Goal: Task Accomplishment & Management: Use online tool/utility

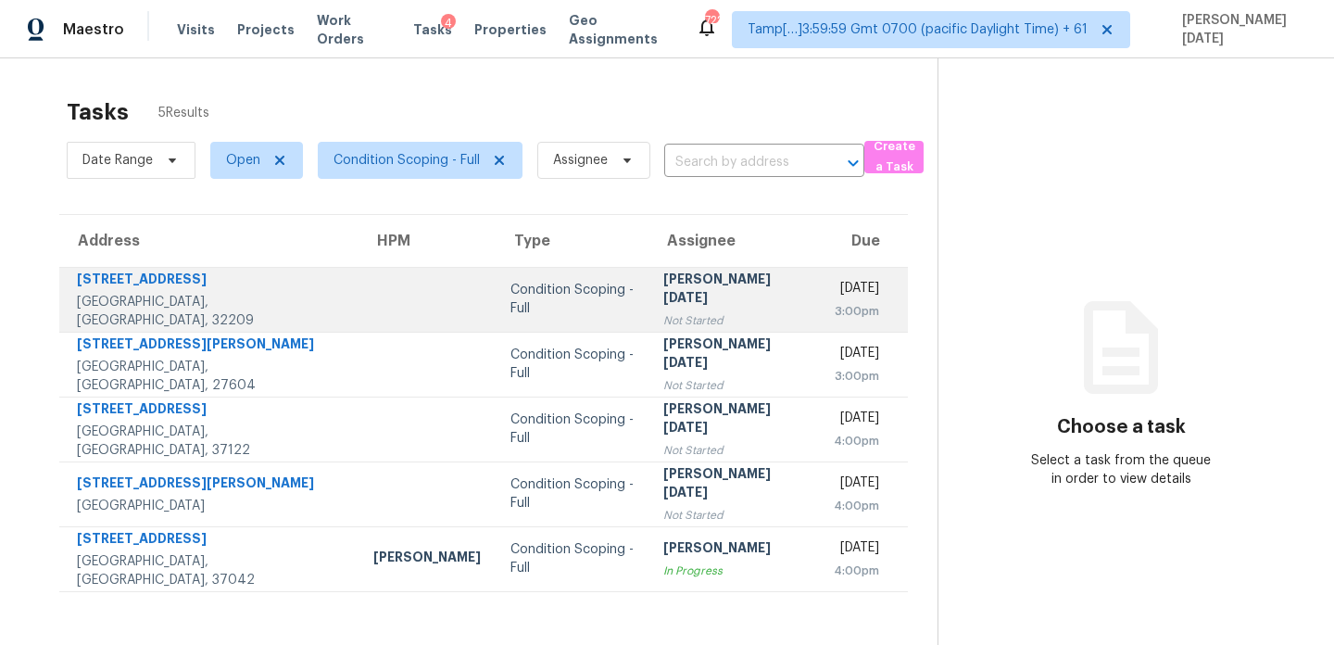
click at [649, 275] on td "Prabhu Raja Not Started" at bounding box center [734, 299] width 170 height 65
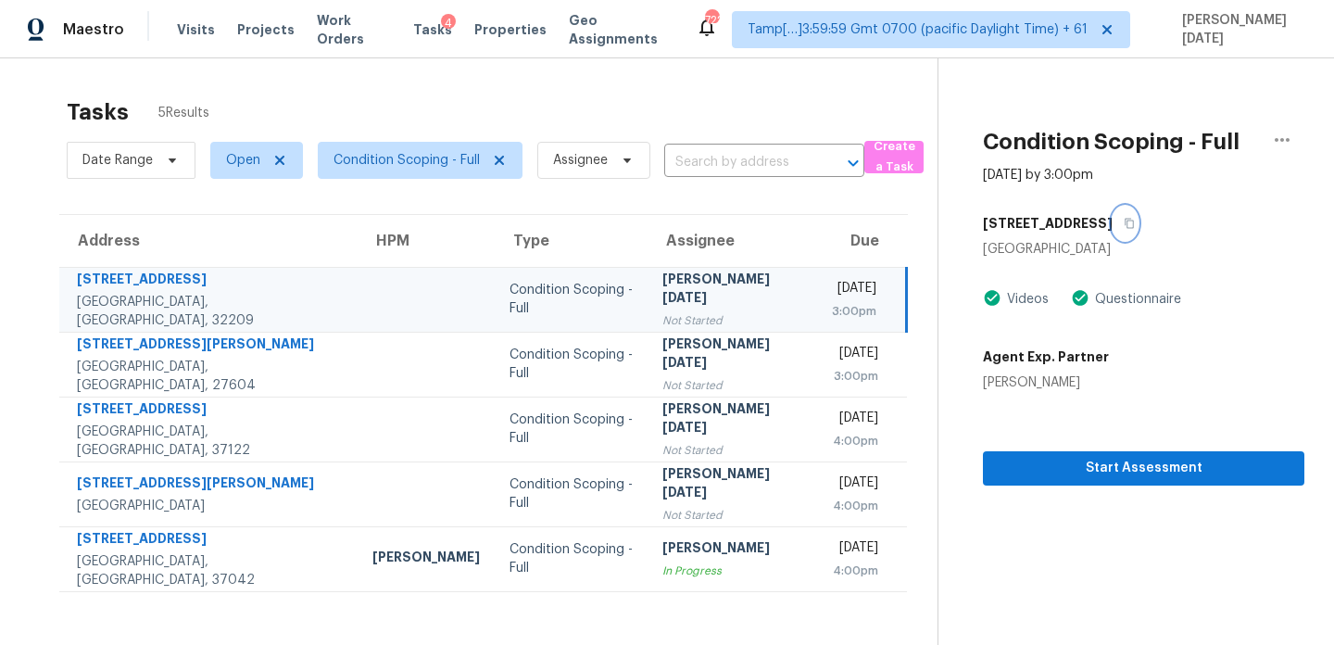
click at [1124, 221] on icon "button" at bounding box center [1129, 223] width 11 height 11
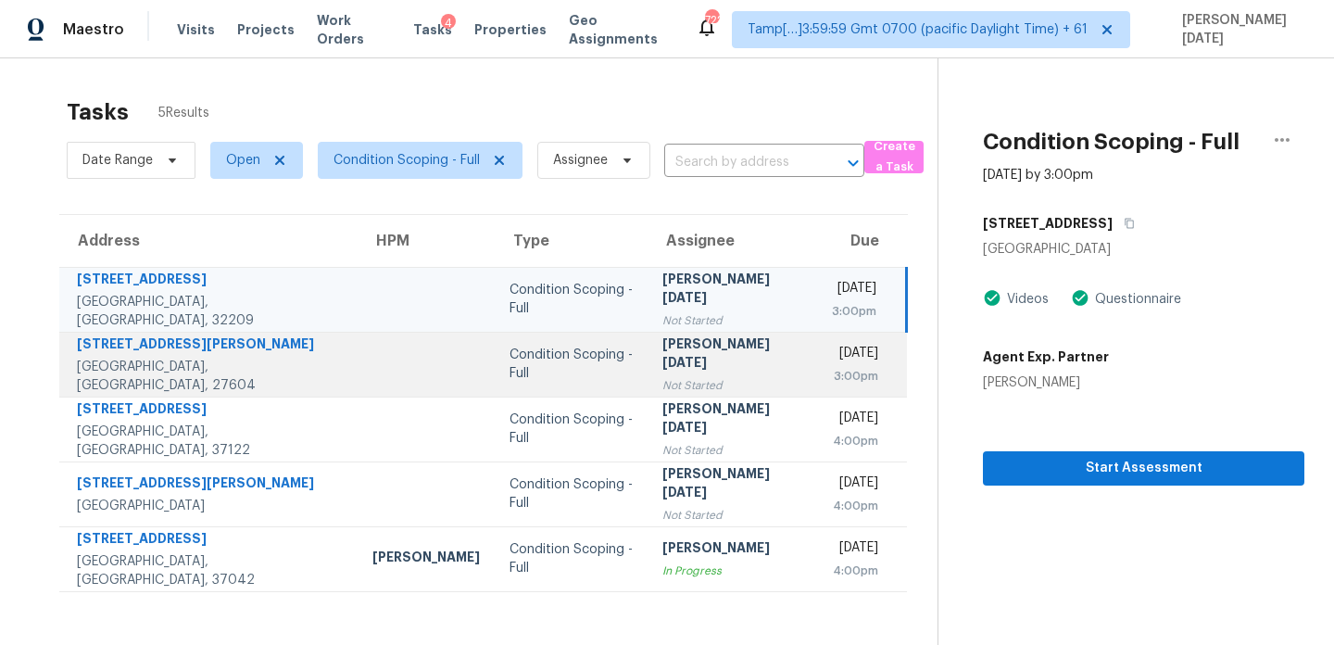
click at [832, 356] on div "Tue, Oct 14th 2025" at bounding box center [855, 355] width 46 height 23
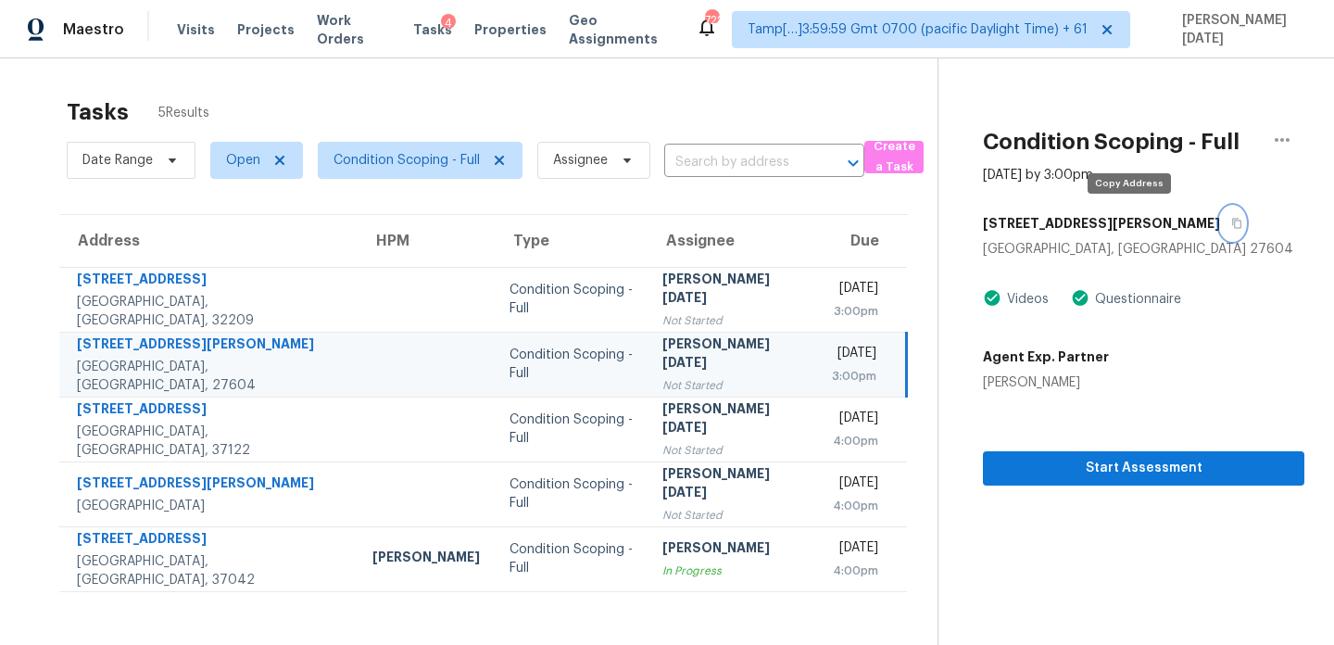
click at [1232, 221] on icon "button" at bounding box center [1236, 224] width 9 height 10
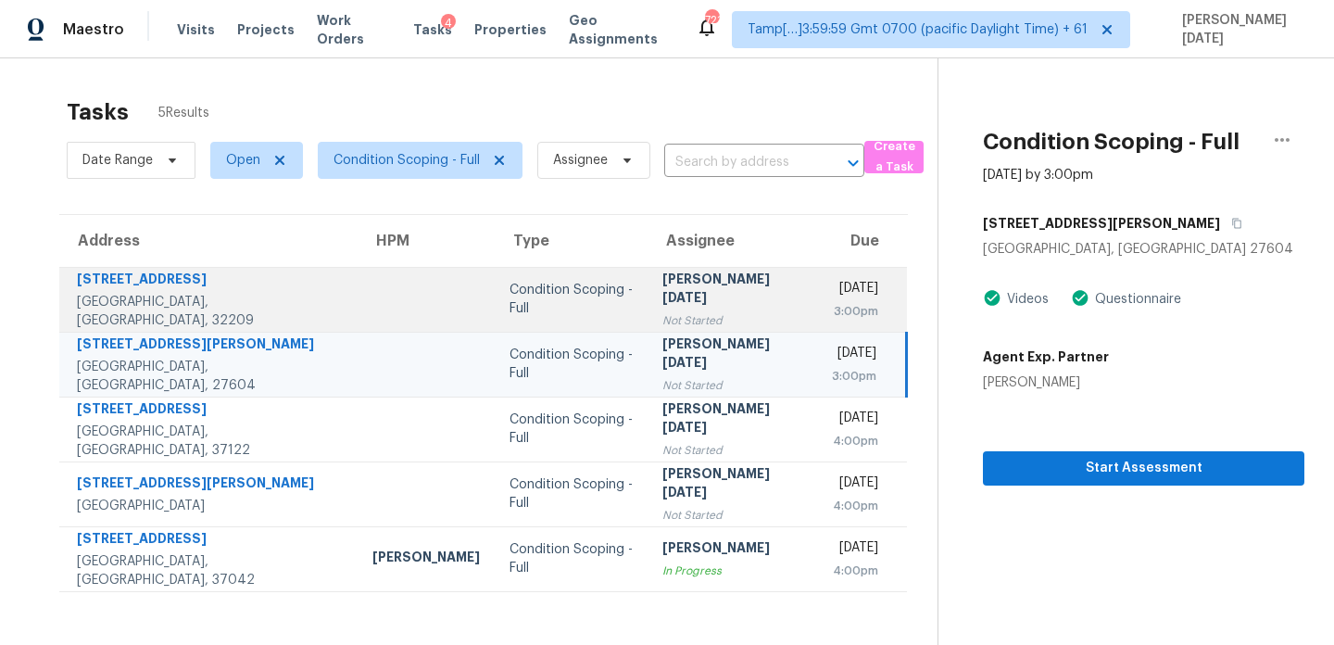
click at [674, 292] on div "Prabhu Raja" at bounding box center [732, 291] width 140 height 42
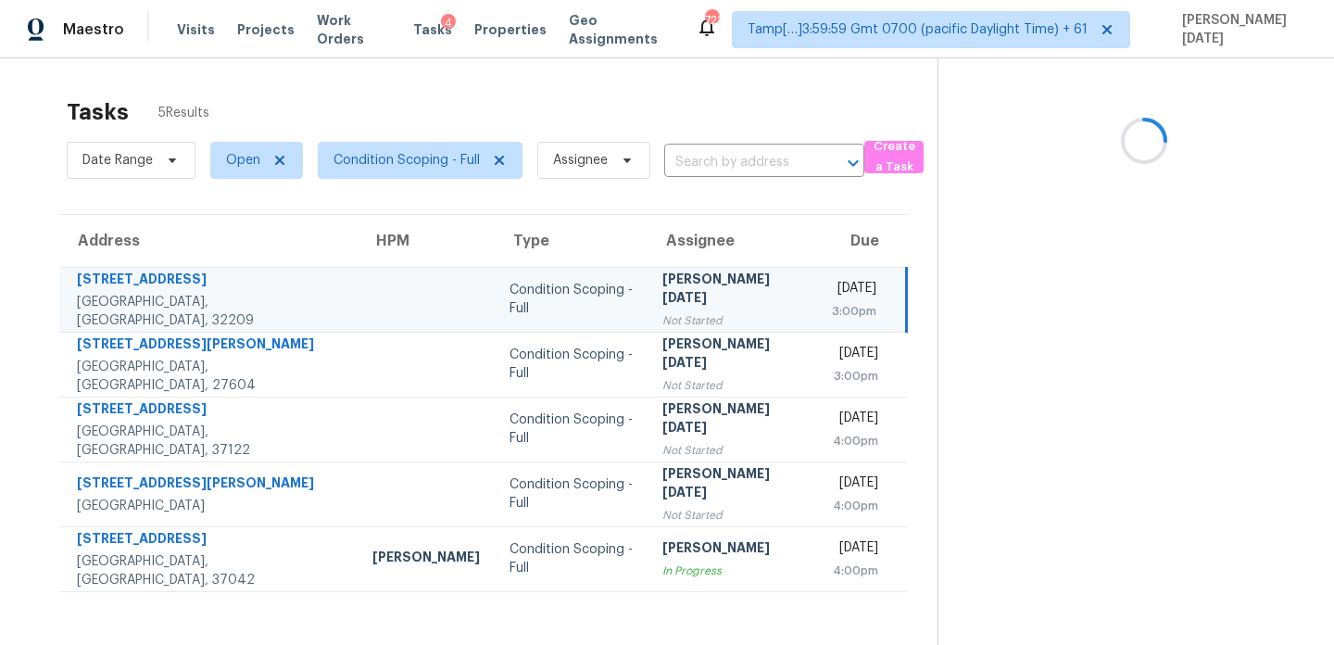
click at [674, 292] on div "Prabhu Raja" at bounding box center [732, 291] width 140 height 42
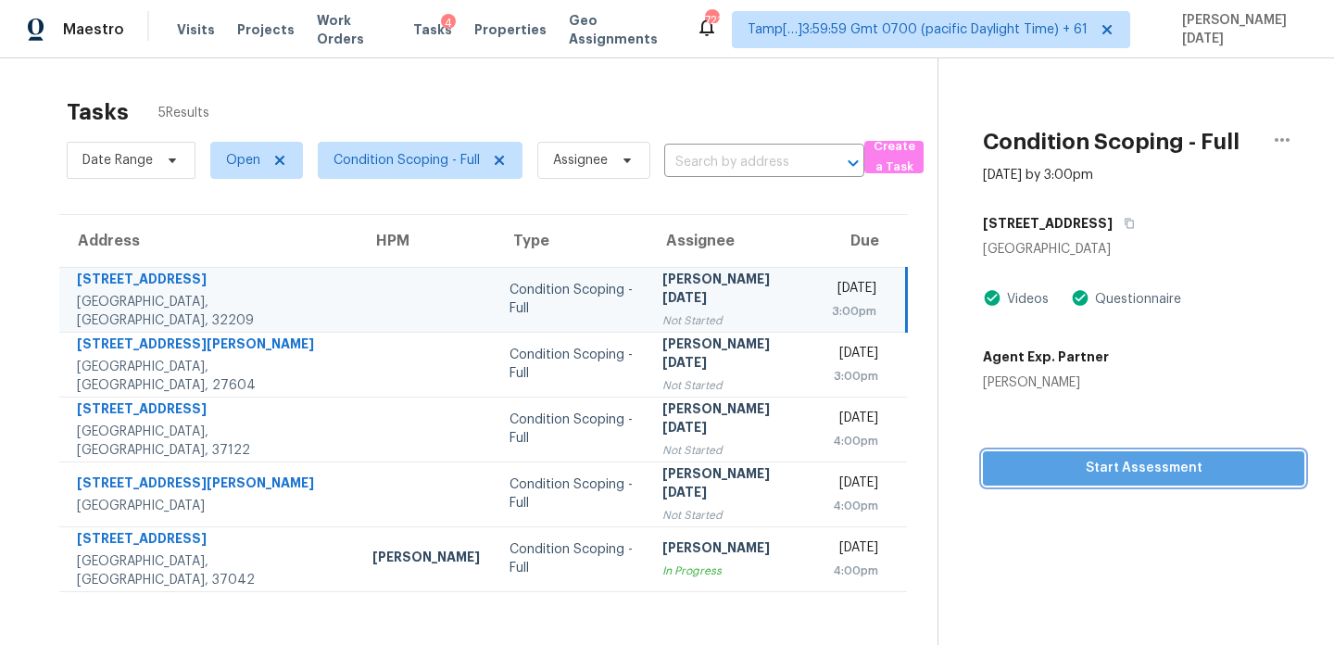
click at [1053, 457] on span "Start Assessment" at bounding box center [1144, 468] width 292 height 23
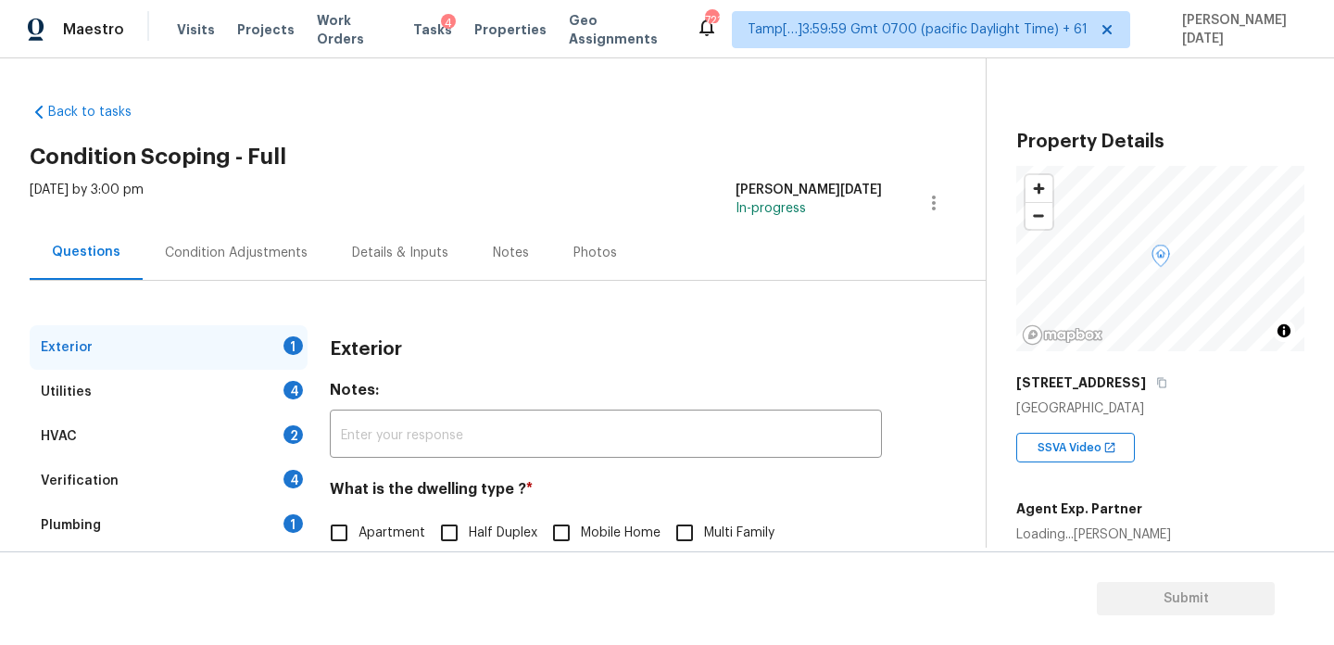
click at [241, 251] on div "Condition Adjustments" at bounding box center [236, 253] width 143 height 19
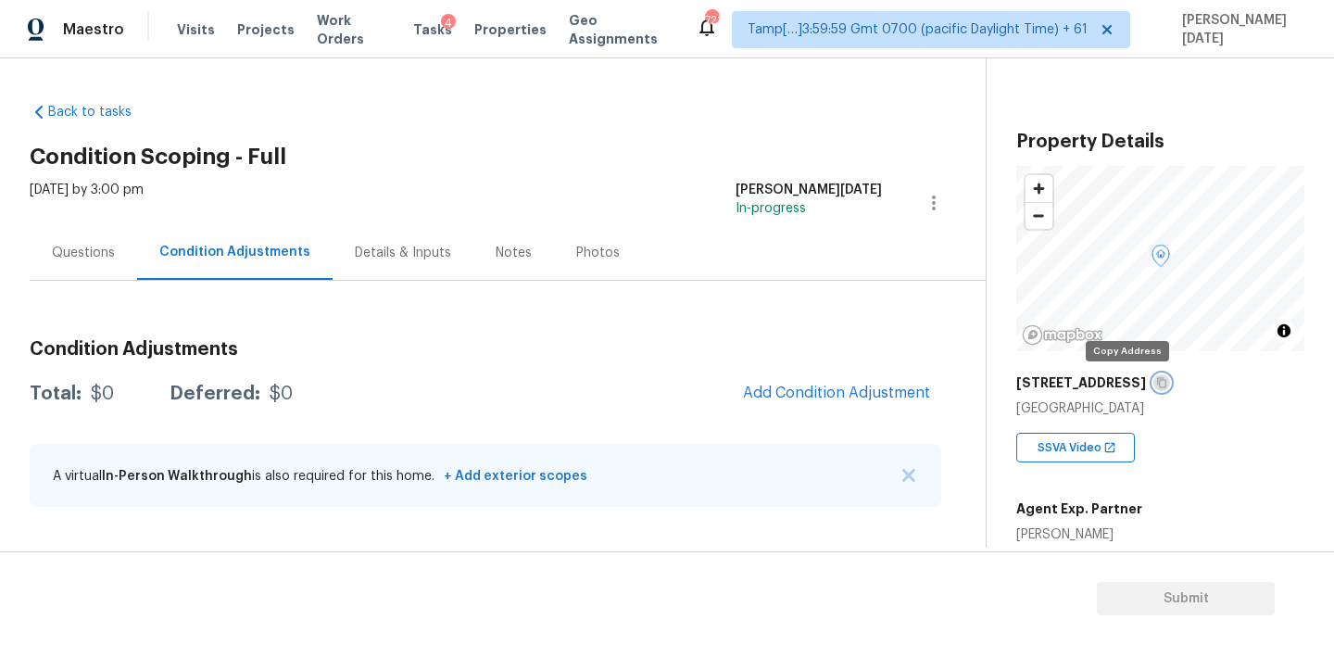
click at [1156, 381] on icon "button" at bounding box center [1161, 382] width 11 height 11
click at [415, 26] on span "Tasks" at bounding box center [432, 29] width 39 height 13
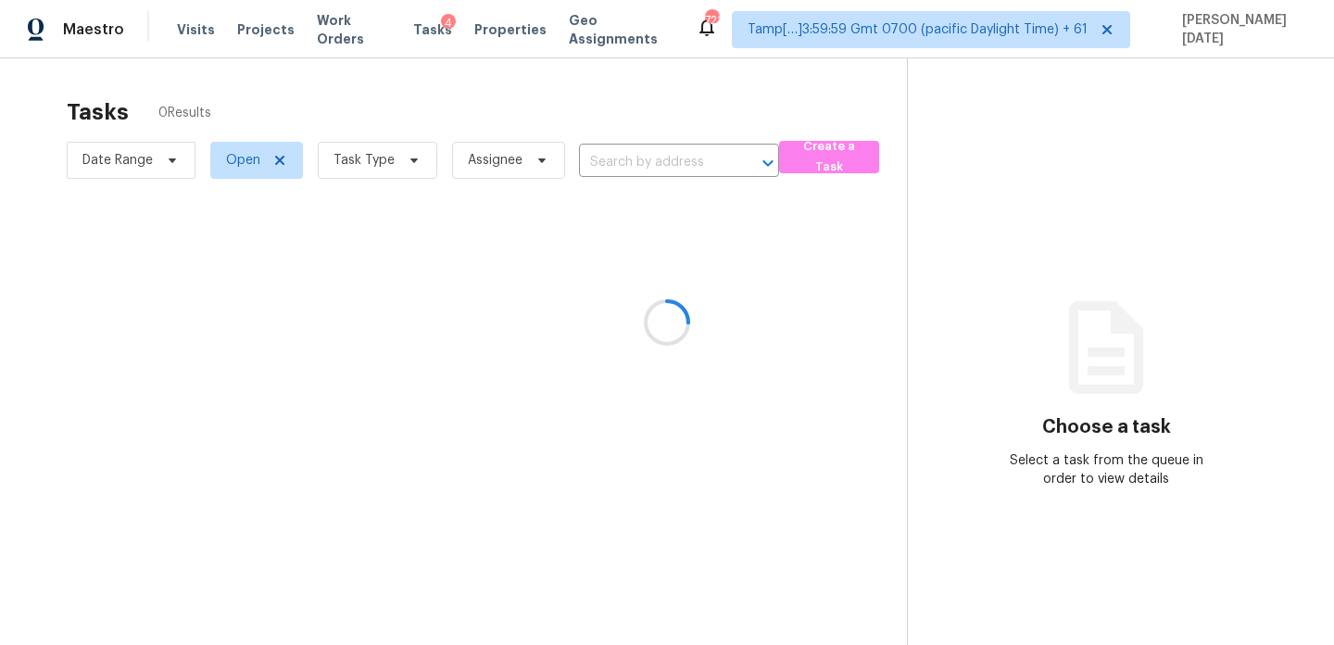
click at [381, 153] on div at bounding box center [667, 322] width 1334 height 645
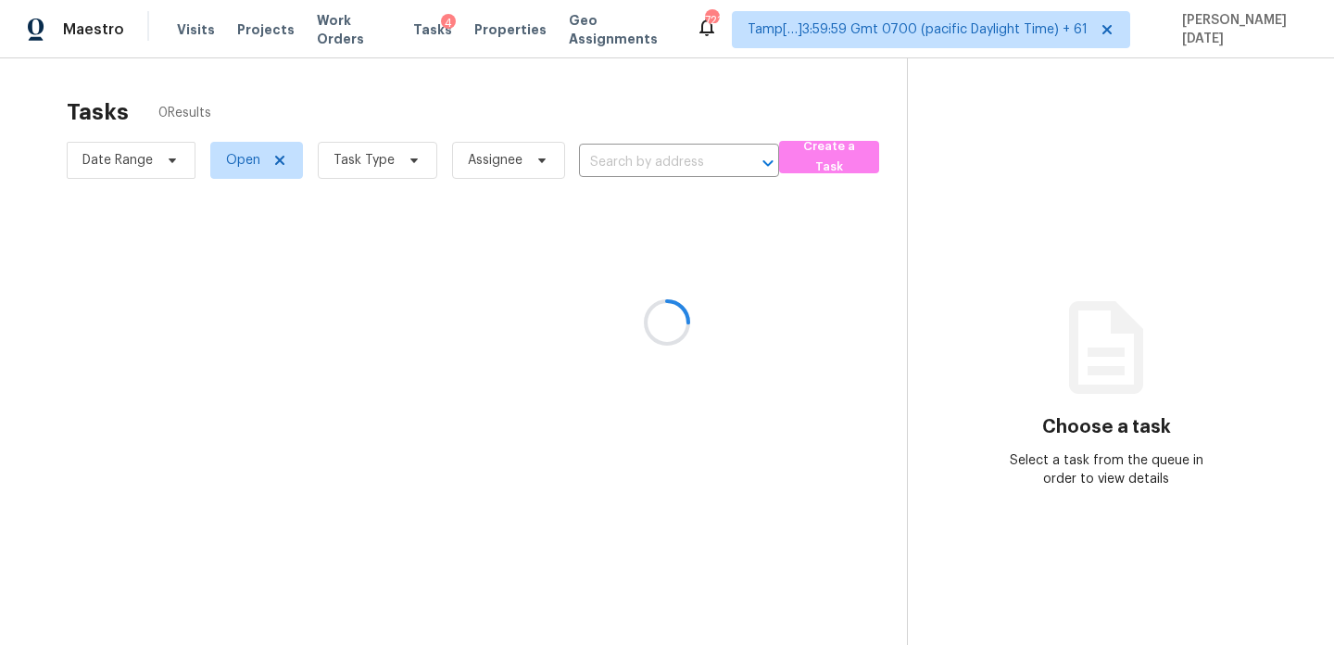
click at [381, 153] on div at bounding box center [667, 322] width 1334 height 645
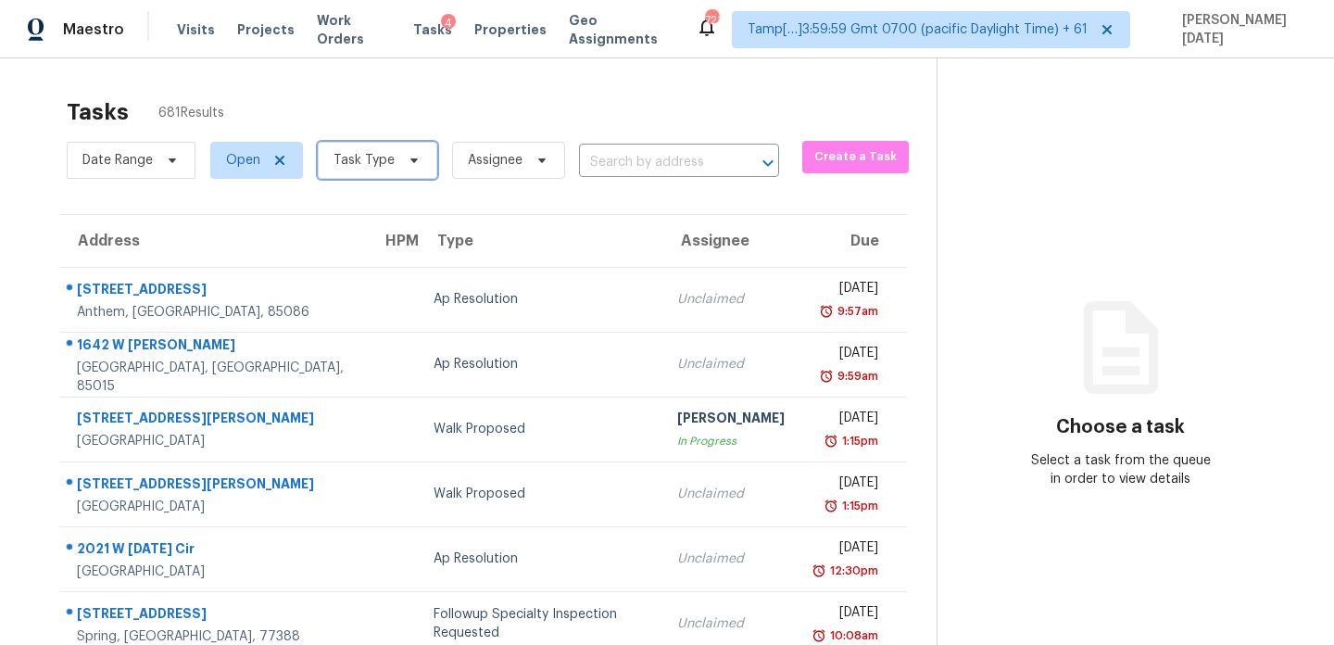
click at [357, 148] on span "Task Type" at bounding box center [378, 160] width 120 height 37
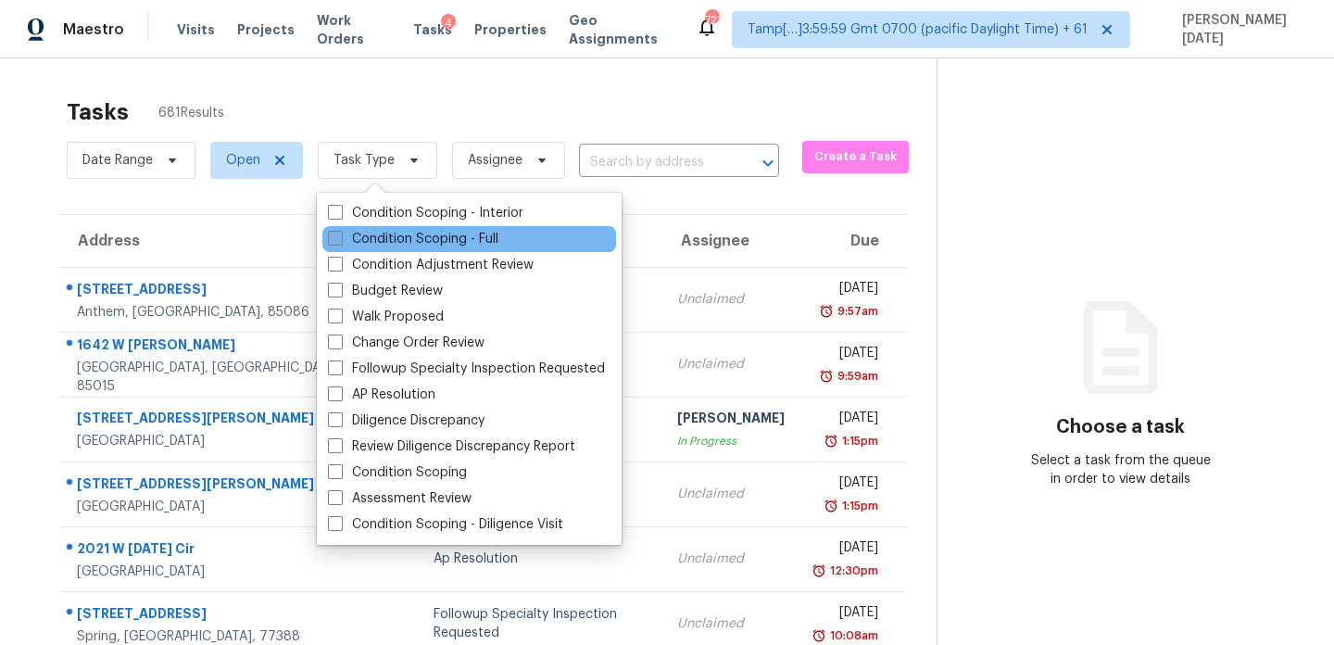
click at [378, 236] on label "Condition Scoping - Full" at bounding box center [413, 239] width 170 height 19
click at [340, 236] on input "Condition Scoping - Full" at bounding box center [334, 236] width 12 height 12
checkbox input "true"
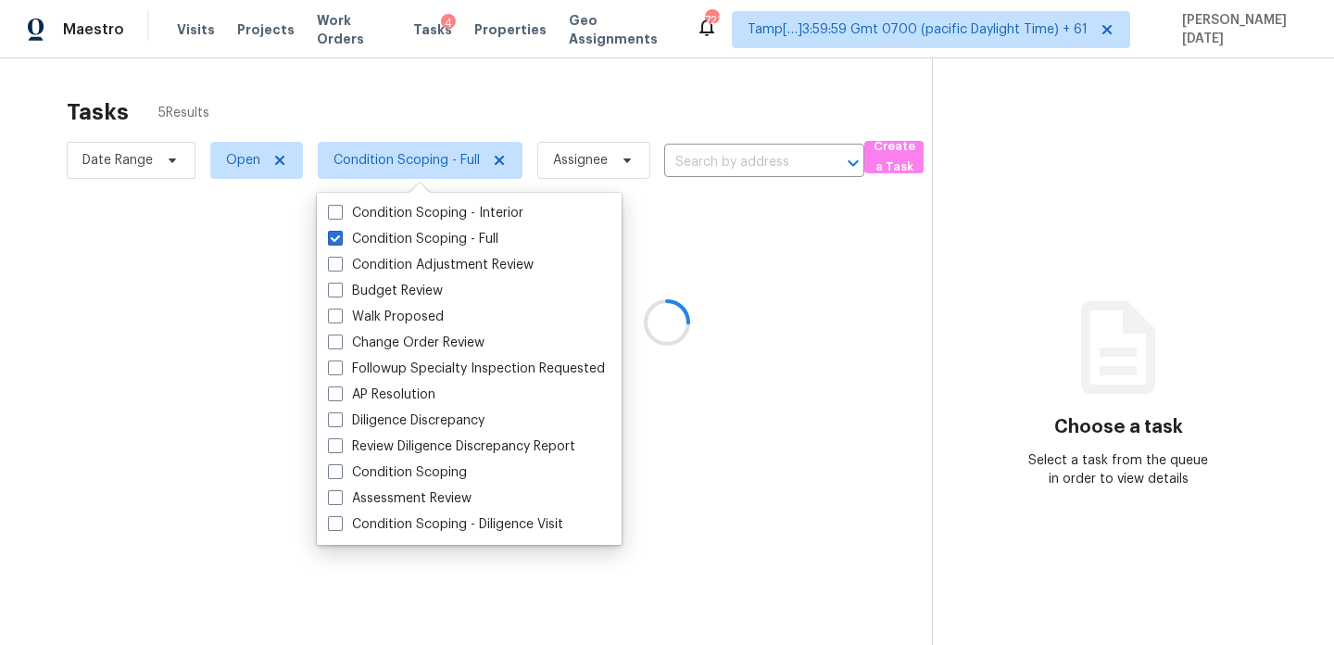
click at [628, 111] on div at bounding box center [667, 322] width 1334 height 645
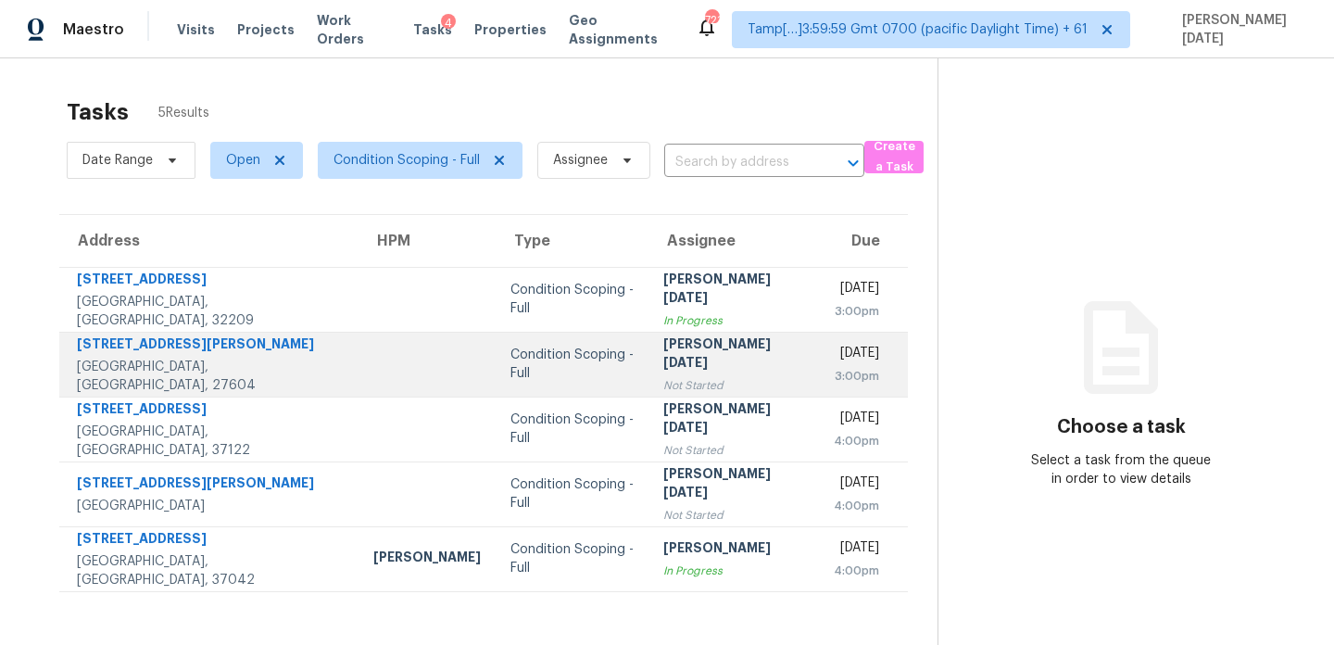
click at [694, 340] on td "Prabhu Raja Not Started" at bounding box center [734, 364] width 170 height 65
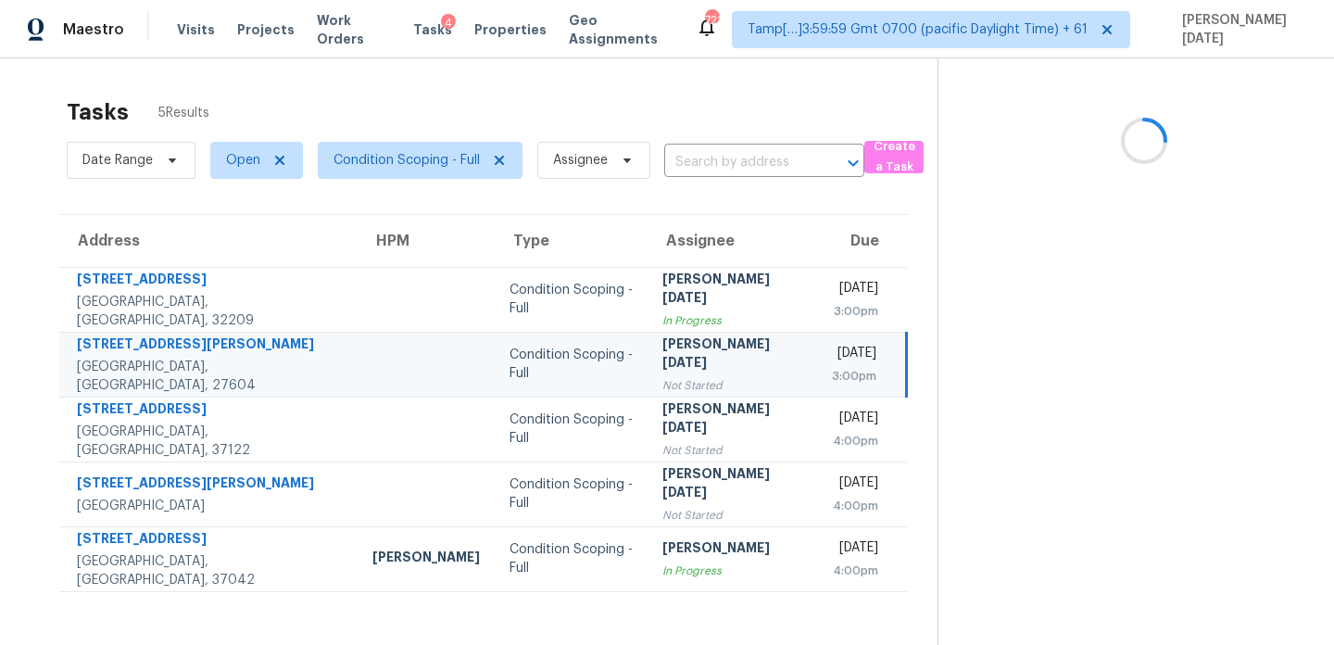
click at [694, 340] on td "Prabhu Raja Not Started" at bounding box center [733, 364] width 170 height 65
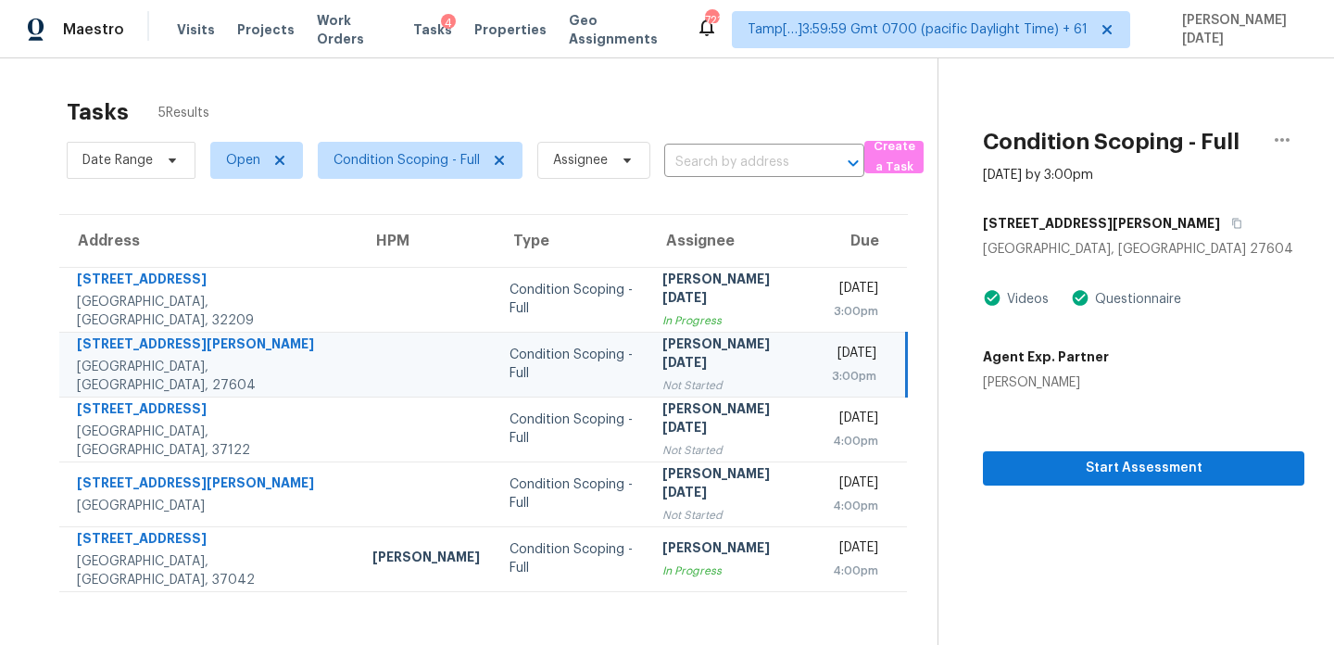
click at [662, 360] on div "[PERSON_NAME][DATE]" at bounding box center [732, 355] width 140 height 42
click at [1099, 463] on span "Start Assessment" at bounding box center [1144, 468] width 292 height 23
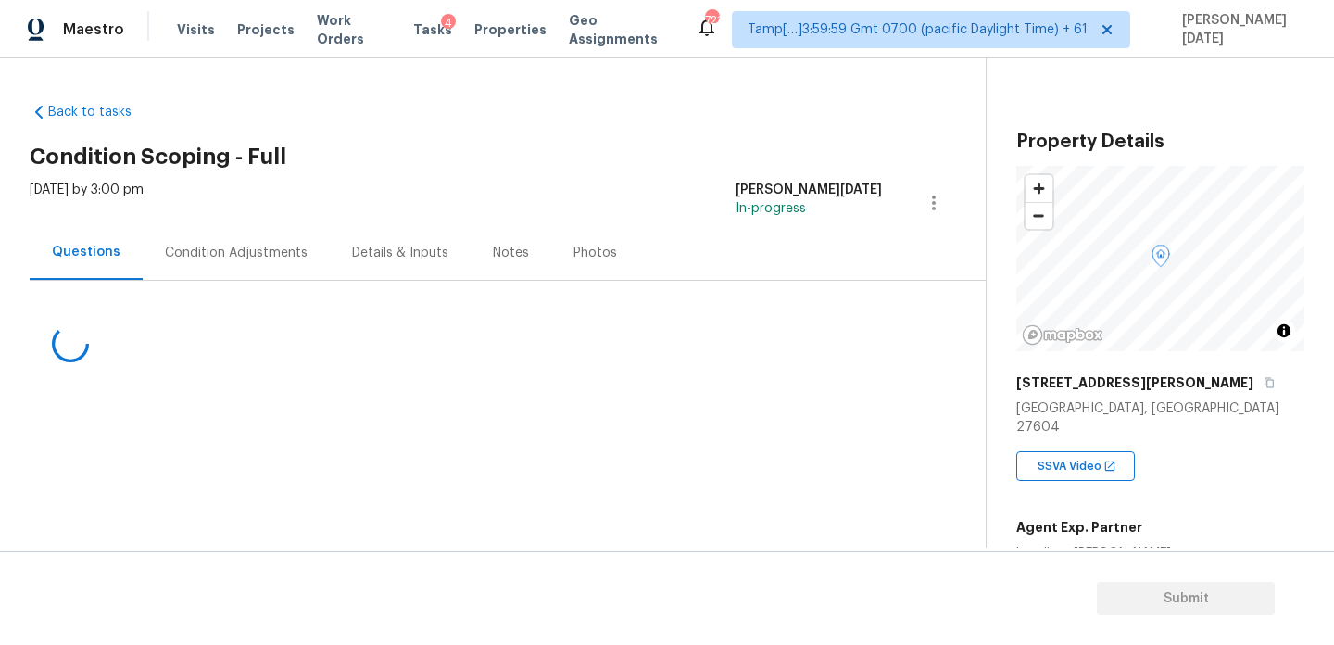
click at [255, 252] on div "Condition Adjustments" at bounding box center [236, 253] width 143 height 19
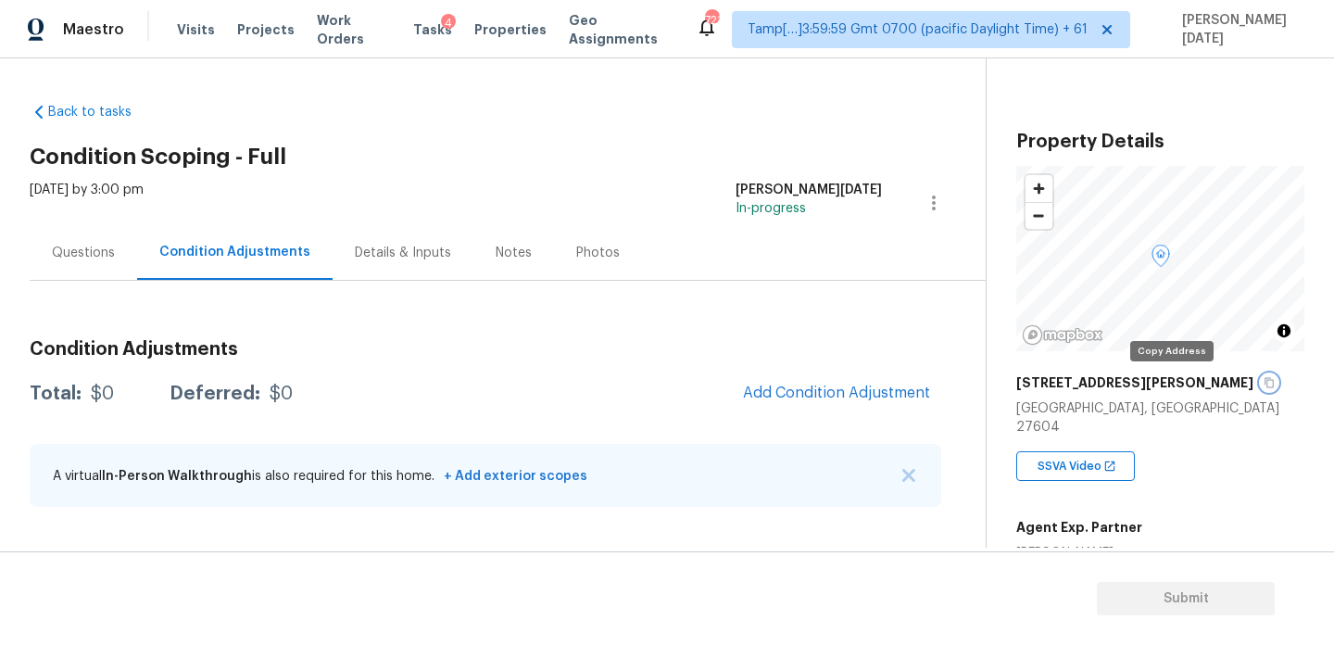
click at [1264, 382] on icon "button" at bounding box center [1269, 382] width 11 height 11
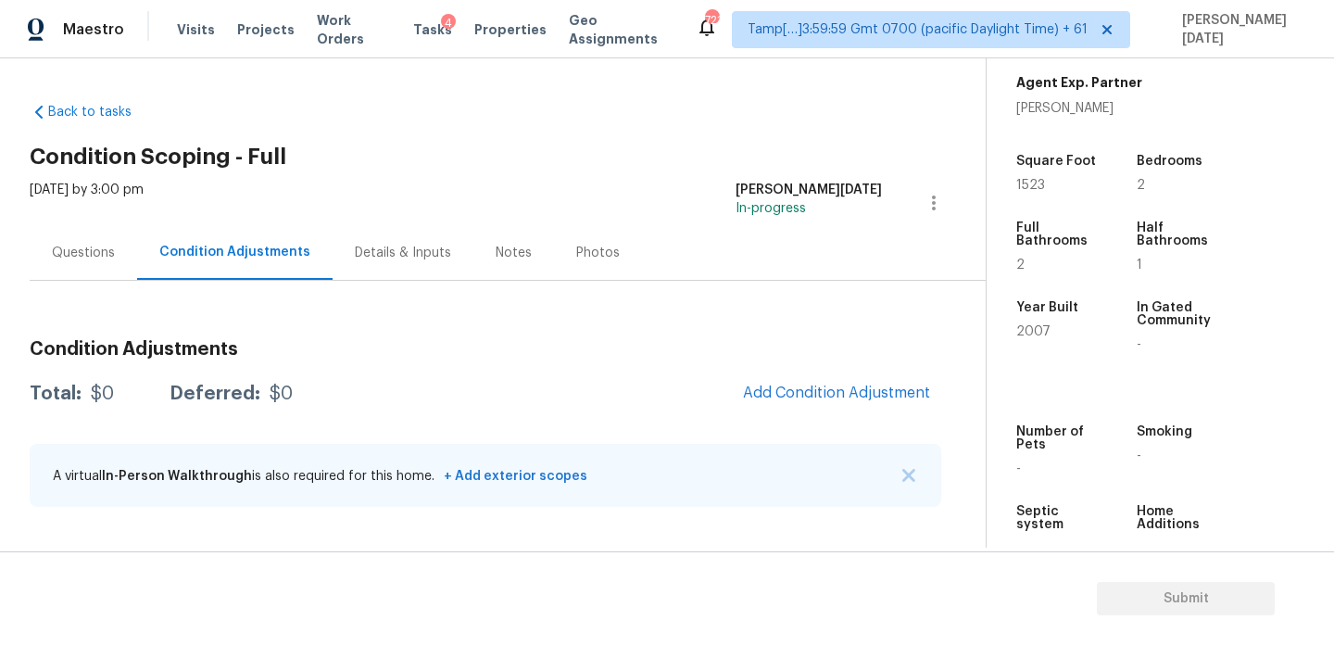
scroll to position [454, 0]
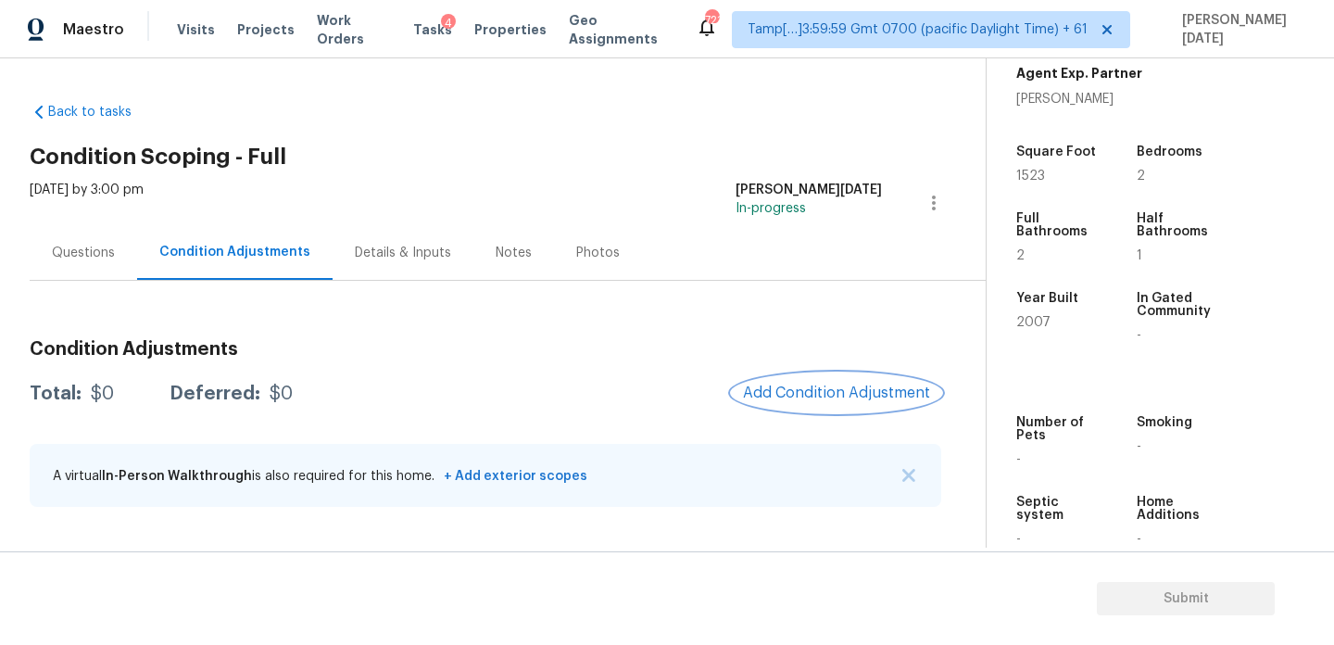
click at [829, 381] on button "Add Condition Adjustment" at bounding box center [836, 392] width 209 height 39
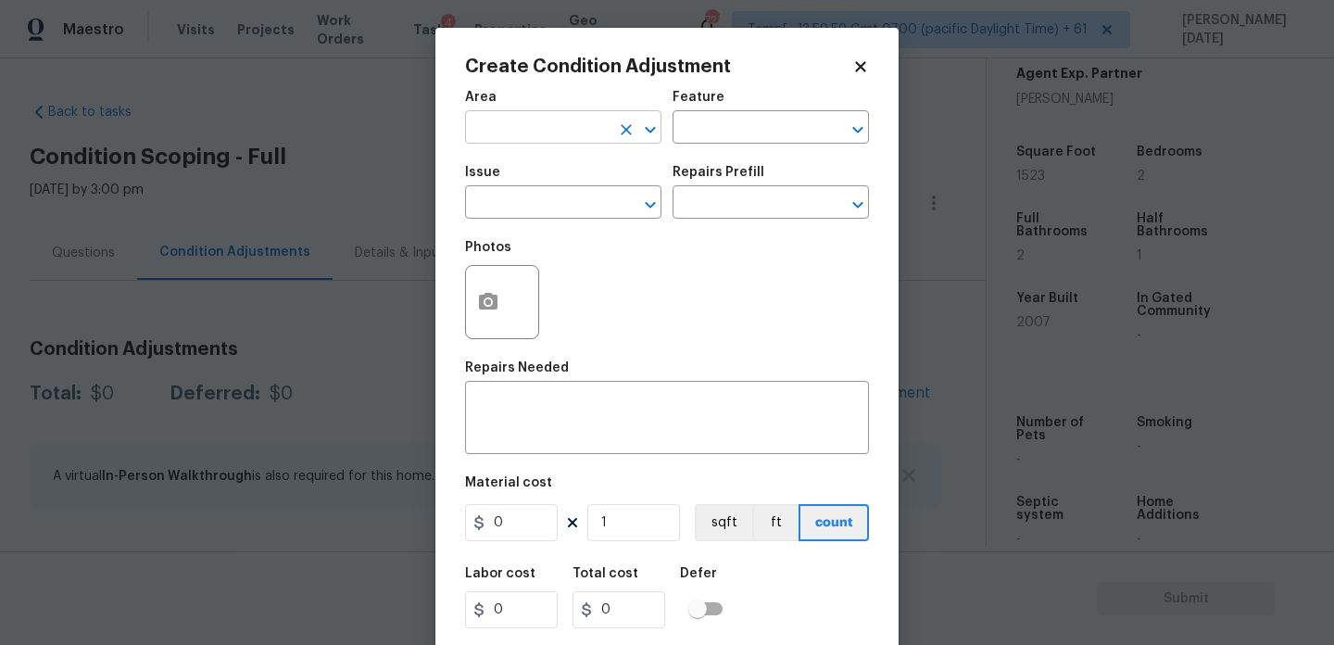
click at [519, 139] on input "text" at bounding box center [537, 129] width 145 height 29
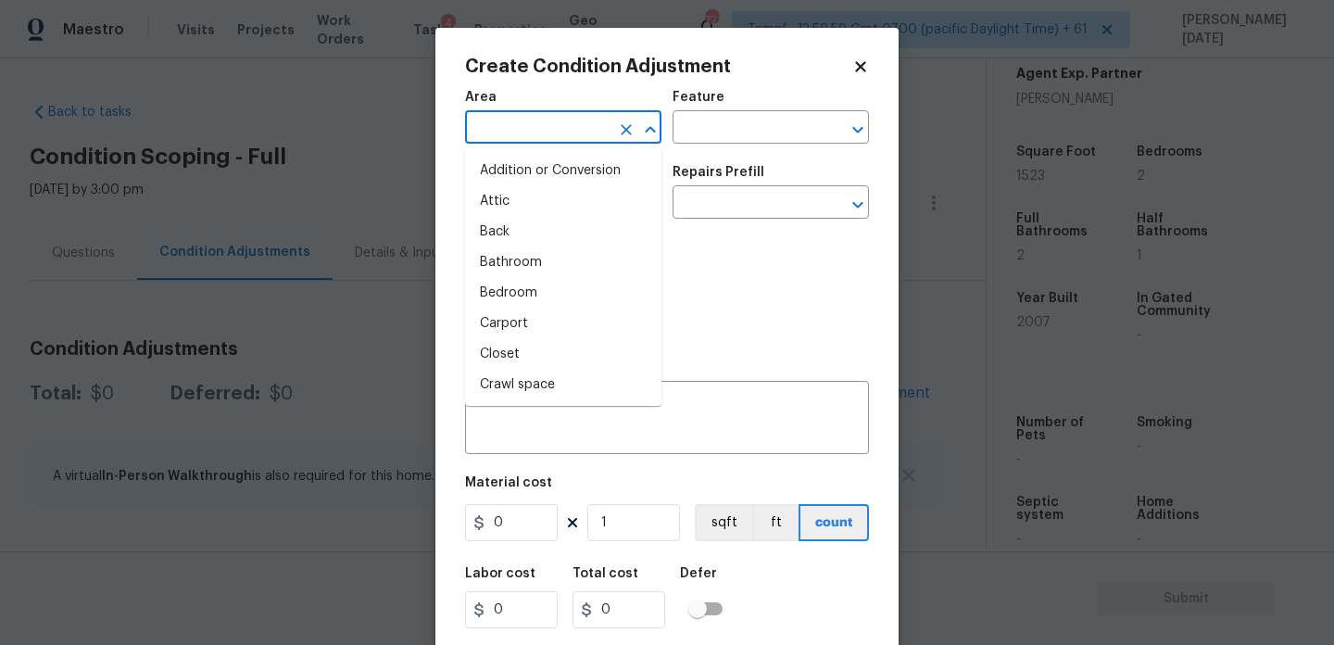
type input "i"
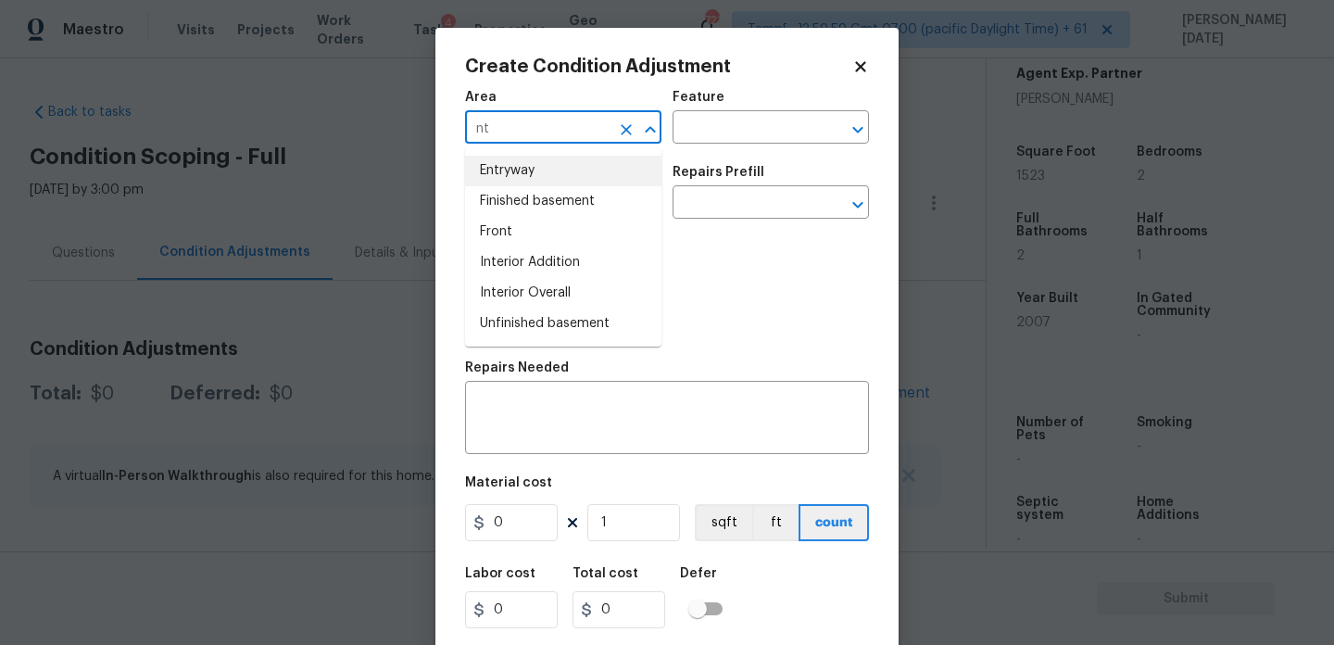
type input "n"
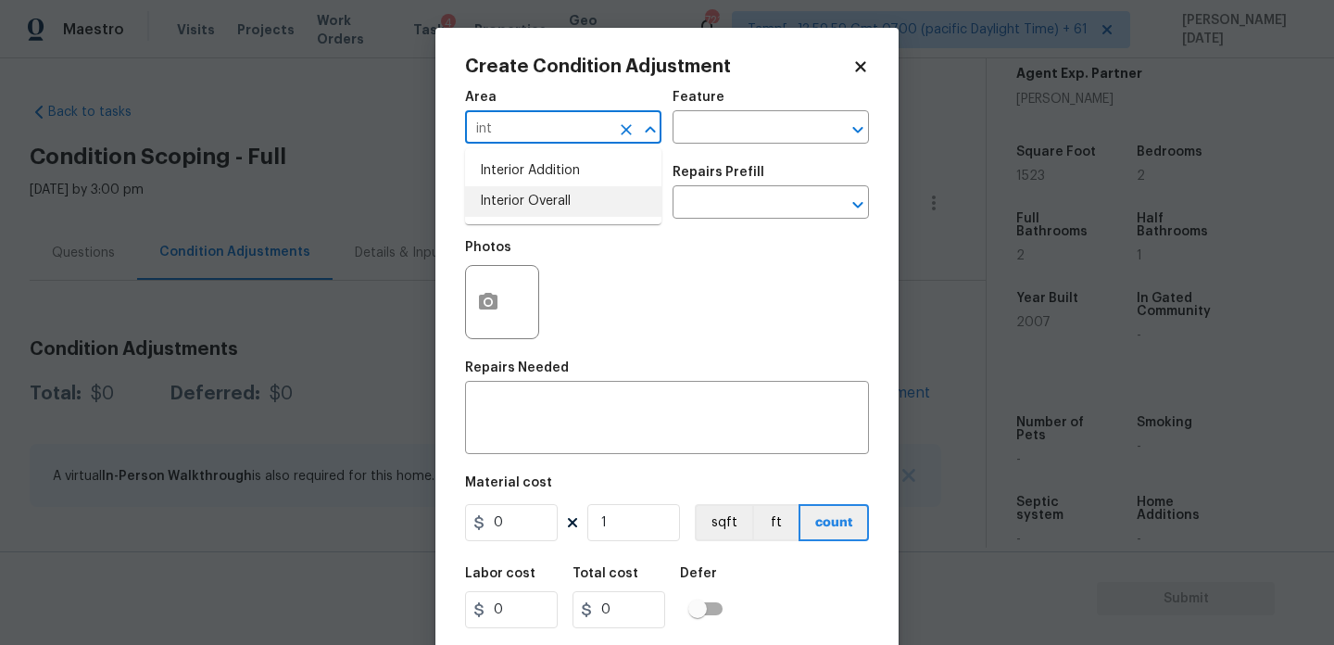
click at [541, 204] on li "Interior Overall" at bounding box center [563, 201] width 196 height 31
type input "Interior Overall"
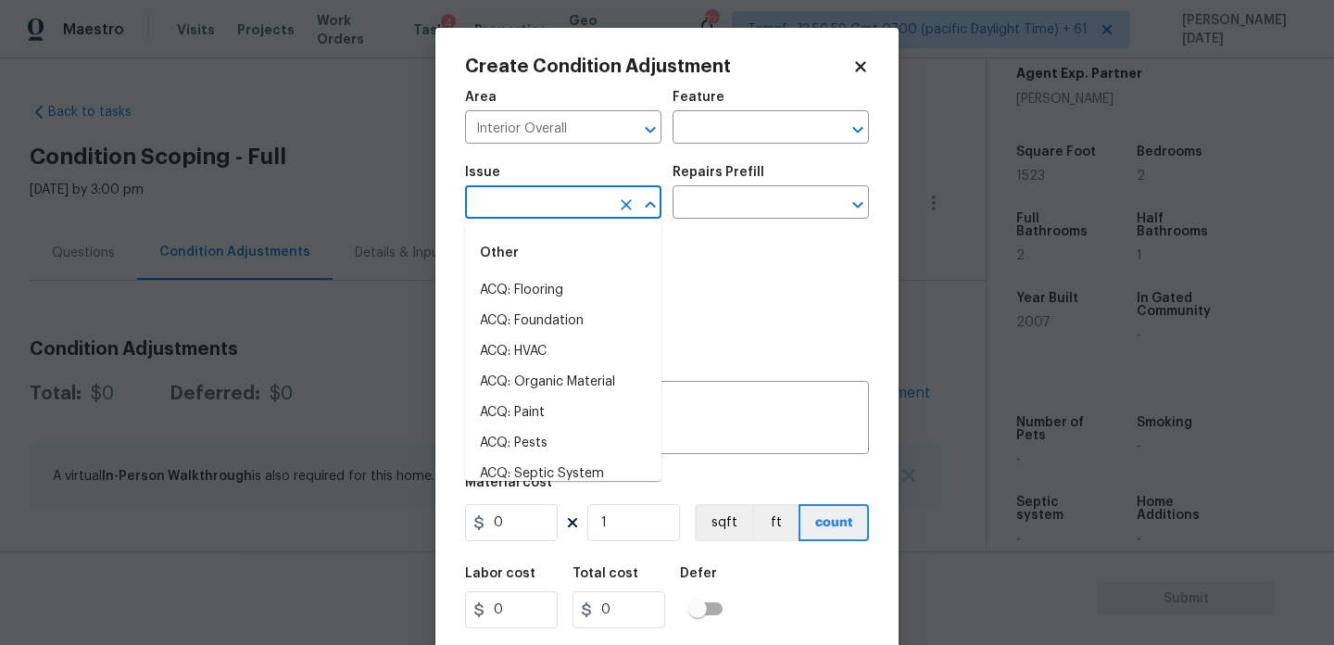
click at [541, 204] on input "text" at bounding box center [537, 204] width 145 height 29
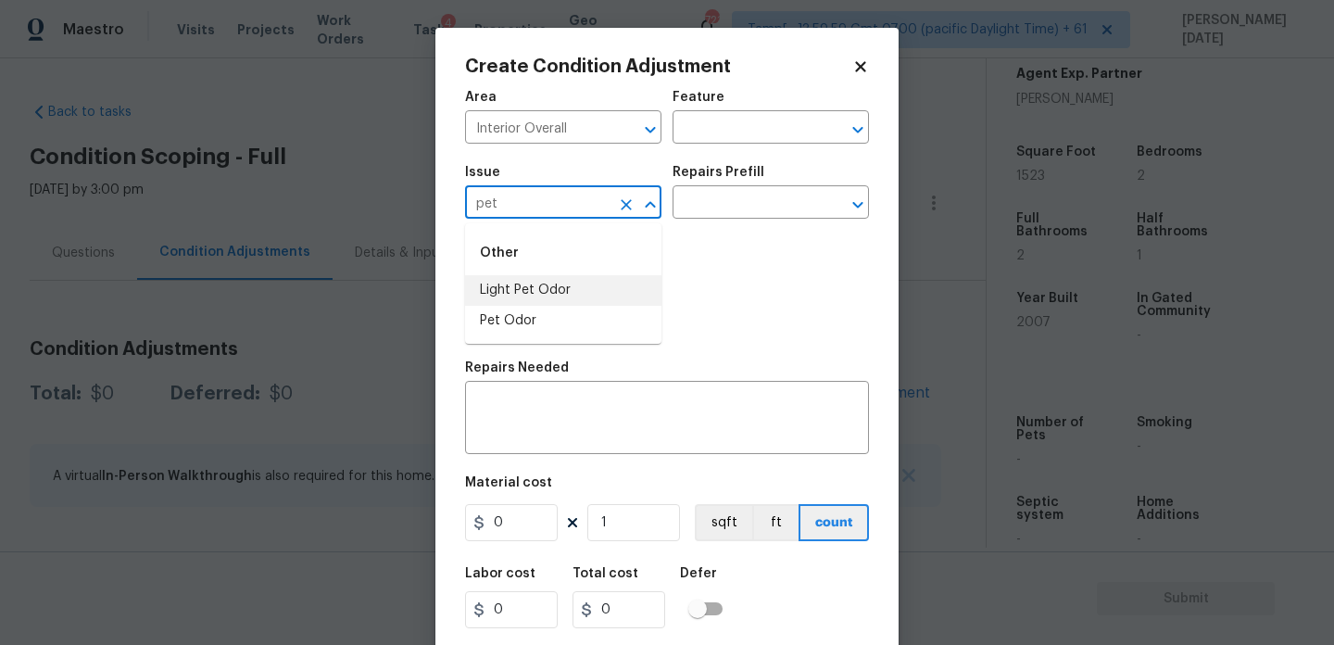
click at [552, 296] on li "Light Pet Odor" at bounding box center [563, 290] width 196 height 31
type input "Light Pet Odor"
click at [774, 199] on input "text" at bounding box center [745, 204] width 145 height 29
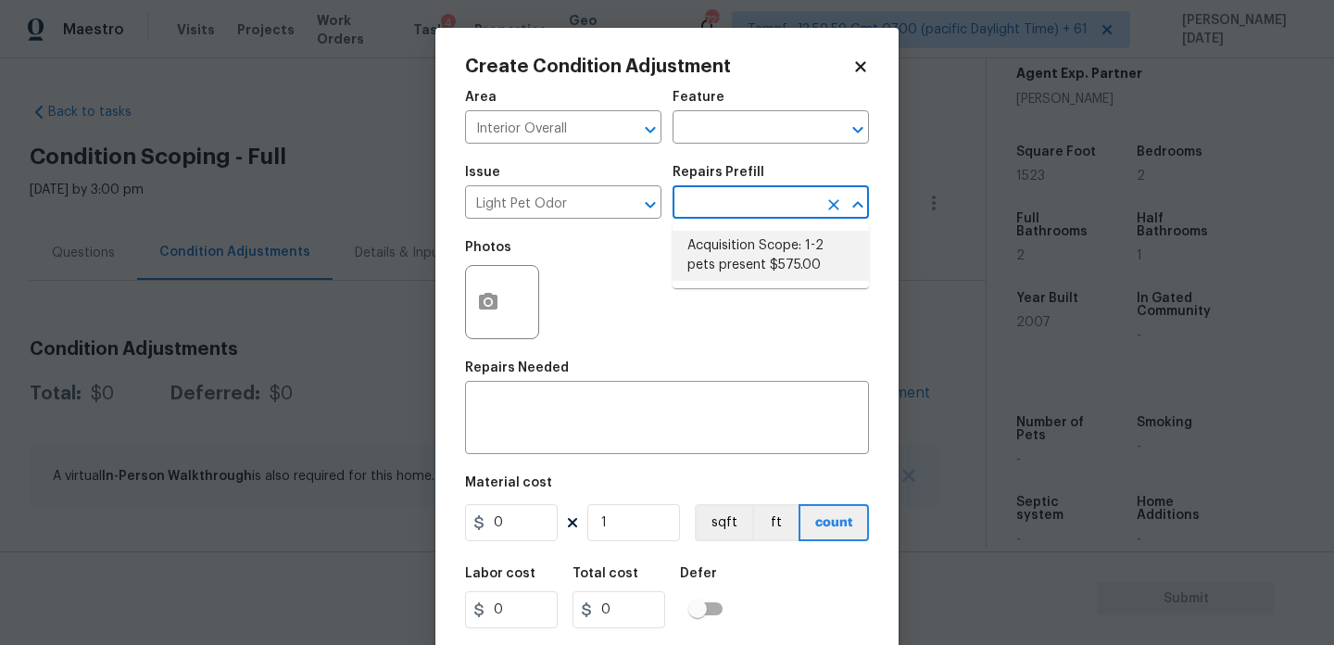
click at [765, 245] on li "Acquisition Scope: 1-2 pets present $575.00" at bounding box center [771, 256] width 196 height 50
type textarea "Acquisition Scope: 1-2 pets present"
type input "575"
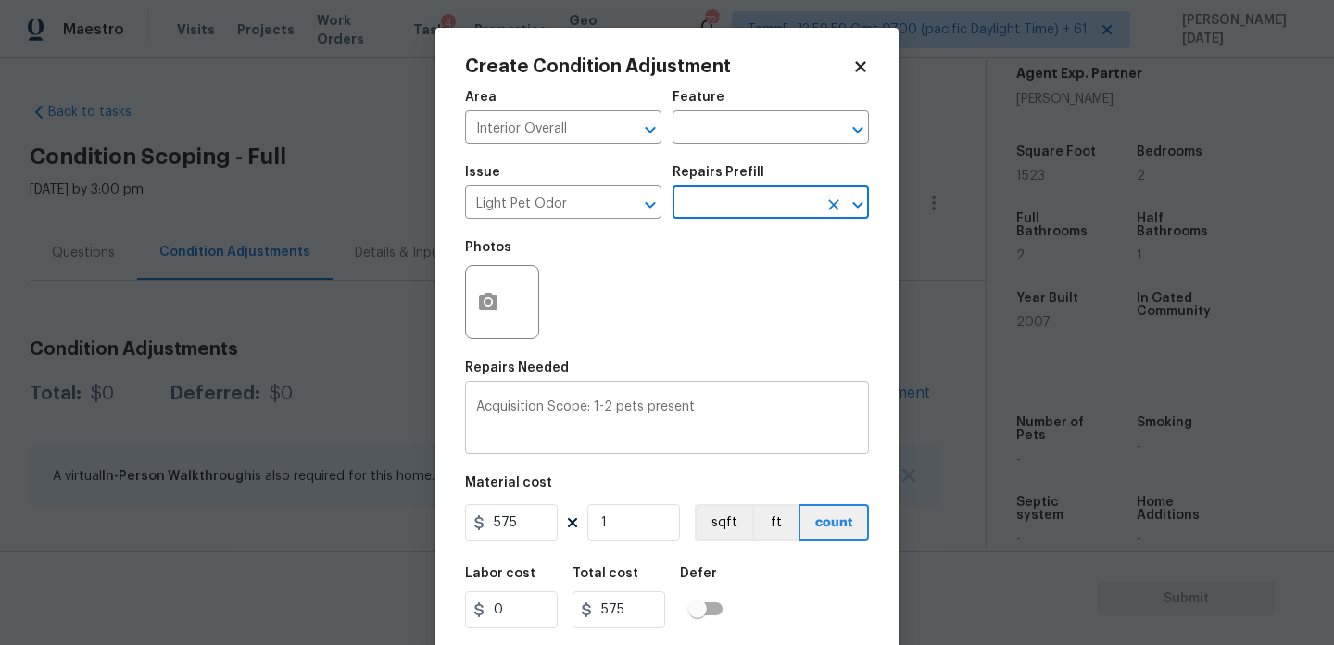
scroll to position [47, 0]
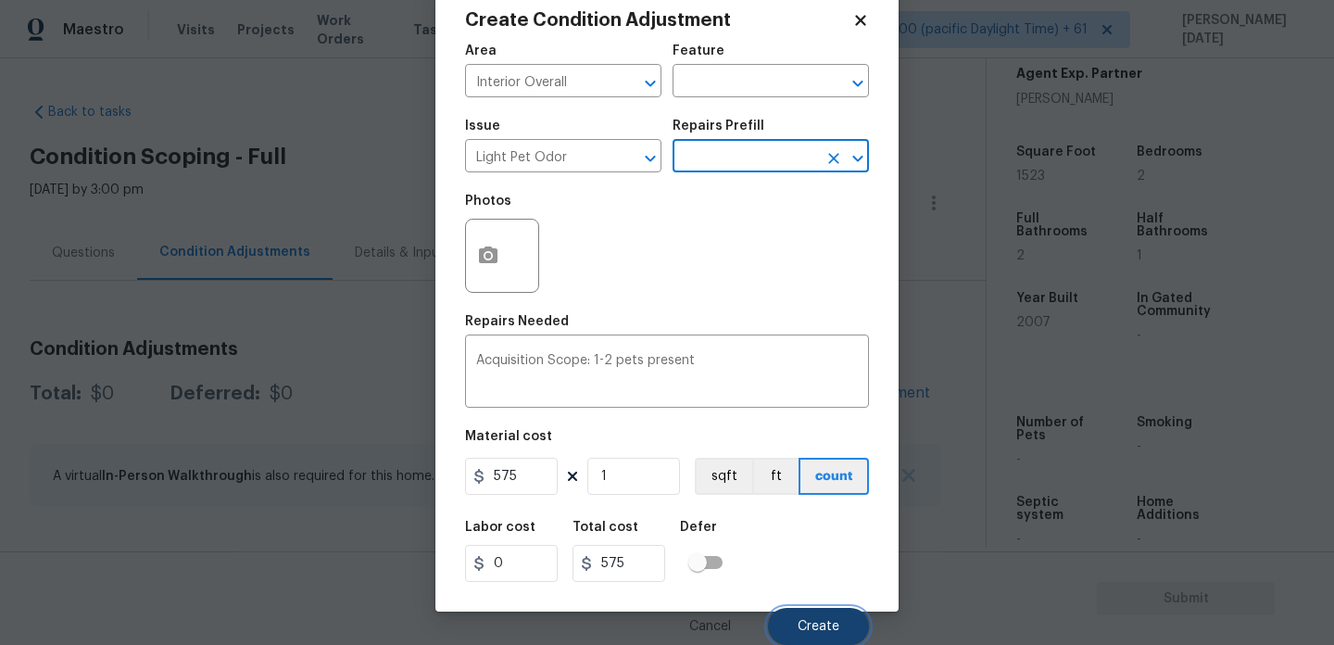
click at [830, 625] on span "Create" at bounding box center [819, 627] width 42 height 14
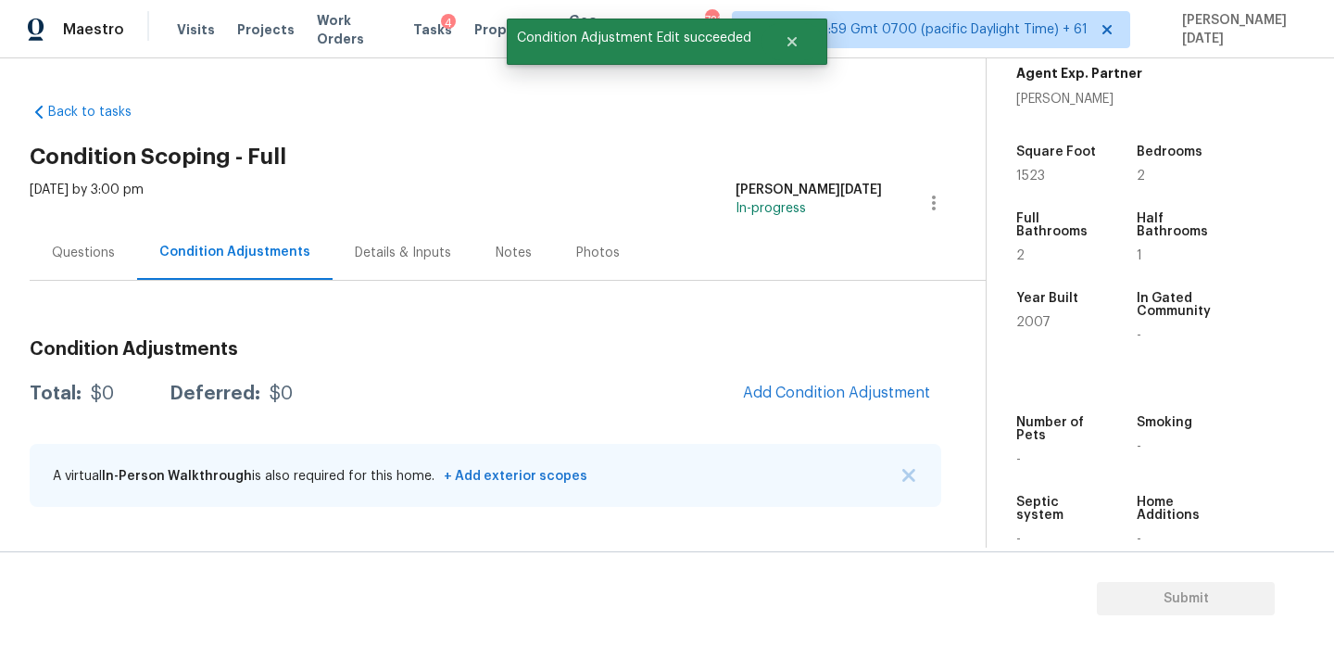
scroll to position [0, 0]
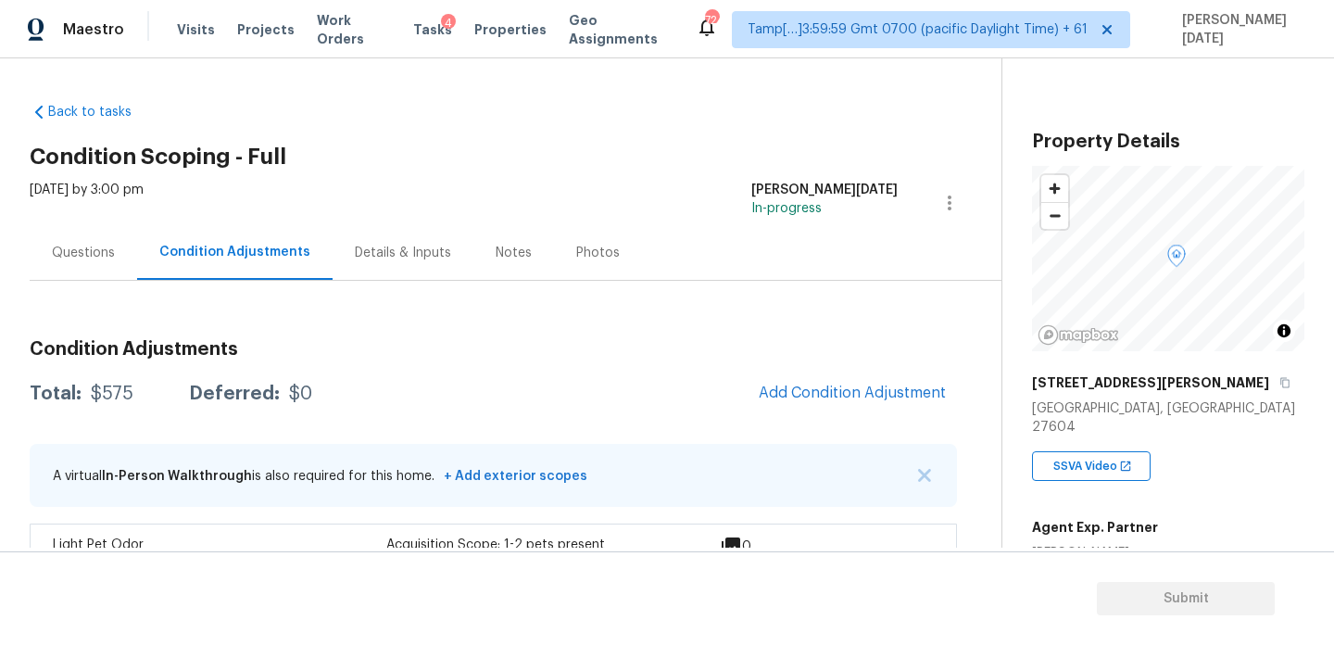
click at [775, 375] on span "Add Condition Adjustment" at bounding box center [852, 393] width 209 height 41
click at [805, 391] on span "Add Condition Adjustment" at bounding box center [852, 393] width 187 height 17
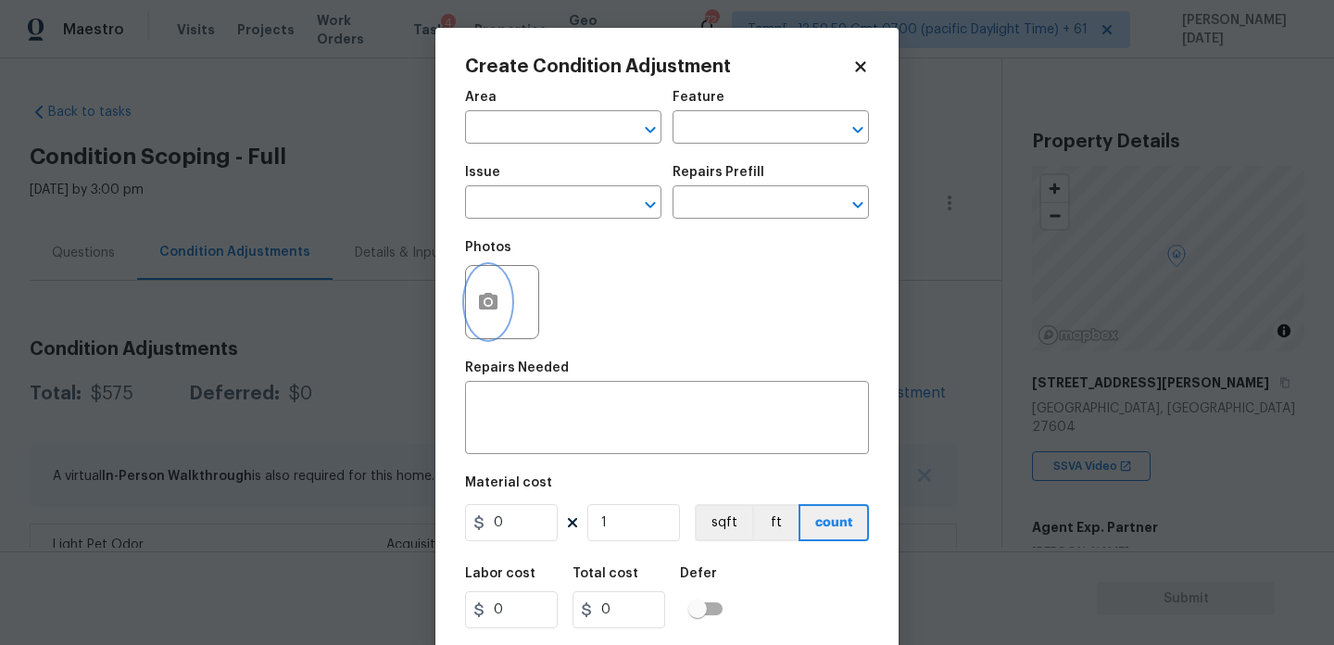
click at [498, 297] on icon "button" at bounding box center [488, 302] width 22 height 22
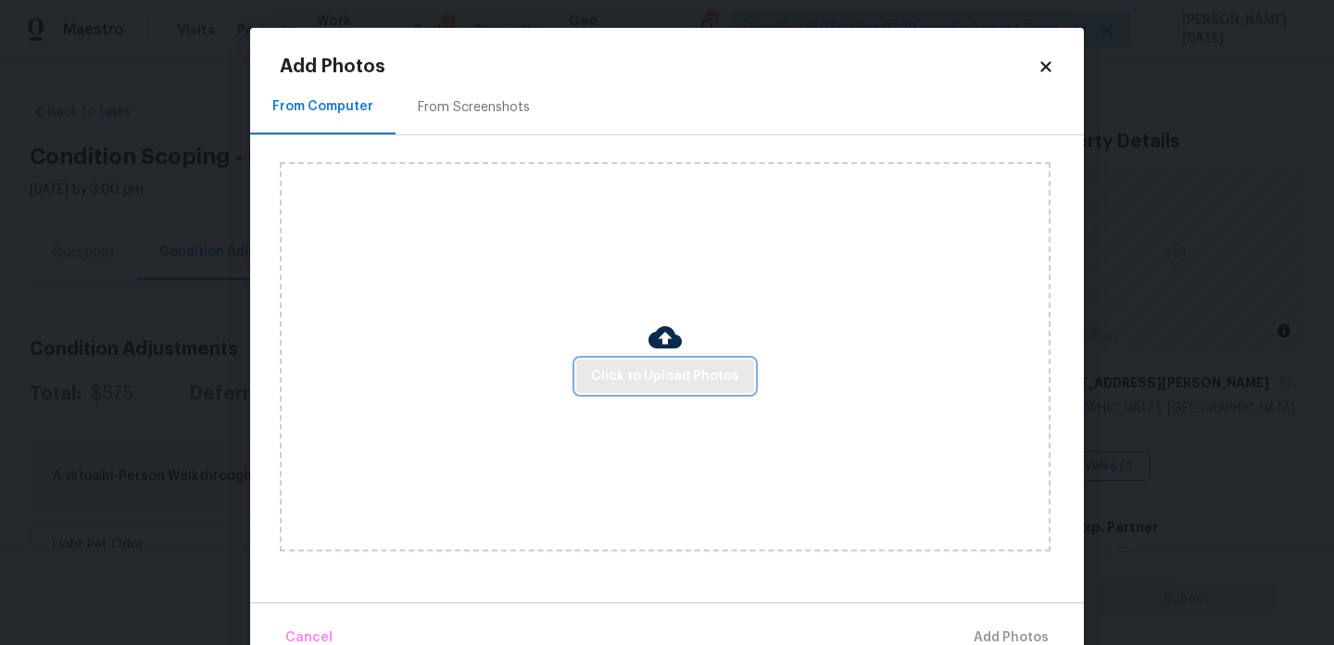
click at [659, 375] on span "Click to Upload Photos" at bounding box center [665, 376] width 148 height 23
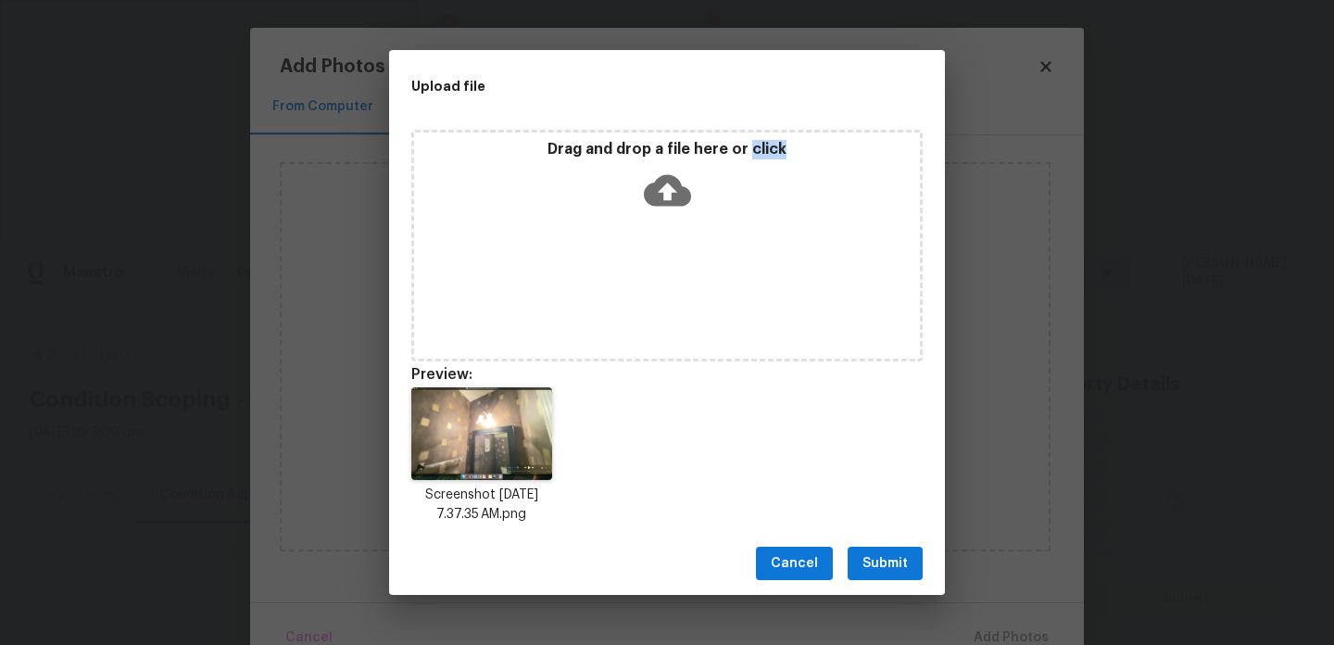
click at [902, 564] on span "Submit" at bounding box center [885, 563] width 45 height 23
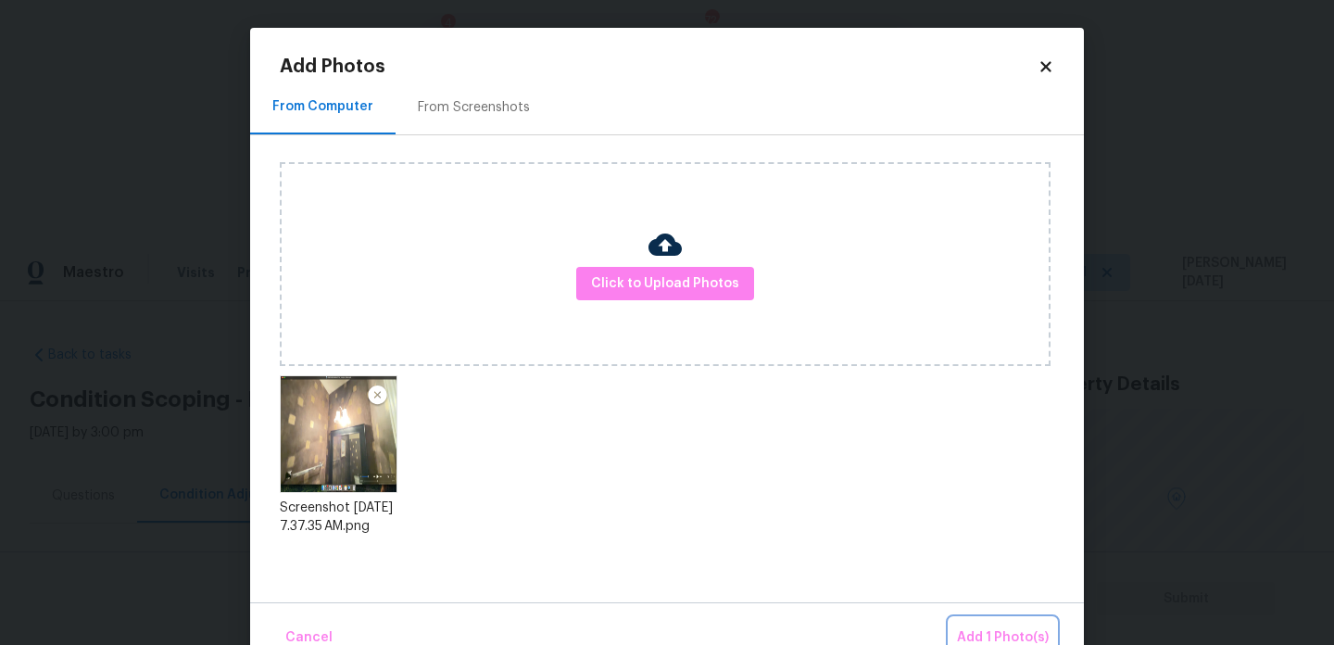
click at [977, 627] on span "Add 1 Photo(s)" at bounding box center [1003, 637] width 92 height 23
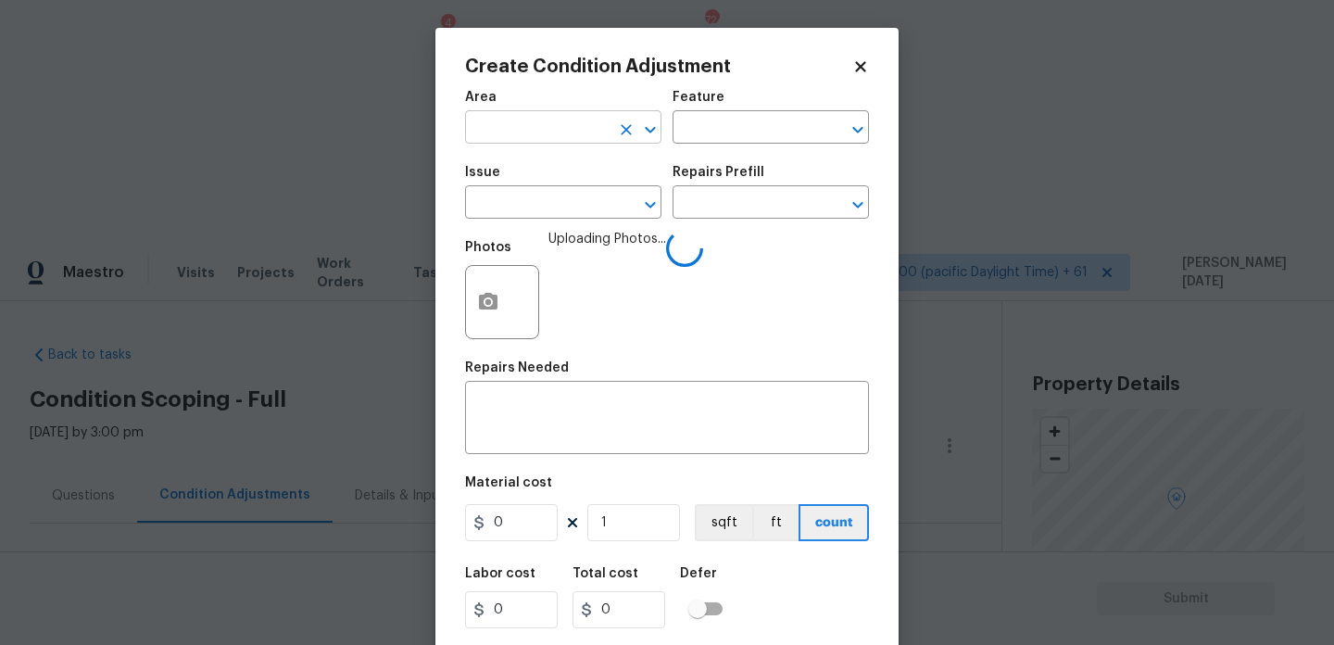
click at [532, 140] on input "text" at bounding box center [537, 129] width 145 height 29
type input "b"
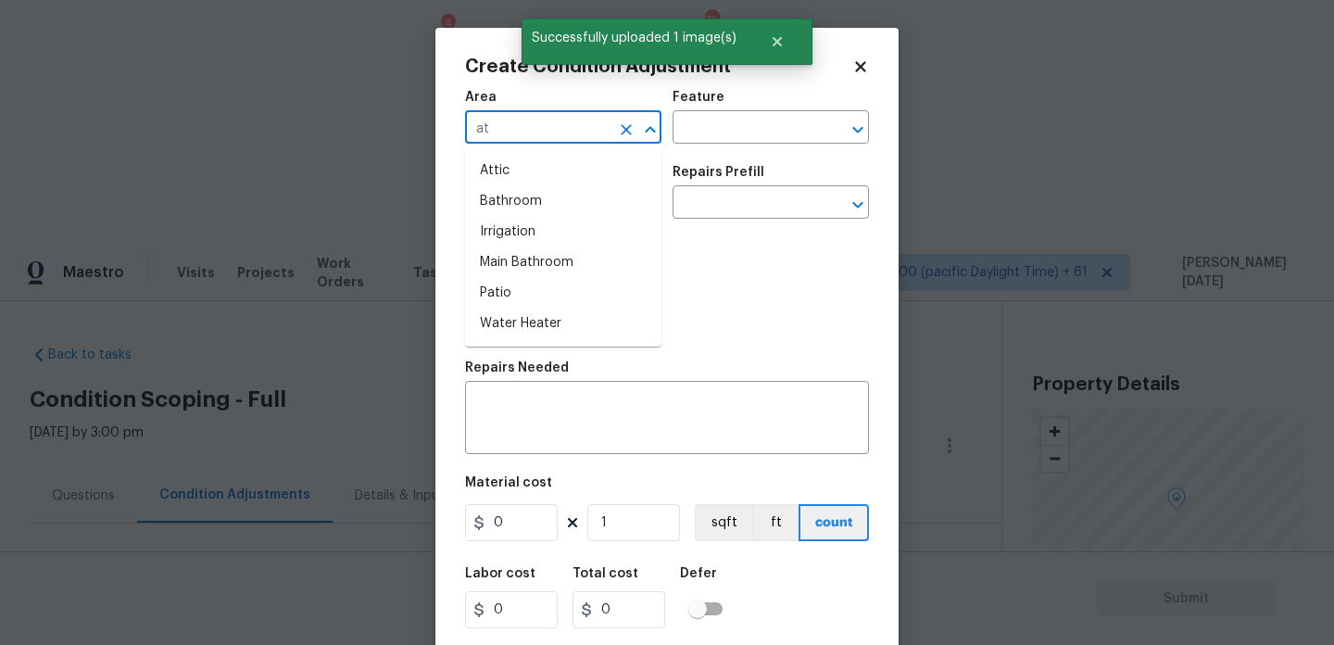
click at [532, 140] on input "at" at bounding box center [537, 129] width 145 height 29
type input "a"
type input "b"
click at [531, 197] on li "Bathroom" at bounding box center [563, 201] width 196 height 31
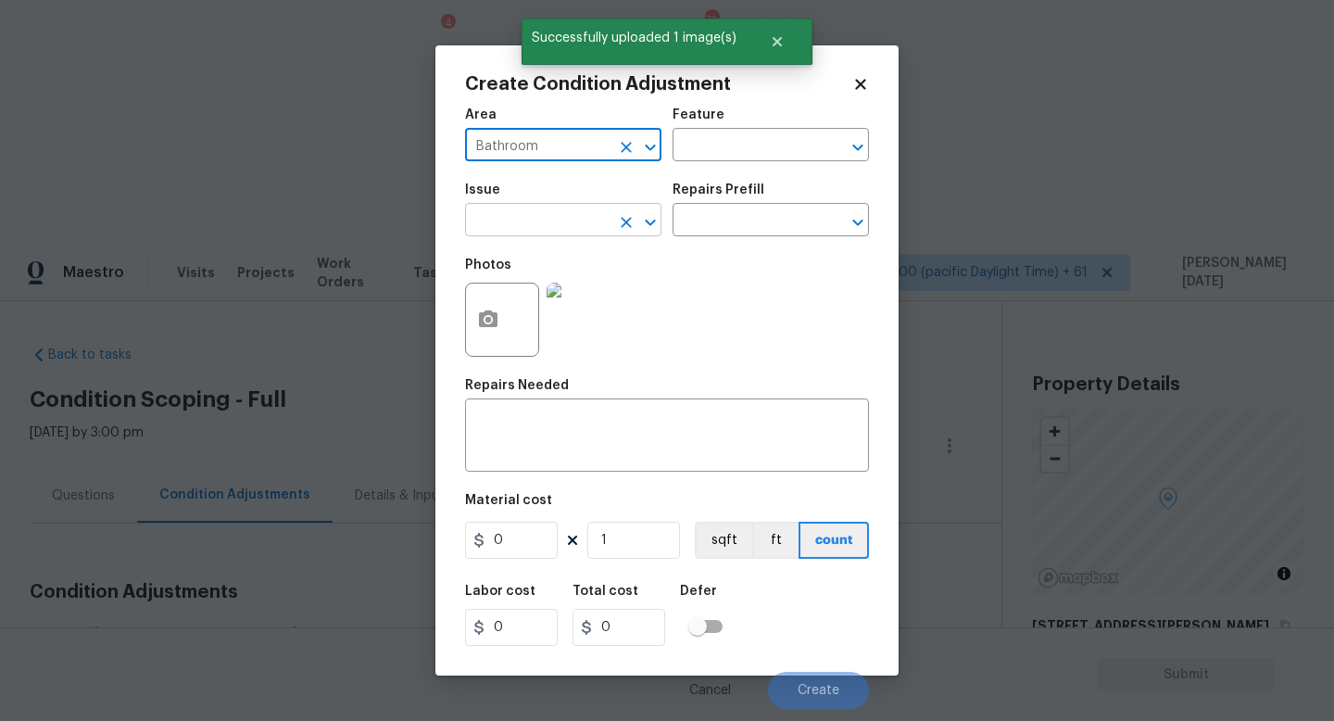
type input "Bathroom"
click at [520, 212] on input "text" at bounding box center [537, 222] width 145 height 29
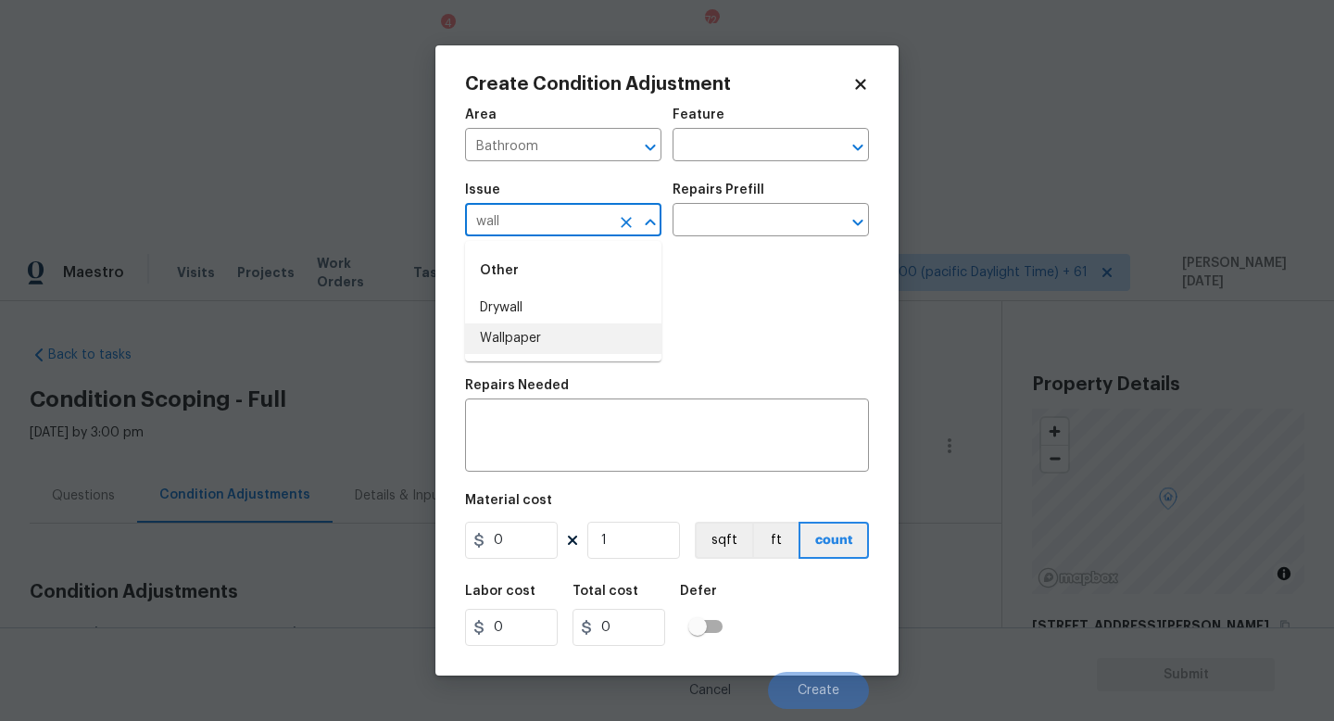
click at [519, 331] on li "Wallpaper" at bounding box center [563, 338] width 196 height 31
type input "Wallpaper"
click at [755, 224] on input "text" at bounding box center [745, 222] width 145 height 29
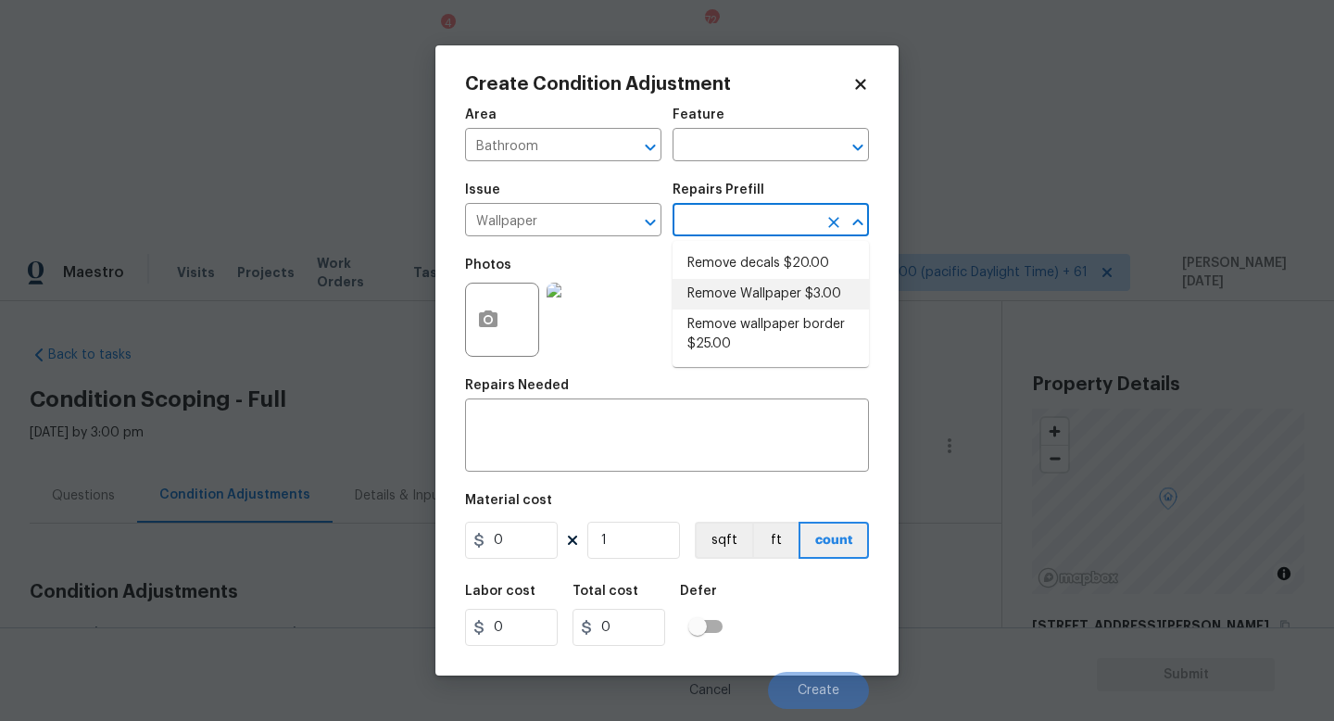
click at [776, 304] on li "Remove Wallpaper $3.00" at bounding box center [771, 294] width 196 height 31
type input "Walls and Ceiling"
type textarea "Remove wallpaper and texture walls to best match existing conditions"
type input "3"
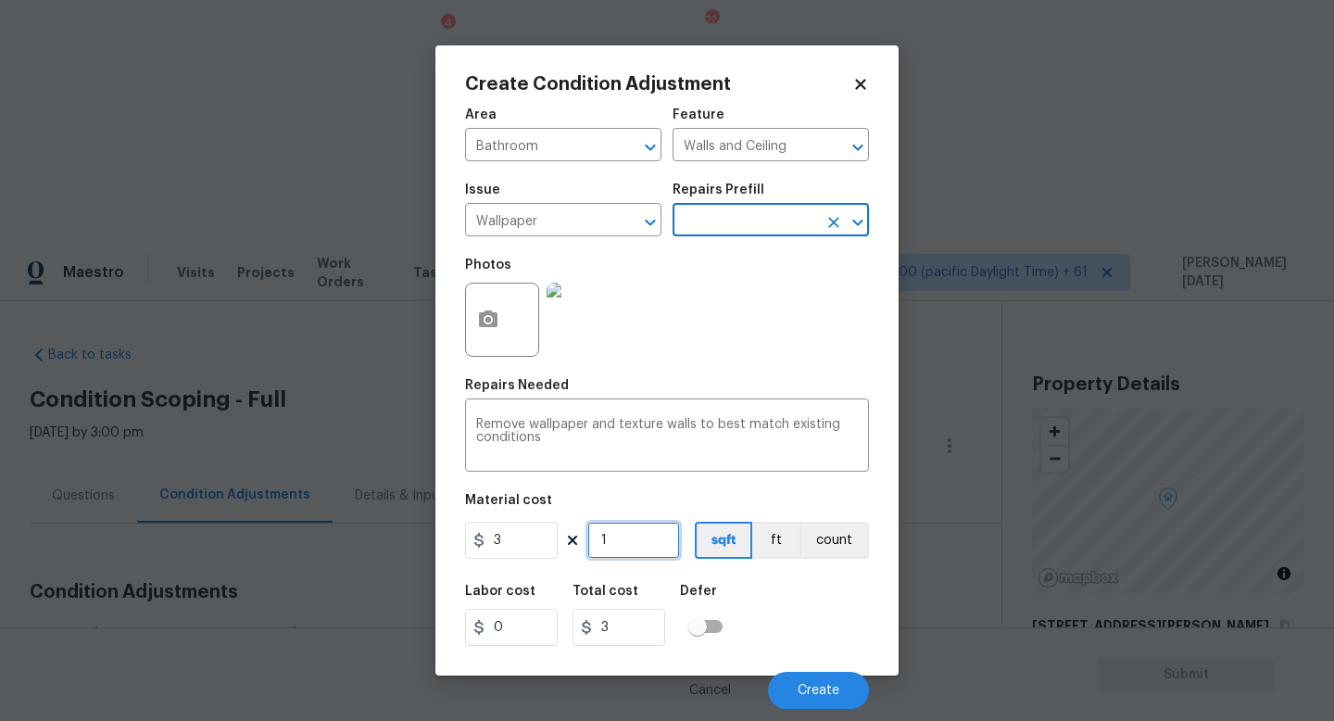
click at [645, 545] on input "1" at bounding box center [633, 540] width 93 height 37
type input "0"
type input "8"
type input "24"
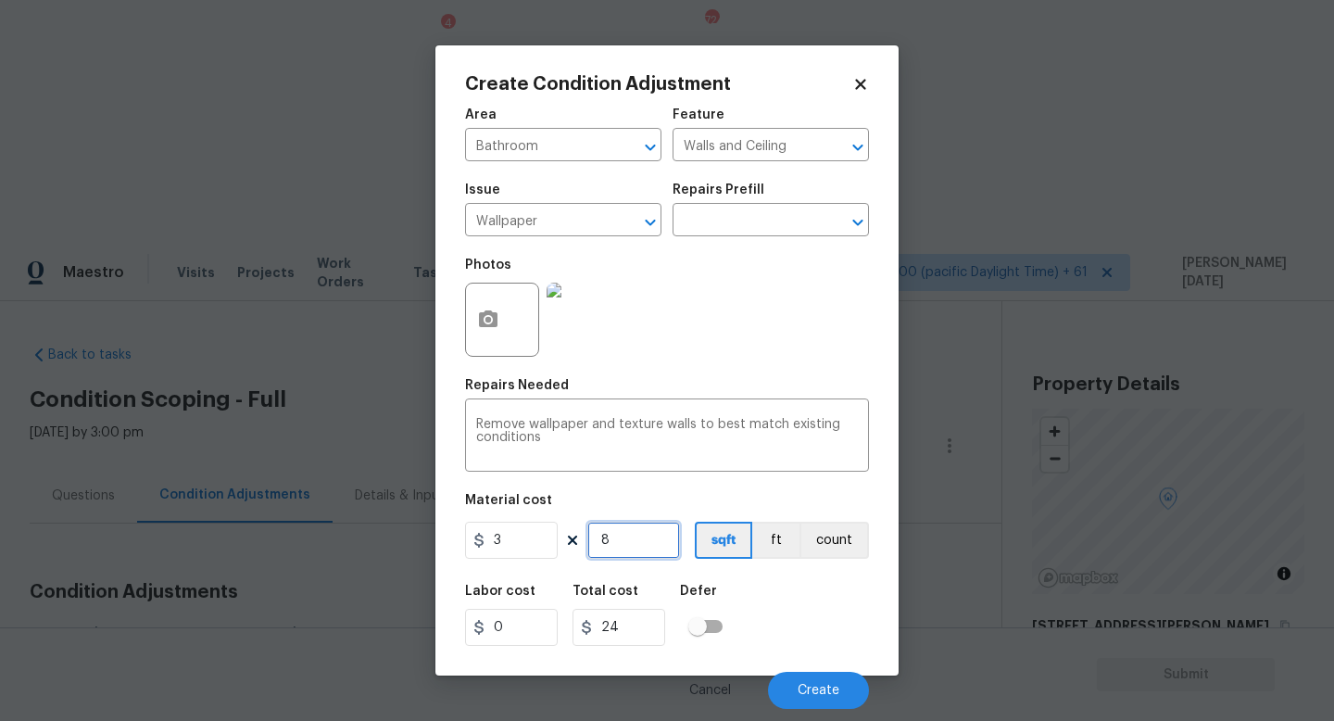
type input "80"
type input "240"
click at [768, 334] on div "Photos" at bounding box center [667, 307] width 404 height 120
drag, startPoint x: 641, startPoint y: 551, endPoint x: 394, endPoint y: 550, distance: 247.4
click at [394, 550] on div "Create Condition Adjustment Area Bathroom ​ Feature Walls and Ceiling ​ Issue W…" at bounding box center [667, 360] width 1334 height 721
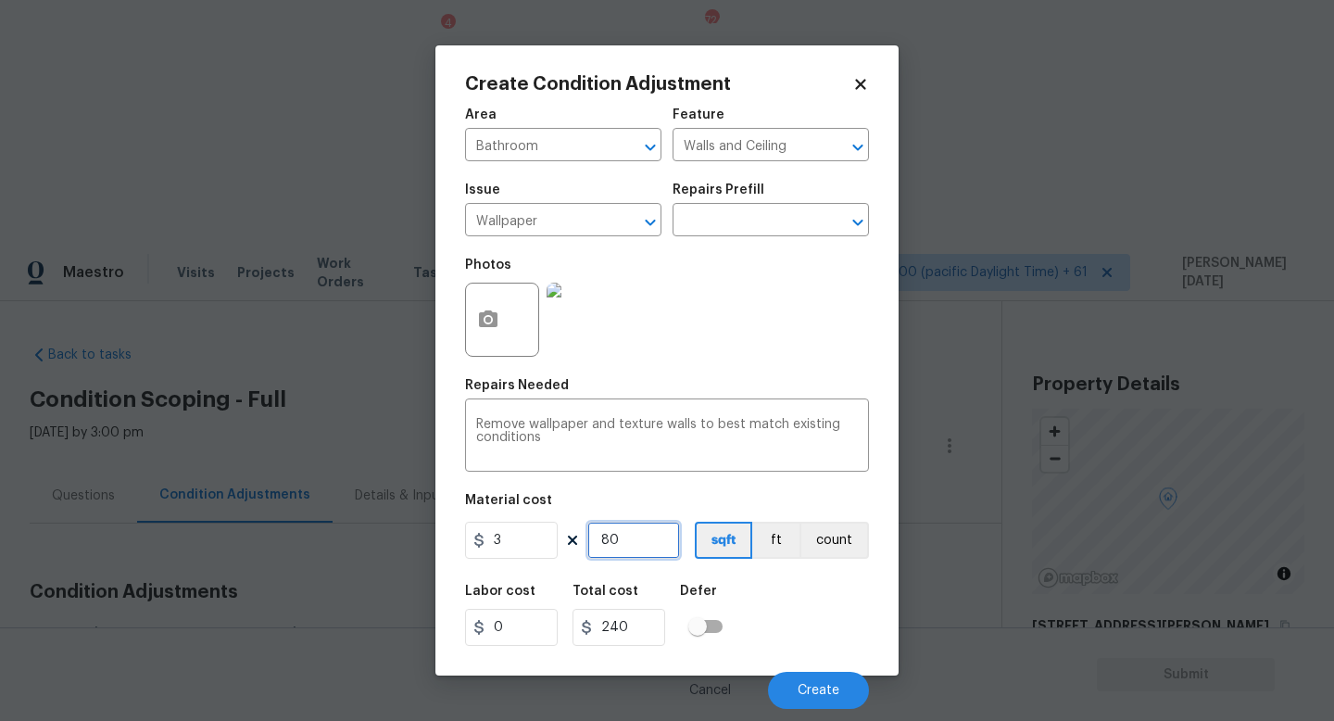
type input "1"
type input "3"
type input "10"
type input "30"
type input "100"
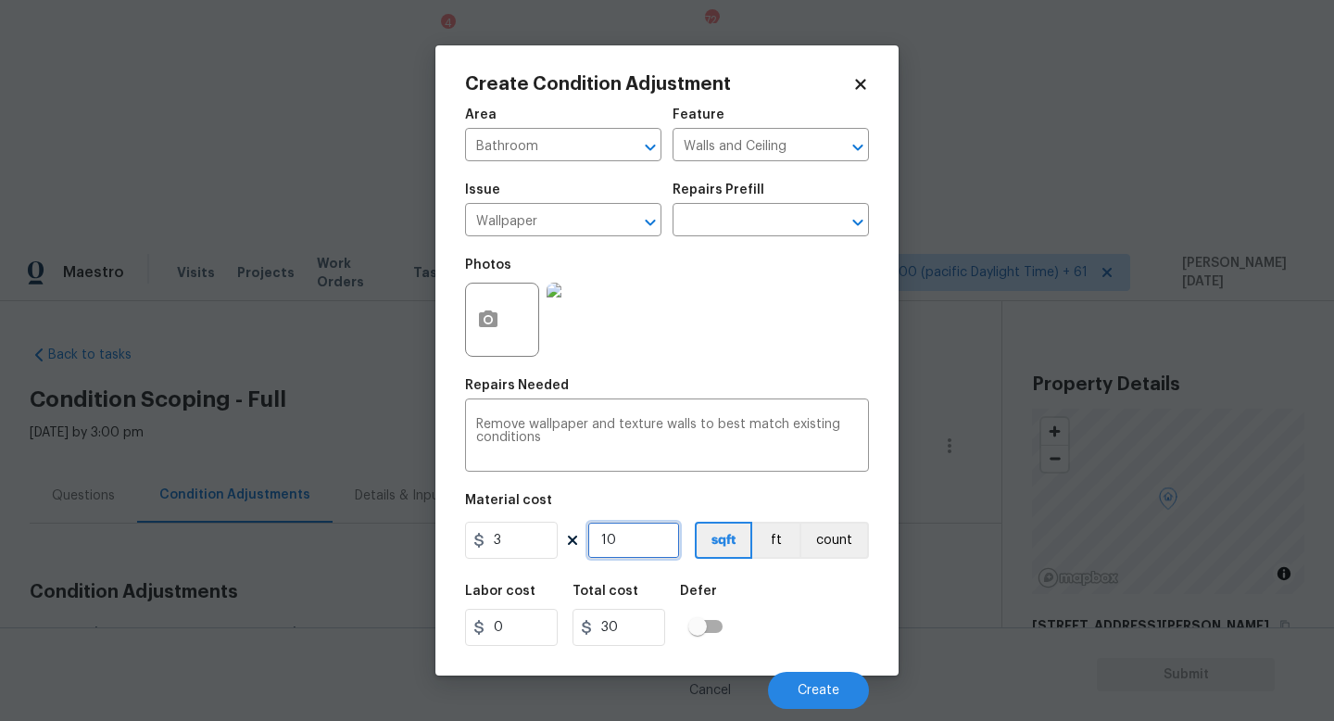
type input "300"
type input "100"
click at [621, 355] on div at bounding box center [584, 319] width 82 height 96
click at [804, 644] on button "Create" at bounding box center [818, 690] width 101 height 37
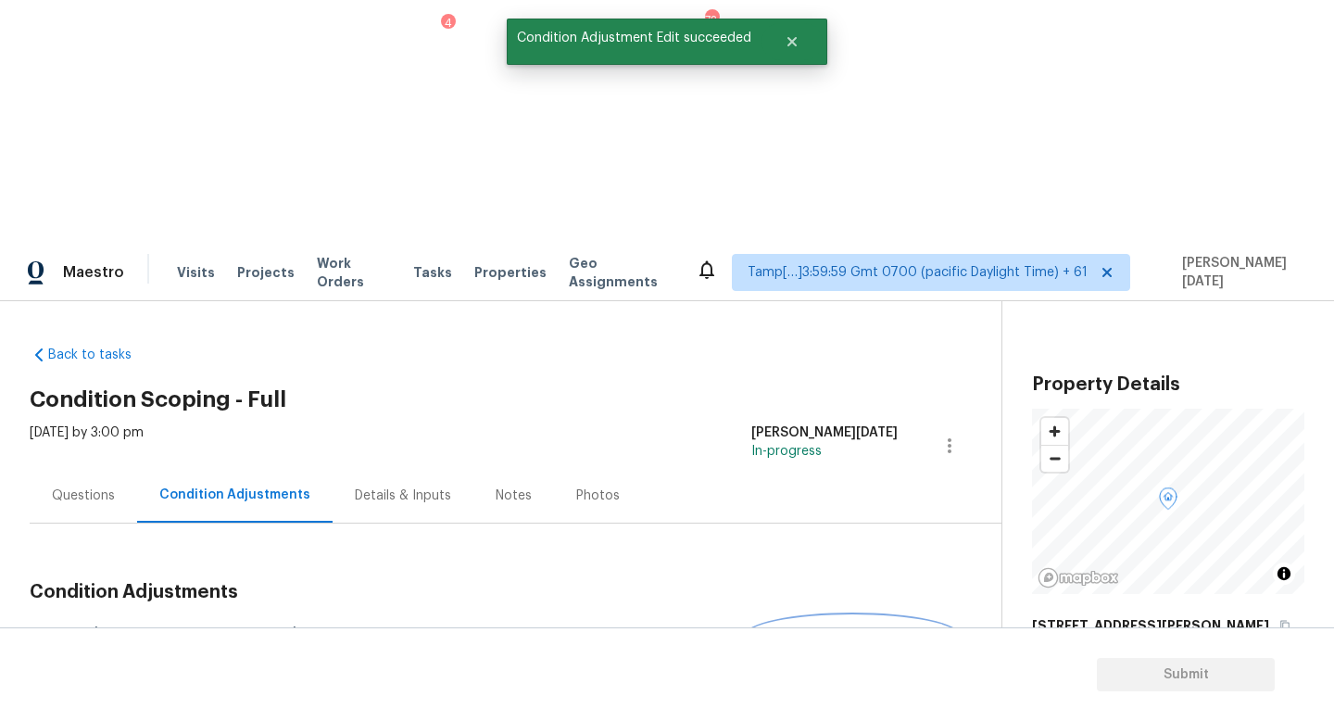
click at [818, 627] on span "Add Condition Adjustment" at bounding box center [852, 635] width 187 height 17
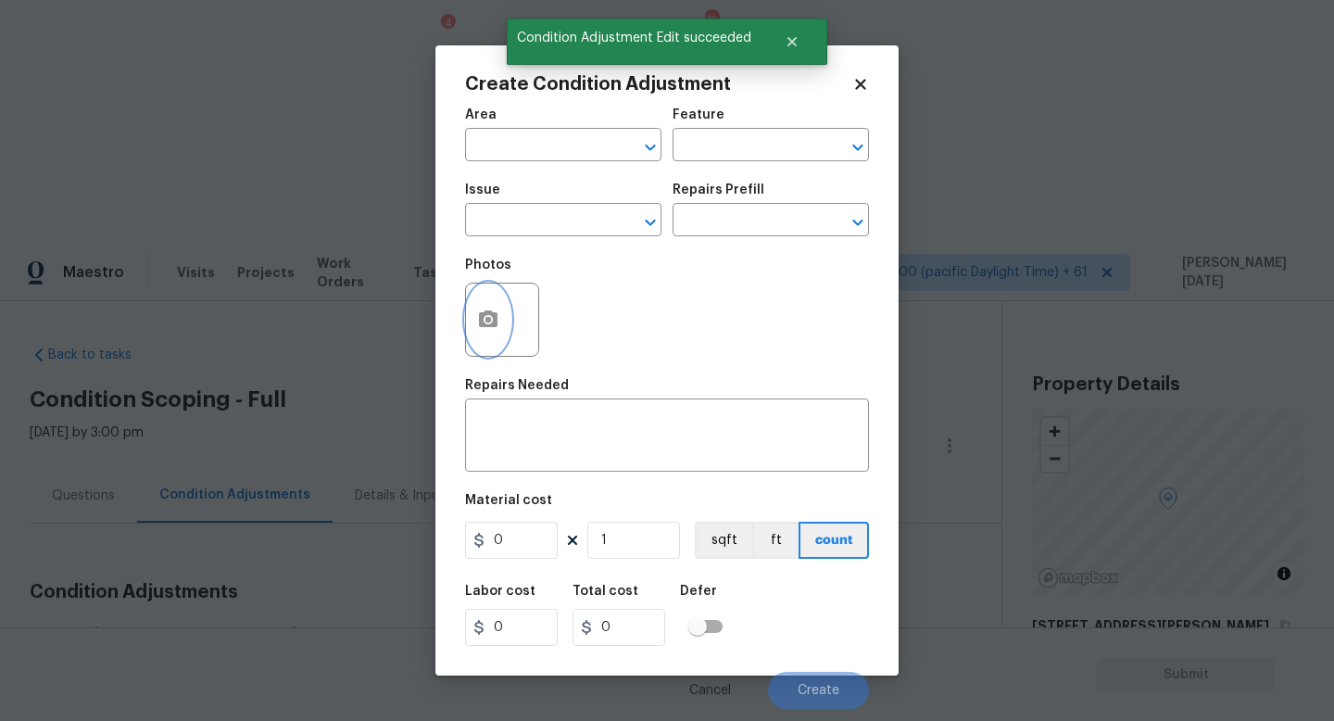
click at [496, 327] on icon "button" at bounding box center [488, 318] width 19 height 17
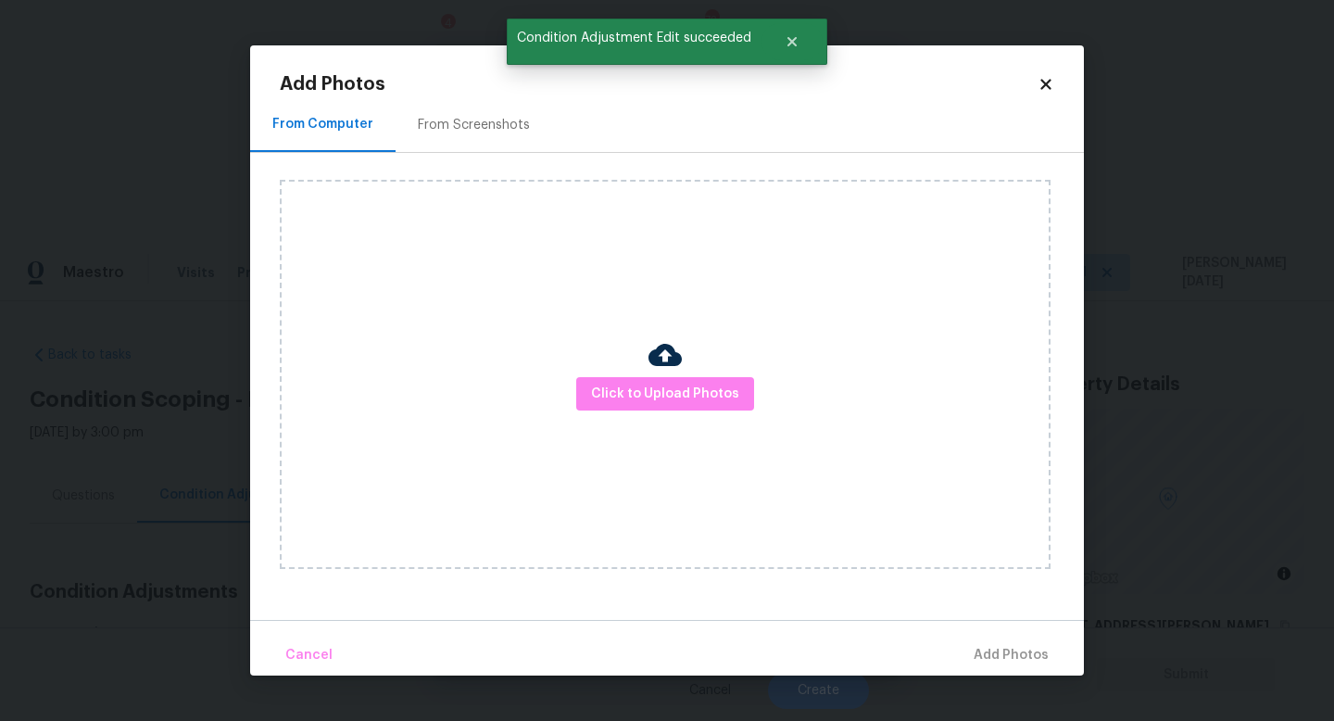
click at [660, 372] on div at bounding box center [665, 357] width 33 height 39
click at [661, 392] on span "Click to Upload Photos" at bounding box center [665, 394] width 148 height 23
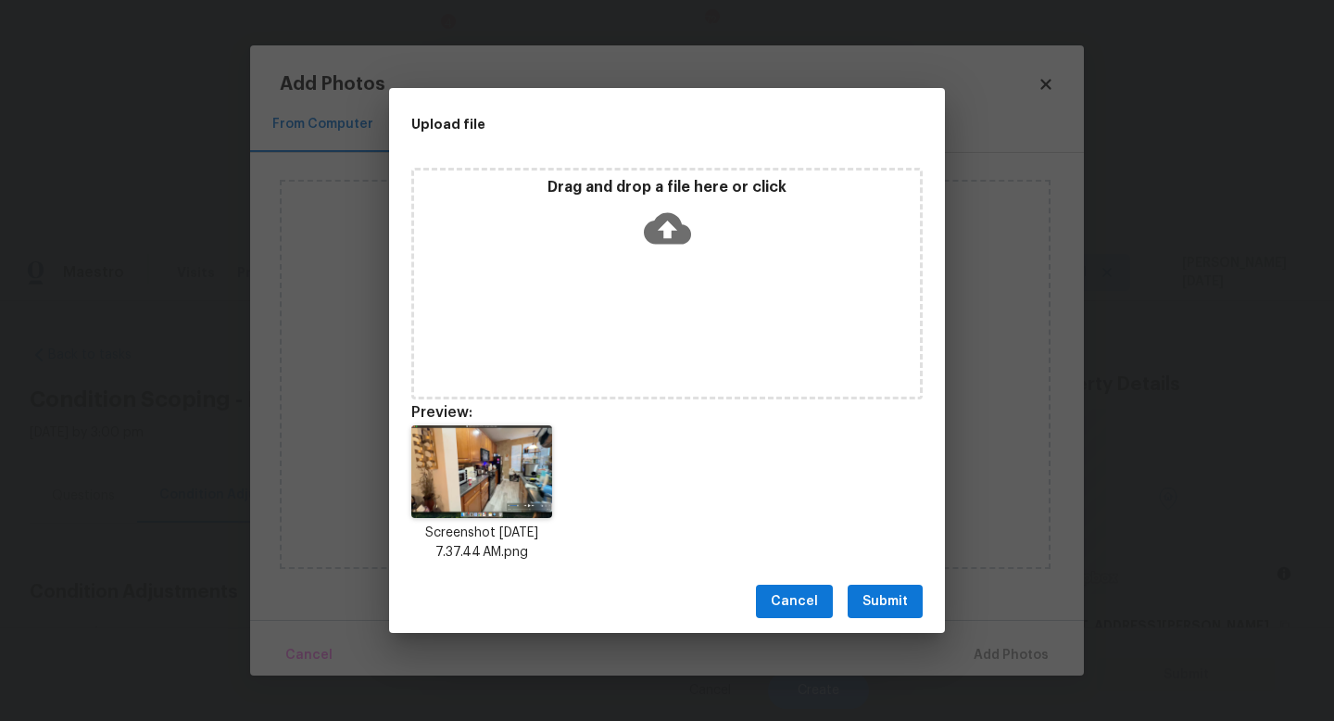
click at [894, 580] on div "Cancel Submit" at bounding box center [667, 602] width 556 height 64
click at [892, 596] on span "Submit" at bounding box center [885, 601] width 45 height 23
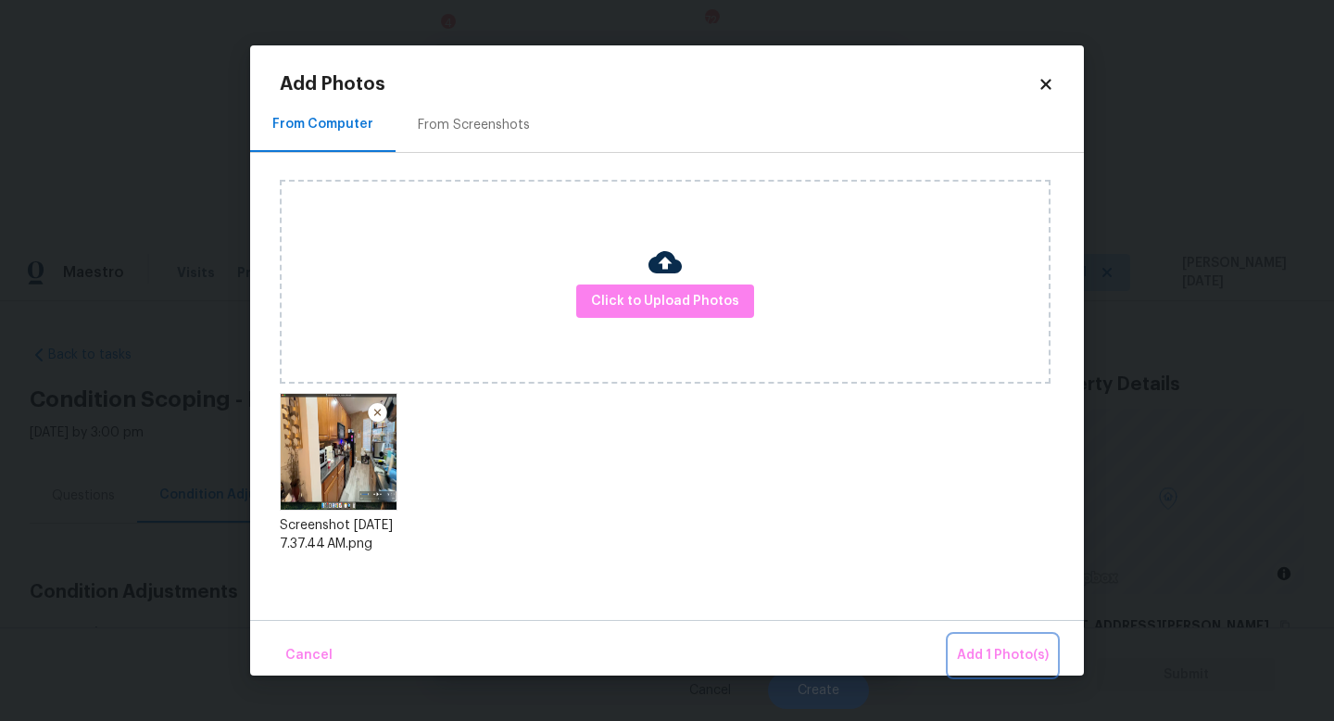
click at [990, 644] on span "Add 1 Photo(s)" at bounding box center [1003, 655] width 92 height 23
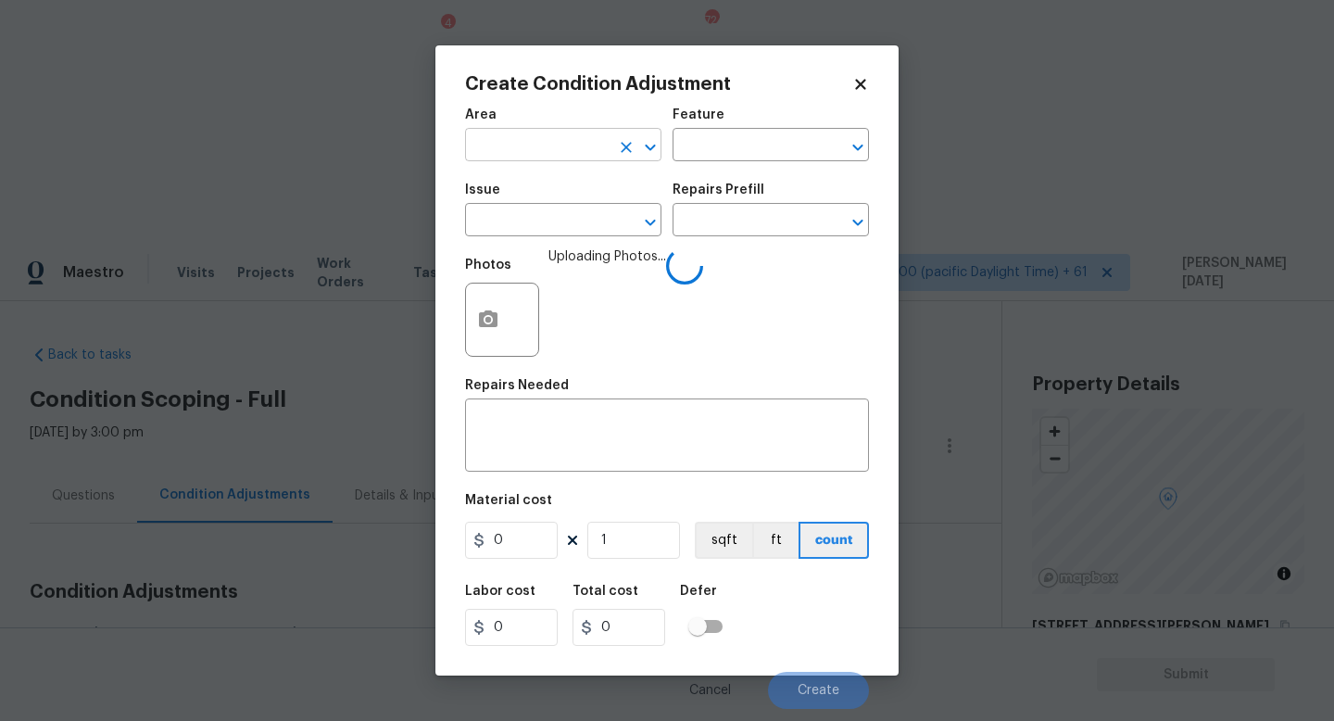
click at [494, 150] on input "text" at bounding box center [537, 146] width 145 height 29
click at [509, 207] on ul "Kitchen" at bounding box center [563, 188] width 196 height 45
click at [523, 200] on li "Kitchen" at bounding box center [563, 188] width 196 height 31
type input "Kitchen"
click at [522, 234] on input "text" at bounding box center [537, 222] width 145 height 29
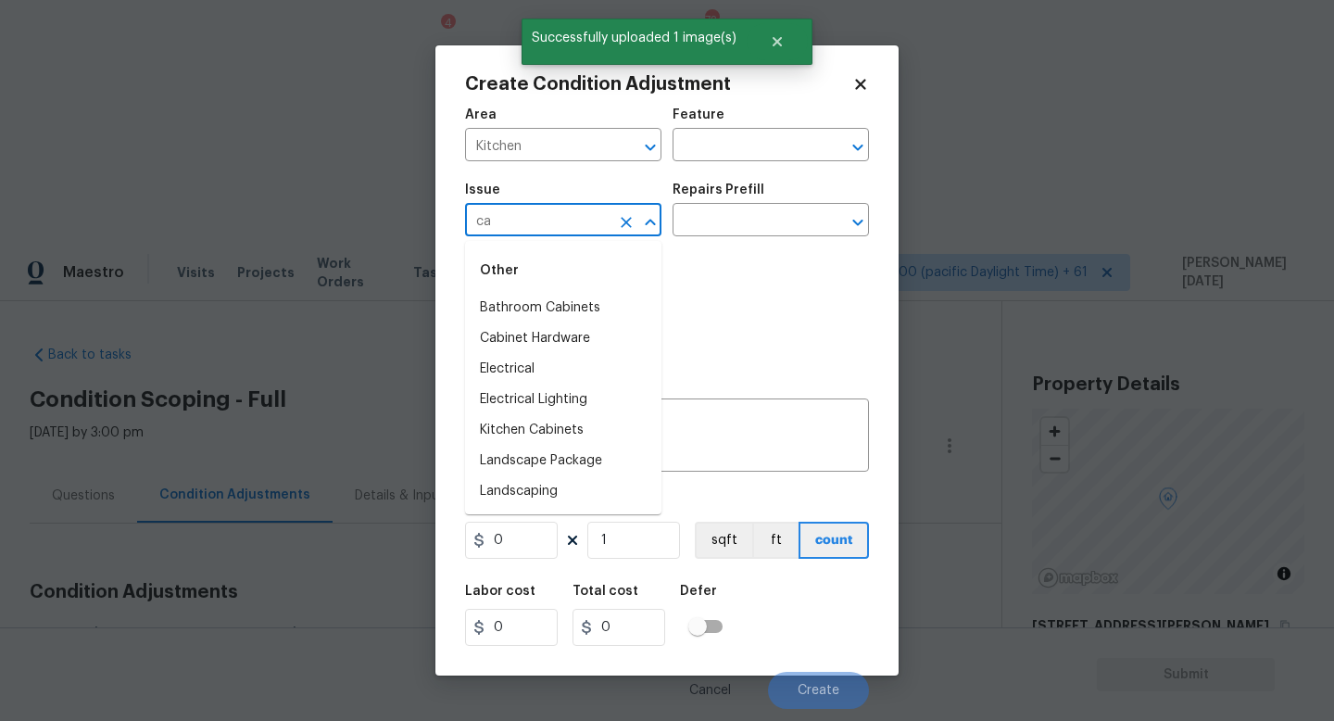
type input "cab"
click at [570, 380] on li "ACQ: HVAC" at bounding box center [563, 369] width 196 height 31
type input "ACQ: HVAC"
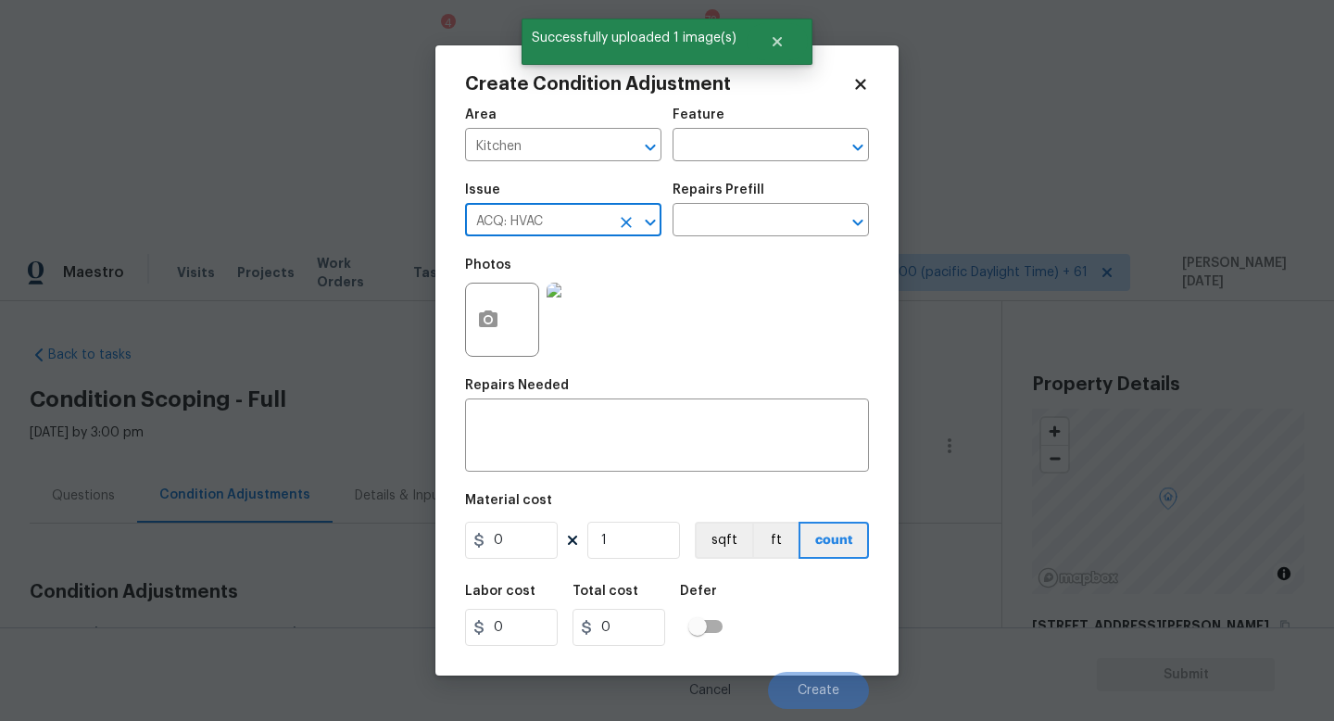
click at [619, 232] on button "Clear" at bounding box center [626, 222] width 26 height 26
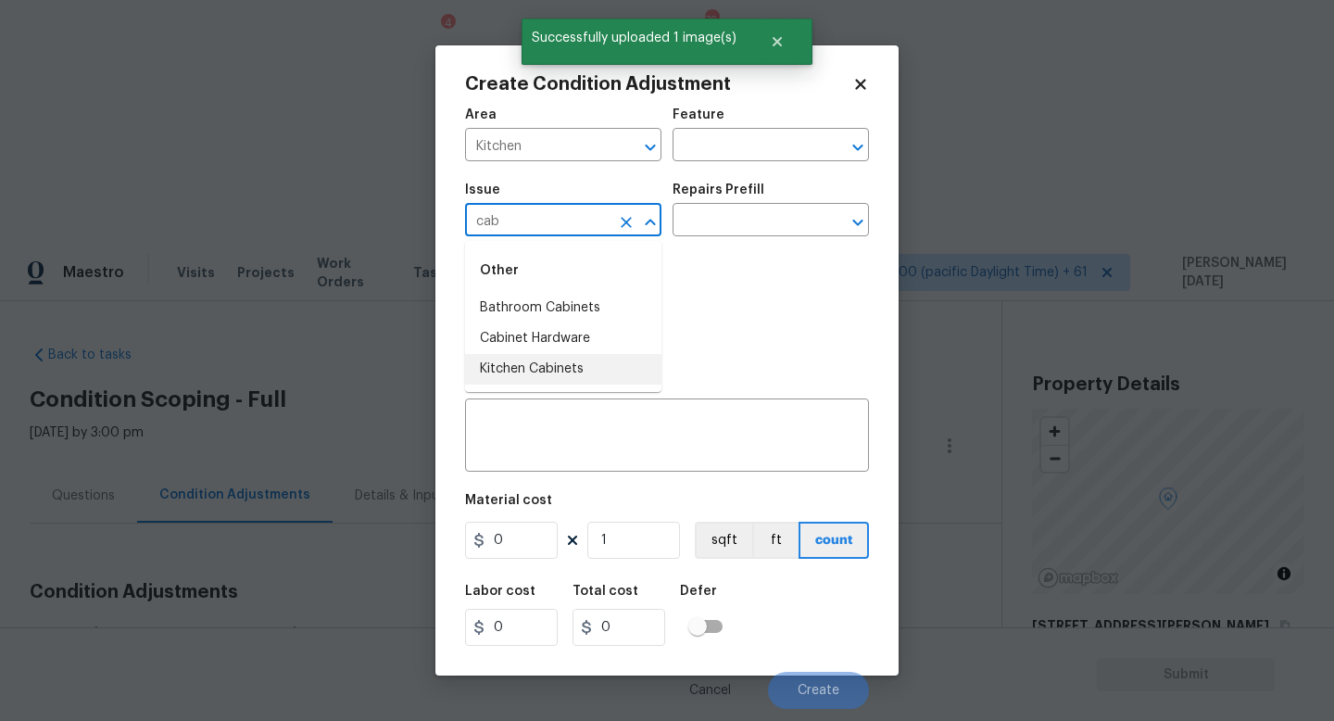
click at [593, 365] on li "Kitchen Cabinets" at bounding box center [563, 369] width 196 height 31
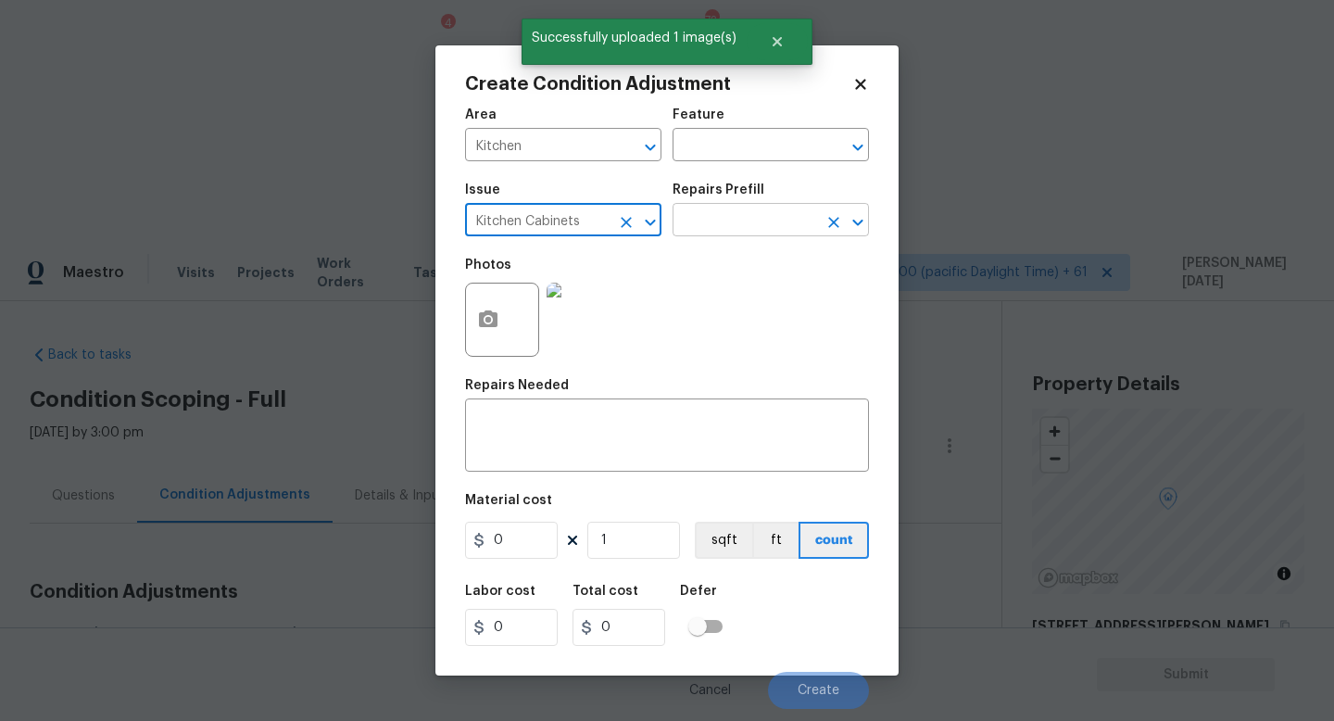
type input "Kitchen Cabinets"
click at [728, 221] on input "text" at bounding box center [745, 222] width 145 height 29
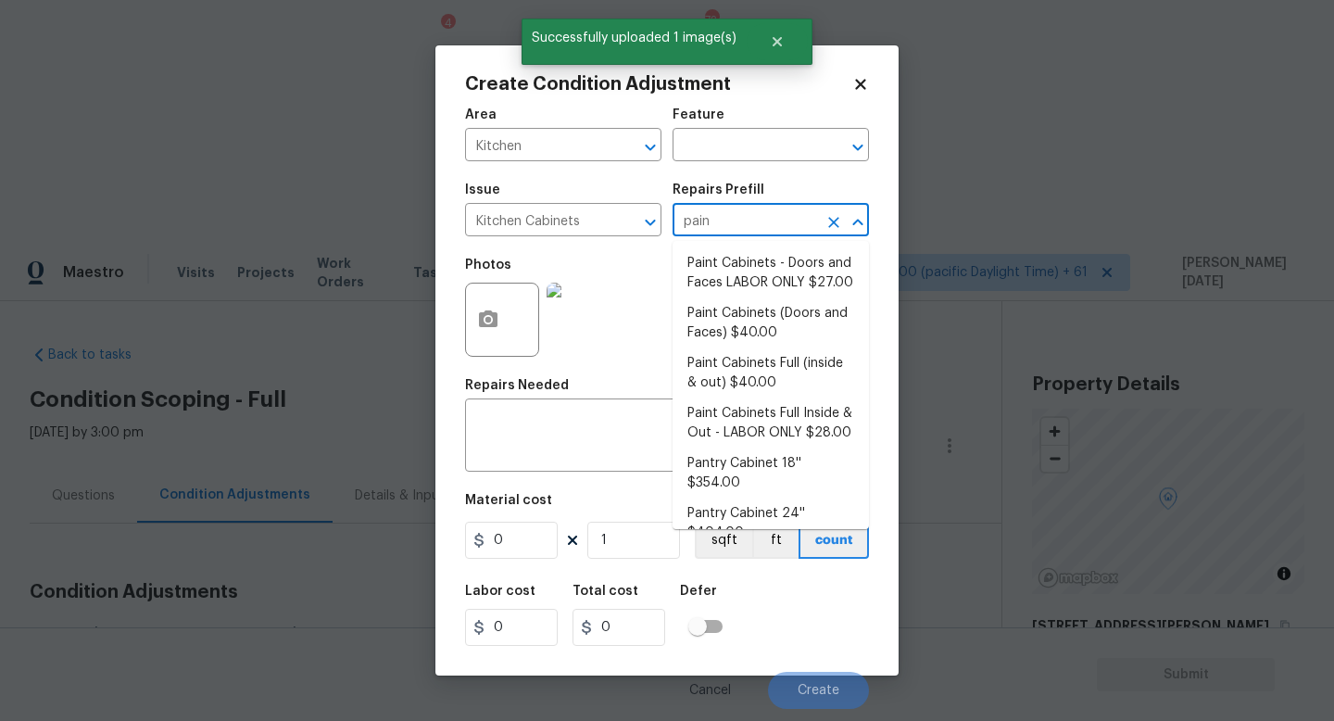
type input "paint"
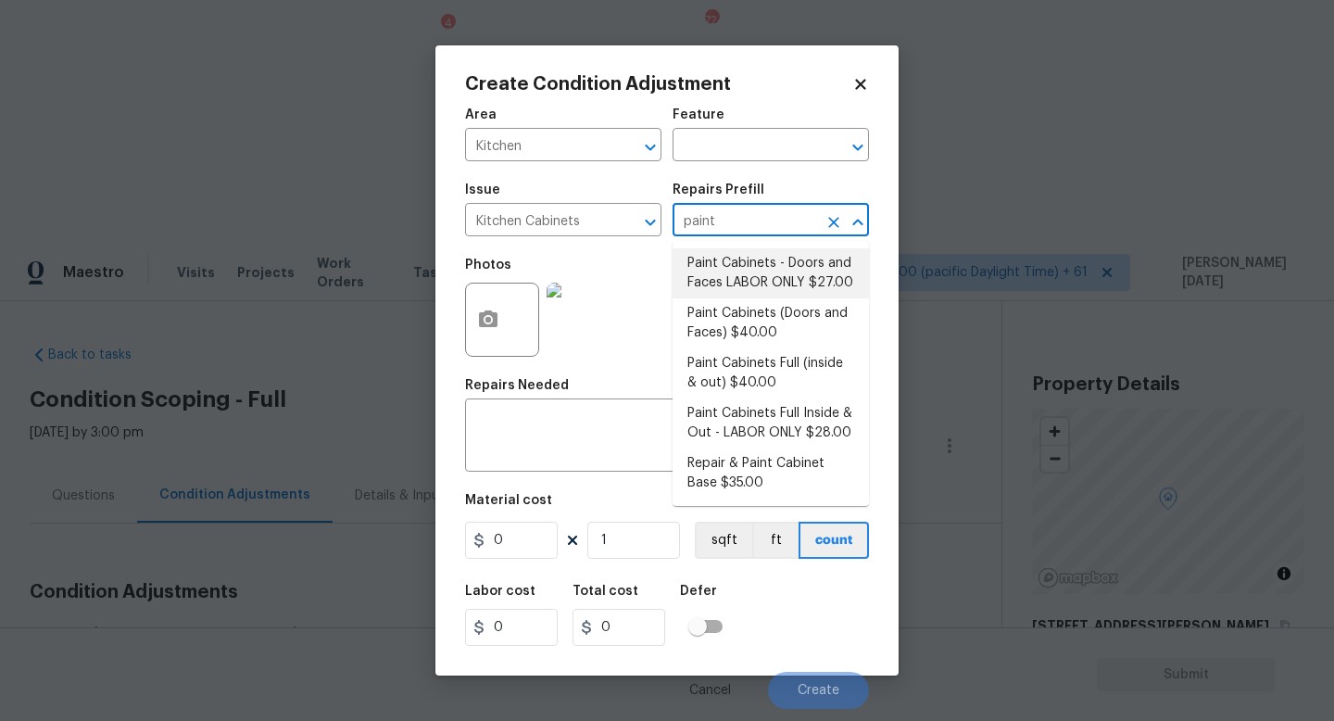
click at [750, 280] on li "Paint Cabinets - Doors and Faces LABOR ONLY $27.00" at bounding box center [771, 273] width 196 height 50
type input "Cabinets"
type textarea "Prep, sand, mask and apply 2 coats of paint to the kitchen cabinet doors and bo…"
type input "27"
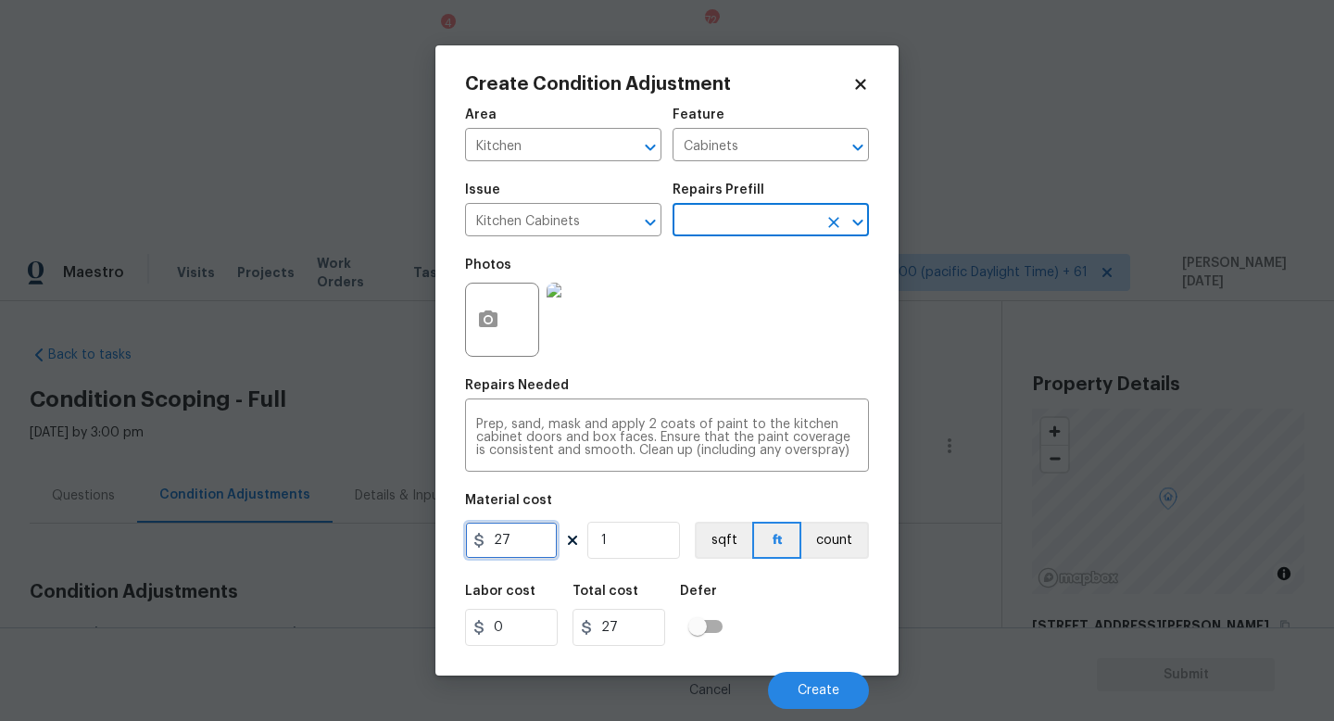
drag, startPoint x: 525, startPoint y: 543, endPoint x: 443, endPoint y: 543, distance: 82.5
click at [443, 543] on div "Create Condition Adjustment Area Kitchen ​ Feature Cabinets ​ Issue Kitchen Cab…" at bounding box center [666, 360] width 463 height 630
type input "1200"
click at [885, 330] on div "Create Condition Adjustment Area Kitchen ​ Feature Cabinets ​ Issue Kitchen Cab…" at bounding box center [666, 360] width 463 height 630
type input "1200"
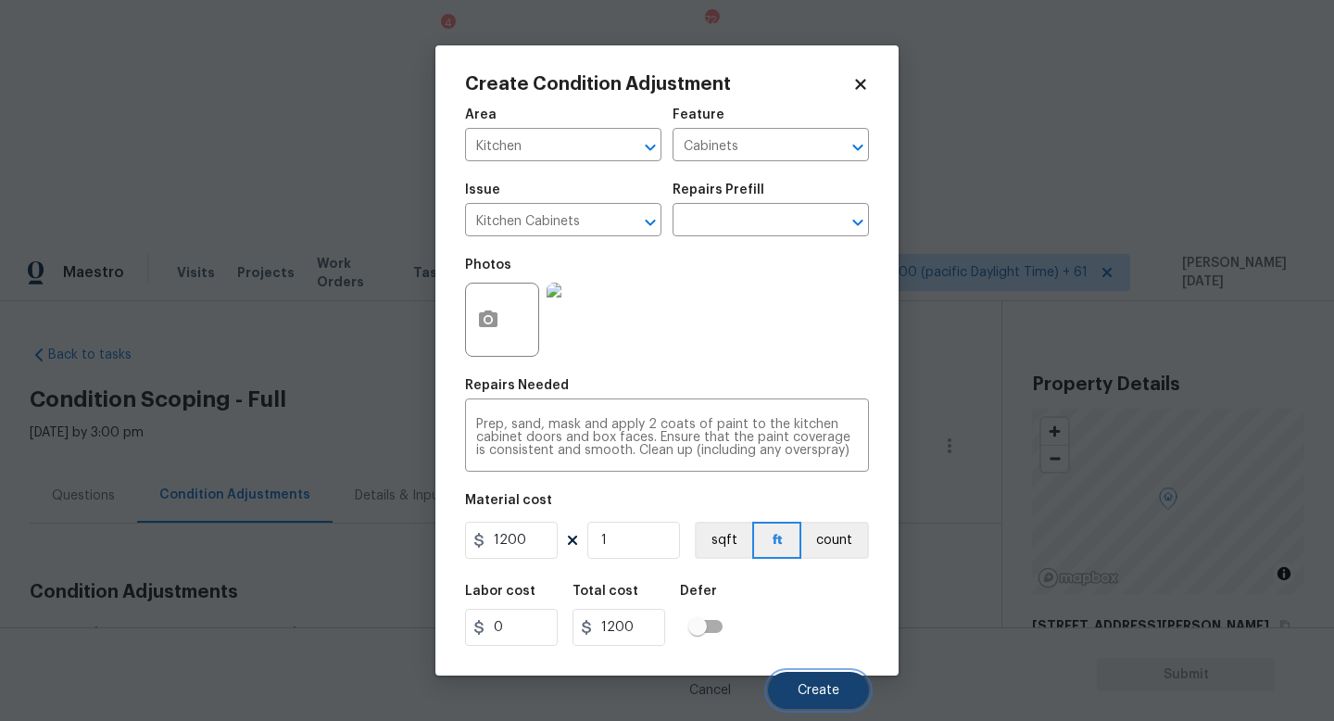
click at [837, 644] on span "Create" at bounding box center [819, 691] width 42 height 14
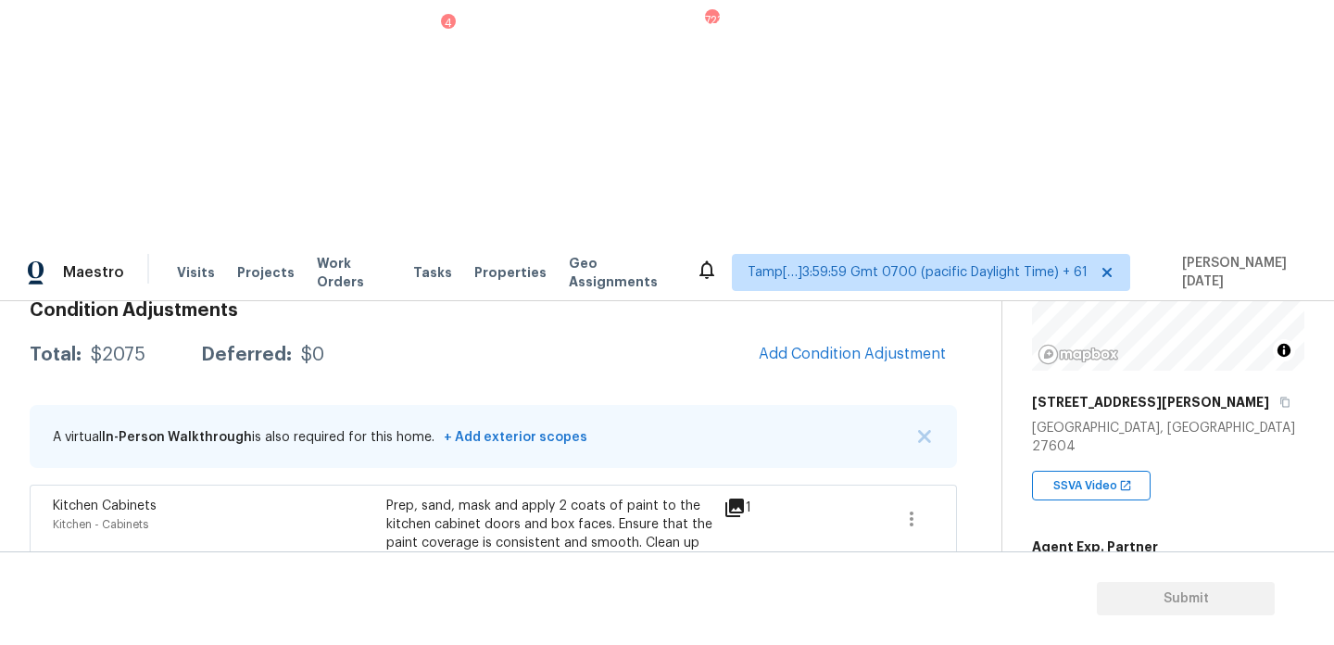
scroll to position [238, 0]
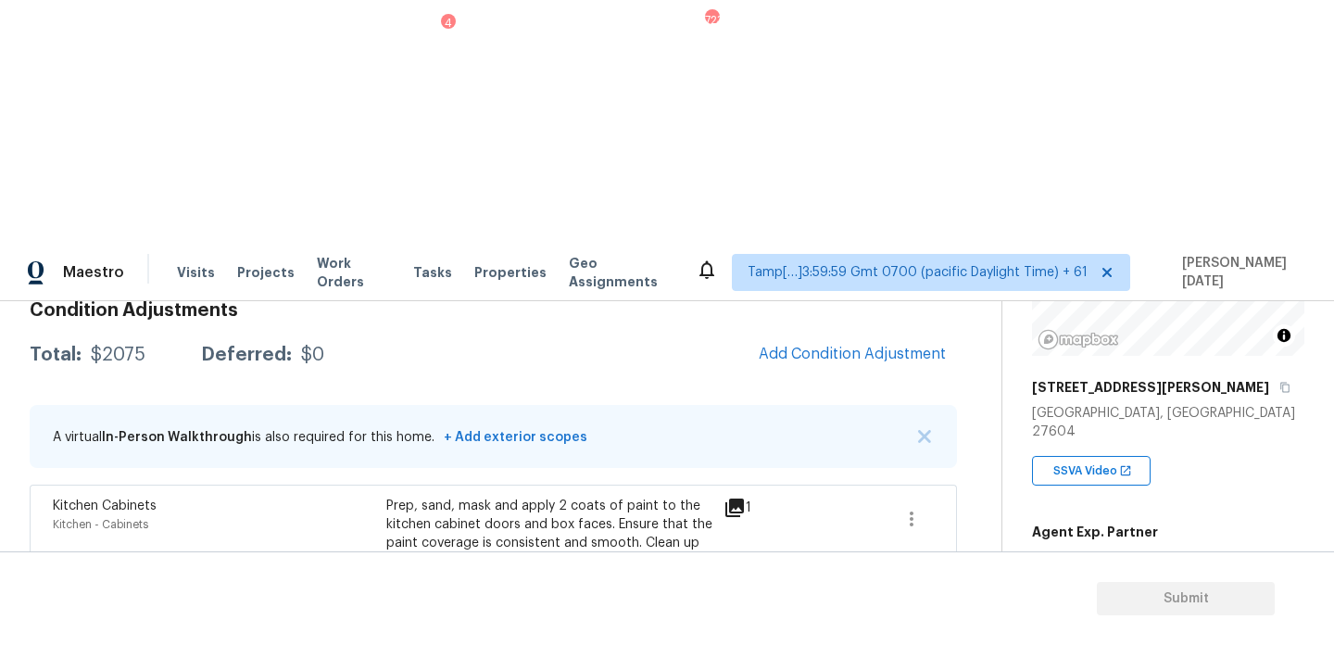
click at [1041, 641] on span "1523" at bounding box center [1046, 647] width 29 height 13
copy span "1523"
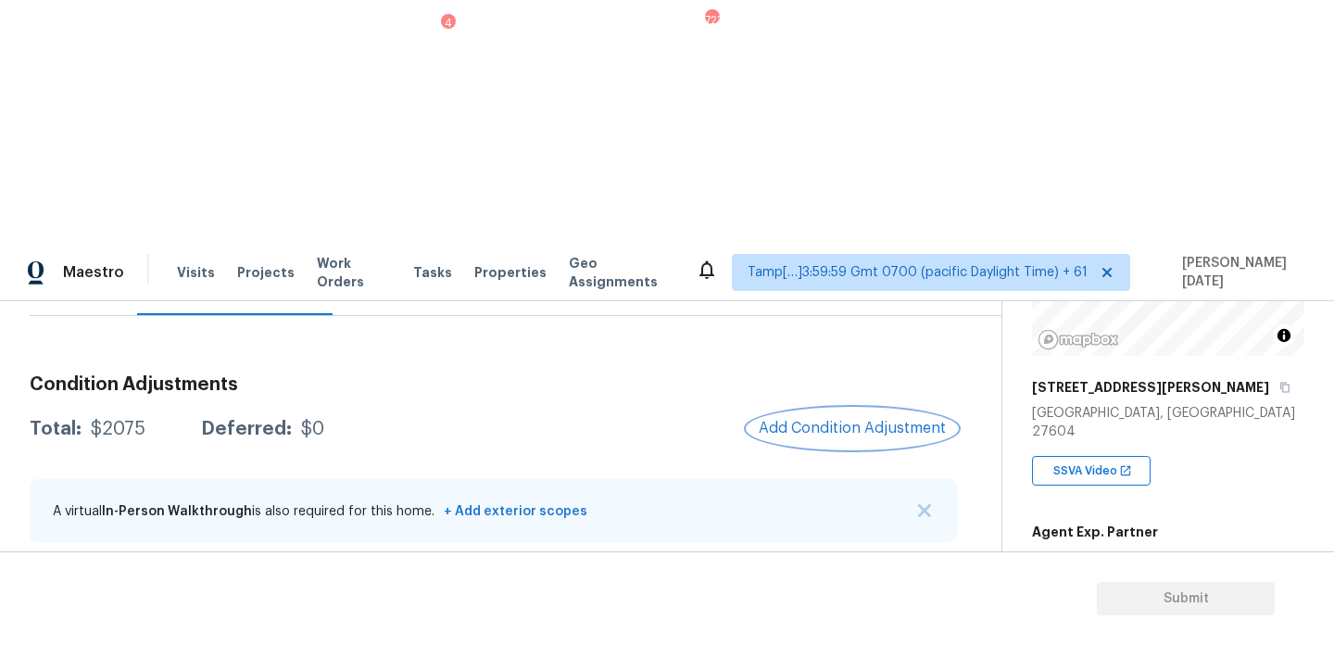
click at [838, 420] on span "Add Condition Adjustment" at bounding box center [852, 428] width 187 height 17
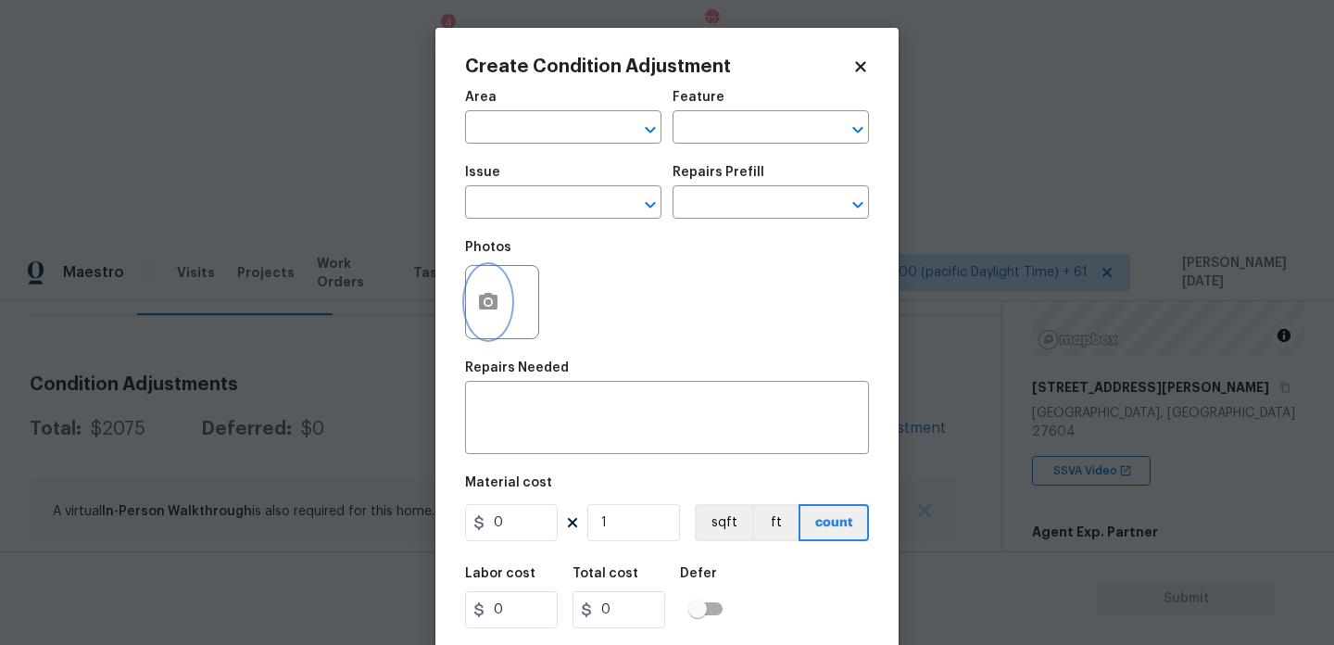
click at [481, 298] on icon "button" at bounding box center [488, 301] width 19 height 17
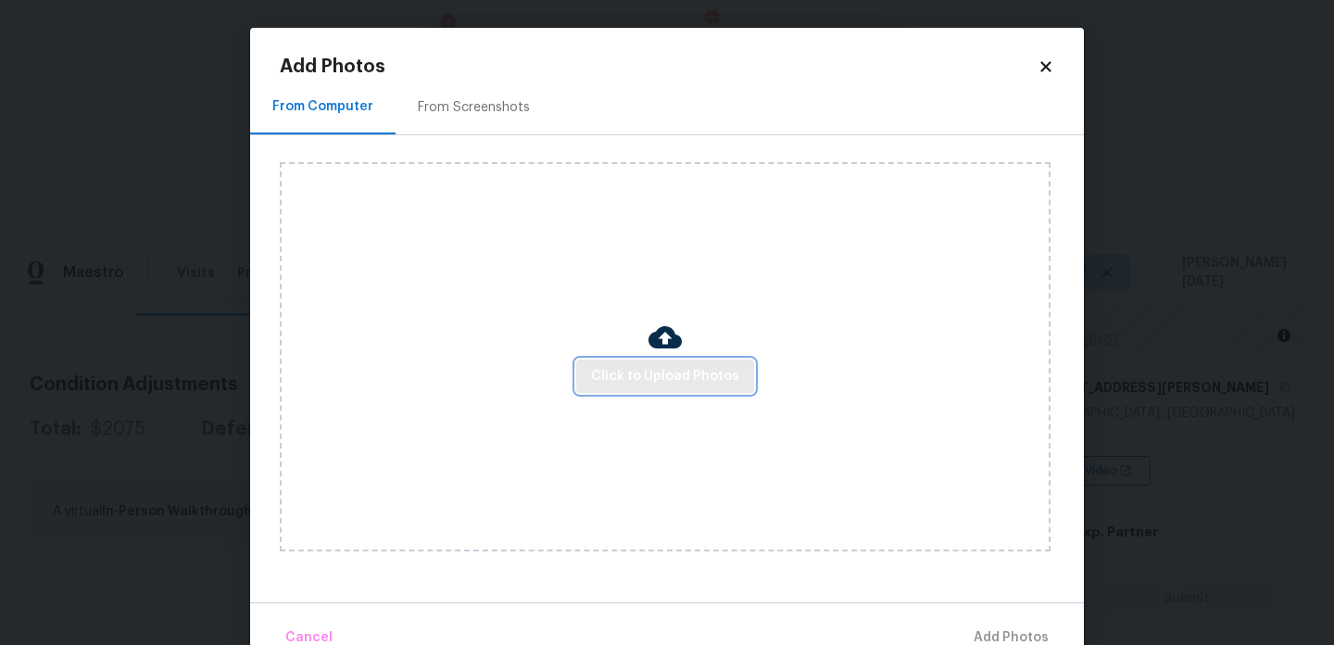
click at [622, 379] on span "Click to Upload Photos" at bounding box center [665, 376] width 148 height 23
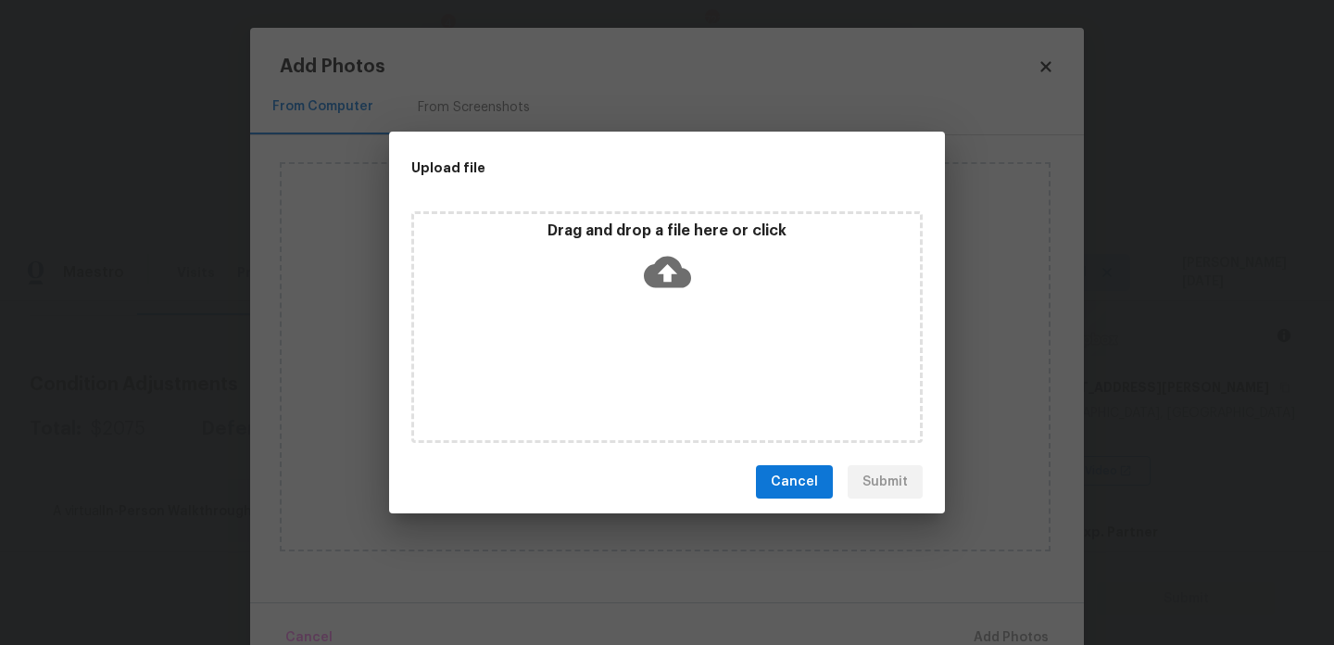
click at [622, 379] on div "Drag and drop a file here or click" at bounding box center [666, 327] width 511 height 232
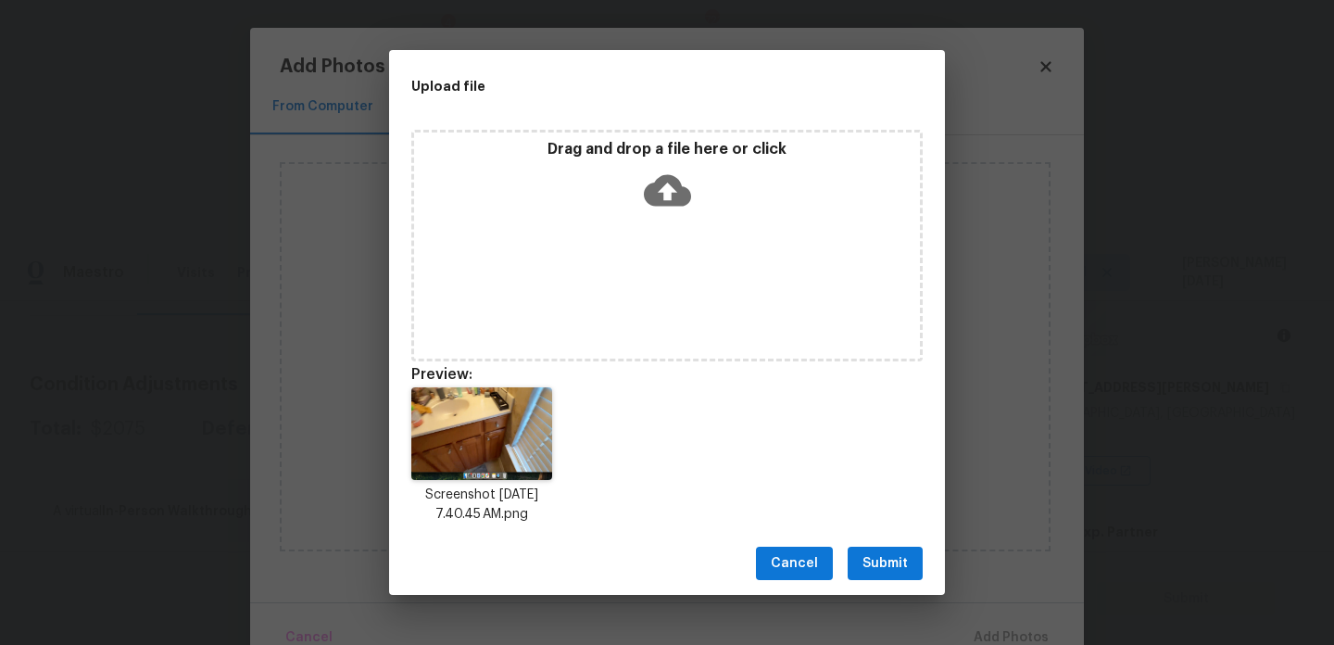
click at [687, 221] on div "Drag and drop a file here or click" at bounding box center [666, 246] width 511 height 232
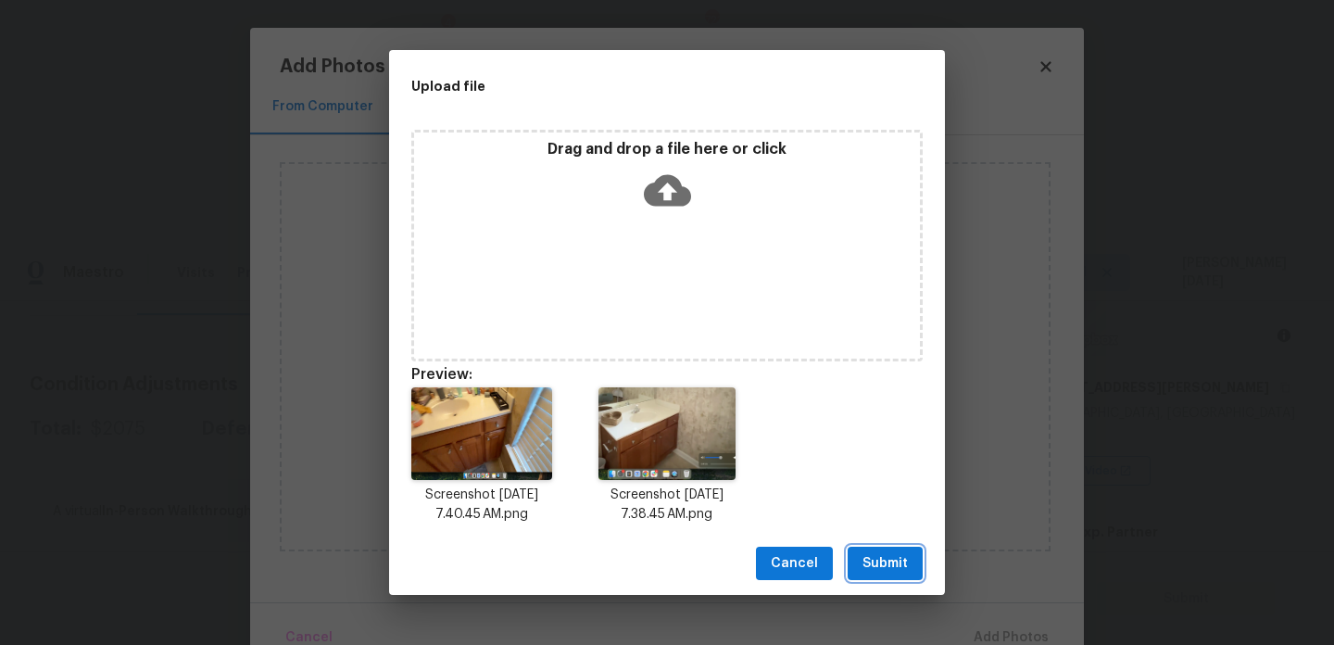
click at [909, 559] on button "Submit" at bounding box center [885, 564] width 75 height 34
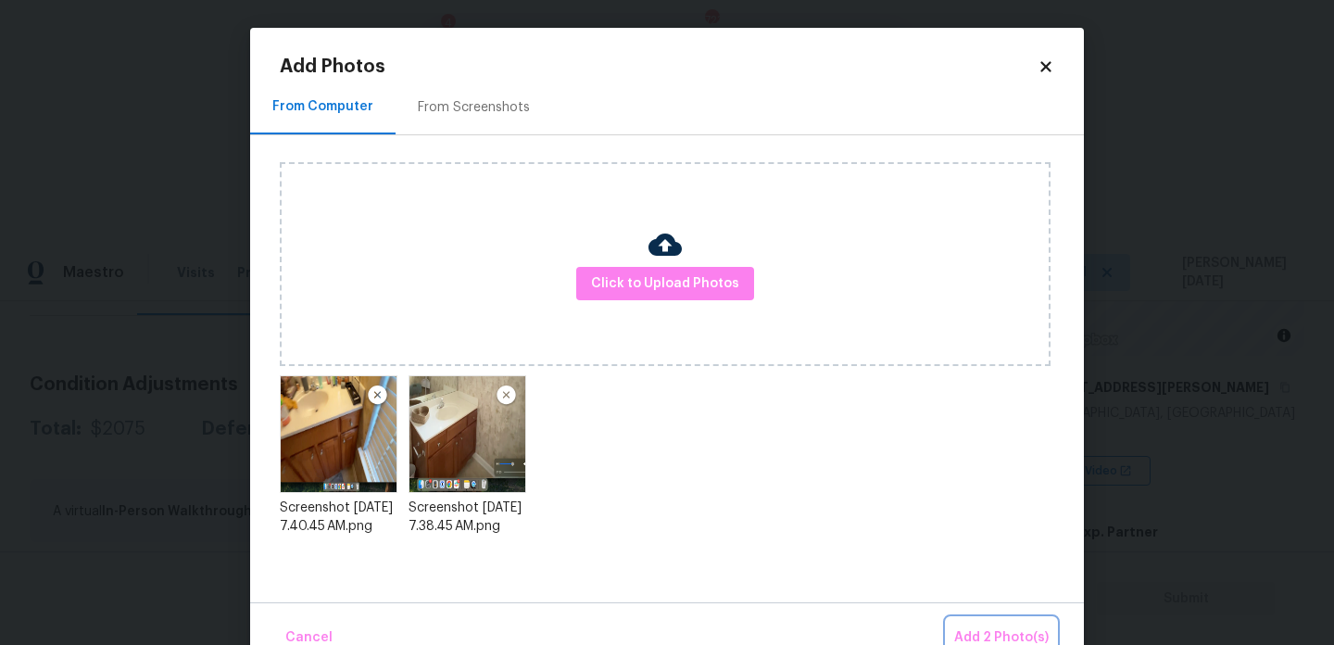
click at [978, 632] on span "Add 2 Photo(s)" at bounding box center [1001, 637] width 95 height 23
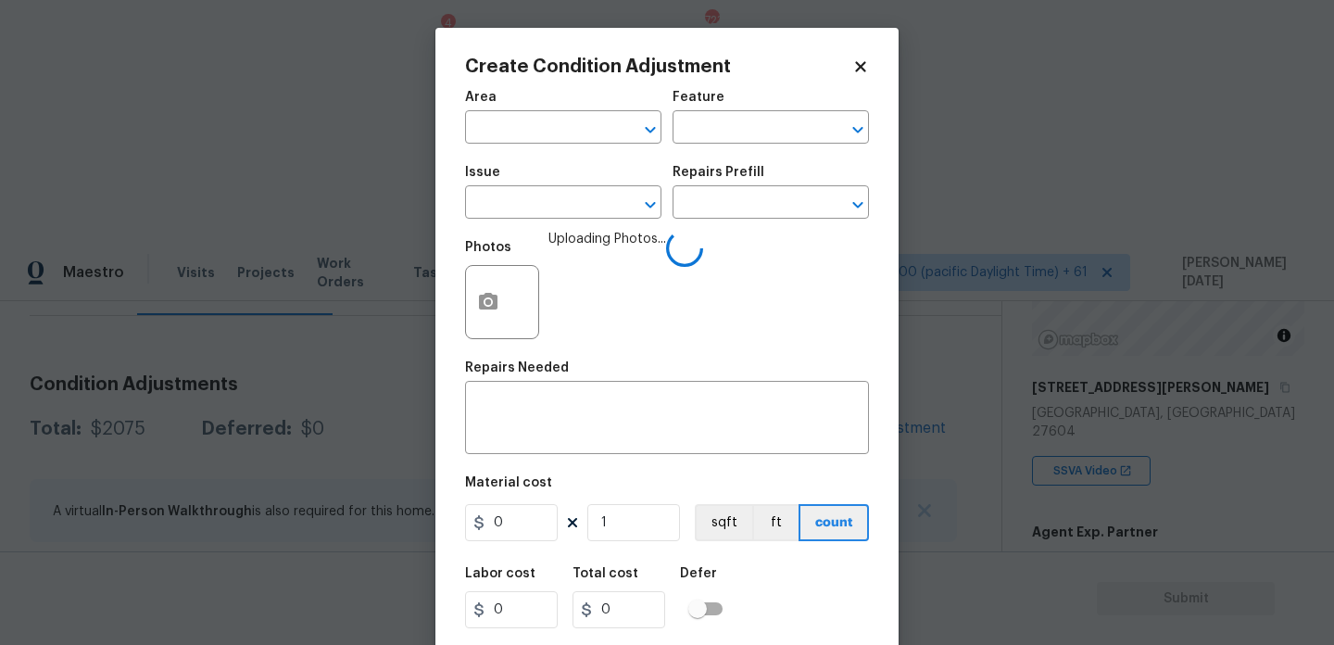
click at [505, 145] on span "Area ​" at bounding box center [563, 117] width 196 height 75
click at [523, 132] on input "text" at bounding box center [537, 129] width 145 height 29
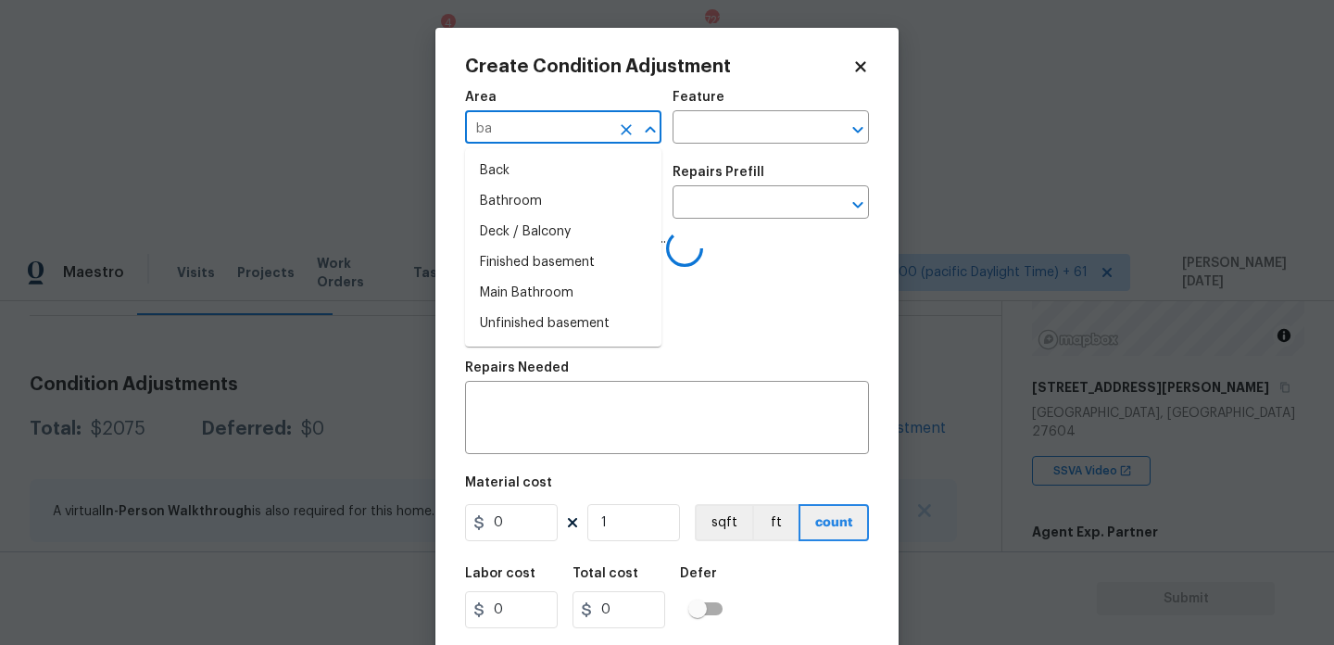
type input "bat"
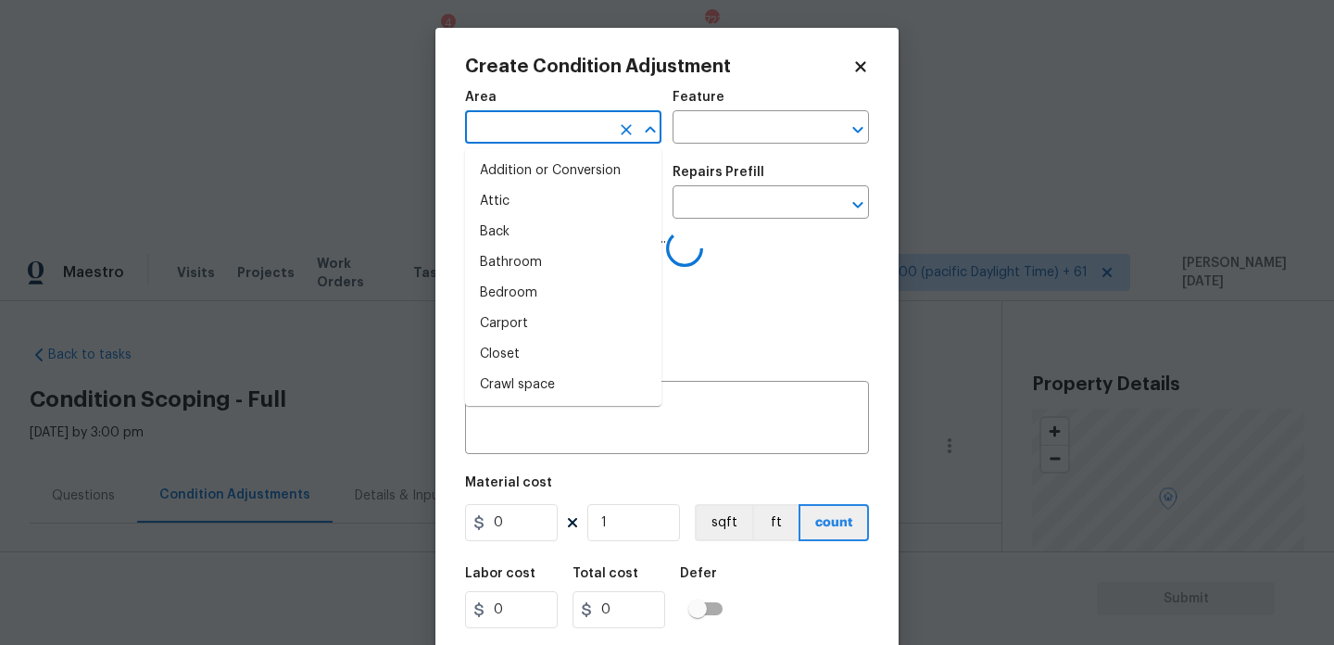
scroll to position [238, 0]
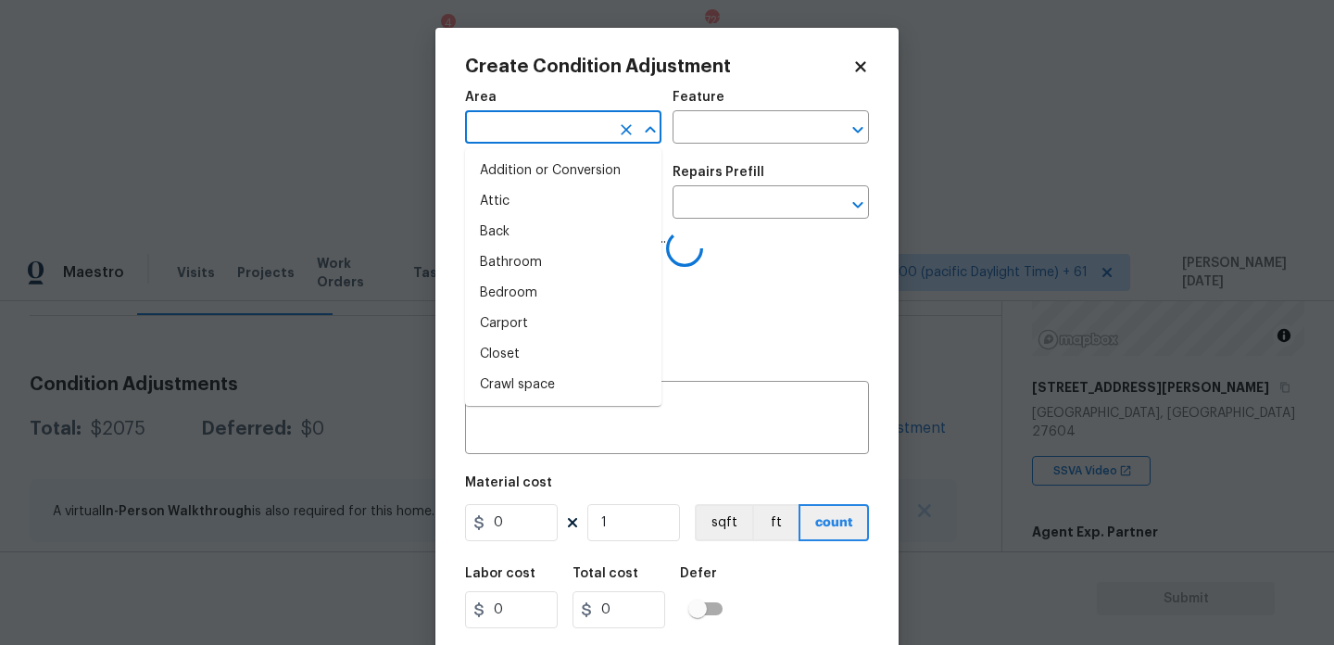
click at [553, 174] on li "Addition or Conversion" at bounding box center [563, 171] width 196 height 31
type input "Addition or Conversion"
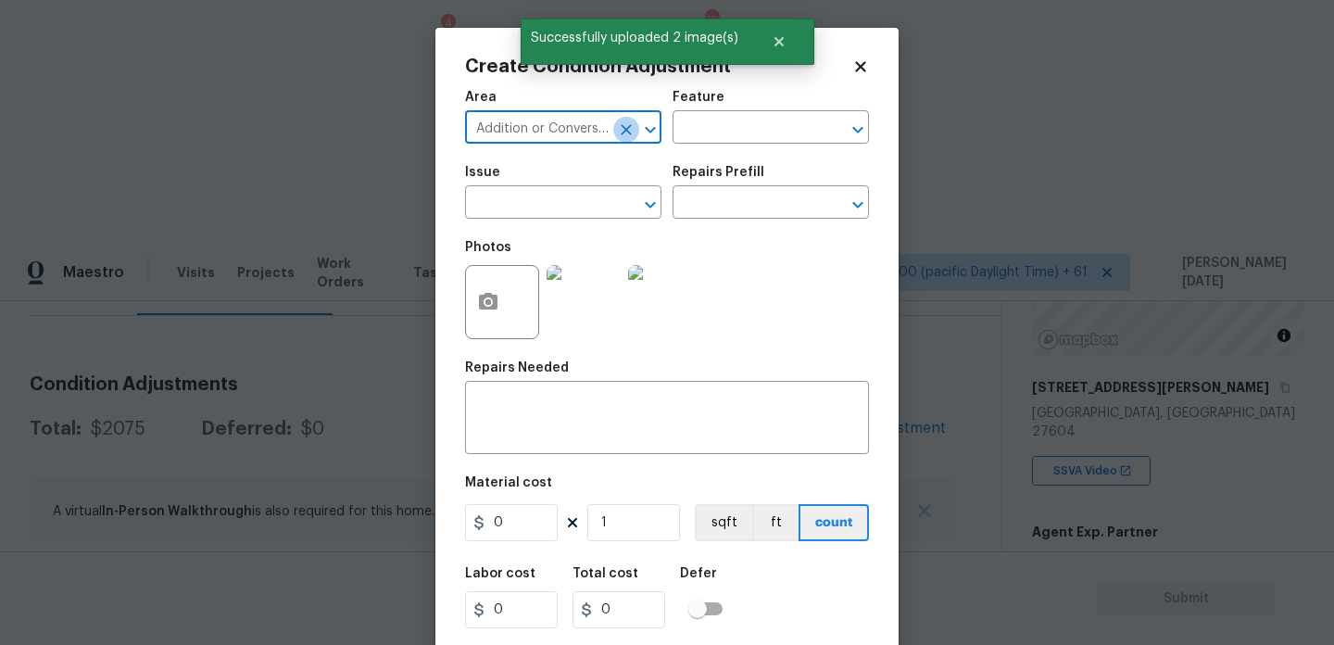
click at [633, 131] on icon "Clear" at bounding box center [626, 129] width 19 height 19
click at [595, 134] on input "b" at bounding box center [537, 129] width 145 height 29
type input "bat"
click at [550, 168] on li "Bathroom" at bounding box center [563, 171] width 196 height 31
type input "Bathroom"
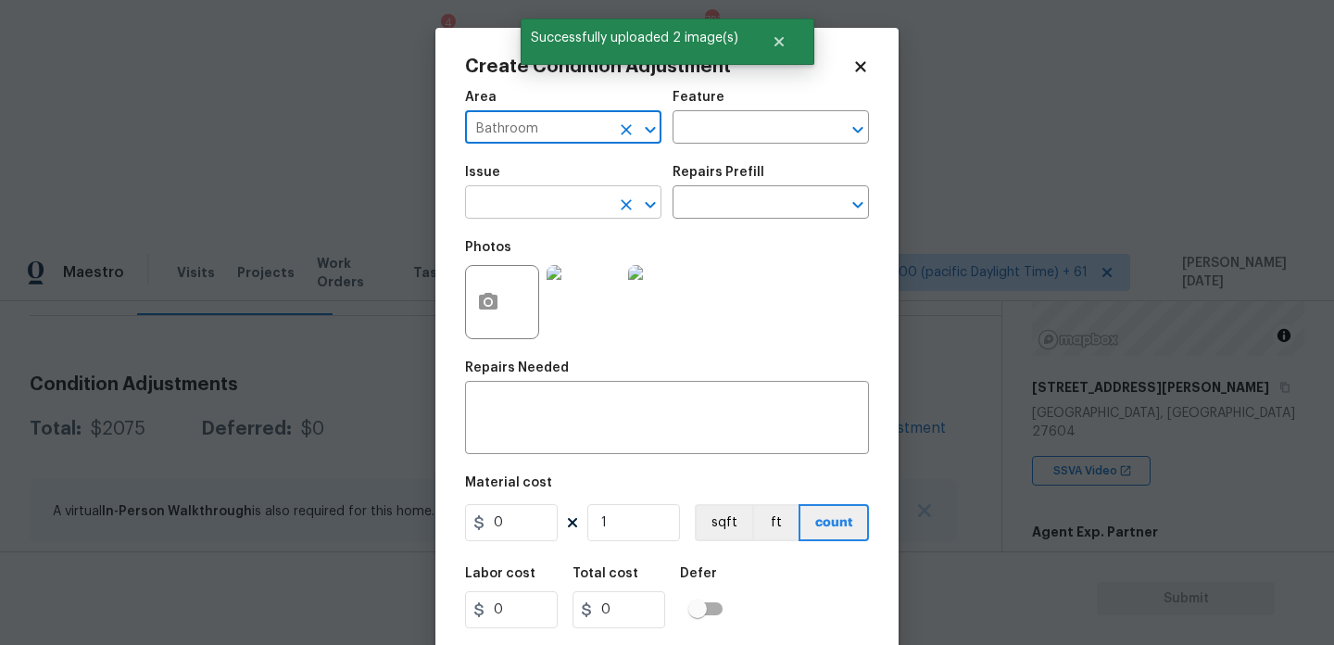
click at [543, 190] on input "text" at bounding box center [537, 204] width 145 height 29
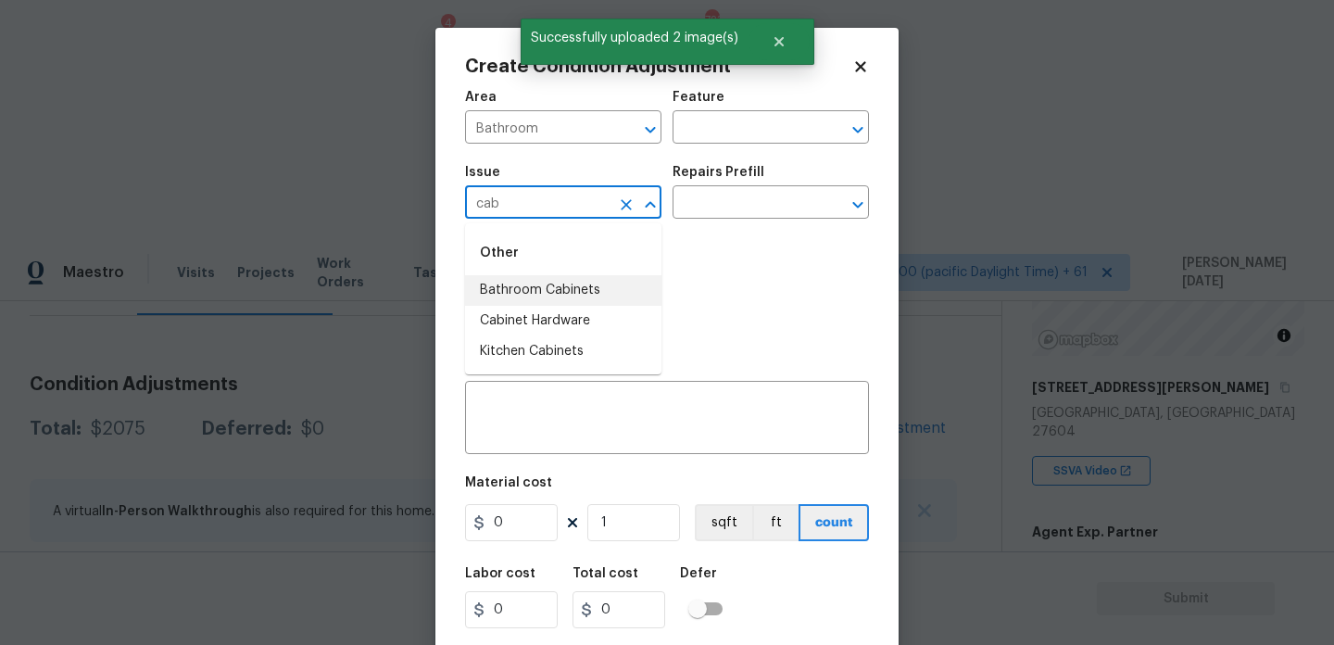
click at [569, 286] on li "Bathroom Cabinets" at bounding box center [563, 290] width 196 height 31
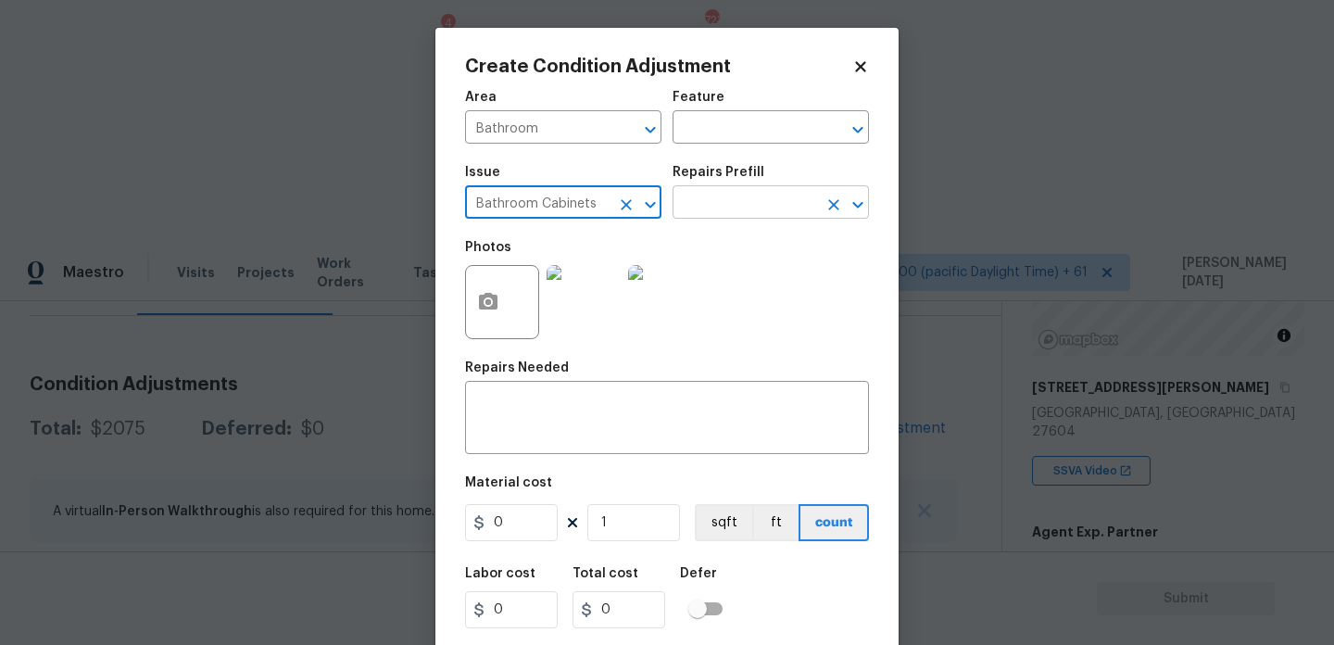
type input "Bathroom Cabinets"
click at [711, 208] on input "text" at bounding box center [745, 204] width 145 height 29
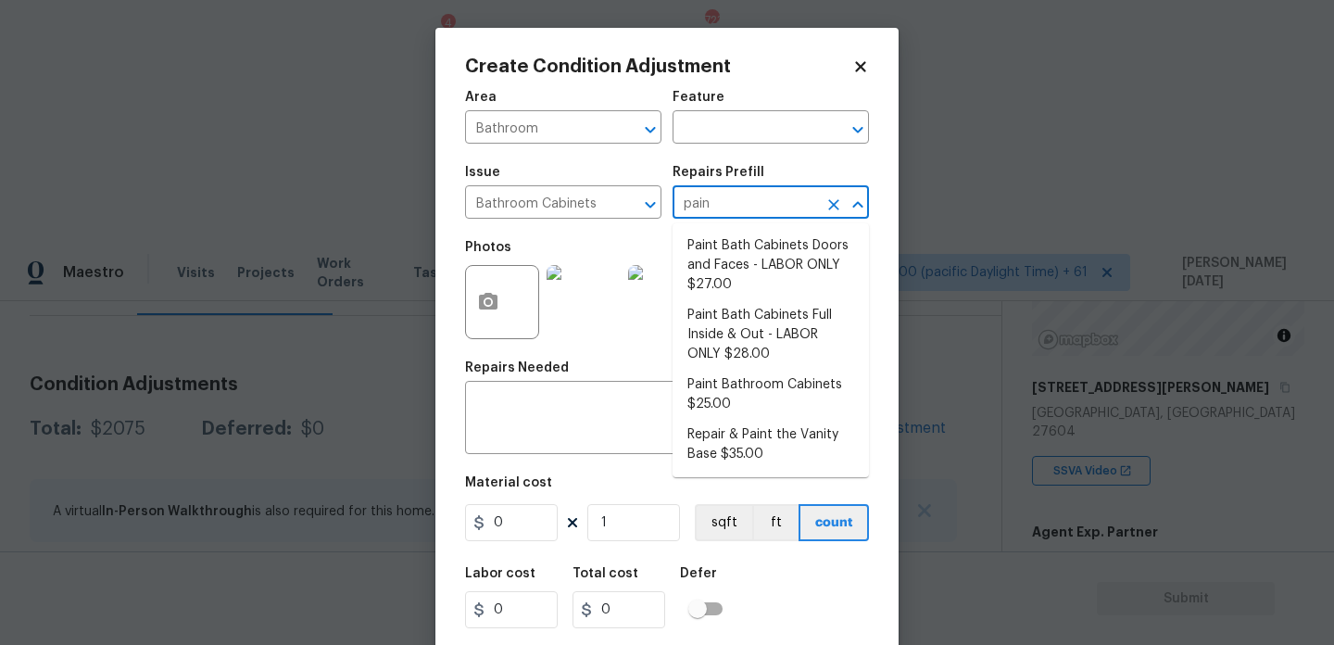
type input "paint"
click at [722, 251] on li "Paint Bath Cabinets Doors and Faces - LABOR ONLY $27.00" at bounding box center [771, 265] width 196 height 69
type input "Cabinets"
type input "27"
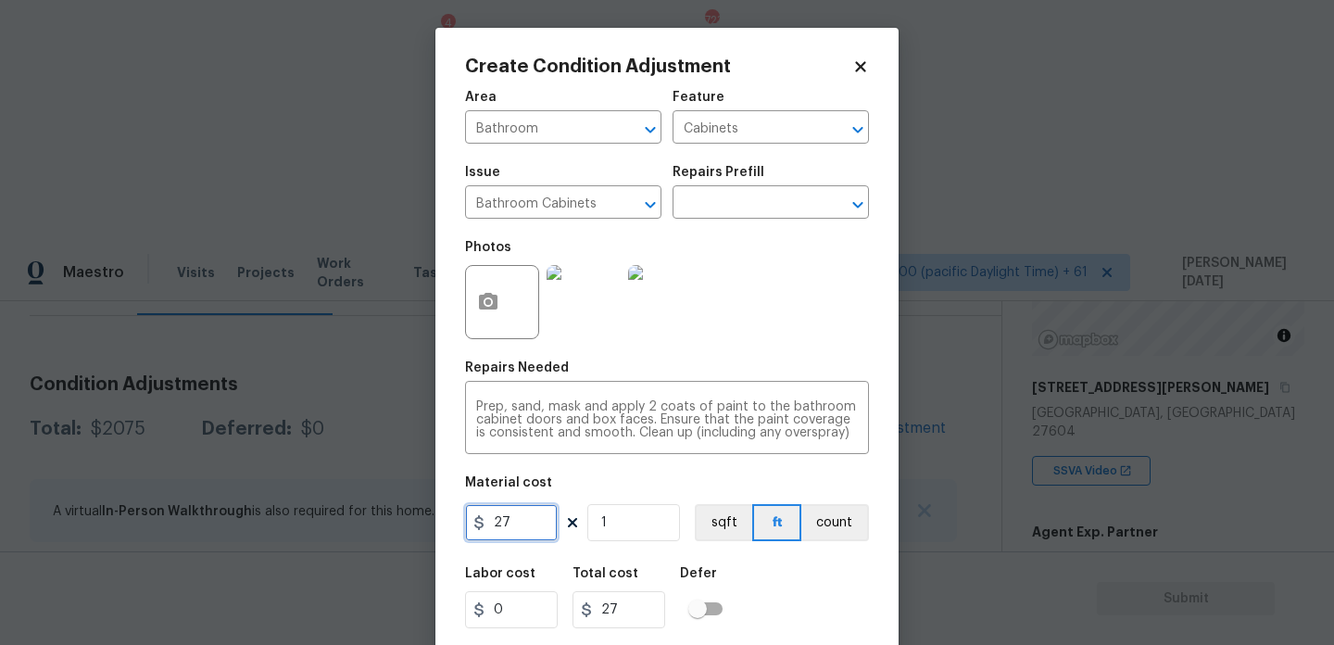
drag, startPoint x: 519, startPoint y: 523, endPoint x: 219, endPoint y: 497, distance: 301.3
click at [219, 497] on div "Create Condition Adjustment Area Bathroom ​ Feature Cabinets ​ Issue Bathroom C…" at bounding box center [667, 322] width 1334 height 645
type input "1200"
click at [785, 289] on div "Photos" at bounding box center [667, 290] width 404 height 120
type input "1200"
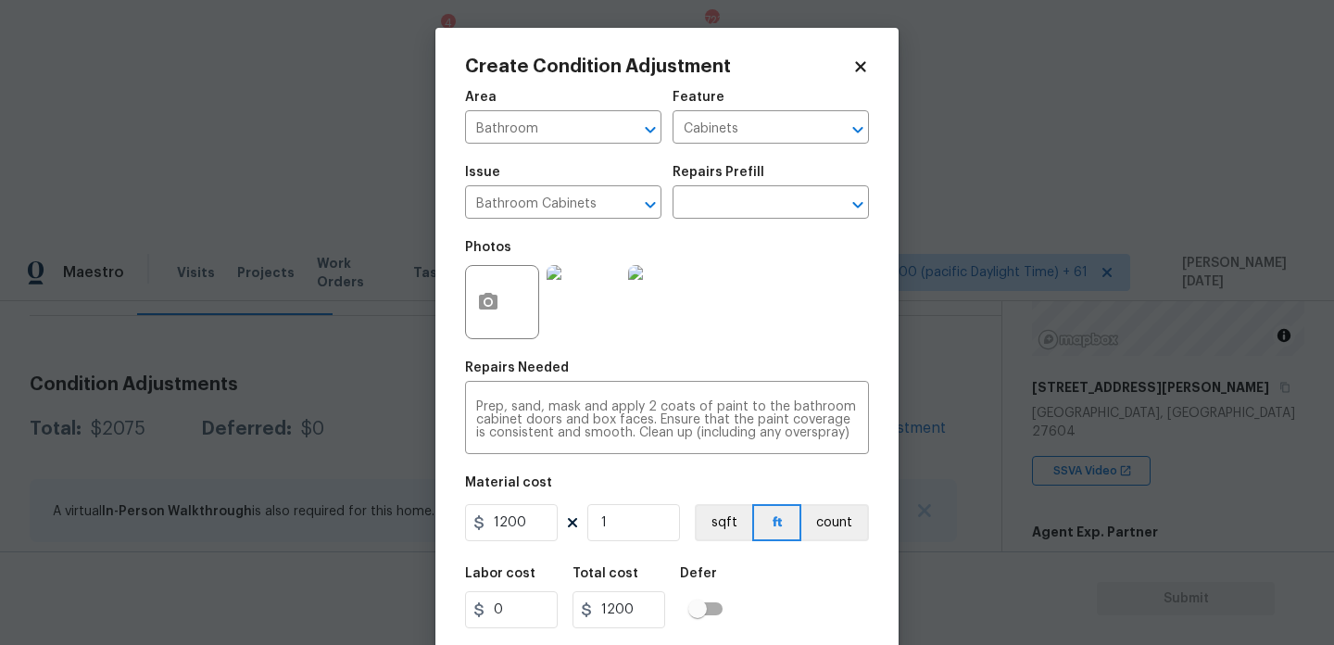
scroll to position [47, 0]
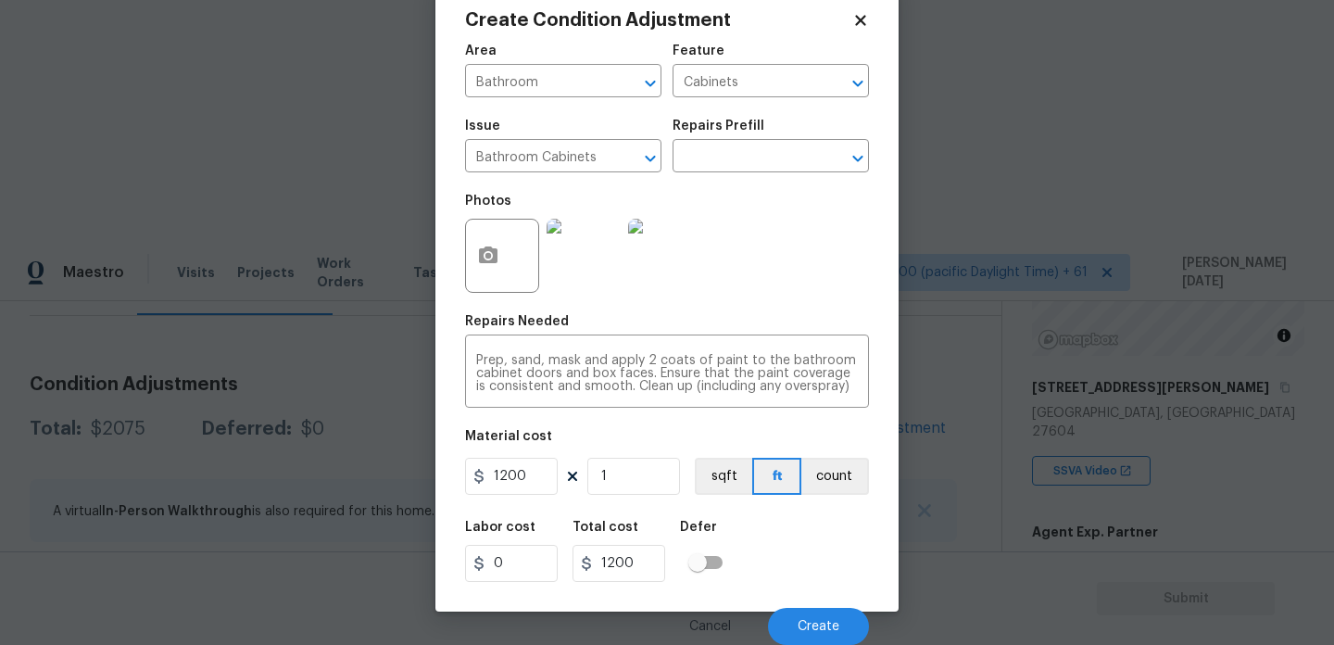
click at [812, 603] on div "Cancel Create" at bounding box center [667, 619] width 404 height 52
click at [810, 618] on button "Create" at bounding box center [818, 626] width 101 height 37
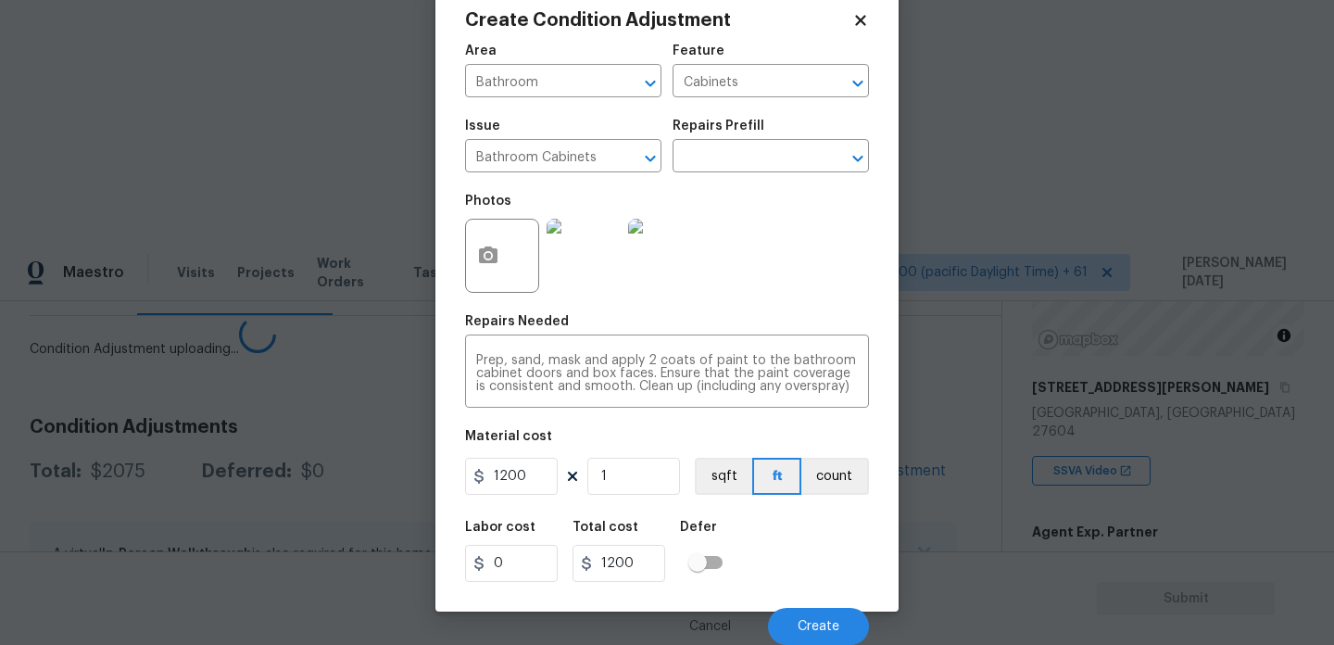
click at [794, 417] on div "Area Bathroom ​ Feature Cabinets ​ Issue Bathroom Cabinets ​ Repairs Prefill ​ …" at bounding box center [667, 338] width 404 height 611
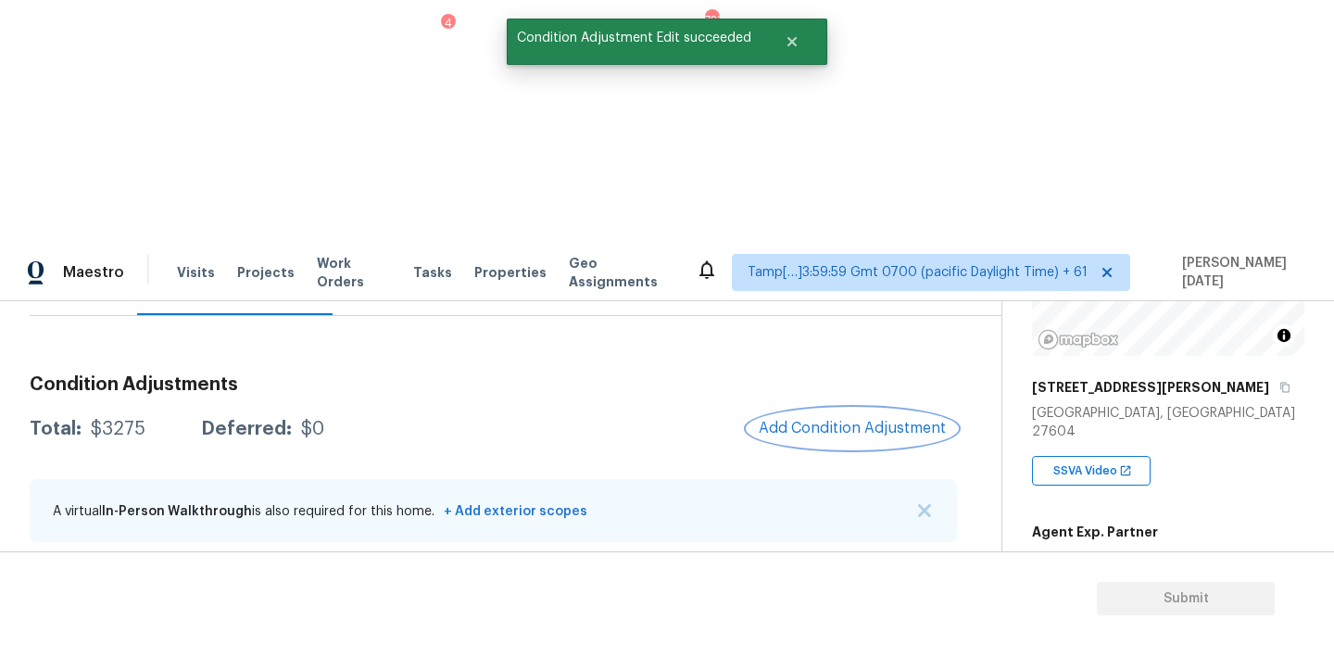
scroll to position [0, 0]
click at [867, 409] on button "Add Condition Adjustment" at bounding box center [852, 428] width 209 height 39
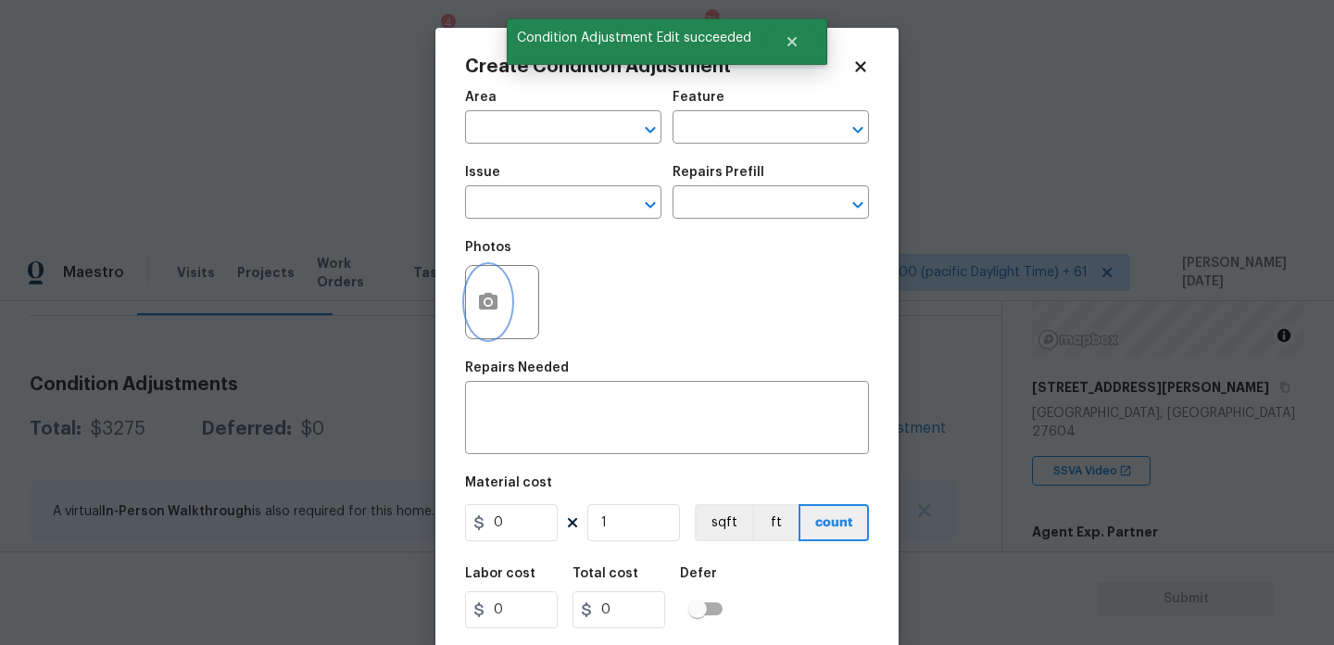
click at [503, 309] on button "button" at bounding box center [488, 302] width 44 height 72
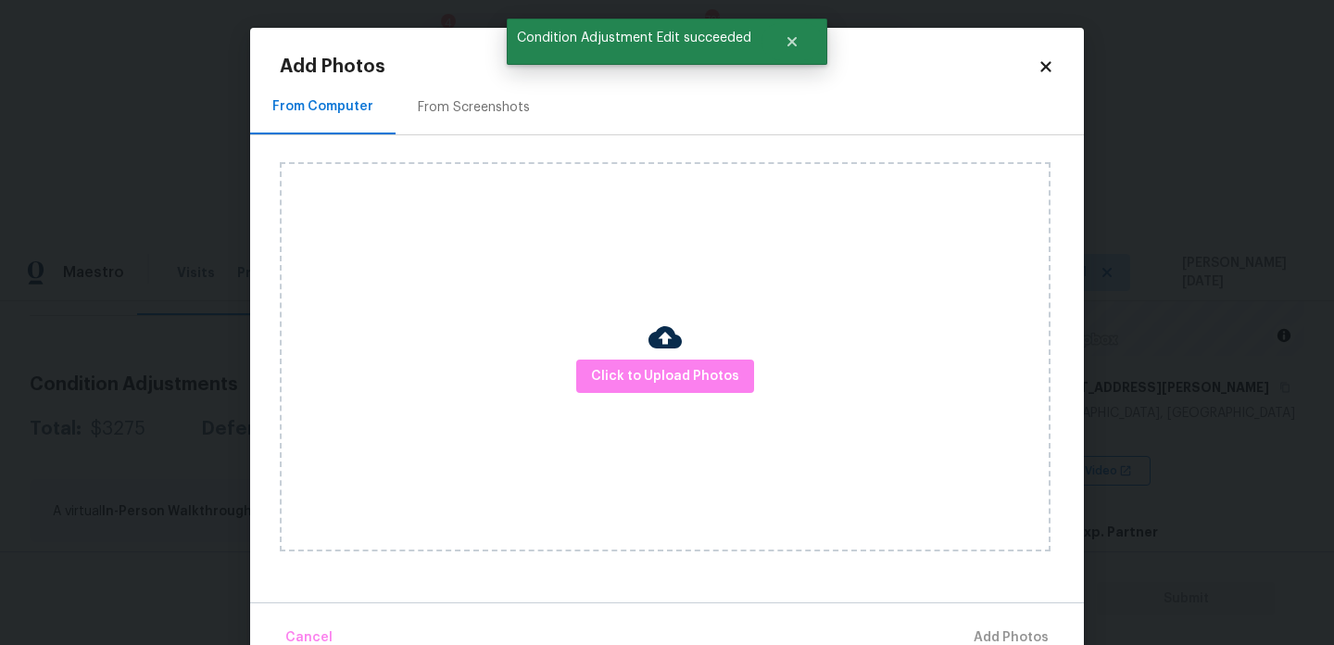
click at [654, 350] on img at bounding box center [665, 337] width 33 height 33
click at [661, 359] on button "Click to Upload Photos" at bounding box center [665, 376] width 178 height 34
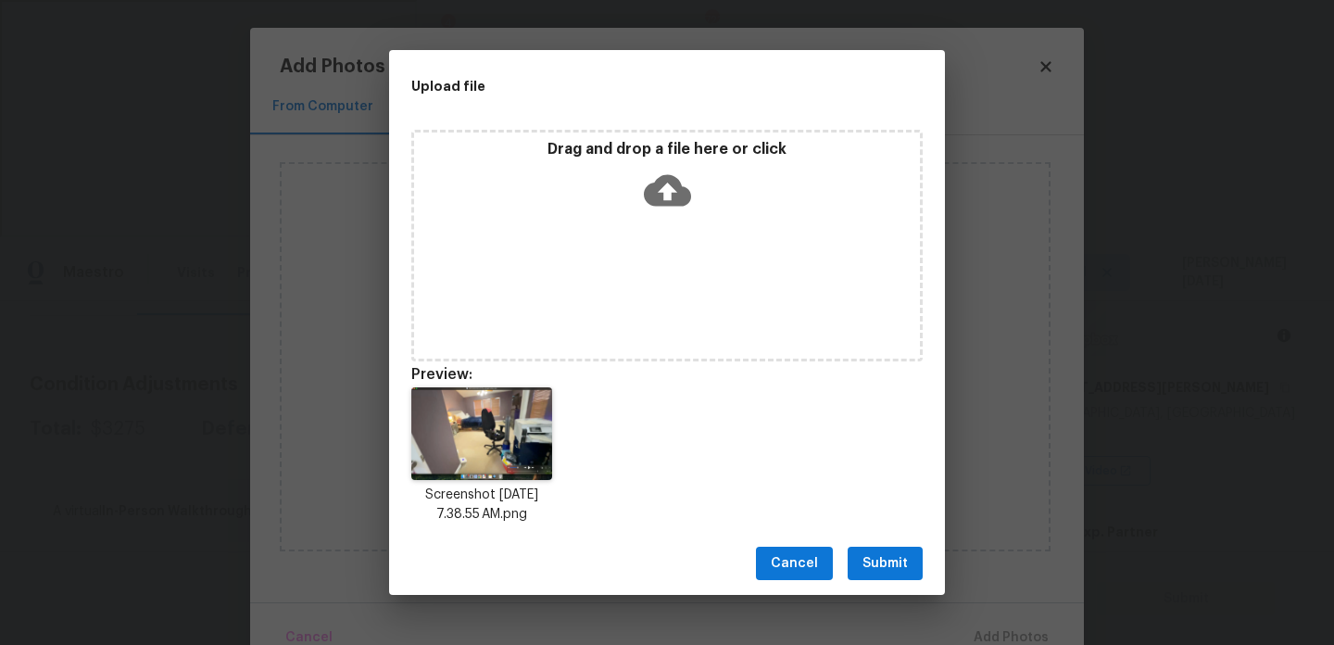
click at [888, 553] on span "Submit" at bounding box center [885, 563] width 45 height 23
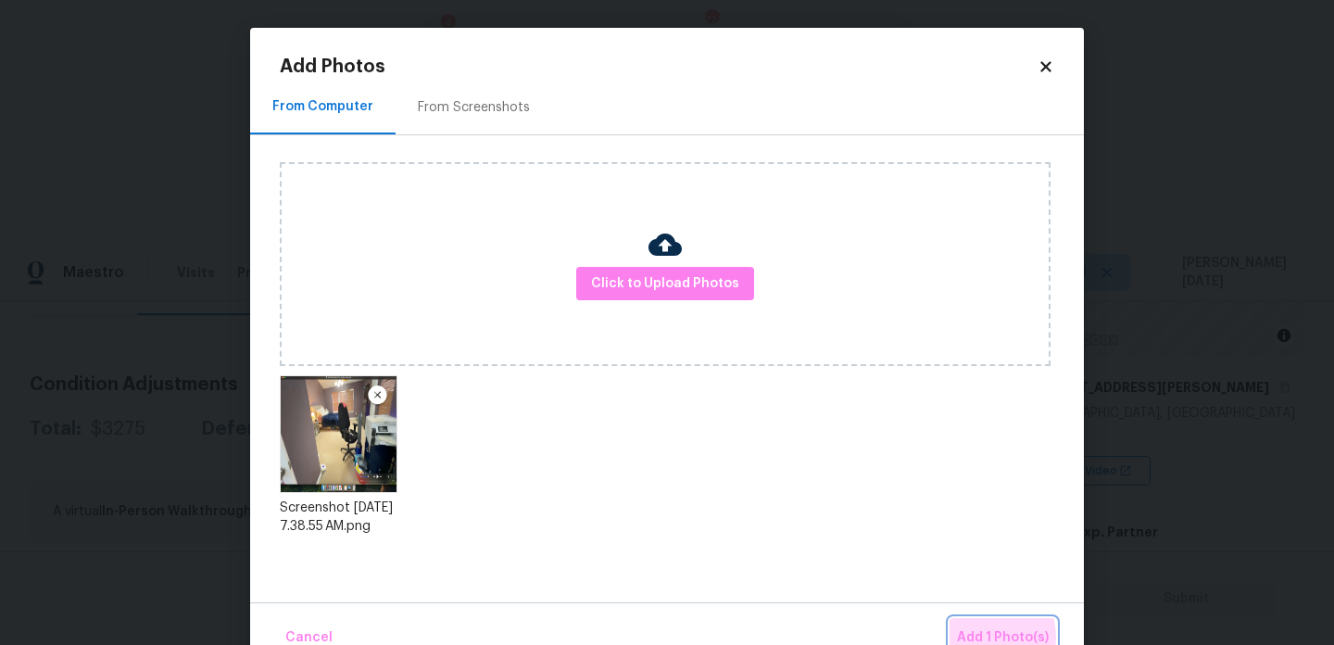
click at [974, 638] on span "Add 1 Photo(s)" at bounding box center [1003, 637] width 92 height 23
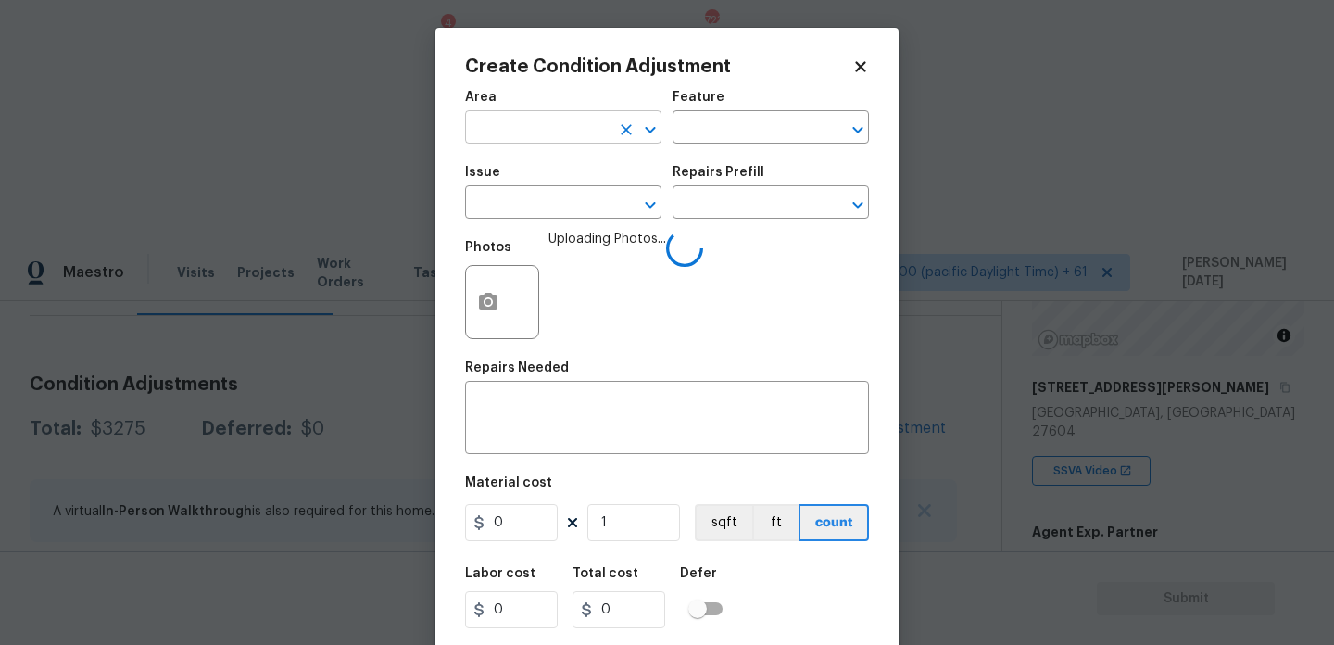
click at [483, 127] on input "text" at bounding box center [537, 129] width 145 height 29
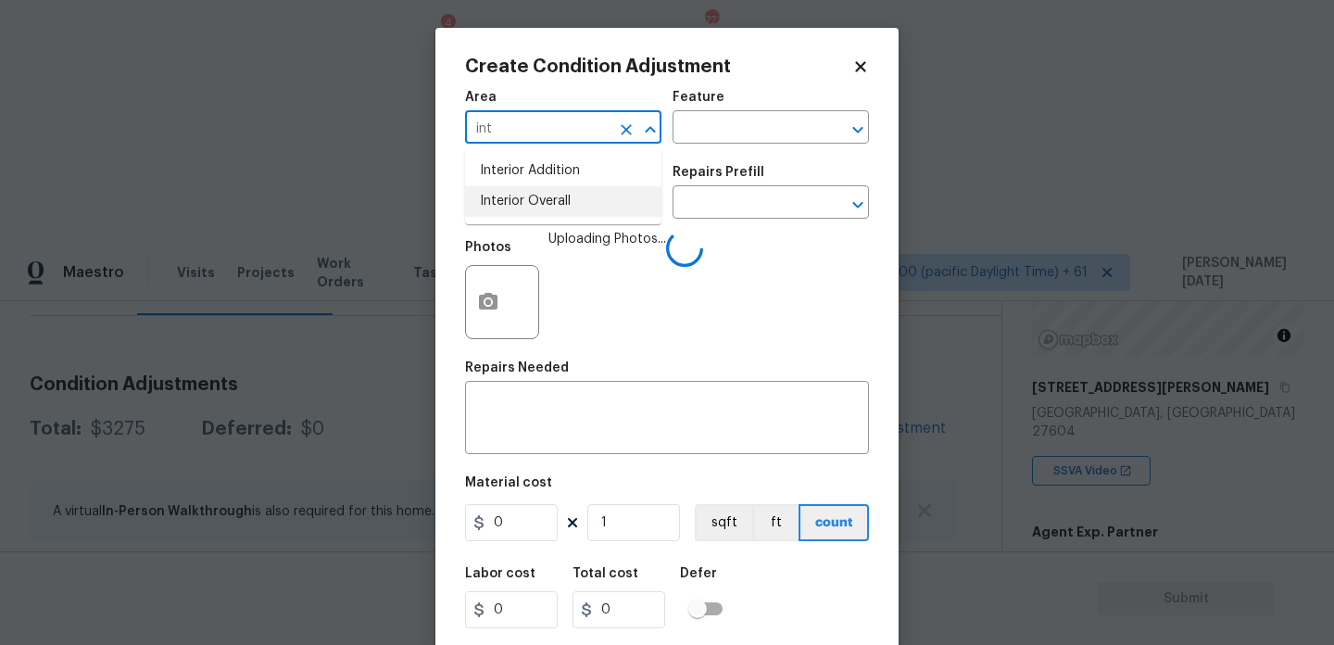
click at [567, 208] on li "Interior Overall" at bounding box center [563, 201] width 196 height 31
type input "Interior Overall"
click at [567, 208] on input "text" at bounding box center [537, 204] width 145 height 29
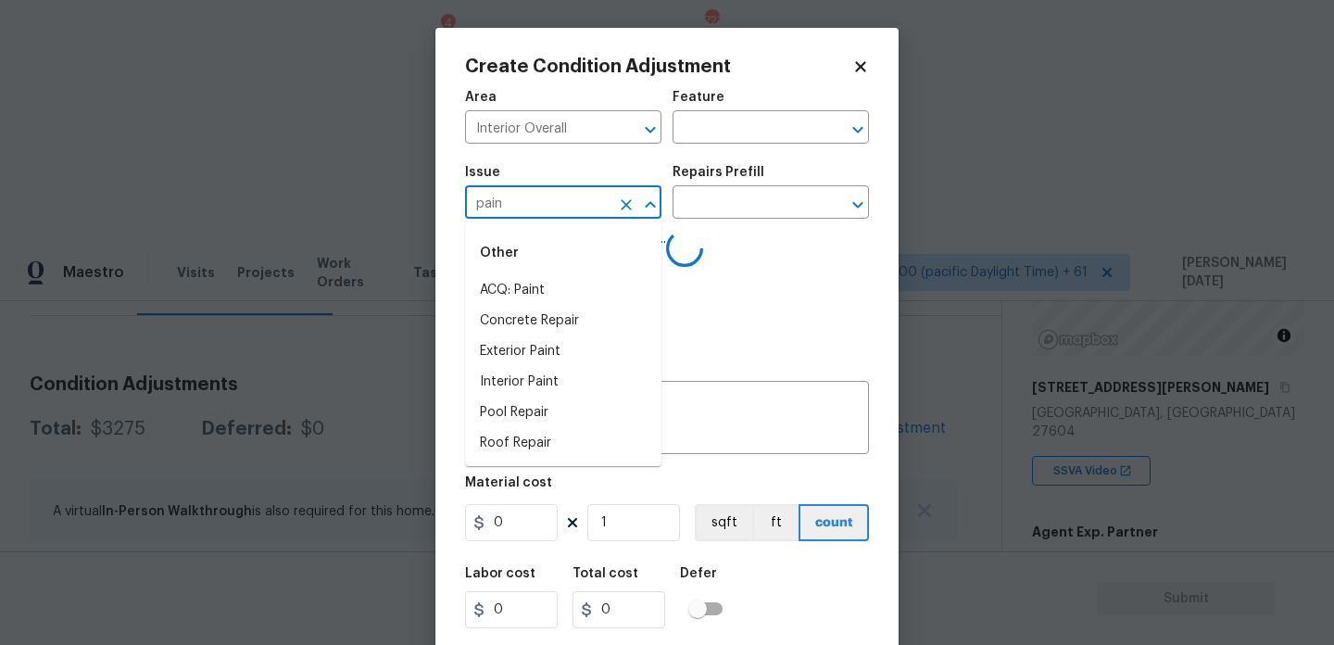
type input "paint"
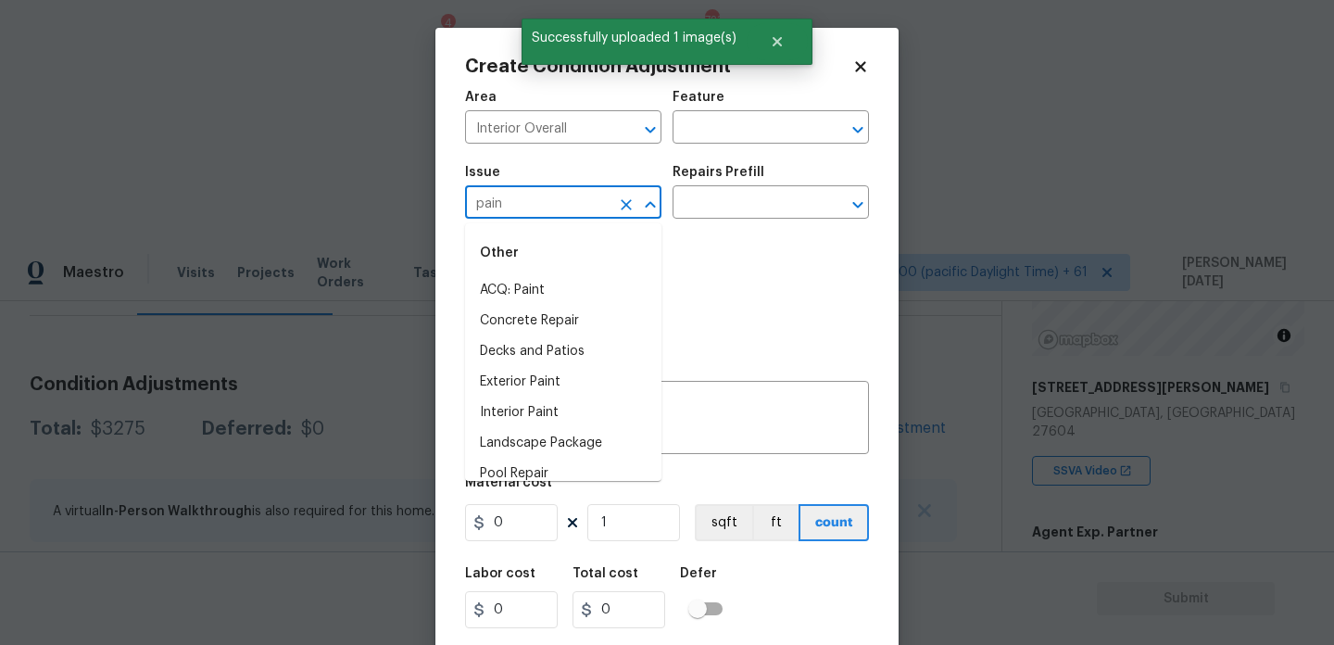
type input "paint"
click at [564, 362] on li "Interior Paint" at bounding box center [563, 351] width 196 height 31
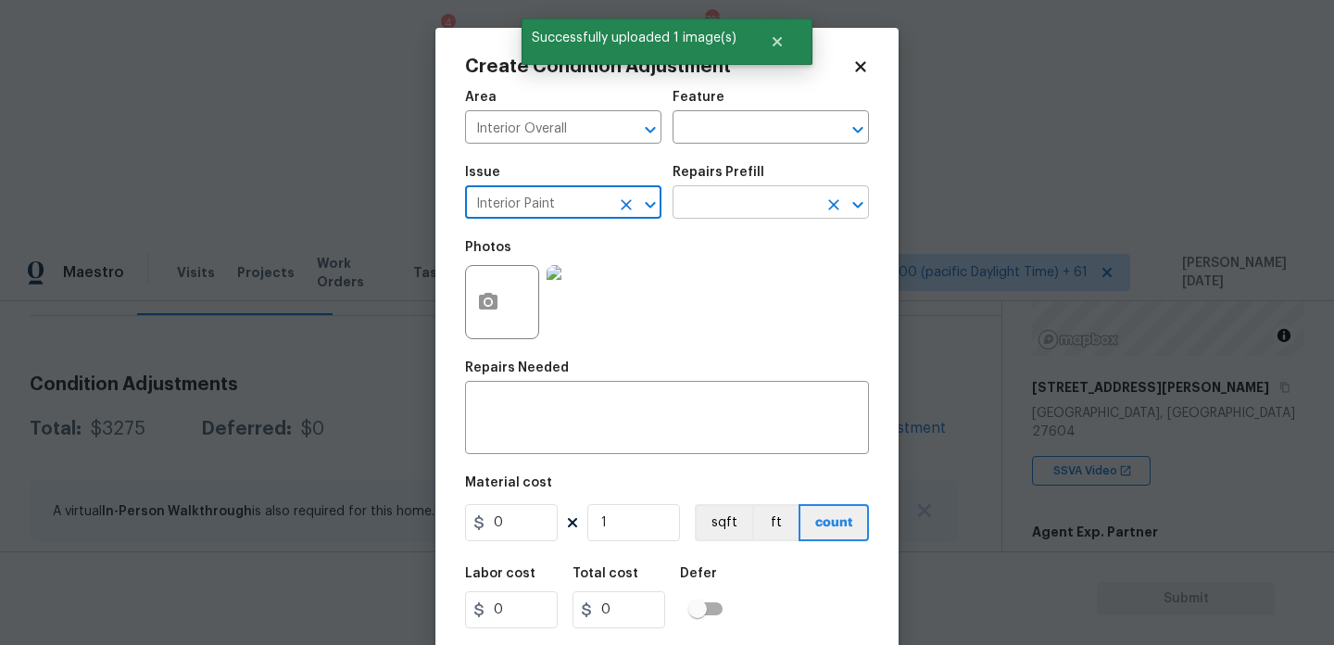
type input "Interior Paint"
click at [719, 214] on input "text" at bounding box center [745, 204] width 145 height 29
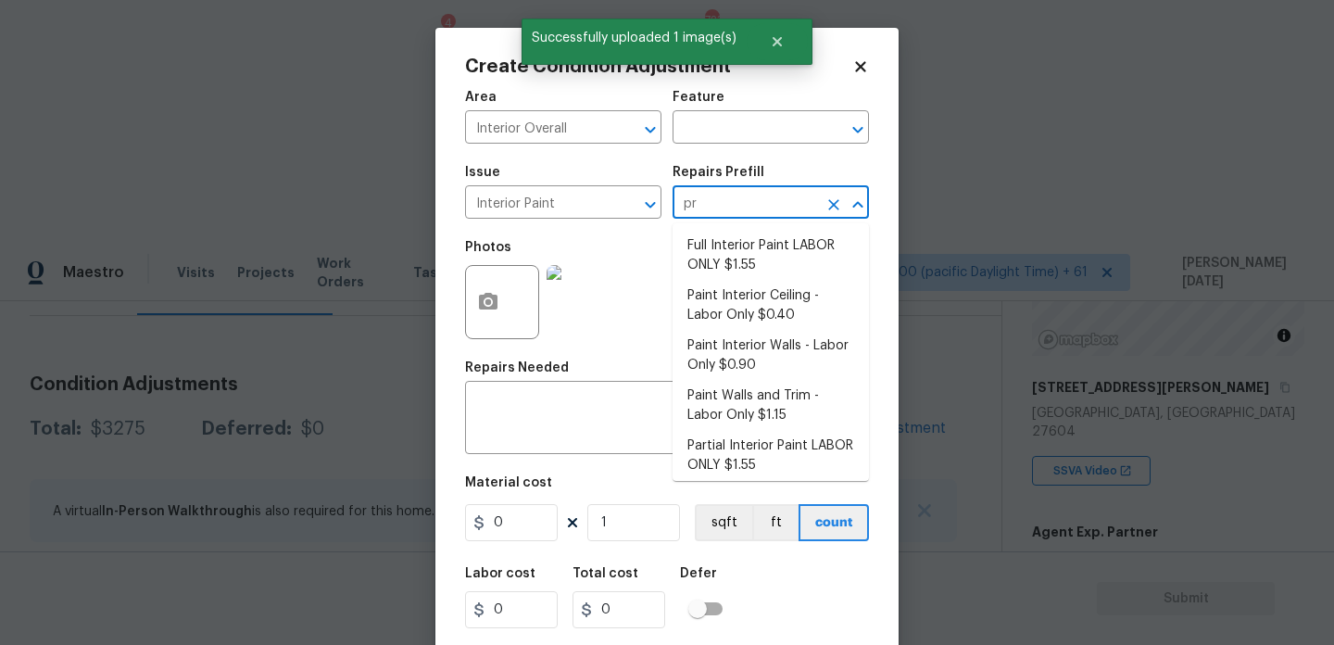
type input "pri"
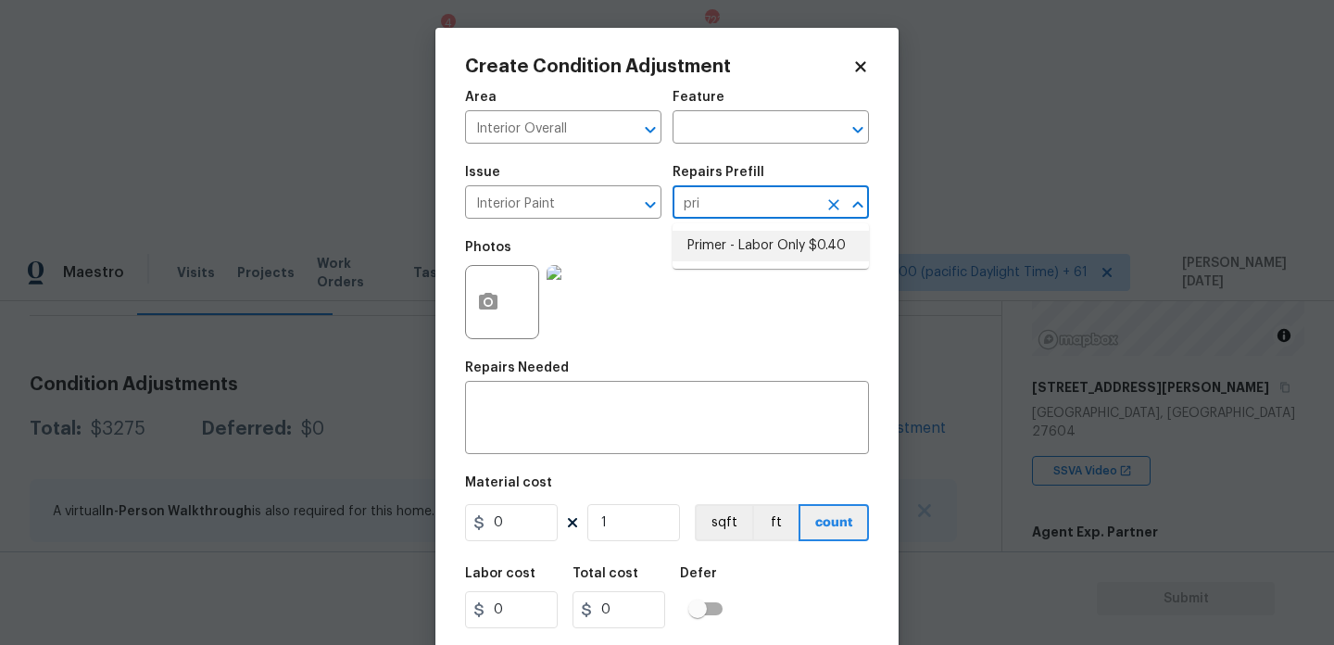
click at [733, 238] on li "Primer - Labor Only $0.40" at bounding box center [771, 246] width 196 height 31
type input "Overall Paint"
type textarea "Interior primer - PRIMER PROVIDED BY OPENDOOR - All nails, screws, drywall anch…"
type input "0.4"
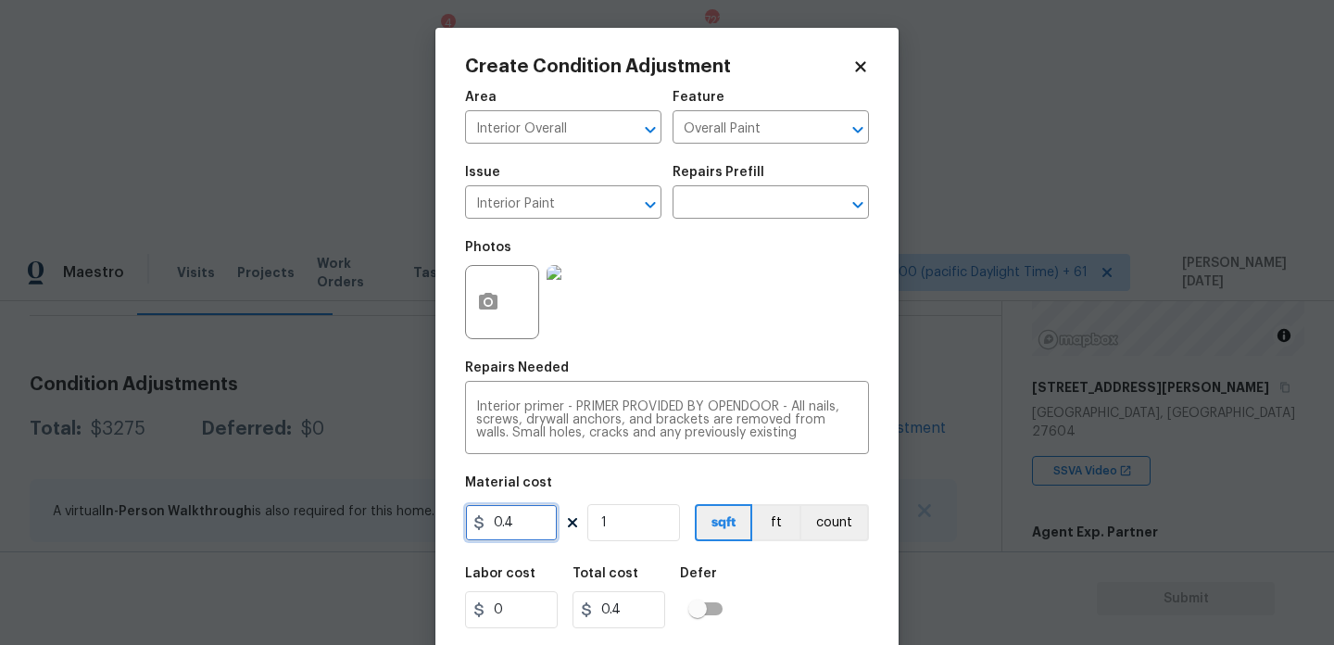
drag, startPoint x: 521, startPoint y: 531, endPoint x: 281, endPoint y: 531, distance: 240.0
click at [281, 531] on div "Create Condition Adjustment Area Interior Overall ​ Feature Overall Paint ​ Iss…" at bounding box center [667, 322] width 1334 height 645
type input "500"
click at [641, 348] on div "Photos" at bounding box center [667, 290] width 404 height 120
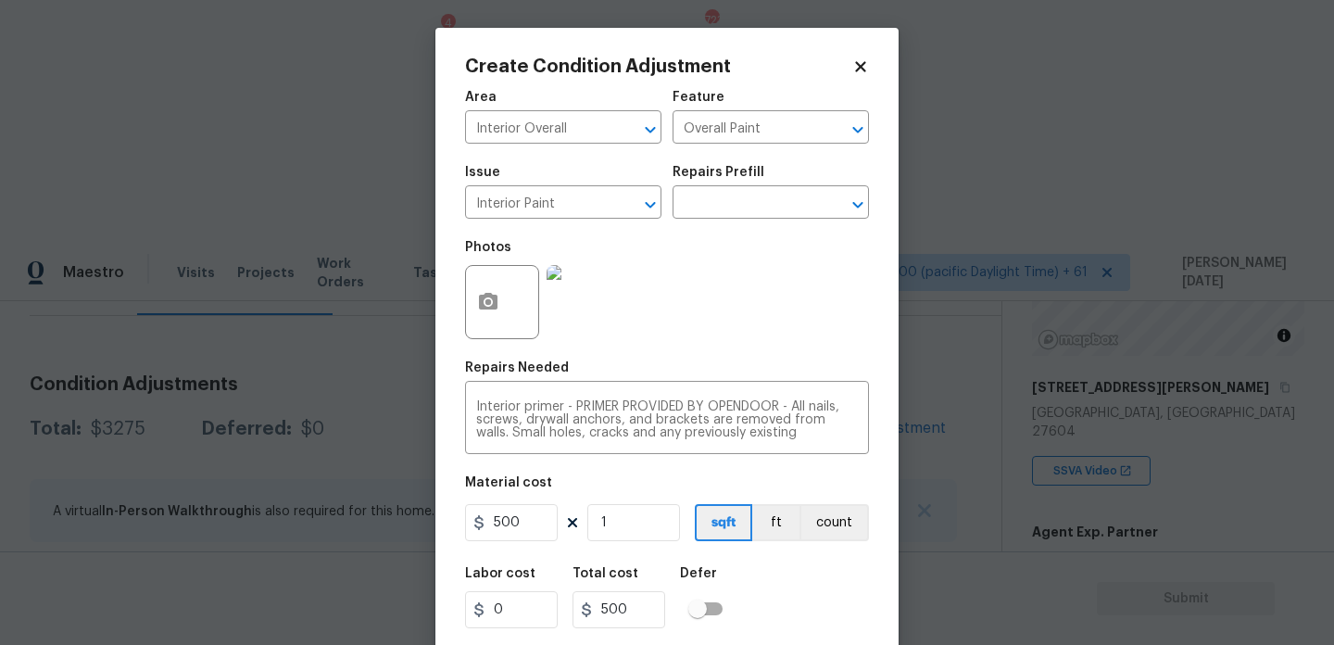
scroll to position [47, 0]
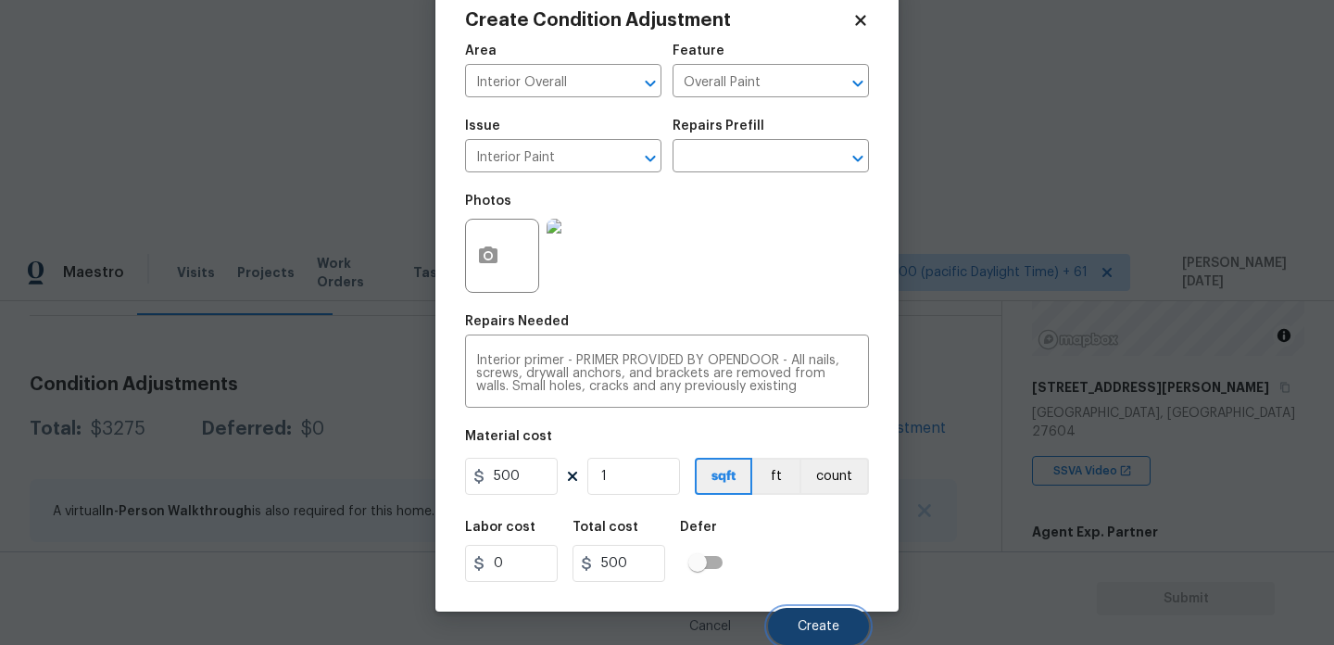
click at [805, 634] on button "Create" at bounding box center [818, 626] width 101 height 37
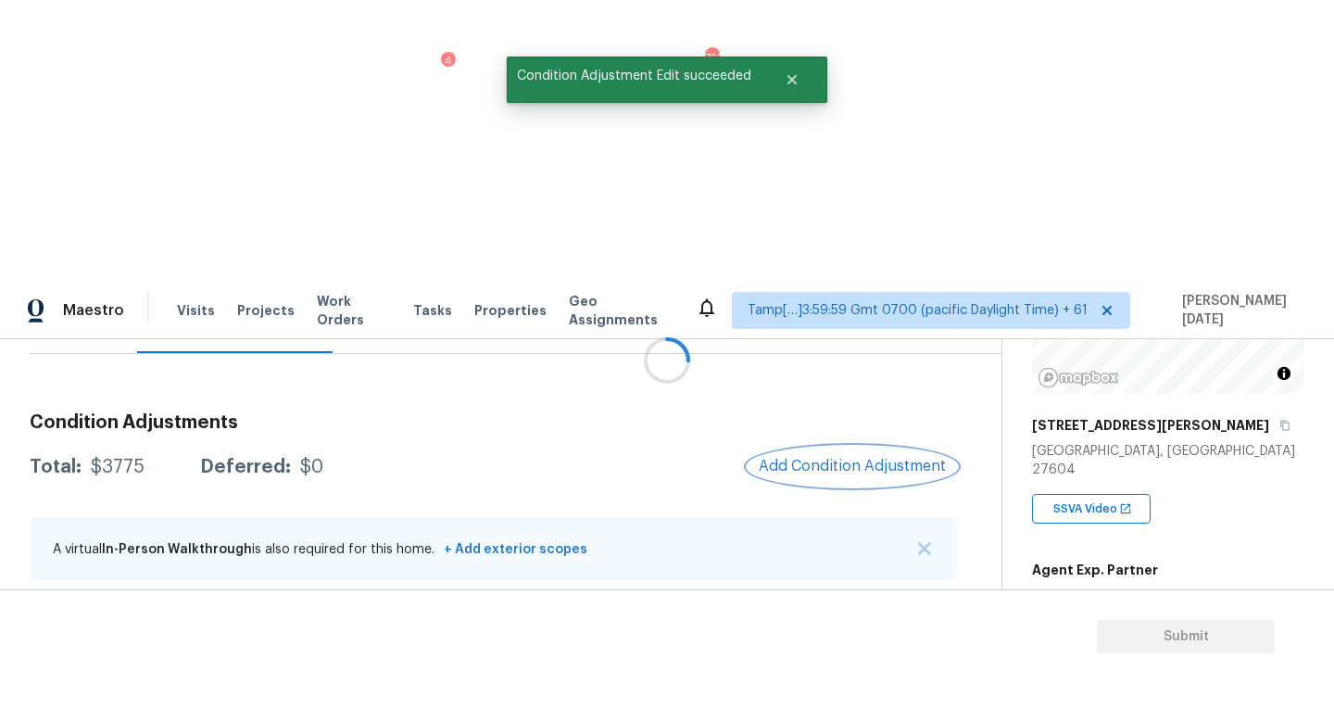
scroll to position [0, 0]
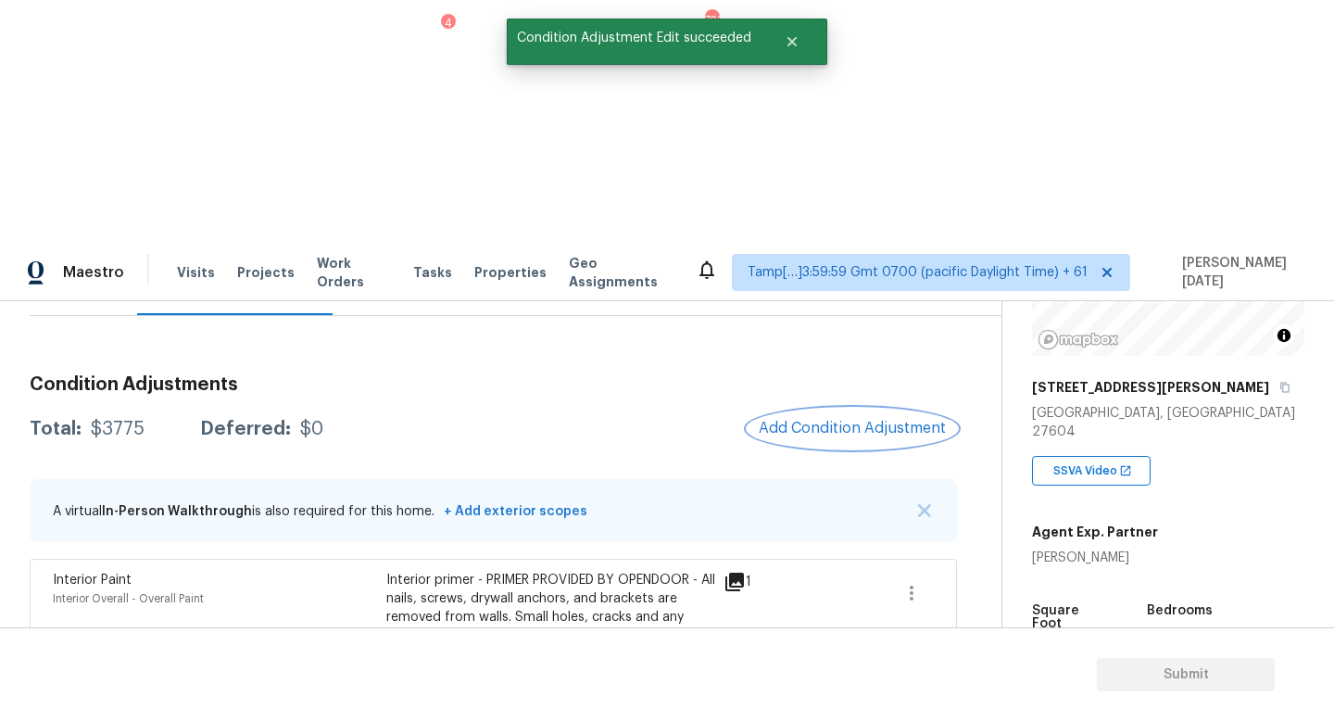
click at [867, 420] on span "Add Condition Adjustment" at bounding box center [852, 428] width 187 height 17
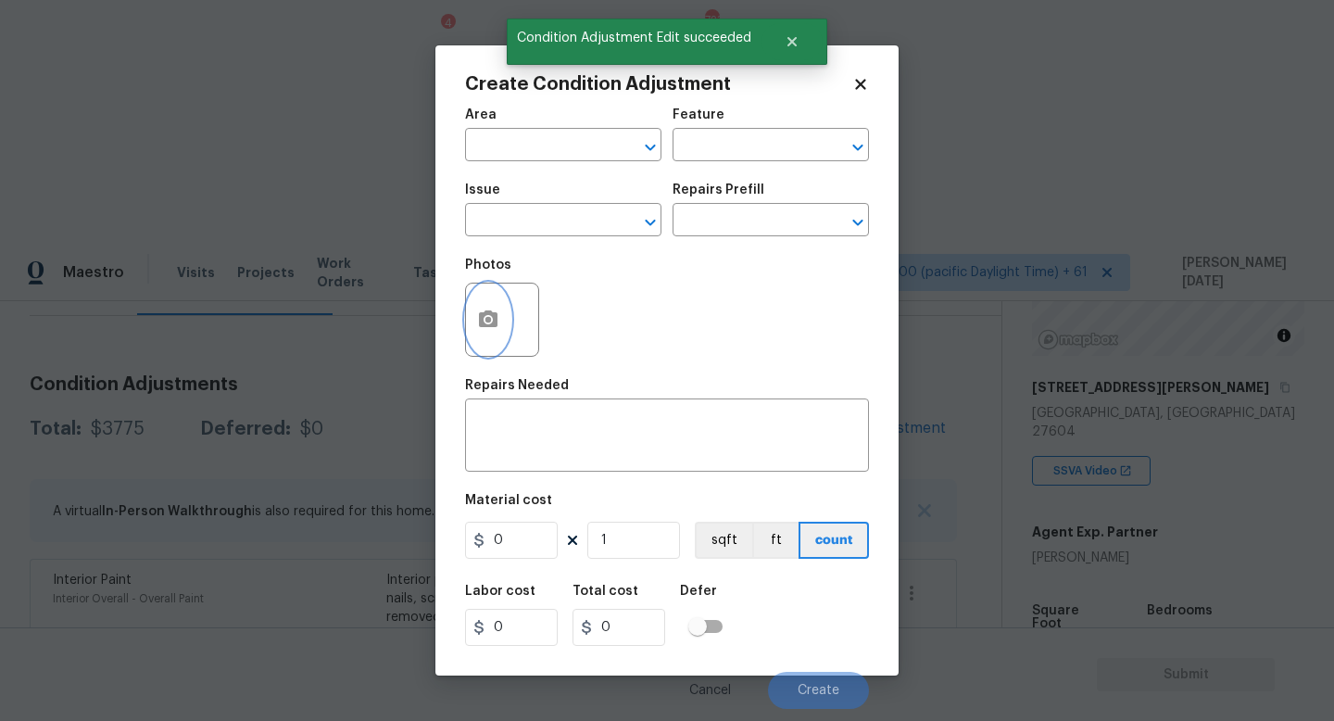
click at [495, 331] on icon "button" at bounding box center [488, 320] width 22 height 22
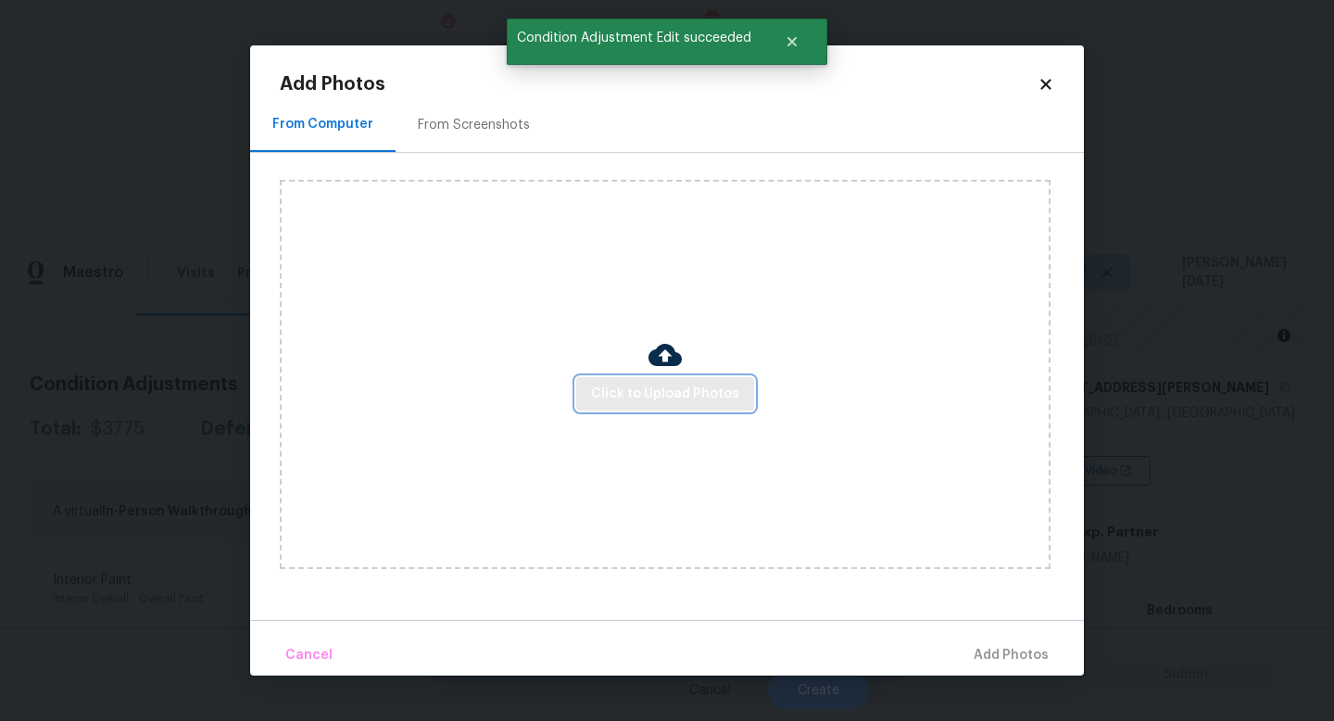
click at [666, 397] on span "Click to Upload Photos" at bounding box center [665, 394] width 148 height 23
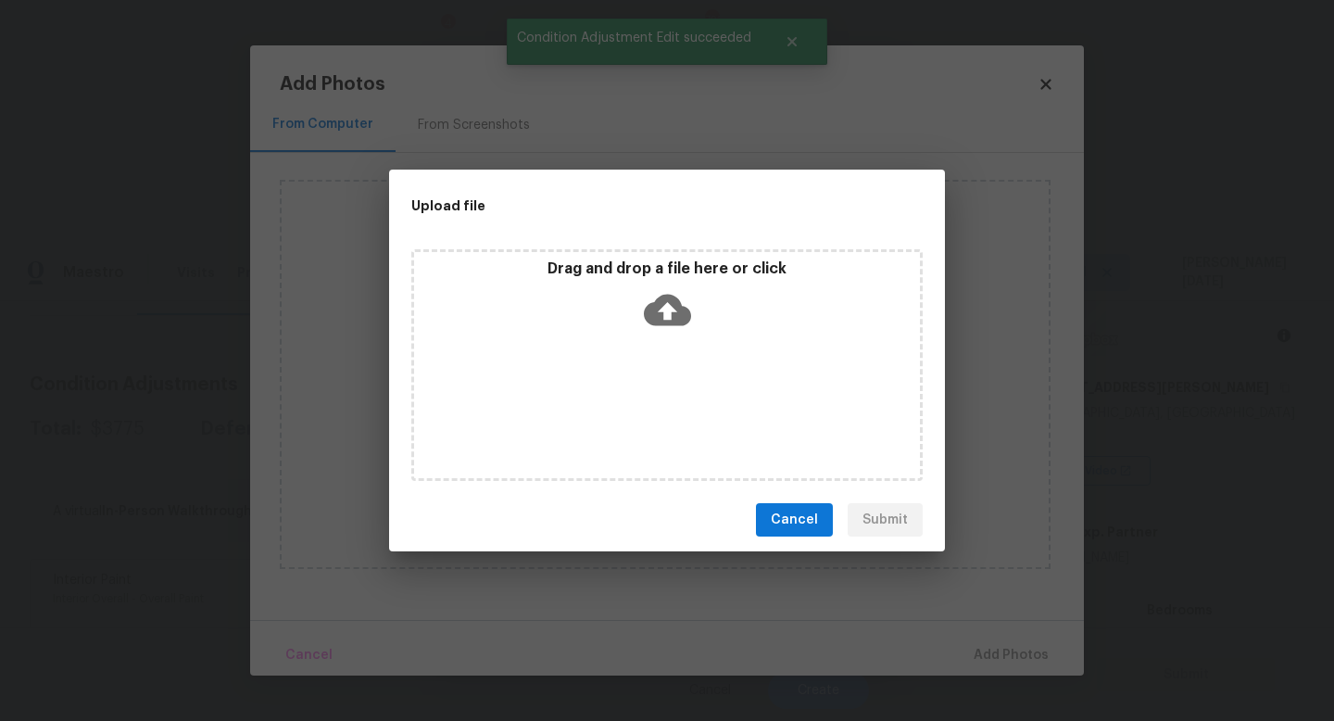
click at [666, 397] on div "Drag and drop a file here or click" at bounding box center [666, 365] width 511 height 232
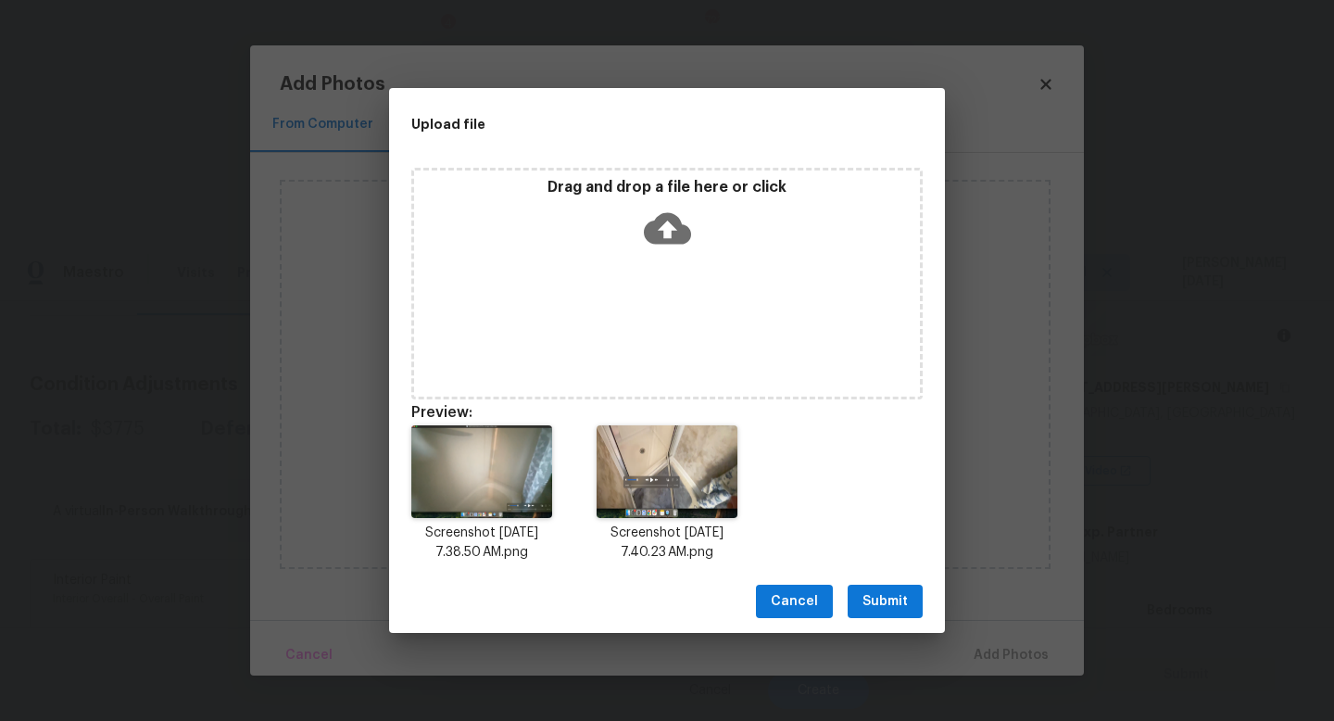
click at [910, 598] on button "Submit" at bounding box center [885, 602] width 75 height 34
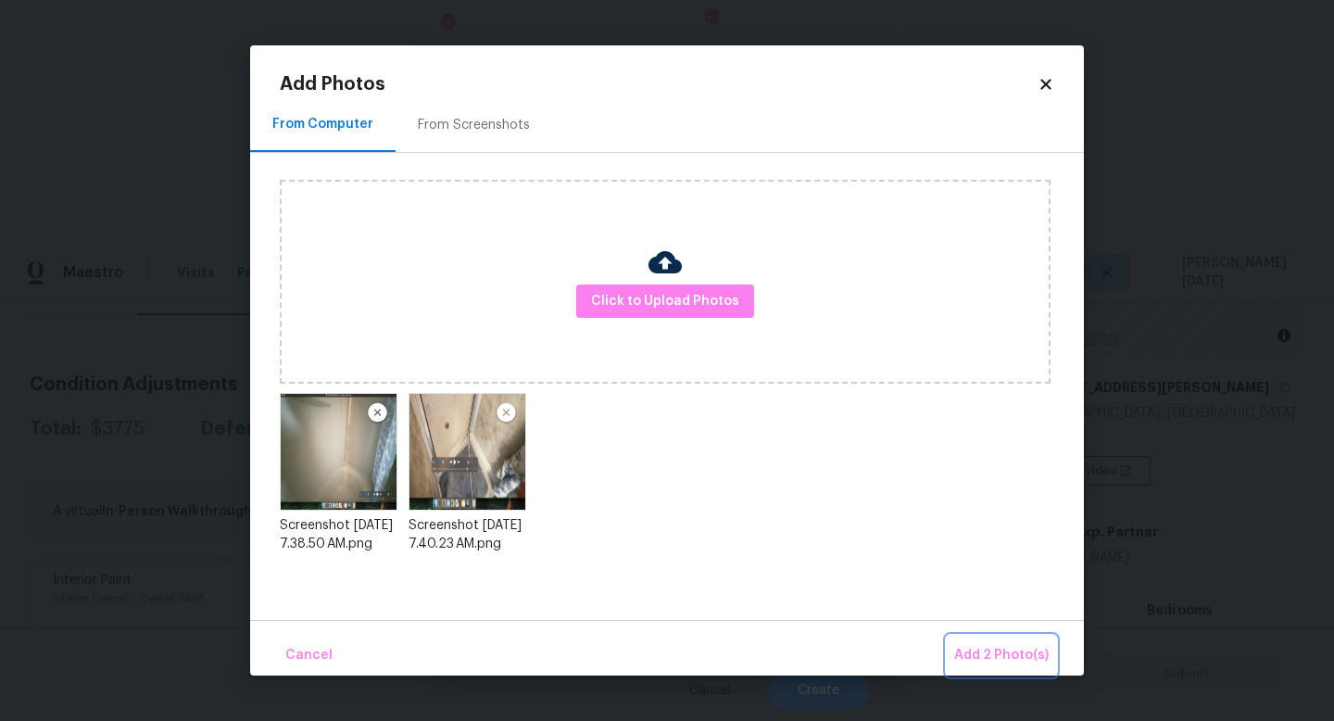
click at [975, 643] on button "Add 2 Photo(s)" at bounding box center [1001, 656] width 109 height 40
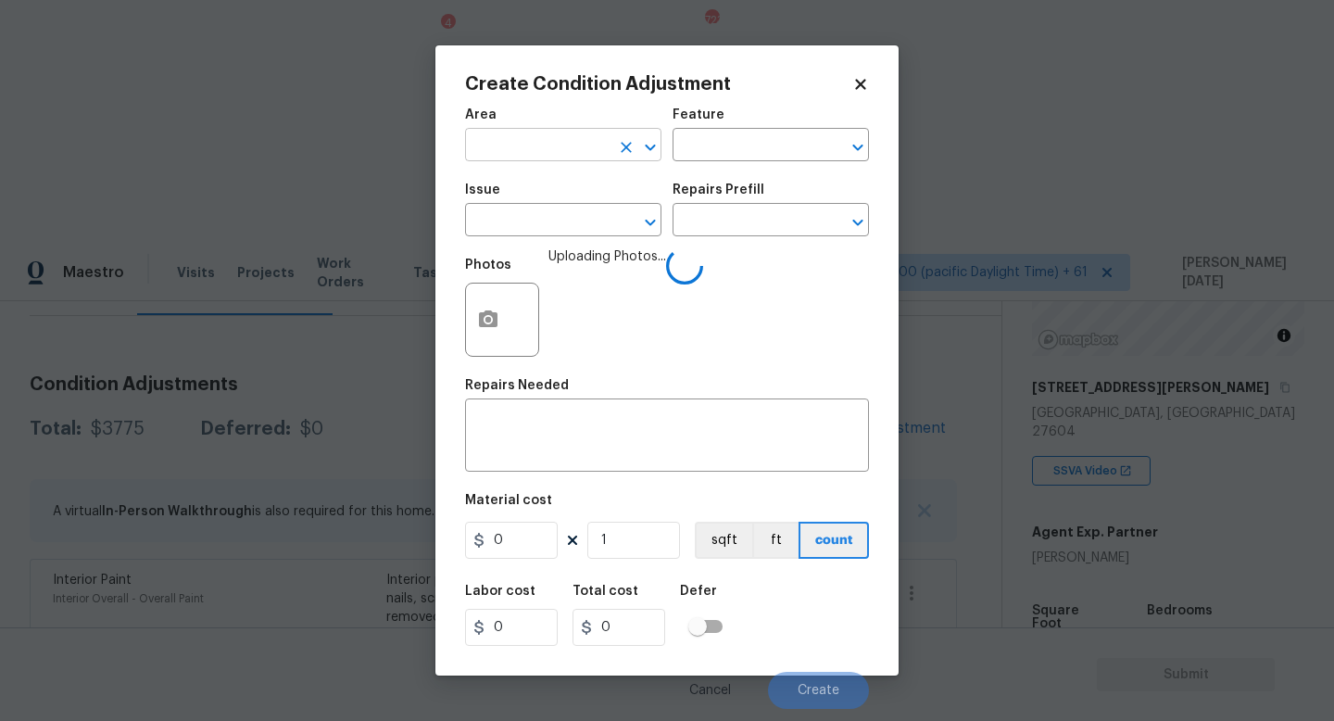
click at [516, 145] on input "text" at bounding box center [537, 146] width 145 height 29
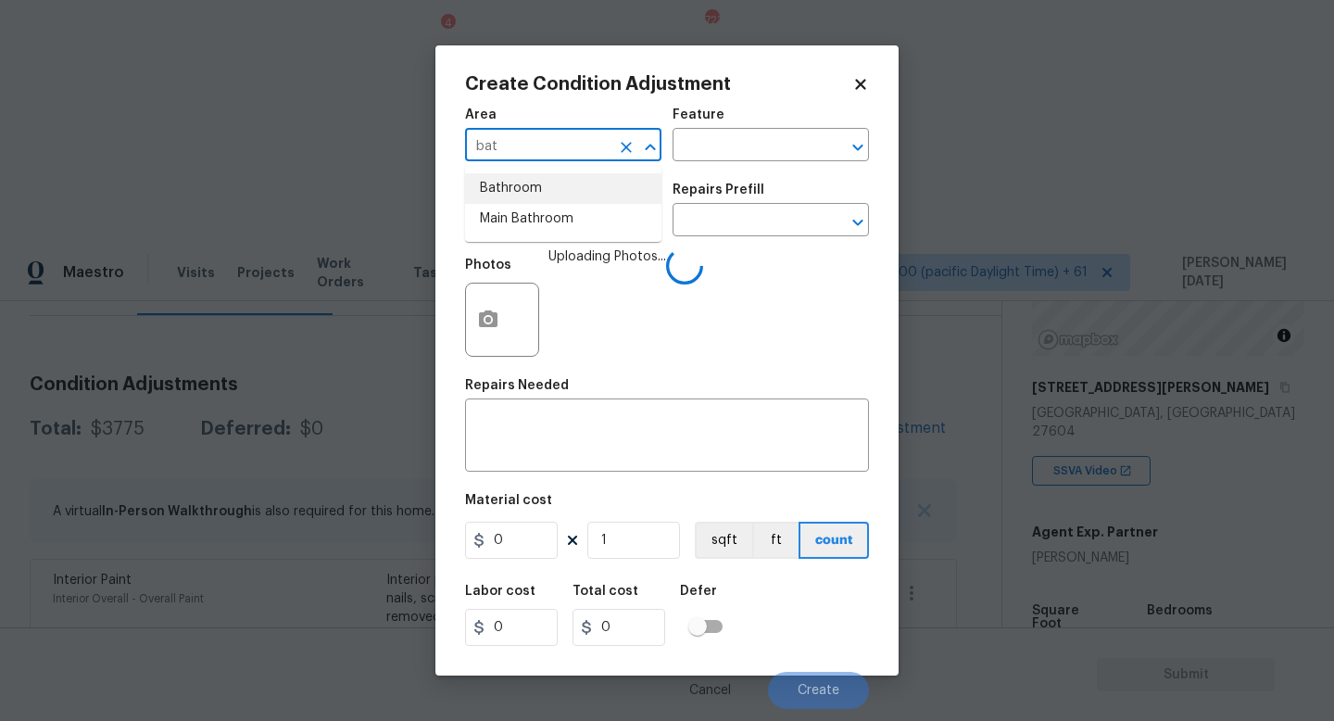
click at [516, 182] on li "Bathroom" at bounding box center [563, 188] width 196 height 31
type input "Bathroom"
click at [516, 221] on input "text" at bounding box center [537, 222] width 145 height 29
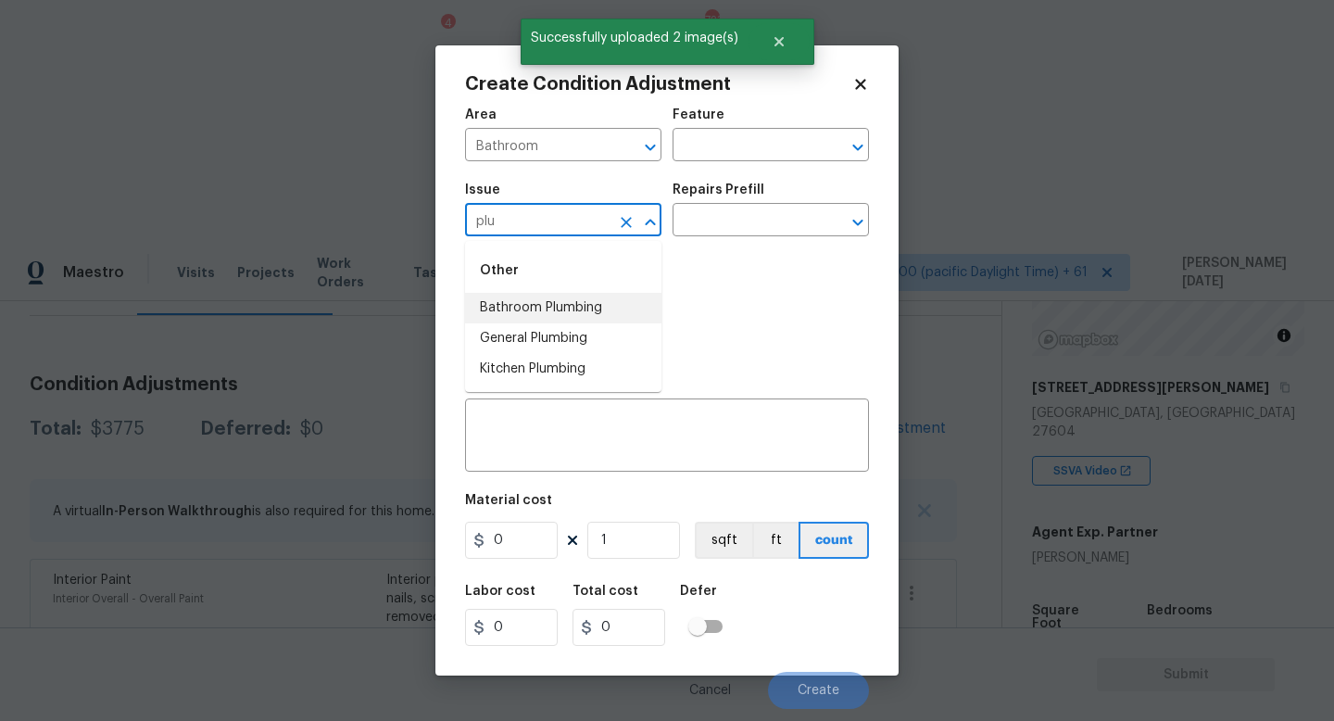
click at [582, 301] on li "Bathroom Plumbing" at bounding box center [563, 308] width 196 height 31
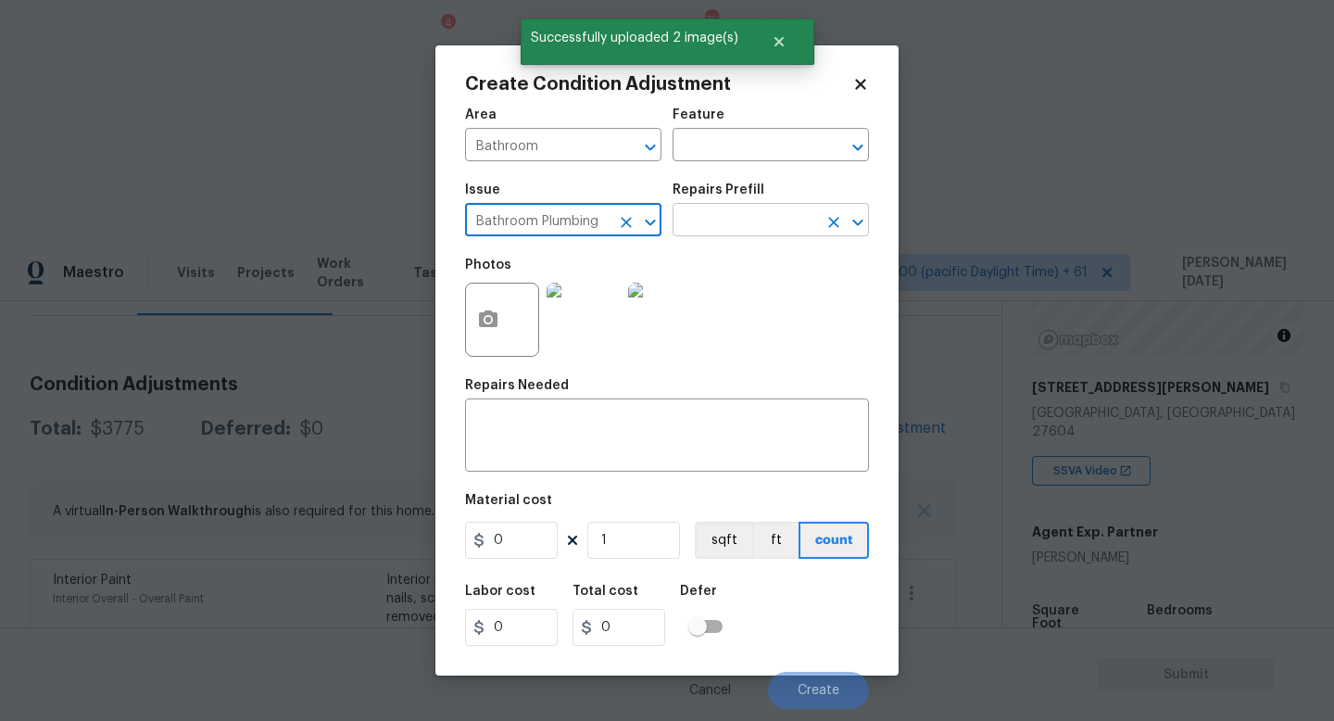
type input "Bathroom Plumbing"
click at [714, 215] on input "text" at bounding box center [745, 222] width 145 height 29
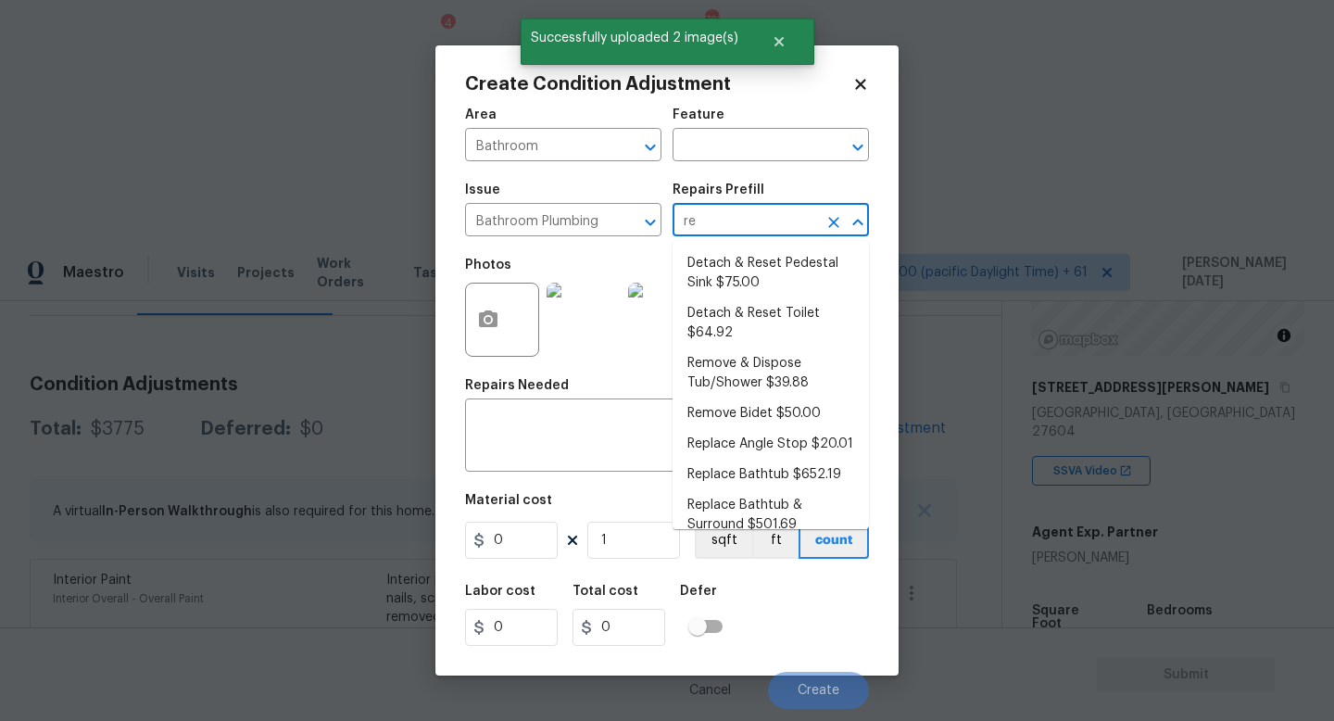
type input "ref"
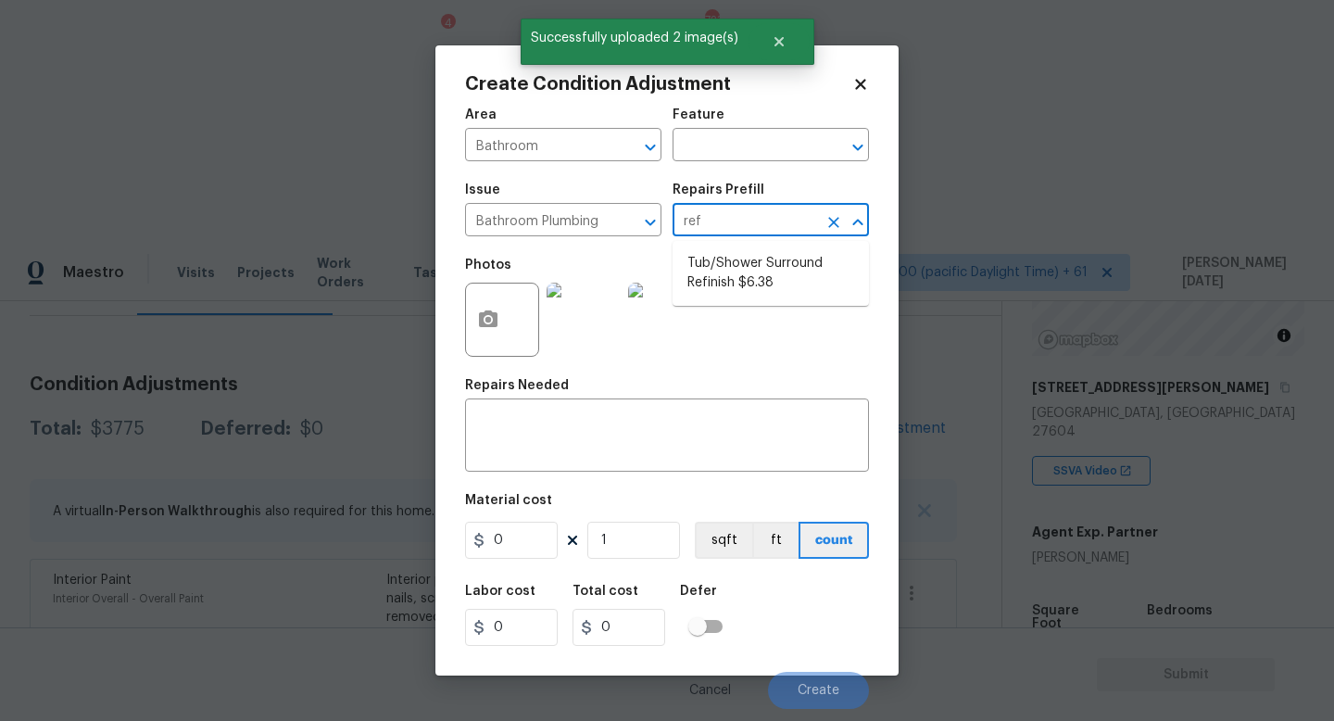
click at [731, 250] on li "Tub/Shower Surround Refinish $6.38" at bounding box center [771, 273] width 196 height 50
type input "Plumbing"
type textarea "Prep, mask, clean and refinish the tub/shower tile surround both all sides ensu…"
type input "6.38"
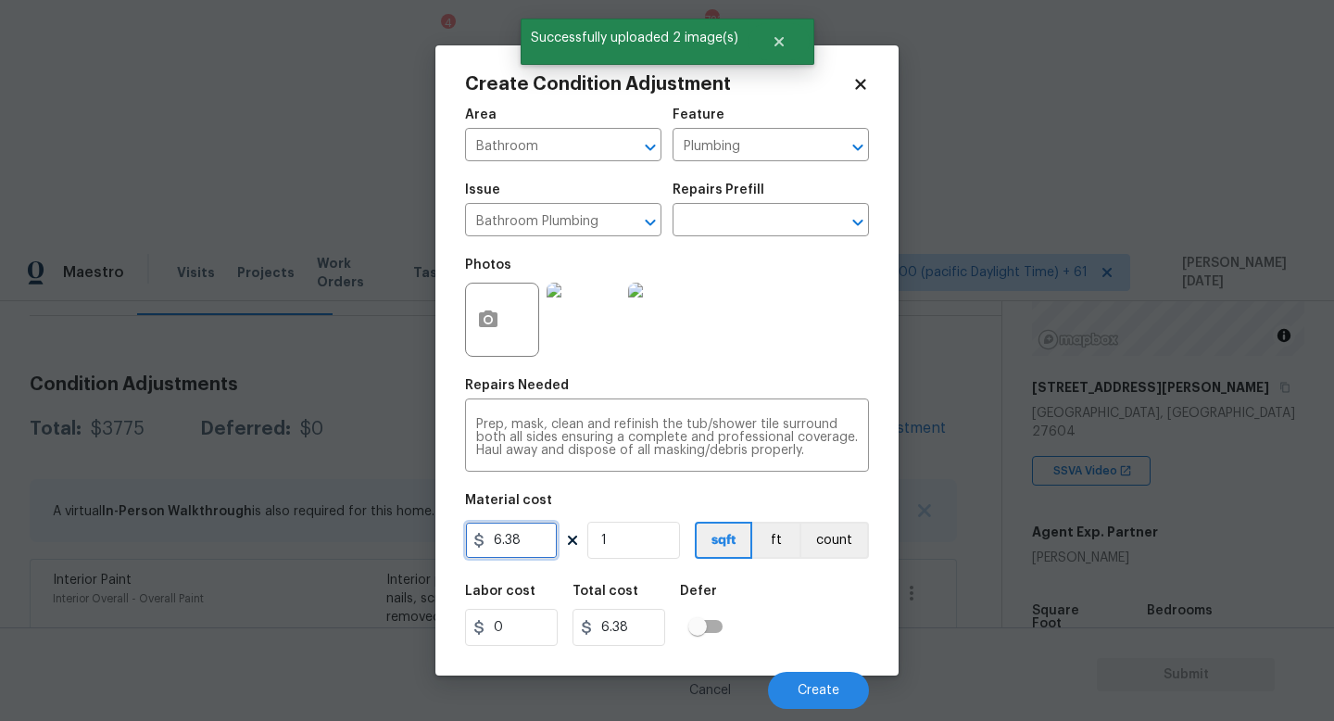
drag, startPoint x: 500, startPoint y: 538, endPoint x: 267, endPoint y: 536, distance: 233.5
click at [267, 536] on div "Create Condition Adjustment Area Bathroom ​ Feature Plumbing ​ Issue Bathroom P…" at bounding box center [667, 360] width 1334 height 721
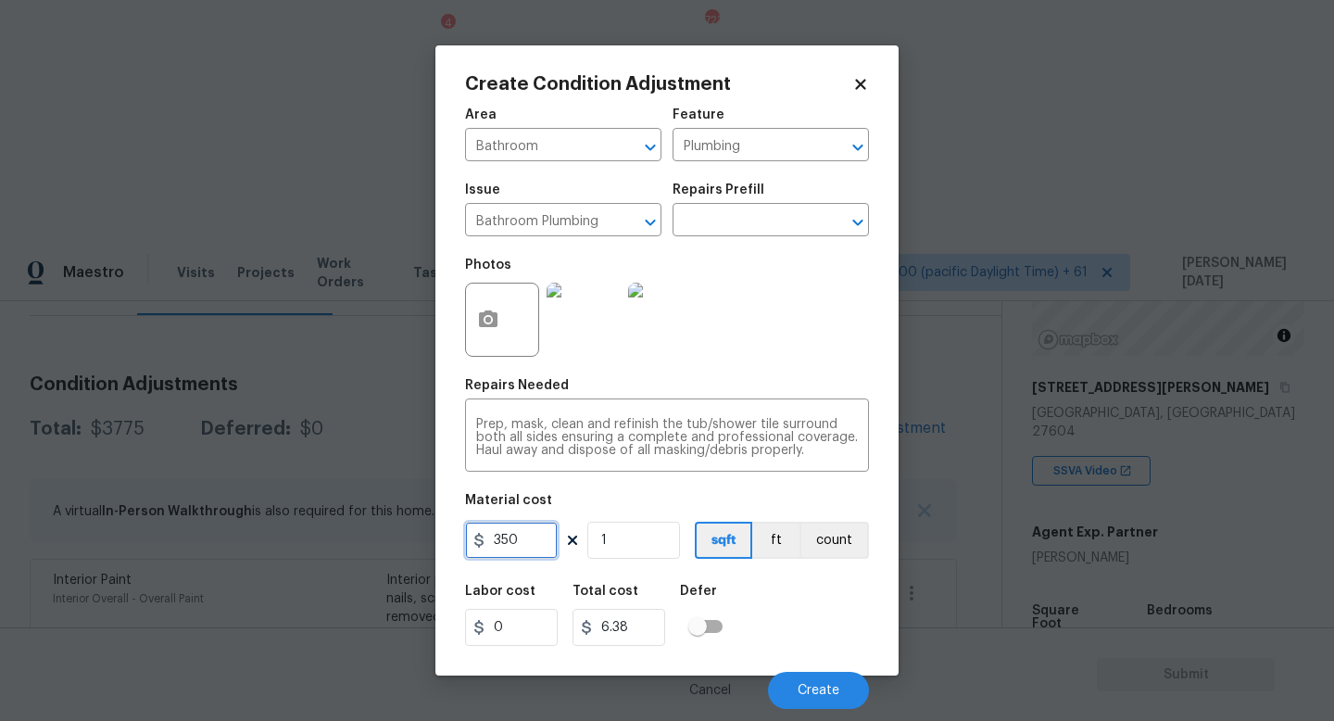
type input "350"
click at [797, 326] on div "Photos" at bounding box center [667, 307] width 404 height 120
click at [826, 644] on span "Create" at bounding box center [819, 691] width 42 height 14
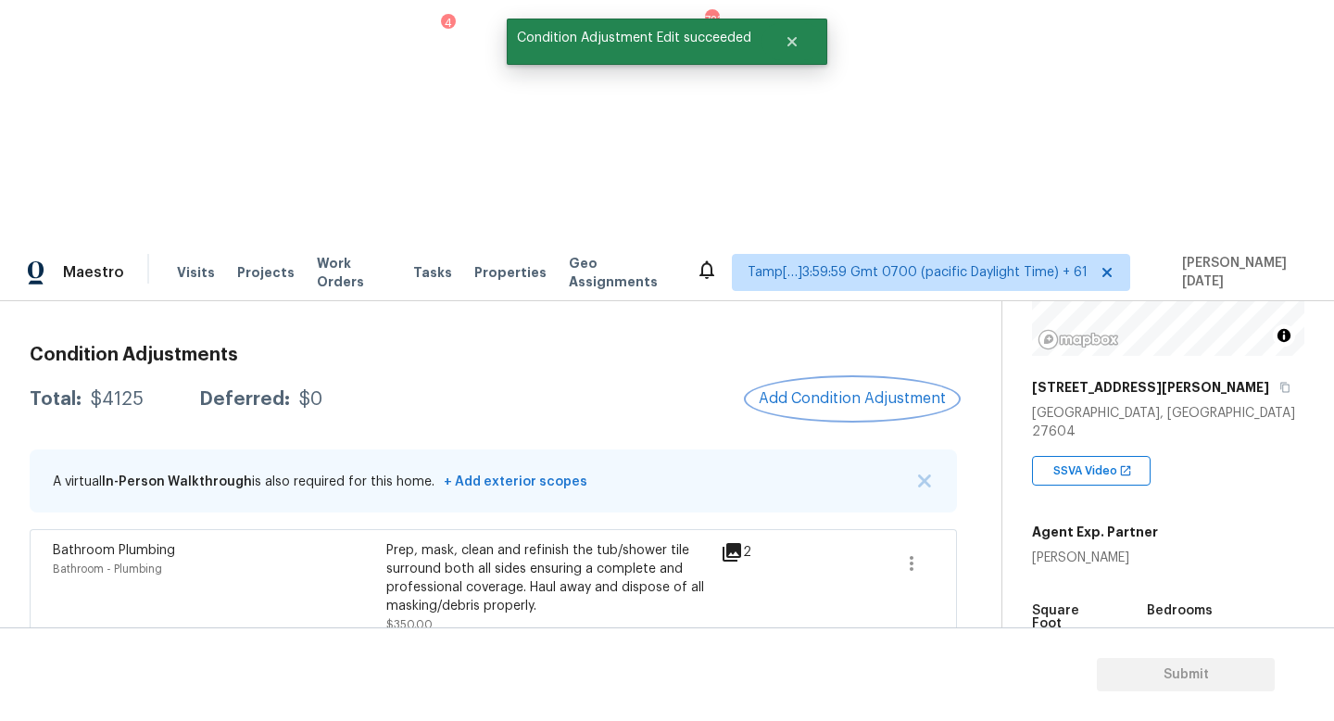
scroll to position [648, 0]
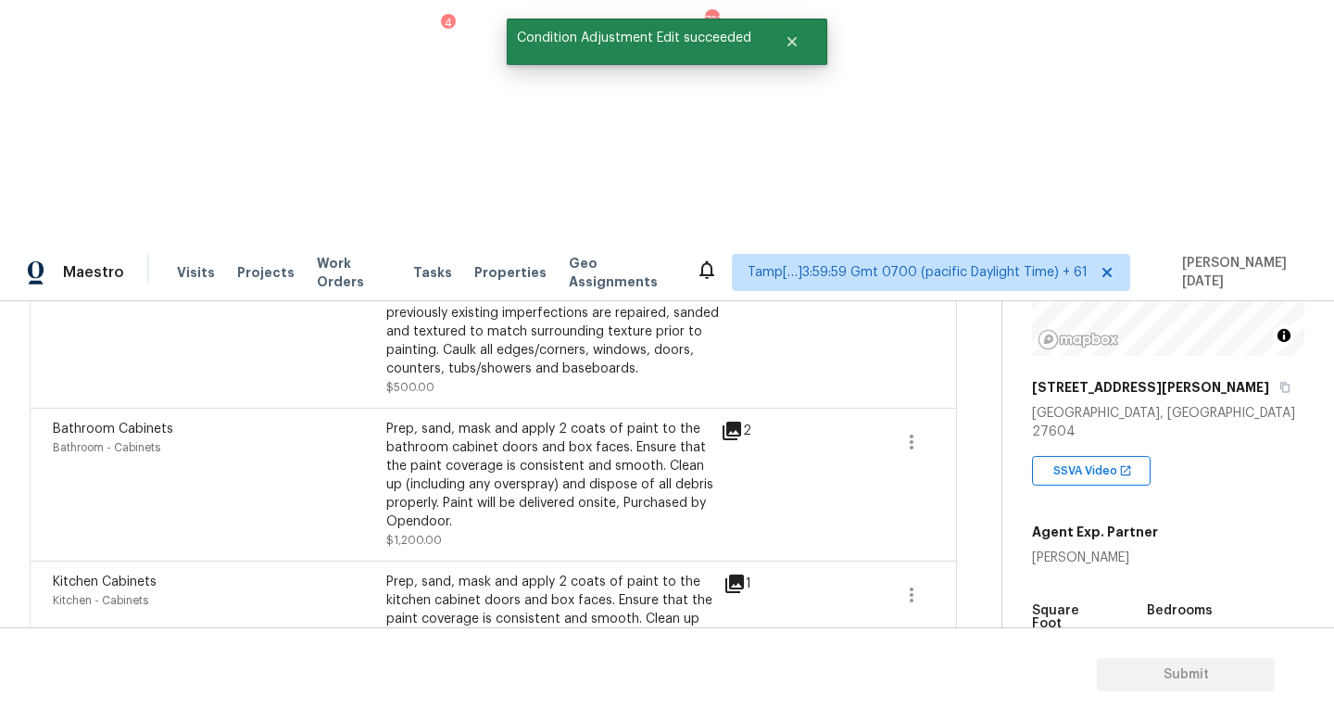
click at [979, 503] on div "Edit" at bounding box center [1017, 501] width 145 height 19
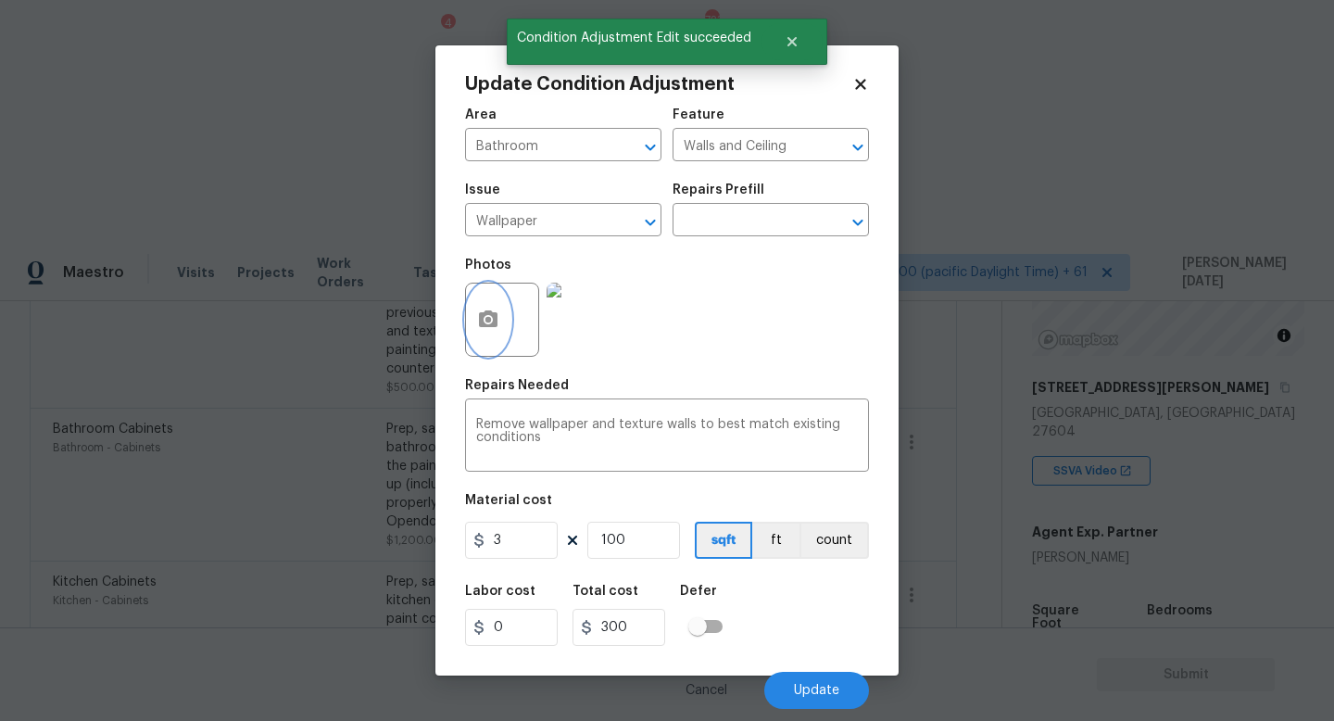
click at [473, 316] on button "button" at bounding box center [488, 320] width 44 height 72
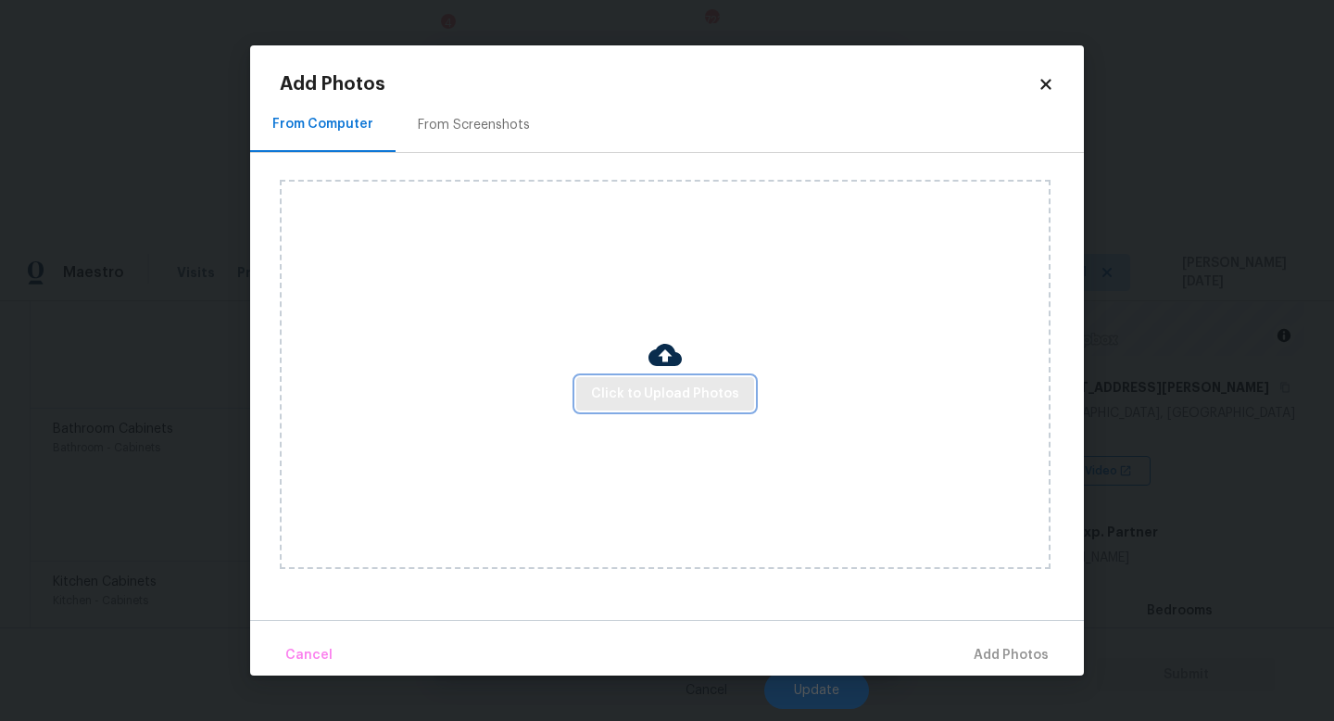
click at [637, 392] on span "Click to Upload Photos" at bounding box center [665, 394] width 148 height 23
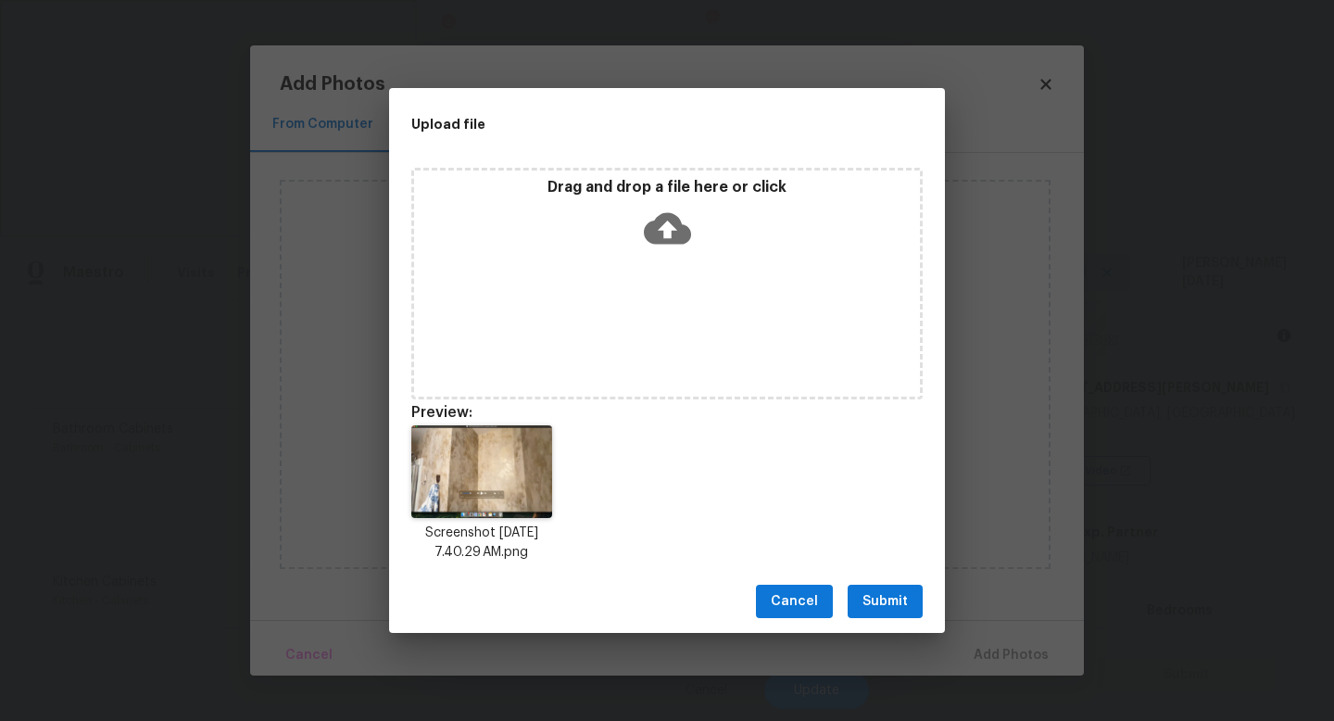
click at [895, 607] on span "Submit" at bounding box center [885, 601] width 45 height 23
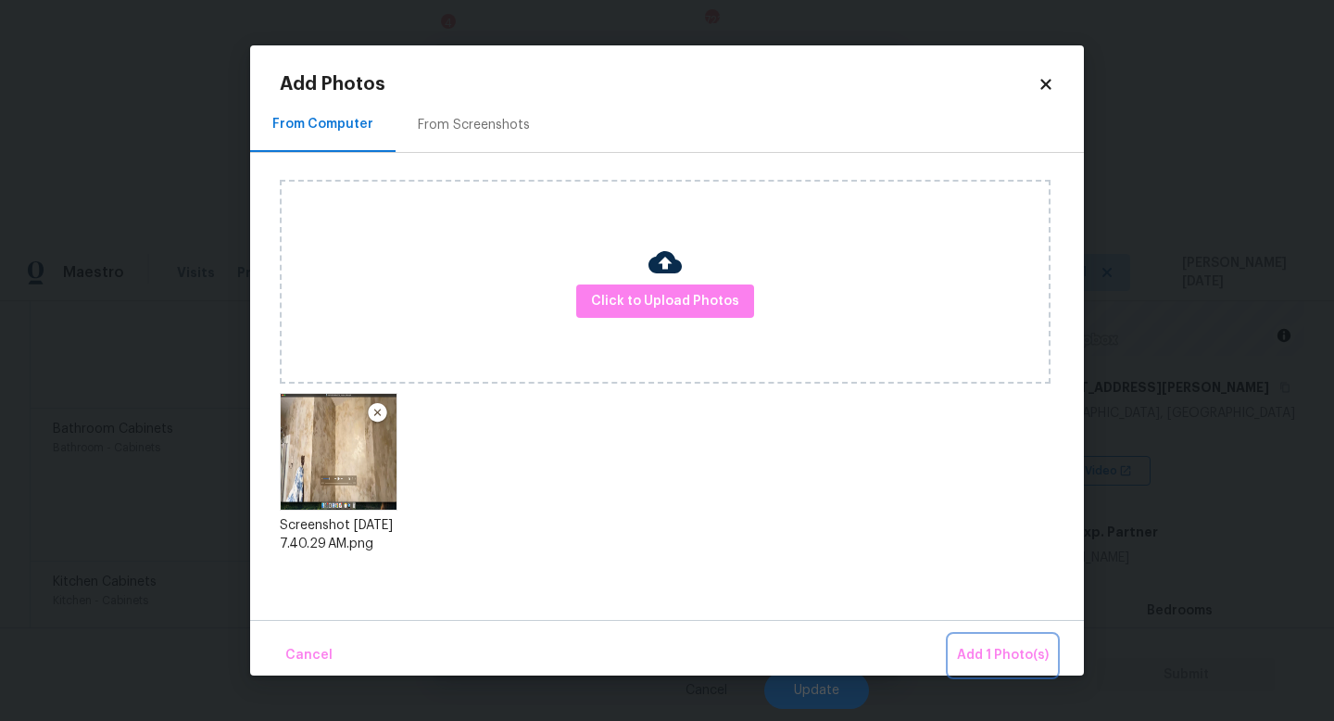
click at [960, 641] on button "Add 1 Photo(s)" at bounding box center [1003, 656] width 107 height 40
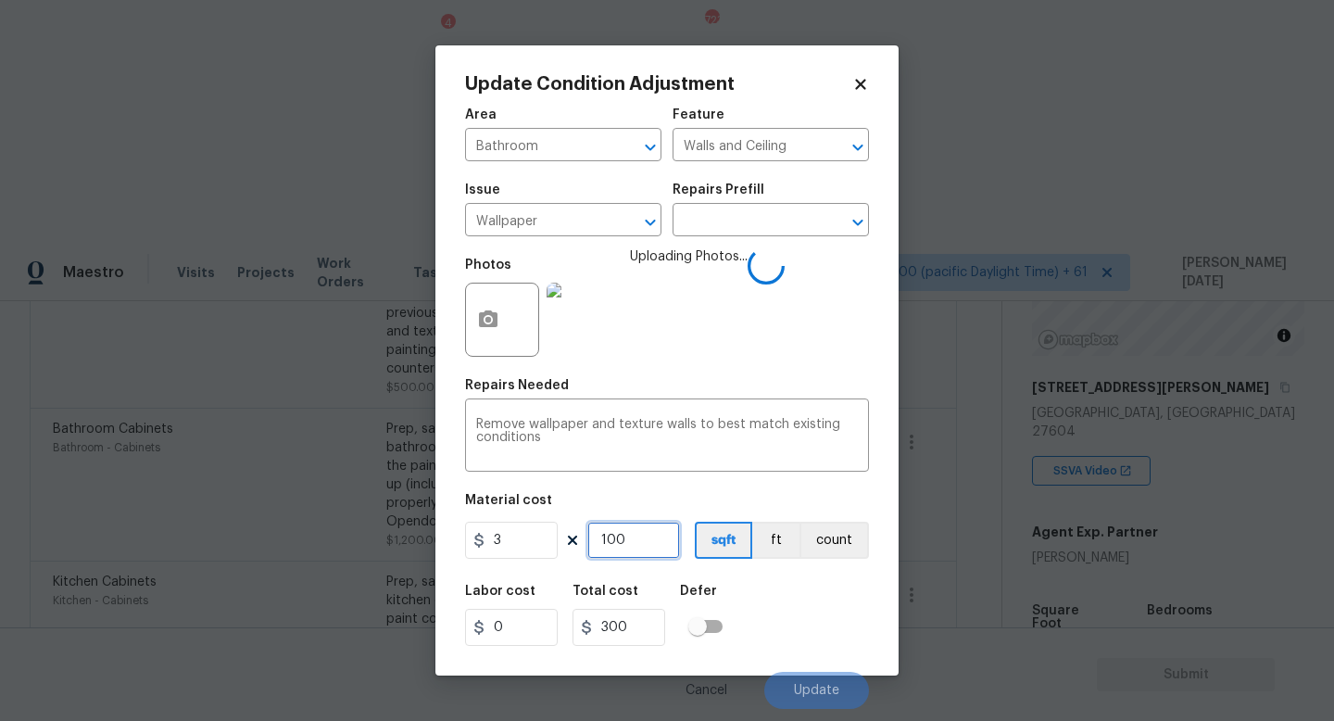
drag, startPoint x: 604, startPoint y: 529, endPoint x: 516, endPoint y: 528, distance: 88.0
click at [516, 528] on div "3 100 sqft ft count" at bounding box center [667, 540] width 404 height 37
drag, startPoint x: 638, startPoint y: 543, endPoint x: 490, endPoint y: 540, distance: 148.3
click at [490, 540] on div "3 100 sqft ft count" at bounding box center [667, 540] width 404 height 37
type input "0"
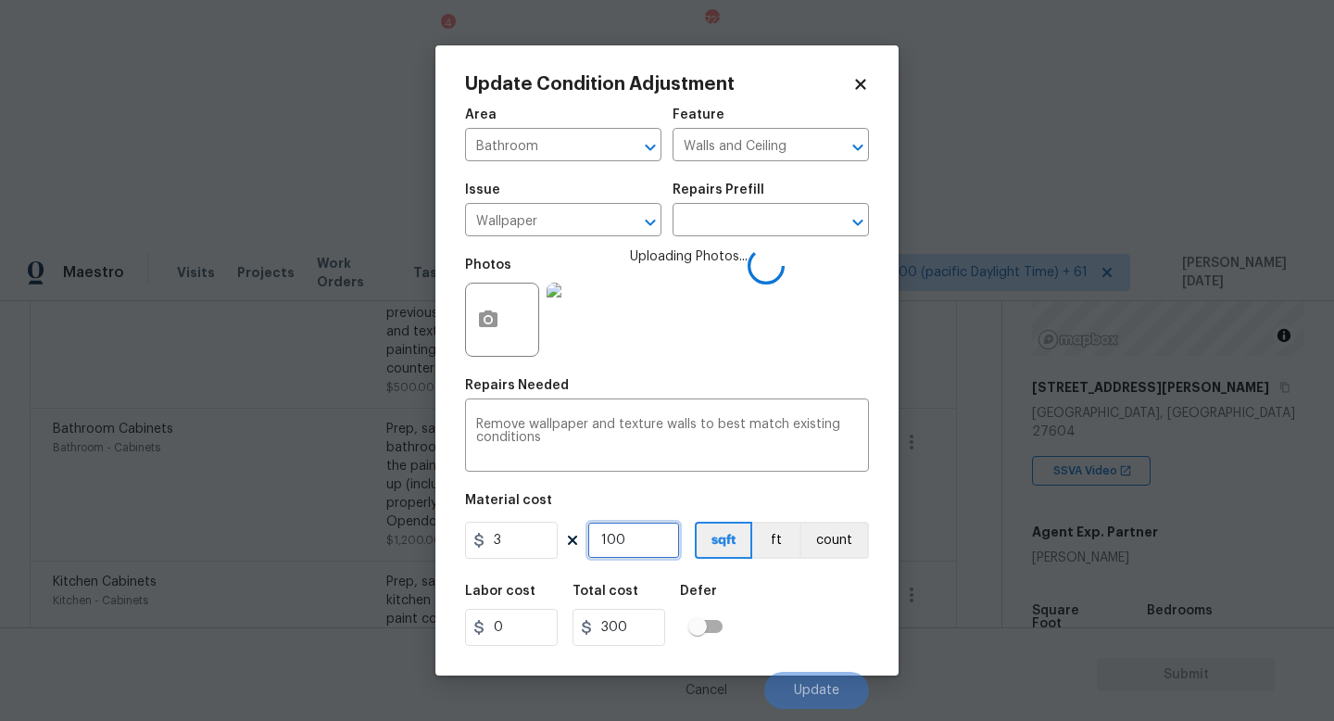
type input "0"
type input "2"
type input "6"
type input "20"
type input "60"
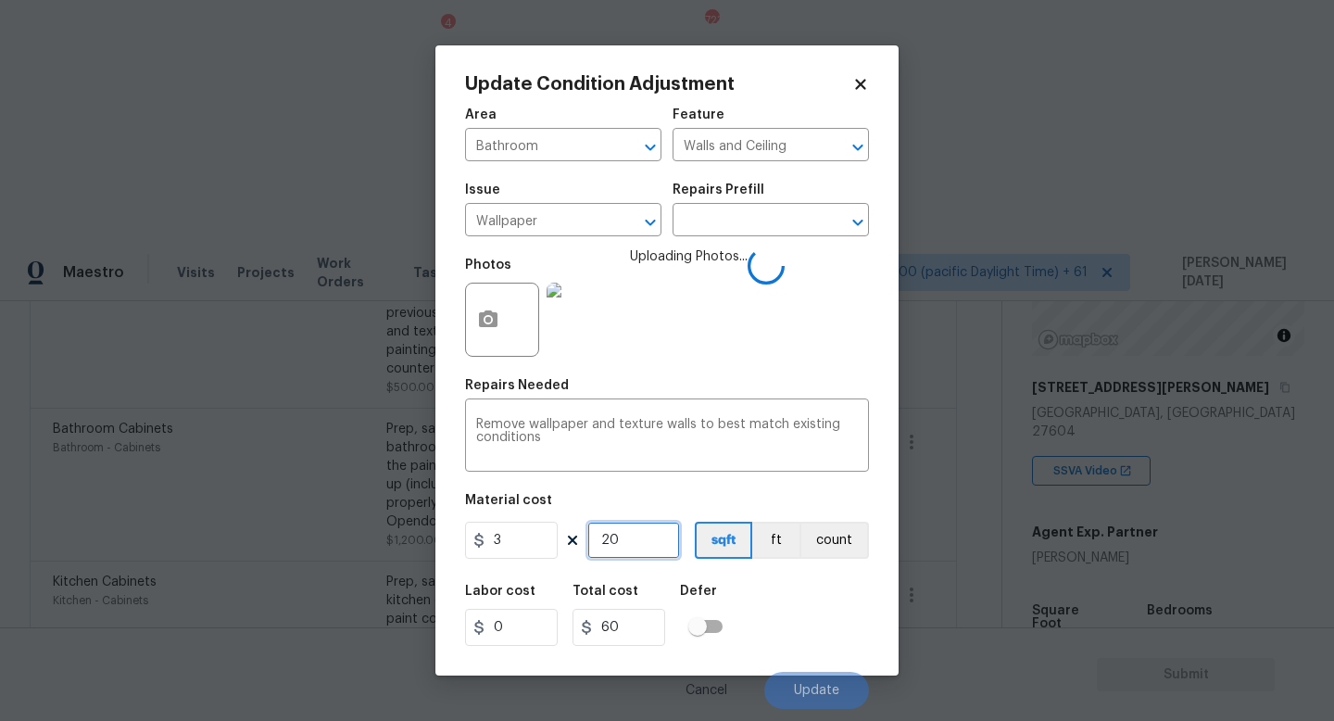
type input "200"
type input "600"
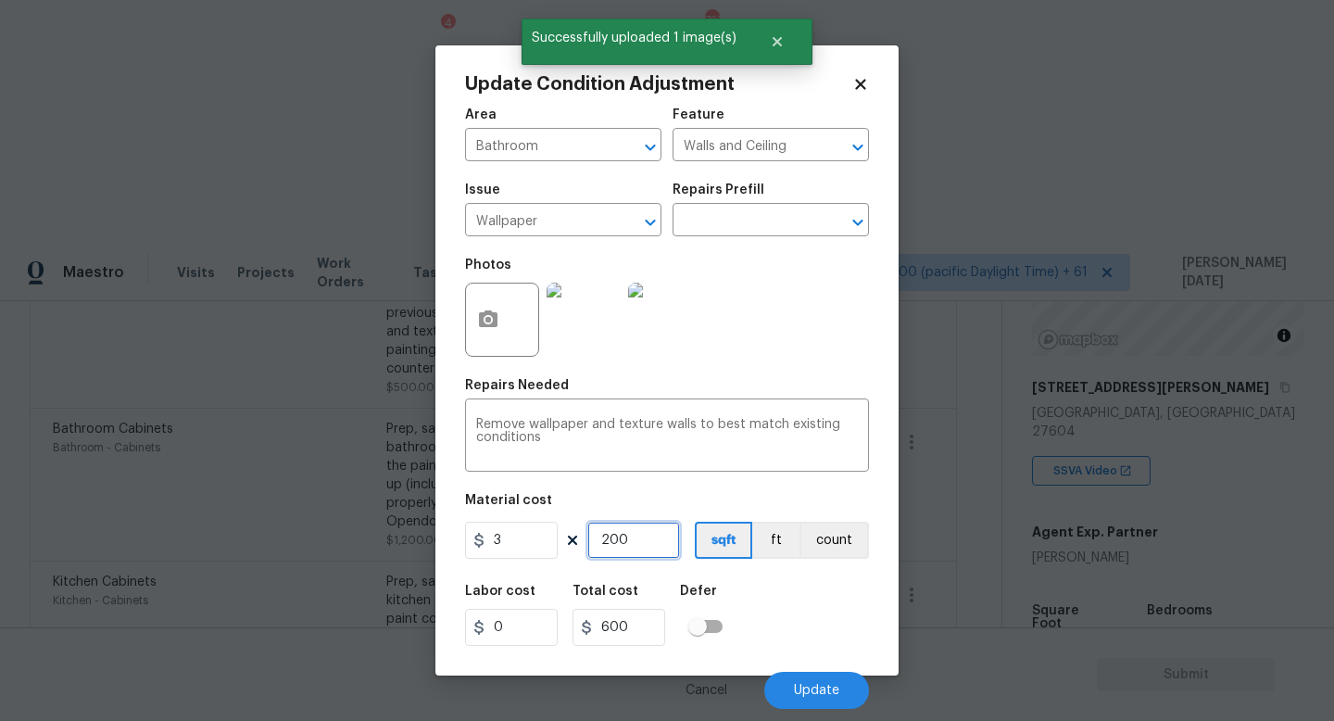
drag, startPoint x: 636, startPoint y: 543, endPoint x: 390, endPoint y: 543, distance: 245.5
click at [390, 543] on div "Update Condition Adjustment Area Bathroom ​ Feature Walls and Ceiling ​ Issue W…" at bounding box center [667, 360] width 1334 height 721
type input "0"
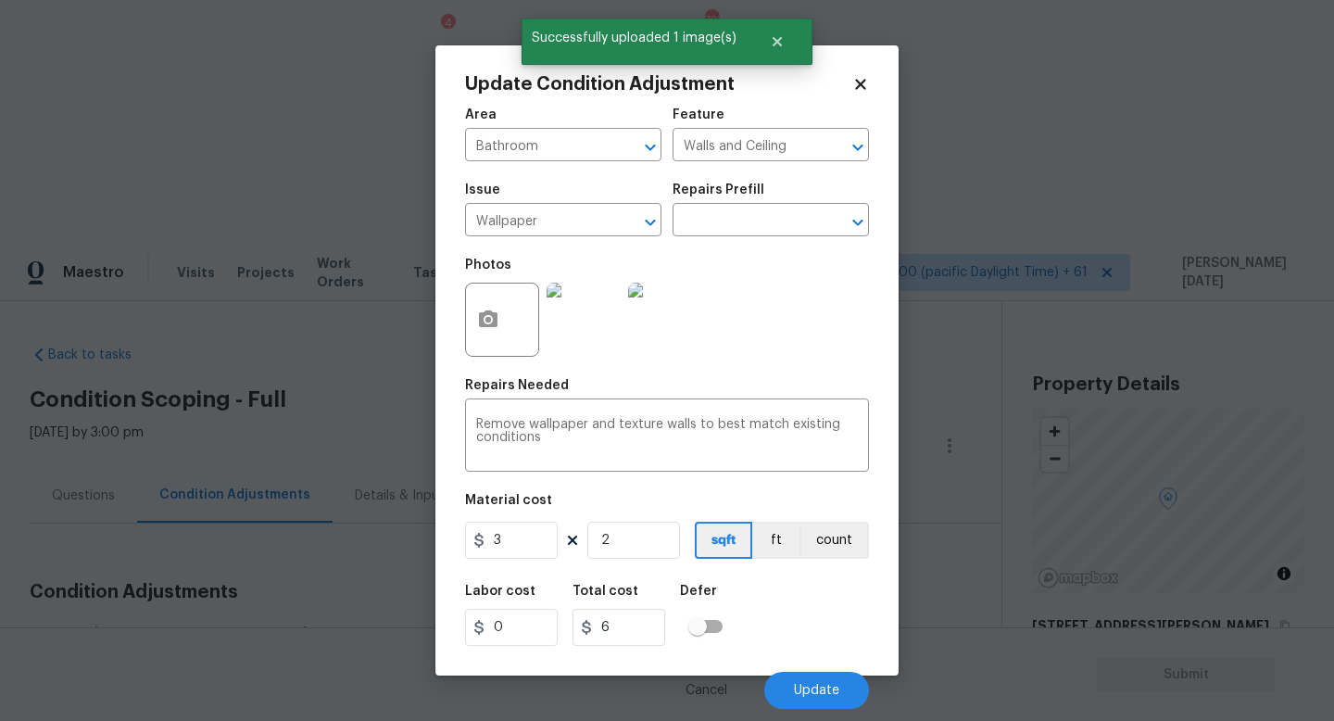
type input "25"
type input "75"
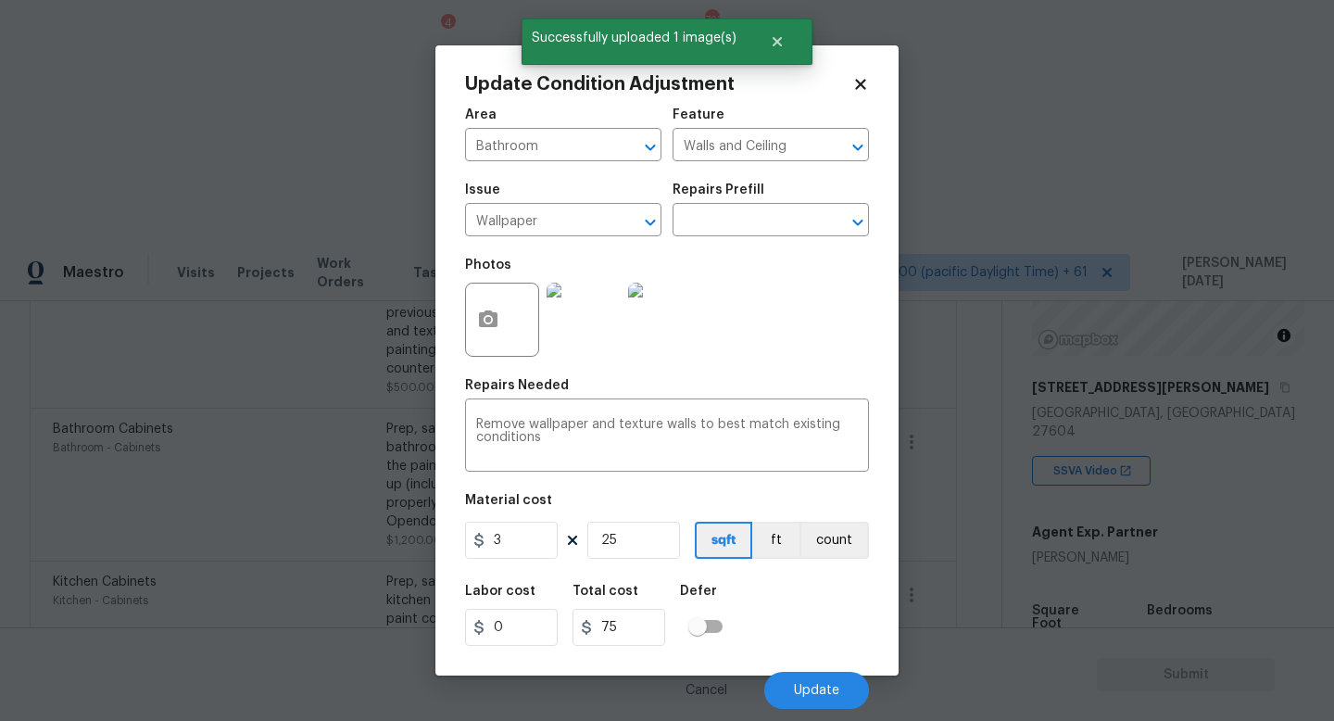
type input "250"
type input "750"
type input "250"
click at [839, 678] on button "Update" at bounding box center [816, 690] width 105 height 37
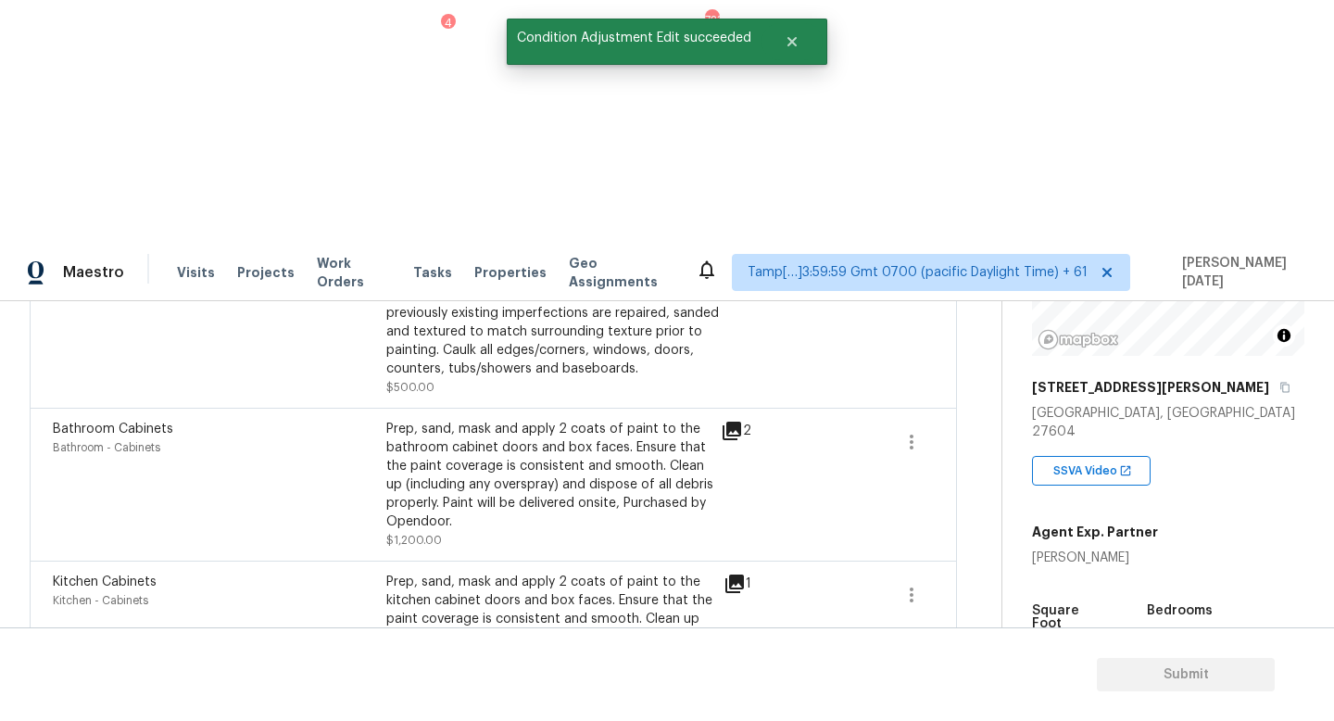
click at [1044, 641] on span "1523" at bounding box center [1046, 647] width 29 height 13
copy span "1523"
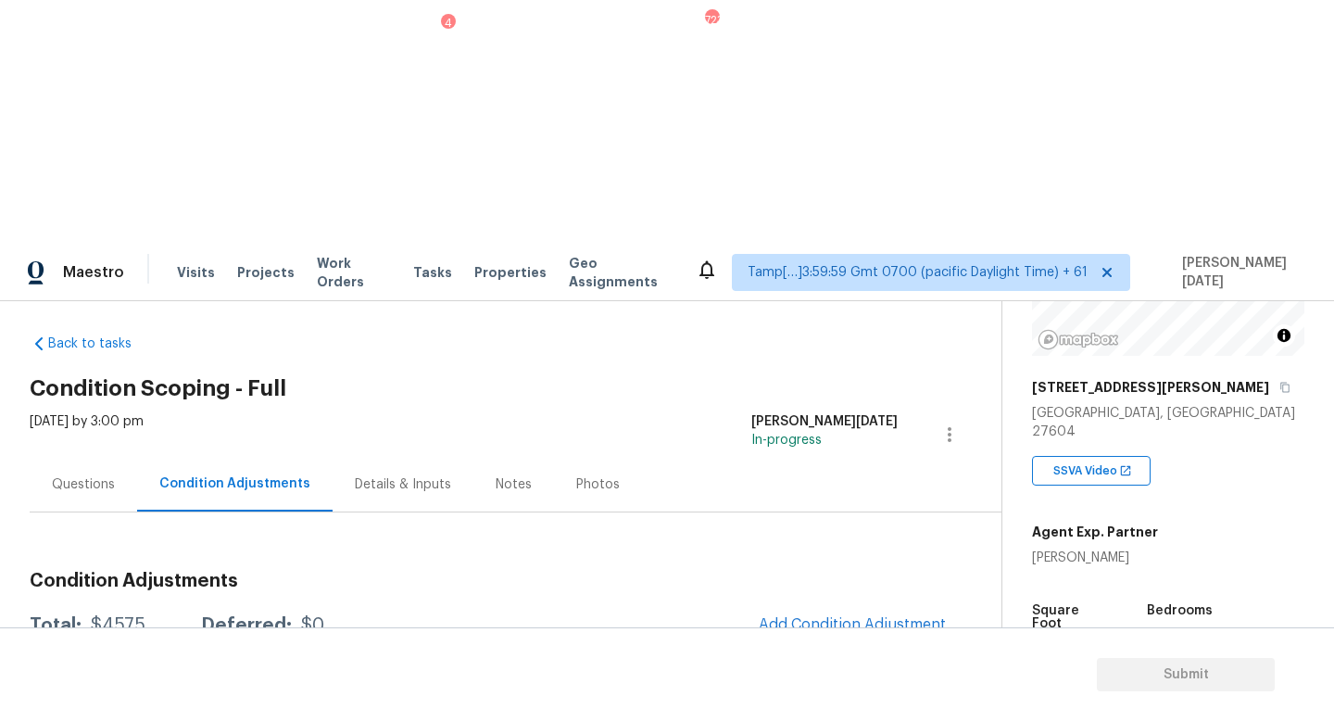
scroll to position [0, 0]
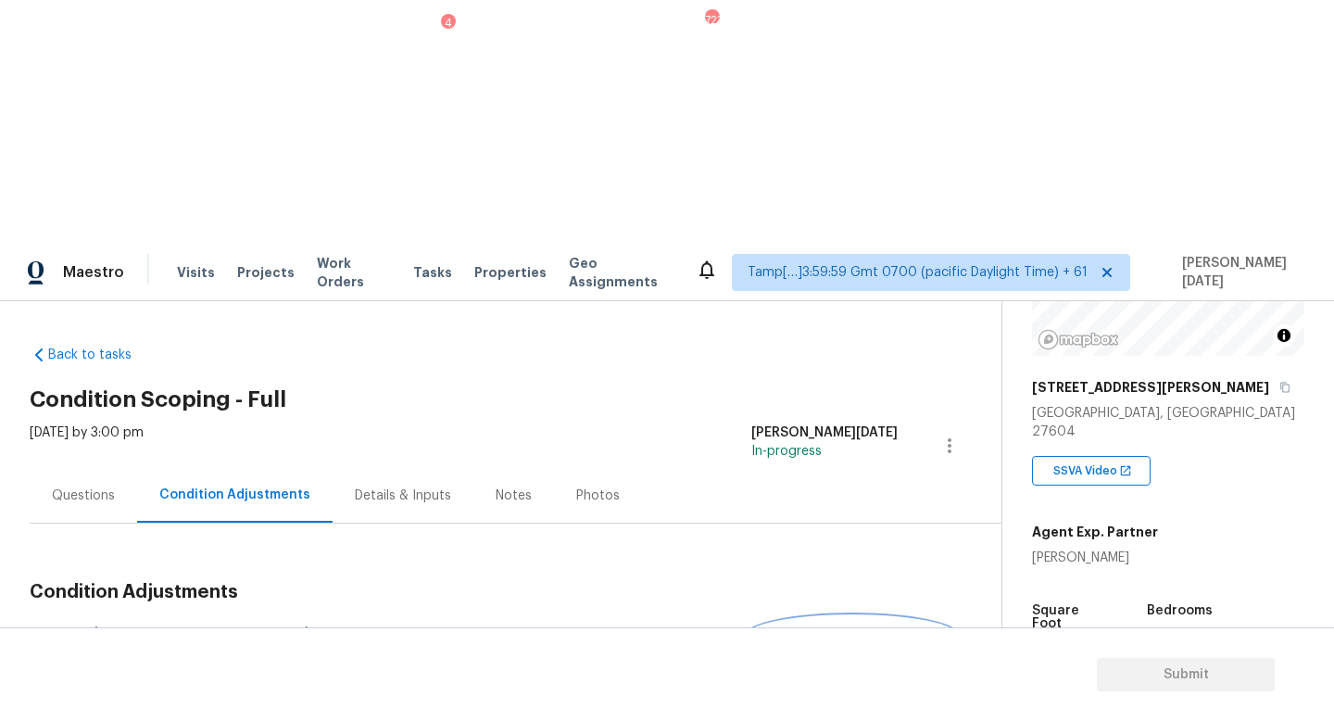
click at [874, 616] on button "Add Condition Adjustment" at bounding box center [852, 635] width 209 height 39
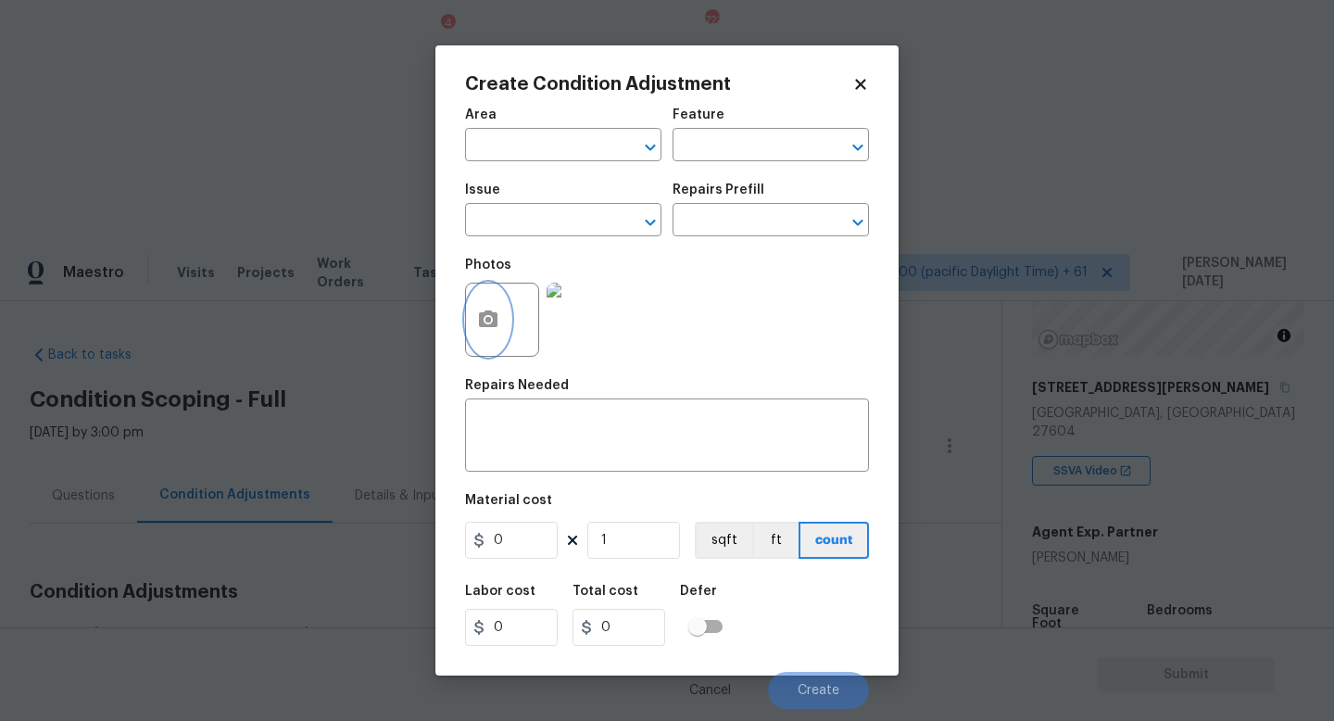
click at [504, 337] on button "button" at bounding box center [488, 320] width 44 height 72
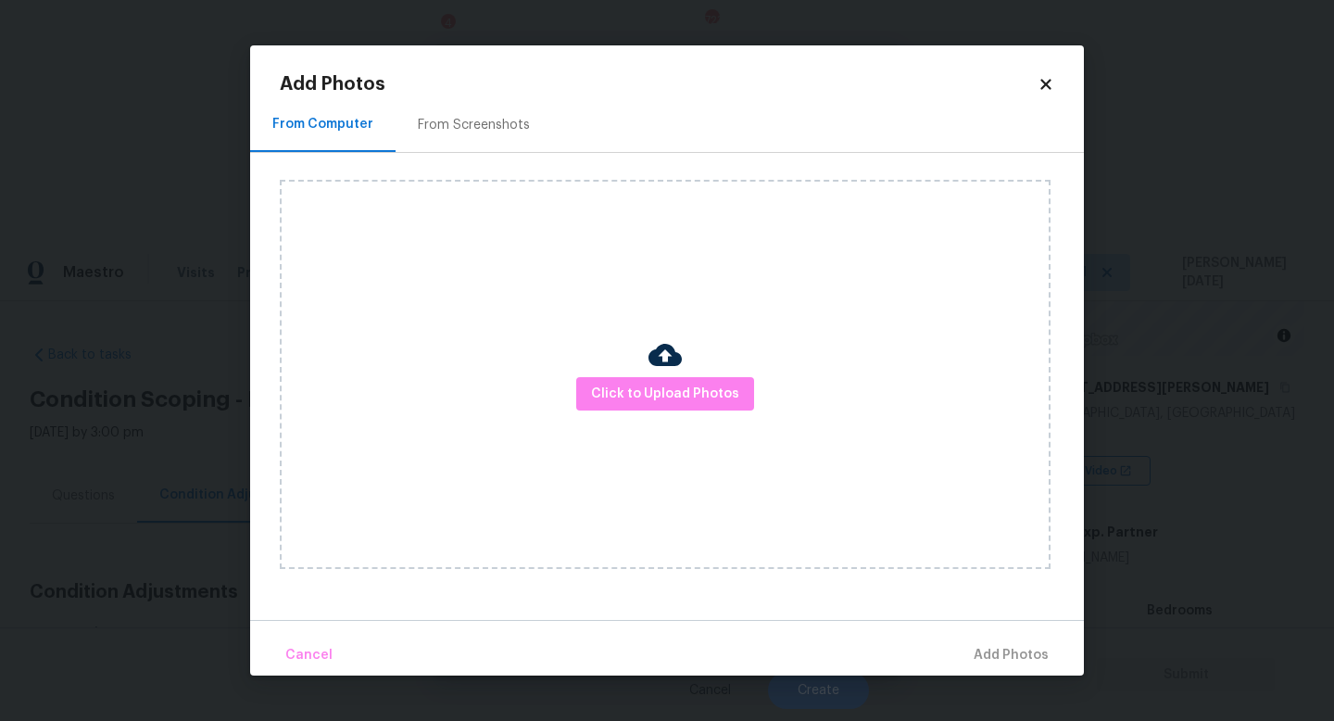
click at [477, 112] on div "From Screenshots" at bounding box center [474, 124] width 157 height 55
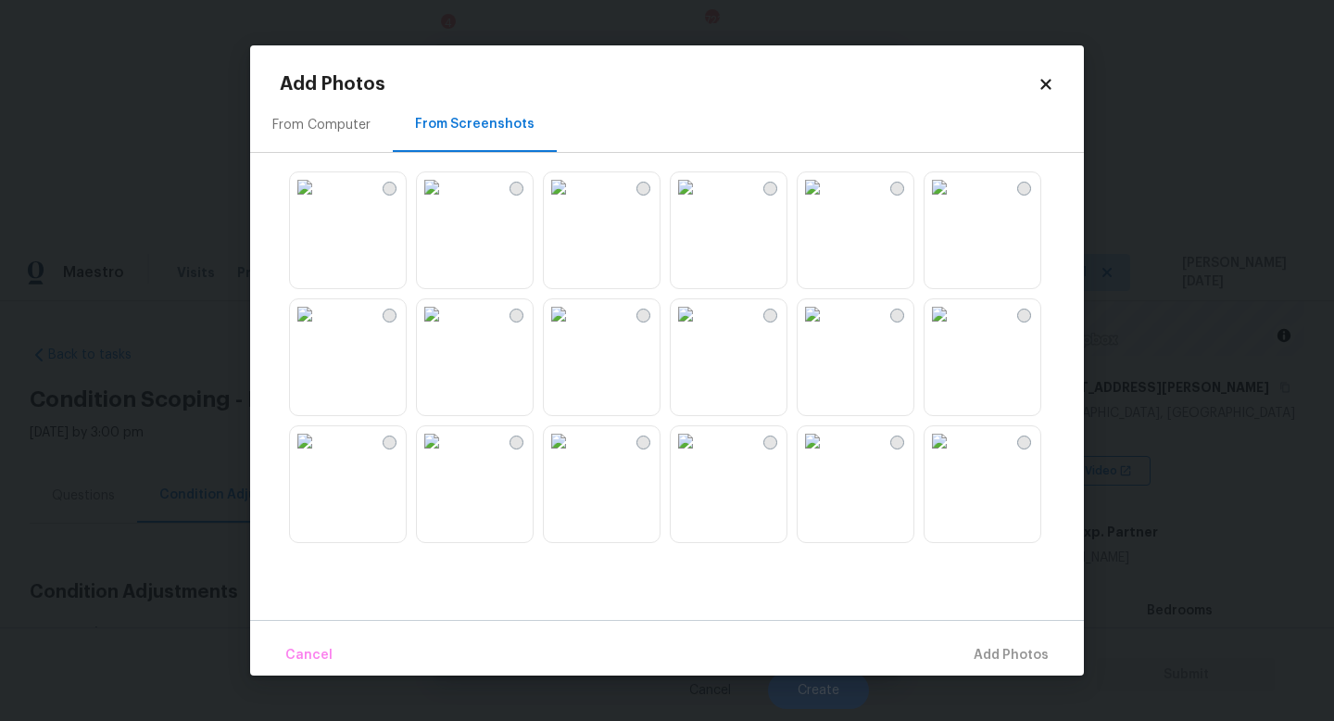
click at [700, 202] on img at bounding box center [686, 187] width 30 height 30
click at [700, 329] on img at bounding box center [686, 314] width 30 height 30
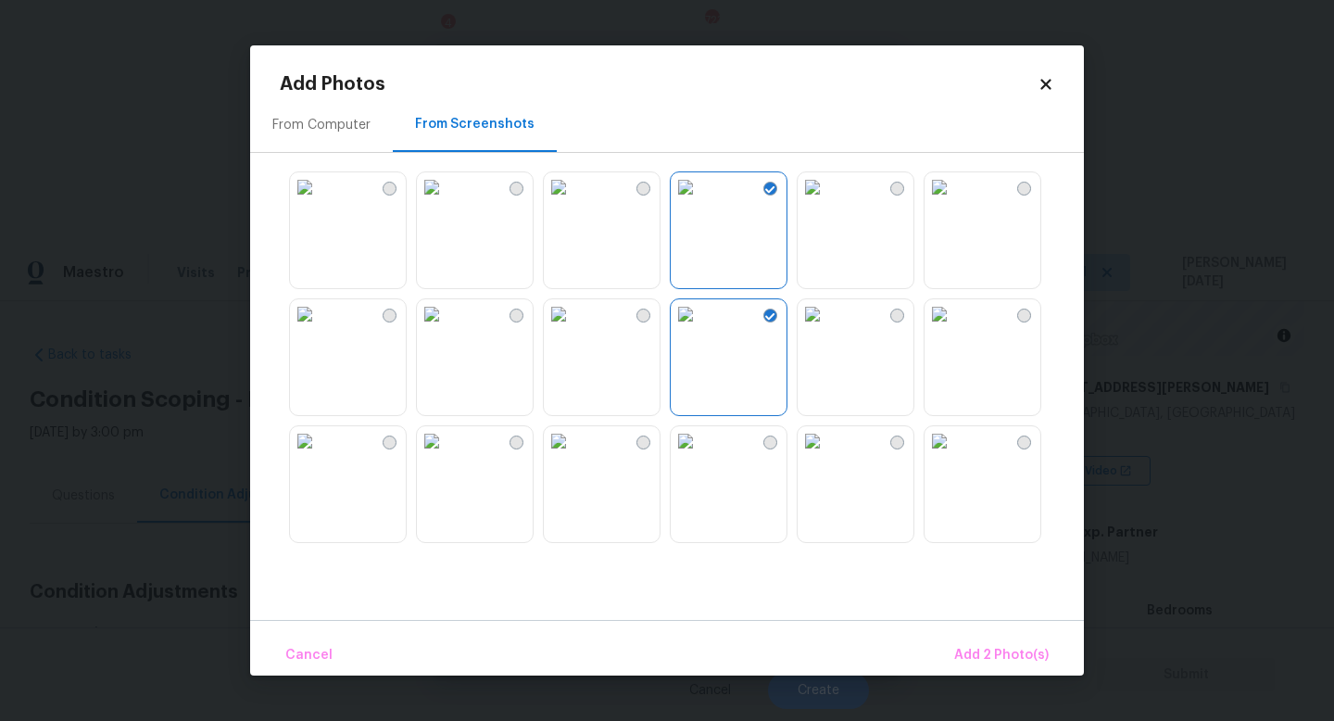
click at [574, 329] on img at bounding box center [559, 314] width 30 height 30
click at [447, 456] on img at bounding box center [432, 441] width 30 height 30
click at [447, 202] on img at bounding box center [432, 187] width 30 height 30
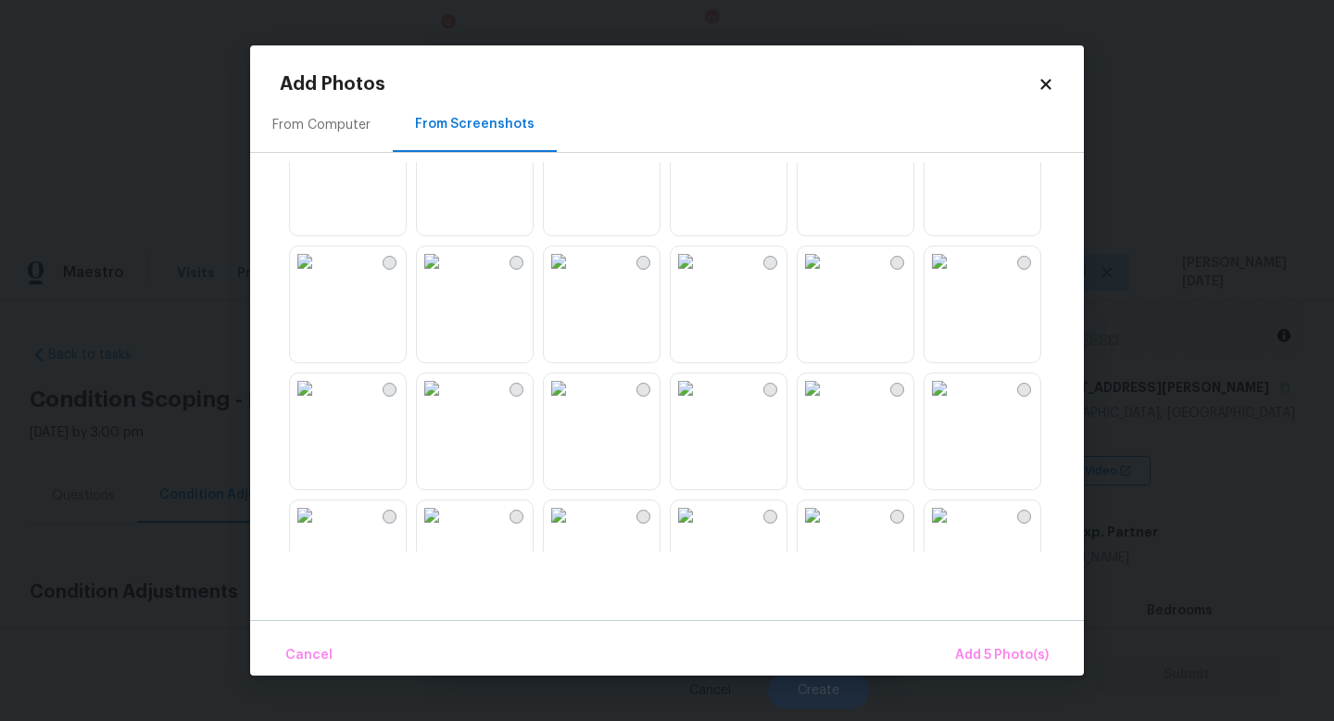
scroll to position [563, 0]
click at [827, 273] on img at bounding box center [813, 259] width 30 height 30
click at [700, 400] on img at bounding box center [686, 386] width 30 height 30
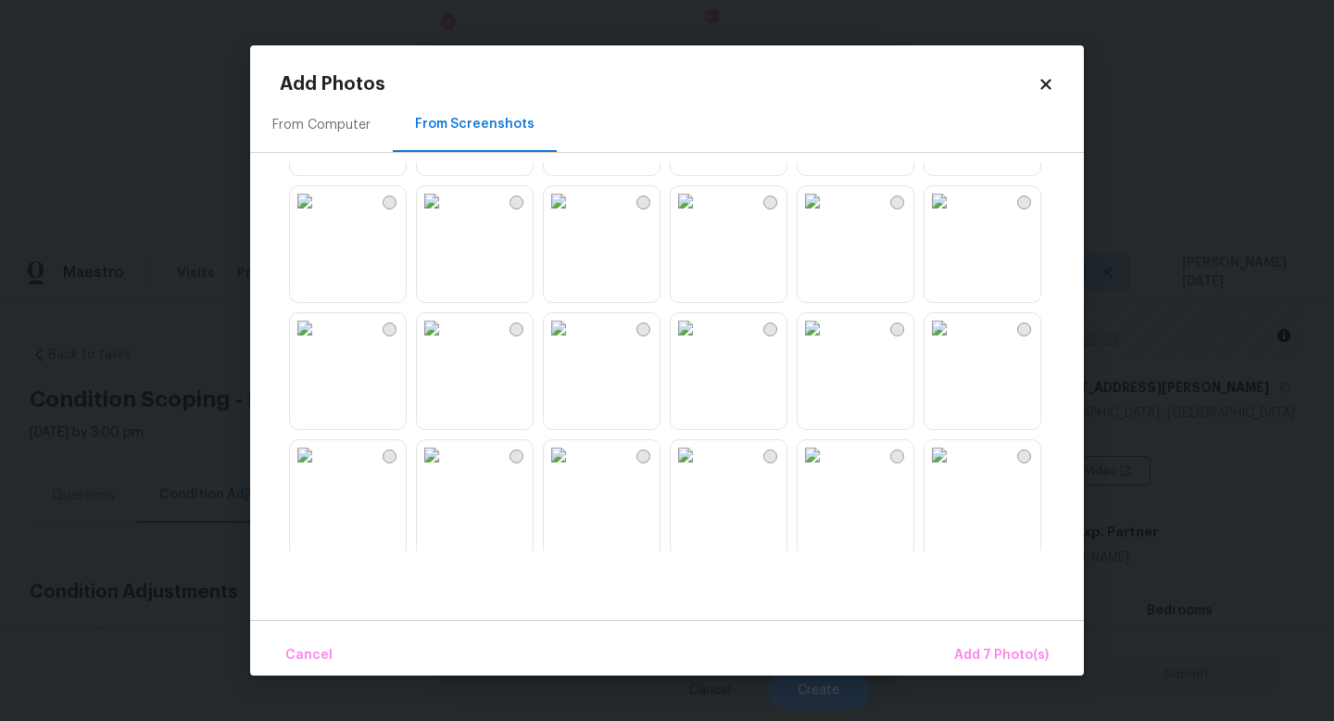
click at [700, 343] on img at bounding box center [686, 328] width 30 height 30
click at [565, 343] on img at bounding box center [559, 328] width 30 height 30
click at [447, 343] on img at bounding box center [432, 328] width 30 height 30
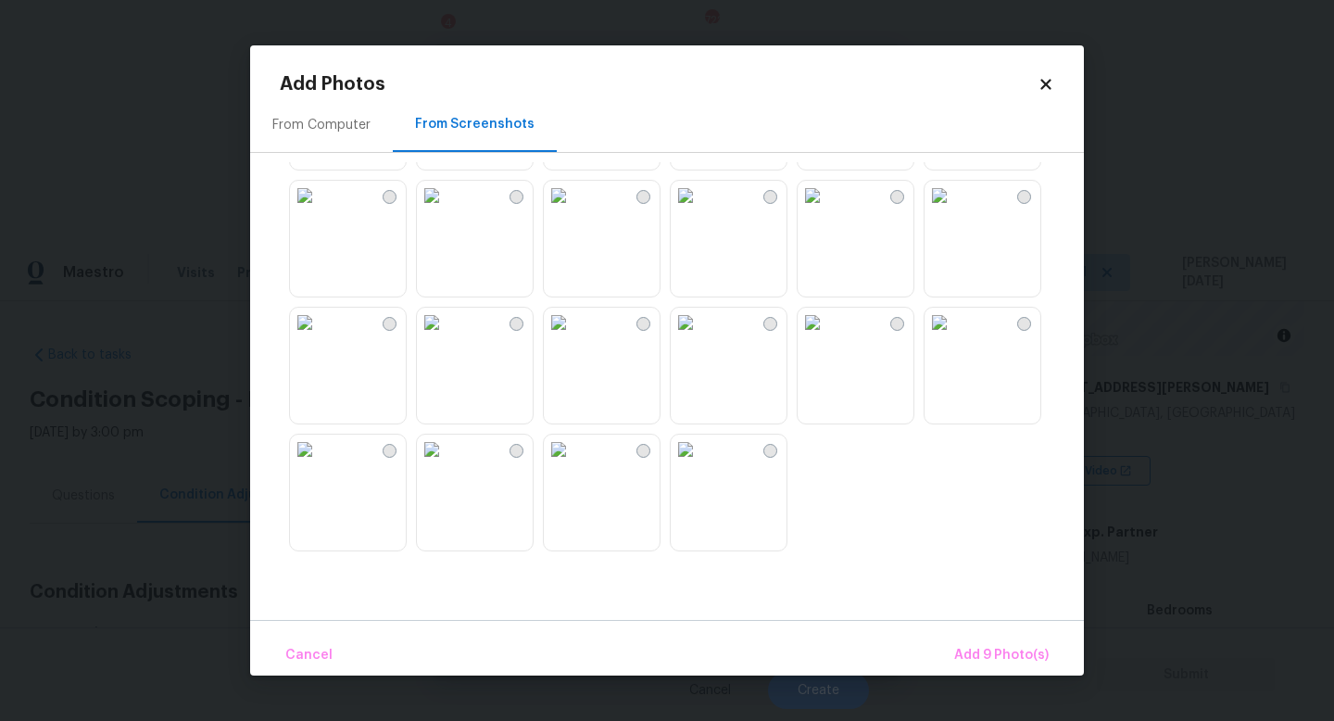
click at [574, 337] on img at bounding box center [559, 323] width 30 height 30
click at [700, 337] on img at bounding box center [686, 323] width 30 height 30
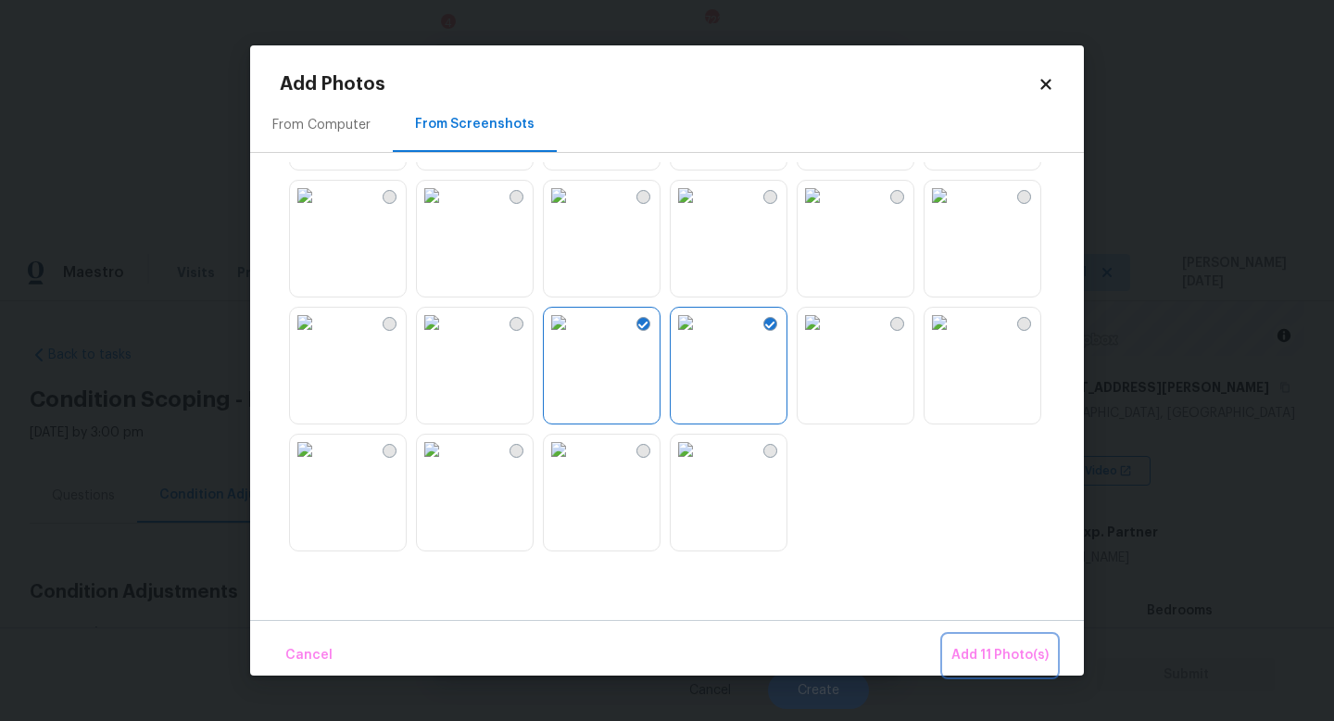
click at [1010, 657] on span "Add 11 Photo(s)" at bounding box center [1000, 655] width 97 height 23
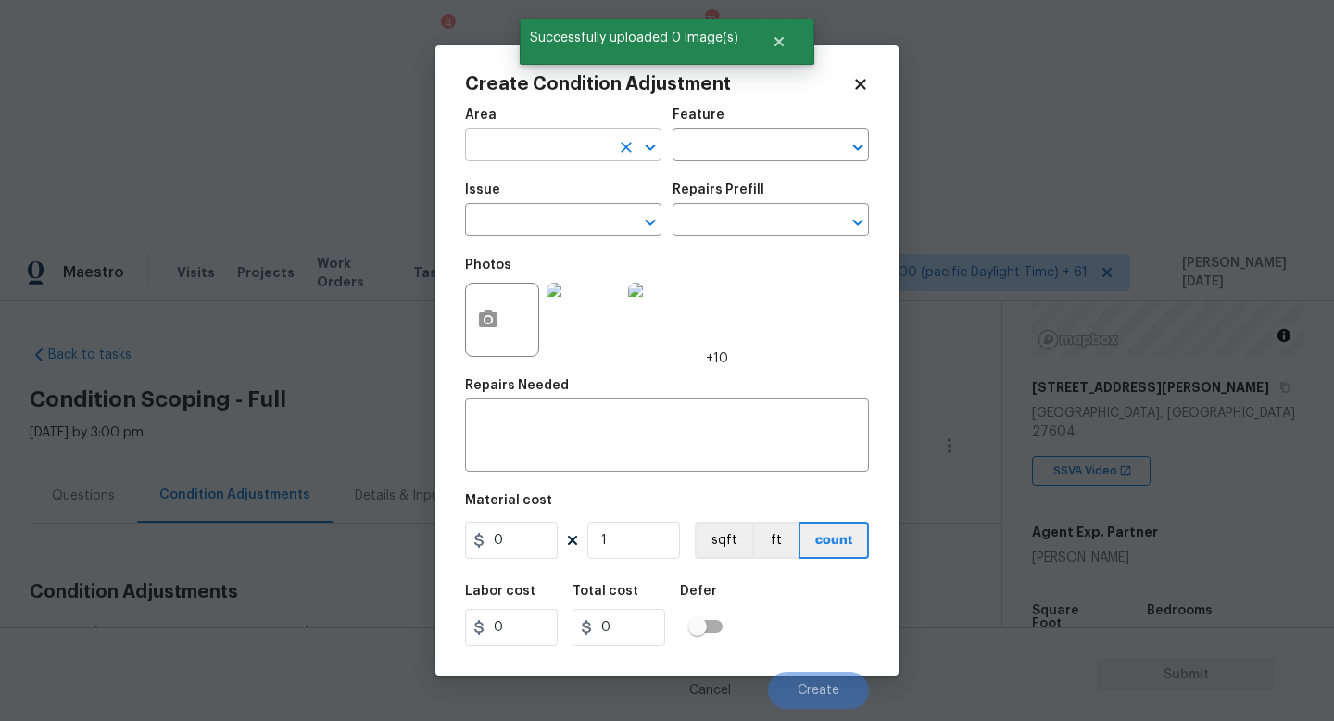
click at [485, 145] on input "text" at bounding box center [537, 146] width 145 height 29
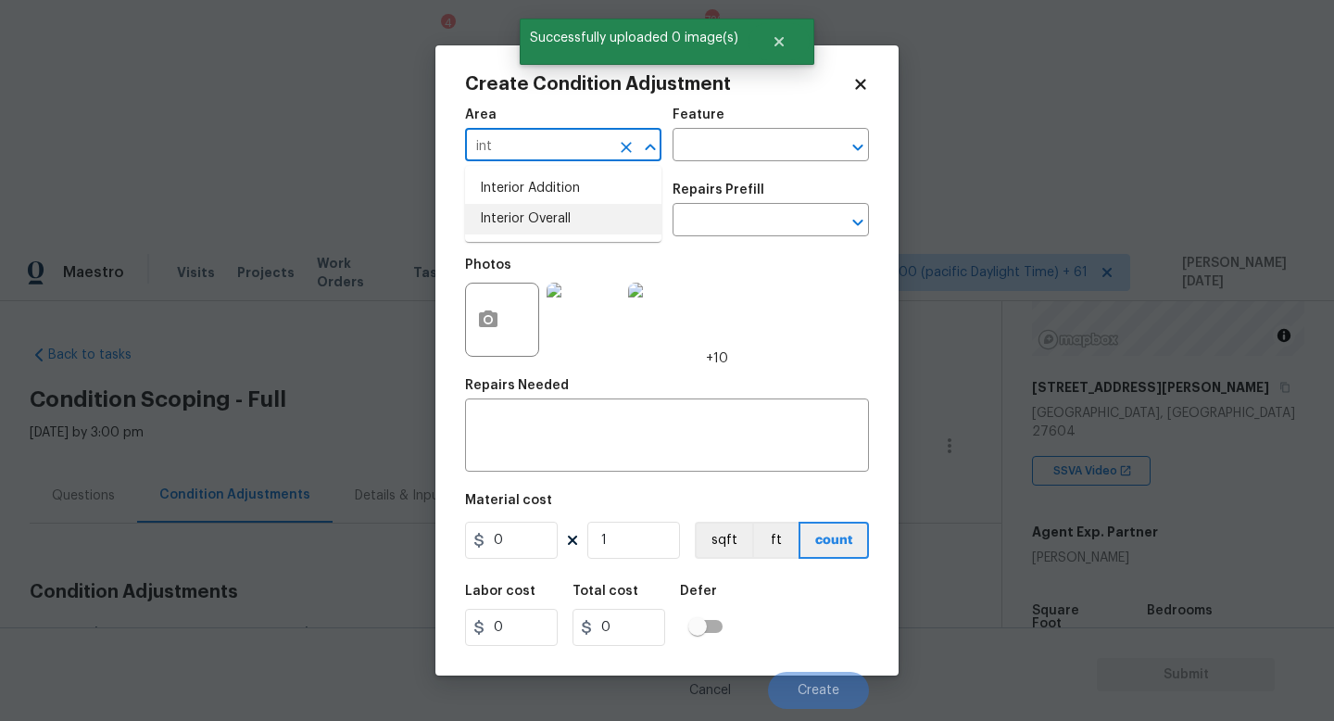
click at [524, 224] on li "Interior Overall" at bounding box center [563, 219] width 196 height 31
type input "Interior Overall"
click at [524, 224] on input "text" at bounding box center [537, 222] width 145 height 29
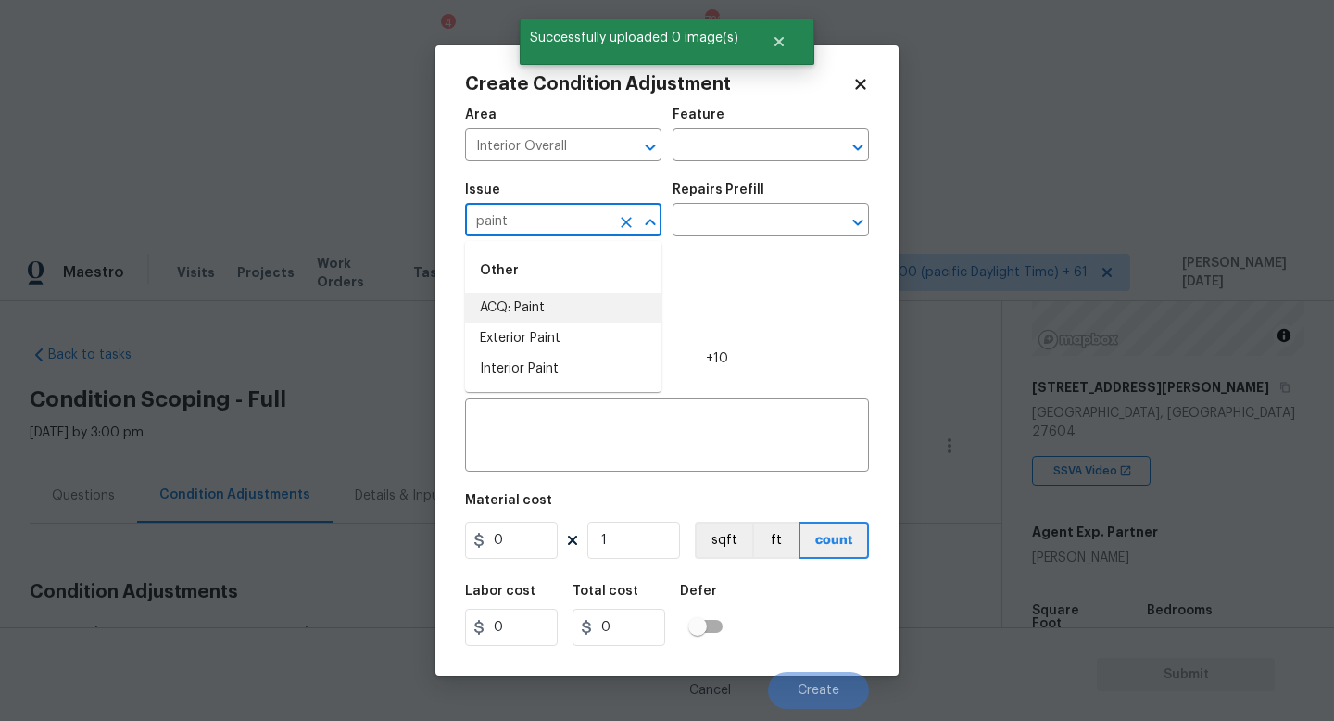
click at [562, 302] on li "ACQ: Paint" at bounding box center [563, 308] width 196 height 31
type input "ACQ: Paint"
click at [725, 232] on input "text" at bounding box center [745, 222] width 145 height 29
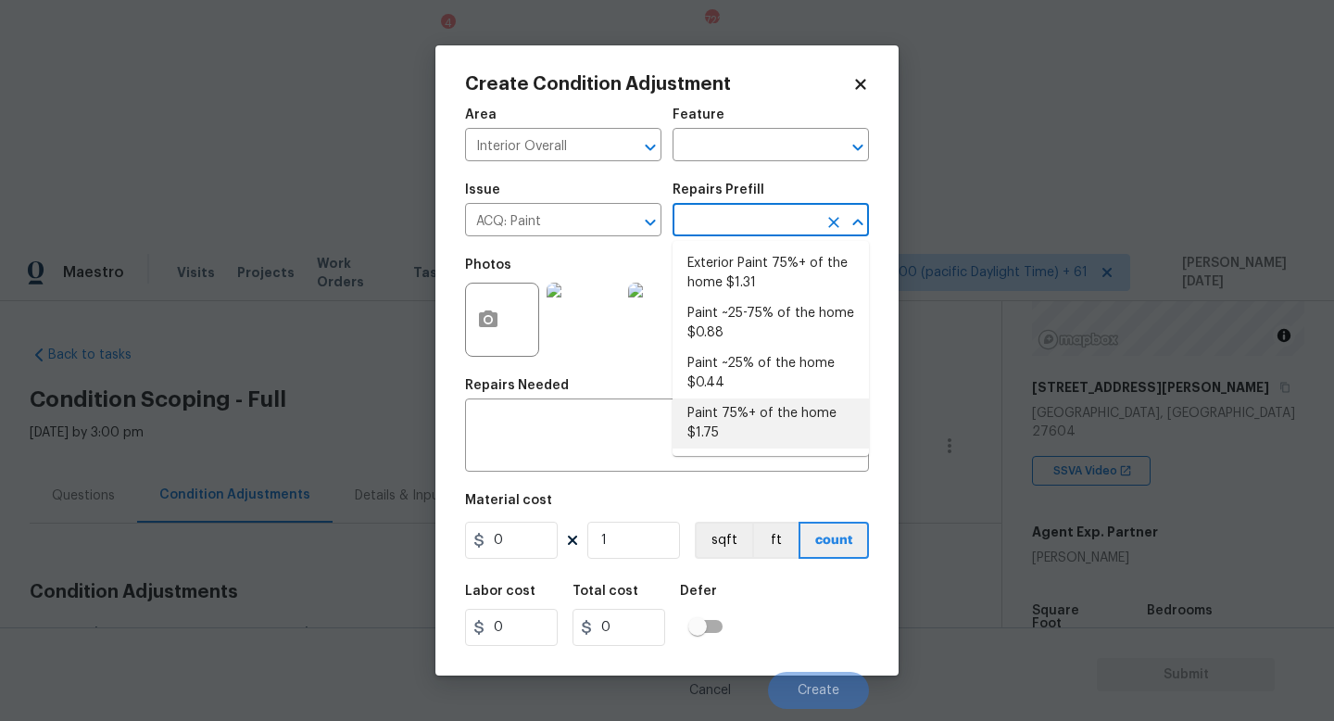
click at [758, 408] on li "Paint 75%+ of the home $1.75" at bounding box center [771, 423] width 196 height 50
type input "Acquisition"
type textarea "Acquisition Scope: 75%+ of the home will likely require interior paint"
type input "1.75"
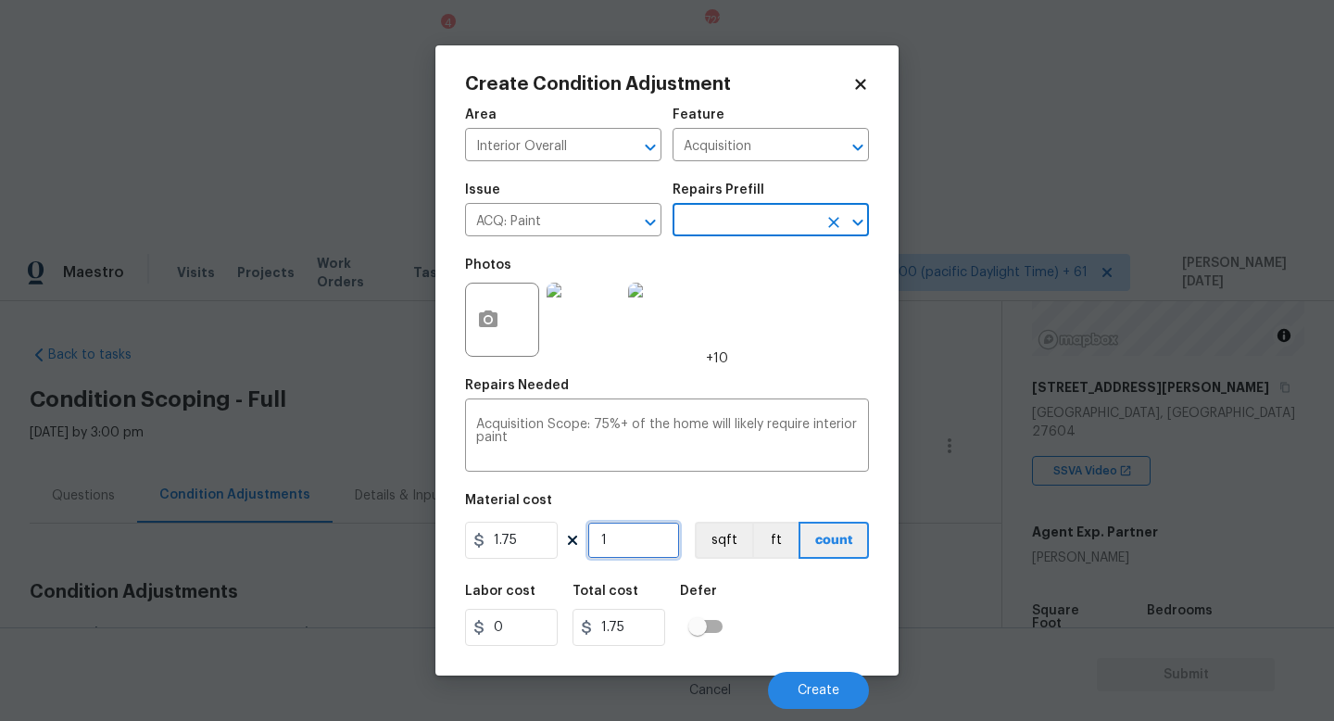
click at [668, 531] on input "1" at bounding box center [633, 540] width 93 height 37
type input "0"
paste input "1523"
type input "1523"
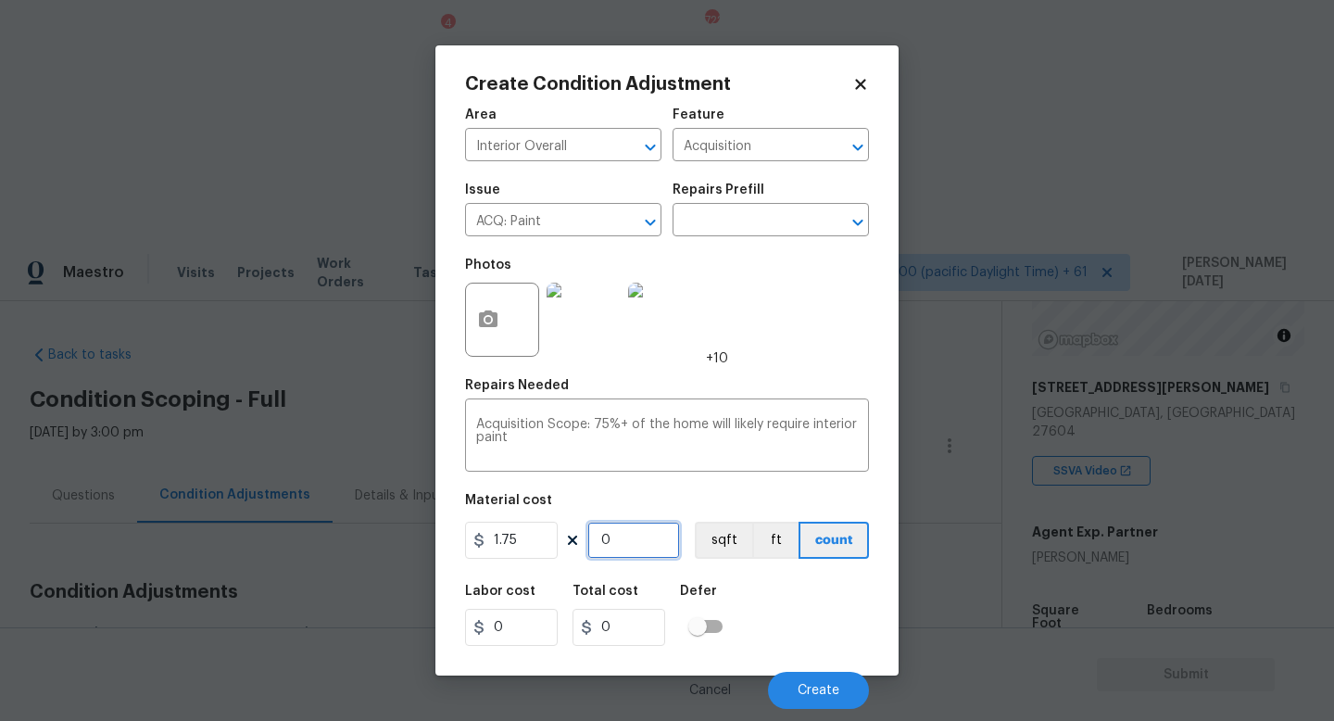
type input "2665.25"
type input "1523"
click at [796, 679] on button "Create" at bounding box center [818, 690] width 101 height 37
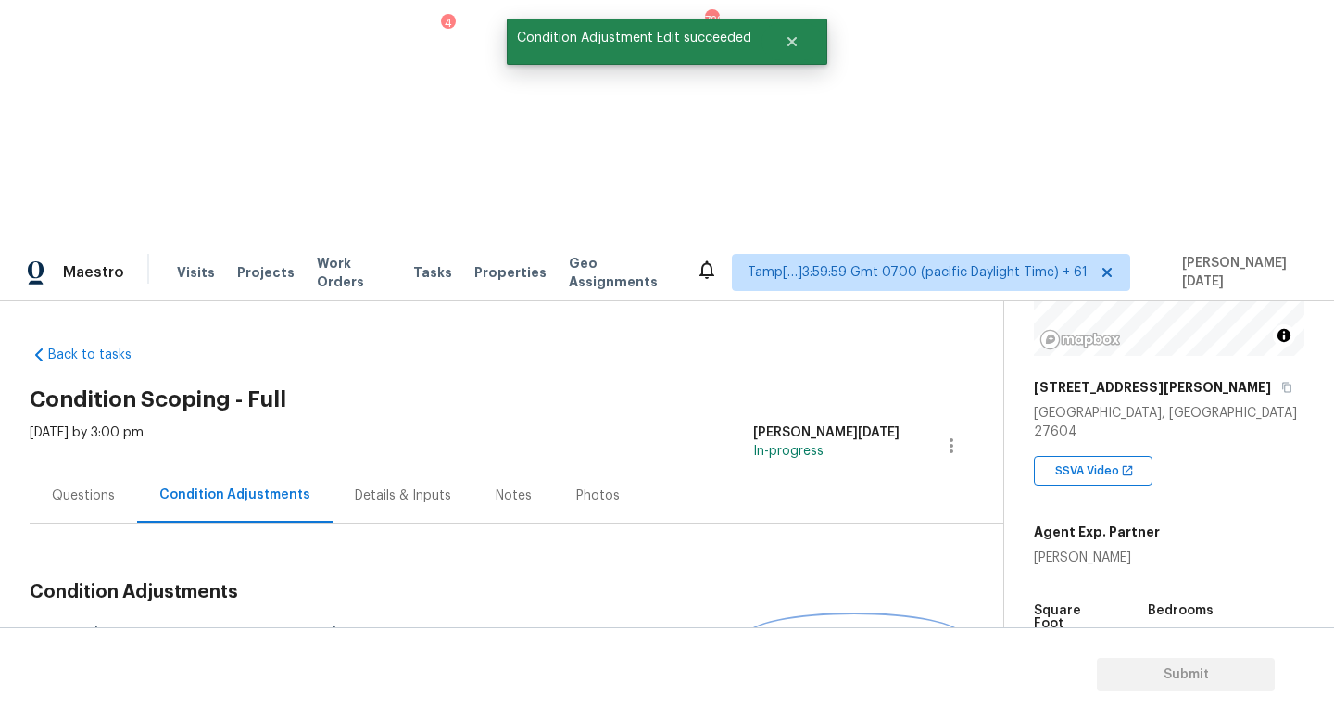
click at [849, 627] on span "Add Condition Adjustment" at bounding box center [854, 635] width 187 height 17
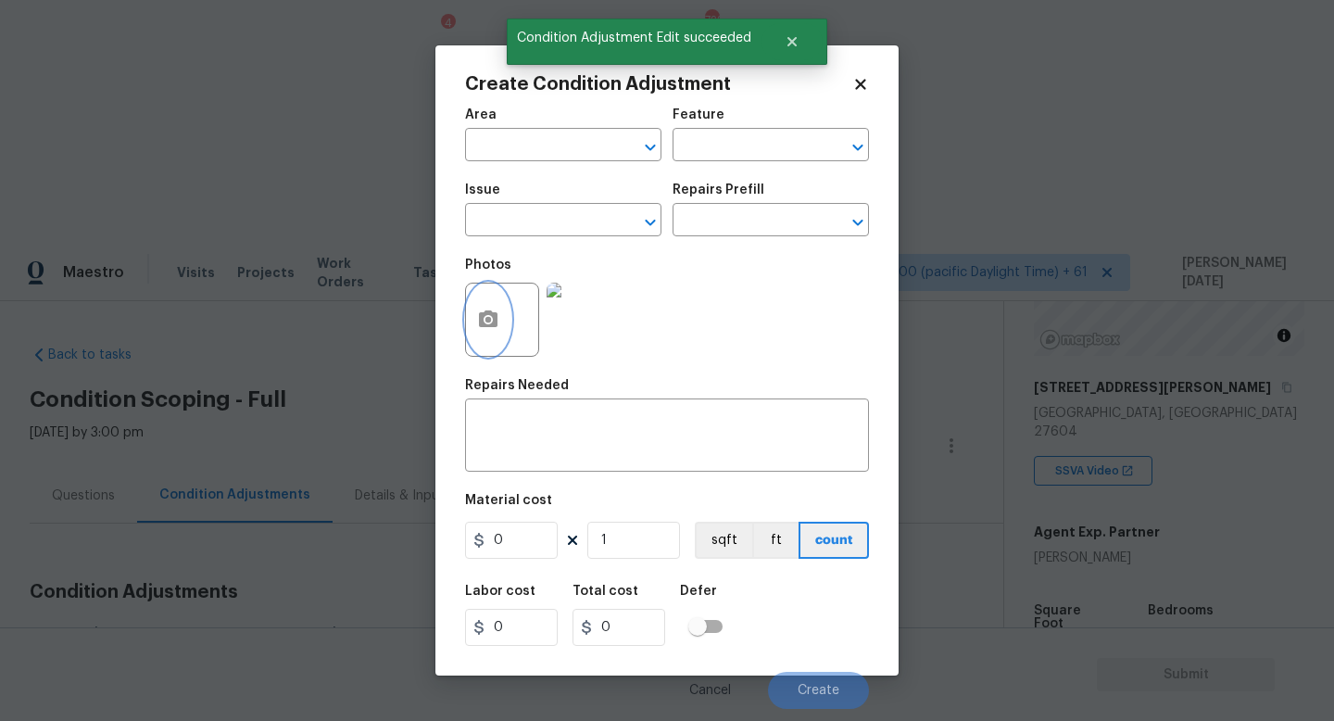
click at [496, 337] on button "button" at bounding box center [488, 320] width 44 height 72
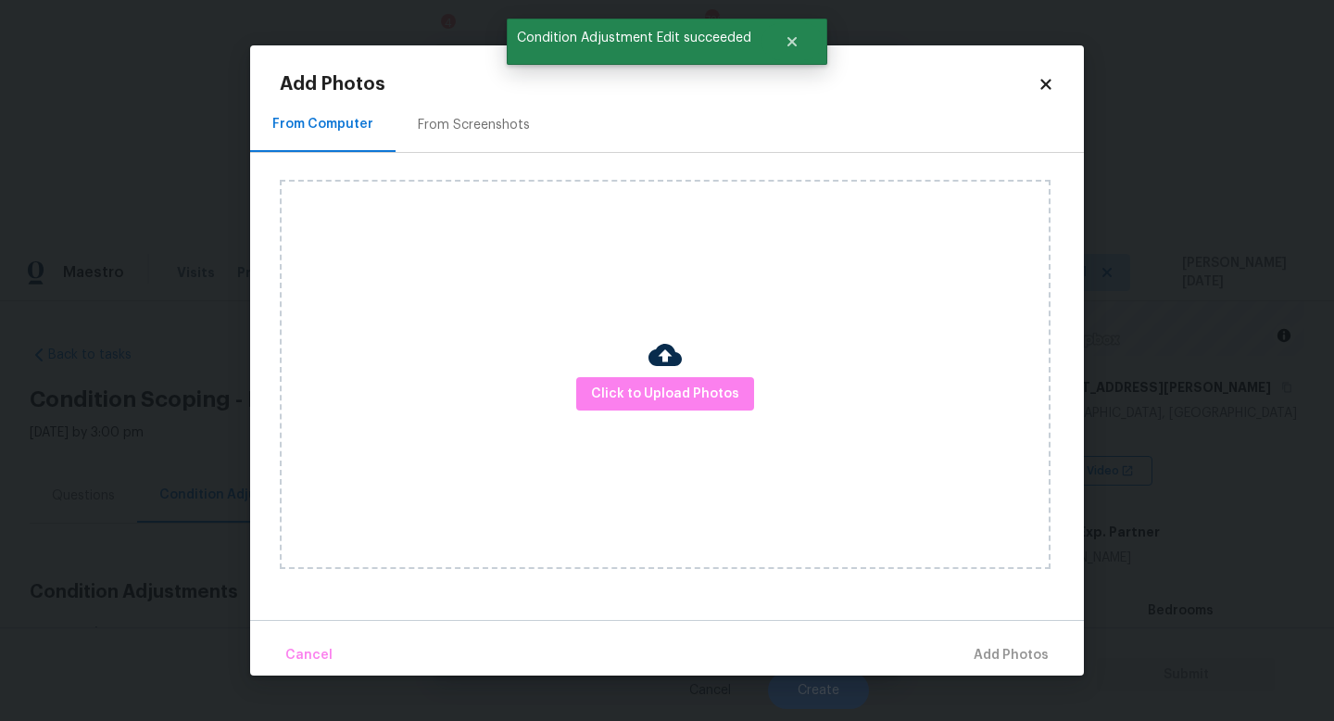
click at [470, 87] on h2 "Add Photos" at bounding box center [659, 84] width 758 height 19
click at [470, 108] on div "From Screenshots" at bounding box center [474, 124] width 157 height 55
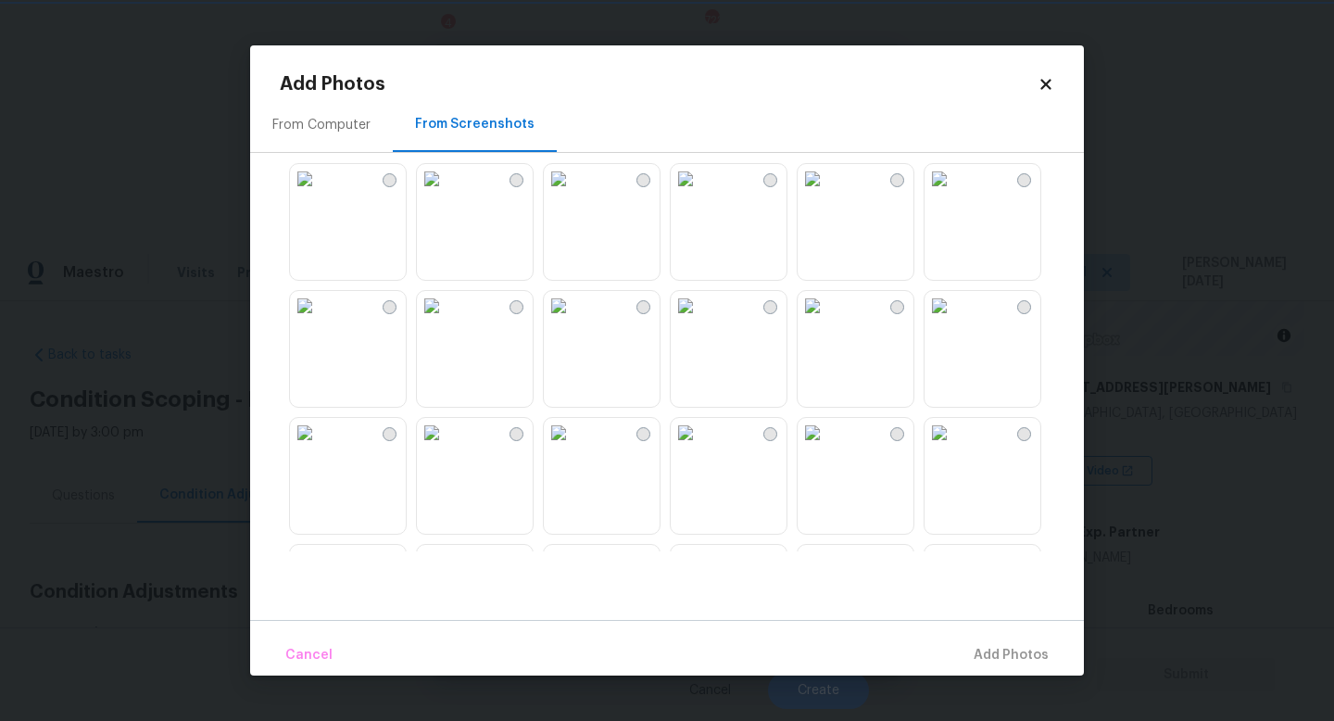
scroll to position [270, 0]
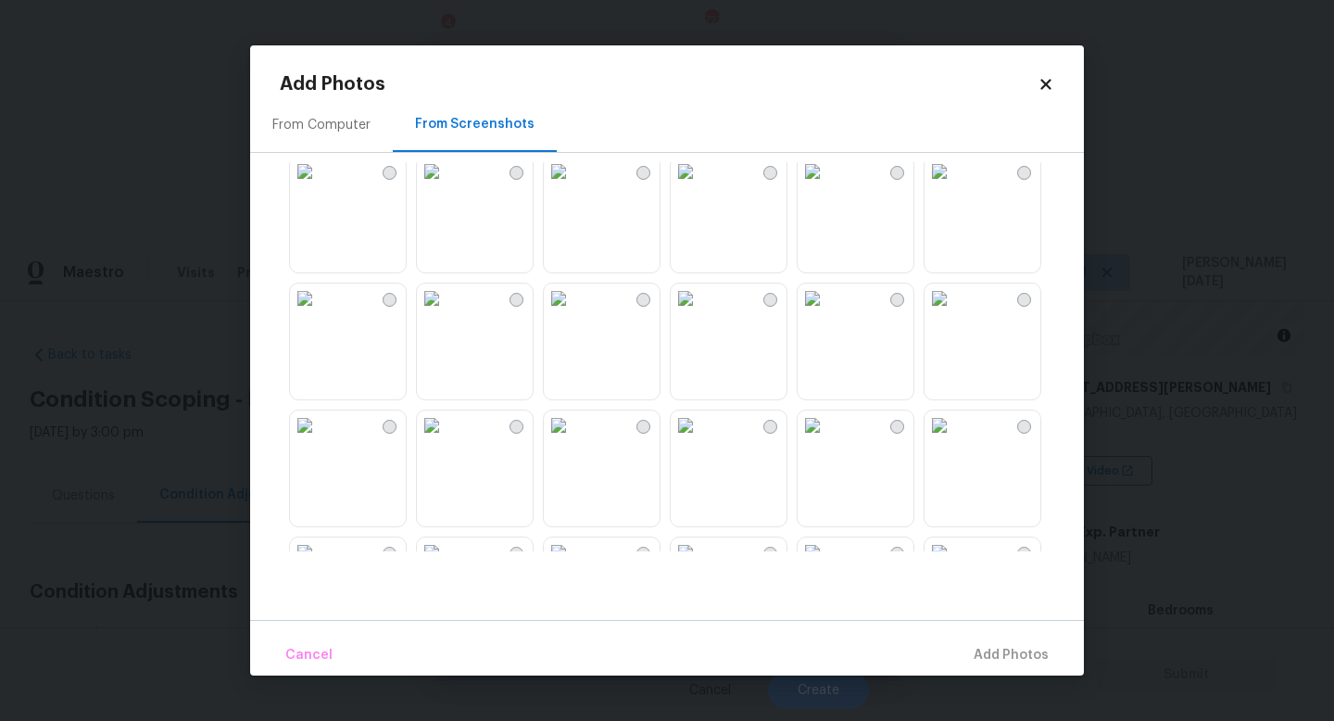
click at [827, 313] on img at bounding box center [813, 299] width 30 height 30
click at [447, 313] on img at bounding box center [432, 299] width 30 height 30
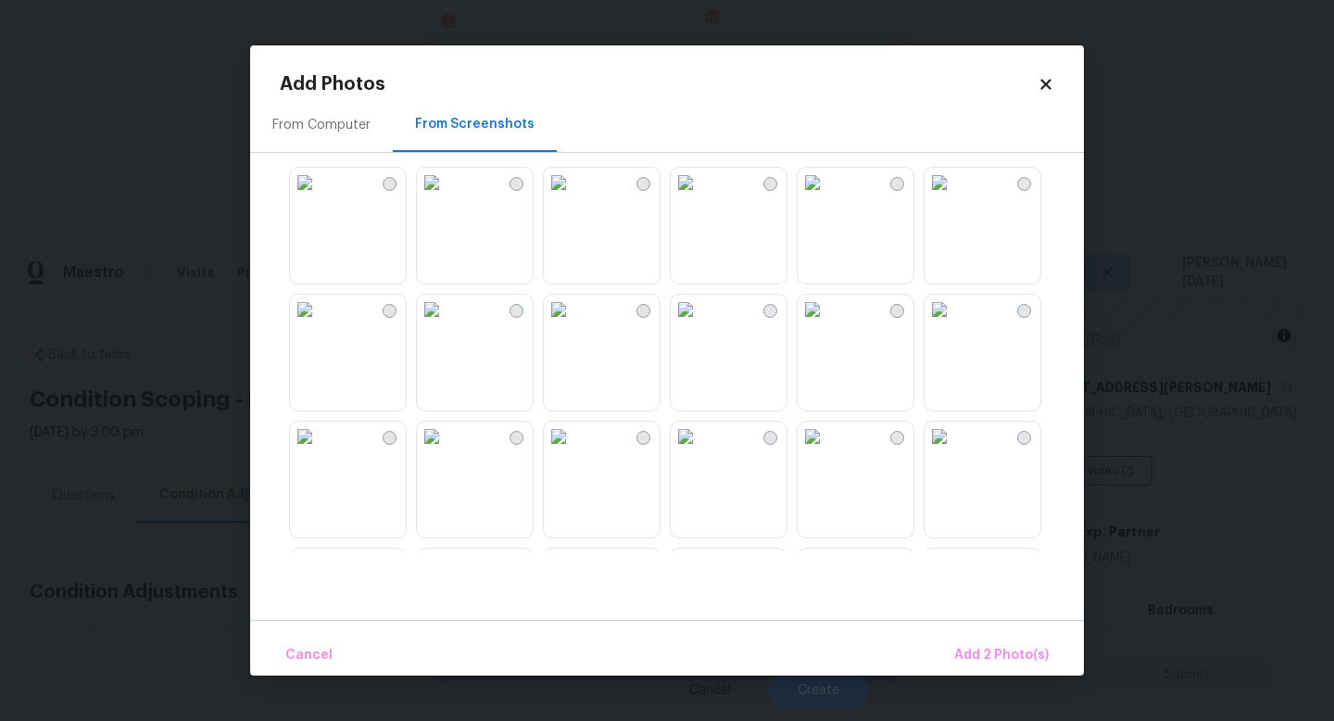
scroll to position [525, 0]
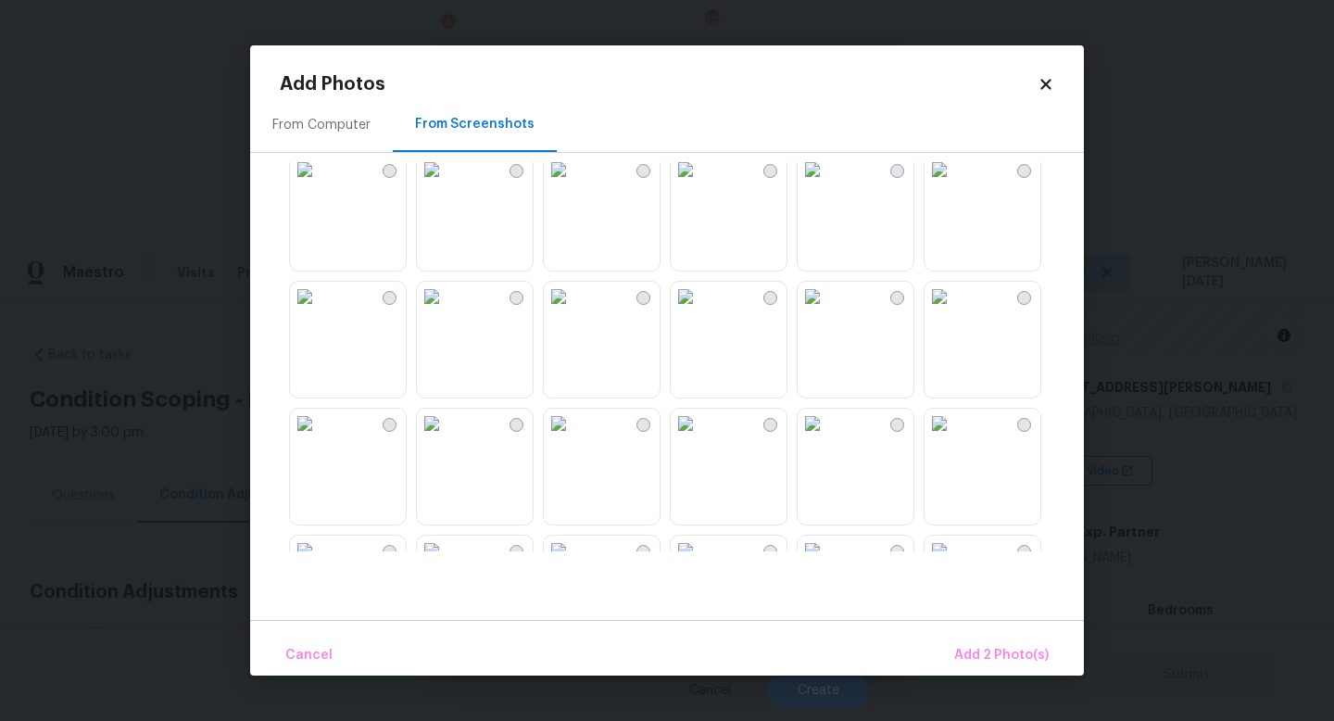
click at [447, 184] on img at bounding box center [432, 170] width 30 height 30
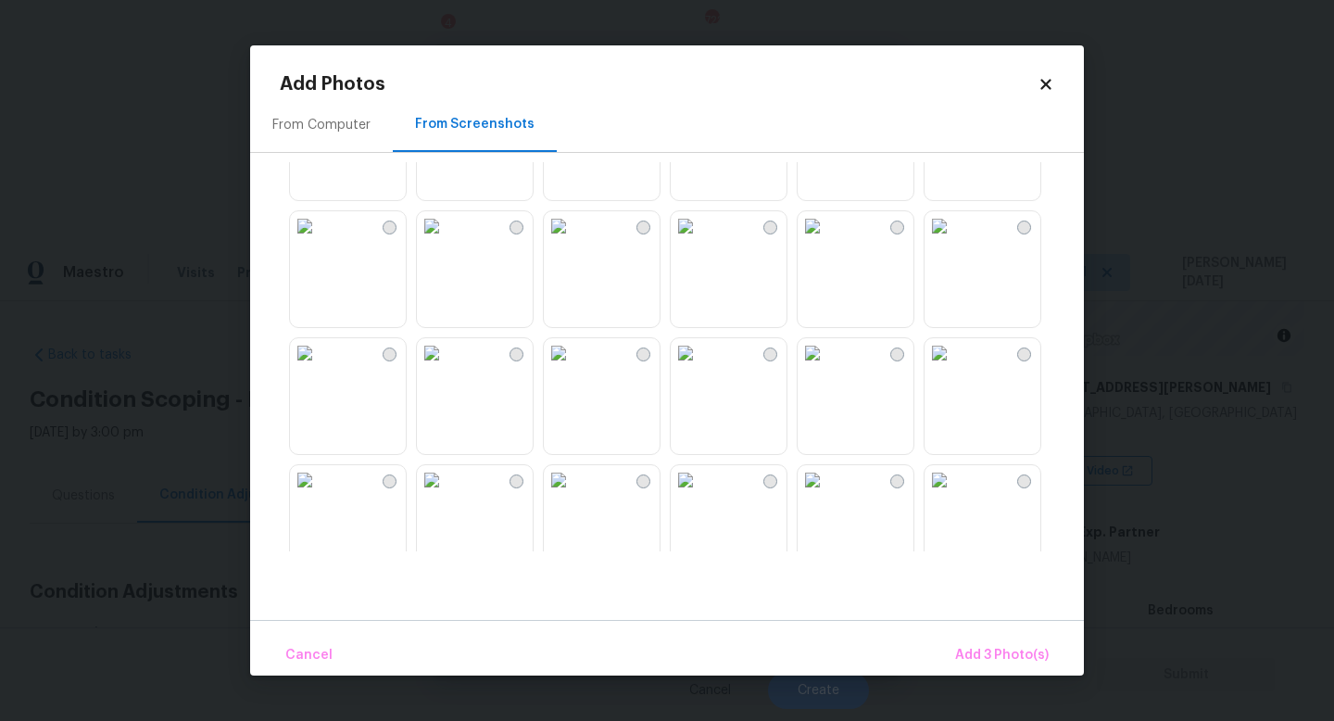
scroll to position [725, 0]
click at [574, 112] on img at bounding box center [559, 97] width 30 height 30
click at [700, 239] on img at bounding box center [686, 224] width 30 height 30
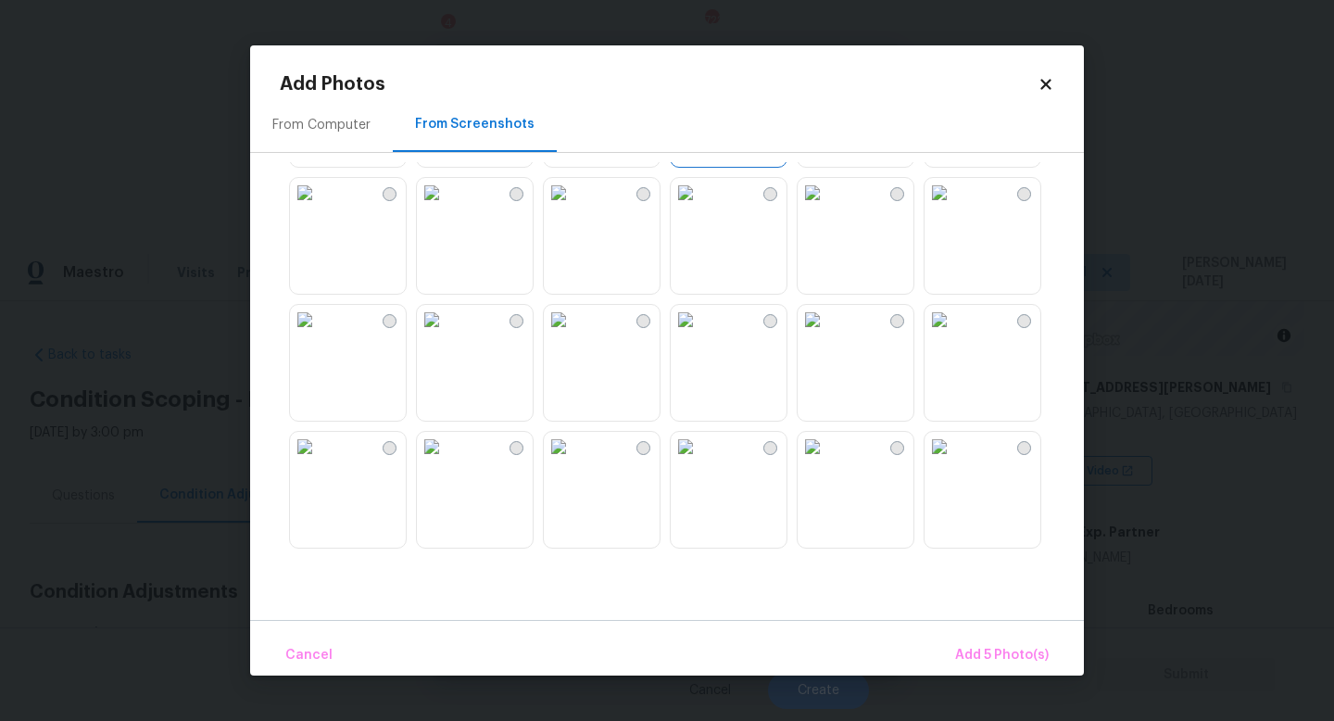
scroll to position [887, 0]
click at [700, 331] on img at bounding box center [686, 316] width 30 height 30
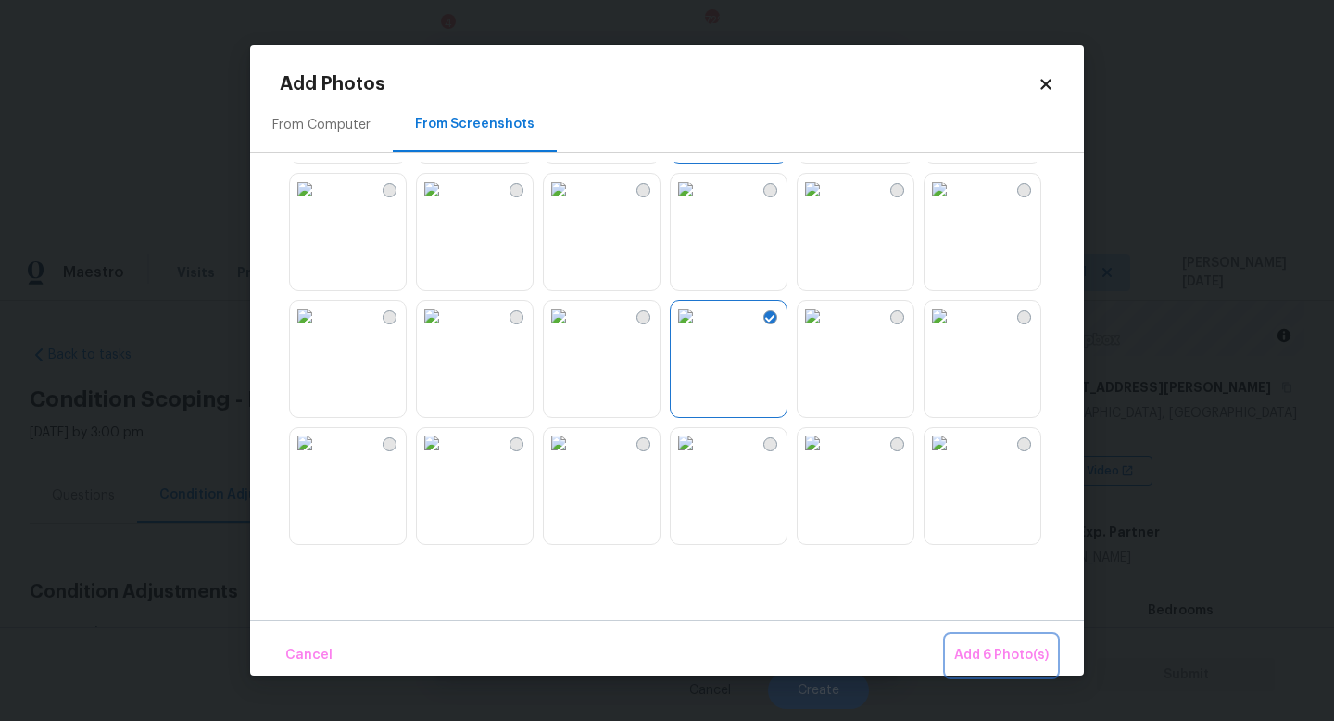
click at [984, 658] on span "Add 6 Photo(s)" at bounding box center [1001, 655] width 95 height 23
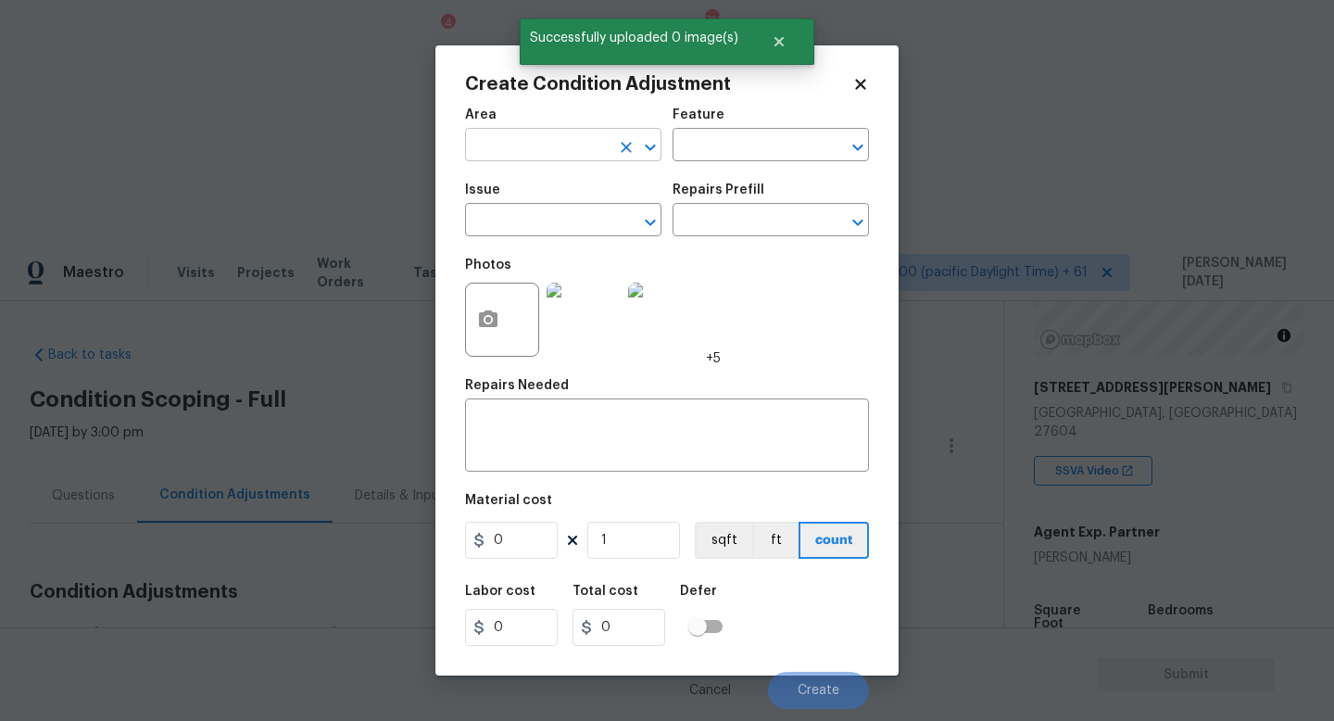
click at [485, 134] on input "text" at bounding box center [537, 146] width 145 height 29
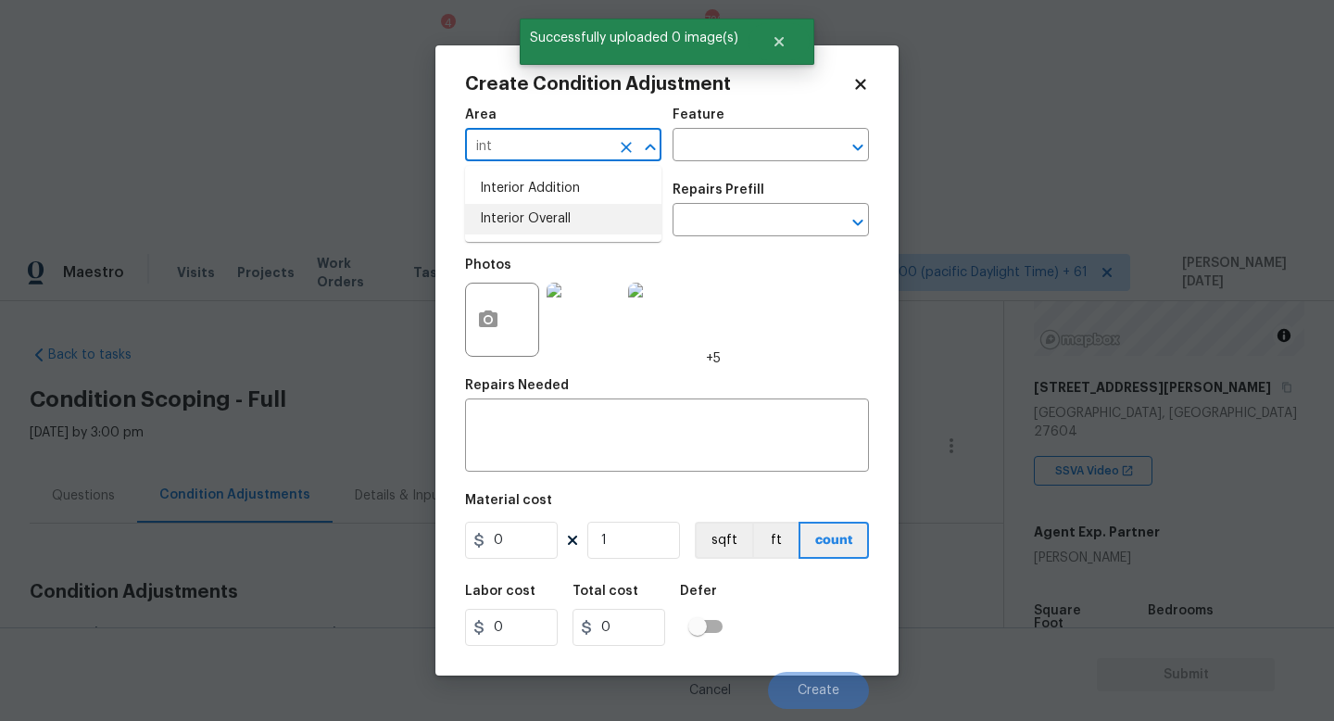
click at [538, 233] on li "Interior Overall" at bounding box center [563, 219] width 196 height 31
type input "Interior Overall"
click at [538, 233] on input "text" at bounding box center [537, 222] width 145 height 29
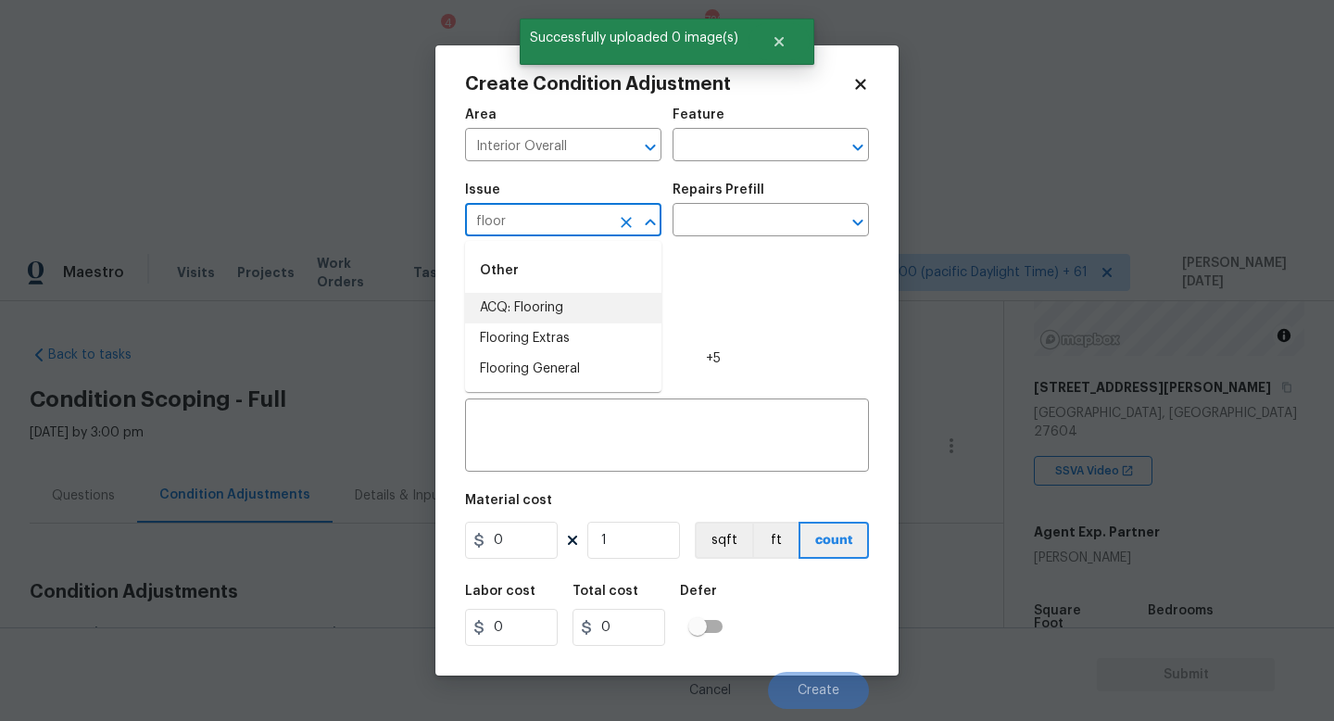
click at [588, 315] on li "ACQ: Flooring" at bounding box center [563, 308] width 196 height 31
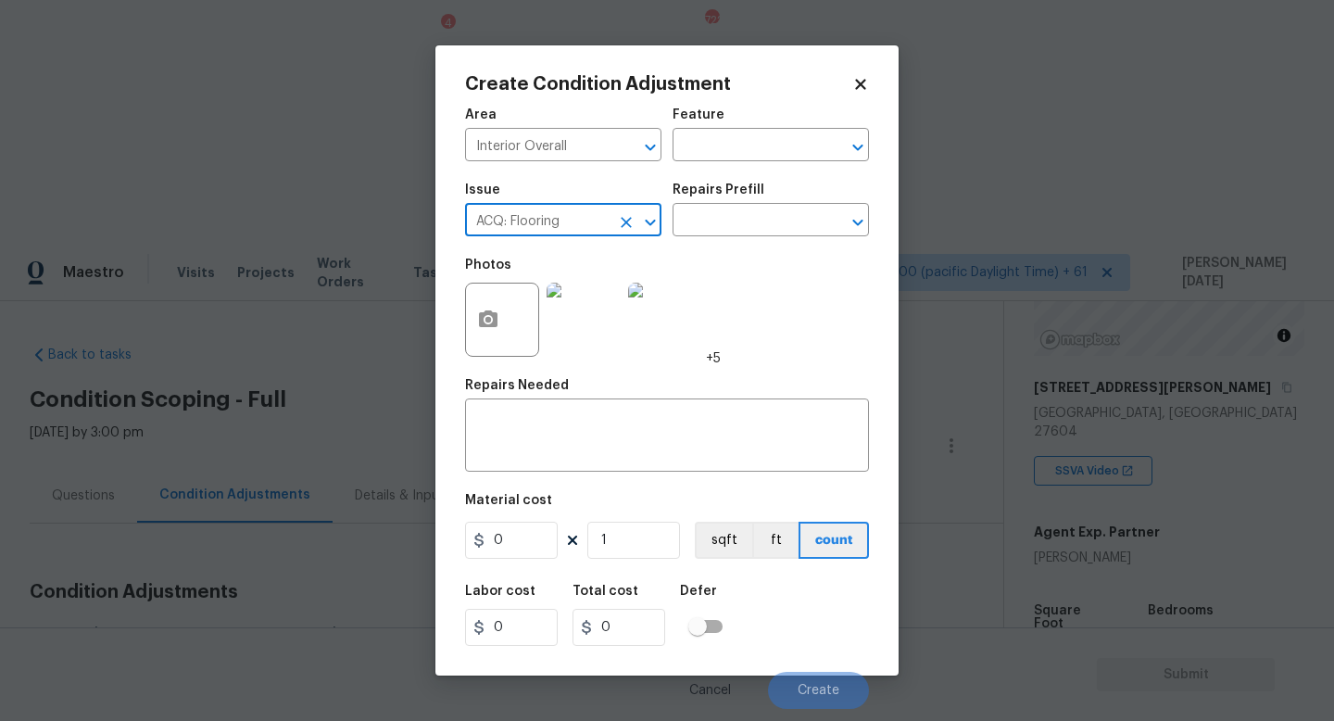
type input "ACQ: Flooring"
click at [727, 237] on div "Issue ACQ: Flooring ​ Repairs Prefill ​" at bounding box center [667, 209] width 404 height 75
click at [752, 229] on input "text" at bounding box center [745, 222] width 145 height 29
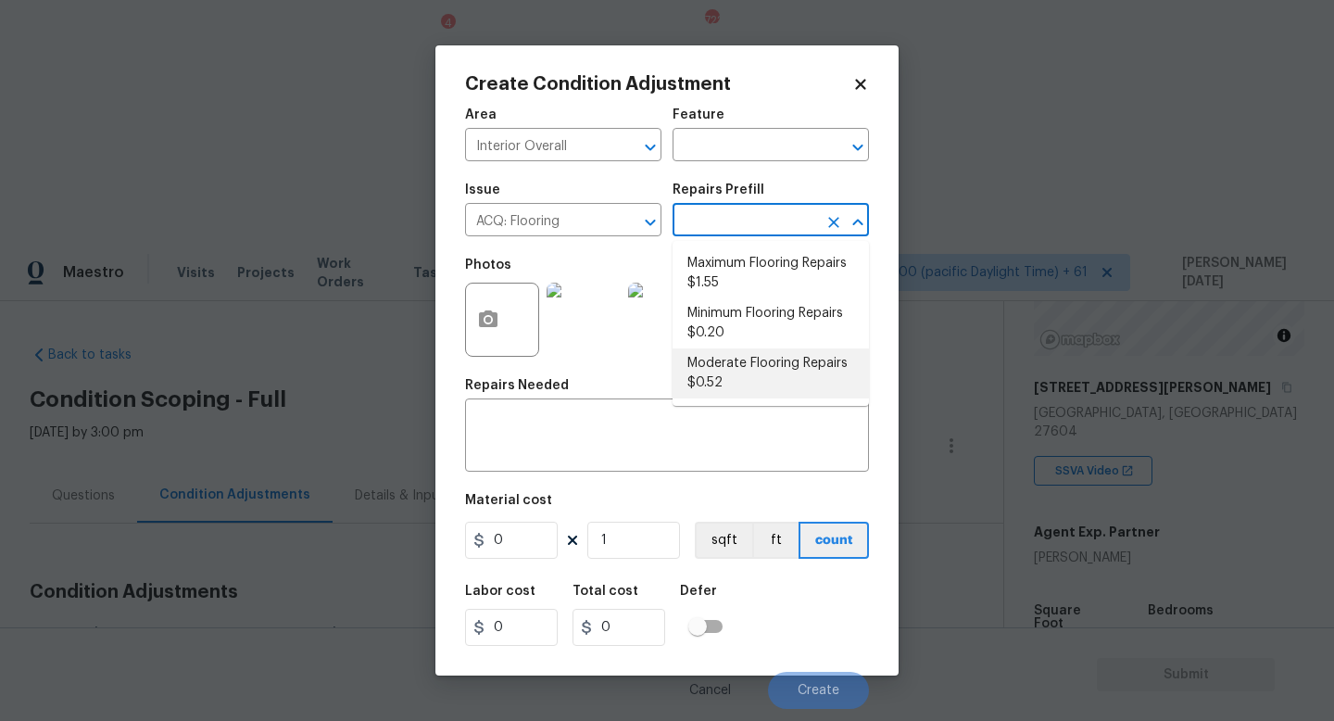
click at [761, 381] on li "Moderate Flooring Repairs $0.52" at bounding box center [771, 373] width 196 height 50
type input "Acquisition"
type textarea "Acquisition Scope: Moderate flooring repairs"
type input "0.52"
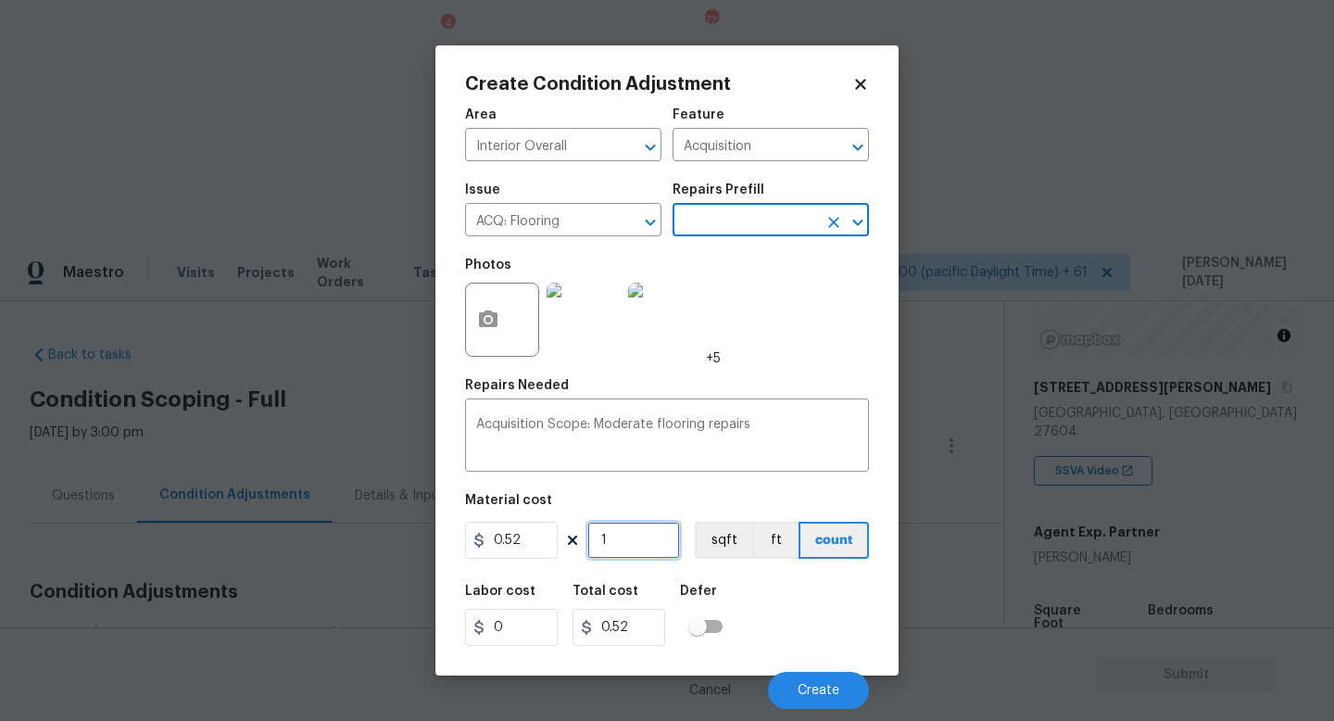
click at [629, 555] on input "1" at bounding box center [633, 540] width 93 height 37
type input "0"
paste input "1523"
type input "1523"
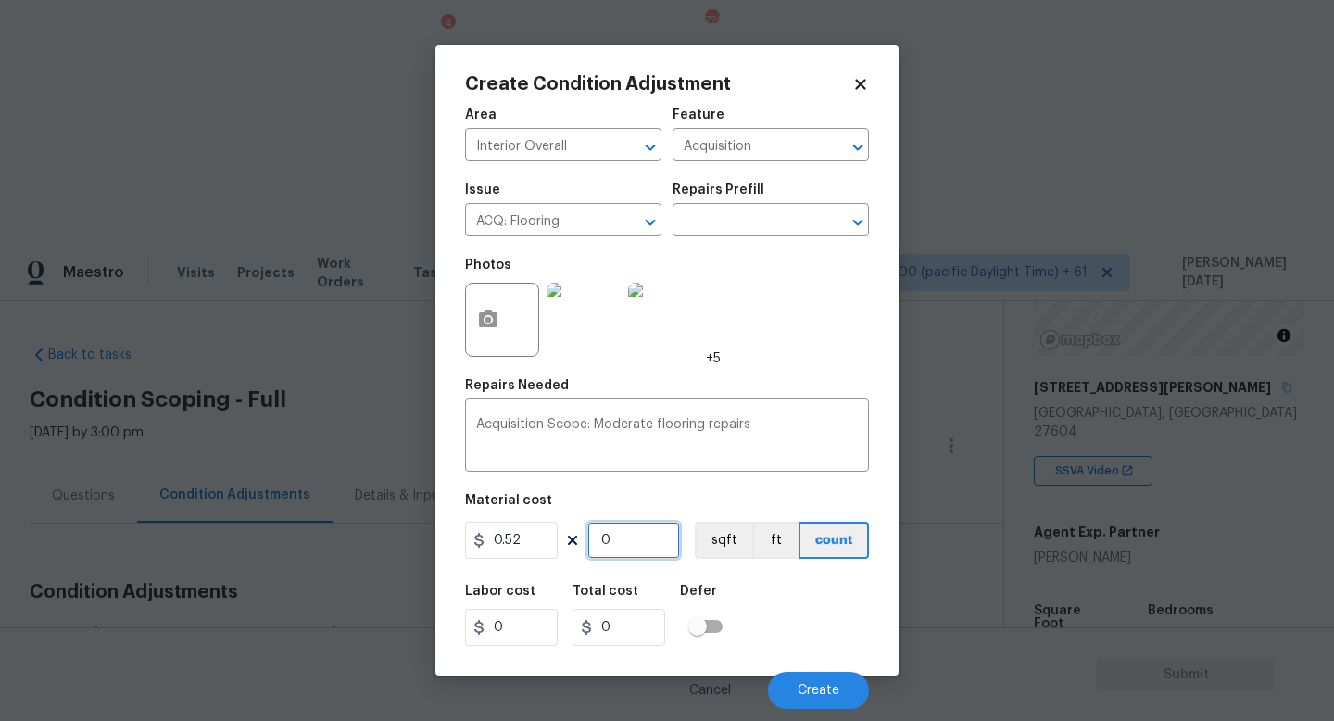
type input "791.96"
type input "1523"
click at [808, 698] on button "Create" at bounding box center [818, 690] width 101 height 37
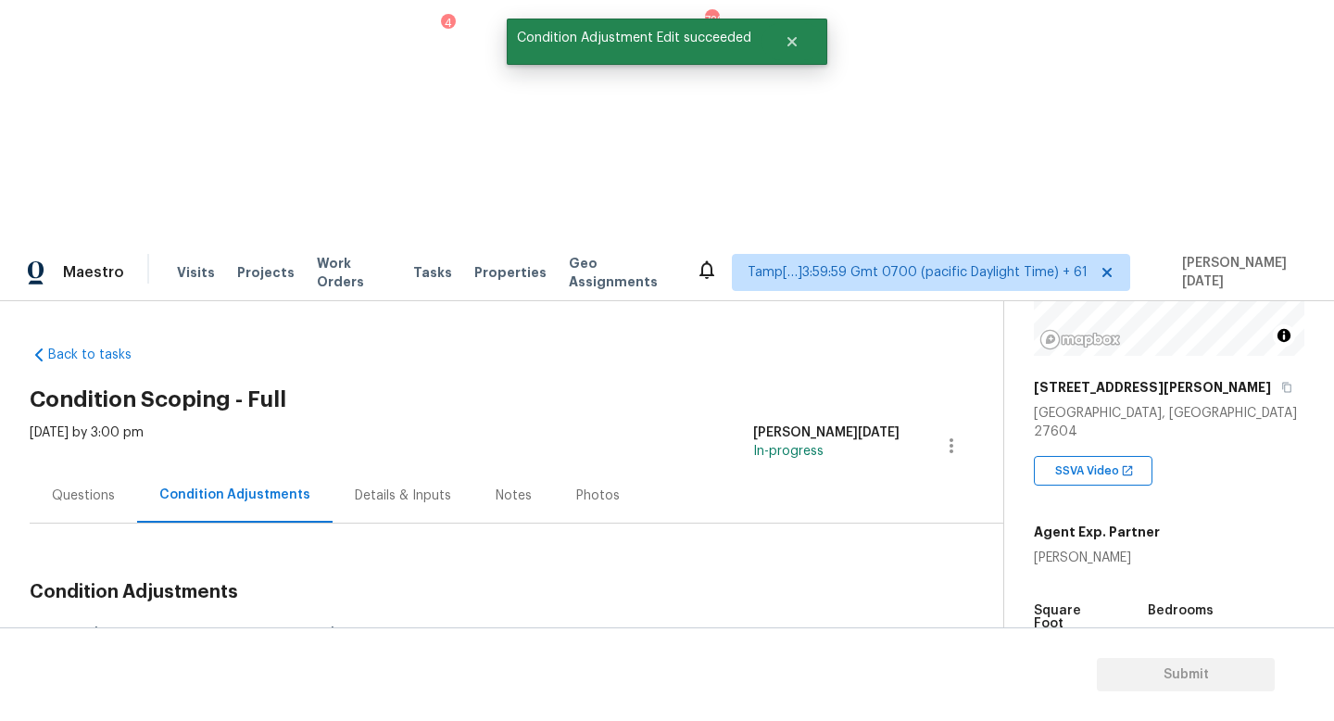
drag, startPoint x: 88, startPoint y: 395, endPoint x: 183, endPoint y: 395, distance: 95.4
click at [183, 627] on div "Total: $8032.21 Deferred: $0" at bounding box center [190, 636] width 321 height 19
copy div "$8032.21"
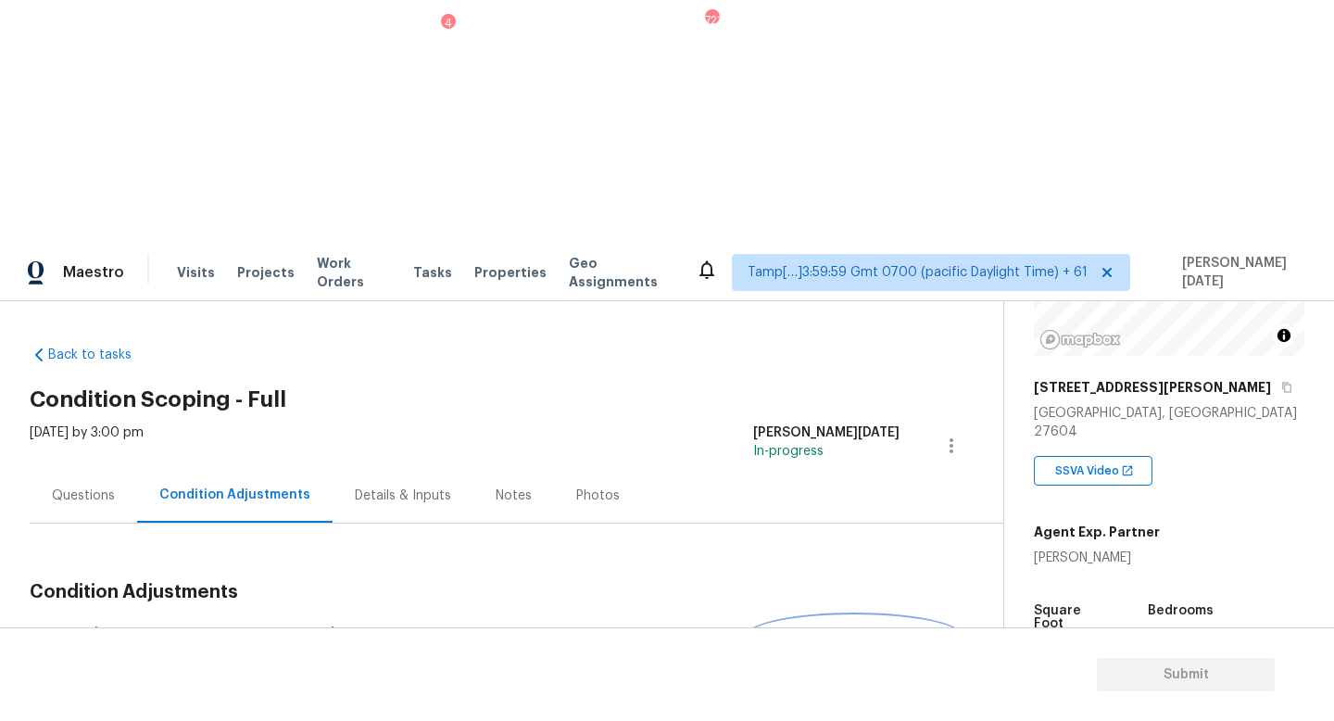
click at [872, 627] on span "Add Condition Adjustment" at bounding box center [854, 635] width 187 height 17
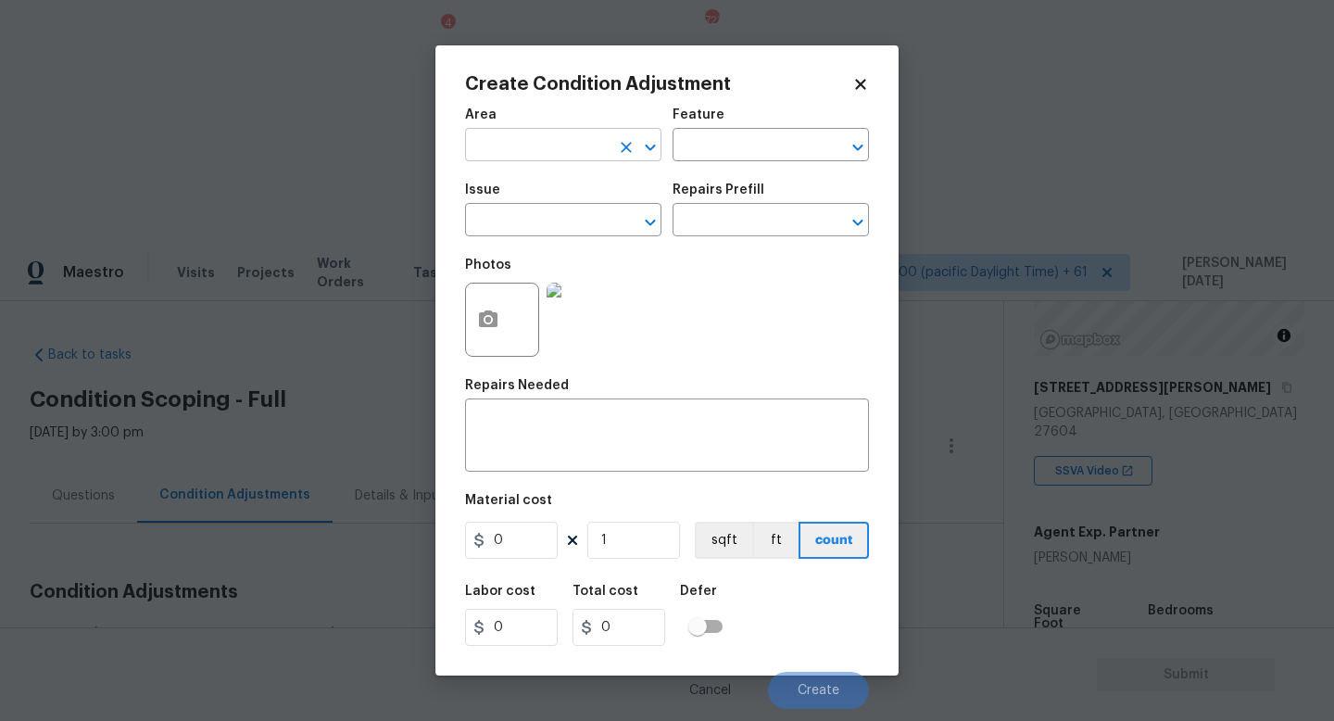
click at [521, 134] on input "text" at bounding box center [537, 146] width 145 height 29
click at [529, 174] on li "HVAC" at bounding box center [563, 188] width 196 height 31
type input "HVAC"
click at [532, 204] on div "Issue" at bounding box center [563, 195] width 196 height 24
click at [527, 235] on input "text" at bounding box center [537, 222] width 145 height 29
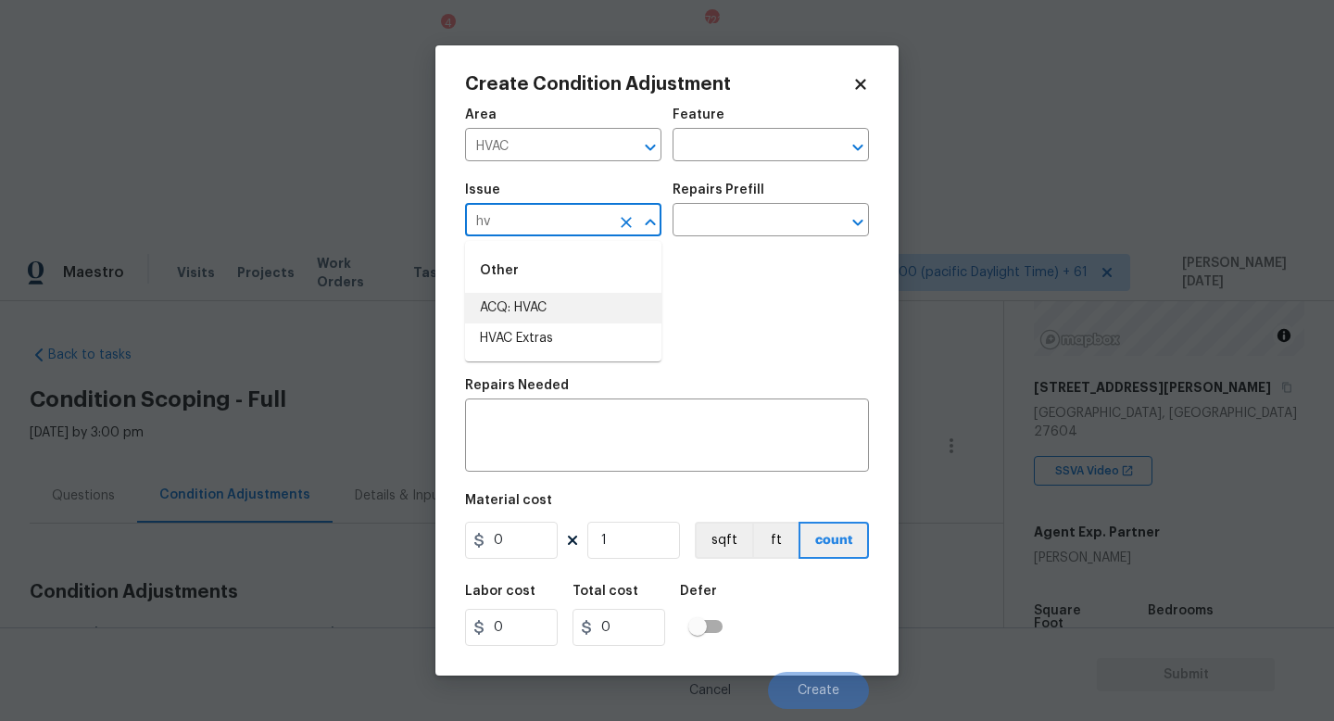
click at [545, 296] on li "ACQ: HVAC" at bounding box center [563, 308] width 196 height 31
type input "ACQ: HVAC"
click at [725, 217] on input "text" at bounding box center [745, 222] width 145 height 29
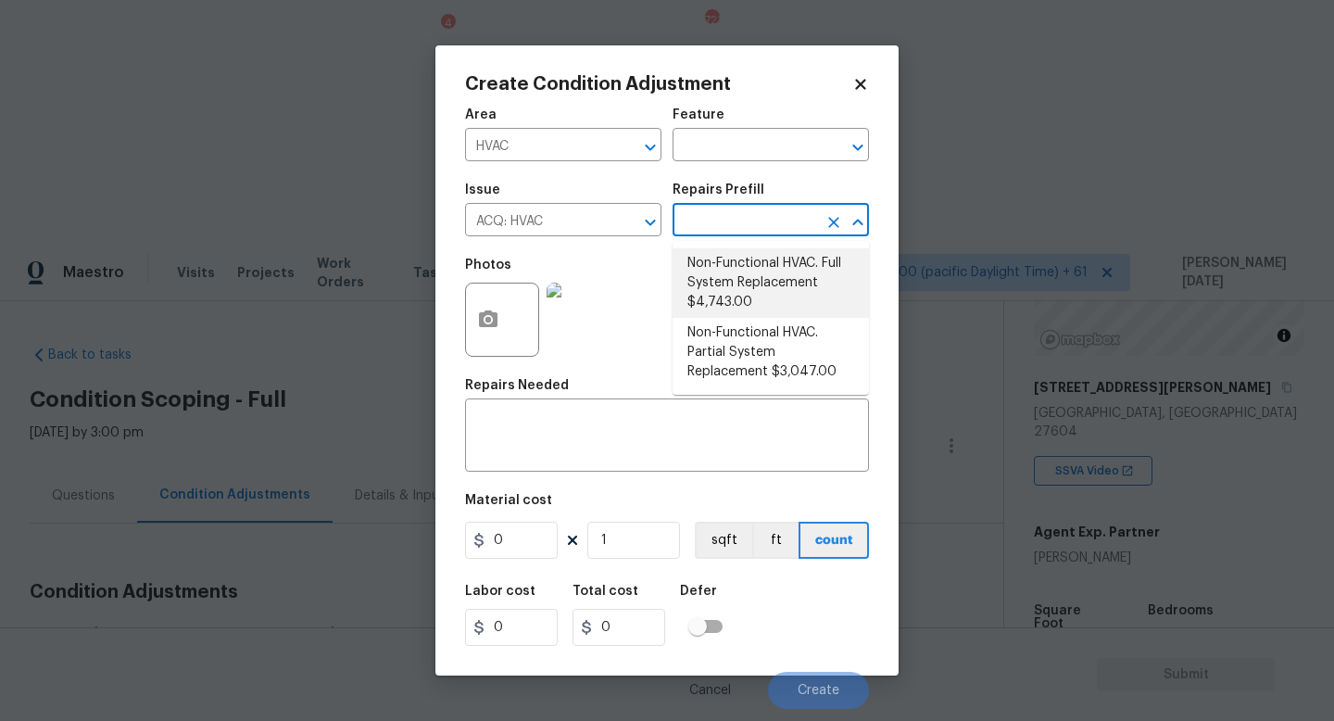
click at [750, 281] on li "Non-Functional HVAC. Full System Replacement $4,743.00" at bounding box center [771, 282] width 196 height 69
type input "Acquisition"
type textarea "Acquisition Scope: Full System Replacement"
type input "4743"
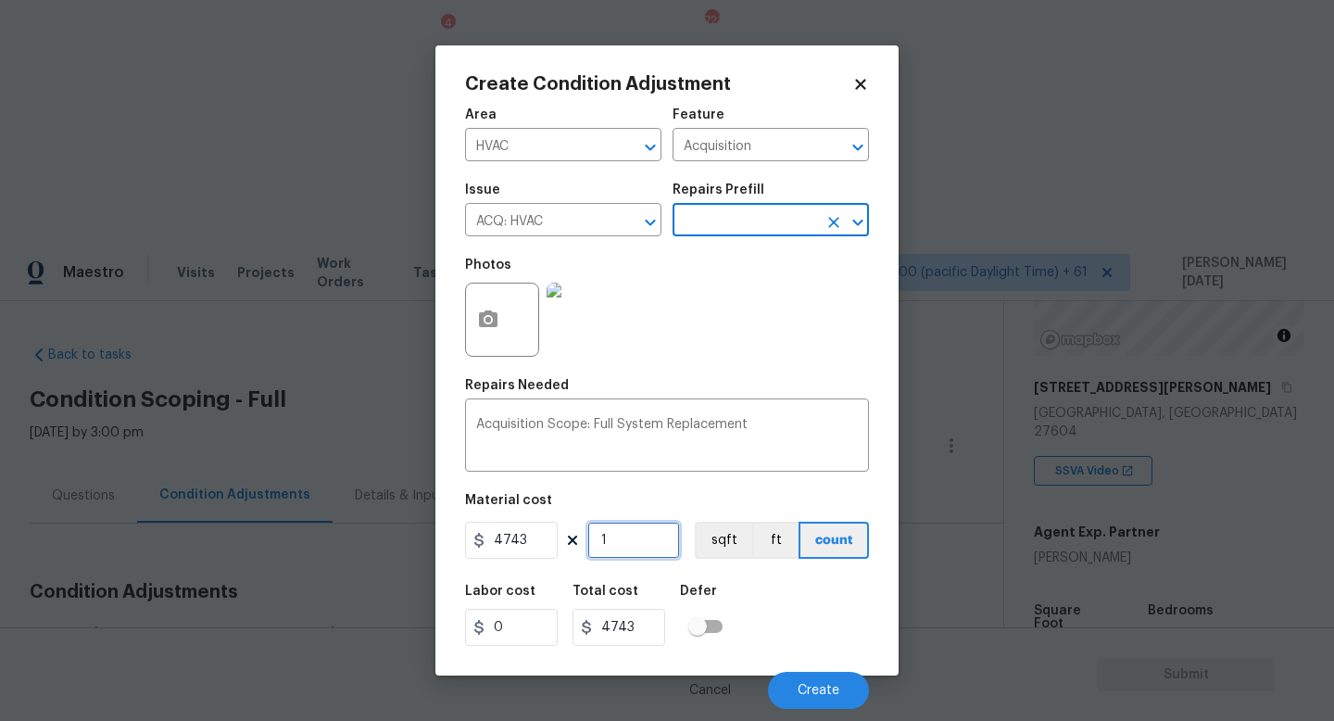
click at [628, 554] on input "1" at bounding box center [633, 540] width 93 height 37
type input "0"
type input "2"
type input "9486"
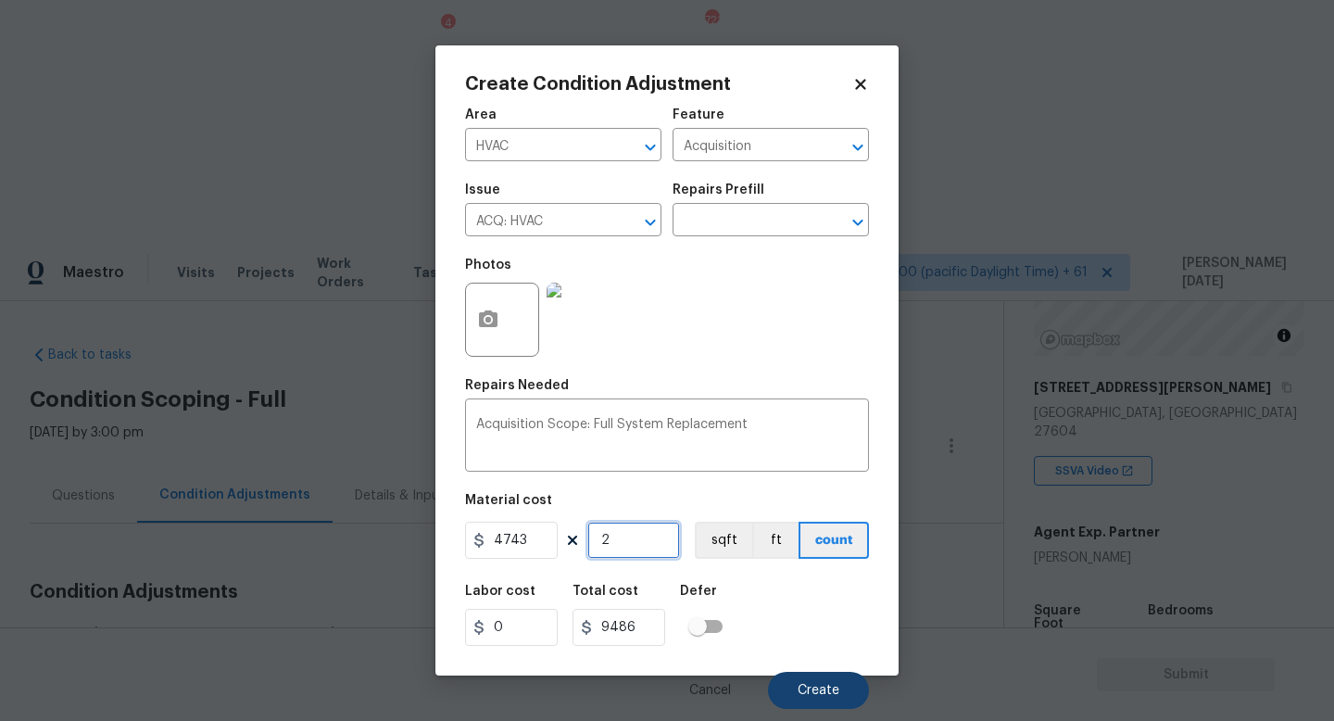
type input "2"
click at [816, 678] on button "Create" at bounding box center [818, 690] width 101 height 37
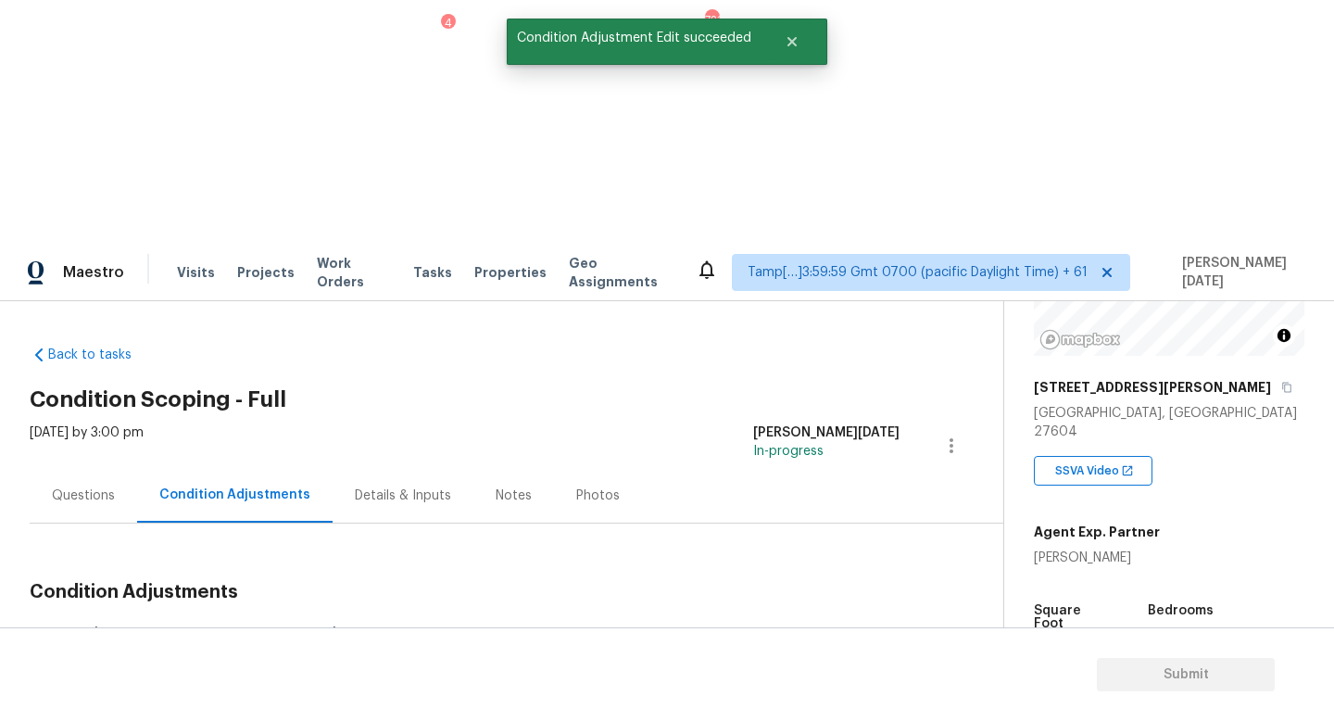
drag, startPoint x: 108, startPoint y: 392, endPoint x: 172, endPoint y: 392, distance: 63.9
click at [172, 627] on div "Total: $17518.21 Deferred: $0" at bounding box center [191, 636] width 322 height 19
copy div "$17518.21"
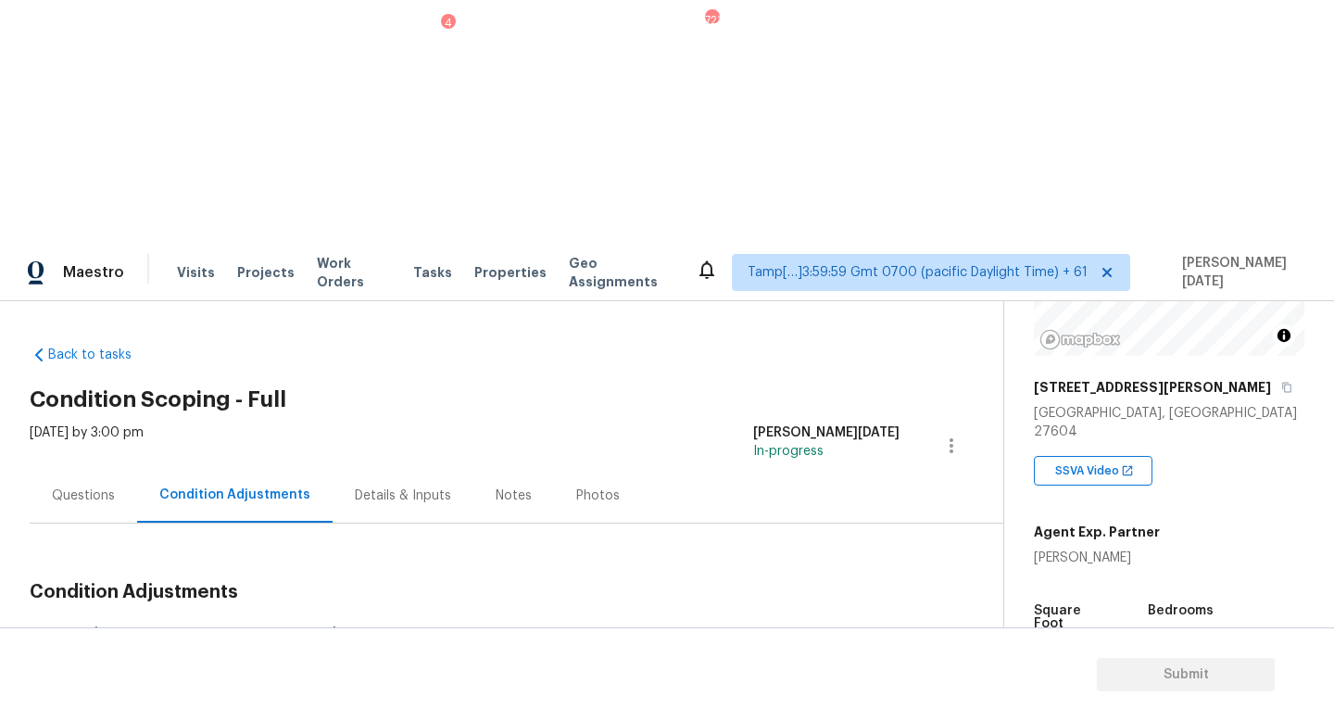
click at [85, 486] on div "Questions" at bounding box center [83, 495] width 63 height 19
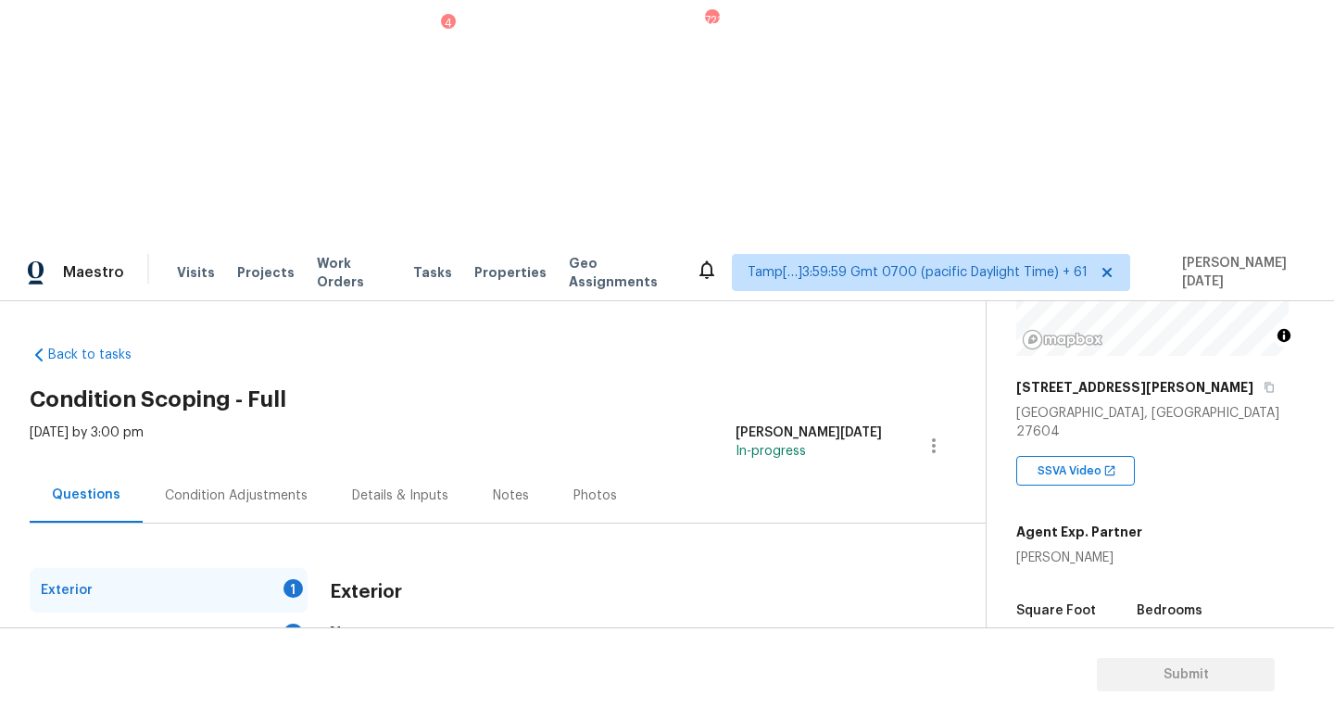
scroll to position [171, 0]
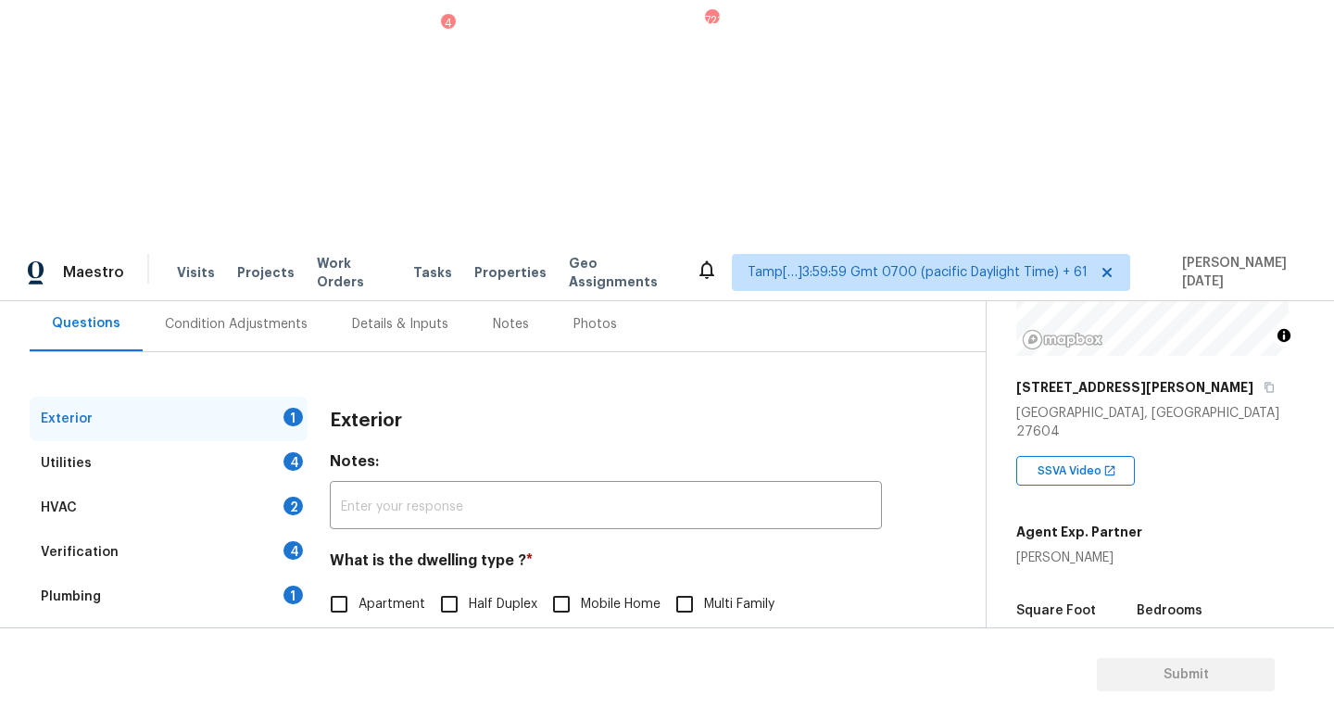
click at [469, 624] on input "Townhouse" at bounding box center [461, 643] width 39 height 39
checkbox input "true"
click at [294, 441] on div "Utilities 4" at bounding box center [169, 463] width 278 height 44
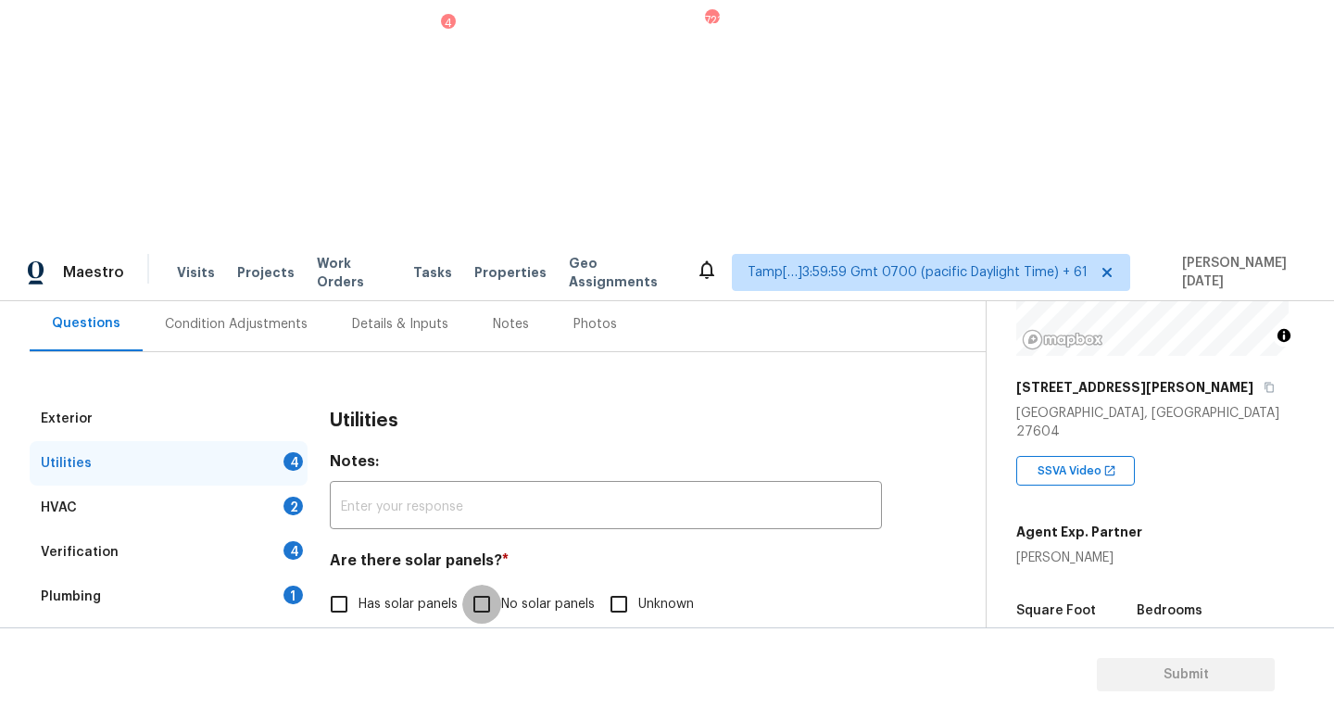
click at [486, 585] on input "No solar panels" at bounding box center [481, 604] width 39 height 39
checkbox input "true"
click at [395, 681] on label "Natural Gas Lines" at bounding box center [392, 700] width 145 height 39
click at [359, 681] on input "Natural Gas Lines" at bounding box center [339, 700] width 39 height 39
checkbox input "true"
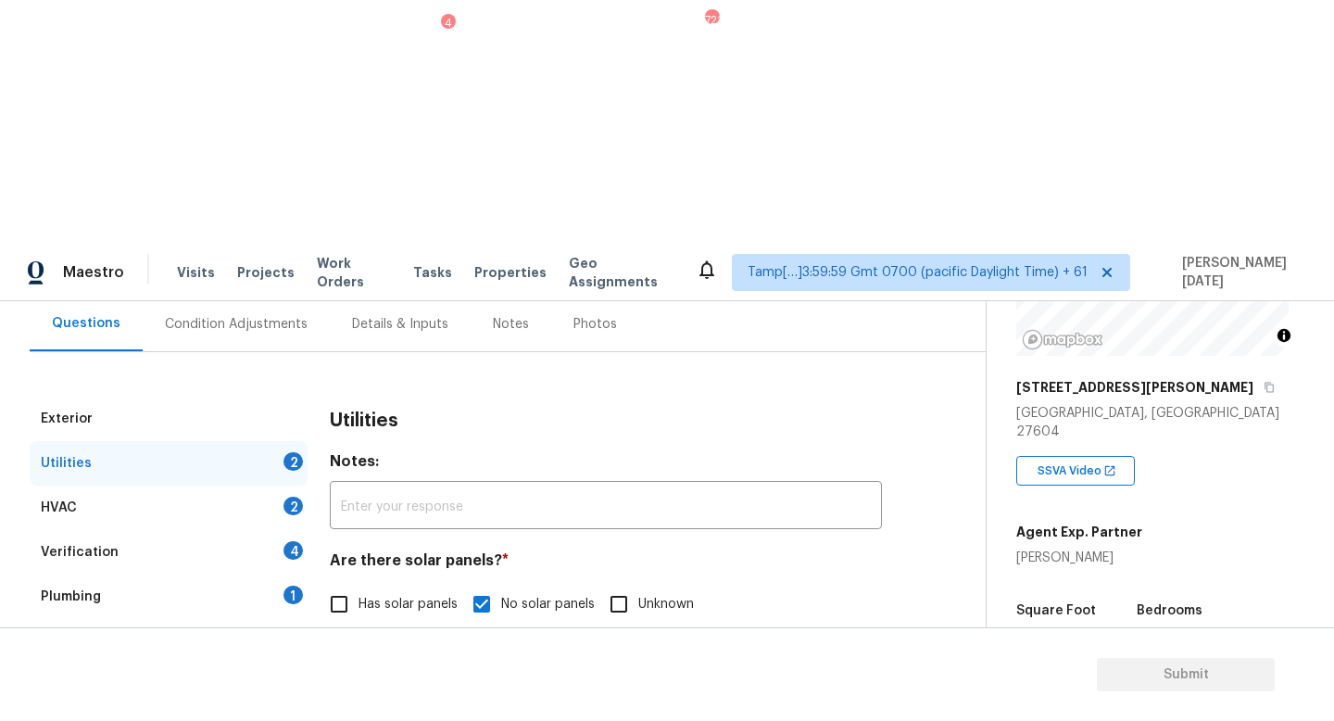
scroll to position [674, 0]
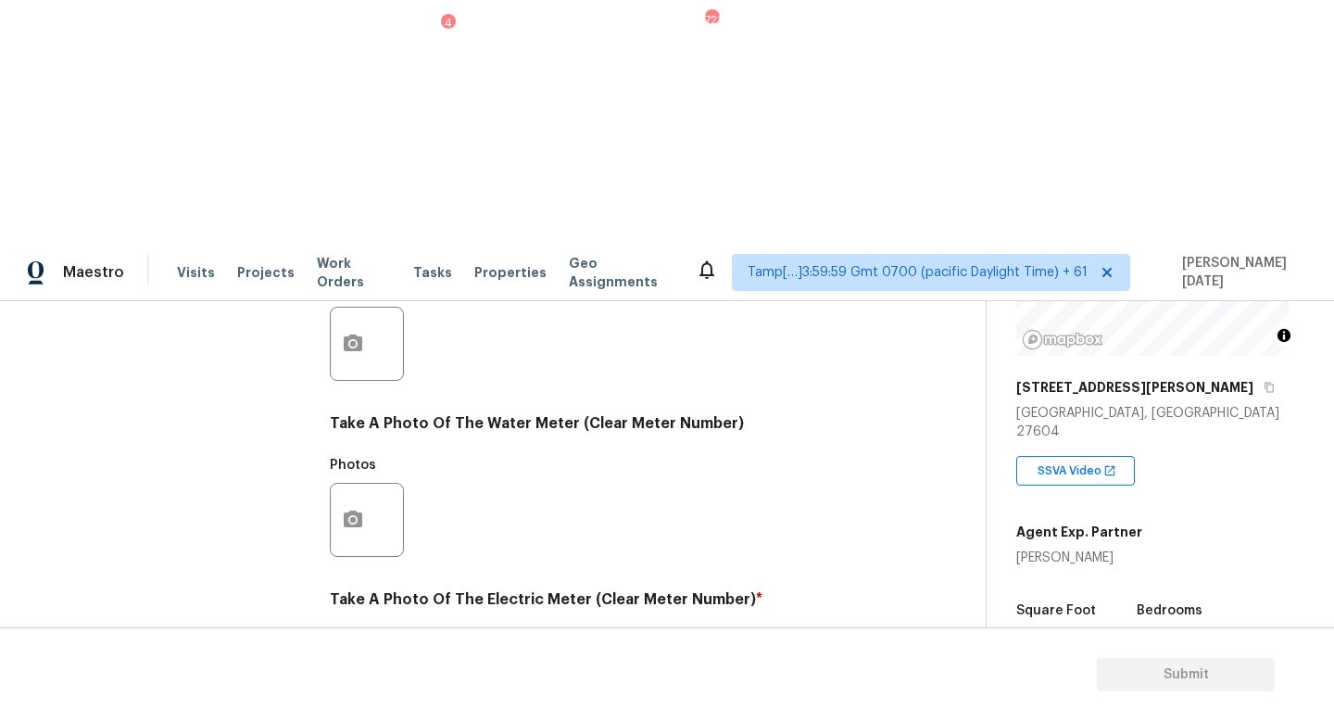
click at [362, 685] on icon "button" at bounding box center [353, 696] width 22 height 22
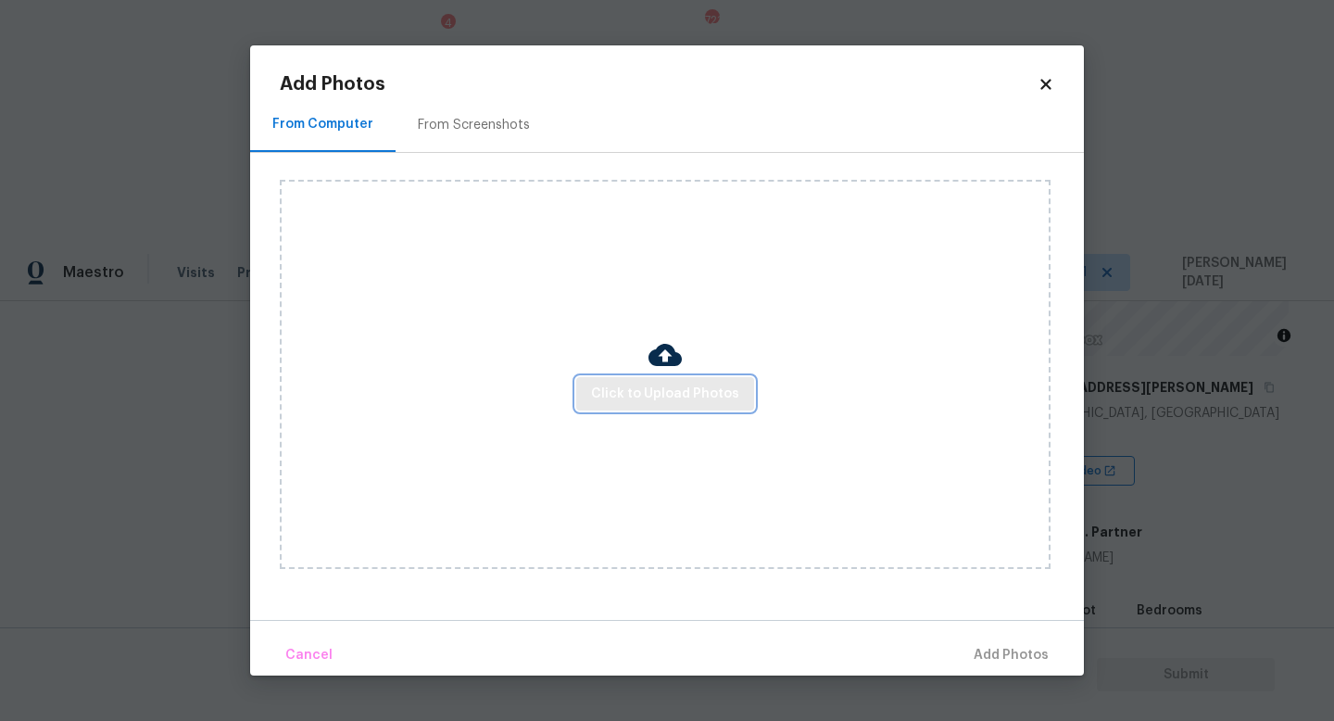
click at [669, 394] on span "Click to Upload Photos" at bounding box center [665, 394] width 148 height 23
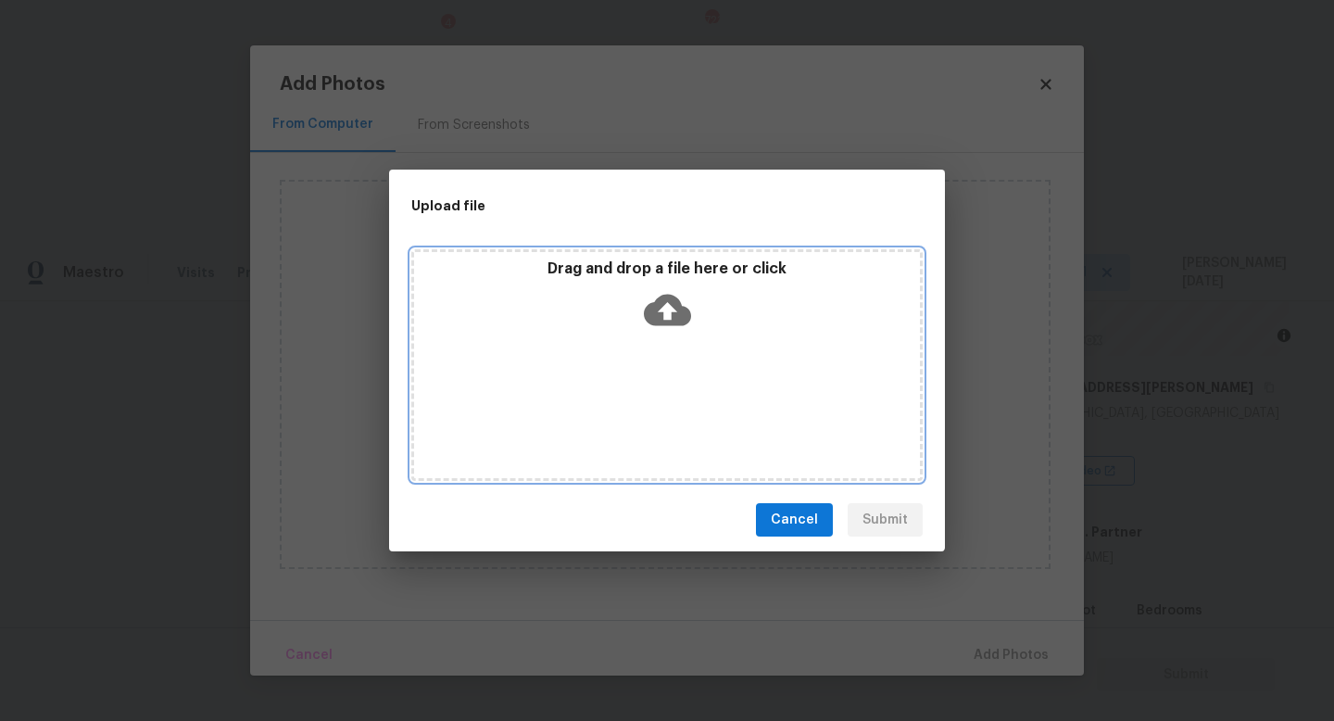
click at [669, 394] on div "Drag and drop a file here or click" at bounding box center [666, 365] width 511 height 232
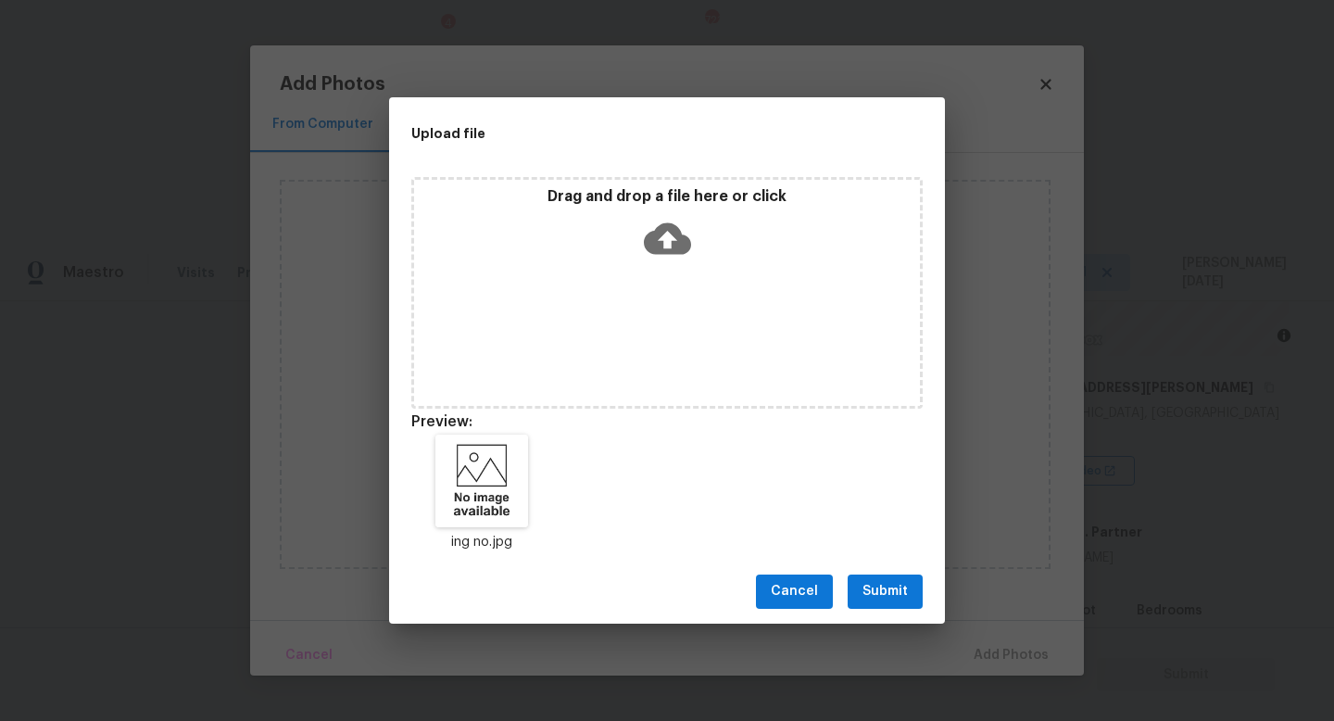
click at [888, 593] on span "Submit" at bounding box center [885, 591] width 45 height 23
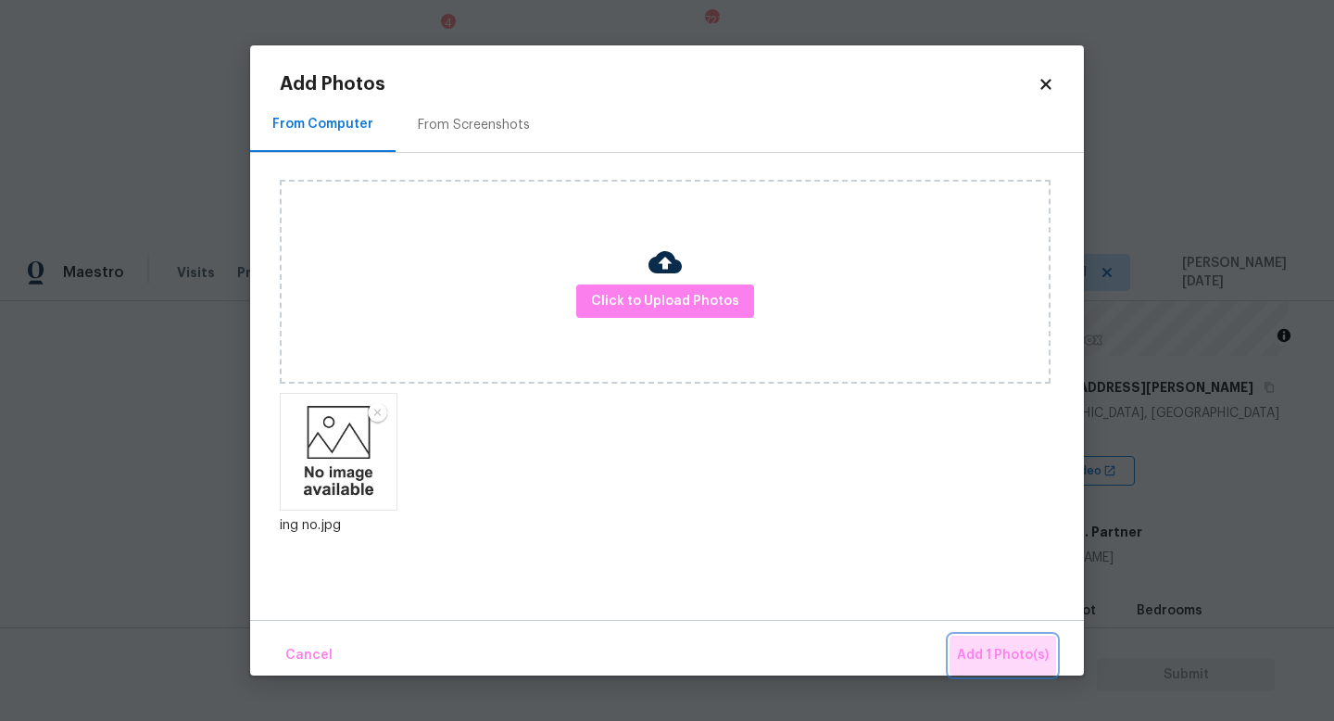
click at [1004, 639] on button "Add 1 Photo(s)" at bounding box center [1003, 656] width 107 height 40
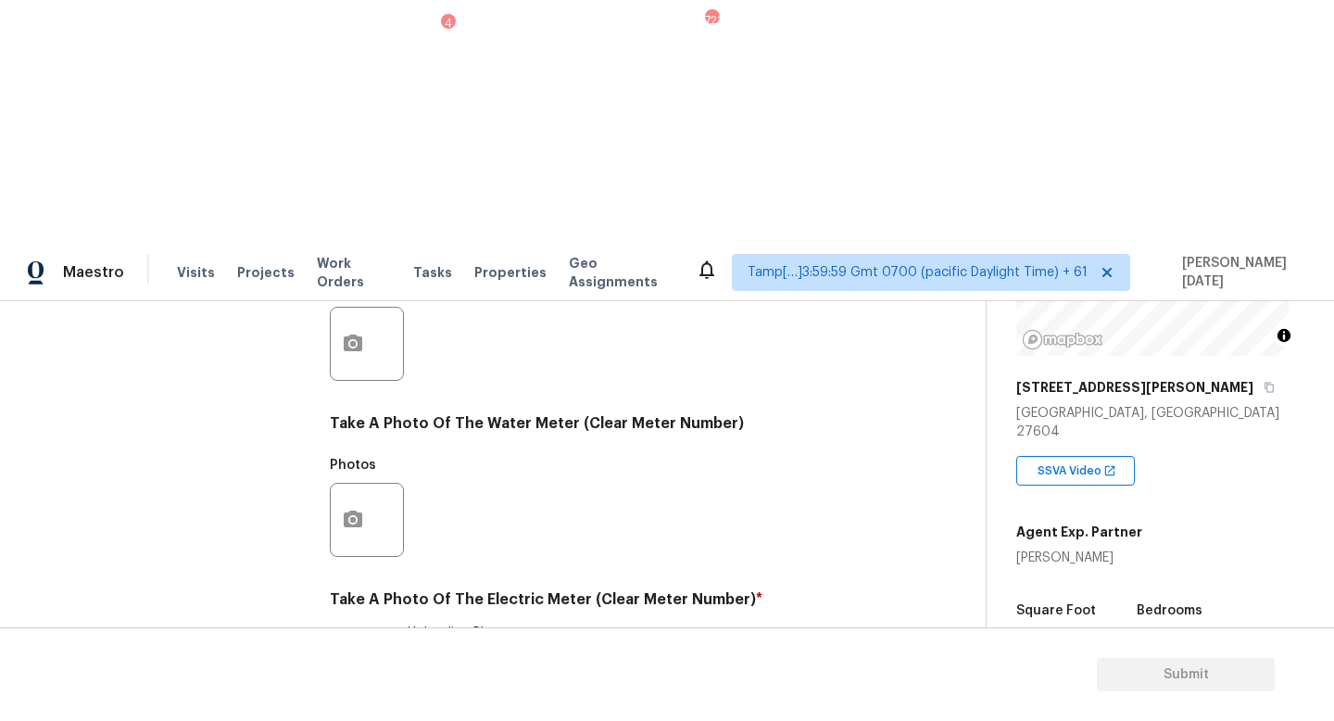
checkbox input "true"
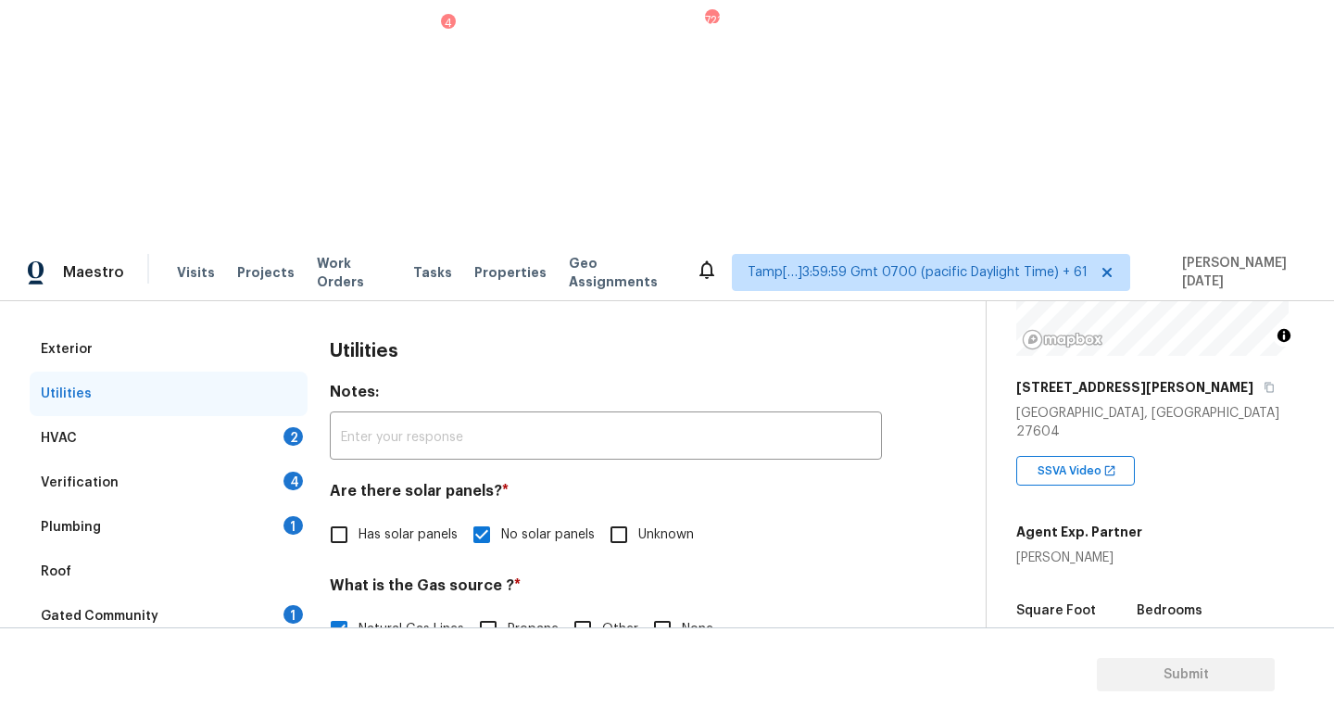
click at [255, 416] on div "HVAC 2" at bounding box center [169, 438] width 278 height 44
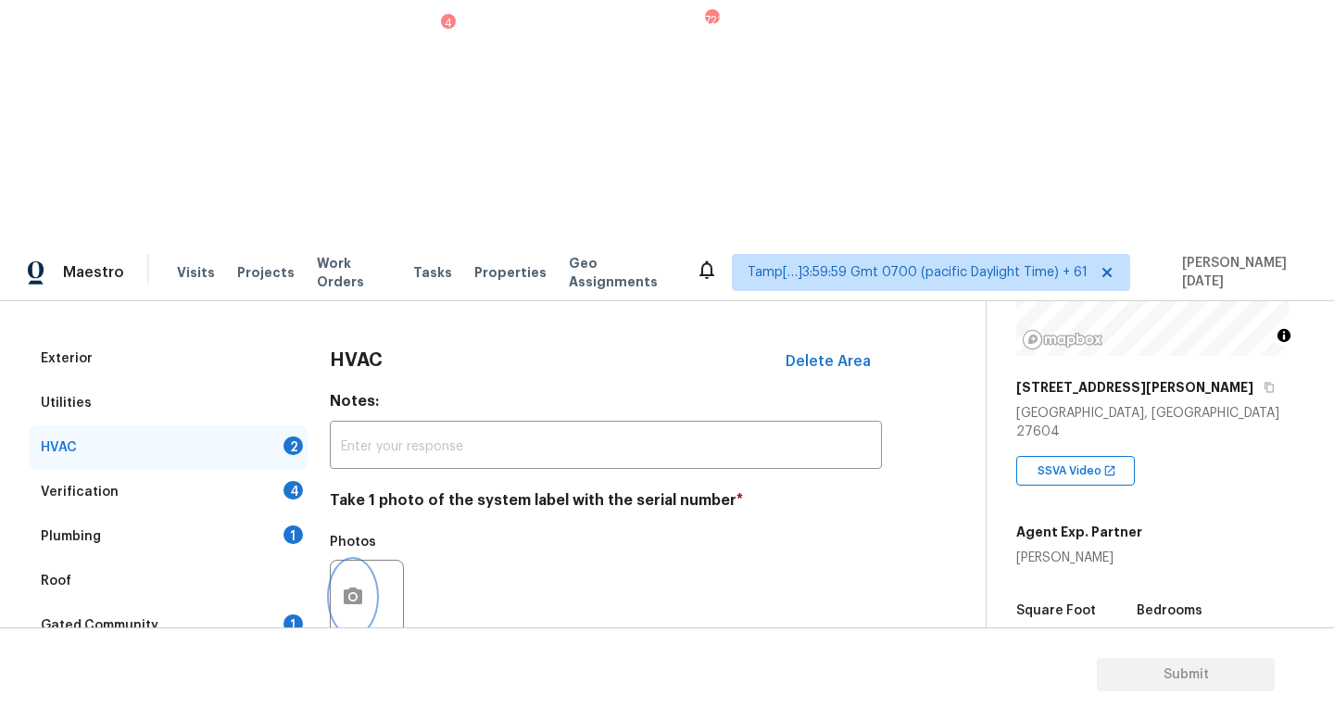
click at [359, 587] on icon "button" at bounding box center [353, 595] width 19 height 17
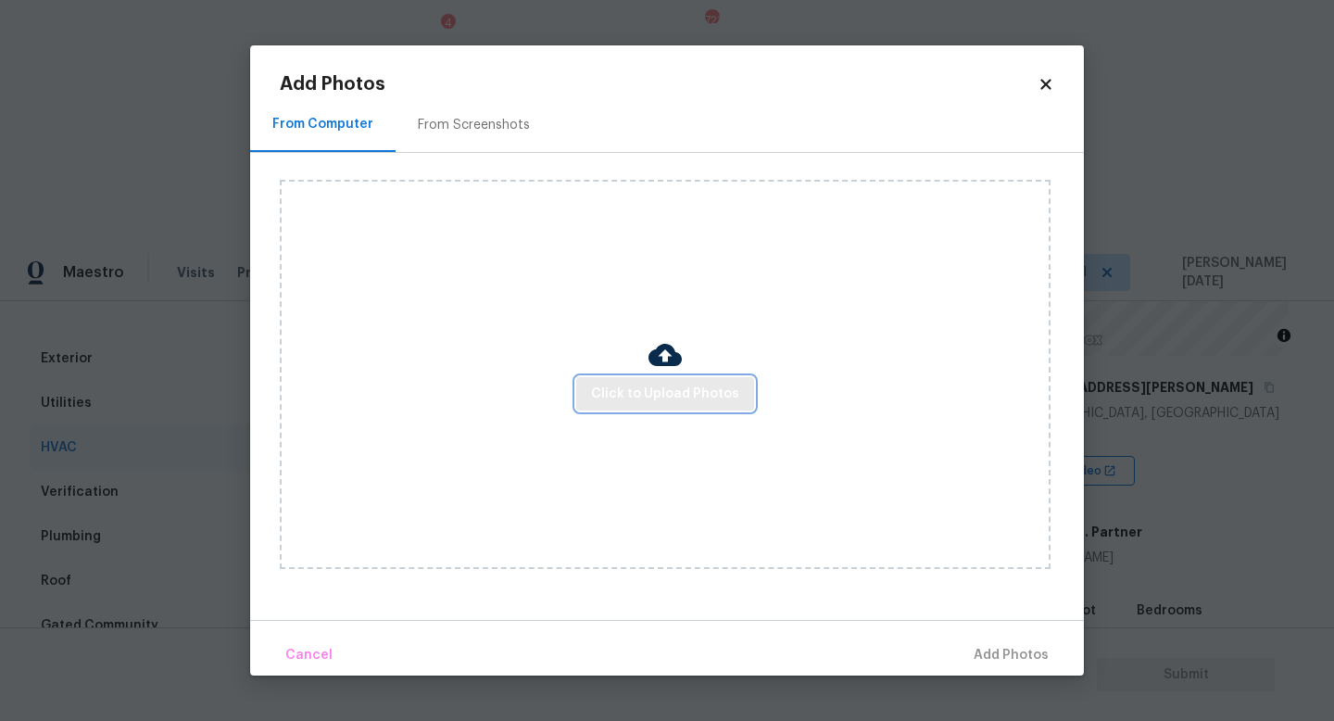
click at [617, 381] on button "Click to Upload Photos" at bounding box center [665, 394] width 178 height 34
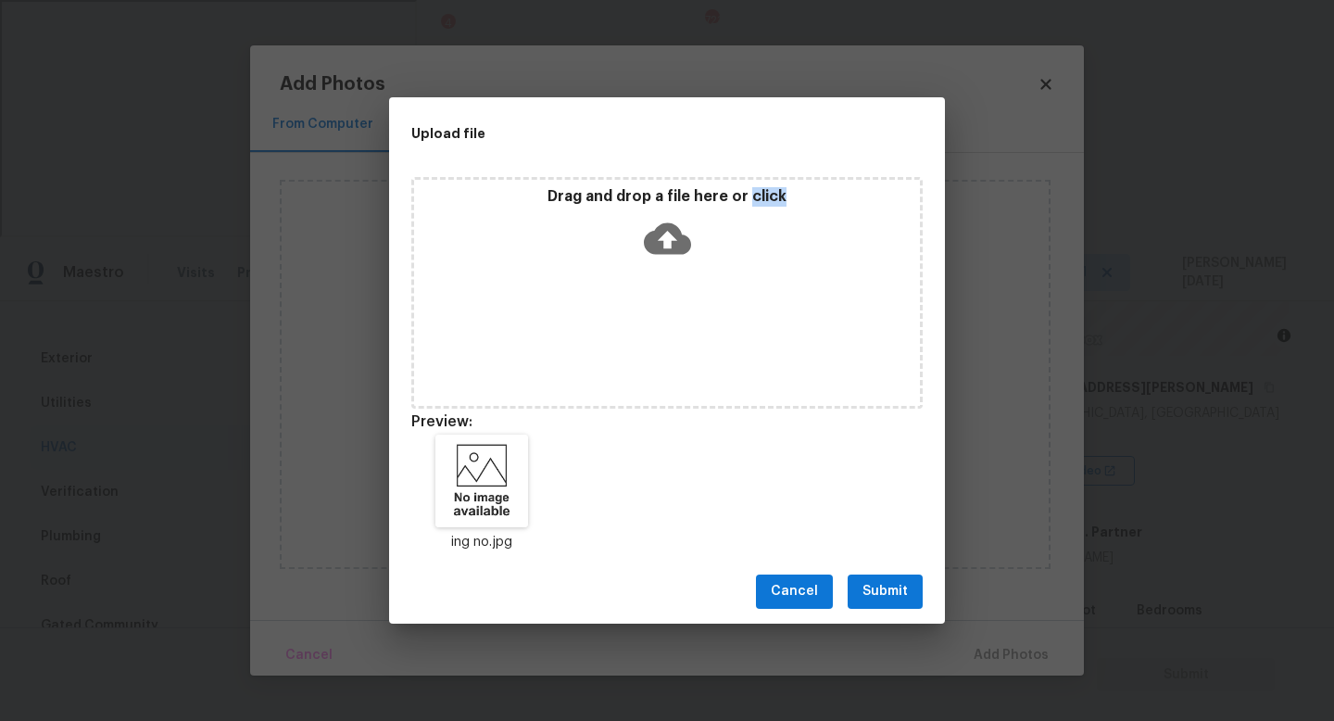
click at [880, 585] on span "Submit" at bounding box center [885, 591] width 45 height 23
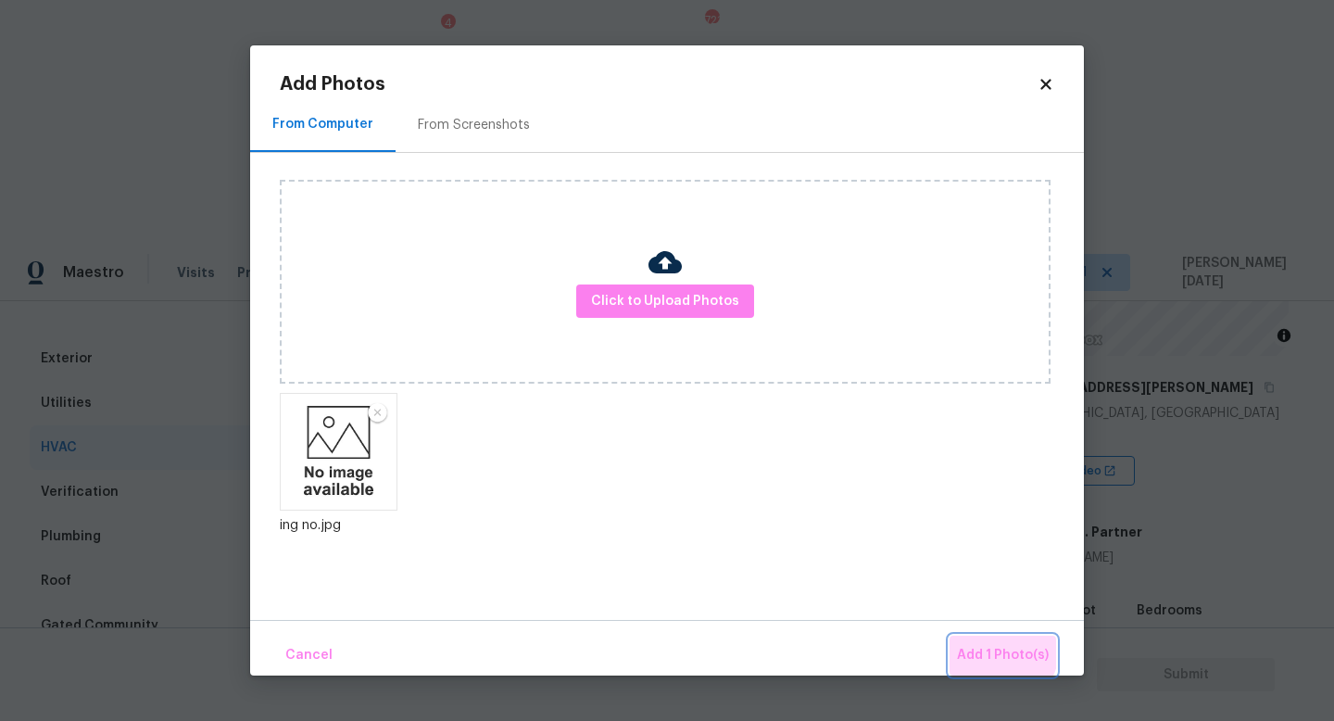
click at [1002, 650] on span "Add 1 Photo(s)" at bounding box center [1003, 655] width 92 height 23
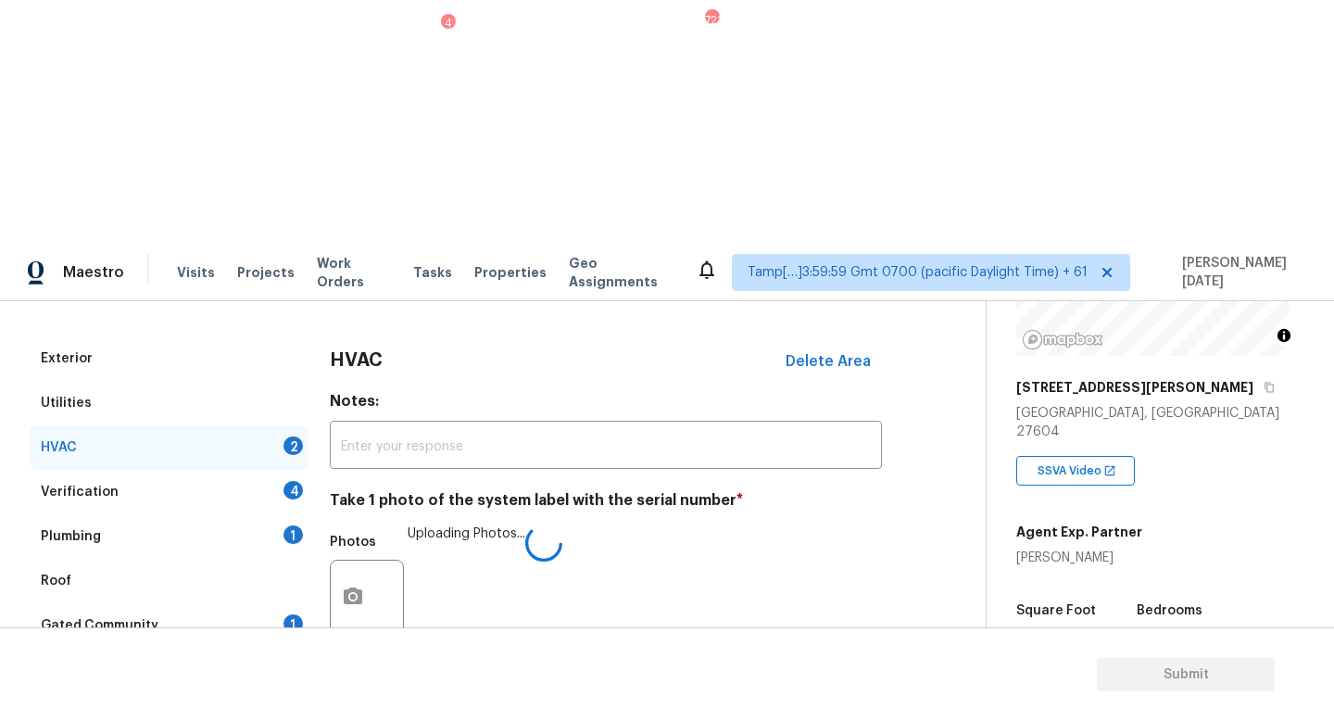
checkbox input "true"
click at [262, 470] on div "Verification 4" at bounding box center [169, 492] width 278 height 44
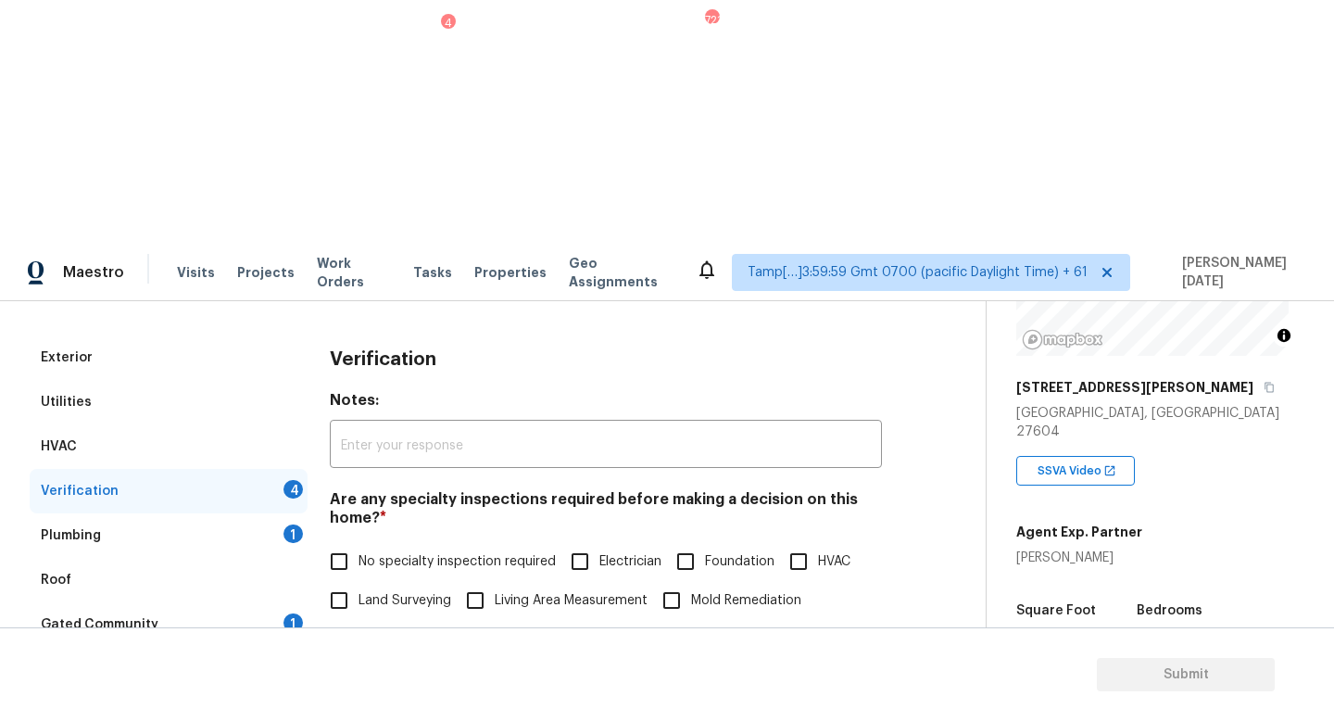
click at [335, 542] on input "No specialty inspection required" at bounding box center [339, 561] width 39 height 39
checkbox input "true"
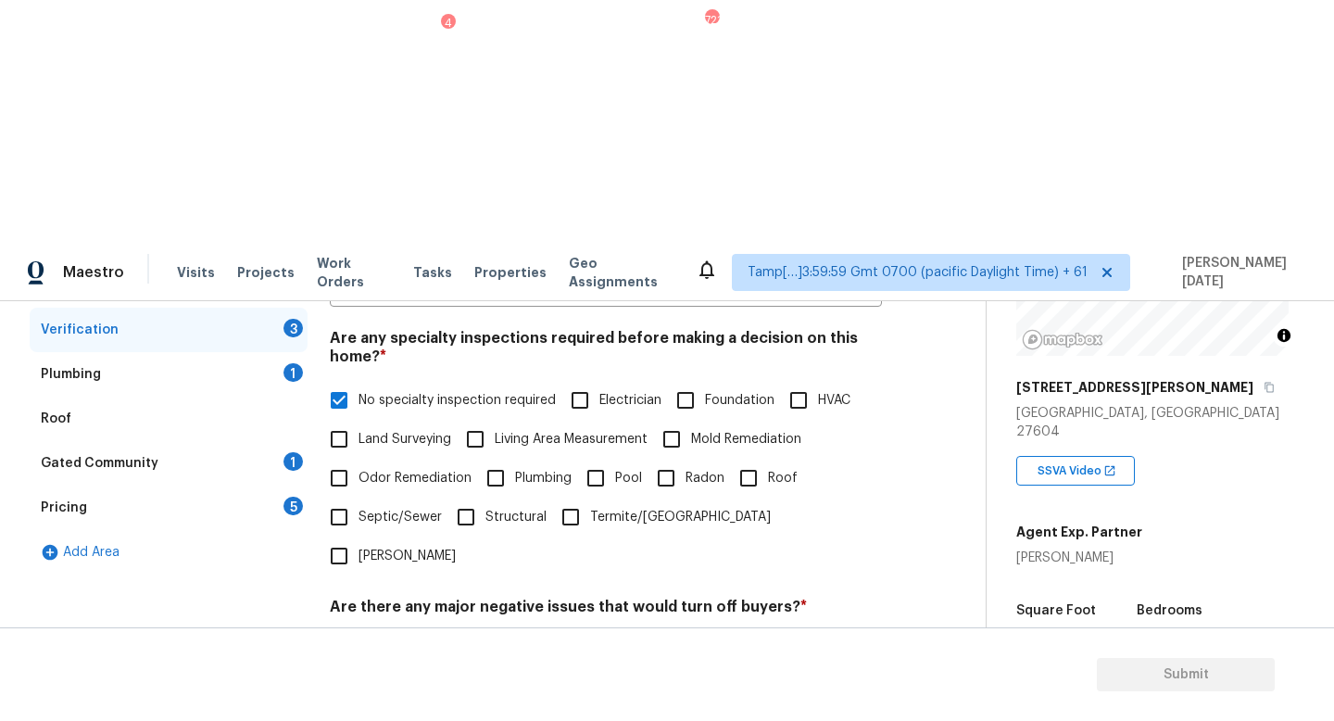
click at [401, 631] on input "No" at bounding box center [404, 650] width 39 height 39
checkbox input "true"
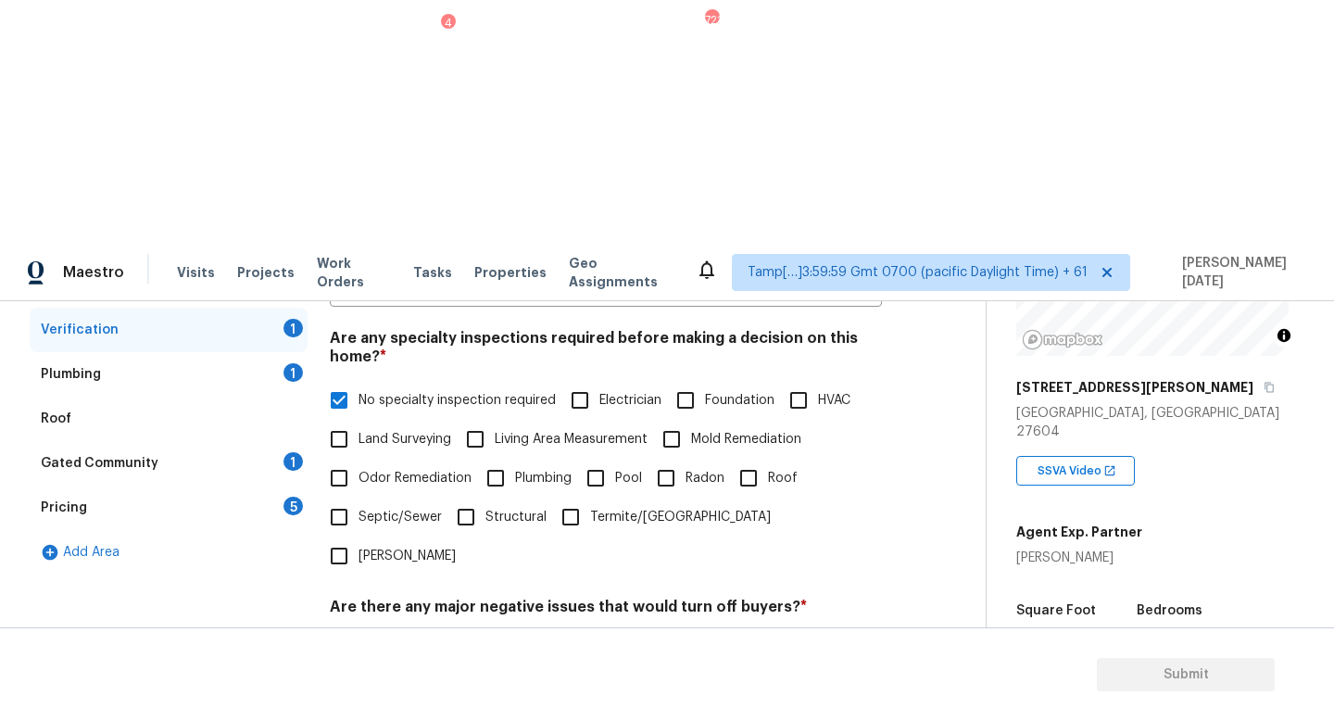
checkbox input "true"
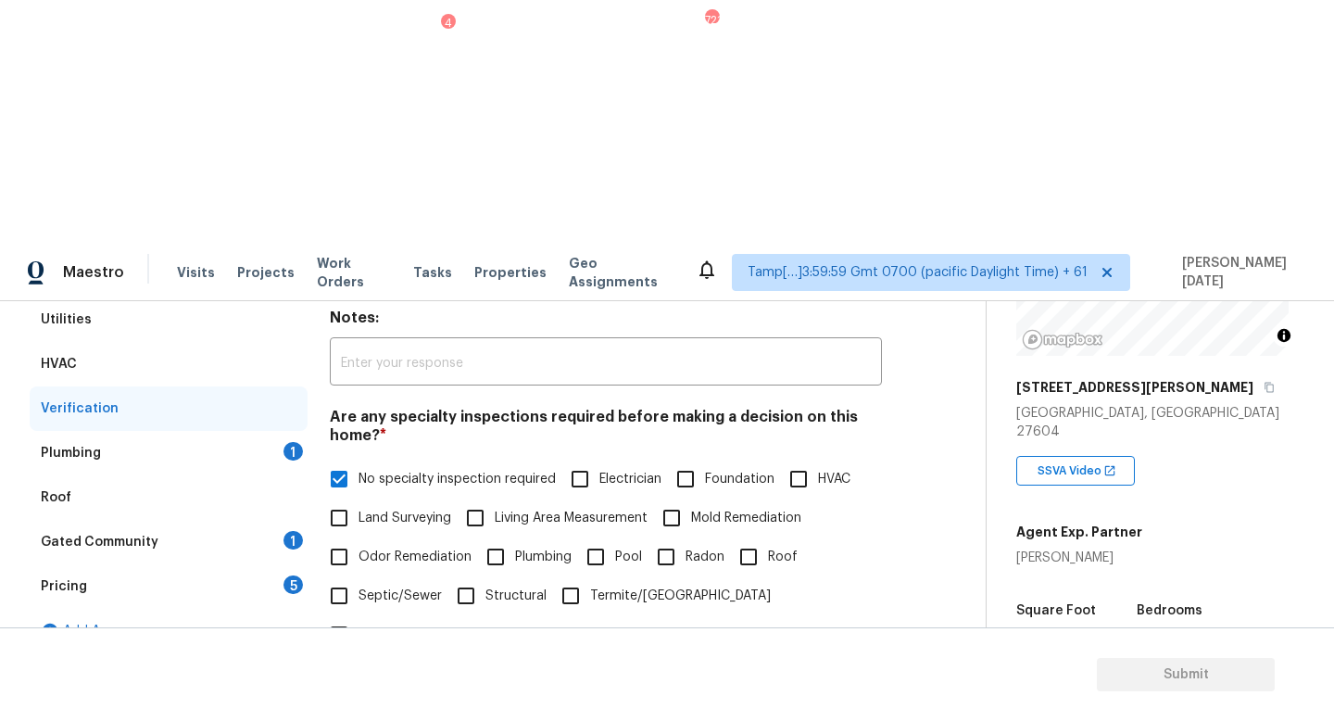
click at [271, 431] on div "Plumbing 1" at bounding box center [169, 453] width 278 height 44
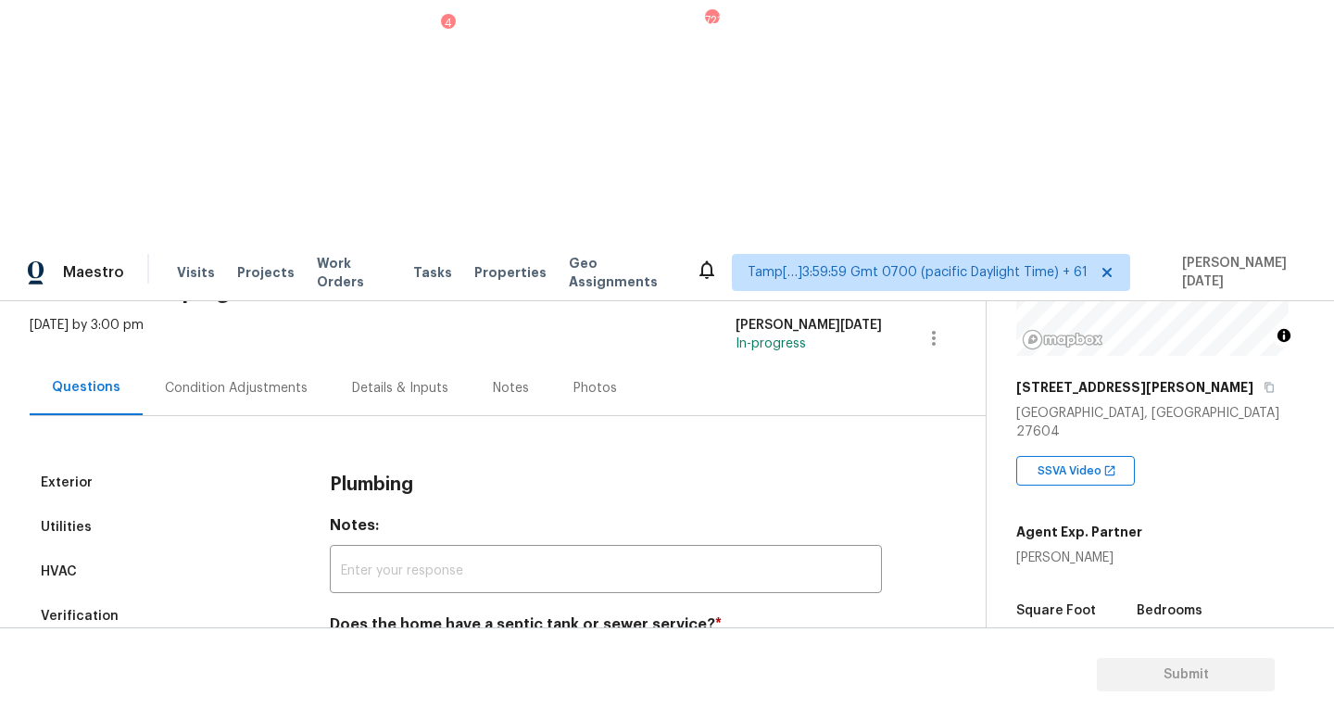
click at [334, 649] on input "Sewer" at bounding box center [339, 668] width 39 height 39
checkbox input "true"
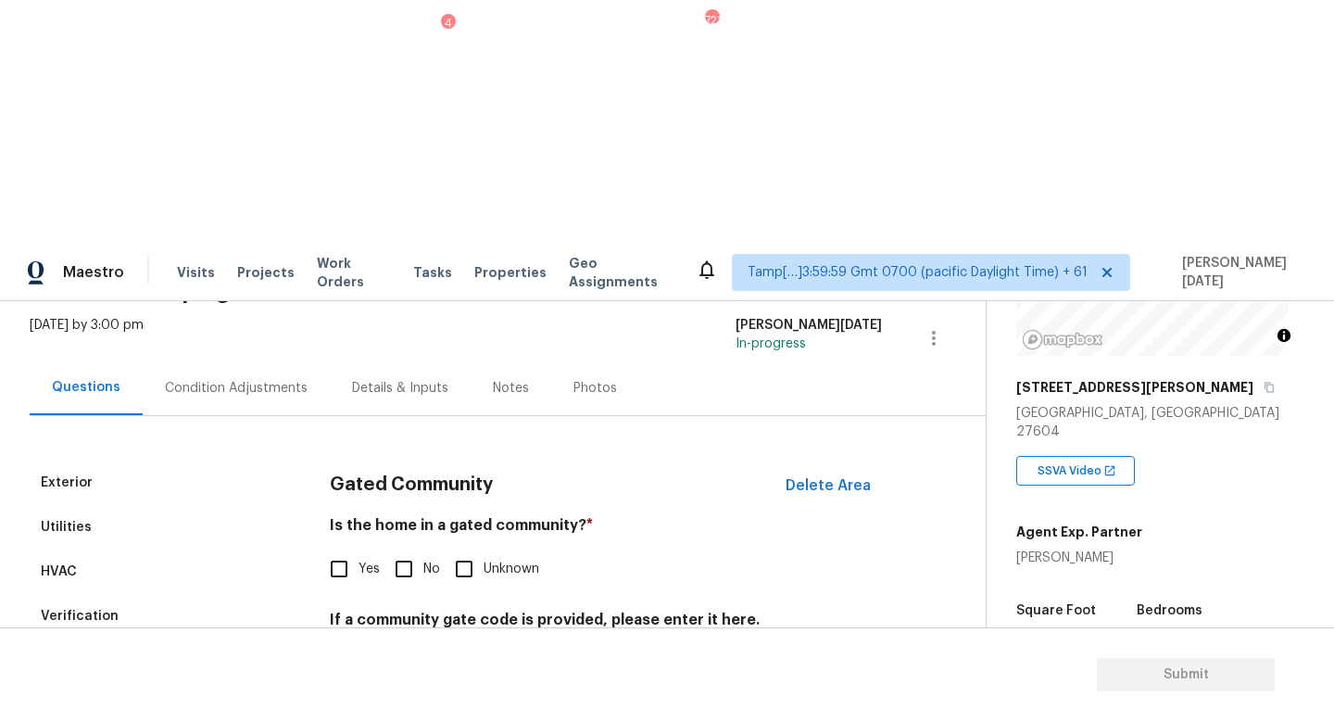
click at [404, 549] on input "No" at bounding box center [404, 568] width 39 height 39
checkbox input "true"
click at [406, 549] on input "No" at bounding box center [404, 568] width 39 height 39
checkbox input "true"
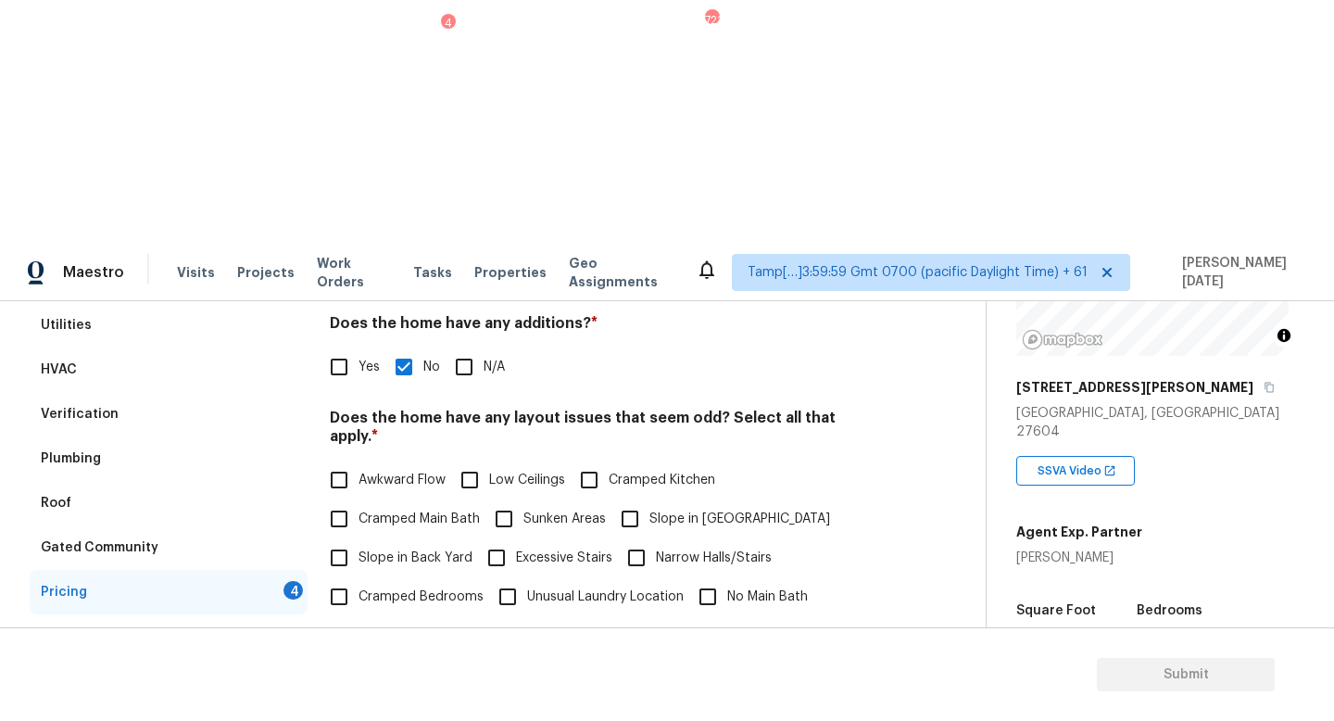
scroll to position [318, 0]
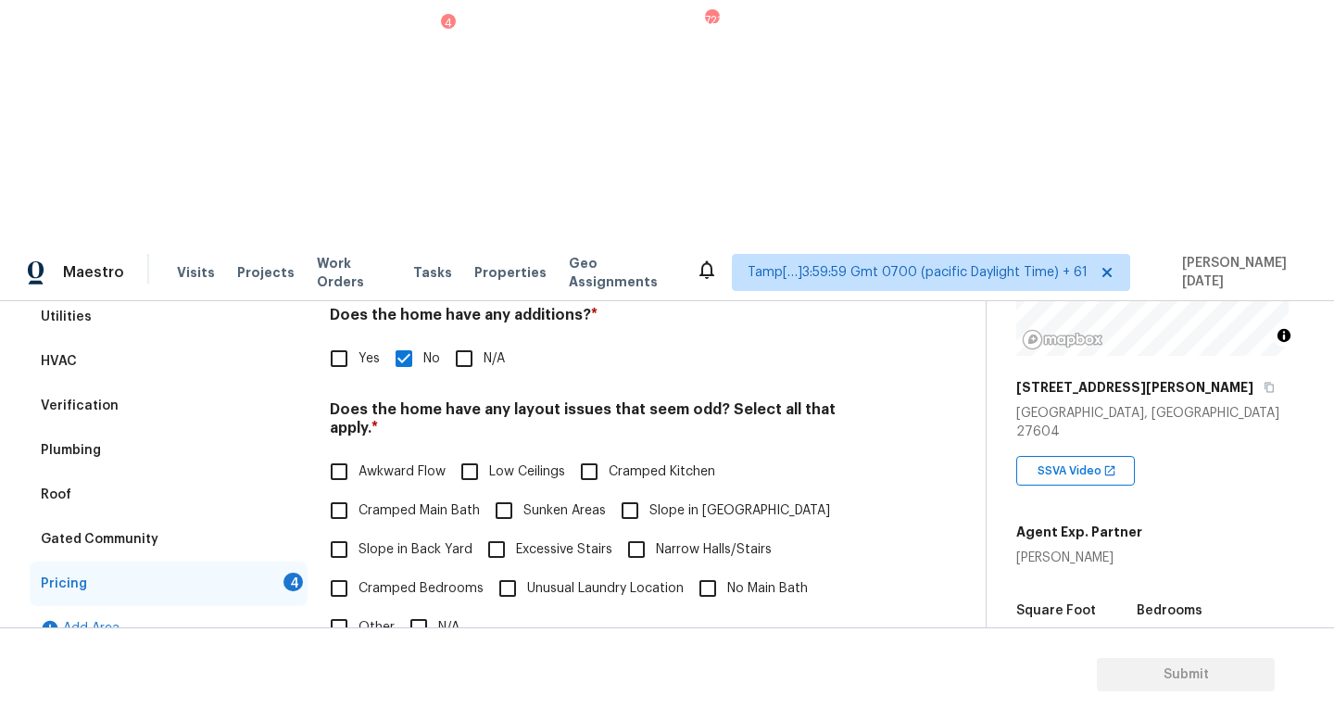
click at [353, 608] on input "Other" at bounding box center [339, 627] width 39 height 39
checkbox input "true"
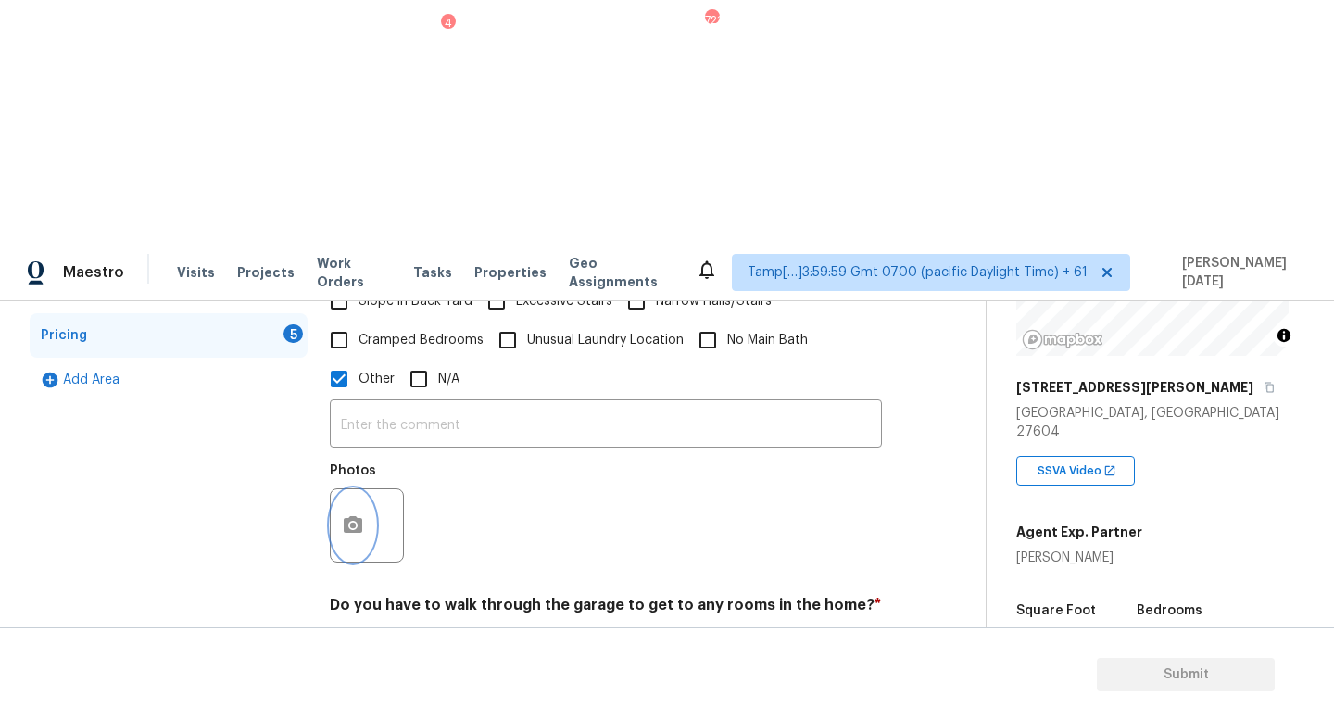
click at [352, 489] on button "button" at bounding box center [353, 525] width 44 height 72
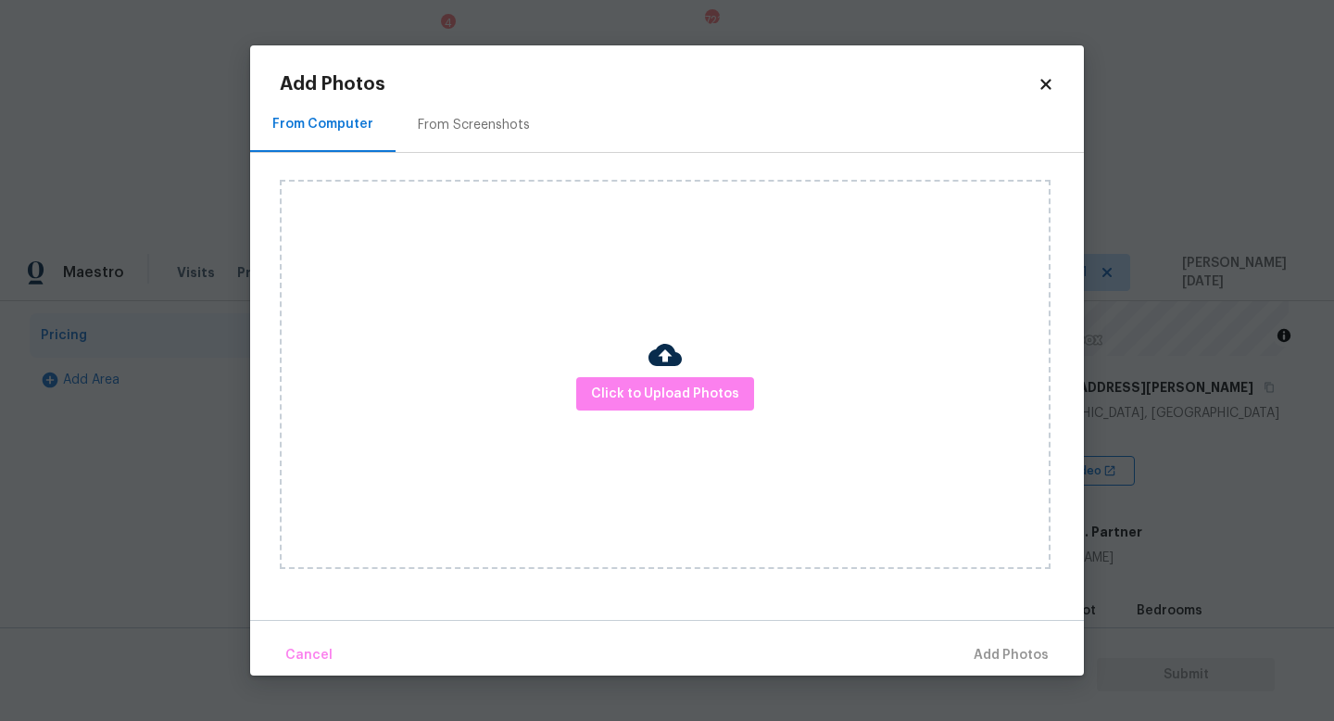
click at [410, 104] on div "From Screenshots" at bounding box center [474, 124] width 157 height 55
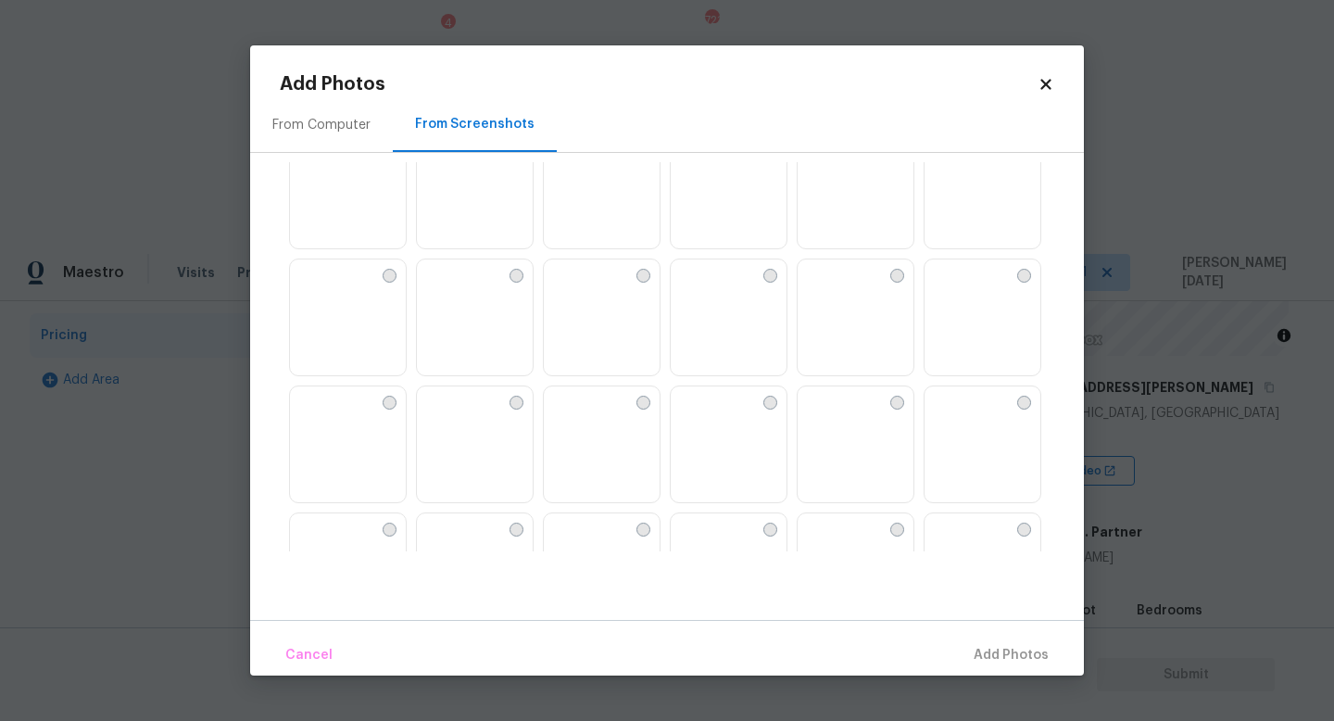
scroll to position [1770, 0]
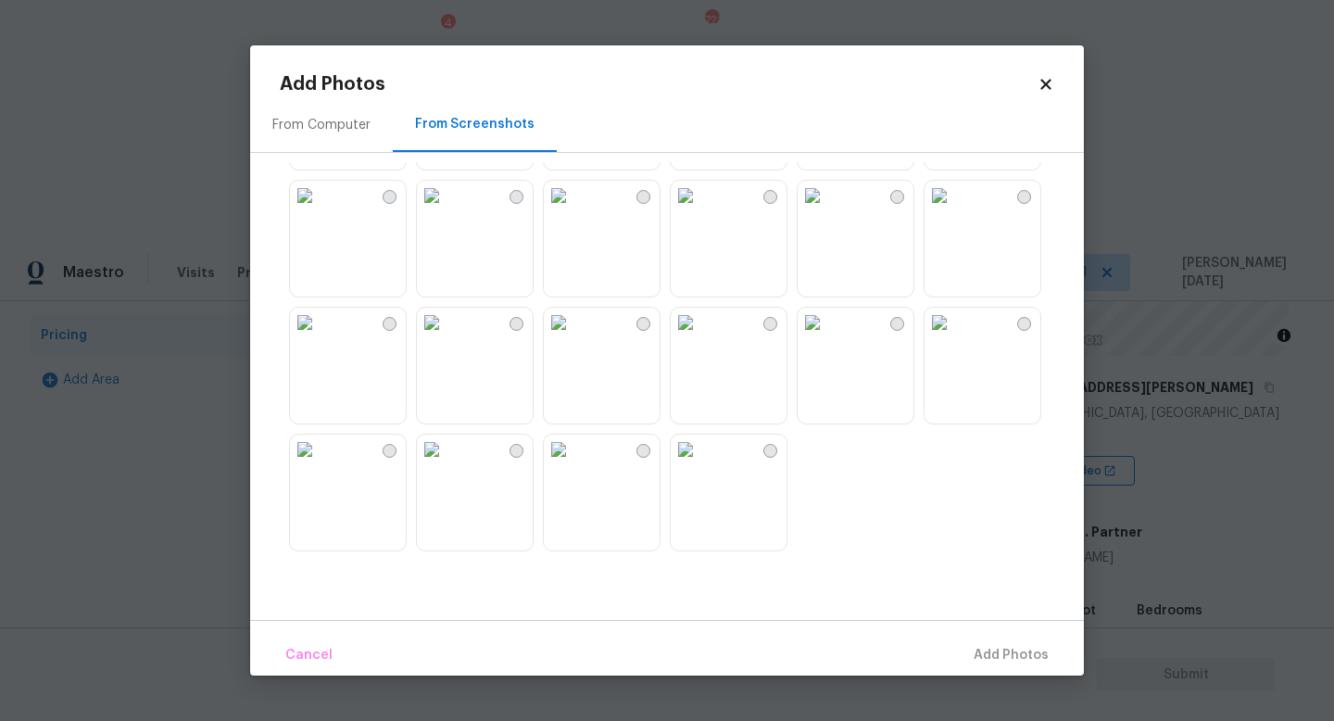
click at [954, 337] on img at bounding box center [940, 323] width 30 height 30
click at [1015, 662] on span "Add 1 Photo(s)" at bounding box center [1003, 655] width 92 height 23
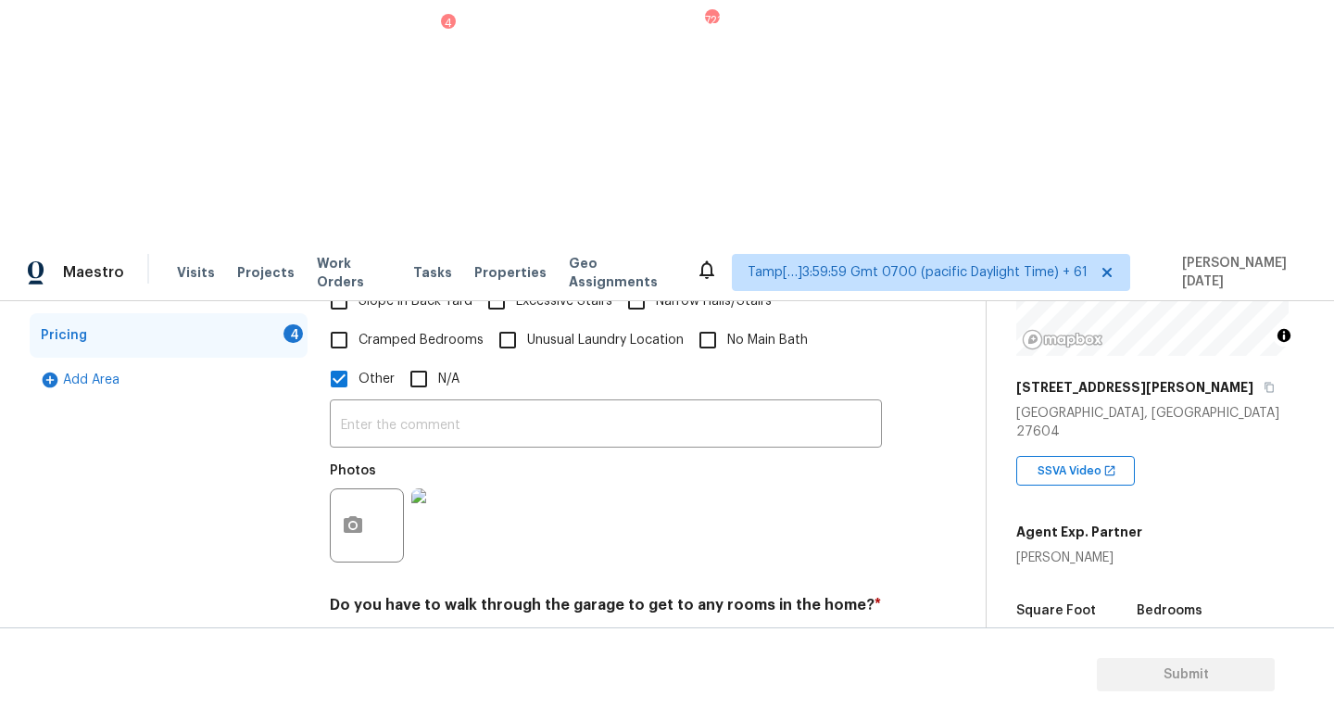
click at [391, 629] on input "No" at bounding box center [404, 648] width 39 height 39
checkbox input "true"
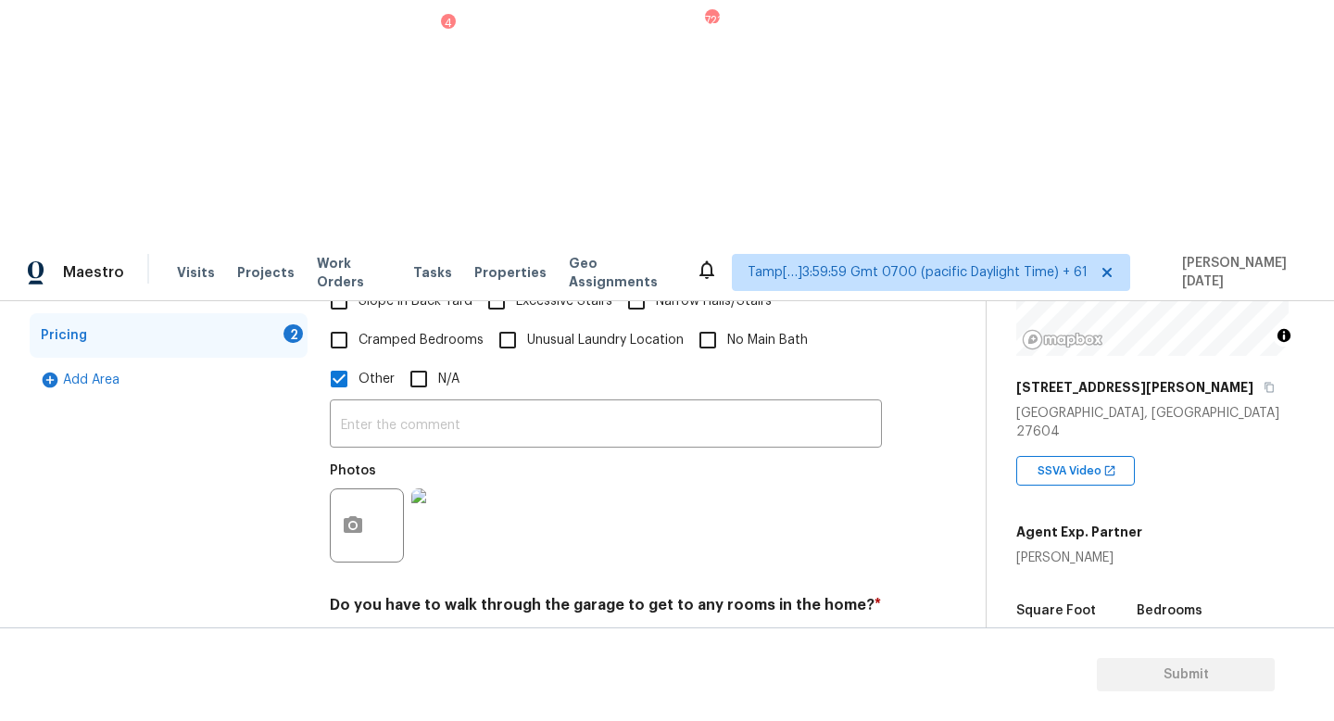
checkbox input "true"
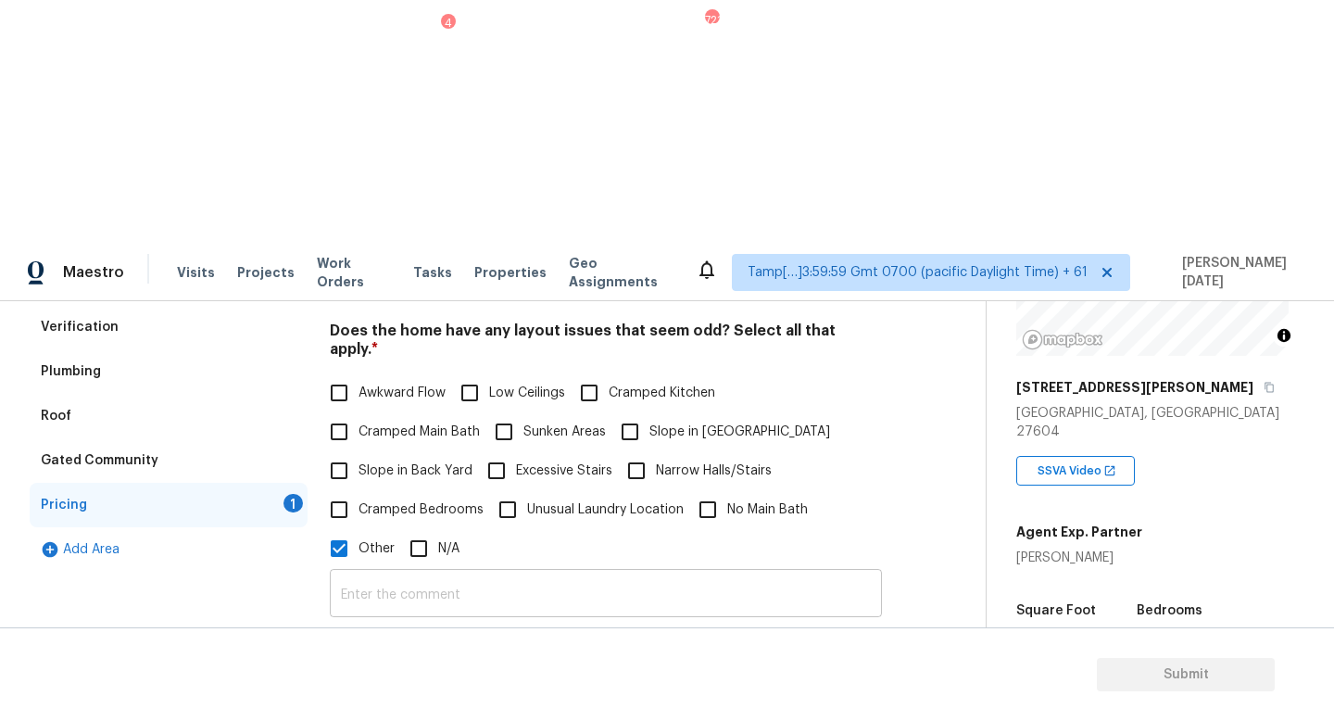
scroll to position [383, 0]
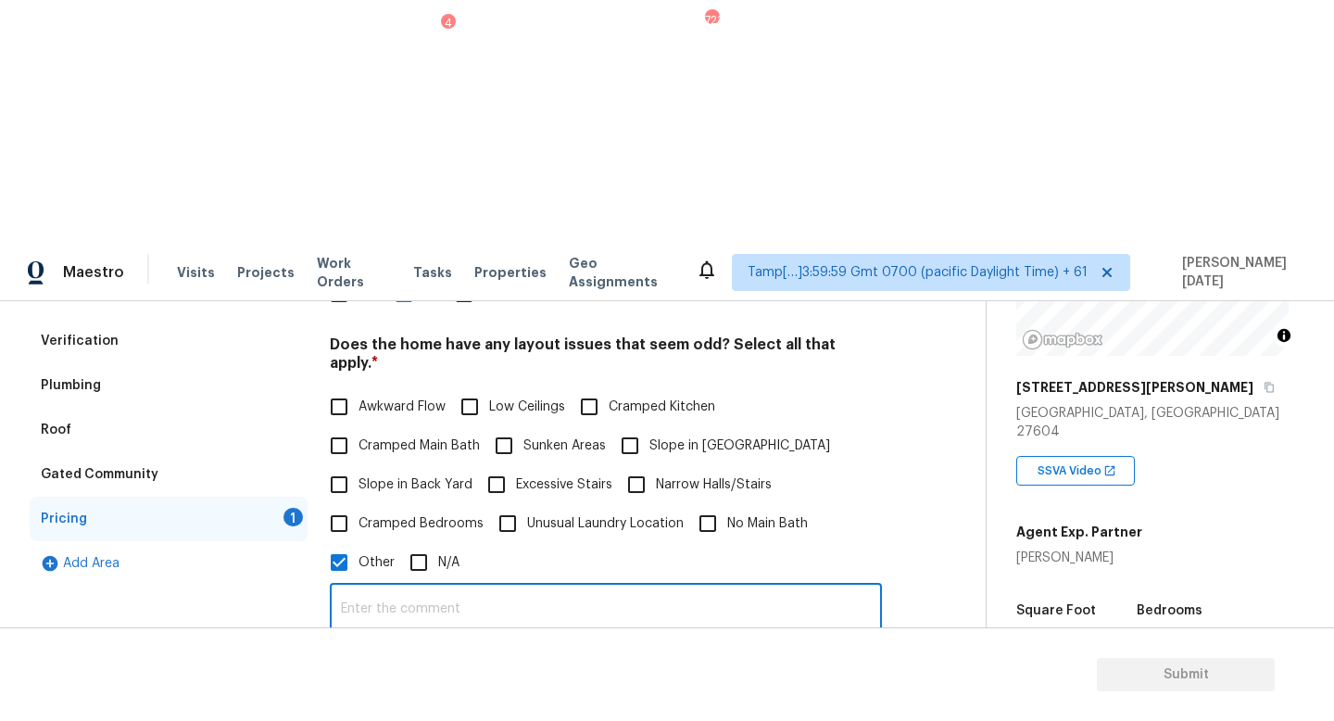
click at [496, 587] on input "text" at bounding box center [606, 609] width 552 height 44
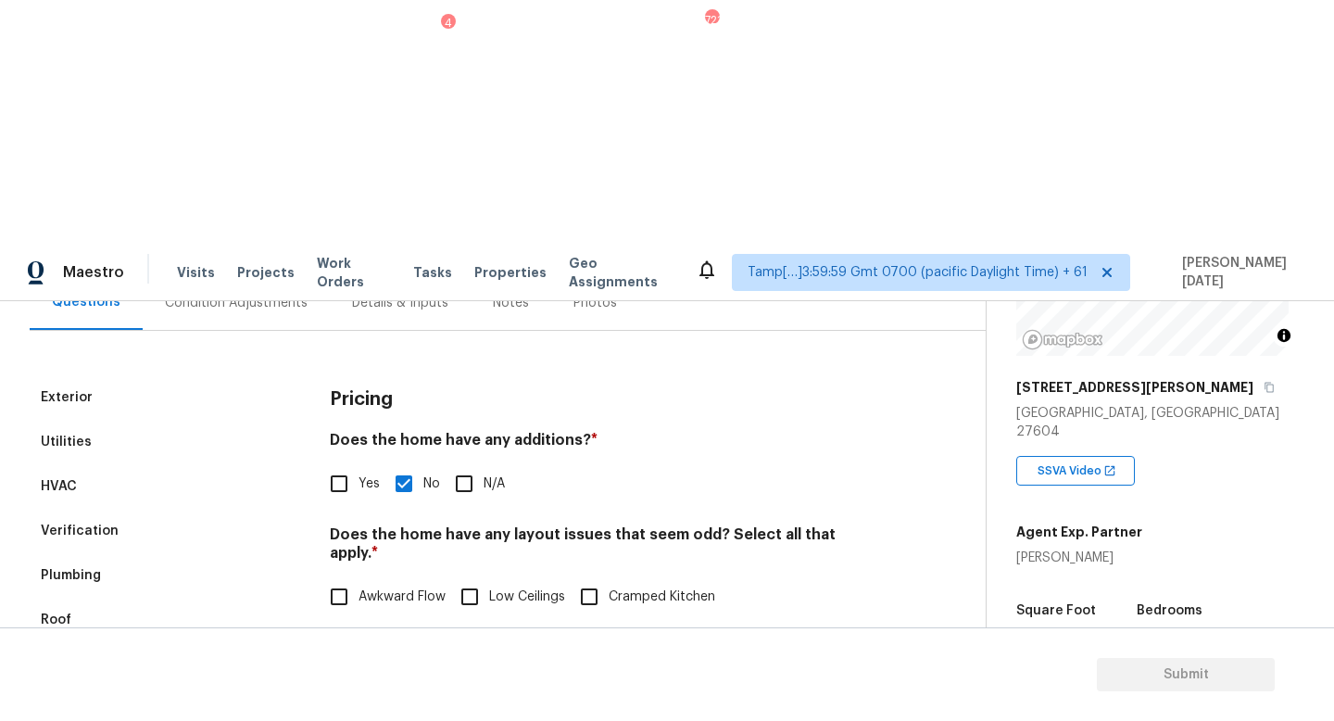
scroll to position [203, 0]
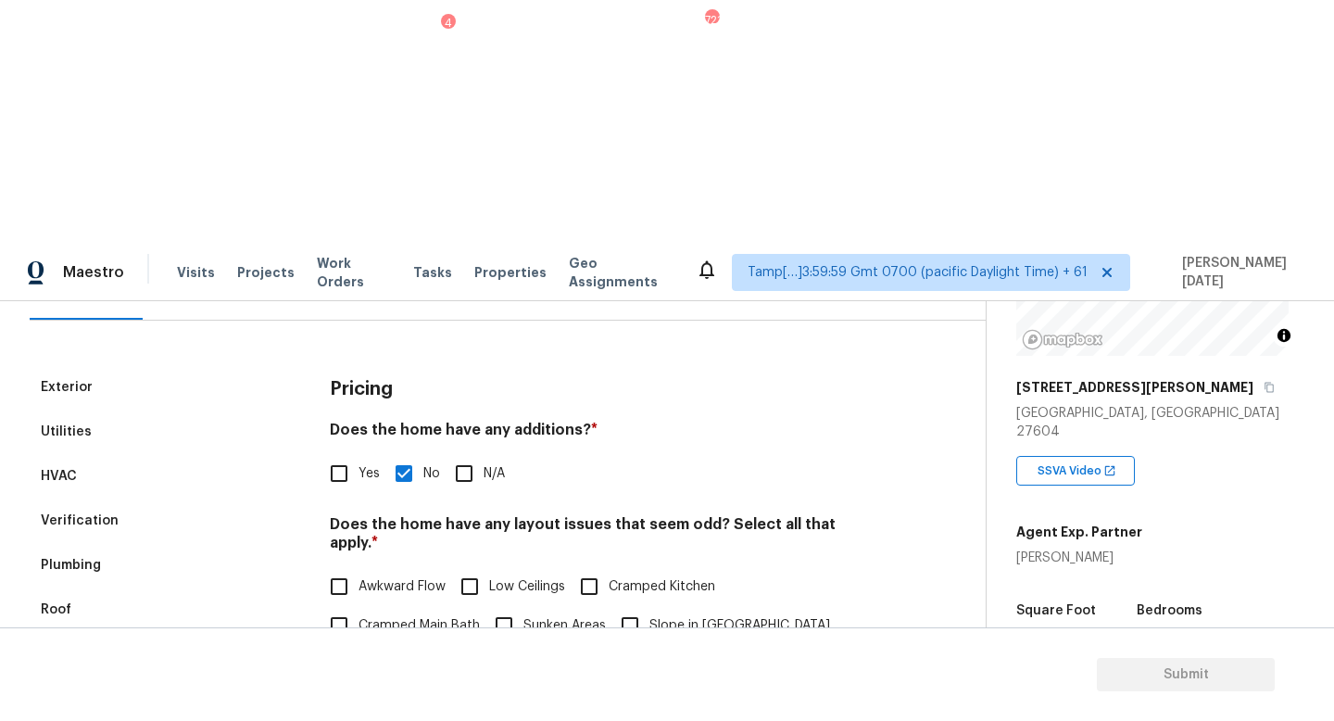
type input "Discrepancy in Dwelling type.. the home looks townhouse"
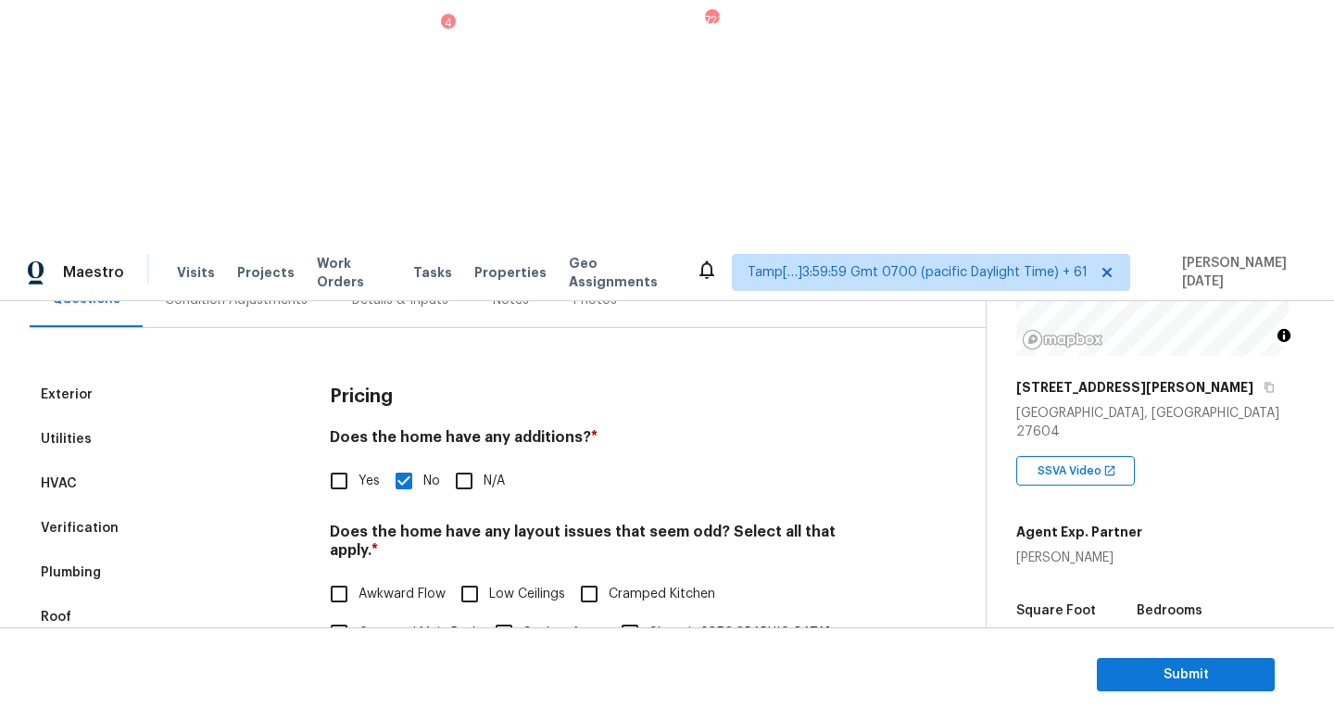
scroll to position [190, 0]
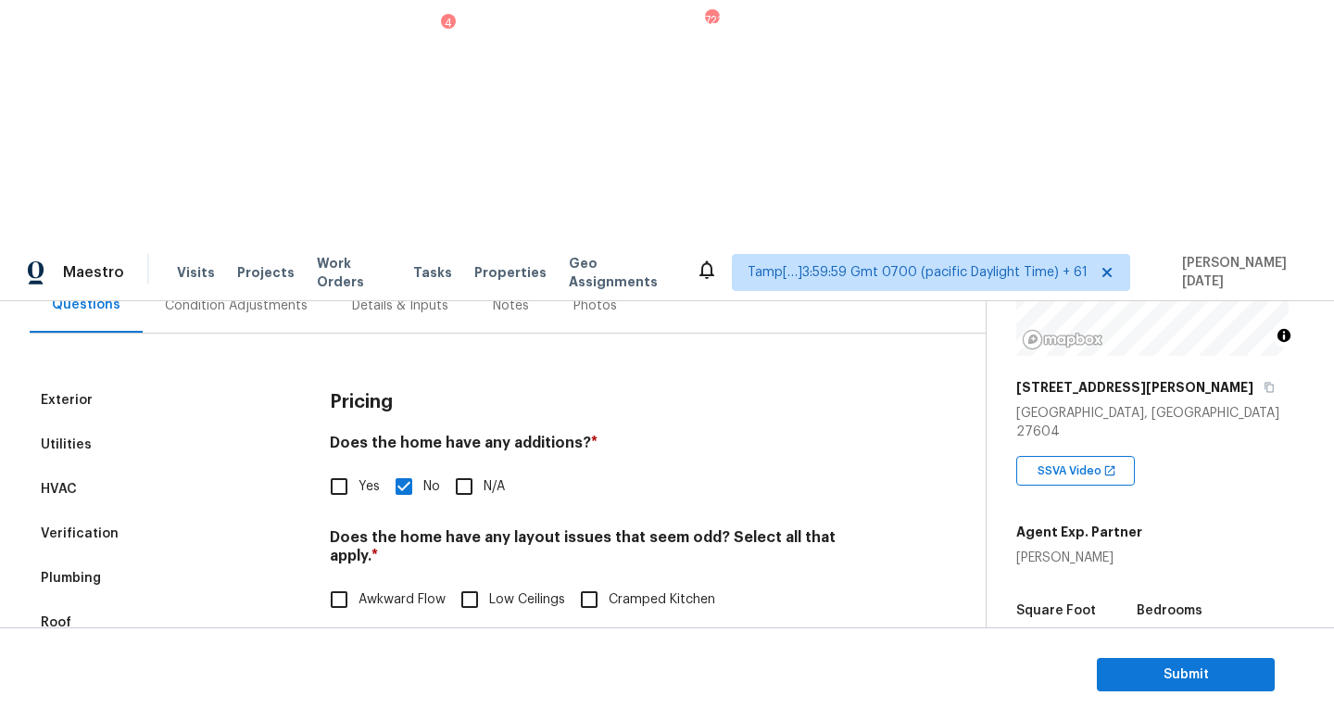
click at [640, 619] on input "Slope in Front Yard" at bounding box center [630, 638] width 39 height 39
checkbox input "true"
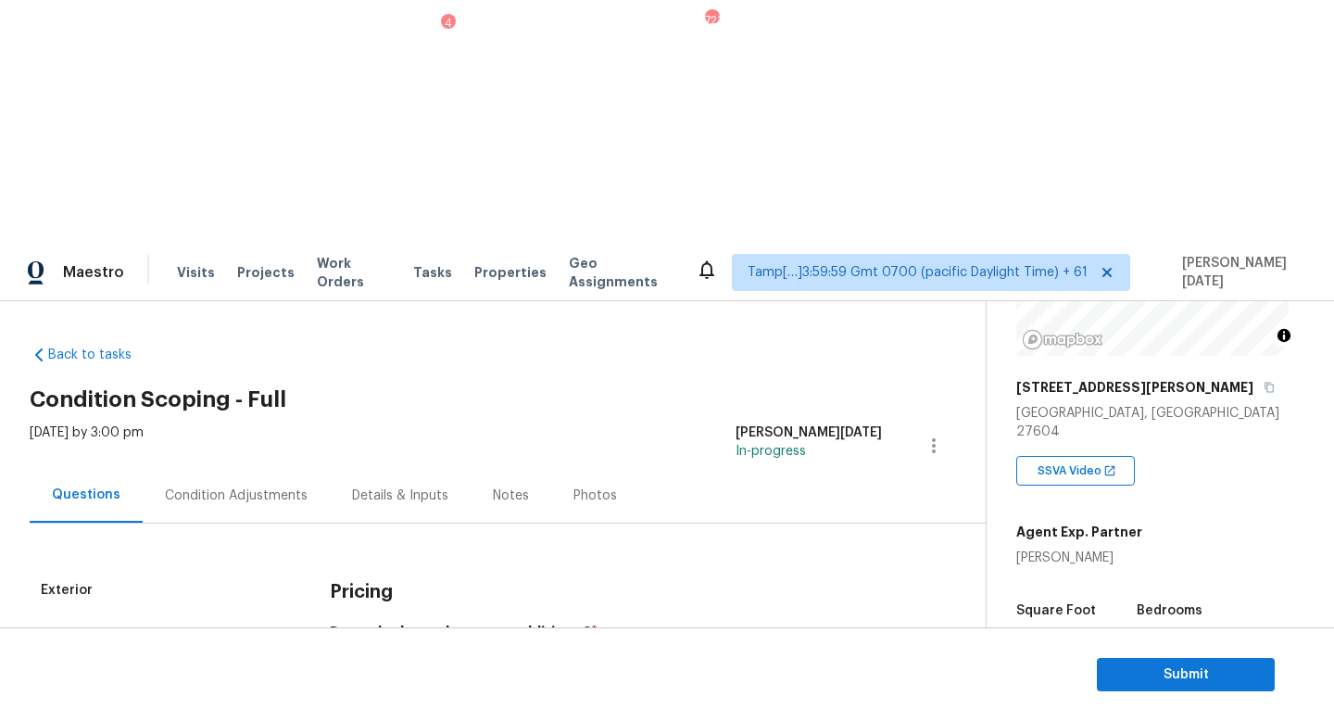
click at [251, 486] on div "Condition Adjustments" at bounding box center [236, 495] width 143 height 19
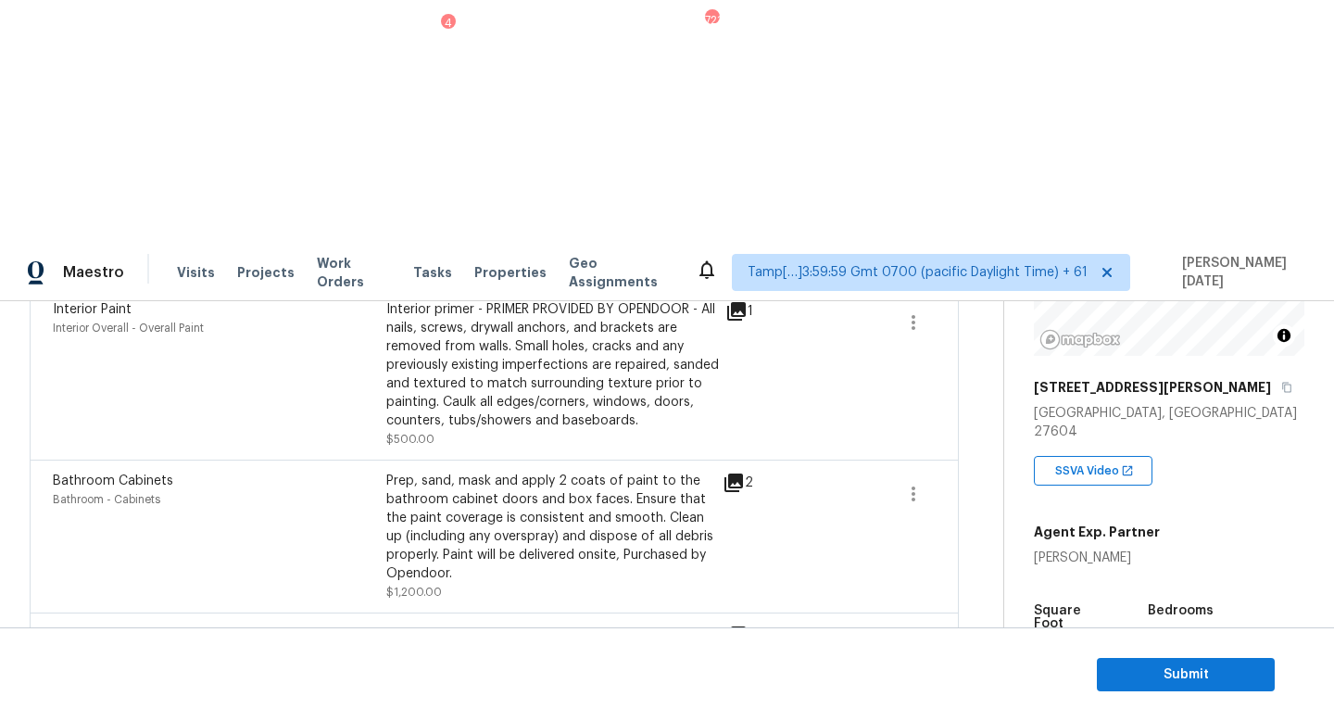
scroll to position [839, 0]
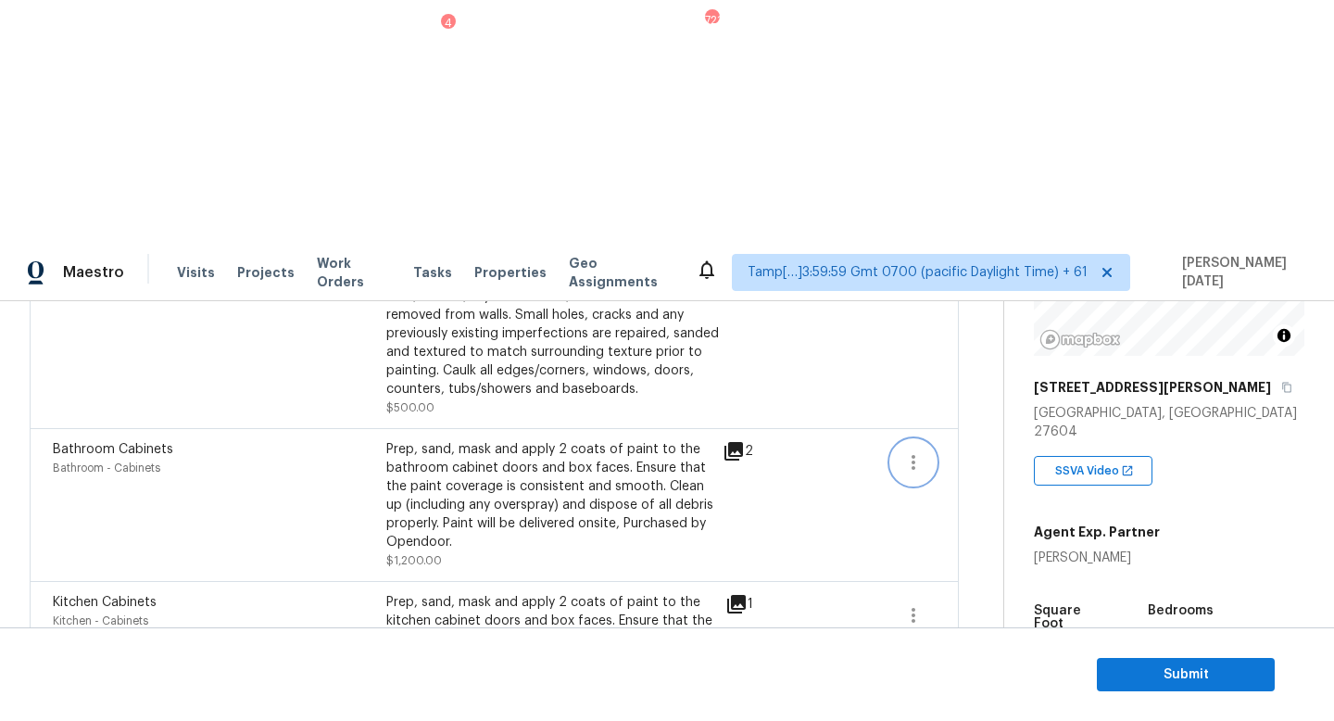
click at [915, 451] on icon "button" at bounding box center [913, 462] width 22 height 22
click at [1019, 227] on link "Edit" at bounding box center [1018, 218] width 158 height 28
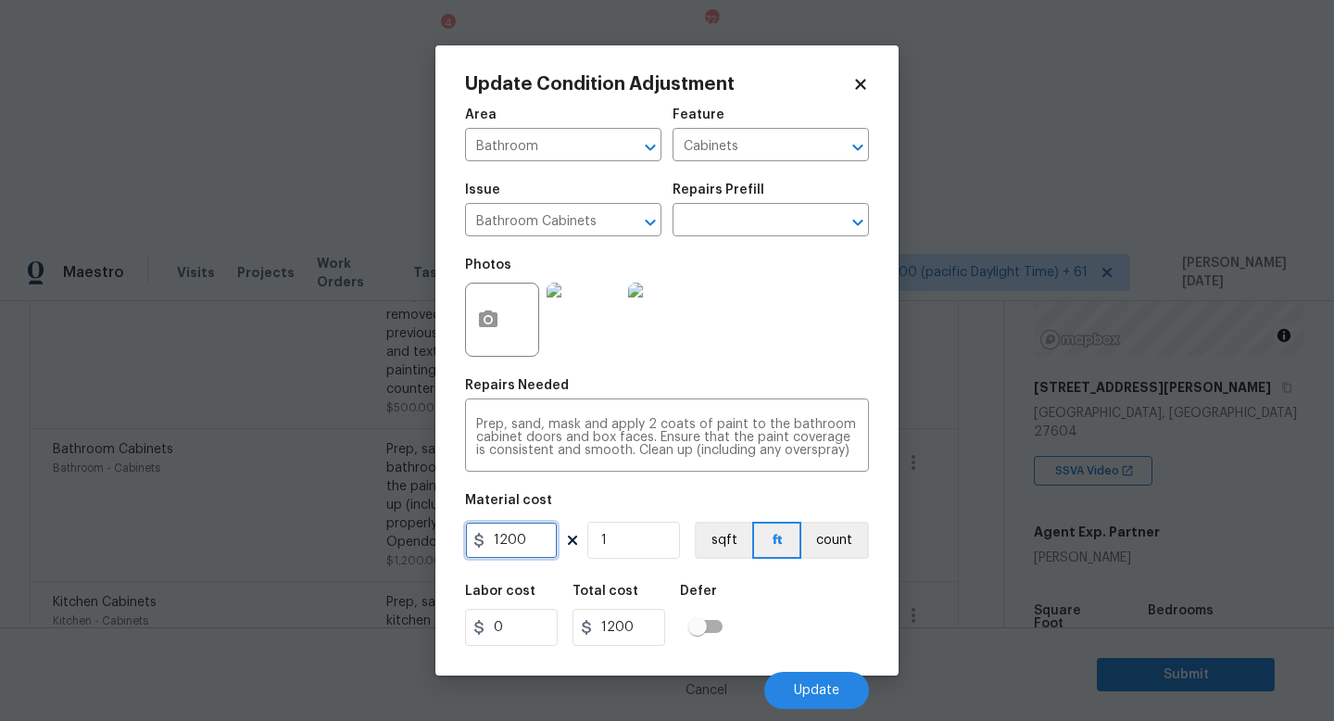
drag, startPoint x: 396, startPoint y: 547, endPoint x: 333, endPoint y: 547, distance: 63.0
click at [333, 547] on div "Update Condition Adjustment Area Bathroom ​ Feature Cabinets ​ Issue Bathroom C…" at bounding box center [667, 360] width 1334 height 721
type input "1000"
click at [803, 696] on span "Update" at bounding box center [816, 691] width 45 height 14
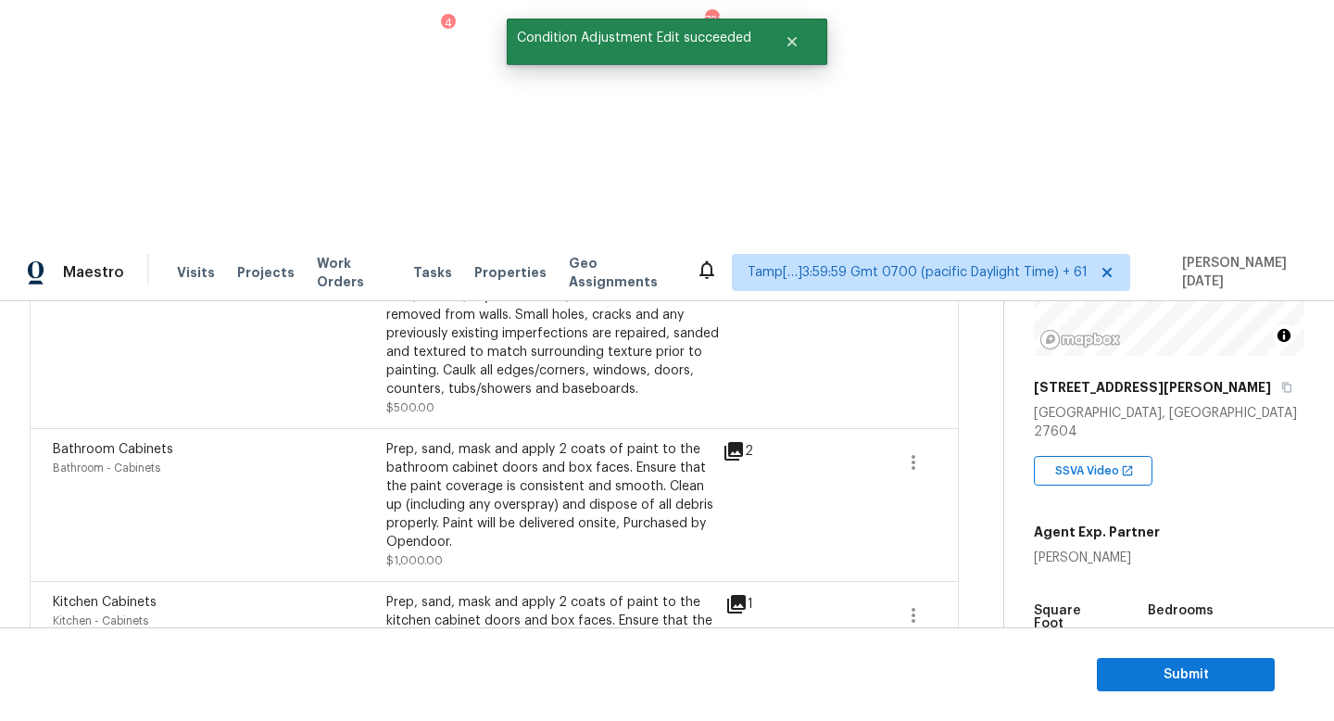
scroll to position [863, 0]
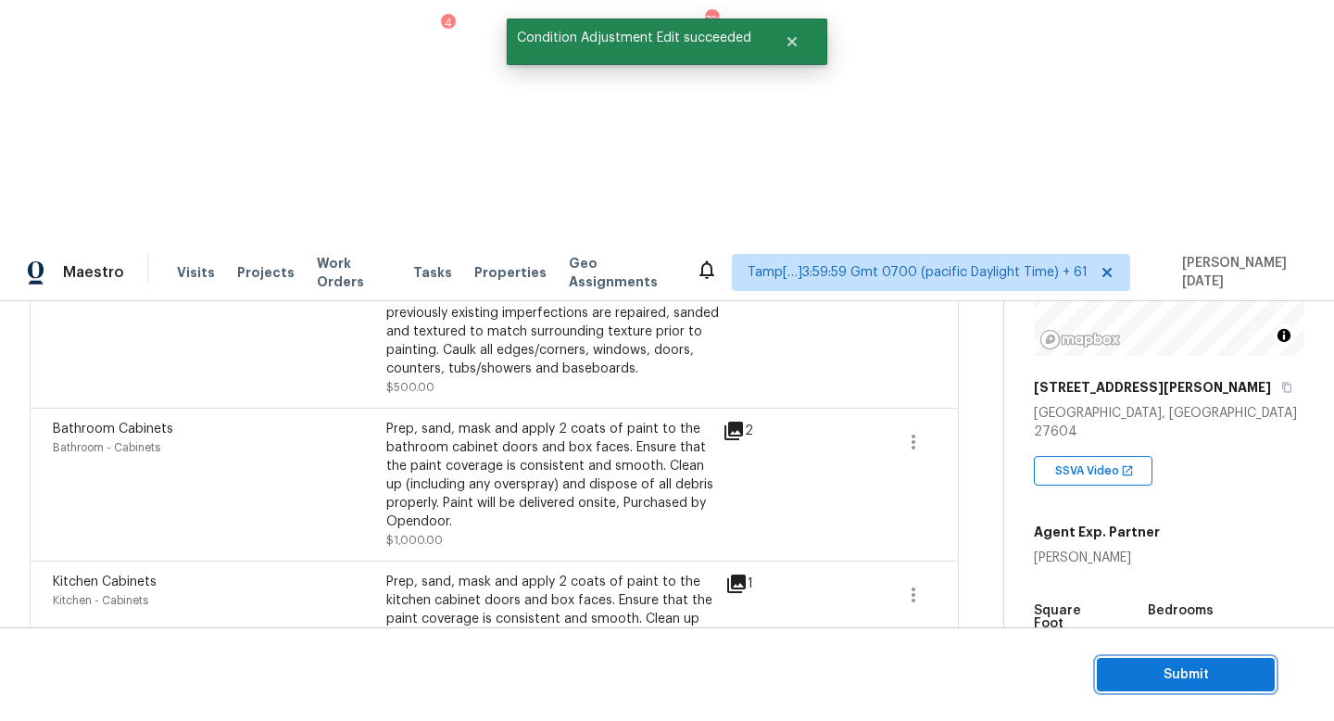
click at [1133, 677] on span "Submit" at bounding box center [1186, 674] width 148 height 23
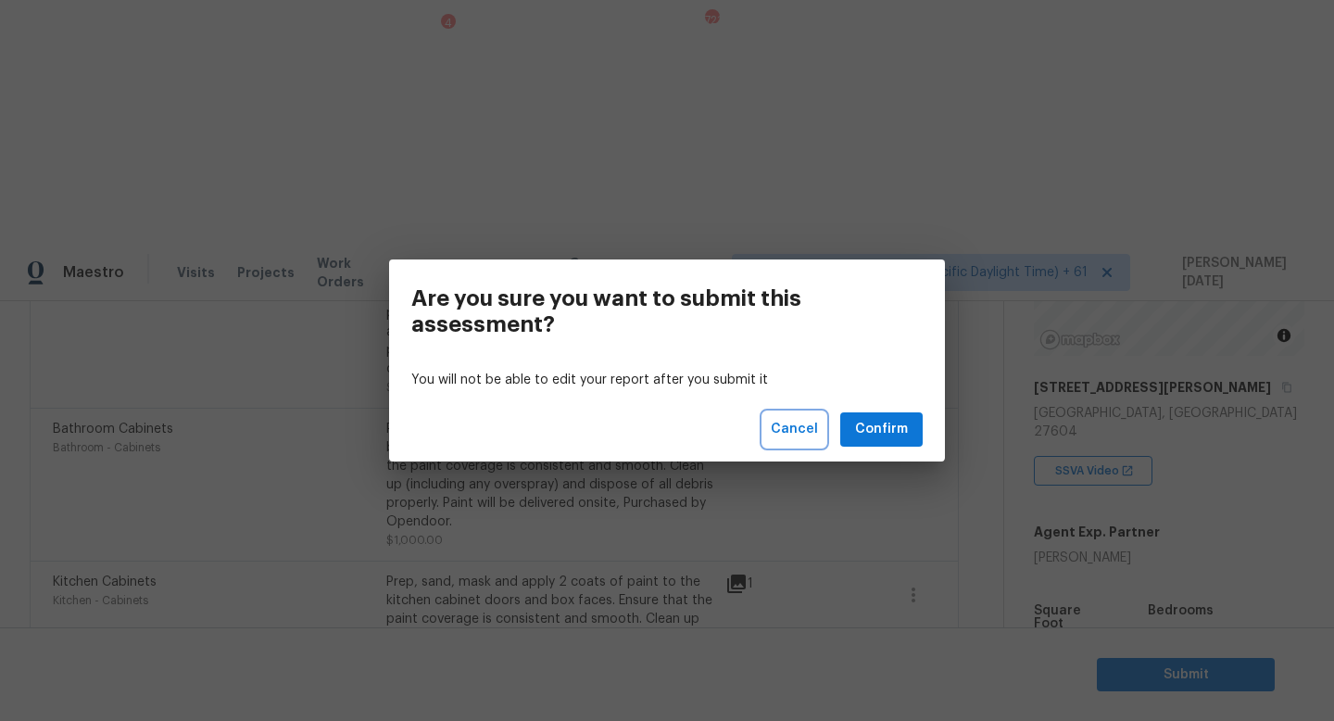
click at [797, 435] on span "Cancel" at bounding box center [794, 429] width 47 height 23
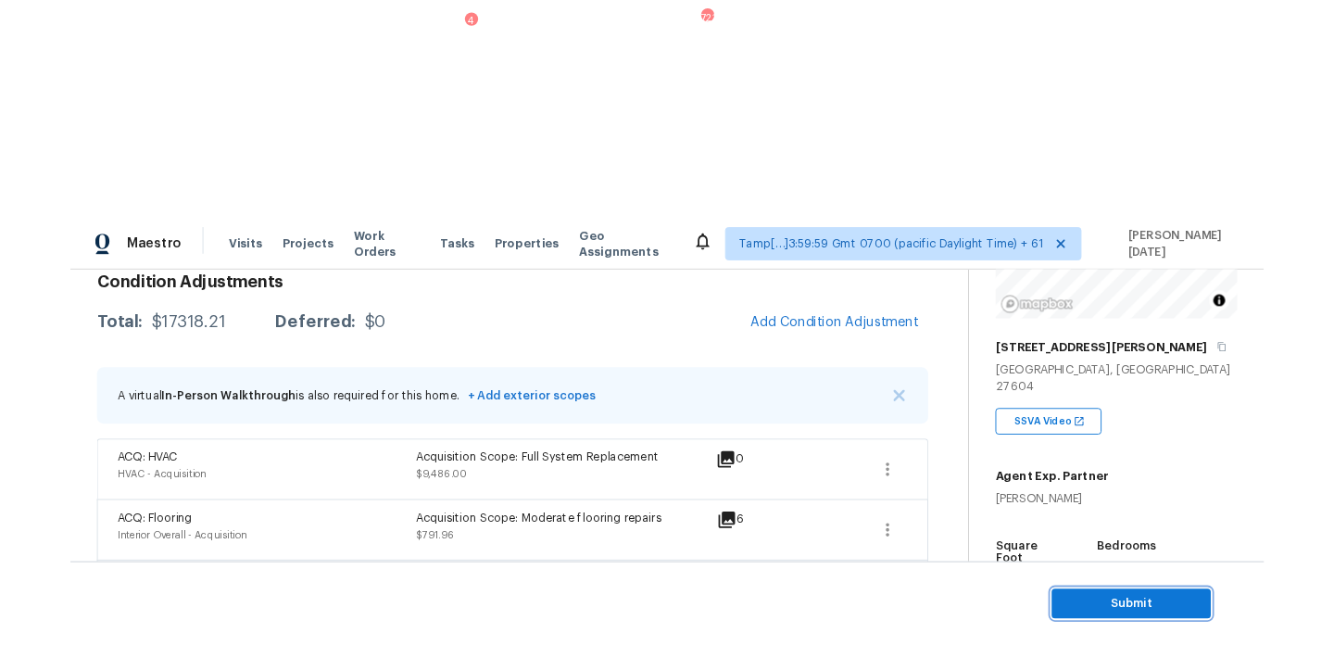
scroll to position [0, 0]
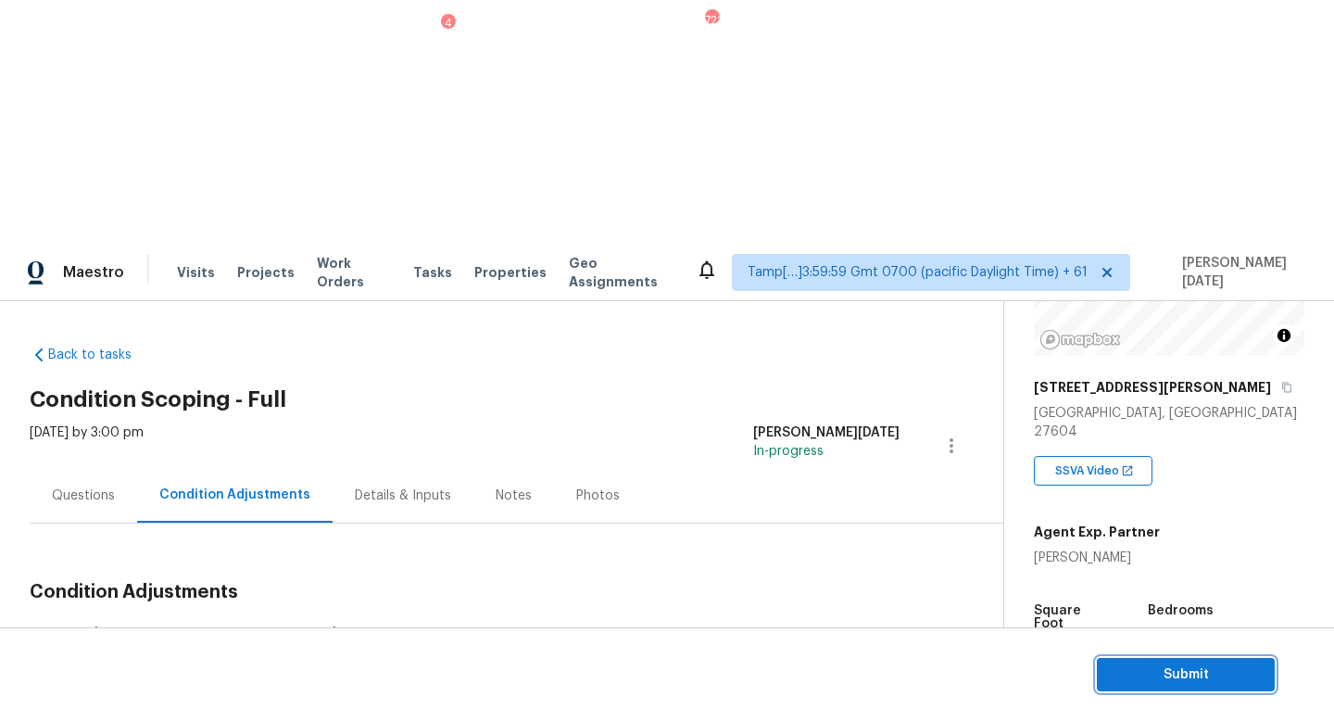
click at [1143, 661] on button "Submit" at bounding box center [1186, 675] width 178 height 34
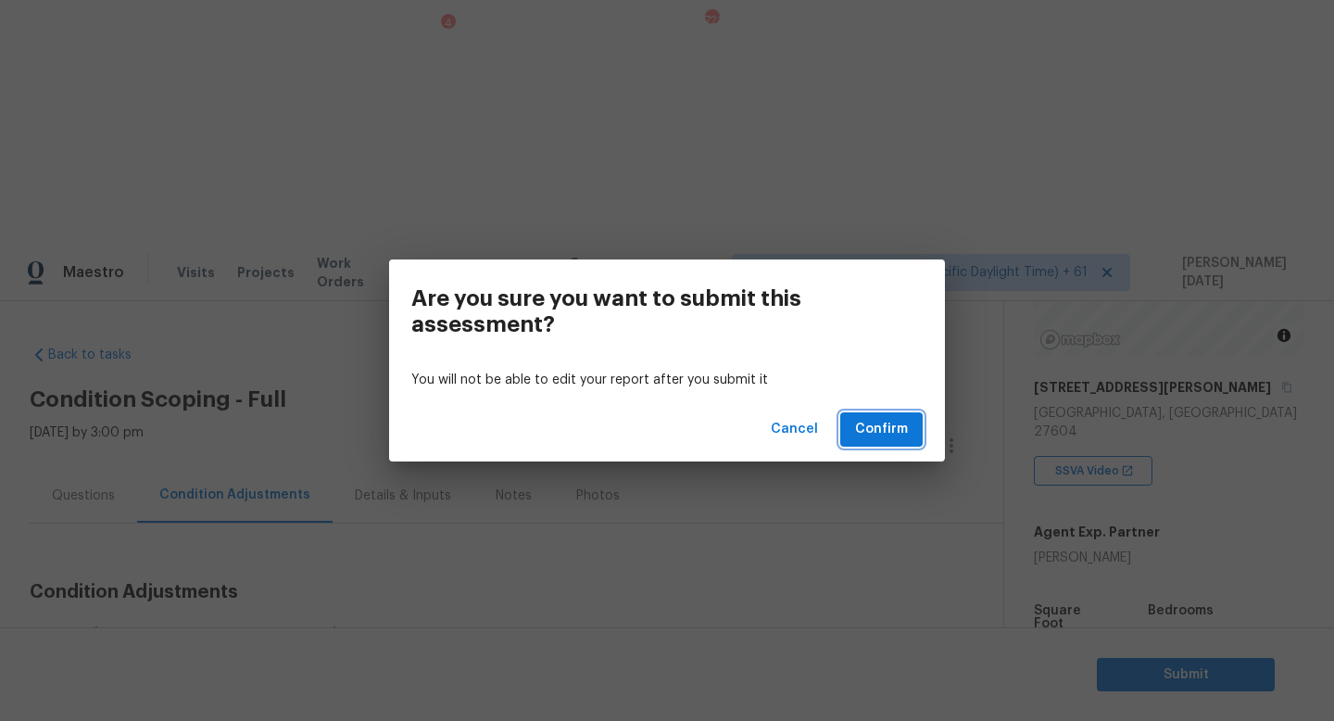
click at [875, 429] on span "Confirm" at bounding box center [881, 429] width 53 height 23
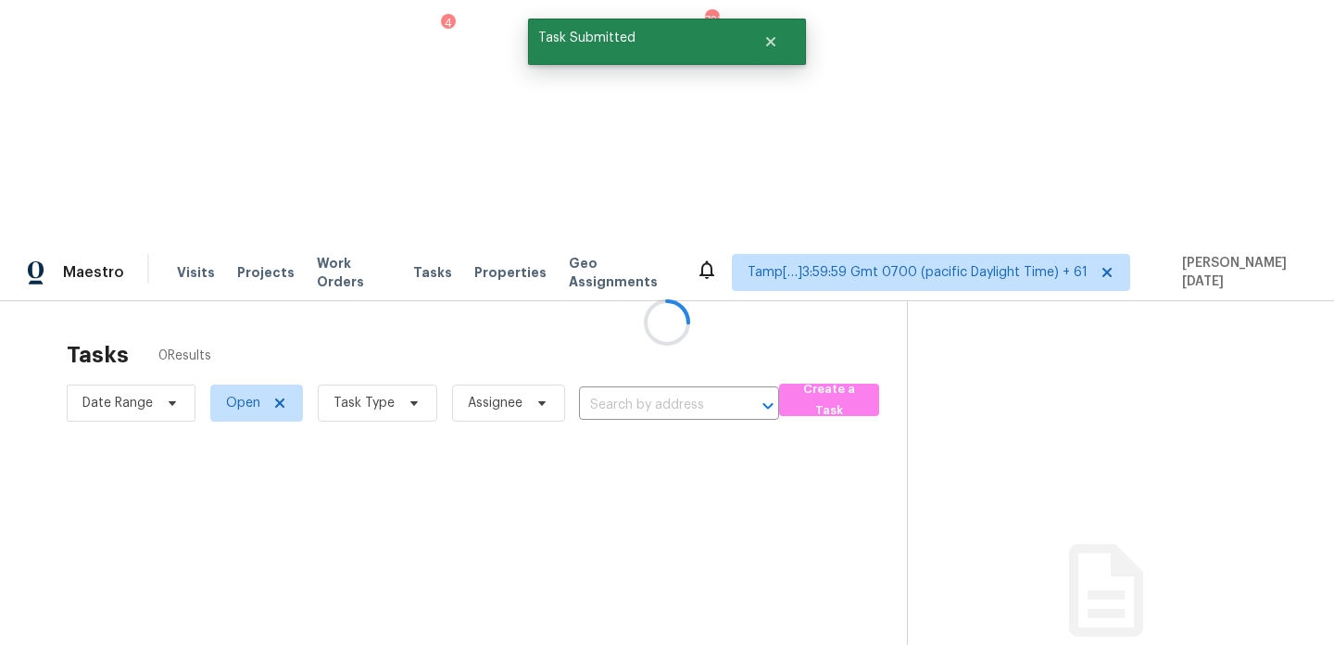
click at [397, 166] on div at bounding box center [667, 322] width 1334 height 645
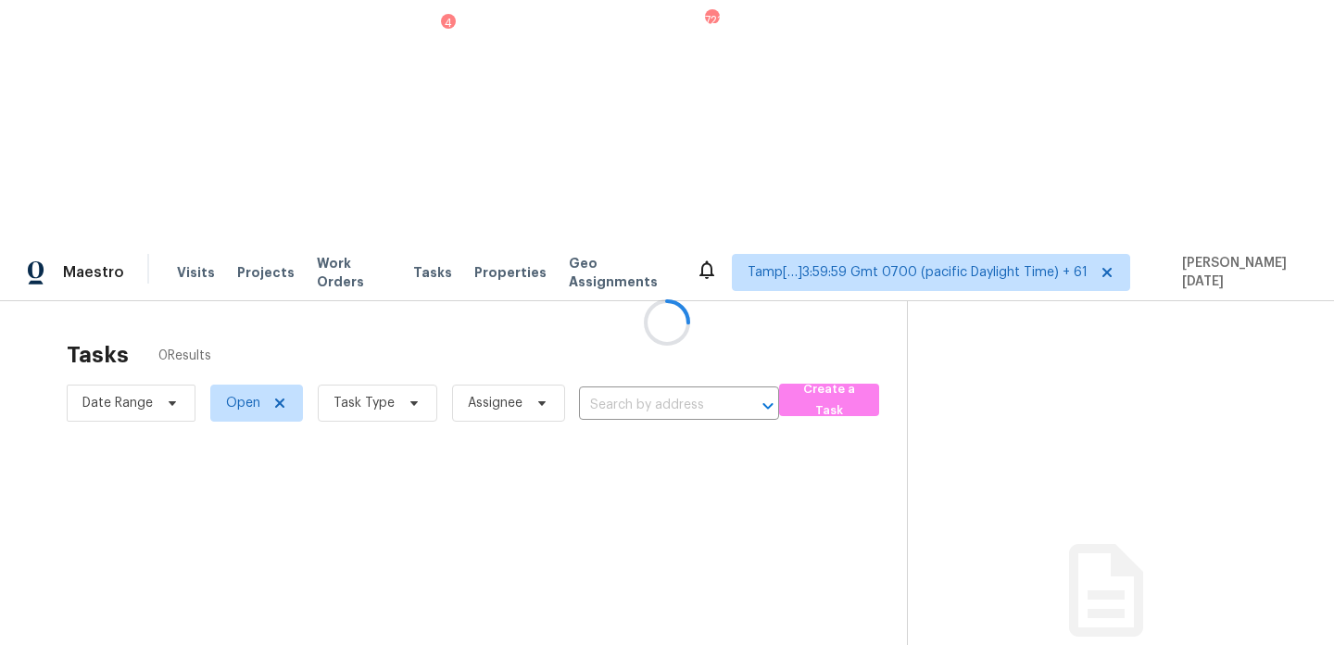
click at [397, 166] on div at bounding box center [667, 322] width 1334 height 645
click at [431, 129] on div at bounding box center [667, 322] width 1334 height 645
click at [382, 167] on div at bounding box center [667, 322] width 1334 height 645
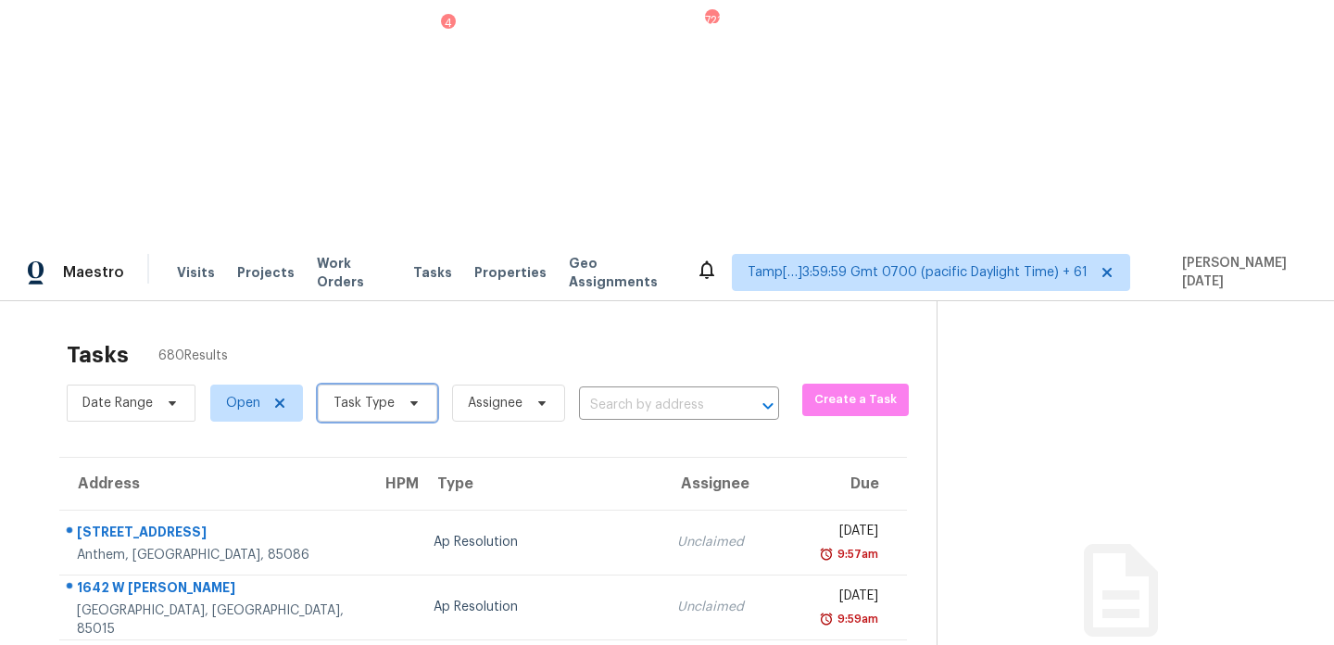
click at [382, 394] on span "Task Type" at bounding box center [364, 403] width 61 height 19
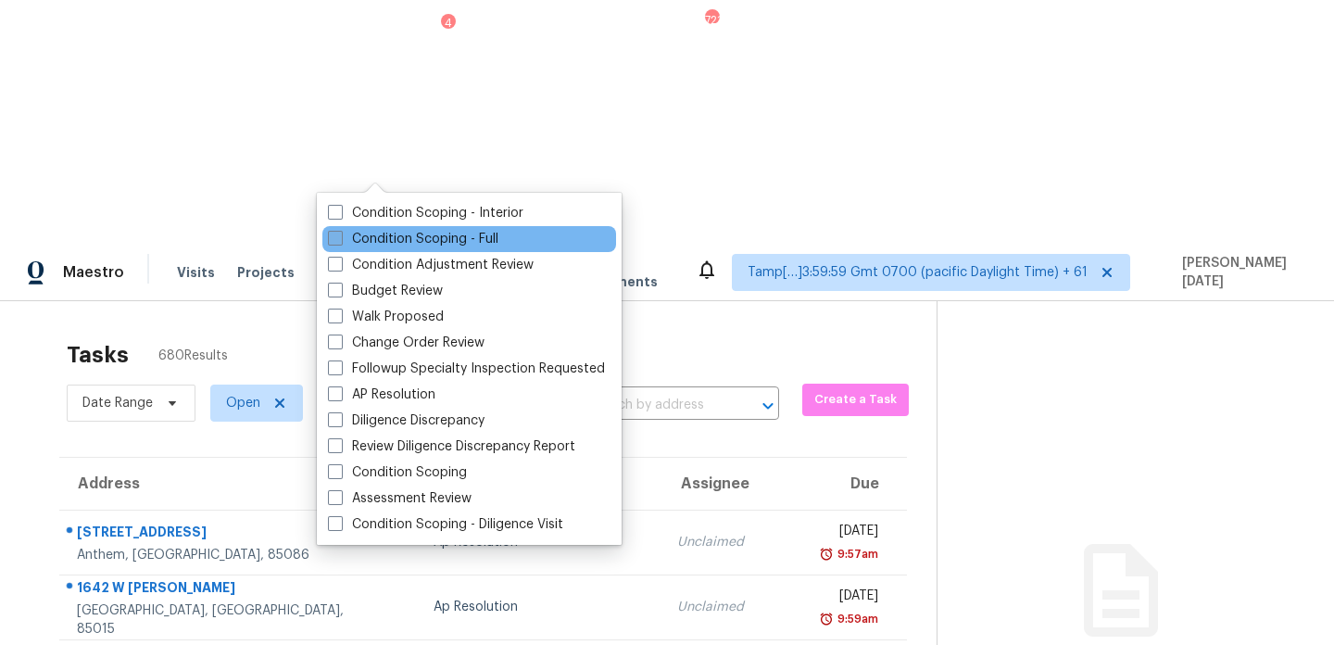
click at [372, 236] on label "Condition Scoping - Full" at bounding box center [413, 239] width 170 height 19
click at [340, 236] on input "Condition Scoping - Full" at bounding box center [334, 236] width 12 height 12
checkbox input "true"
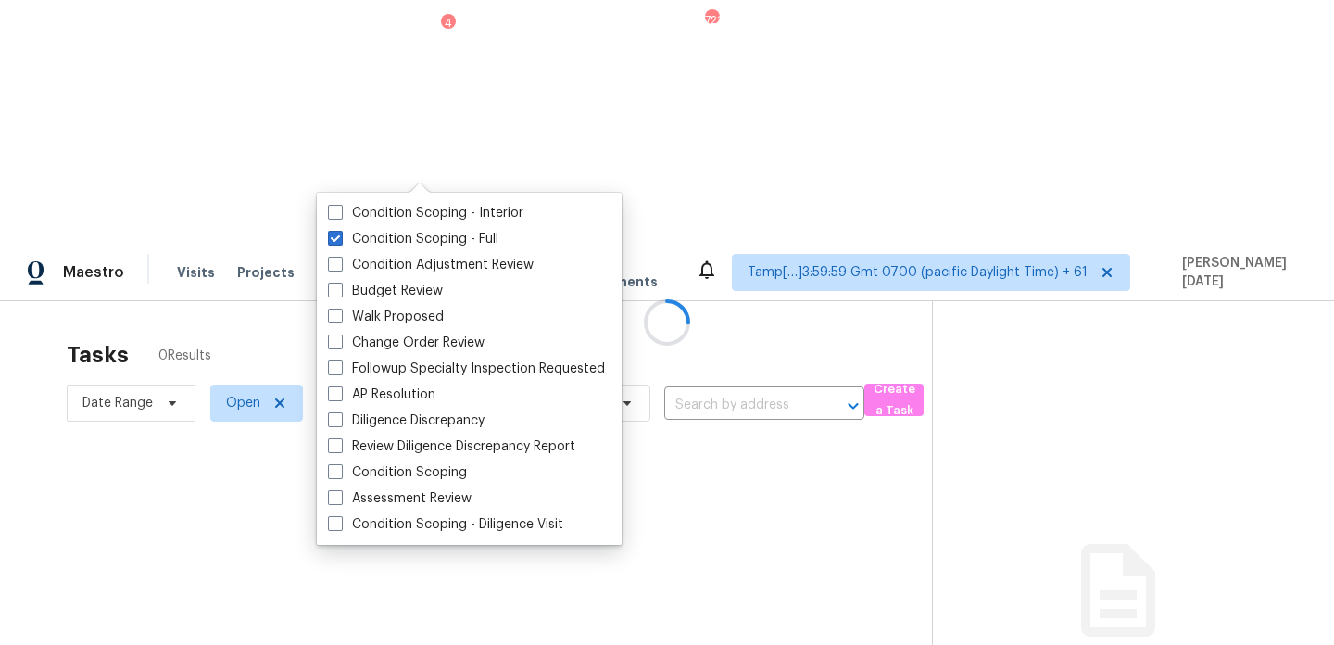
click at [617, 82] on div at bounding box center [667, 322] width 1334 height 645
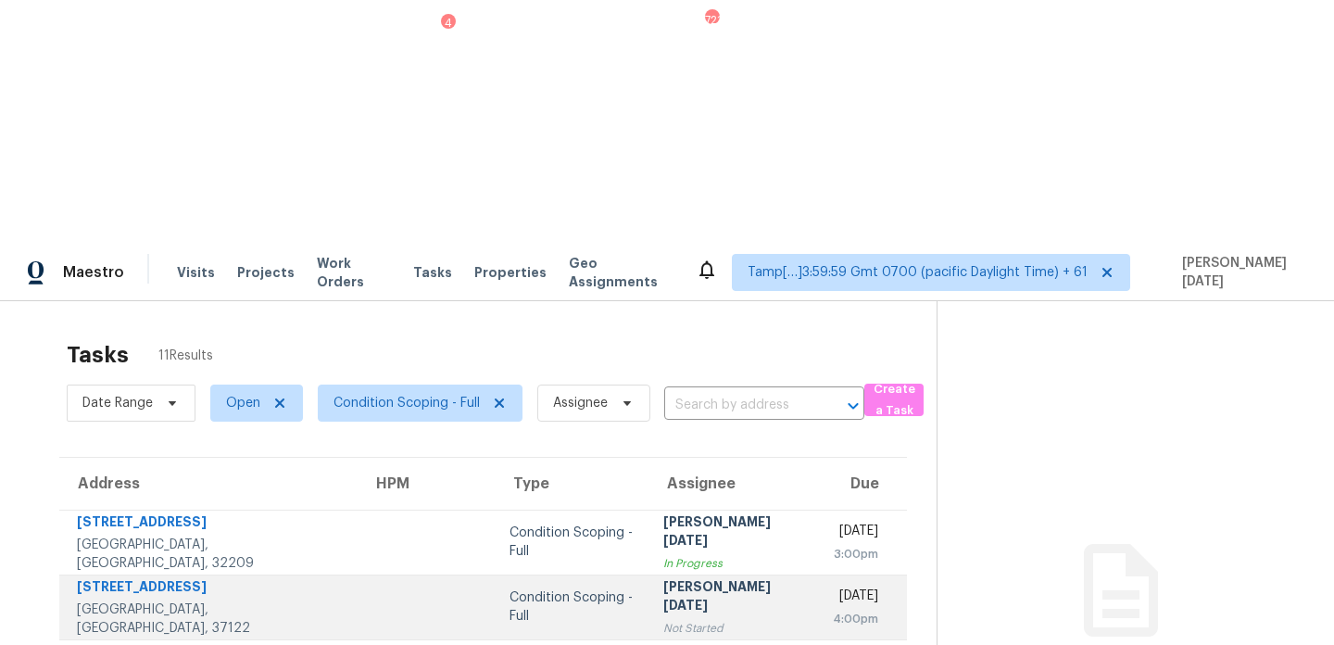
click at [663, 619] on div "Not Started" at bounding box center [733, 628] width 141 height 19
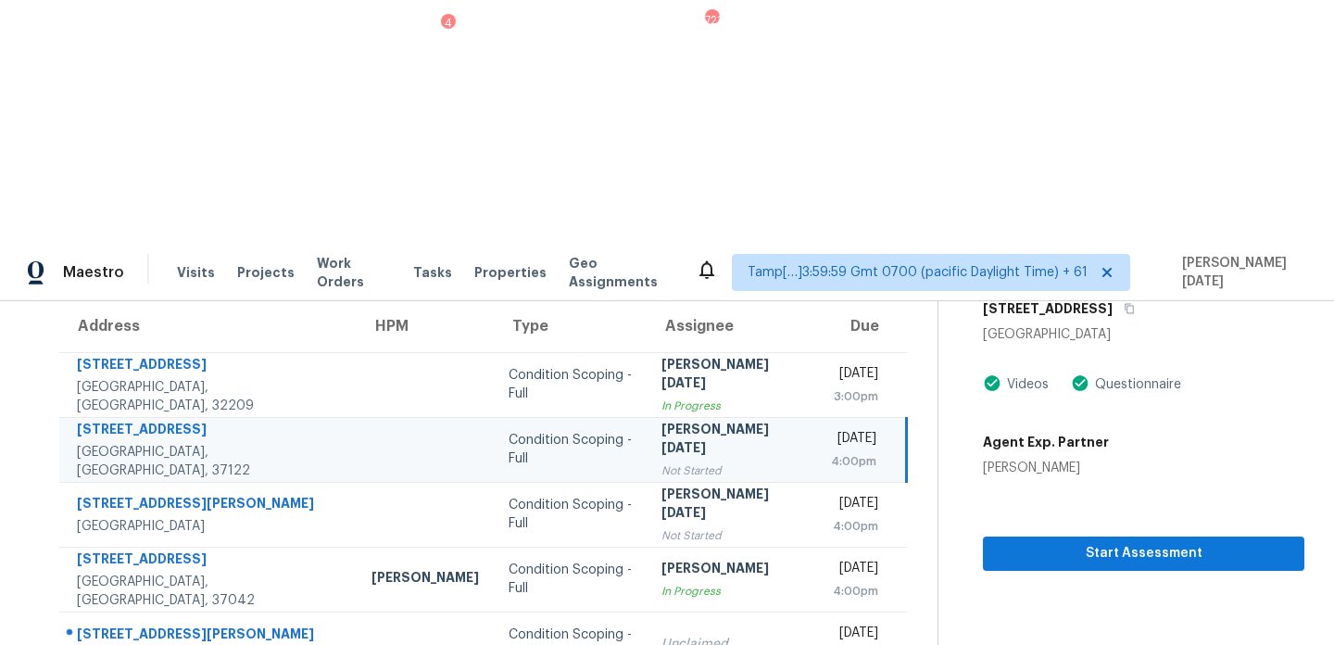
scroll to position [132, 0]
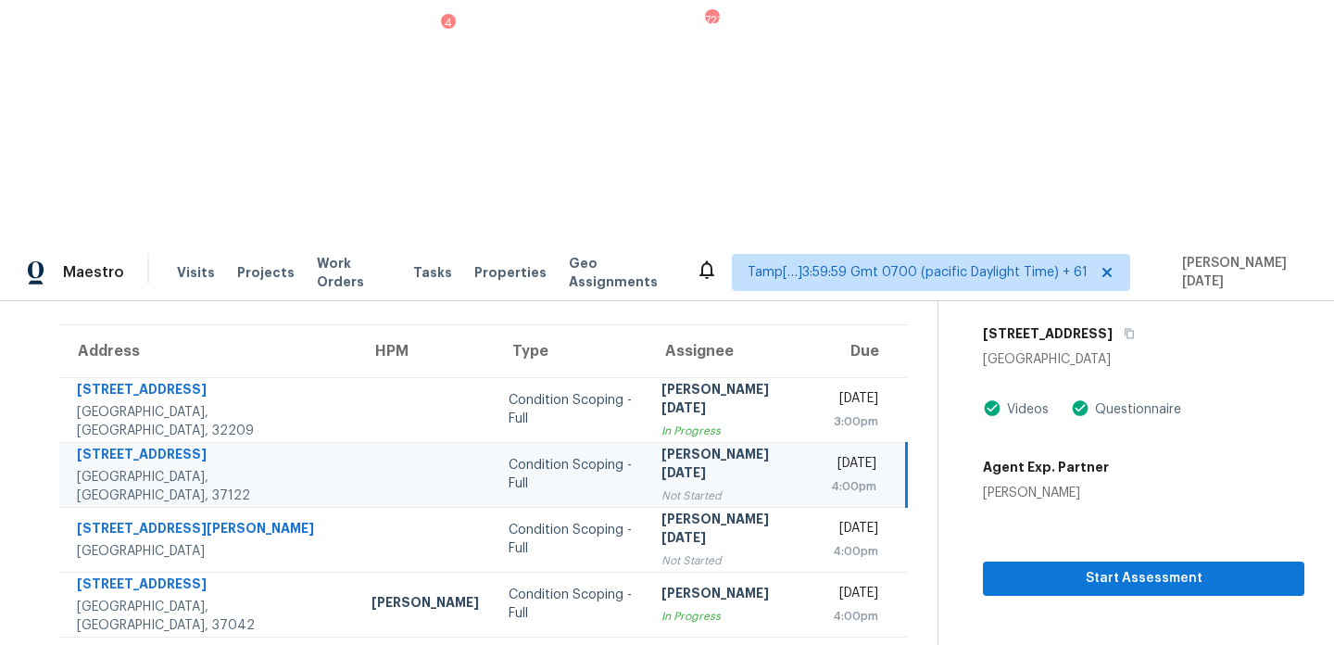
click at [831, 477] on div "4:00pm" at bounding box center [853, 486] width 45 height 19
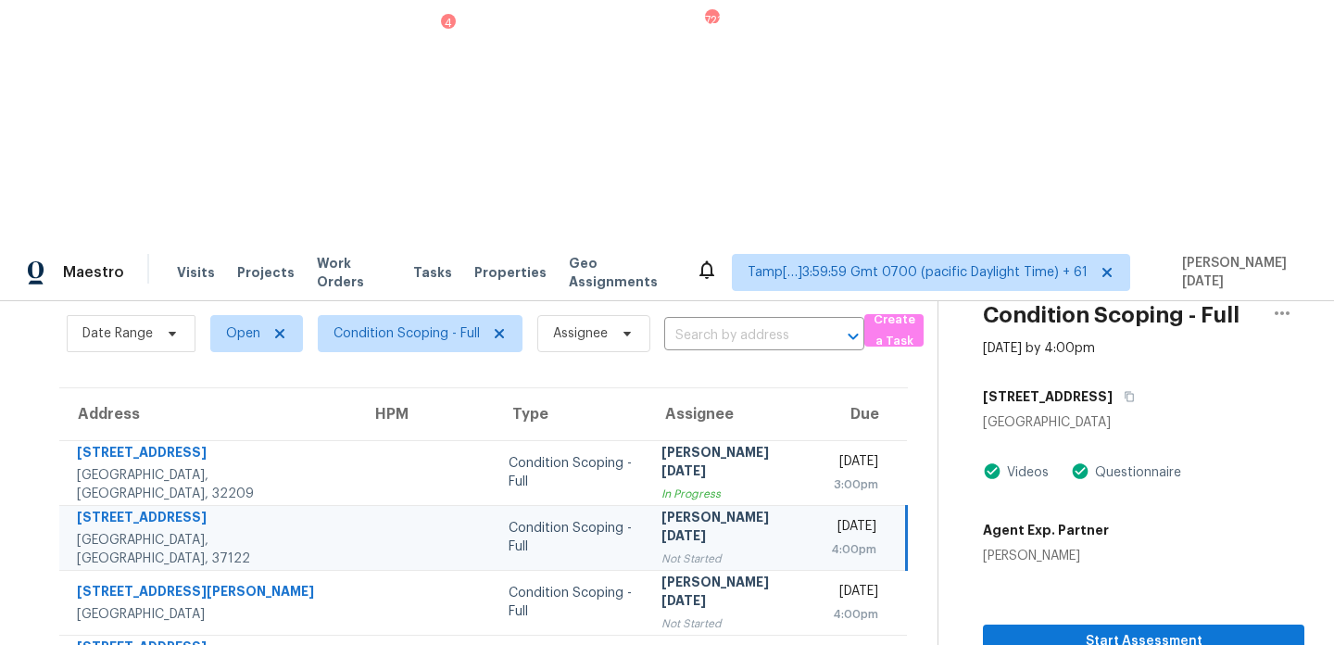
scroll to position [0, 0]
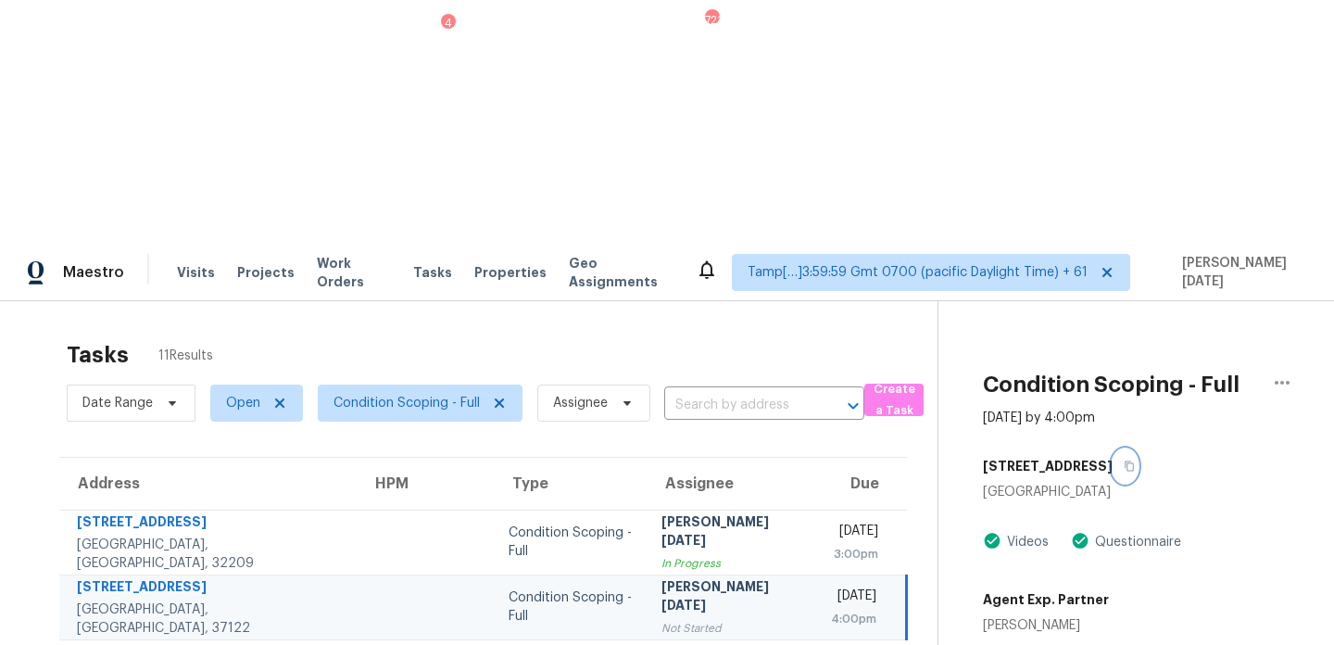
click at [1124, 460] on icon "button" at bounding box center [1129, 465] width 11 height 11
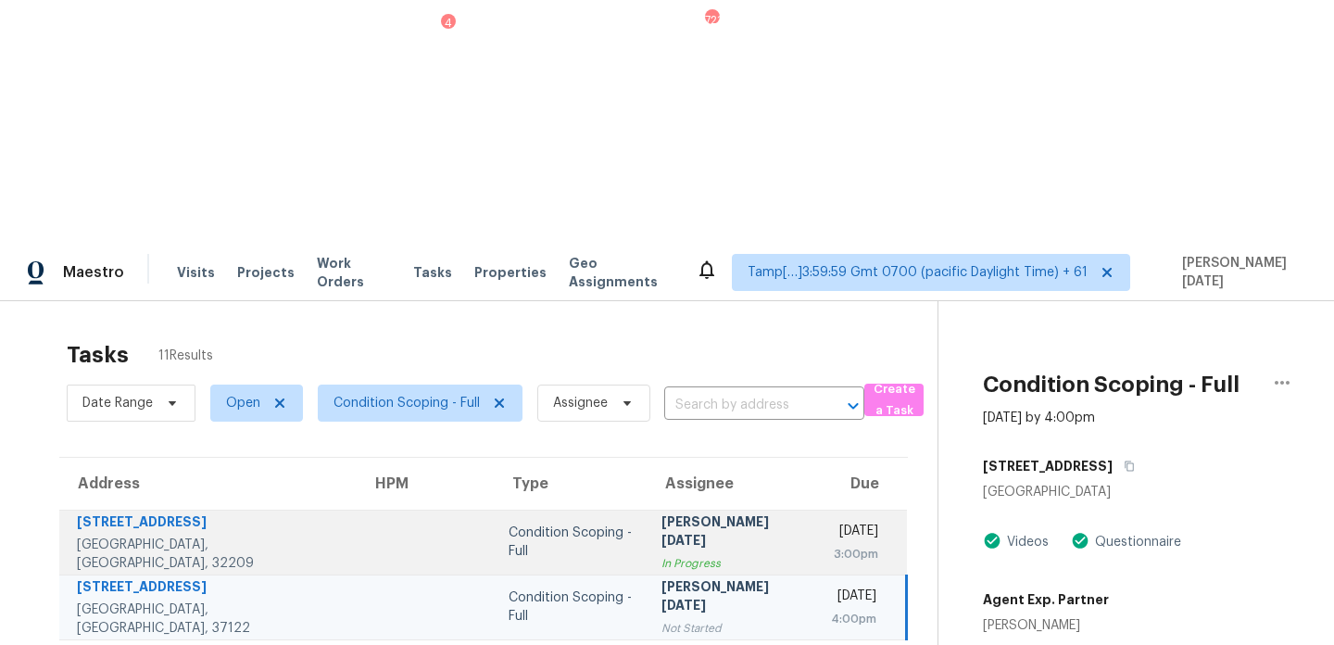
click at [816, 510] on td "Tue, Oct 14th 2025 3:00pm" at bounding box center [861, 542] width 91 height 65
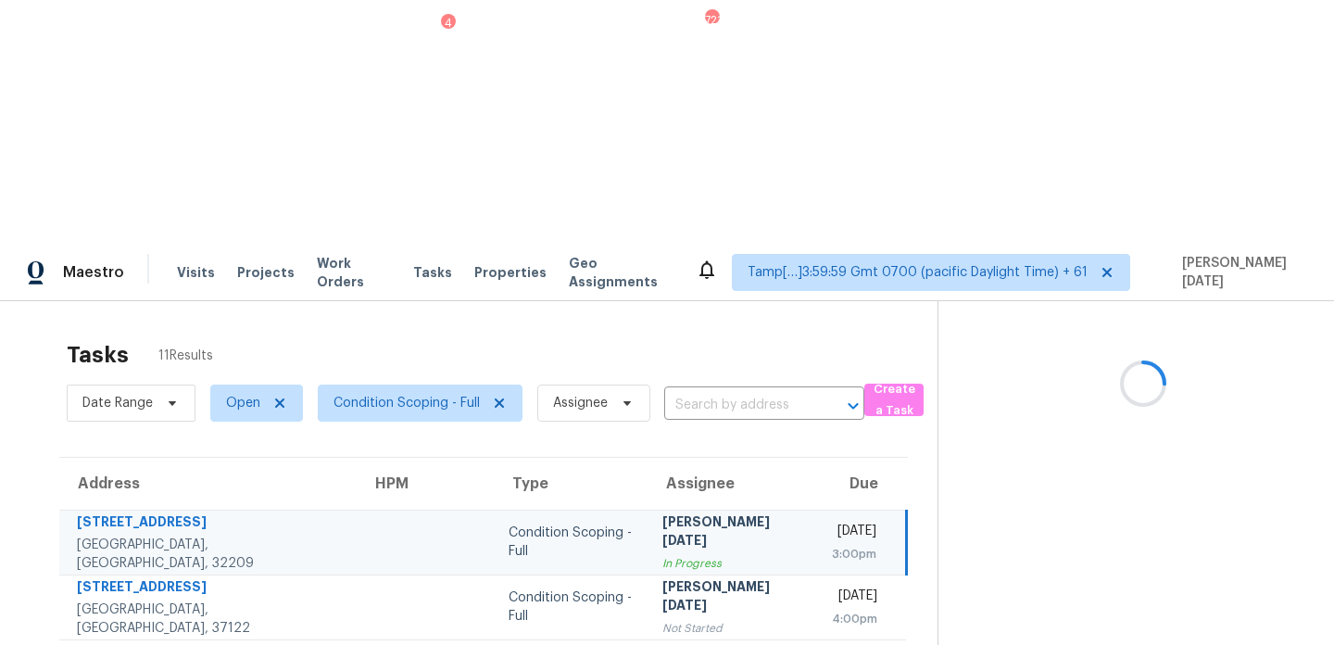
click at [817, 510] on td "Tue, Oct 14th 2025 3:00pm" at bounding box center [862, 542] width 90 height 65
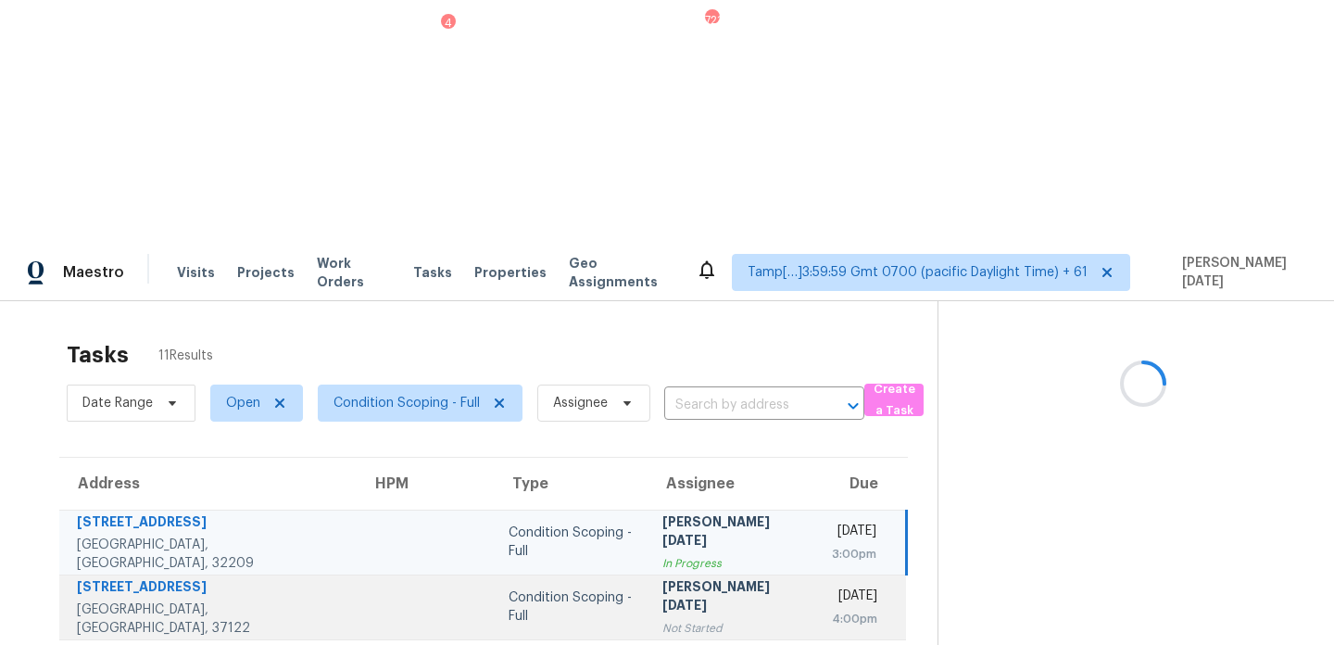
click at [832, 586] on div "[DATE]" at bounding box center [855, 597] width 46 height 23
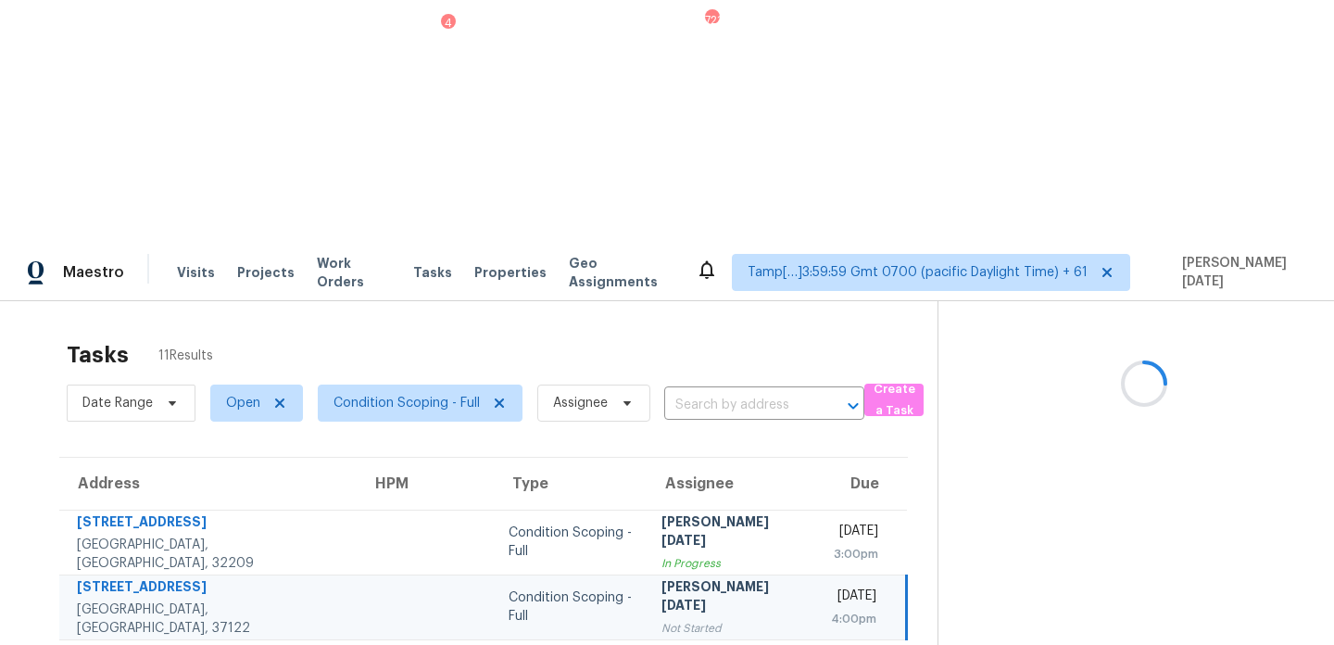
click at [831, 586] on div "[DATE]" at bounding box center [853, 597] width 45 height 23
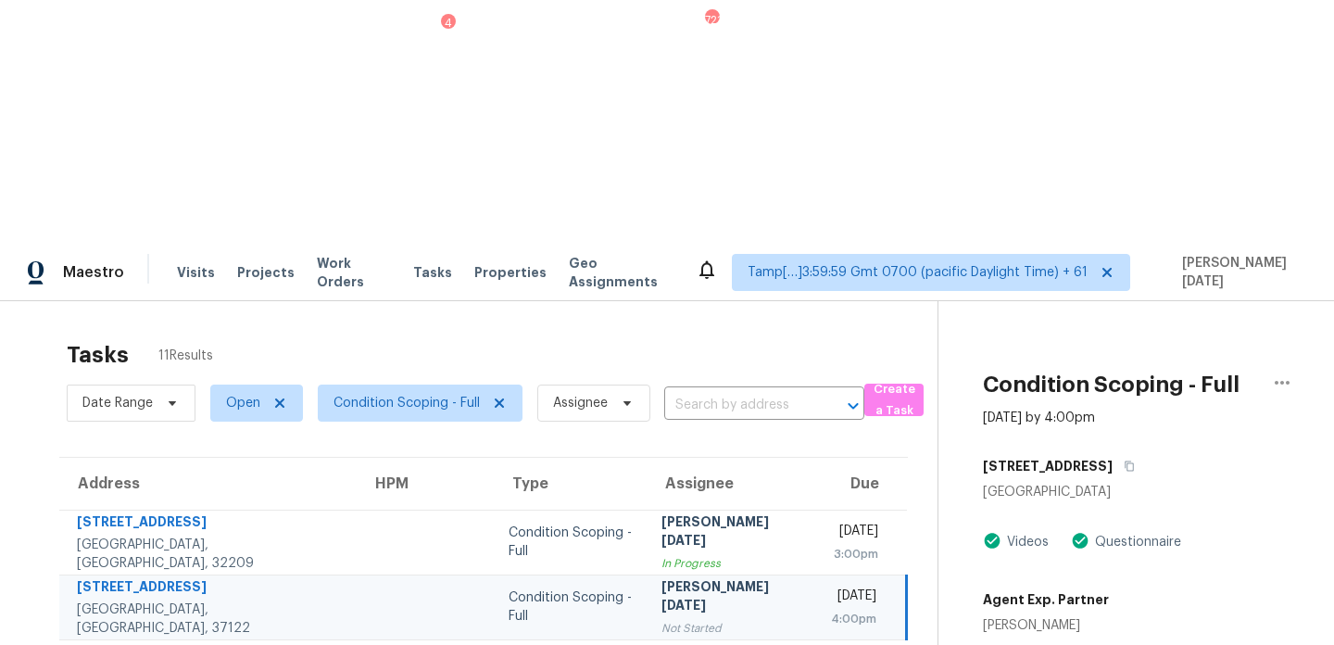
click at [831, 586] on div "[DATE]" at bounding box center [853, 597] width 45 height 23
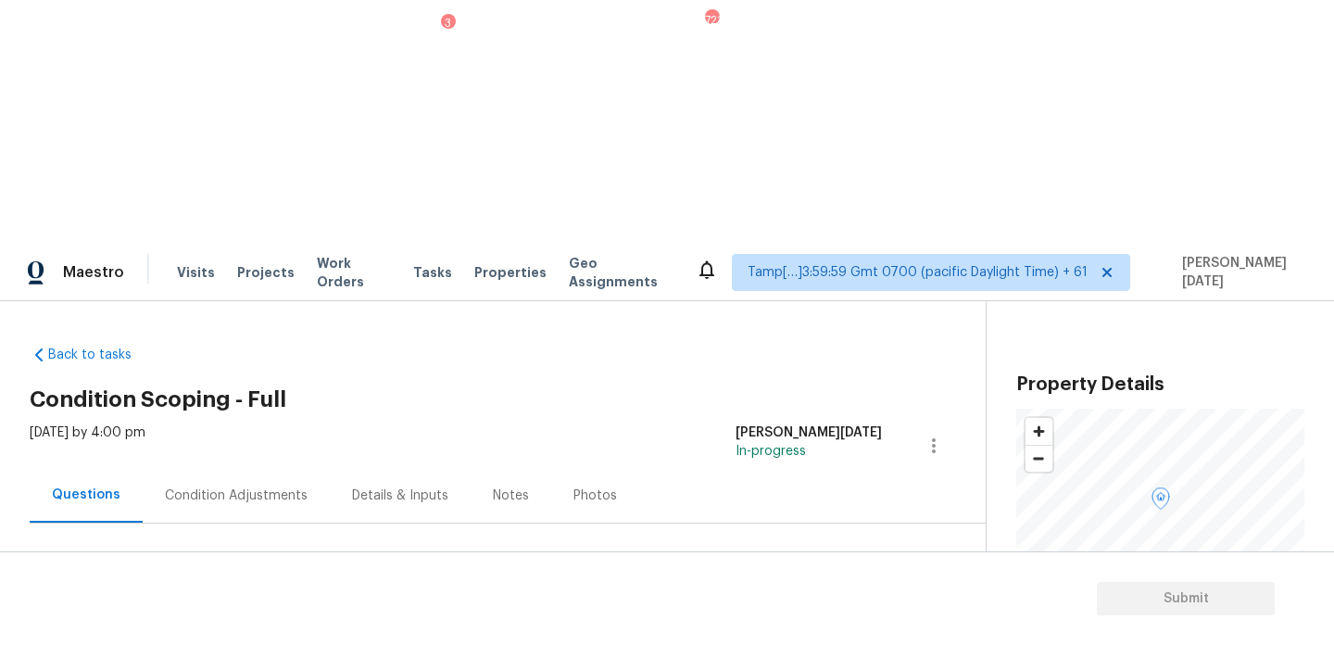
click at [231, 523] on div at bounding box center [486, 566] width 912 height 87
click at [259, 486] on div "Condition Adjustments" at bounding box center [236, 495] width 143 height 19
click at [643, 423] on div "[DATE] by 4:00 pm [PERSON_NAME][DATE] In-progress" at bounding box center [508, 445] width 956 height 44
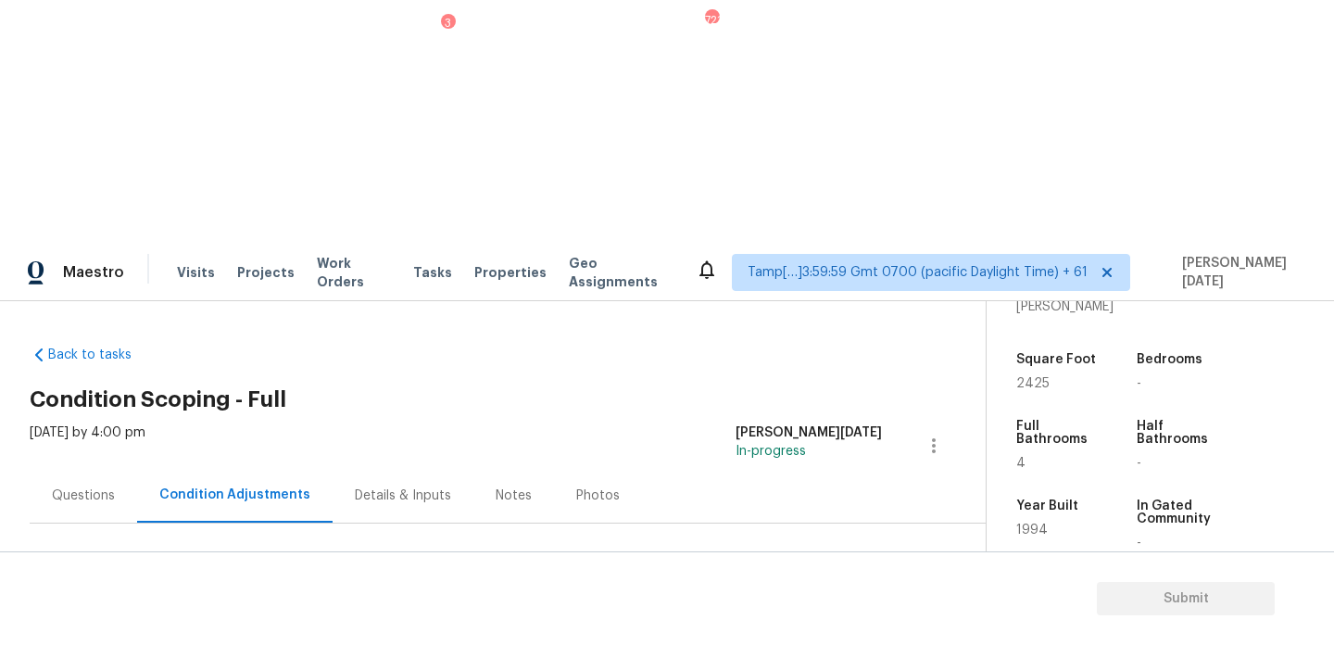
click at [380, 486] on div "Details & Inputs" at bounding box center [403, 495] width 96 height 19
click at [200, 486] on div "Condition Adjustments" at bounding box center [230, 495] width 143 height 19
click at [727, 523] on div "Condition Adjustments Total: $0 Deferred: $0 Add Condition Adjustment A virtual…" at bounding box center [486, 644] width 912 height 243
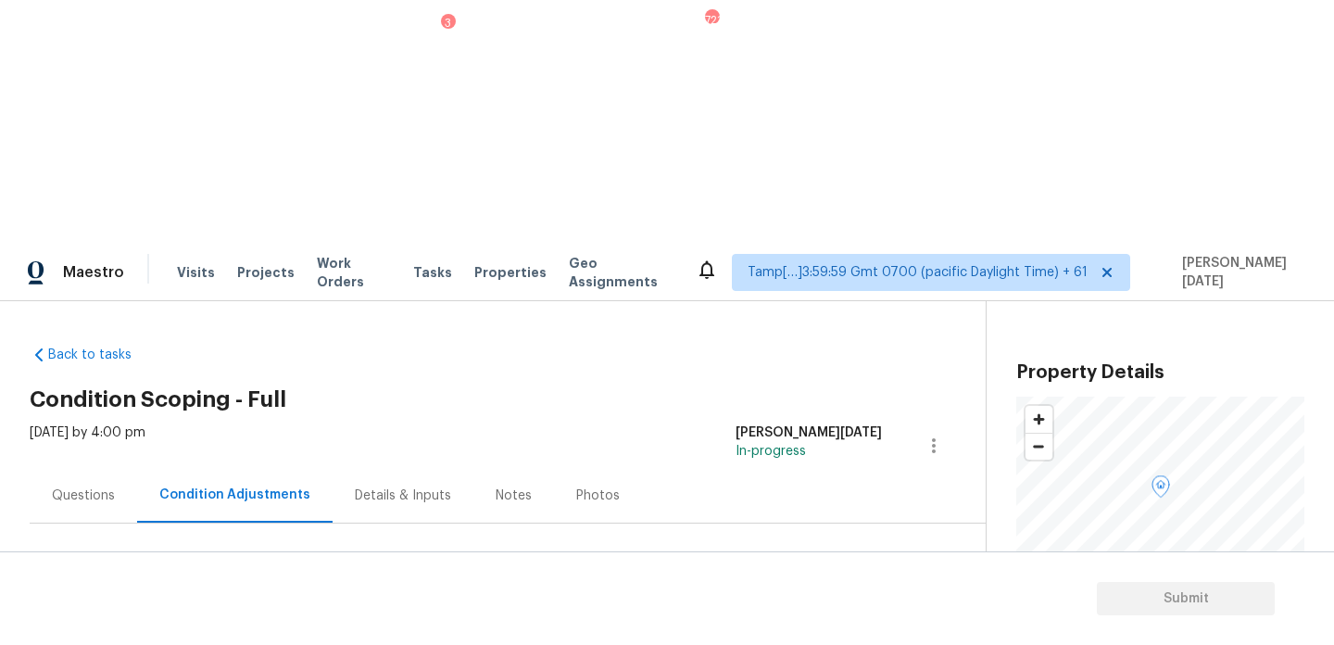
click at [675, 468] on div "Questions Condition Adjustments Details & Inputs Notes Photos" at bounding box center [508, 496] width 956 height 56
click at [762, 616] on span "Add Condition Adjustment" at bounding box center [836, 636] width 209 height 41
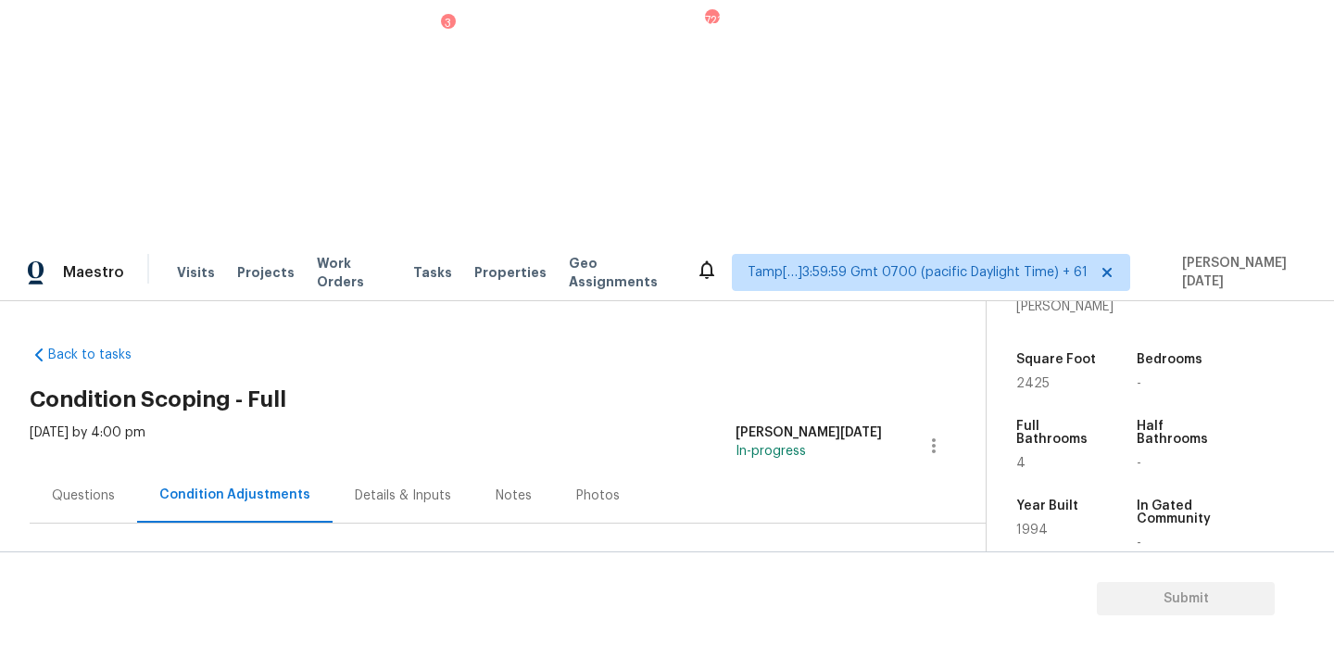
click at [98, 523] on div "Condition Adjustments Total: $0 Deferred: $0 Add Condition Adjustment A virtual…" at bounding box center [486, 644] width 912 height 243
click at [78, 486] on div "Questions" at bounding box center [83, 495] width 63 height 19
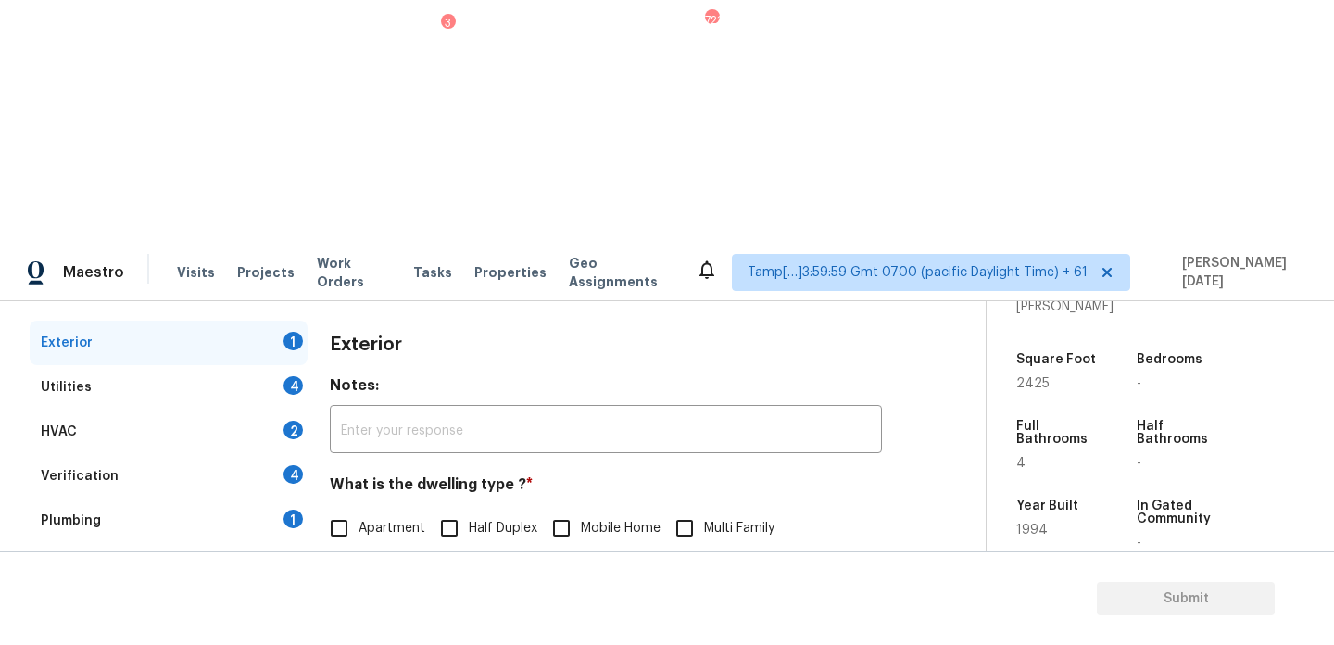
click at [271, 632] on div "Pricing 5" at bounding box center [169, 654] width 278 height 44
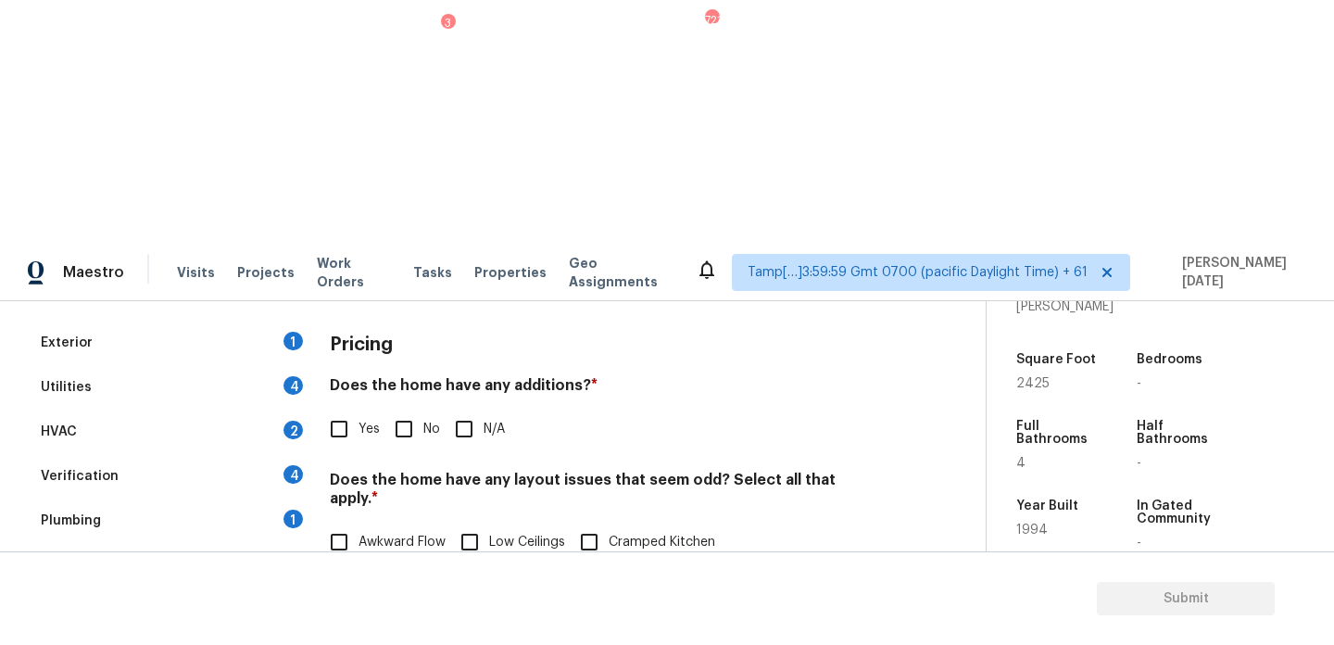
click at [614, 561] on input "Slope in [GEOGRAPHIC_DATA]" at bounding box center [630, 580] width 39 height 39
checkbox input "true"
click at [396, 410] on input "No" at bounding box center [404, 429] width 39 height 39
checkbox input "true"
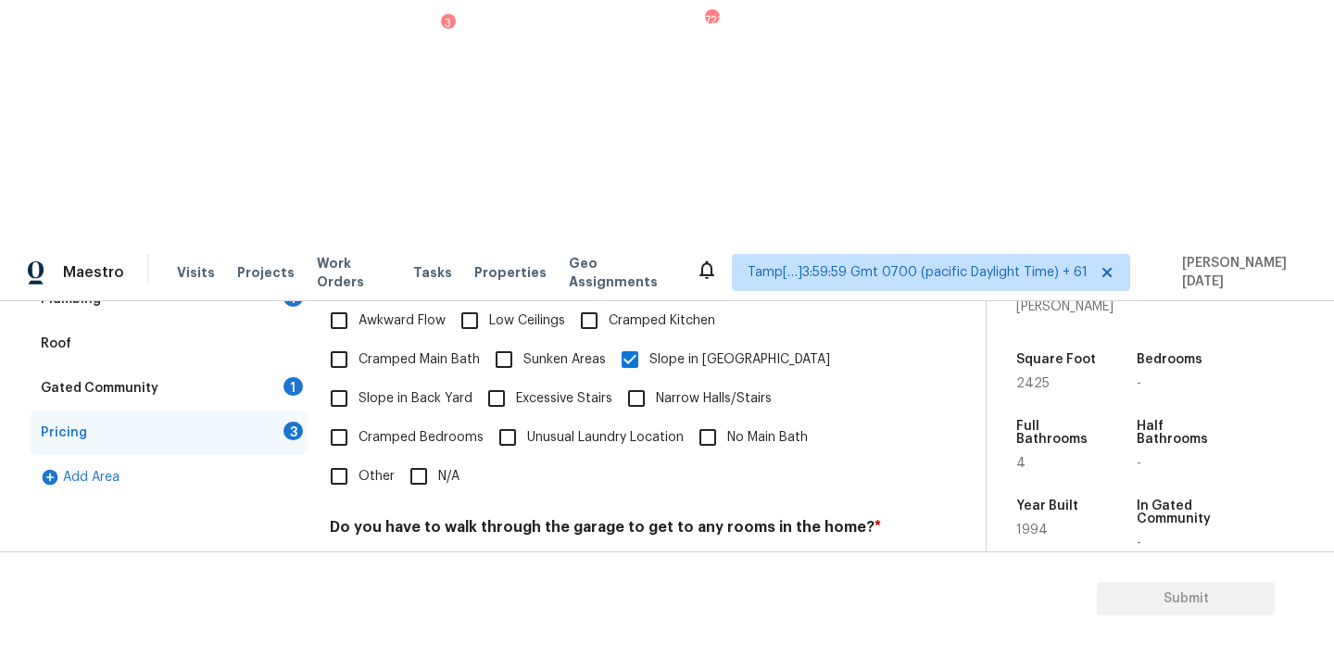
scroll to position [467, 0]
click at [417, 553] on input "No" at bounding box center [404, 572] width 39 height 39
checkbox input "true"
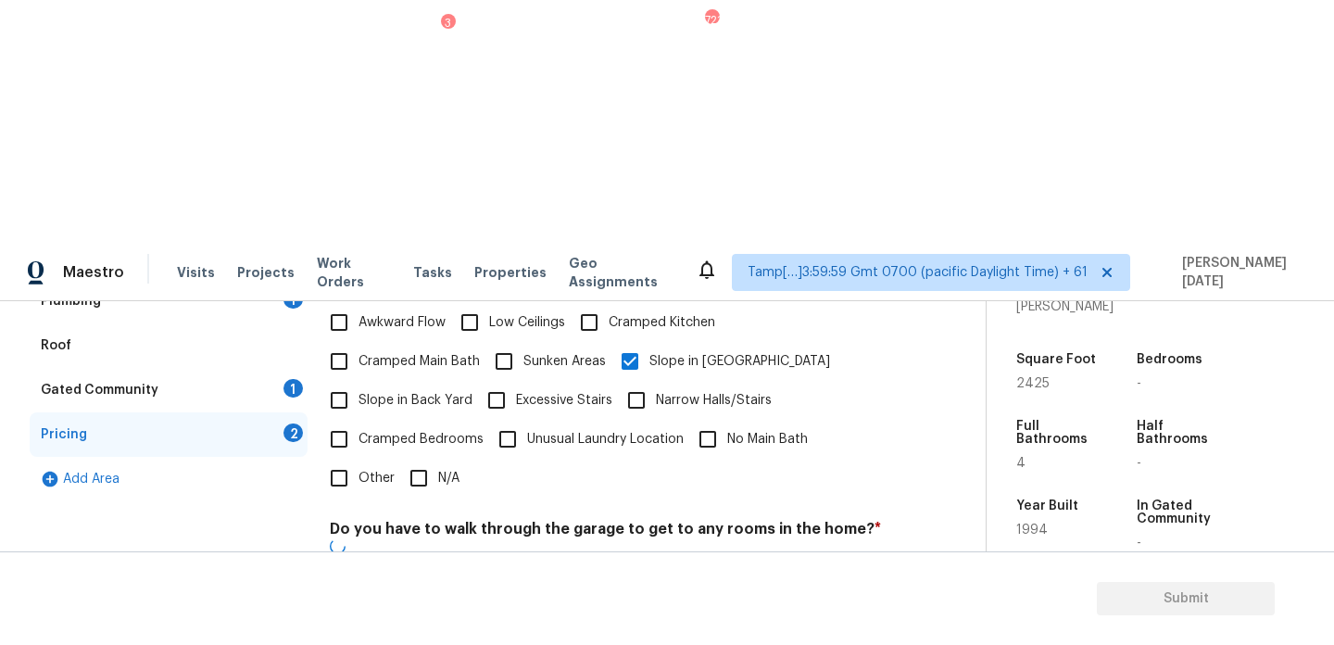
checkbox input "true"
click at [418, 538] on div "Pricing Does the home have any additions? * Yes No N/A Does the home have any l…" at bounding box center [606, 453] width 552 height 704
checkbox input "true"
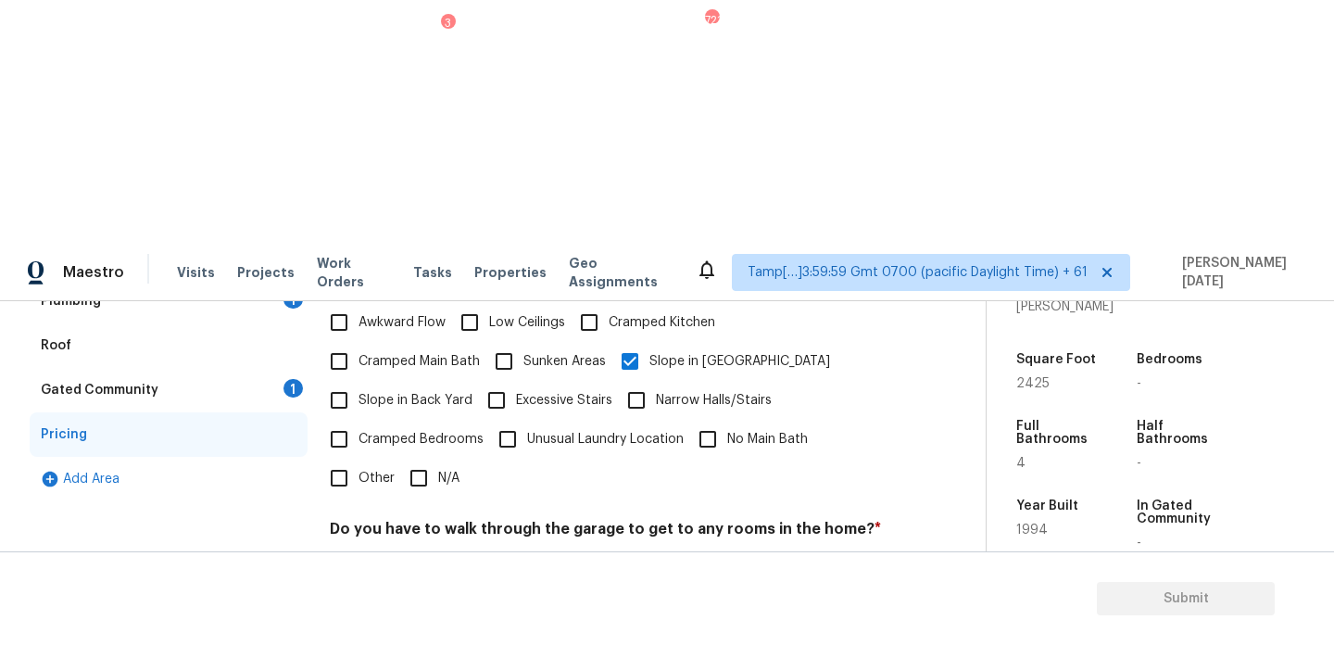
scroll to position [0, 0]
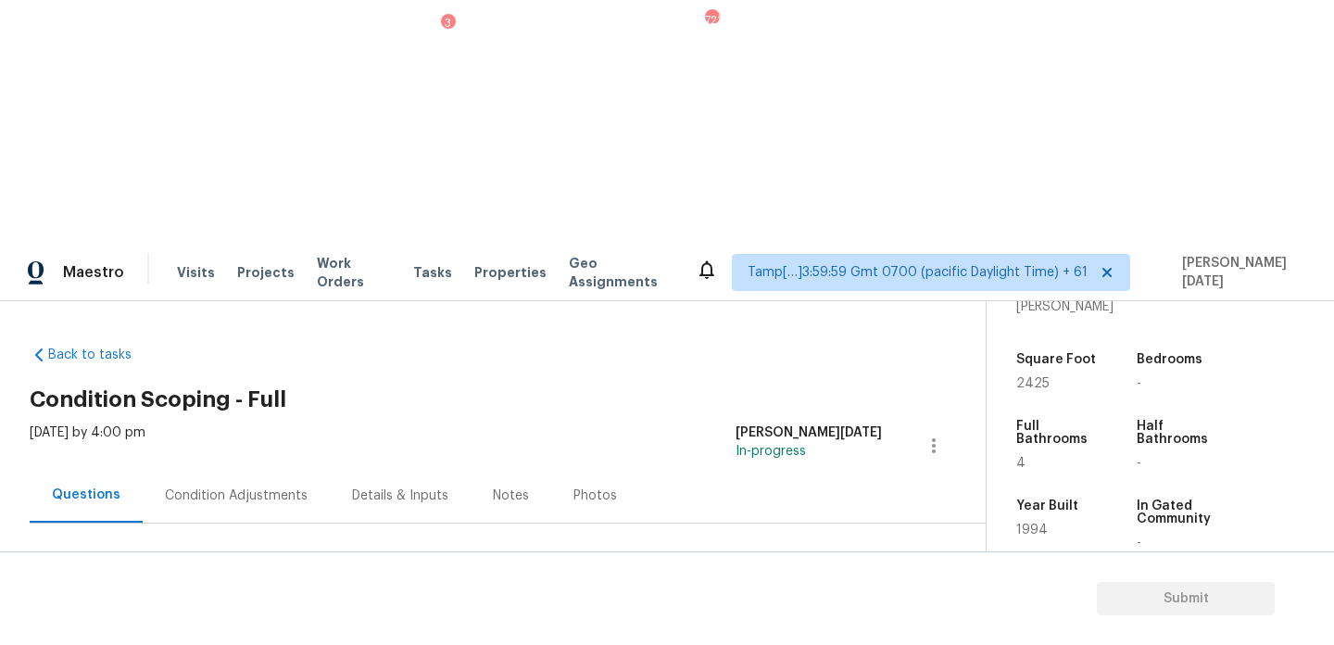
click at [210, 486] on div "Condition Adjustments" at bounding box center [236, 495] width 143 height 19
click at [901, 627] on span "Add Condition Adjustment" at bounding box center [836, 635] width 187 height 17
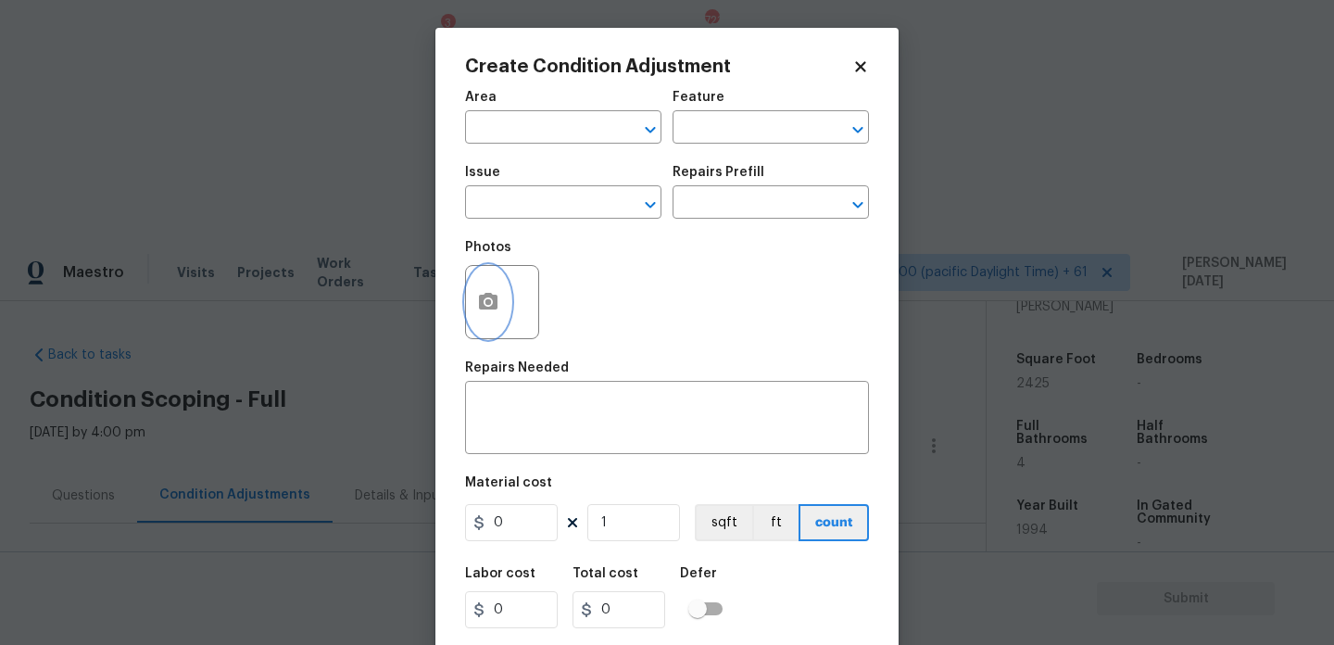
click at [472, 296] on button "button" at bounding box center [488, 302] width 44 height 72
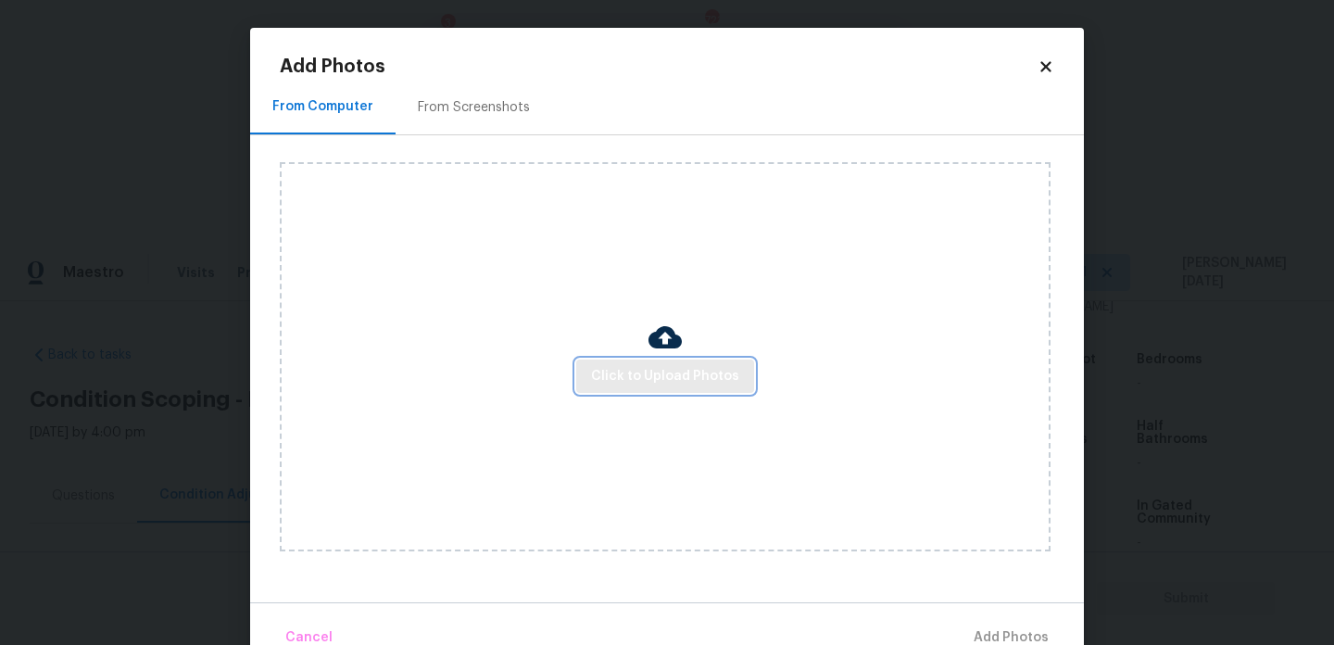
click at [649, 367] on span "Click to Upload Photos" at bounding box center [665, 376] width 148 height 23
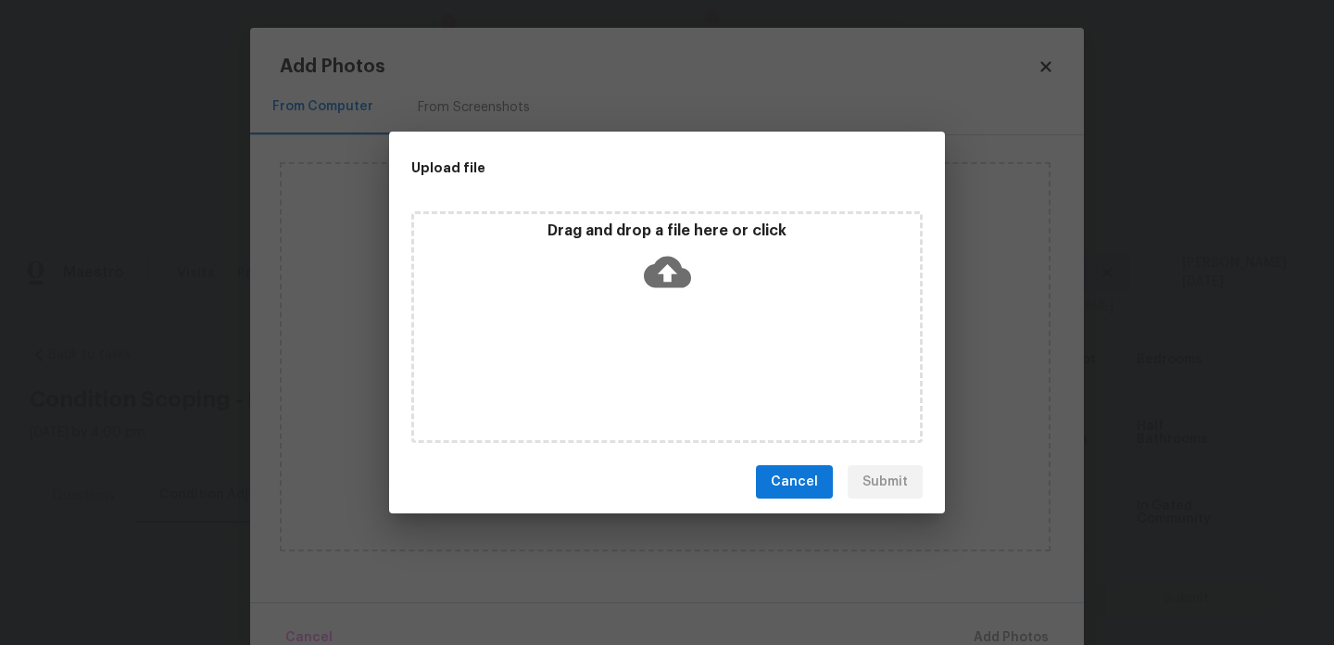
click at [649, 367] on div "Drag and drop a file here or click" at bounding box center [666, 327] width 511 height 232
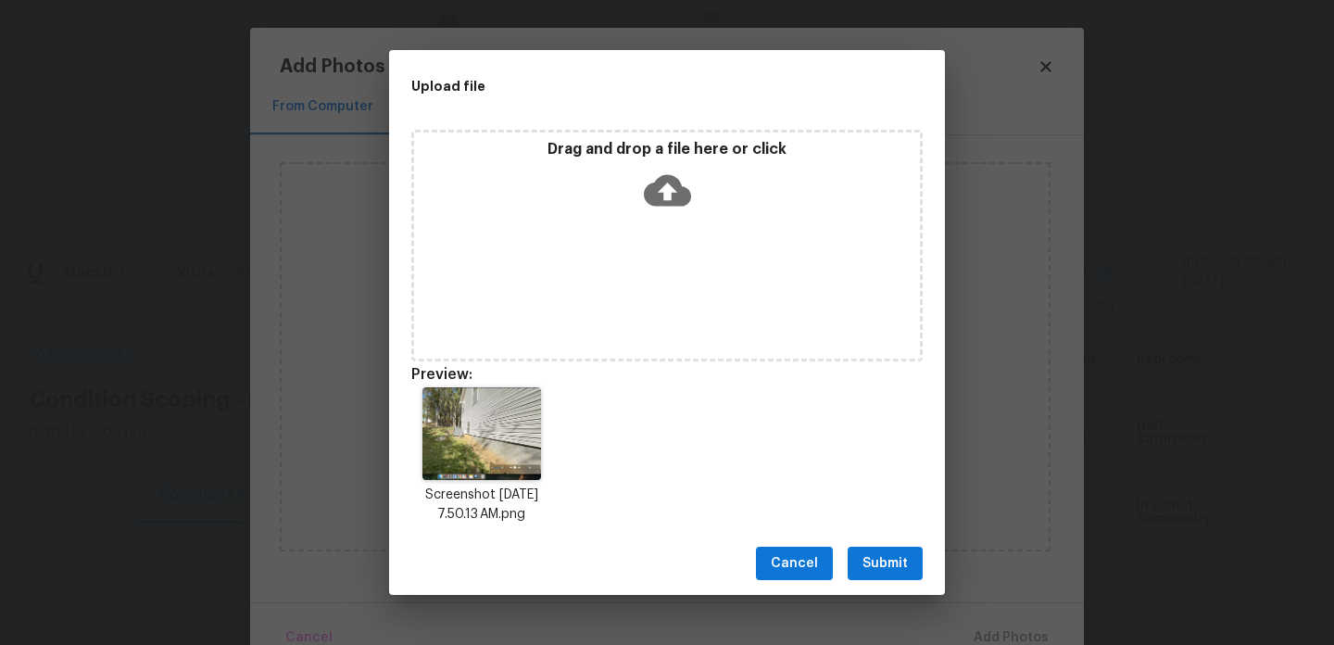
click at [915, 559] on button "Submit" at bounding box center [885, 564] width 75 height 34
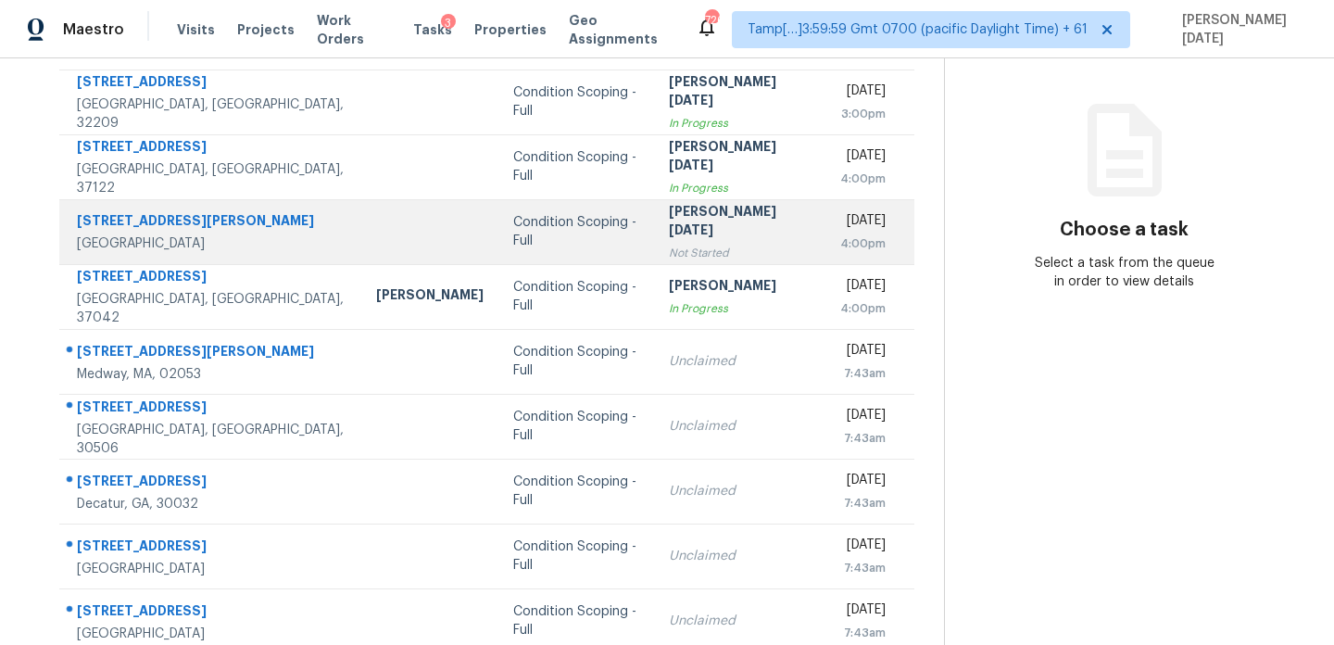
scroll to position [213, 0]
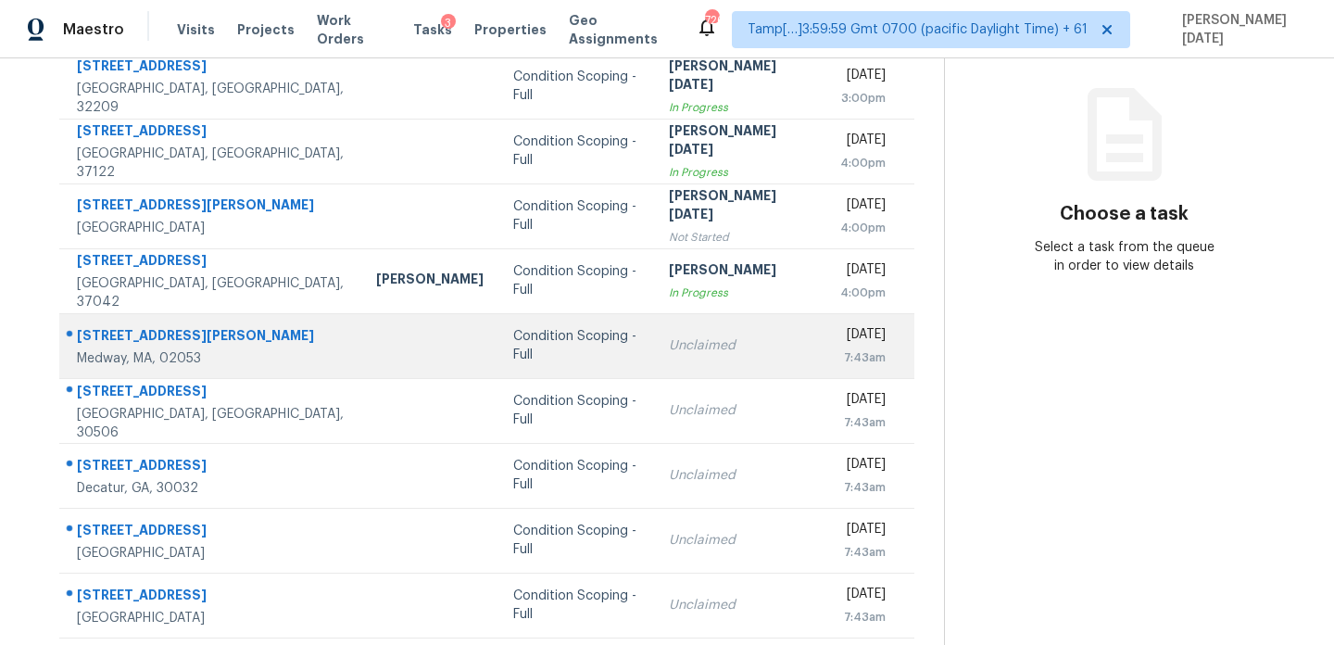
click at [654, 359] on td "Unclaimed" at bounding box center [739, 345] width 171 height 65
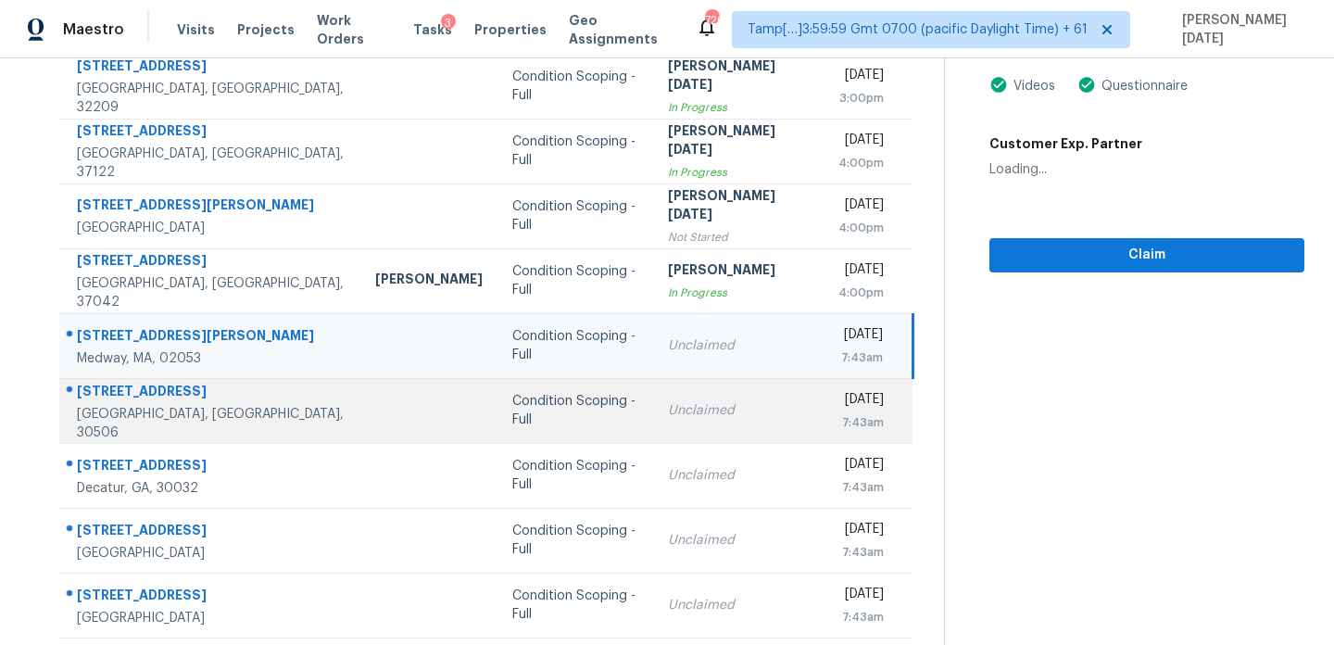
click at [653, 389] on td "Unclaimed" at bounding box center [738, 410] width 170 height 65
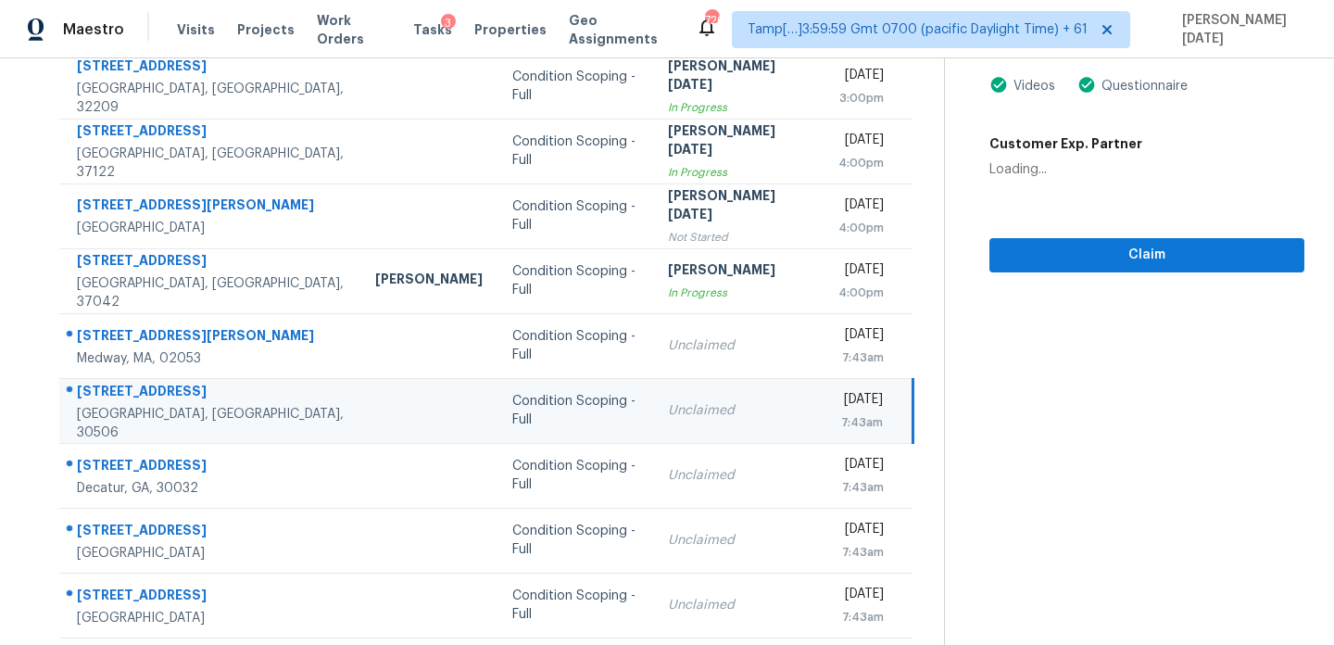
scroll to position [0, 0]
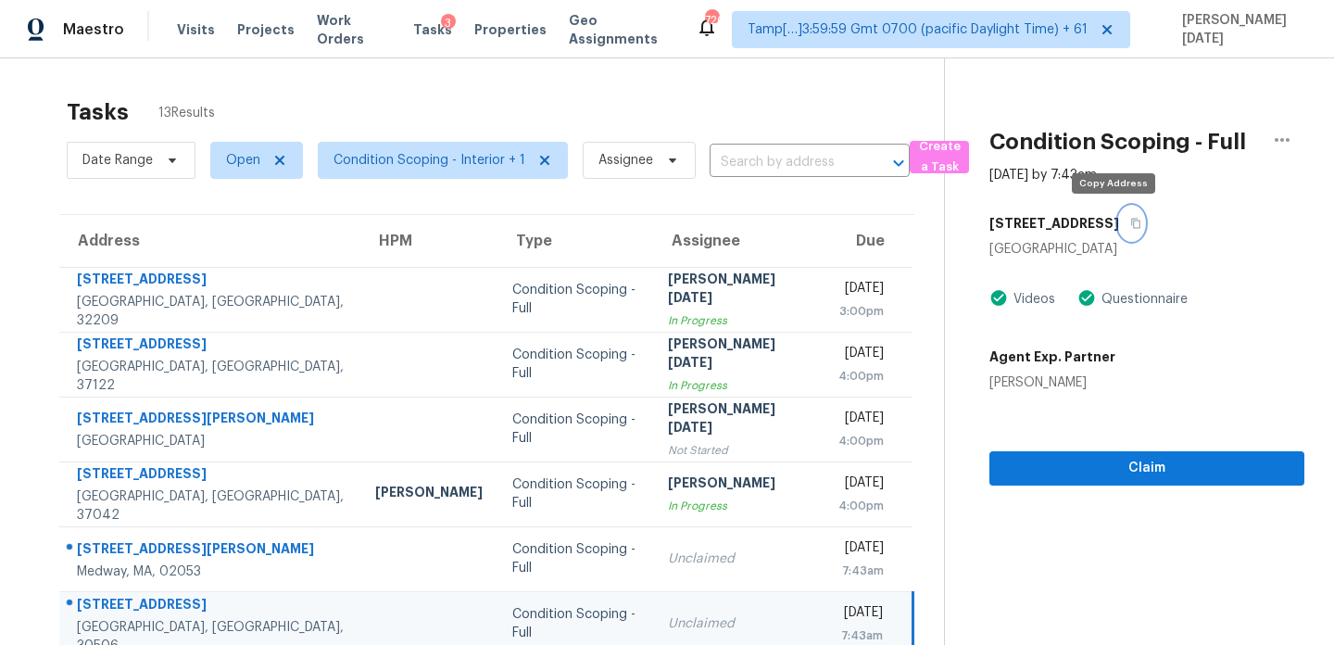
click at [1131, 221] on icon "button" at bounding box center [1135, 224] width 9 height 10
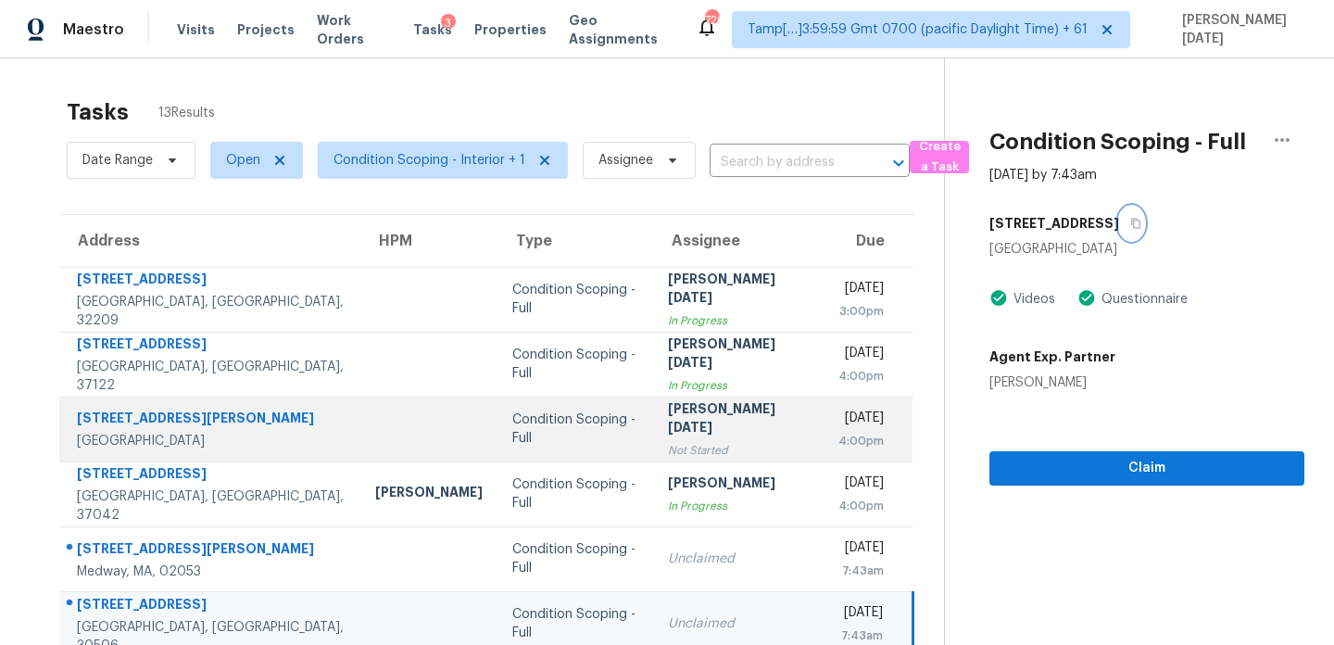
scroll to position [320, 0]
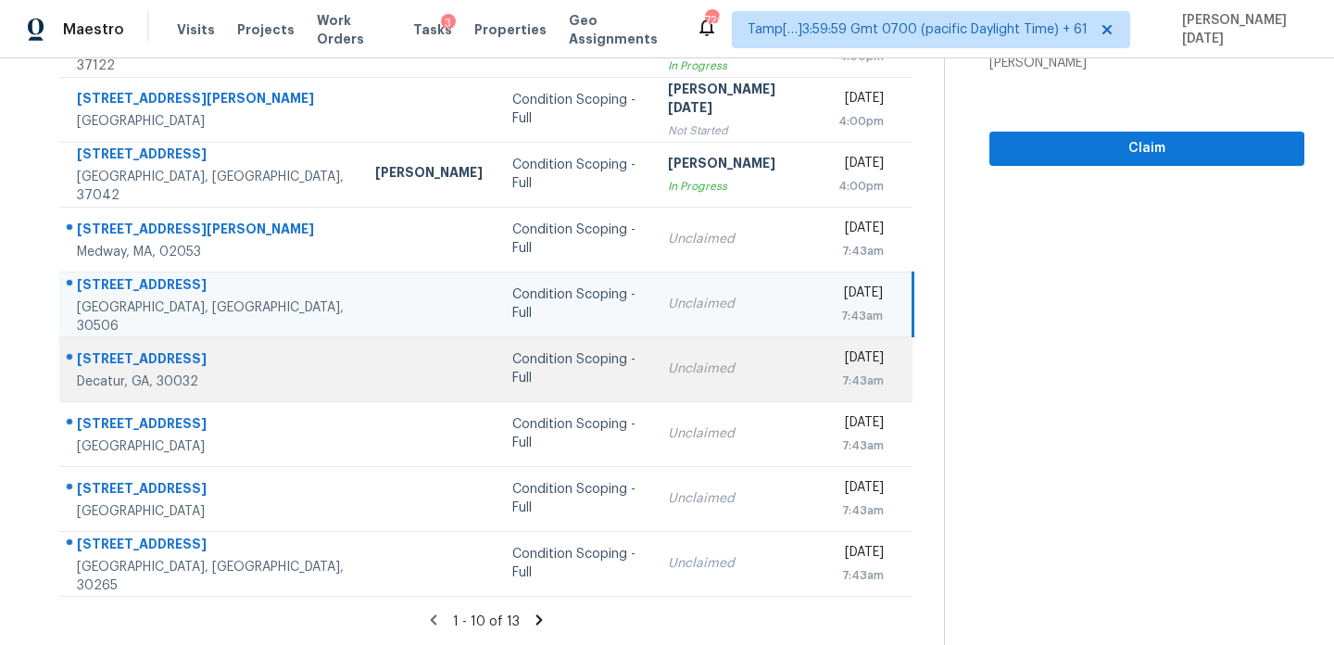
click at [657, 384] on td "Unclaimed" at bounding box center [738, 368] width 170 height 65
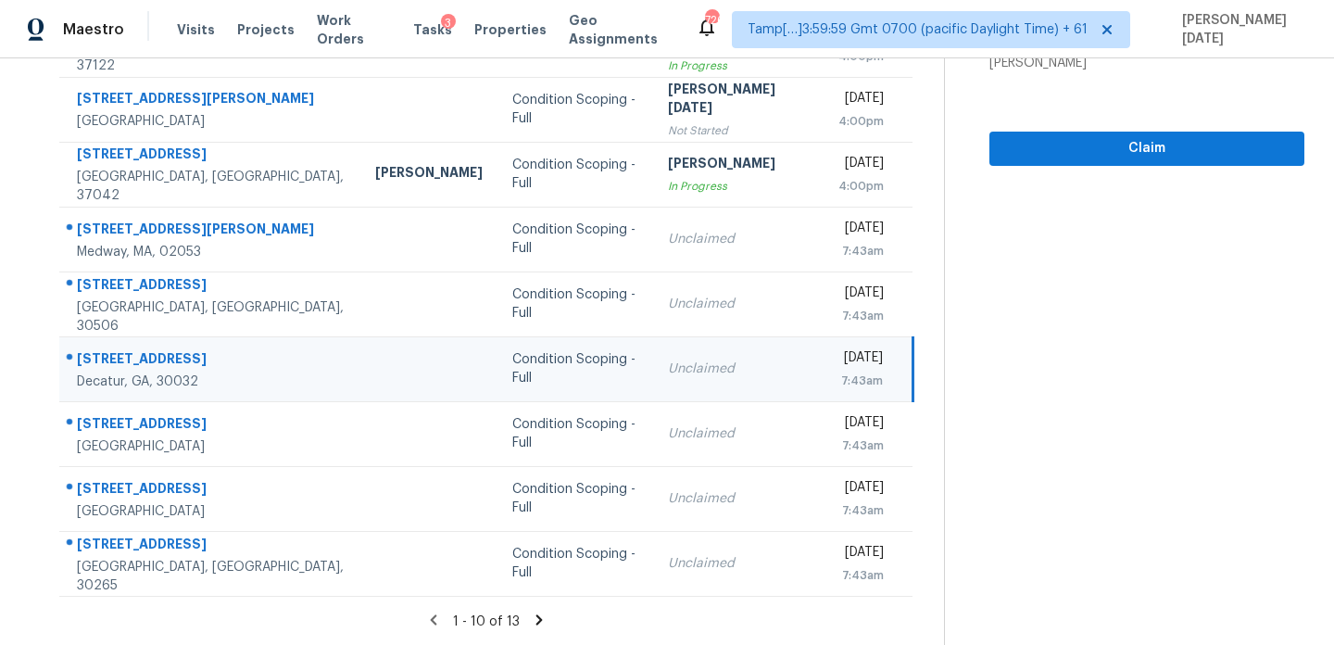
scroll to position [0, 0]
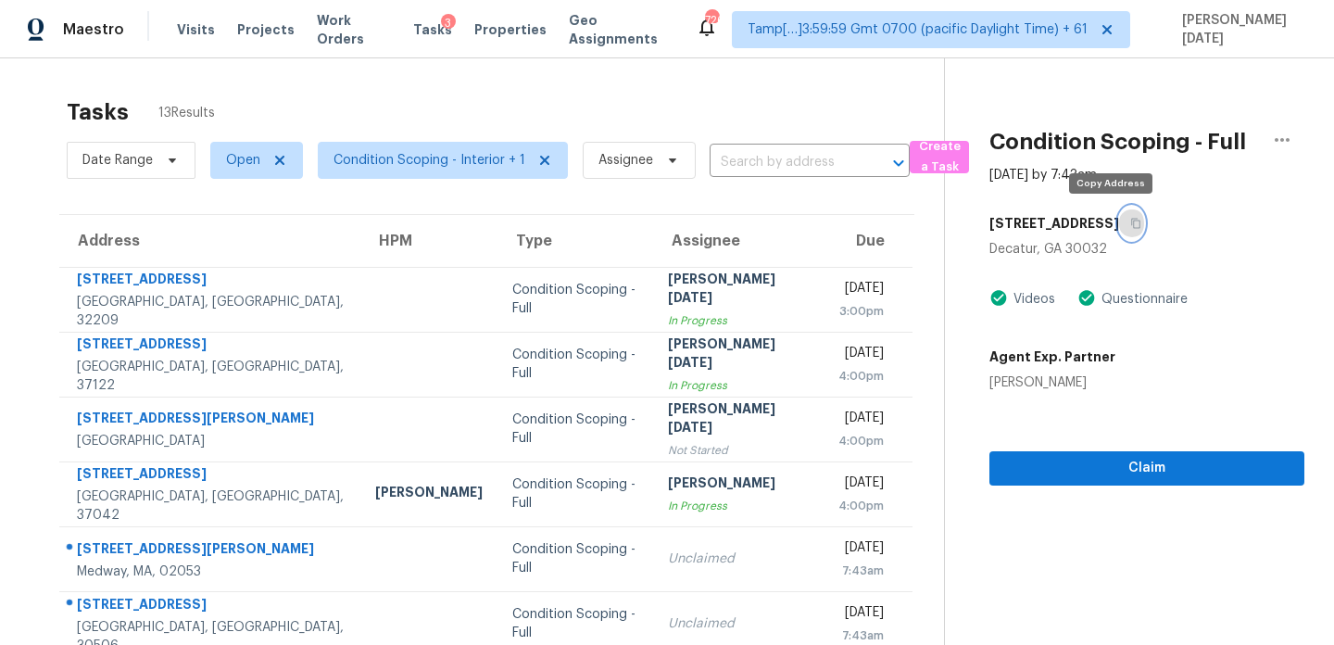
click at [1131, 227] on icon "button" at bounding box center [1135, 224] width 9 height 10
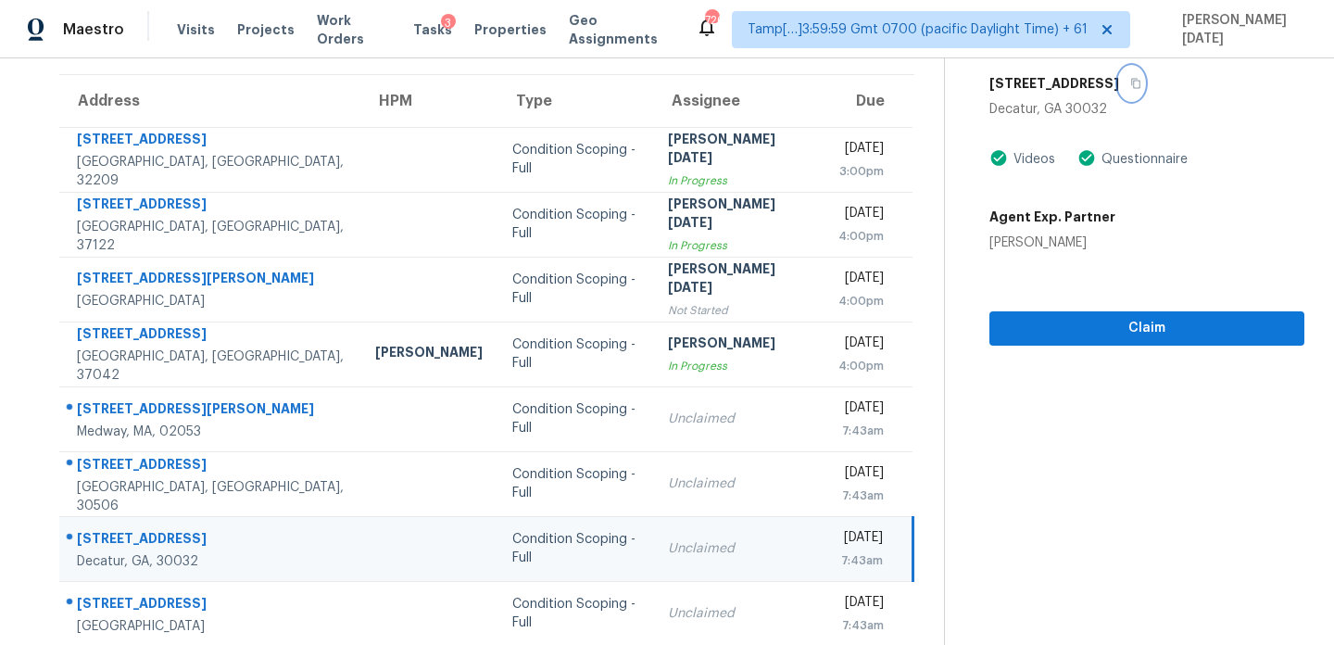
scroll to position [320, 0]
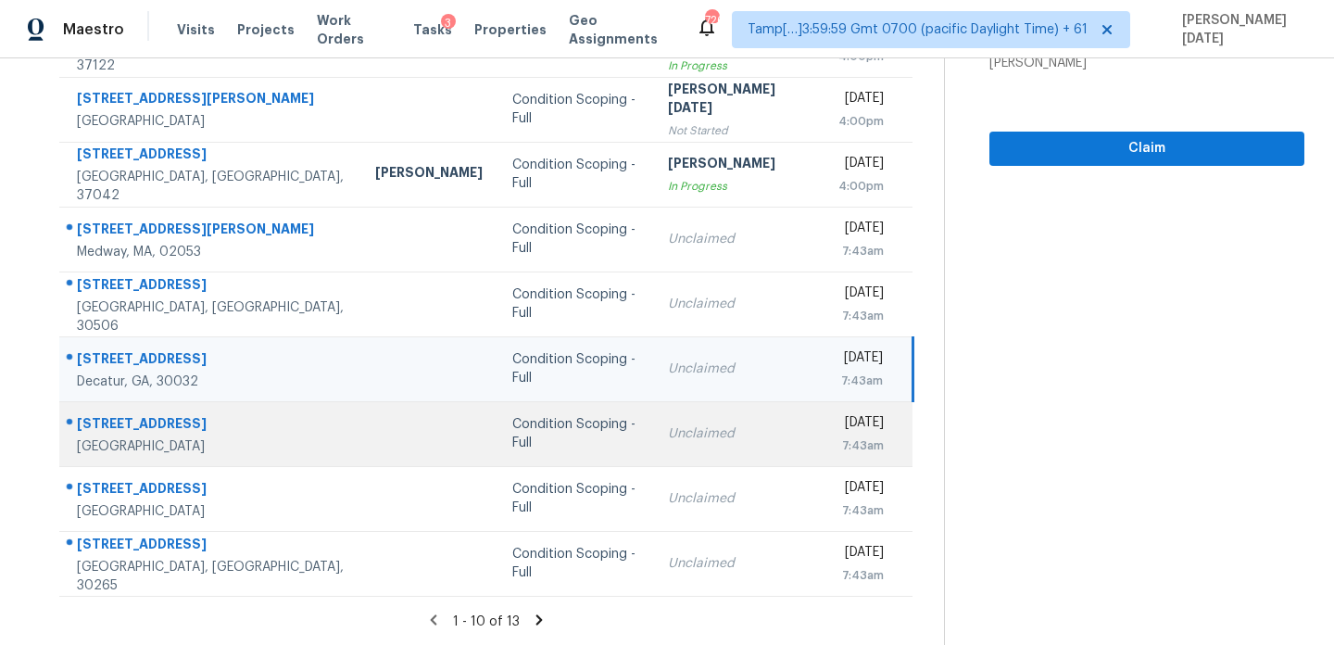
click at [824, 461] on td "[DATE] 7:43am" at bounding box center [868, 433] width 89 height 65
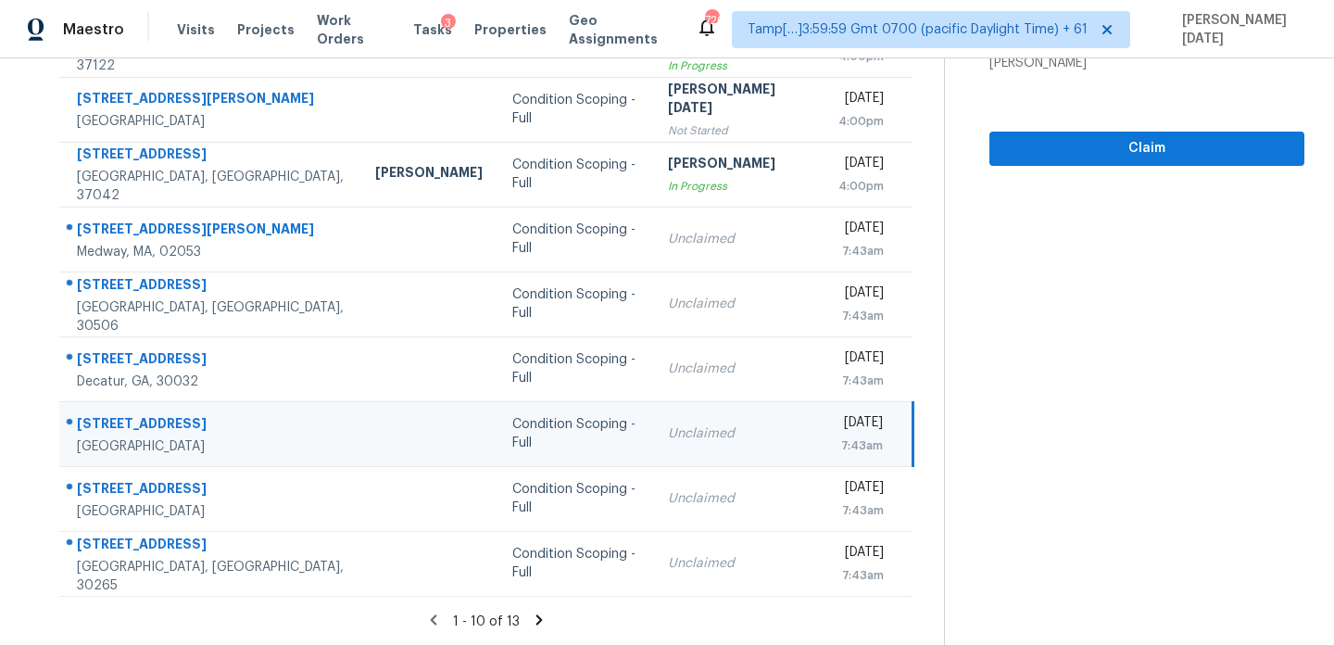
click at [838, 428] on div "[DATE]" at bounding box center [860, 424] width 44 height 23
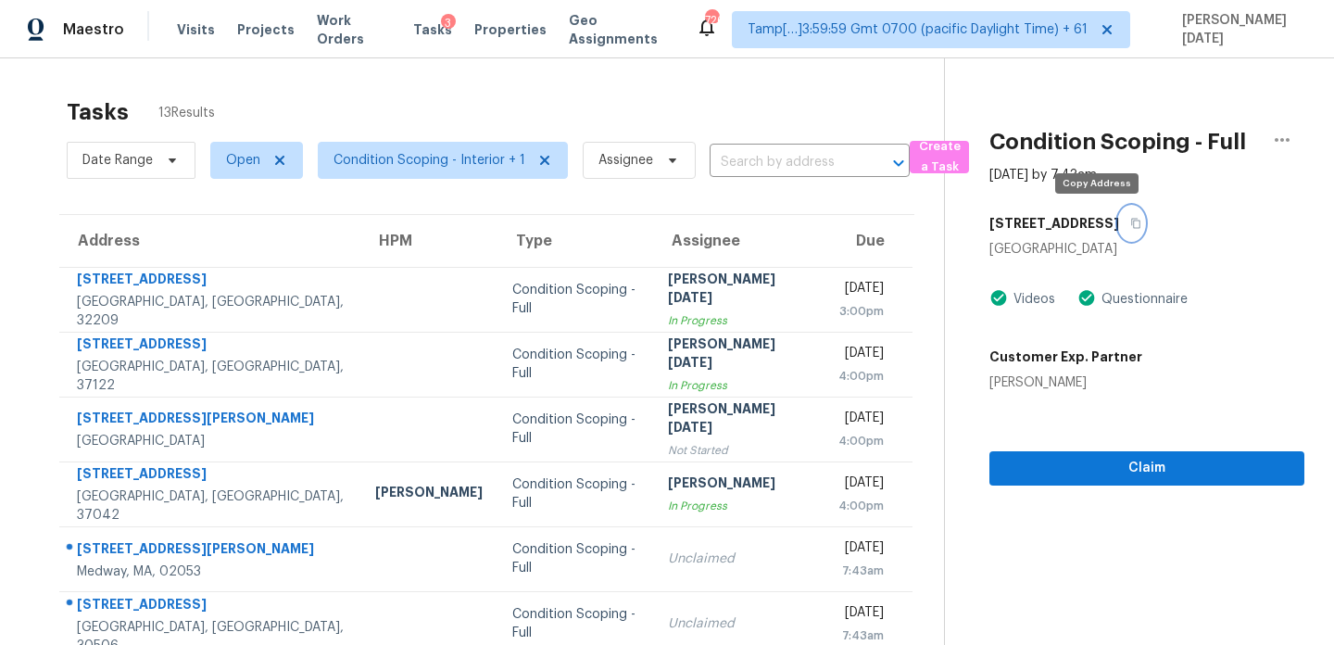
click at [1131, 221] on icon "button" at bounding box center [1135, 224] width 9 height 10
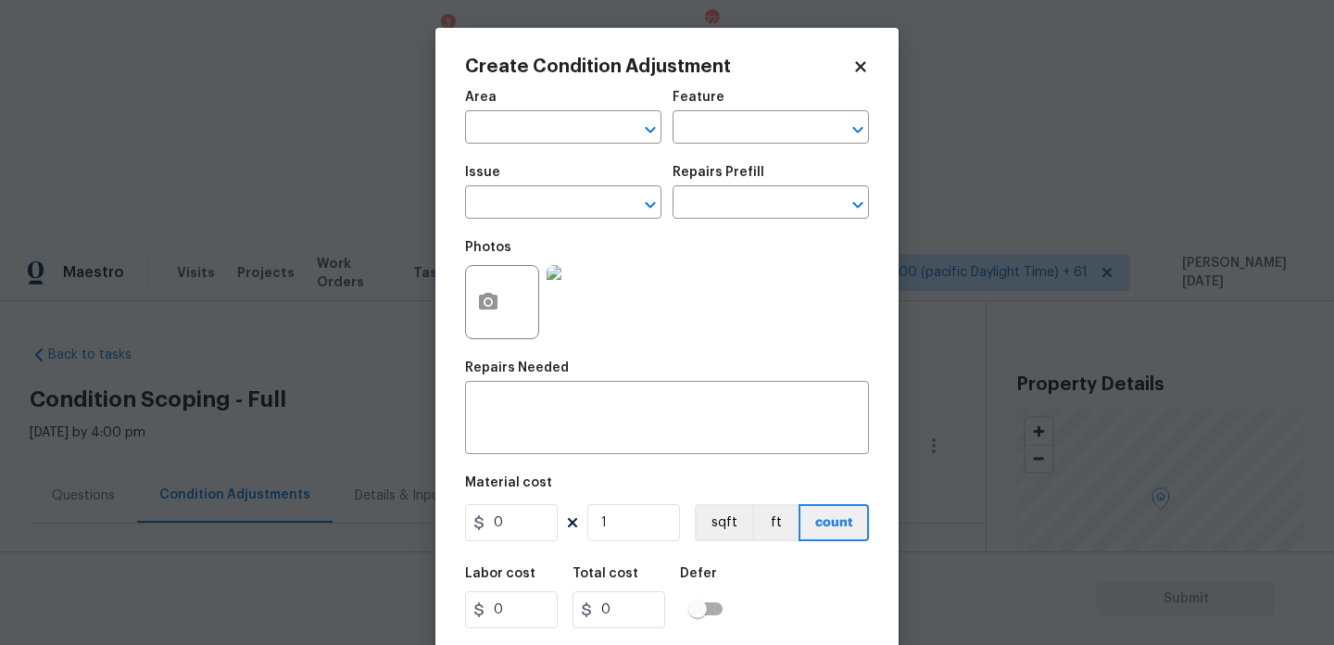
scroll to position [471, 0]
click at [506, 135] on input "text" at bounding box center [537, 129] width 145 height 29
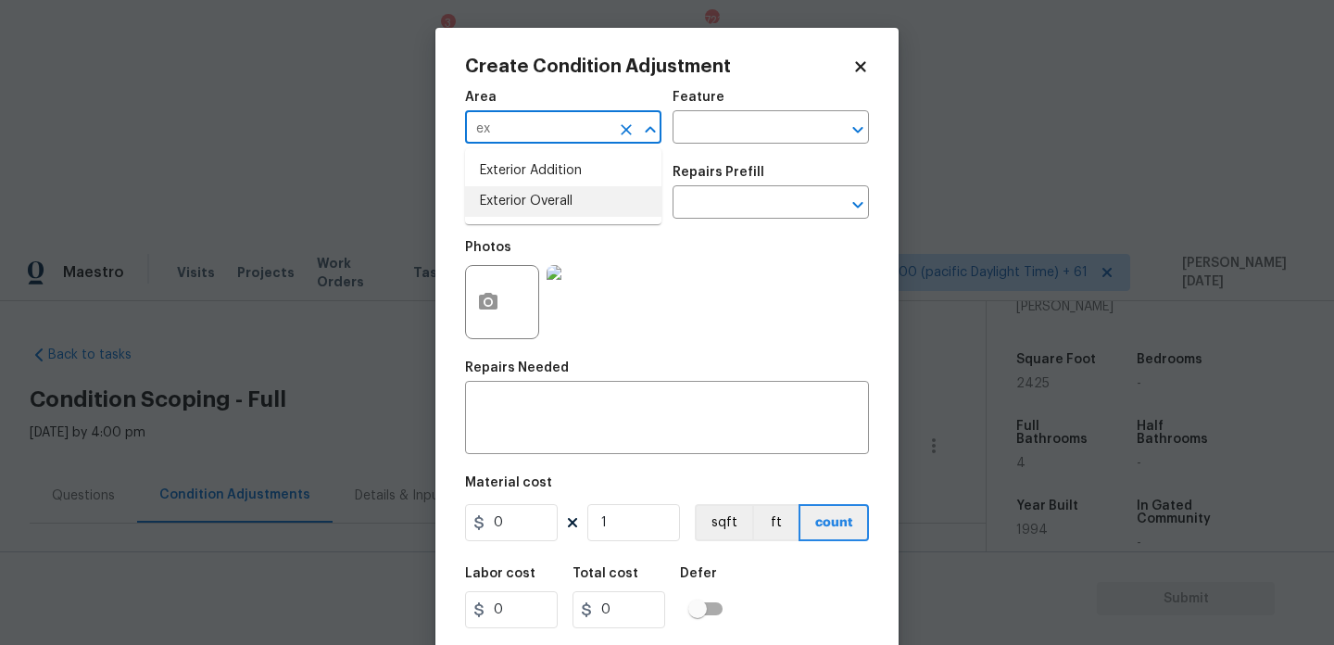
click at [522, 195] on li "Exterior Overall" at bounding box center [563, 201] width 196 height 31
type input "Exterior Overall"
click at [522, 195] on input "text" at bounding box center [537, 204] width 145 height 29
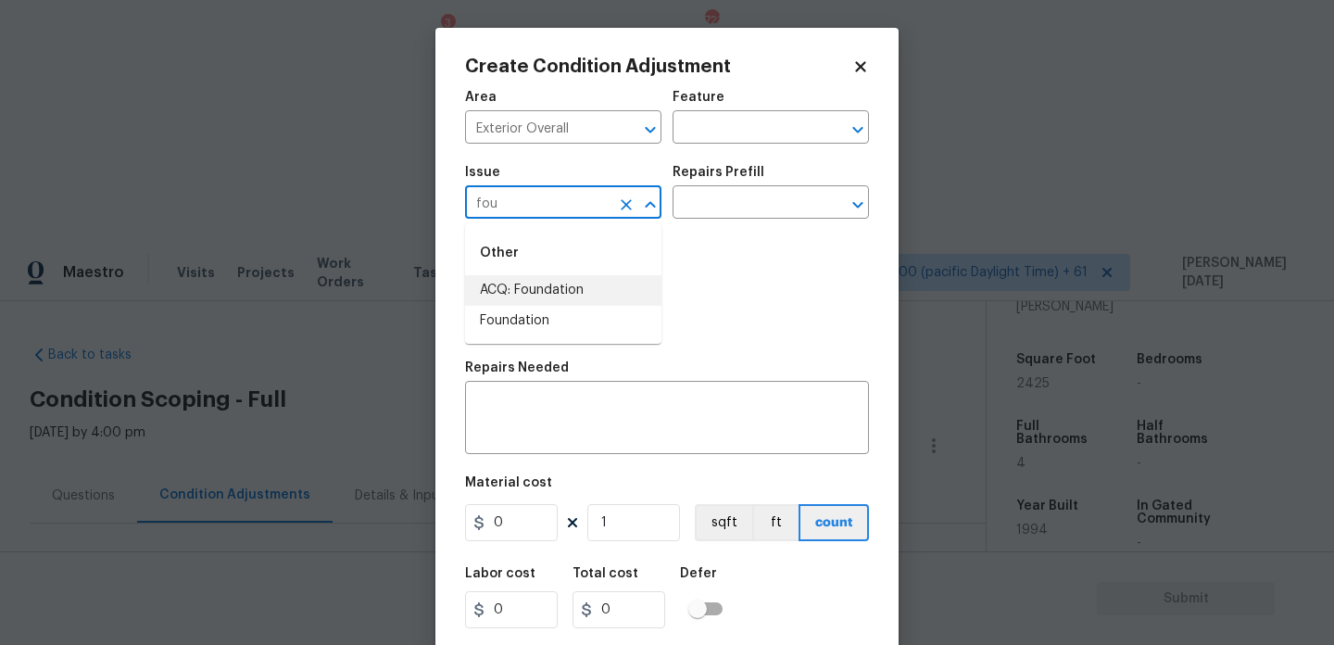
click at [540, 284] on li "ACQ: Foundation" at bounding box center [563, 290] width 196 height 31
type input "ACQ: Foundation"
click at [751, 206] on input "text" at bounding box center [745, 204] width 145 height 29
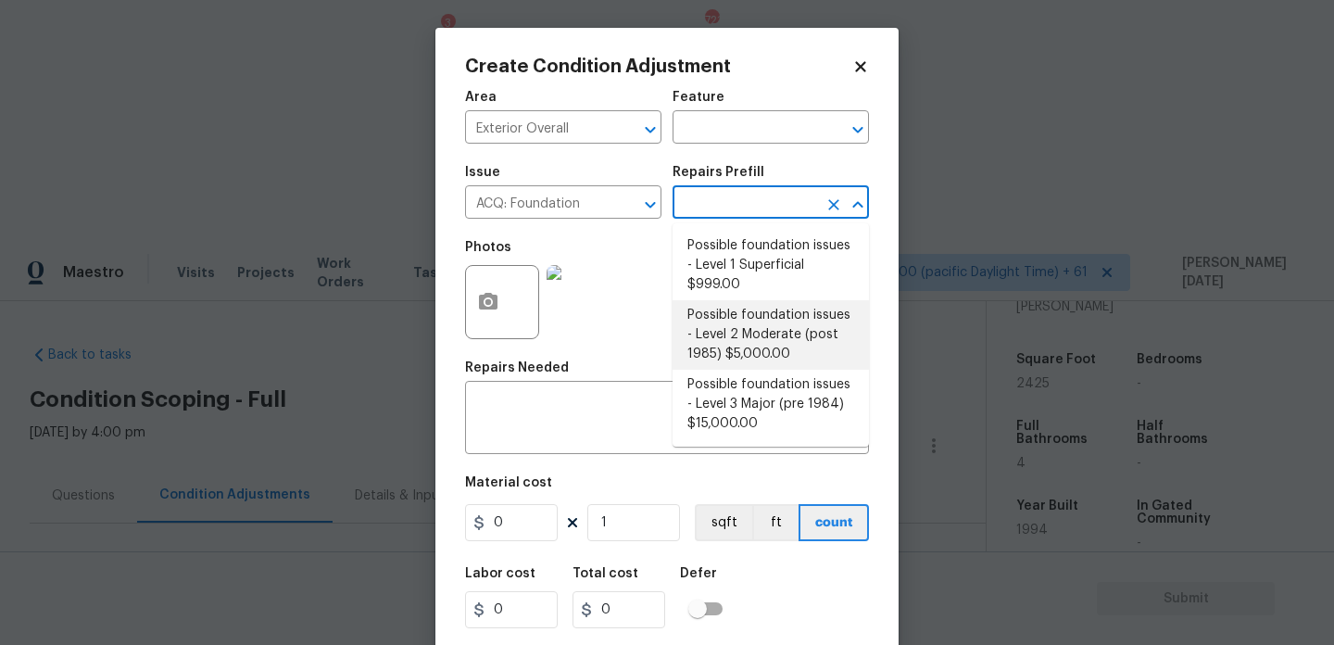
click at [761, 358] on li "Possible foundation issues - Level 2 Moderate (post 1985) $5,000.00" at bounding box center [771, 334] width 196 height 69
type input "Acquisition"
type input "5000"
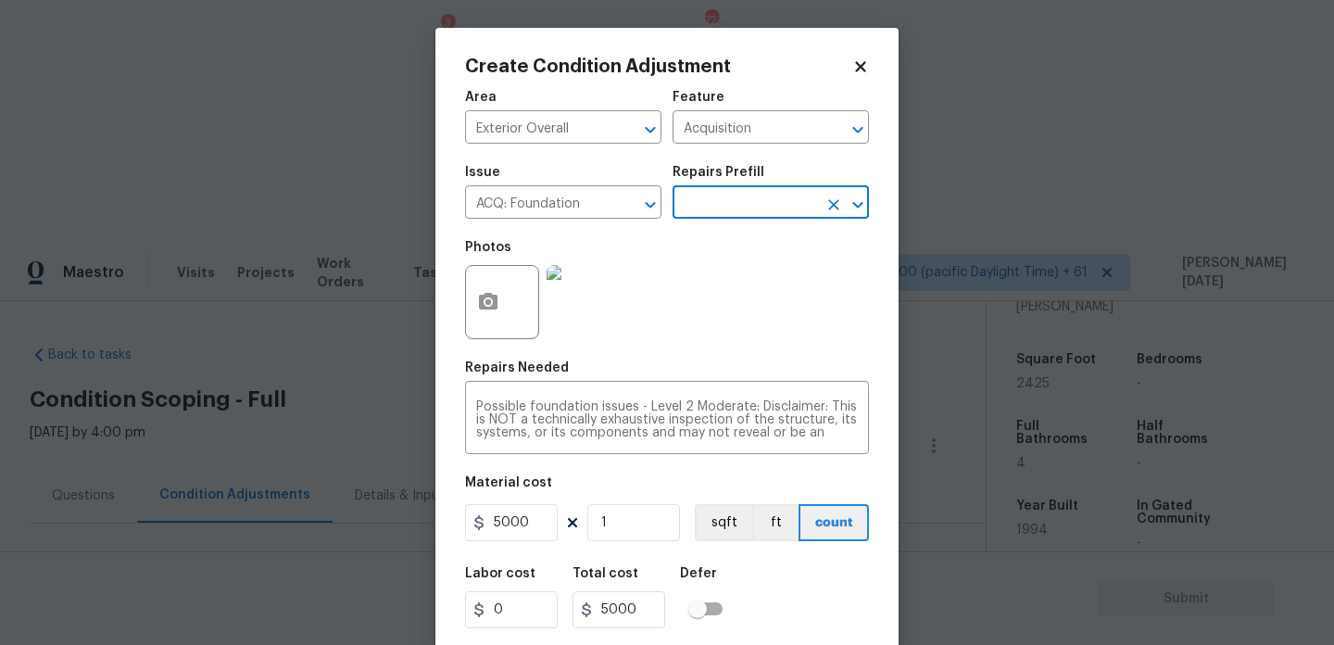
scroll to position [47, 0]
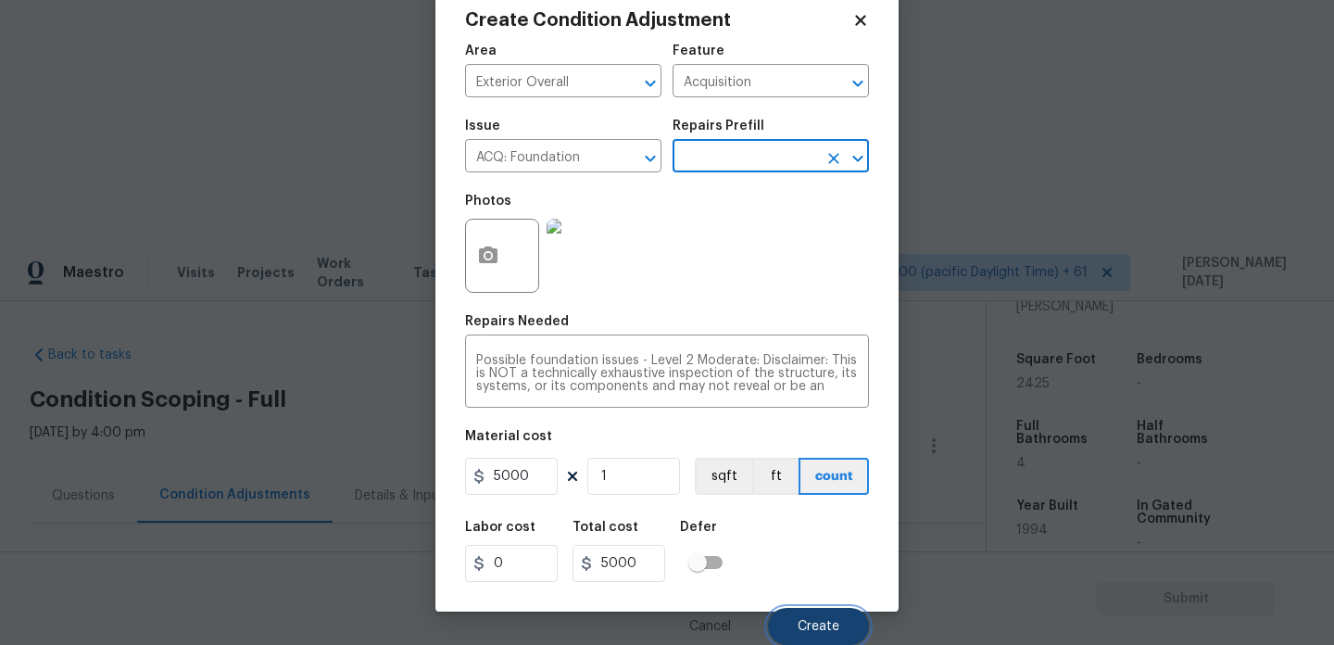
click at [805, 635] on button "Create" at bounding box center [818, 626] width 101 height 37
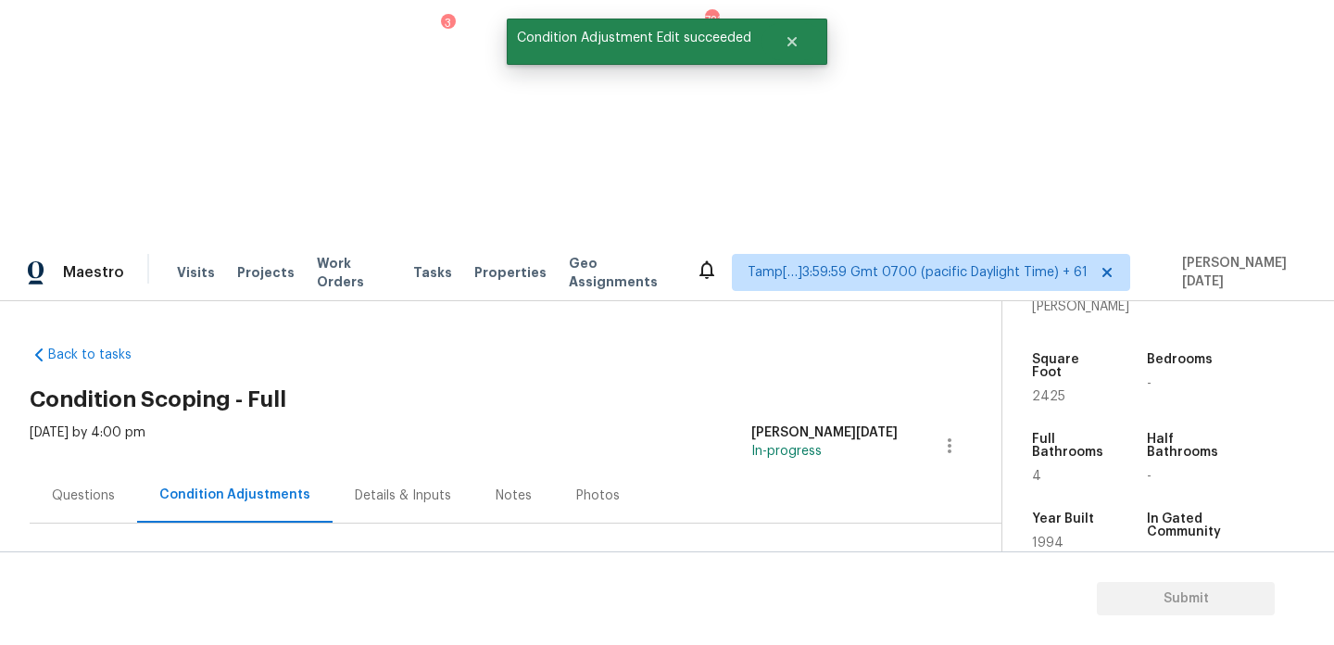
scroll to position [0, 0]
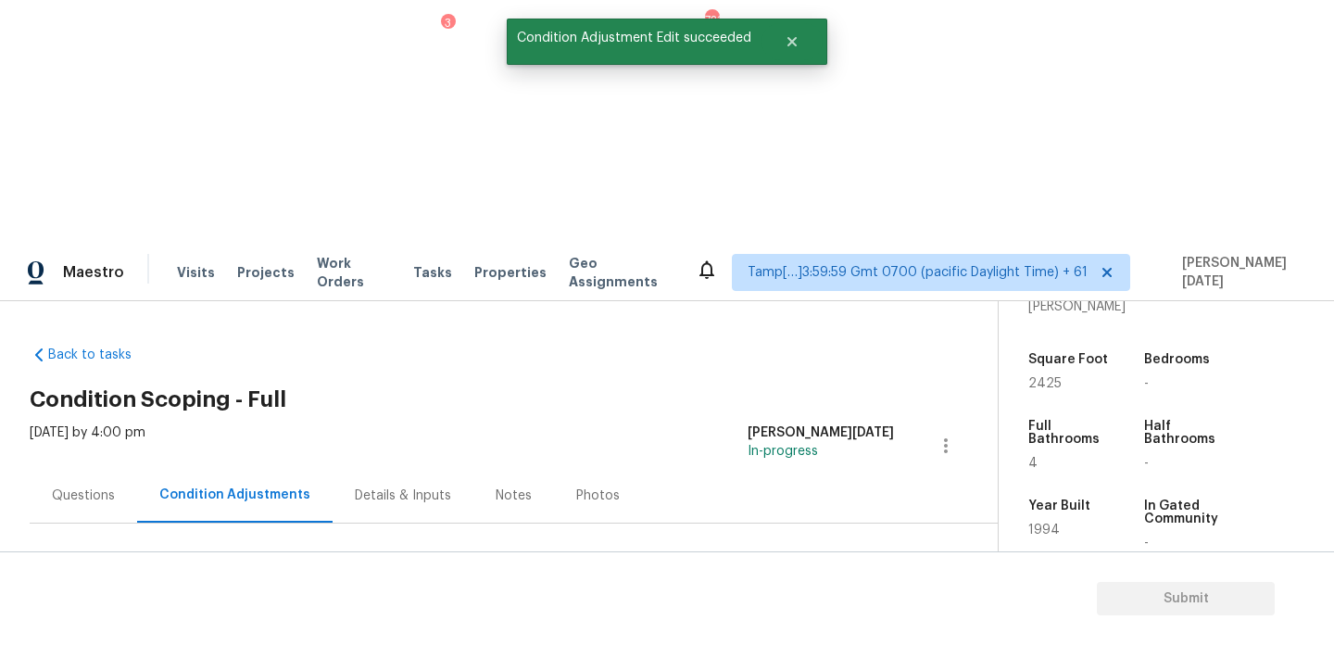
click at [74, 486] on div "Questions" at bounding box center [83, 495] width 63 height 19
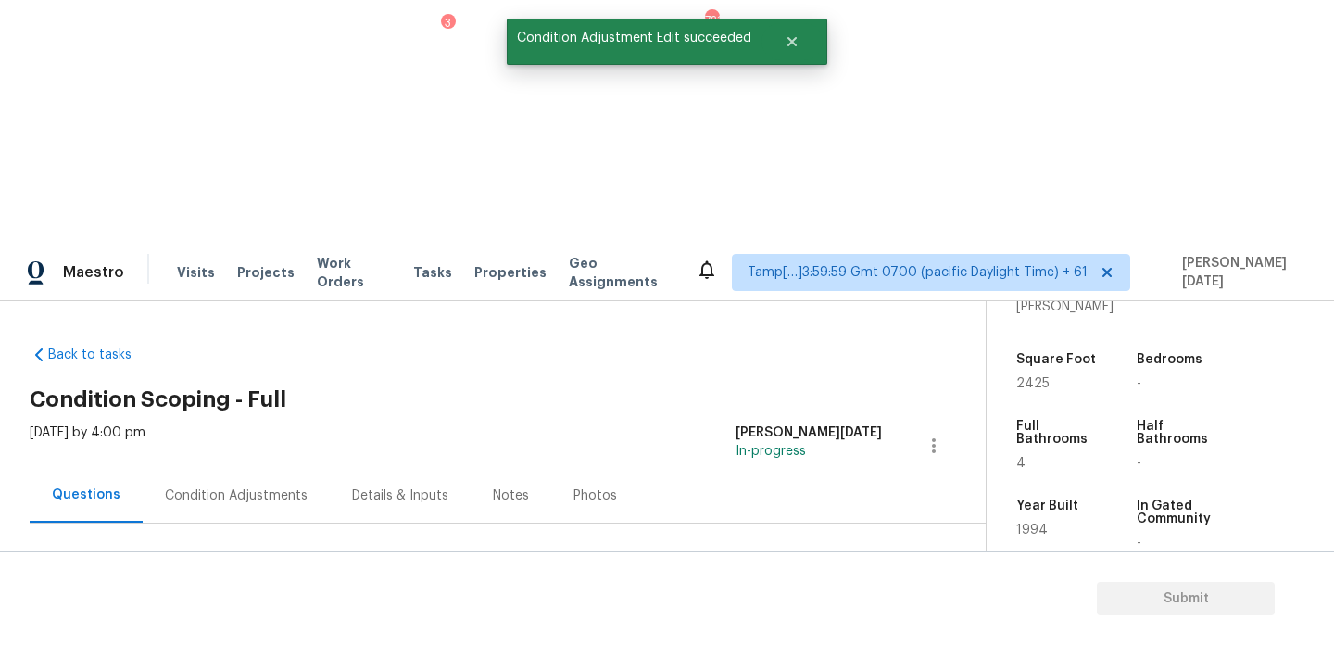
scroll to position [247, 0]
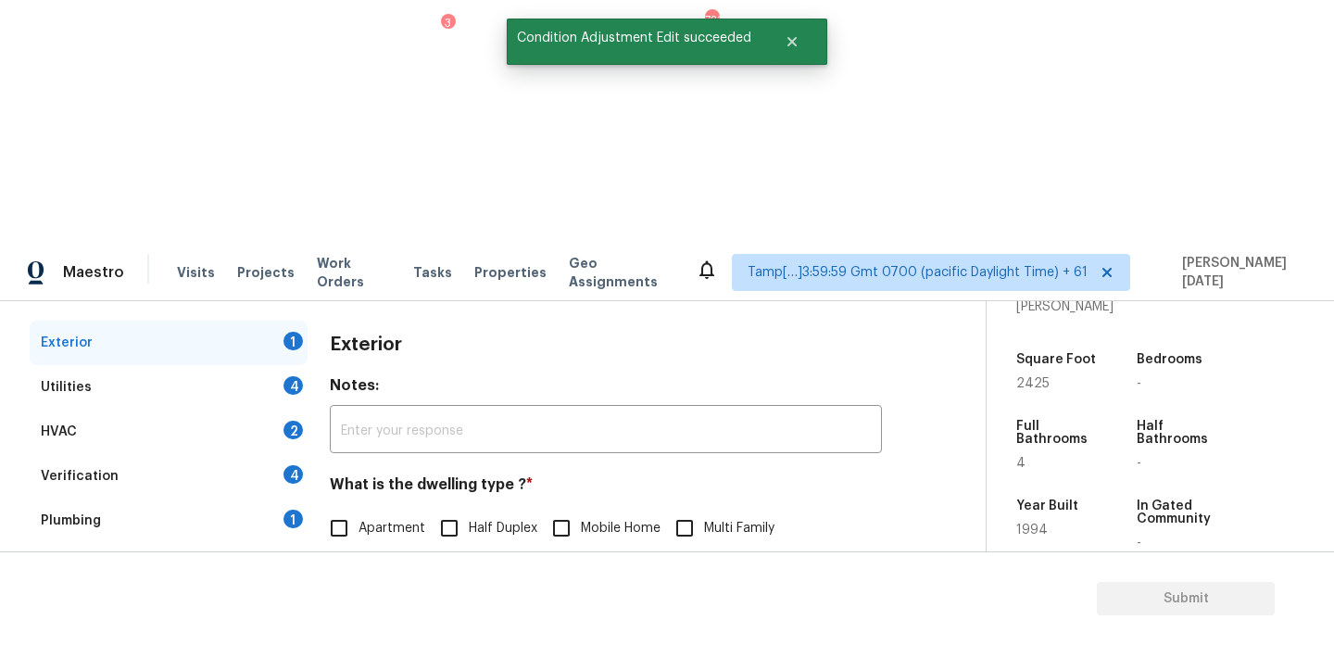
click at [160, 632] on div "Pricing" at bounding box center [169, 654] width 278 height 44
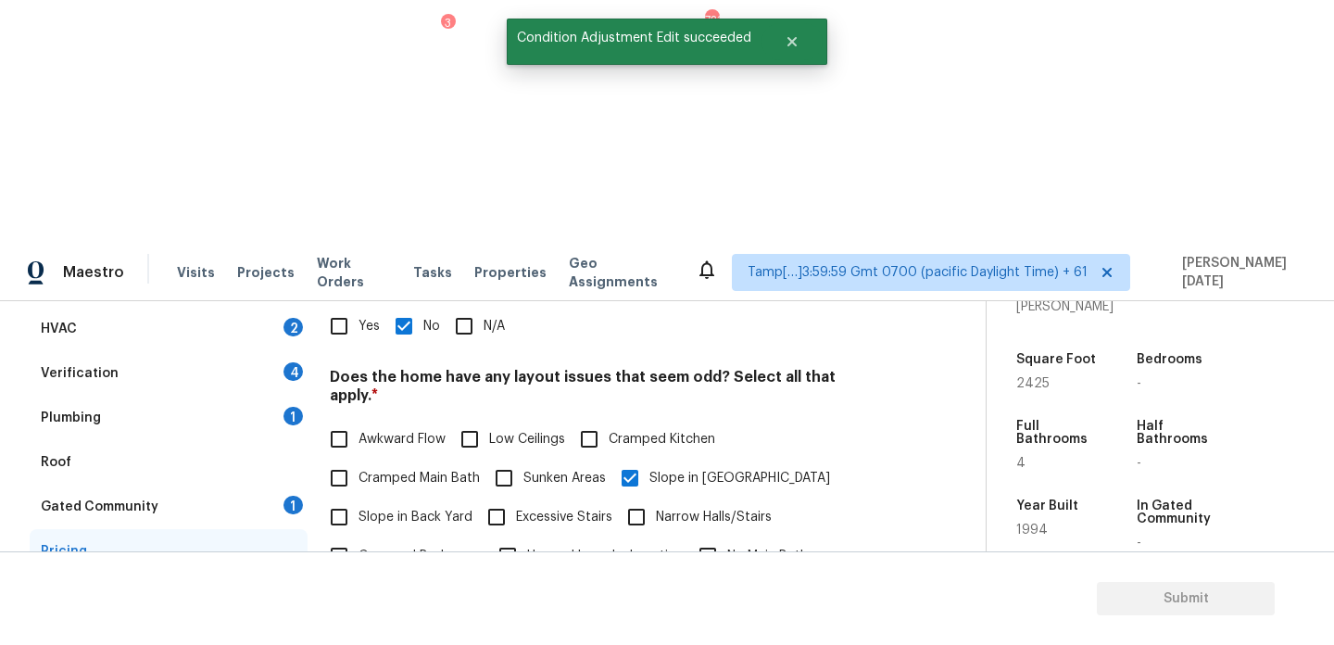
scroll to position [467, 0]
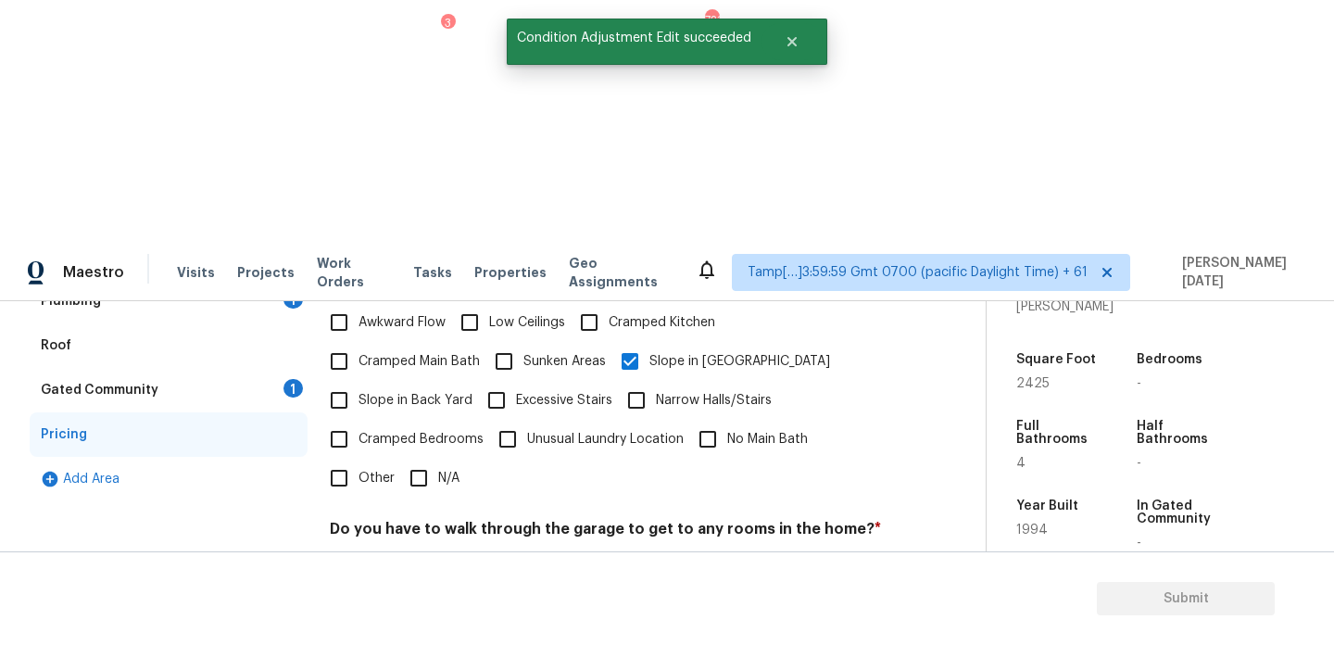
click at [346, 459] on input "Other" at bounding box center [339, 478] width 39 height 39
checkbox input "true"
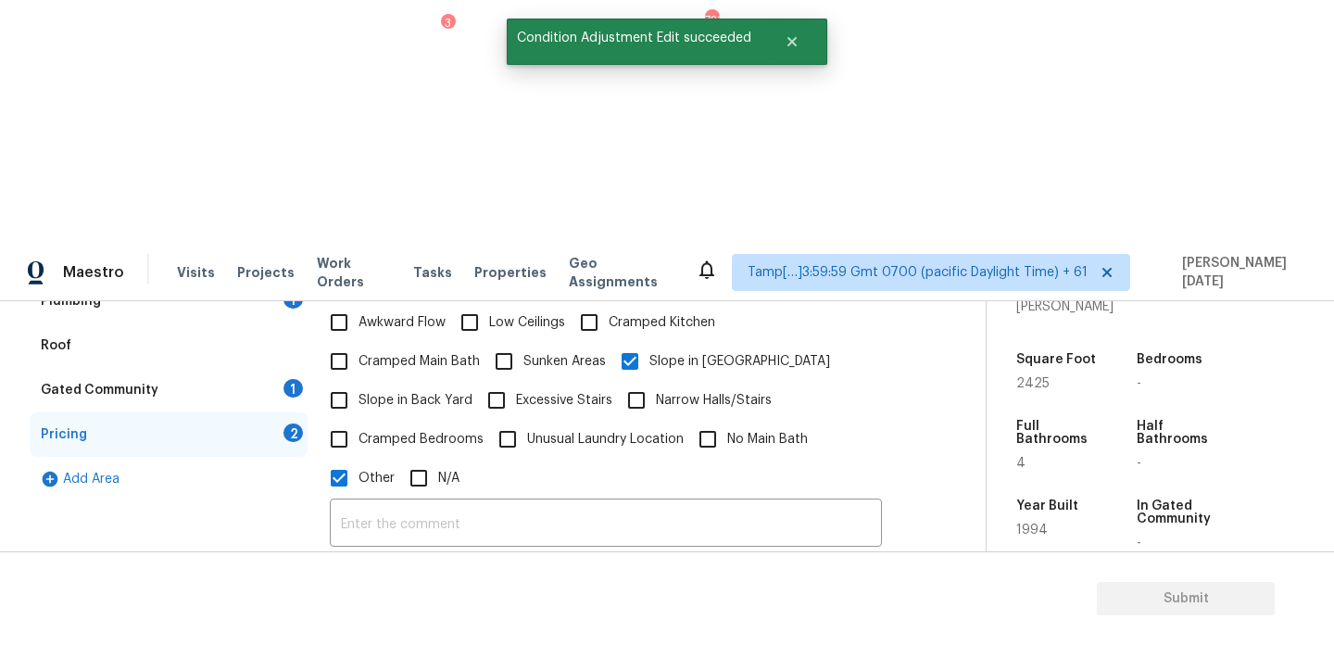
click at [359, 613] on icon "button" at bounding box center [353, 624] width 22 height 22
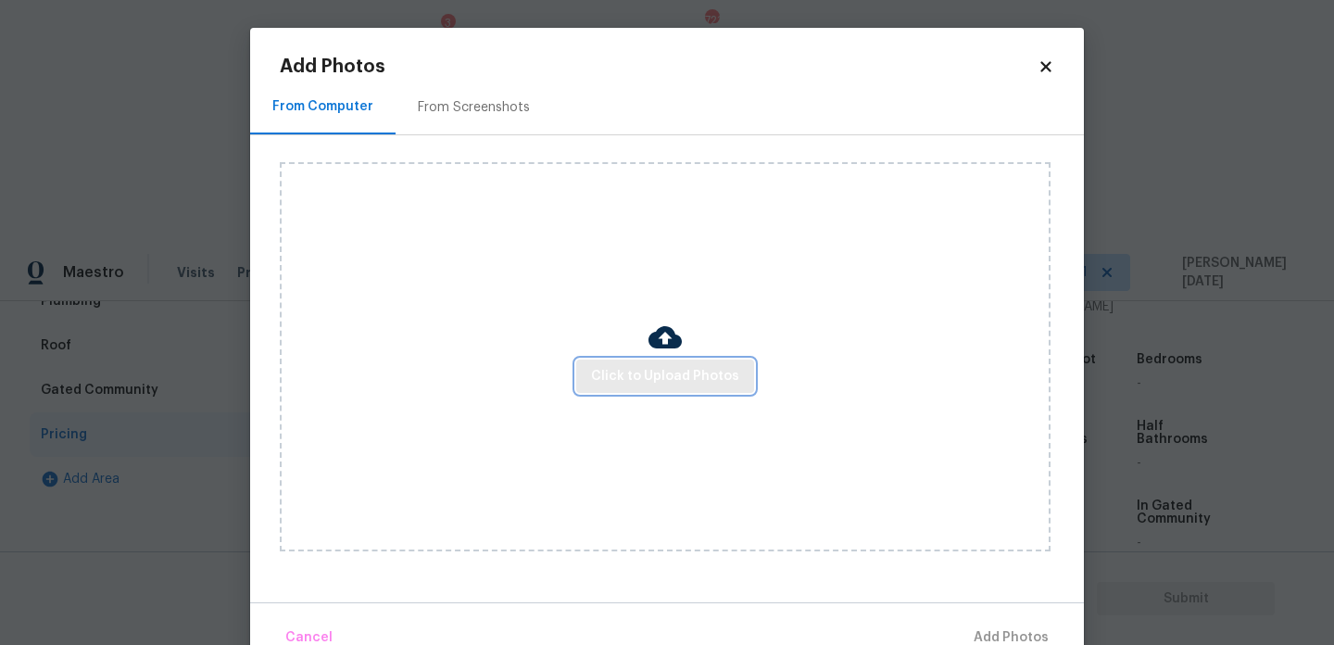
click at [654, 385] on span "Click to Upload Photos" at bounding box center [665, 376] width 148 height 23
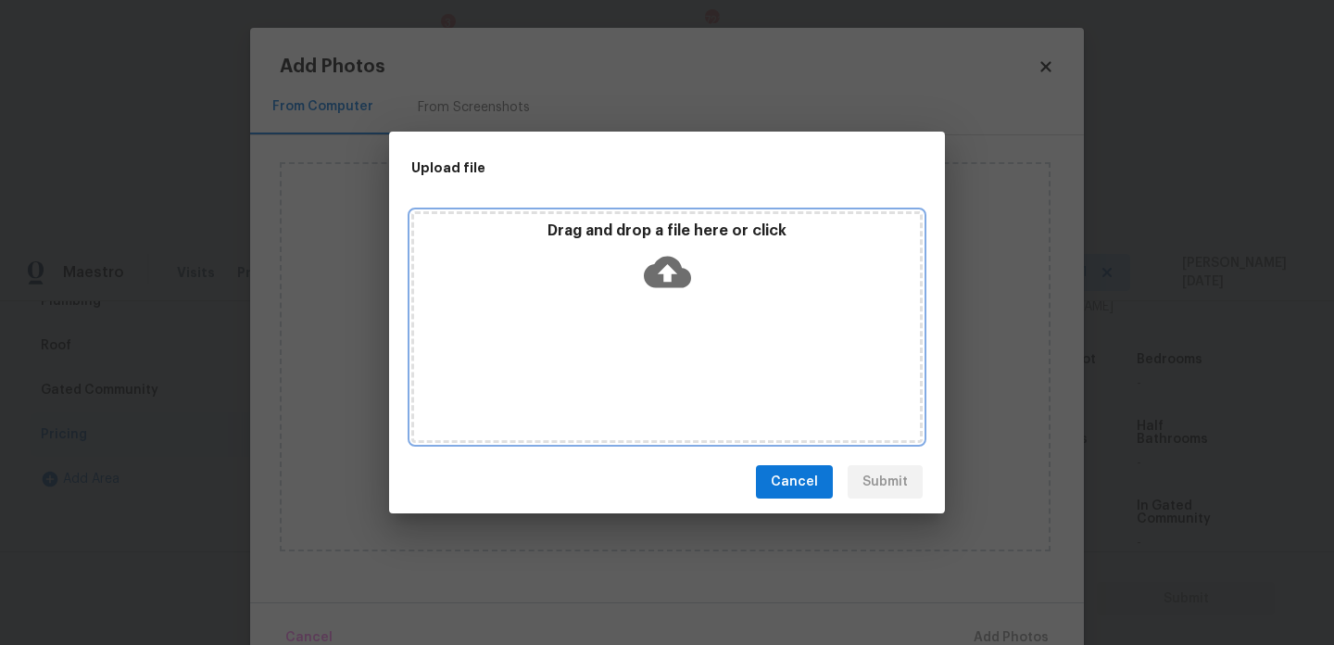
click at [654, 385] on div "Drag and drop a file here or click" at bounding box center [666, 327] width 511 height 232
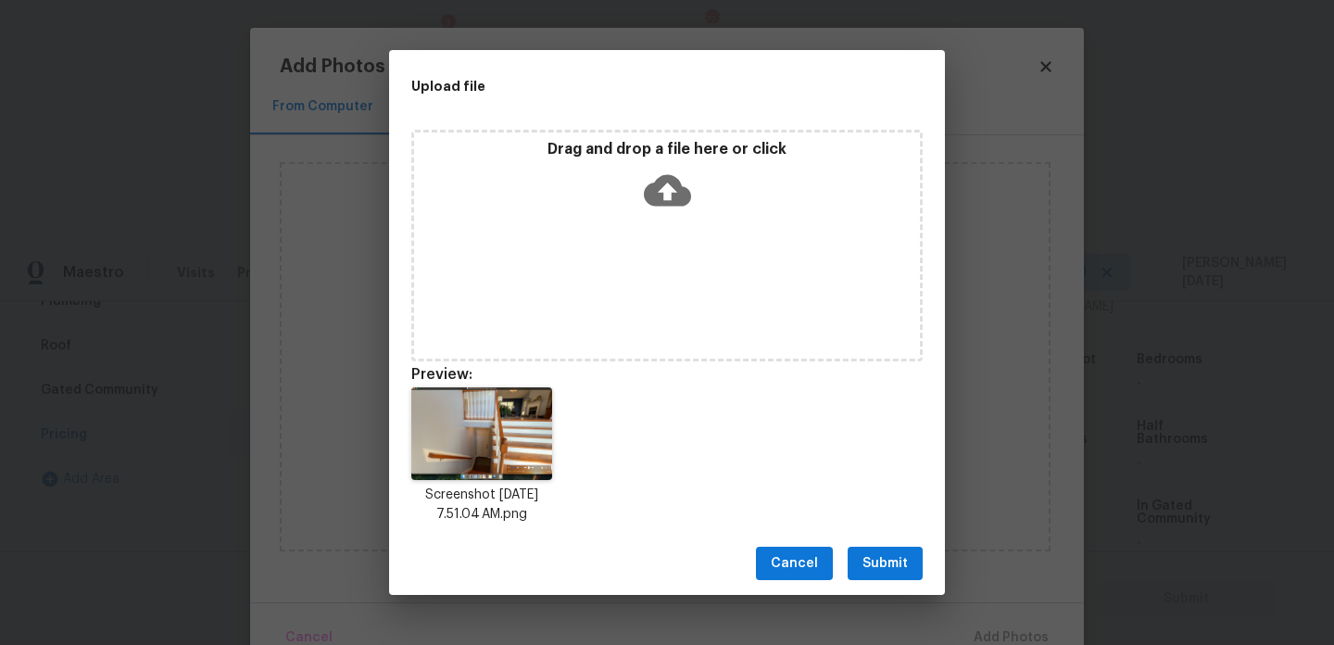
click at [901, 548] on button "Submit" at bounding box center [885, 564] width 75 height 34
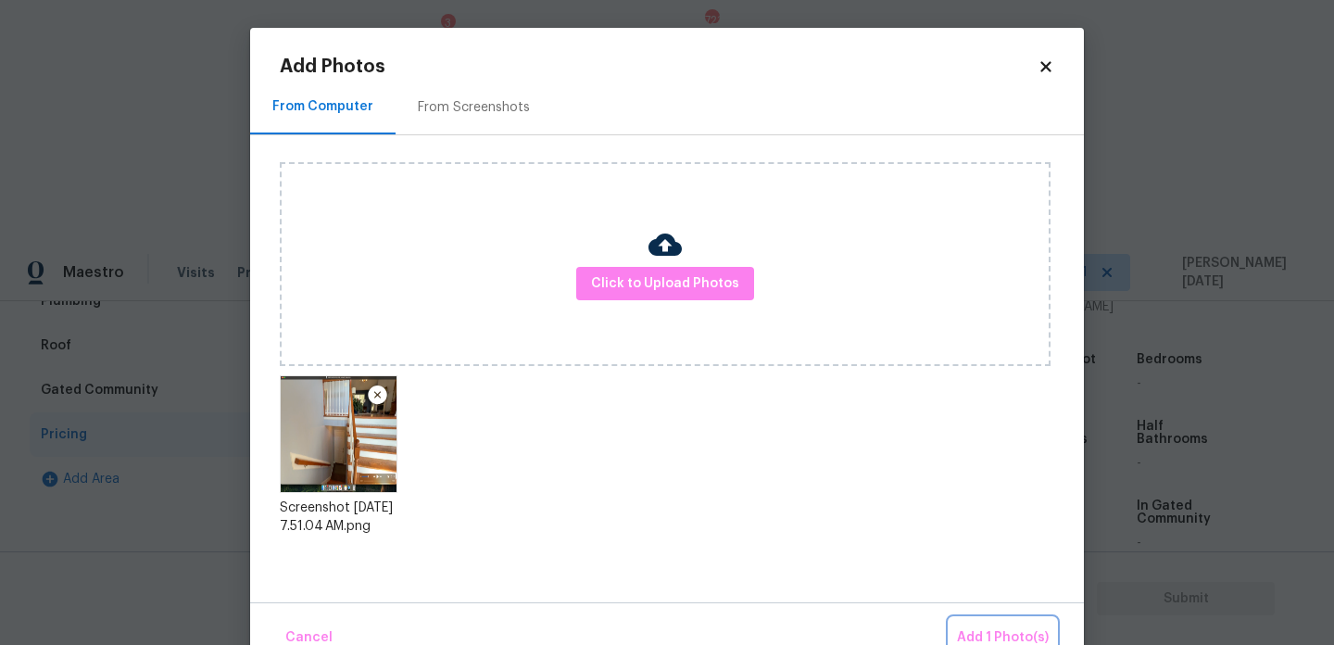
click at [965, 634] on span "Add 1 Photo(s)" at bounding box center [1003, 637] width 92 height 23
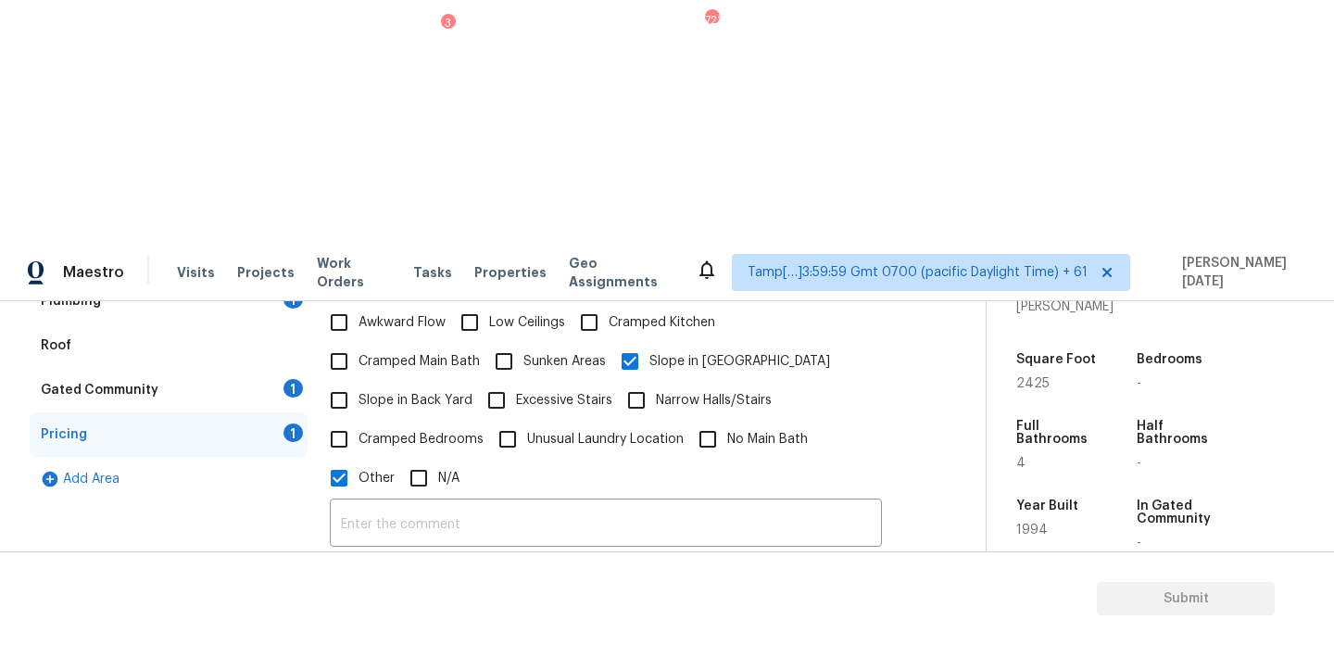
click at [777, 552] on div "Photos" at bounding box center [606, 612] width 552 height 120
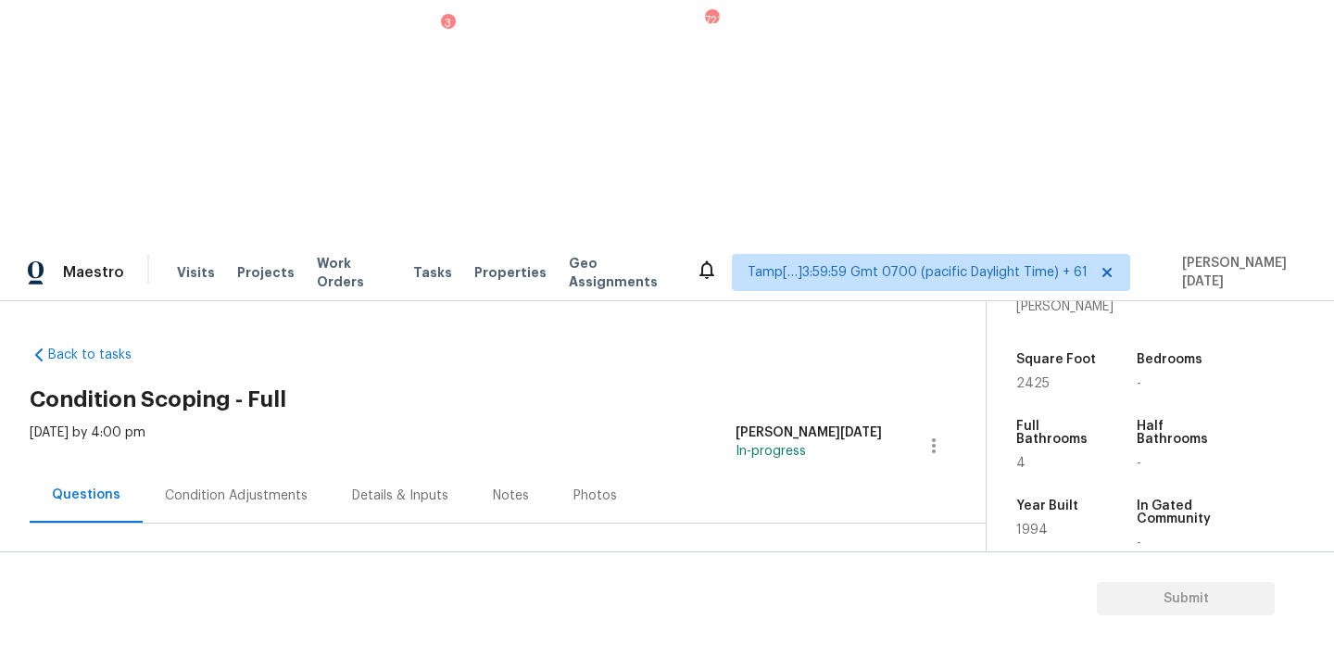
click at [217, 486] on div "Condition Adjustments" at bounding box center [236, 495] width 143 height 19
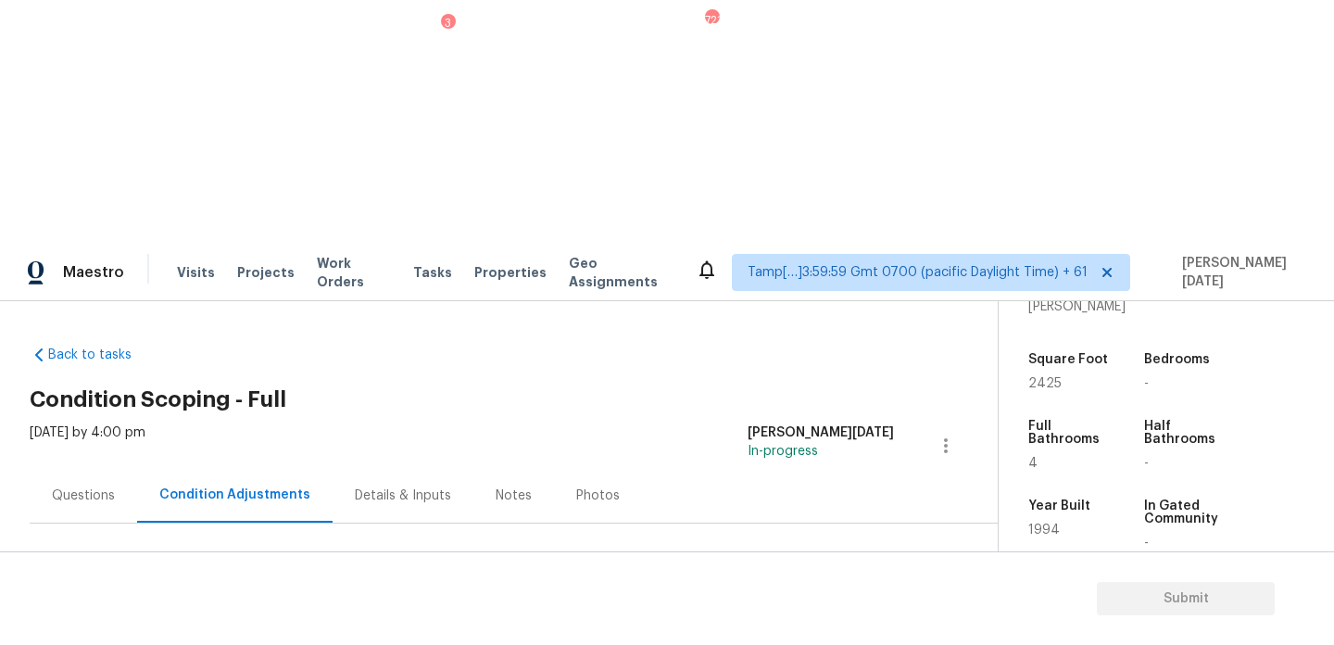
click at [786, 627] on span "Add Condition Adjustment" at bounding box center [848, 635] width 187 height 17
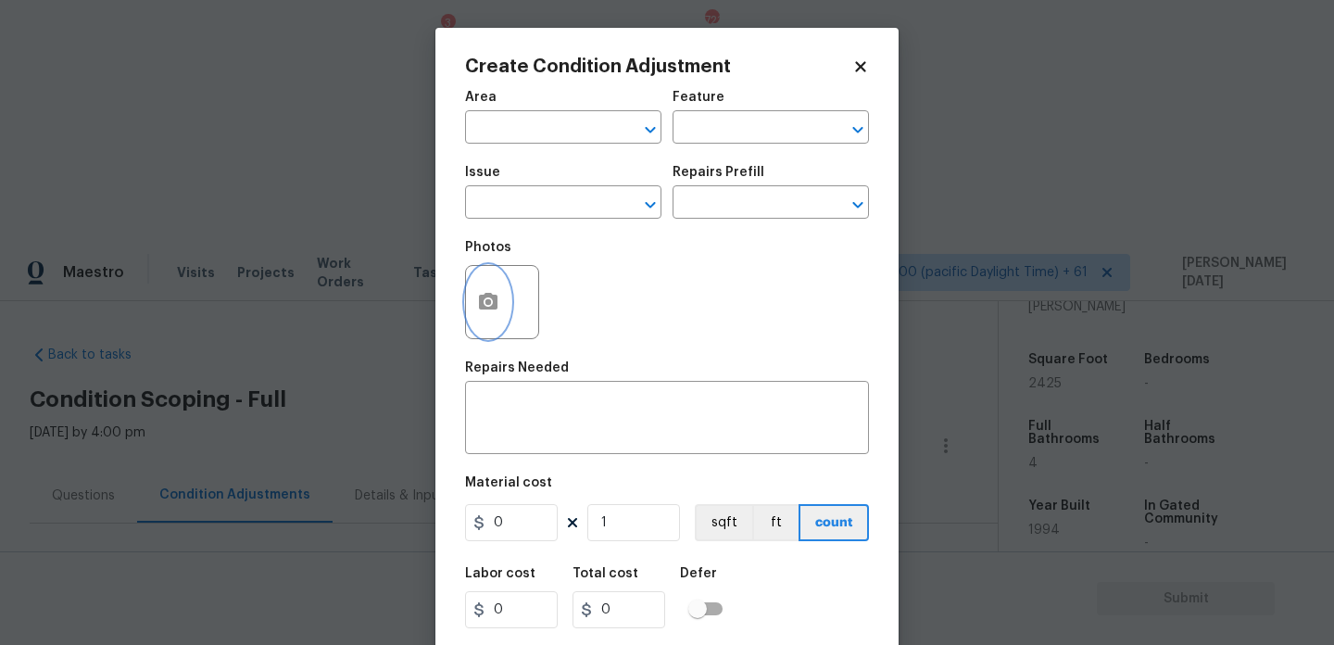
click at [476, 316] on button "button" at bounding box center [488, 302] width 44 height 72
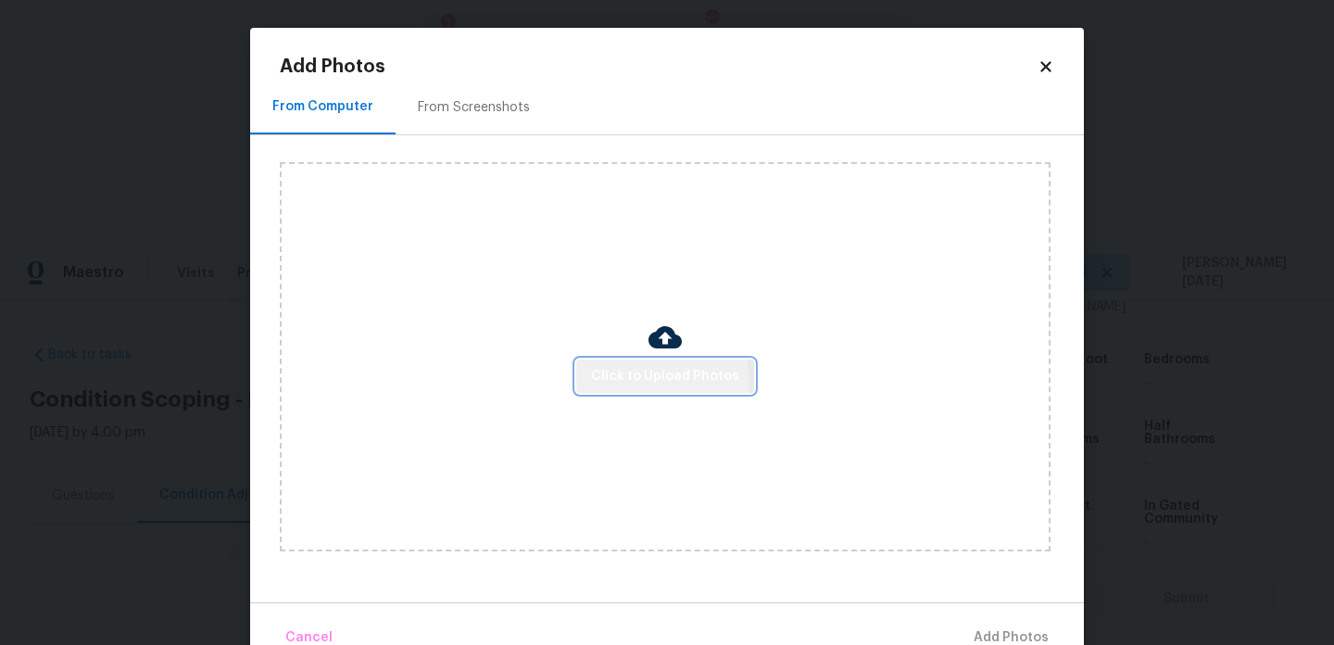
click at [610, 386] on span "Click to Upload Photos" at bounding box center [665, 376] width 148 height 23
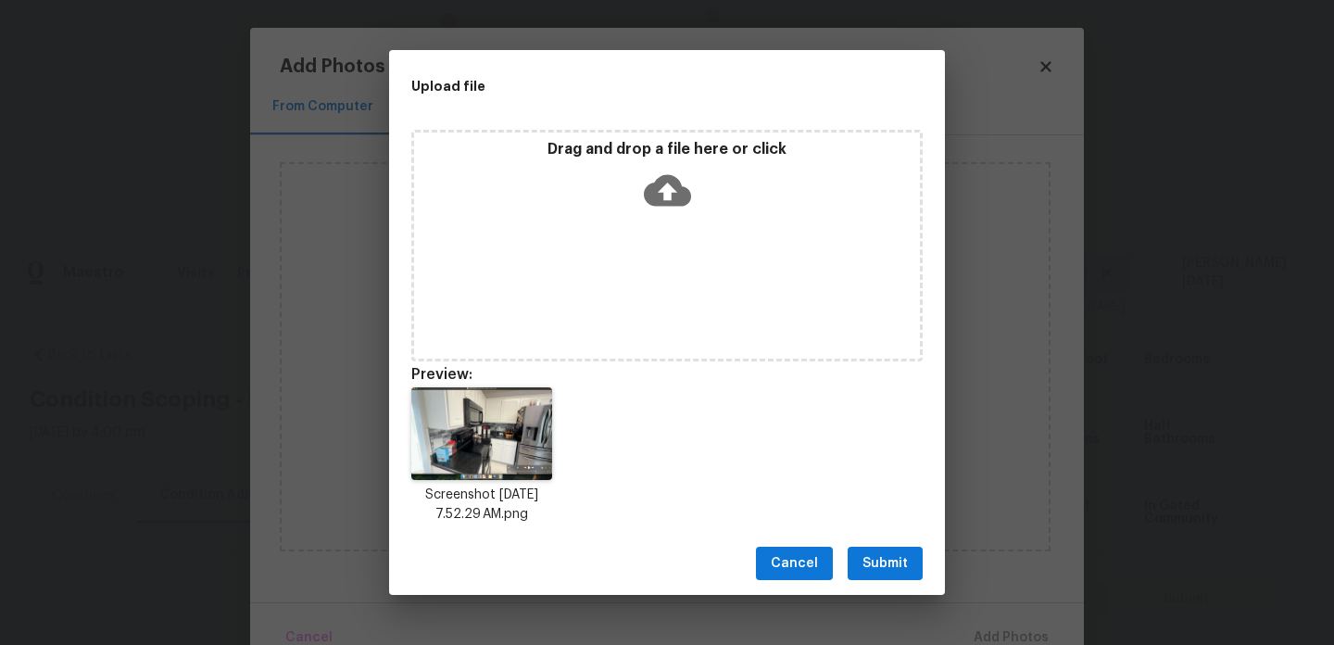
click at [881, 559] on span "Submit" at bounding box center [885, 563] width 45 height 23
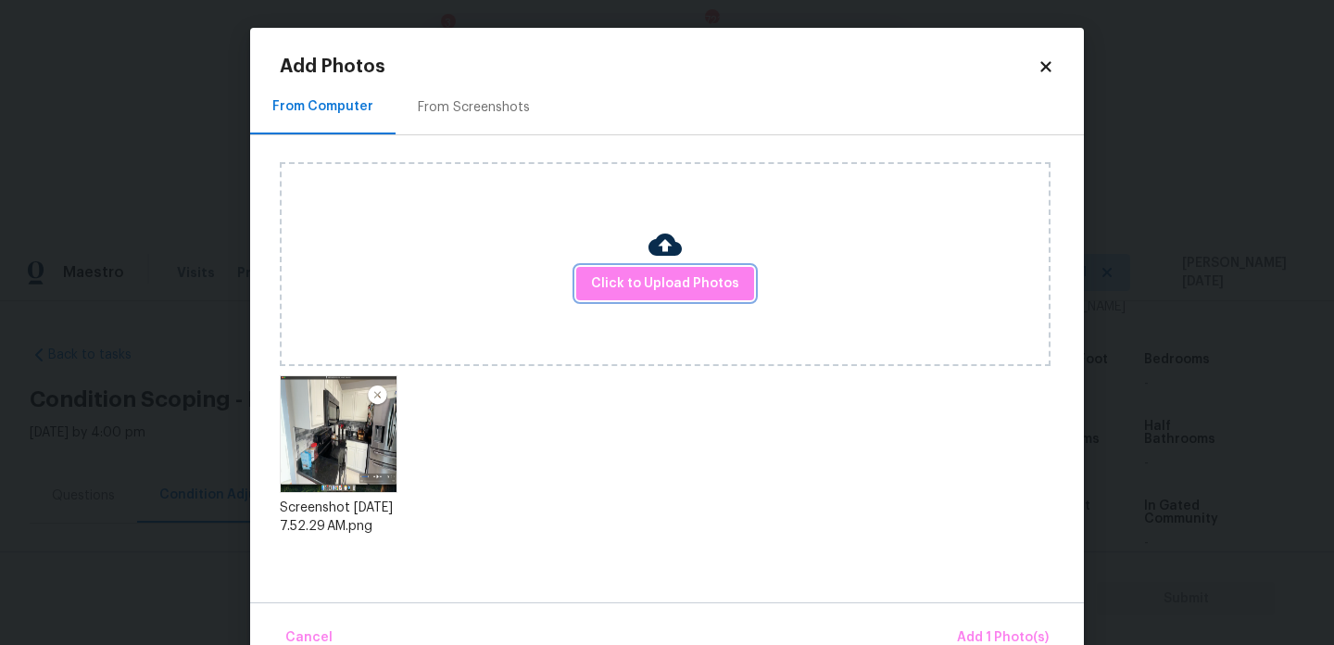
scroll to position [41, 0]
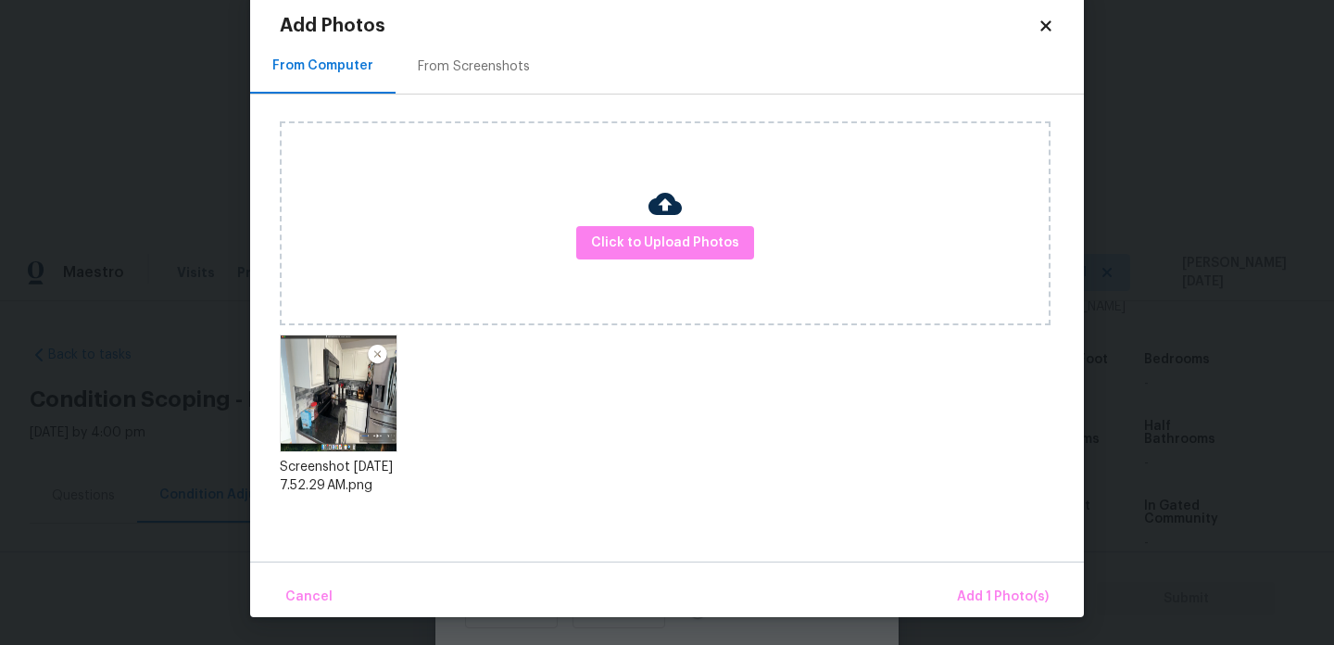
click at [952, 586] on div "Cancel Add 1 Photo(s)" at bounding box center [667, 589] width 834 height 56
click at [980, 592] on span "Add 1 Photo(s)" at bounding box center [1003, 597] width 92 height 23
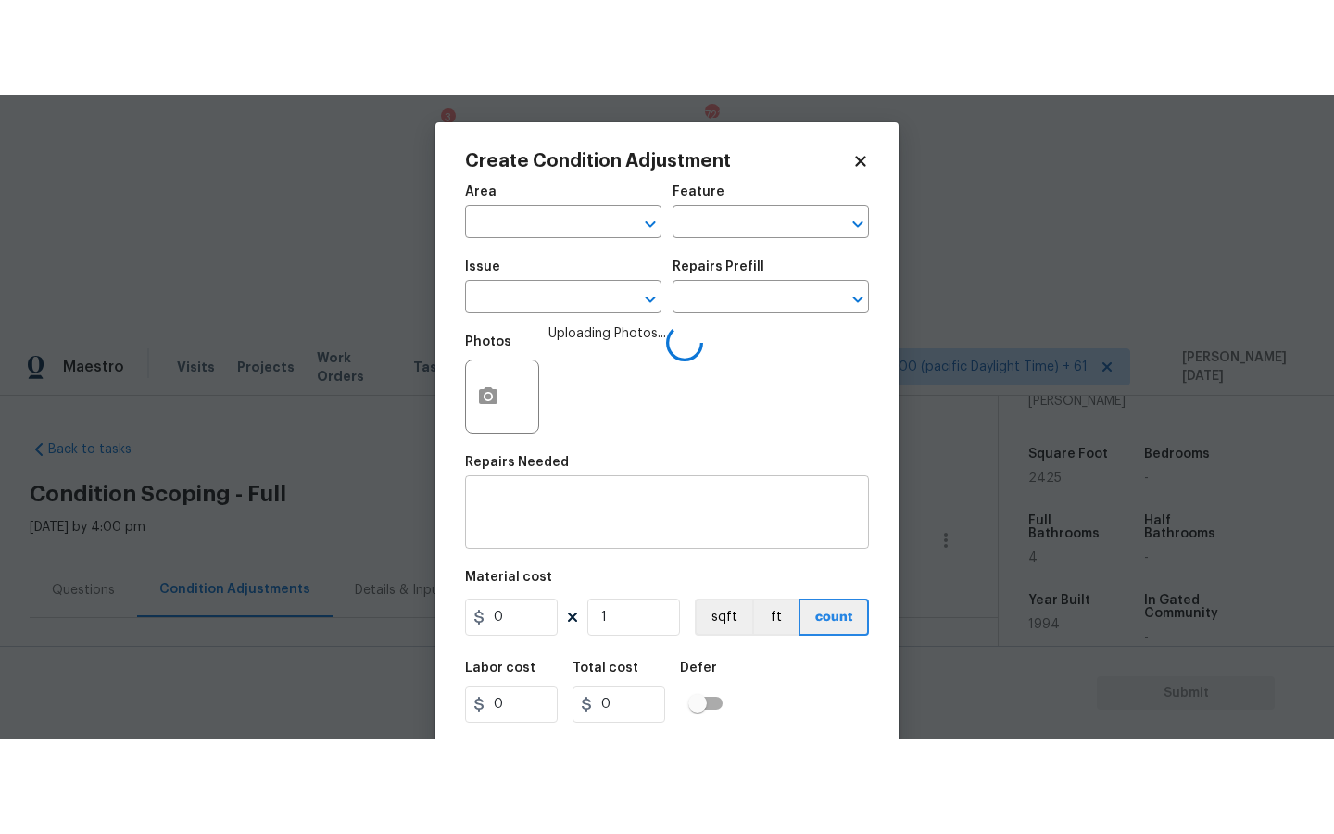
scroll to position [0, 0]
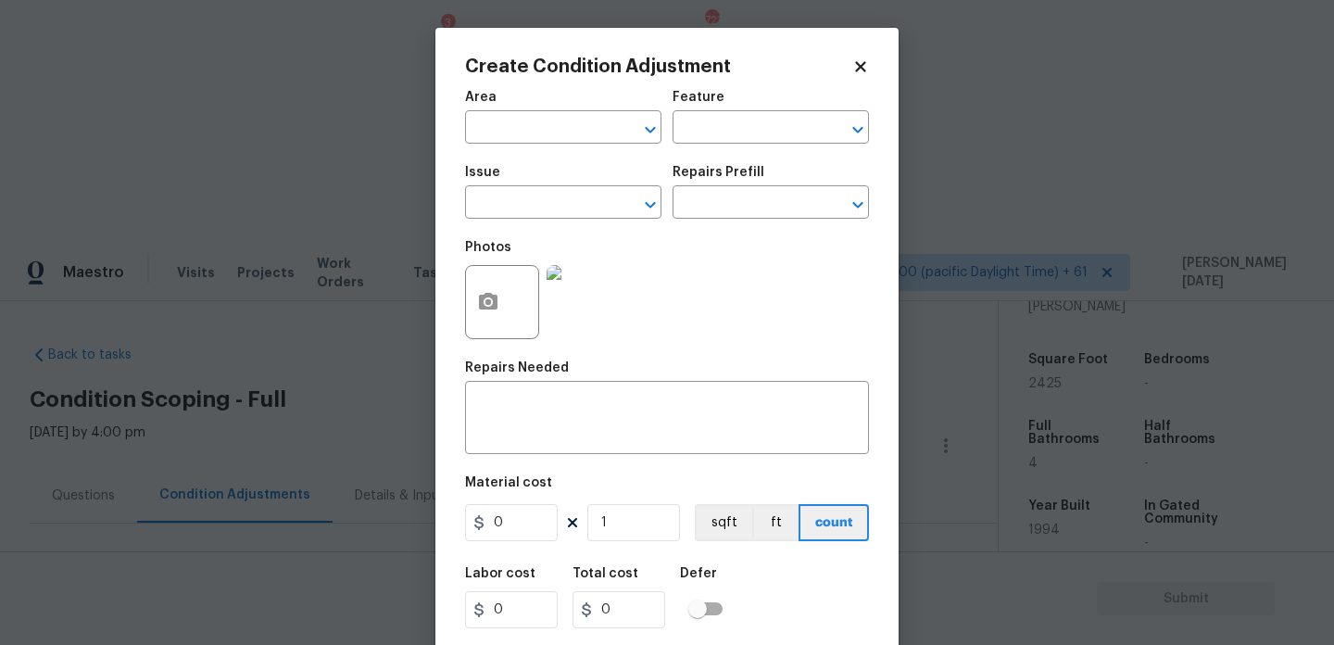
click at [504, 155] on span "Issue ​" at bounding box center [563, 192] width 196 height 75
click at [530, 109] on div "Area" at bounding box center [563, 103] width 196 height 24
click at [494, 122] on input "text" at bounding box center [537, 129] width 145 height 29
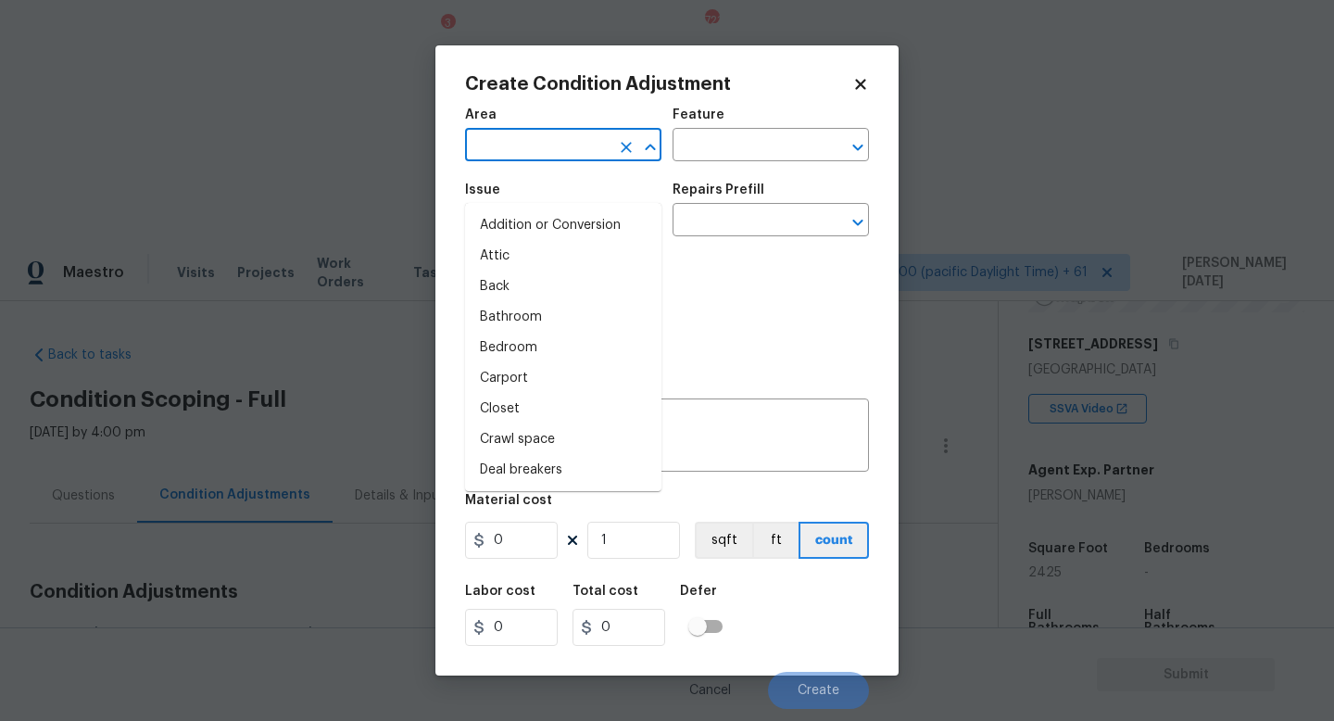
scroll to position [395, 0]
click at [485, 134] on input "text" at bounding box center [537, 146] width 145 height 29
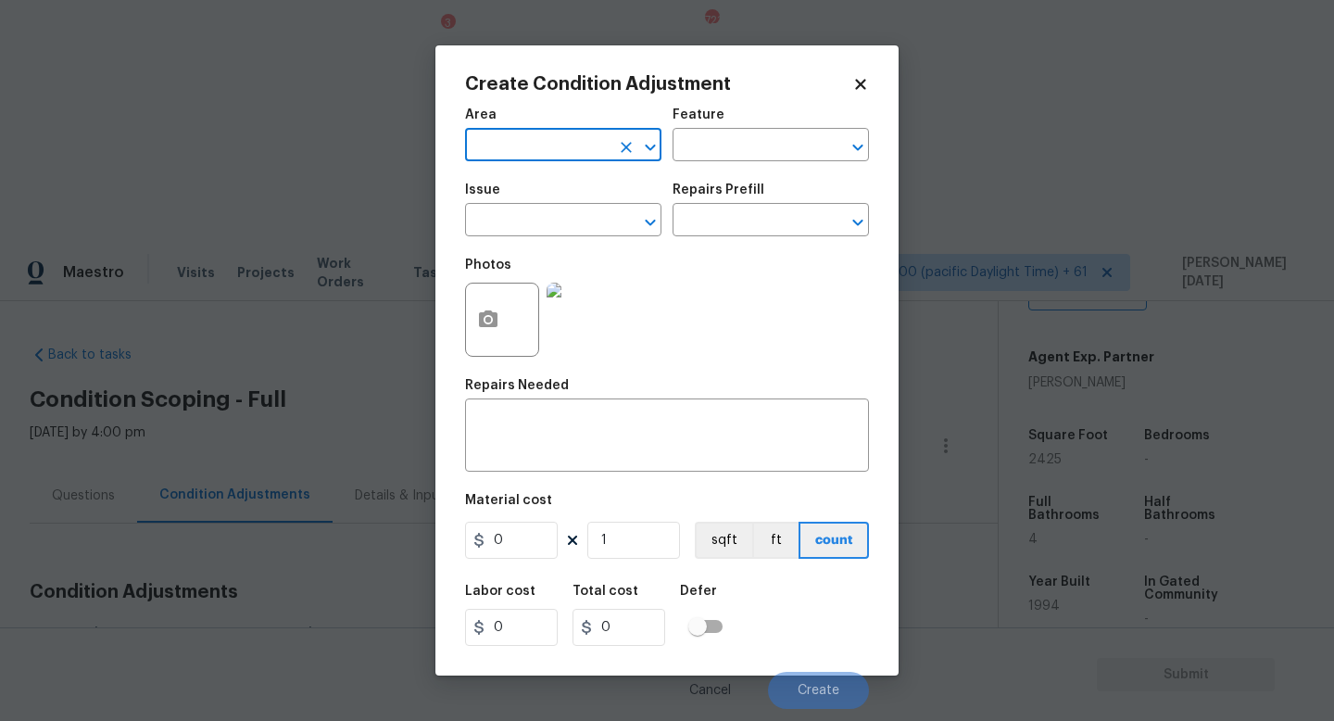
click at [485, 134] on input "text" at bounding box center [537, 146] width 145 height 29
click at [506, 179] on li "Kitchen" at bounding box center [563, 188] width 196 height 31
type input "Kitchen"
click at [509, 219] on input "text" at bounding box center [537, 222] width 145 height 29
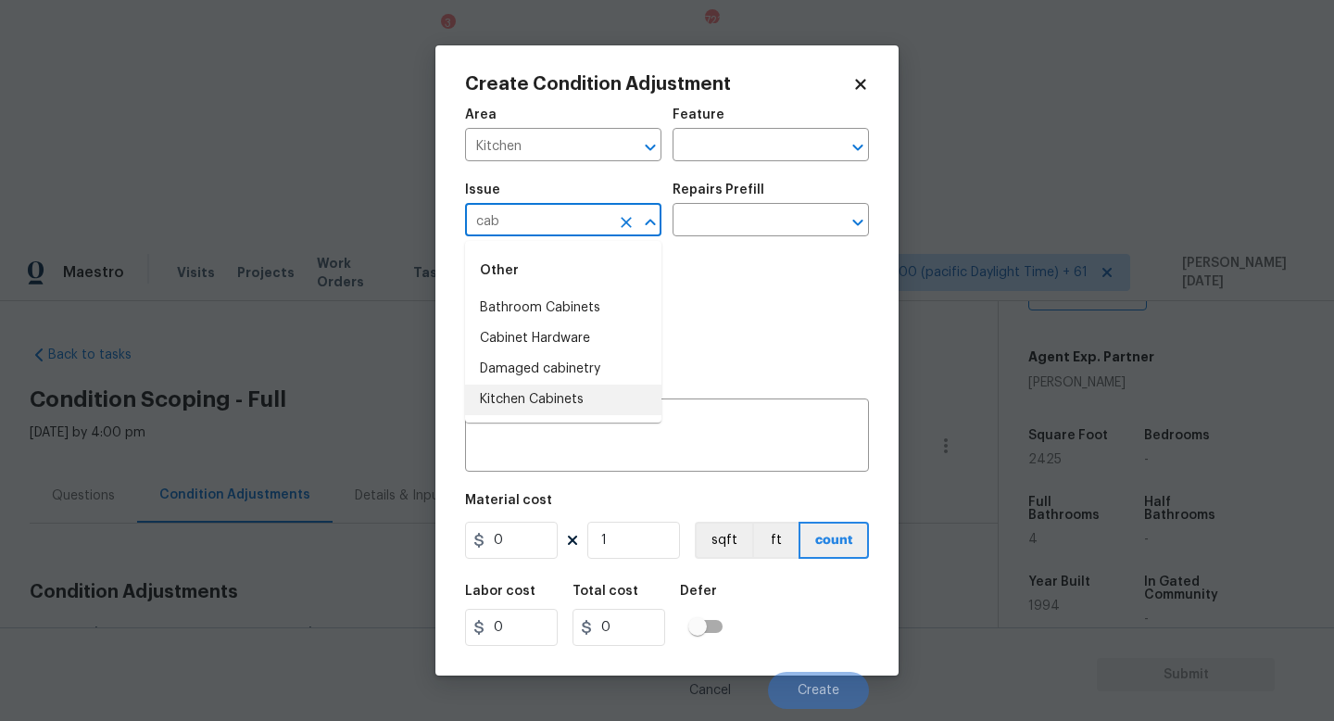
click at [543, 395] on li "Kitchen Cabinets" at bounding box center [563, 400] width 196 height 31
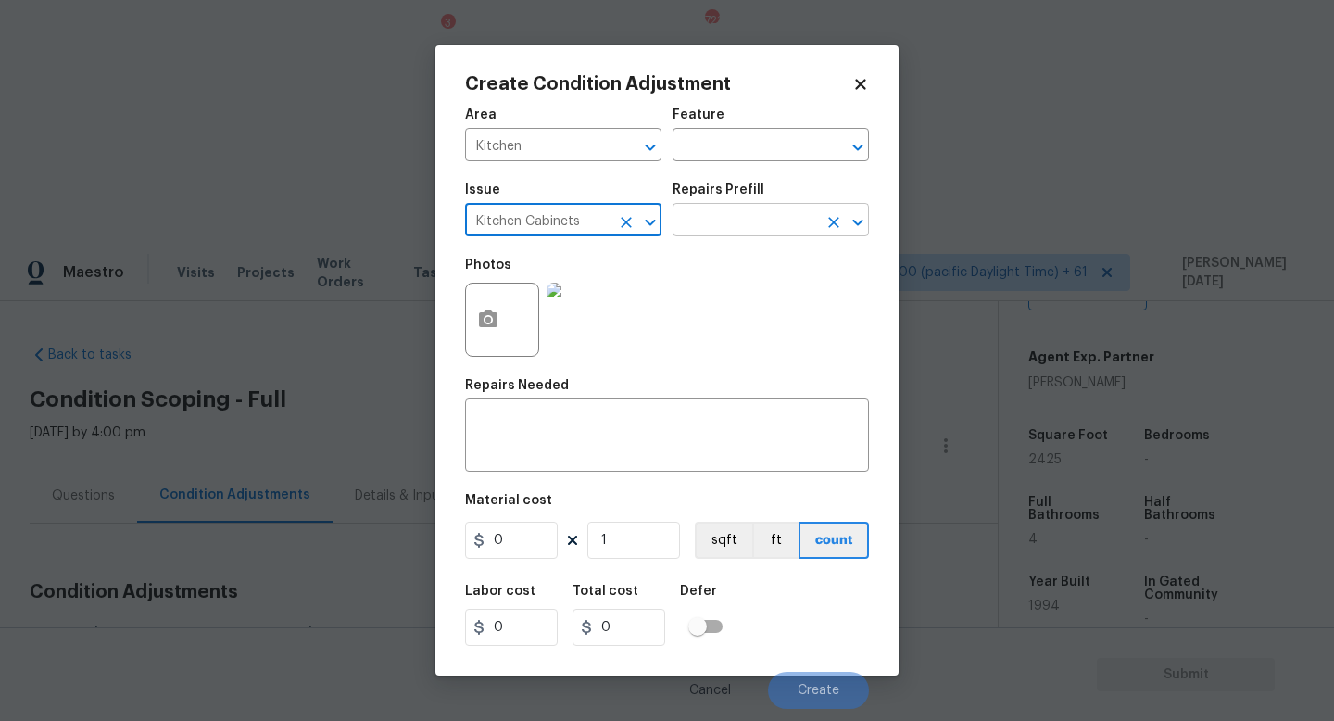
type input "Kitchen Cabinets"
click at [709, 236] on input "text" at bounding box center [745, 222] width 145 height 29
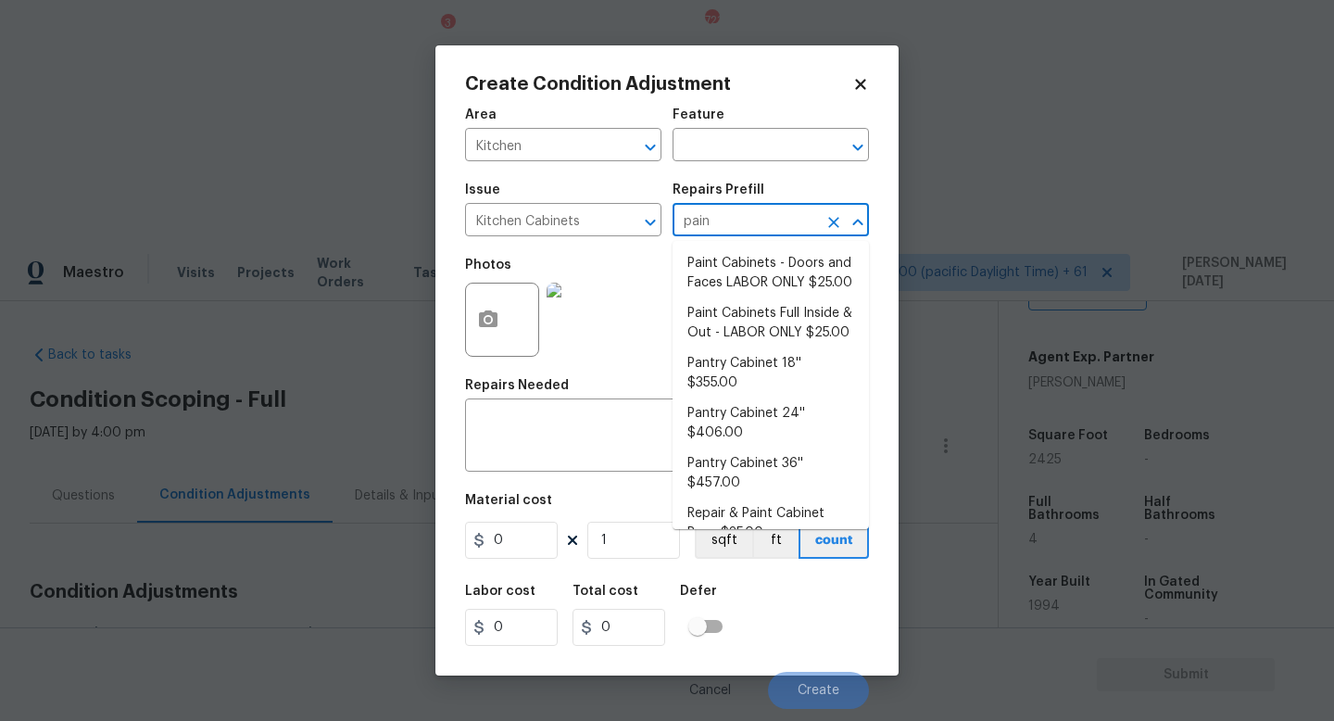
type input "paint"
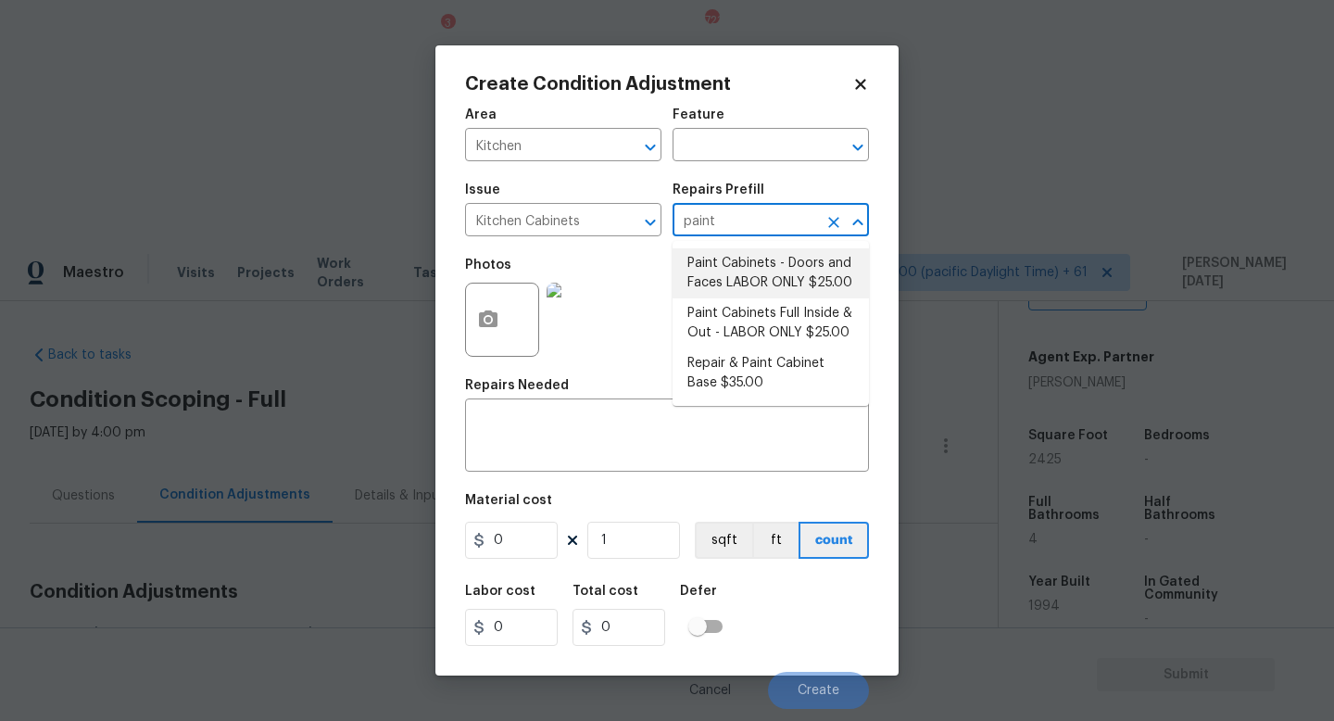
click at [737, 265] on li "Paint Cabinets - Doors and Faces LABOR ONLY $25.00" at bounding box center [771, 273] width 196 height 50
type input "Cabinets"
type textarea "Prep, sand, mask and apply 2 coats of paint to the kitchen cabinet doors and bo…"
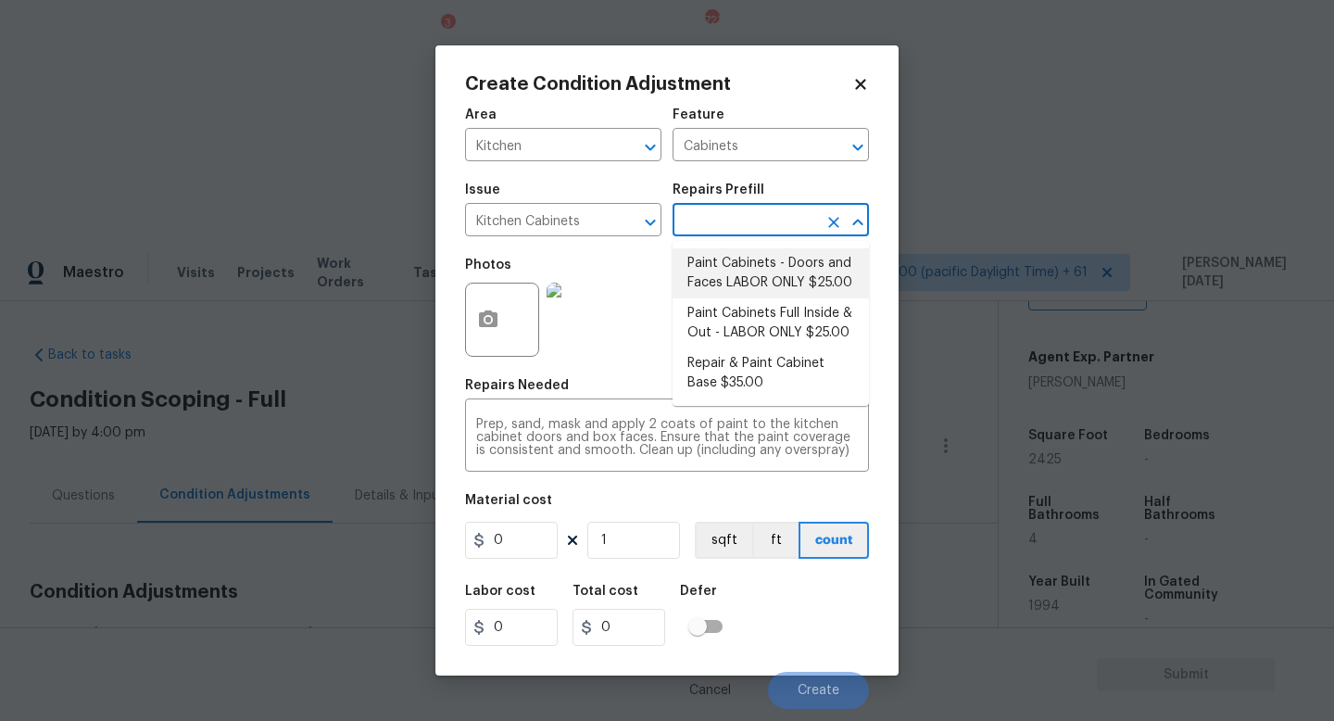
type input "25"
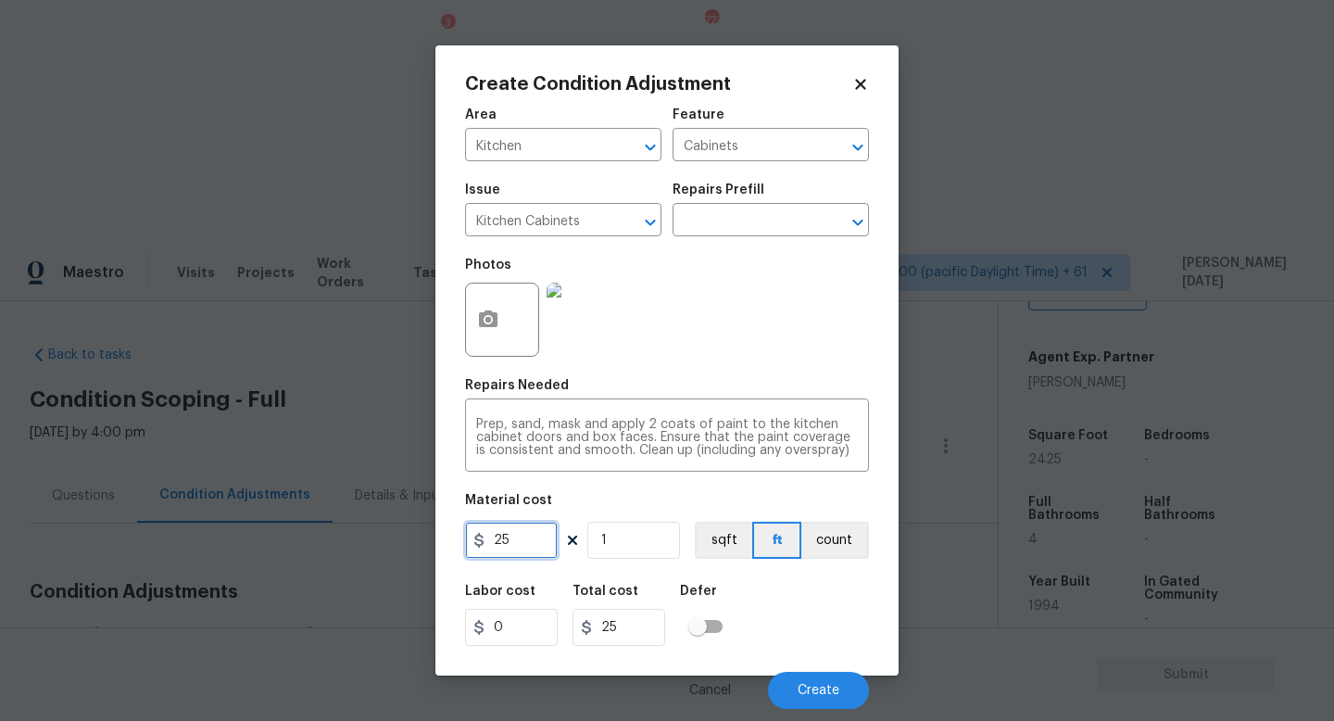
drag, startPoint x: 514, startPoint y: 551, endPoint x: 410, endPoint y: 551, distance: 104.7
click at [410, 551] on div "Create Condition Adjustment Area Kitchen ​ Feature Cabinets ​ Issue Kitchen Cab…" at bounding box center [667, 360] width 1334 height 721
type input "1200"
click at [778, 392] on div "Repairs Needed" at bounding box center [667, 391] width 404 height 24
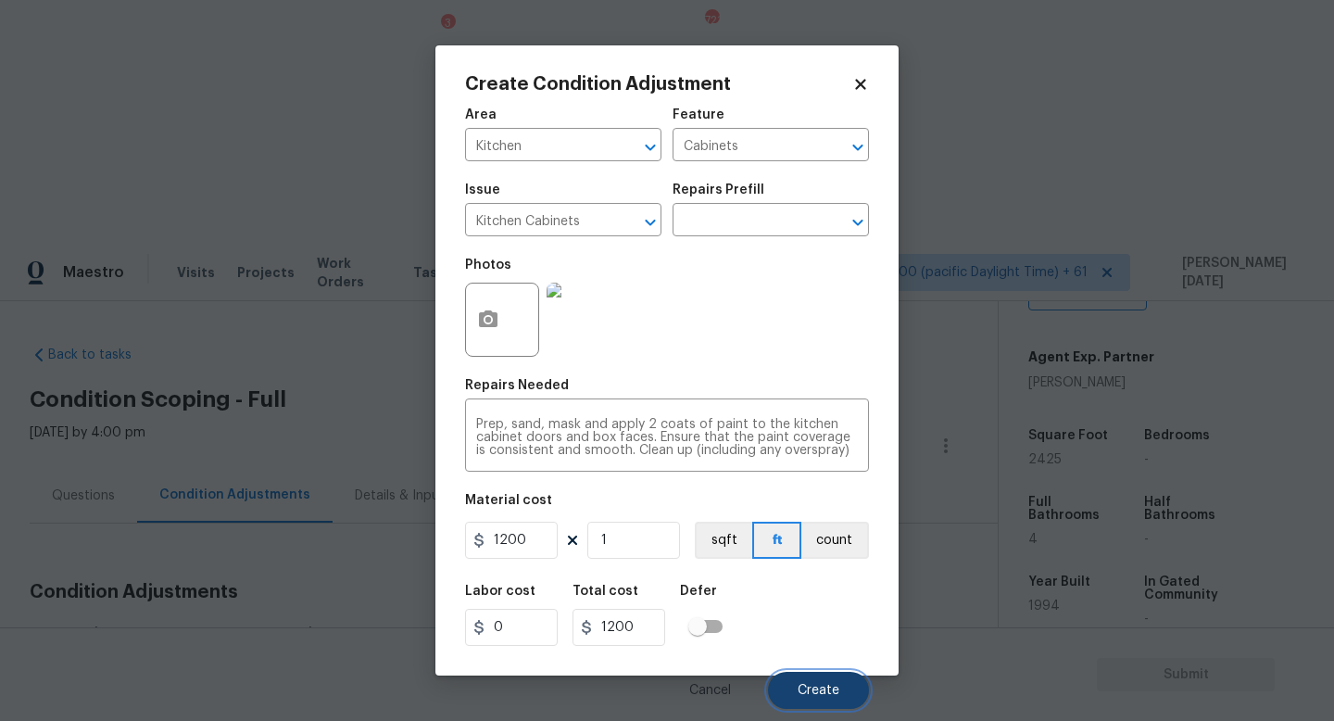
click at [800, 644] on span "Create" at bounding box center [819, 691] width 42 height 14
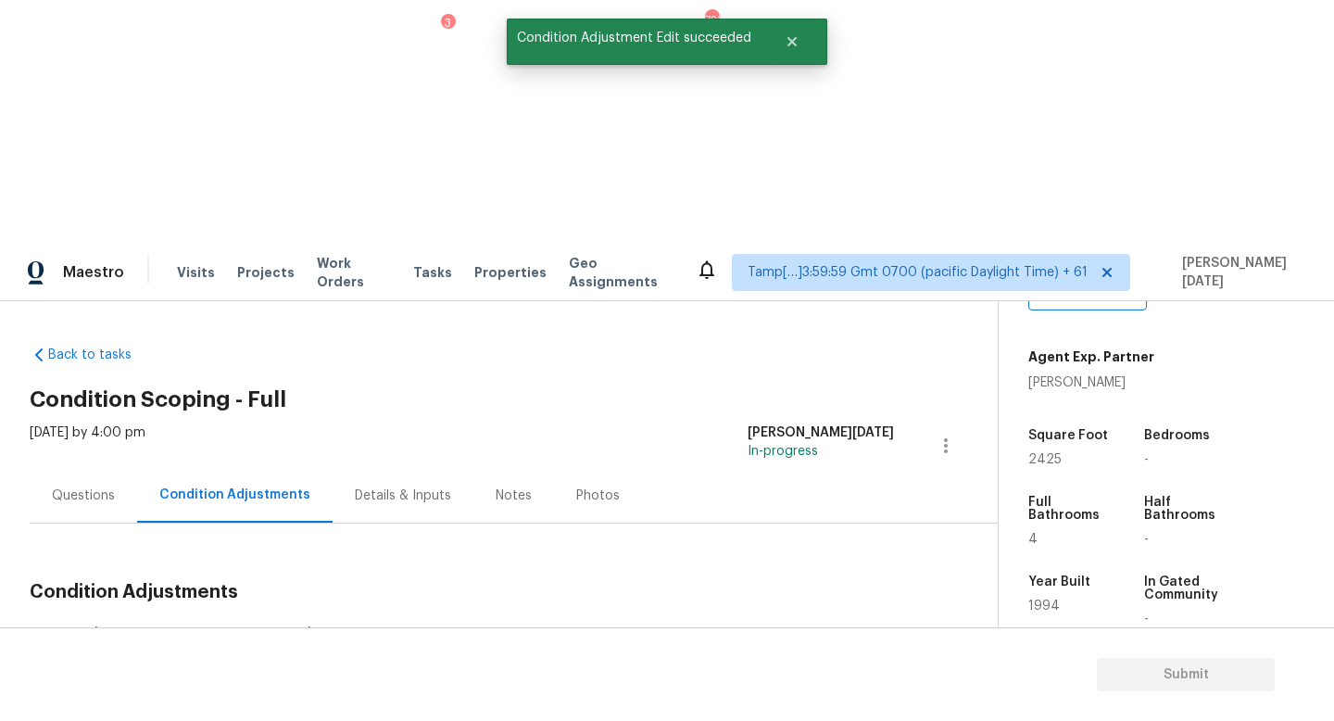
click at [890, 627] on span "Add Condition Adjustment" at bounding box center [848, 635] width 187 height 17
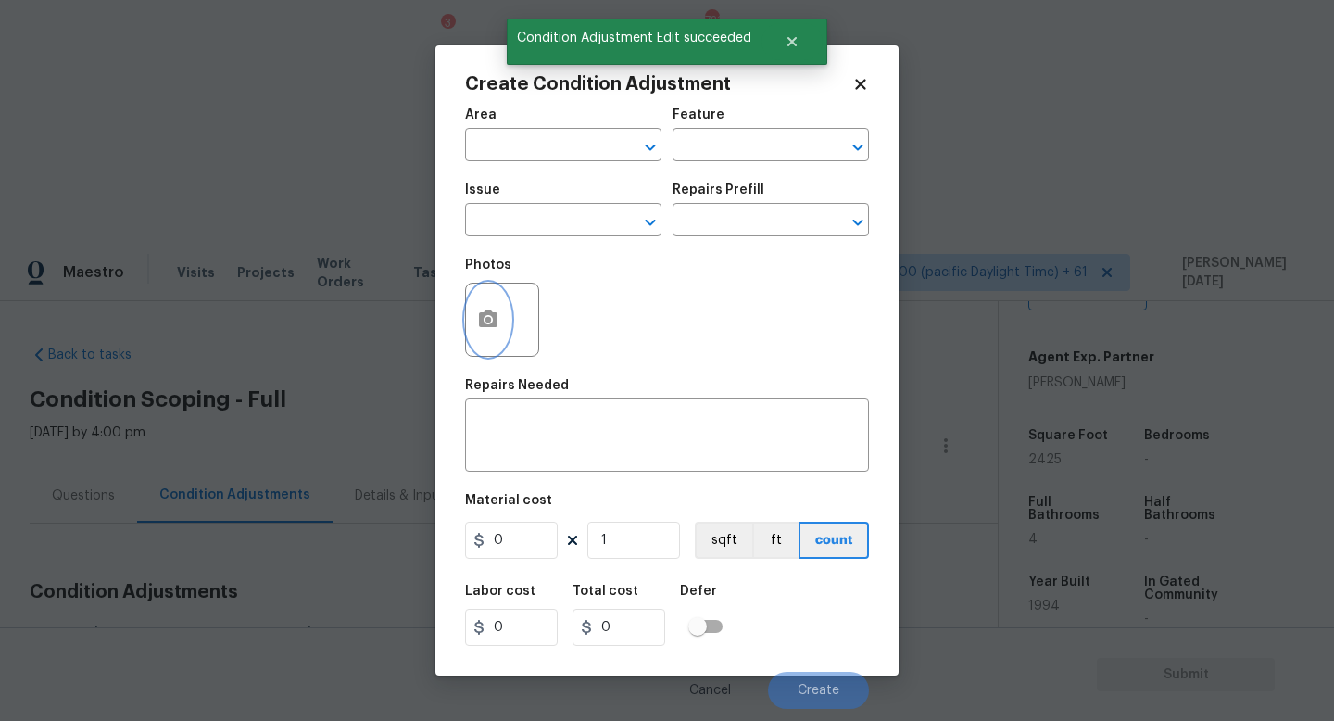
click at [477, 331] on icon "button" at bounding box center [488, 320] width 22 height 22
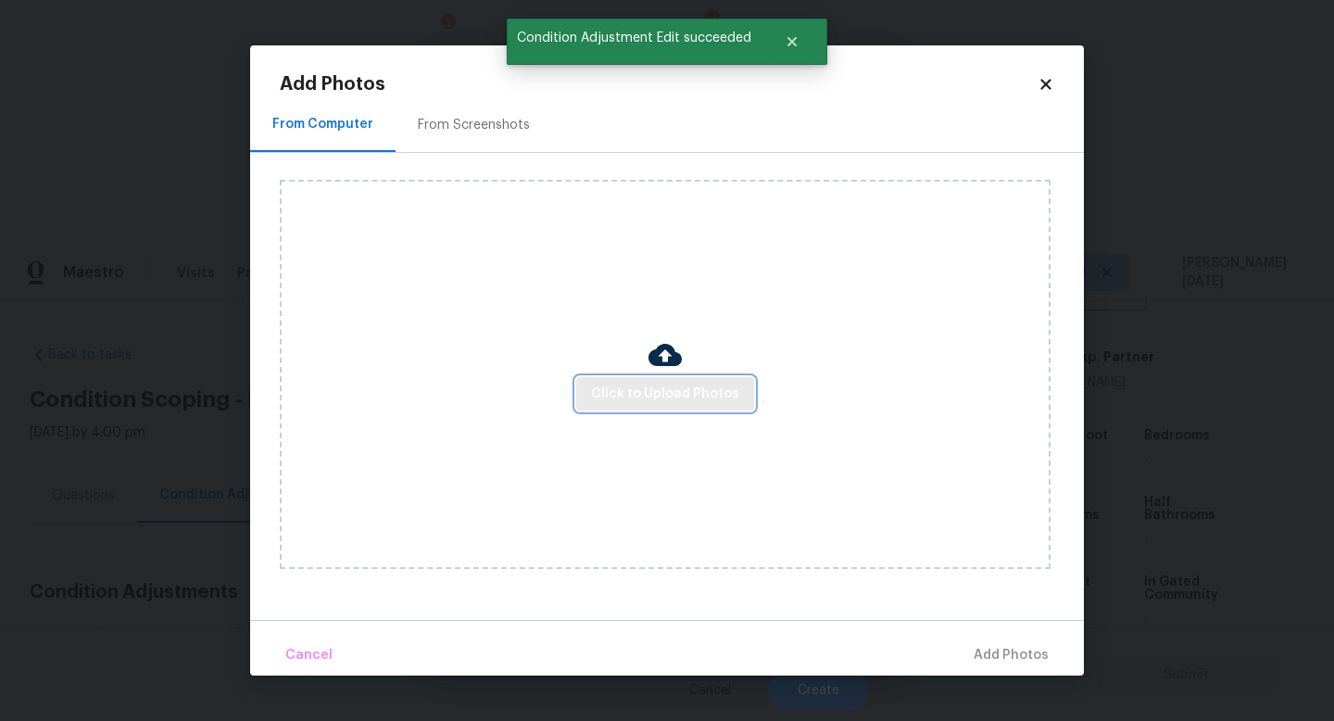
click at [666, 399] on span "Click to Upload Photos" at bounding box center [665, 394] width 148 height 23
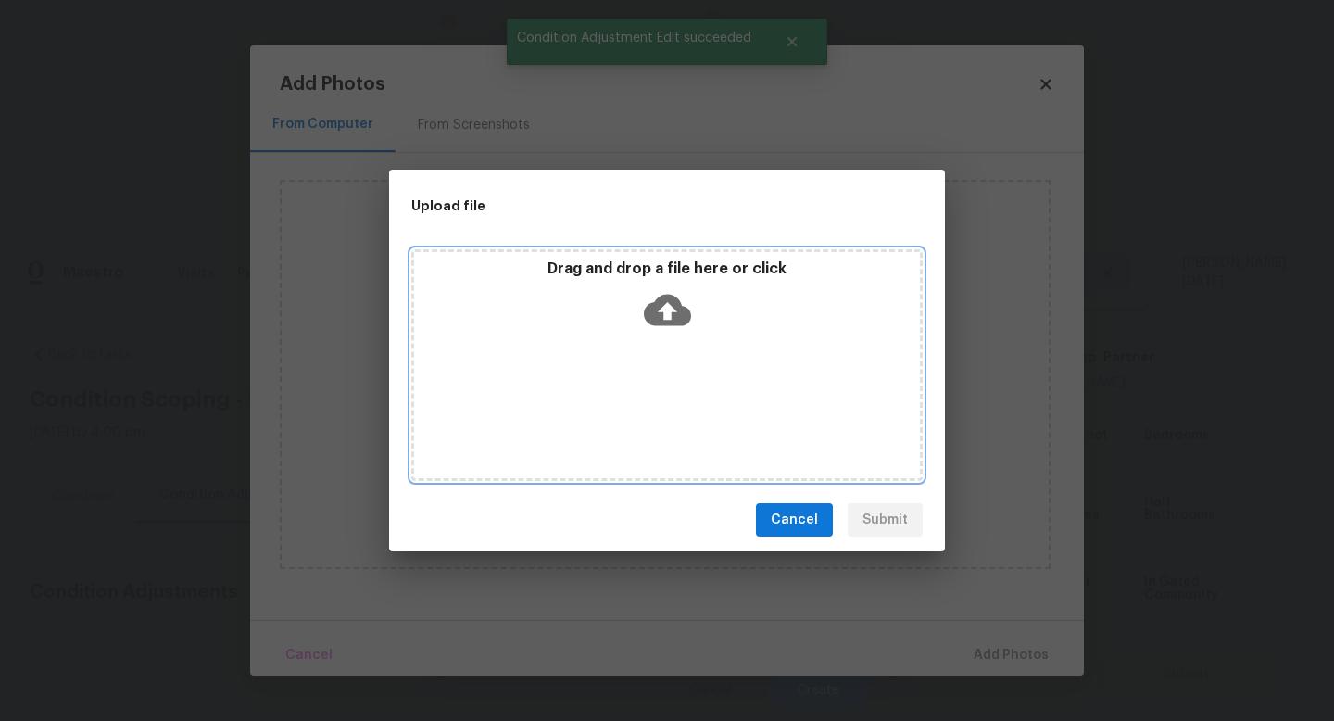
click at [666, 399] on div "Drag and drop a file here or click" at bounding box center [666, 365] width 511 height 232
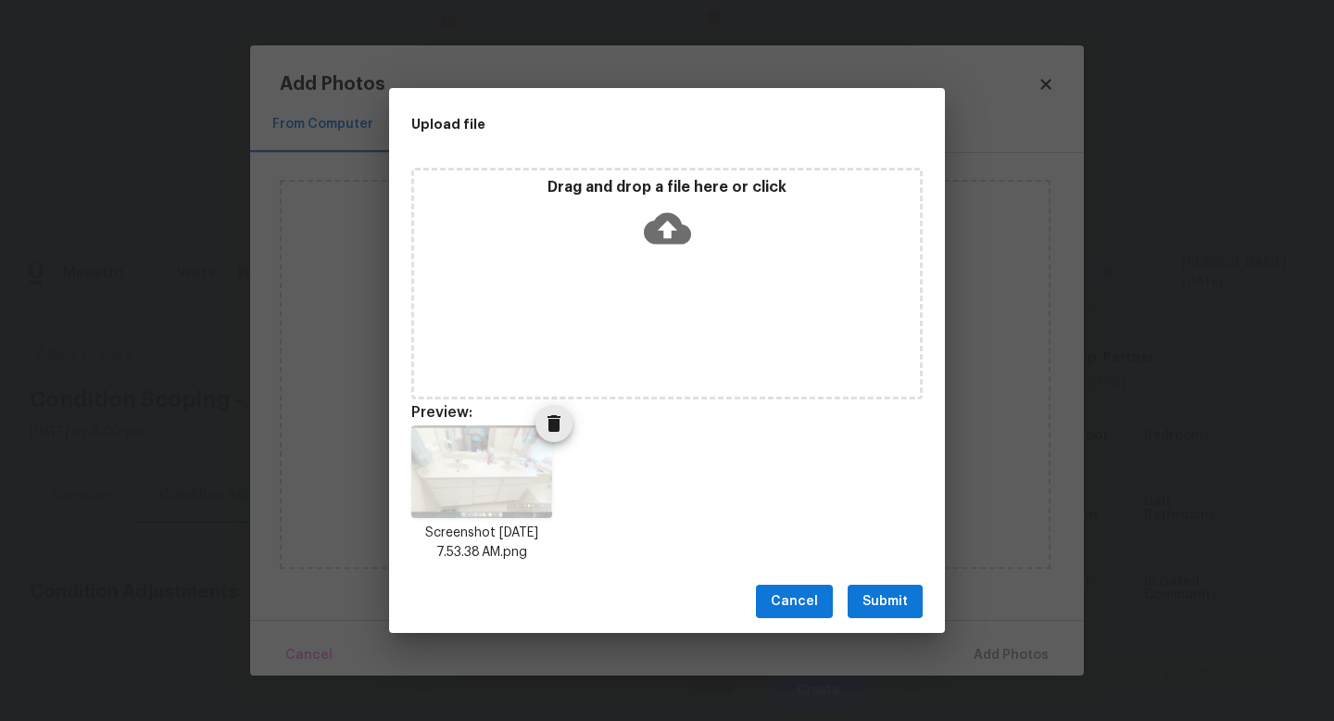
click at [510, 451] on img at bounding box center [481, 471] width 141 height 93
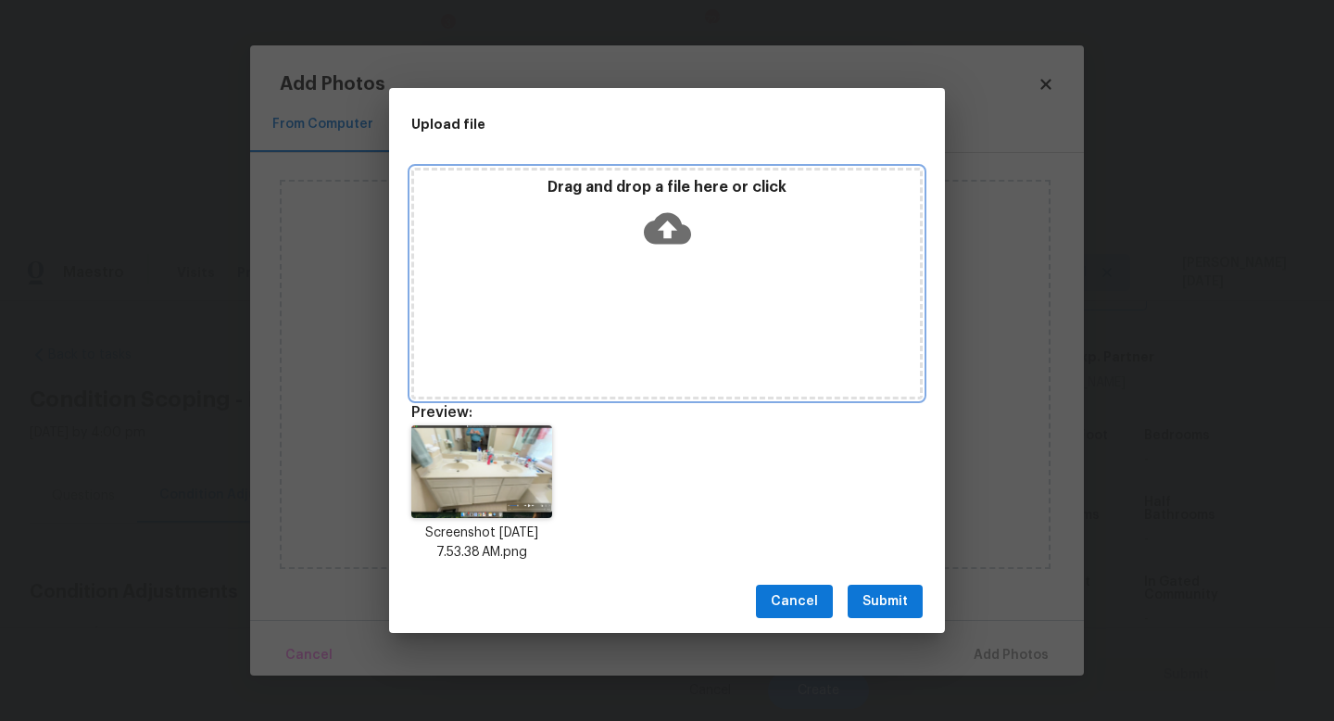
click at [674, 256] on div "Drag and drop a file here or click" at bounding box center [667, 218] width 506 height 80
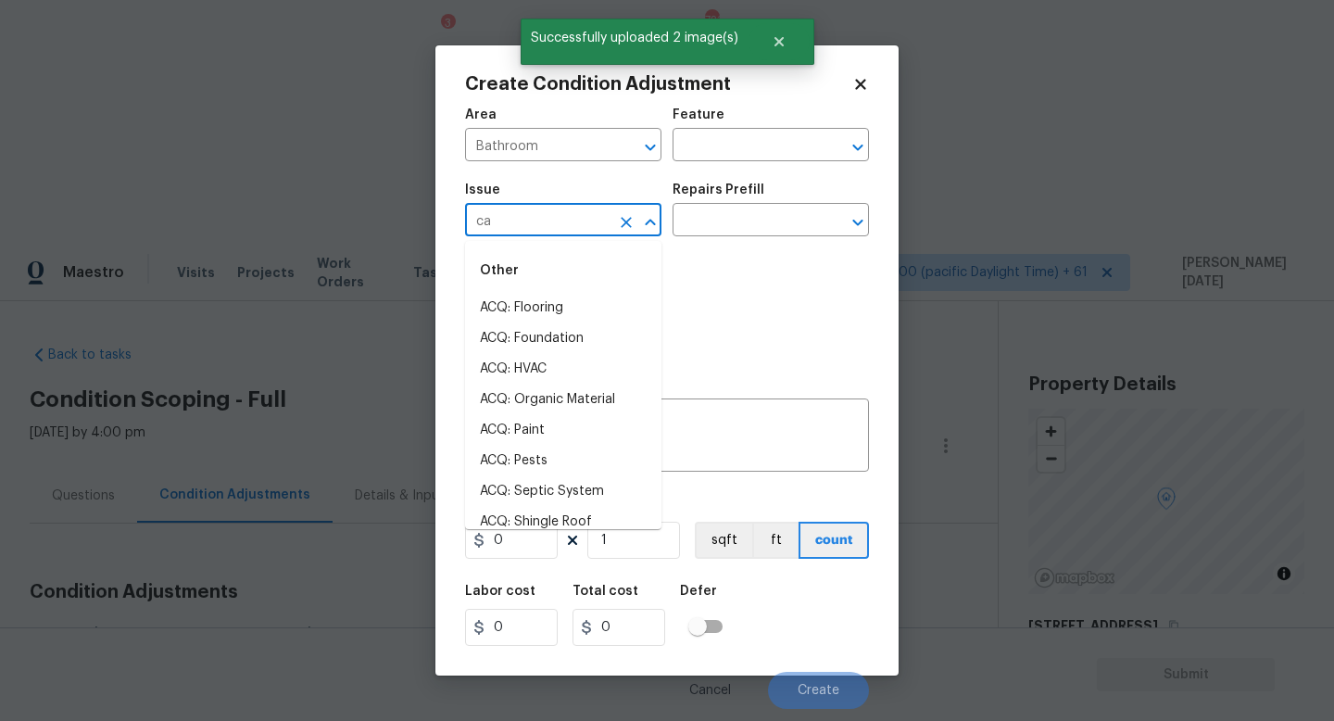
scroll to position [395, 0]
type input "cab"
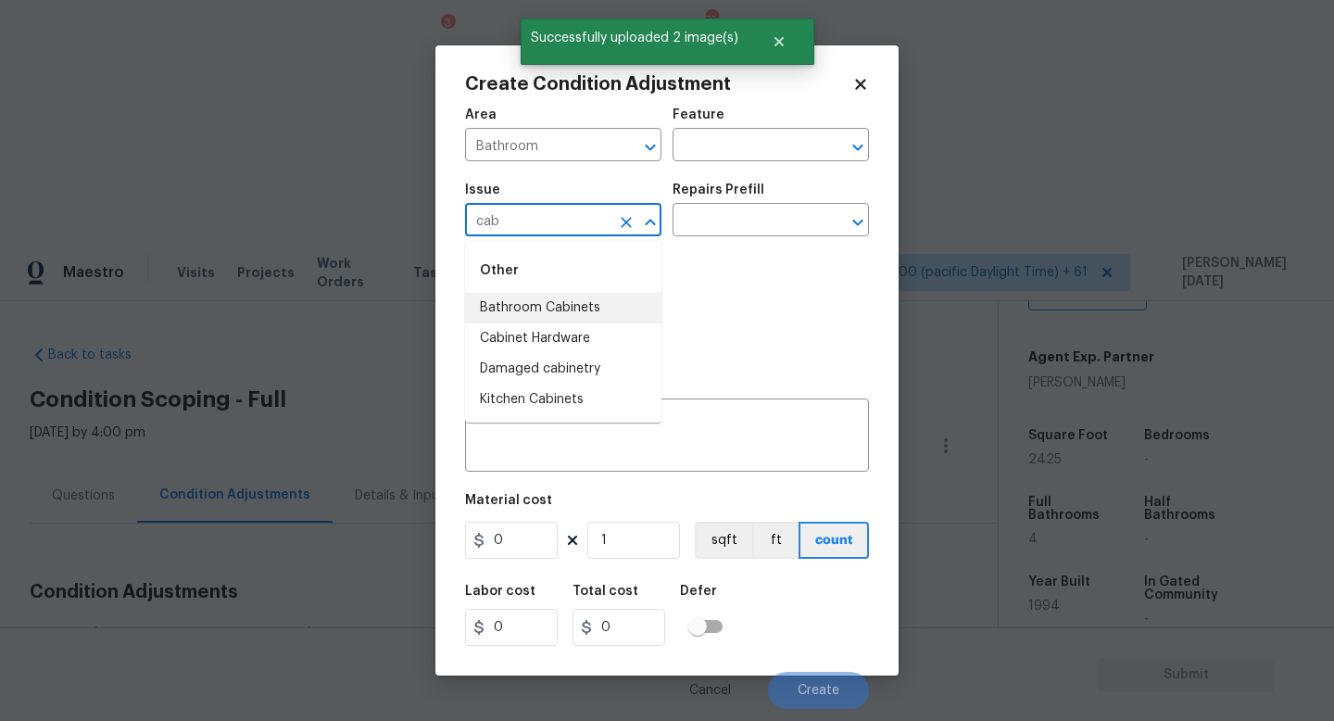
click at [591, 303] on li "Bathroom Cabinets" at bounding box center [563, 308] width 196 height 31
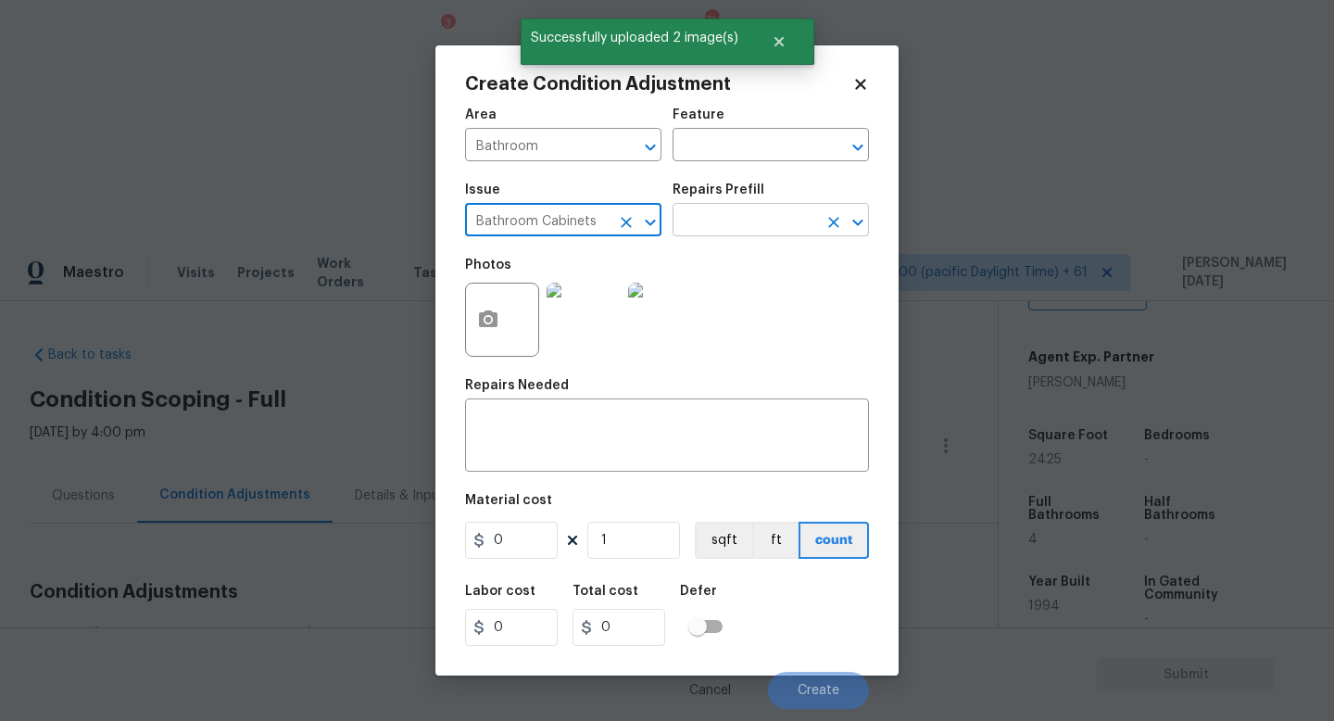
type input "Bathroom Cabinets"
click at [709, 232] on input "text" at bounding box center [745, 222] width 145 height 29
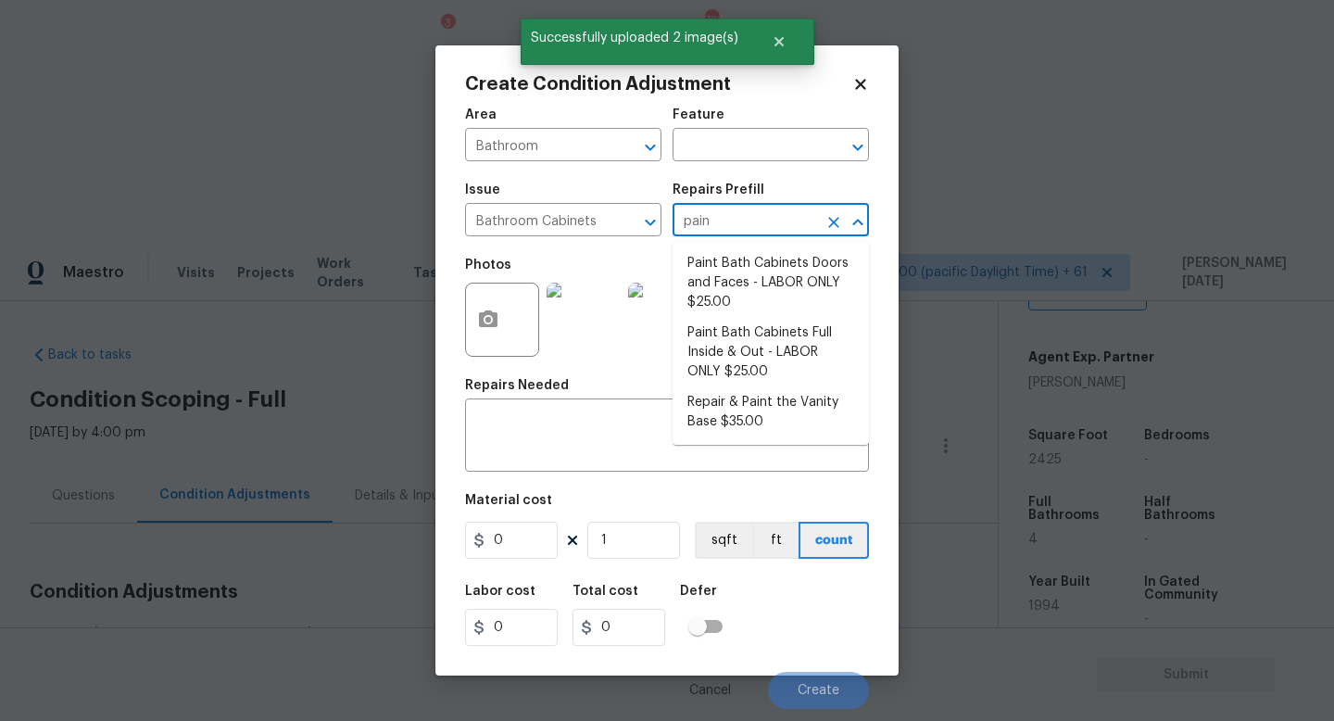
type input "paint"
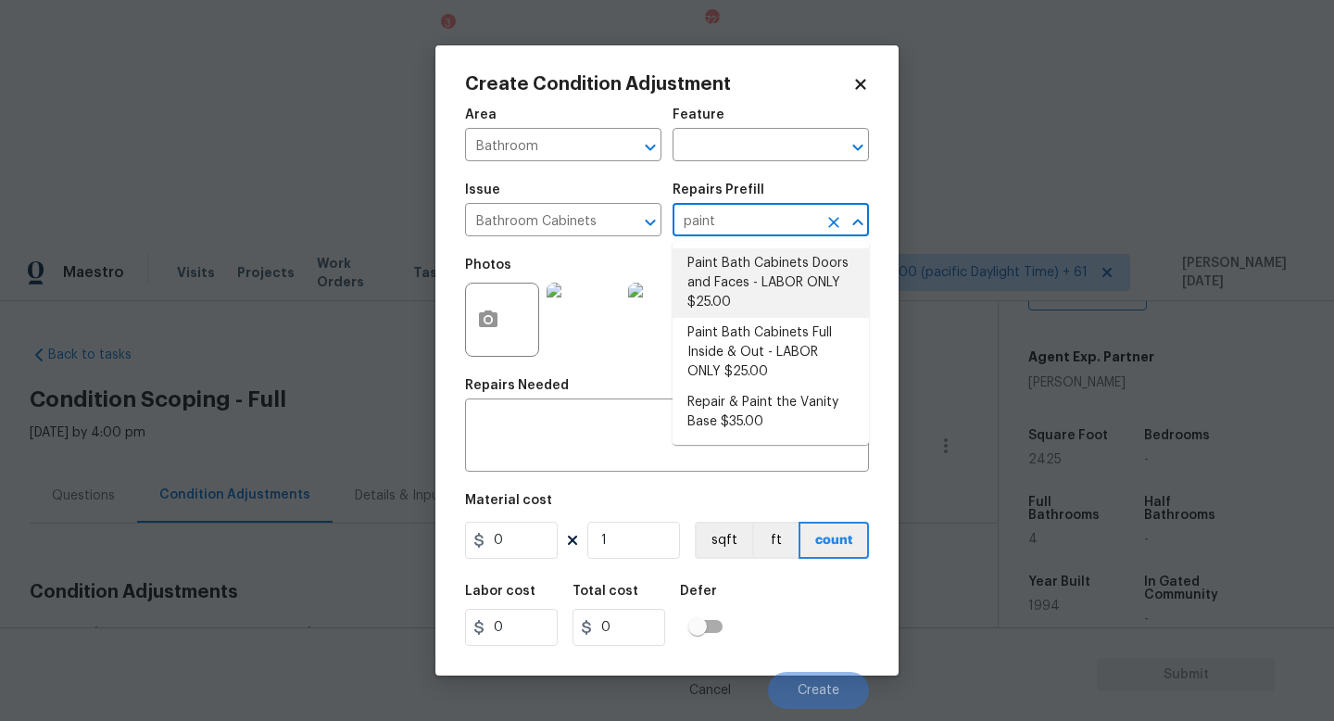
click at [735, 306] on li "Paint Bath Cabinets Doors and Faces - LABOR ONLY $25.00" at bounding box center [771, 282] width 196 height 69
type input "Cabinets"
type input "25"
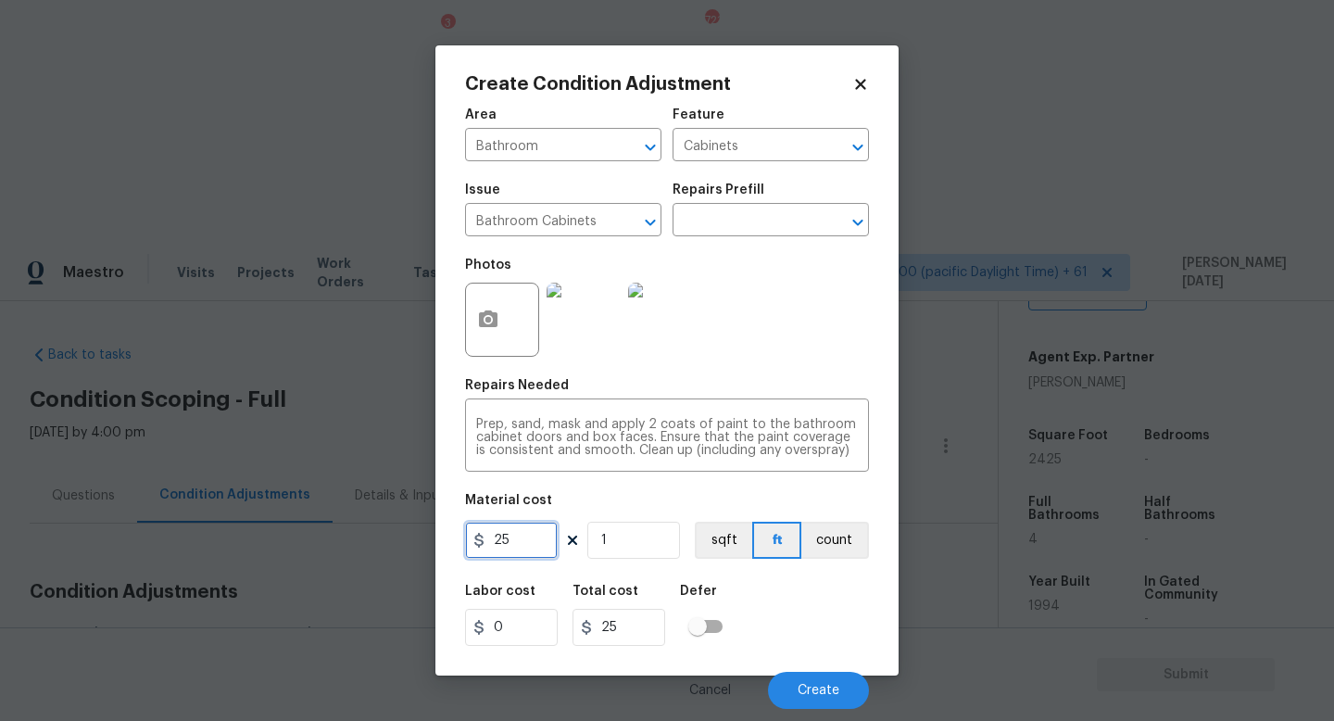
drag, startPoint x: 427, startPoint y: 538, endPoint x: 239, endPoint y: 532, distance: 188.2
click at [239, 532] on div "Create Condition Adjustment Area Bathroom ​ Feature Cabinets ​ Issue Bathroom C…" at bounding box center [667, 360] width 1334 height 721
type input "1000"
click at [753, 359] on div "Photos" at bounding box center [667, 307] width 404 height 120
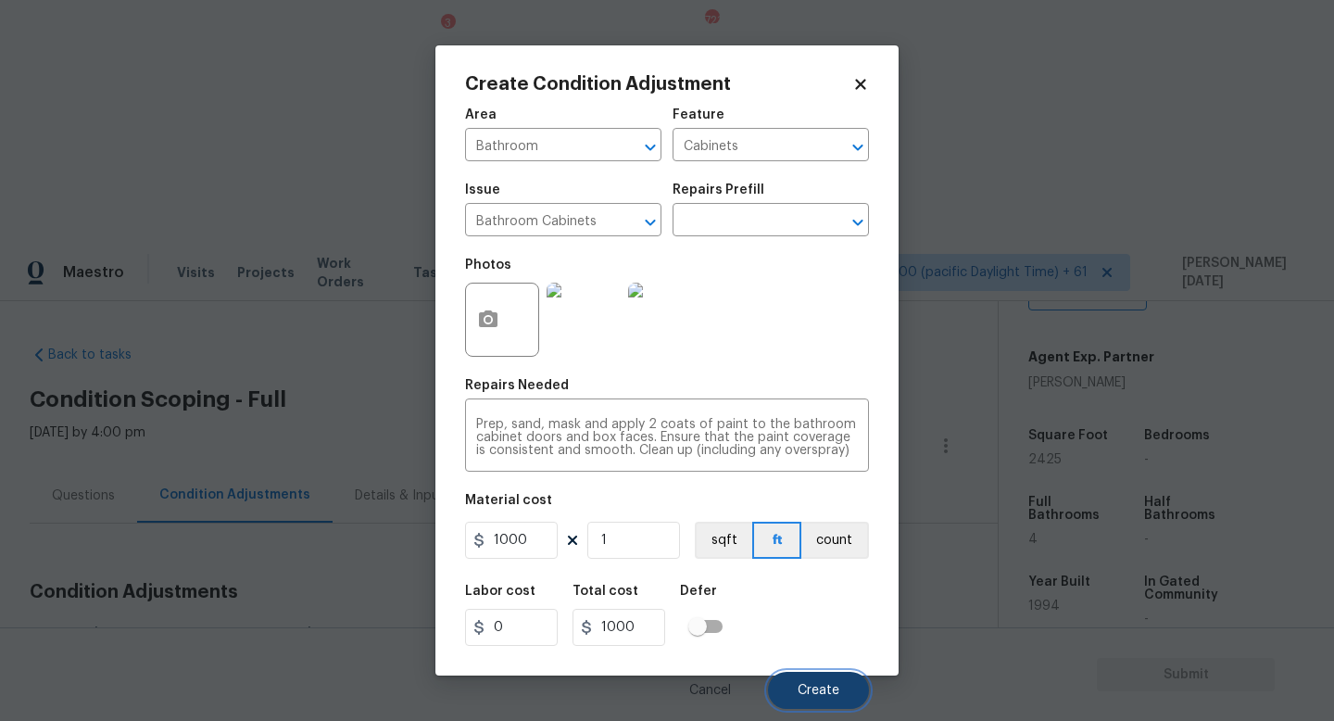
click at [811, 692] on span "Create" at bounding box center [819, 691] width 42 height 14
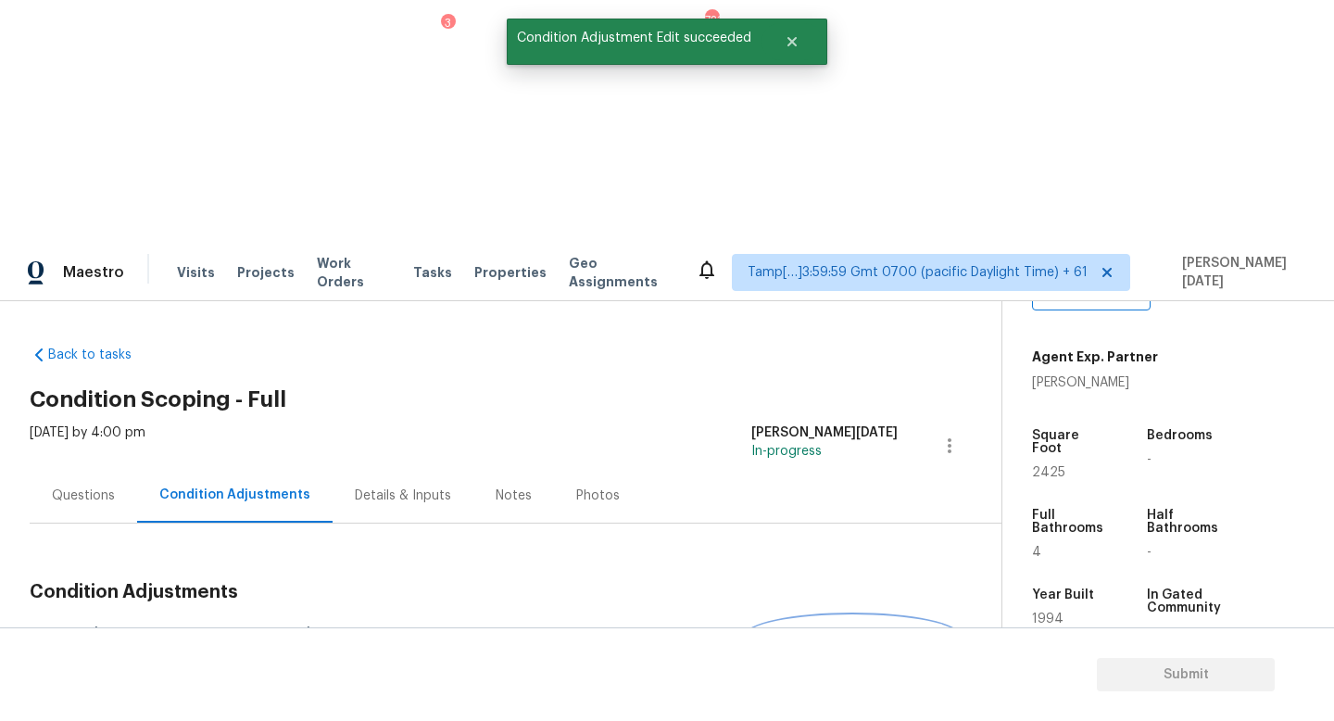
click at [820, 627] on span "Add Condition Adjustment" at bounding box center [852, 635] width 187 height 17
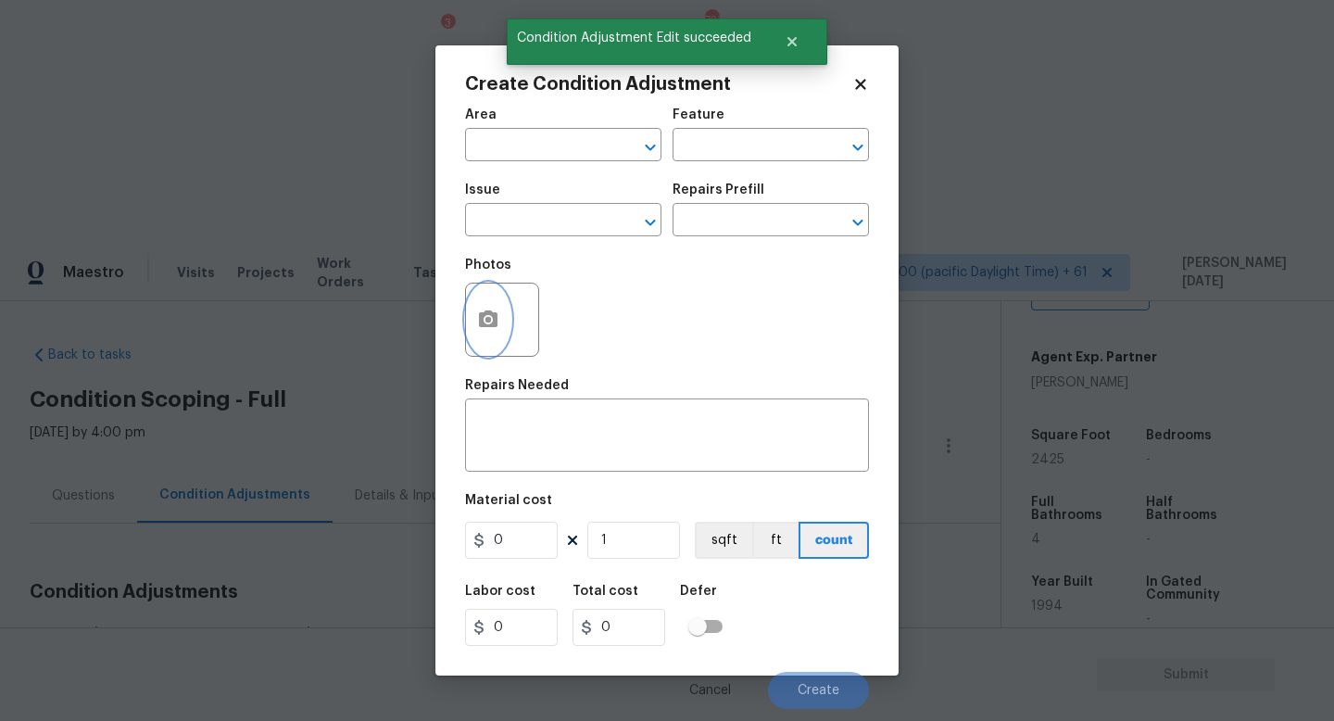
click at [491, 320] on icon "button" at bounding box center [488, 320] width 22 height 22
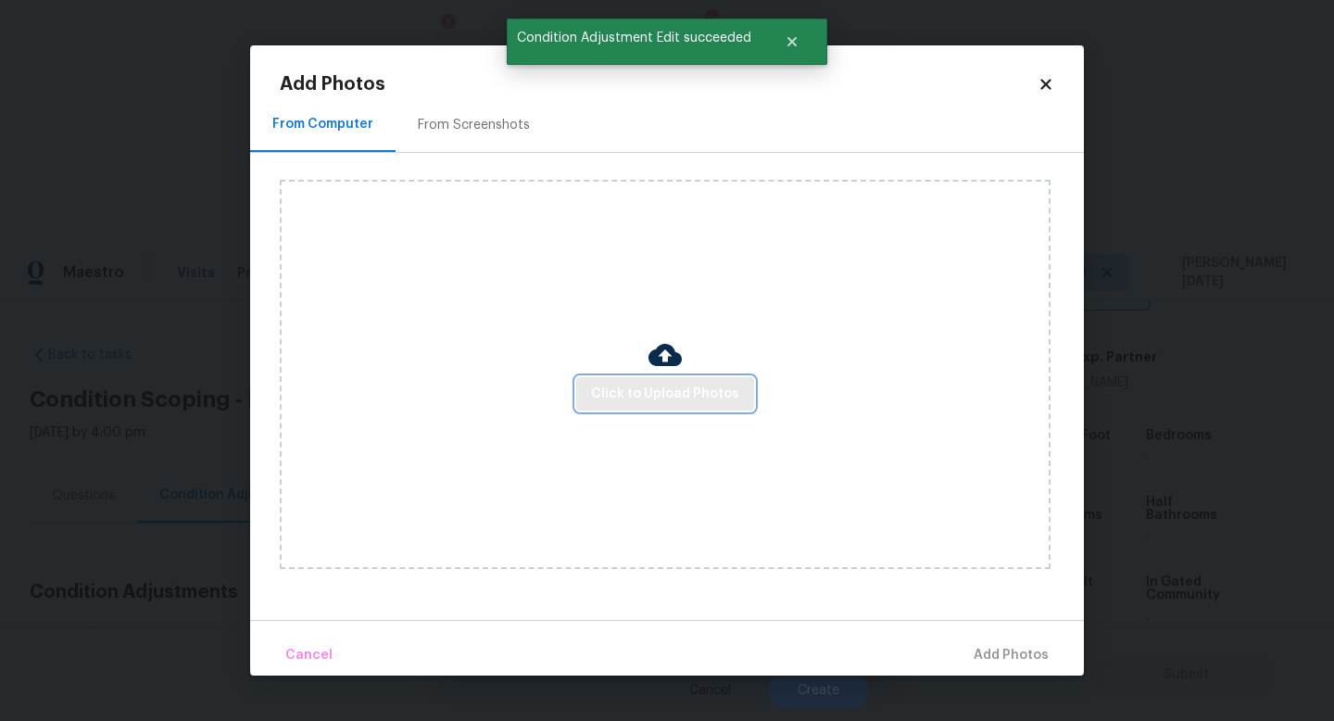
click at [671, 404] on span "Click to Upload Photos" at bounding box center [665, 394] width 148 height 23
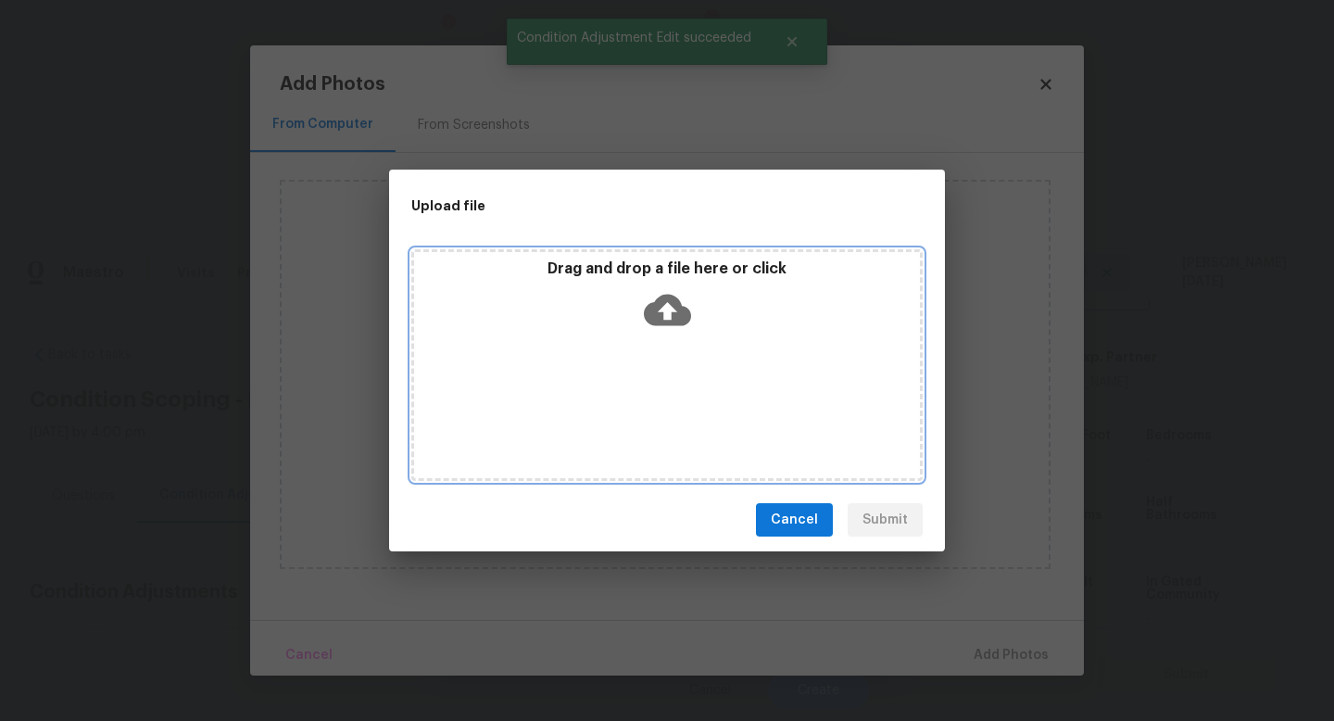
click at [671, 404] on div "Drag and drop a file here or click" at bounding box center [666, 365] width 511 height 232
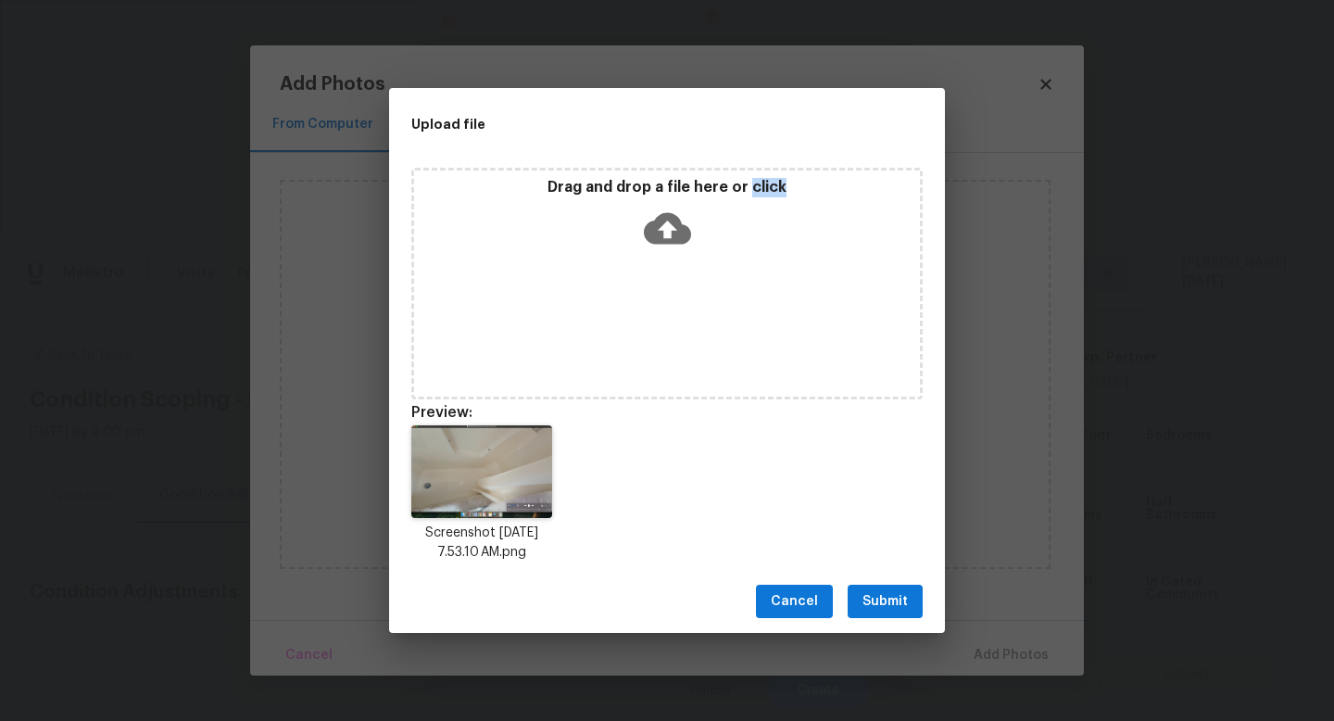
click at [645, 260] on div "Drag and drop a file here or click" at bounding box center [666, 284] width 511 height 232
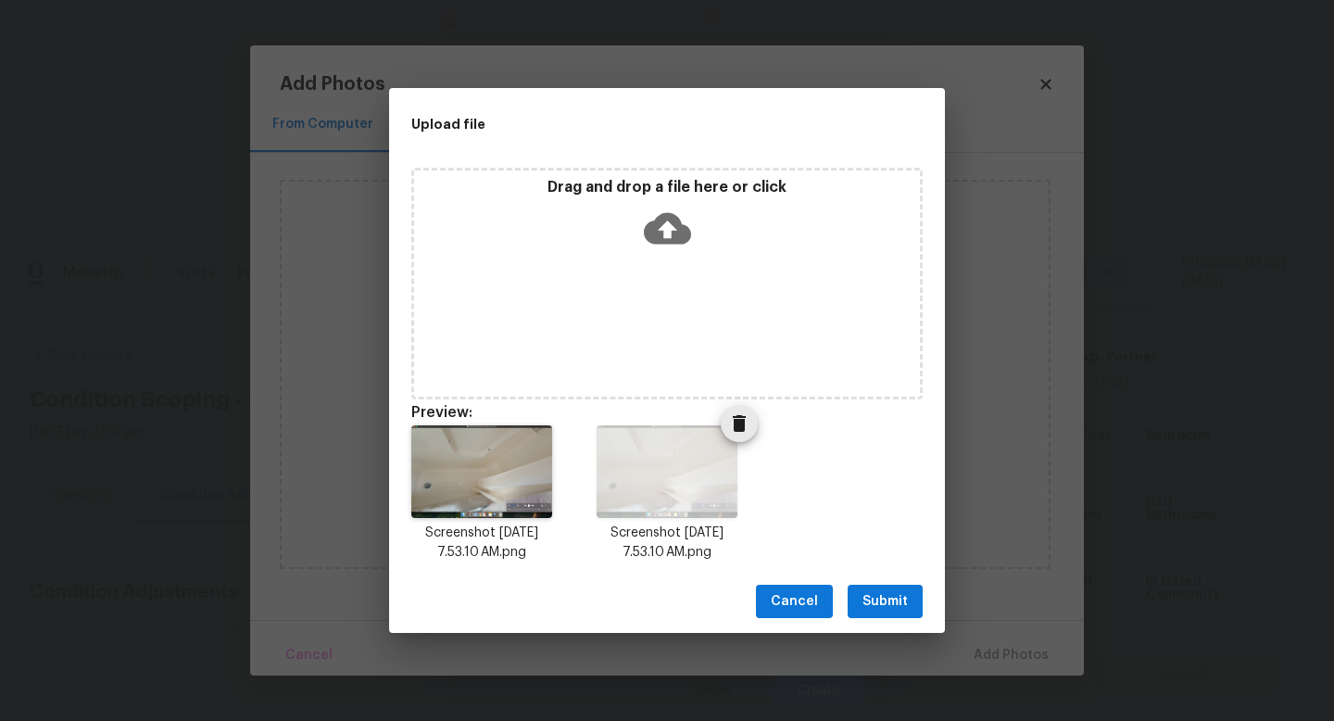
click at [737, 432] on icon "Delete" at bounding box center [739, 423] width 22 height 22
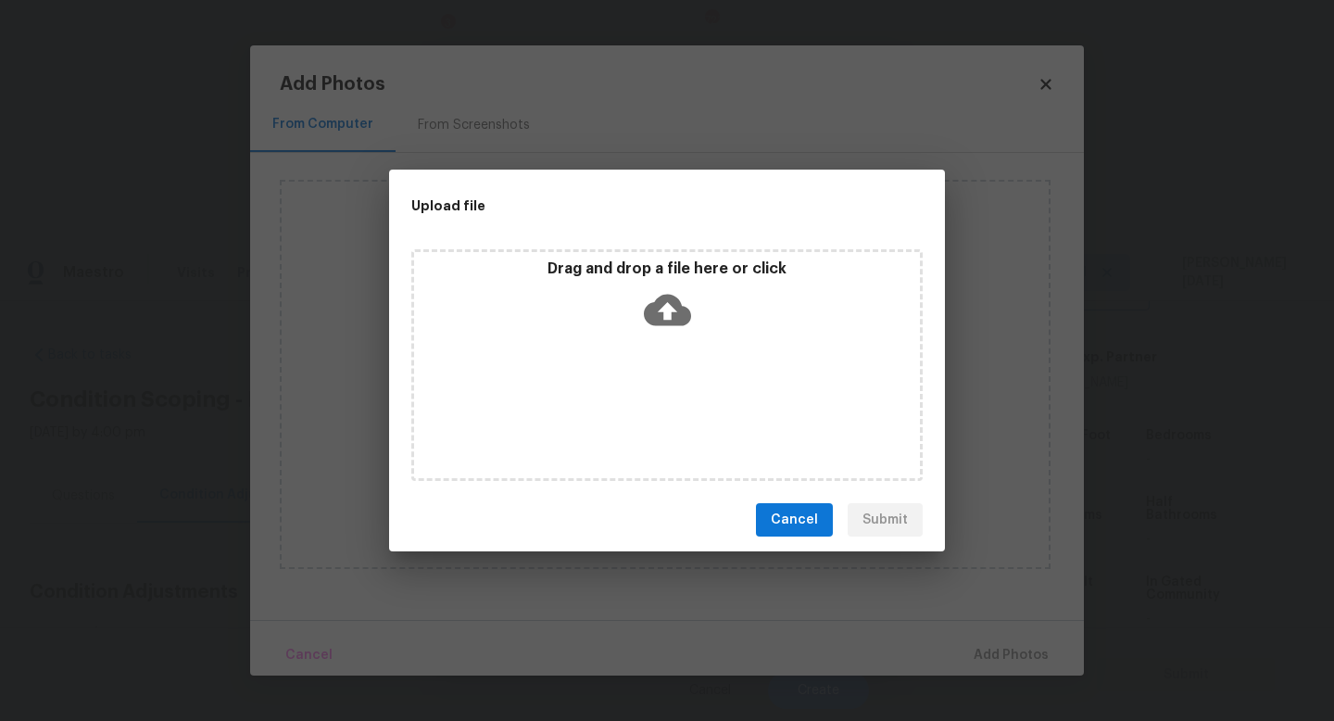
click at [659, 302] on icon at bounding box center [667, 311] width 47 height 32
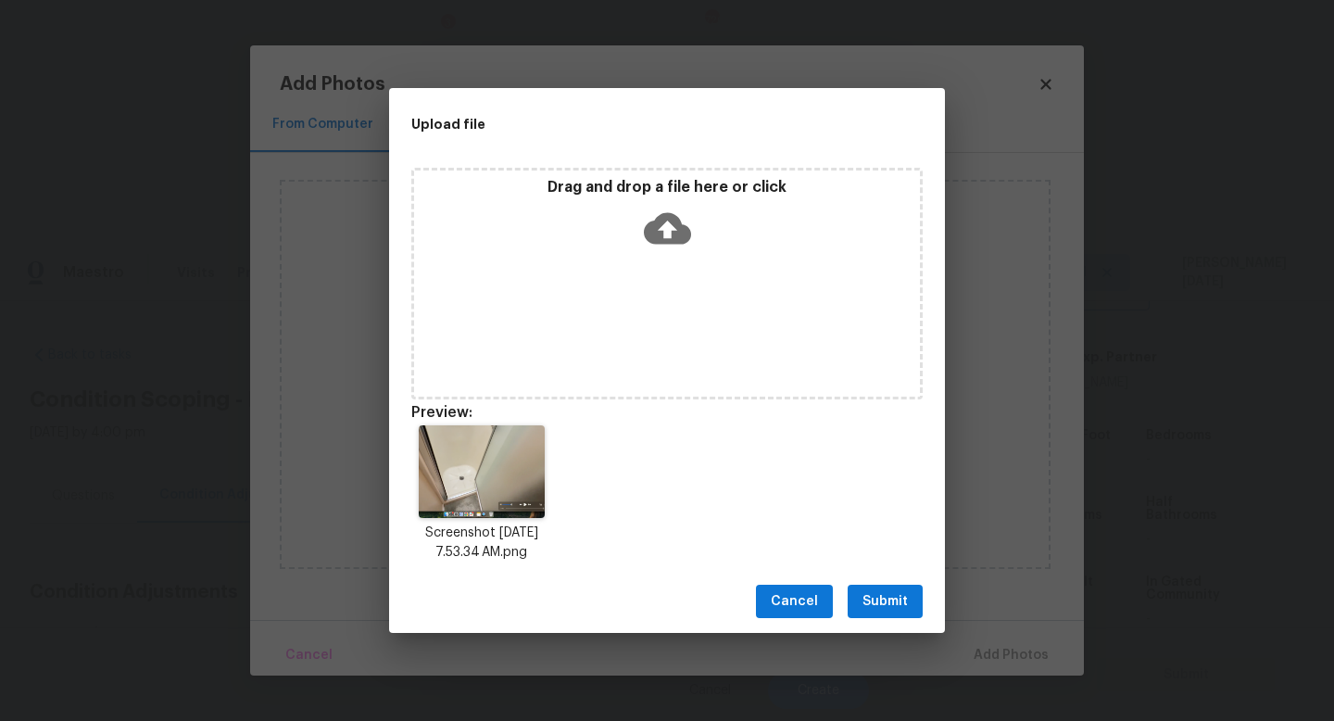
click at [628, 306] on div "Drag and drop a file here or click" at bounding box center [666, 284] width 511 height 232
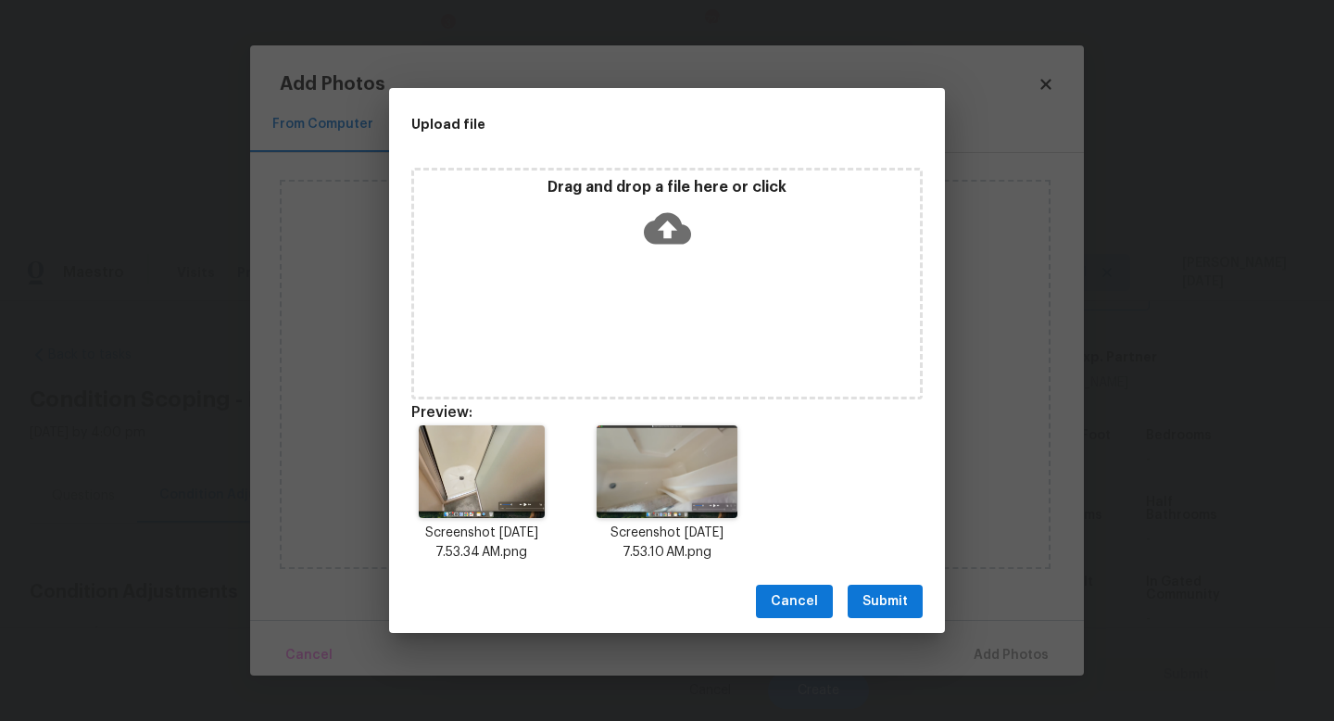
click at [889, 609] on span "Submit" at bounding box center [885, 601] width 45 height 23
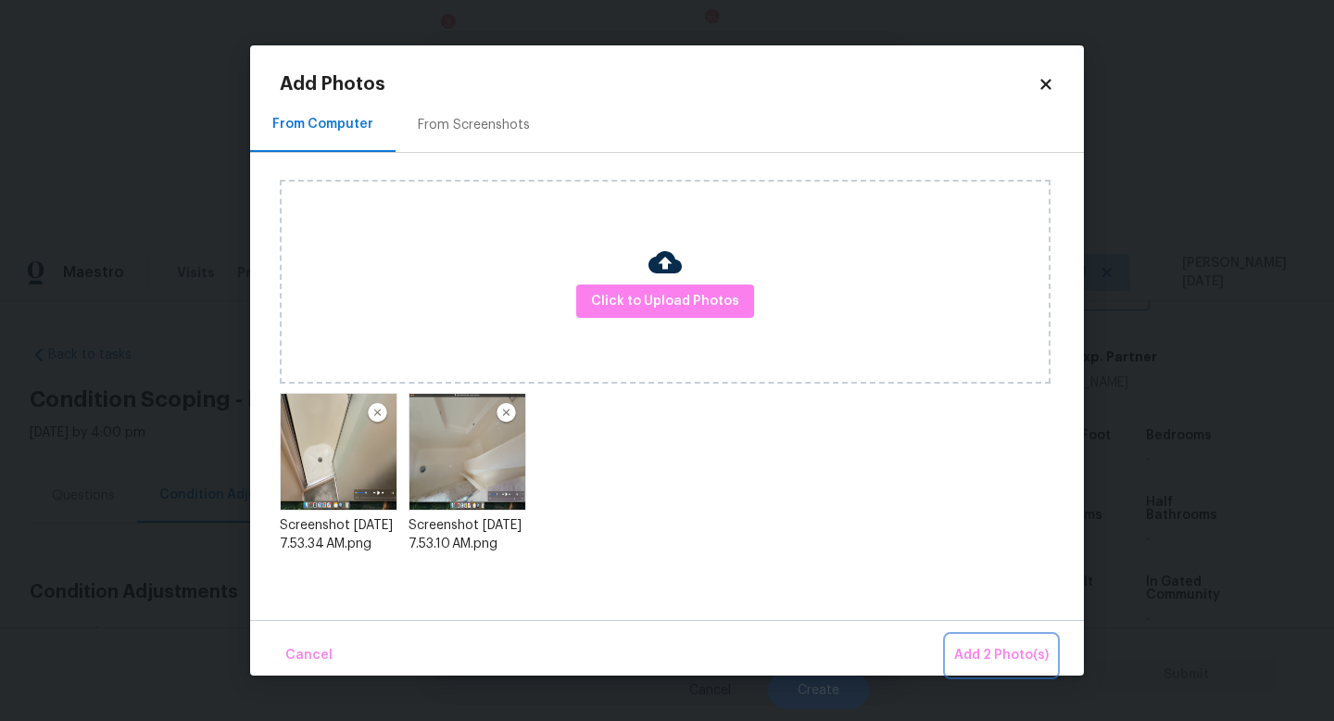
click at [993, 656] on span "Add 2 Photo(s)" at bounding box center [1001, 655] width 95 height 23
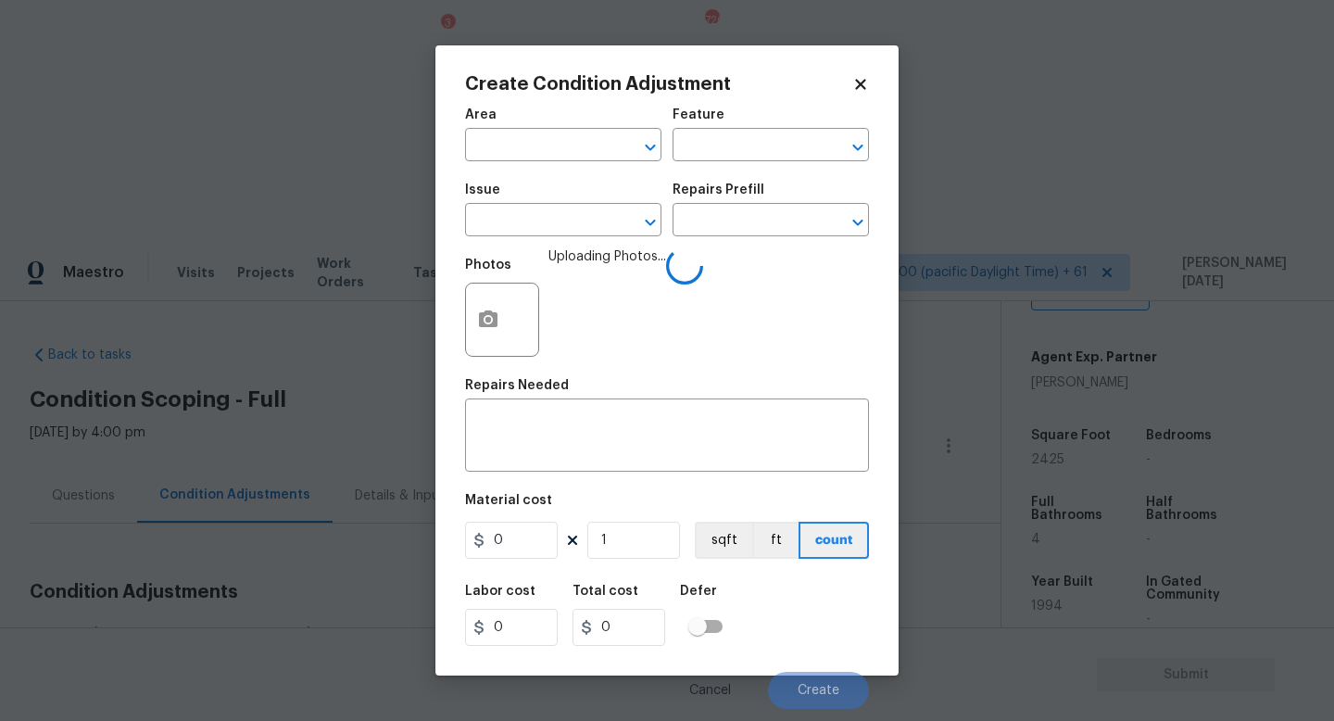
click at [536, 165] on span "Area ​" at bounding box center [563, 134] width 196 height 75
click at [560, 146] on input "text" at bounding box center [537, 146] width 145 height 29
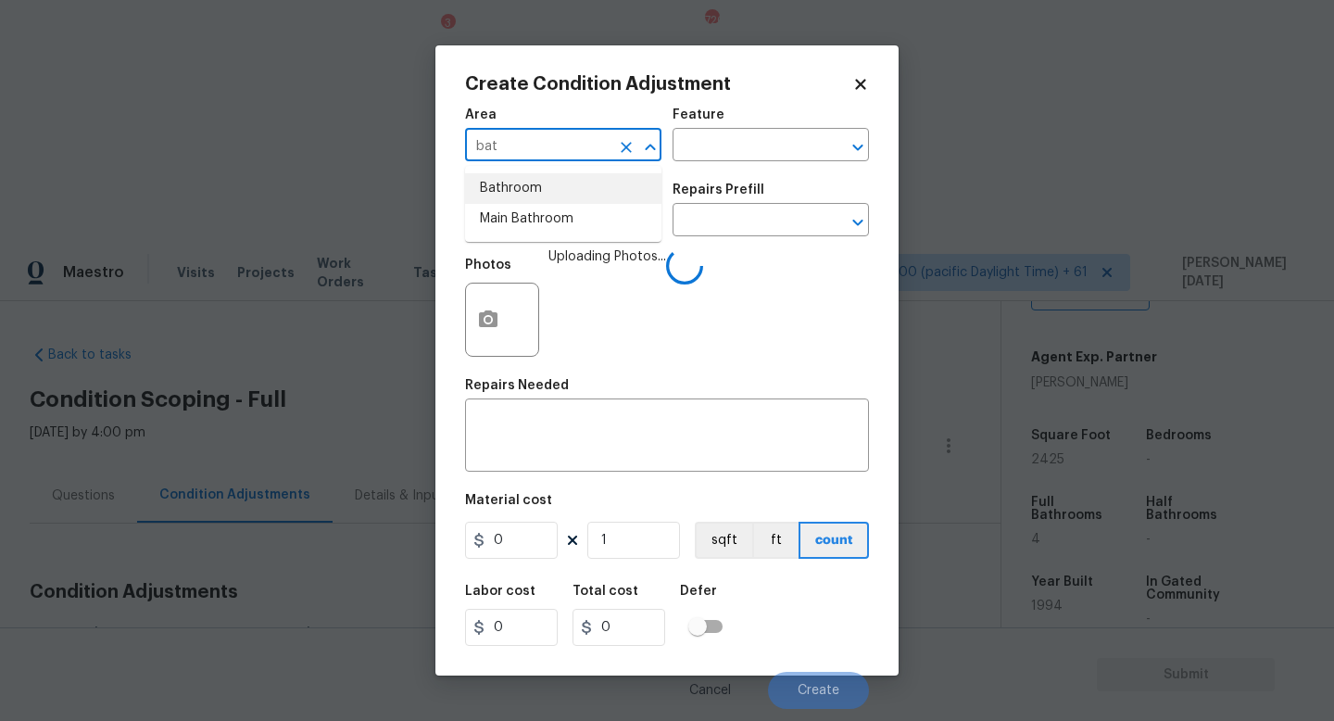
click at [543, 180] on li "Bathroom" at bounding box center [563, 188] width 196 height 31
type input "Bathroom"
click at [528, 224] on input "text" at bounding box center [537, 222] width 145 height 29
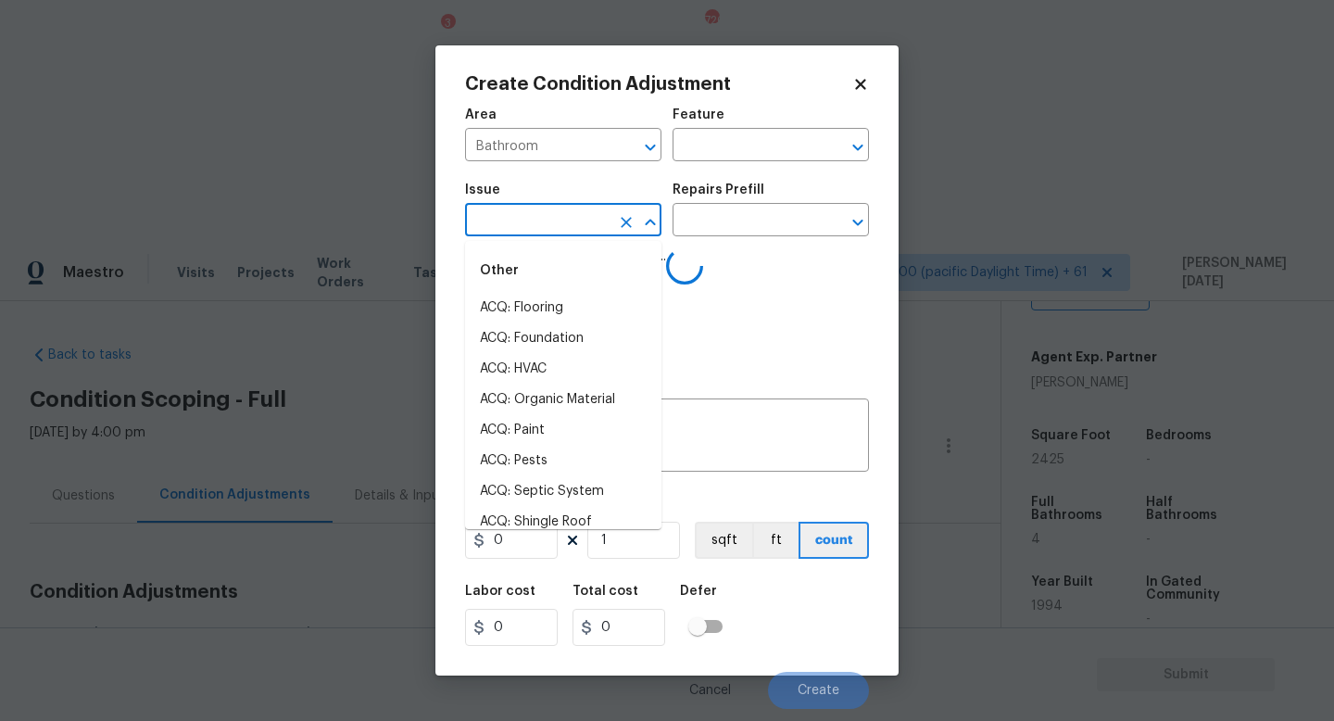
type input "p"
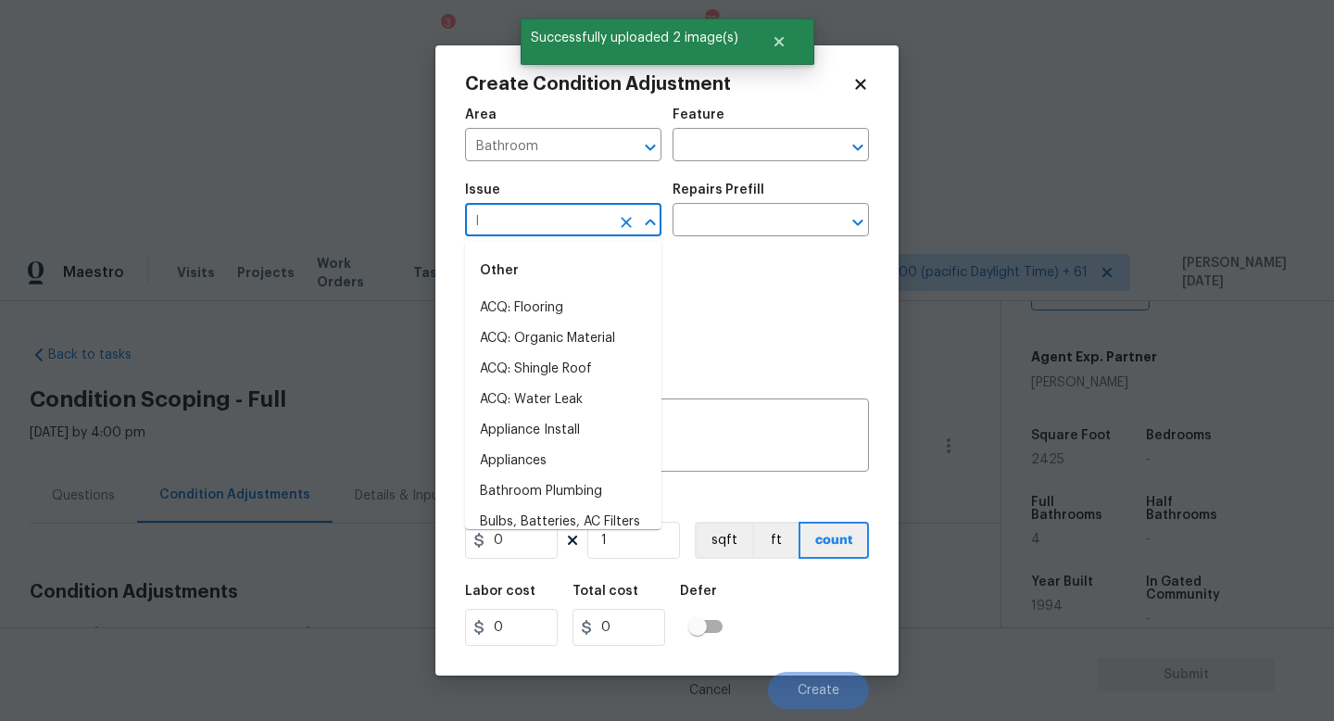
type input "lu"
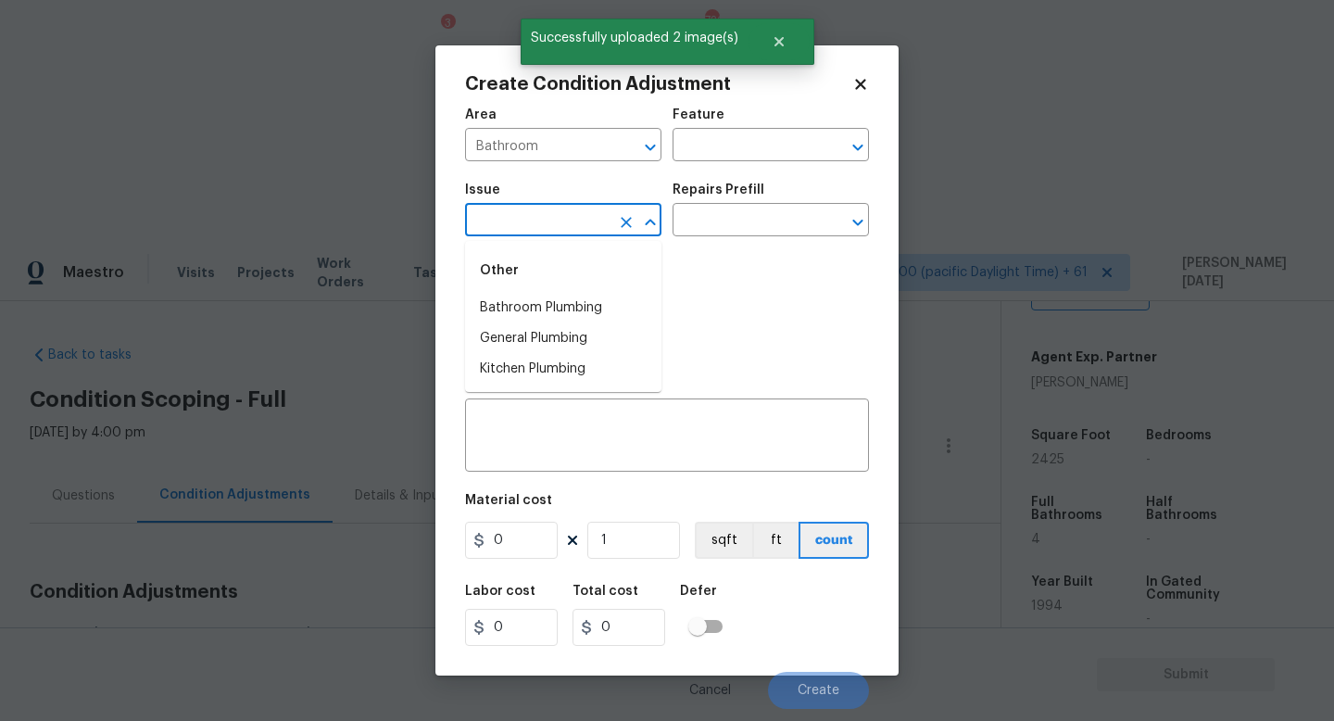
click at [574, 308] on li "Bathroom Plumbing" at bounding box center [563, 308] width 196 height 31
type input "ACQ: Flooring"
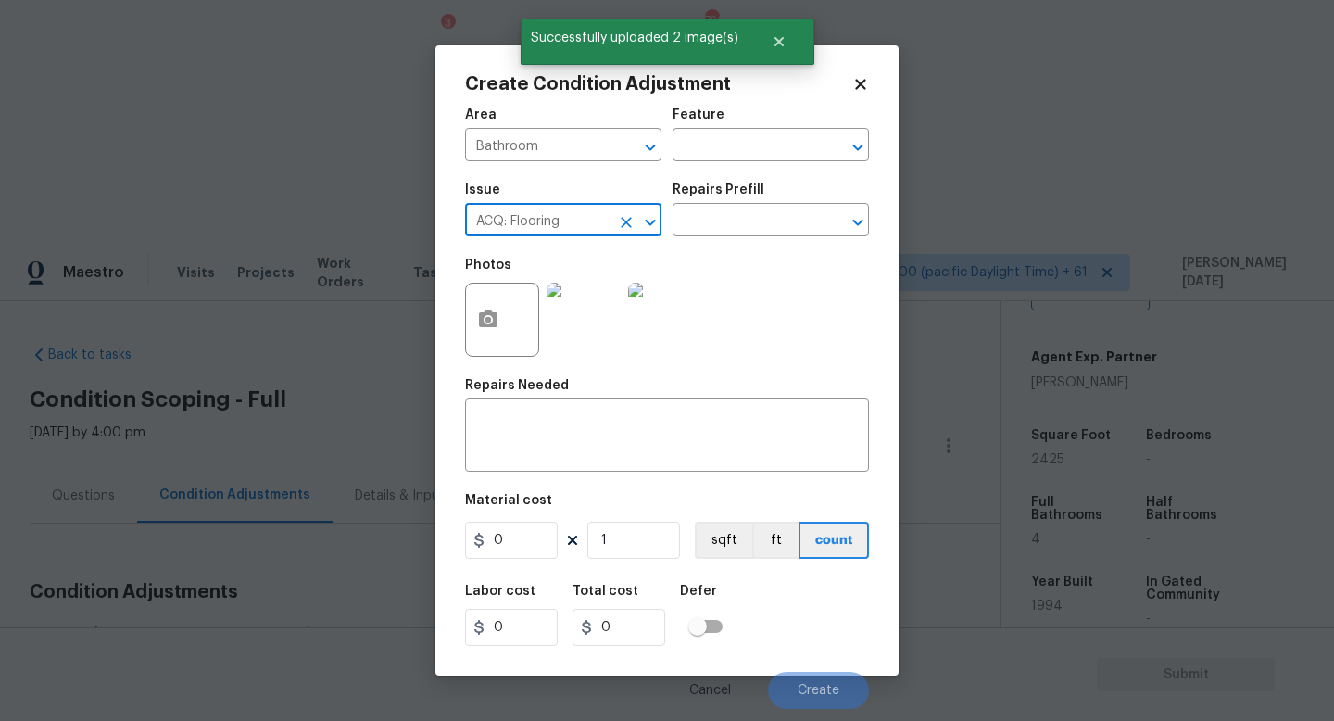
click at [631, 226] on icon "Clear" at bounding box center [626, 222] width 11 height 11
click at [618, 293] on li "Bathroom Plumbing" at bounding box center [563, 308] width 196 height 31
type input "Bathroom Plumbing"
click at [738, 224] on input "text" at bounding box center [745, 222] width 145 height 29
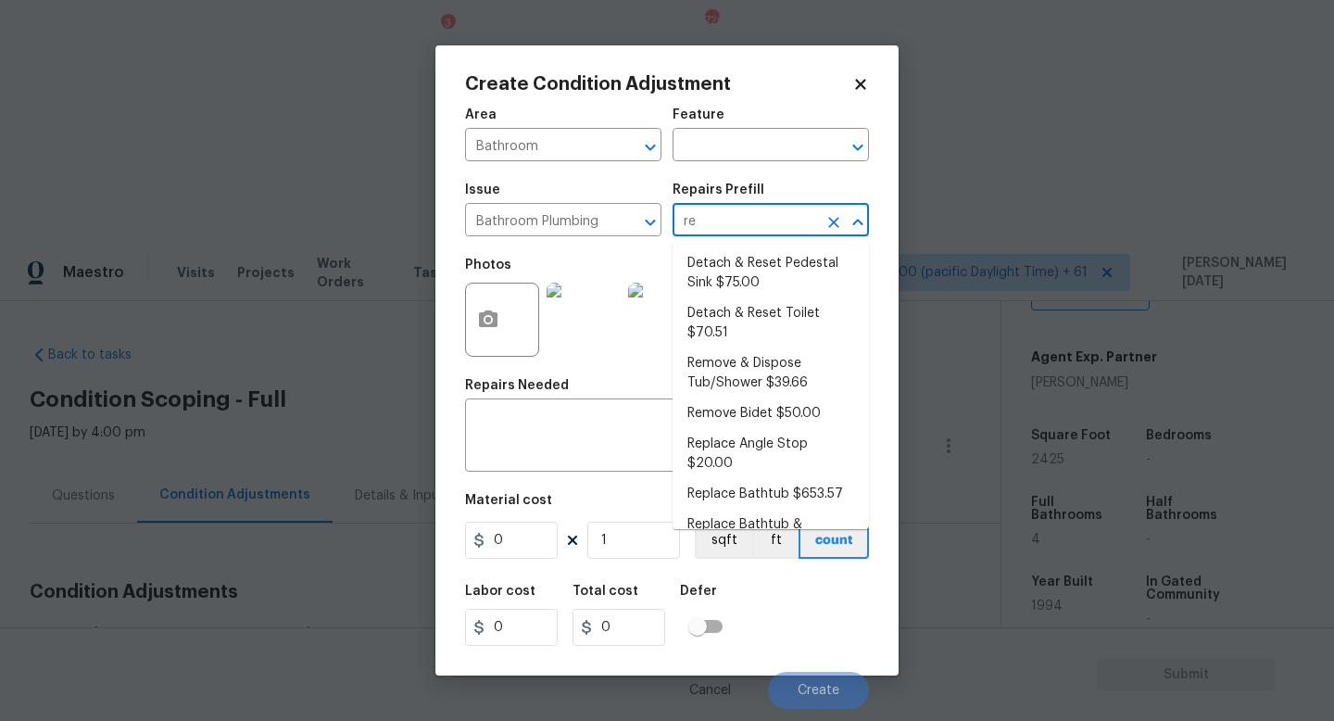
type input "ref"
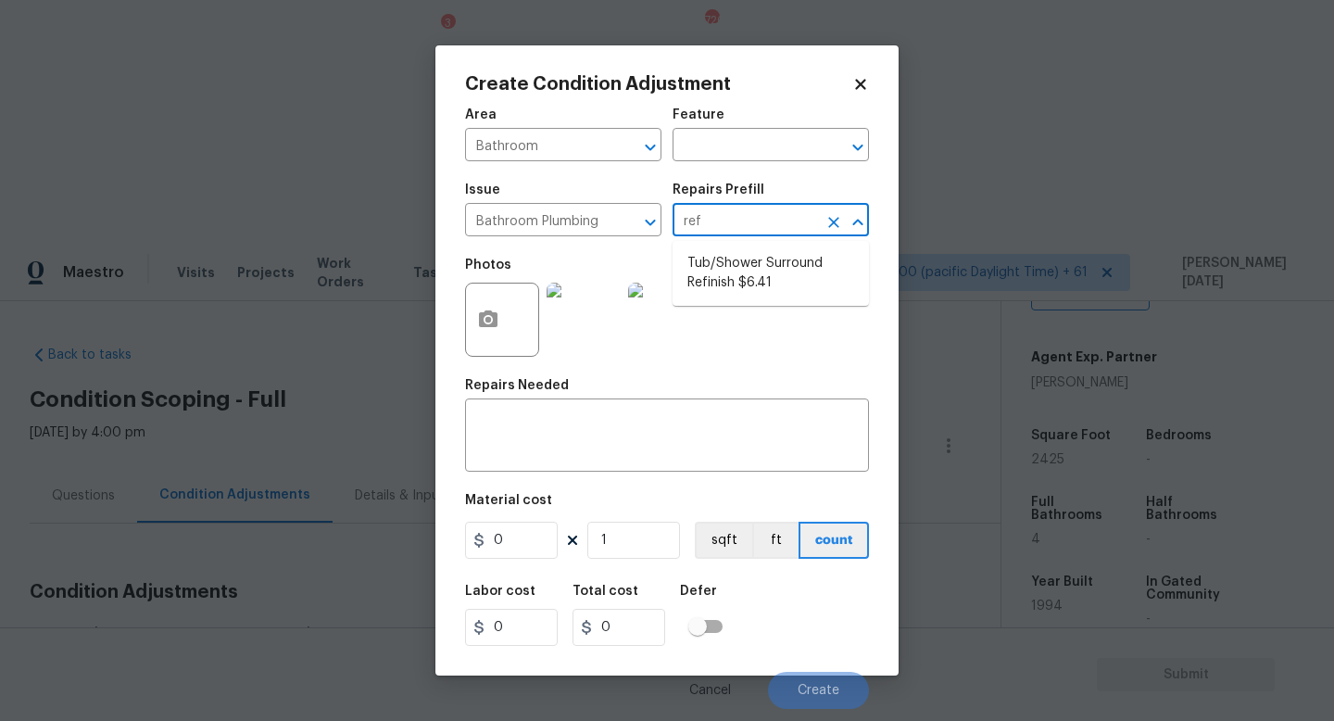
click at [750, 276] on li "Tub/Shower Surround Refinish $6.41" at bounding box center [771, 273] width 196 height 50
type input "Plumbing"
type textarea "Prep, mask, clean and refinish the tub/shower tile surround both all sides ensu…"
type input "6.41"
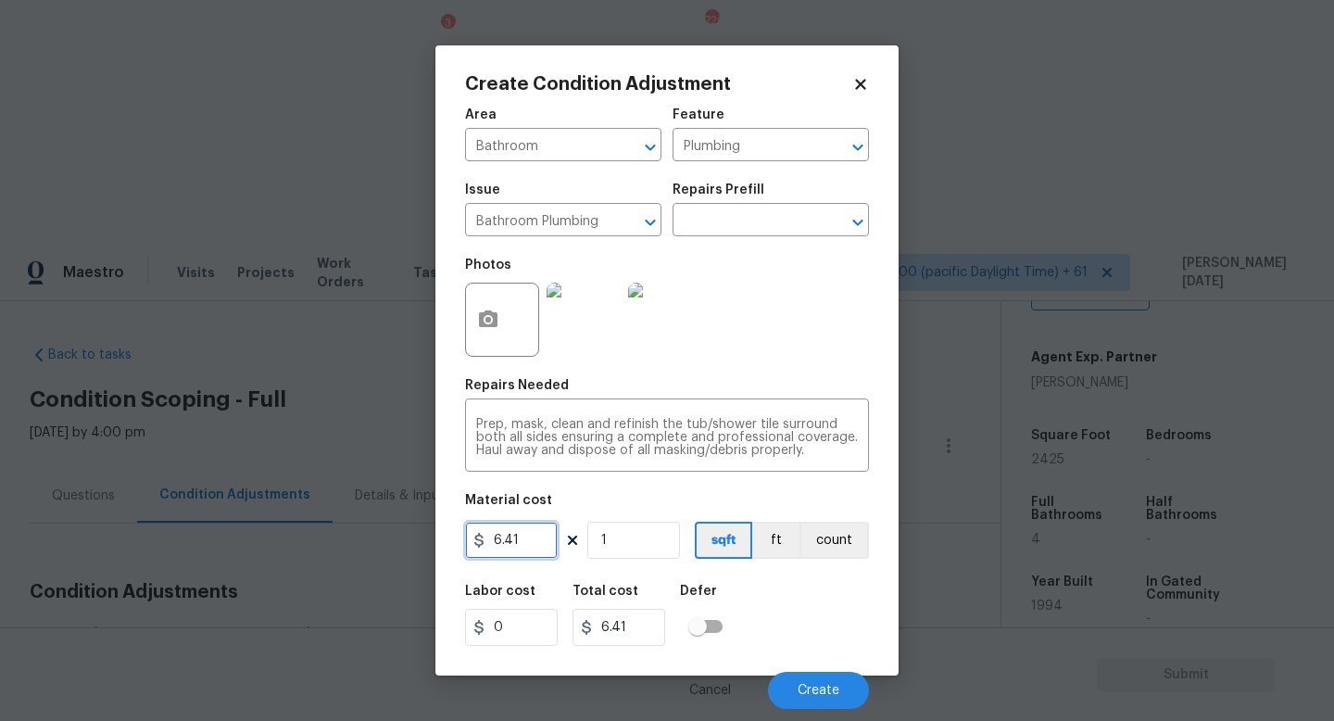
drag, startPoint x: 327, startPoint y: 548, endPoint x: 164, endPoint y: 547, distance: 163.1
click at [164, 547] on div "Create Condition Adjustment Area Bathroom ​ Feature Plumbing ​ Issue Bathroom P…" at bounding box center [667, 360] width 1334 height 721
type input "350"
click at [646, 545] on input "1" at bounding box center [633, 540] width 93 height 37
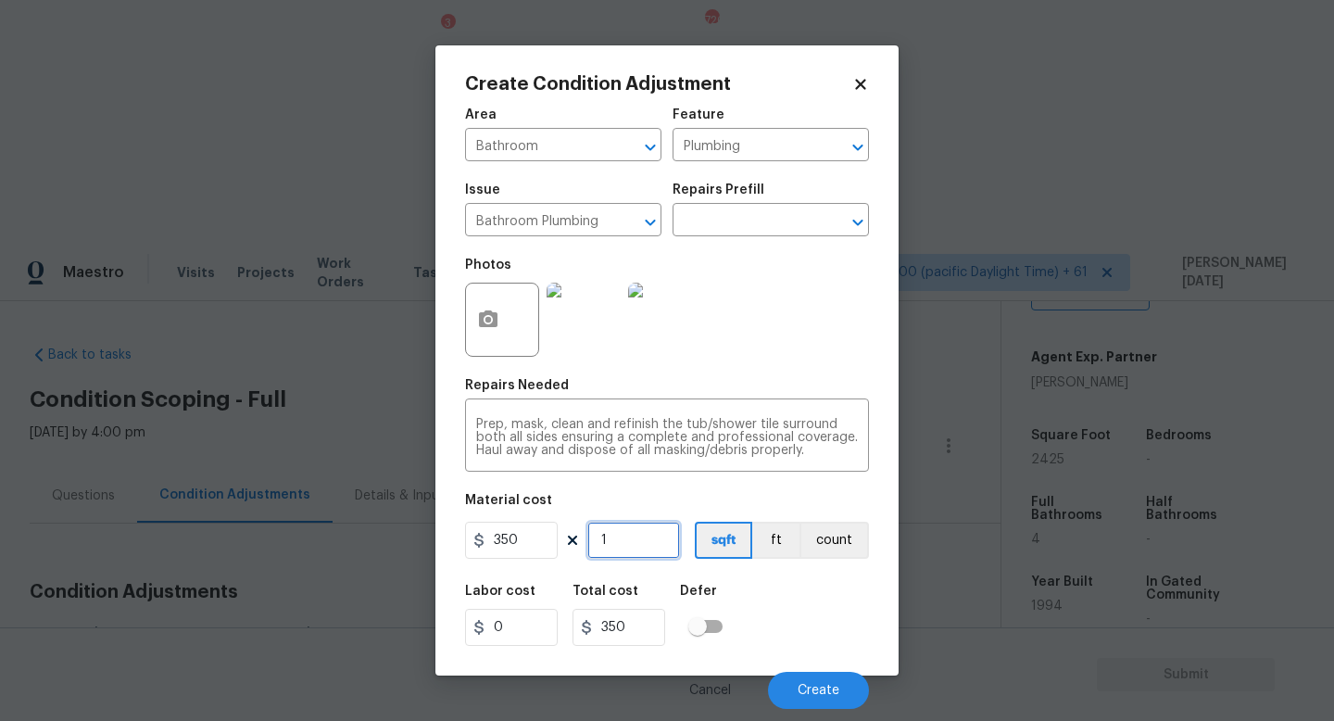
type input "0"
type input "2"
type input "700"
type input "2"
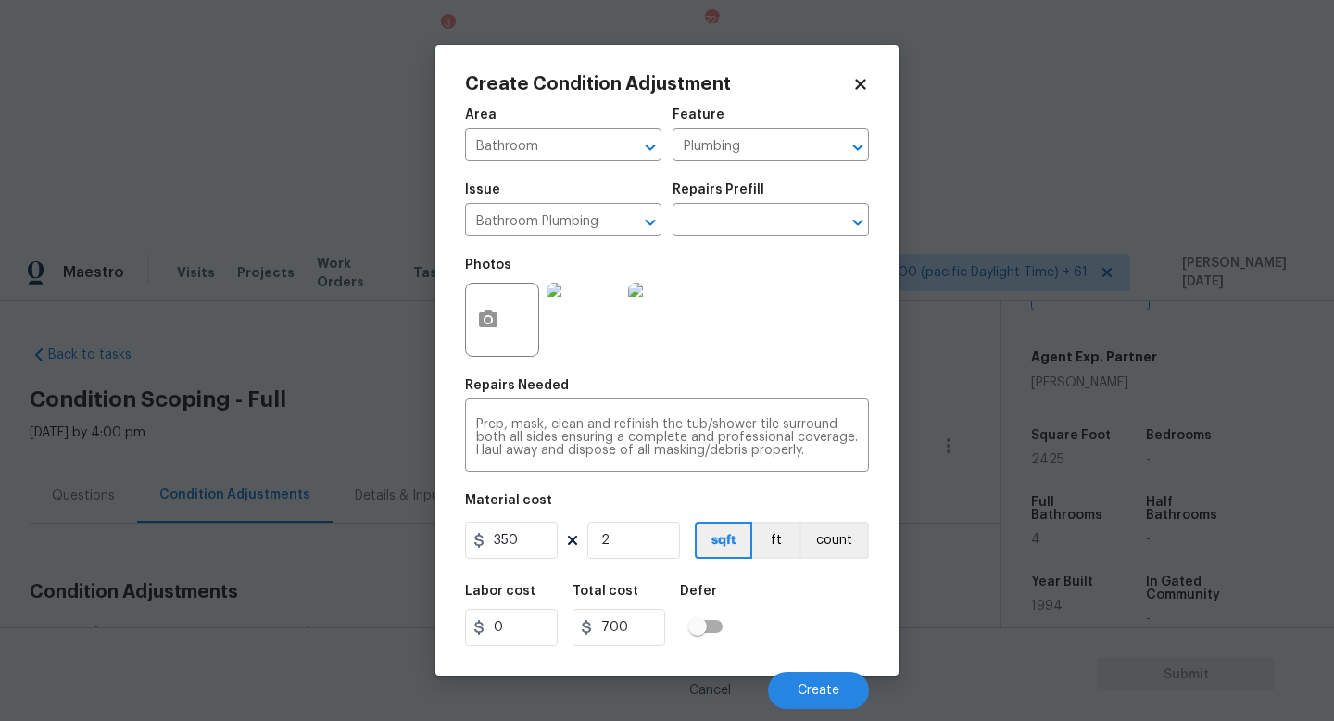
click at [787, 293] on div "Photos" at bounding box center [667, 307] width 404 height 120
click at [783, 686] on button "Create" at bounding box center [818, 690] width 101 height 37
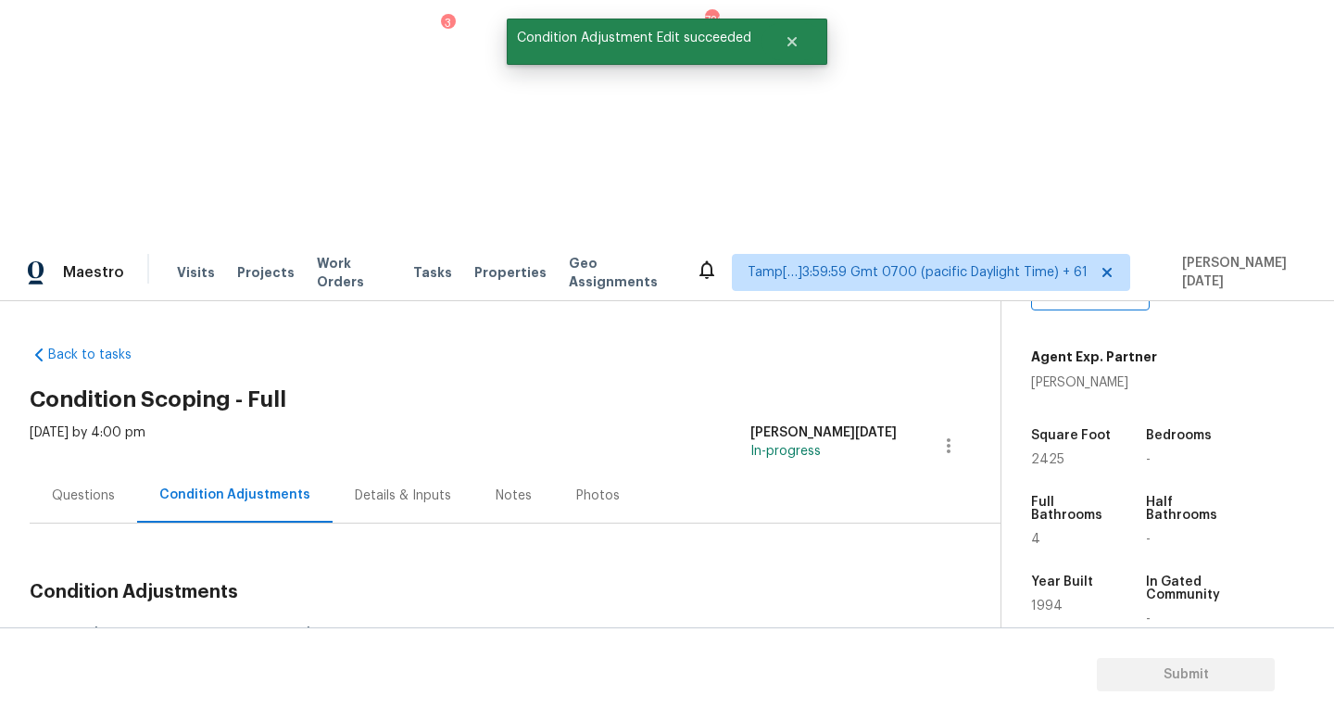
click at [853, 616] on button "Add Condition Adjustment" at bounding box center [851, 635] width 209 height 39
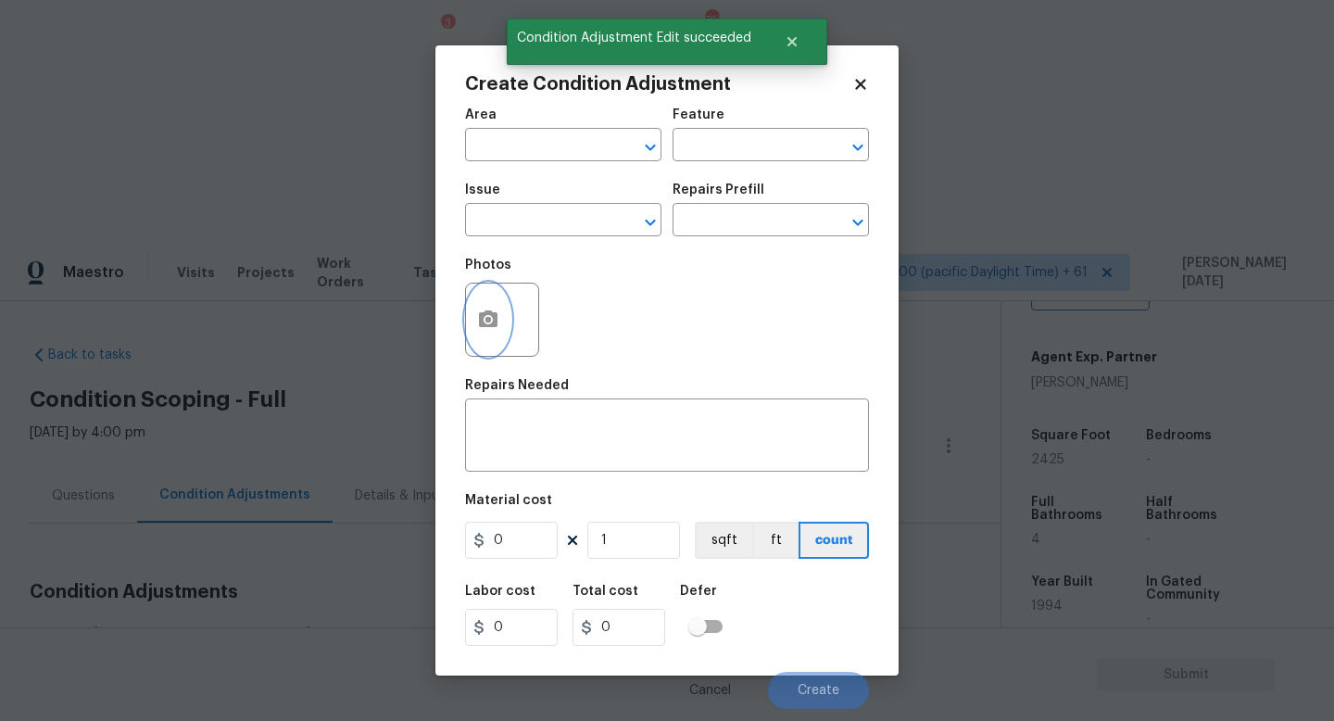
click at [479, 321] on icon "button" at bounding box center [488, 318] width 19 height 17
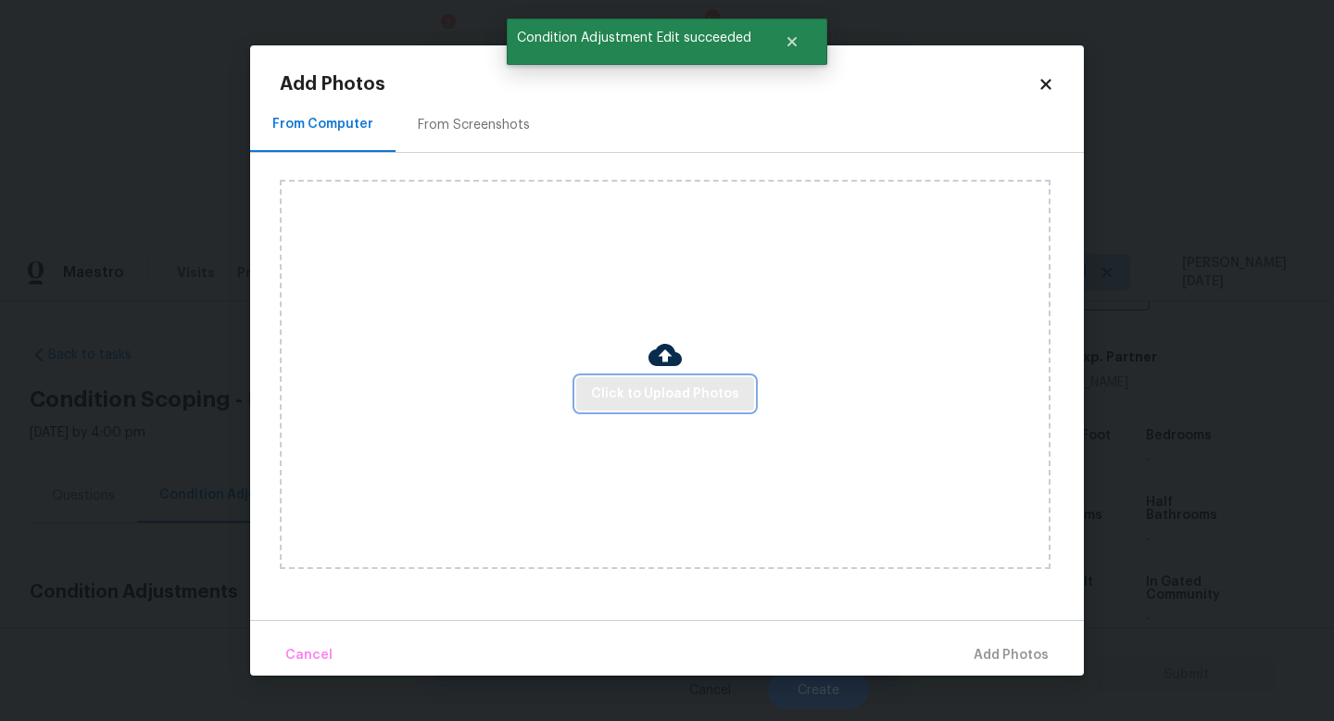
click at [679, 403] on span "Click to Upload Photos" at bounding box center [665, 394] width 148 height 23
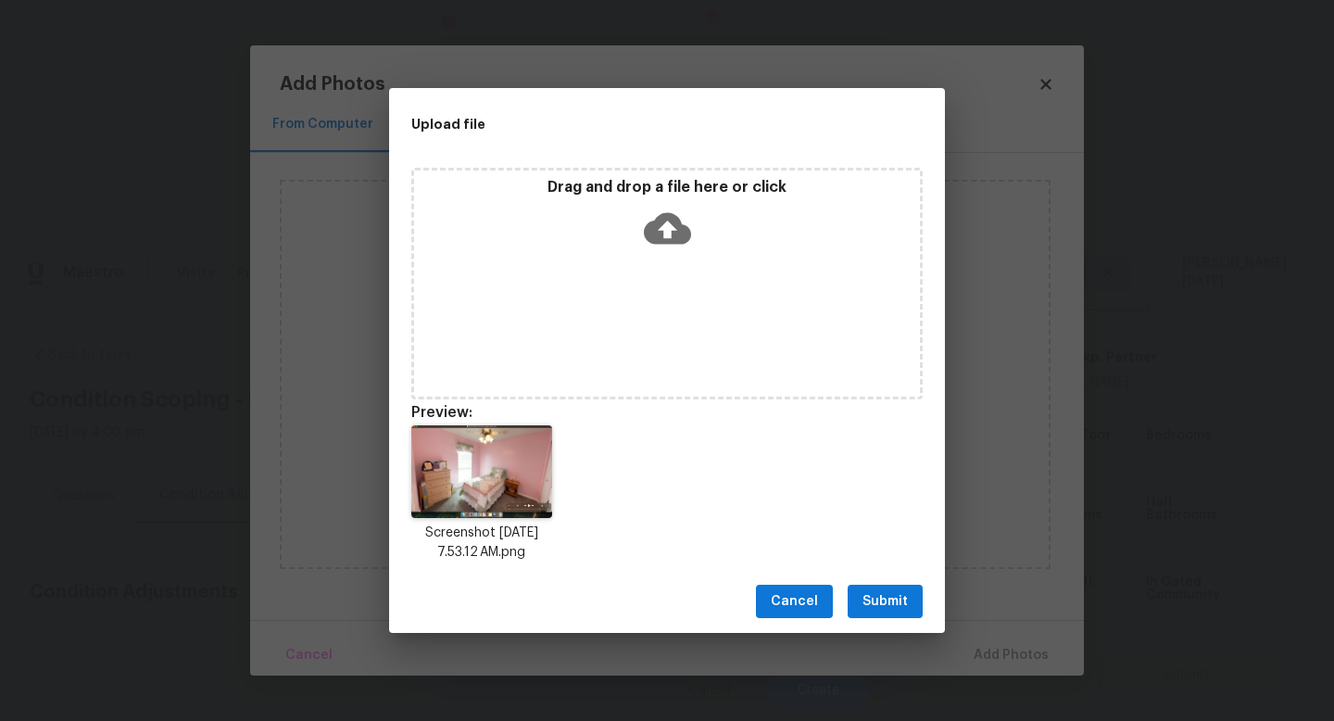
click at [698, 359] on div "Drag and drop a file here or click" at bounding box center [666, 284] width 511 height 232
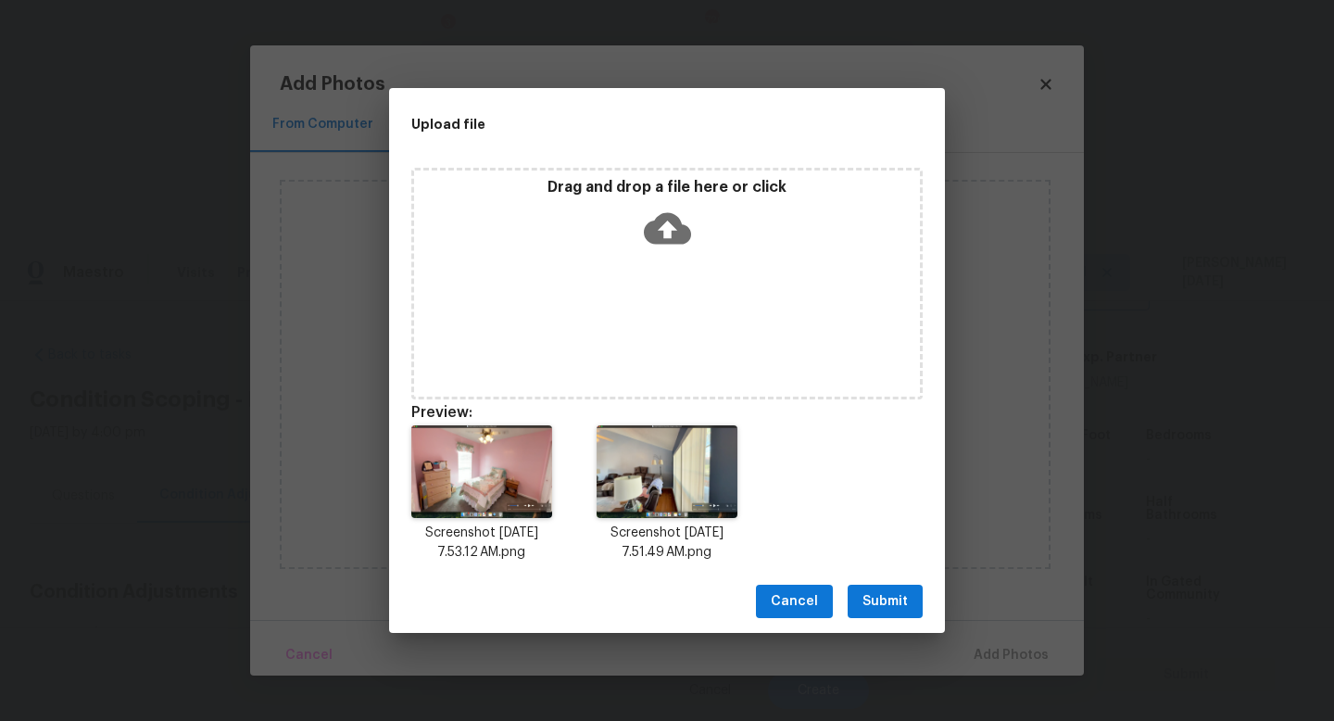
click at [904, 616] on button "Submit" at bounding box center [885, 602] width 75 height 34
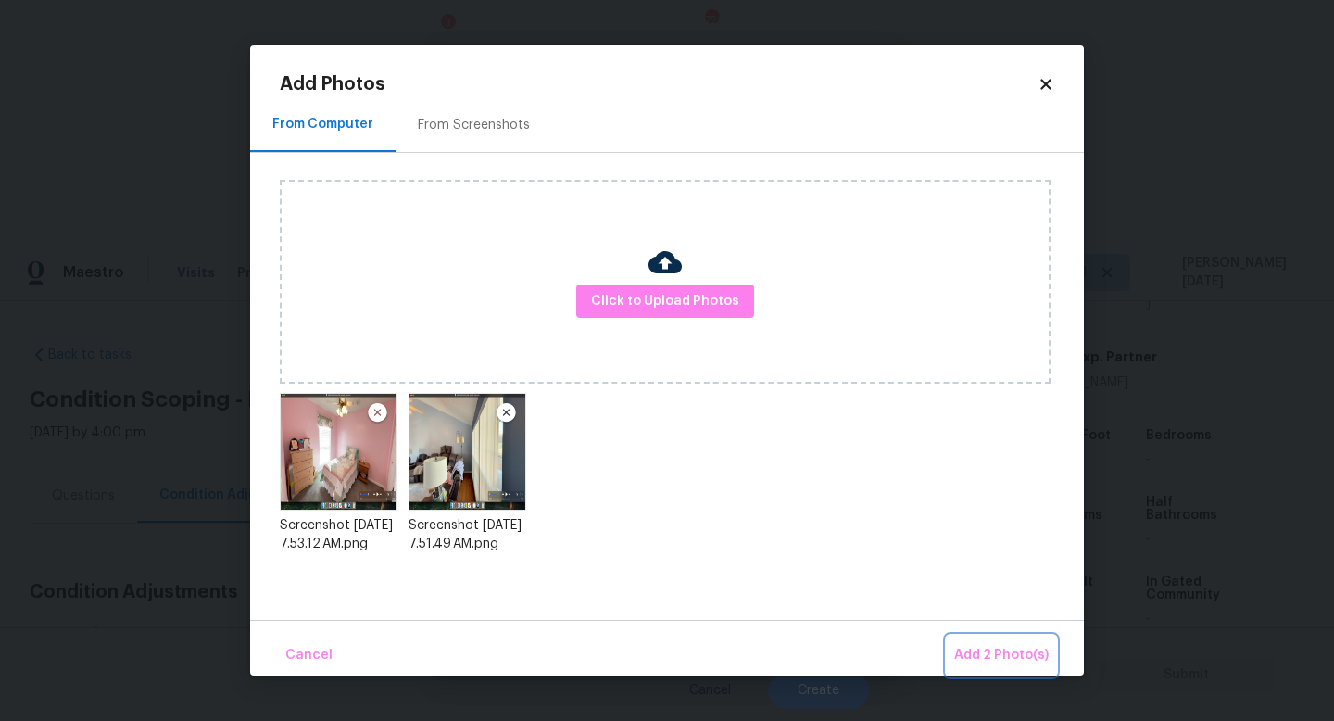
click at [973, 651] on span "Add 2 Photo(s)" at bounding box center [1001, 655] width 95 height 23
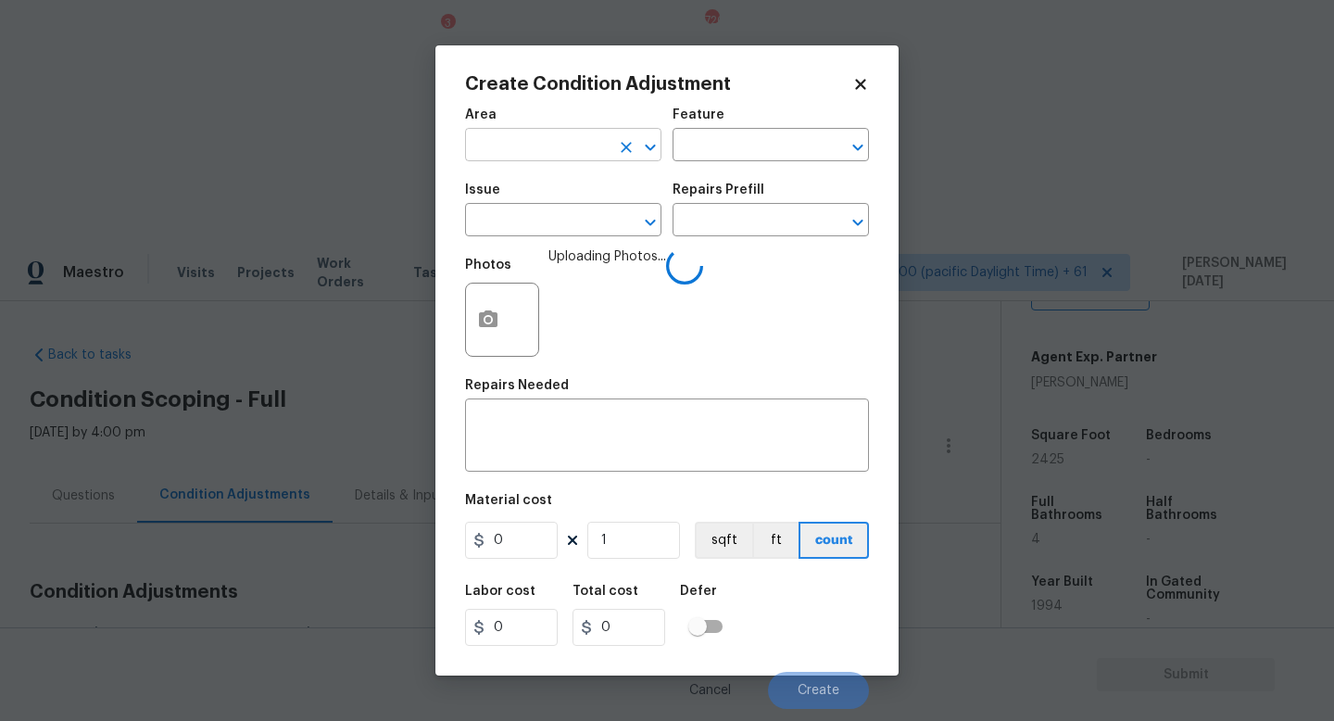
click at [501, 150] on input "text" at bounding box center [537, 146] width 145 height 29
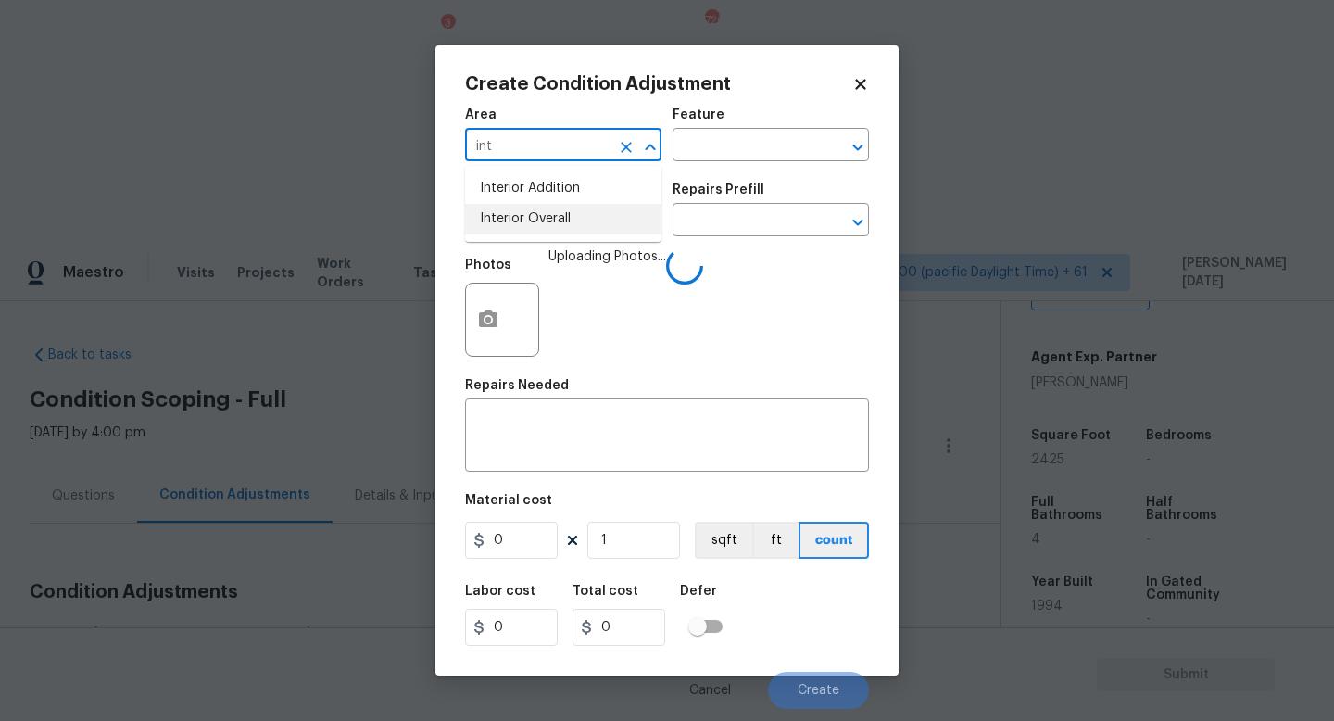
click at [597, 226] on li "Interior Overall" at bounding box center [563, 219] width 196 height 31
type input "Interior Overall"
click at [597, 226] on input "text" at bounding box center [537, 222] width 145 height 29
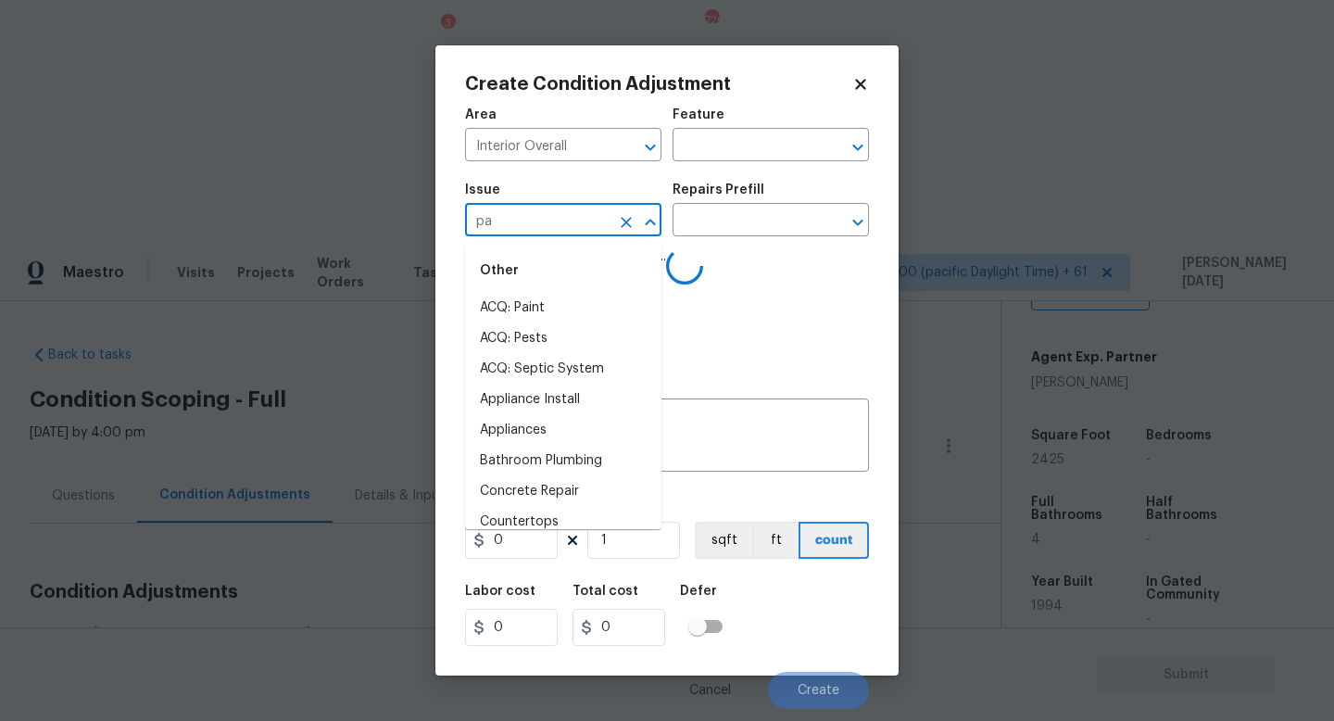
type input "pai"
type input "n"
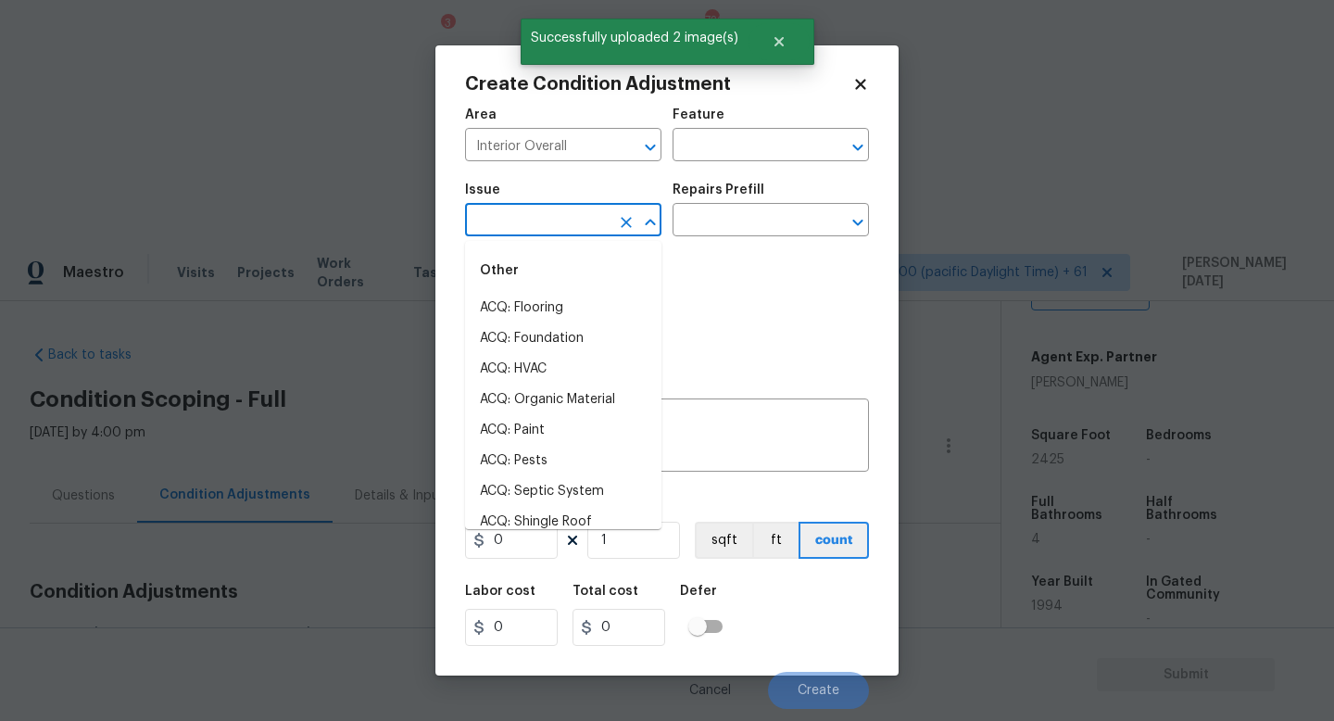
type input "t"
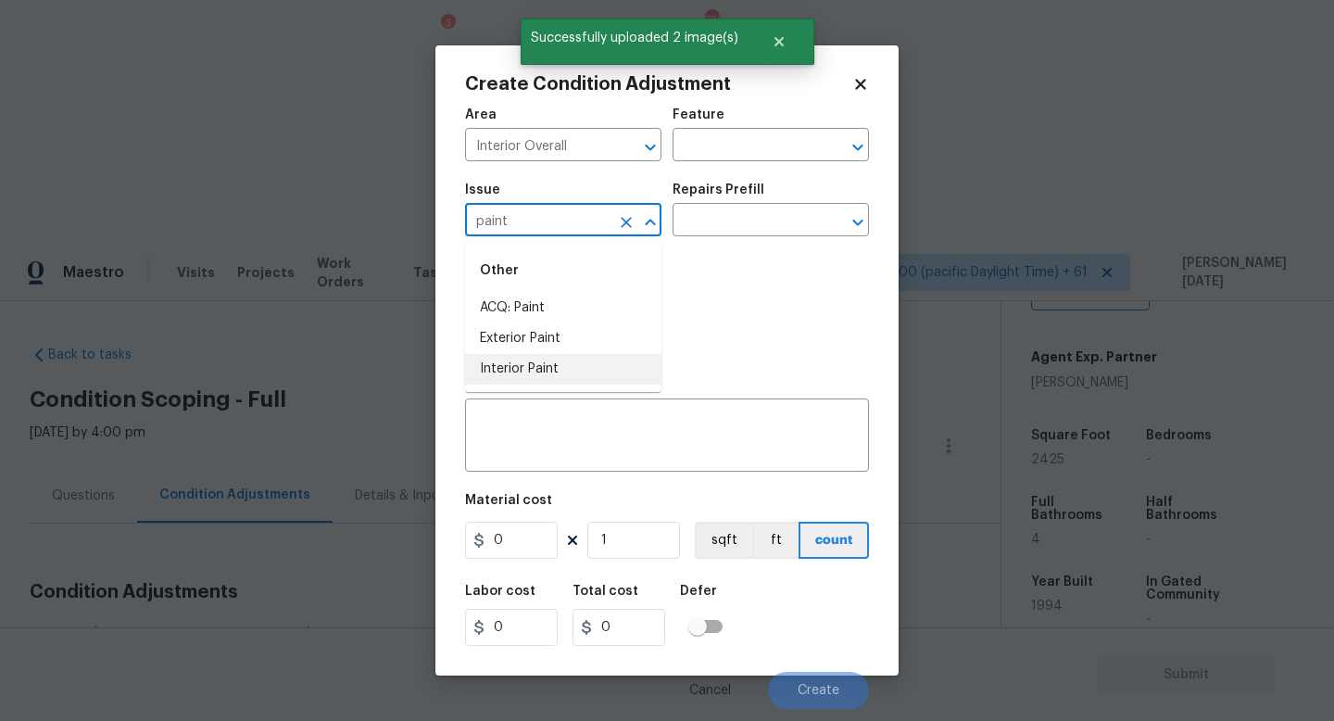
click at [570, 372] on li "Interior Paint" at bounding box center [563, 369] width 196 height 31
type input "Interior Paint"
click at [726, 202] on div "Repairs Prefill" at bounding box center [771, 195] width 196 height 24
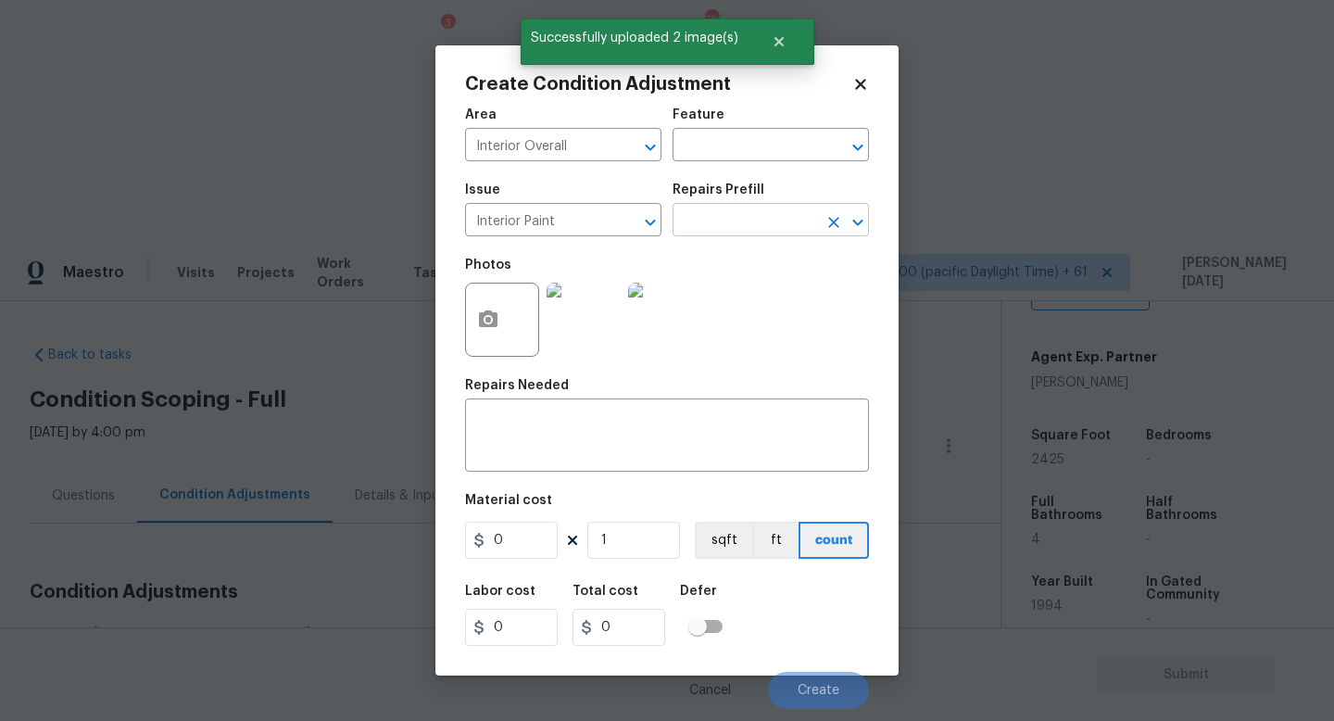
click at [717, 226] on input "text" at bounding box center [745, 222] width 145 height 29
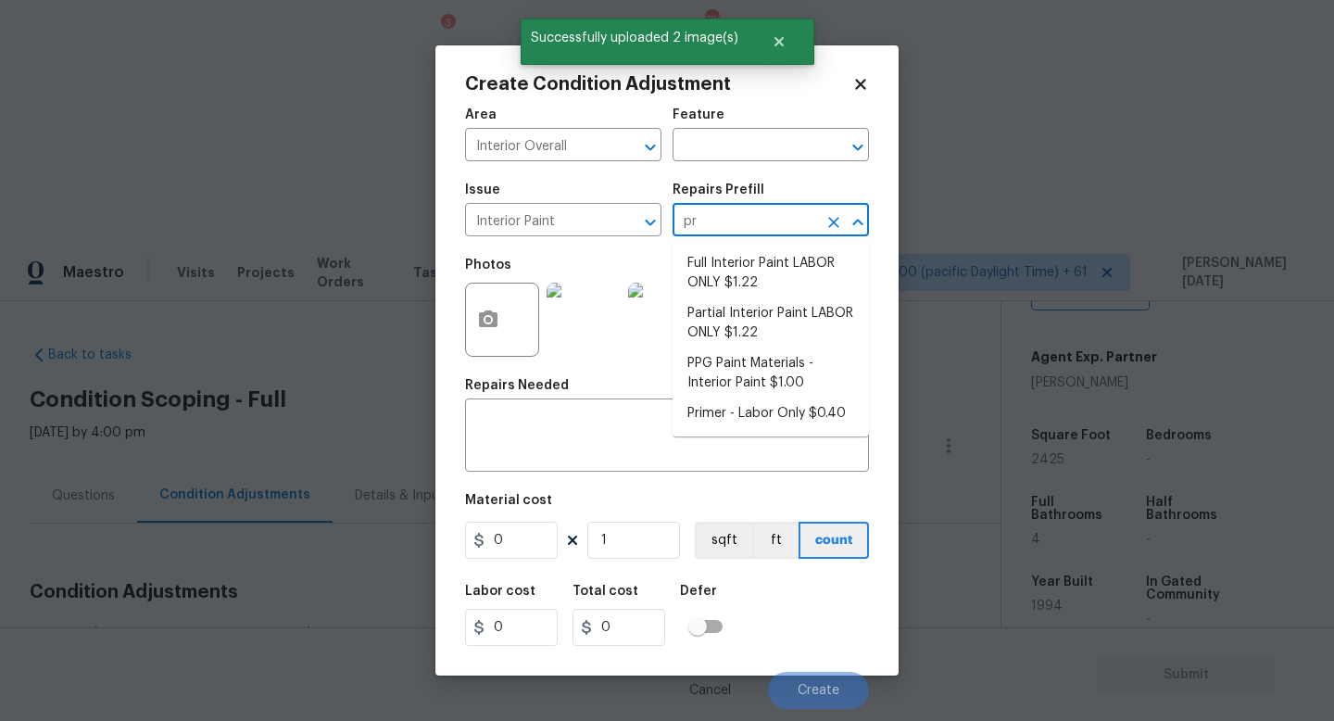
type input "pri"
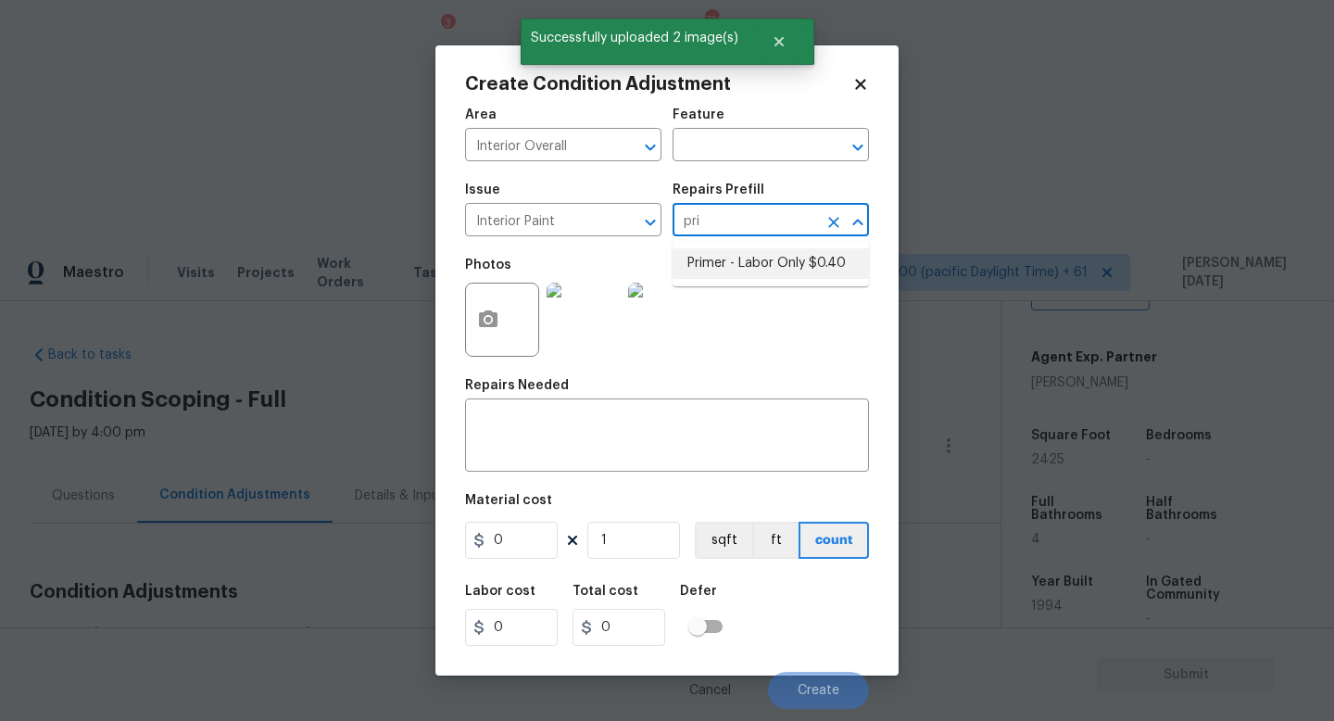
click at [754, 261] on li "Primer - Labor Only $0.40" at bounding box center [771, 263] width 196 height 31
type input "Overall Paint"
type textarea "Interior primer - PRIMER PROVIDED BY OPENDOOR - All nails, screws, drywall anch…"
type input "0.4"
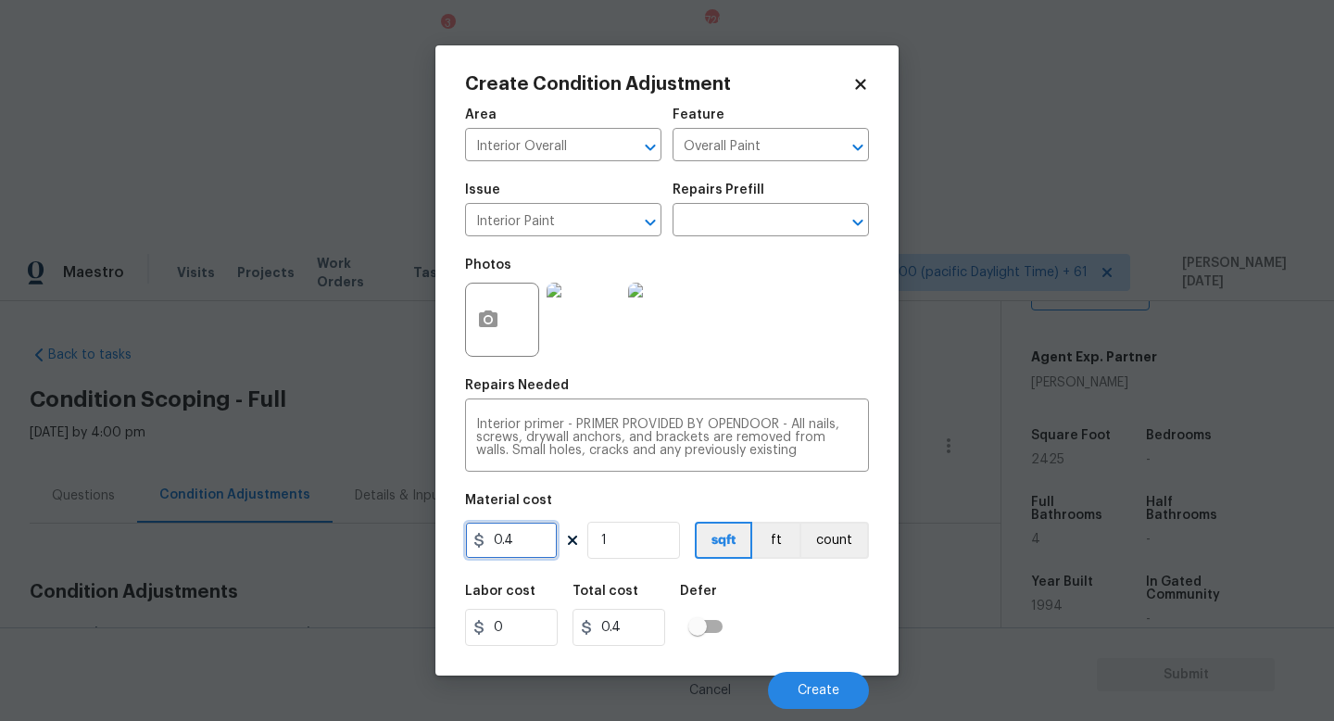
drag, startPoint x: 534, startPoint y: 549, endPoint x: 273, endPoint y: 537, distance: 260.6
click at [273, 537] on div "Create Condition Adjustment Area Interior Overall ​ Feature Overall Paint ​ Iss…" at bounding box center [667, 360] width 1334 height 721
type input "500"
click at [754, 337] on div "Photos" at bounding box center [667, 307] width 404 height 120
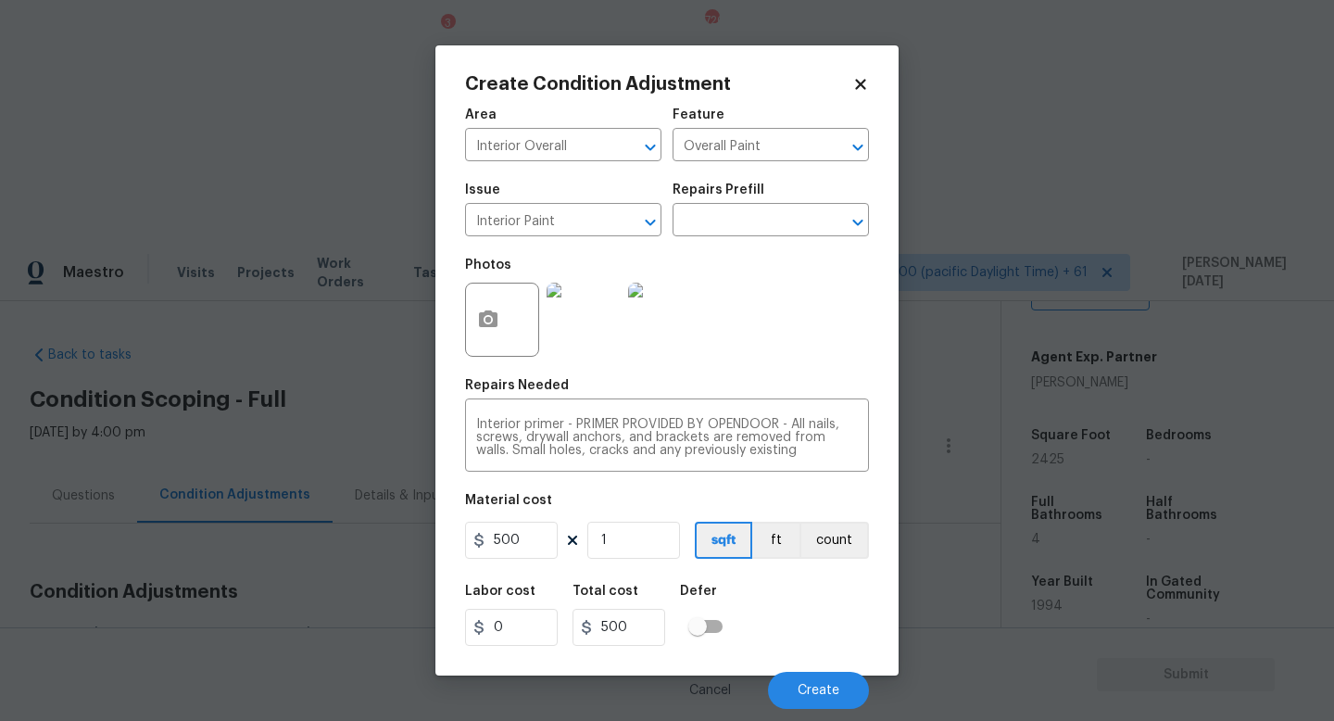
click at [811, 664] on div "Cancel Create" at bounding box center [667, 683] width 404 height 52
click at [811, 697] on span "Create" at bounding box center [819, 691] width 42 height 14
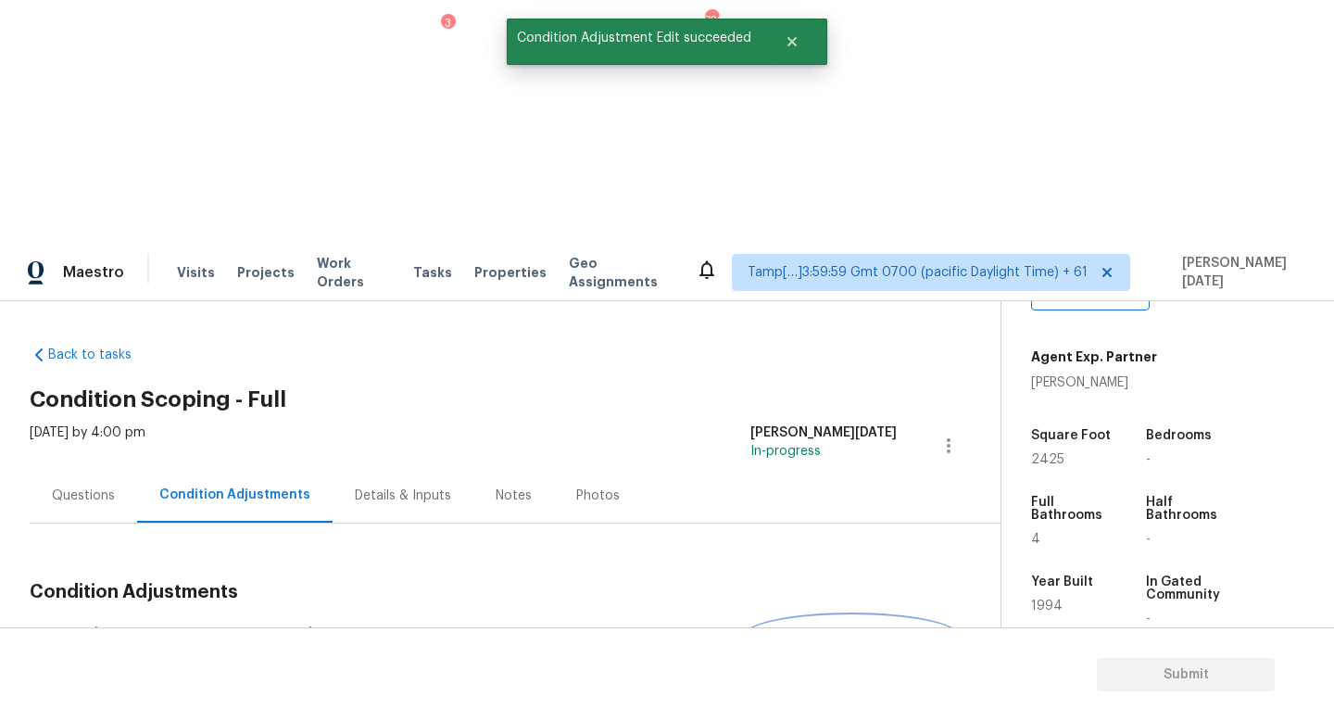
click at [843, 616] on button "Add Condition Adjustment" at bounding box center [851, 635] width 209 height 39
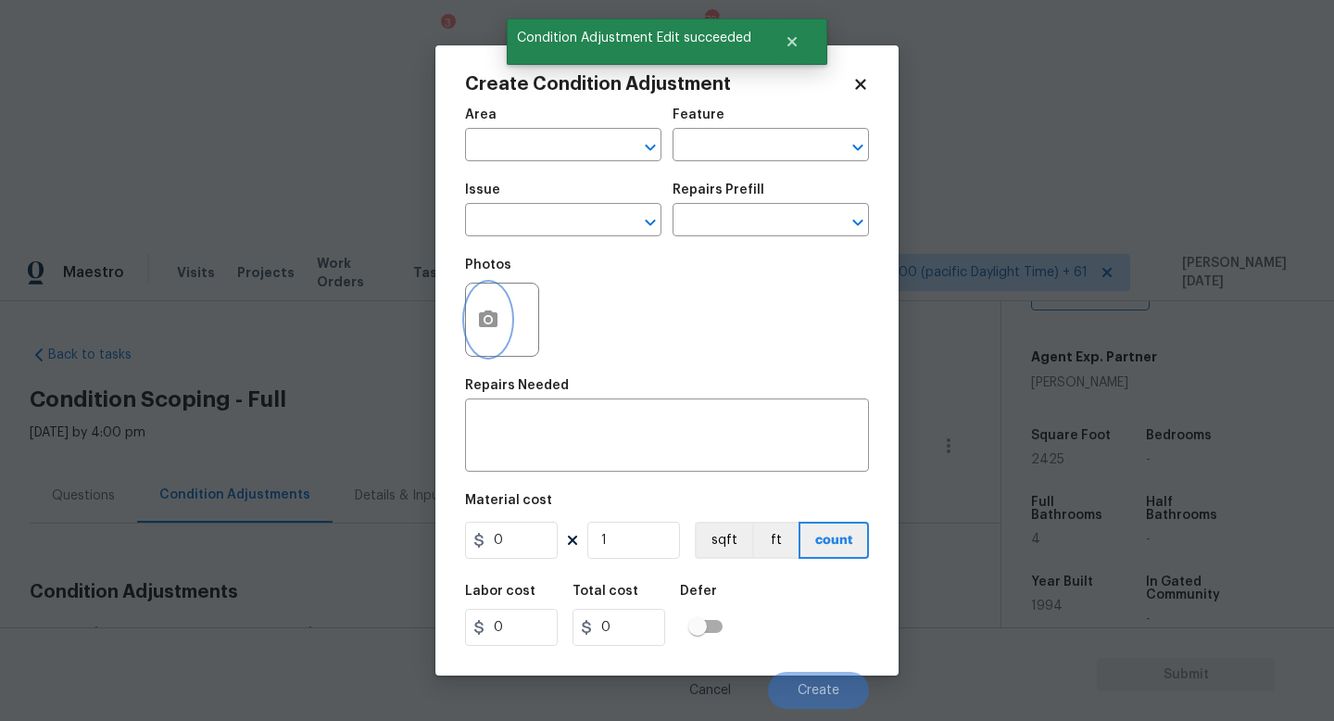
click at [473, 307] on button "button" at bounding box center [488, 320] width 44 height 72
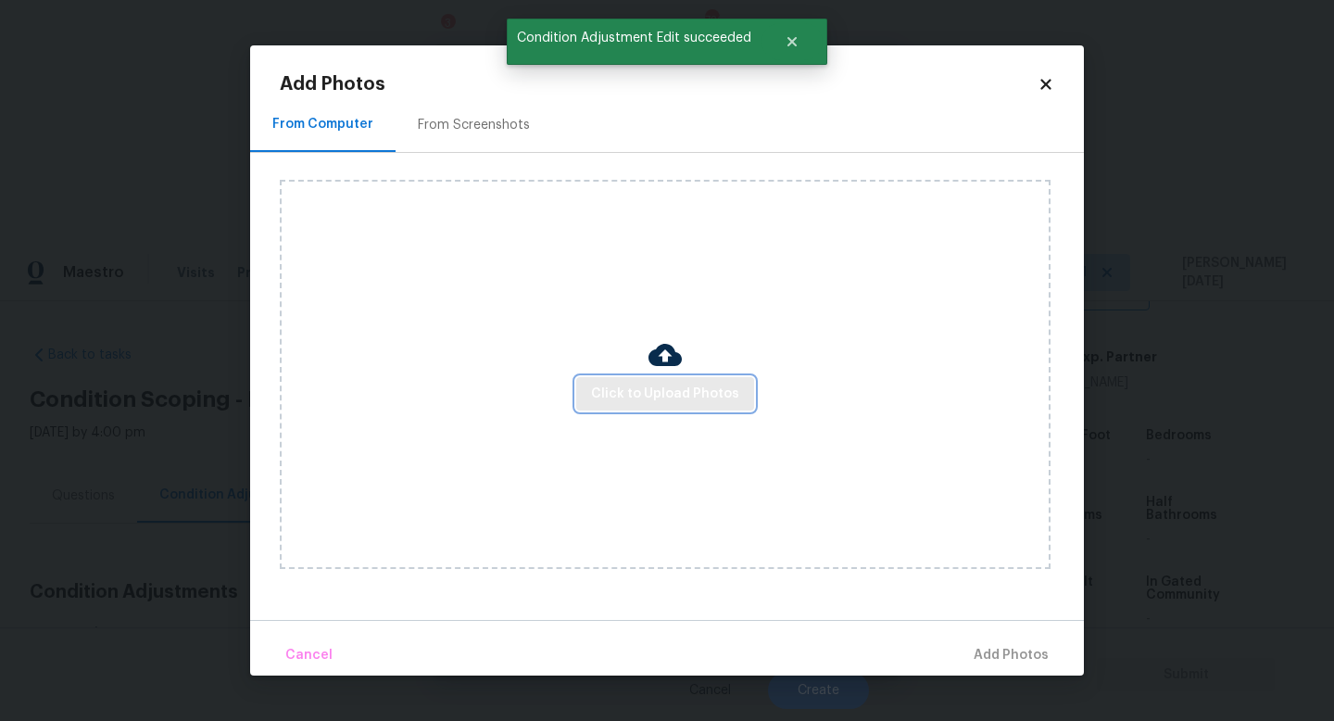
click at [649, 381] on button "Click to Upload Photos" at bounding box center [665, 394] width 178 height 34
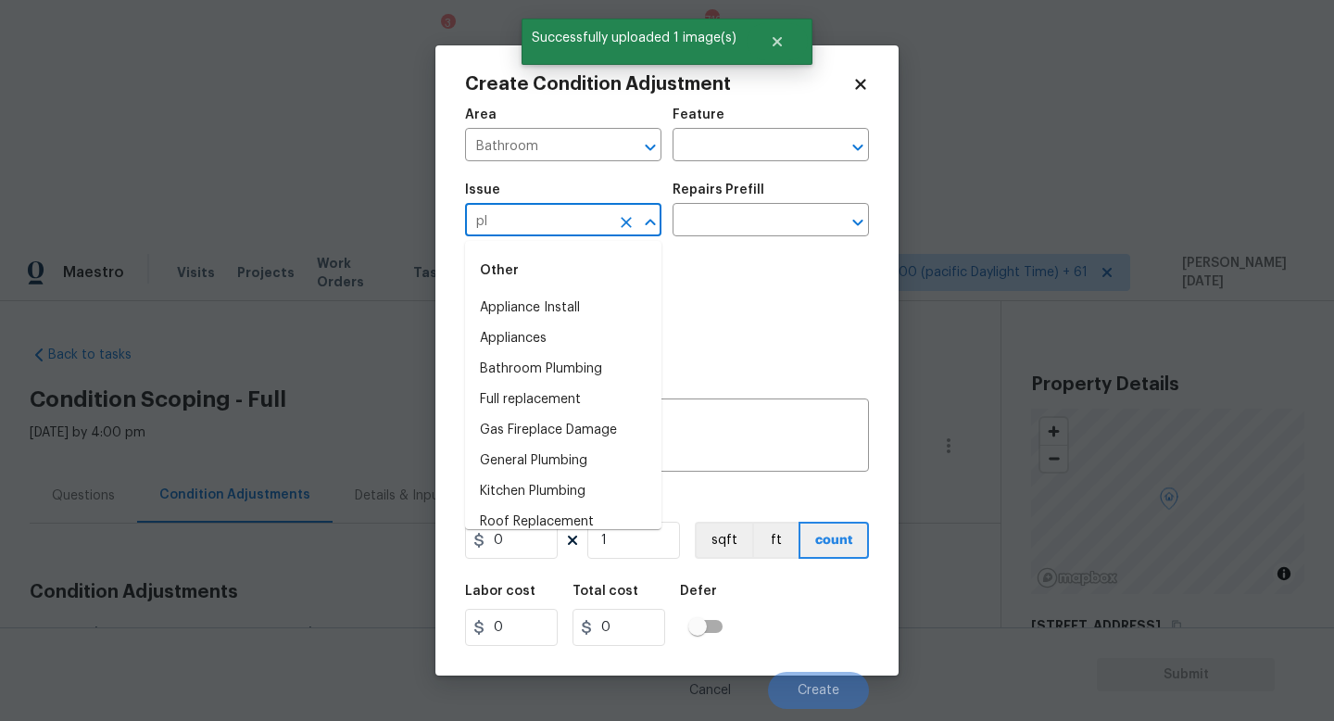
scroll to position [395, 0]
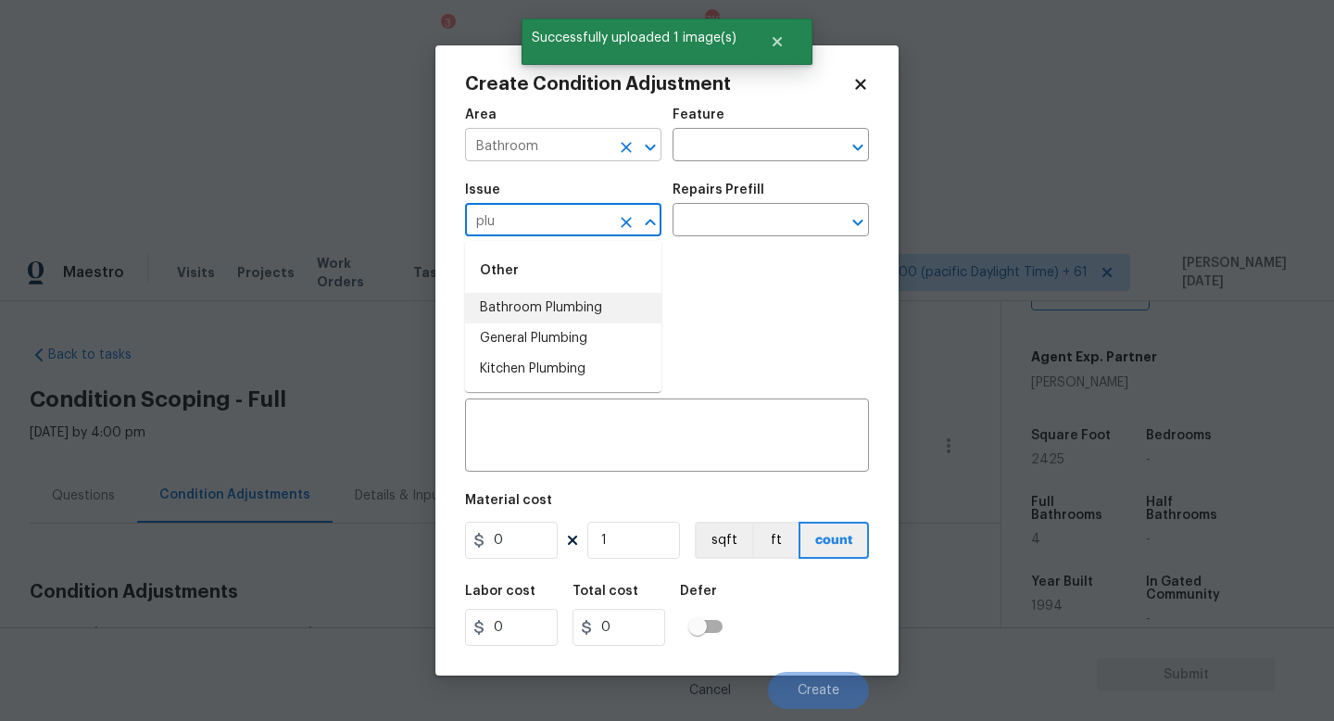
click at [623, 148] on icon "Clear" at bounding box center [626, 147] width 19 height 19
type input "plu"
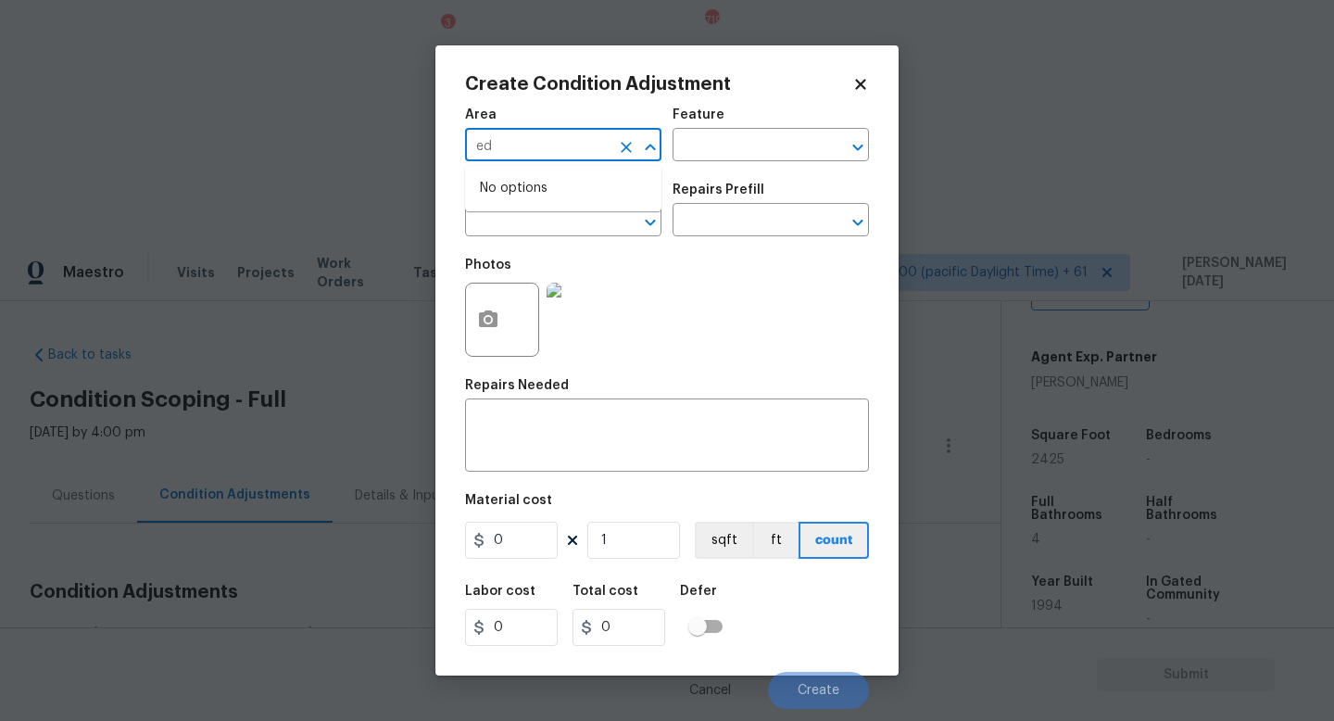
type input "e"
click at [577, 199] on li "Deck / Balcony" at bounding box center [563, 188] width 196 height 31
type input "Deck / Balcony"
click at [567, 227] on input "text" at bounding box center [537, 222] width 145 height 29
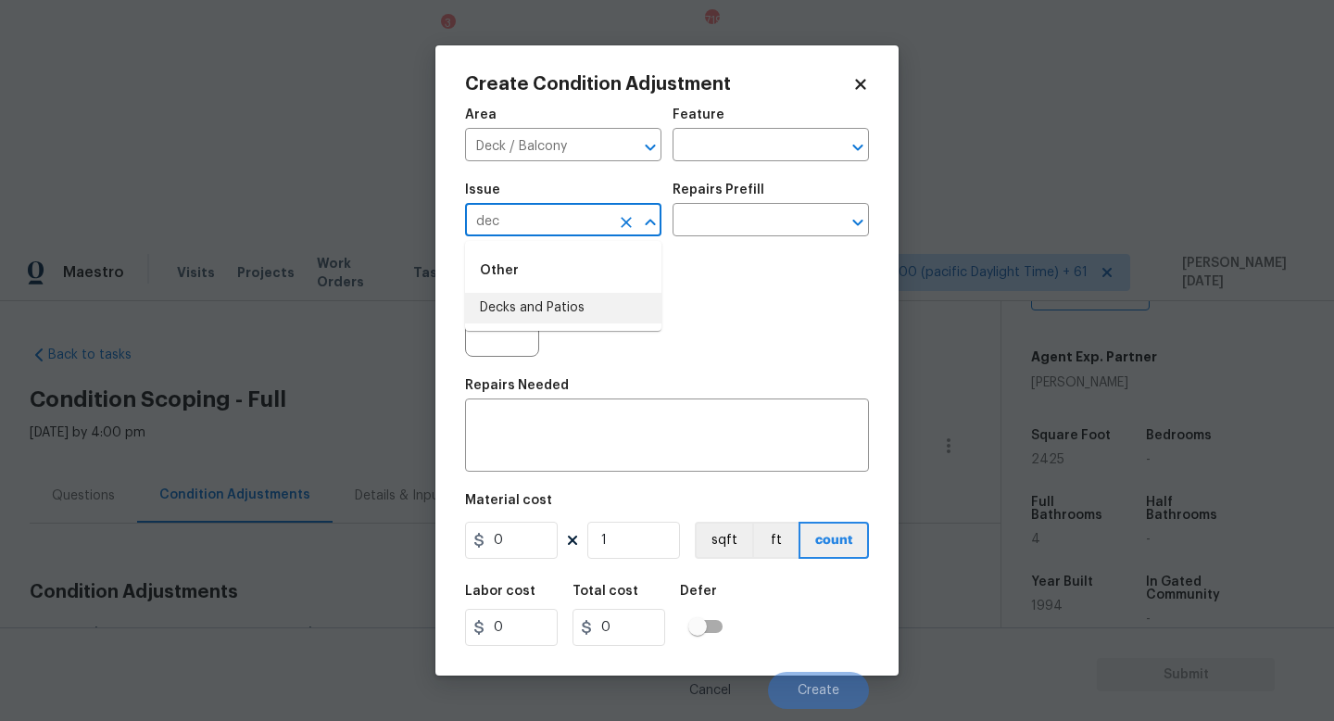
click at [574, 309] on li "Decks and Patios" at bounding box center [563, 308] width 196 height 31
type input "Decks and Patios"
click at [734, 153] on input "text" at bounding box center [745, 146] width 145 height 29
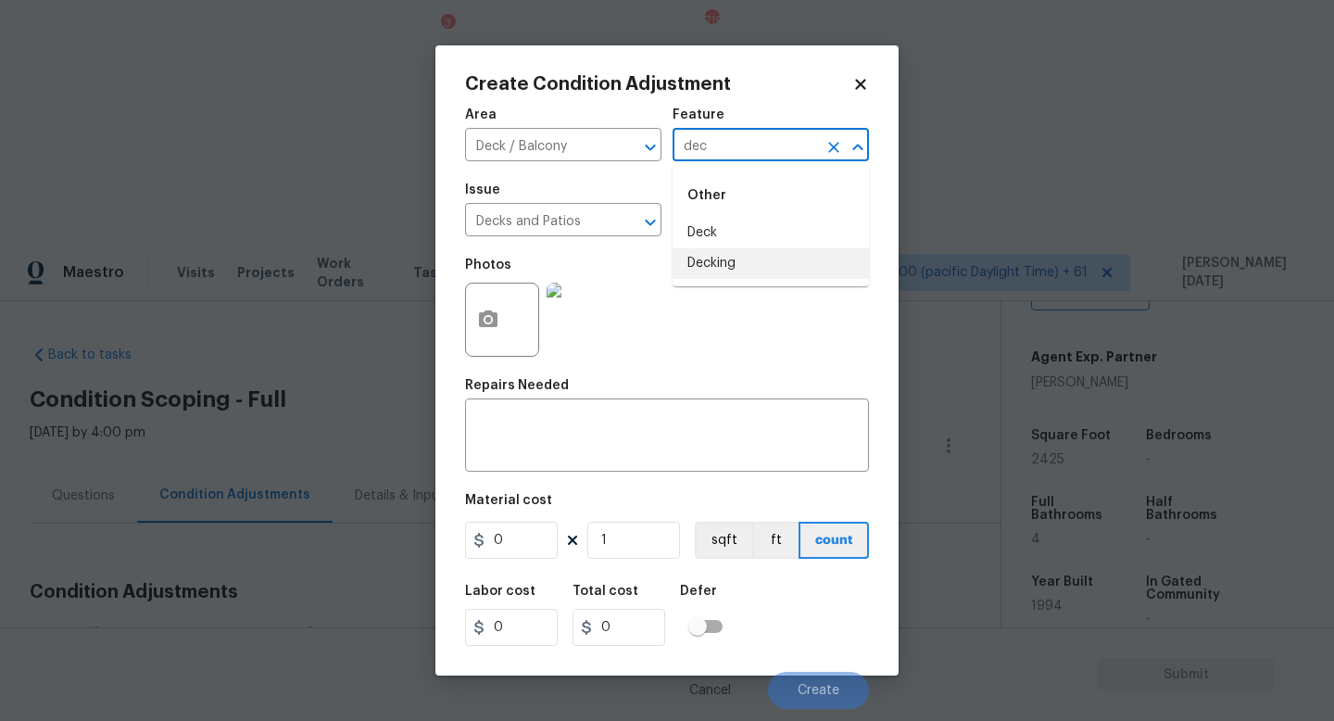
click at [737, 257] on li "Decking" at bounding box center [771, 263] width 196 height 31
type input "Decking"
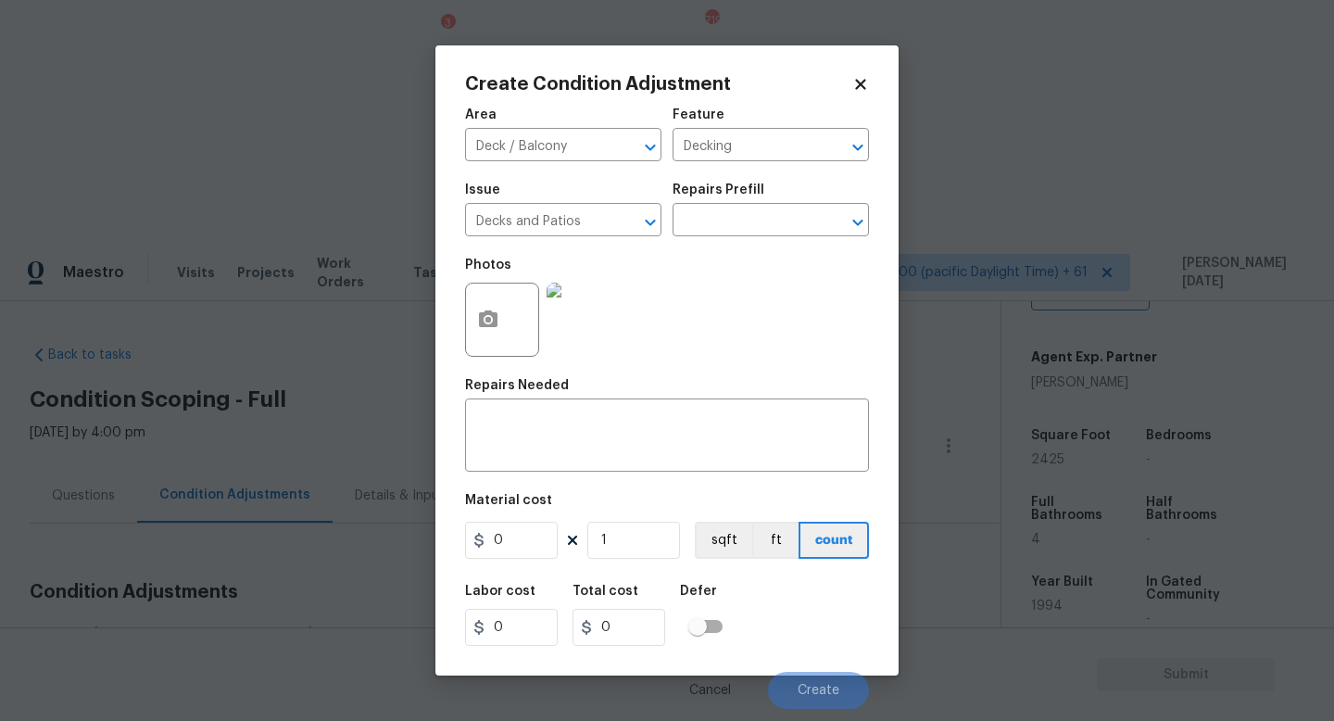
click at [530, 564] on div "Area Deck / Balcony ​ Feature Decking ​ Issue Decks and Patios ​ Repairs Prefil…" at bounding box center [667, 402] width 404 height 611
click at [541, 544] on input "0" at bounding box center [511, 540] width 93 height 37
type input "1500"
click at [565, 444] on textarea at bounding box center [667, 437] width 382 height 39
type input "1500"
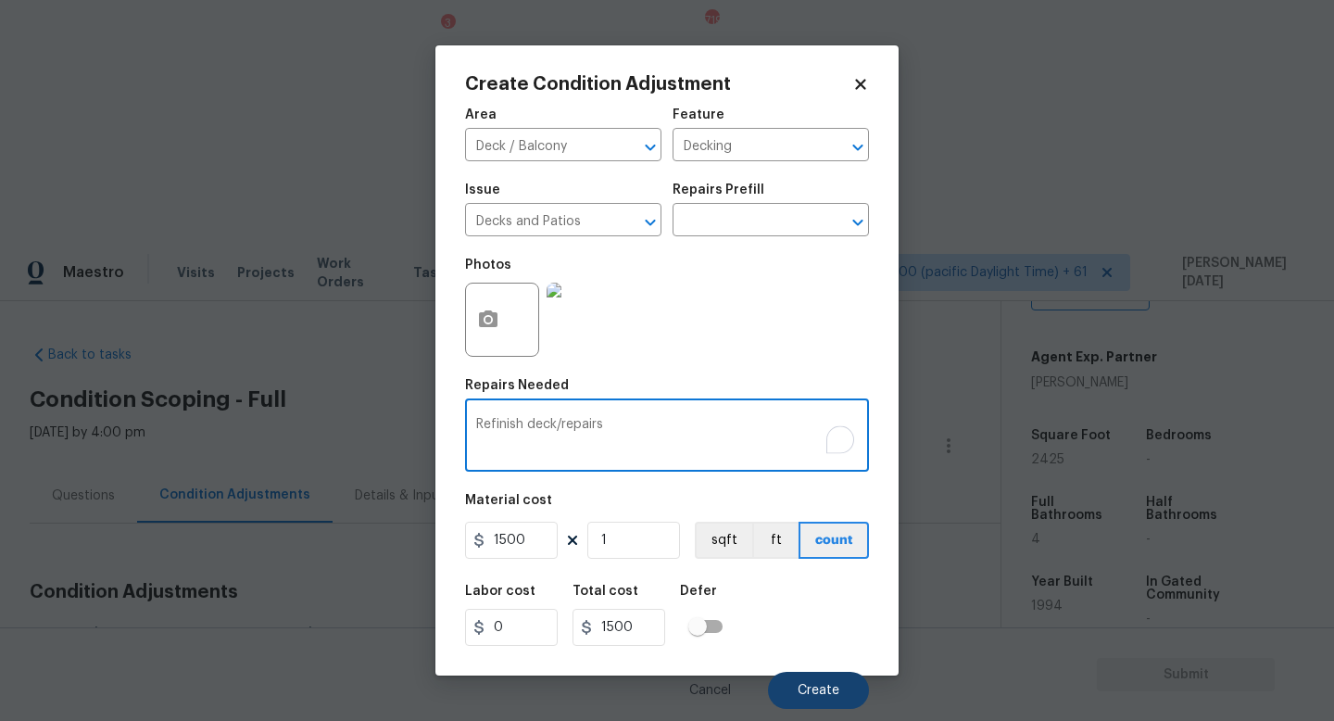
type textarea "Refinish deck/repairs"
click at [815, 698] on span "Create" at bounding box center [819, 691] width 42 height 14
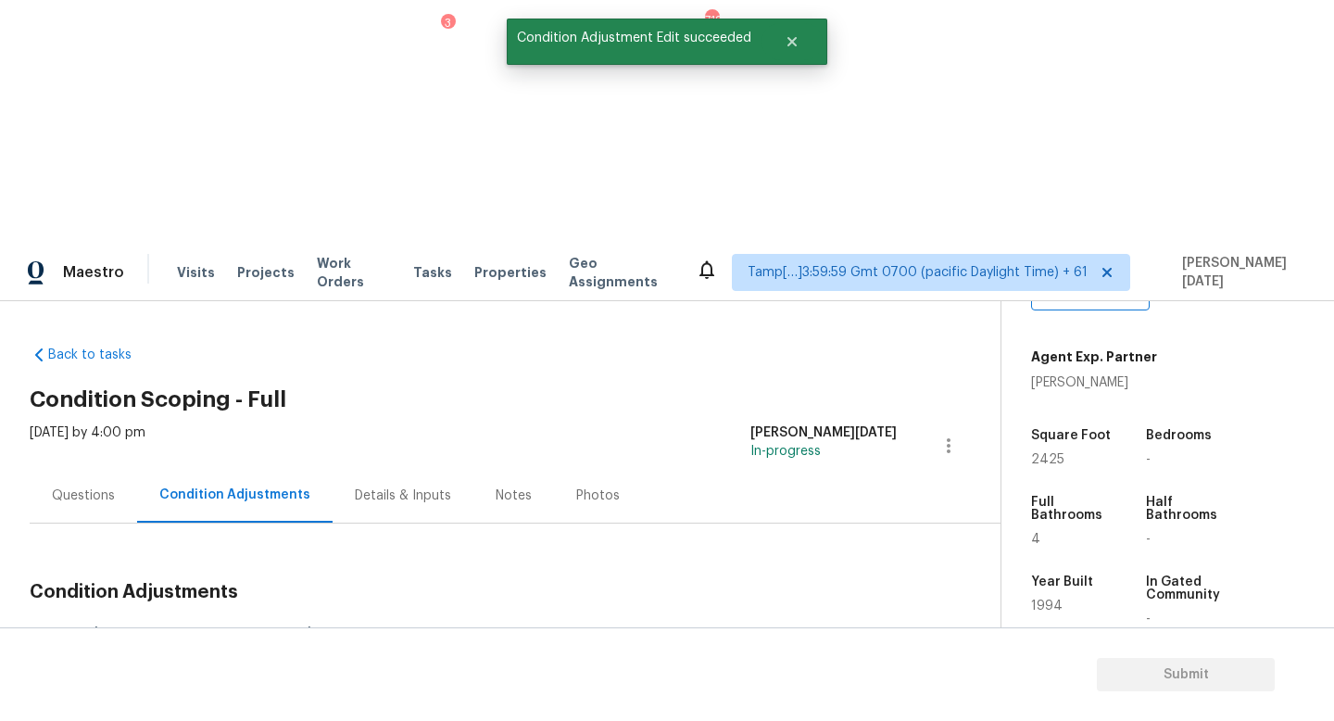
click at [1051, 453] on span "2425" at bounding box center [1047, 459] width 33 height 13
copy span "2425"
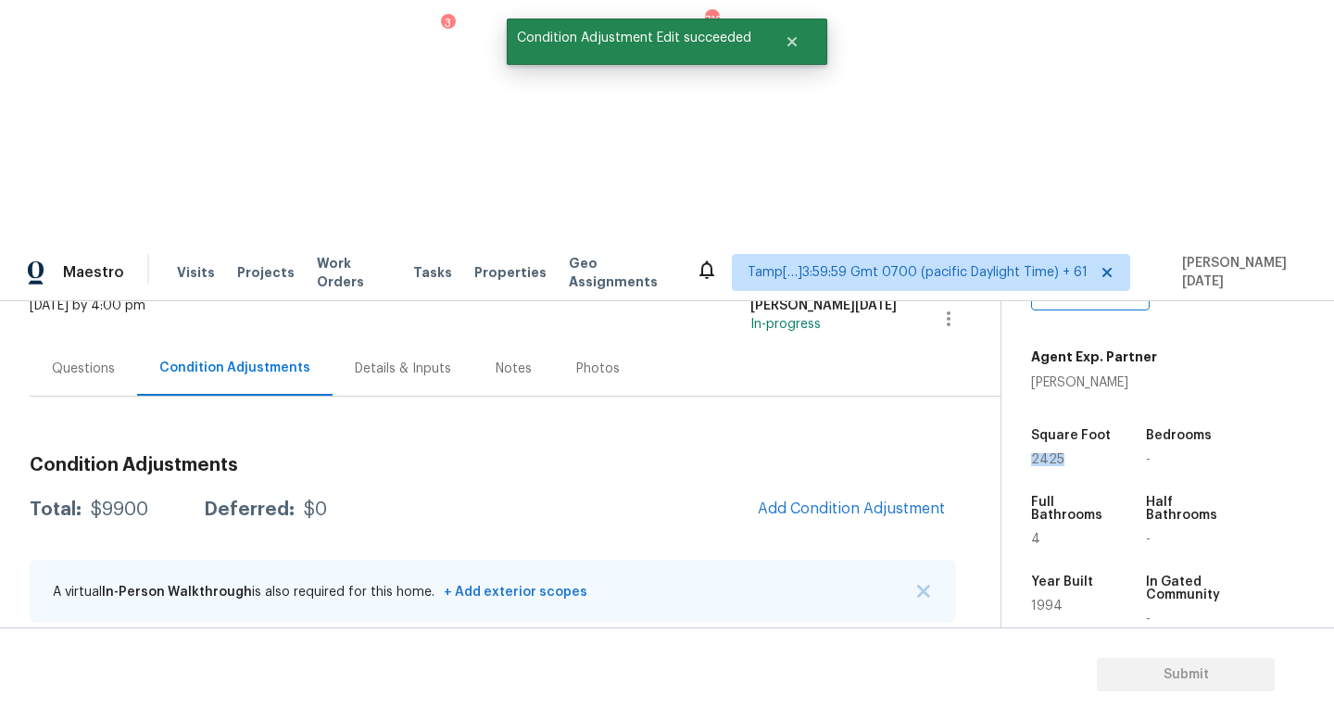
scroll to position [113, 0]
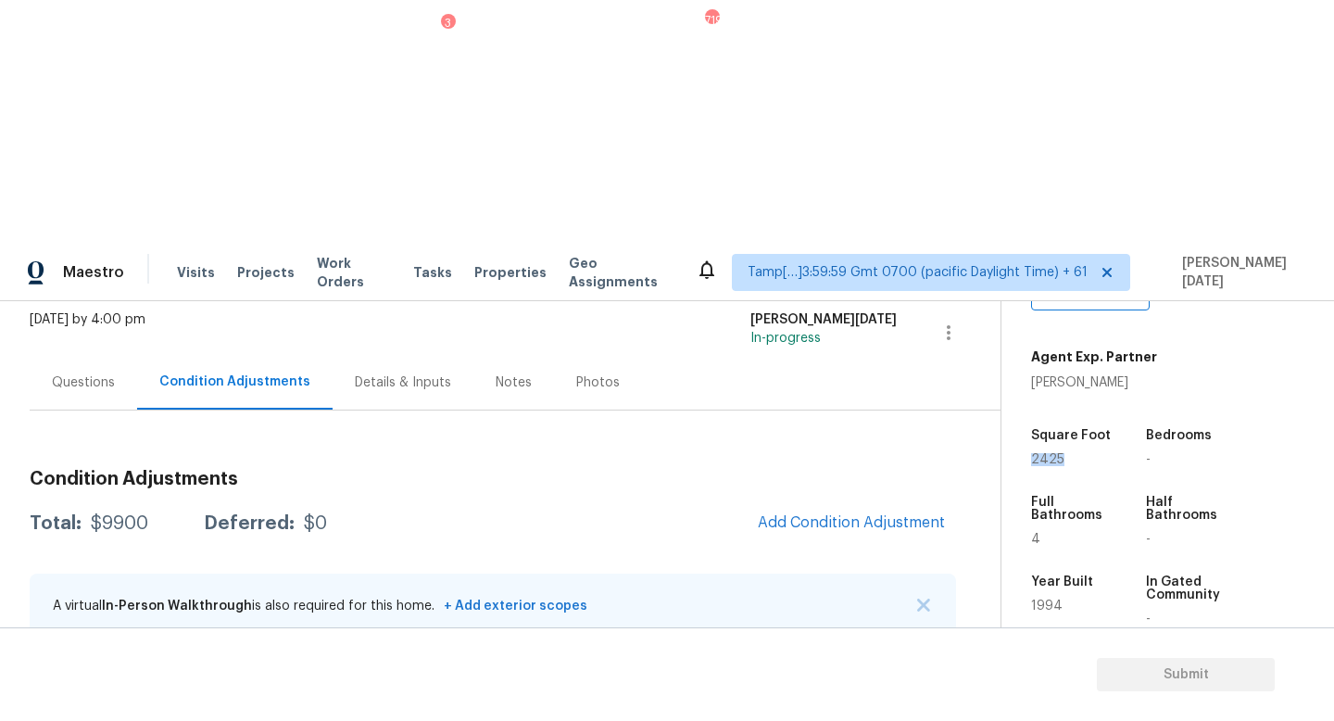
click at [832, 503] on button "Add Condition Adjustment" at bounding box center [851, 522] width 209 height 39
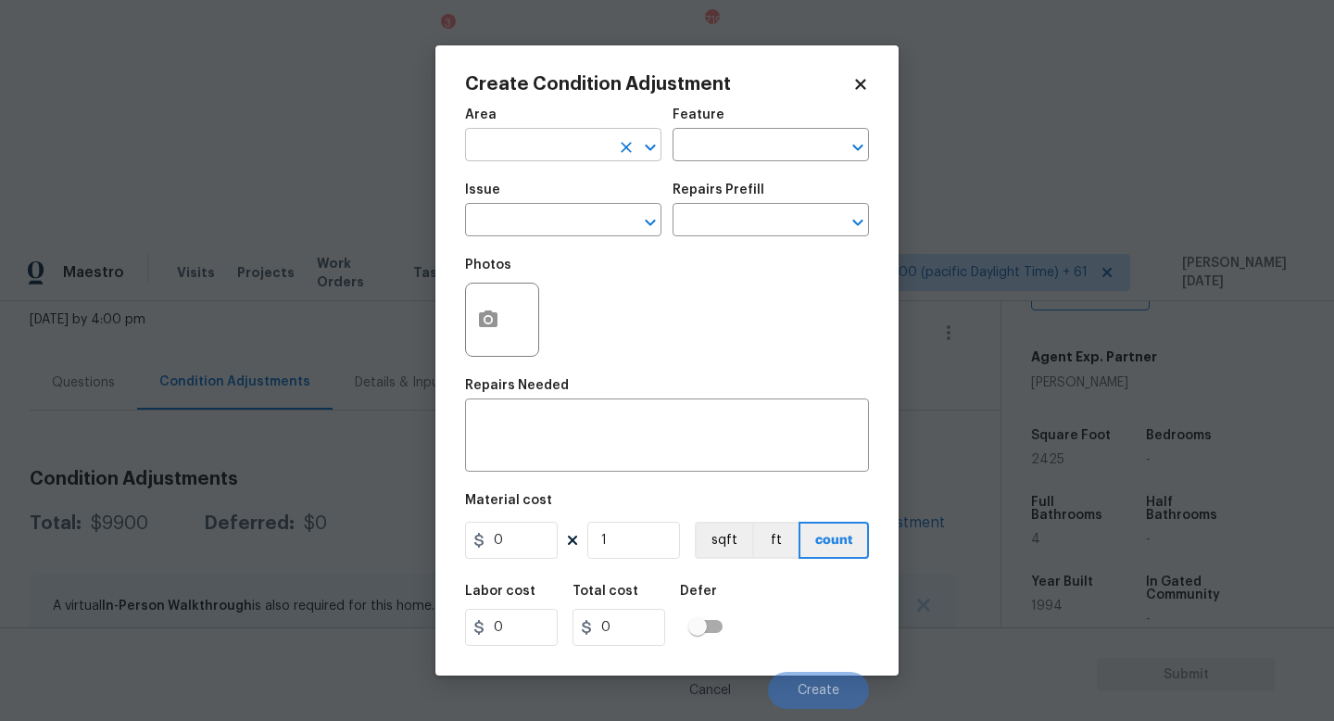
click at [507, 151] on input "text" at bounding box center [537, 146] width 145 height 29
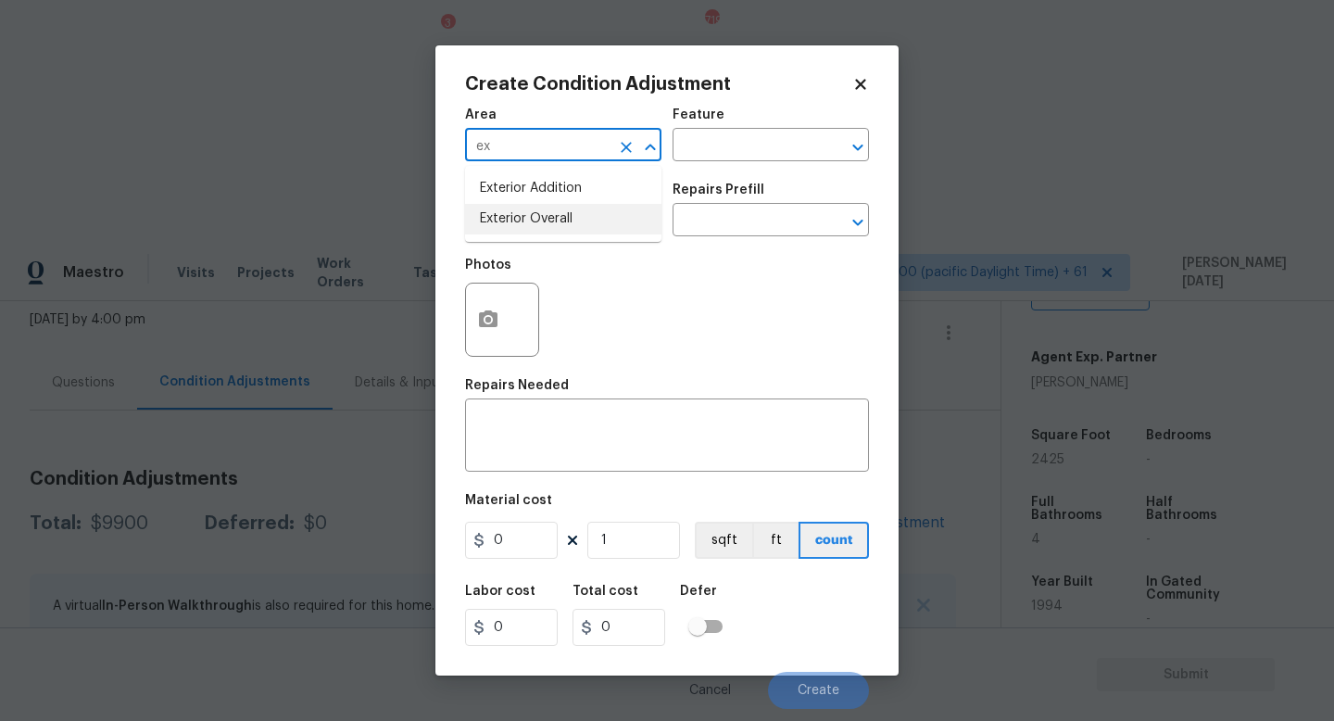
click at [523, 219] on li "Exterior Overall" at bounding box center [563, 219] width 196 height 31
type input "Exterior Overall"
click at [523, 219] on input "text" at bounding box center [537, 222] width 145 height 29
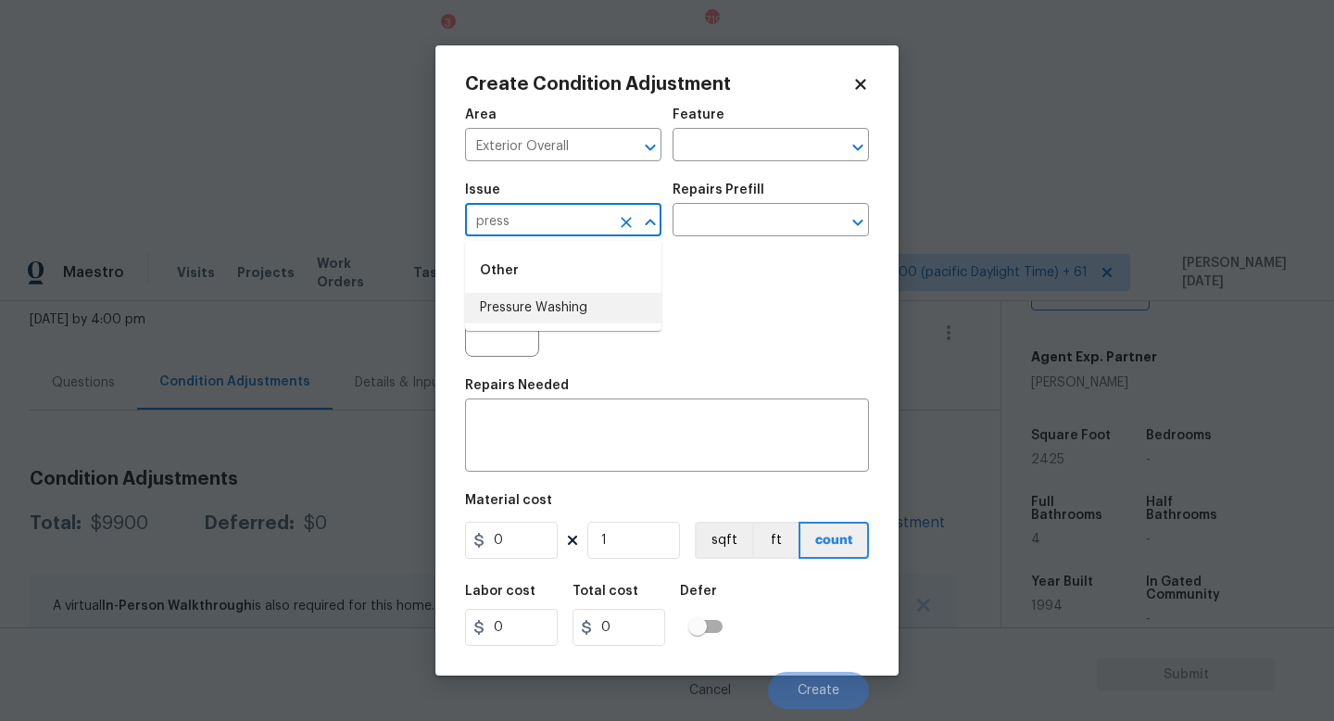
click at [554, 315] on li "Pressure Washing" at bounding box center [563, 308] width 196 height 31
type input "Pressure Washing"
click at [781, 221] on input "text" at bounding box center [745, 222] width 145 height 29
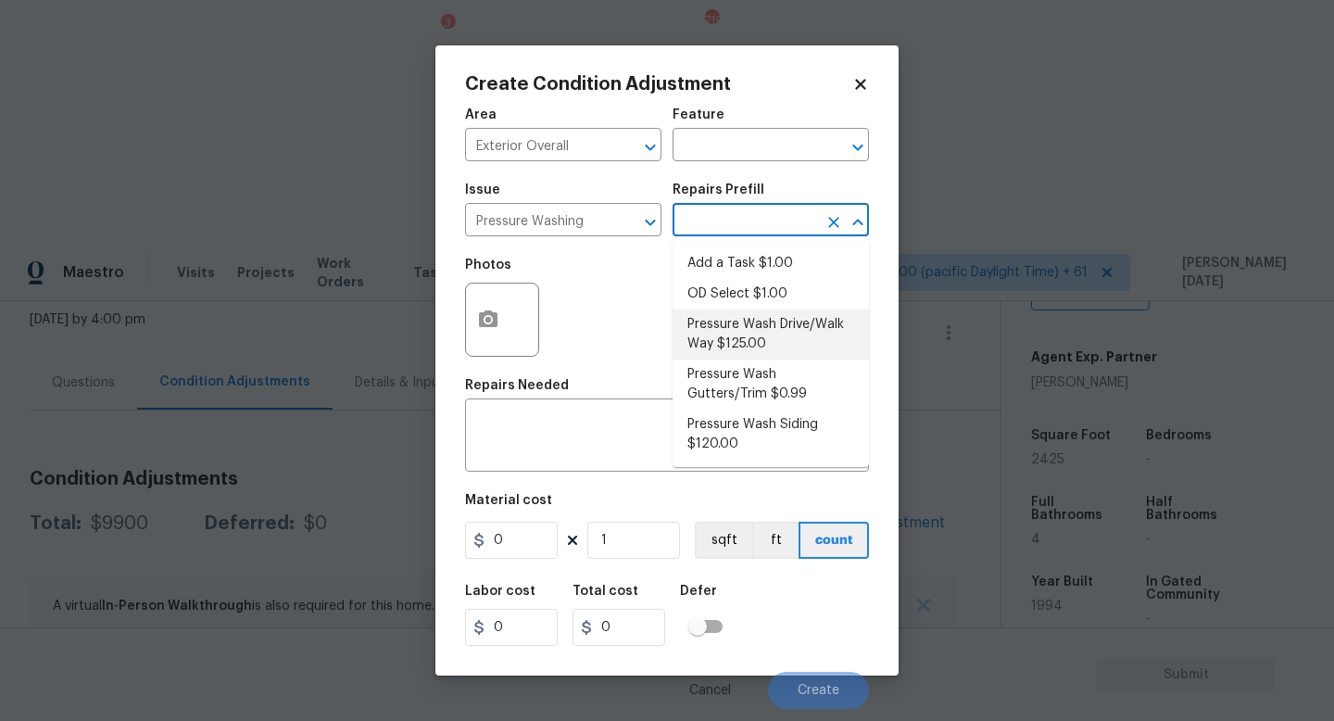
click at [771, 337] on li "Pressure Wash Drive/Walk Way $125.00" at bounding box center [771, 334] width 196 height 50
type input "Siding"
type textarea "Pressure wash the driveways/walkways as directed by the PM. Ensure that all deb…"
type input "125"
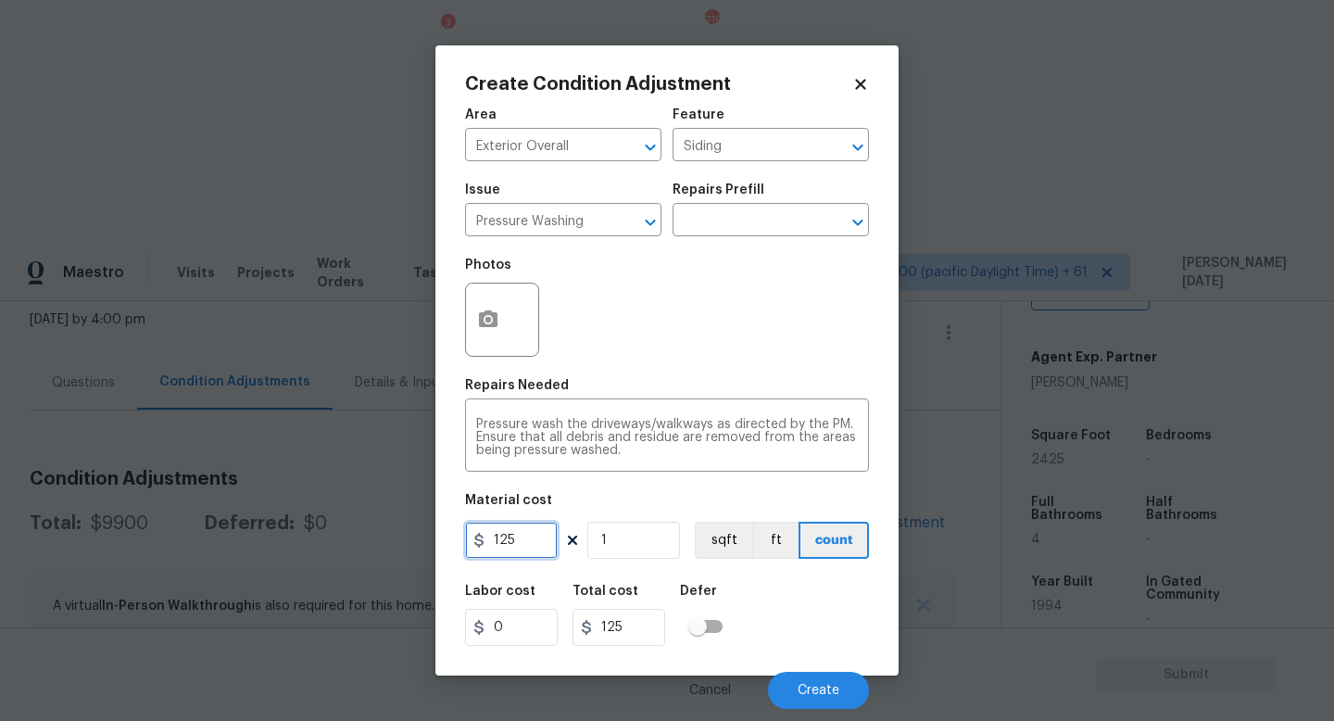
drag, startPoint x: 529, startPoint y: 540, endPoint x: 387, endPoint y: 539, distance: 141.8
click at [387, 539] on div "Create Condition Adjustment Area Exterior Overall ​ Feature Siding ​ Issue Pres…" at bounding box center [667, 360] width 1334 height 721
type input "200"
click at [804, 711] on body "Maestro Visits Projects Work Orders Tasks 3 Properties Geo Assignments 719 Tamp…" at bounding box center [667, 603] width 1334 height 721
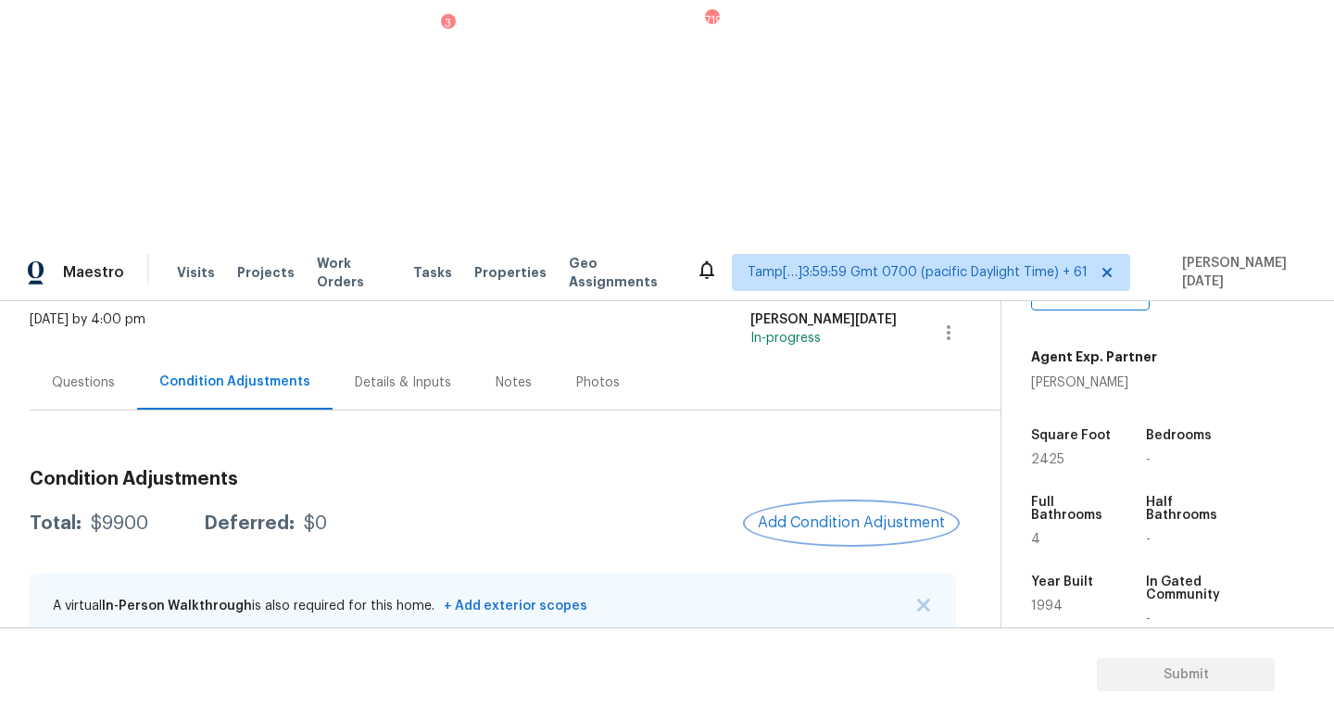
click at [839, 514] on span "Add Condition Adjustment" at bounding box center [851, 522] width 187 height 17
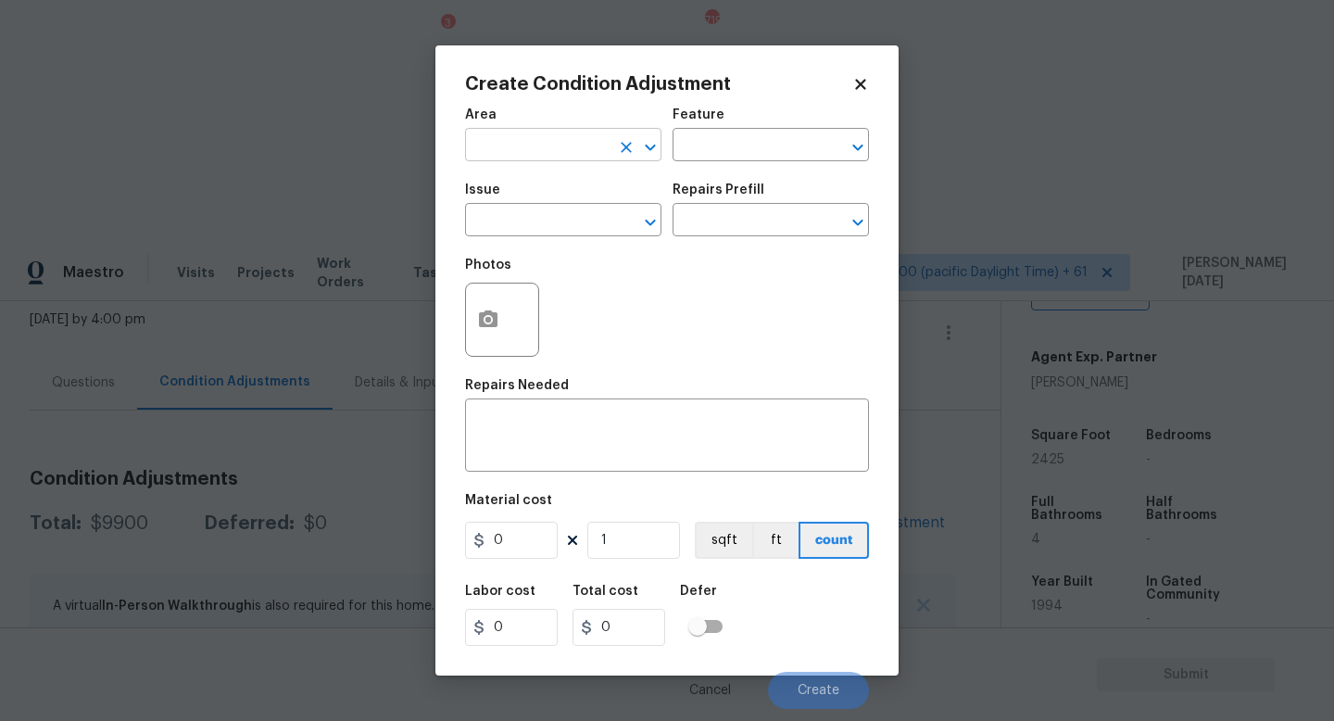
click at [500, 159] on input "text" at bounding box center [537, 146] width 145 height 29
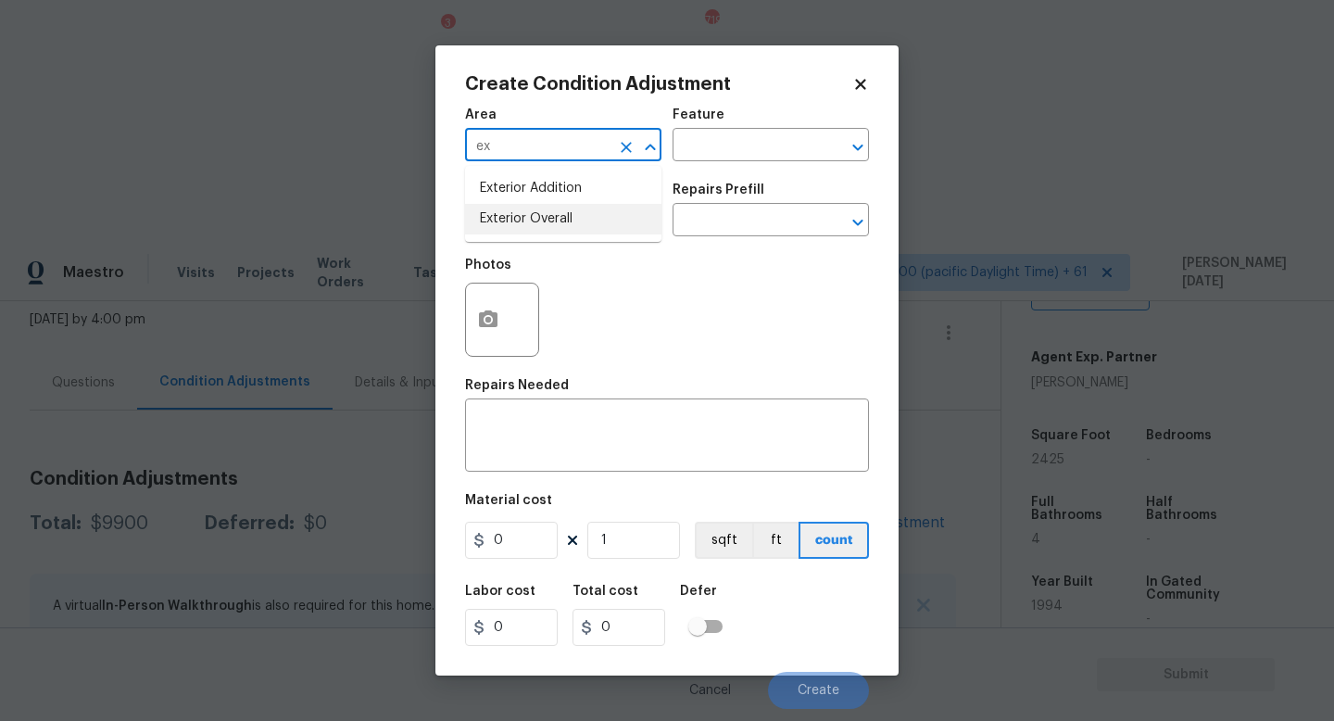
click at [531, 221] on li "Exterior Overall" at bounding box center [563, 219] width 196 height 31
type input "Exterior Overall"
click at [531, 221] on input "text" at bounding box center [537, 222] width 145 height 29
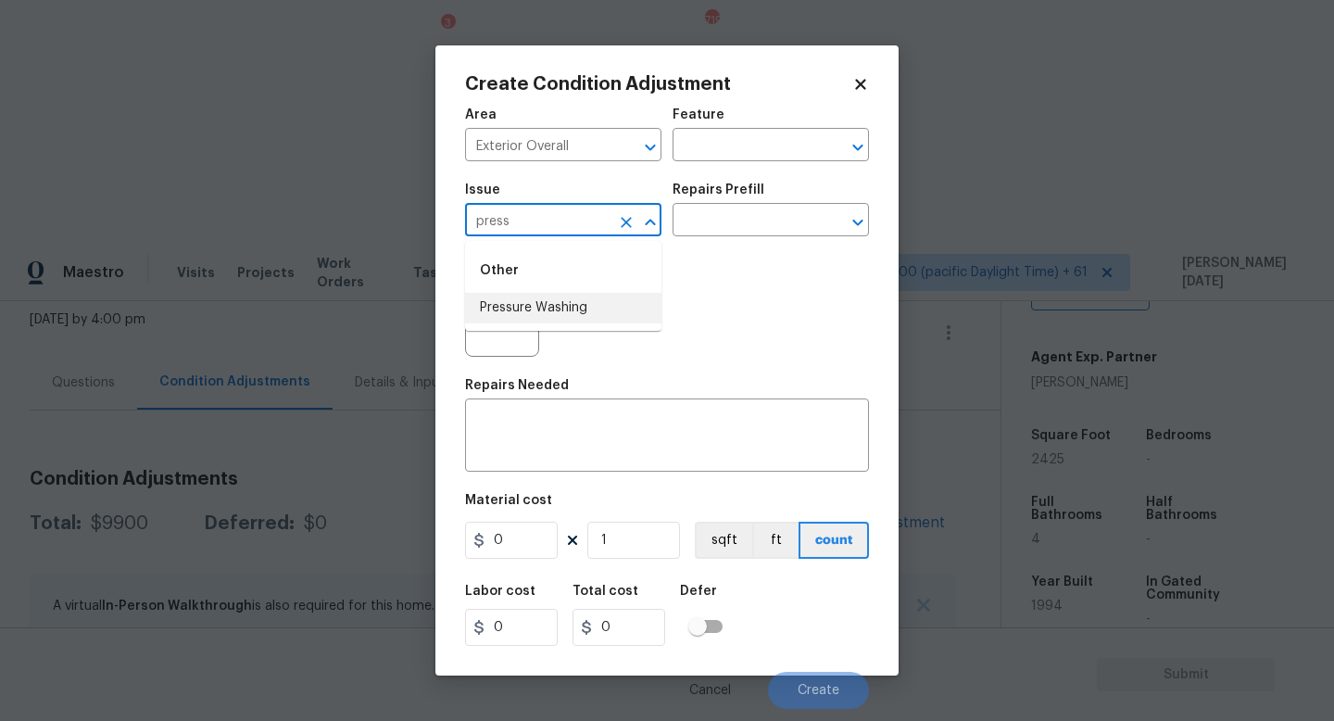
click at [555, 309] on li "Pressure Washing" at bounding box center [563, 308] width 196 height 31
type input "Pressure Washing"
click at [751, 207] on div "Repairs Prefill" at bounding box center [771, 195] width 196 height 24
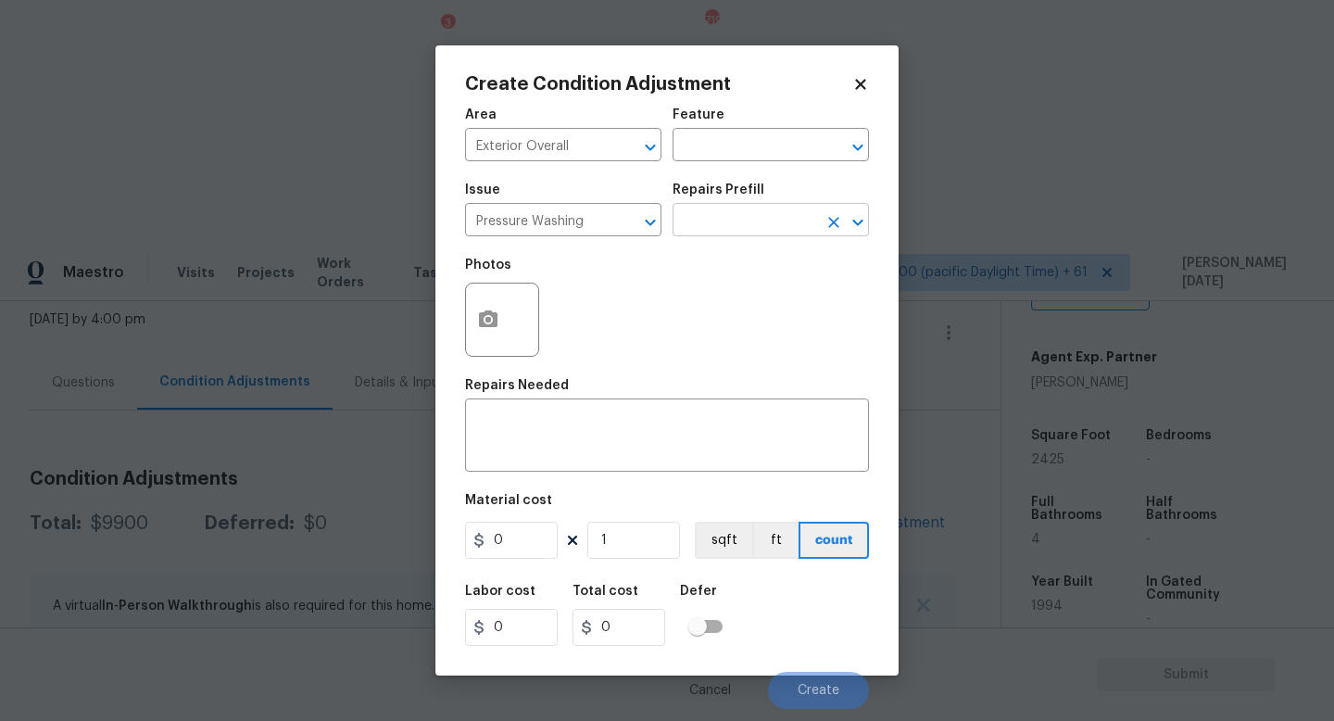
click at [753, 221] on input "text" at bounding box center [745, 222] width 145 height 29
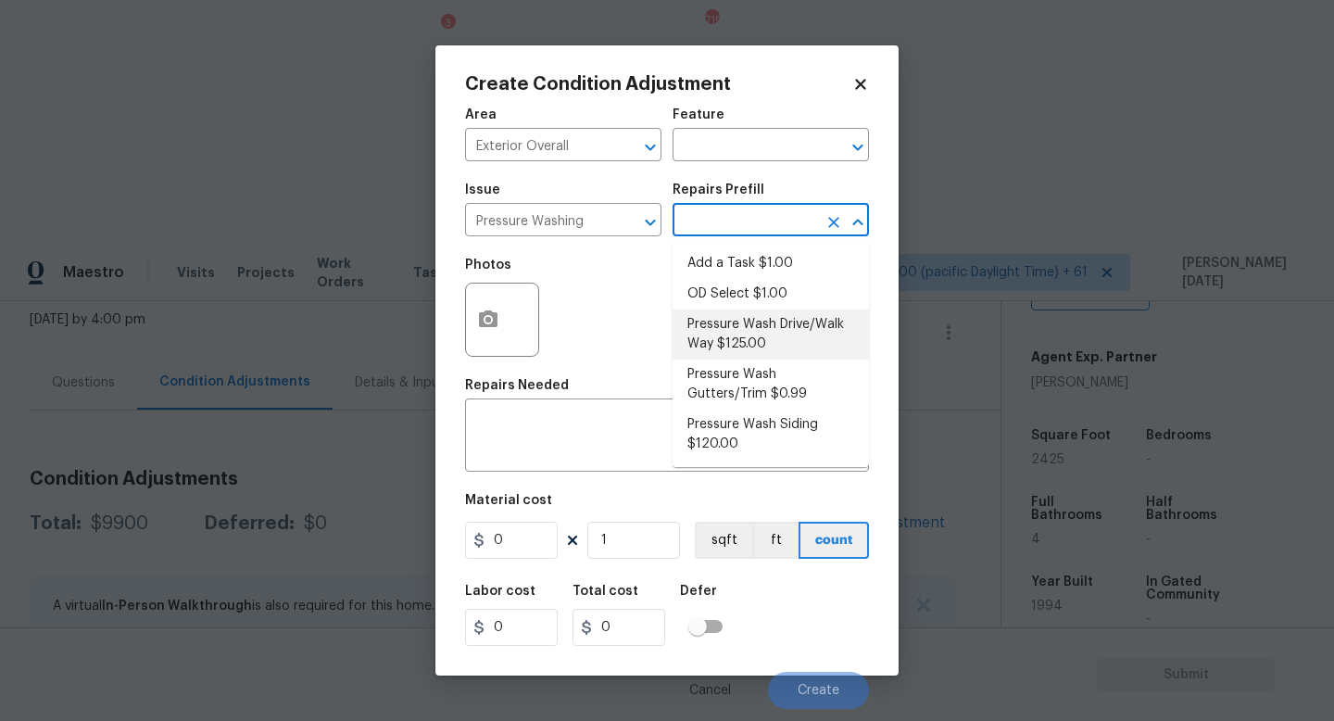
click at [763, 345] on li "Pressure Wash Drive/Walk Way $125.00" at bounding box center [771, 334] width 196 height 50
type input "Siding"
type textarea "Pressure wash the driveways/walkways as directed by the PM. Ensure that all deb…"
type input "125"
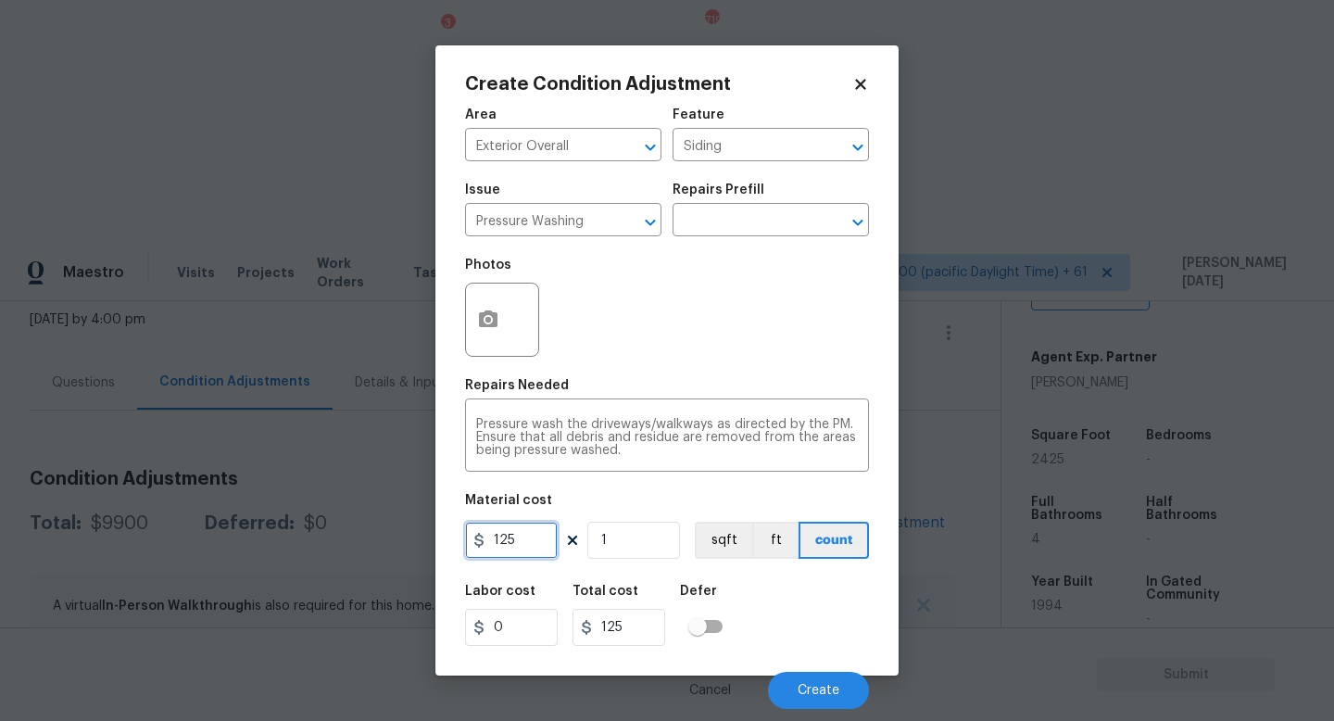
drag, startPoint x: 553, startPoint y: 543, endPoint x: 392, endPoint y: 537, distance: 161.3
click at [392, 537] on div "Create Condition Adjustment Area Exterior Overall ​ Feature Siding ​ Issue Pres…" at bounding box center [667, 360] width 1334 height 721
type input "200"
click at [821, 687] on span "Create" at bounding box center [819, 691] width 42 height 14
type input "200"
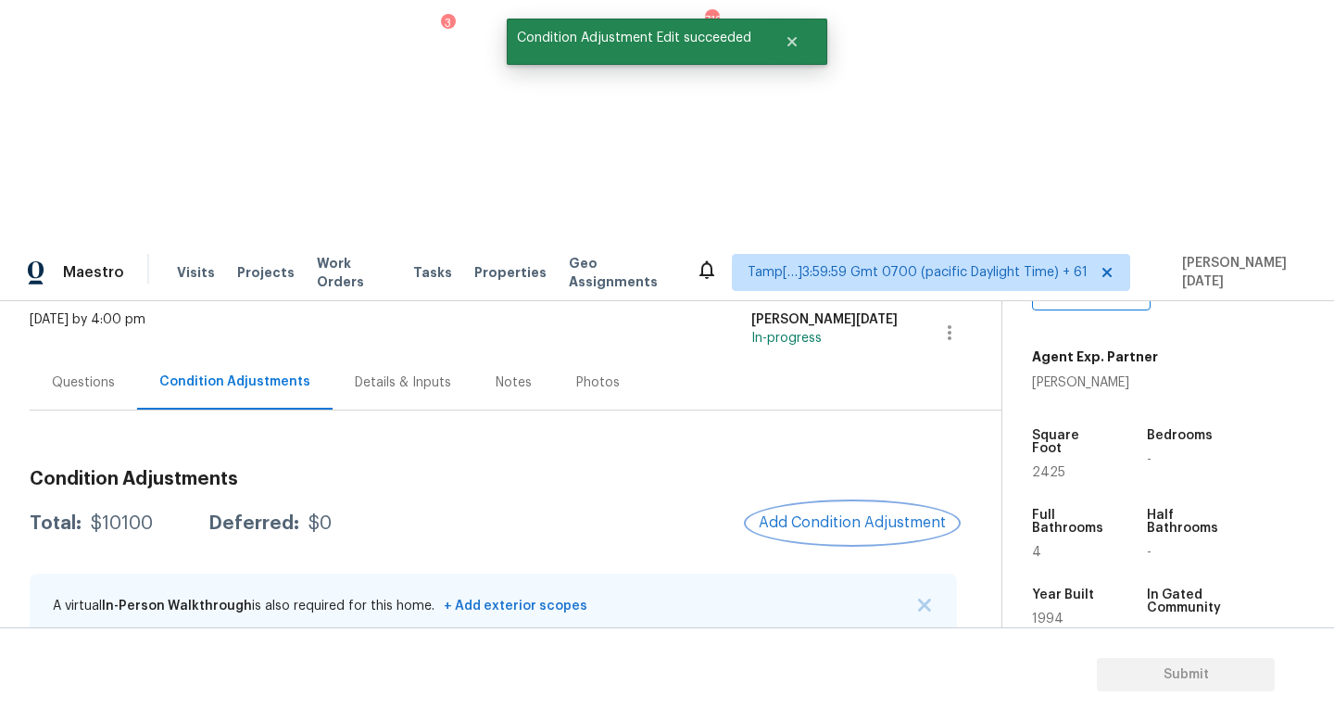
click at [888, 514] on span "Add Condition Adjustment" at bounding box center [852, 522] width 187 height 17
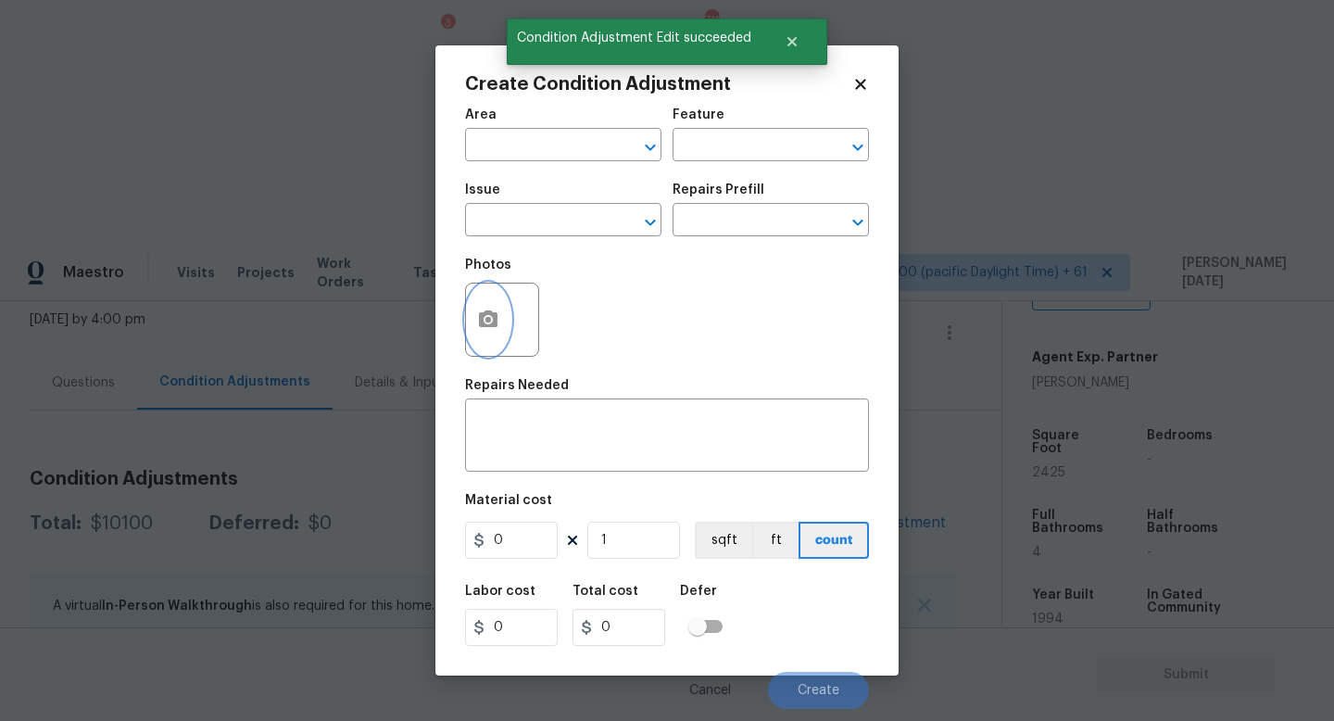
click at [480, 324] on icon "button" at bounding box center [488, 318] width 19 height 17
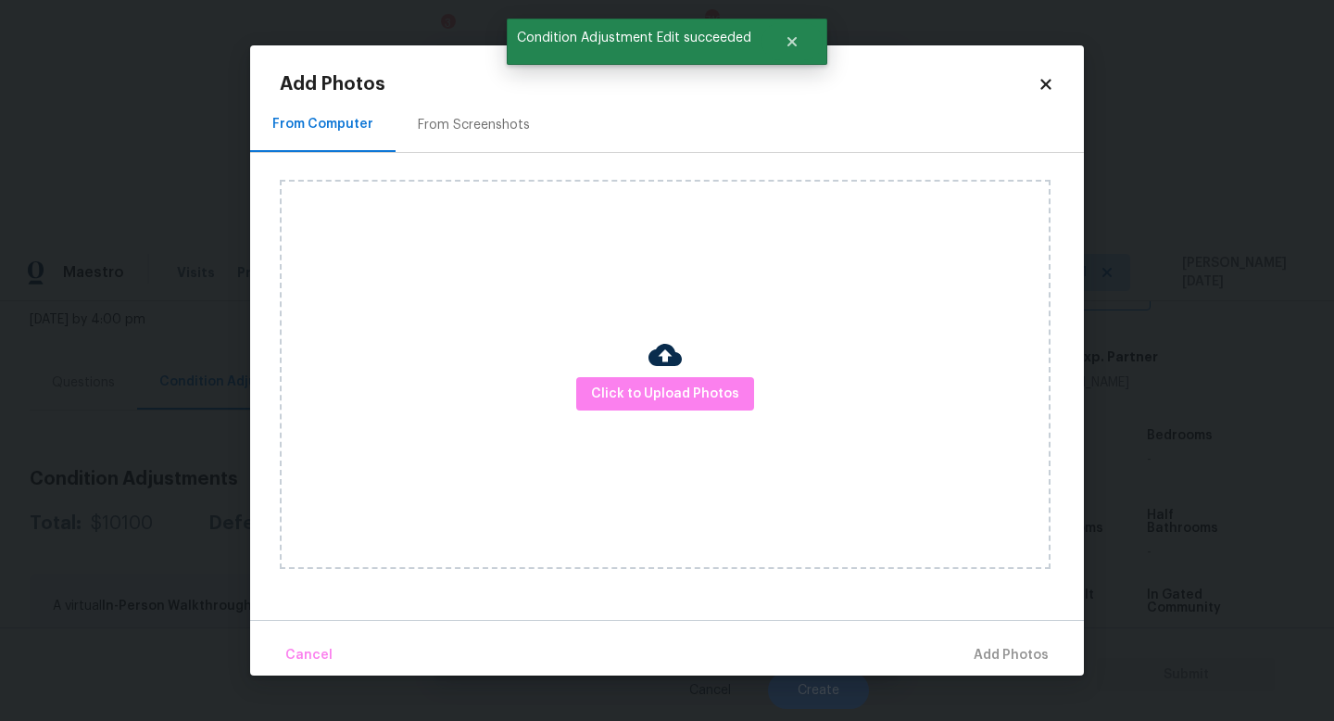
click at [488, 114] on div "From Screenshots" at bounding box center [474, 124] width 157 height 55
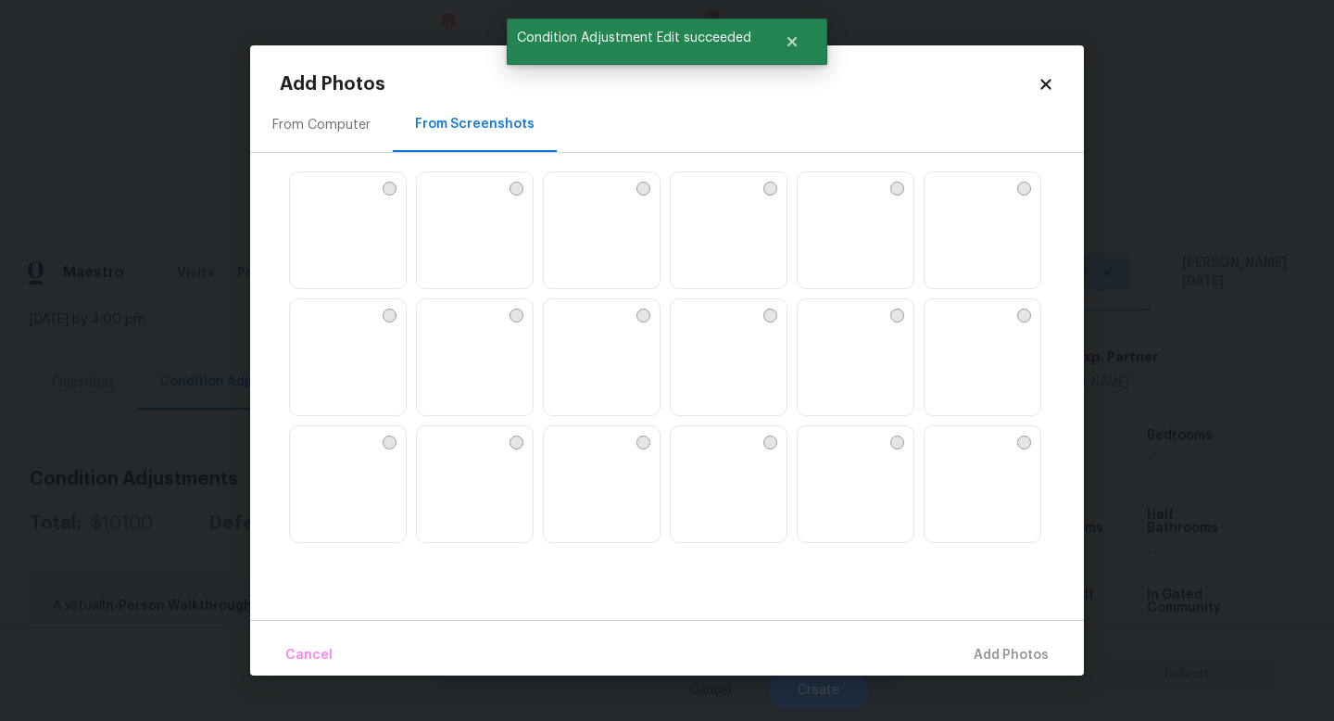
click at [713, 224] on img at bounding box center [729, 231] width 116 height 118
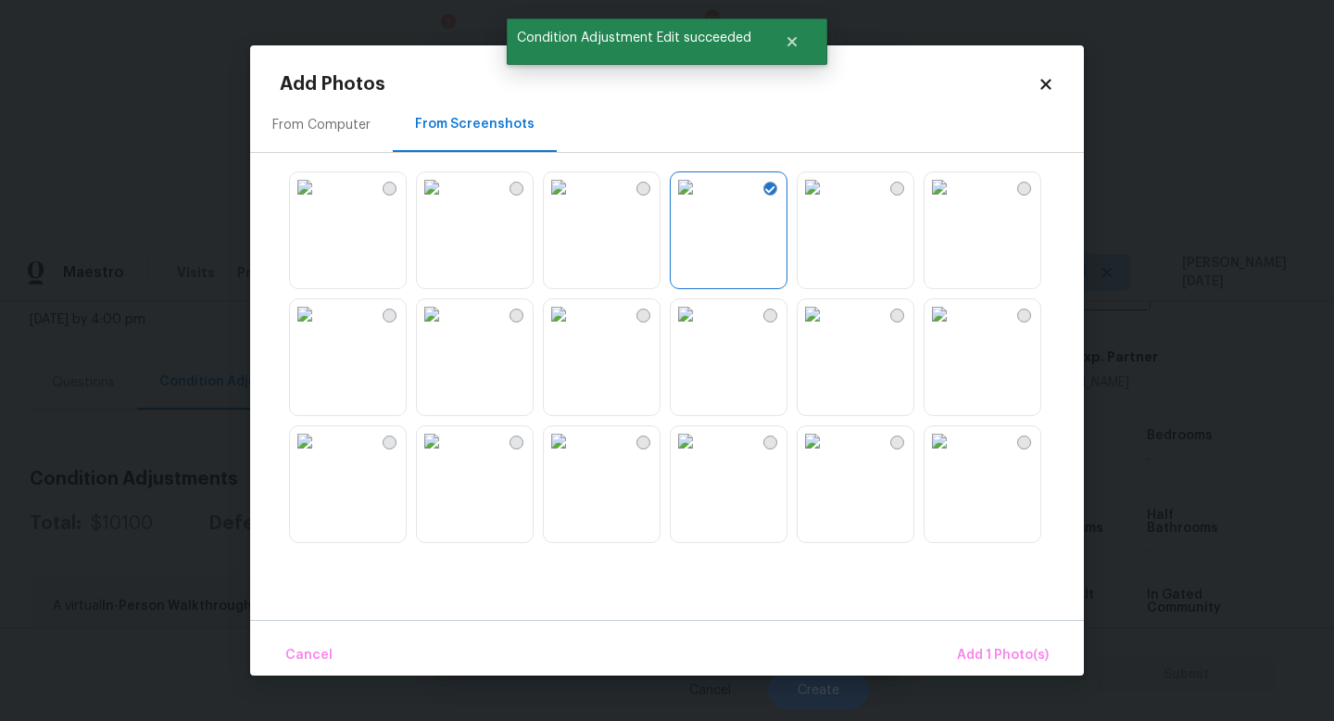
click at [700, 329] on img at bounding box center [686, 314] width 30 height 30
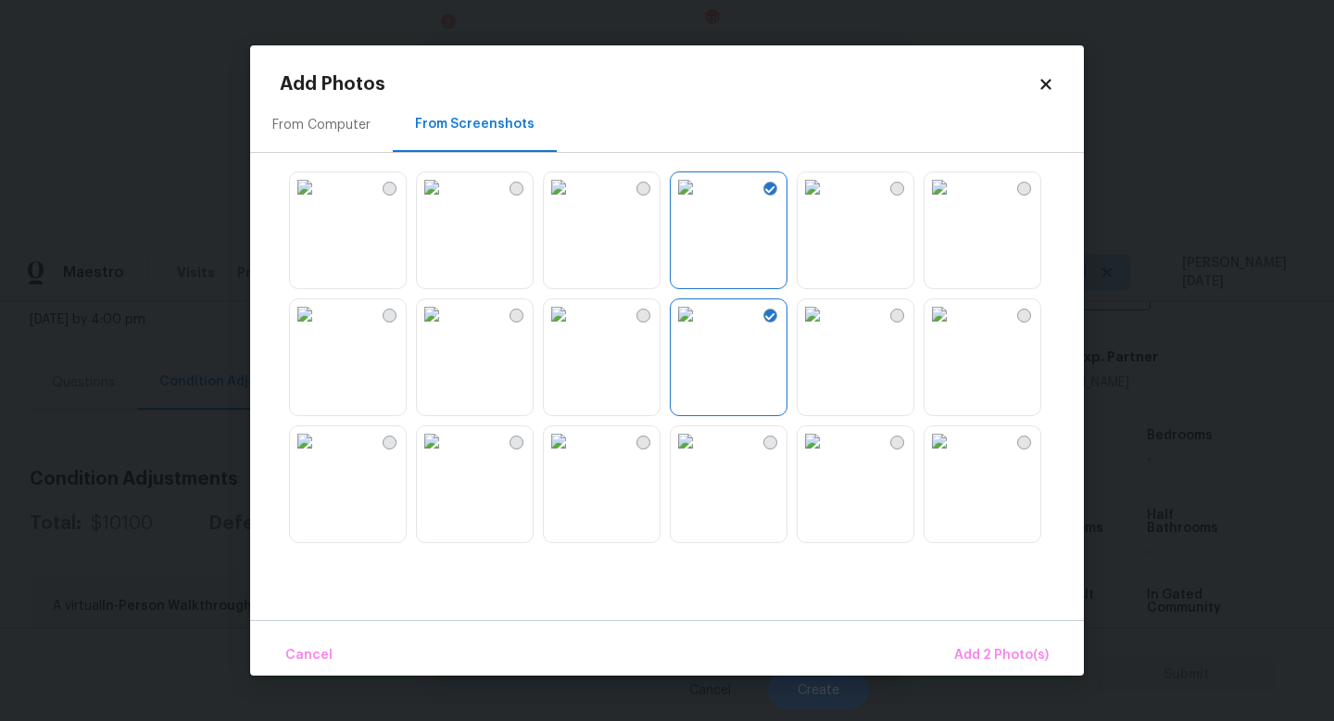
click at [954, 329] on img at bounding box center [940, 314] width 30 height 30
click at [981, 637] on button "Add 3 Photo(s)" at bounding box center [1002, 656] width 108 height 40
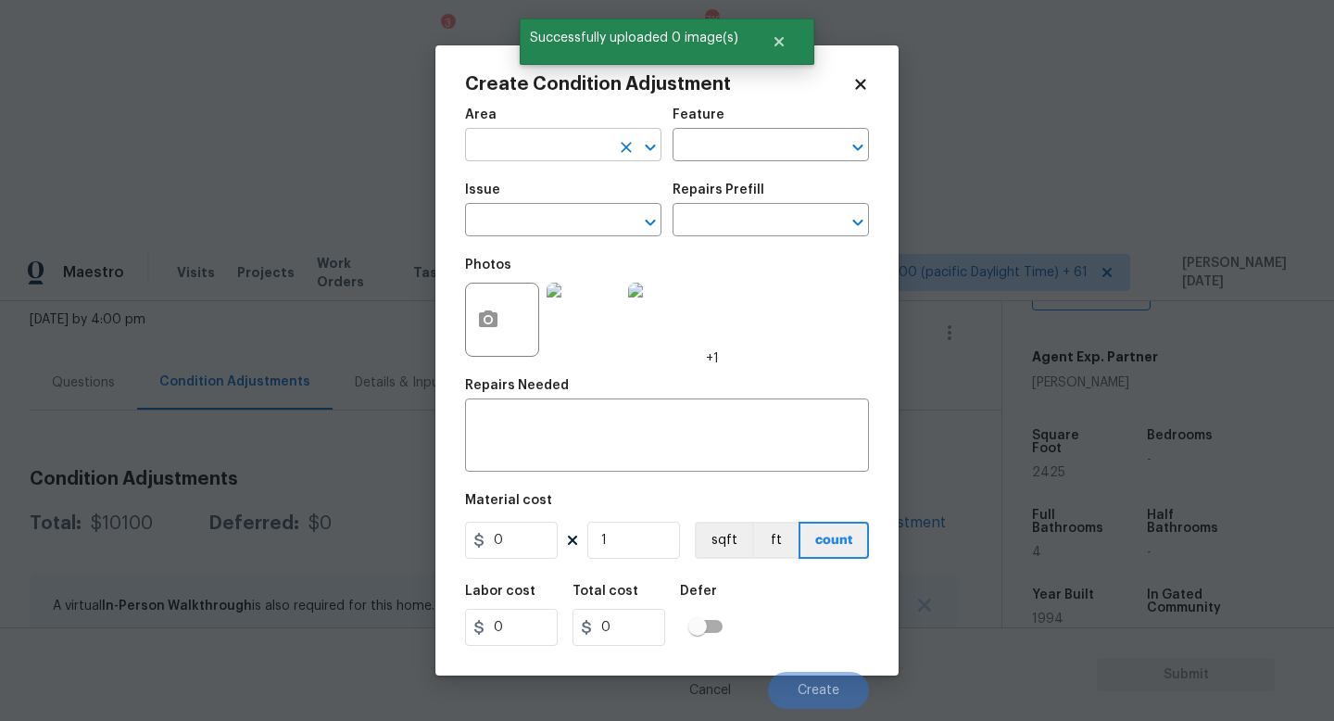
click at [506, 154] on input "text" at bounding box center [537, 146] width 145 height 29
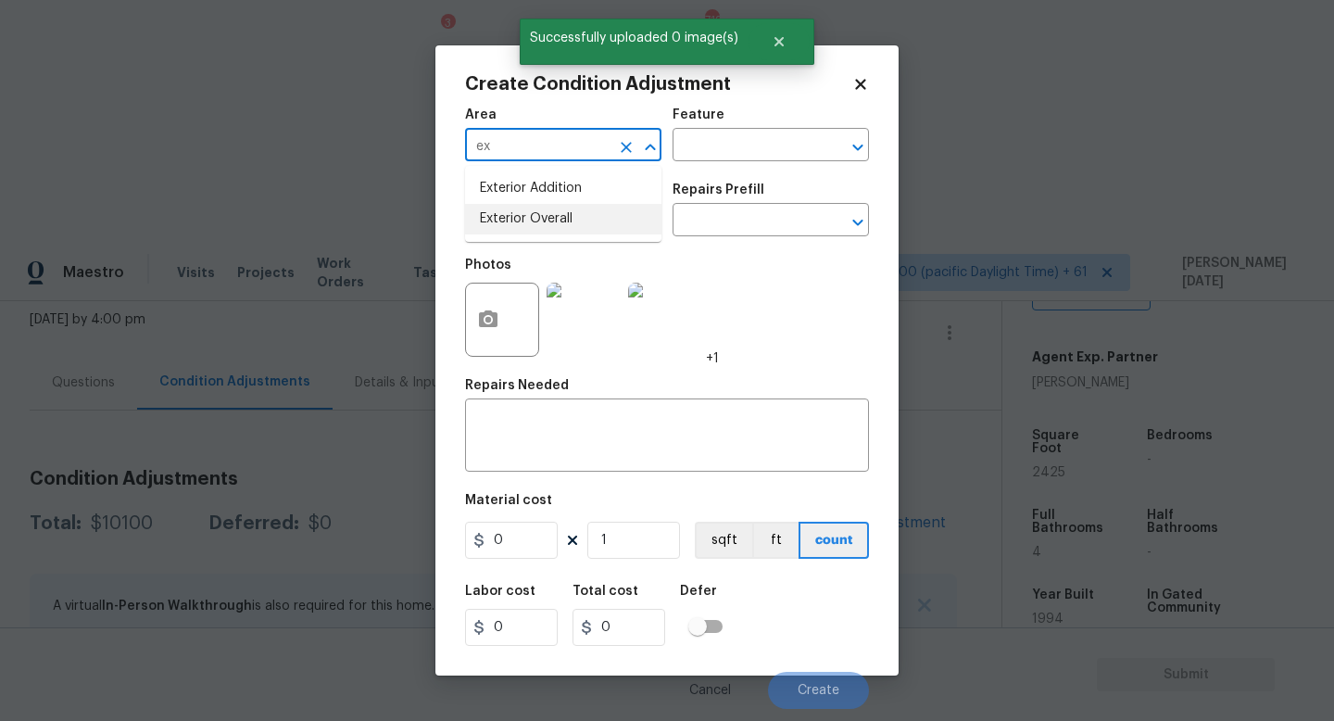
click at [535, 234] on ul "Exterior Addition Exterior Overall" at bounding box center [563, 204] width 196 height 76
click at [539, 231] on li "Exterior Overall" at bounding box center [563, 219] width 196 height 31
type input "Exterior Overall"
click at [539, 231] on input "text" at bounding box center [537, 222] width 145 height 29
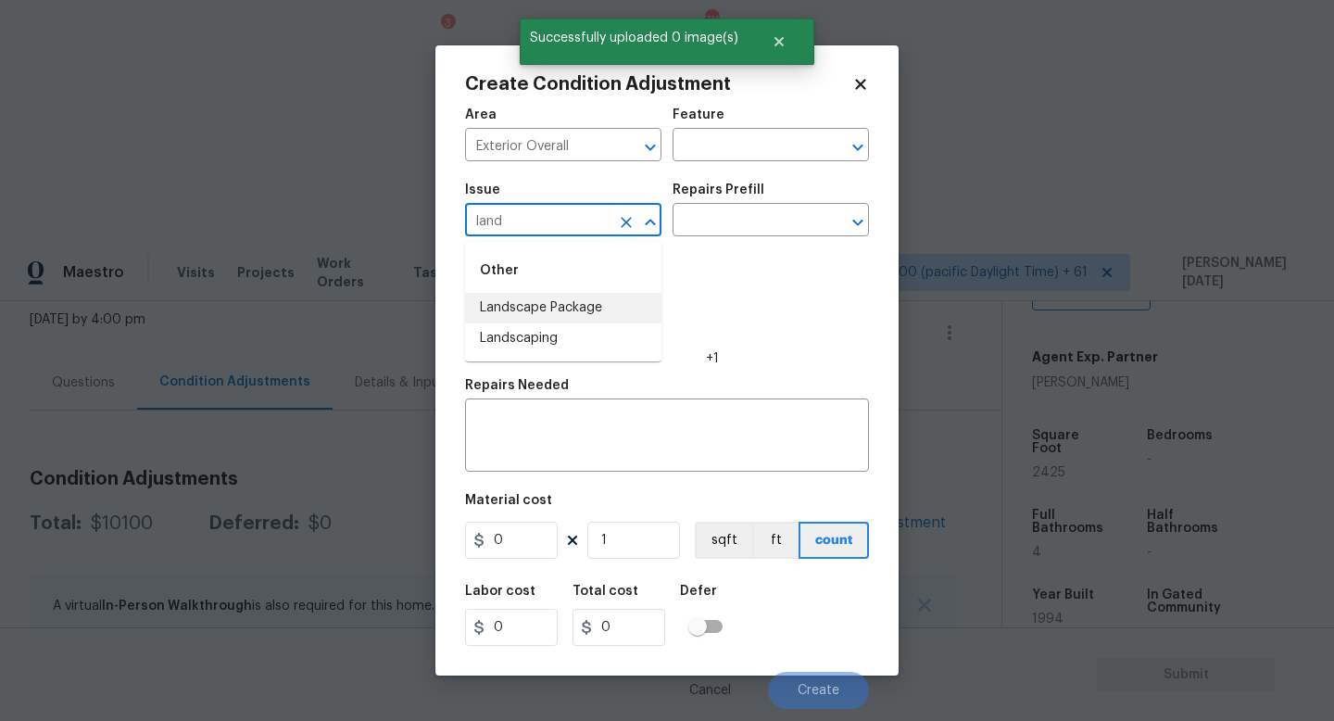
click at [605, 311] on li "Landscape Package" at bounding box center [563, 308] width 196 height 31
type input "Landscape Package"
click at [759, 221] on input "text" at bounding box center [745, 222] width 145 height 29
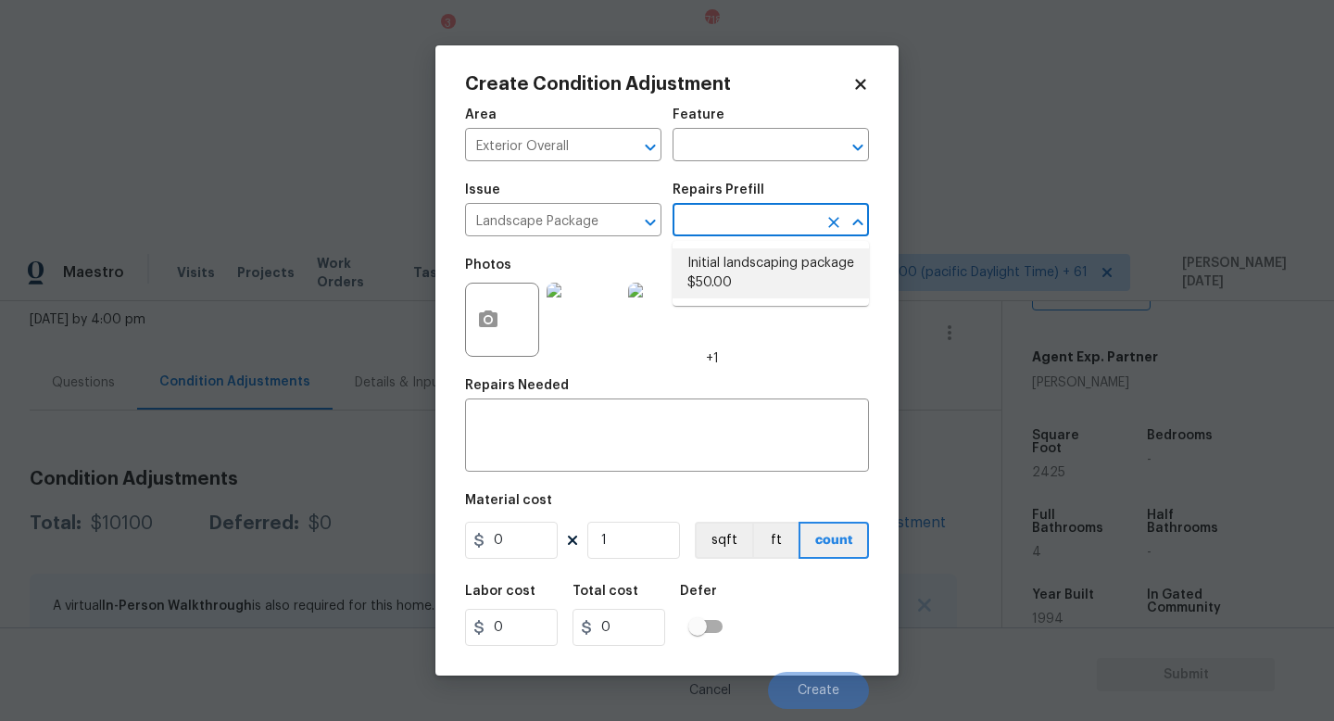
click at [756, 285] on li "Initial landscaping package $50.00" at bounding box center [771, 273] width 196 height 50
type input "Home Readiness Packages"
type textarea "Mowing of grass up to 6" in height. Mow, edge along driveways & sidewalks, trim…"
type input "50"
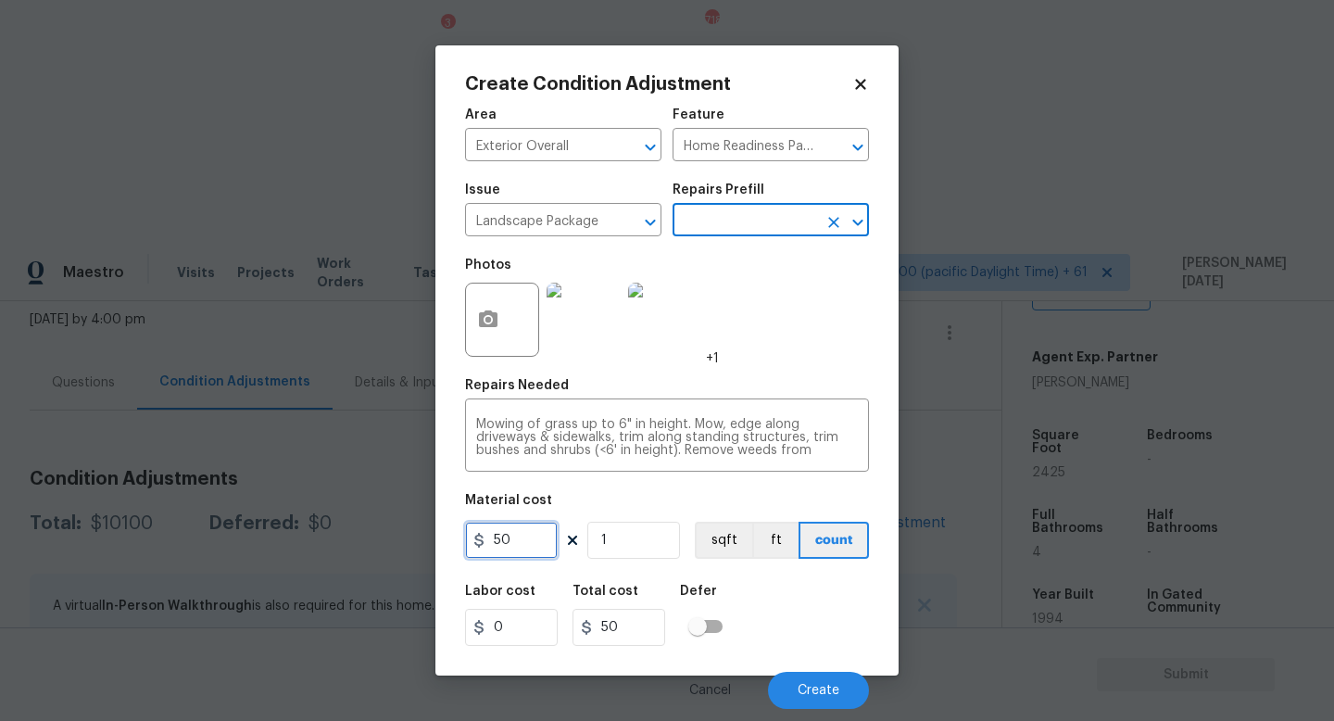
drag, startPoint x: 534, startPoint y: 540, endPoint x: 331, endPoint y: 535, distance: 203.0
click at [331, 535] on div "Create Condition Adjustment Area Exterior Overall ​ Feature Home Readiness Pack…" at bounding box center [667, 360] width 1334 height 721
type input "1500"
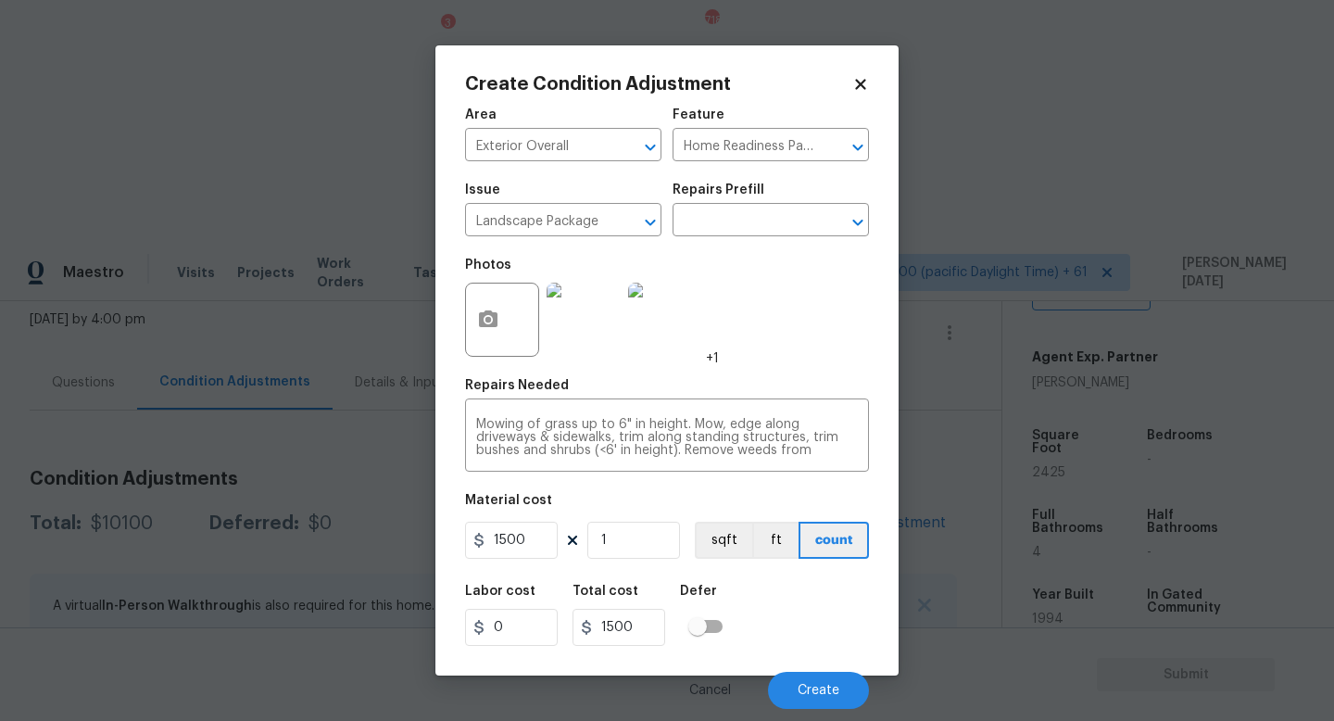
click at [830, 303] on div "Photos +1" at bounding box center [667, 307] width 404 height 120
click at [807, 691] on span "Create" at bounding box center [819, 691] width 42 height 14
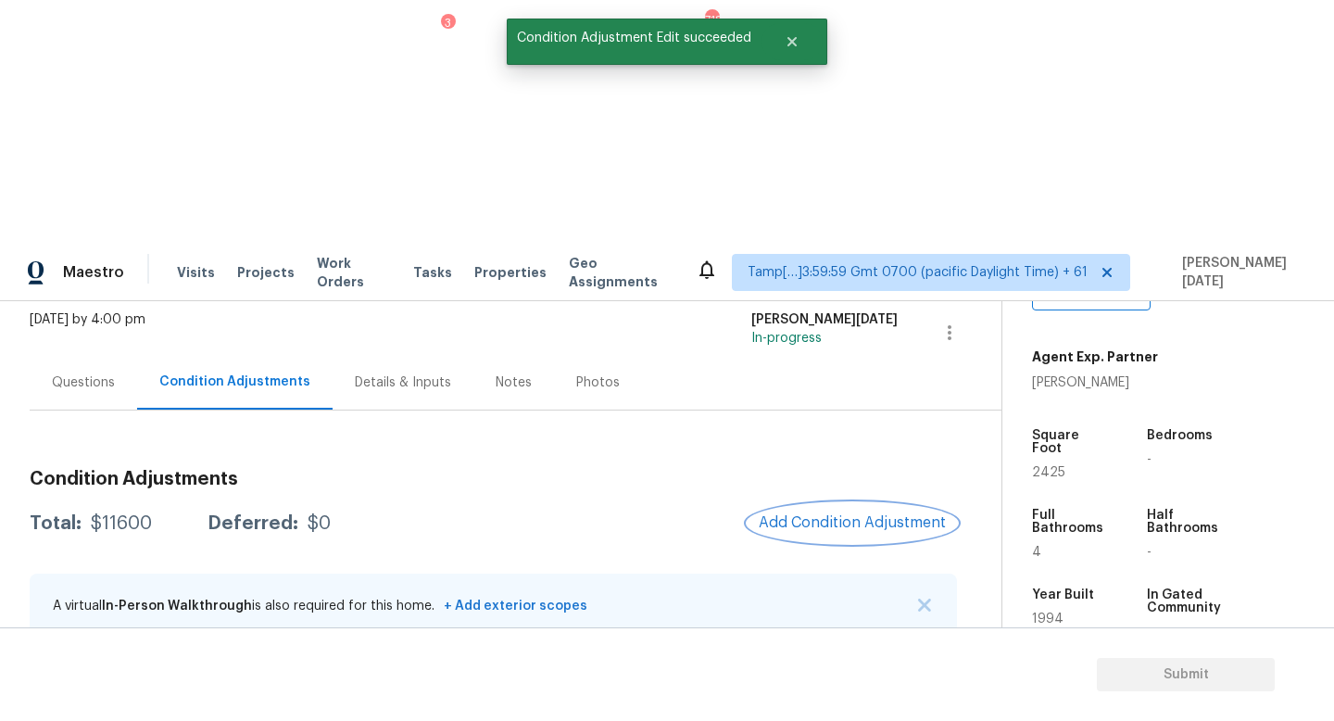
click at [808, 514] on span "Add Condition Adjustment" at bounding box center [852, 522] width 187 height 17
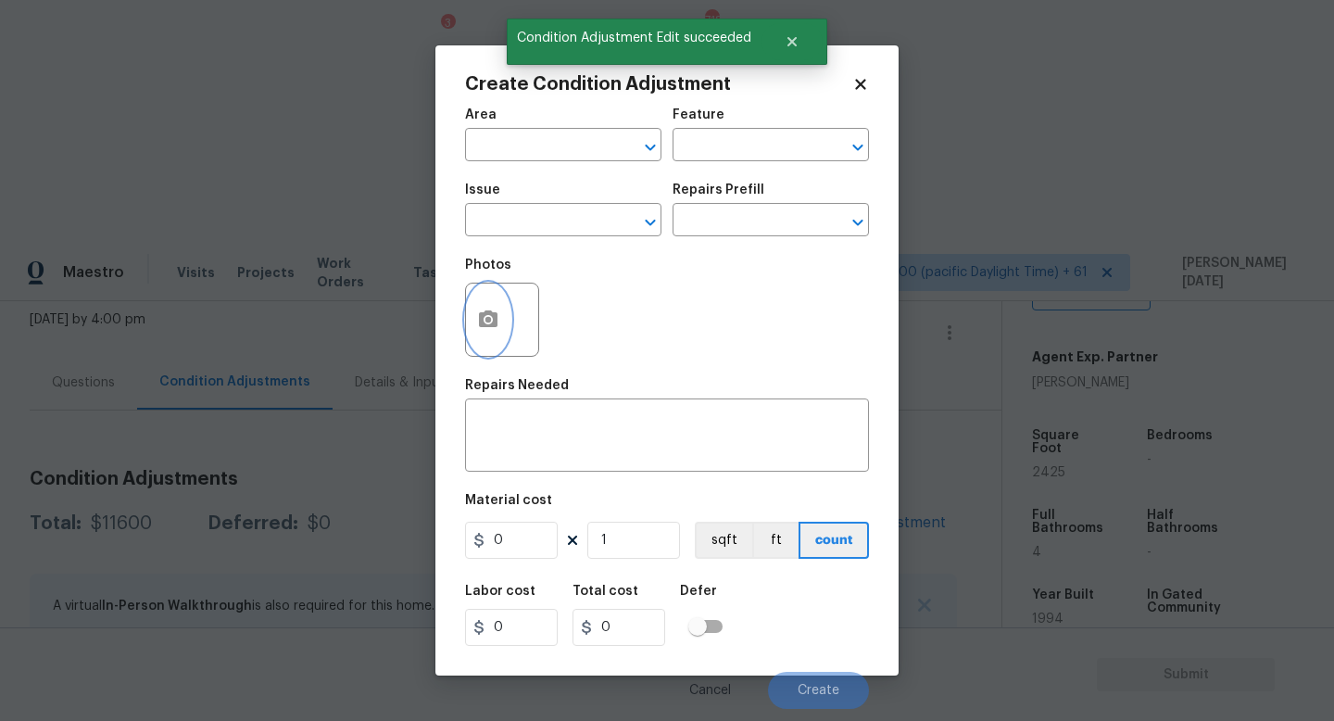
click at [489, 324] on icon "button" at bounding box center [488, 318] width 19 height 17
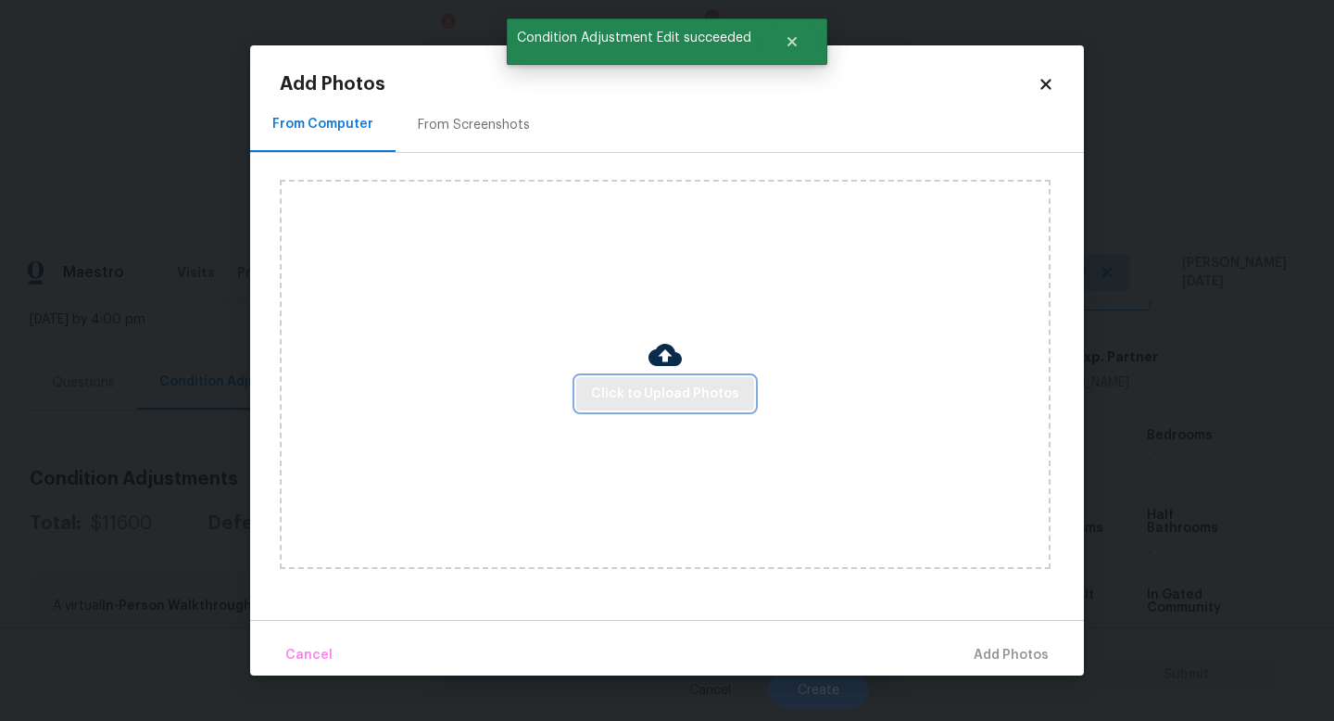
click at [650, 384] on span "Click to Upload Photos" at bounding box center [665, 394] width 148 height 23
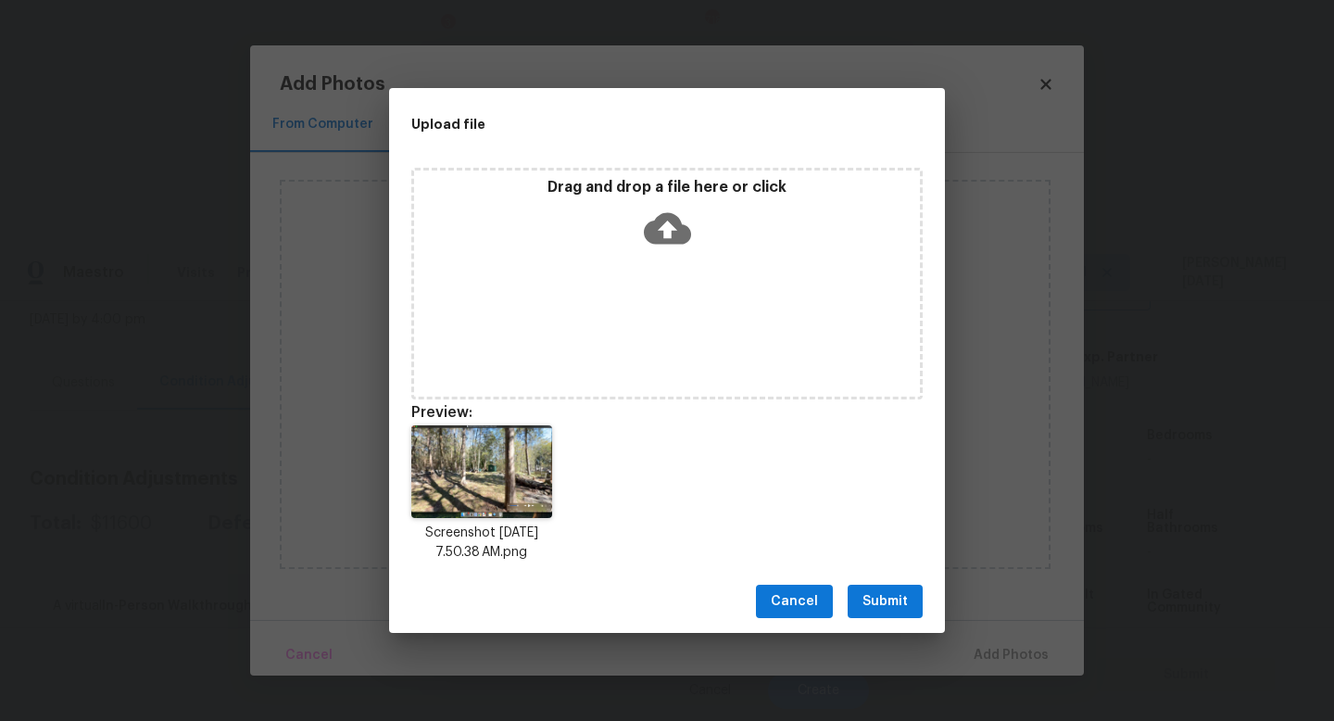
click at [878, 588] on button "Submit" at bounding box center [885, 602] width 75 height 34
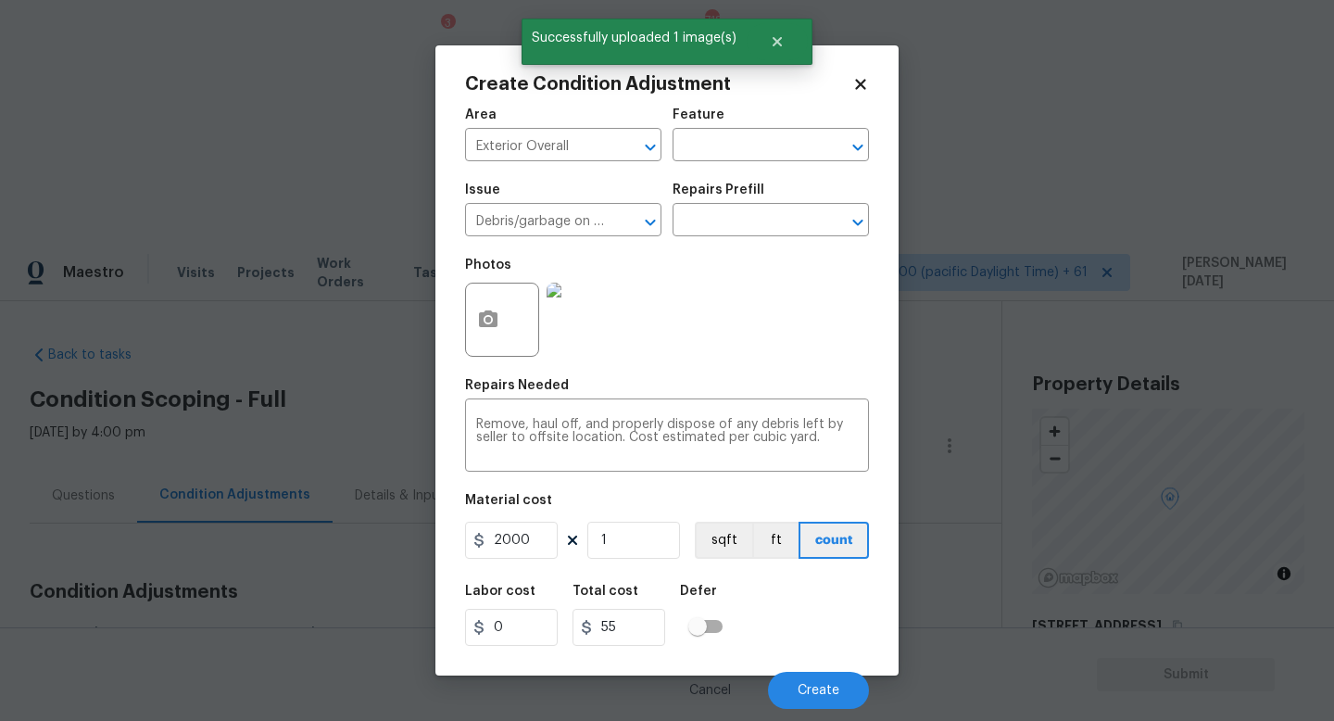
scroll to position [395, 0]
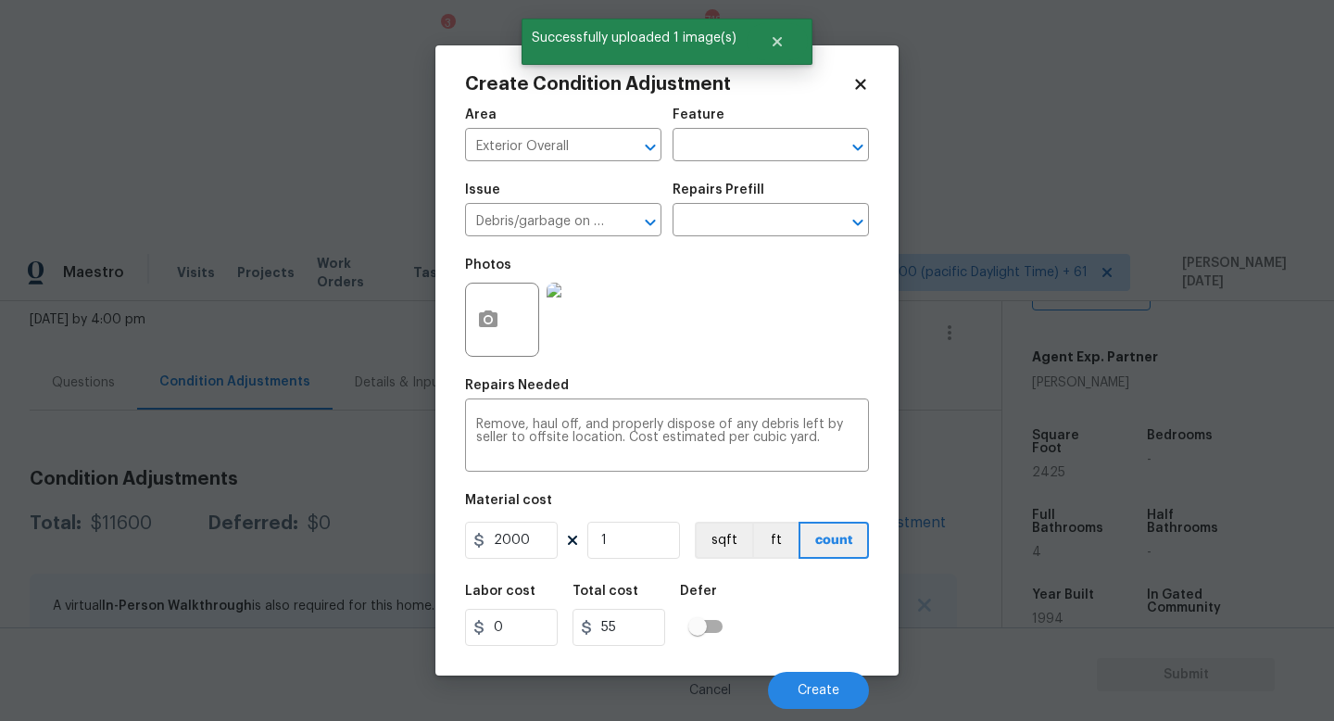
type input "2000"
click at [765, 300] on div "Photos" at bounding box center [667, 307] width 404 height 120
type input "2000"
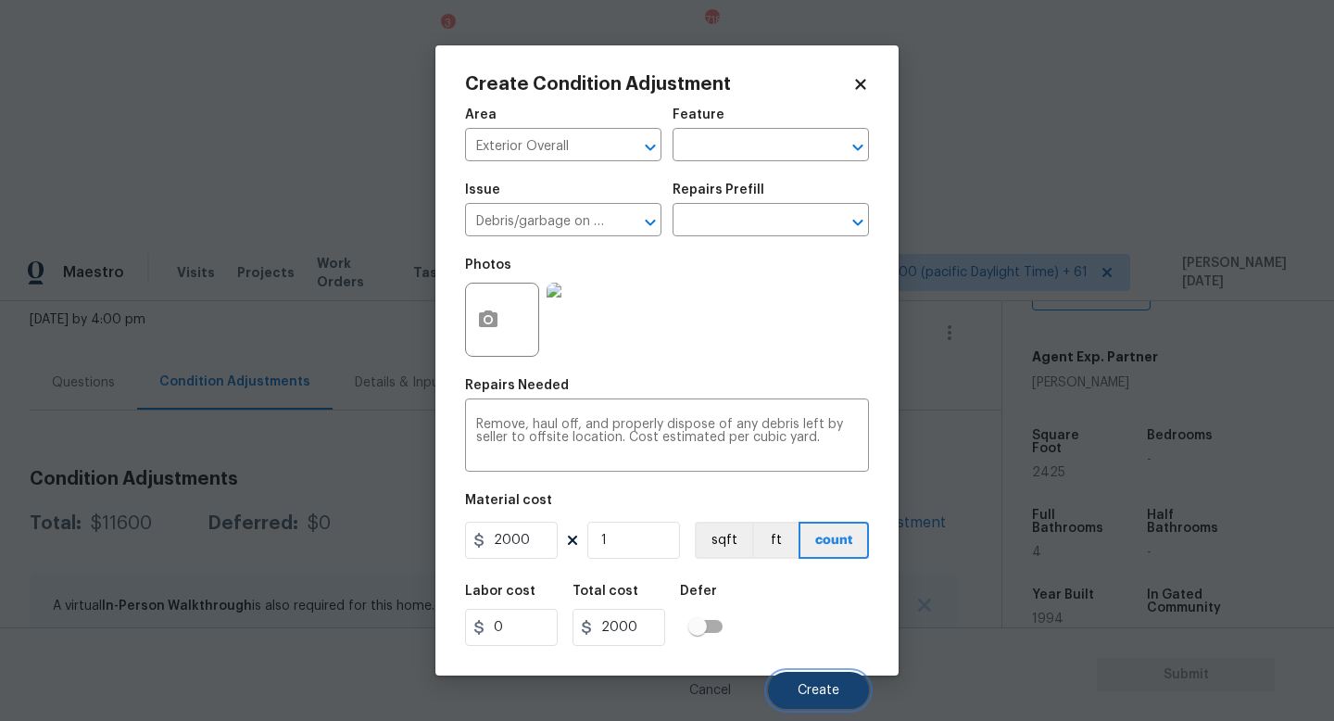
click at [799, 706] on button "Create" at bounding box center [818, 690] width 101 height 37
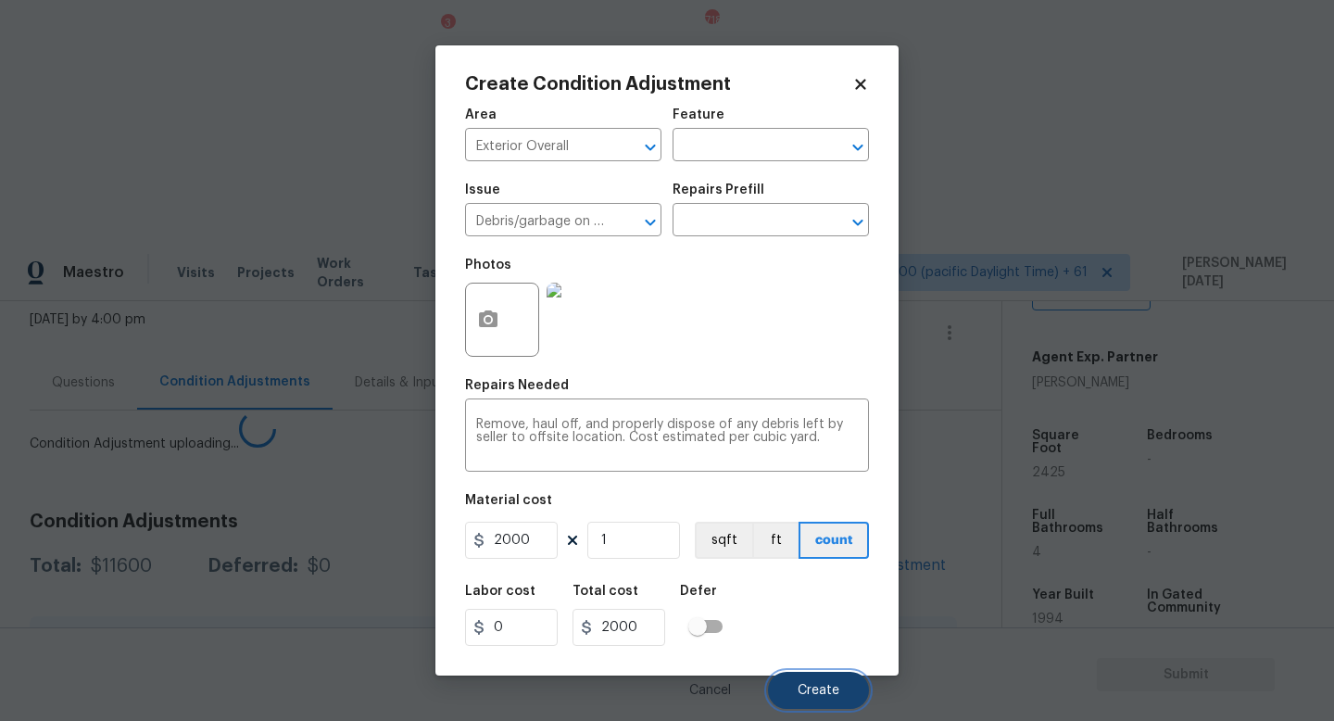
click at [822, 687] on span "Create" at bounding box center [819, 691] width 42 height 14
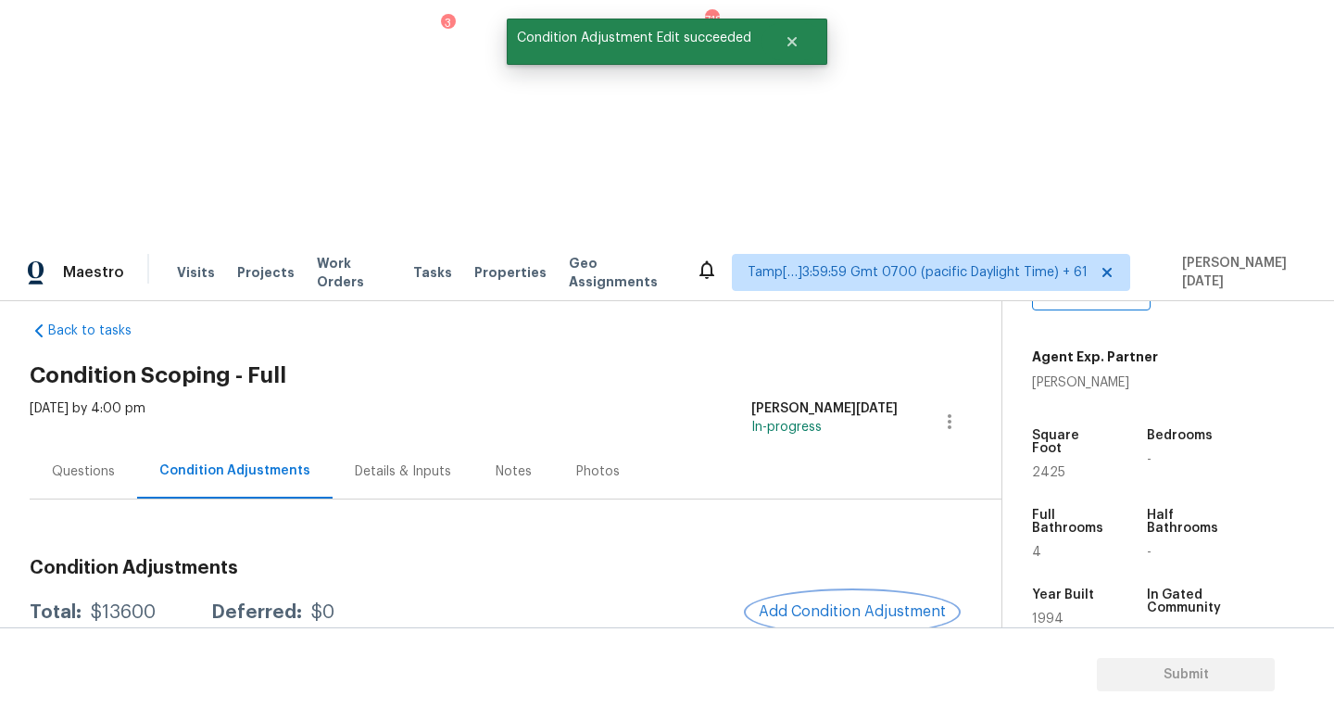
scroll to position [18, 0]
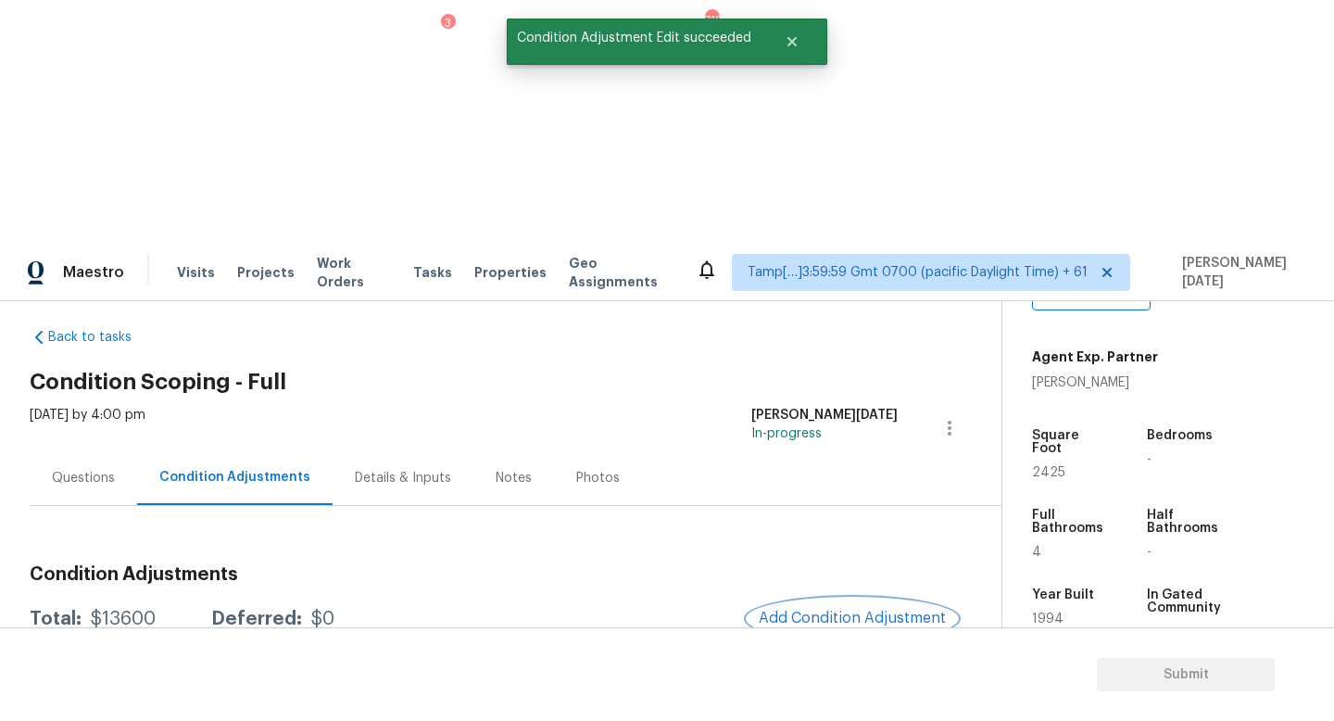
click at [794, 610] on span "Add Condition Adjustment" at bounding box center [852, 618] width 187 height 17
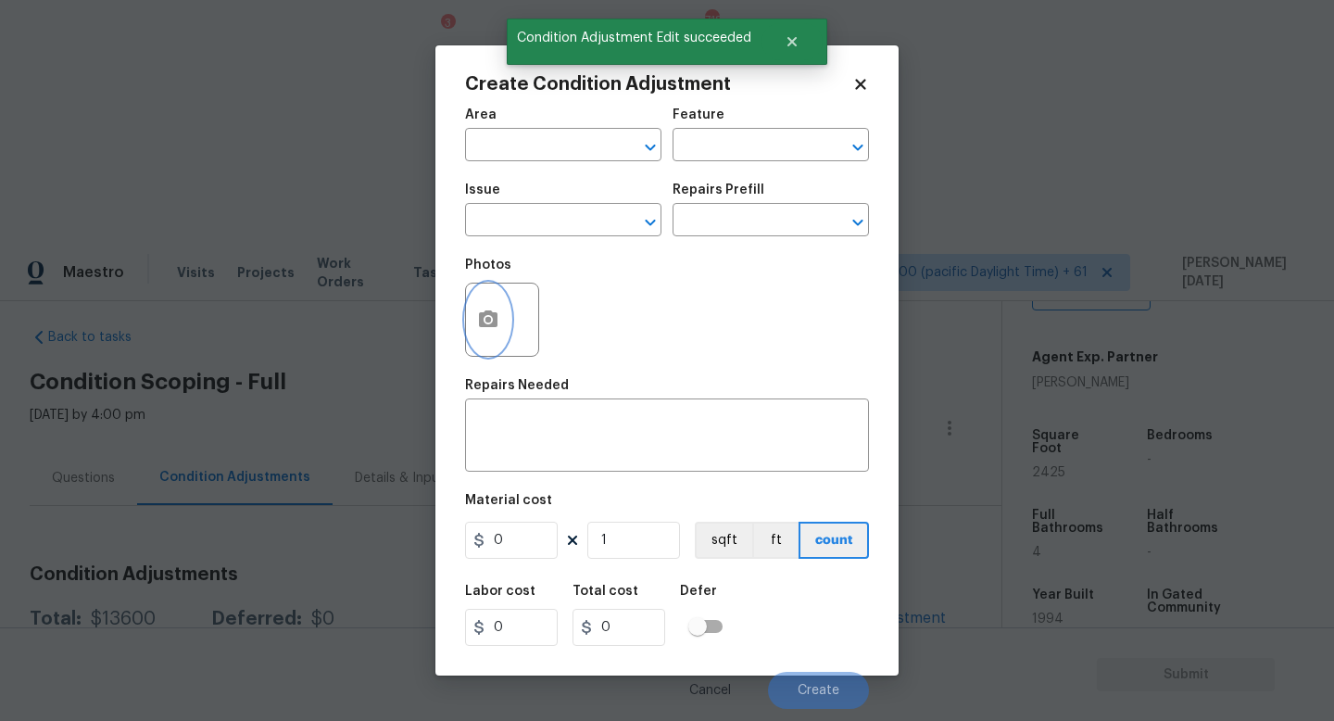
click at [473, 322] on button "button" at bounding box center [488, 320] width 44 height 72
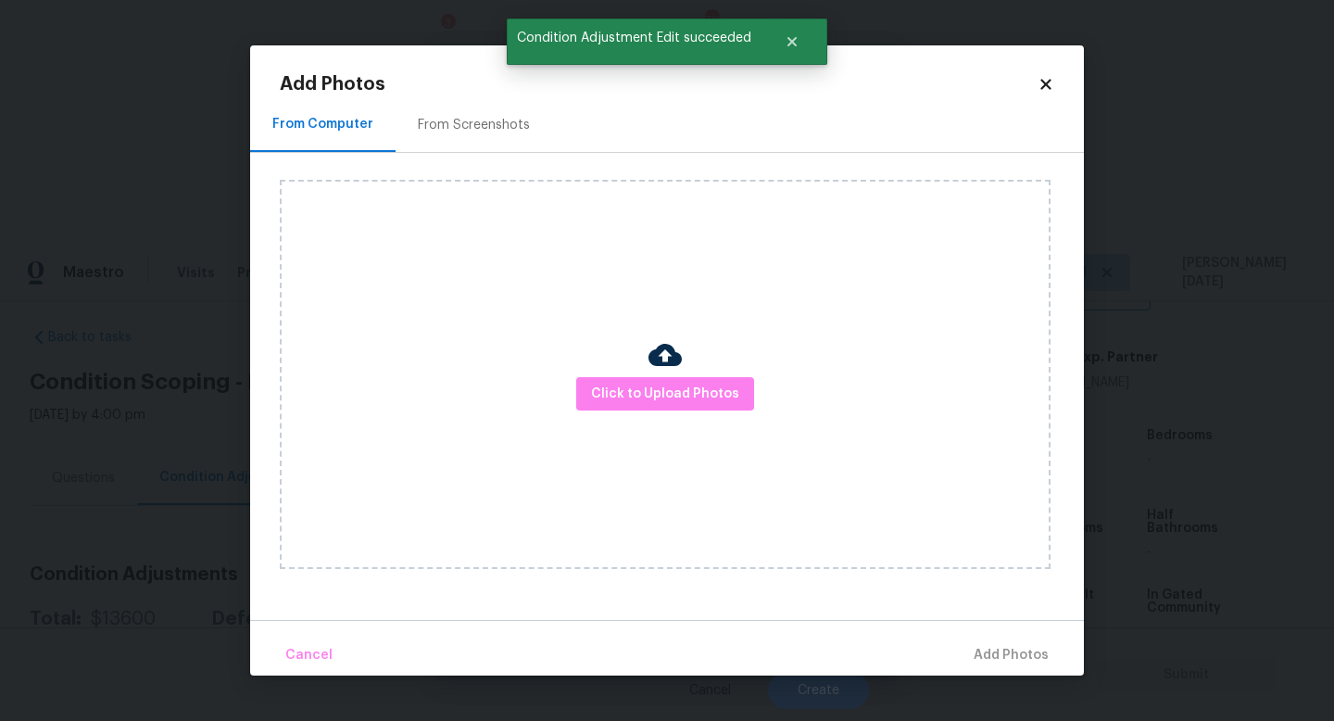
click at [468, 135] on div "From Screenshots" at bounding box center [474, 124] width 157 height 55
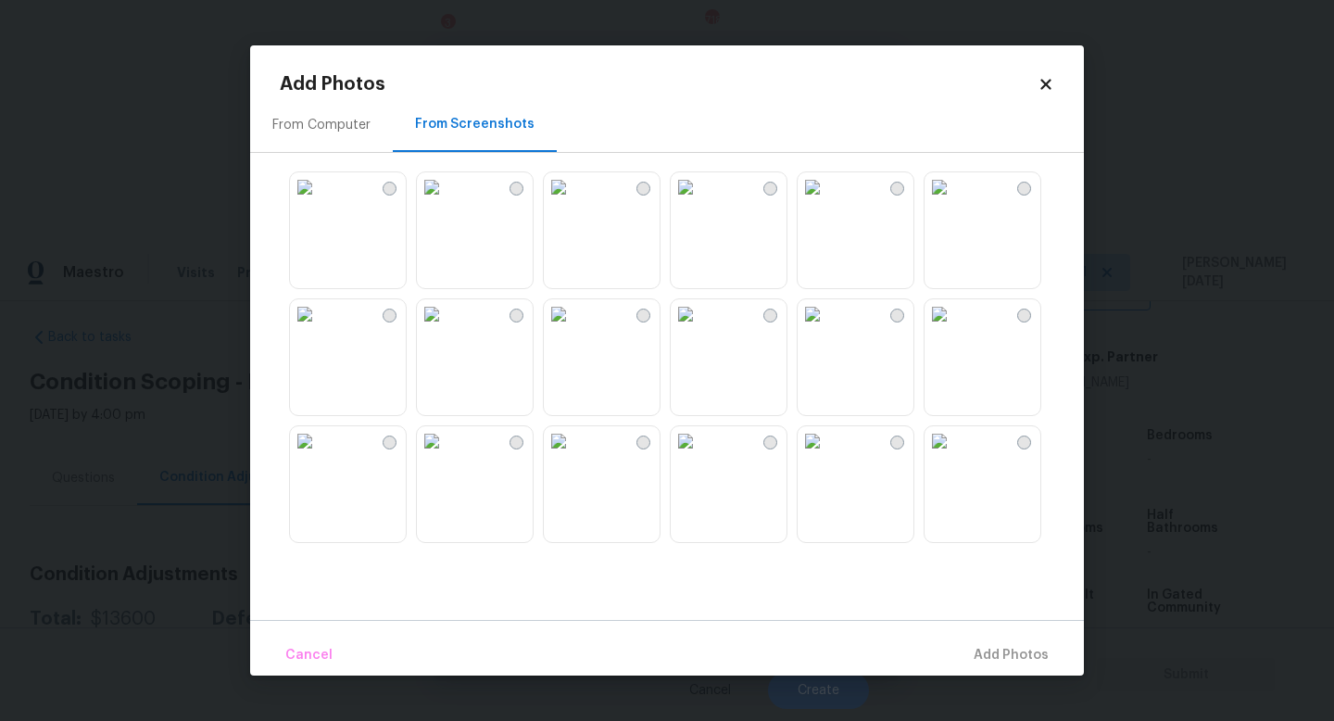
click at [574, 329] on img at bounding box center [559, 314] width 30 height 30
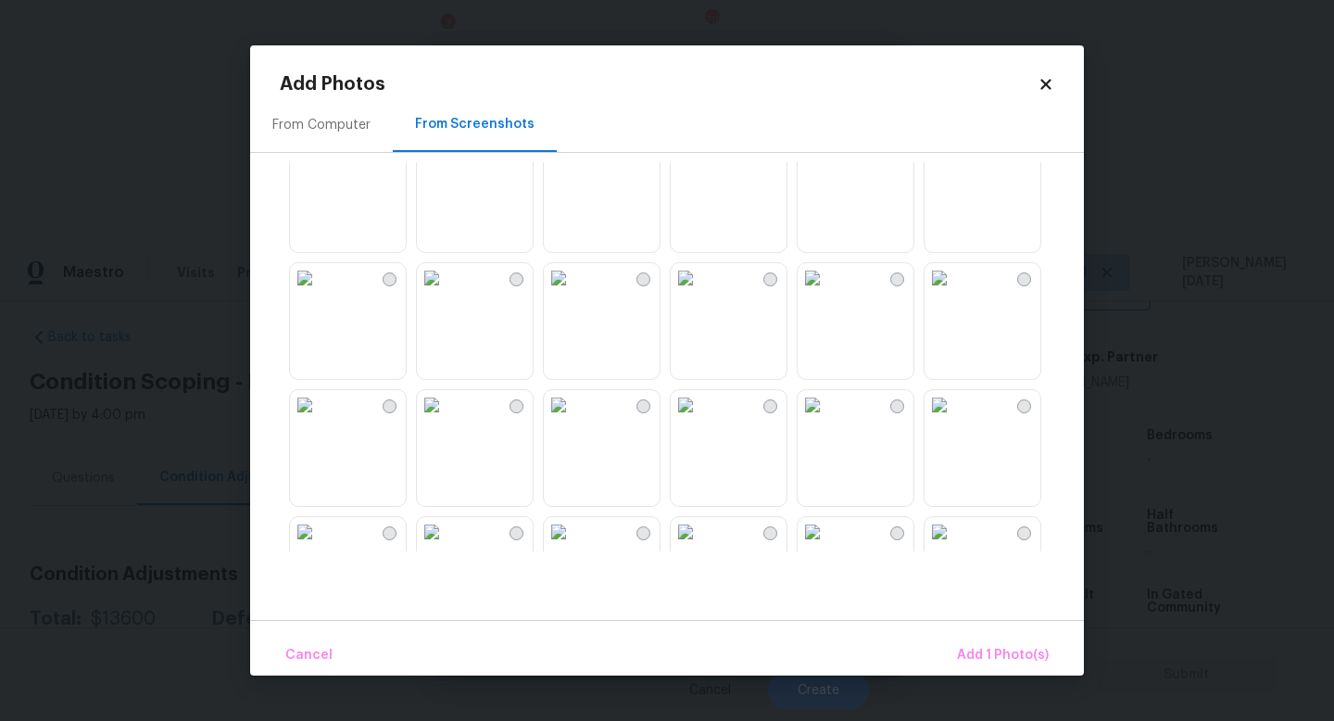
scroll to position [292, 0]
click at [320, 418] on img at bounding box center [305, 403] width 30 height 30
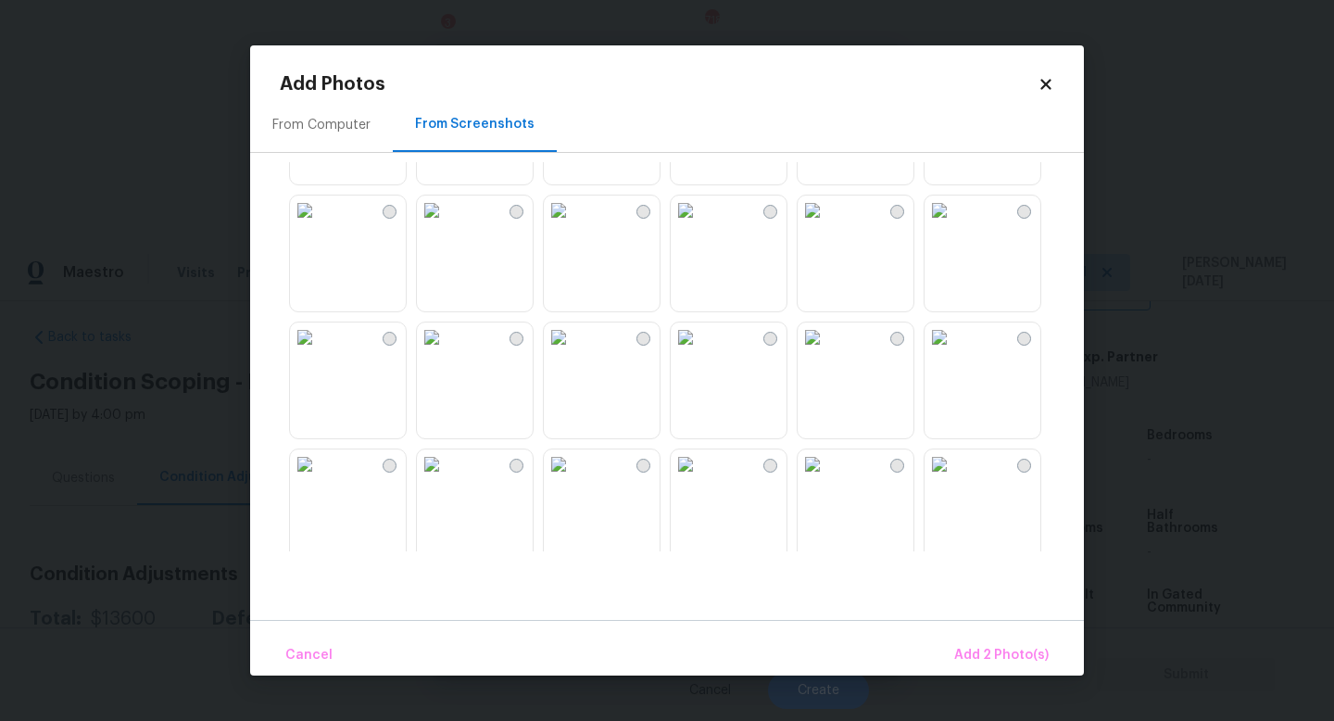
scroll to position [999, 0]
click at [700, 346] on img at bounding box center [686, 331] width 30 height 30
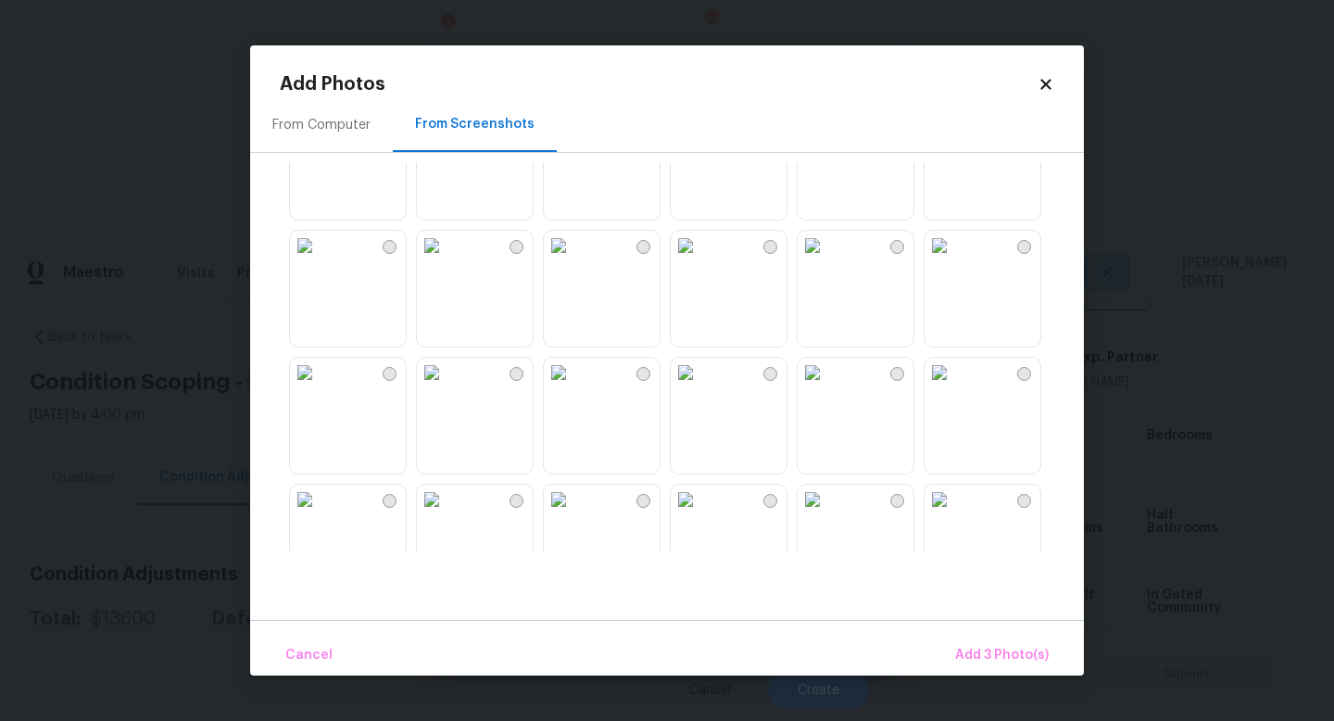
scroll to position [1492, 0]
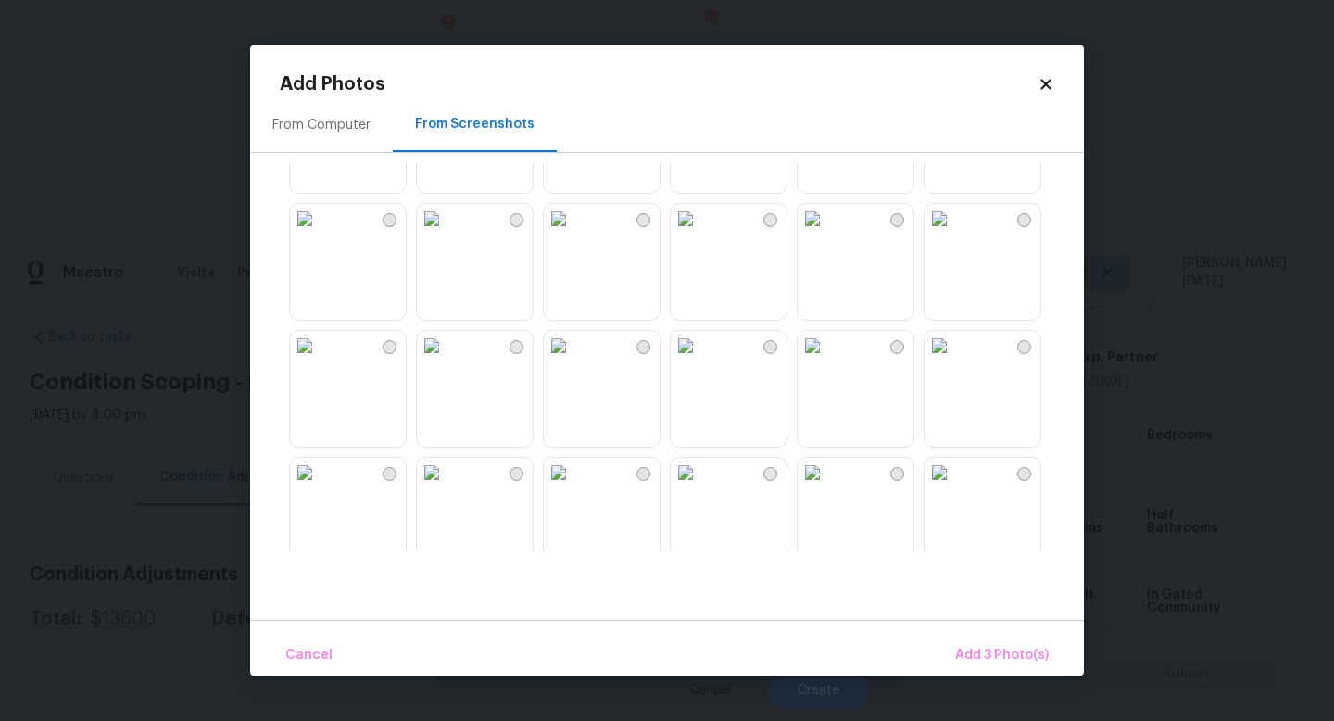
click at [574, 360] on img at bounding box center [559, 346] width 30 height 30
click at [924, 379] on div at bounding box center [983, 389] width 118 height 118
click at [574, 360] on img at bounding box center [559, 346] width 30 height 30
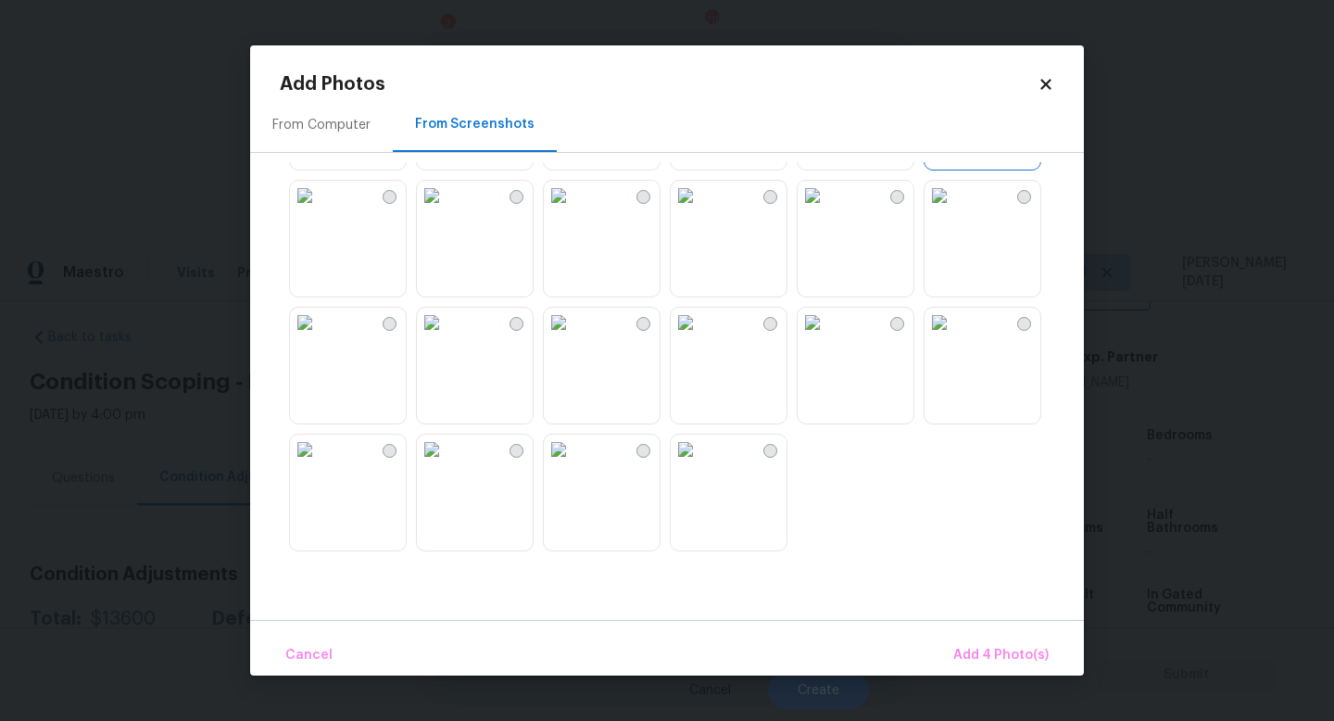
click at [417, 210] on img at bounding box center [432, 196] width 30 height 30
click at [574, 337] on img at bounding box center [559, 323] width 30 height 30
click at [574, 464] on img at bounding box center [559, 450] width 30 height 30
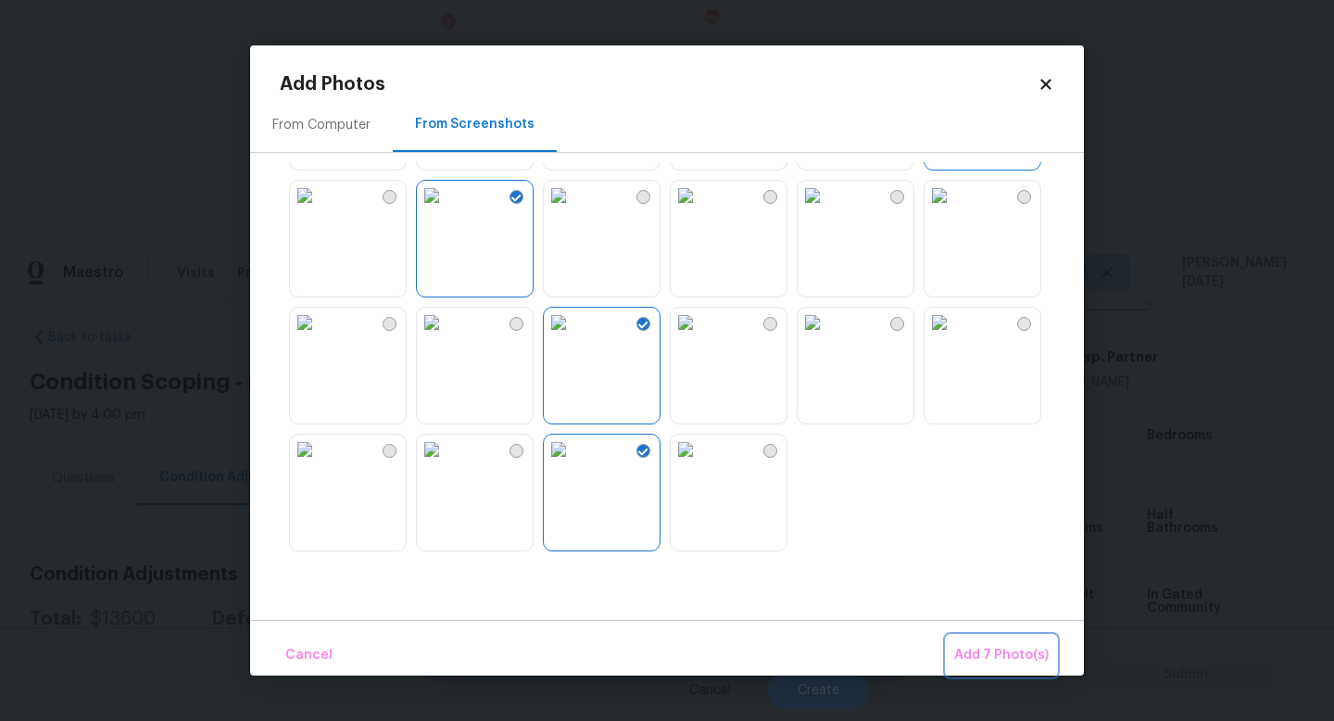
click at [1010, 637] on button "Add 7 Photo(s)" at bounding box center [1001, 656] width 109 height 40
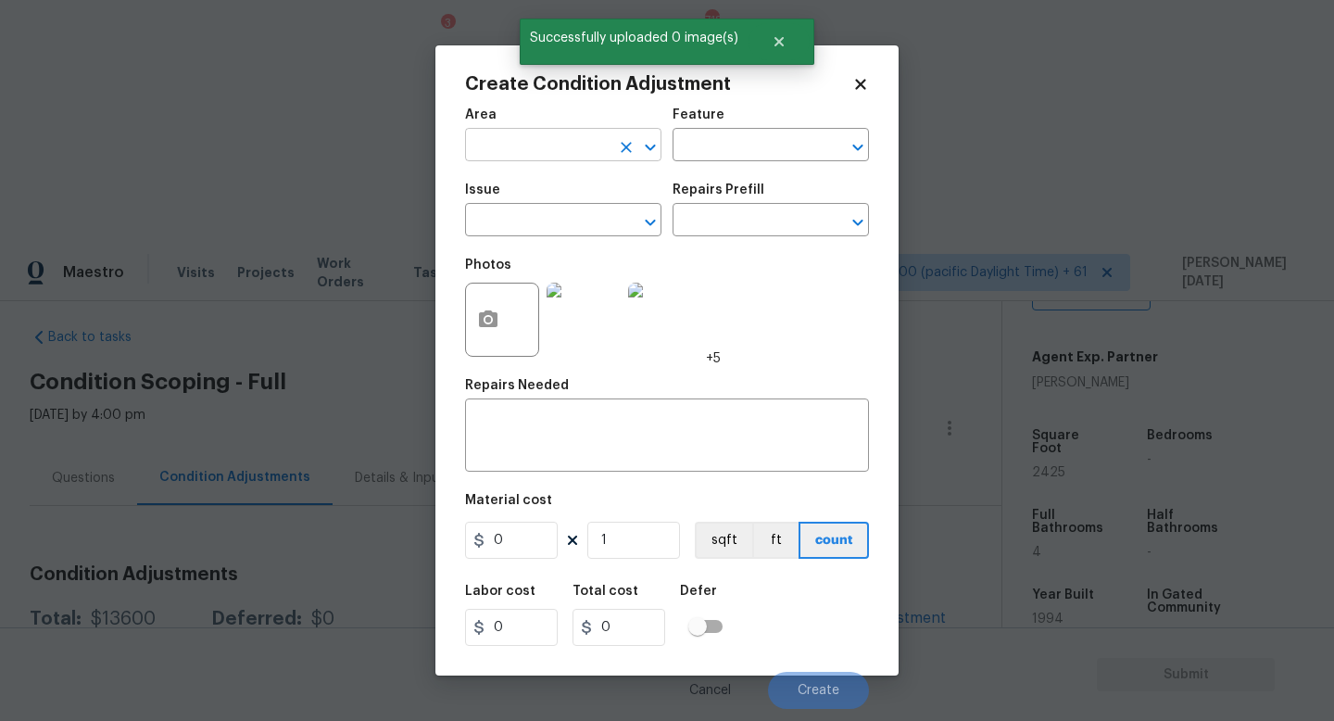
click at [528, 149] on input "text" at bounding box center [537, 146] width 145 height 29
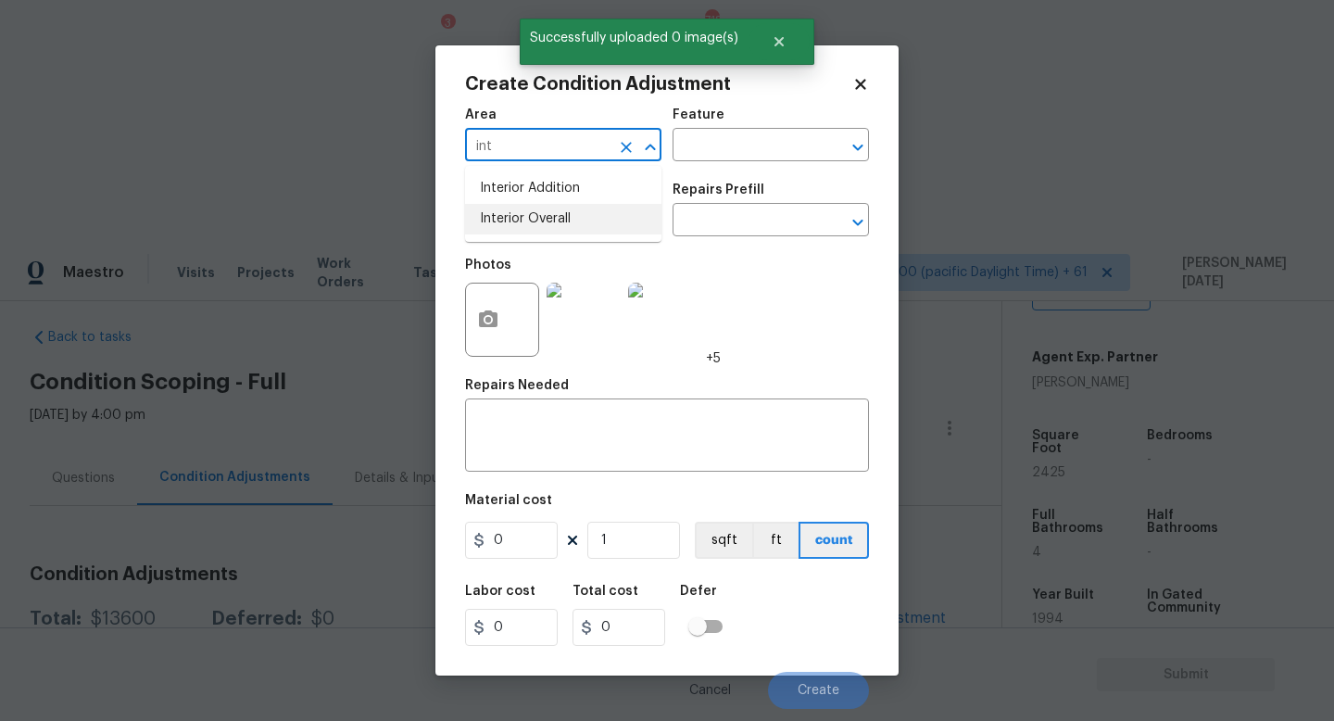
click at [543, 214] on li "Interior Overall" at bounding box center [563, 219] width 196 height 31
type input "Interior Overall"
click at [543, 214] on input "text" at bounding box center [537, 222] width 145 height 29
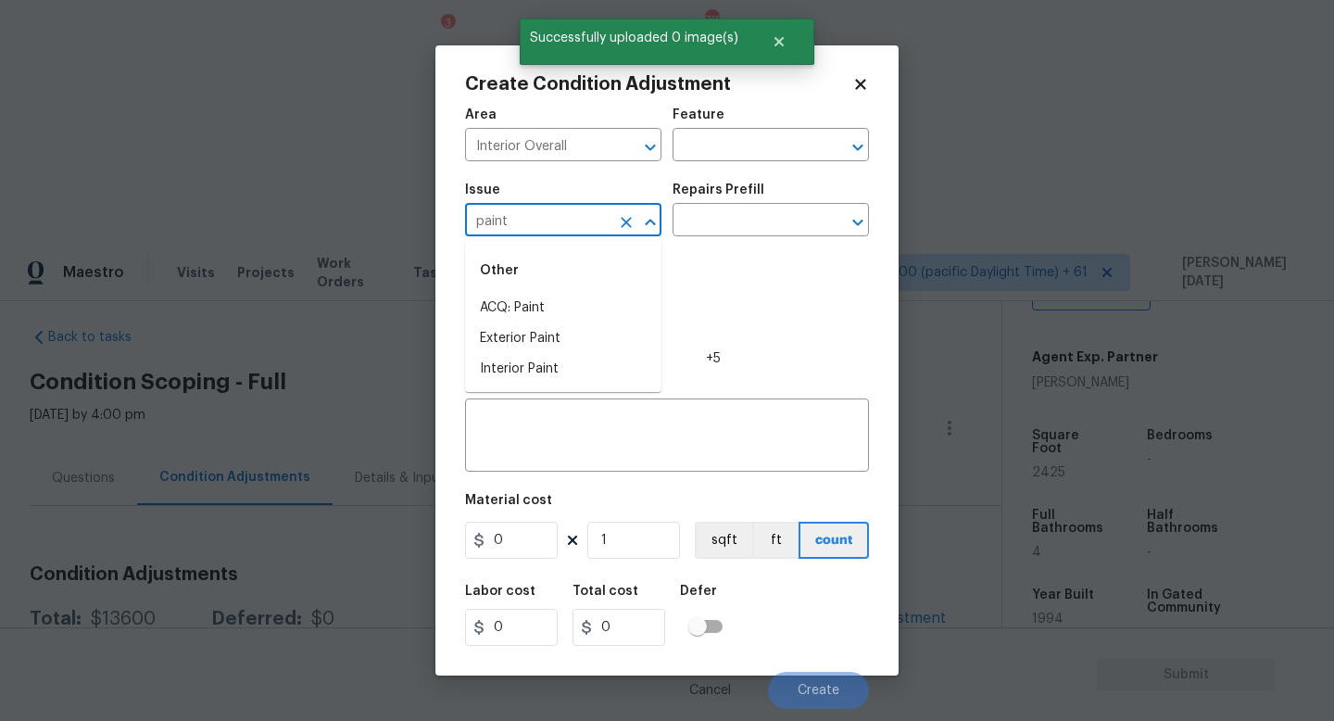
click at [548, 296] on li "ACQ: Paint" at bounding box center [563, 308] width 196 height 31
type input "ACQ: Paint"
click at [739, 227] on input "text" at bounding box center [745, 222] width 145 height 29
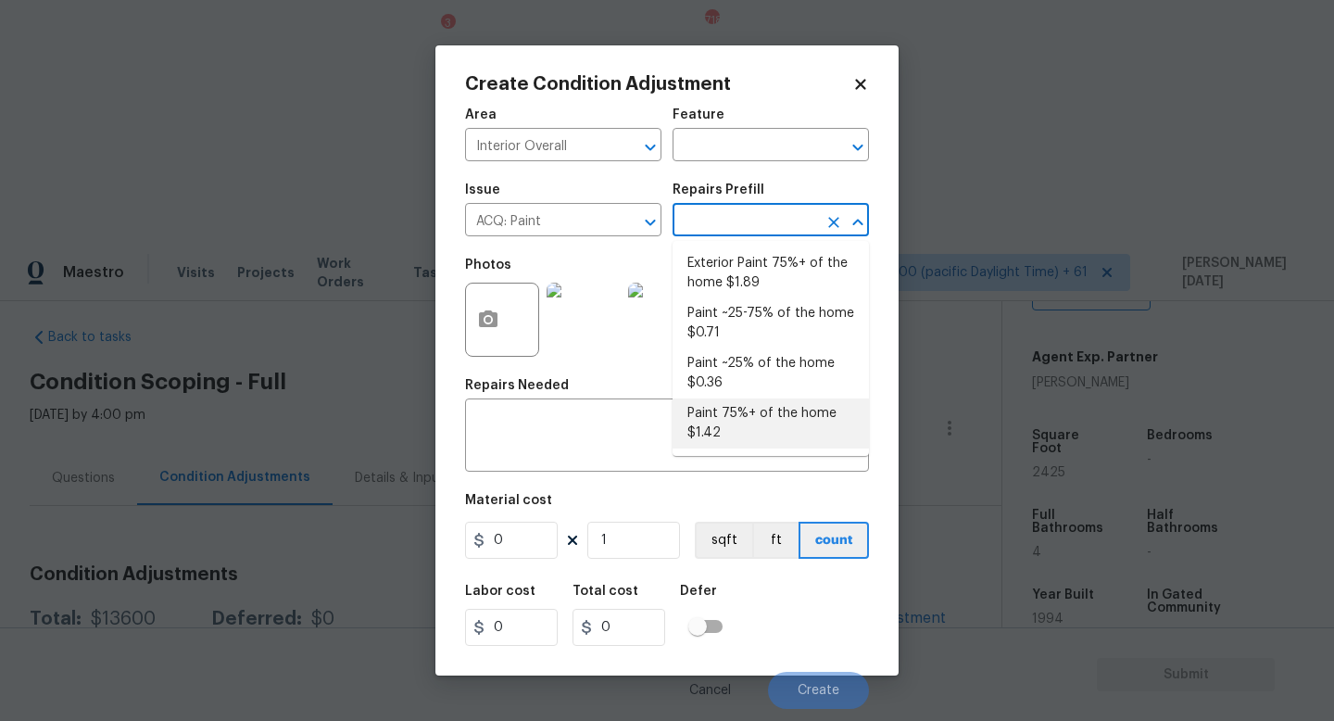
click at [761, 410] on li "Paint 75%+ of the home $1.42" at bounding box center [771, 423] width 196 height 50
type input "Acquisition"
type textarea "Acquisition Scope: 75%+ of the home will likely require interior paint"
type input "1.42"
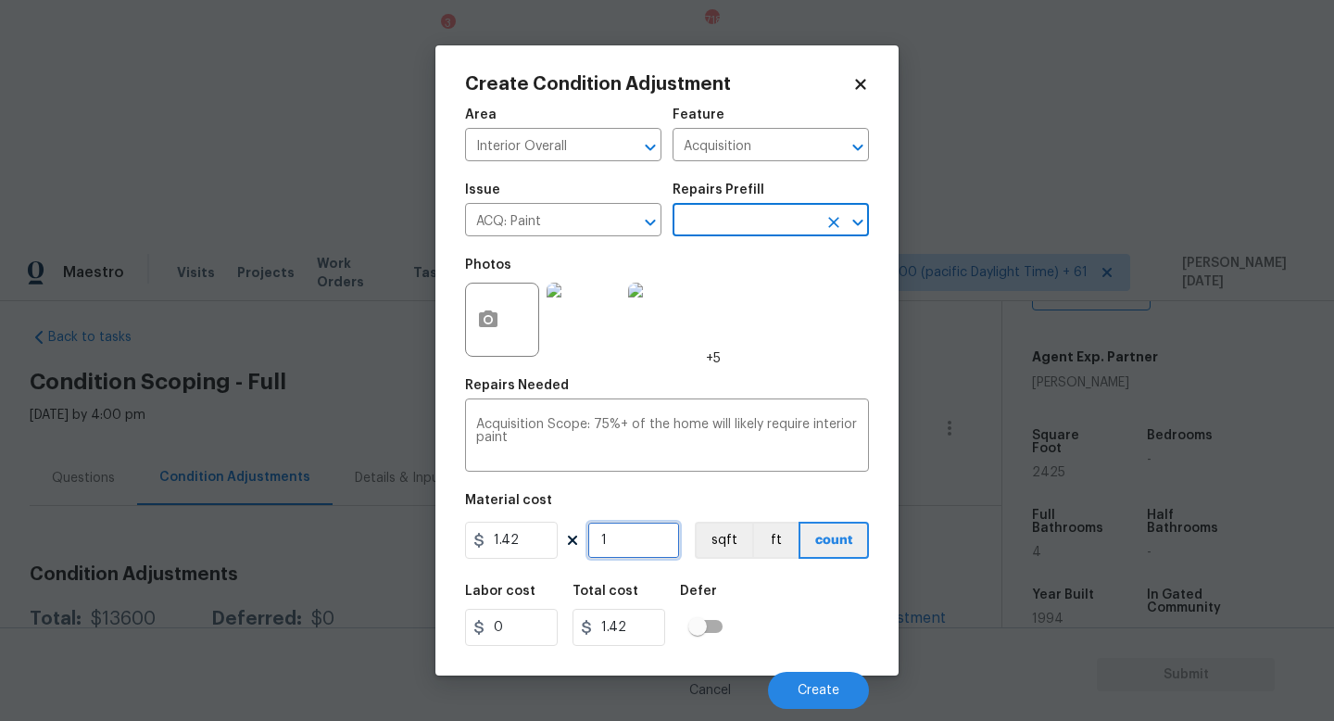
click at [640, 554] on input "1" at bounding box center [633, 540] width 93 height 37
type input "0"
paste input "2425"
type input "2425"
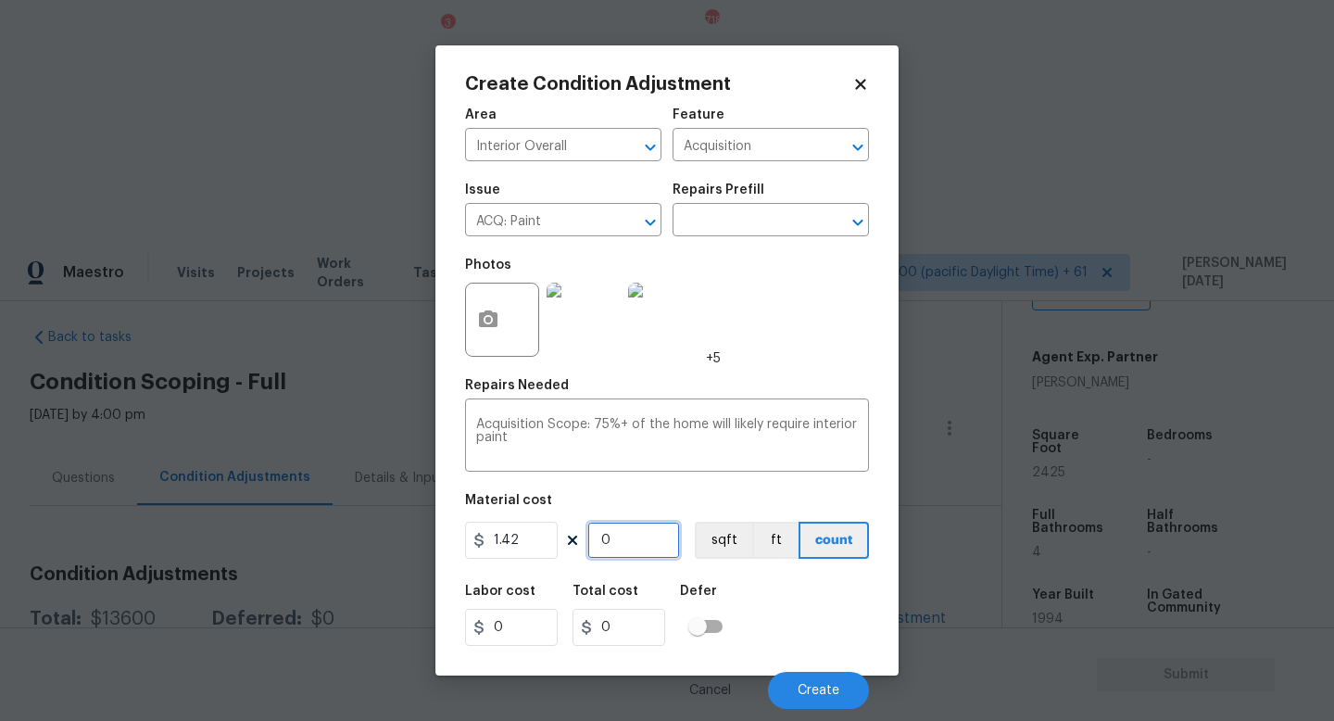
type input "3443.5"
type input "2425"
click at [805, 682] on button "Create" at bounding box center [818, 690] width 101 height 37
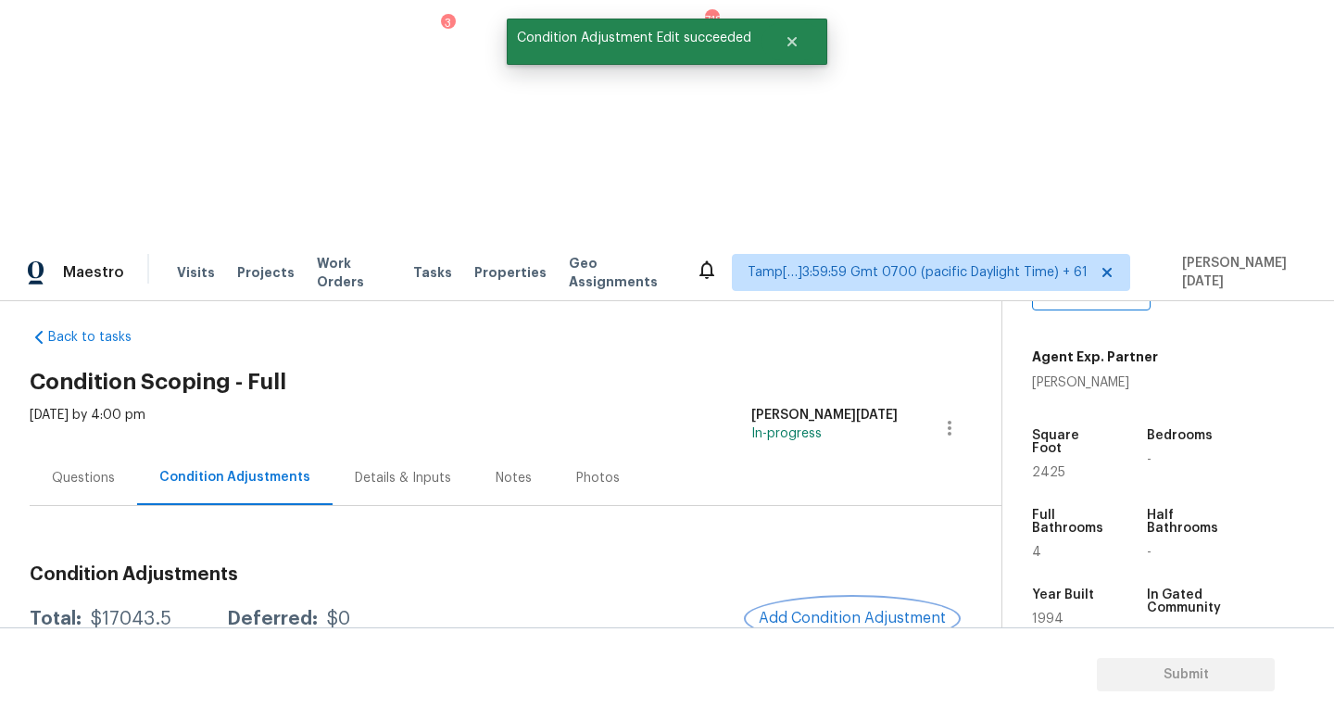
click at [830, 610] on span "Add Condition Adjustment" at bounding box center [852, 618] width 187 height 17
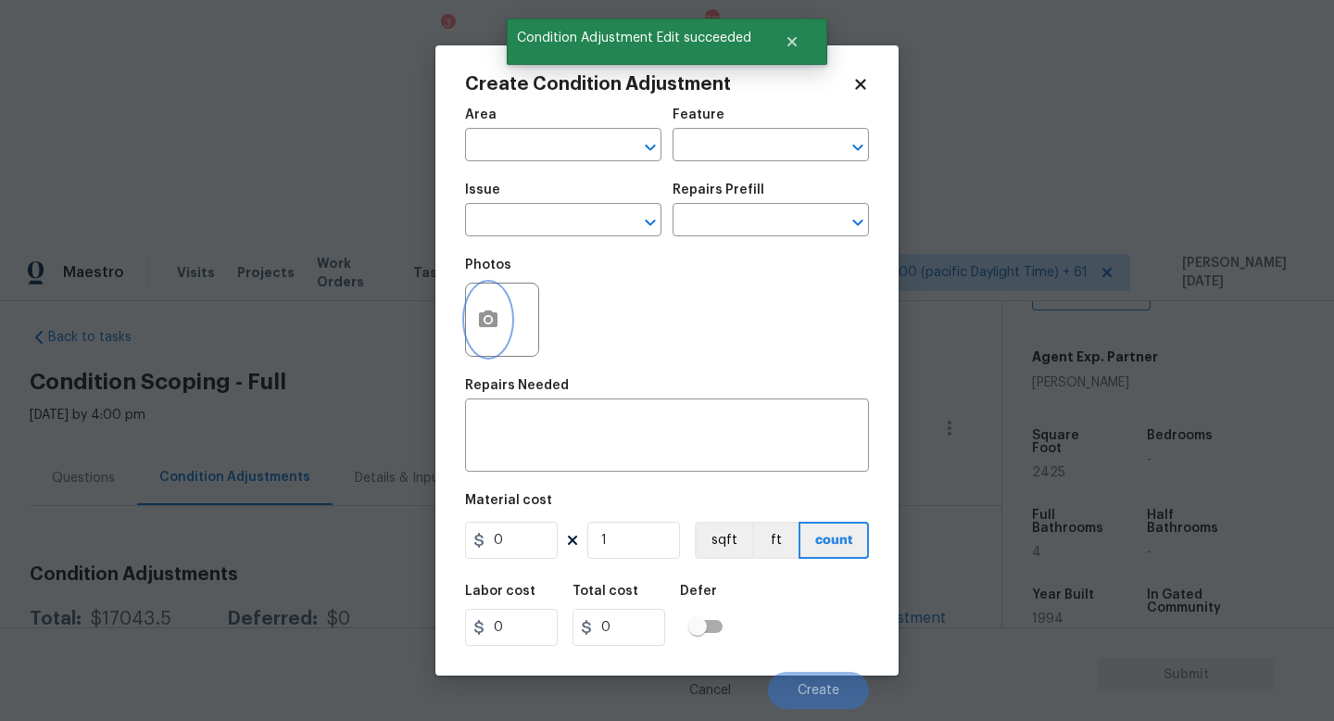
click at [473, 321] on button "button" at bounding box center [488, 320] width 44 height 72
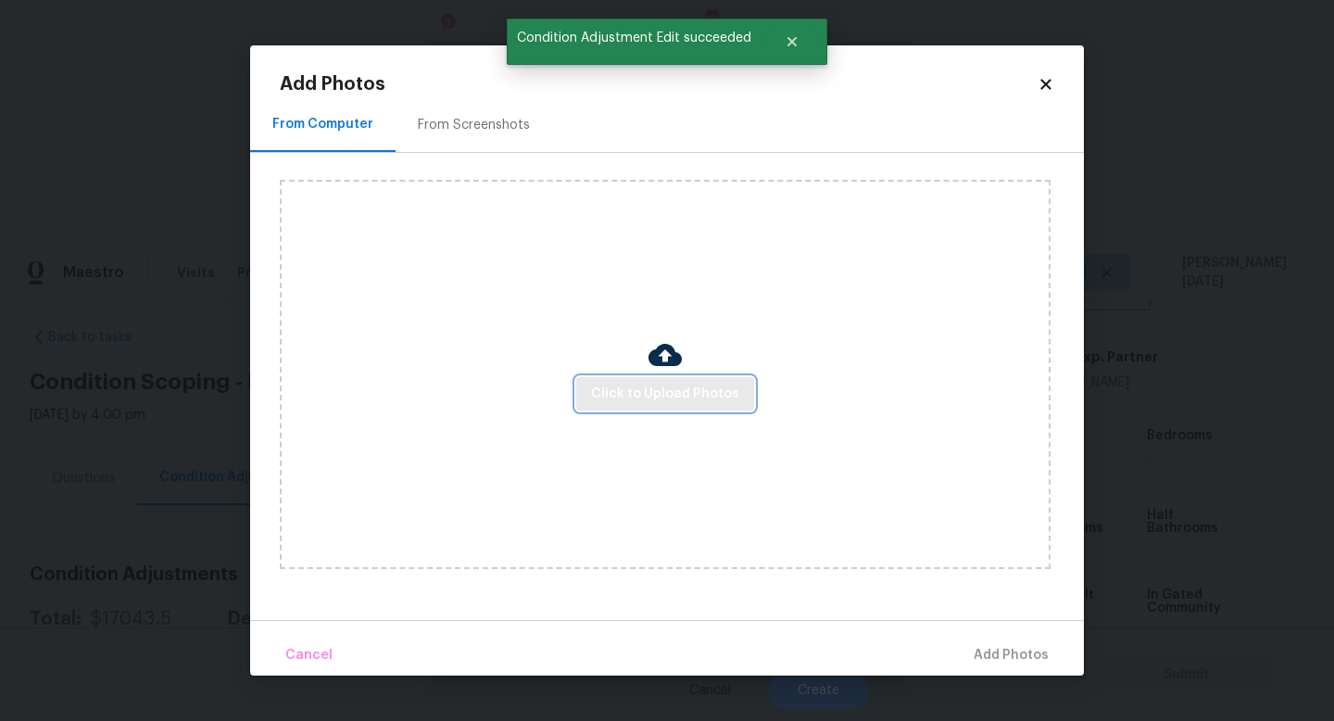
click at [653, 393] on span "Click to Upload Photos" at bounding box center [665, 394] width 148 height 23
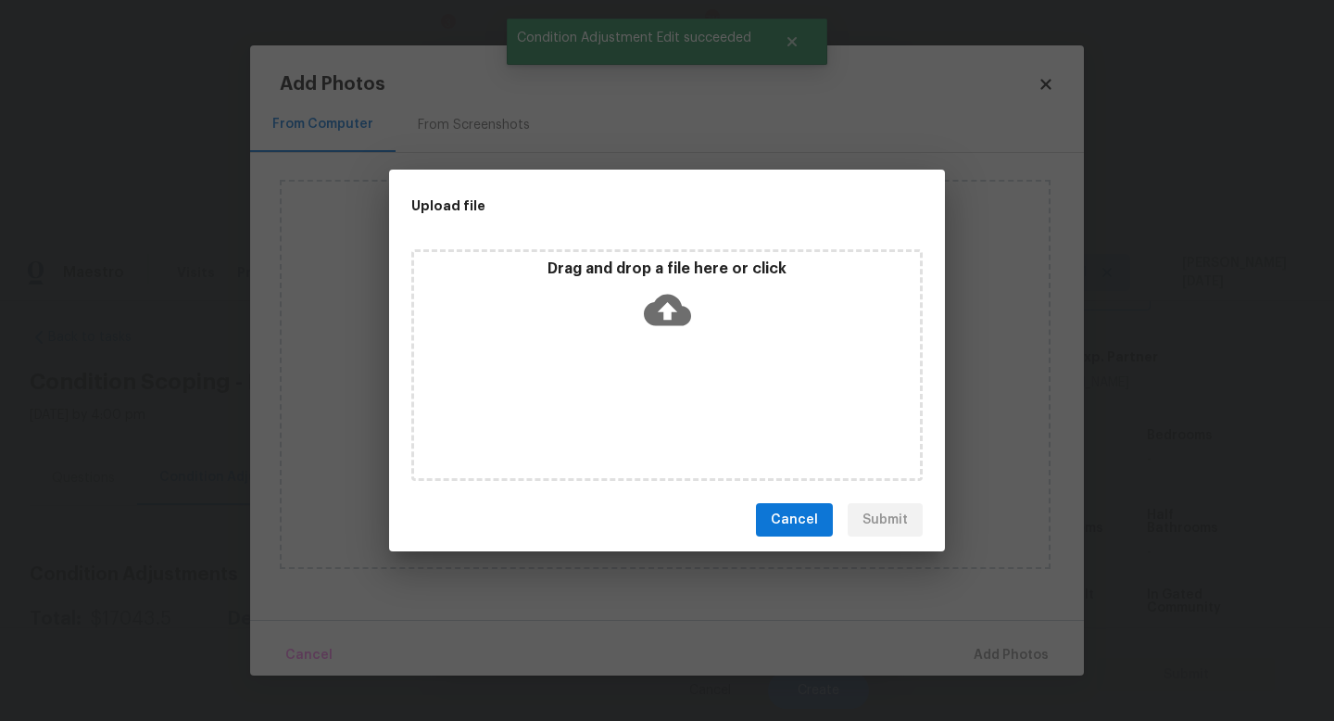
click at [653, 393] on div "Drag and drop a file here or click" at bounding box center [666, 365] width 511 height 232
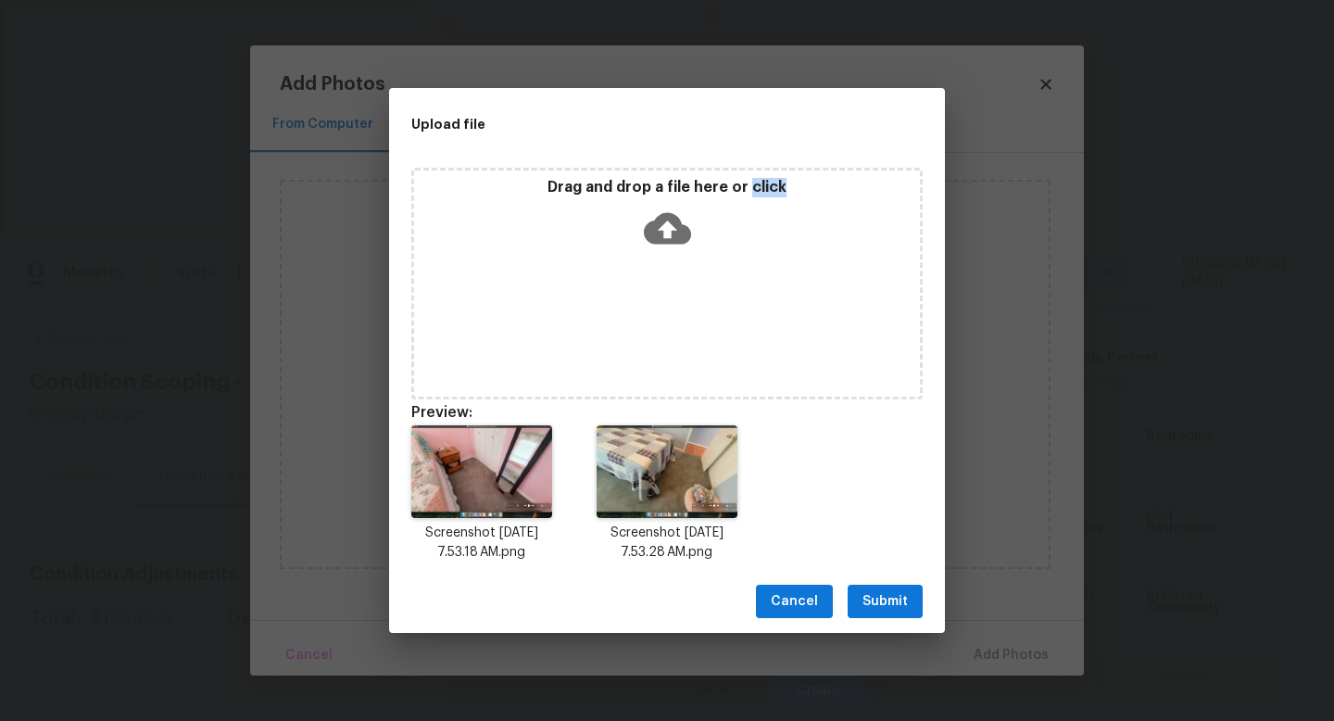
click at [622, 251] on div "Drag and drop a file here or click" at bounding box center [667, 218] width 506 height 80
click at [884, 601] on span "Submit" at bounding box center [885, 601] width 45 height 23
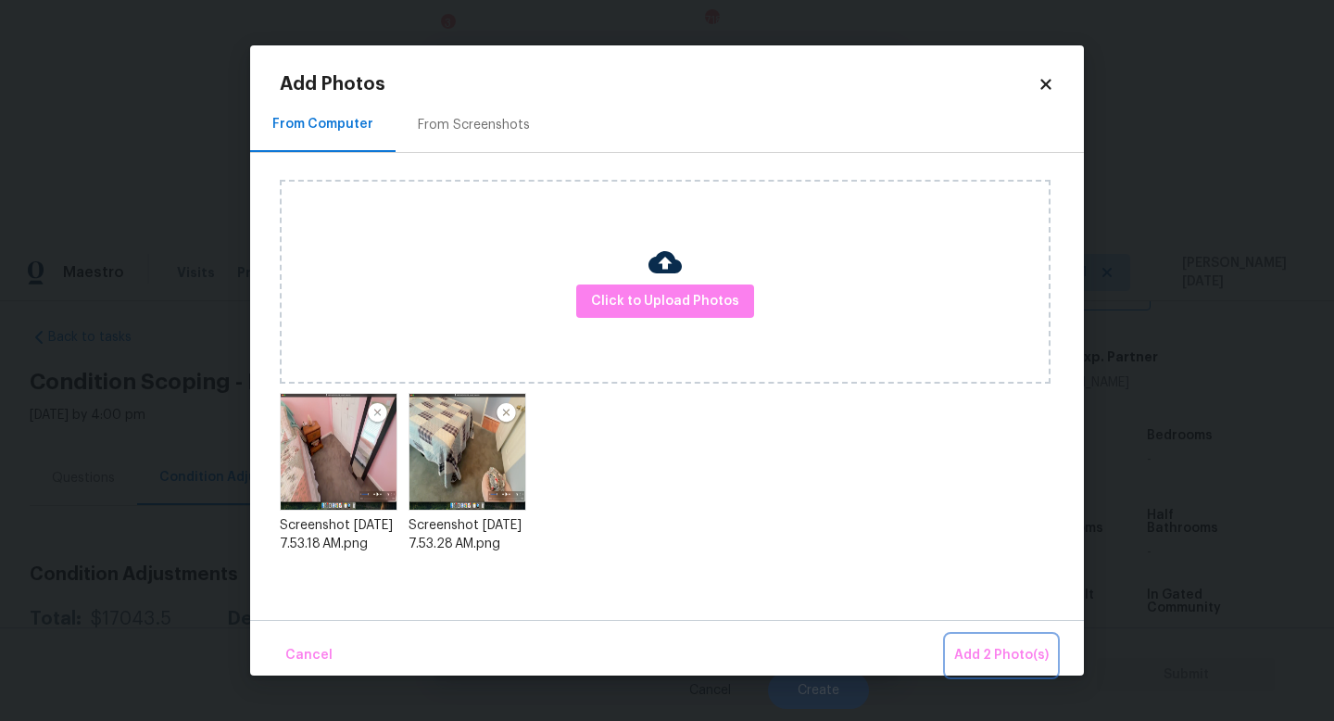
click at [985, 649] on span "Add 2 Photo(s)" at bounding box center [1001, 655] width 95 height 23
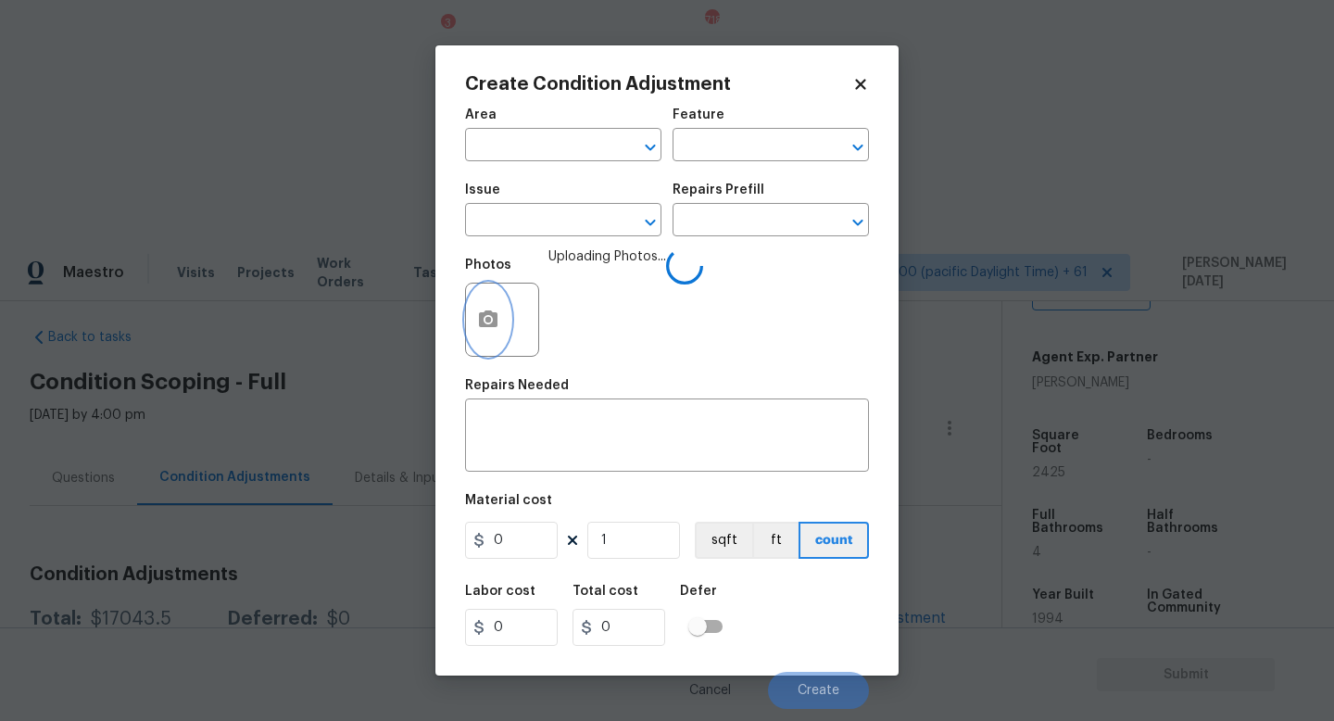
click at [495, 304] on button "button" at bounding box center [488, 320] width 44 height 72
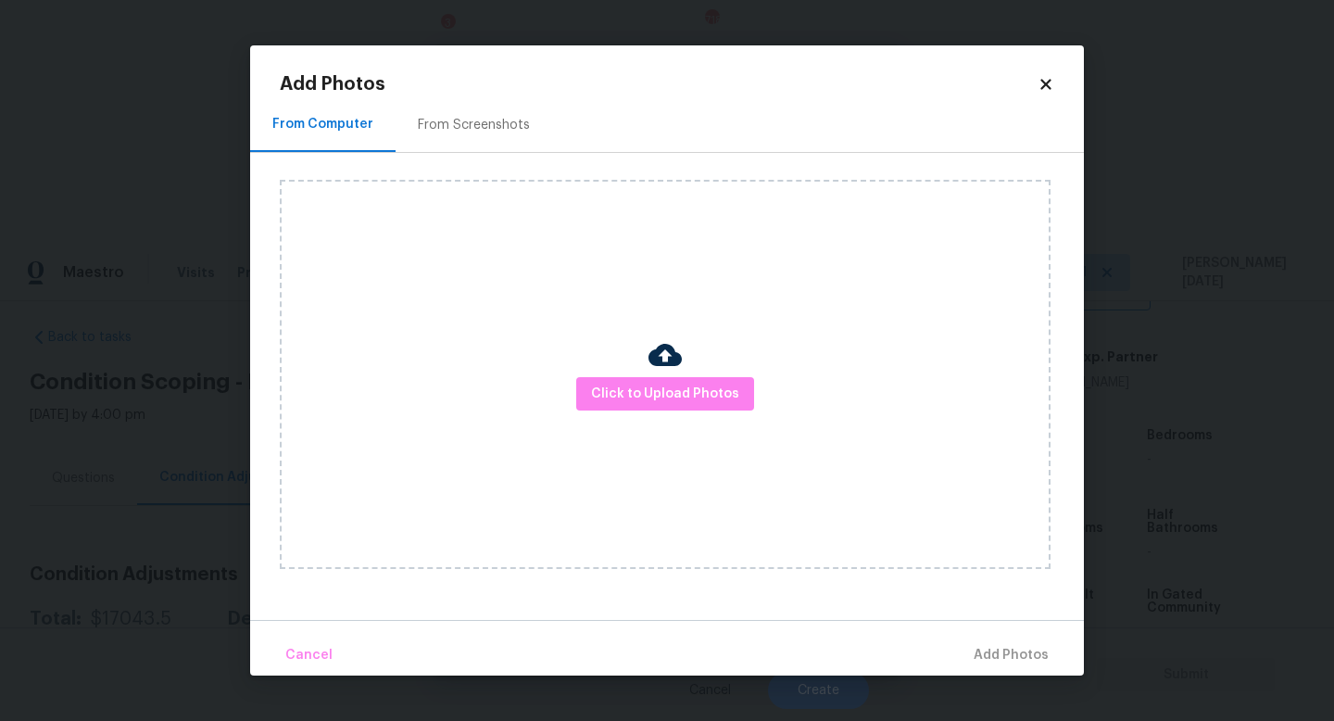
click at [464, 107] on div "From Screenshots" at bounding box center [474, 124] width 157 height 55
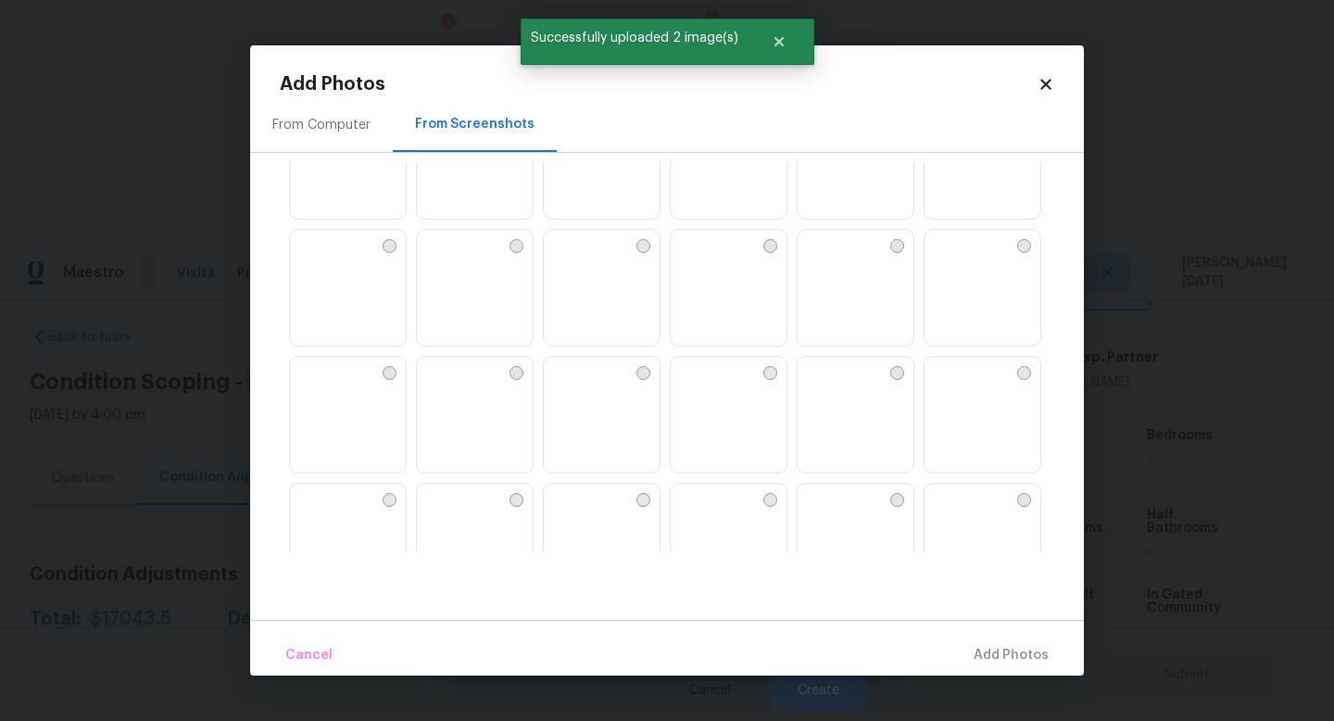
scroll to position [961, 0]
click at [574, 384] on img at bounding box center [559, 369] width 30 height 30
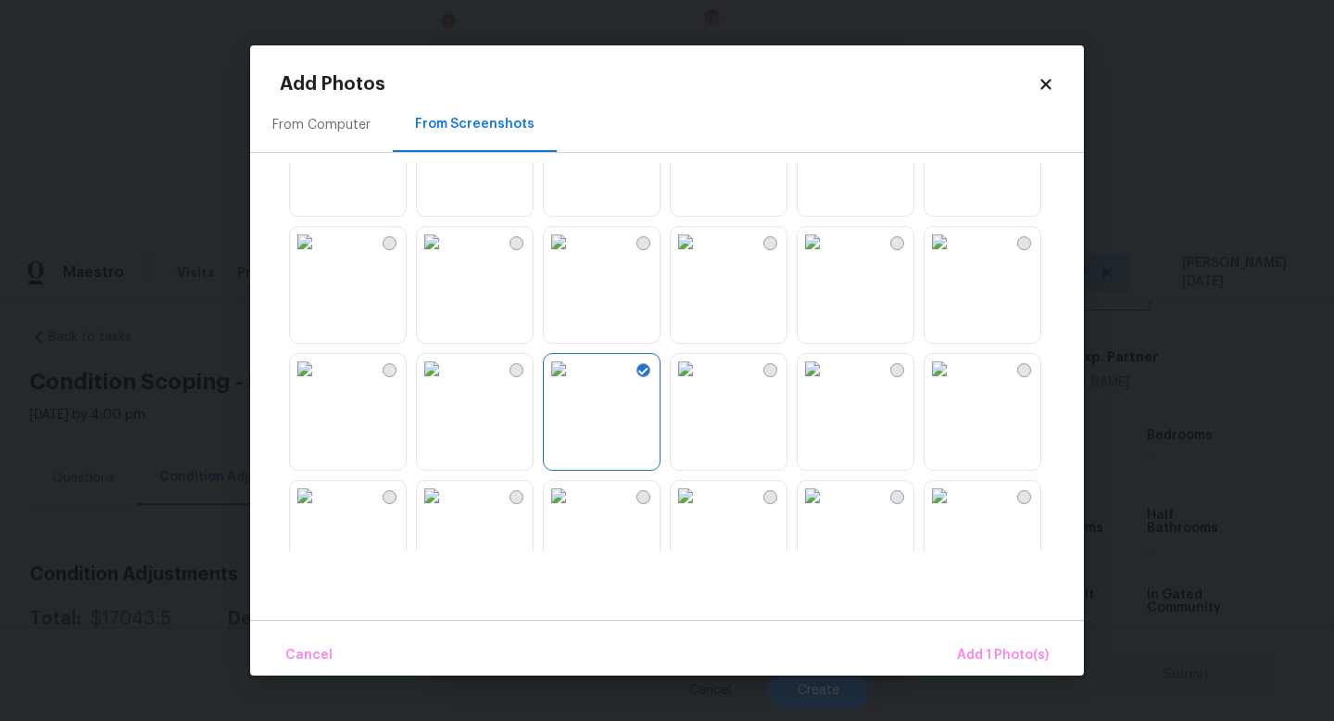
click at [433, 384] on img at bounding box center [432, 369] width 30 height 30
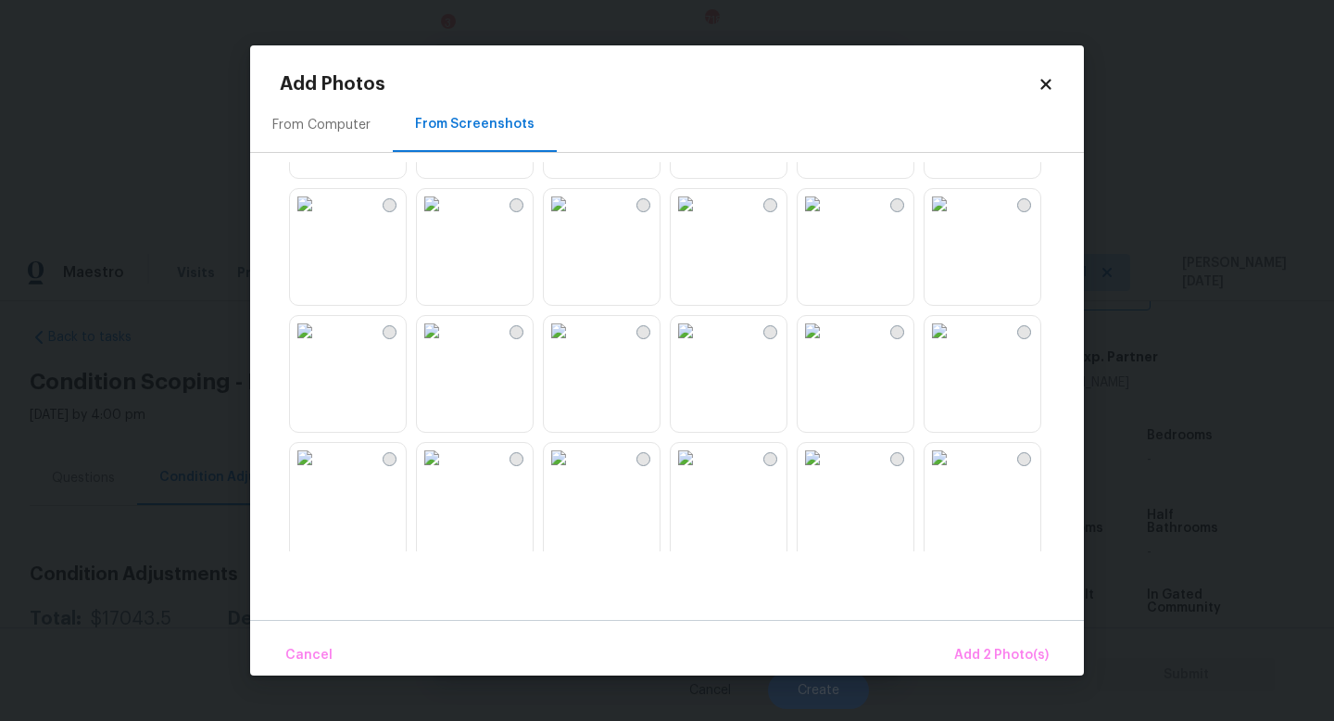
scroll to position [1770, 0]
click at [574, 337] on img at bounding box center [559, 323] width 30 height 30
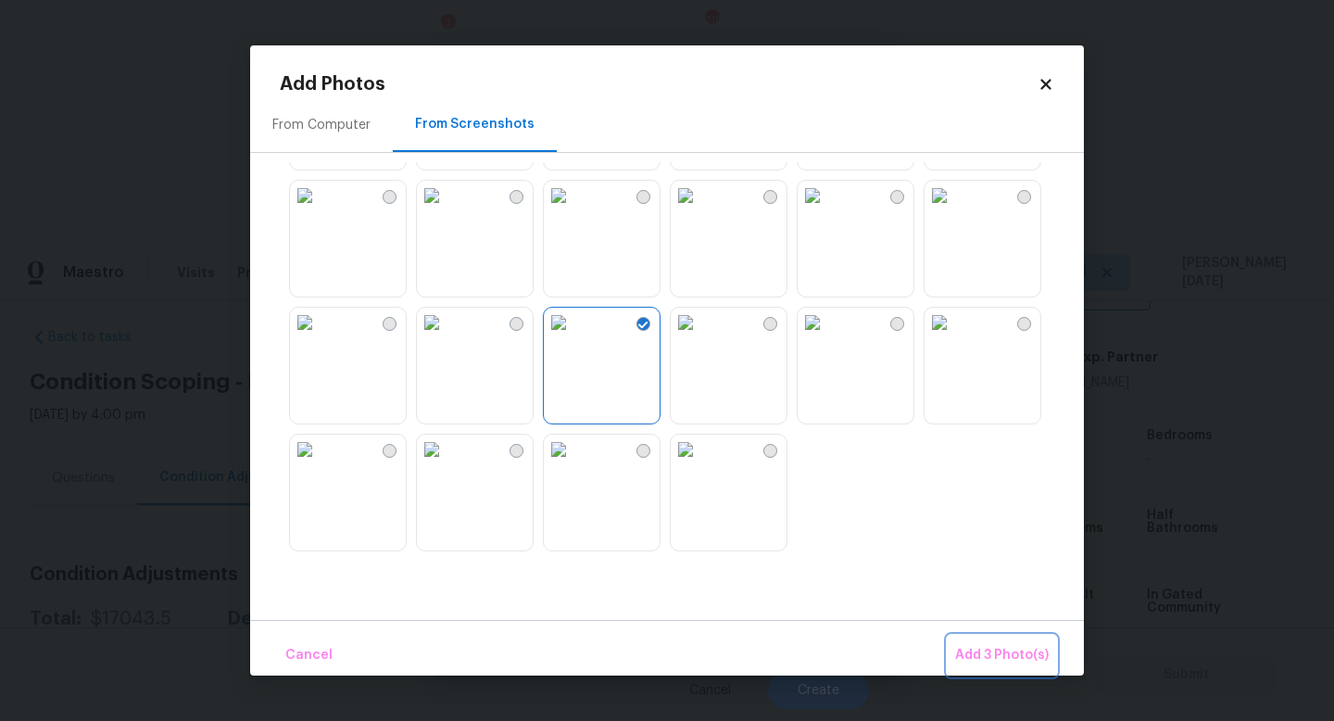
click at [1000, 655] on span "Add 3 Photo(s)" at bounding box center [1002, 655] width 94 height 23
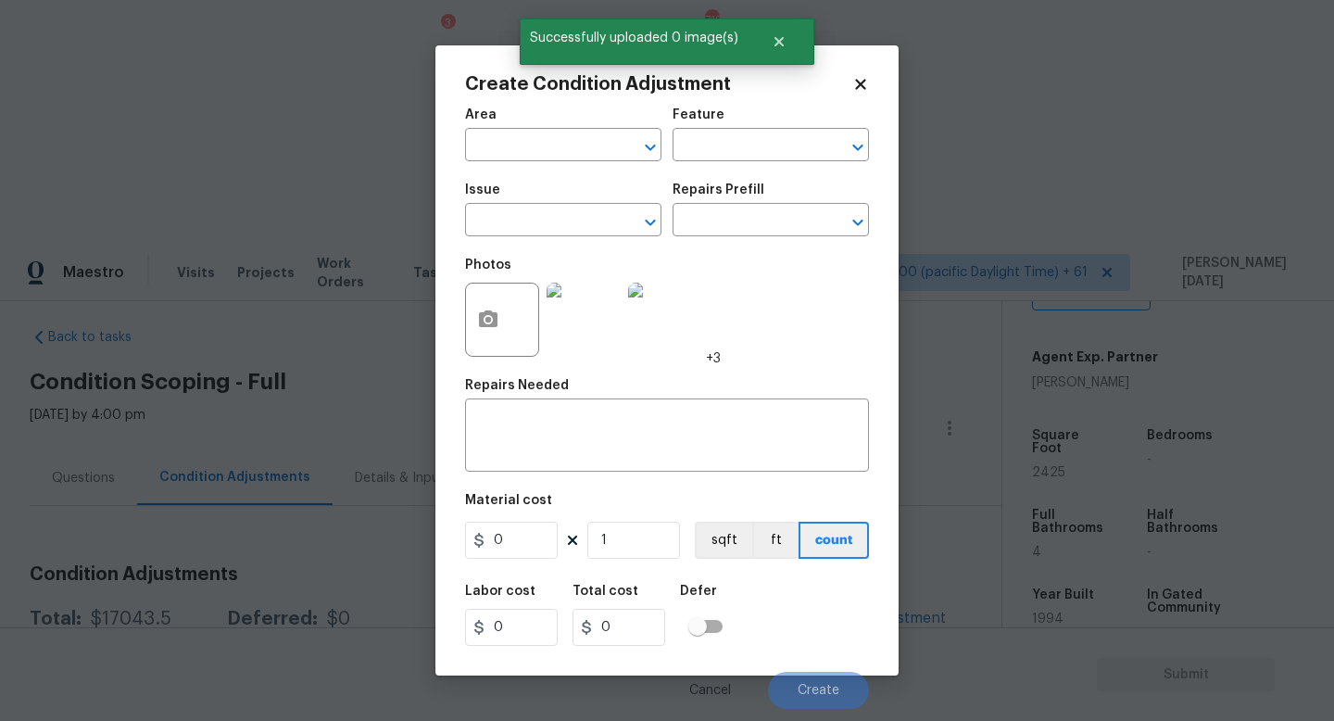
click at [477, 171] on span "Area ​" at bounding box center [563, 134] width 196 height 75
click at [511, 140] on input "text" at bounding box center [537, 146] width 145 height 29
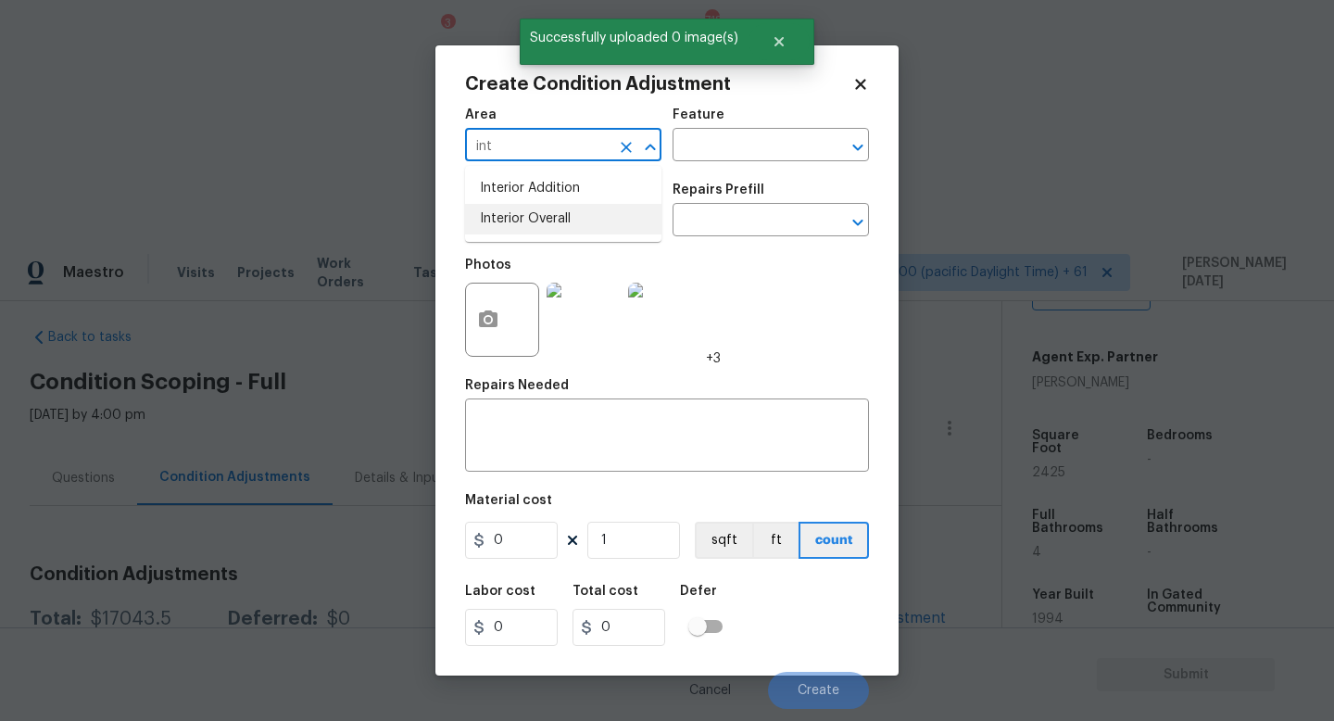
click at [531, 222] on li "Interior Overall" at bounding box center [563, 219] width 196 height 31
type input "Interior Overall"
click at [531, 222] on input "text" at bounding box center [537, 222] width 145 height 29
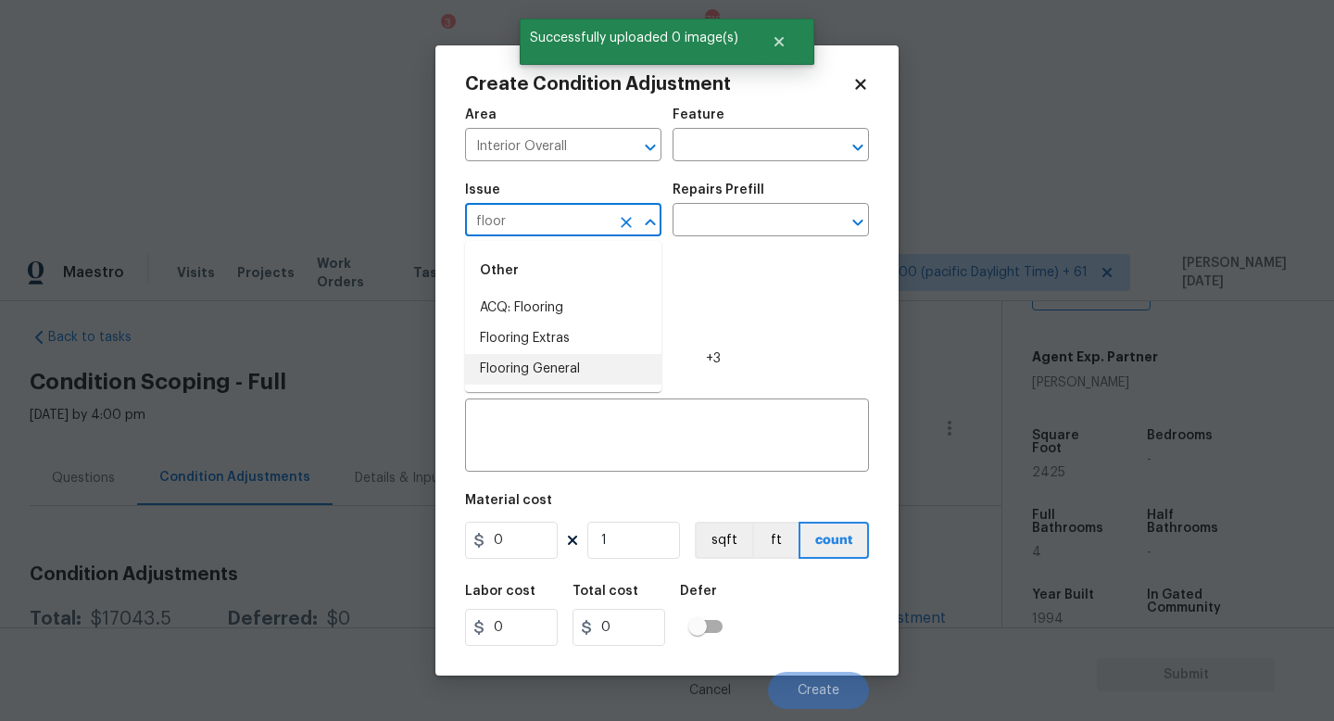
click at [596, 357] on li "Flooring General" at bounding box center [563, 369] width 196 height 31
type input "Flooring General"
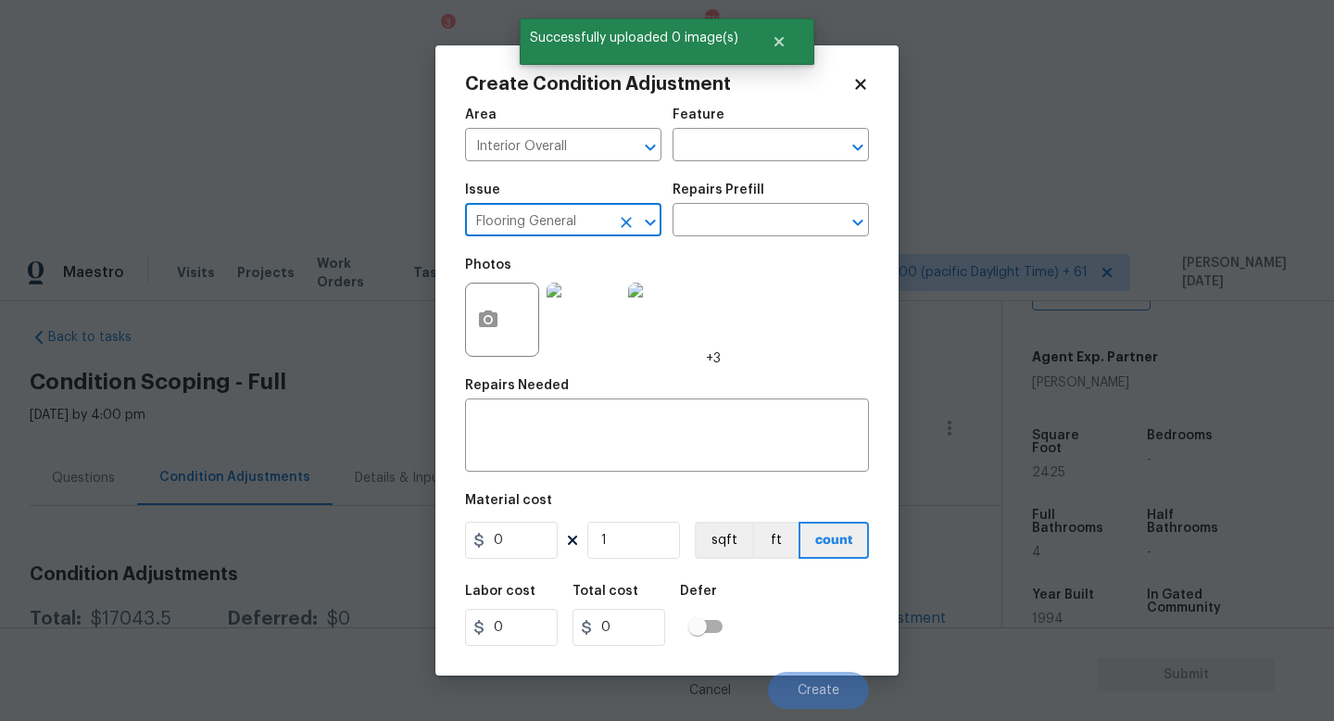
click at [625, 224] on icon "Clear" at bounding box center [626, 222] width 19 height 19
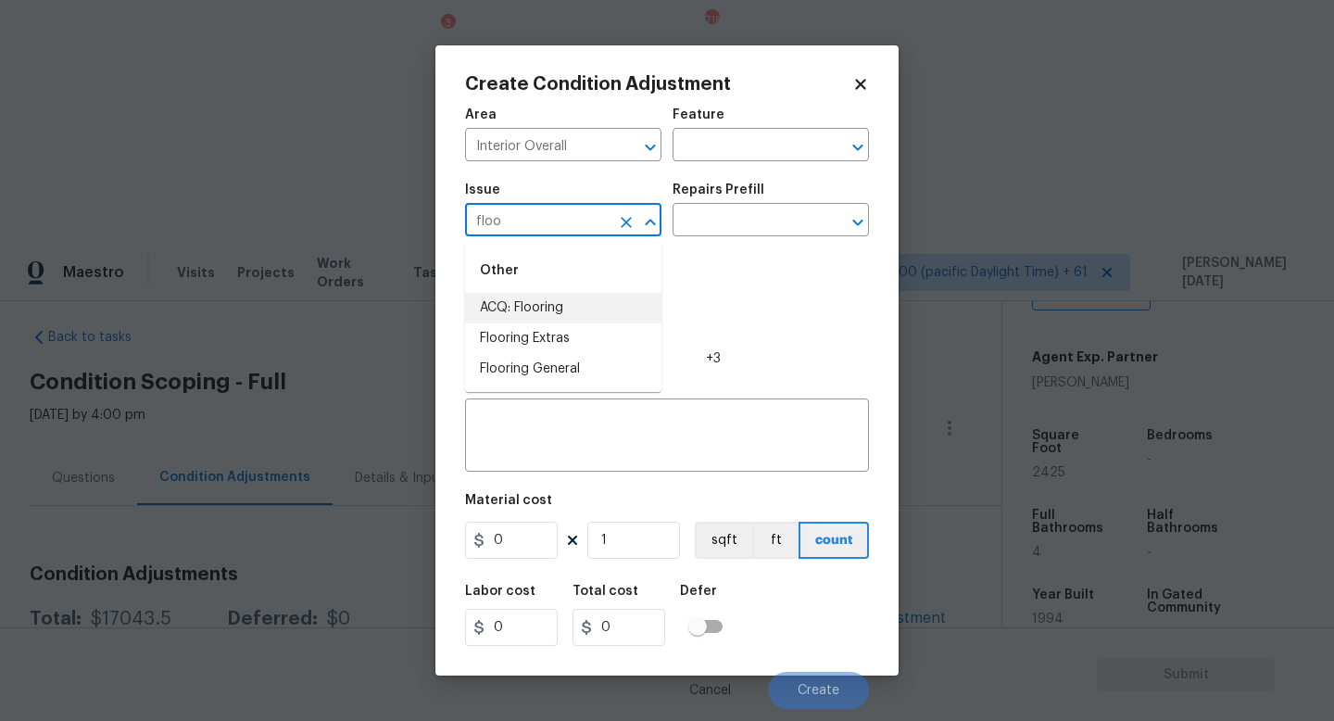
click at [580, 315] on li "ACQ: Flooring" at bounding box center [563, 308] width 196 height 31
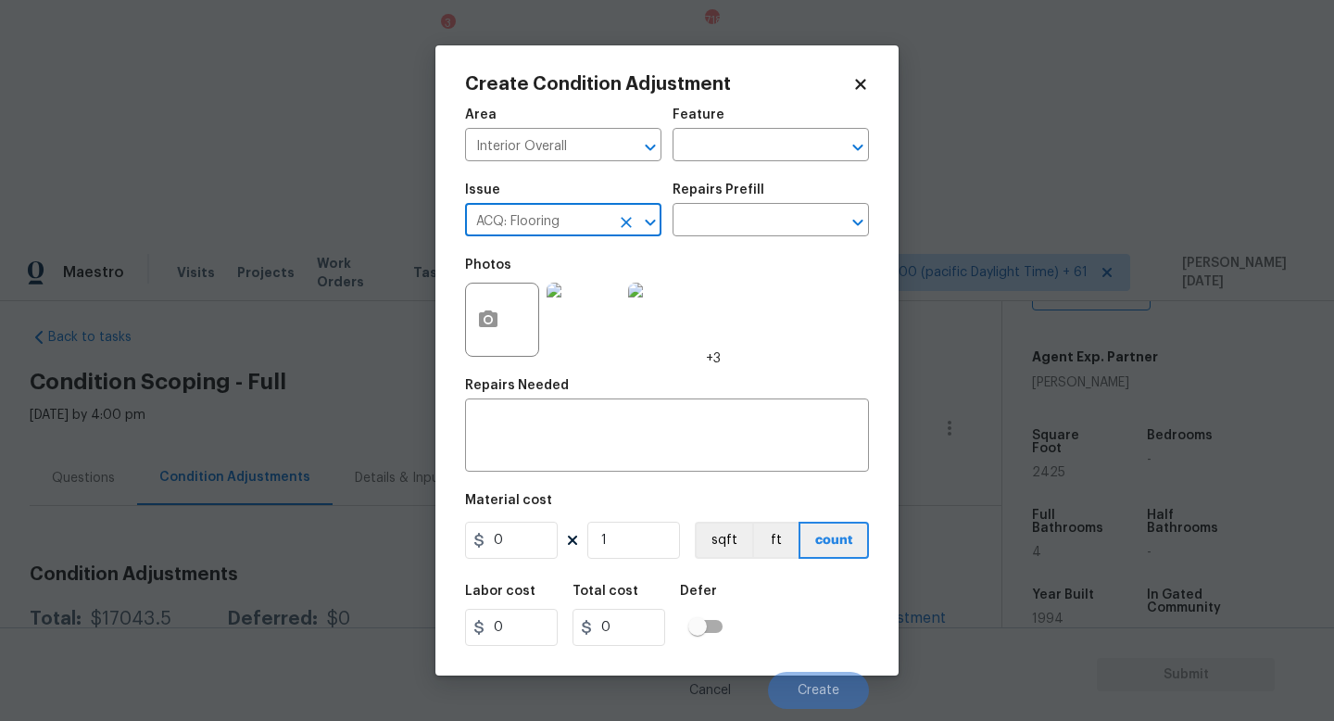
type input "ACQ: Flooring"
click at [724, 255] on div "Photos +3" at bounding box center [667, 307] width 404 height 120
click at [779, 209] on input "text" at bounding box center [745, 222] width 145 height 29
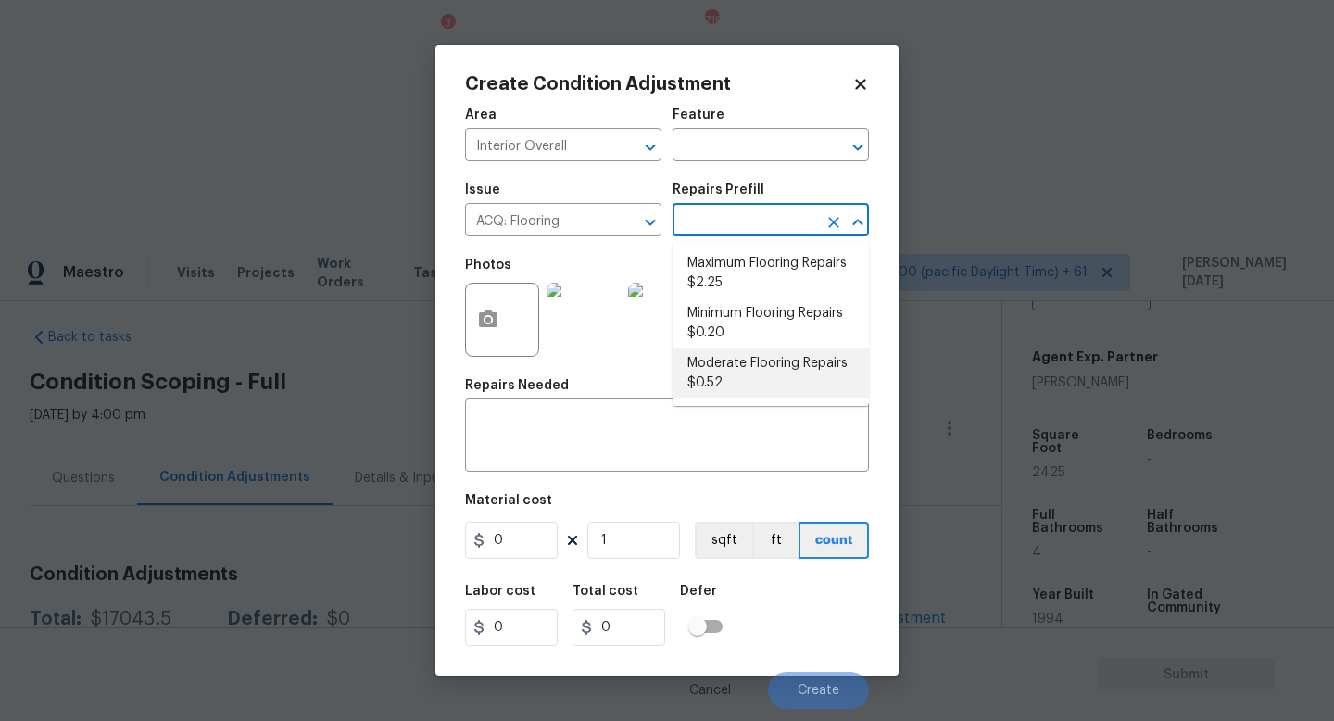
click at [754, 382] on li "Moderate Flooring Repairs $0.52" at bounding box center [771, 373] width 196 height 50
type input "Acquisition"
type textarea "Acquisition Scope: Moderate flooring repairs"
type input "0.52"
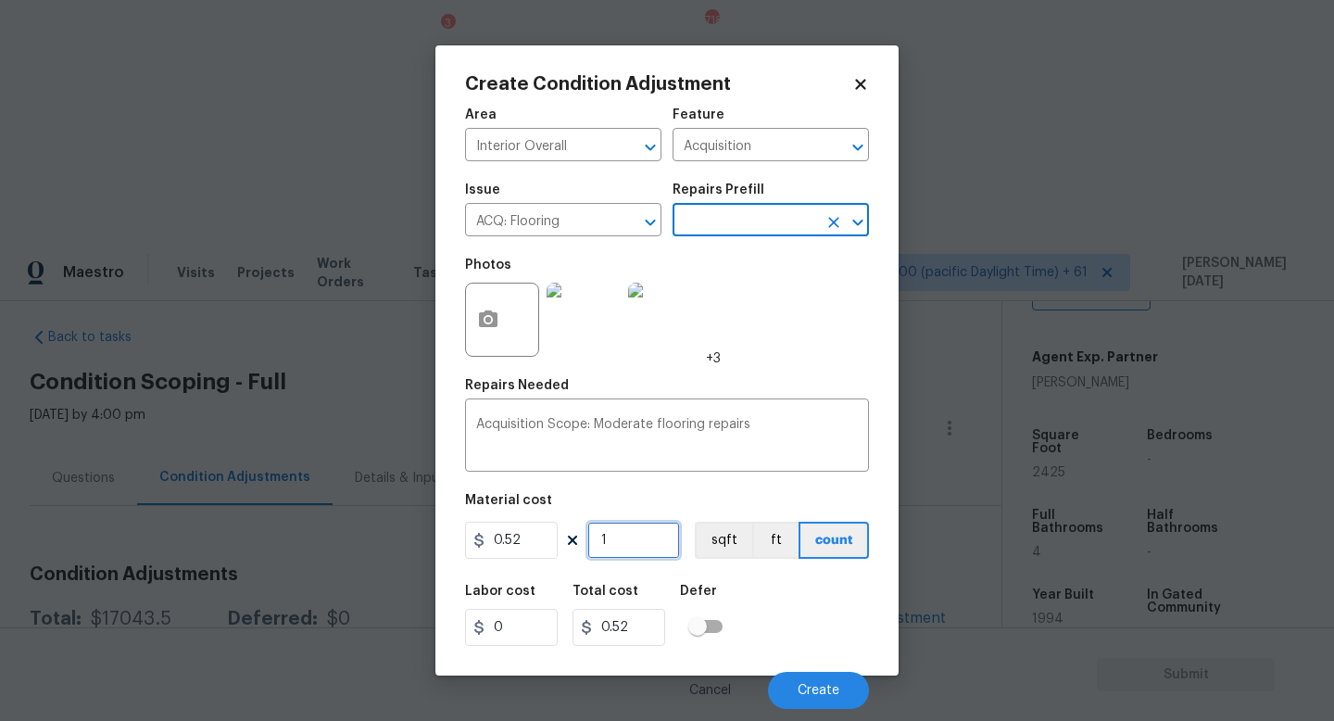
click at [652, 551] on input "1" at bounding box center [633, 540] width 93 height 37
type input "0"
paste input "2425"
type input "2425"
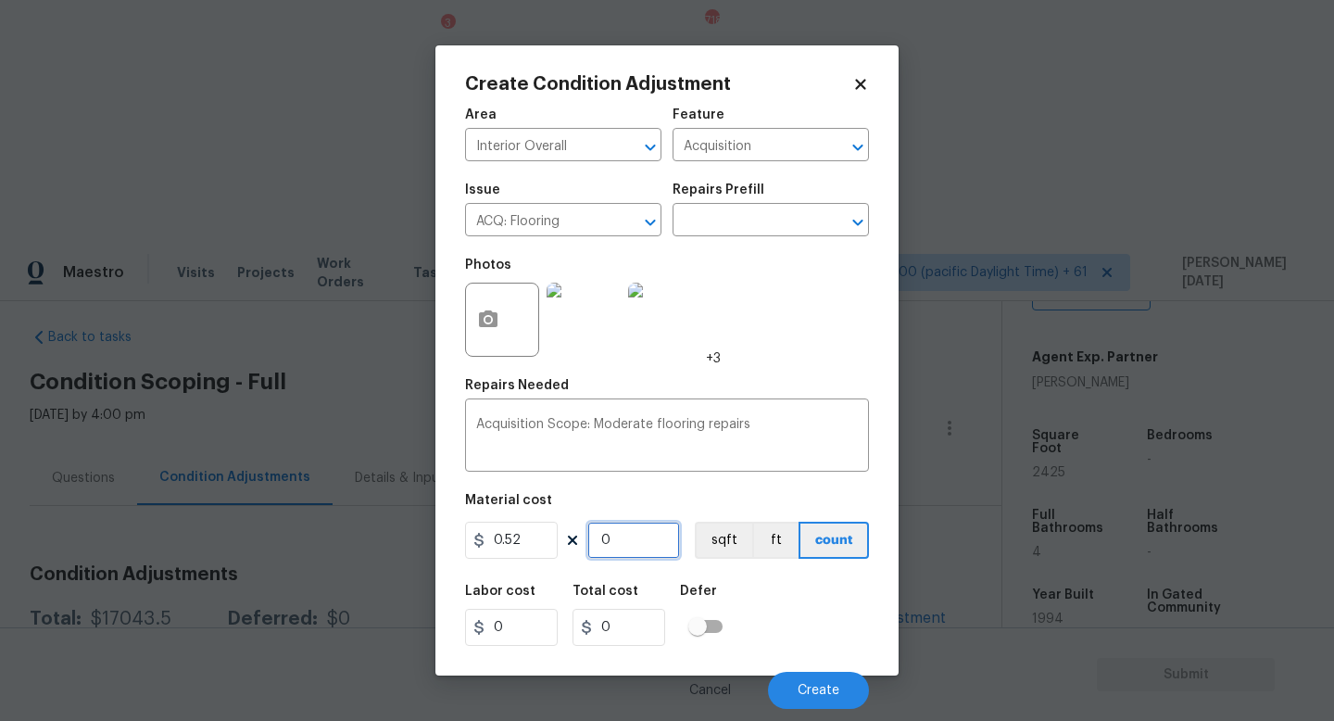
type input "1261"
type input "2425"
click at [801, 687] on span "Create" at bounding box center [819, 691] width 42 height 14
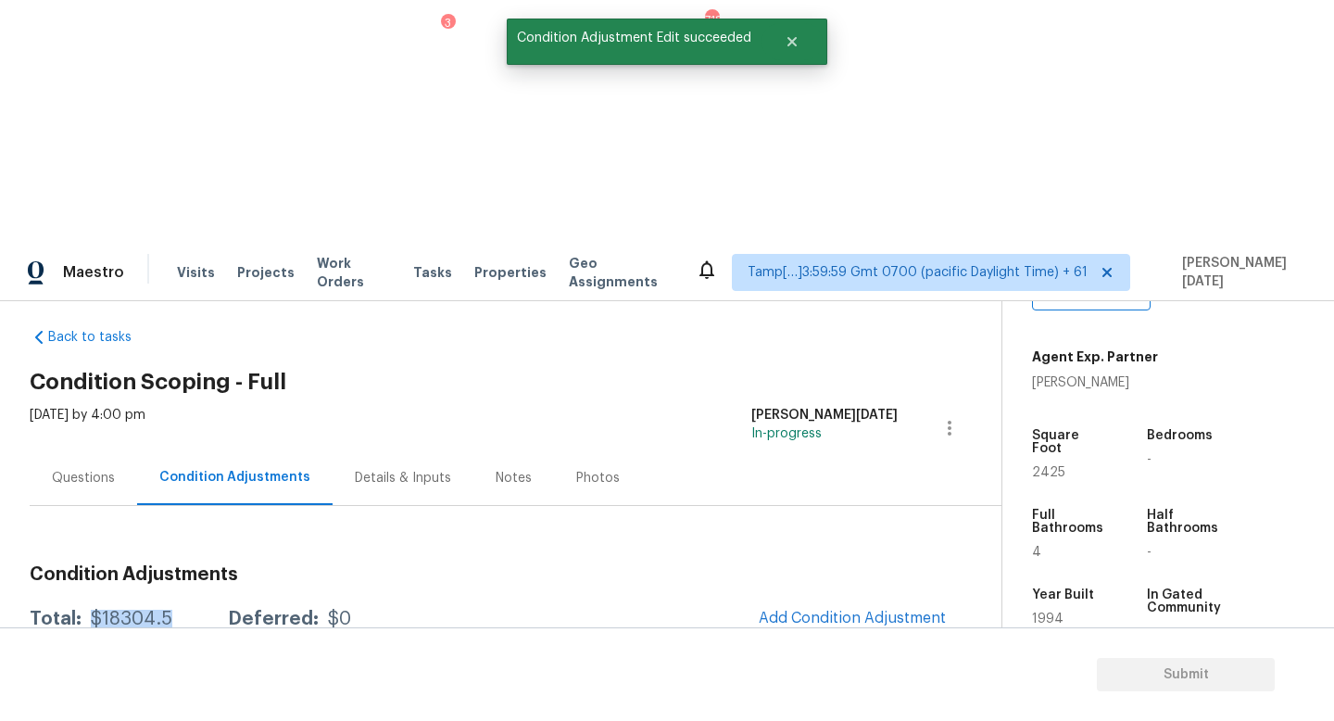
drag, startPoint x: 85, startPoint y: 379, endPoint x: 187, endPoint y: 379, distance: 101.9
click at [187, 610] on div "Total: $18304.5 Deferred: $0" at bounding box center [190, 619] width 321 height 19
copy div "$18304.5"
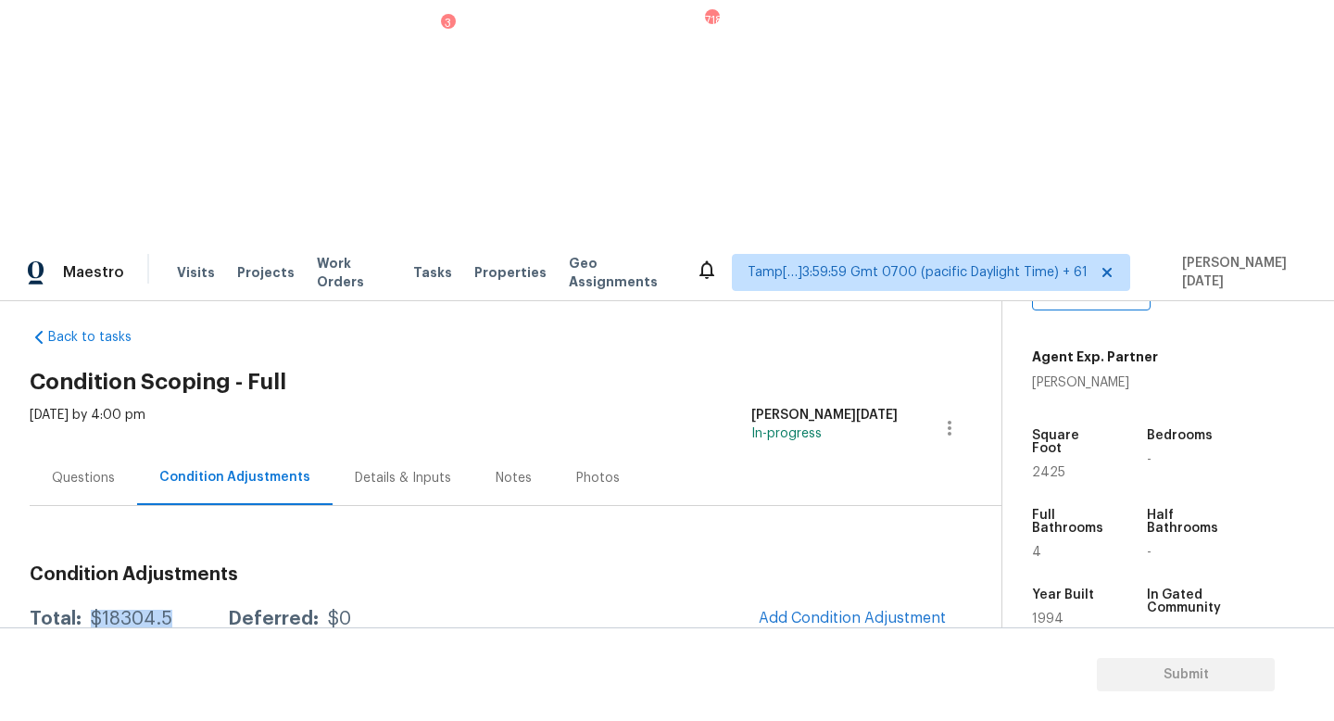
click at [62, 450] on div "Questions" at bounding box center [83, 477] width 107 height 55
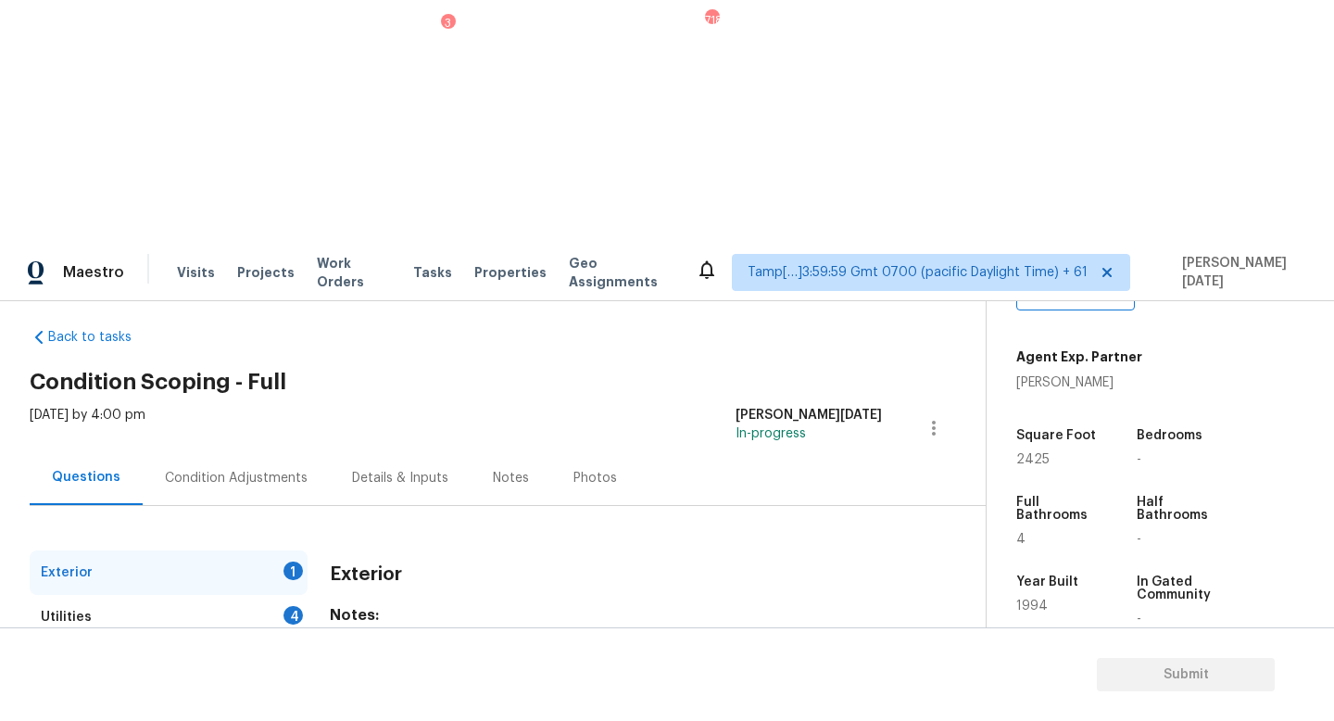
scroll to position [171, 0]
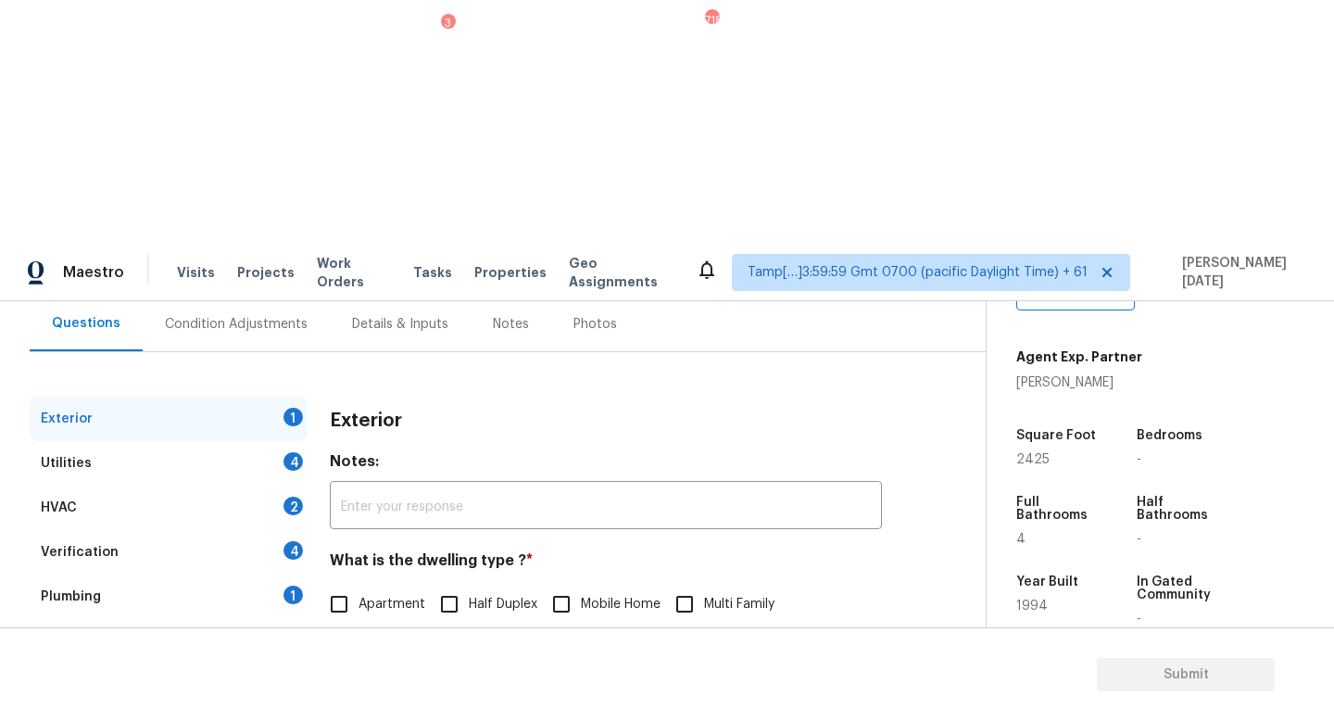
click at [336, 624] on input "Single Family" at bounding box center [339, 643] width 39 height 39
checkbox input "true"
click at [264, 441] on div "Utilities 4" at bounding box center [169, 463] width 278 height 44
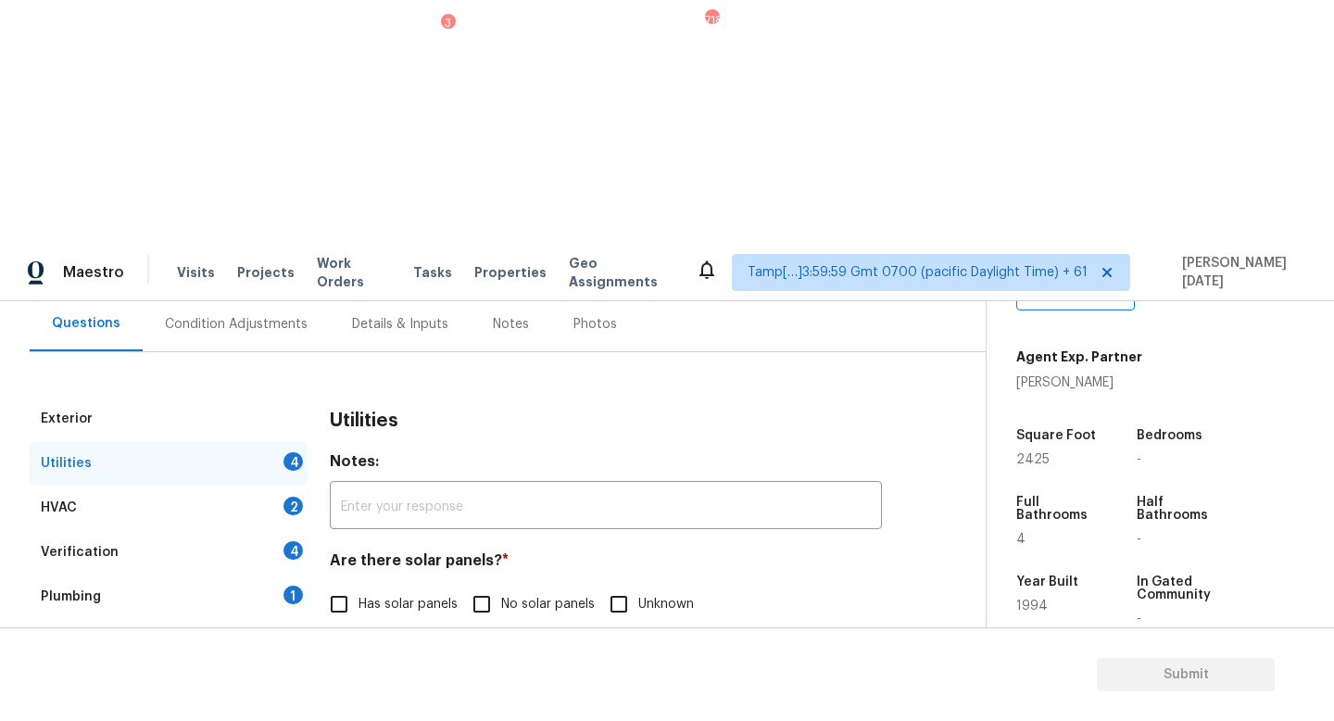
click at [504, 595] on span "No solar panels" at bounding box center [548, 604] width 94 height 19
click at [501, 585] on input "No solar panels" at bounding box center [481, 604] width 39 height 39
checkbox input "true"
click at [648, 648] on div "What is the Gas source ? * Natural Gas Lines Propane Other None" at bounding box center [606, 684] width 552 height 72
click at [674, 679] on input "None" at bounding box center [662, 698] width 39 height 39
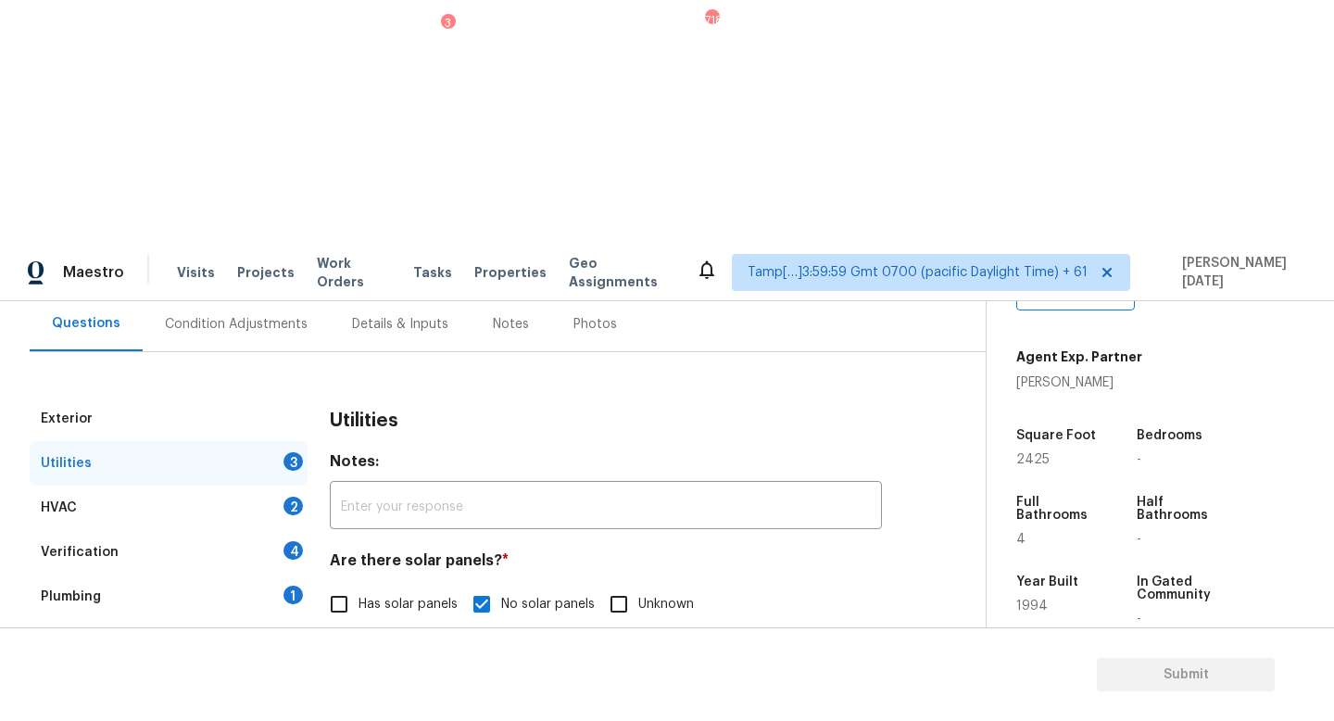
checkbox input "true"
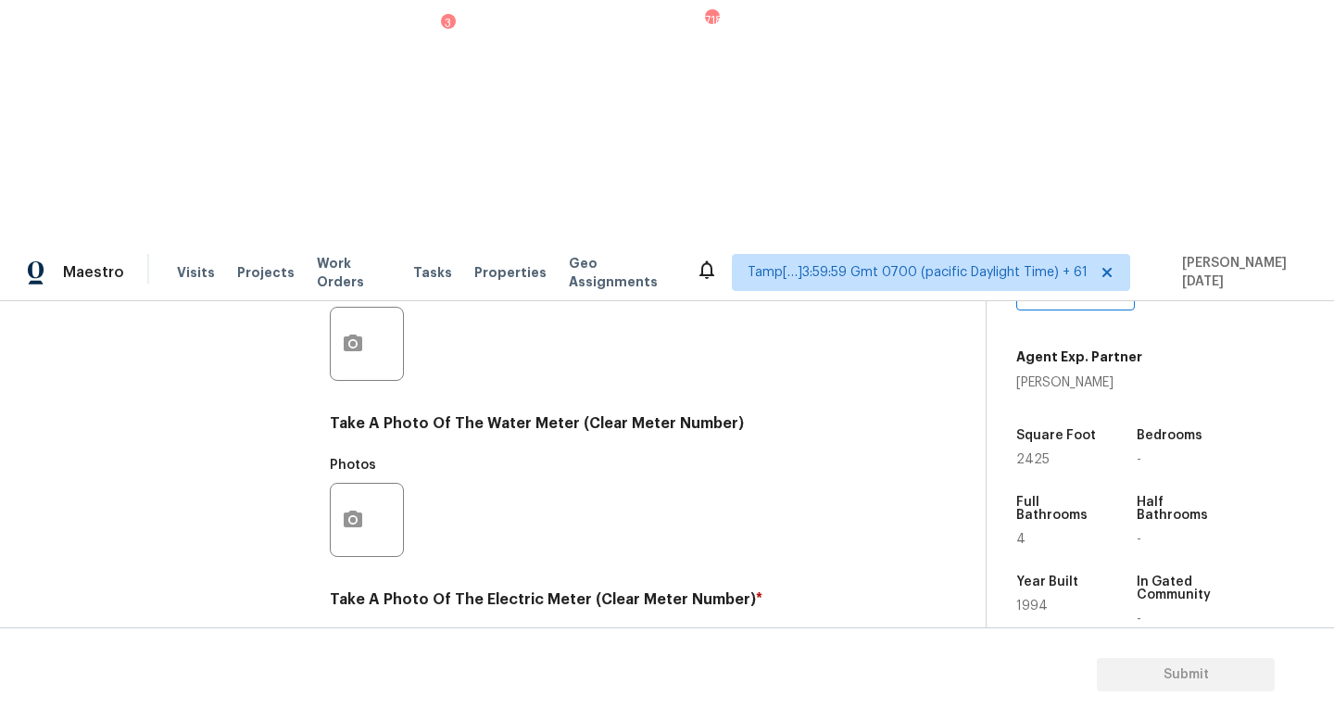
click at [361, 660] on button "button" at bounding box center [353, 696] width 44 height 72
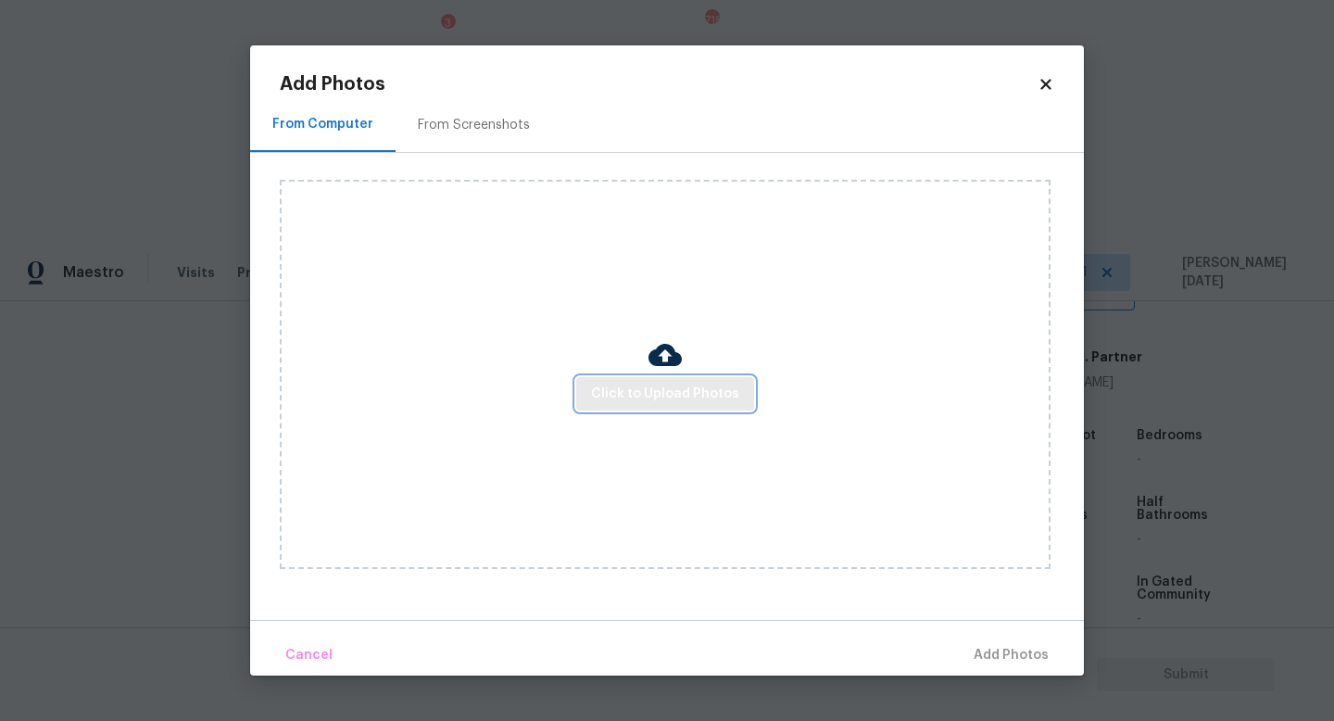
click at [640, 394] on span "Click to Upload Photos" at bounding box center [665, 394] width 148 height 23
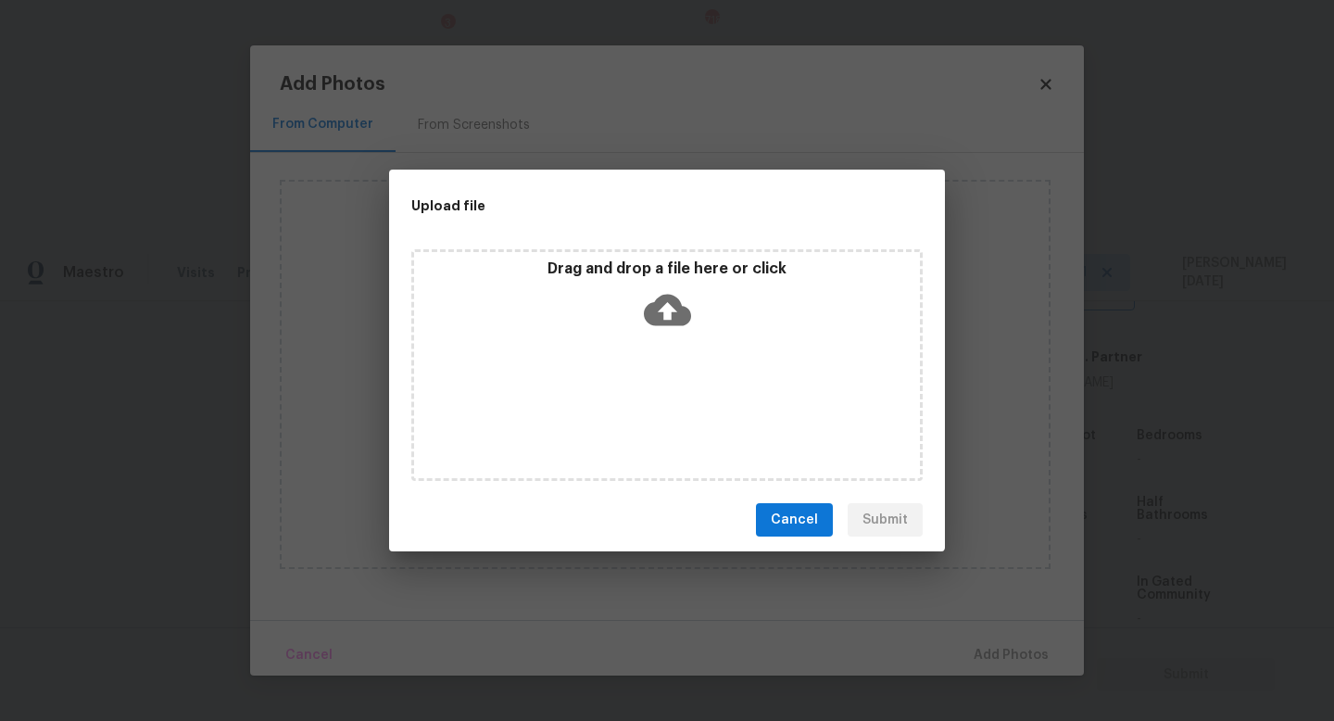
click at [640, 394] on div "Drag and drop a file here or click" at bounding box center [666, 365] width 511 height 232
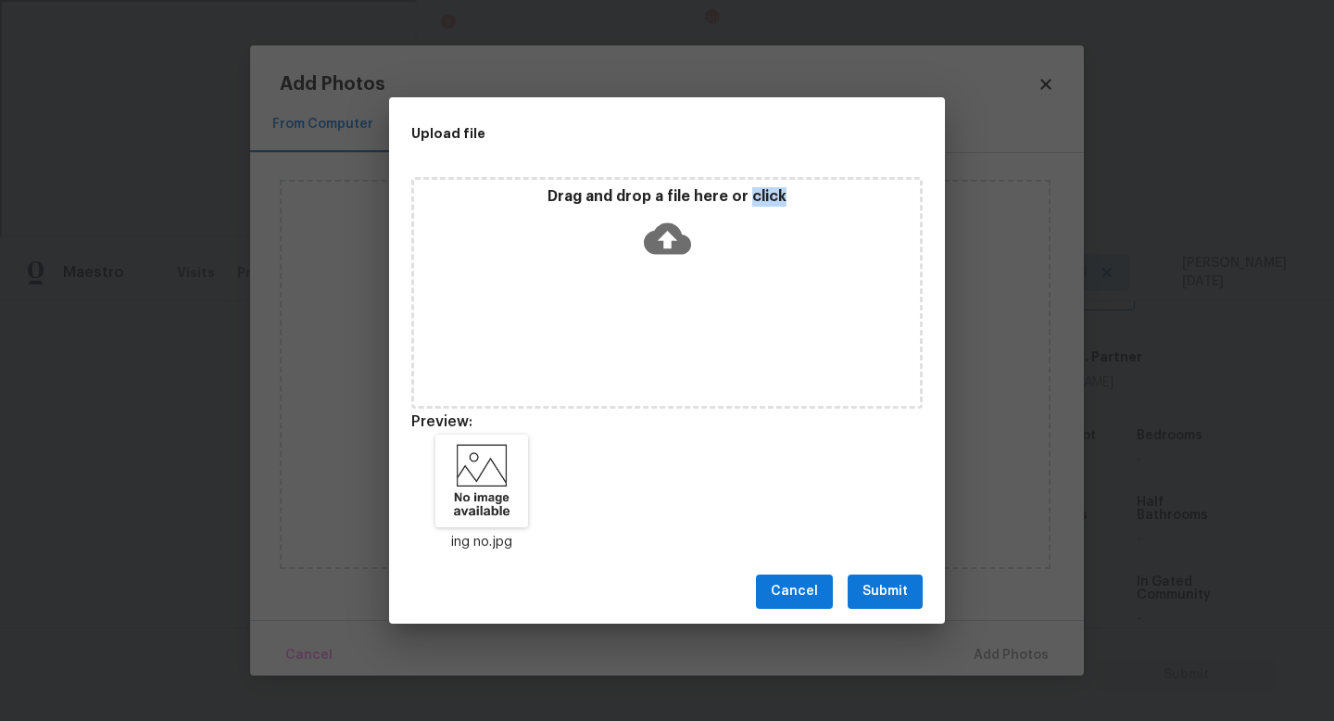
click at [876, 599] on span "Submit" at bounding box center [885, 591] width 45 height 23
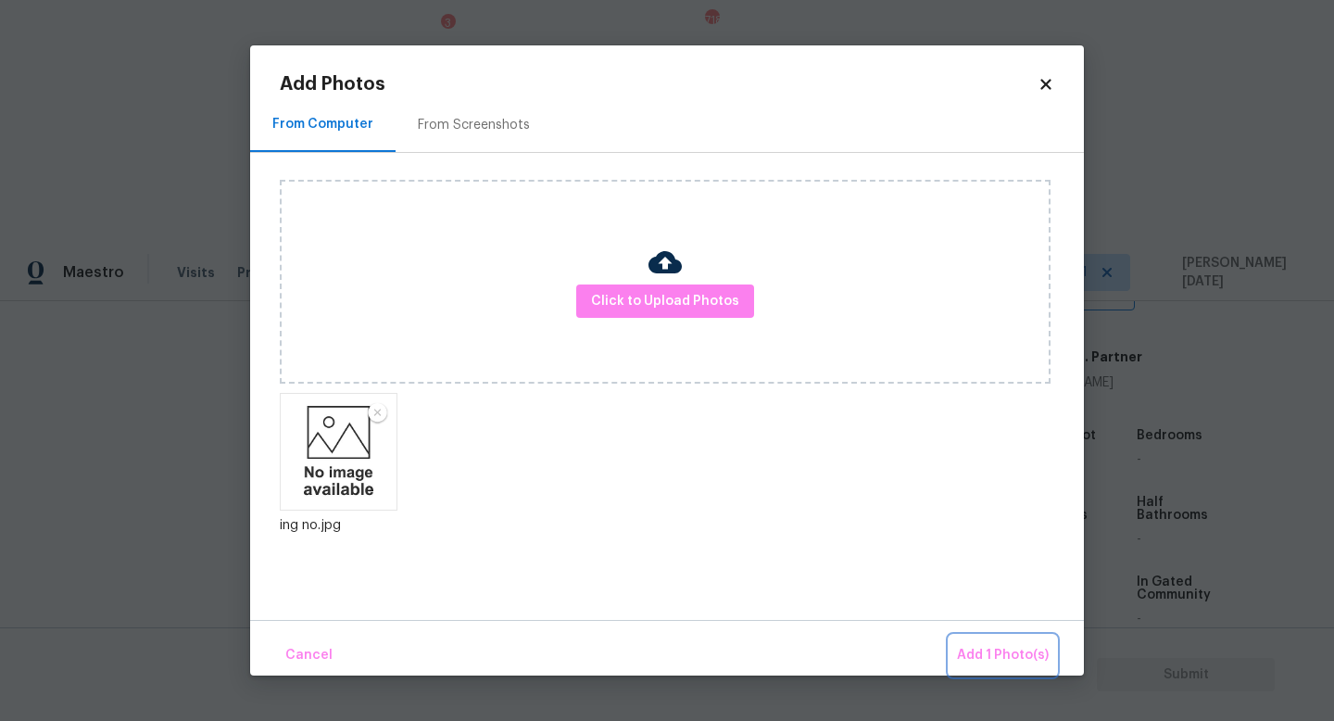
click at [1025, 640] on button "Add 1 Photo(s)" at bounding box center [1003, 656] width 107 height 40
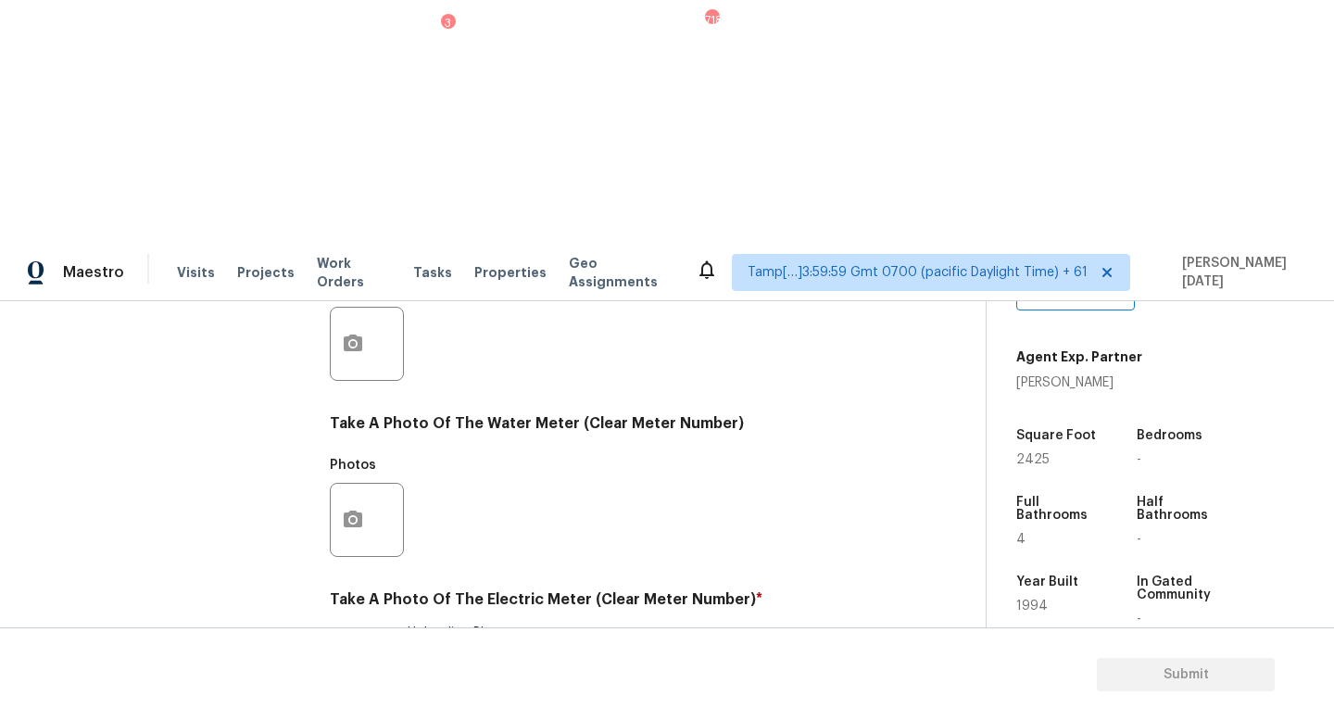
checkbox input "true"
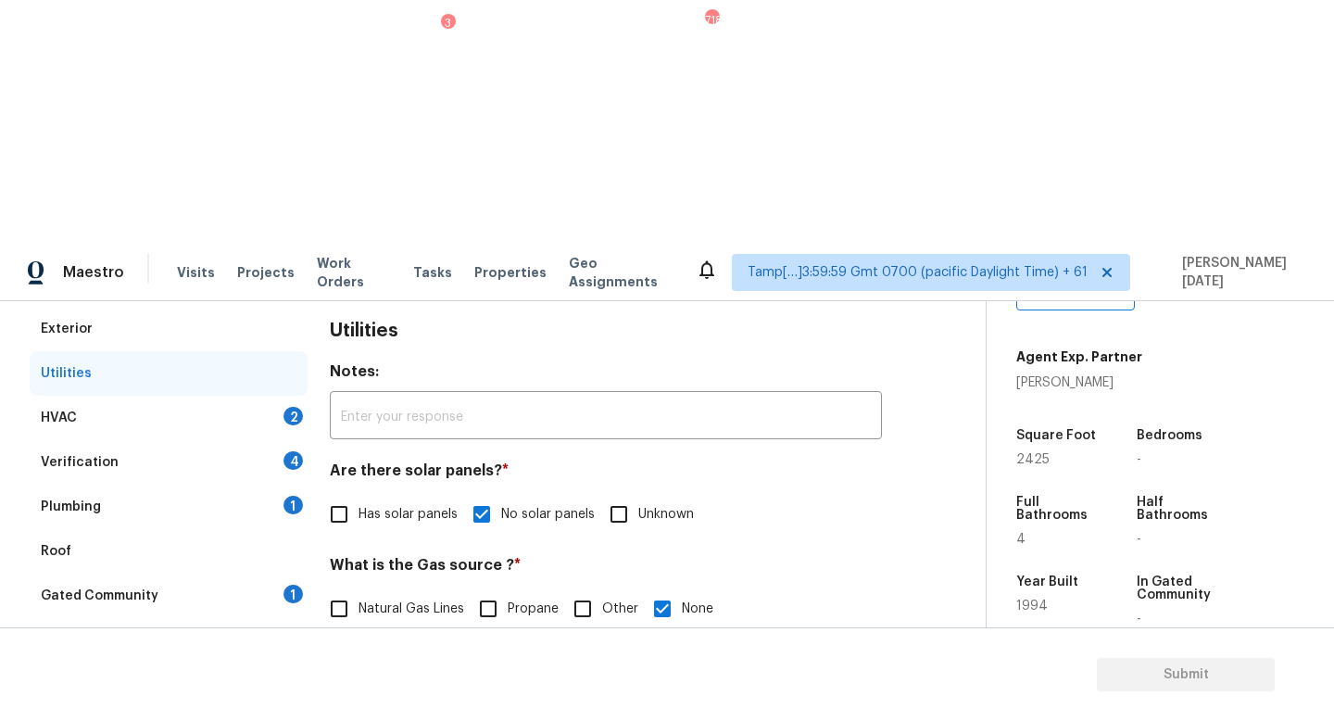
click at [291, 407] on div "2" at bounding box center [293, 416] width 19 height 19
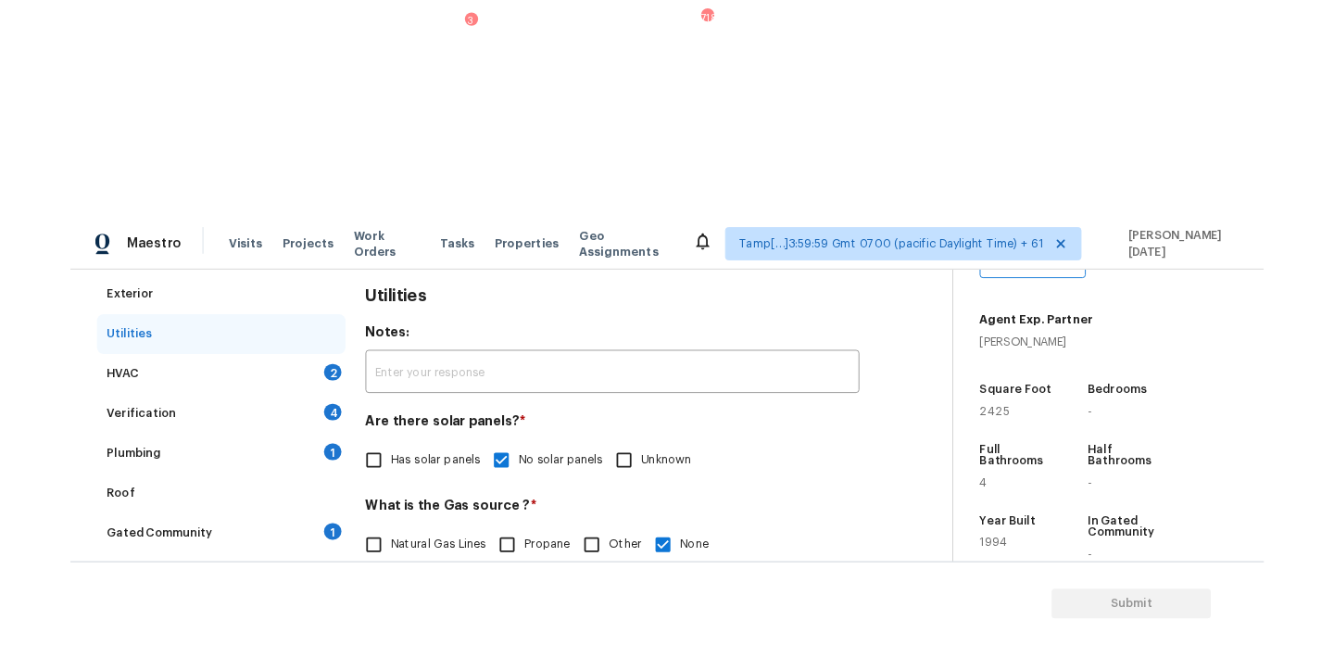
scroll to position [233, 0]
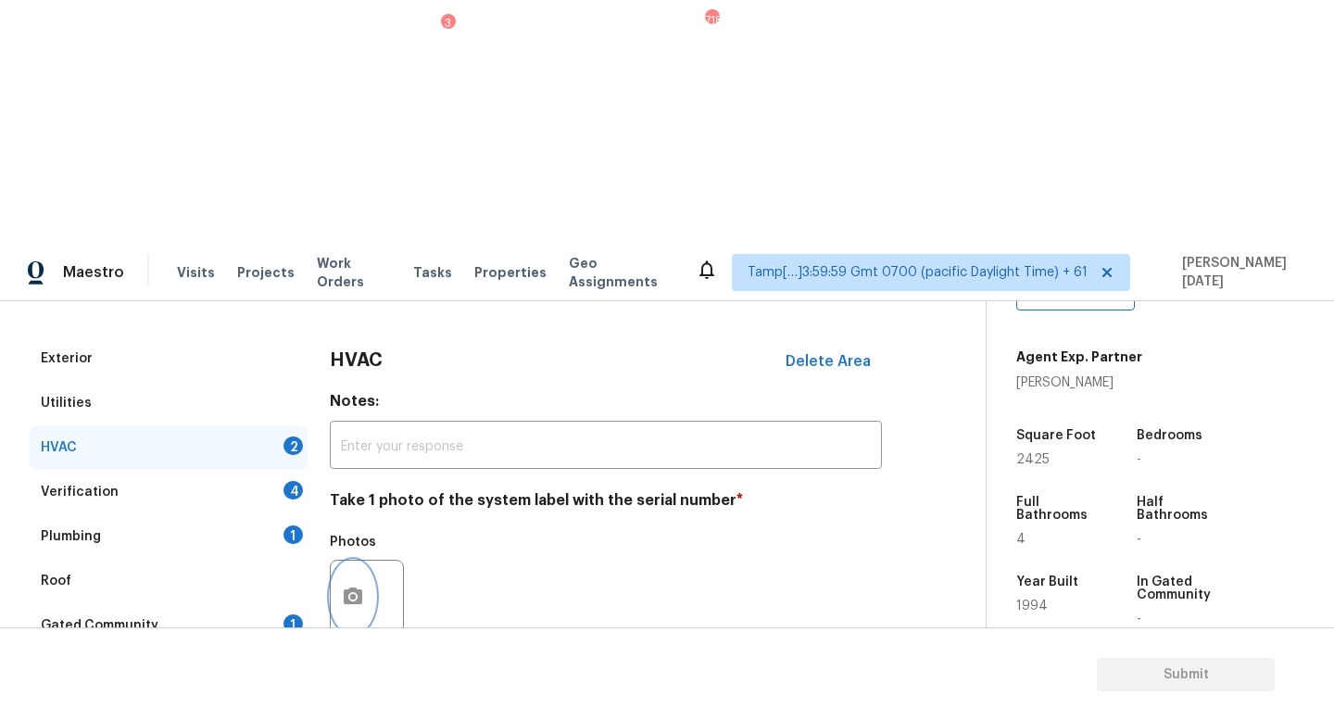
click at [361, 586] on icon "button" at bounding box center [353, 597] width 22 height 22
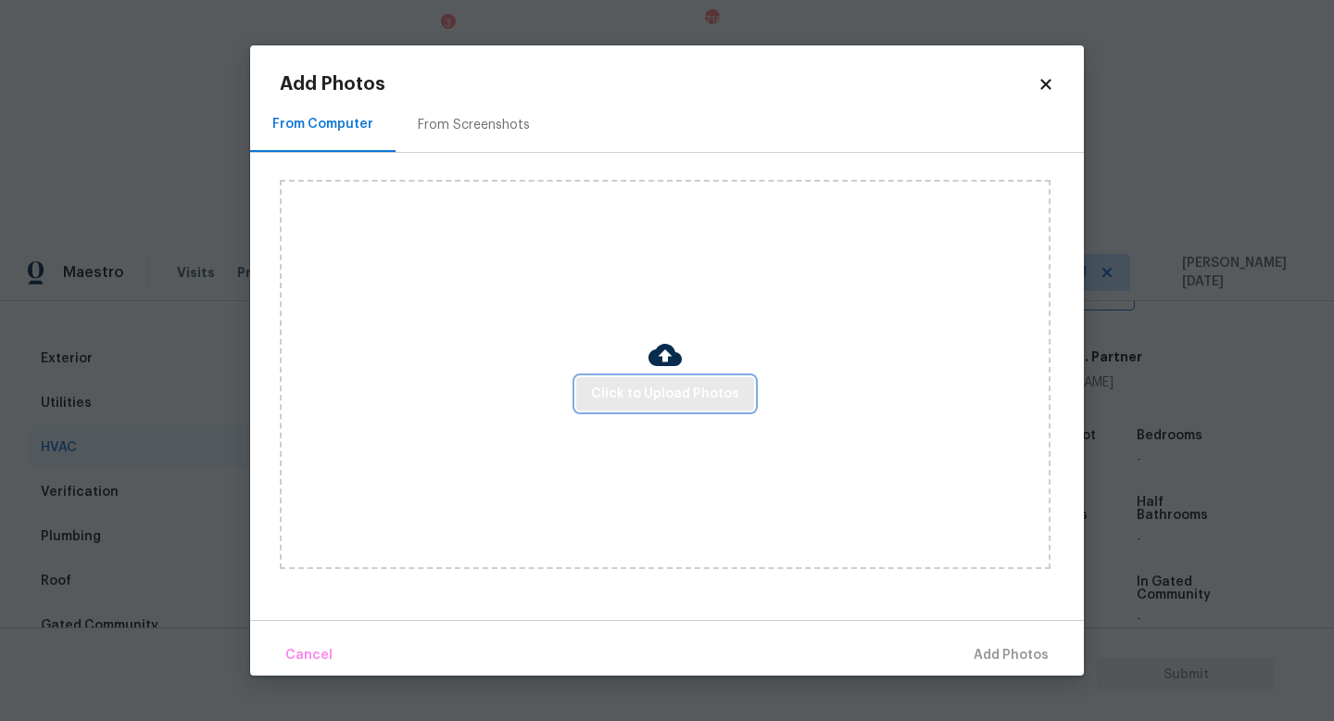
click at [717, 403] on span "Click to Upload Photos" at bounding box center [665, 394] width 148 height 23
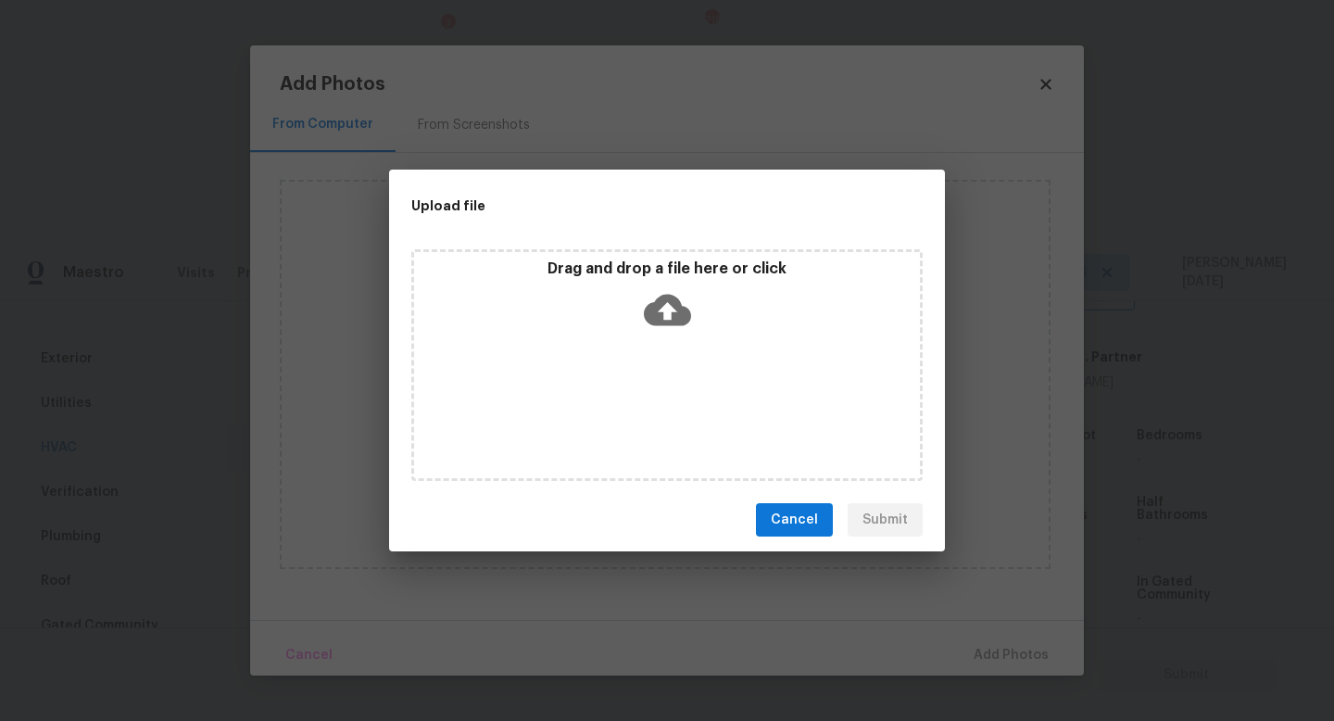
click at [717, 403] on div "Drag and drop a file here or click" at bounding box center [666, 365] width 511 height 232
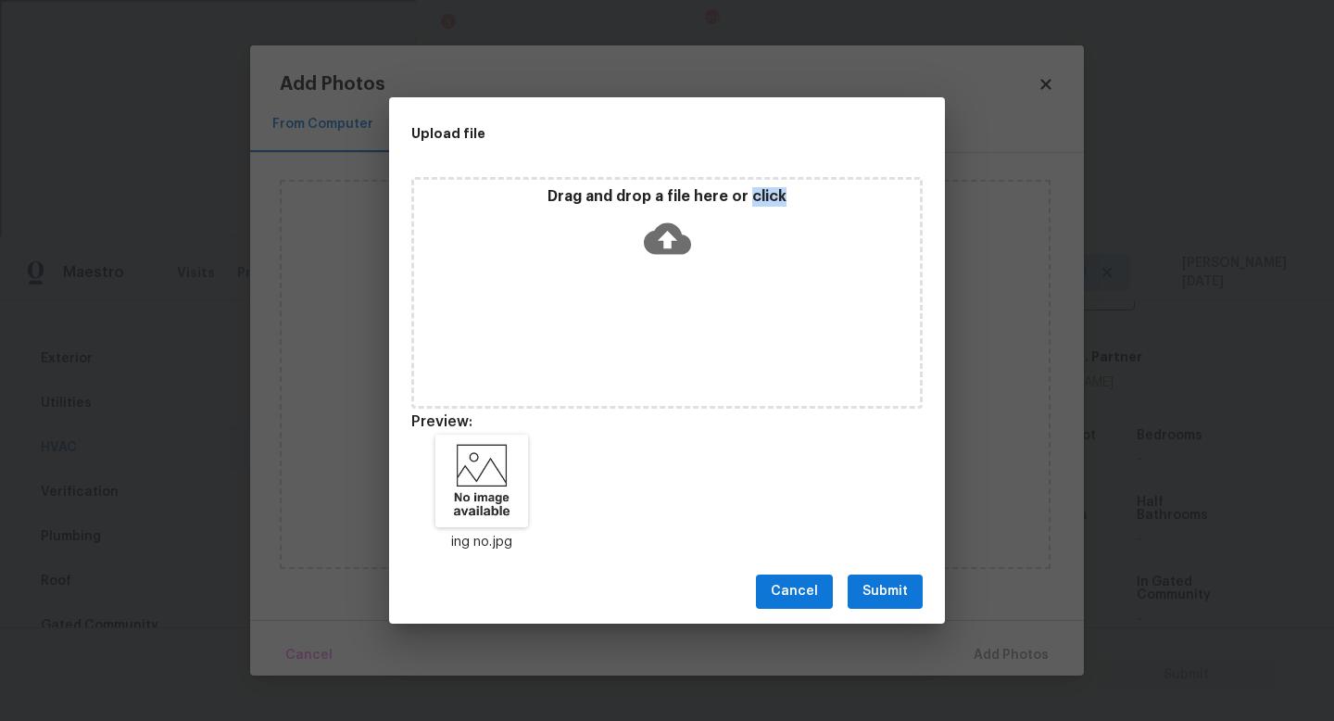
click at [869, 581] on span "Submit" at bounding box center [885, 591] width 45 height 23
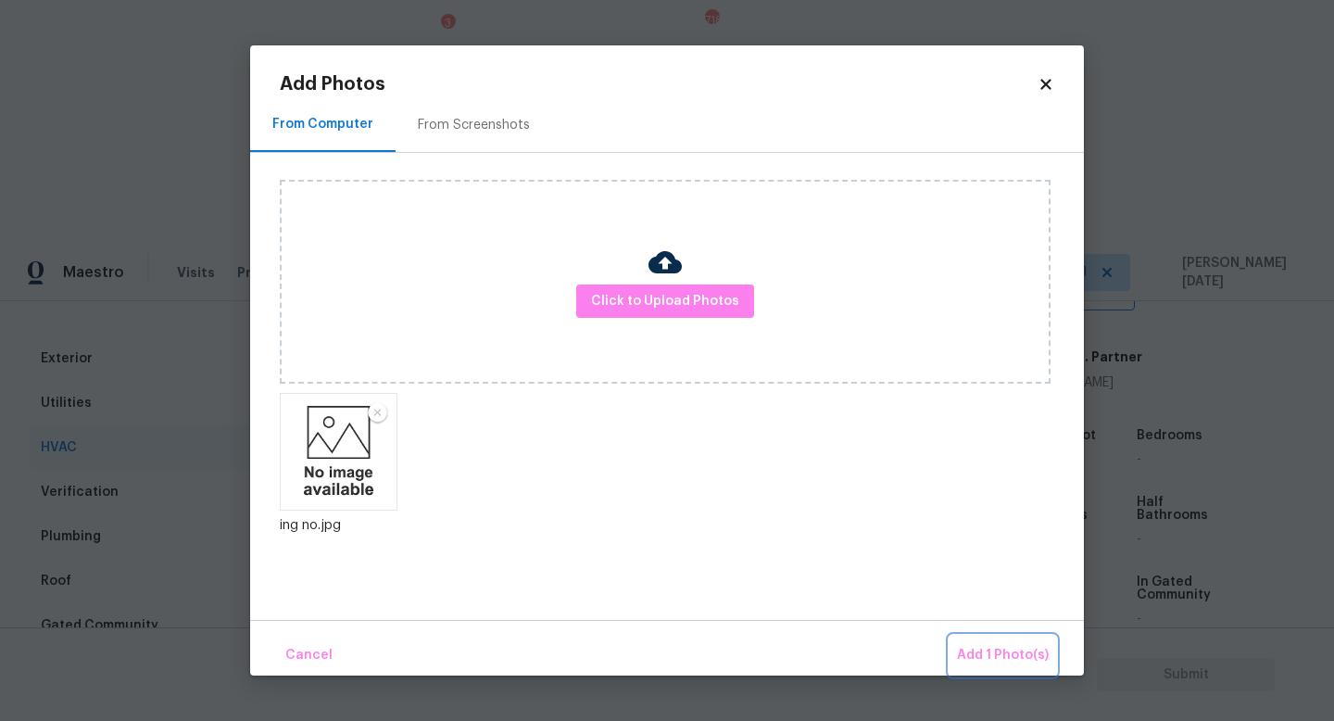
click at [987, 653] on span "Add 1 Photo(s)" at bounding box center [1003, 655] width 92 height 23
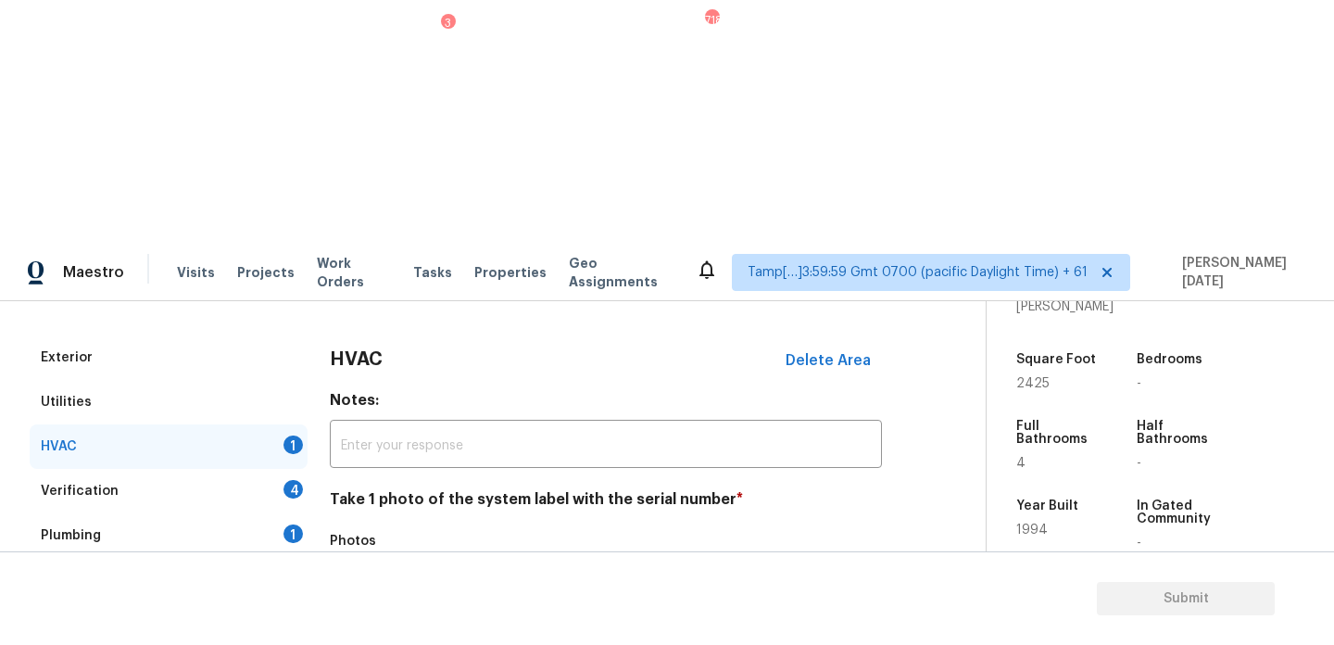
scroll to position [309, 0]
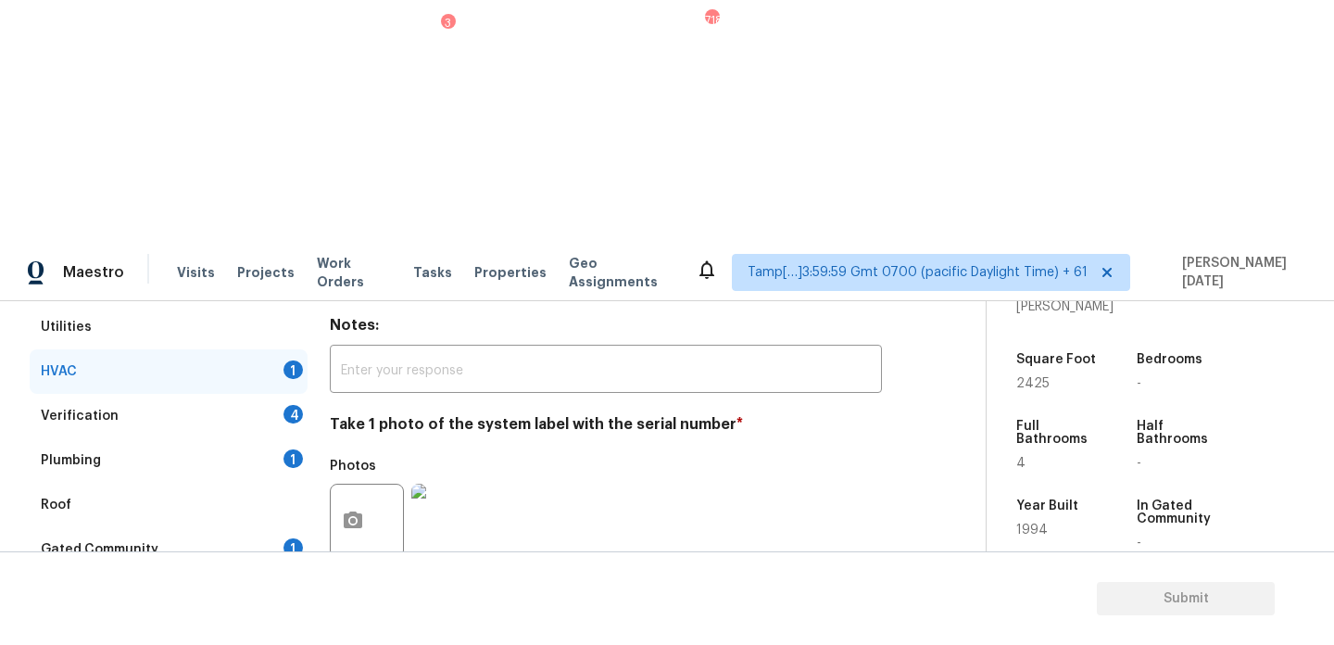
checkbox input "true"
click at [284, 405] on div "4" at bounding box center [293, 414] width 19 height 19
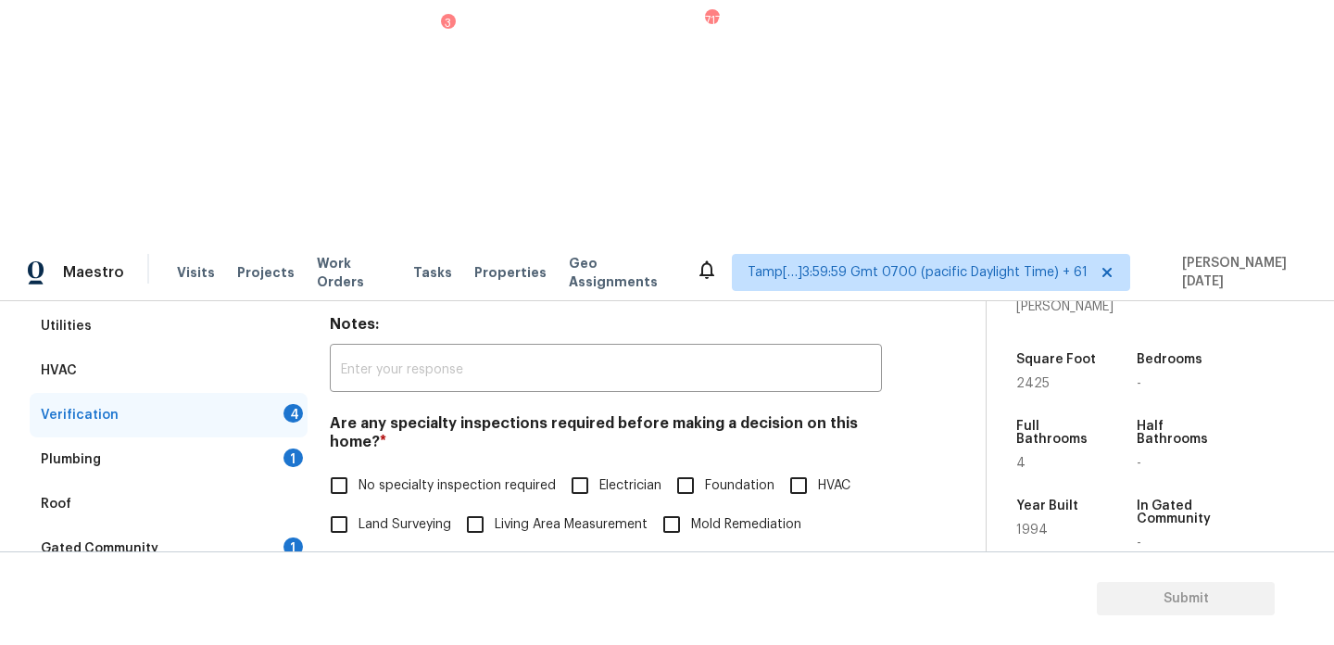
click at [352, 466] on input "No specialty inspection required" at bounding box center [339, 485] width 39 height 39
checkbox input "true"
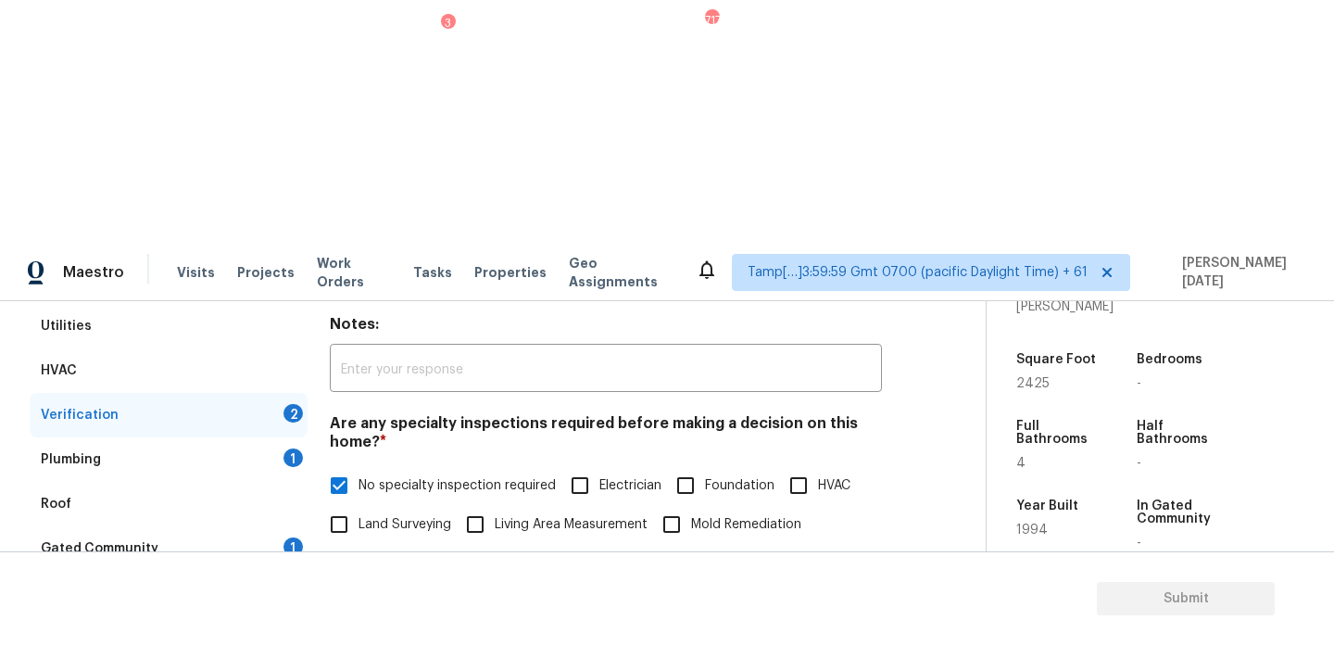
scroll to position [470, 0]
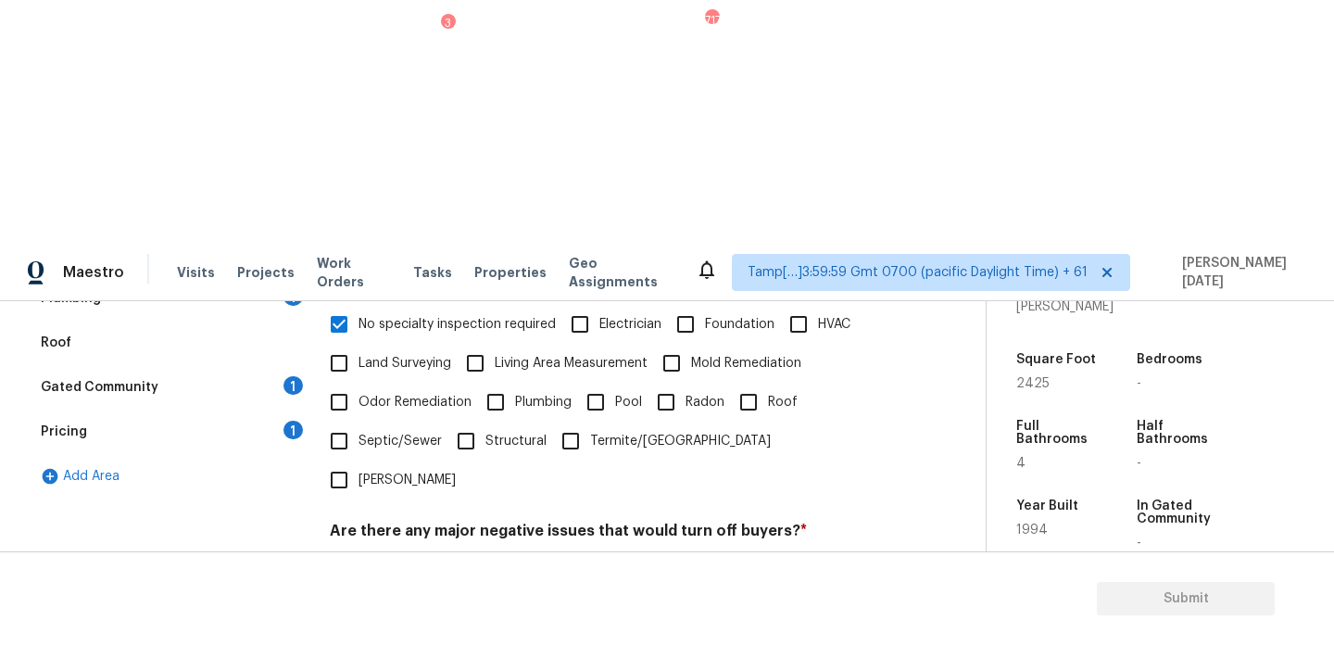
checkbox input "true"
click at [354, 410] on div "Verification Notes: ​ Are any specialty inspections required before making a de…" at bounding box center [606, 460] width 552 height 725
checkbox input "true"
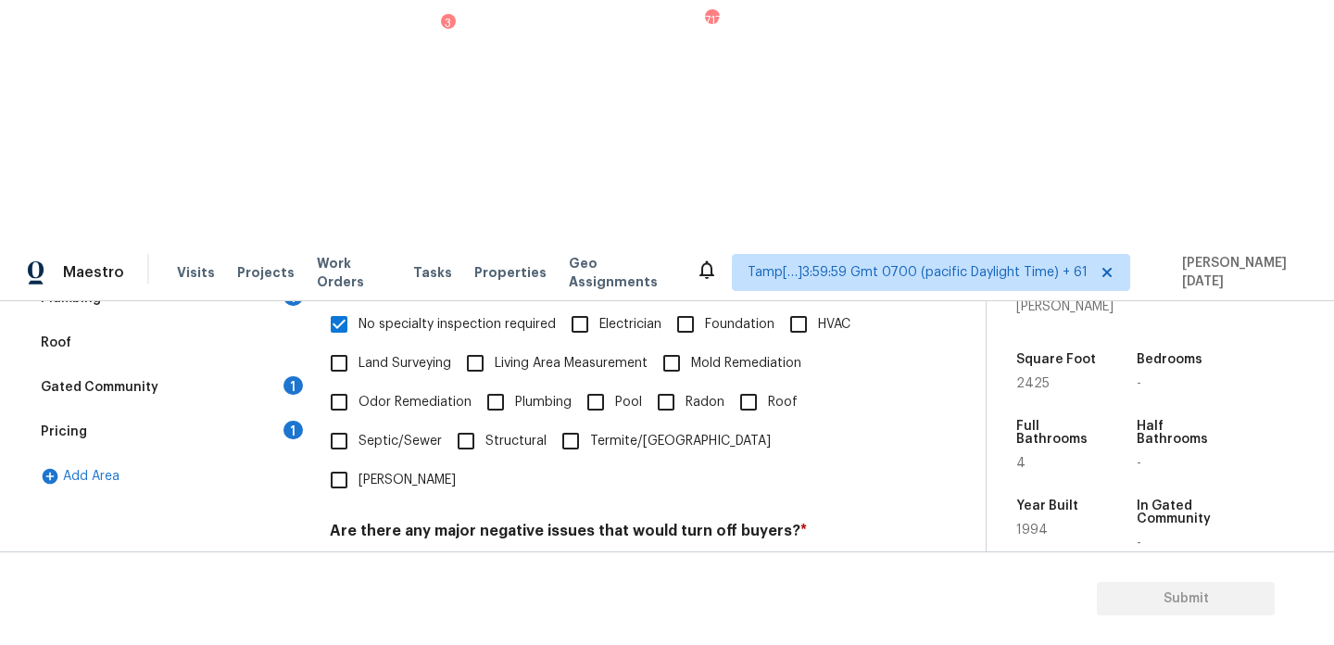
checkbox input "false"
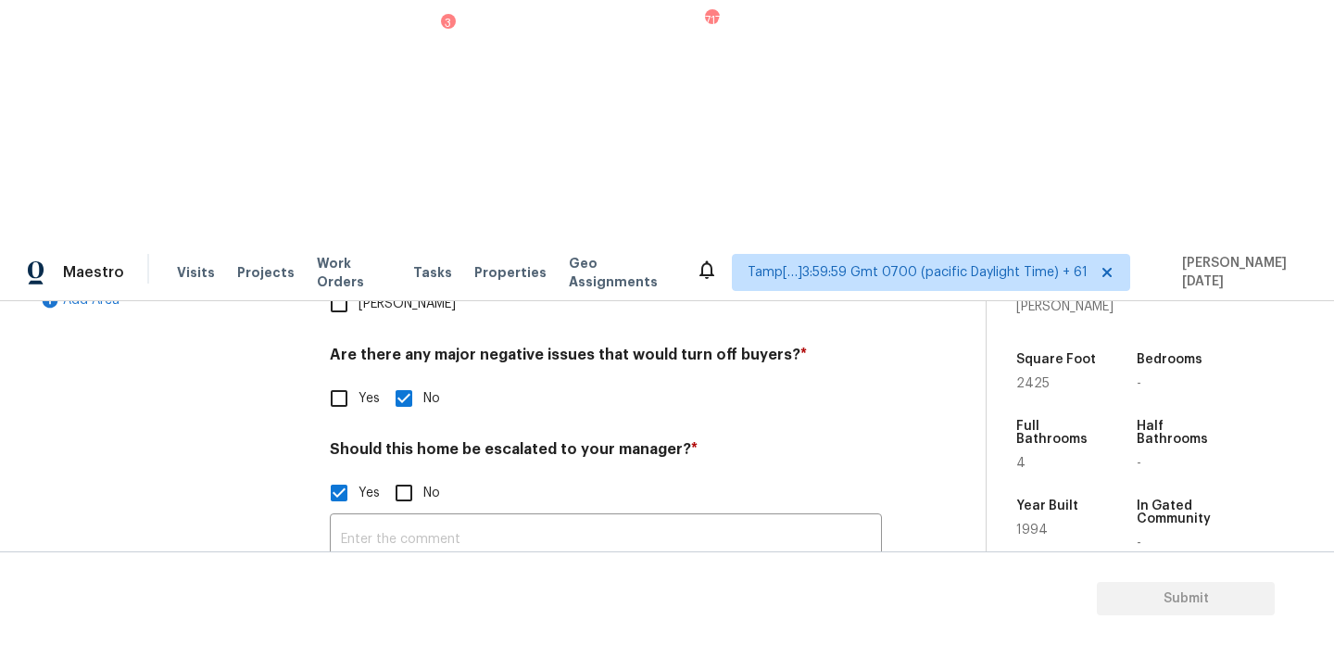
click at [336, 603] on button "button" at bounding box center [353, 639] width 44 height 72
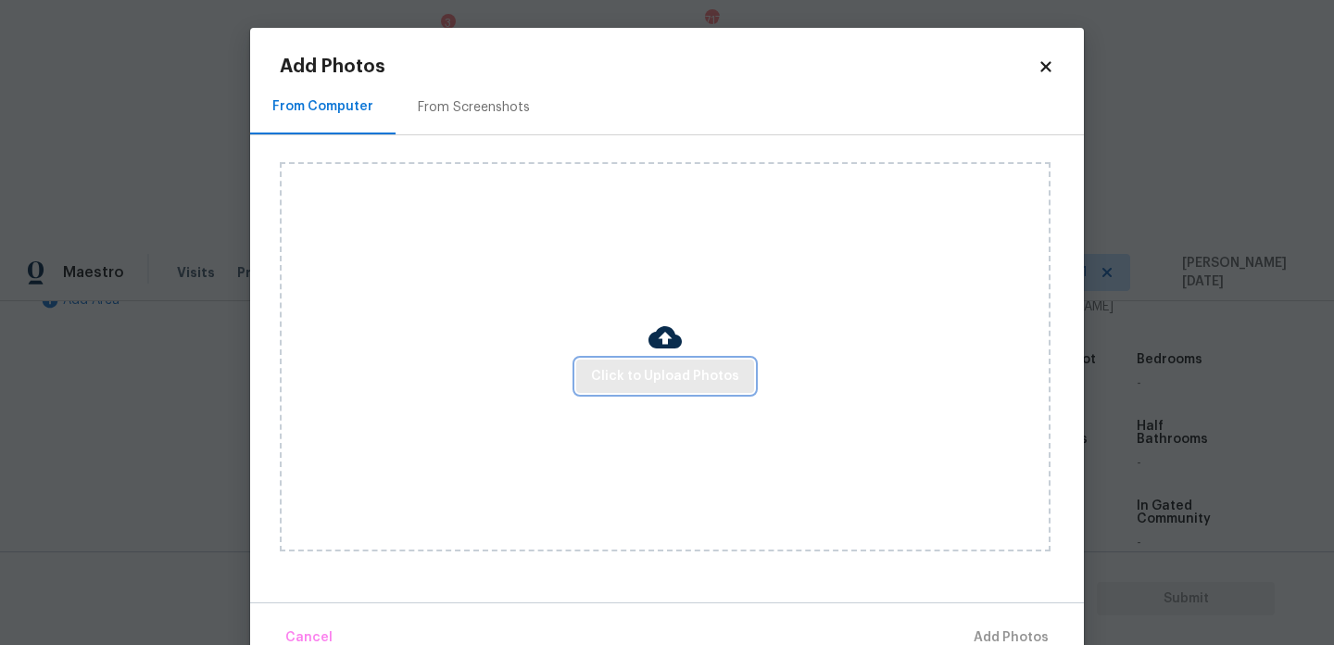
click at [671, 362] on button "Click to Upload Photos" at bounding box center [665, 376] width 178 height 34
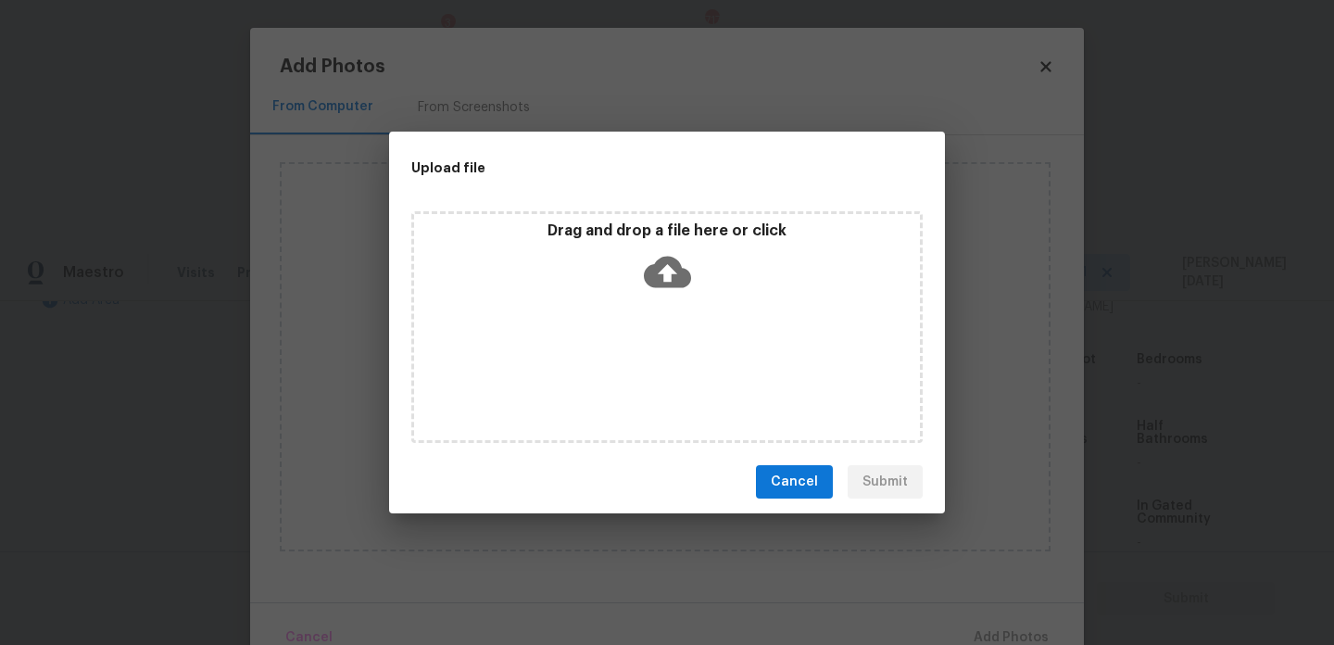
click at [671, 362] on div "Drag and drop a file here or click" at bounding box center [666, 327] width 511 height 232
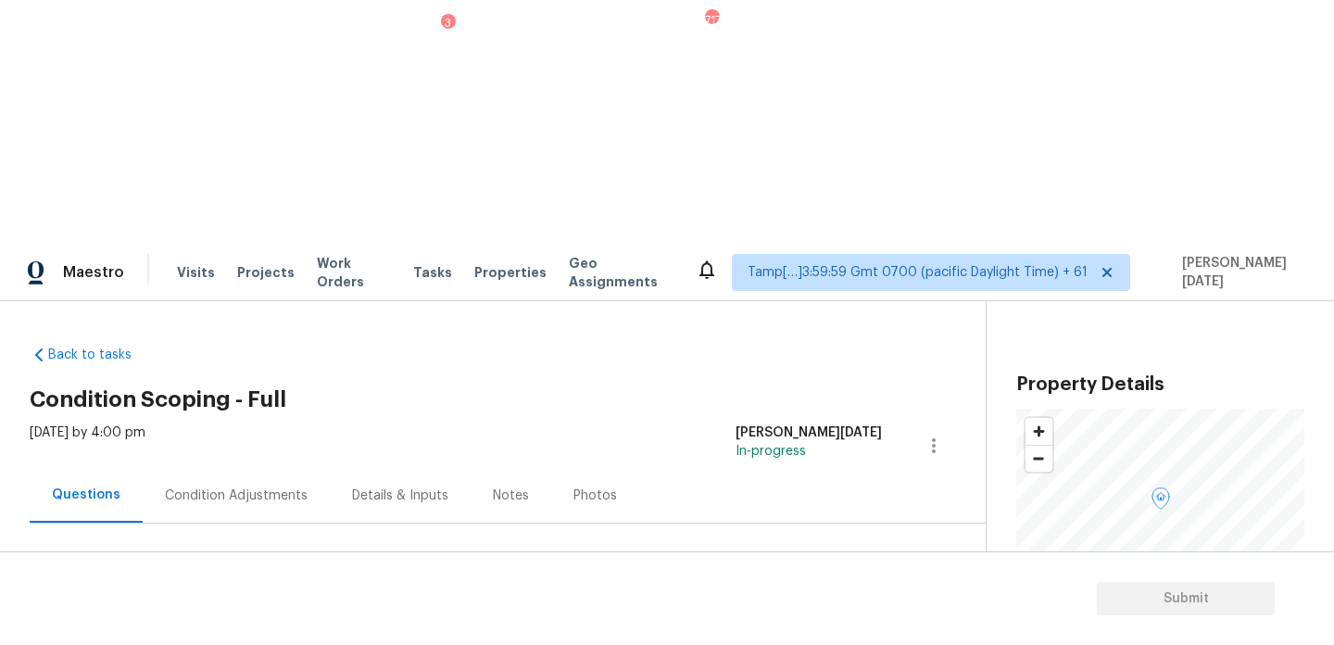
scroll to position [471, 0]
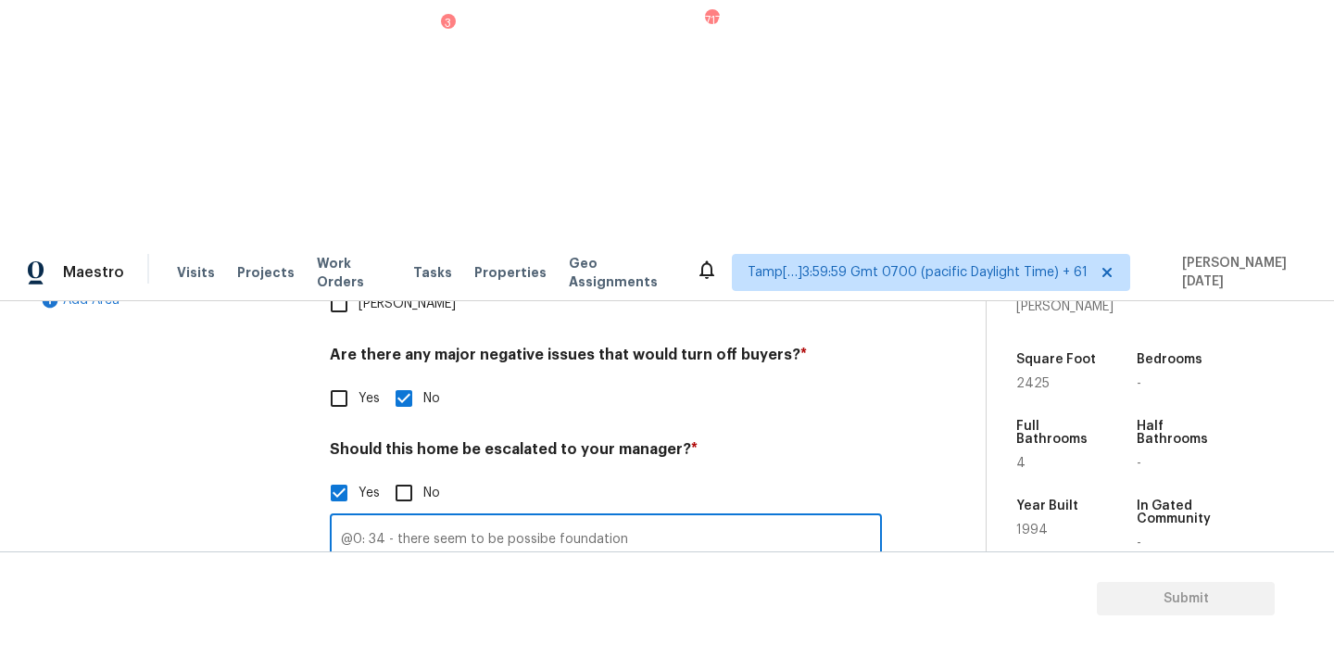
click at [523, 518] on input "@0: 34 - there seem to be possibe foundation" at bounding box center [606, 540] width 552 height 44
click at [682, 518] on input "@0: 34 - there seem to be possible sibe foundation" at bounding box center [606, 540] width 552 height 44
type input "@0: 34 - there seem to be possible sibe foundation concerns/step cracks on the …"
click at [882, 459] on div "Exterior Utilities HVAC Verification 2 Plumbing 1 Roof Gated Community 1 Pricin…" at bounding box center [486, 372] width 912 height 901
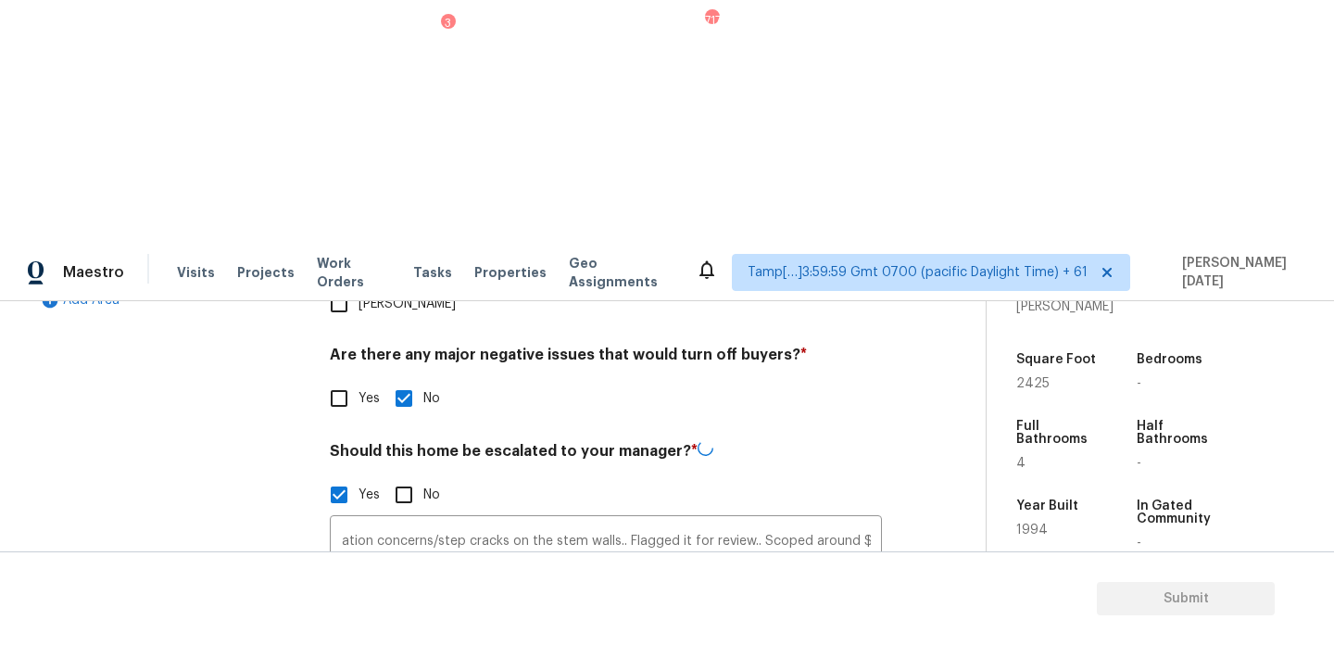
scroll to position [0, 0]
checkbox input "true"
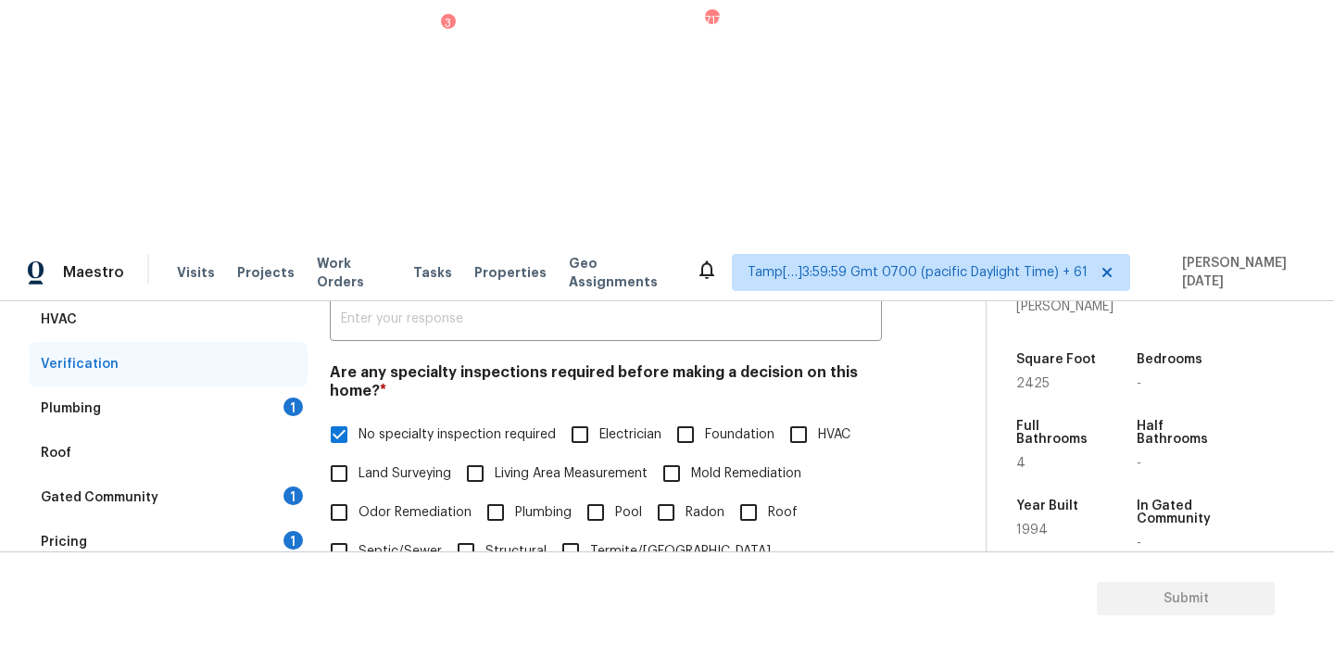
click at [264, 386] on div "Plumbing 1" at bounding box center [169, 408] width 278 height 44
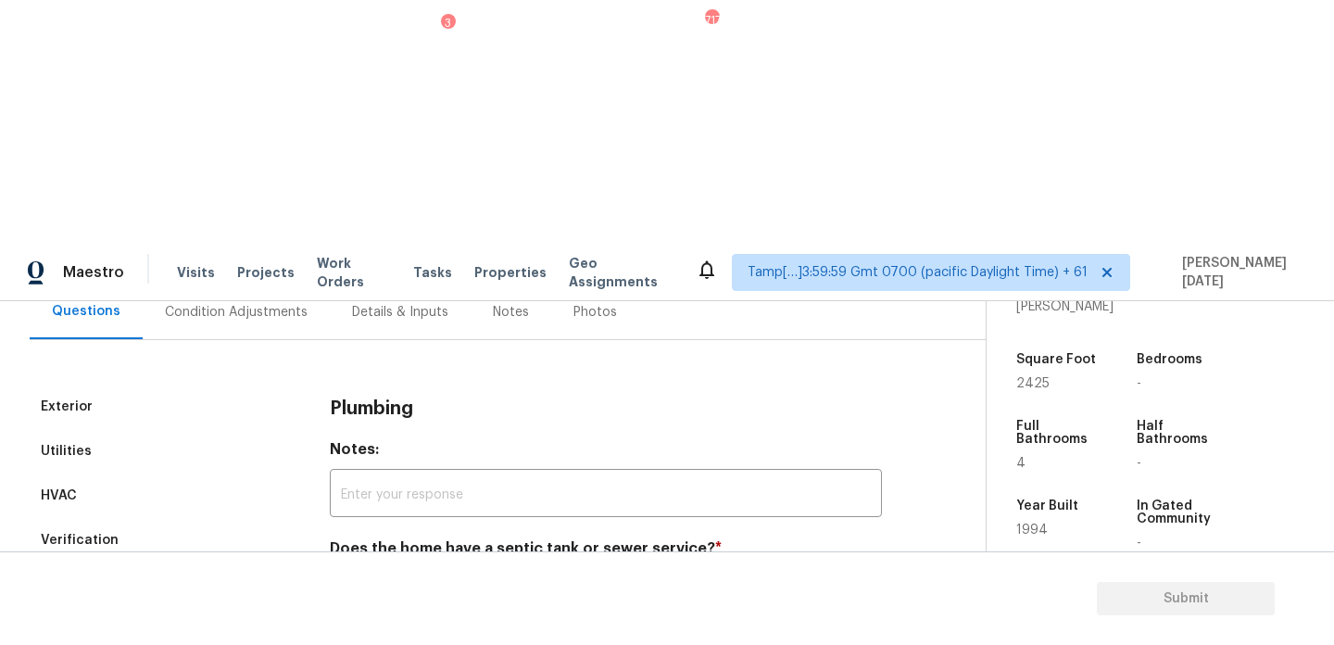
scroll to position [183, 0]
click at [342, 573] on input "Sewer" at bounding box center [339, 592] width 39 height 39
checkbox input "true"
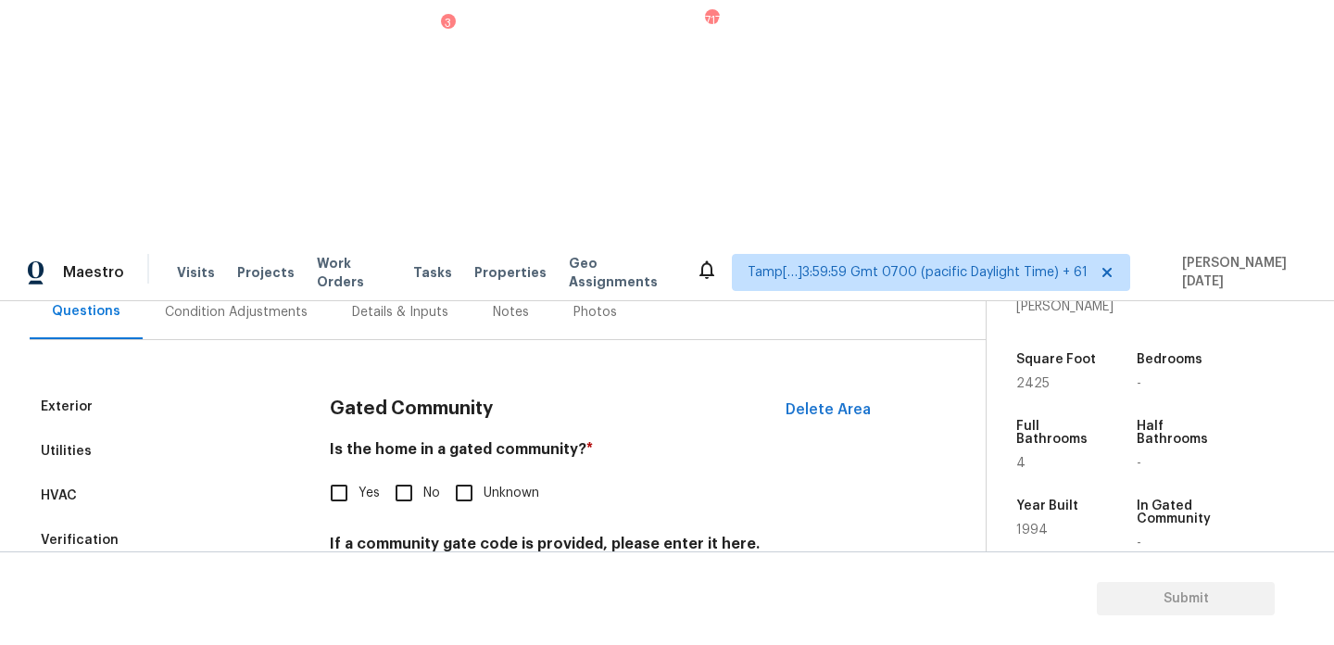
click at [408, 473] on input "No" at bounding box center [404, 492] width 39 height 39
checkbox input "true"
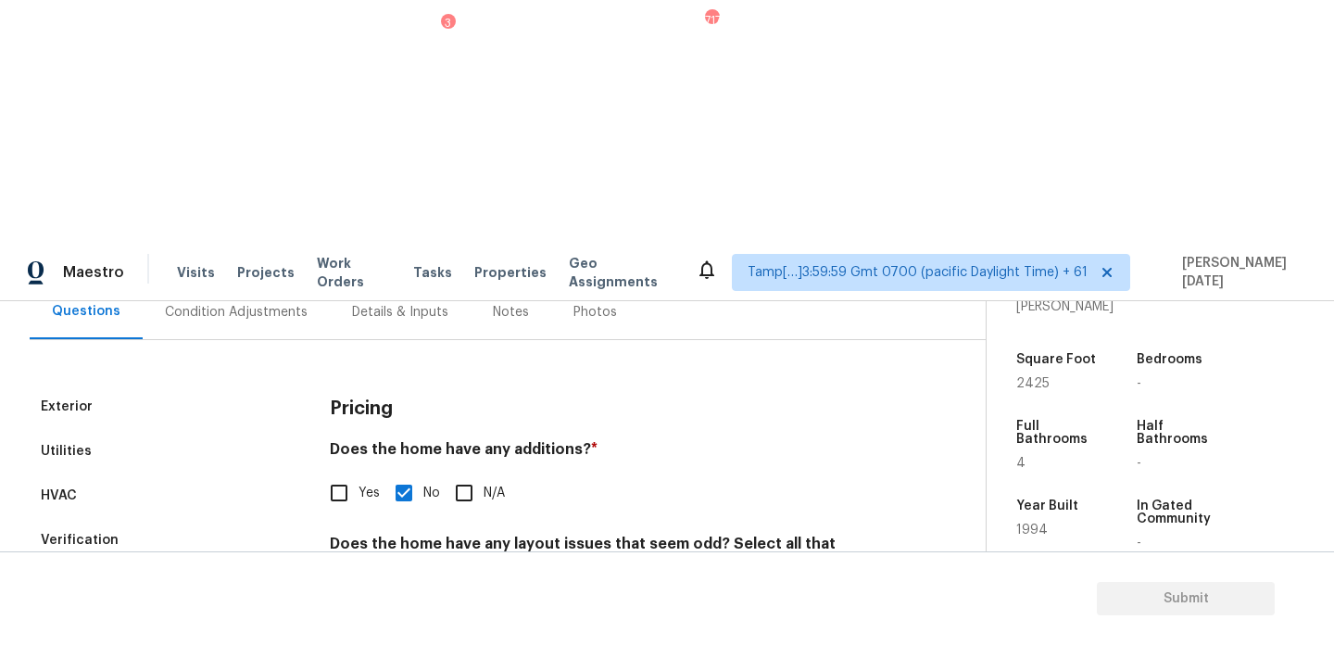
scroll to position [642, 0]
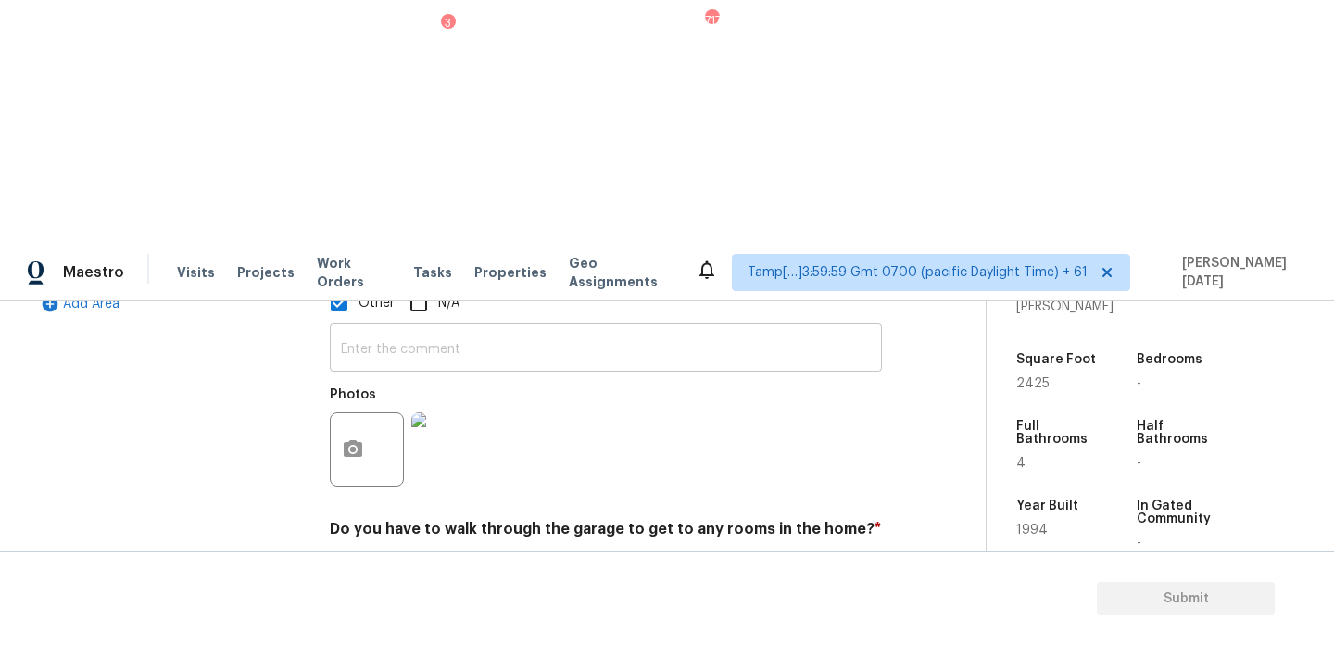
click at [414, 328] on input "text" at bounding box center [606, 350] width 552 height 44
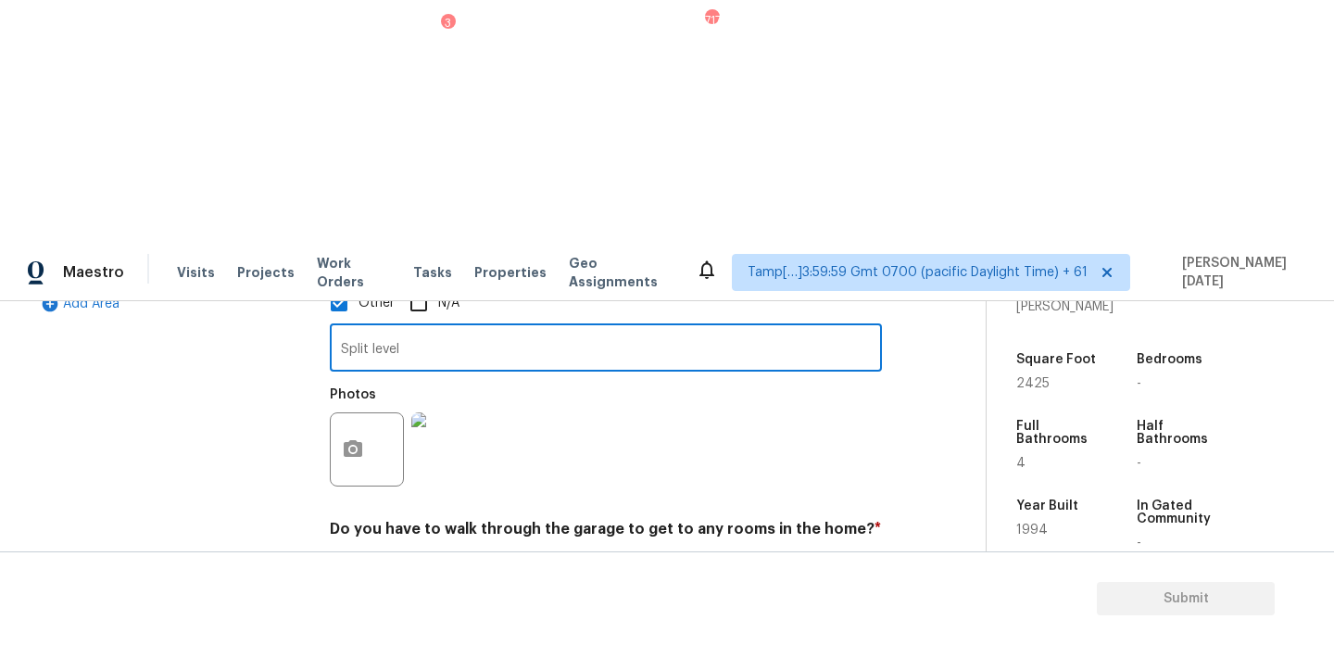
type input "Split level"
click at [969, 366] on div "Back to tasks Condition Scoping - Full [DATE] by 4:00 pm [PERSON_NAME][DATE] In…" at bounding box center [508, 249] width 956 height 1120
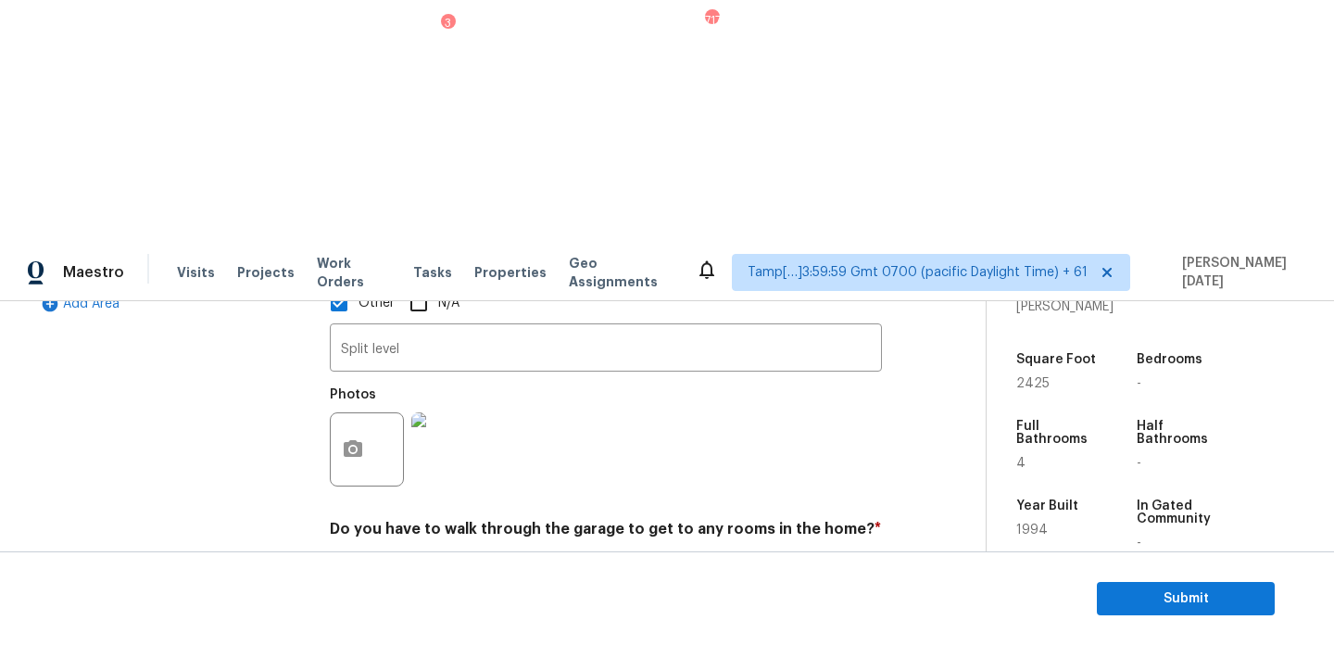
scroll to position [0, 0]
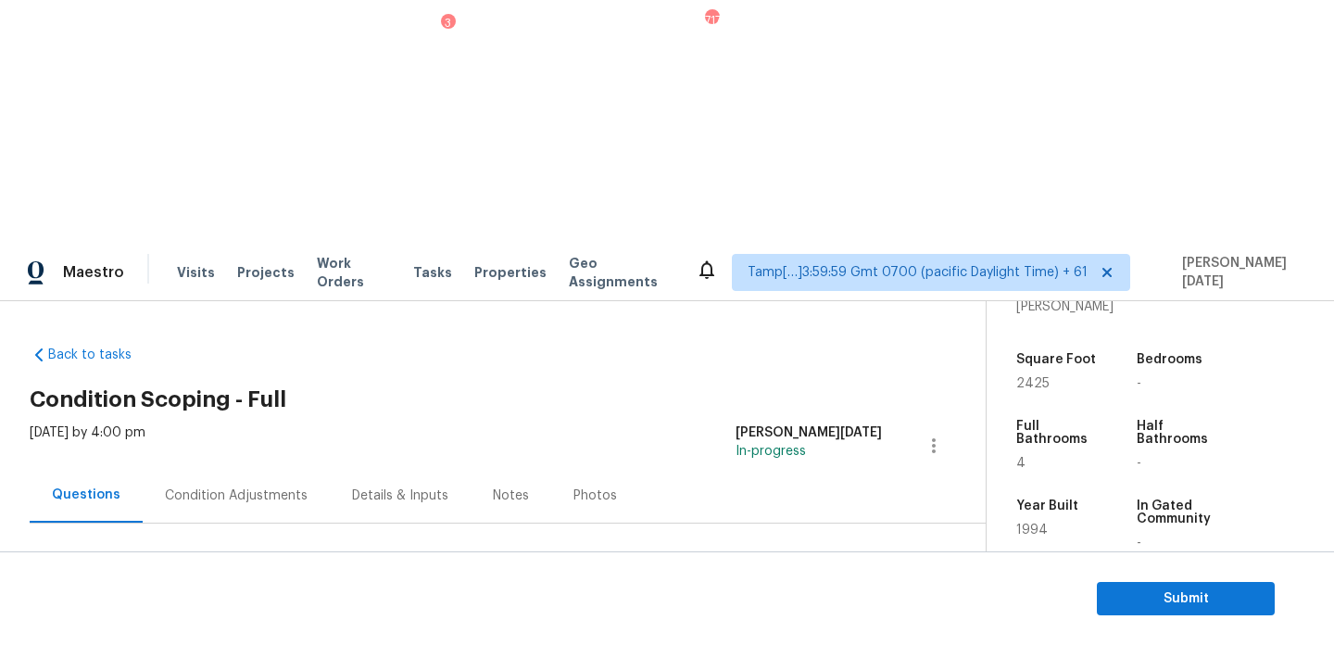
click at [210, 468] on div "Condition Adjustments" at bounding box center [236, 495] width 187 height 55
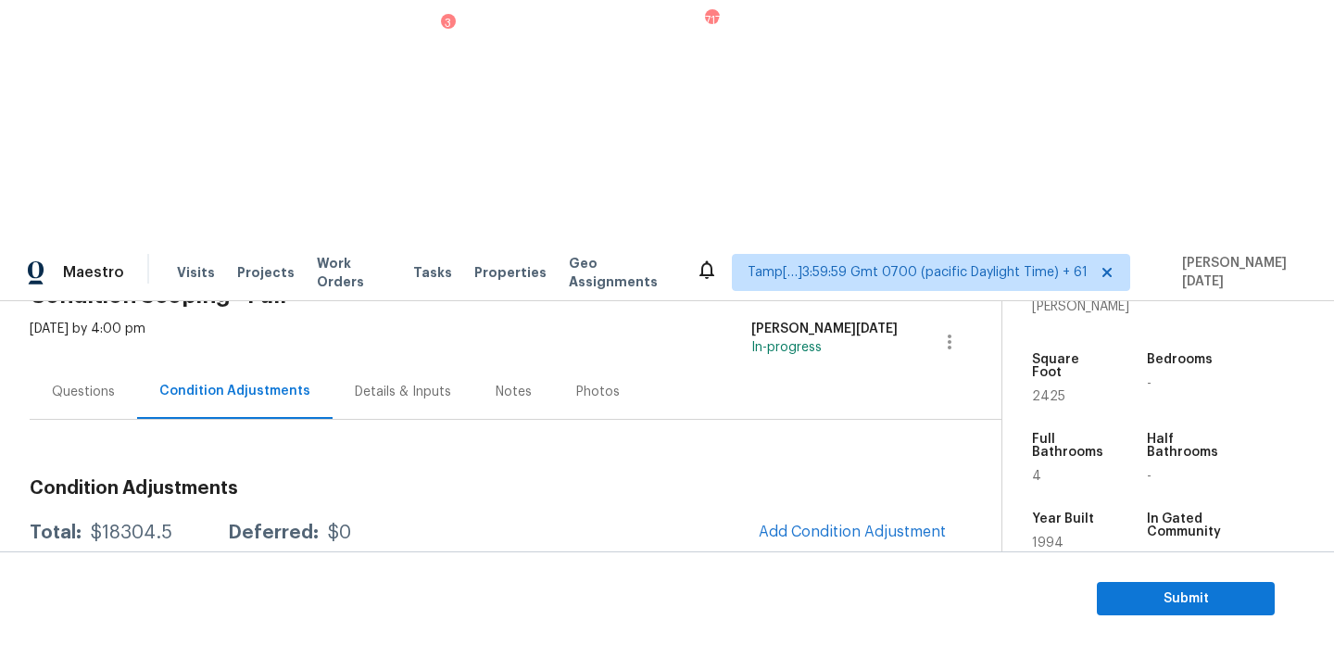
scroll to position [191, 0]
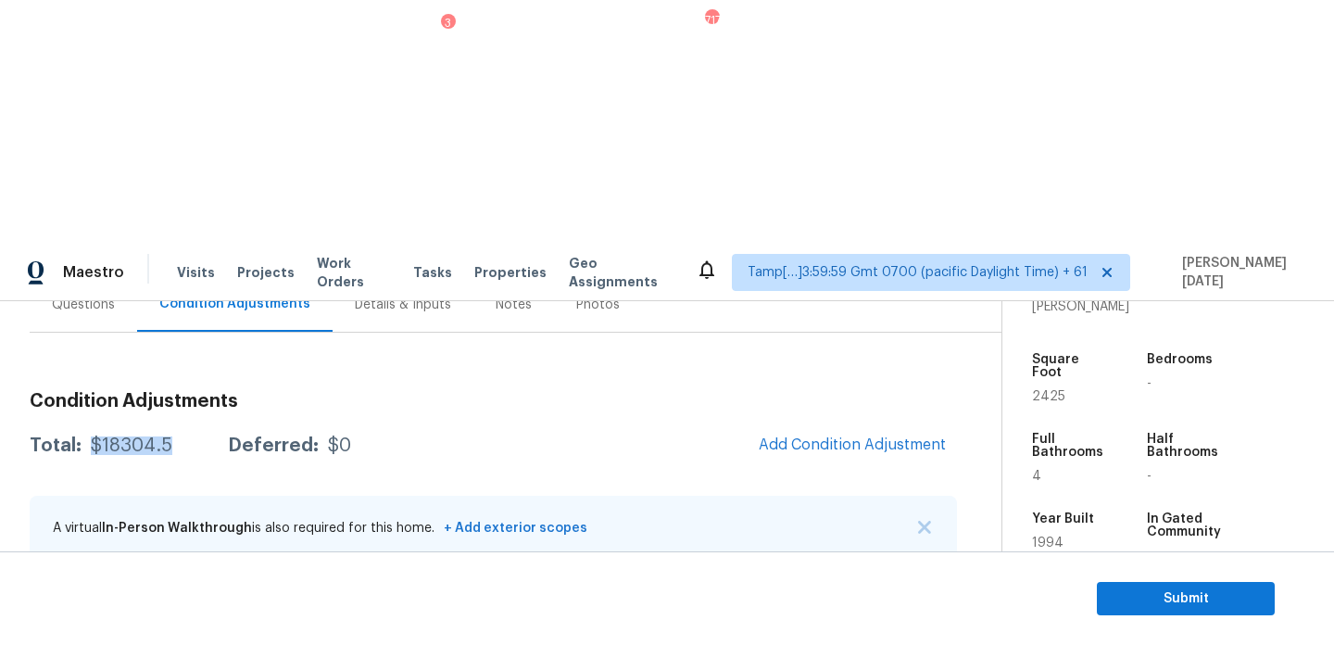
drag, startPoint x: 86, startPoint y: 200, endPoint x: 170, endPoint y: 201, distance: 84.3
click at [170, 436] on div "Total: $18304.5 Deferred: $0" at bounding box center [190, 445] width 321 height 19
copy div "$18304.5"
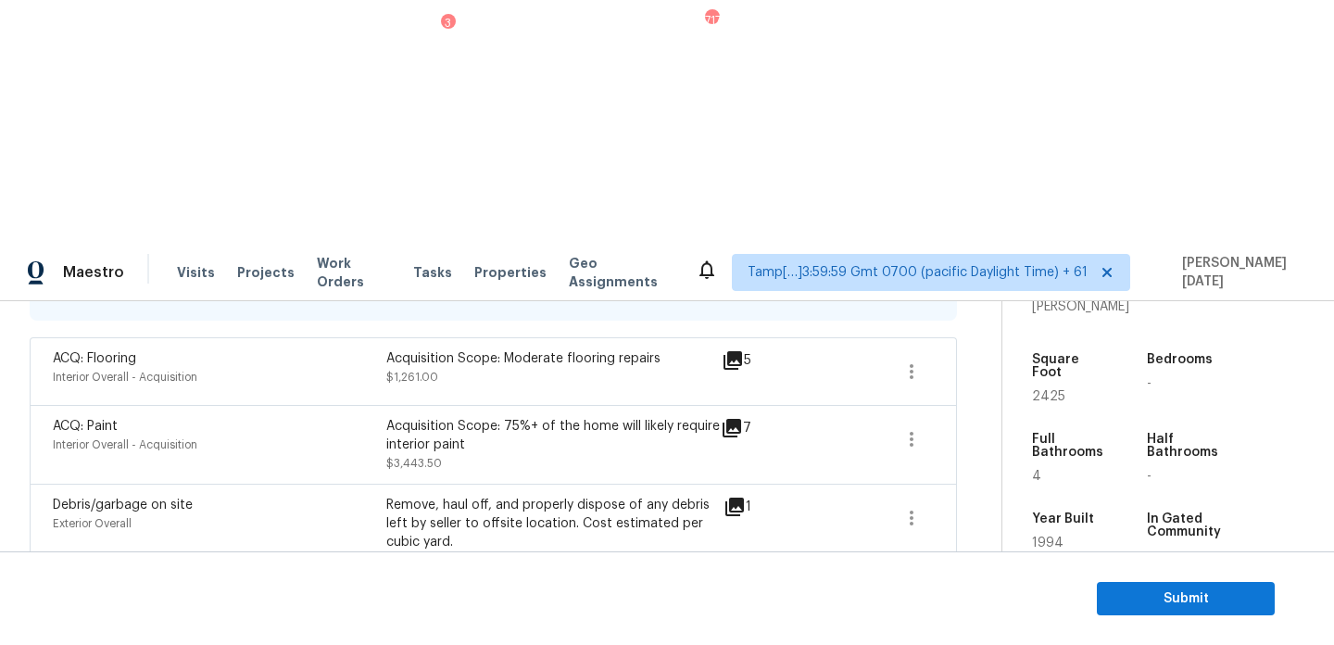
scroll to position [439, 0]
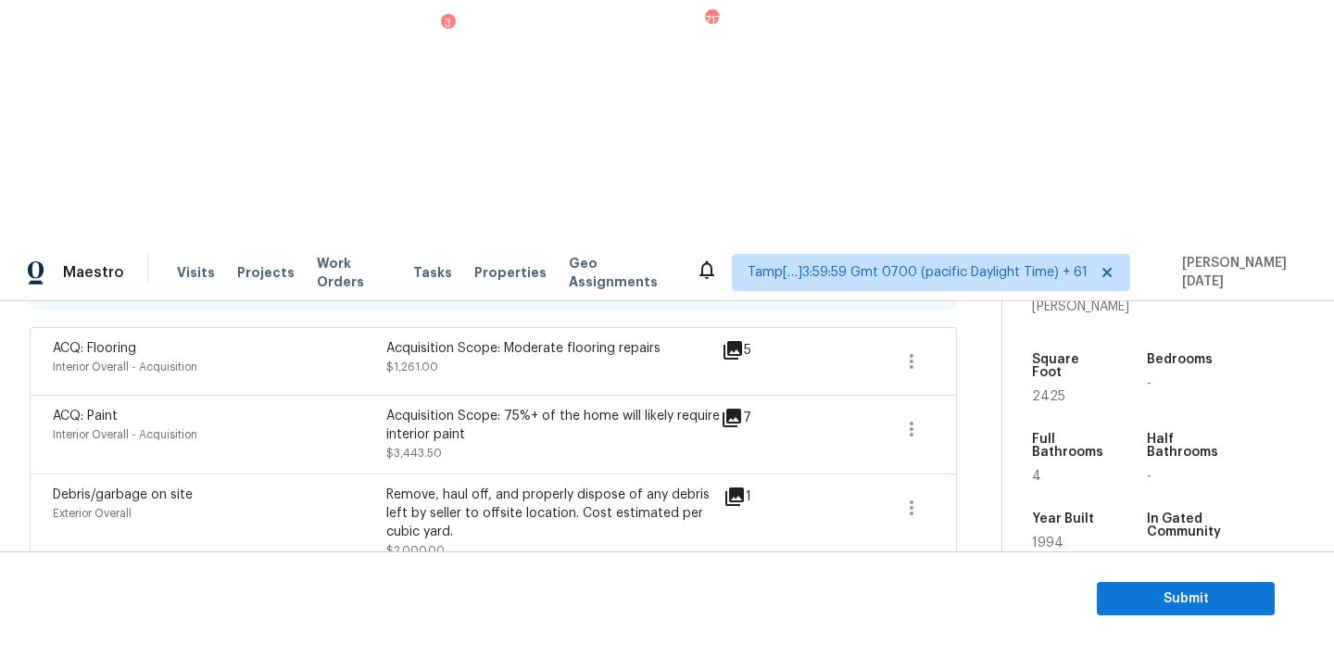
click at [906, 594] on icon "button" at bounding box center [912, 605] width 22 height 22
click at [983, 354] on div "Edit" at bounding box center [1017, 359] width 145 height 19
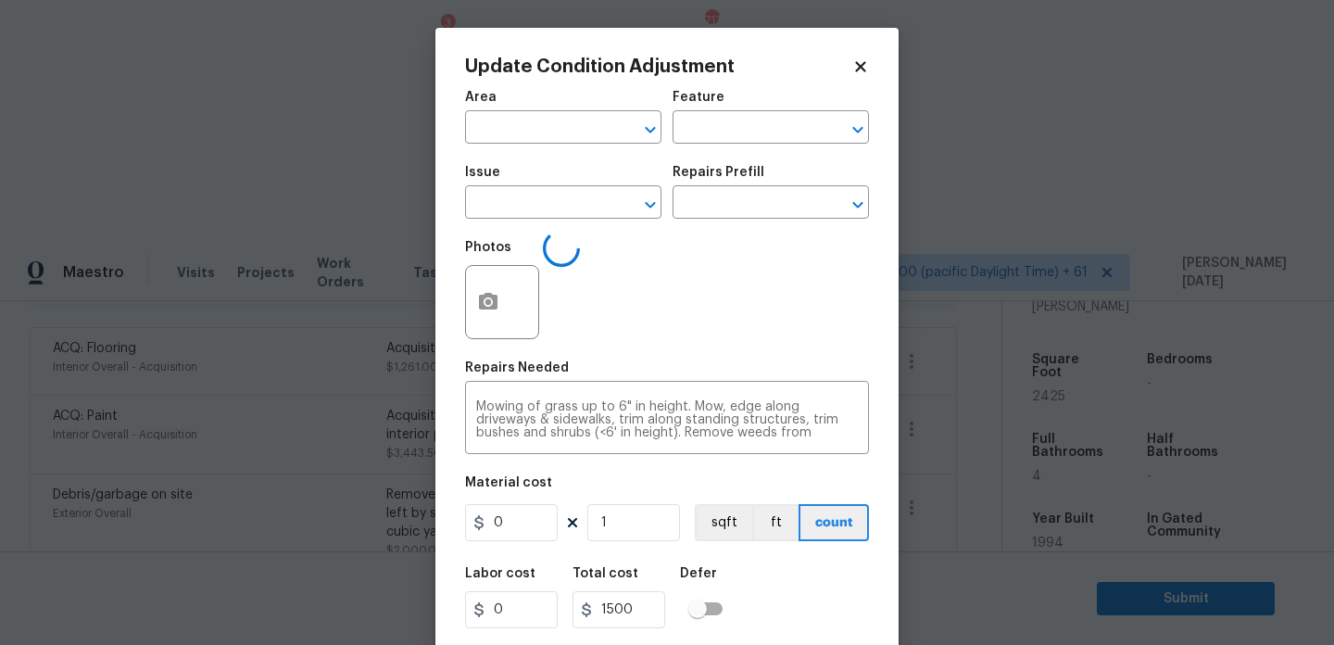
type input "Exterior Overall"
type input "Home Readiness Packages"
type input "Landscape Package"
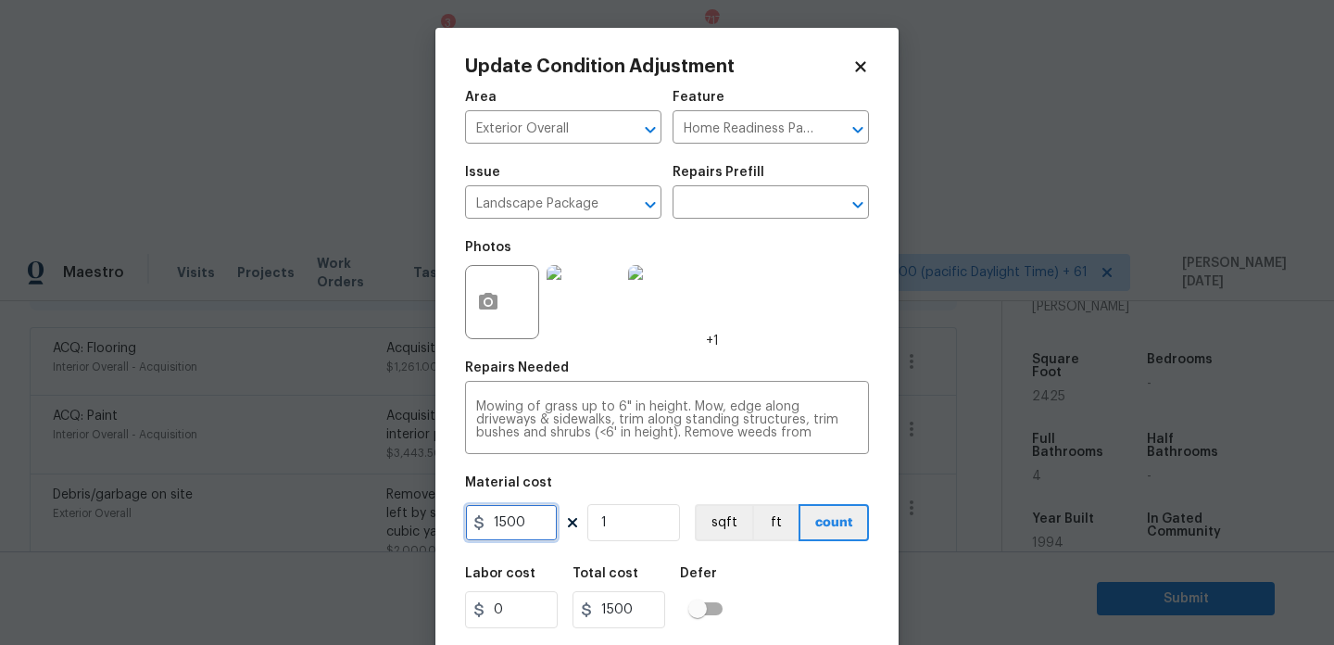
drag, startPoint x: 533, startPoint y: 522, endPoint x: 110, endPoint y: 521, distance: 422.5
click at [110, 521] on div "Update Condition Adjustment Area Exterior Overall ​ Feature Home Readiness Pack…" at bounding box center [667, 322] width 1334 height 645
type input "2000"
click at [807, 291] on div "Photos +1" at bounding box center [667, 290] width 404 height 120
type input "2000"
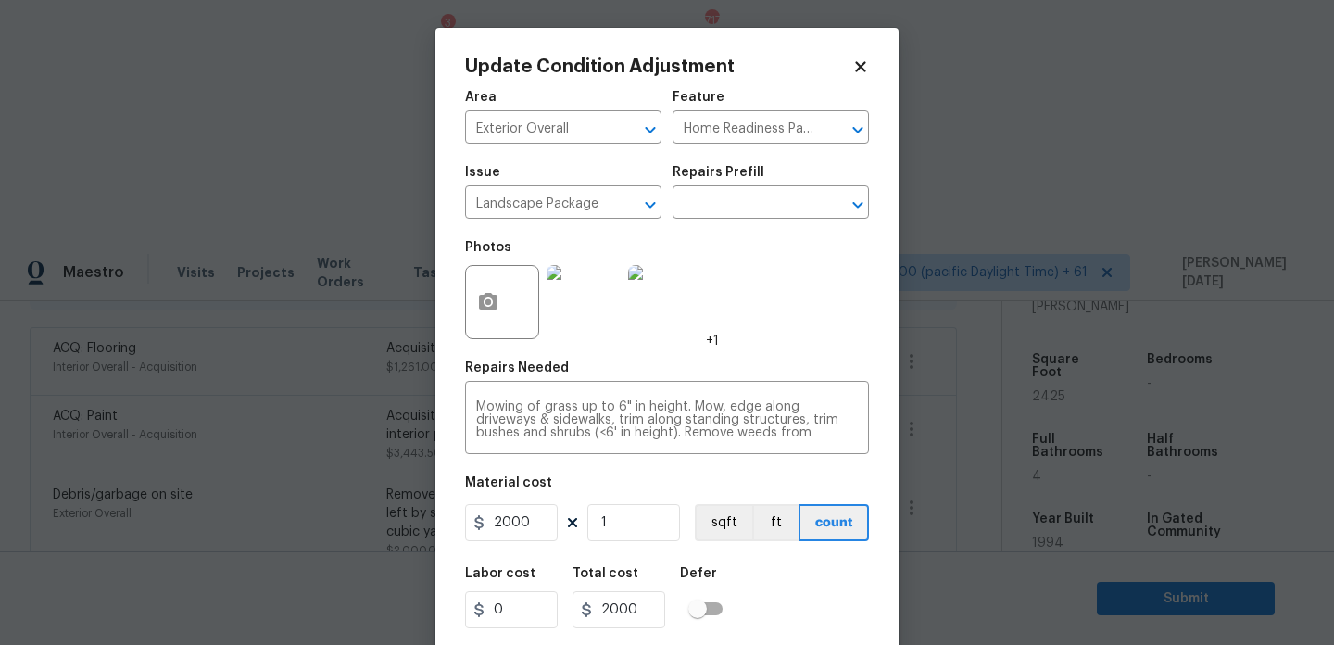
scroll to position [47, 0]
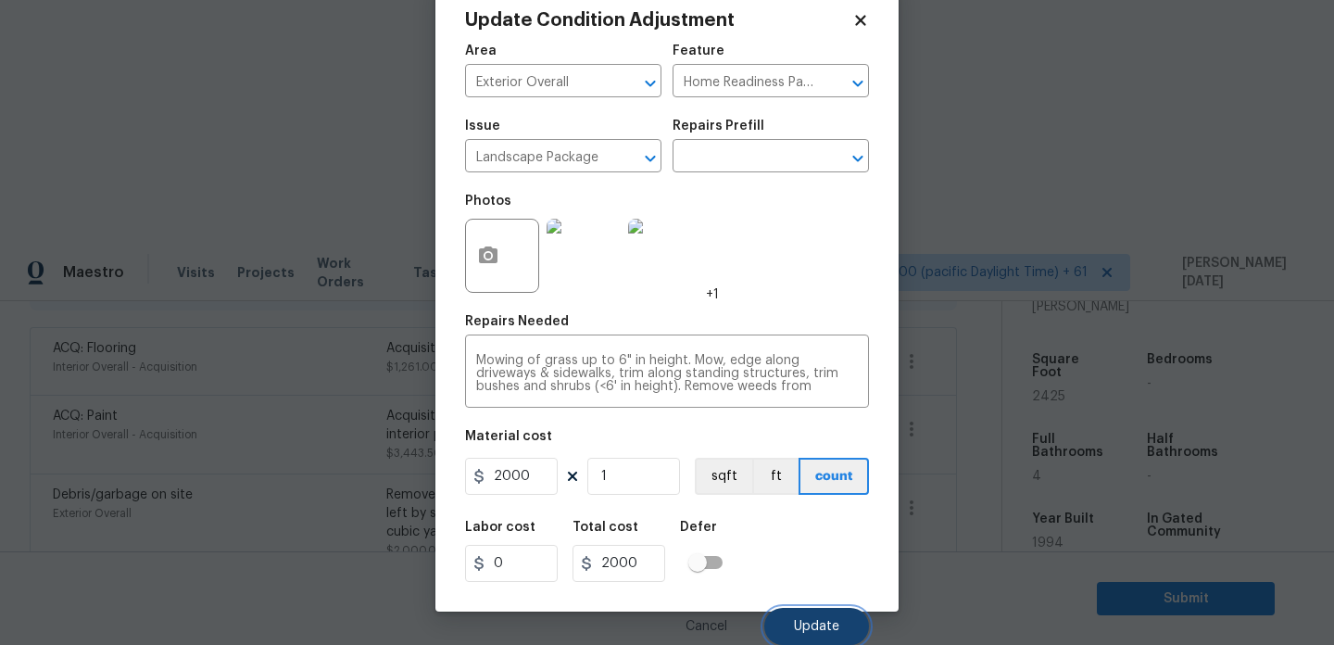
click at [803, 630] on span "Update" at bounding box center [816, 627] width 45 height 14
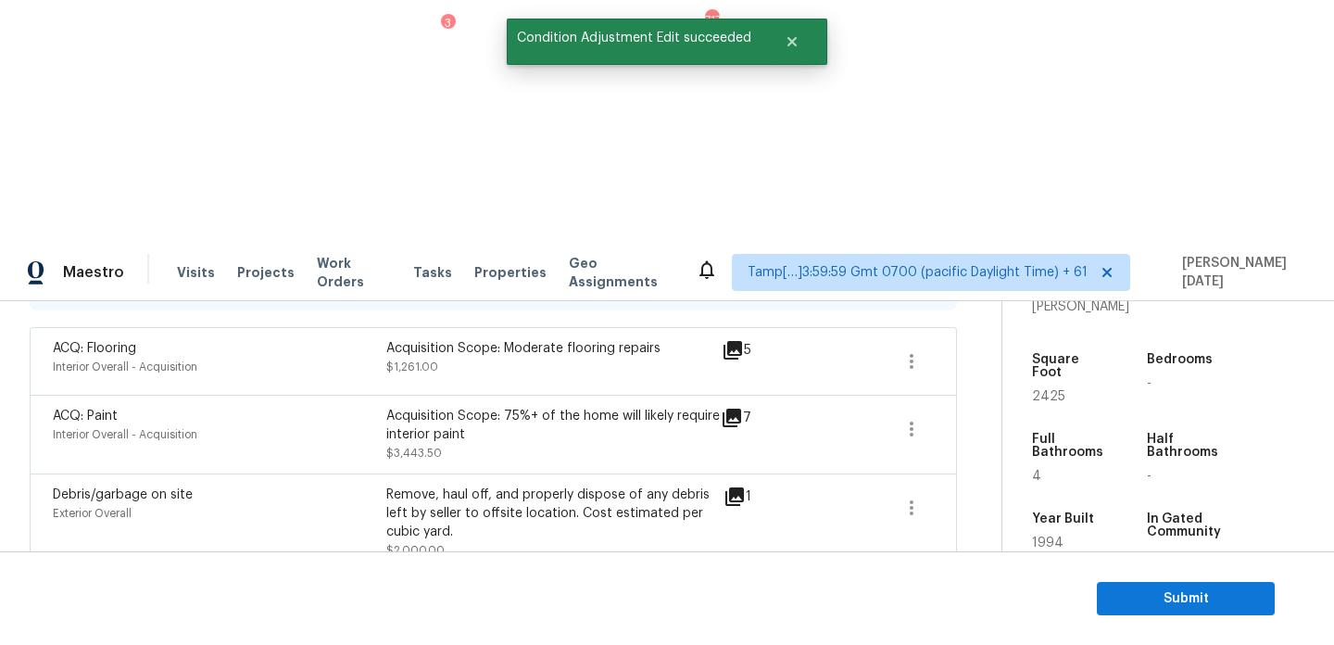
scroll to position [0, 0]
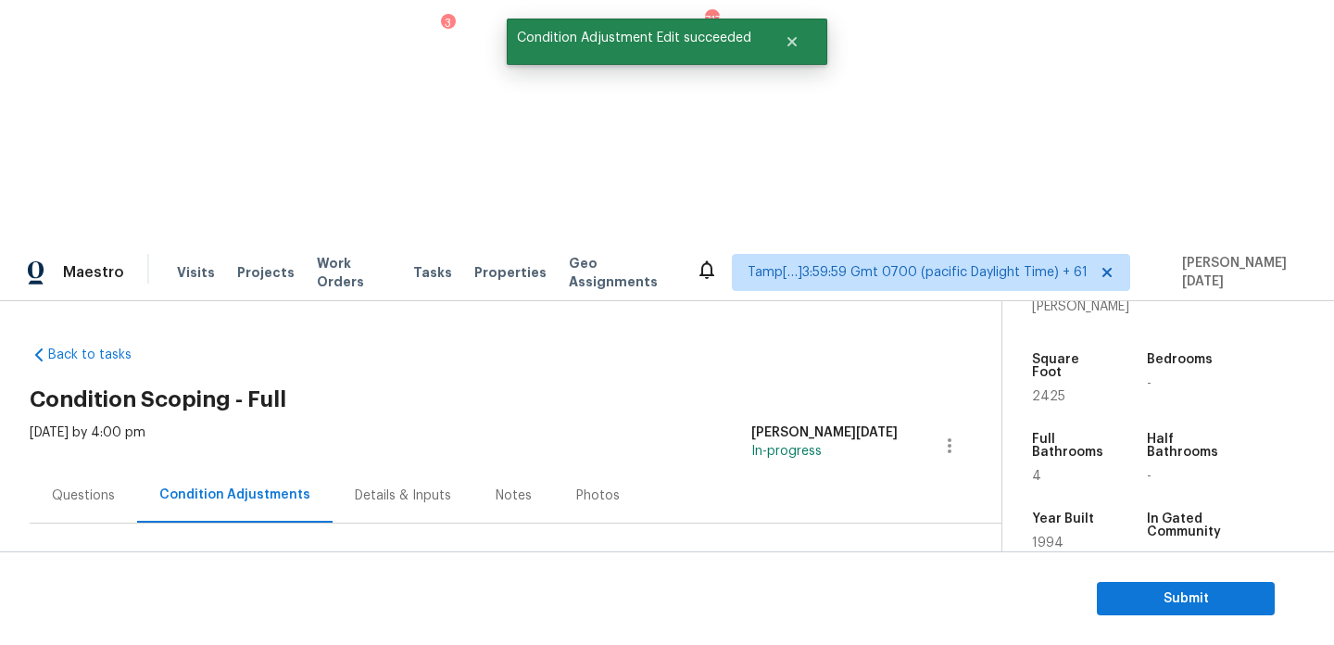
drag, startPoint x: 88, startPoint y: 395, endPoint x: 183, endPoint y: 395, distance: 95.4
click at [183, 627] on div "Total: $18804.5 Deferred: $0" at bounding box center [190, 636] width 321 height 19
copy div "$18804.5"
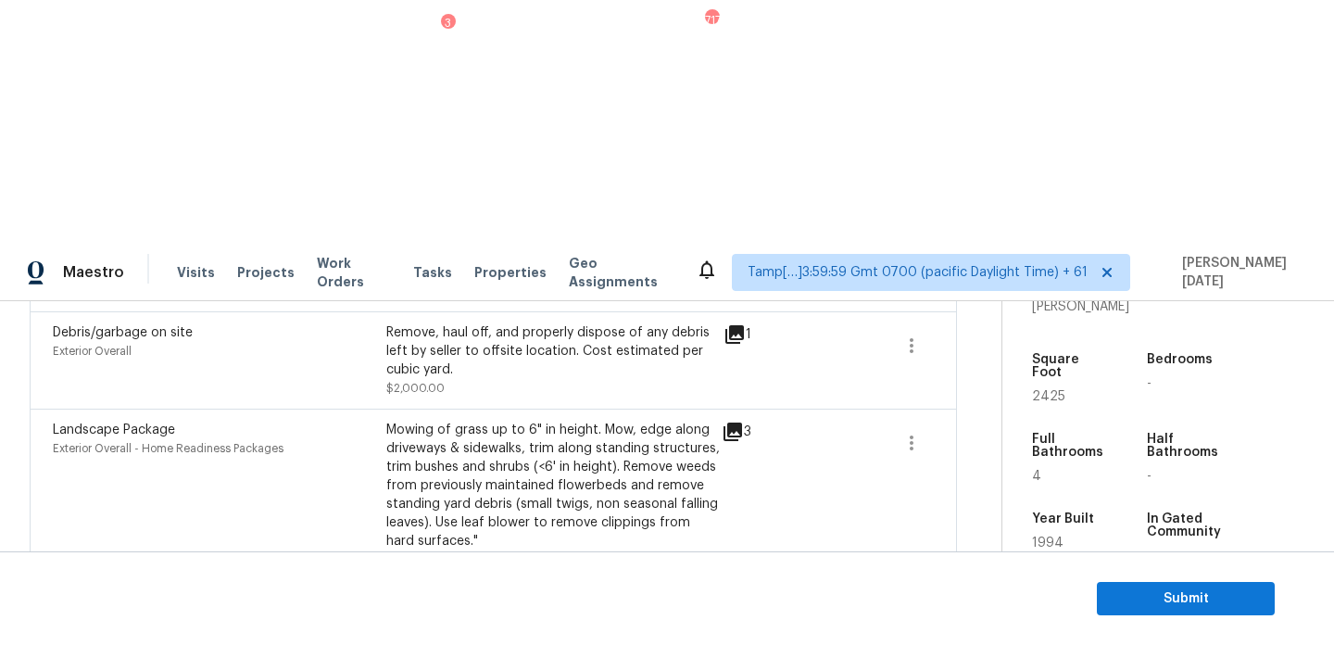
scroll to position [1386, 0]
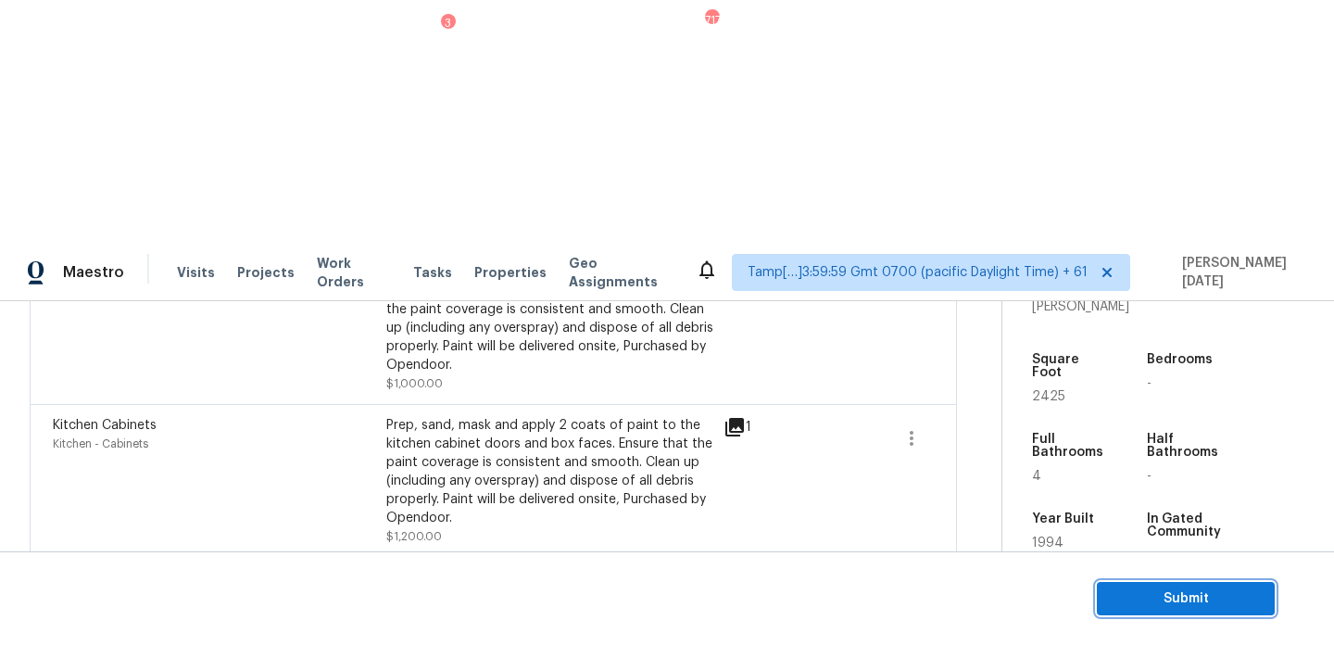
click at [1142, 600] on span "Submit" at bounding box center [1186, 598] width 148 height 23
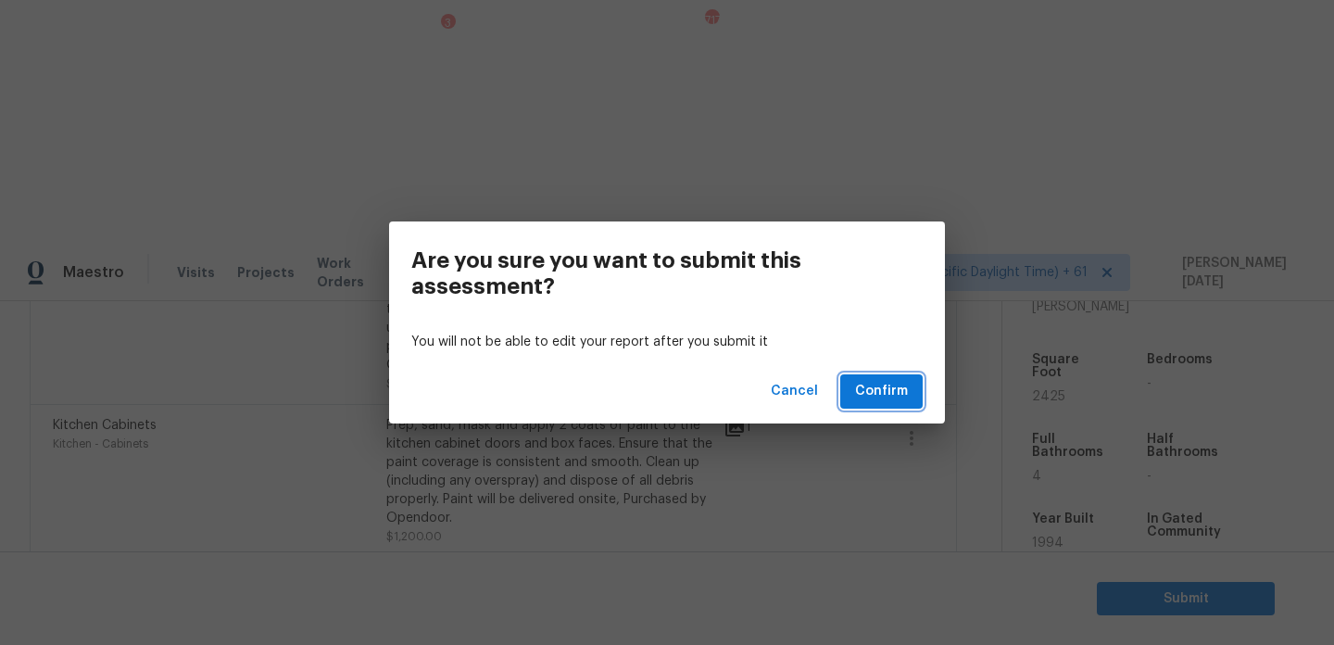
click at [896, 393] on span "Confirm" at bounding box center [881, 391] width 53 height 23
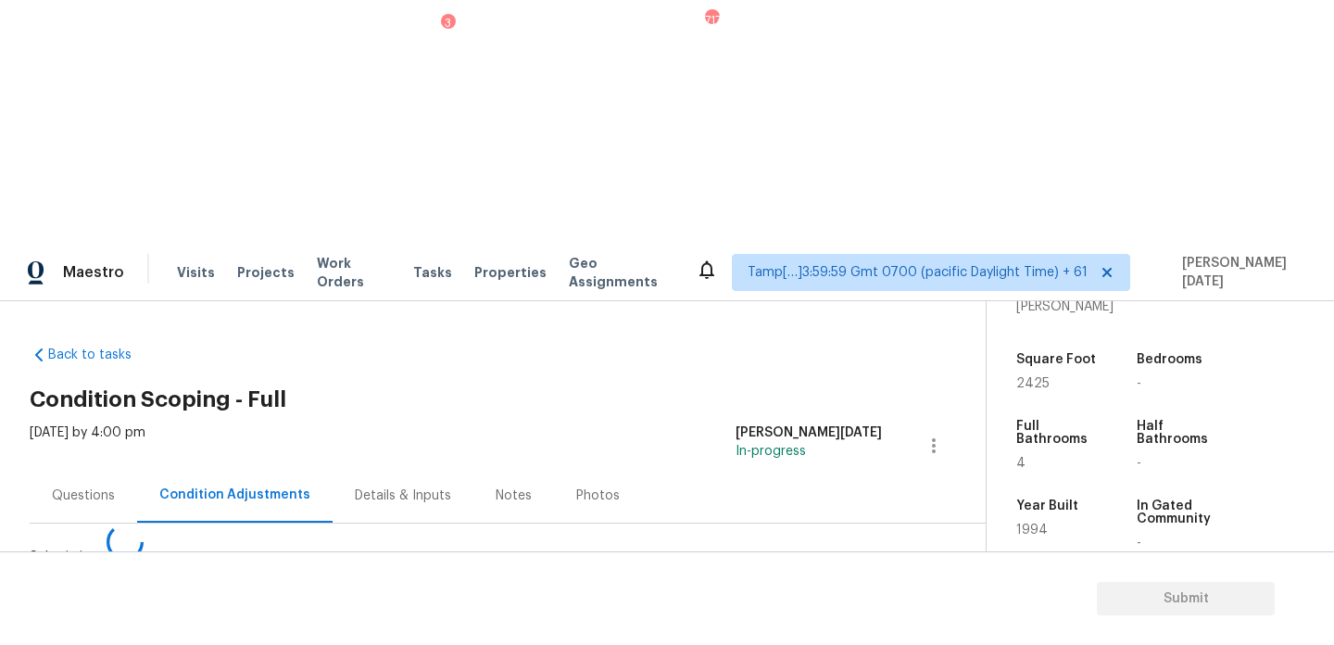
scroll to position [0, 0]
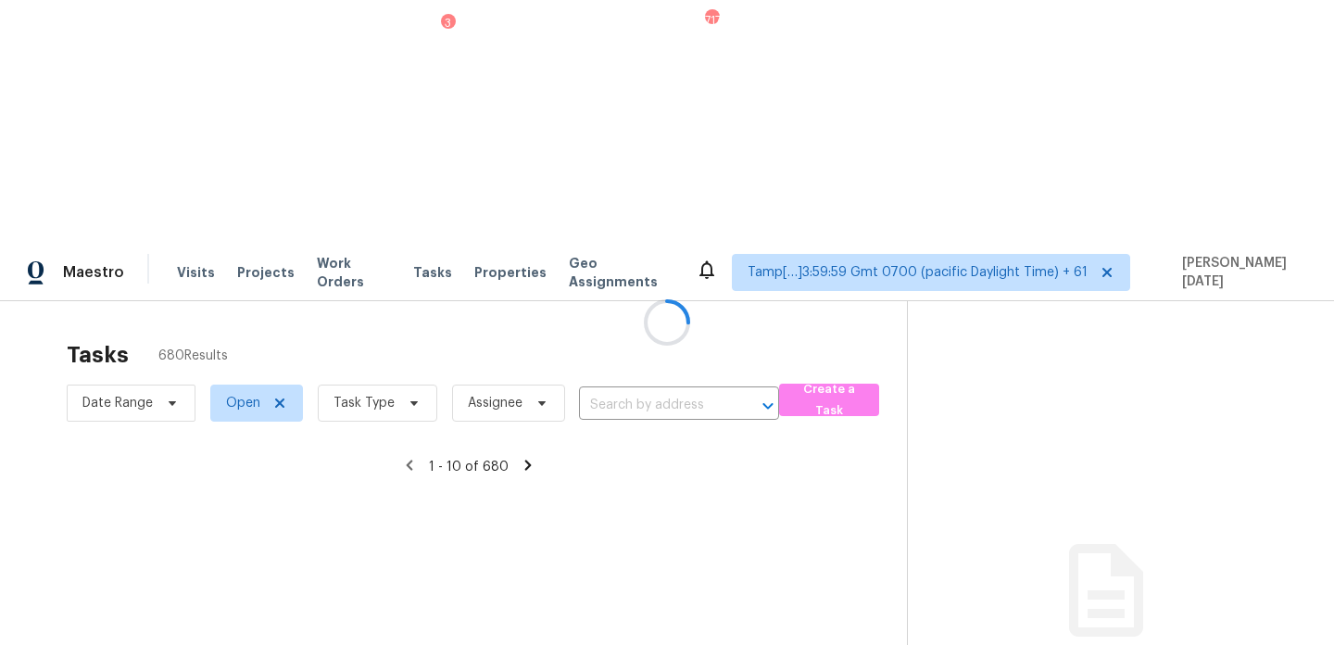
click at [399, 154] on div at bounding box center [667, 322] width 1334 height 645
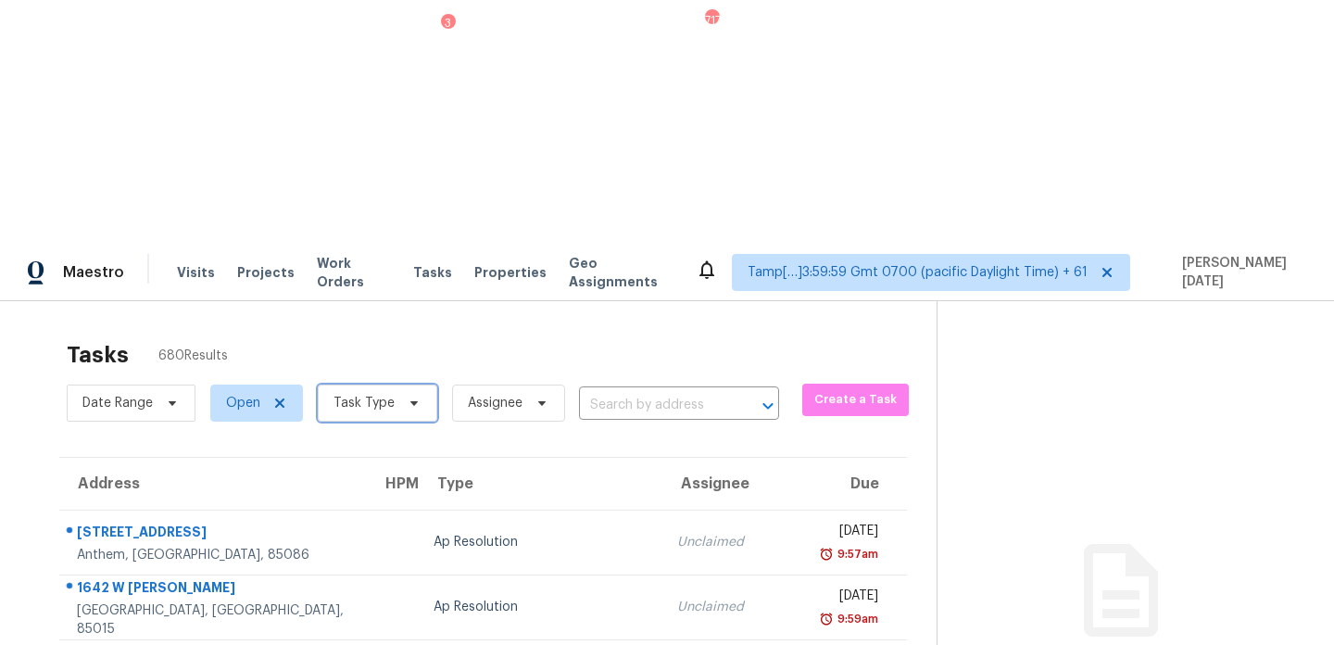
click at [401, 396] on span at bounding box center [411, 403] width 20 height 15
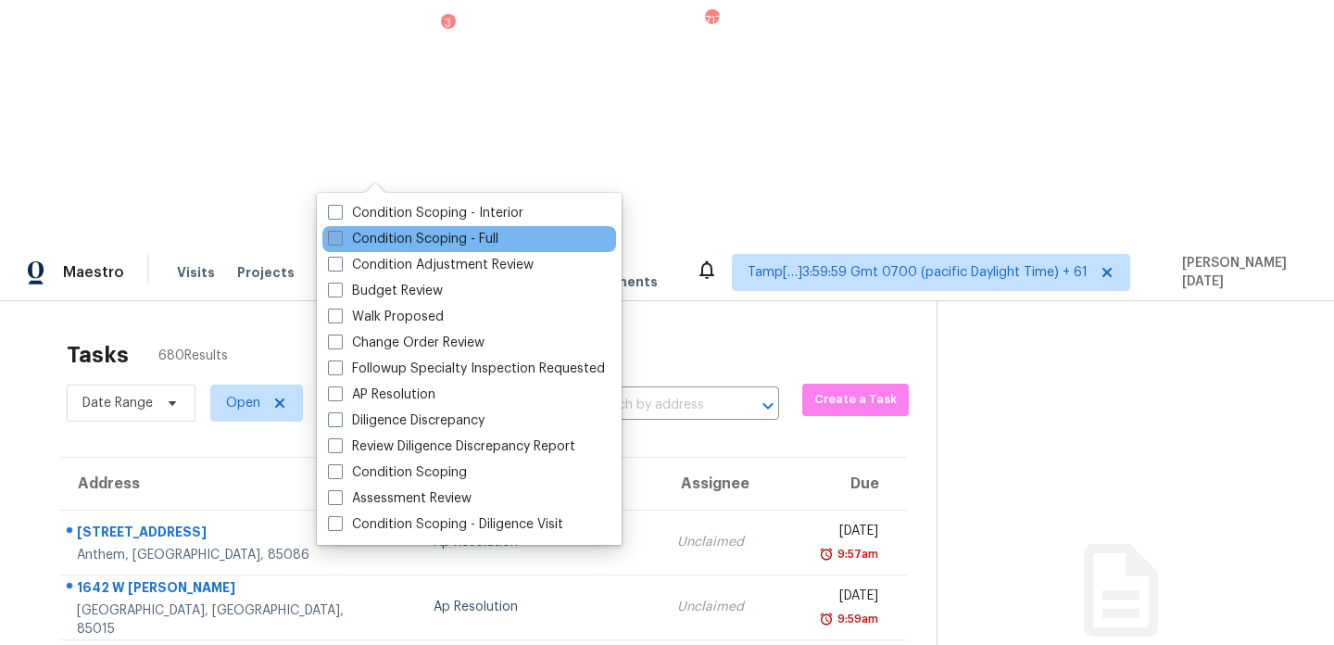
click at [405, 236] on label "Condition Scoping - Full" at bounding box center [413, 239] width 170 height 19
click at [340, 236] on input "Condition Scoping - Full" at bounding box center [334, 236] width 12 height 12
checkbox input "true"
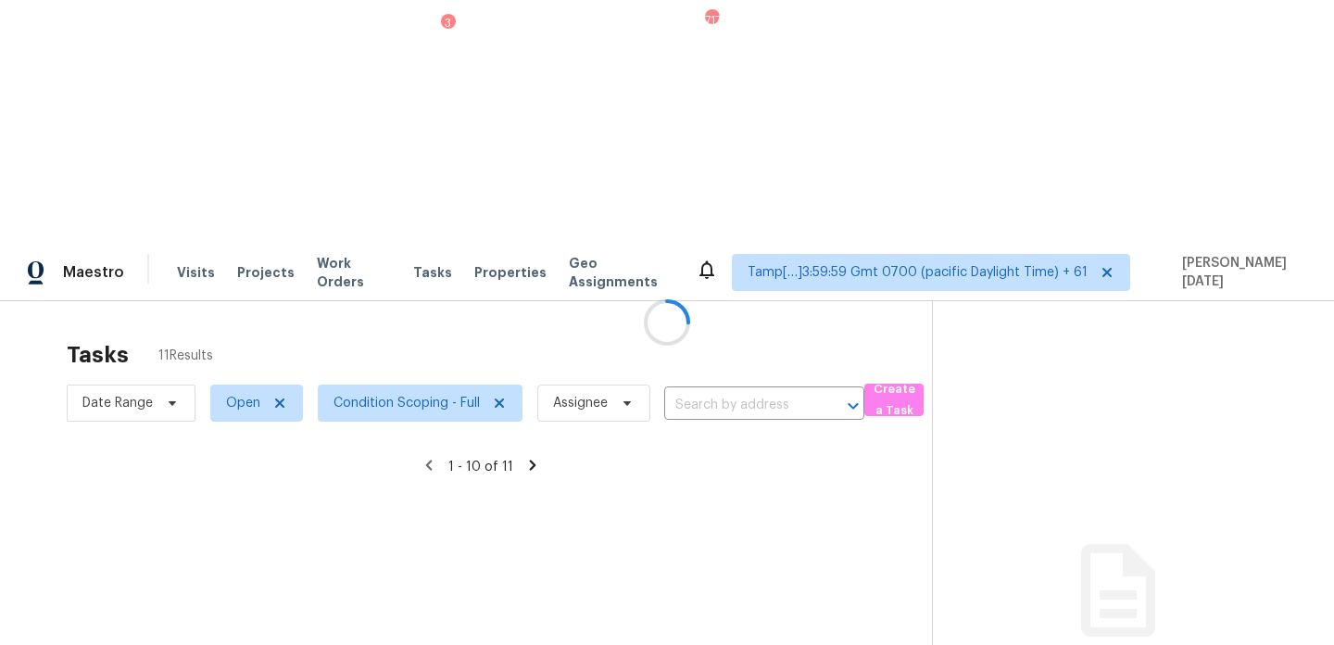
click at [582, 113] on div at bounding box center [667, 322] width 1334 height 645
click at [687, 297] on div at bounding box center [667, 322] width 1334 height 645
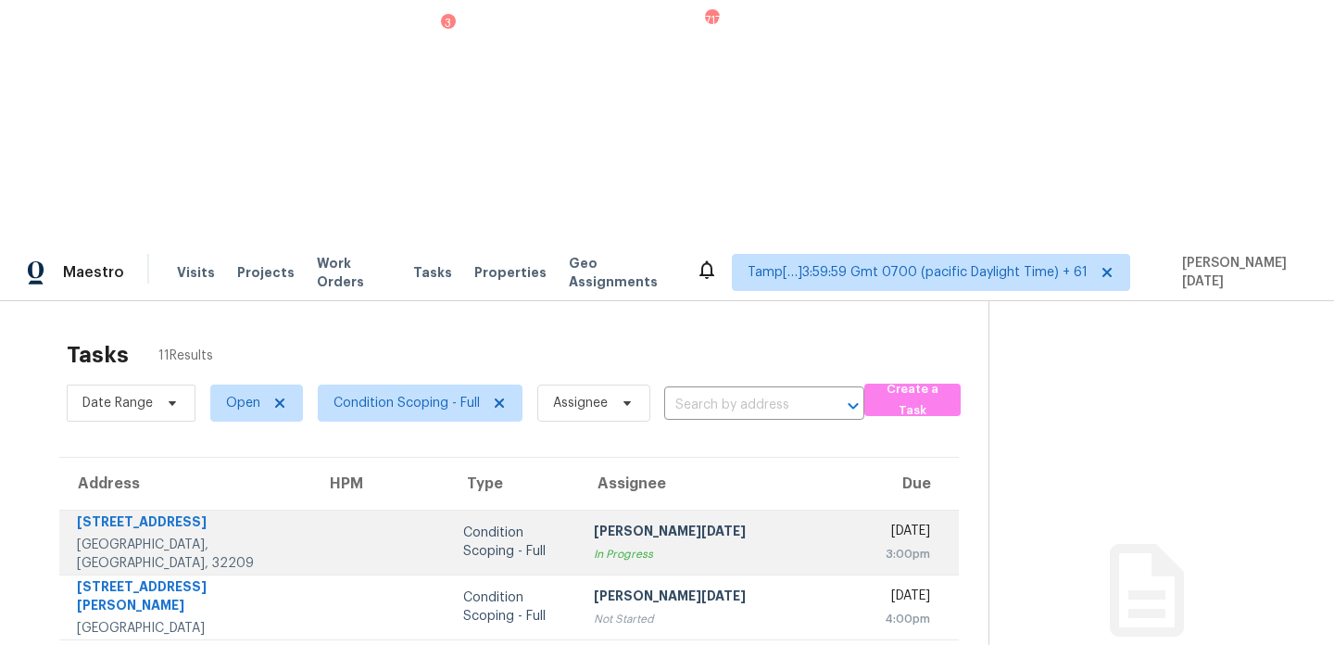
click at [870, 510] on td "[DATE] 3:00pm" at bounding box center [914, 542] width 89 height 65
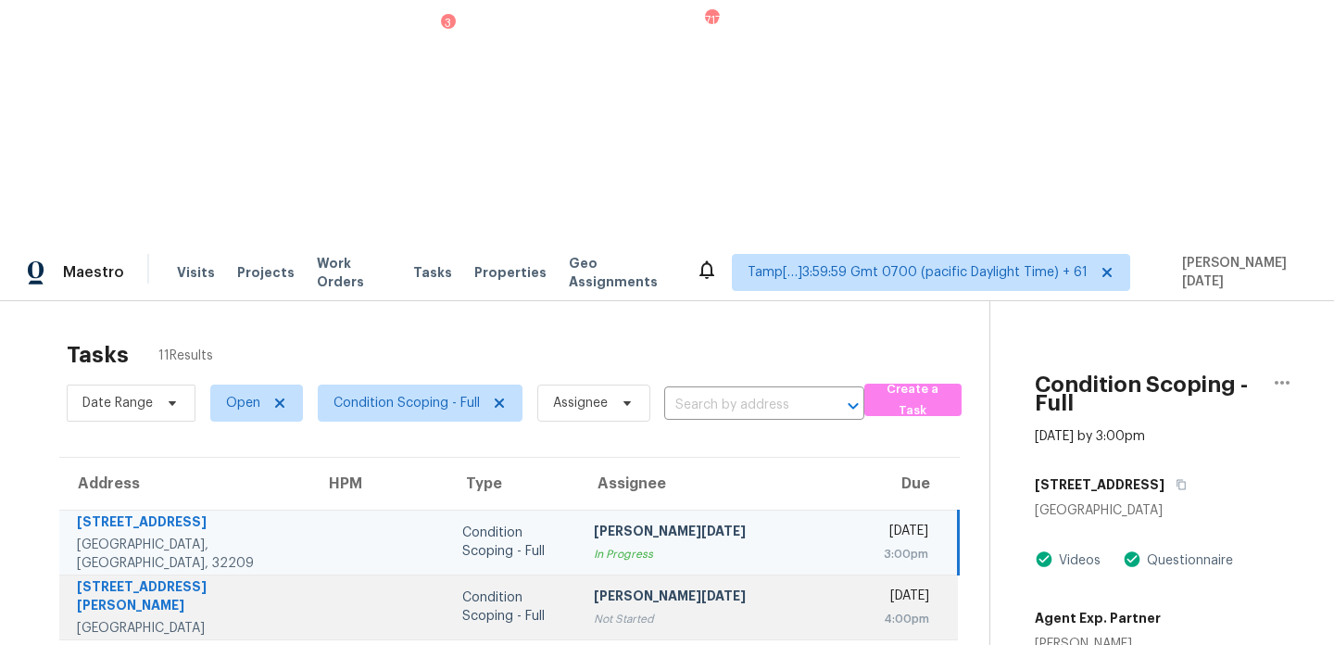
click at [718, 610] on div "Not Started" at bounding box center [724, 619] width 260 height 19
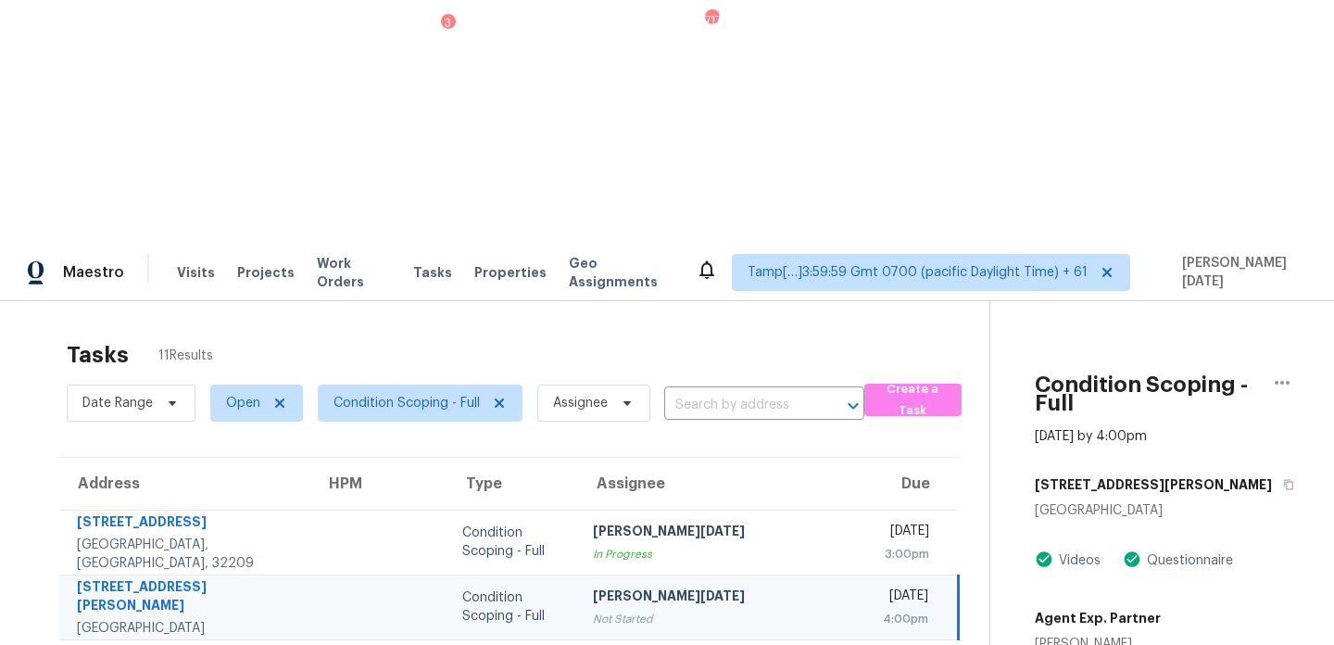
click at [696, 586] on div "[PERSON_NAME][DATE]" at bounding box center [723, 597] width 260 height 23
click at [1283, 479] on icon "button" at bounding box center [1288, 484] width 11 height 11
click at [674, 586] on div "[PERSON_NAME][DATE]" at bounding box center [723, 597] width 260 height 23
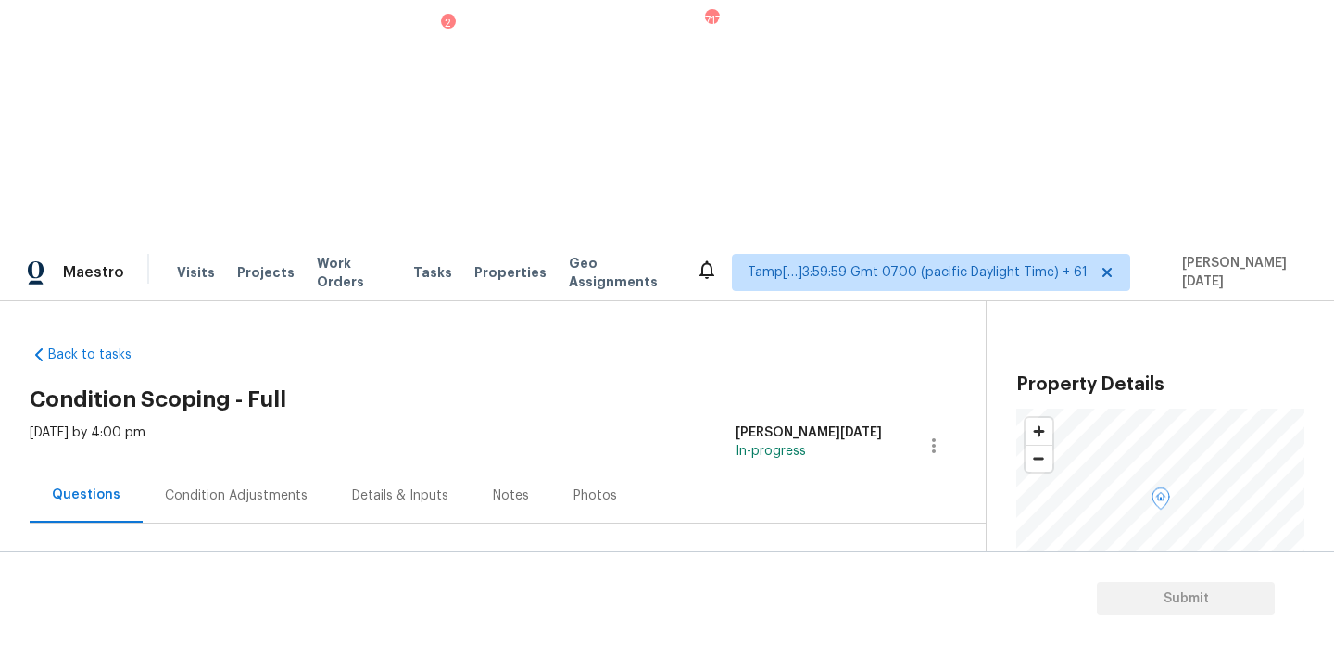
click at [250, 486] on div "Condition Adjustments" at bounding box center [236, 495] width 143 height 19
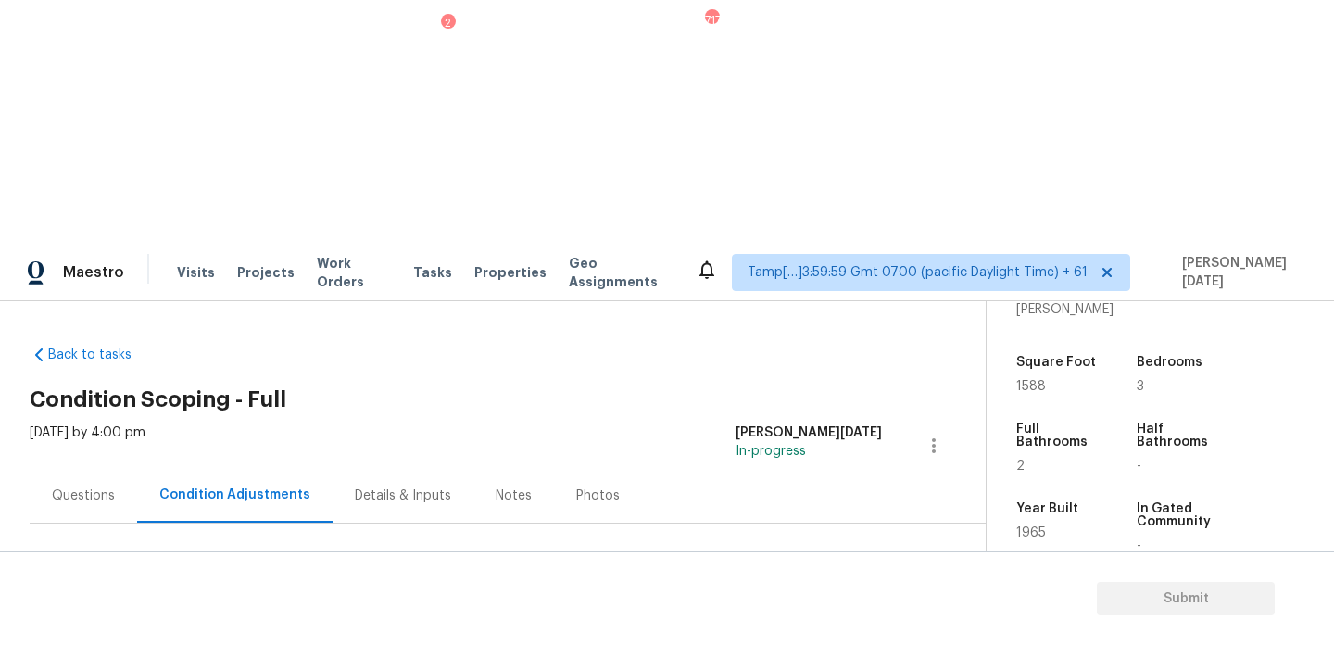
scroll to position [471, 0]
click at [579, 423] on div "[DATE] by 4:00 pm [PERSON_NAME][DATE] In-progress" at bounding box center [508, 445] width 956 height 44
click at [1025, 377] on span "1588" at bounding box center [1031, 383] width 30 height 13
copy span "1588"
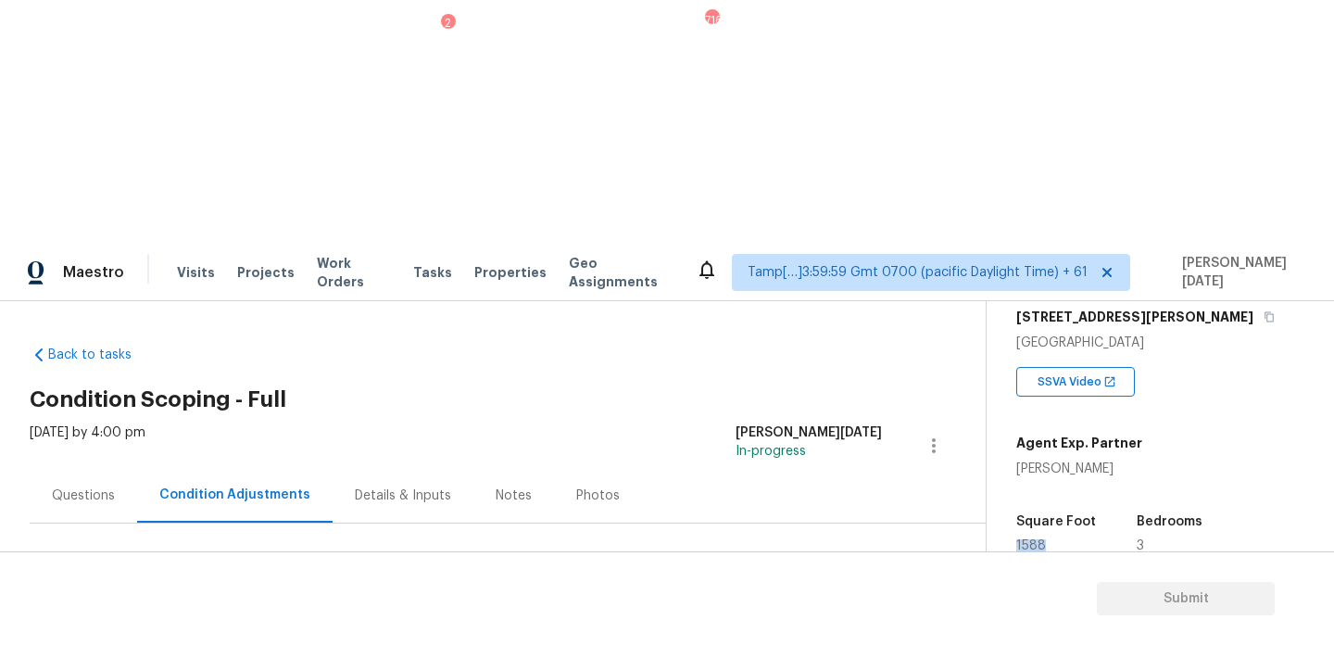
scroll to position [99, 0]
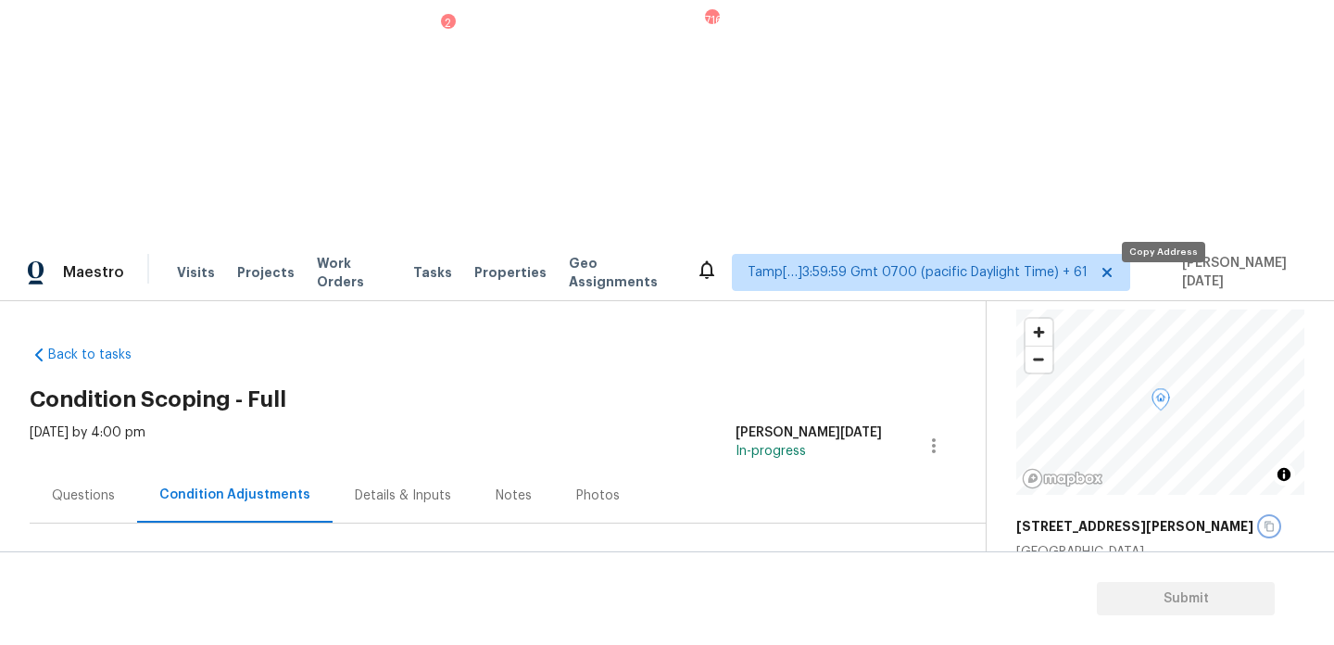
click at [1264, 521] on icon "button" at bounding box center [1269, 526] width 11 height 11
copy span "1588"
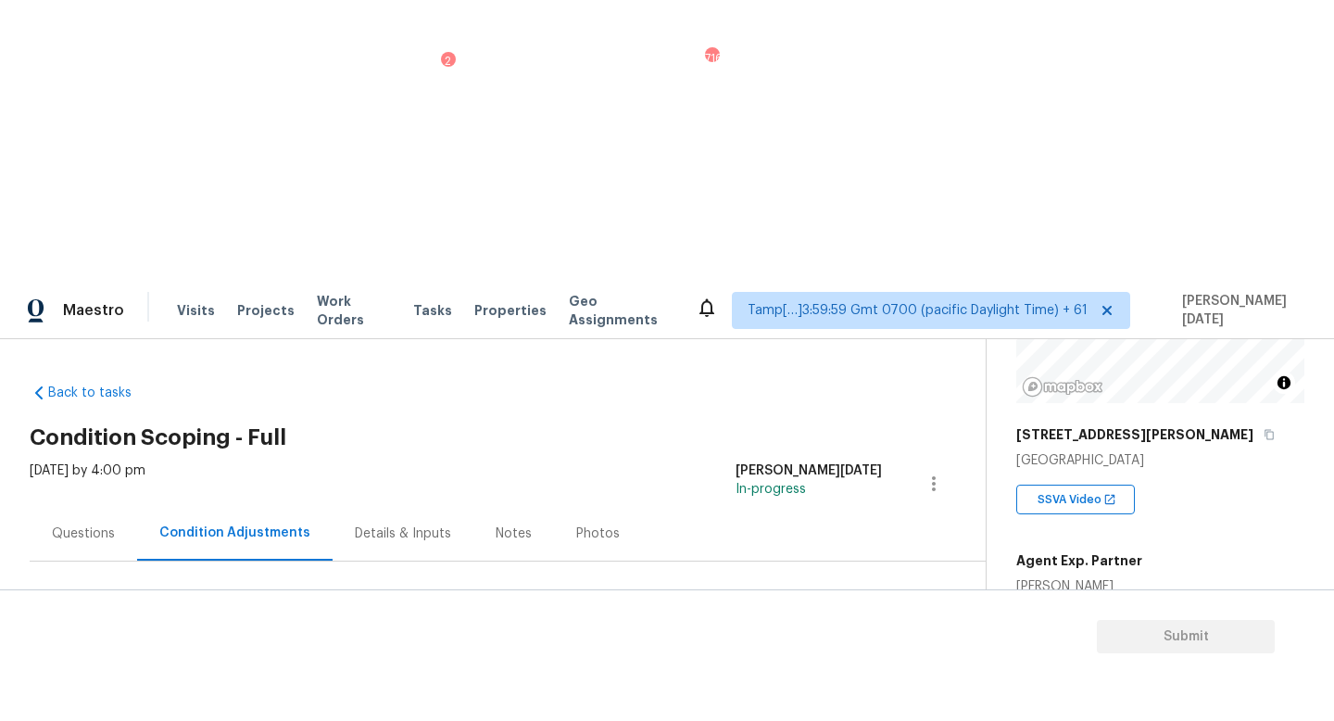
scroll to position [280, 0]
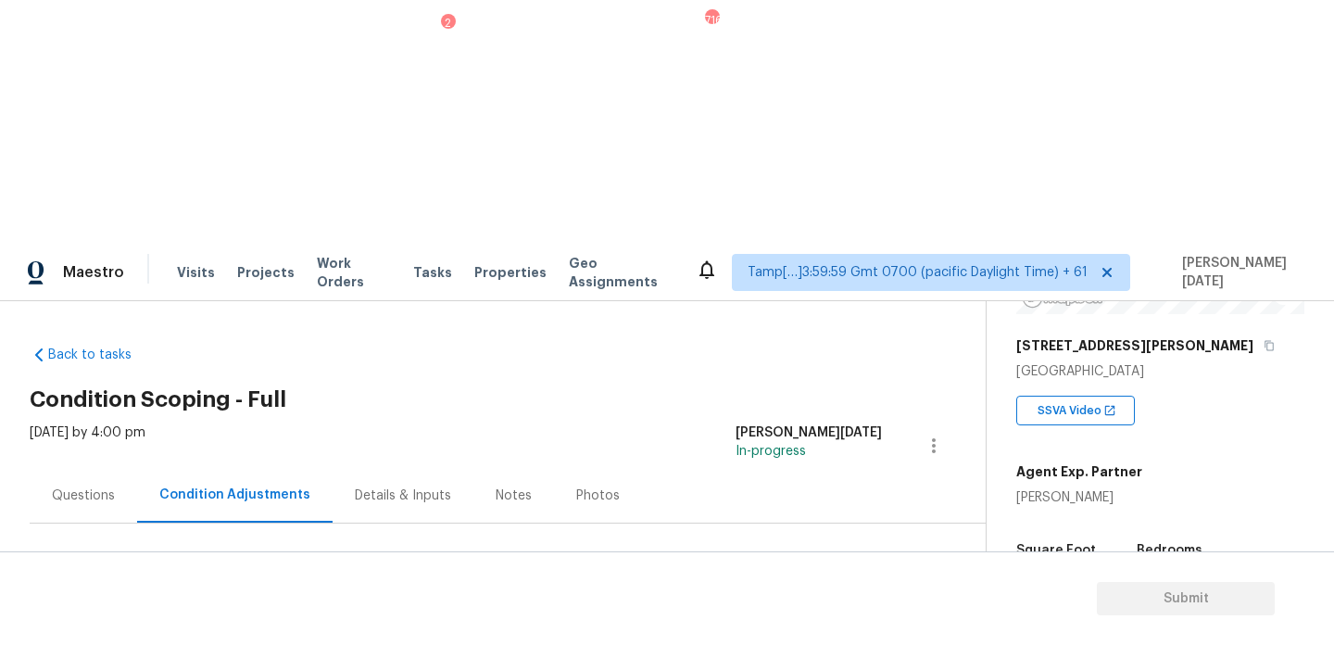
click at [866, 616] on button "Add Condition Adjustment" at bounding box center [836, 635] width 209 height 39
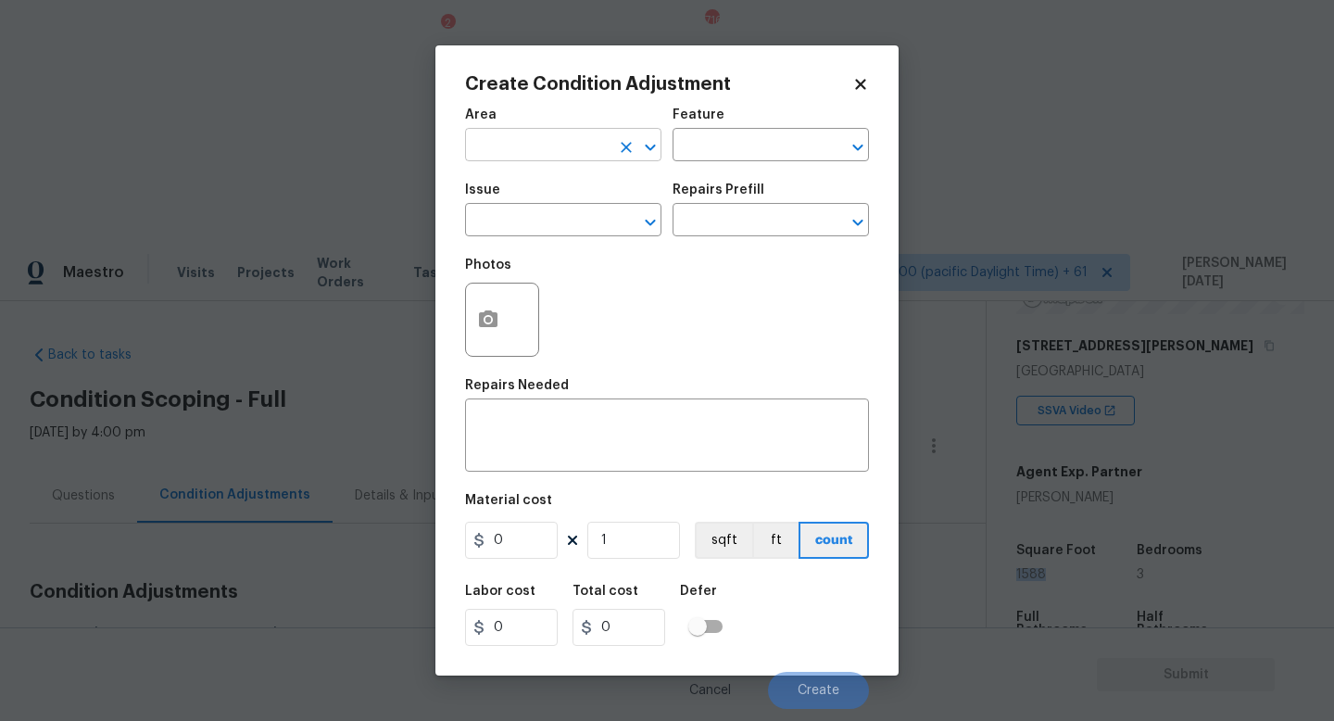
click at [511, 140] on input "text" at bounding box center [537, 146] width 145 height 29
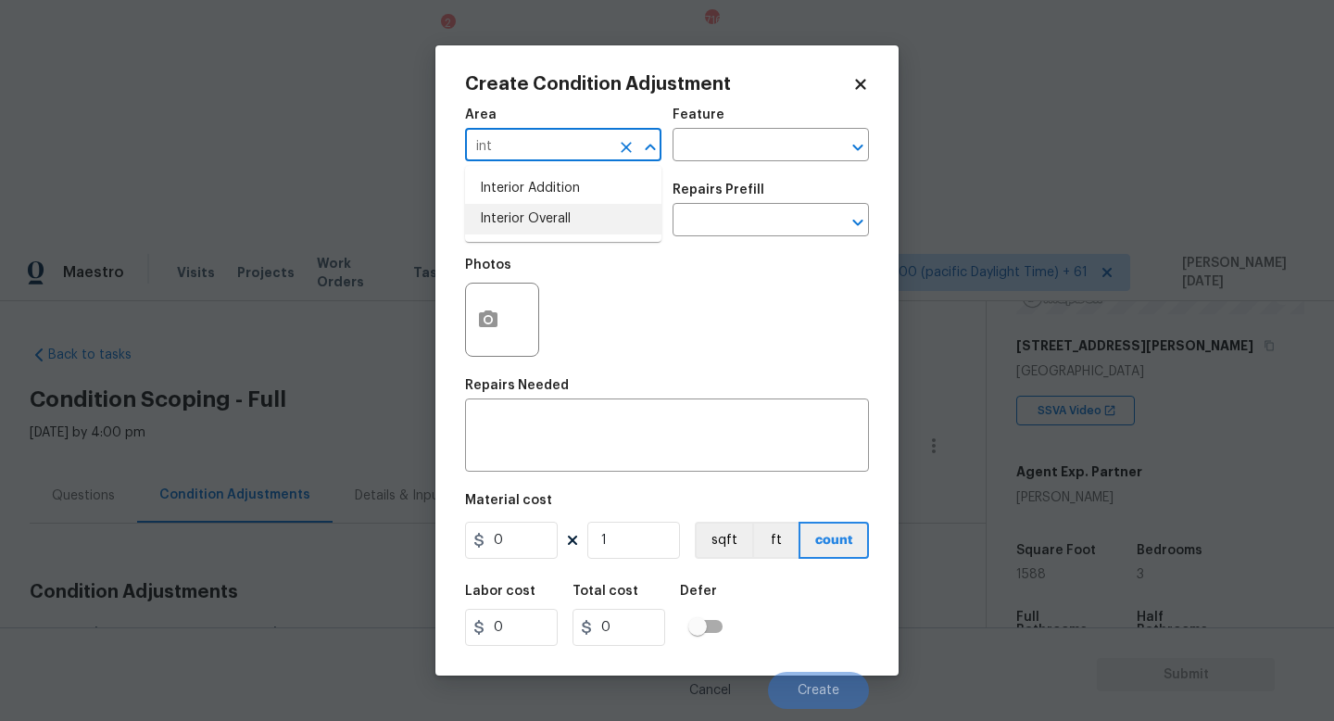
click at [543, 209] on li "Interior Overall" at bounding box center [563, 219] width 196 height 31
type input "Interior Overall"
click at [543, 209] on input "text" at bounding box center [537, 222] width 145 height 29
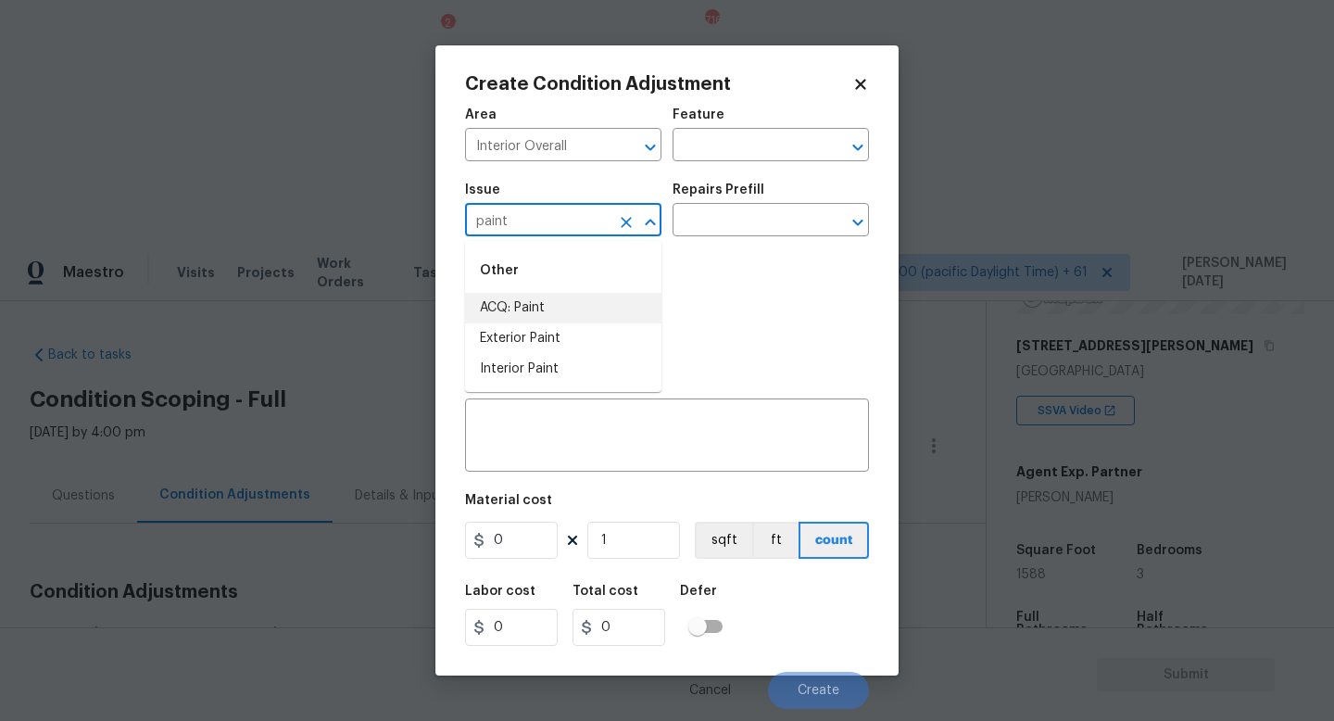
click at [553, 313] on li "ACQ: Paint" at bounding box center [563, 308] width 196 height 31
type input "ACQ: Paint"
click at [768, 214] on input "text" at bounding box center [745, 222] width 145 height 29
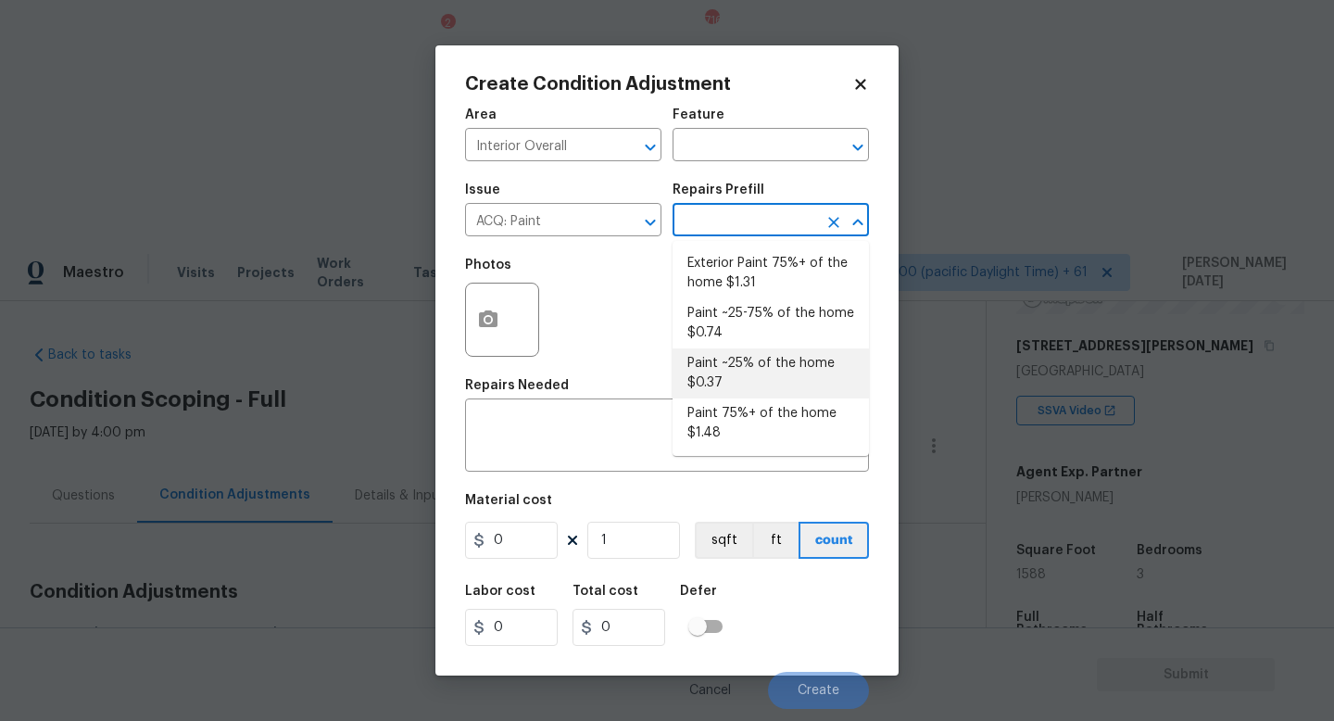
click at [770, 368] on li "Paint ~25% of the home $0.37" at bounding box center [771, 373] width 196 height 50
type input "Acquisition"
type textarea "Acquisition Scope: ~25% of the home needs interior paint"
type input "0.37"
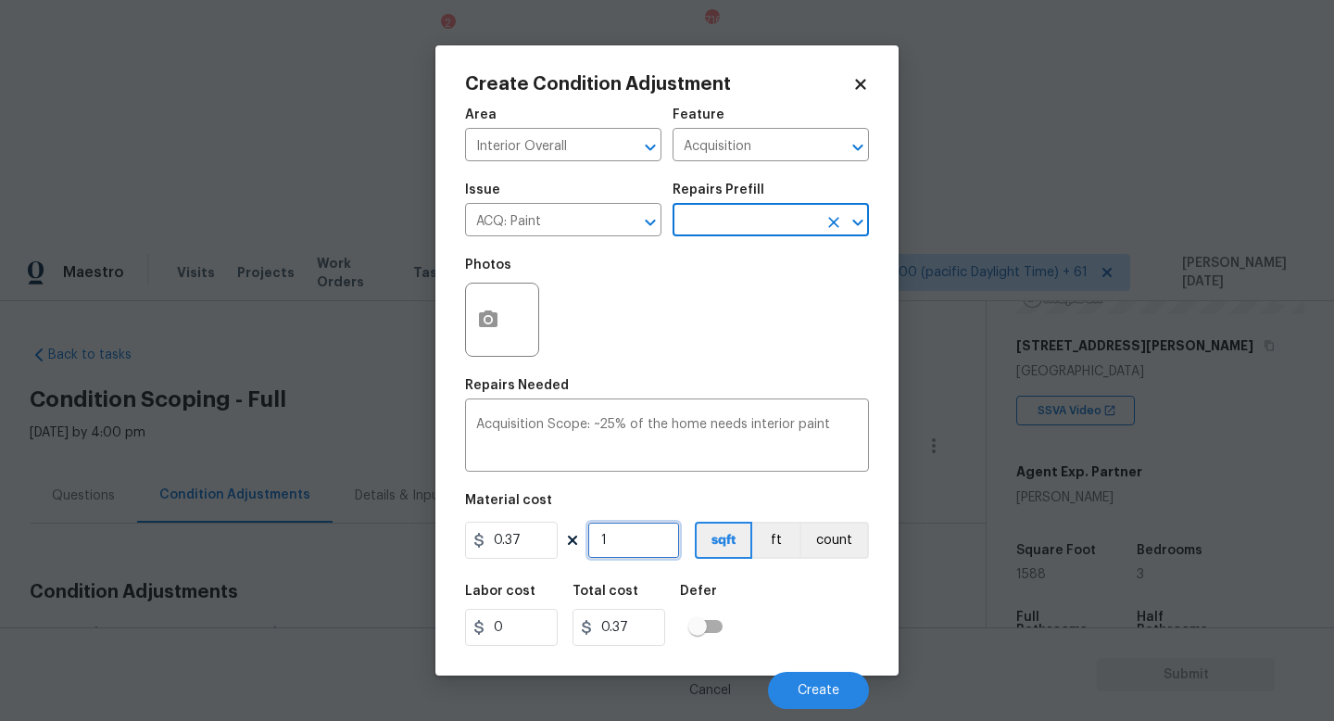
click at [636, 554] on input "1" at bounding box center [633, 540] width 93 height 37
type input "0"
paste input "1588"
type input "1588"
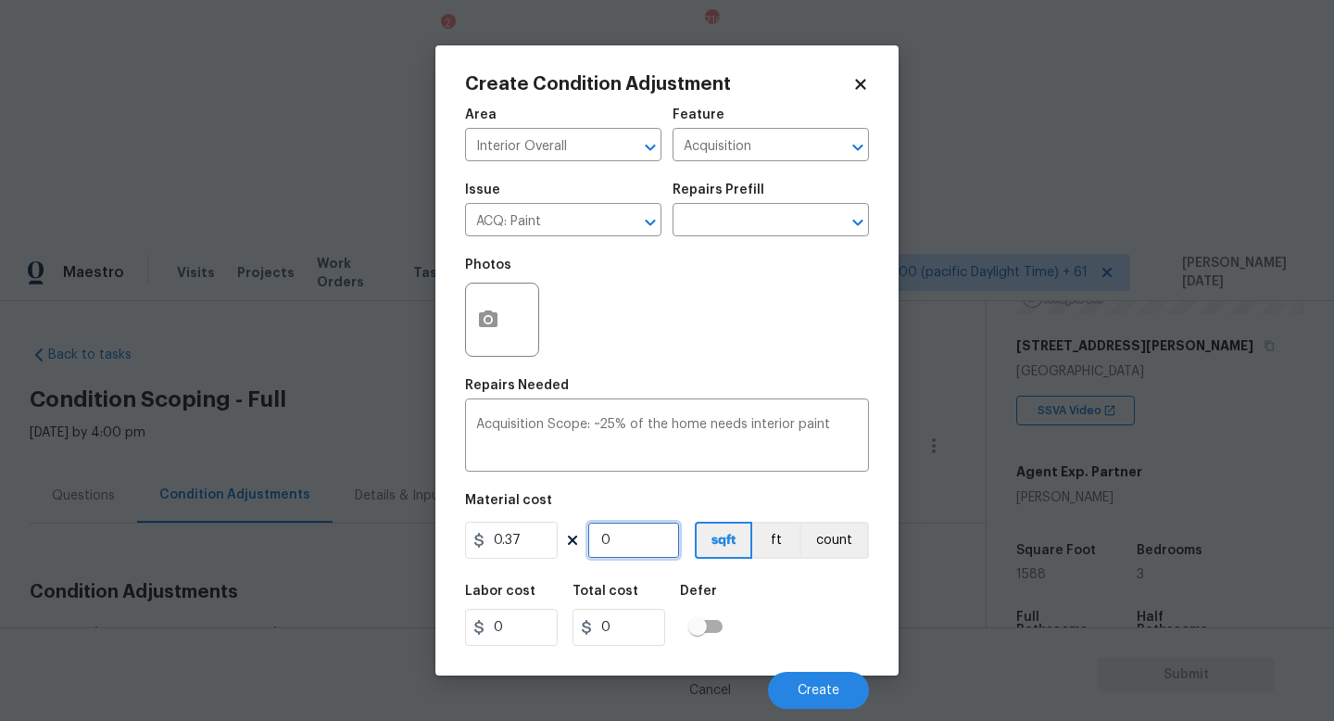
type input "587.56"
type input "1588"
click at [797, 644] on button "Create" at bounding box center [818, 690] width 101 height 37
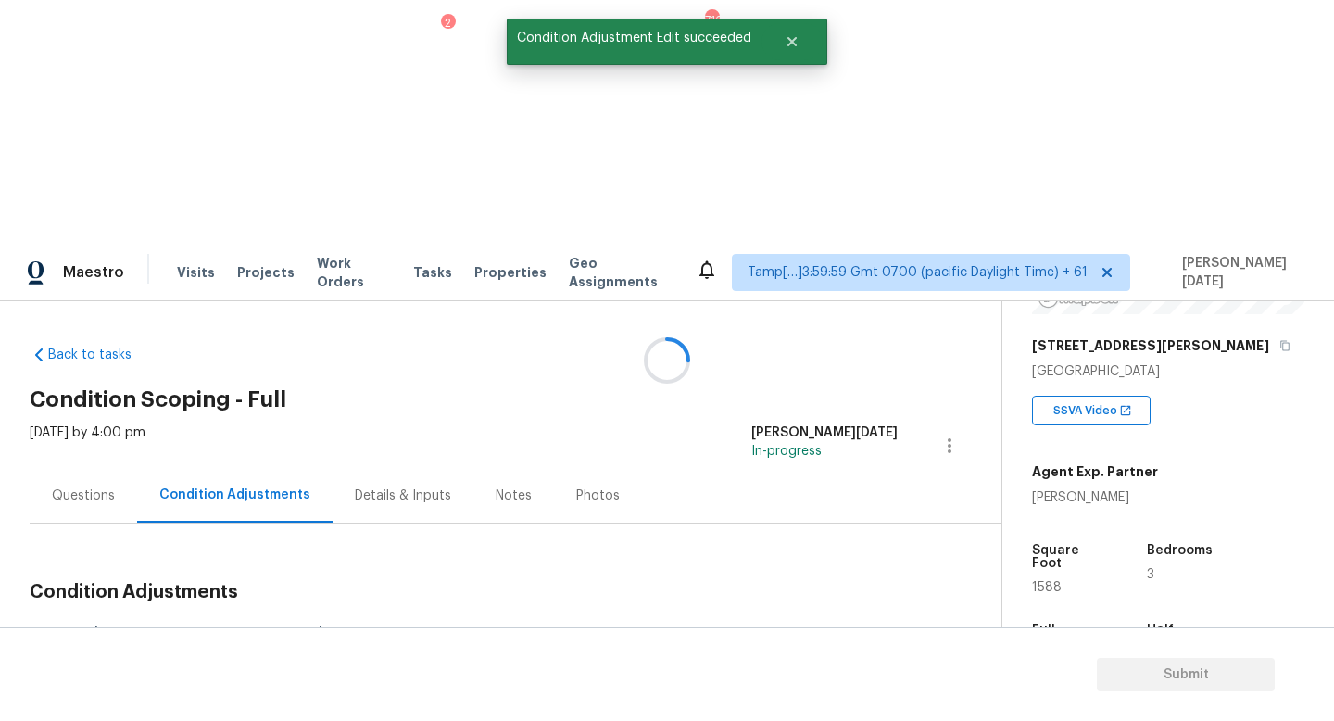
click at [860, 373] on div at bounding box center [667, 360] width 1334 height 721
click at [860, 616] on button "Add Condition Adjustment" at bounding box center [852, 635] width 209 height 39
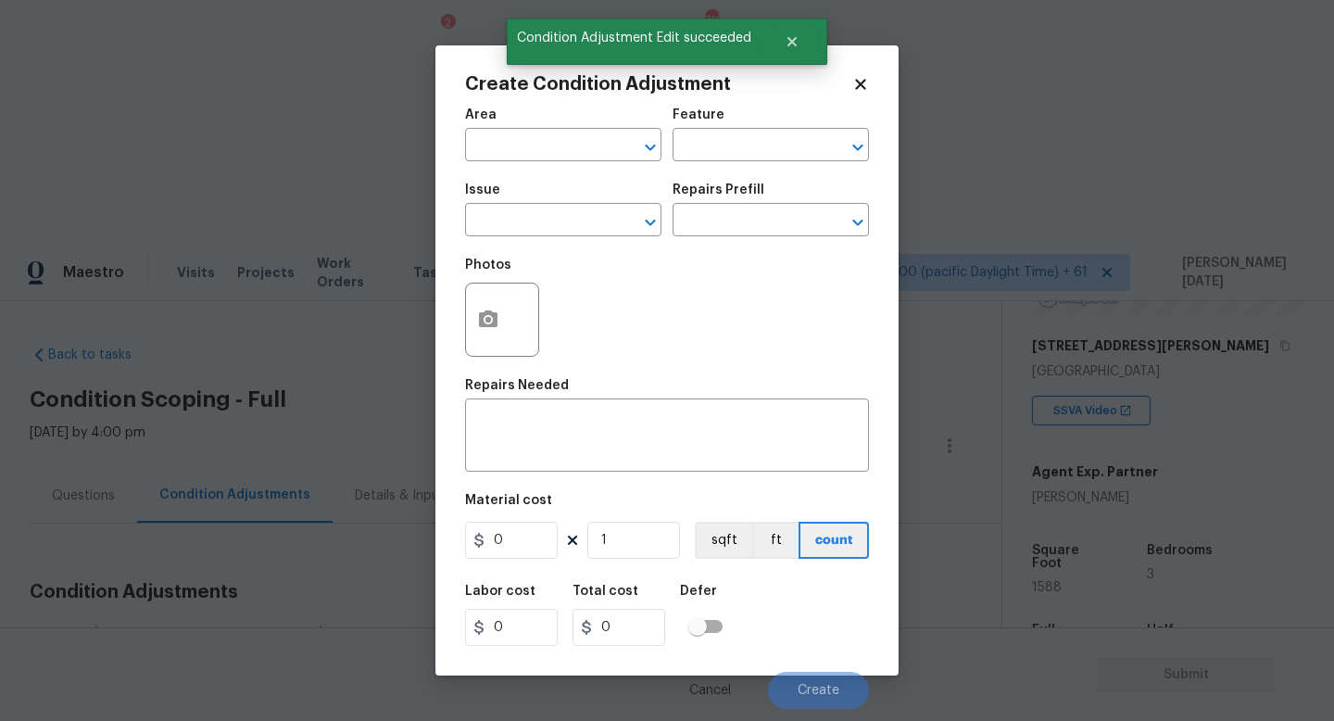
click at [860, 379] on div "Create Condition Adjustment Area ​ Feature ​ Issue ​ Repairs Prefill ​ Photos R…" at bounding box center [666, 360] width 463 height 630
click at [493, 134] on input "text" at bounding box center [537, 146] width 145 height 29
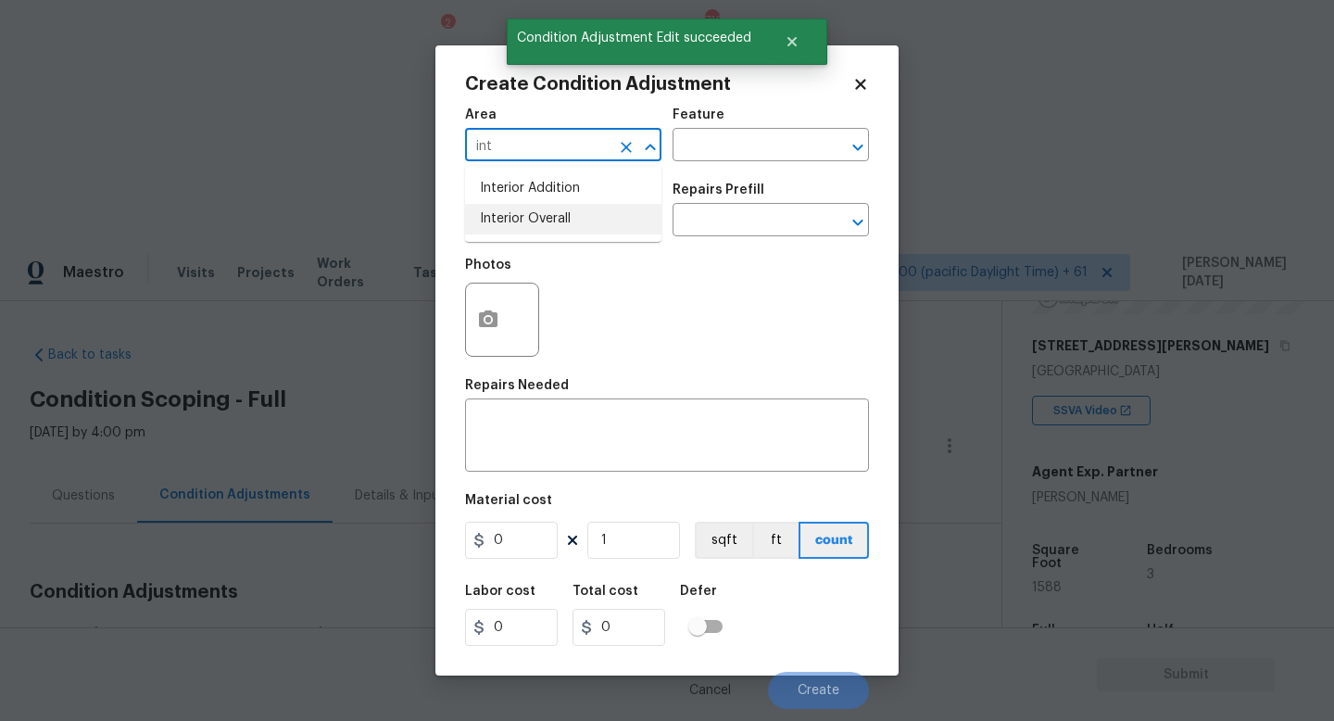
click at [518, 222] on li "Interior Overall" at bounding box center [563, 219] width 196 height 31
type input "Interior Overall"
click at [518, 222] on input "text" at bounding box center [537, 222] width 145 height 29
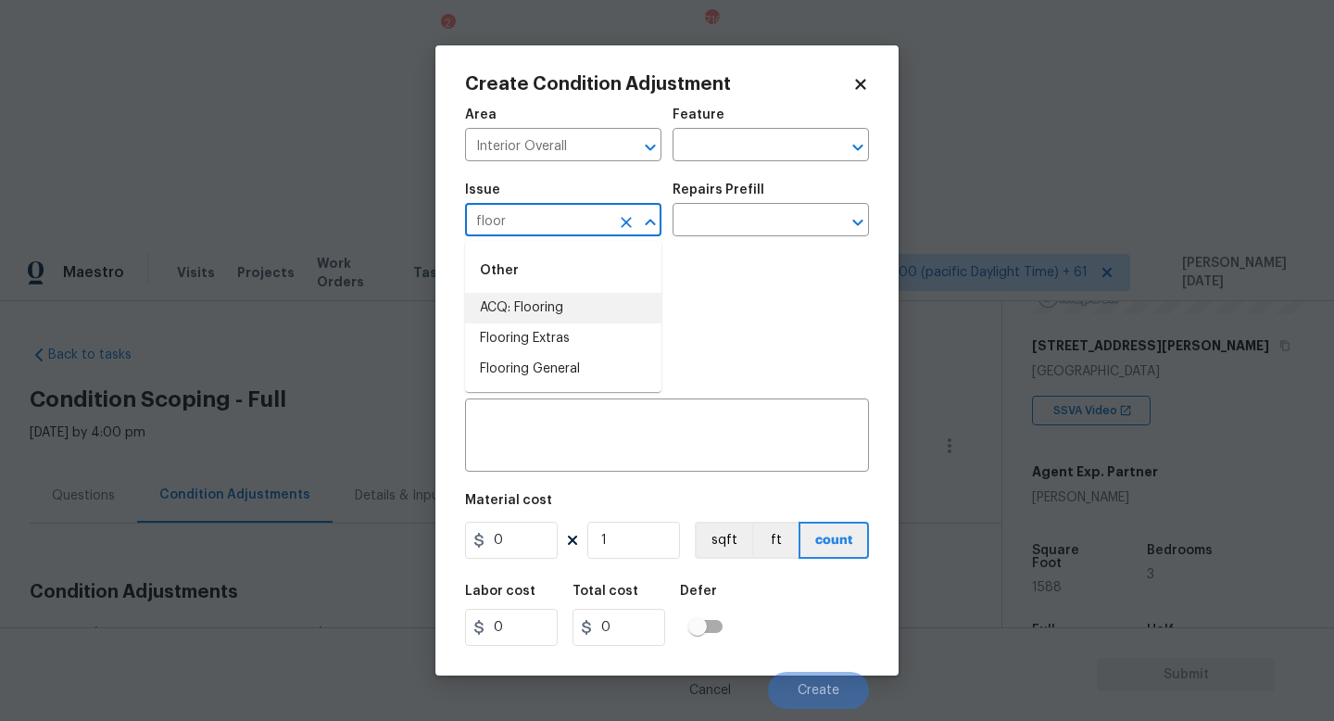
click at [564, 301] on li "ACQ: Flooring" at bounding box center [563, 308] width 196 height 31
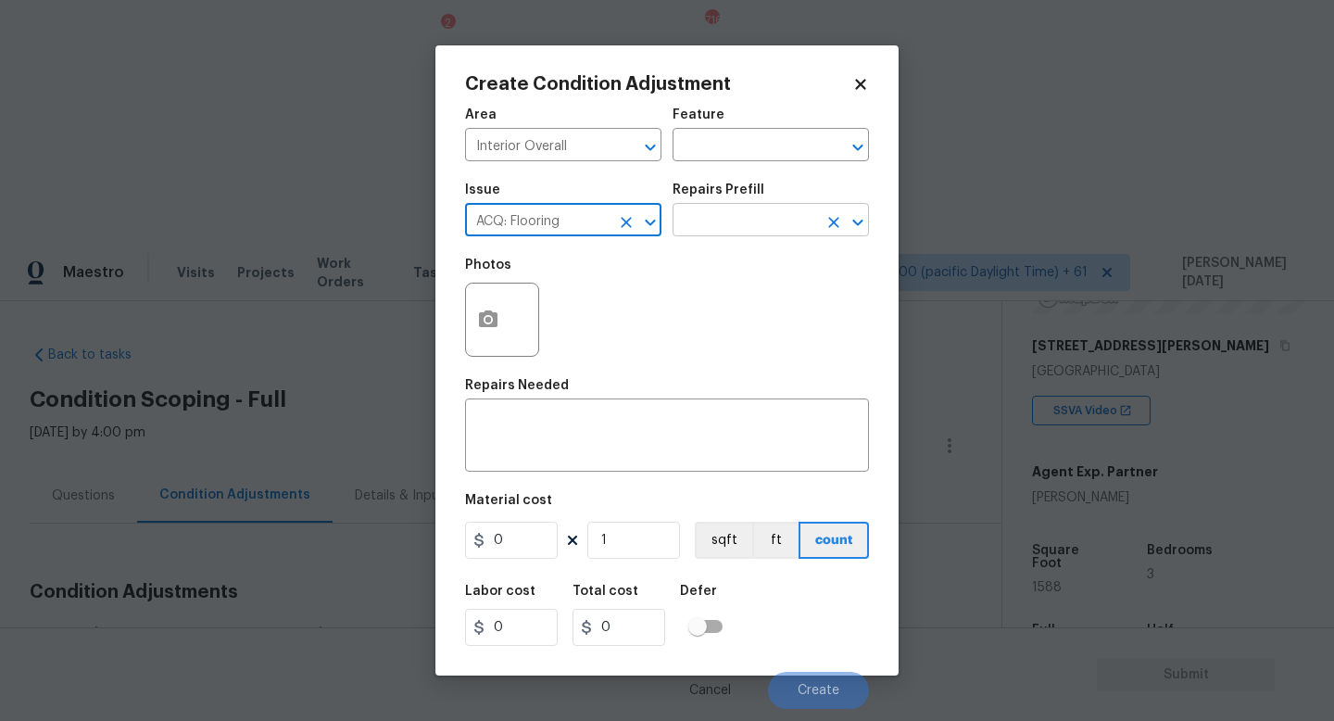
type input "ACQ: Flooring"
click at [746, 221] on input "text" at bounding box center [745, 222] width 145 height 29
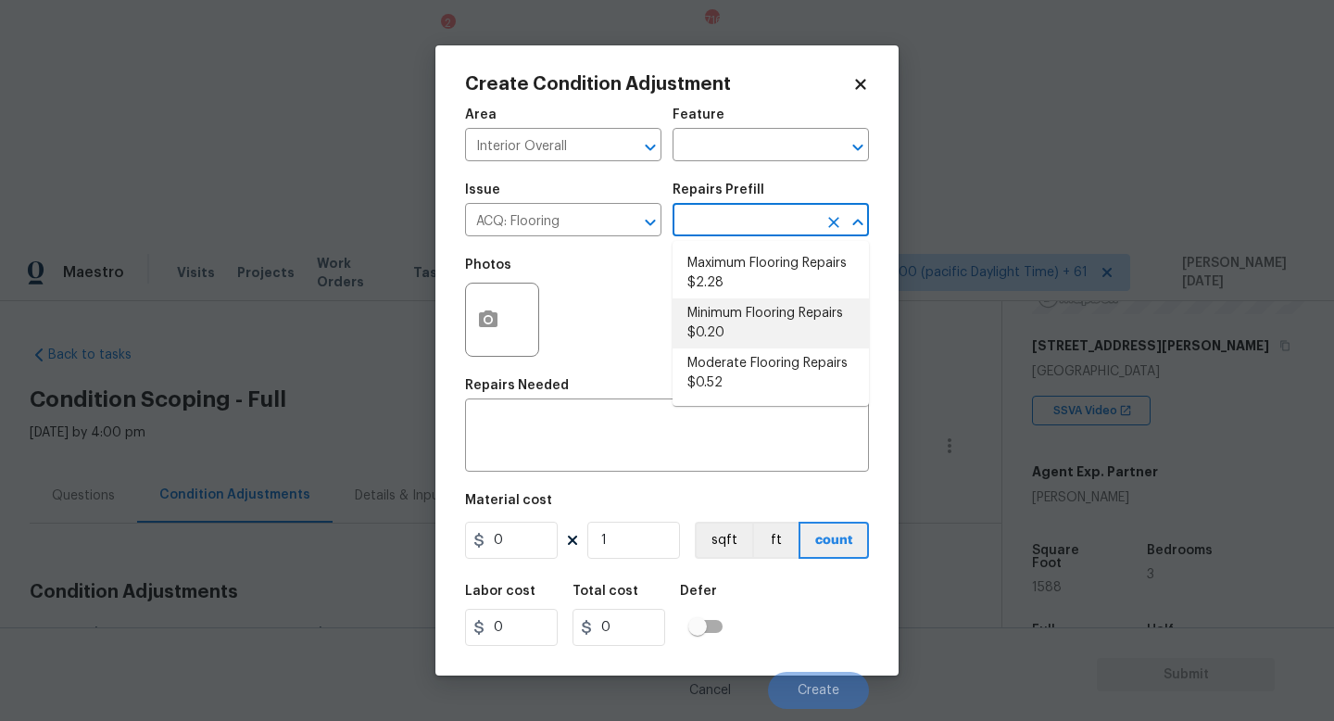
click at [743, 342] on li "Minimum Flooring Repairs $0.20" at bounding box center [771, 323] width 196 height 50
type input "Acquisition"
type textarea "Acquisition Scope: Minimum flooring repairs"
type input "0.2"
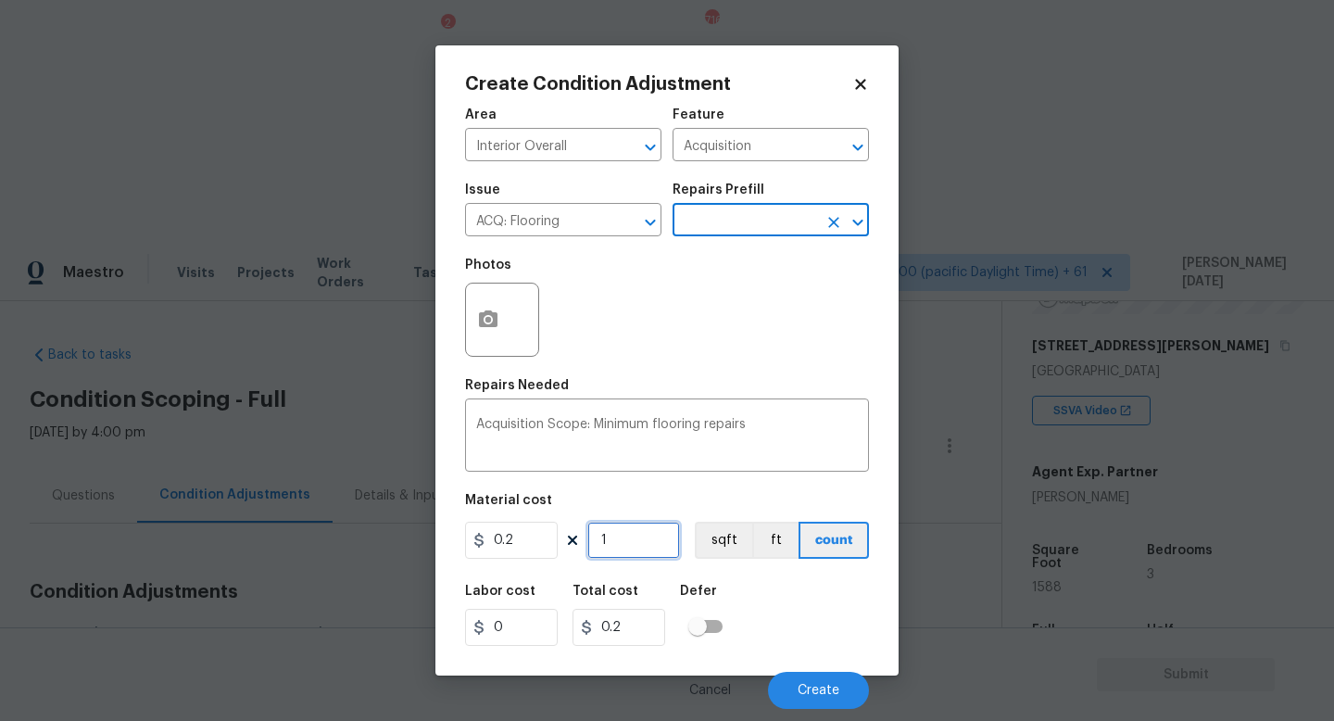
click at [635, 553] on input "1" at bounding box center [633, 540] width 93 height 37
type input "0"
paste input "1588"
type input "1588"
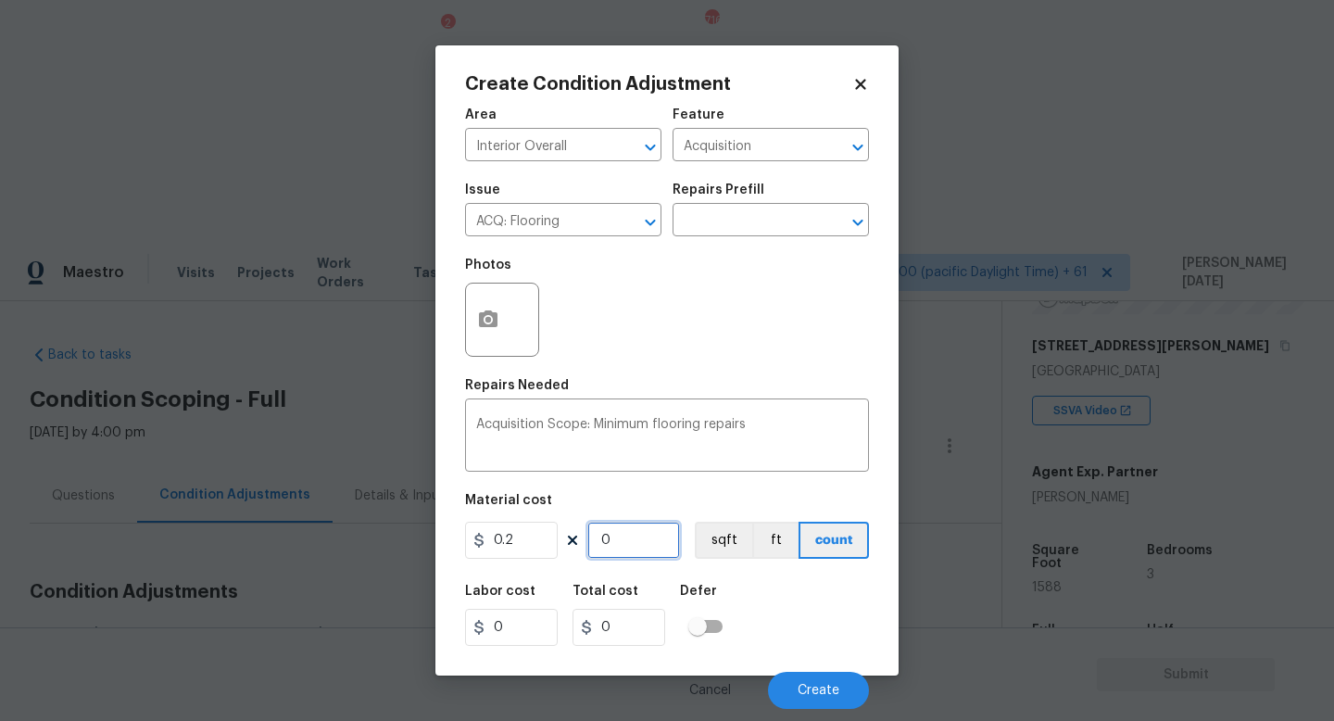
type input "317.6"
type input "1588"
click at [791, 644] on button "Create" at bounding box center [818, 690] width 101 height 37
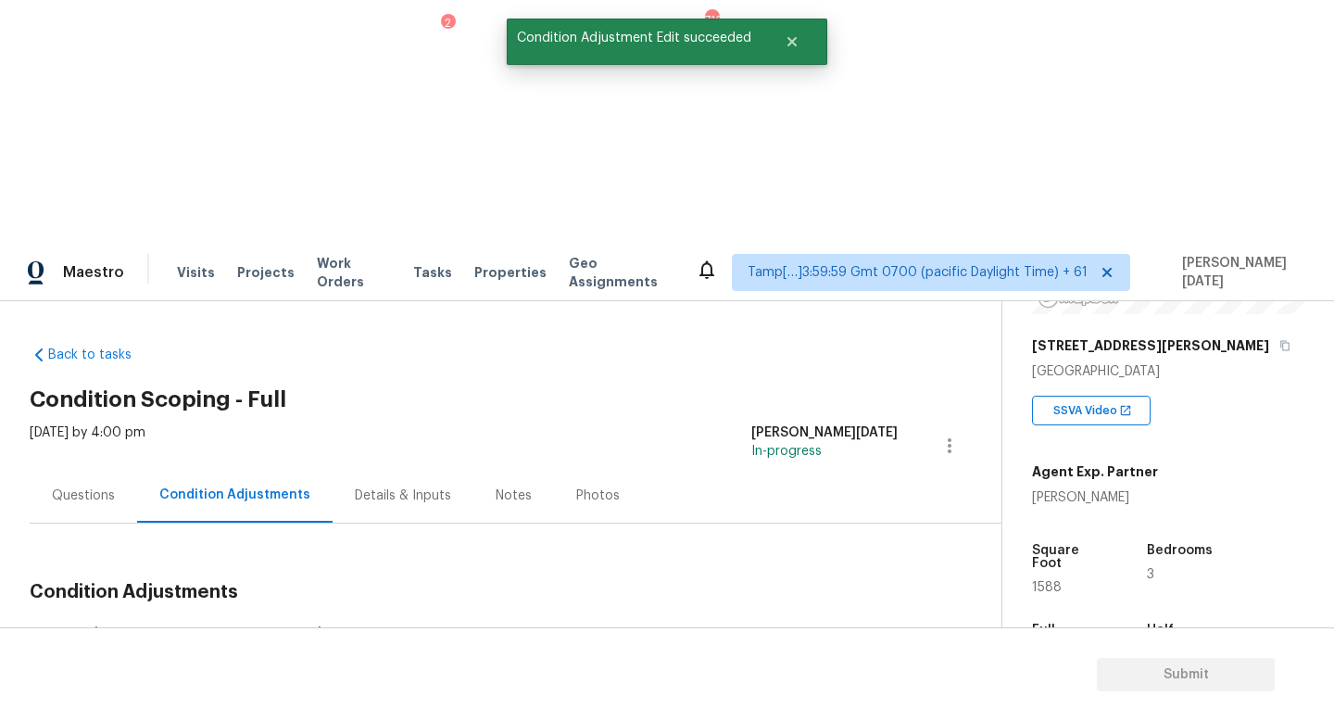
click at [867, 616] on button "Add Condition Adjustment" at bounding box center [852, 635] width 209 height 39
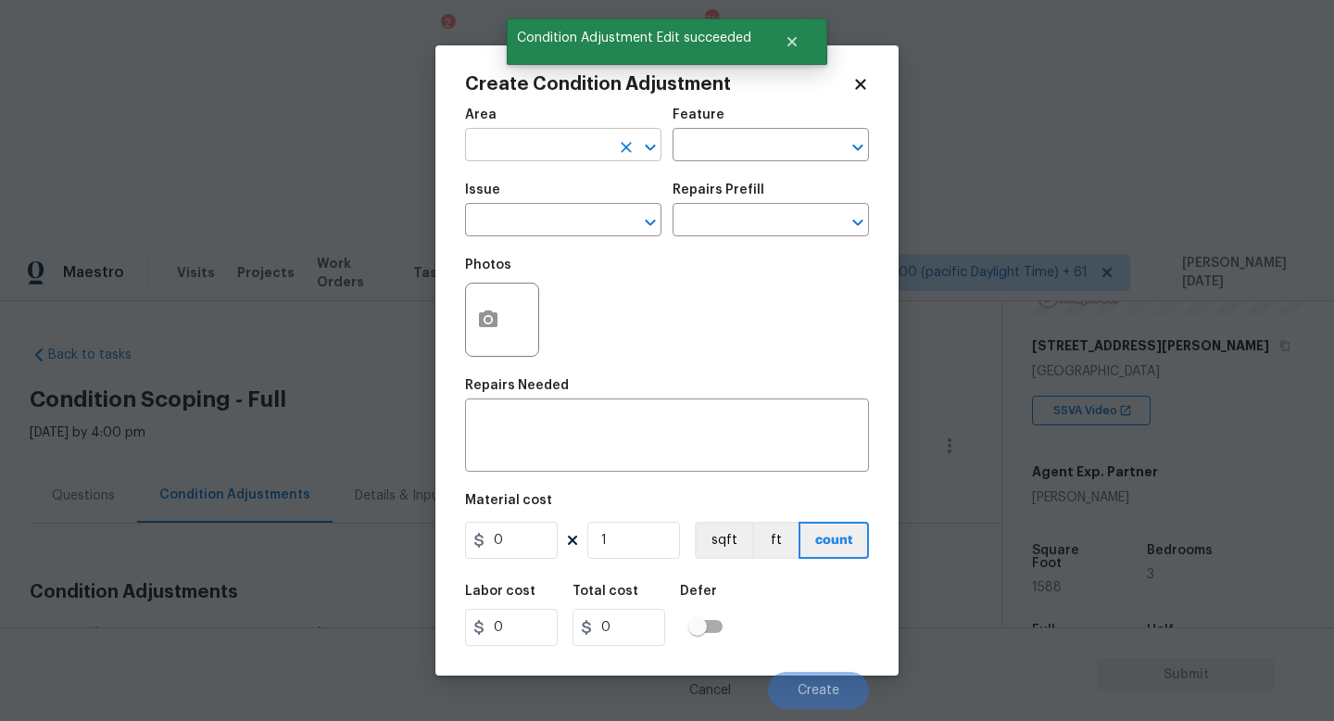
click at [521, 133] on input "text" at bounding box center [537, 146] width 145 height 29
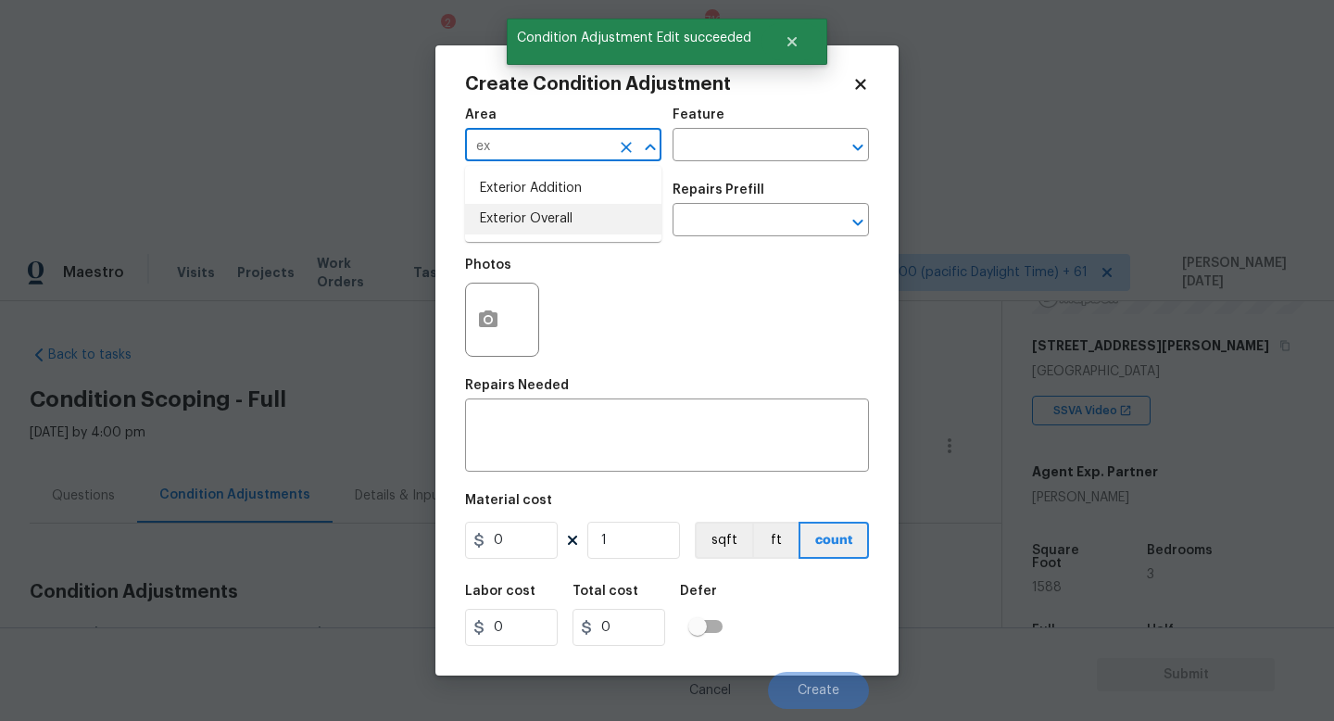
click at [538, 221] on li "Exterior Overall" at bounding box center [563, 219] width 196 height 31
type input "Exterior Overall"
click at [538, 221] on input "text" at bounding box center [537, 222] width 145 height 29
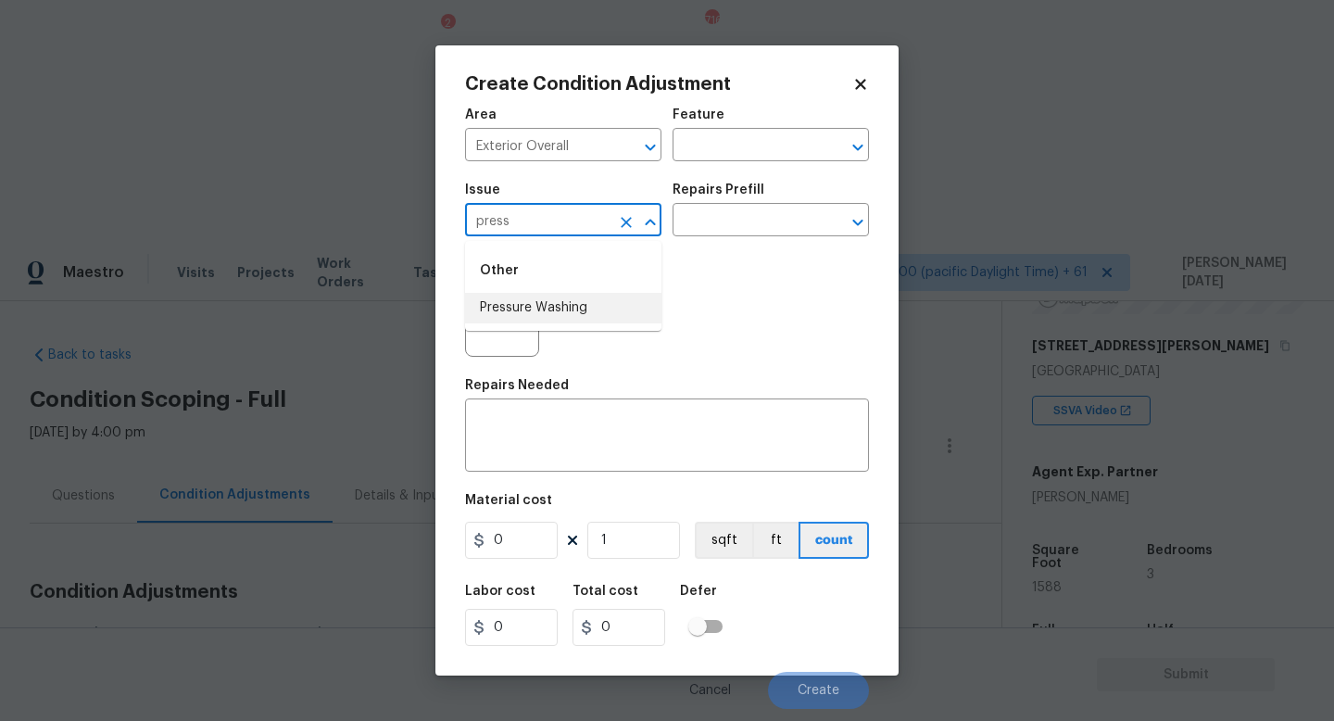
click at [560, 308] on li "Pressure Washing" at bounding box center [563, 308] width 196 height 31
type input "Pressure Washing"
click at [747, 211] on input "text" at bounding box center [745, 222] width 145 height 29
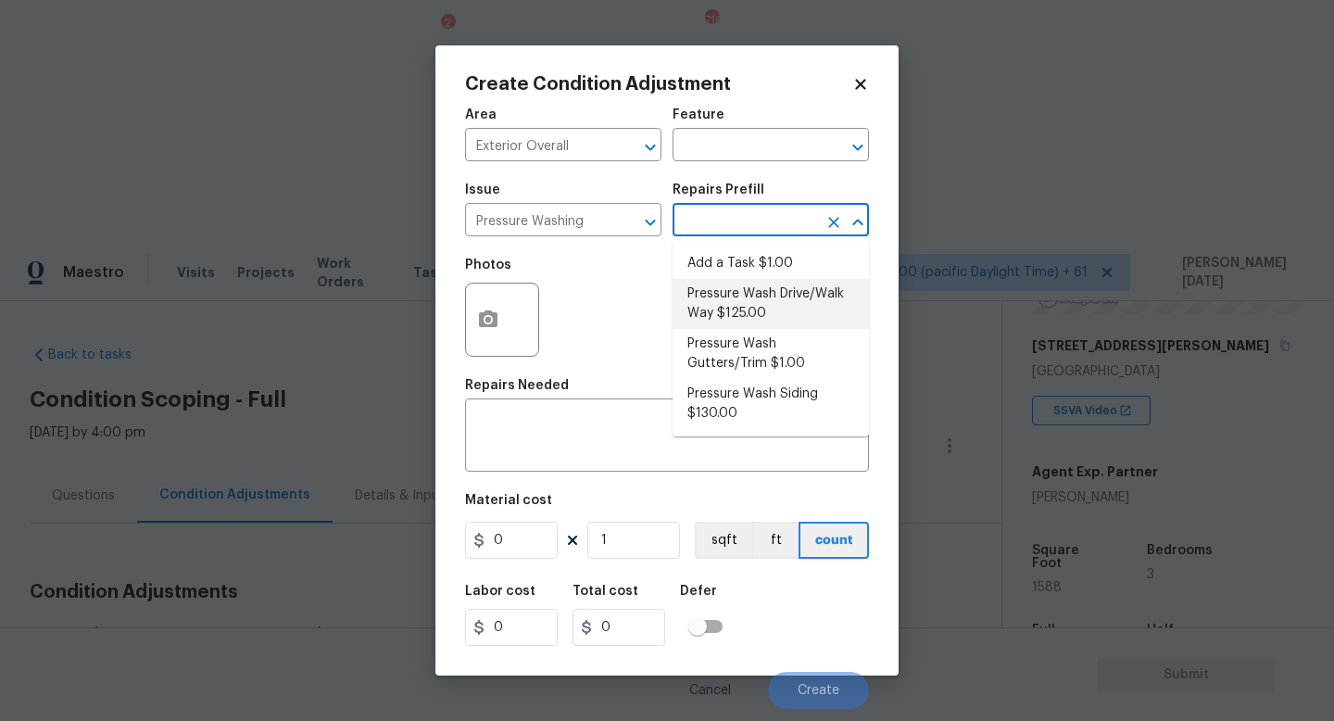
click at [751, 302] on li "Pressure Wash Drive/Walk Way $125.00" at bounding box center [771, 304] width 196 height 50
type input "Siding"
type textarea "Pressure wash the driveways/walkways as directed by the PM. Ensure that all deb…"
type input "125"
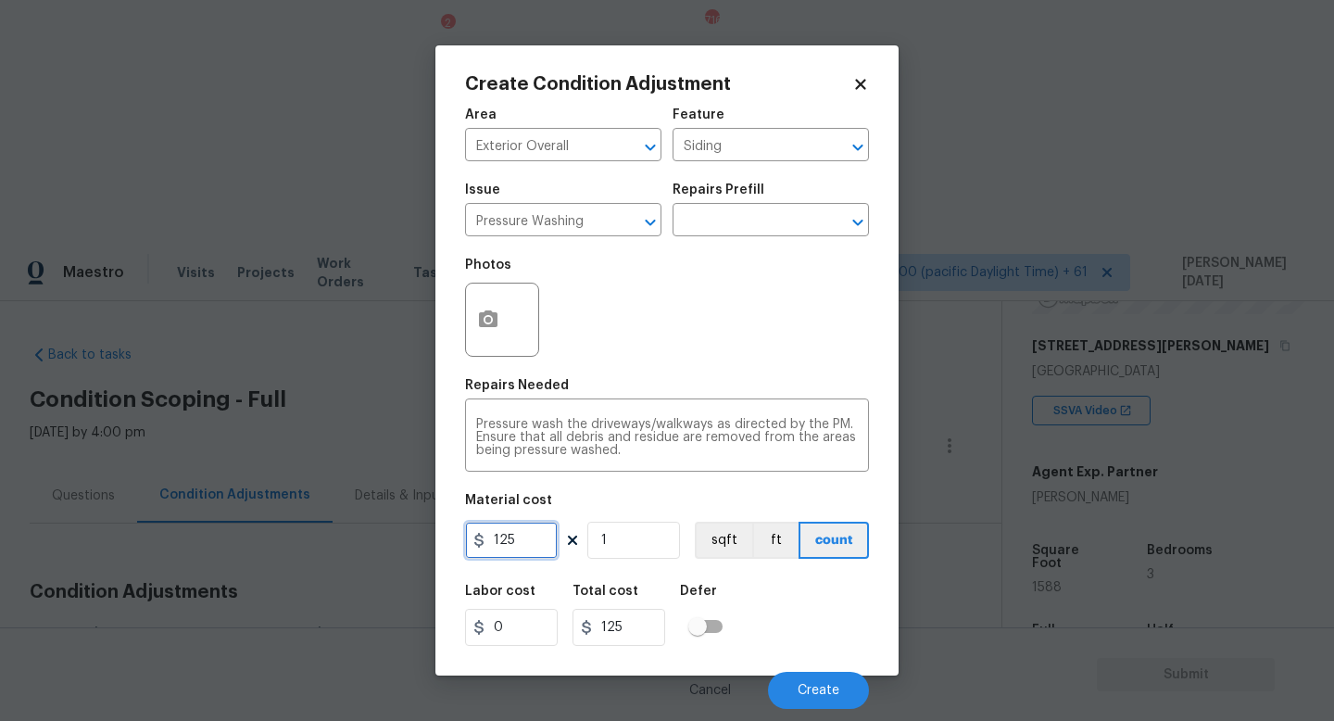
drag, startPoint x: 532, startPoint y: 549, endPoint x: 206, endPoint y: 541, distance: 326.2
click at [206, 541] on div "Create Condition Adjustment Area Exterior Overall ​ Feature Siding ​ Issue Pres…" at bounding box center [667, 360] width 1334 height 721
type input "200"
click at [643, 365] on div "Photos" at bounding box center [667, 307] width 404 height 120
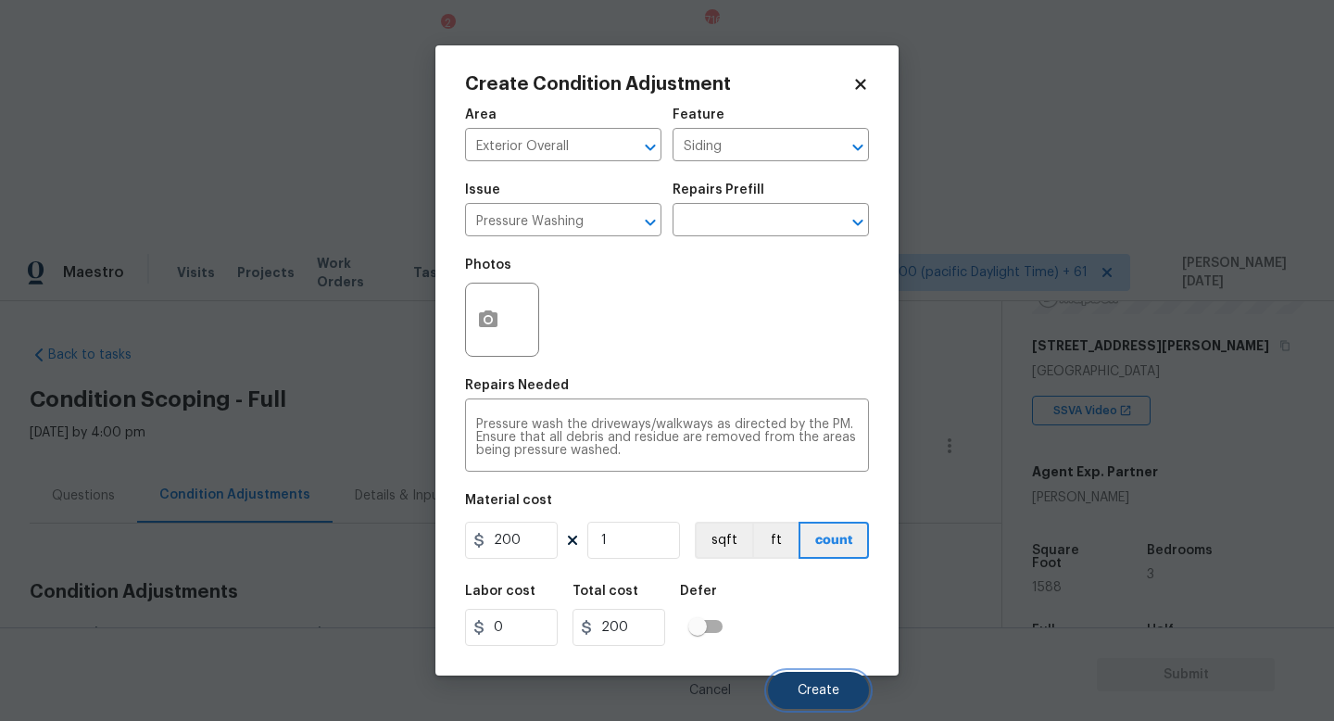
click at [805, 644] on span "Create" at bounding box center [819, 691] width 42 height 14
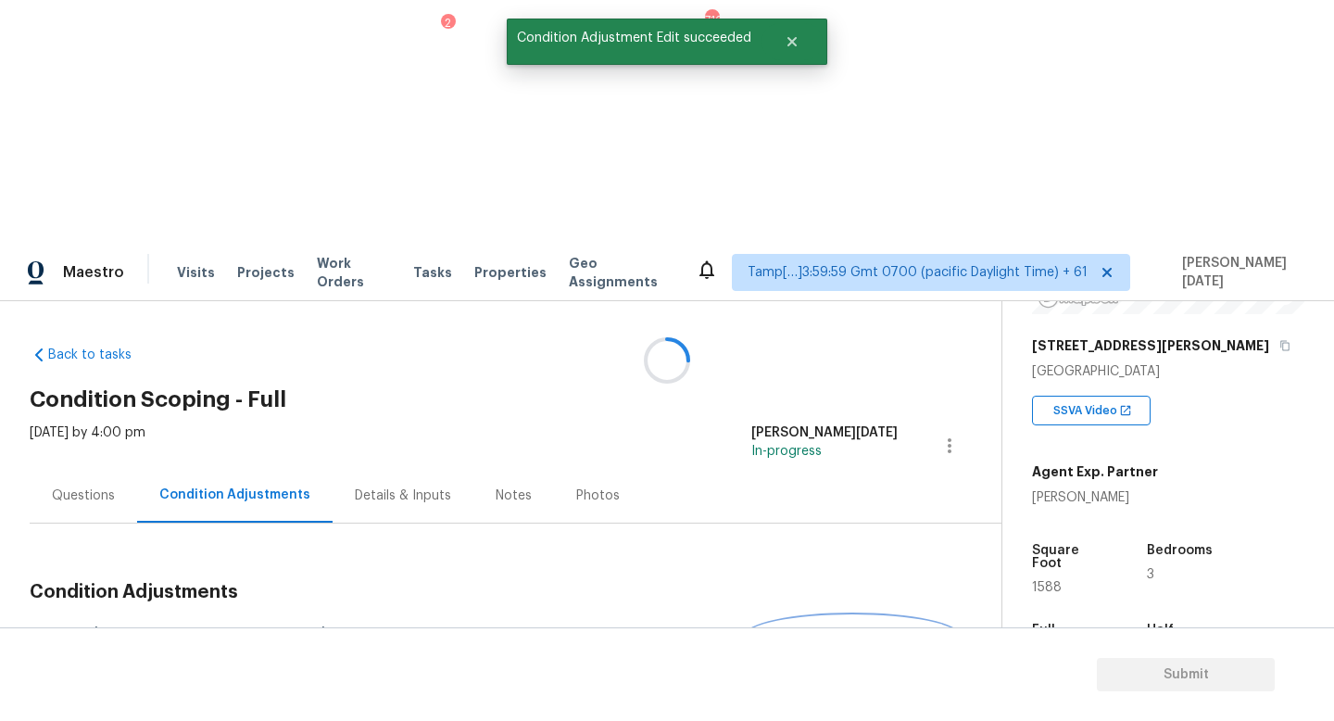
click at [864, 616] on button "Add Condition Adjustment" at bounding box center [852, 635] width 209 height 39
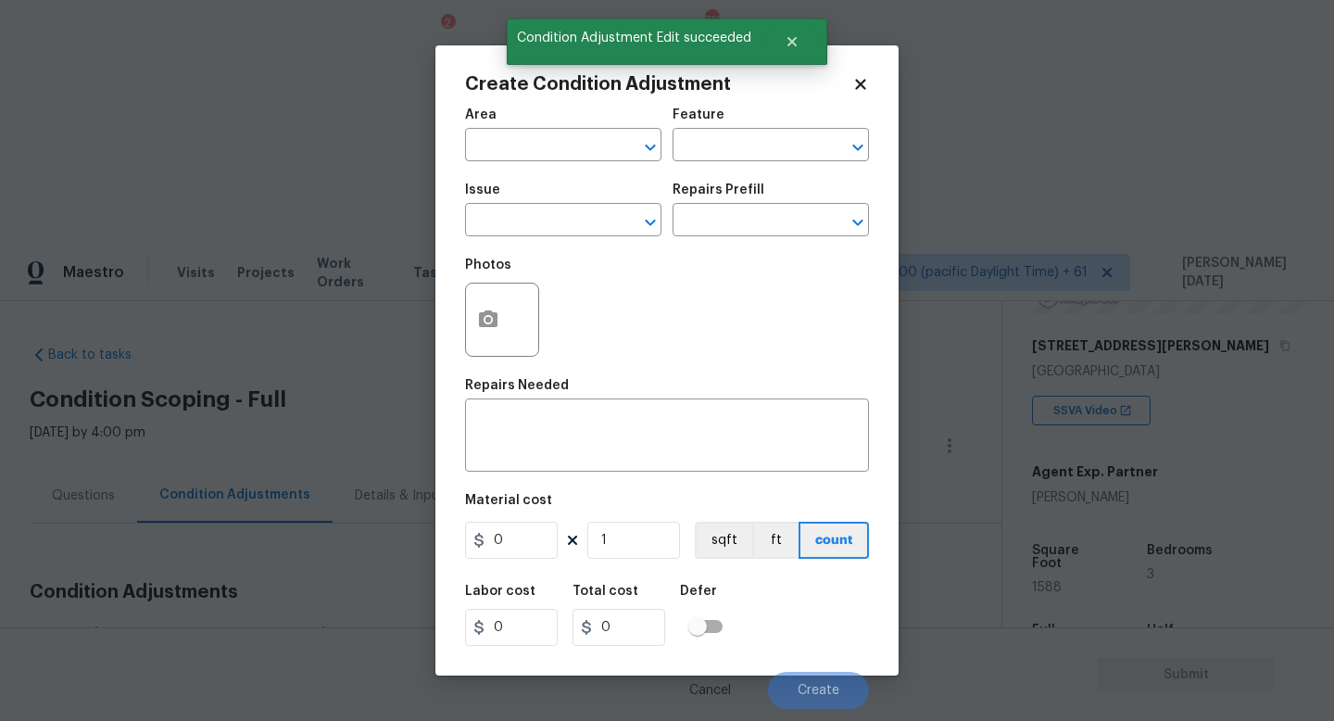
click at [864, 383] on div "Create Condition Adjustment Area ​ Feature ​ Issue ​ Repairs Prefill ​ Photos R…" at bounding box center [666, 360] width 463 height 630
click at [492, 327] on icon "button" at bounding box center [488, 318] width 19 height 17
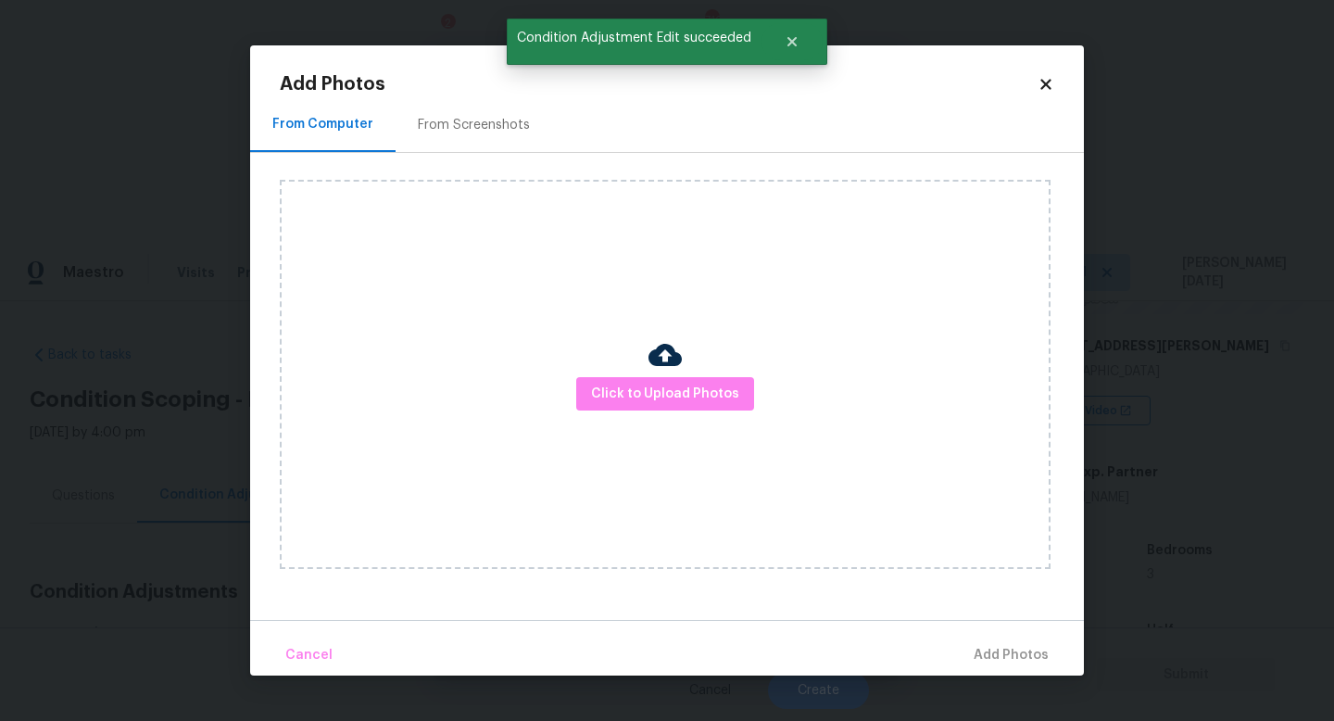
click at [472, 133] on div "From Screenshots" at bounding box center [474, 124] width 157 height 55
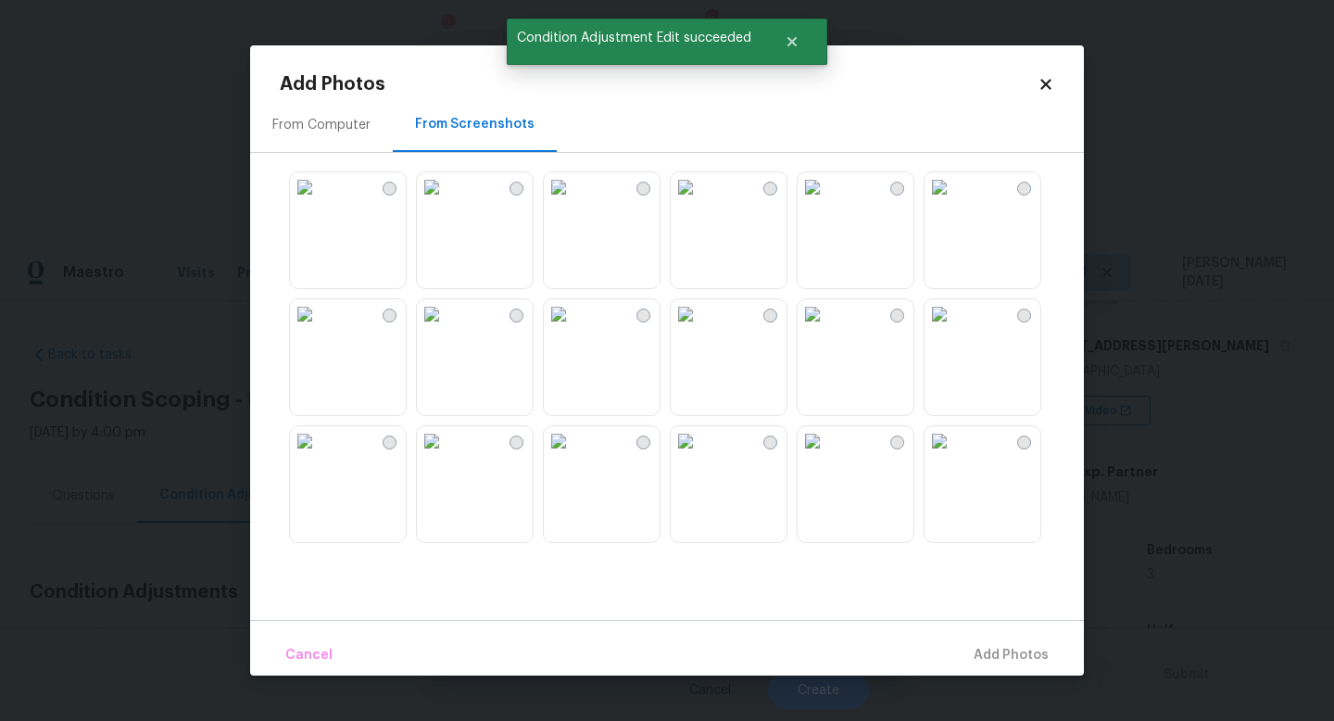
click at [827, 202] on img at bounding box center [813, 187] width 30 height 30
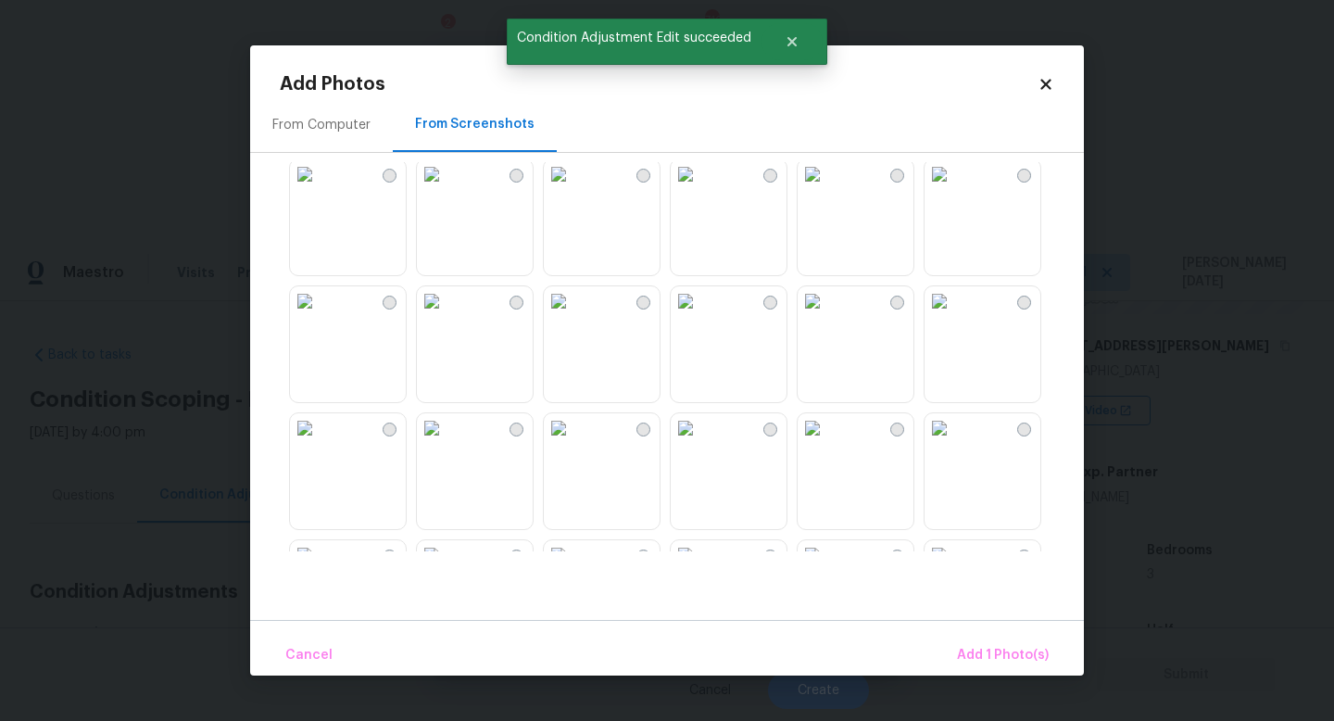
scroll to position [153, 0]
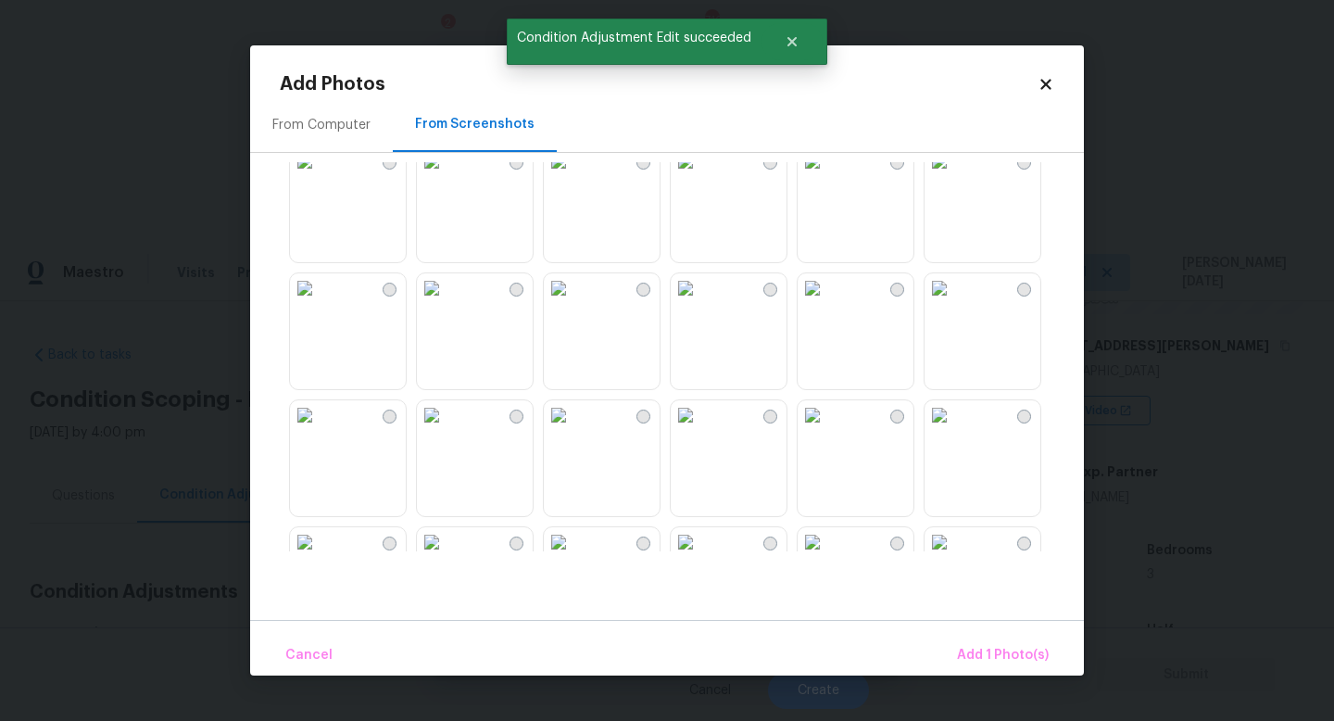
click at [447, 303] on img at bounding box center [432, 288] width 30 height 30
click at [975, 644] on span "Add 2 Photo(s)" at bounding box center [1001, 655] width 95 height 23
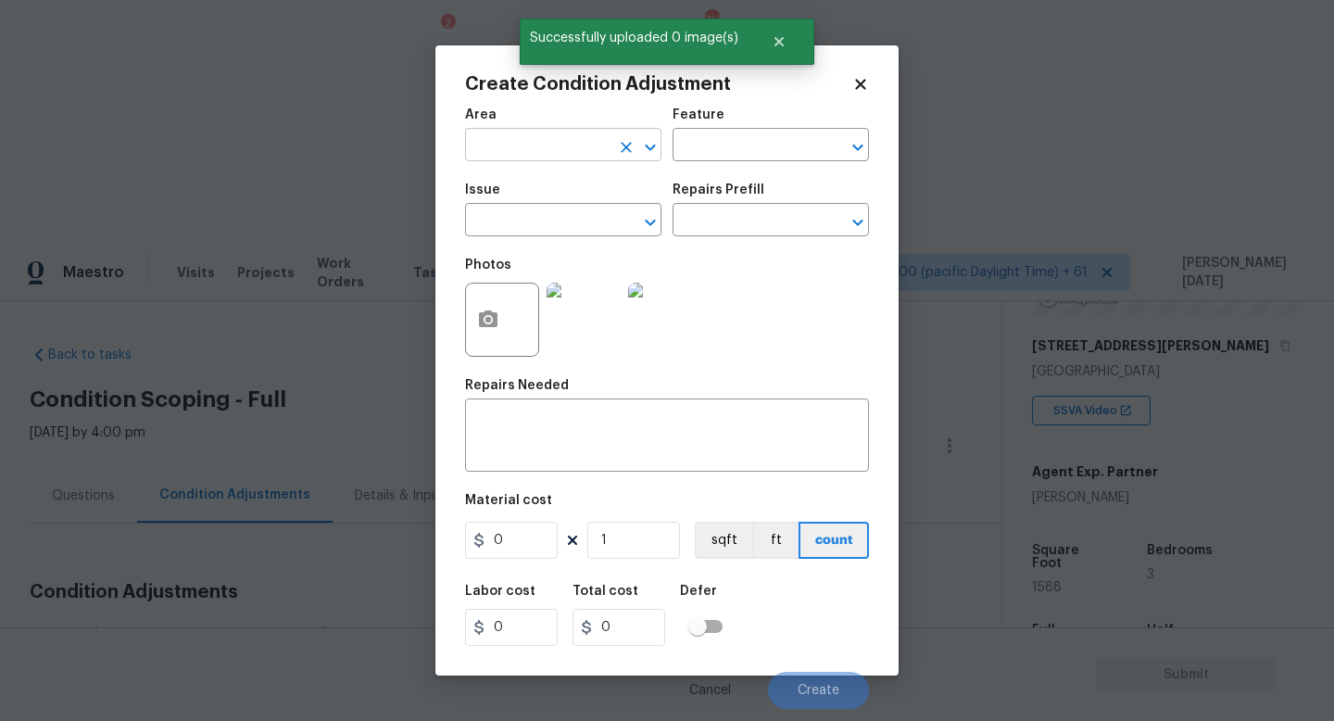
click at [497, 151] on input "text" at bounding box center [537, 146] width 145 height 29
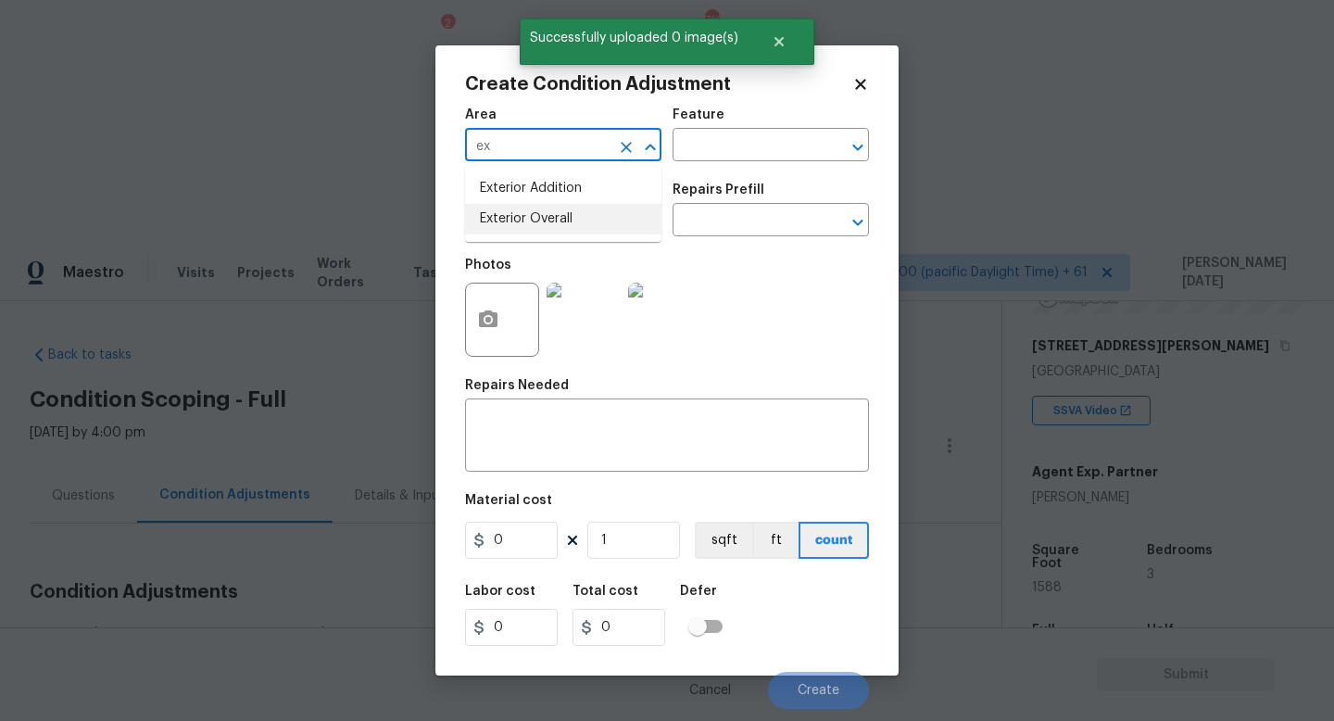
click at [529, 211] on li "Exterior Overall" at bounding box center [563, 219] width 196 height 31
type input "Exterior Overall"
click at [529, 211] on input "text" at bounding box center [537, 222] width 145 height 29
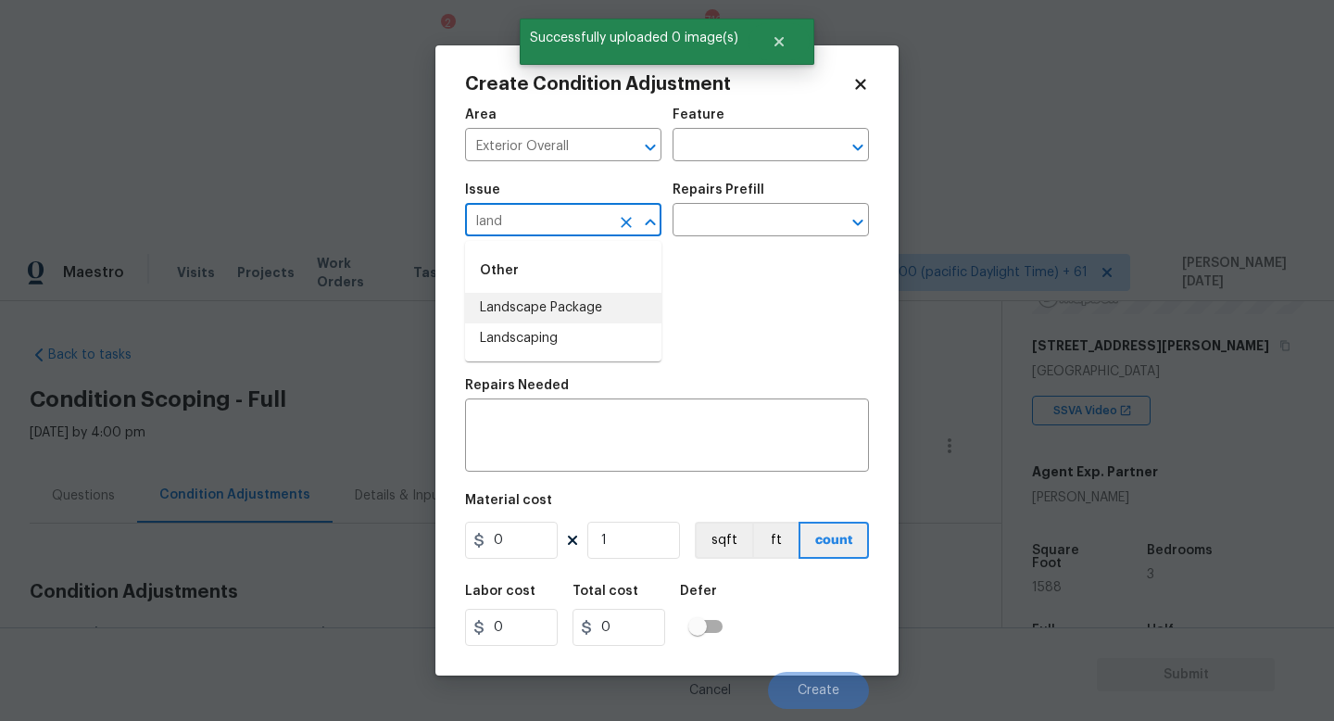
click at [548, 296] on li "Landscape Package" at bounding box center [563, 308] width 196 height 31
type input "Landscape Package"
click at [700, 239] on div "Issue Landscape Package ​ Repairs Prefill ​" at bounding box center [667, 209] width 404 height 75
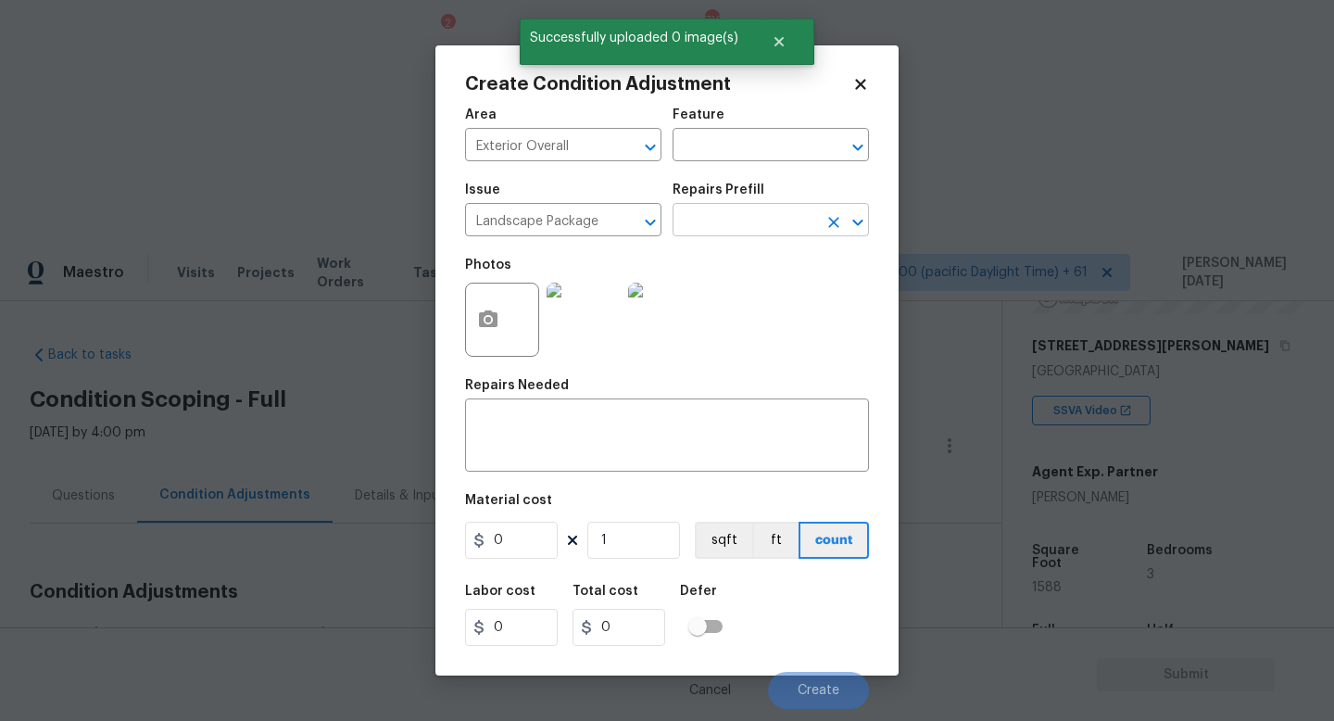
click at [727, 233] on input "text" at bounding box center [745, 222] width 145 height 29
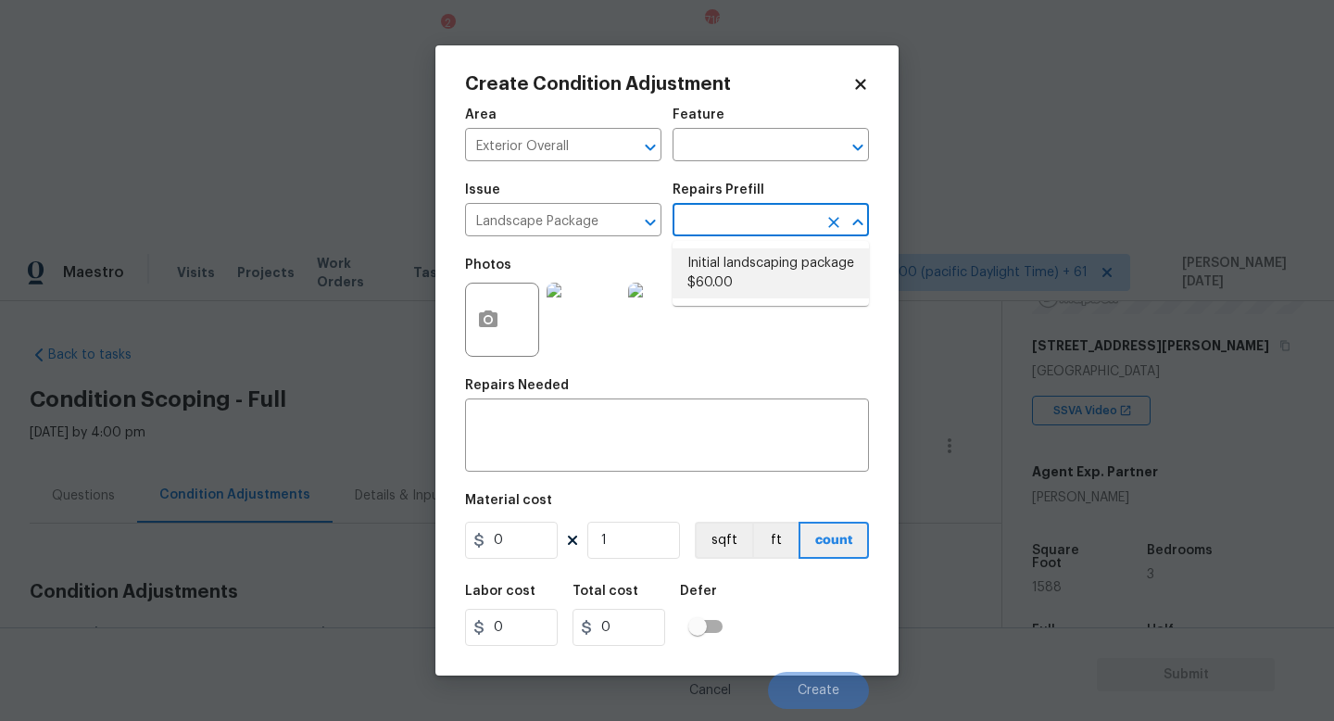
click at [735, 286] on li "Initial landscaping package $60.00" at bounding box center [771, 273] width 196 height 50
type input "Home Readiness Packages"
type textarea "Mowing of grass up to 6" in height. Mow, edge along driveways & sidewalks, trim…"
type input "60"
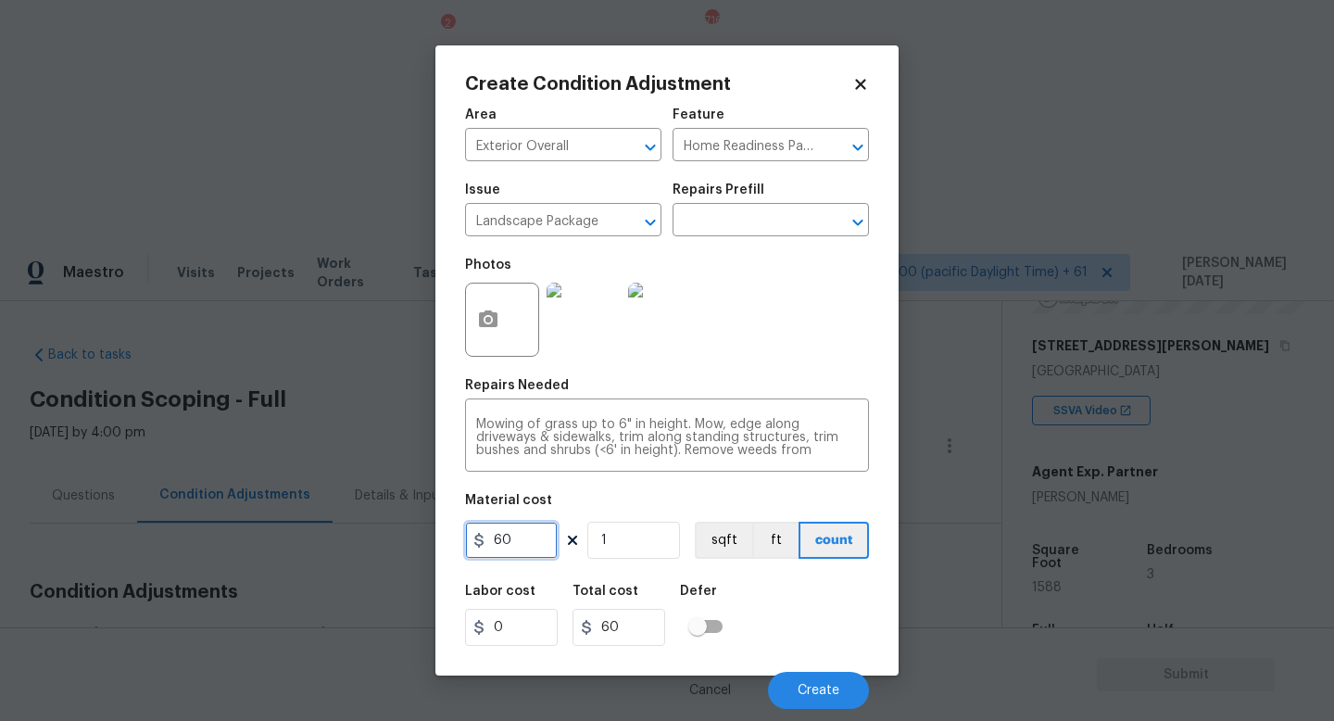
drag, startPoint x: 530, startPoint y: 538, endPoint x: 219, endPoint y: 538, distance: 311.3
click at [219, 538] on div "Create Condition Adjustment Area Exterior Overall ​ Feature Home Readiness Pack…" at bounding box center [667, 360] width 1334 height 721
type input "300"
click at [826, 644] on body "Maestro Visits Projects Work Orders Tasks 2 Properties Geo Assignments 716 Tamp…" at bounding box center [667, 603] width 1334 height 721
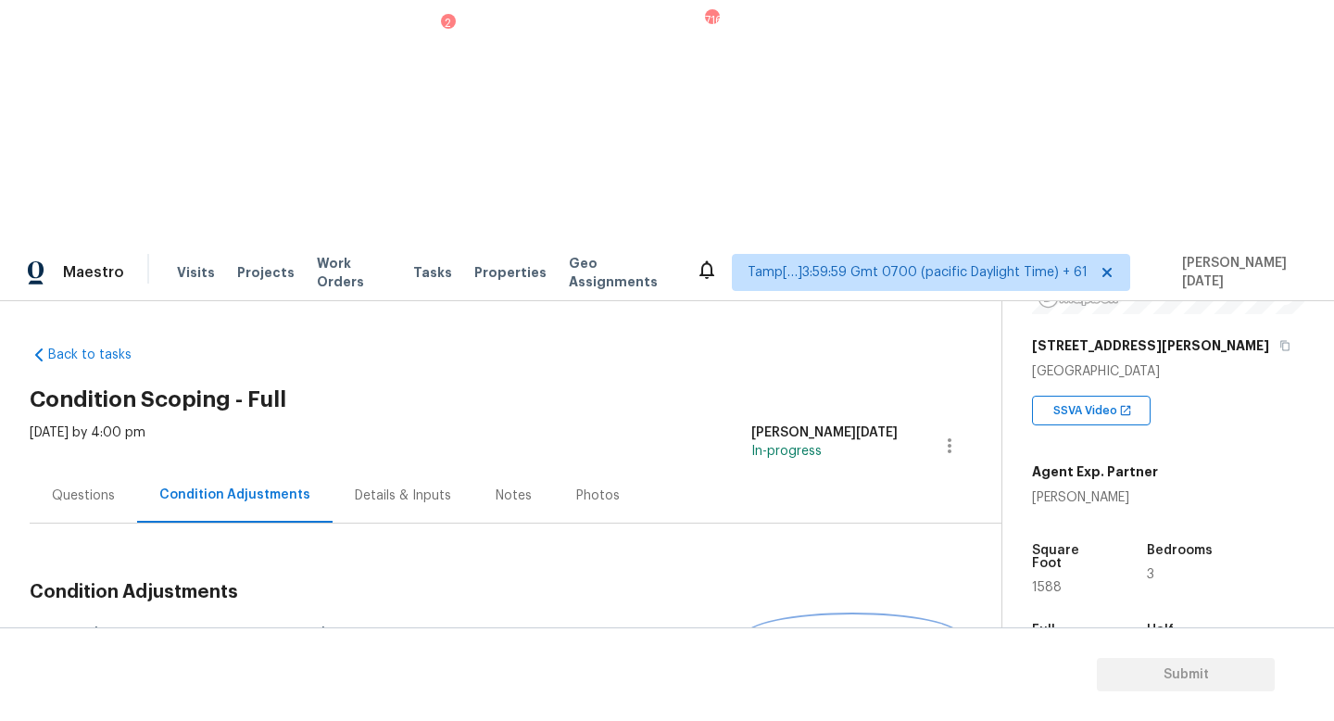
click at [838, 627] on span "Add Condition Adjustment" at bounding box center [852, 635] width 187 height 17
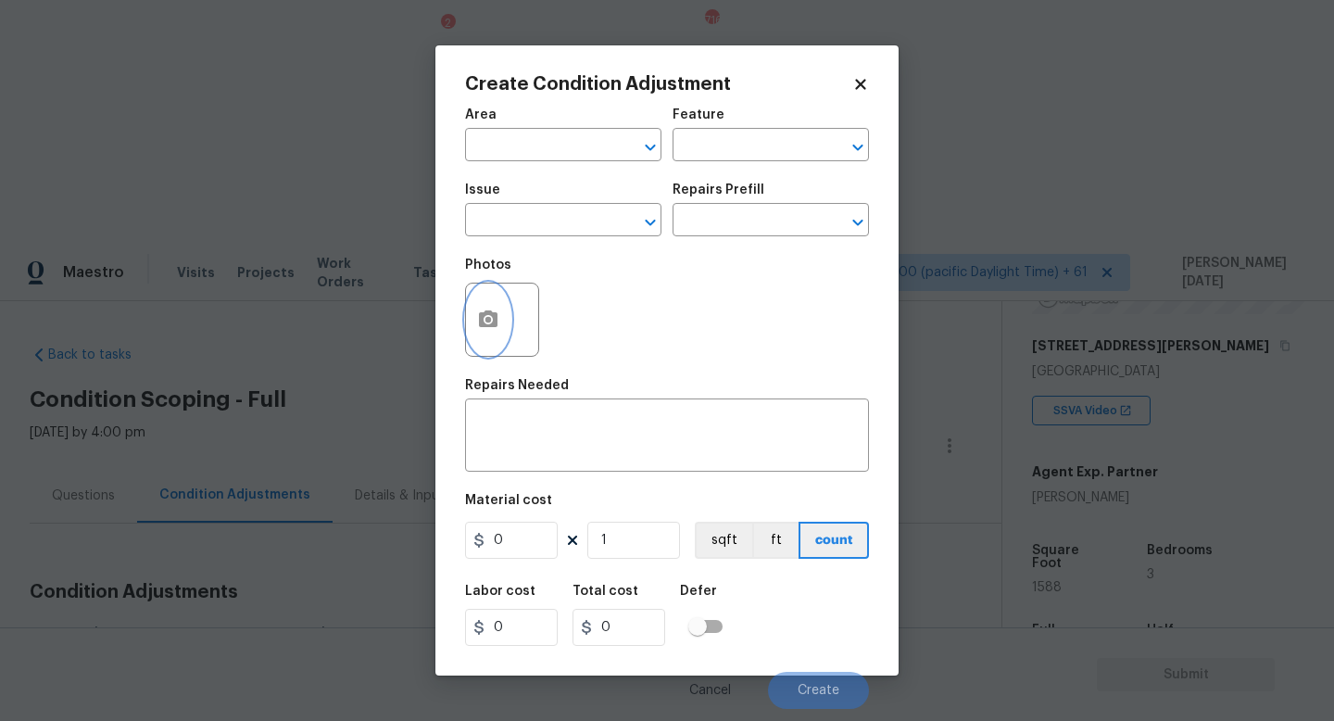
click at [505, 333] on button "button" at bounding box center [488, 320] width 44 height 72
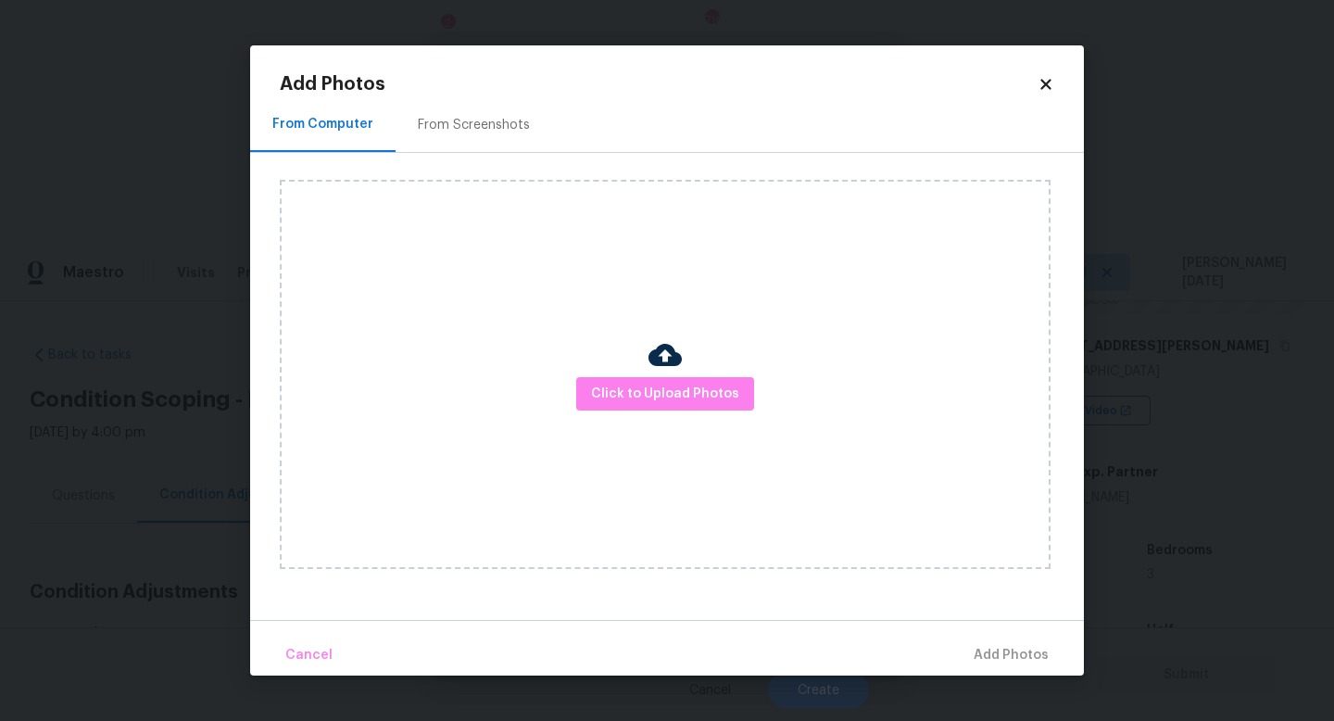
click at [516, 120] on div "From Screenshots" at bounding box center [474, 125] width 112 height 19
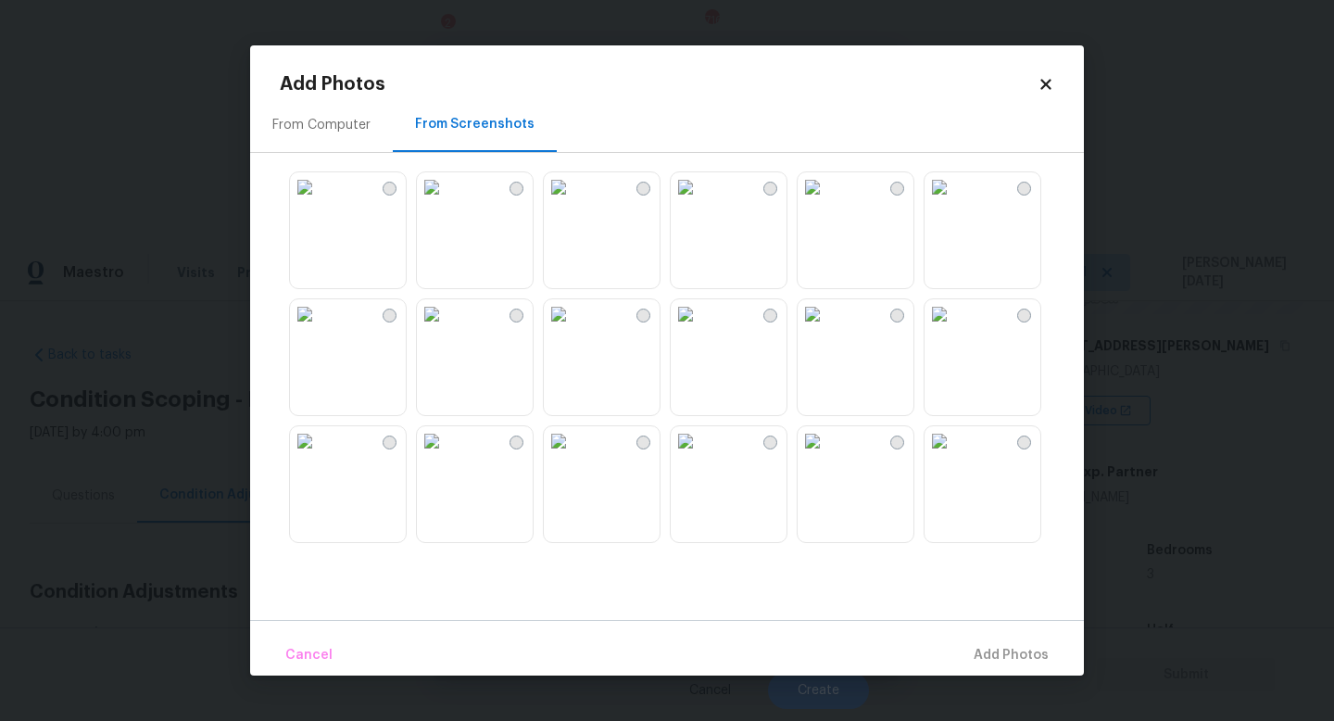
click at [574, 202] on img at bounding box center [559, 187] width 30 height 30
click at [827, 202] on img at bounding box center [813, 187] width 30 height 30
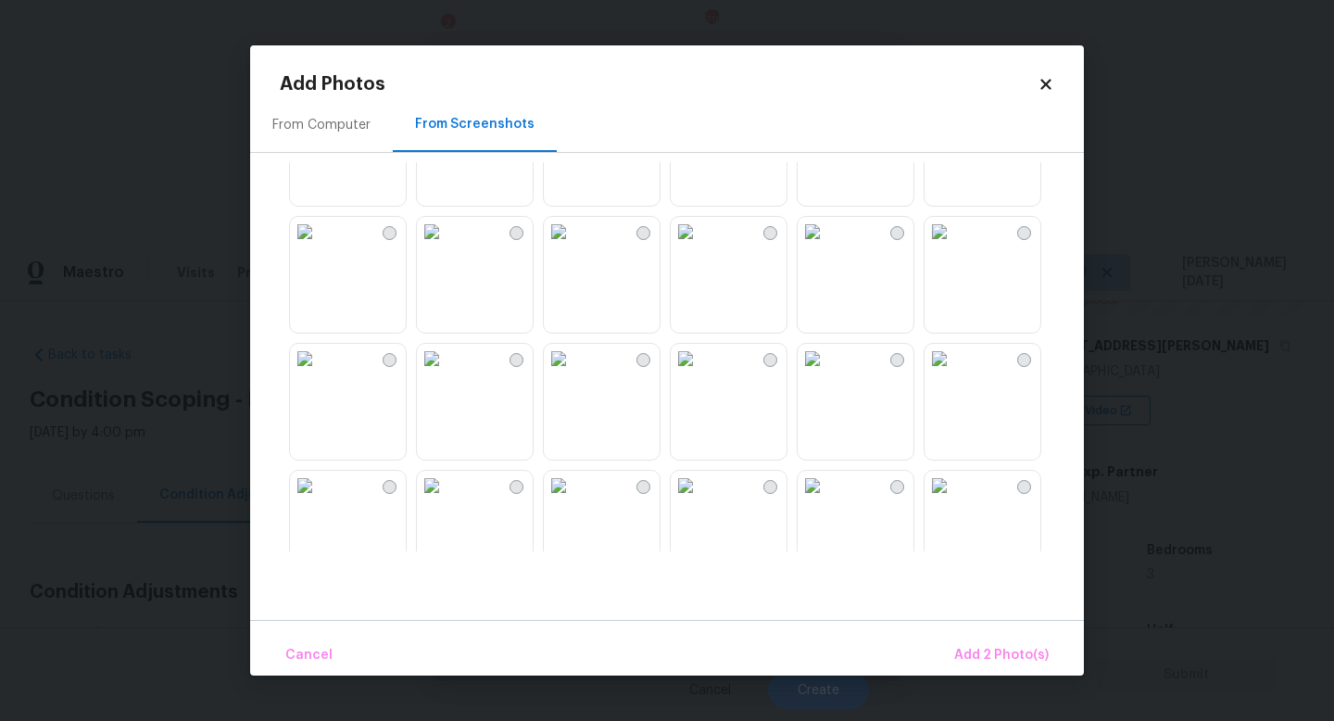
scroll to position [771, 0]
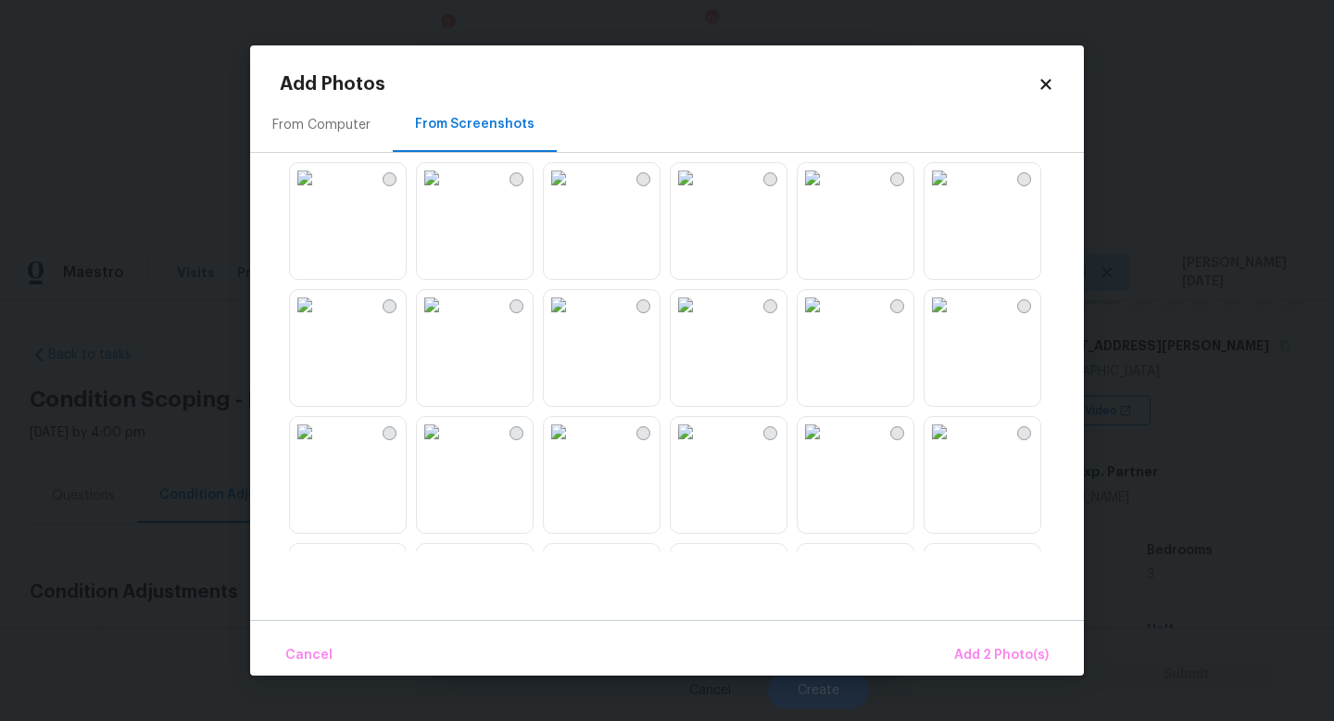
click at [320, 193] on img at bounding box center [305, 178] width 30 height 30
click at [1001, 644] on span "Add 3 Photo(s)" at bounding box center [1002, 655] width 94 height 23
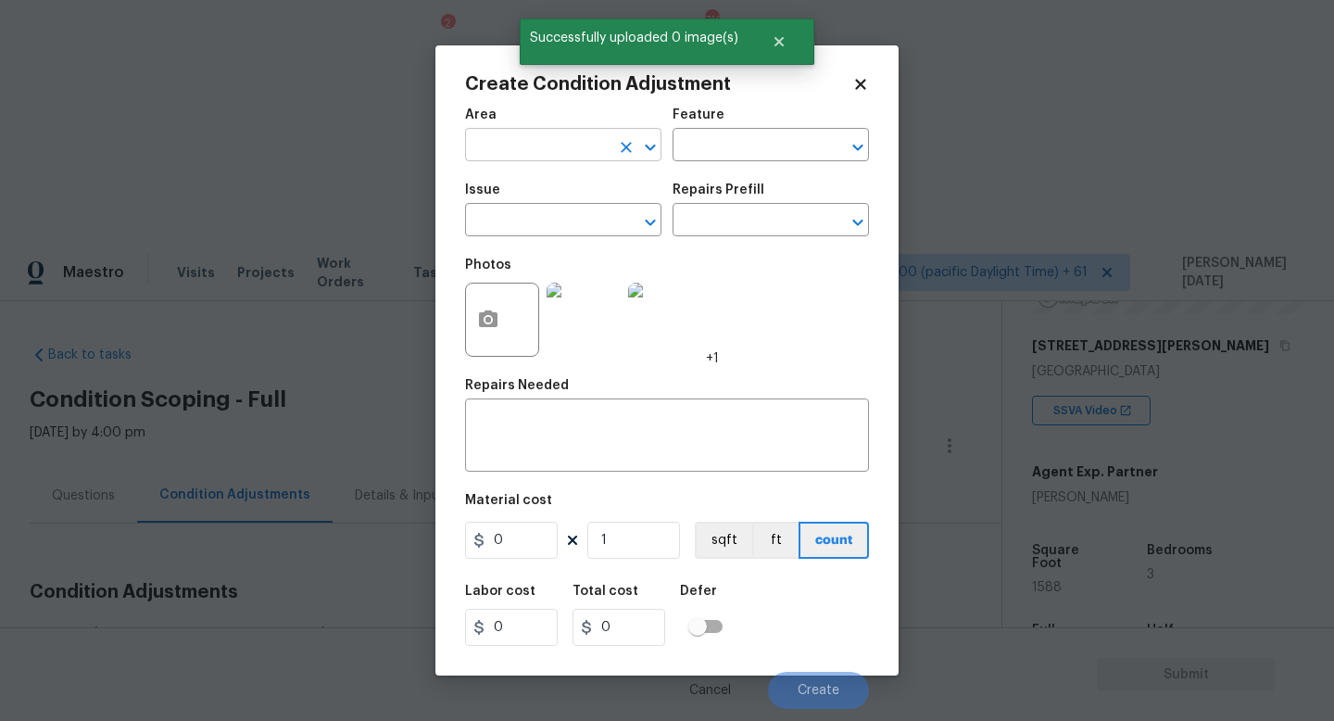
click at [509, 133] on input "text" at bounding box center [537, 146] width 145 height 29
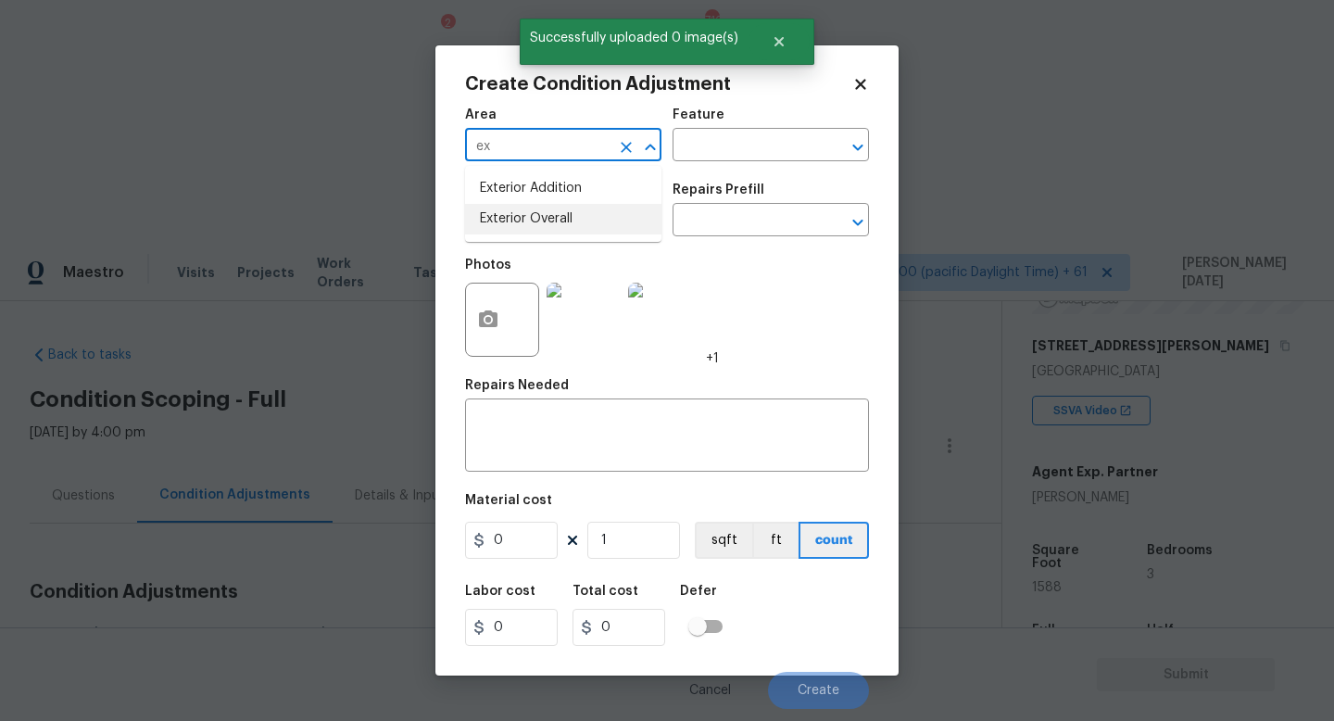
click at [528, 230] on li "Exterior Overall" at bounding box center [563, 219] width 196 height 31
type input "Exterior Overall"
click at [528, 230] on input "text" at bounding box center [537, 222] width 145 height 29
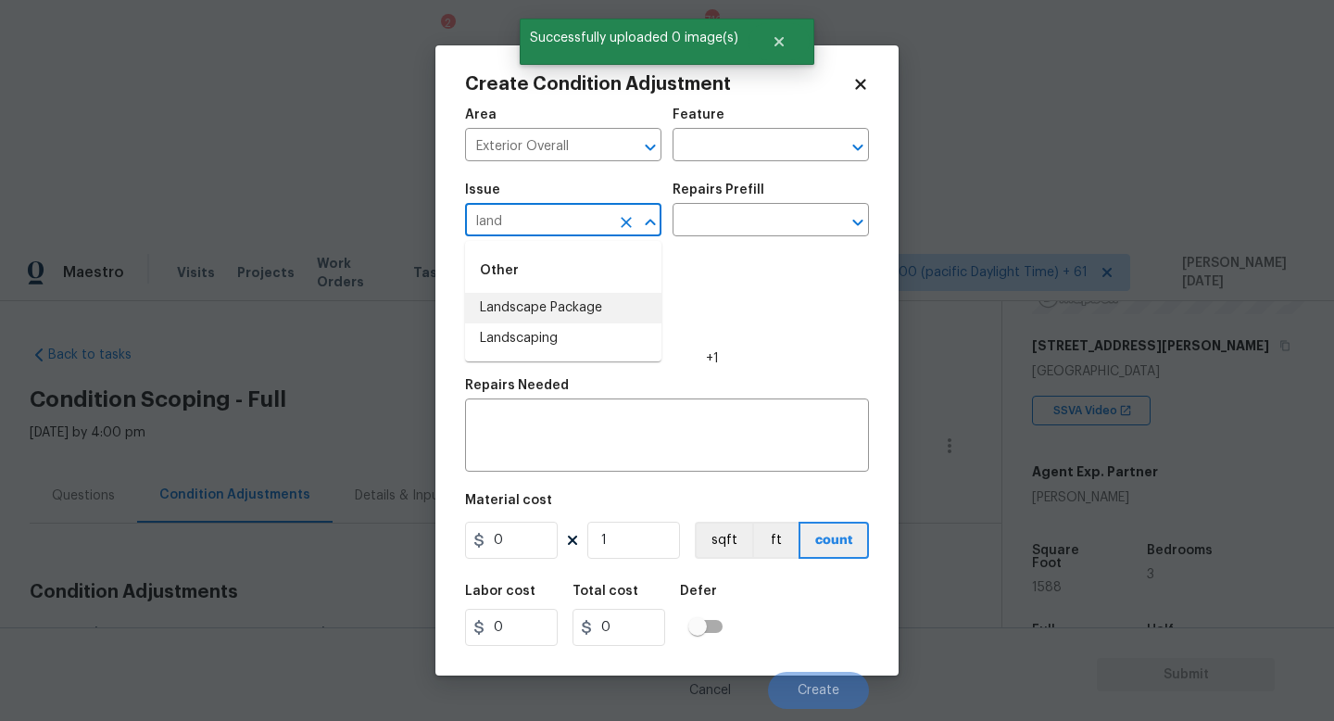
click at [570, 307] on li "Landscape Package" at bounding box center [563, 308] width 196 height 31
type input "Landscape Package"
click at [768, 216] on input "text" at bounding box center [745, 222] width 145 height 29
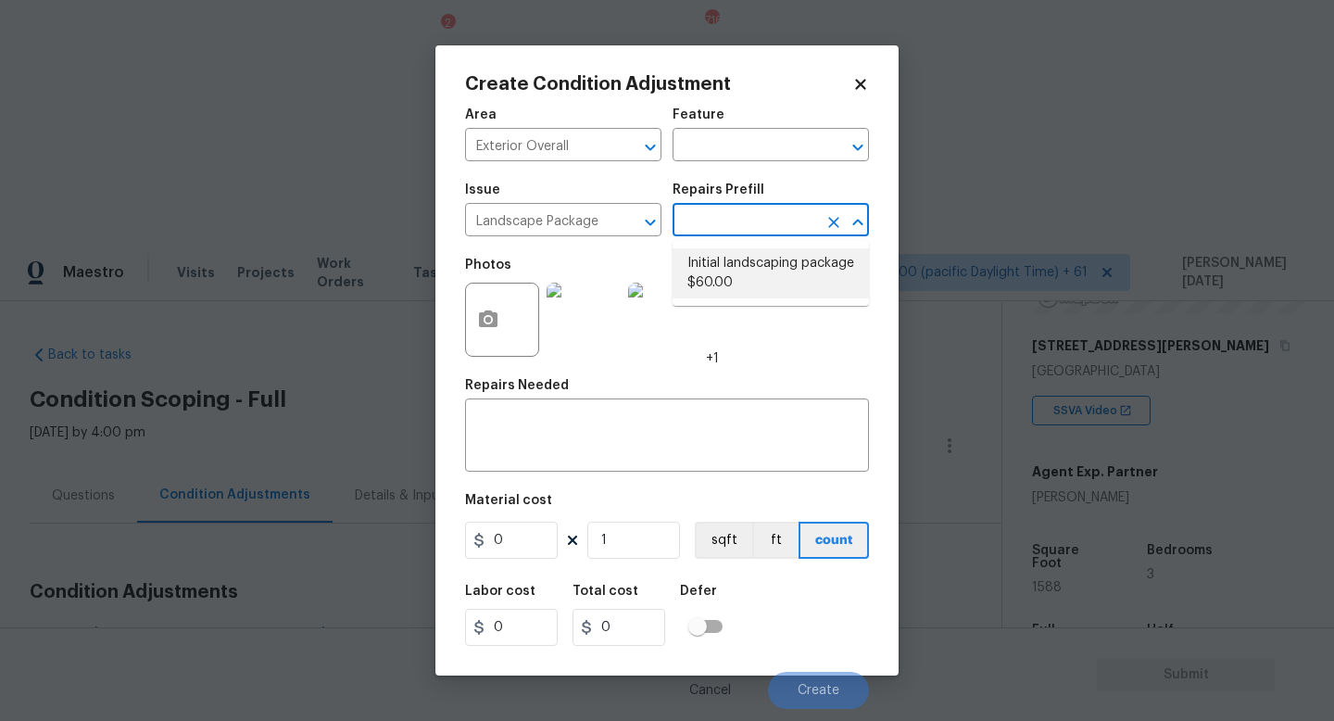
click at [758, 271] on li "Initial landscaping package $60.00" at bounding box center [771, 273] width 196 height 50
type input "Home Readiness Packages"
type textarea "Mowing of grass up to 6" in height. Mow, edge along driveways & sidewalks, trim…"
type input "60"
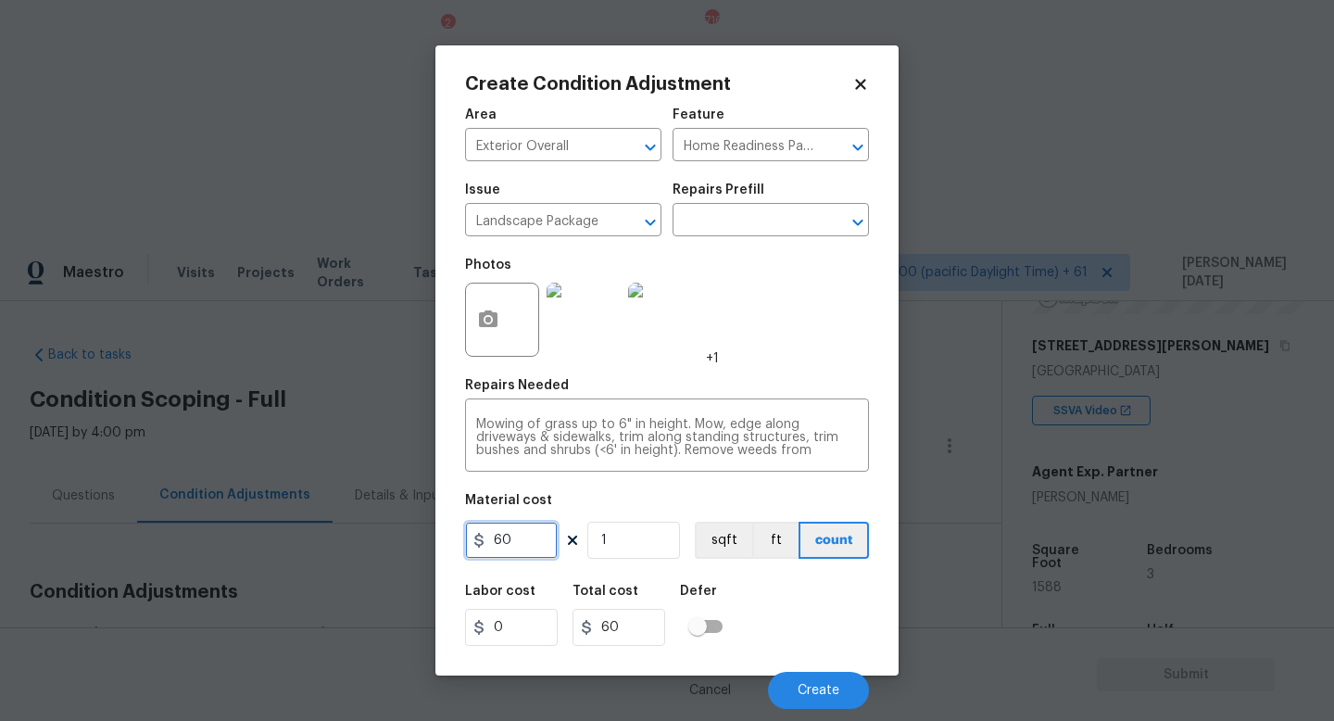
drag, startPoint x: 460, startPoint y: 552, endPoint x: 331, endPoint y: 552, distance: 129.7
click at [331, 552] on div "Create Condition Adjustment Area Exterior Overall ​ Feature Home Readiness Pack…" at bounding box center [667, 360] width 1334 height 721
drag, startPoint x: 521, startPoint y: 549, endPoint x: 362, endPoint y: 547, distance: 158.5
click at [362, 547] on div "Create Condition Adjustment Area Exterior Overall ​ Feature Home Readiness Pack…" at bounding box center [667, 360] width 1334 height 721
type input "400"
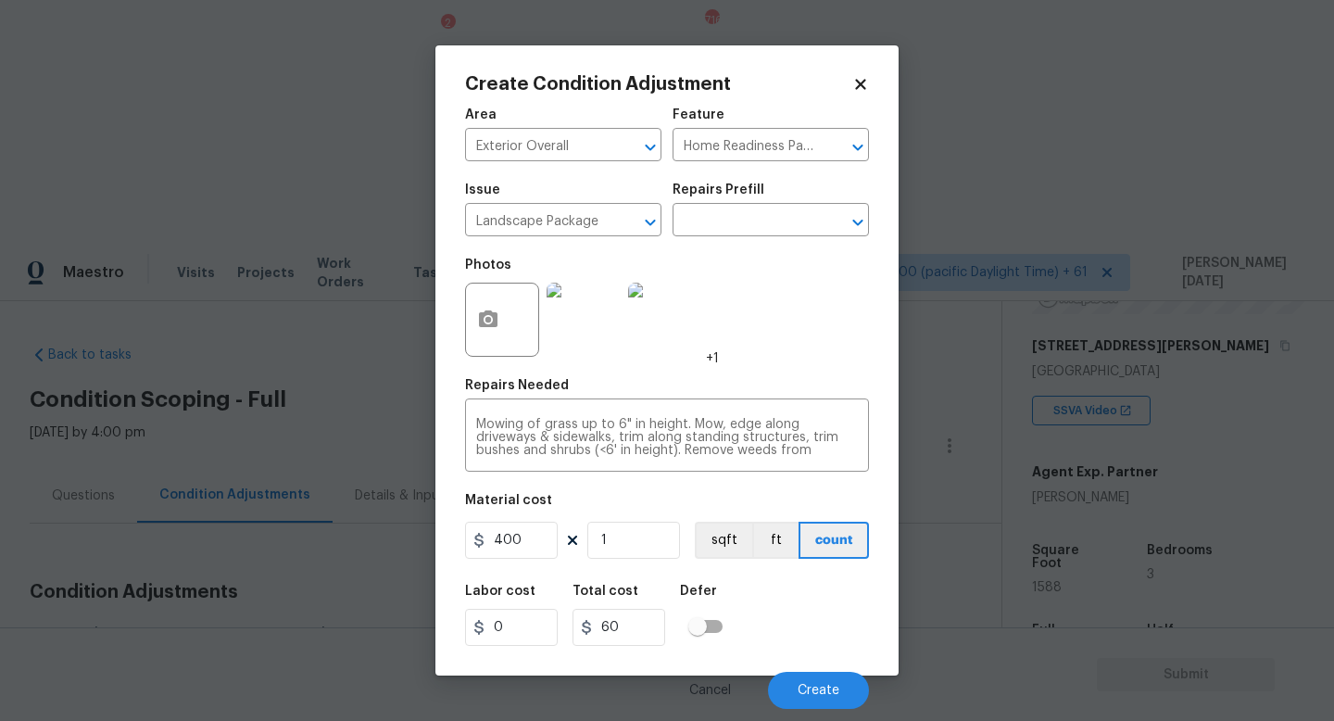
type input "400"
click at [813, 309] on div "Photos +1" at bounding box center [667, 307] width 404 height 120
click at [828, 644] on button "Create" at bounding box center [818, 690] width 101 height 37
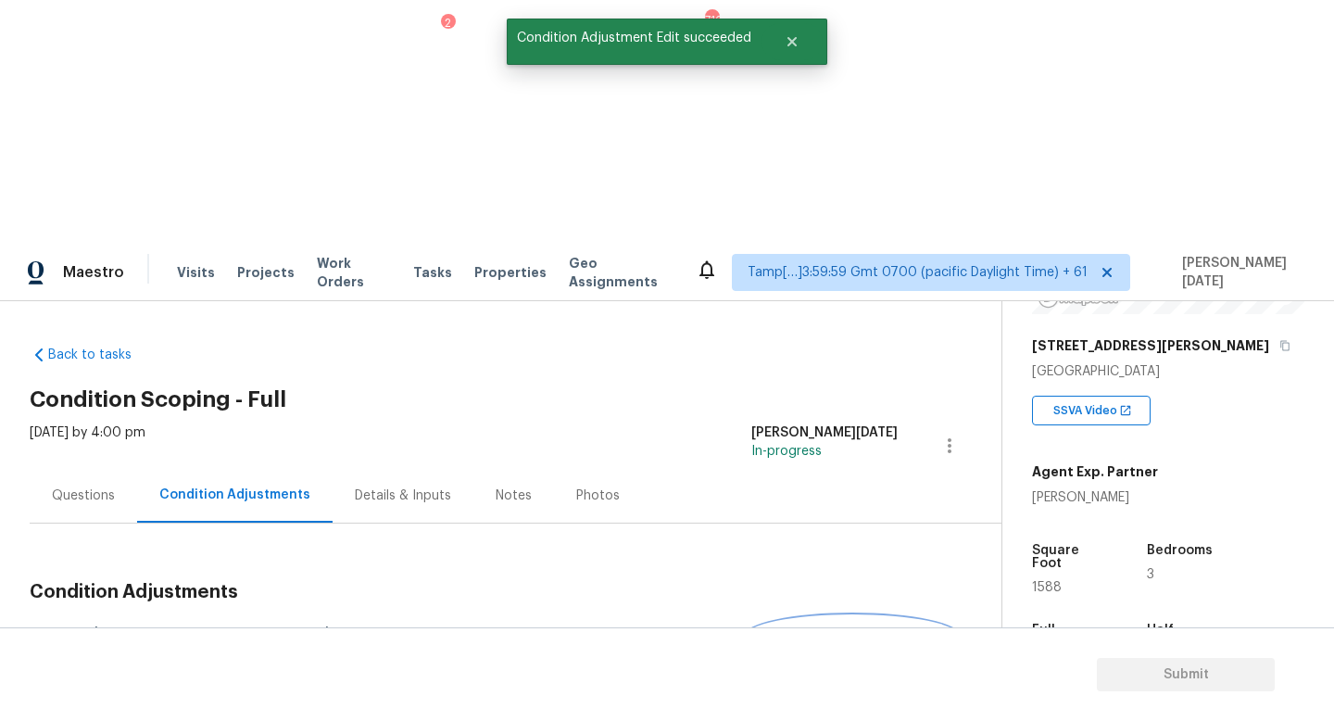
click at [836, 627] on span "Add Condition Adjustment" at bounding box center [852, 635] width 187 height 17
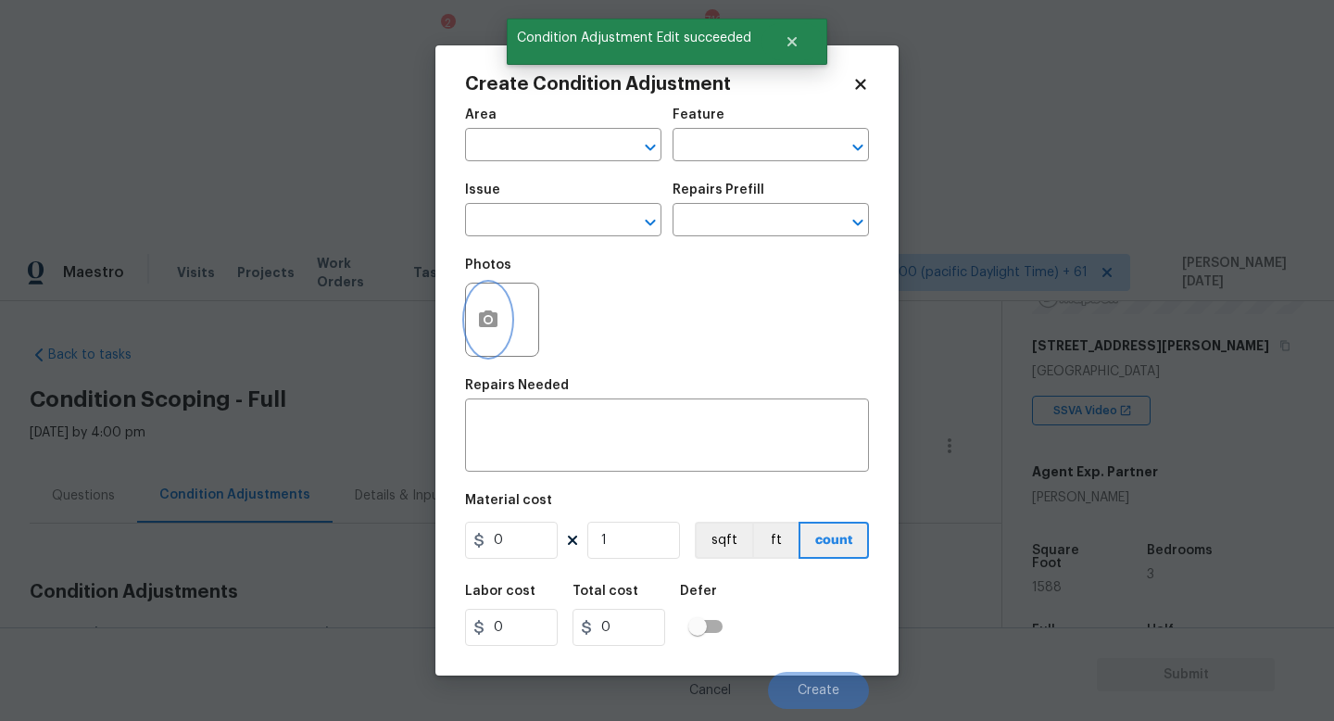
click at [496, 324] on icon "button" at bounding box center [488, 318] width 19 height 17
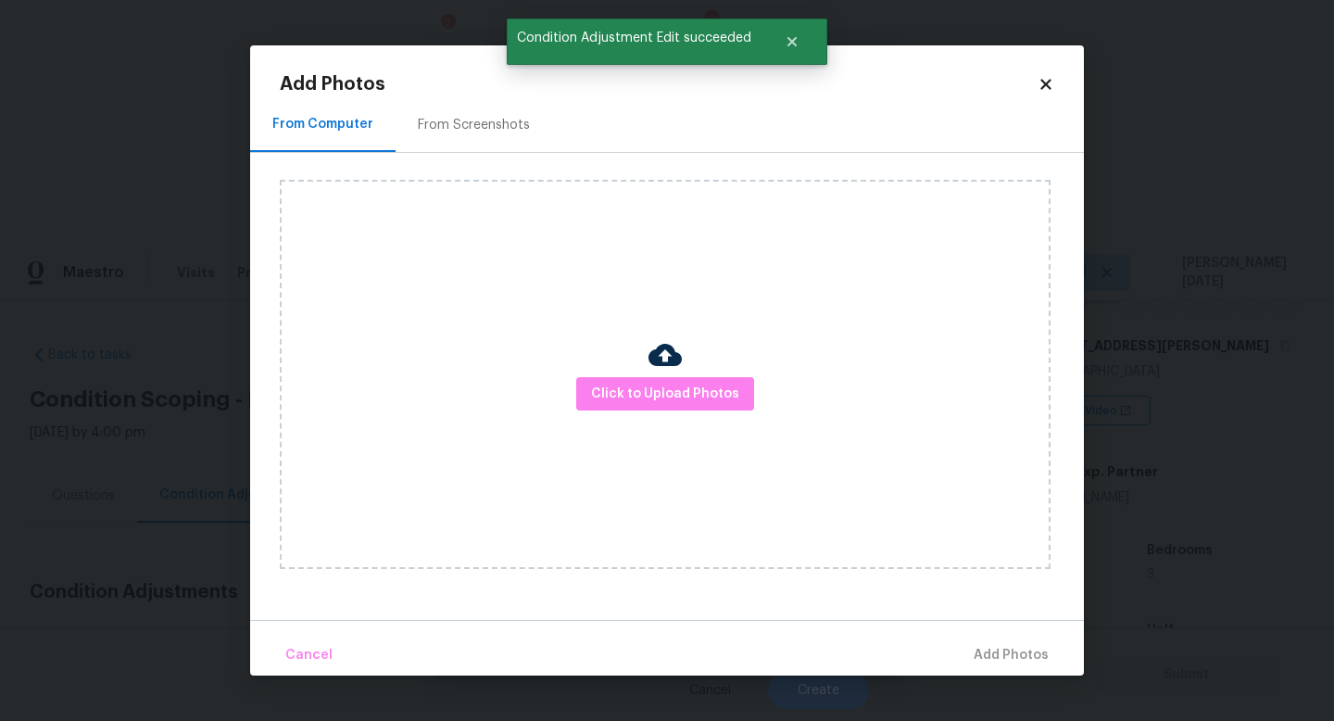
click at [474, 116] on div "From Screenshots" at bounding box center [474, 125] width 112 height 19
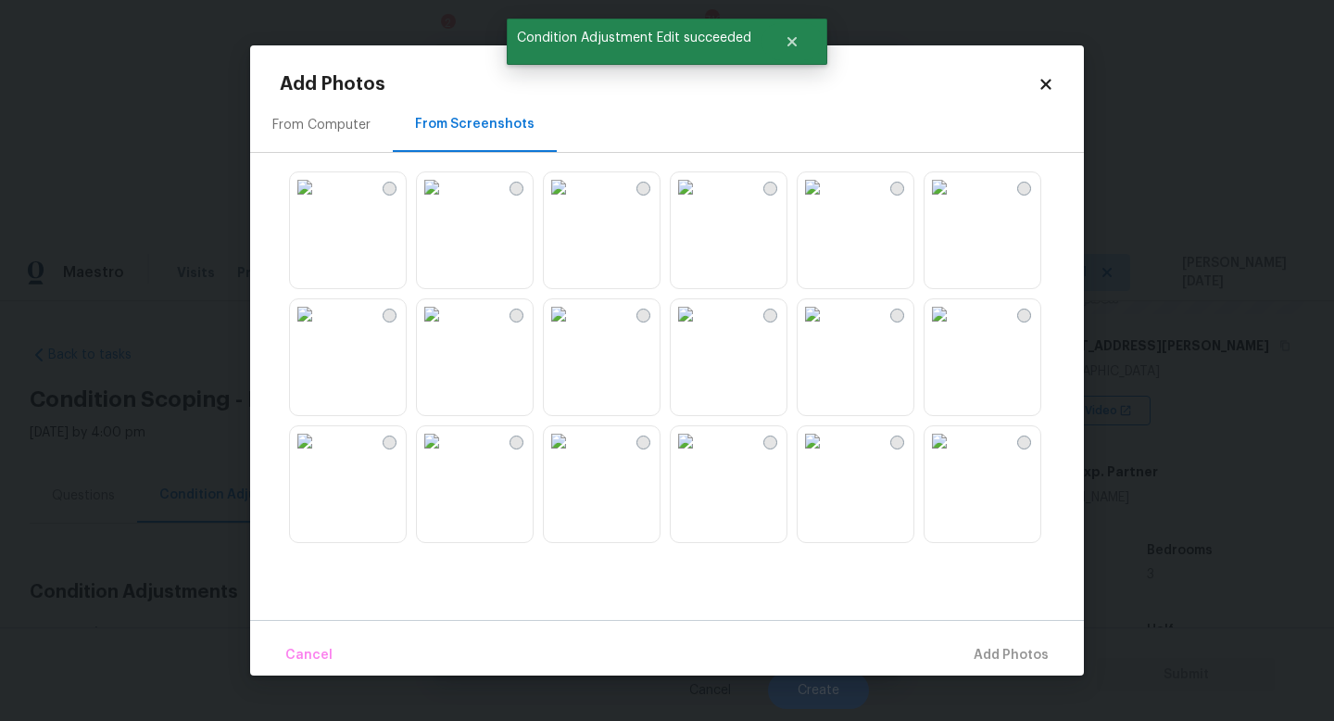
click at [827, 202] on img at bounding box center [813, 187] width 30 height 30
click at [1028, 639] on button "Add 1 Photo(s)" at bounding box center [1003, 656] width 107 height 40
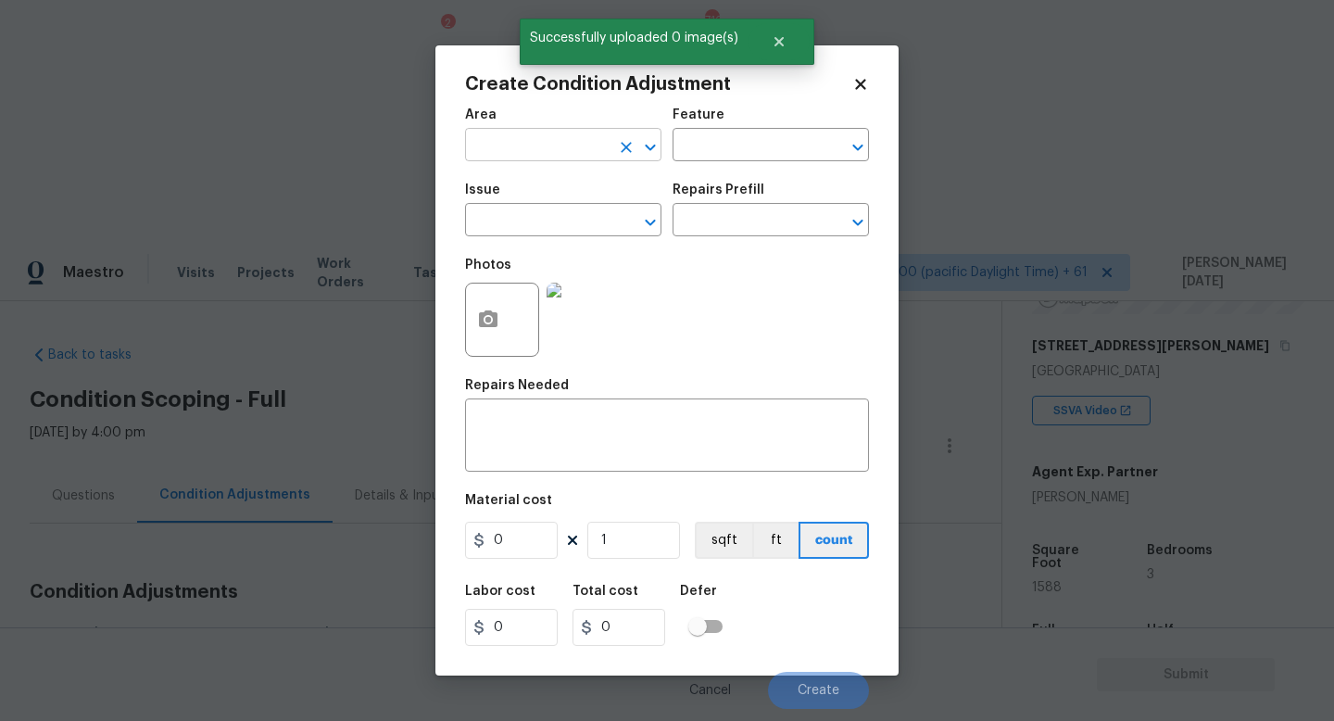
click at [492, 144] on input "text" at bounding box center [537, 146] width 145 height 29
type input "e"
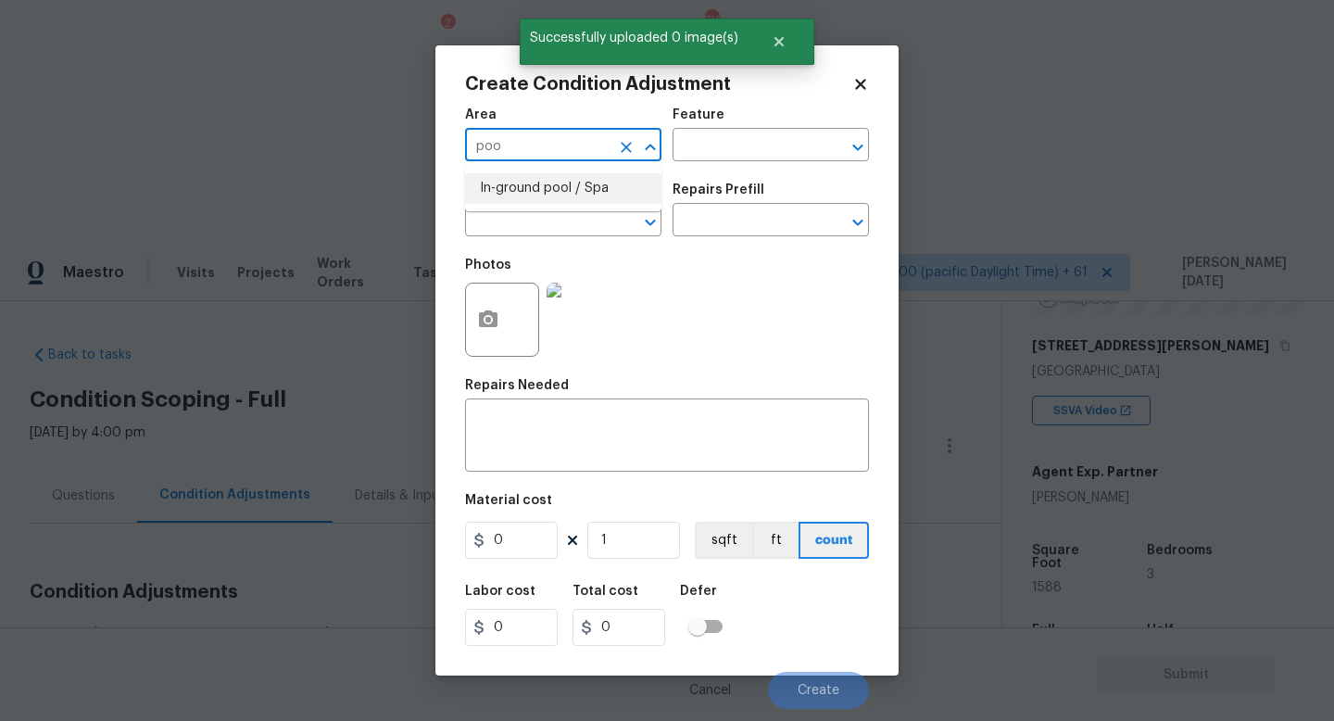
click at [545, 190] on li "In-ground pool / Spa" at bounding box center [563, 188] width 196 height 31
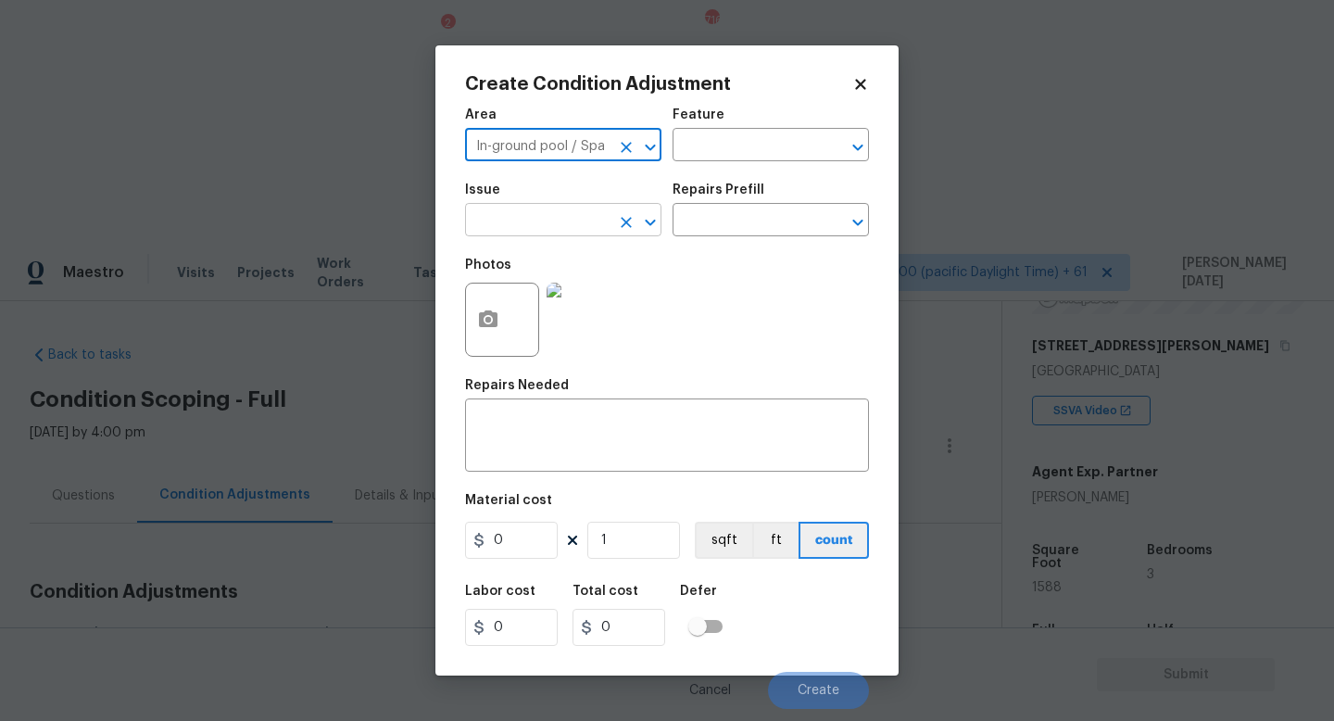
type input "In-ground pool / Spa"
click at [552, 232] on input "text" at bounding box center [537, 222] width 145 height 29
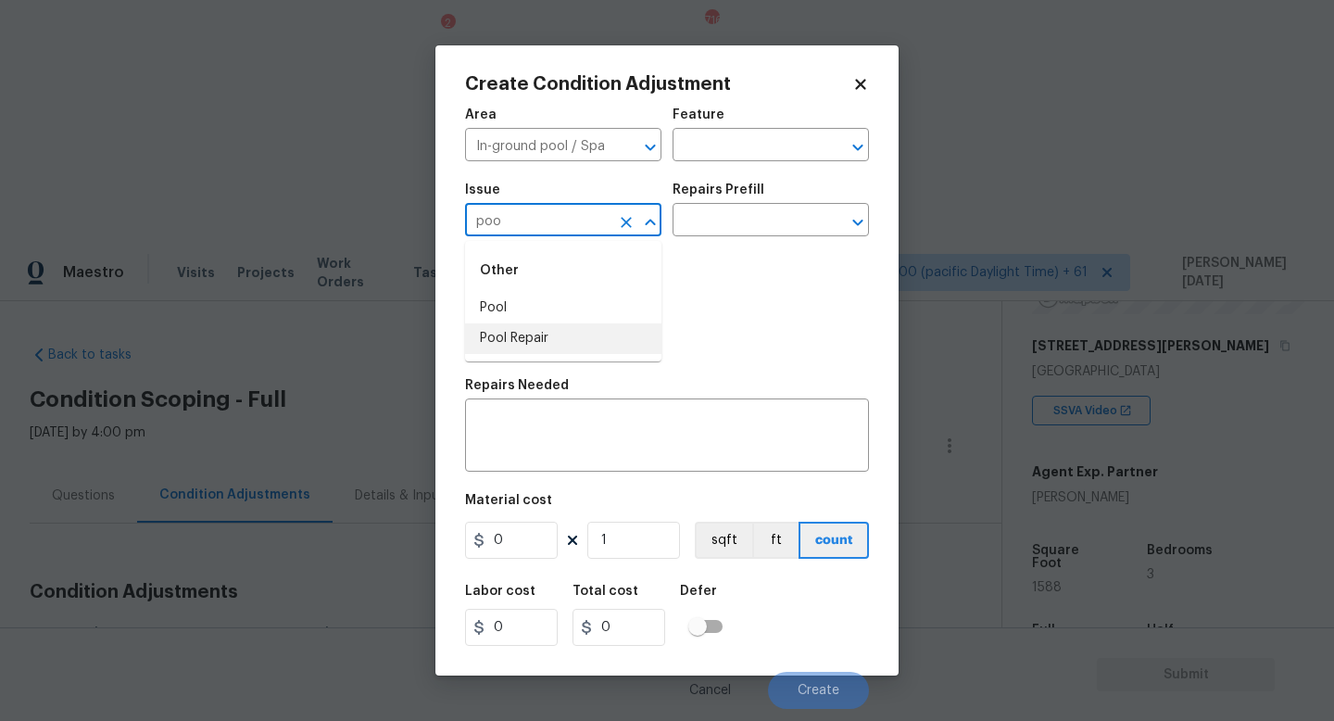
click at [565, 350] on li "Pool Repair" at bounding box center [563, 338] width 196 height 31
type input "Pool Repair"
click at [759, 219] on input "text" at bounding box center [745, 222] width 145 height 29
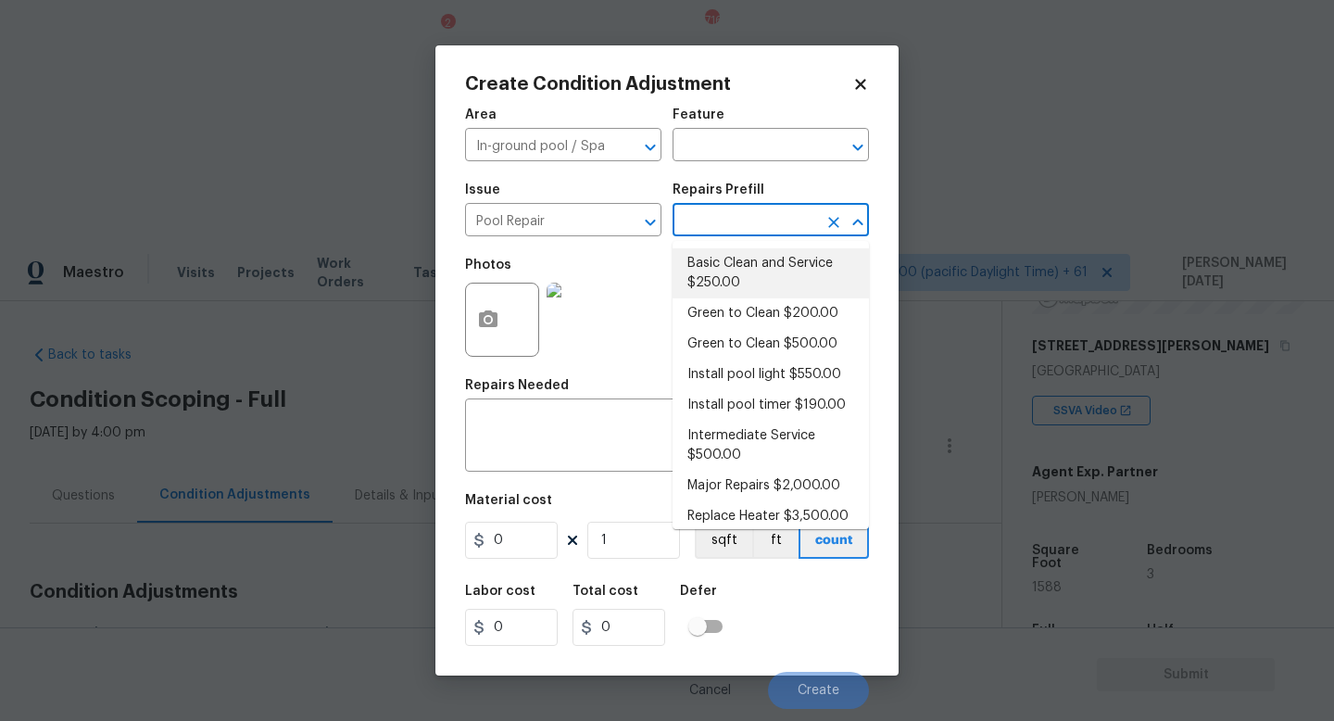
click at [748, 292] on li "Basic Clean and Service $250.00" at bounding box center [771, 273] width 196 height 50
type input "Pool"
type textarea "basic clean and service, balance chems, repair minor leaks at equipment, etc"
type input "250"
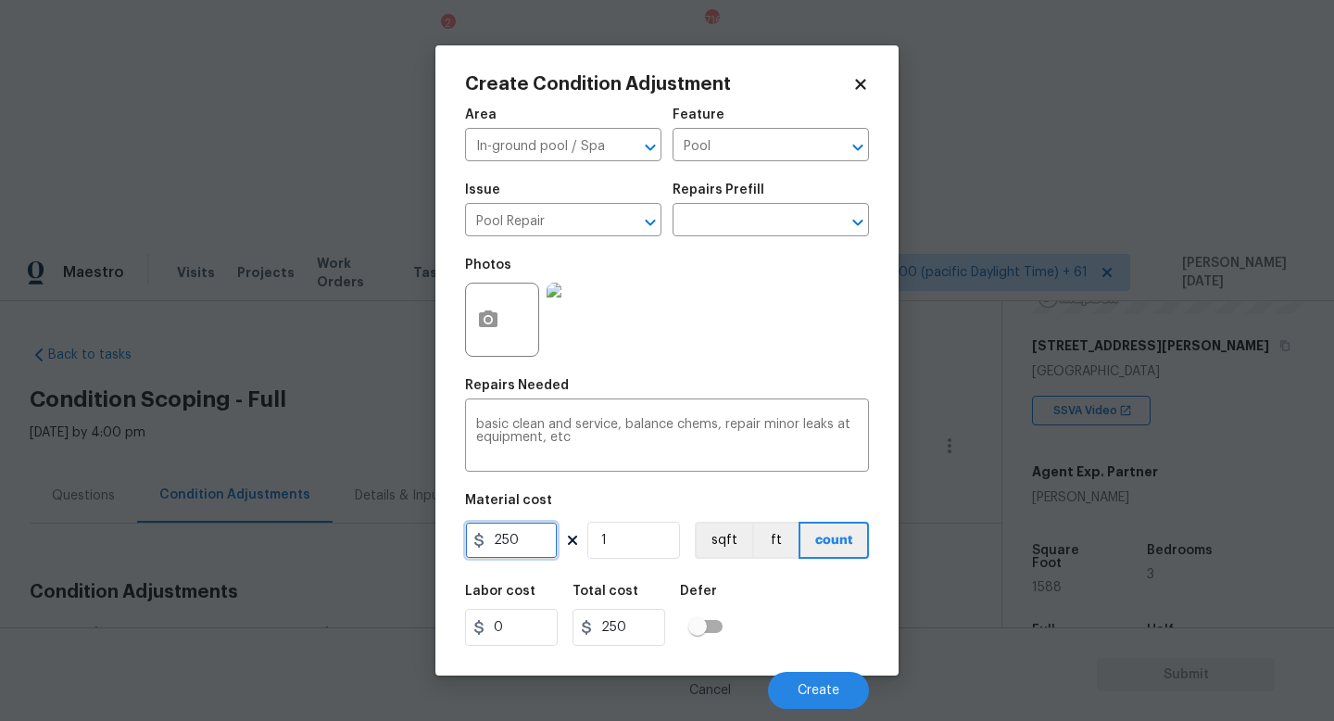
drag, startPoint x: 527, startPoint y: 536, endPoint x: 137, endPoint y: 535, distance: 390.1
click at [137, 535] on div "Create Condition Adjustment Area In-ground pool / Spa ​ Feature Pool ​ Issue Po…" at bounding box center [667, 360] width 1334 height 721
type input "500"
click at [649, 363] on div "Photos" at bounding box center [667, 307] width 404 height 120
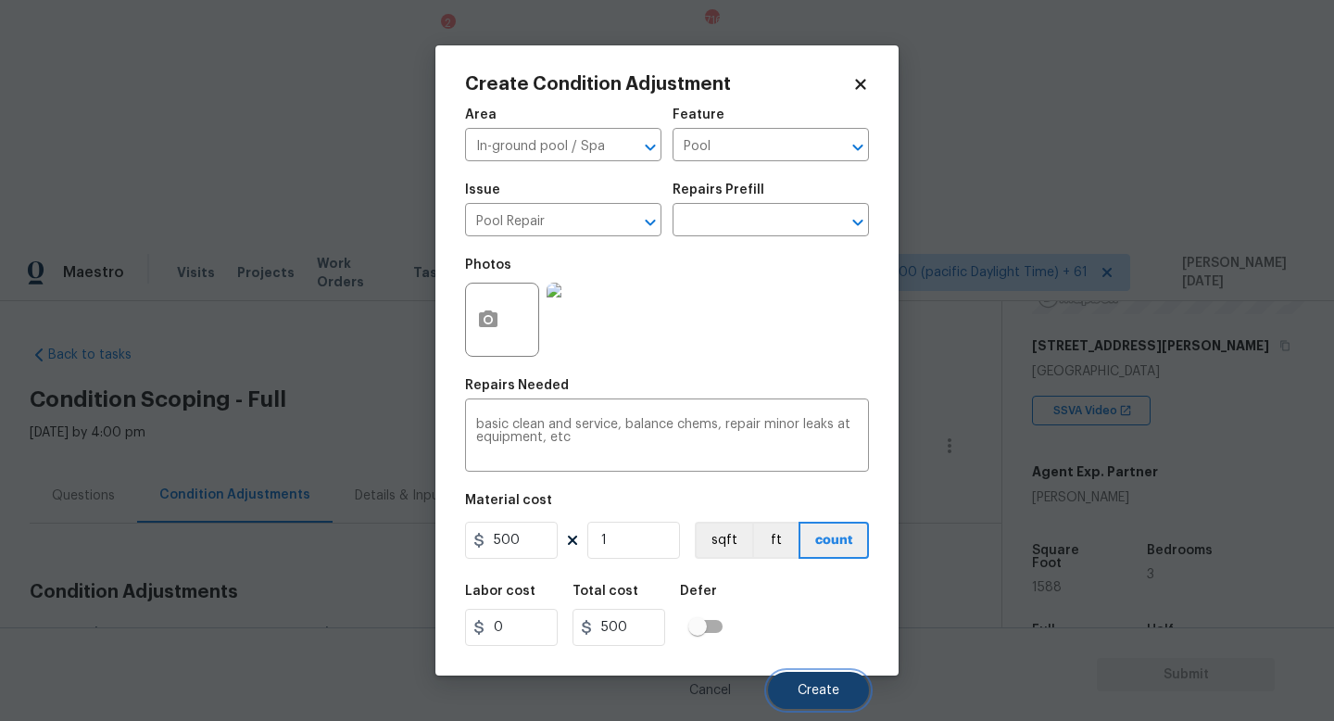
click at [812, 644] on button "Create" at bounding box center [818, 690] width 101 height 37
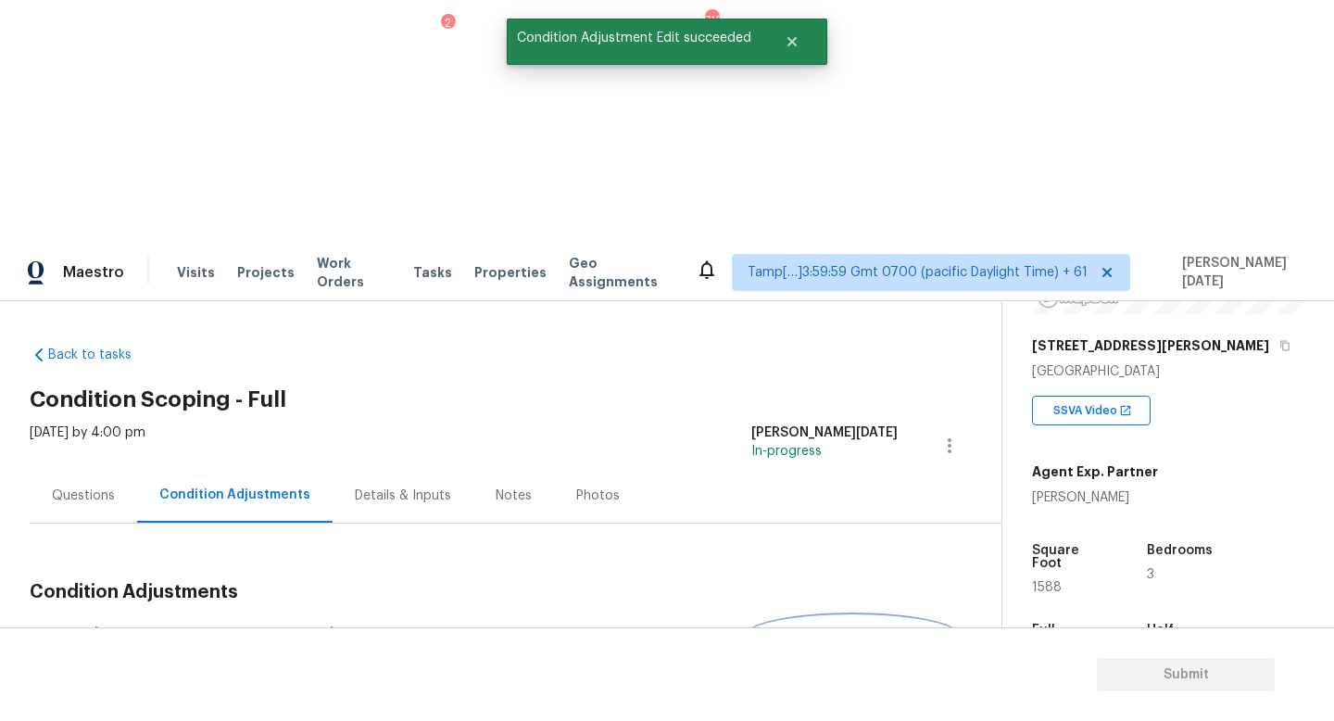
click at [829, 627] on span "Add Condition Adjustment" at bounding box center [852, 635] width 187 height 17
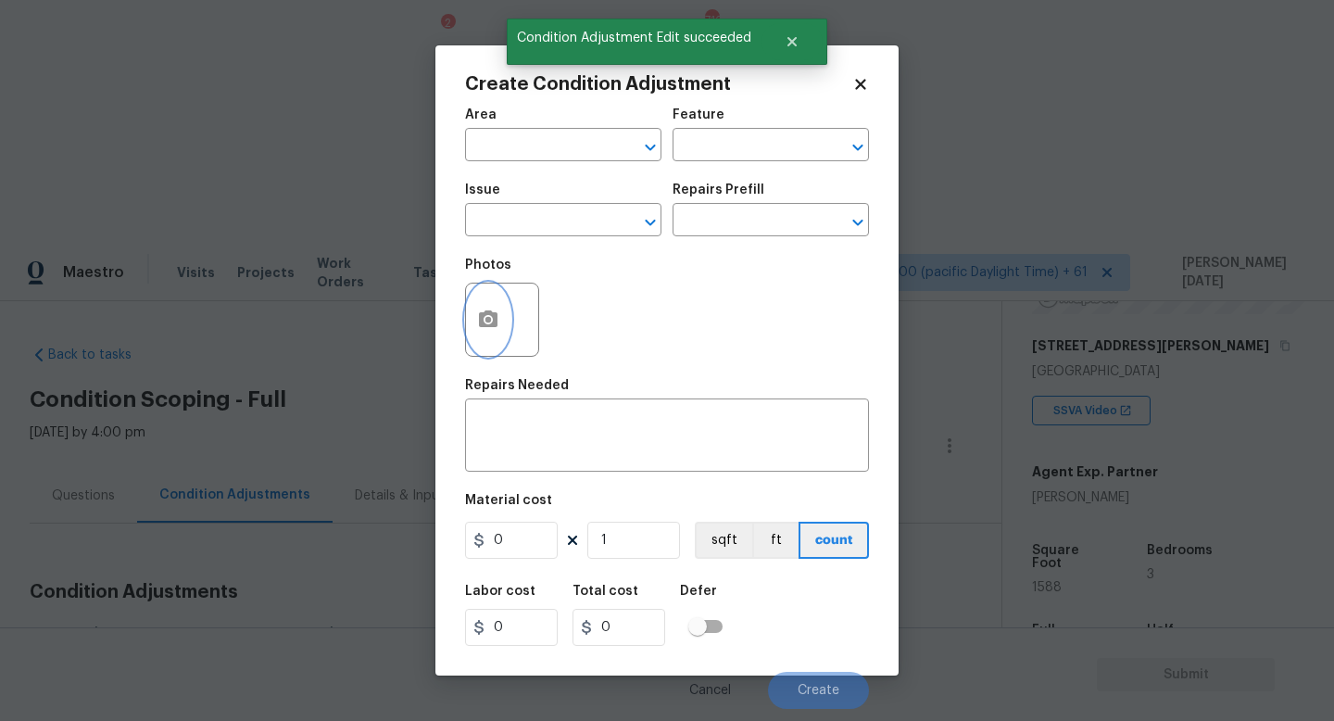
click at [481, 332] on button "button" at bounding box center [488, 320] width 44 height 72
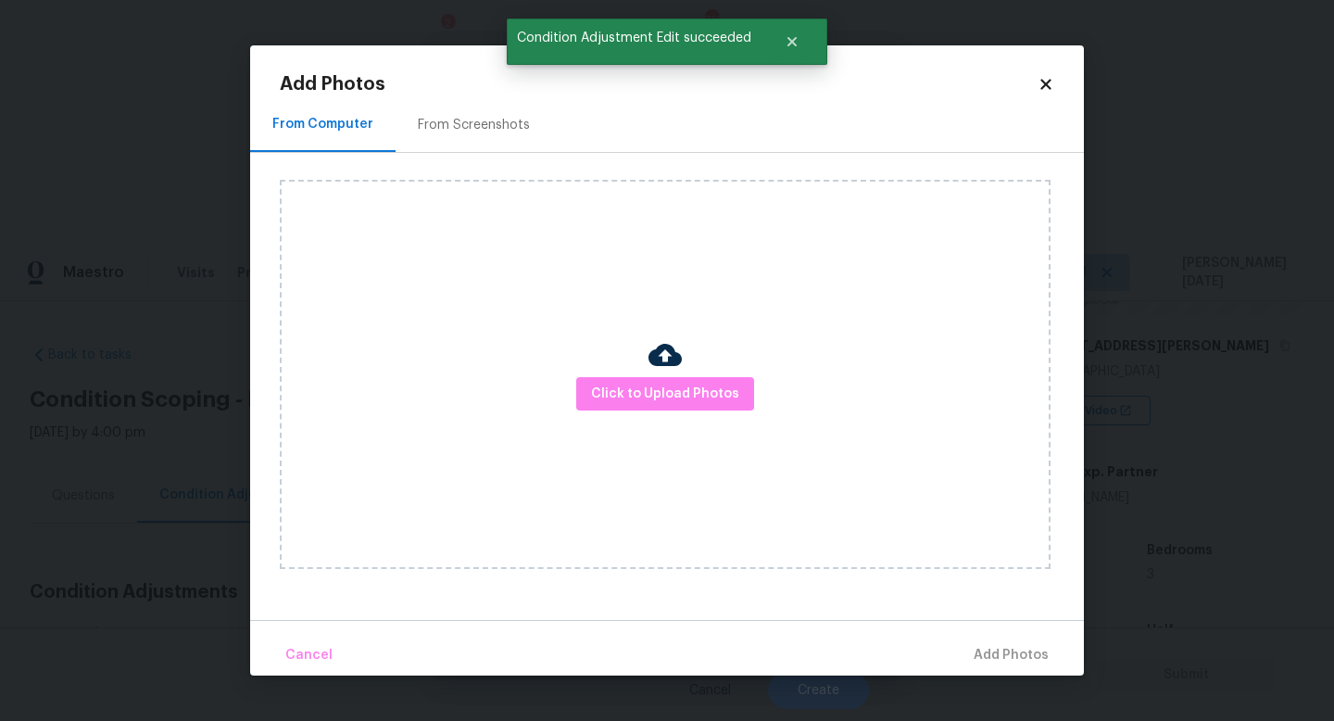
click at [469, 106] on div "From Screenshots" at bounding box center [474, 124] width 157 height 55
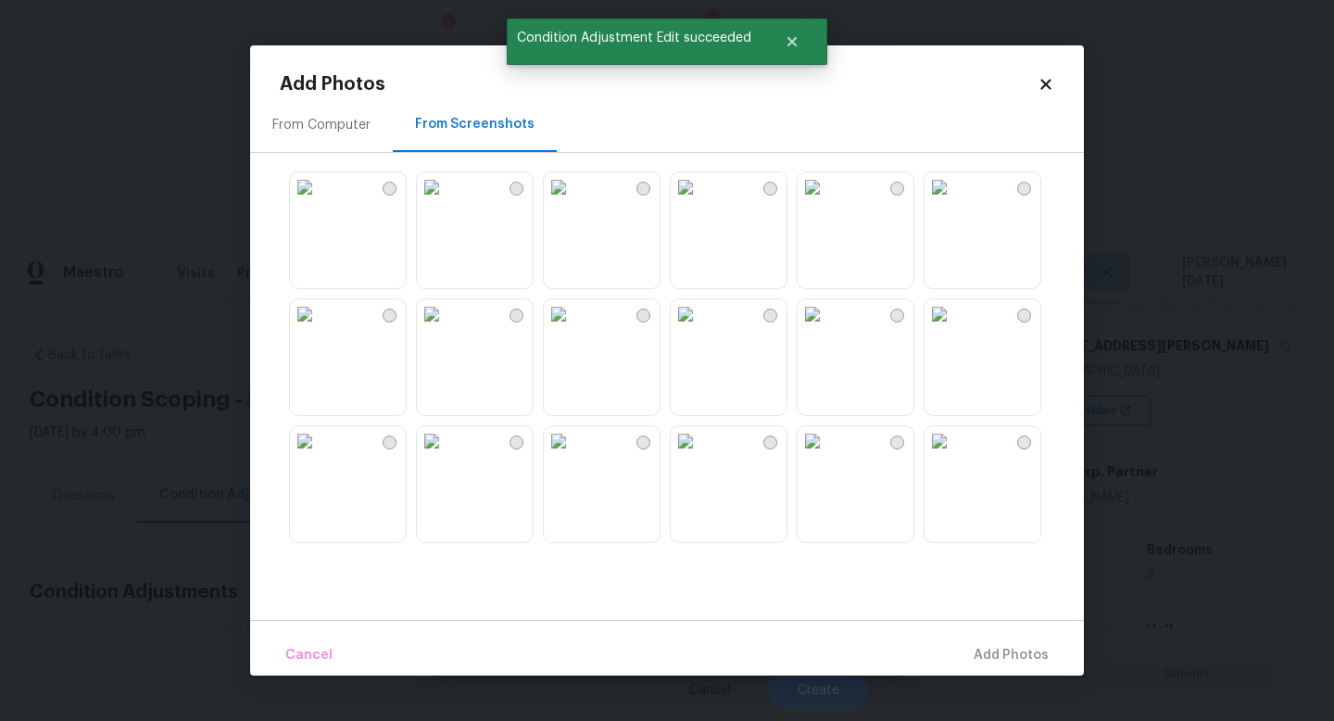
click at [827, 202] on img at bounding box center [813, 187] width 30 height 30
click at [1012, 644] on span "Add 1 Photo(s)" at bounding box center [1003, 655] width 92 height 23
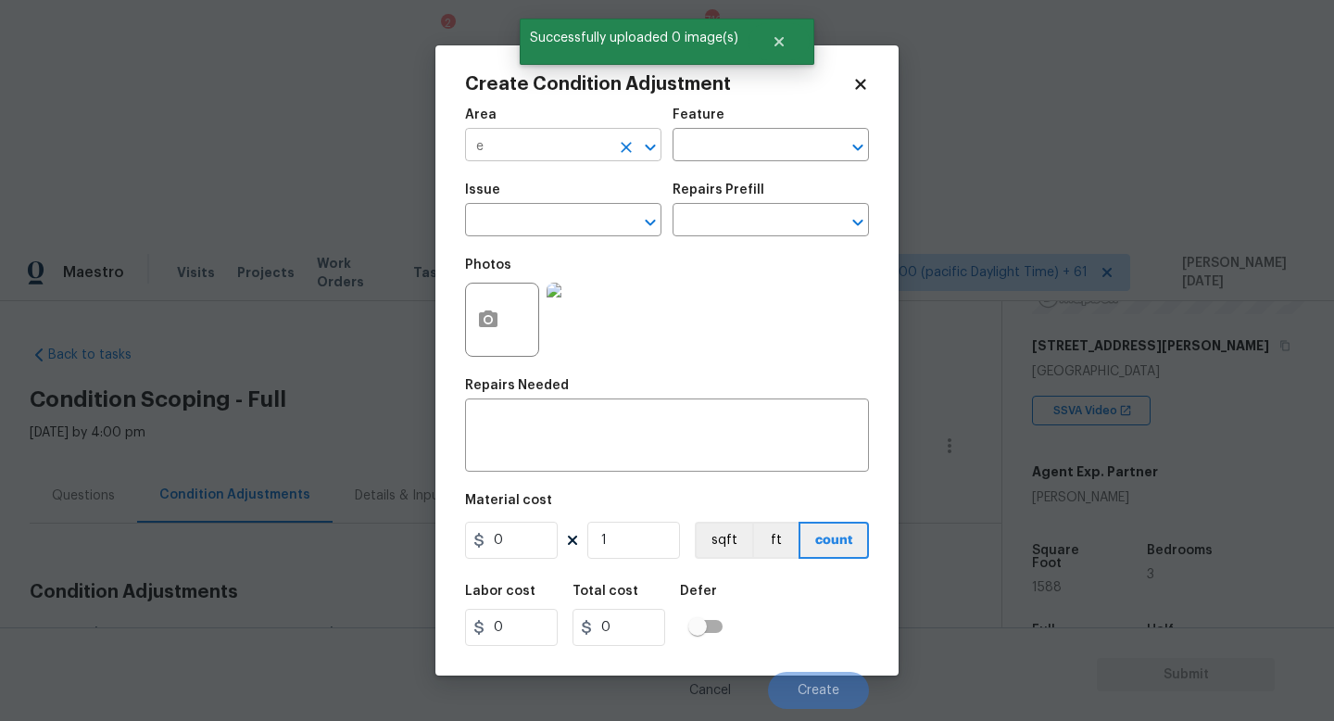
click at [486, 153] on input "e" at bounding box center [537, 146] width 145 height 29
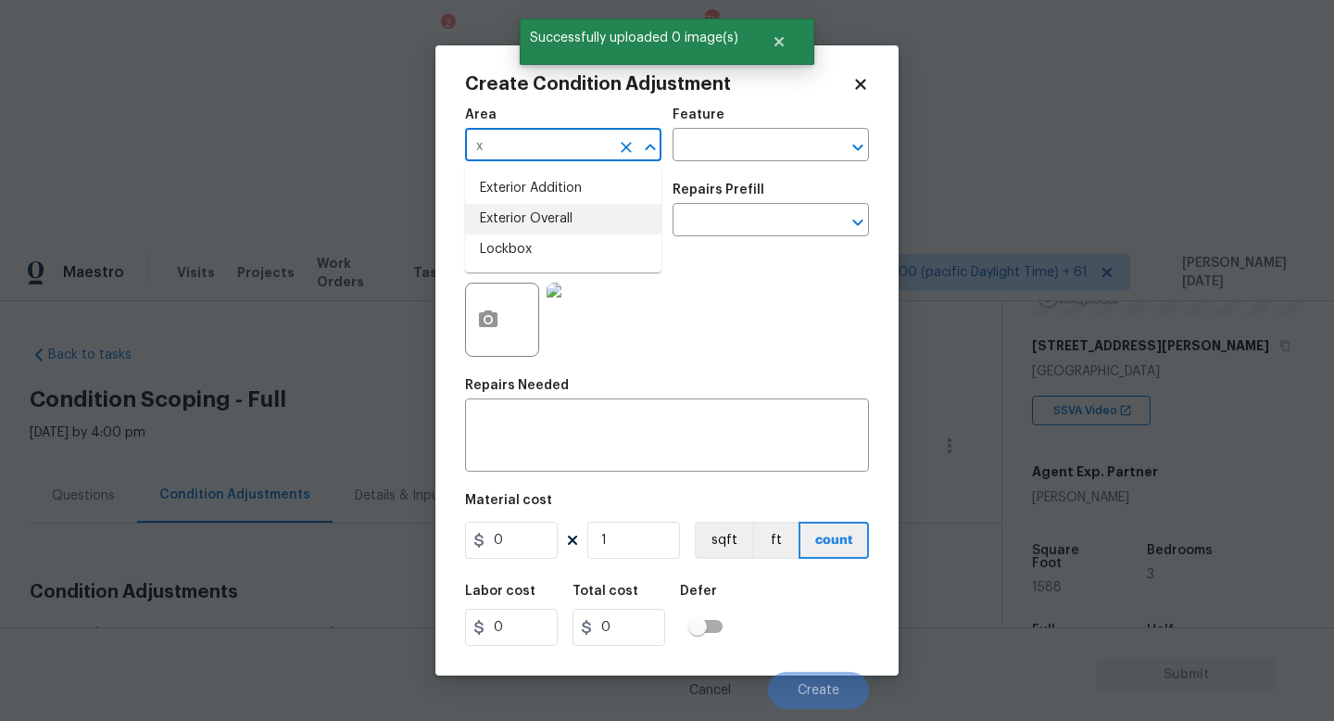
click at [521, 215] on li "Exterior Overall" at bounding box center [563, 219] width 196 height 31
type input "Exterior Overall"
click at [521, 215] on input "text" at bounding box center [537, 222] width 145 height 29
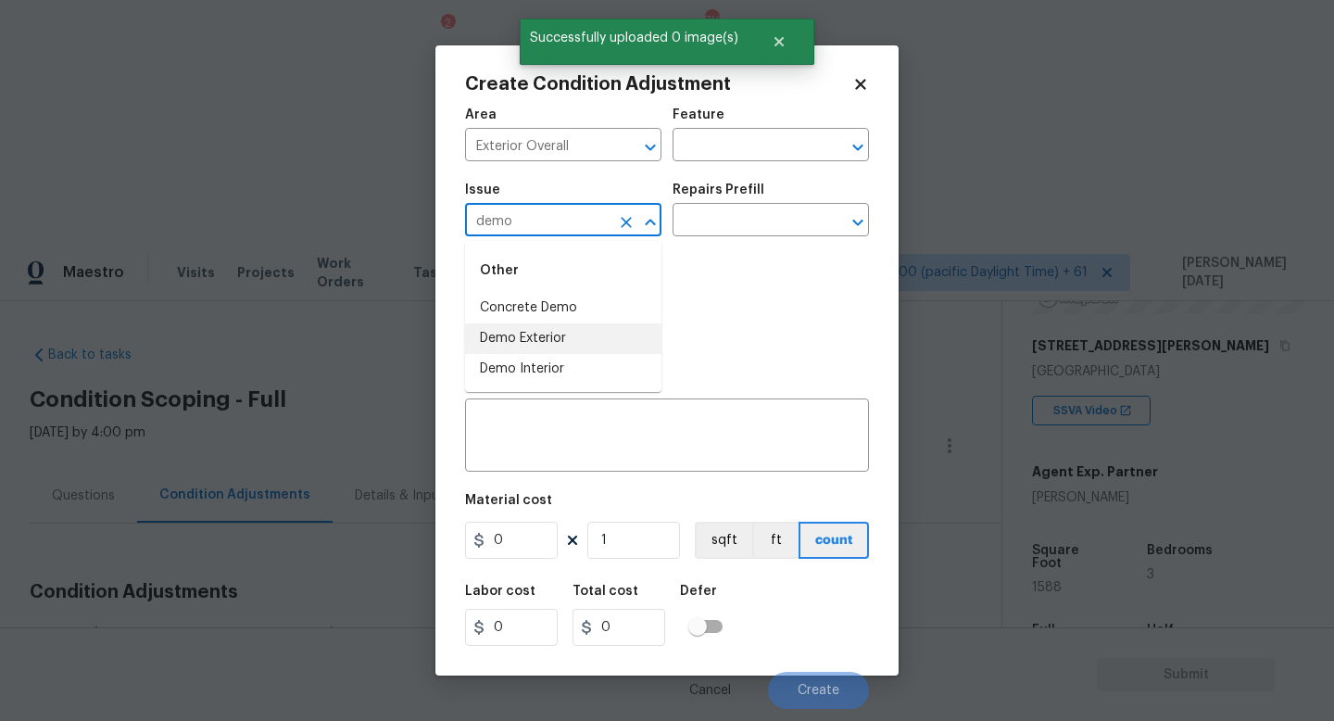
click at [509, 341] on li "Demo Exterior" at bounding box center [563, 338] width 196 height 31
type input "Demo Exterior"
click at [761, 132] on div "Feature" at bounding box center [771, 120] width 196 height 24
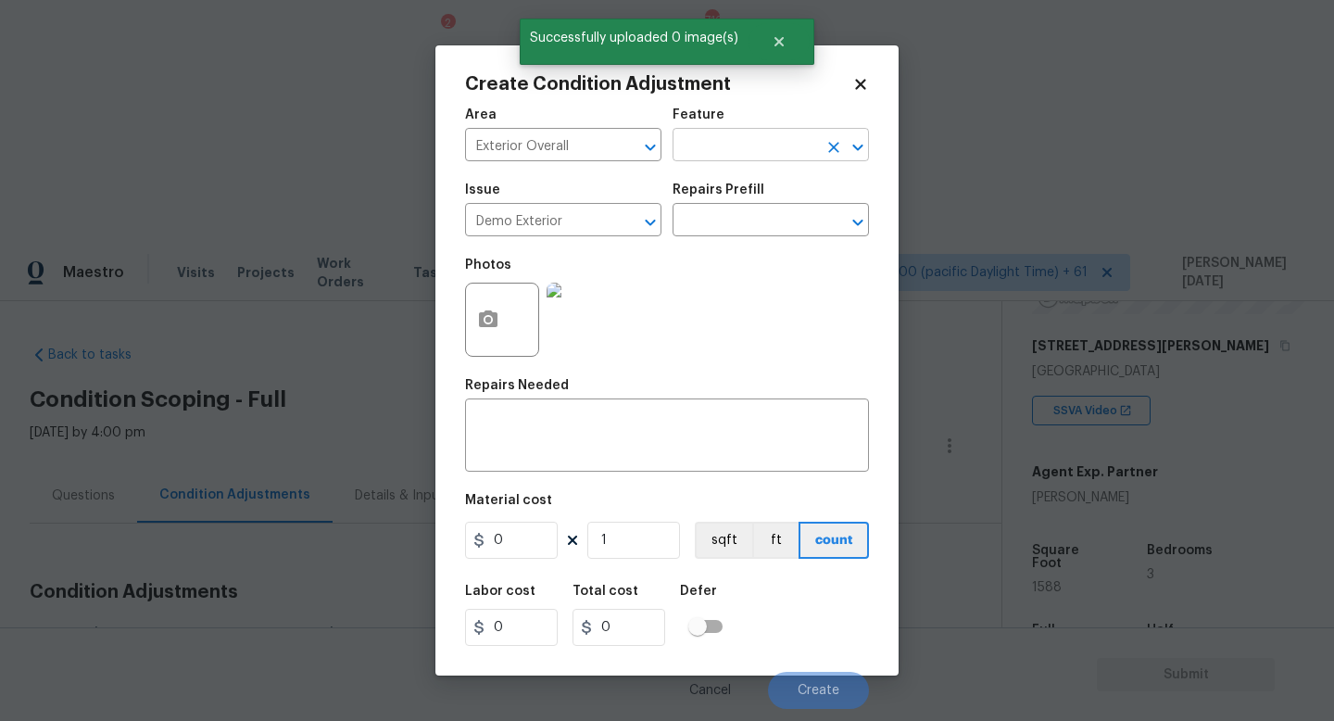
click at [753, 145] on input "text" at bounding box center [745, 146] width 145 height 29
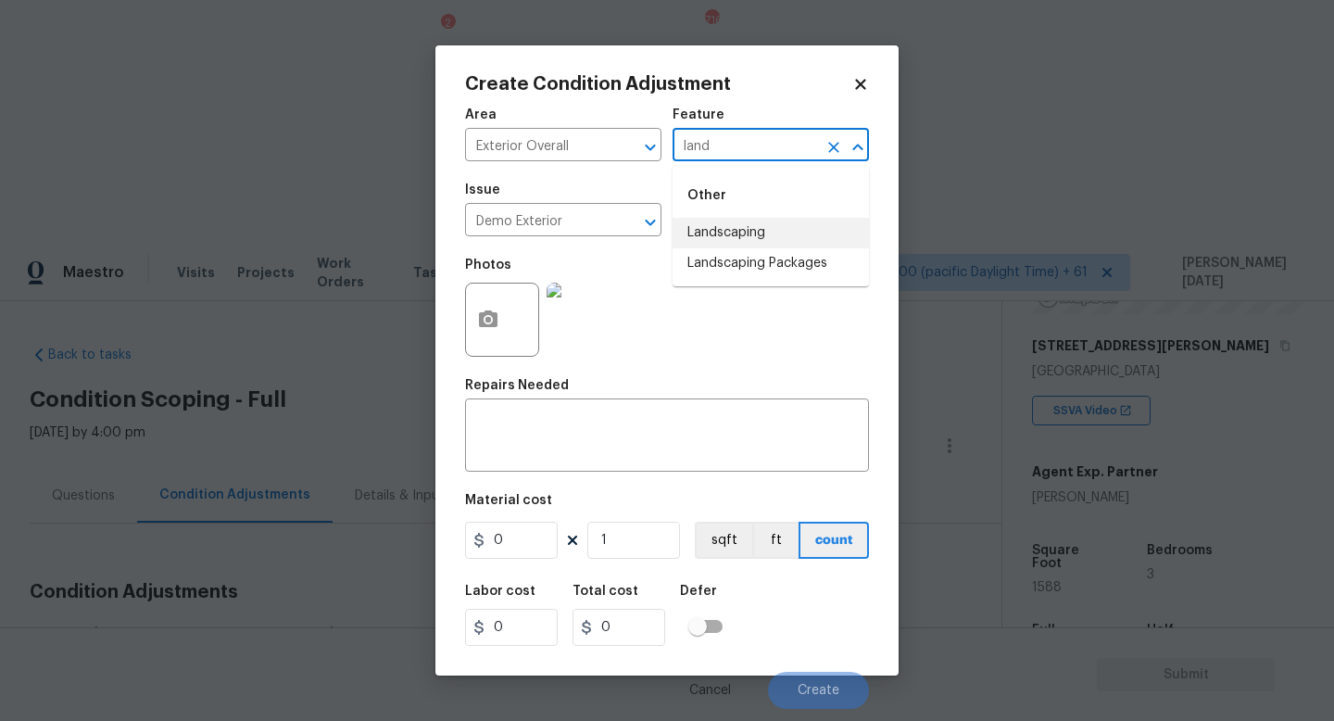
click at [783, 232] on li "Landscaping" at bounding box center [771, 233] width 196 height 31
type input "Landscaping"
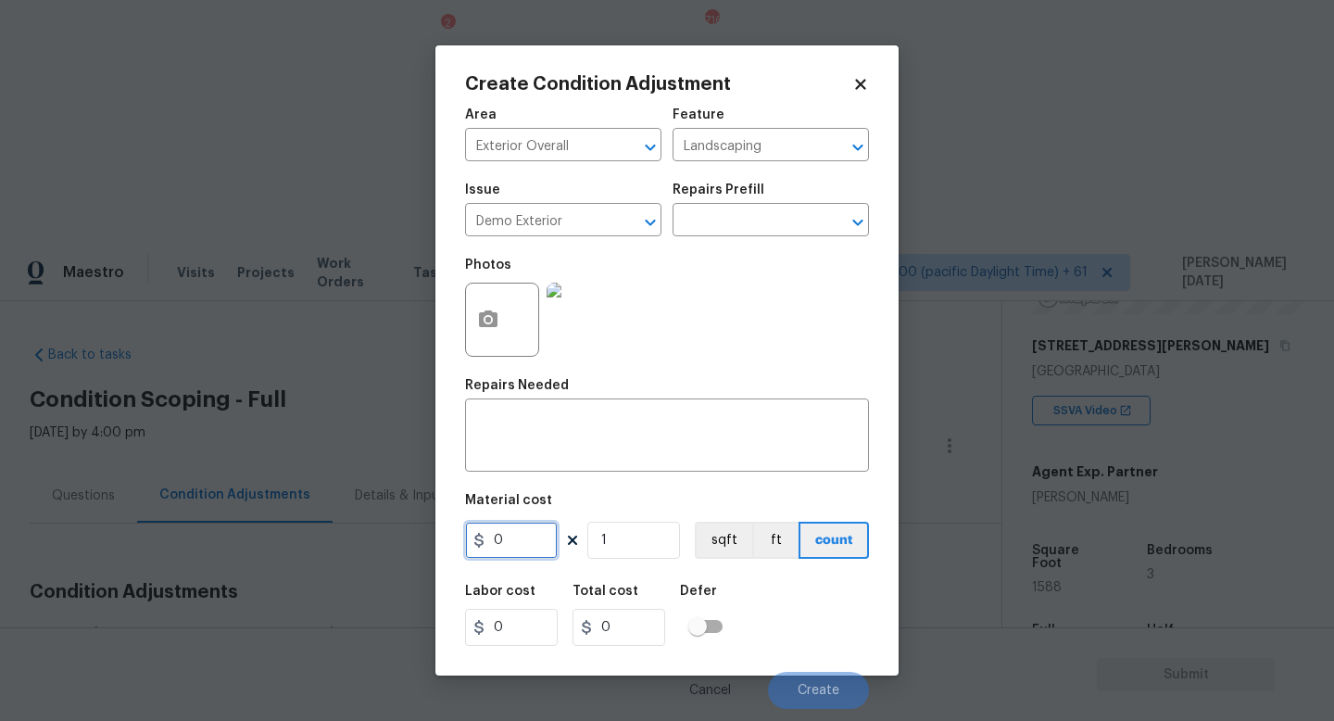
click at [544, 541] on input "0" at bounding box center [511, 540] width 93 height 37
type input "1000"
click at [578, 448] on textarea at bounding box center [667, 437] width 382 height 39
type input "1000"
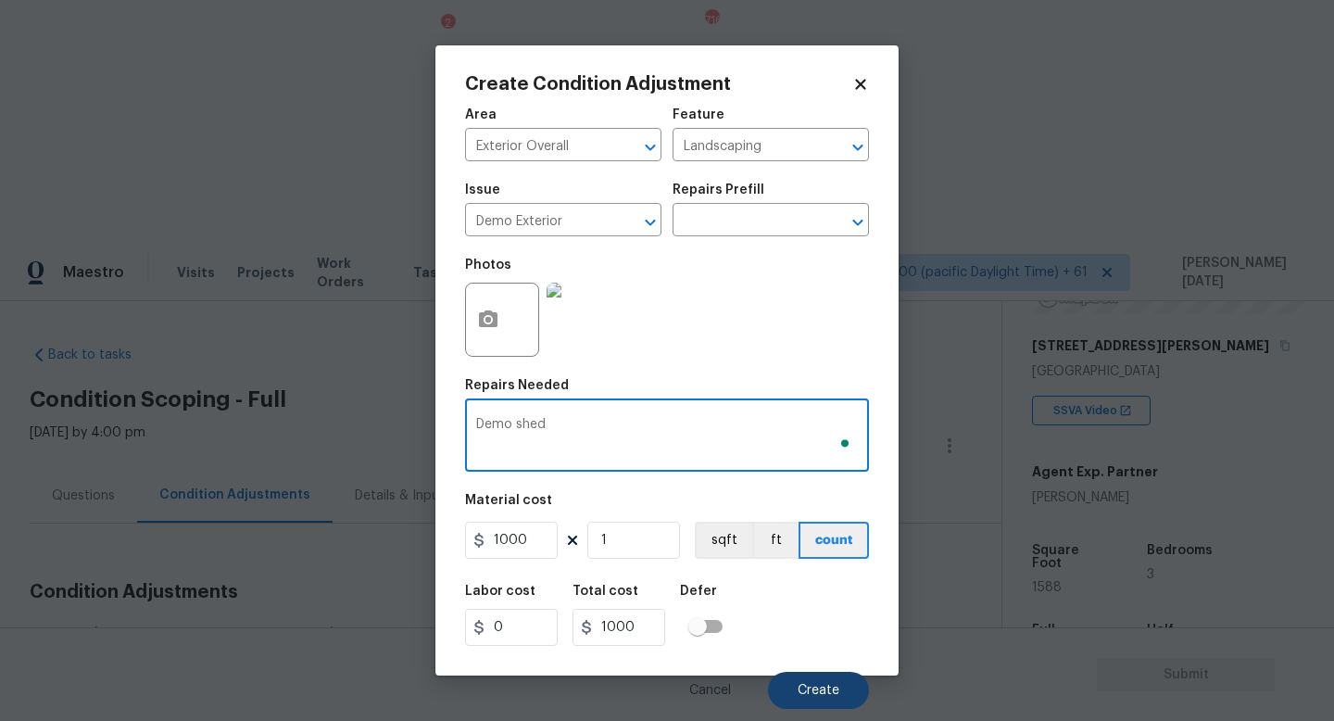
type textarea "Demo shed"
click at [813, 644] on span "Create" at bounding box center [819, 691] width 42 height 14
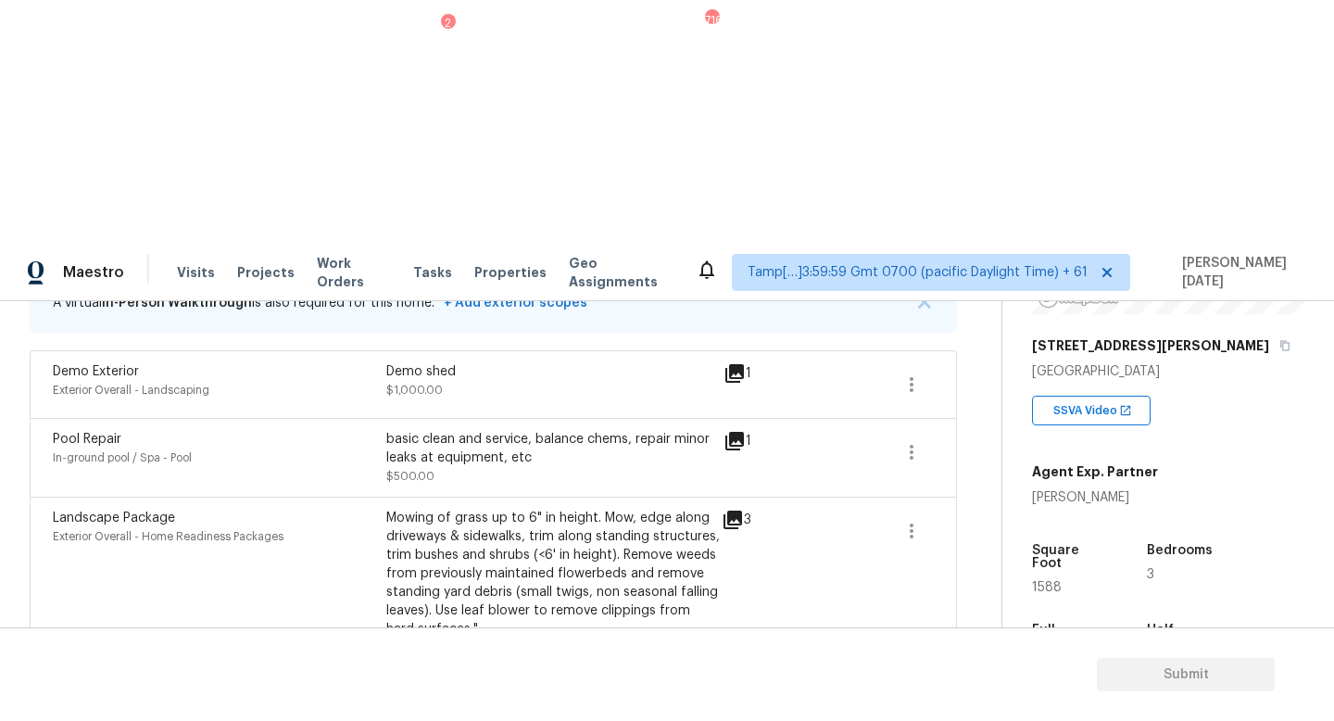
scroll to position [470, 0]
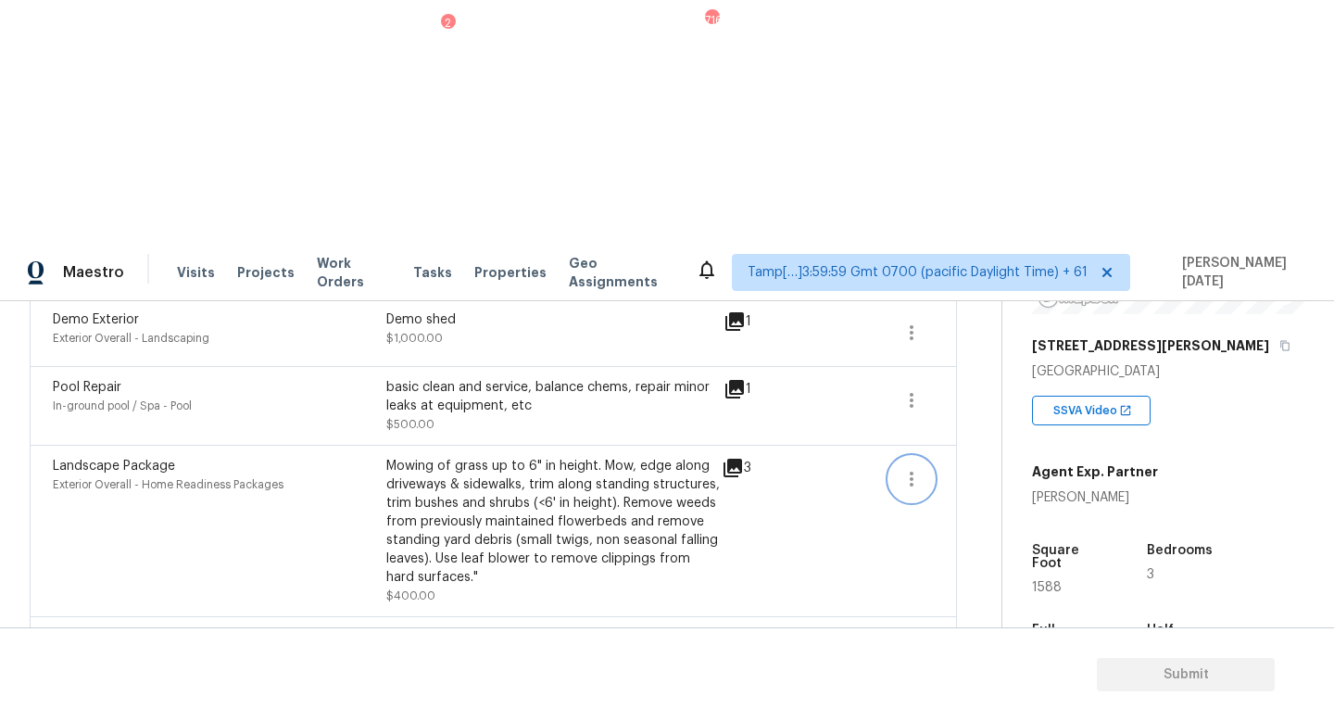
click at [901, 468] on icon "button" at bounding box center [912, 479] width 22 height 22
click at [974, 236] on div "Edit" at bounding box center [1017, 231] width 145 height 19
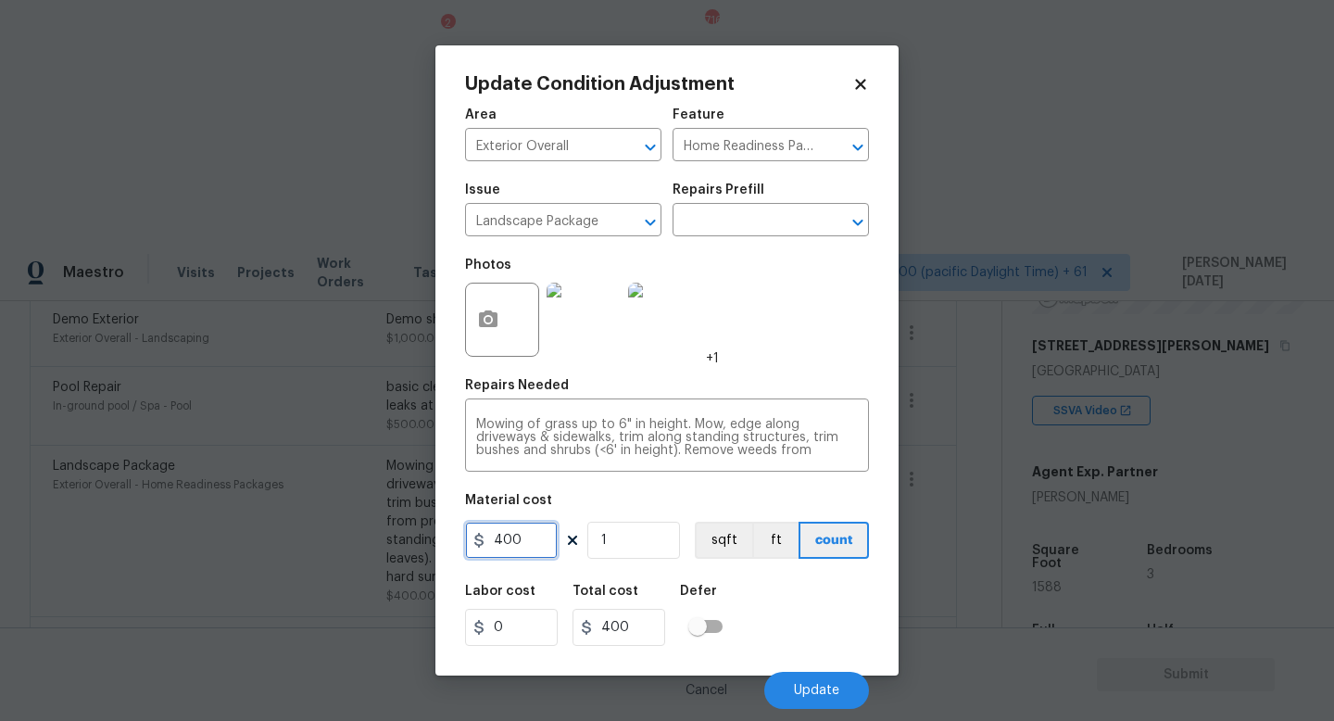
drag, startPoint x: 528, startPoint y: 538, endPoint x: 436, endPoint y: 538, distance: 91.7
click at [436, 538] on div "Update Condition Adjustment Area Exterior Overall ​ Feature Home Readiness Pack…" at bounding box center [666, 360] width 463 height 630
type input "750"
click at [479, 323] on icon "button" at bounding box center [488, 318] width 19 height 17
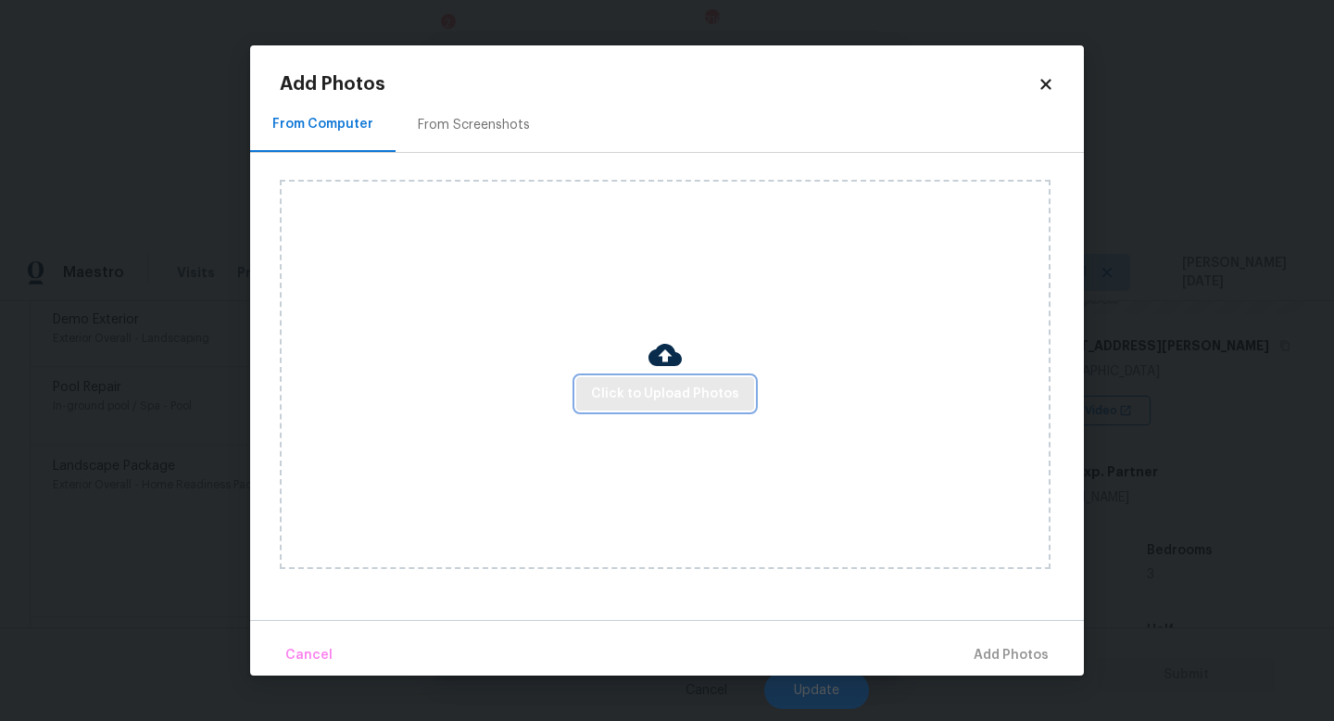
click at [693, 388] on span "Click to Upload Photos" at bounding box center [665, 394] width 148 height 23
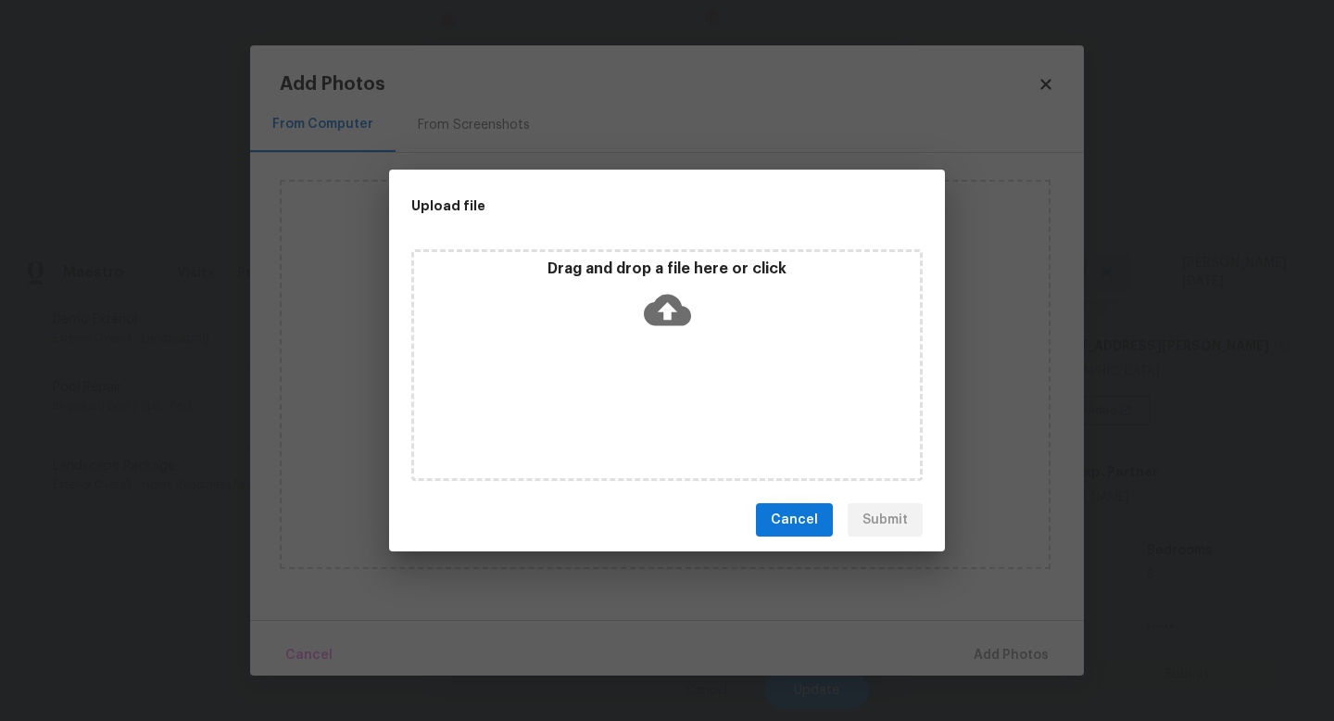
click at [693, 388] on div "Drag and drop a file here or click" at bounding box center [666, 365] width 511 height 232
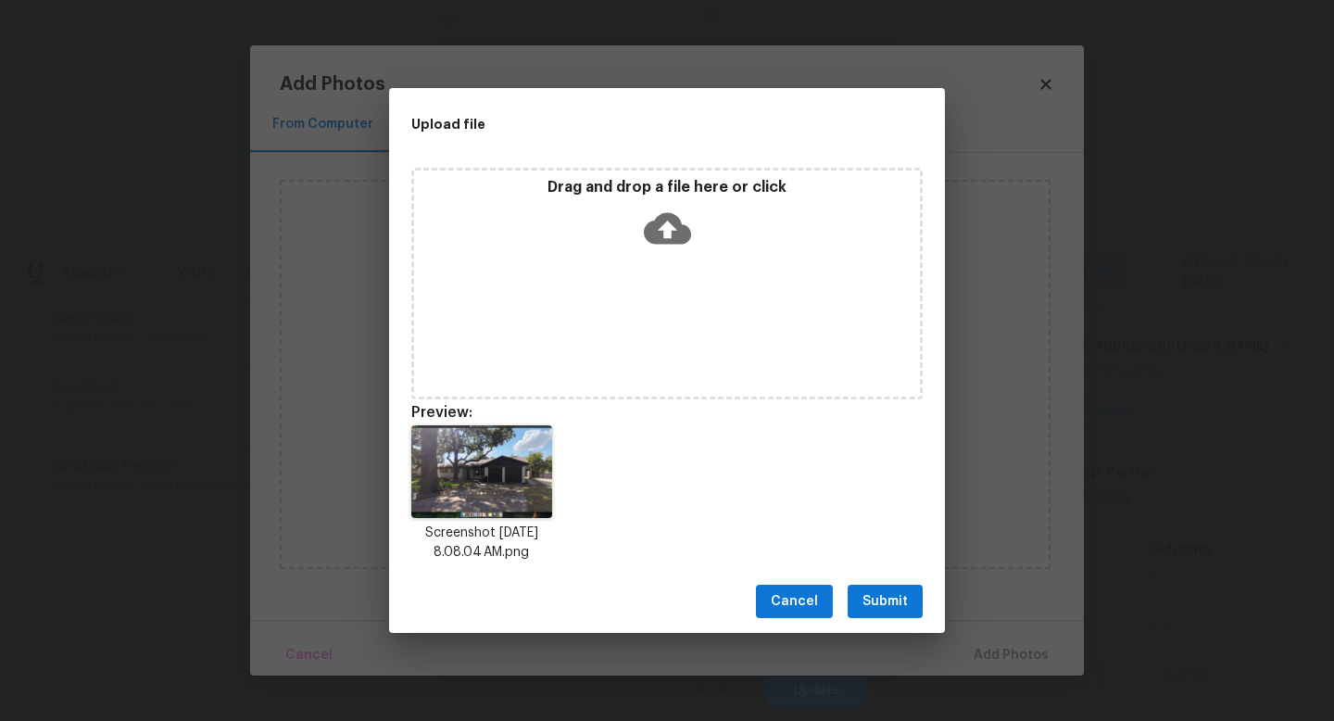
click at [869, 600] on span "Submit" at bounding box center [885, 601] width 45 height 23
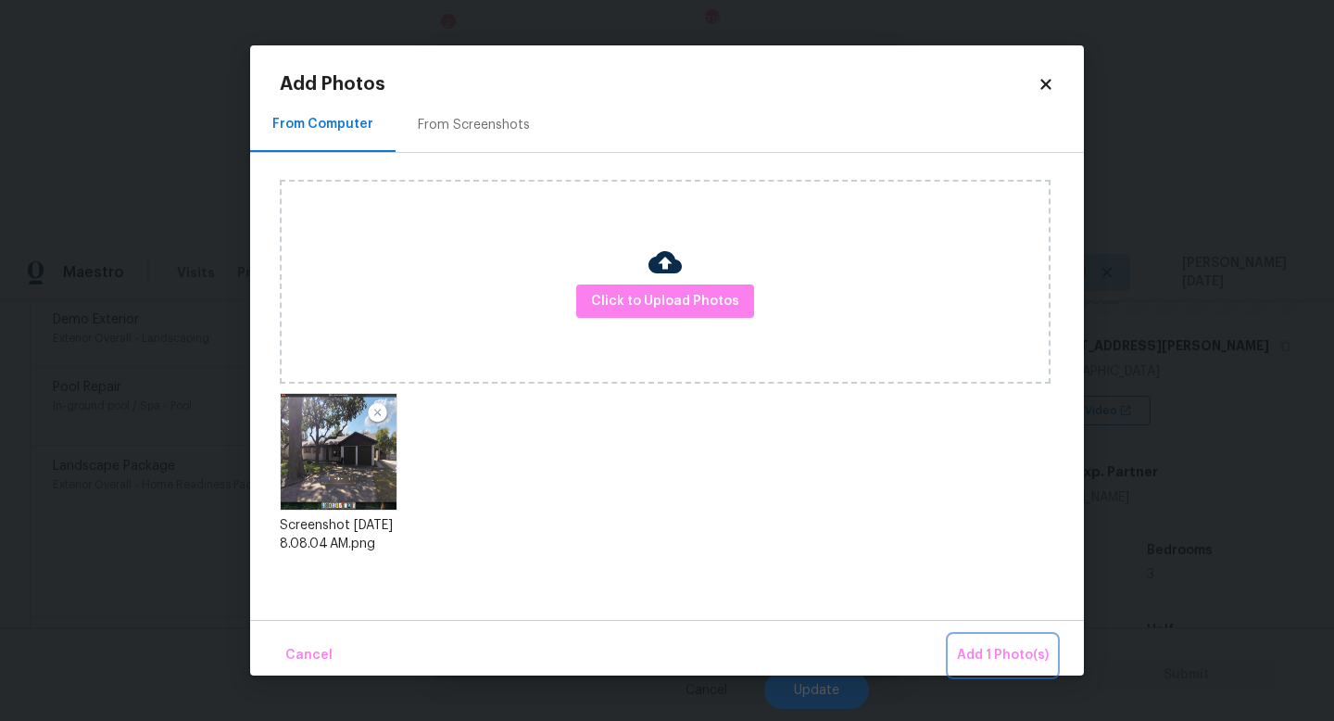
click at [973, 644] on span "Add 1 Photo(s)" at bounding box center [1003, 655] width 92 height 23
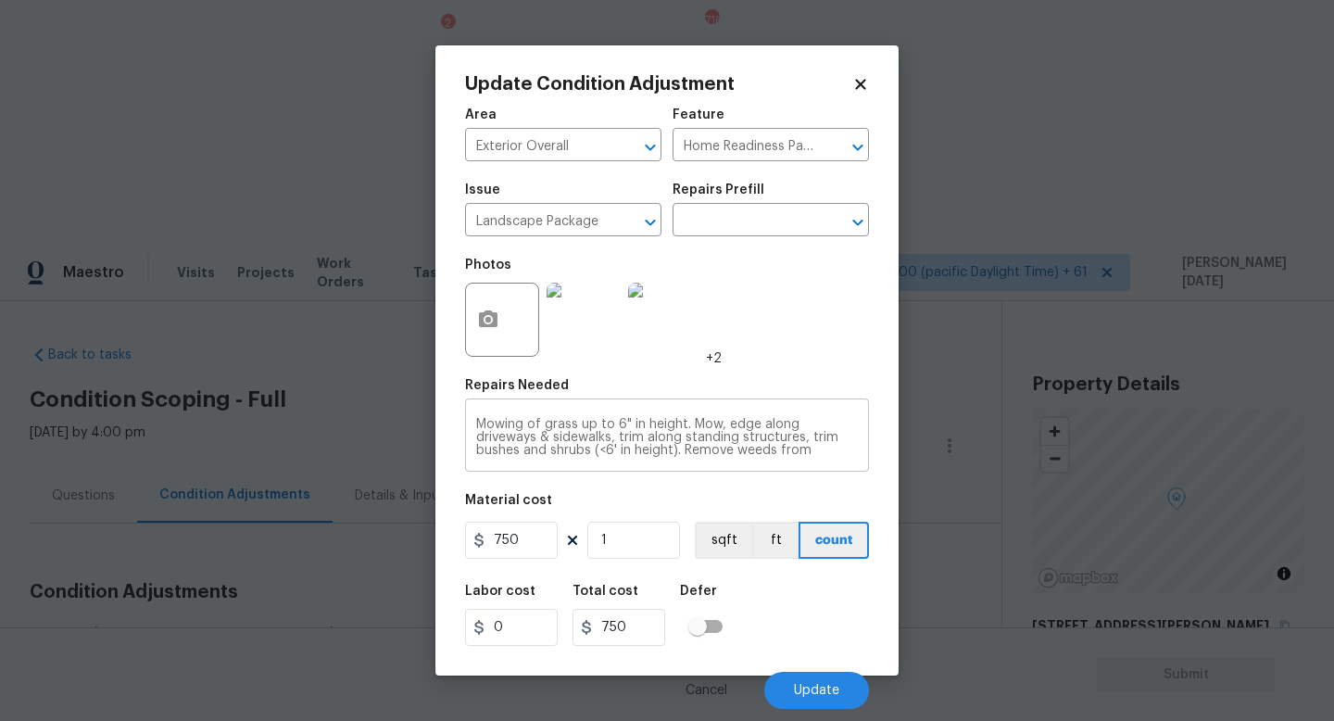
scroll to position [280, 0]
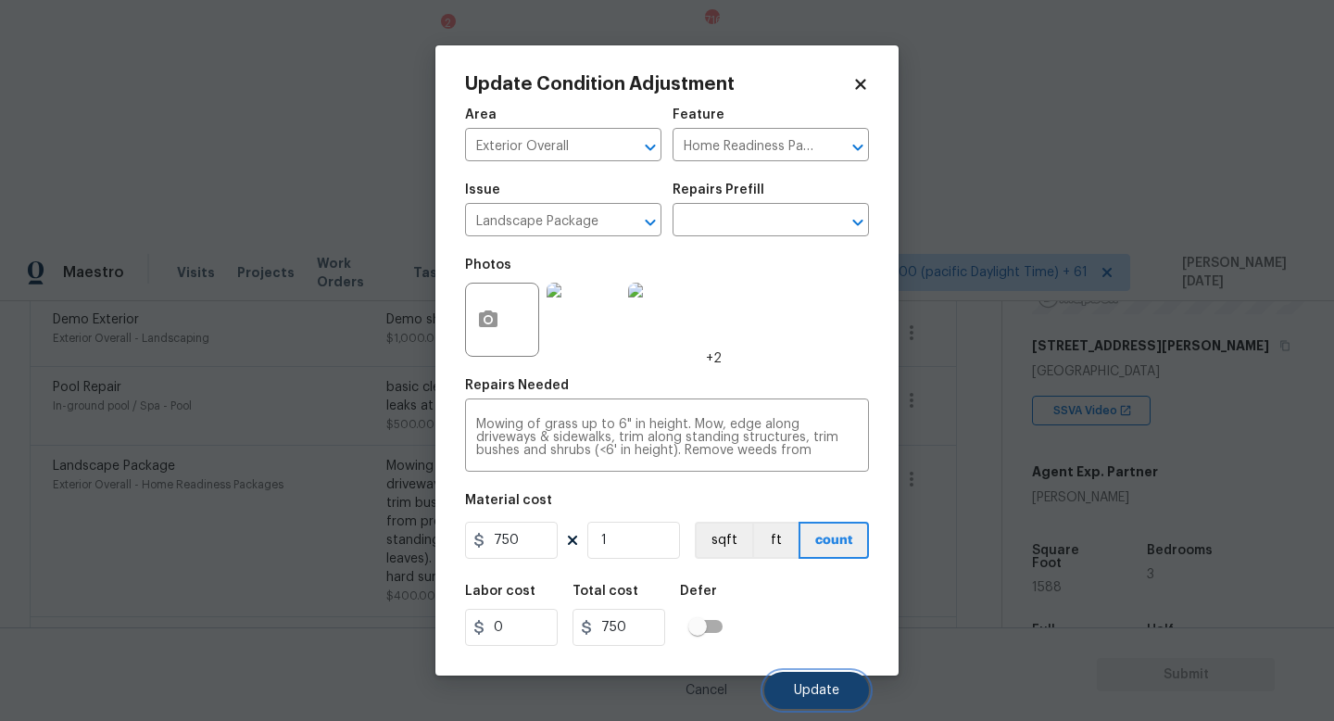
click at [802, 686] on span "Update" at bounding box center [816, 691] width 45 height 14
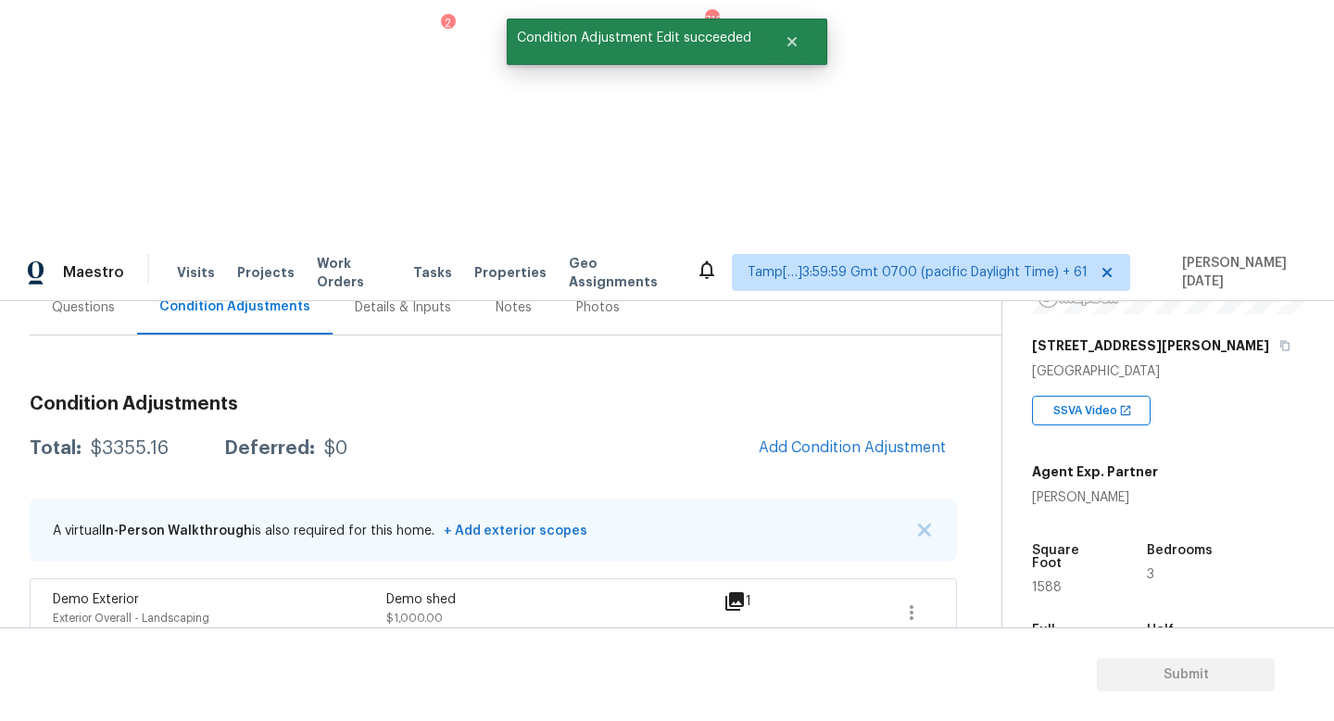
scroll to position [182, 0]
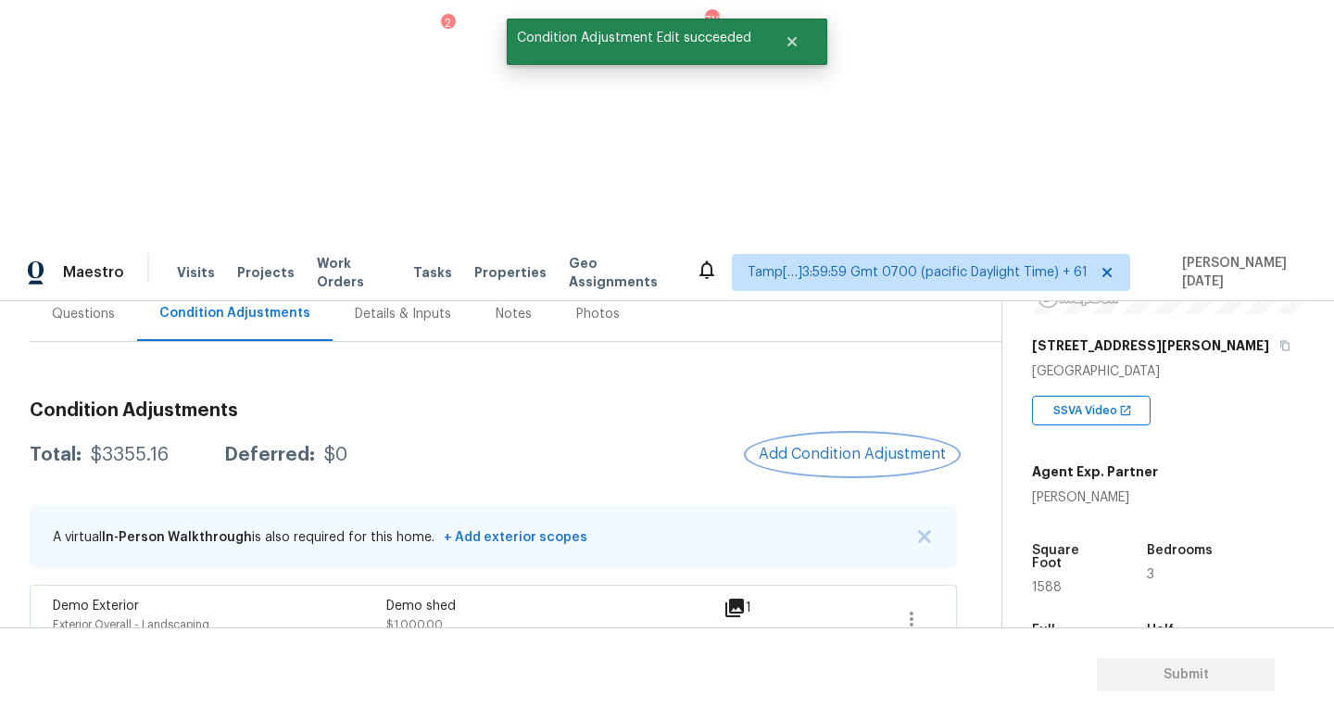
click at [868, 435] on button "Add Condition Adjustment" at bounding box center [852, 454] width 209 height 39
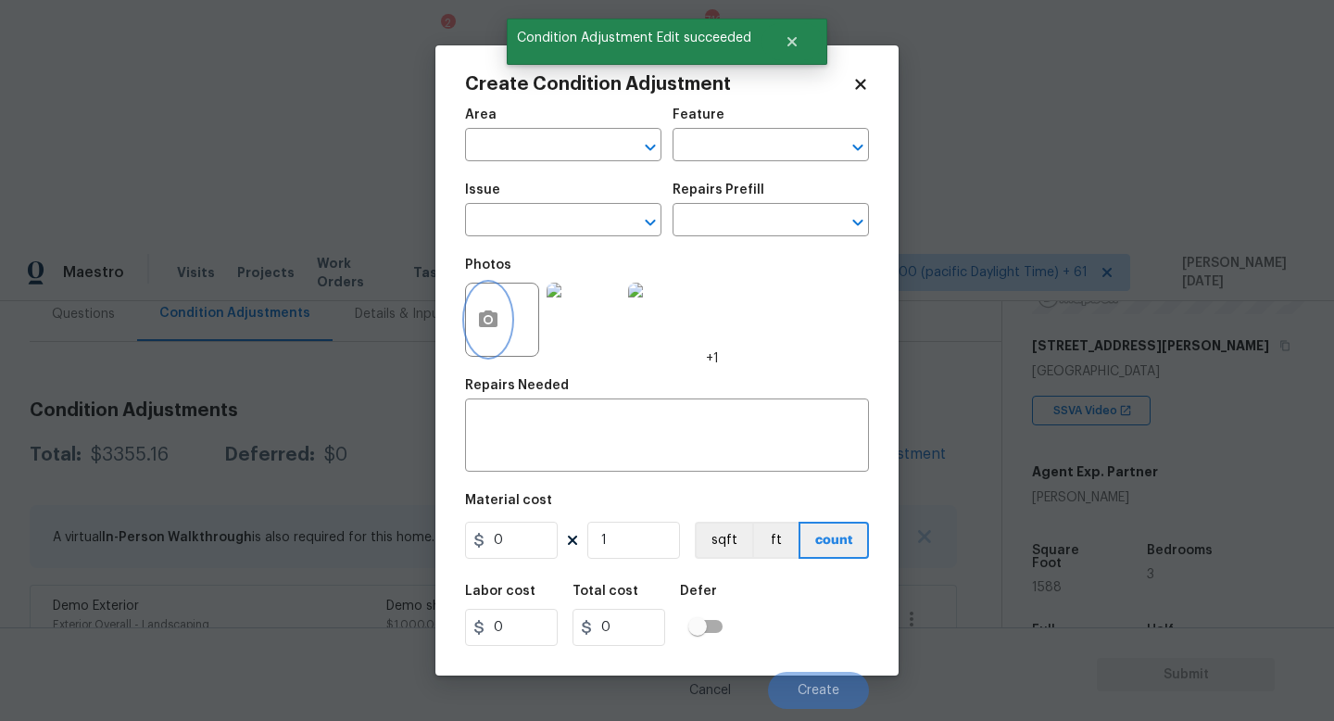
click at [503, 316] on button "button" at bounding box center [488, 320] width 44 height 72
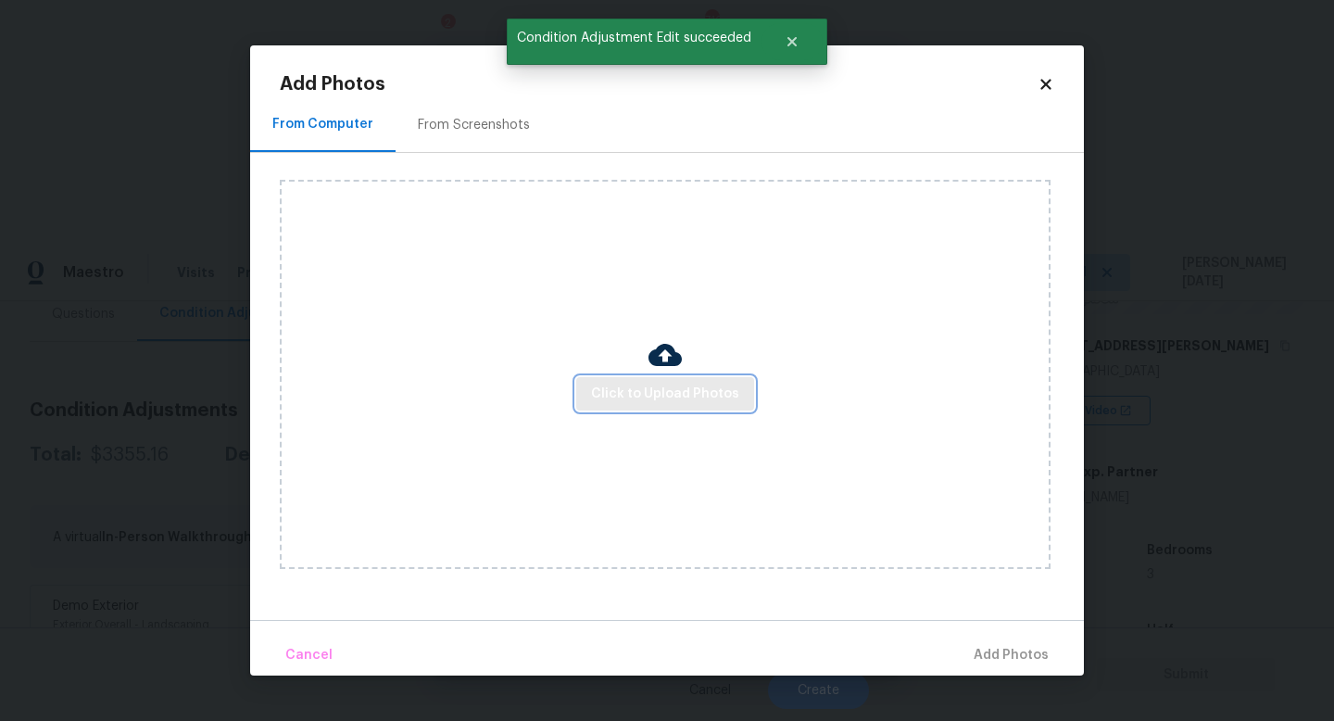
click at [684, 405] on button "Click to Upload Photos" at bounding box center [665, 394] width 178 height 34
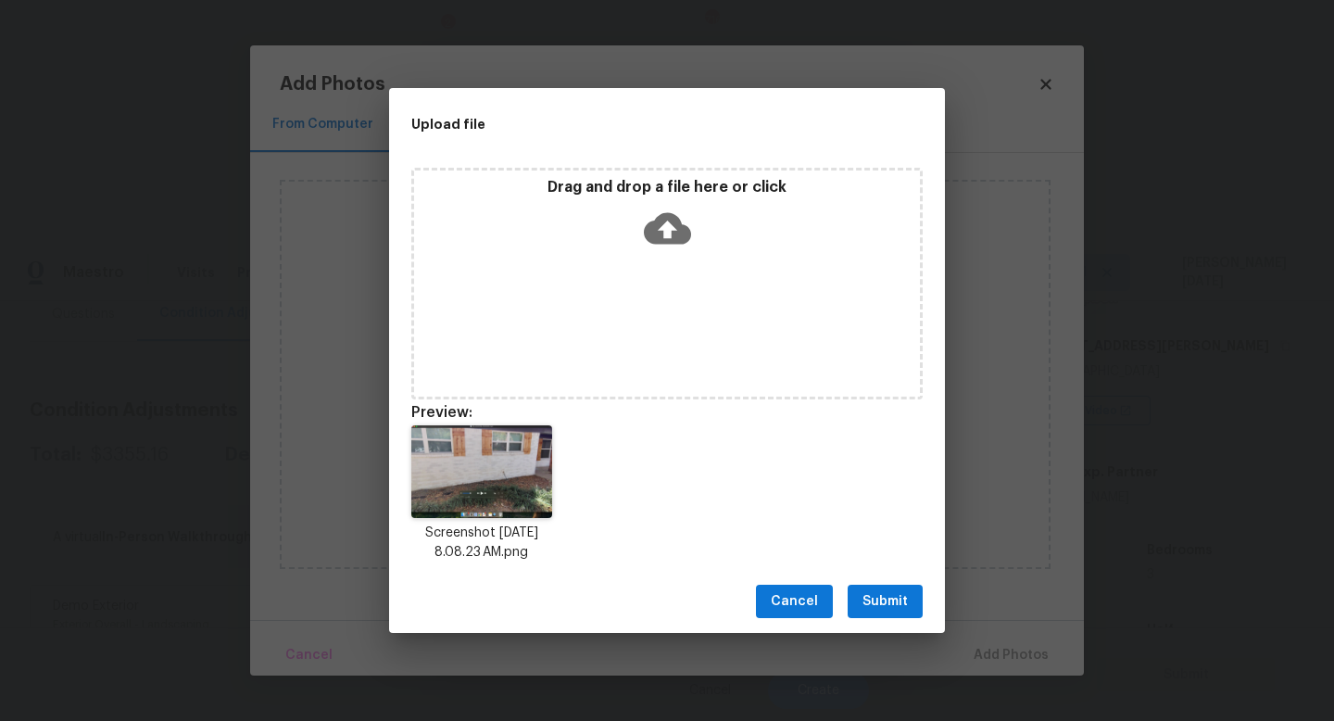
click at [866, 593] on span "Submit" at bounding box center [885, 601] width 45 height 23
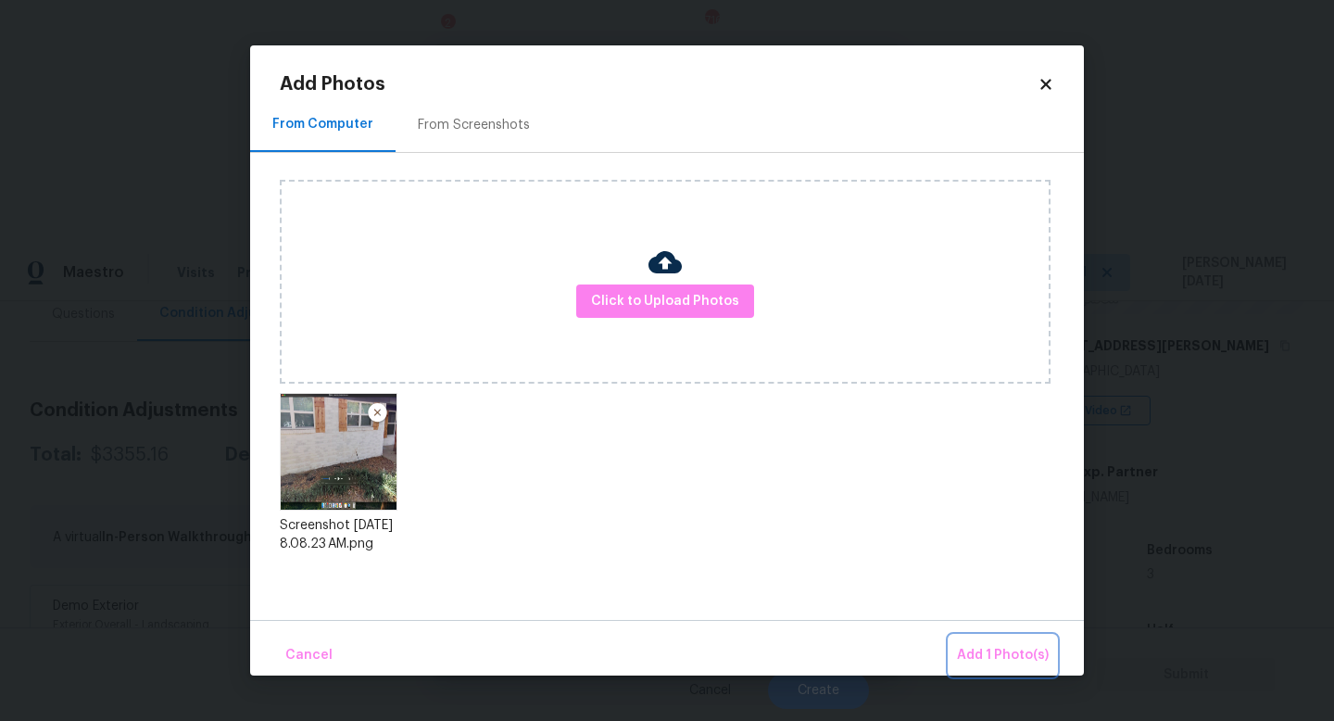
click at [973, 642] on button "Add 1 Photo(s)" at bounding box center [1003, 656] width 107 height 40
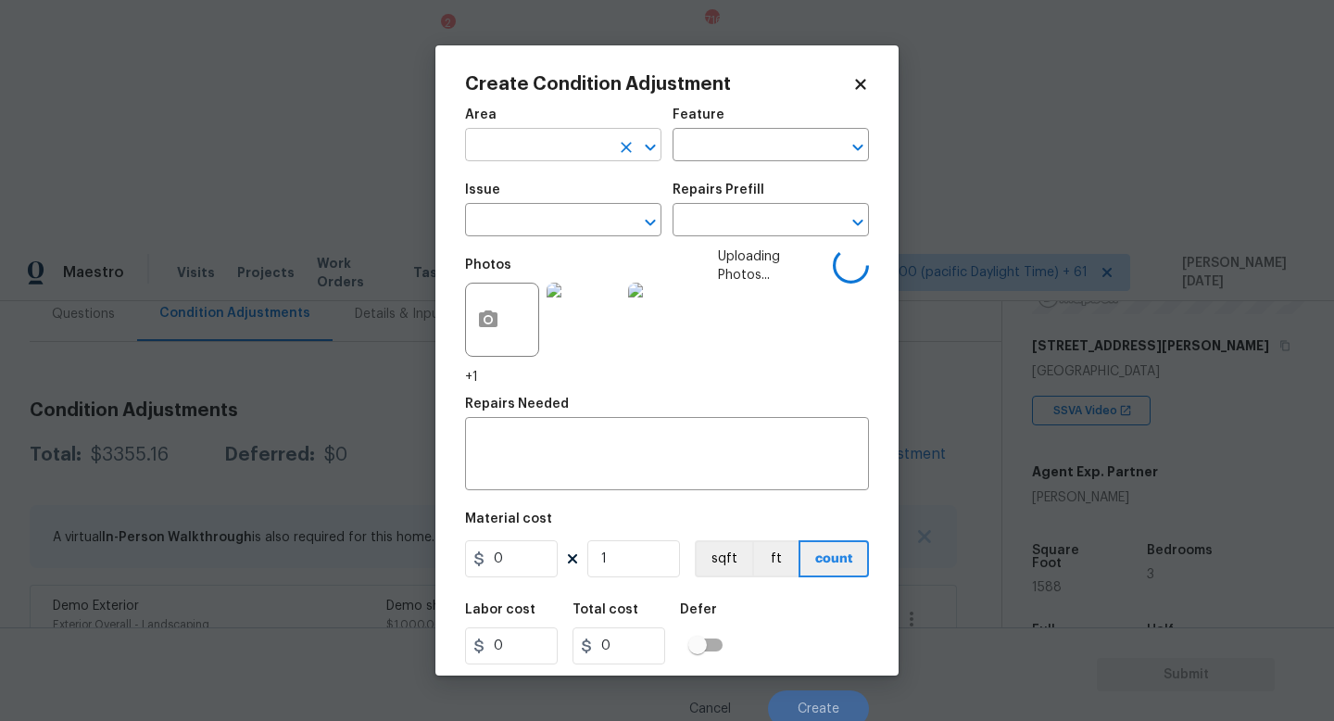
click at [547, 147] on input "text" at bounding box center [537, 146] width 145 height 29
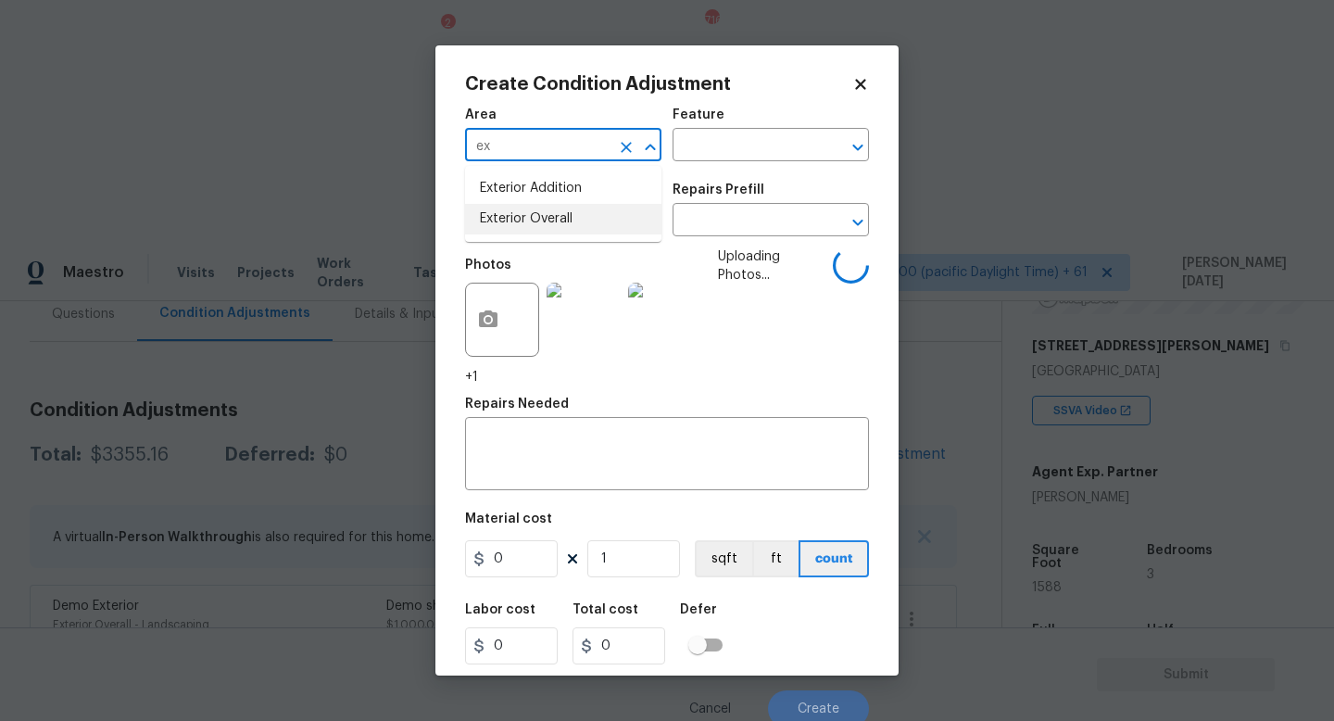
click at [559, 236] on ul "Exterior Addition Exterior Overall" at bounding box center [563, 204] width 196 height 76
click at [586, 217] on li "Exterior Overall" at bounding box center [563, 219] width 196 height 31
type input "Exterior Overall"
click at [586, 217] on input "text" at bounding box center [537, 222] width 145 height 29
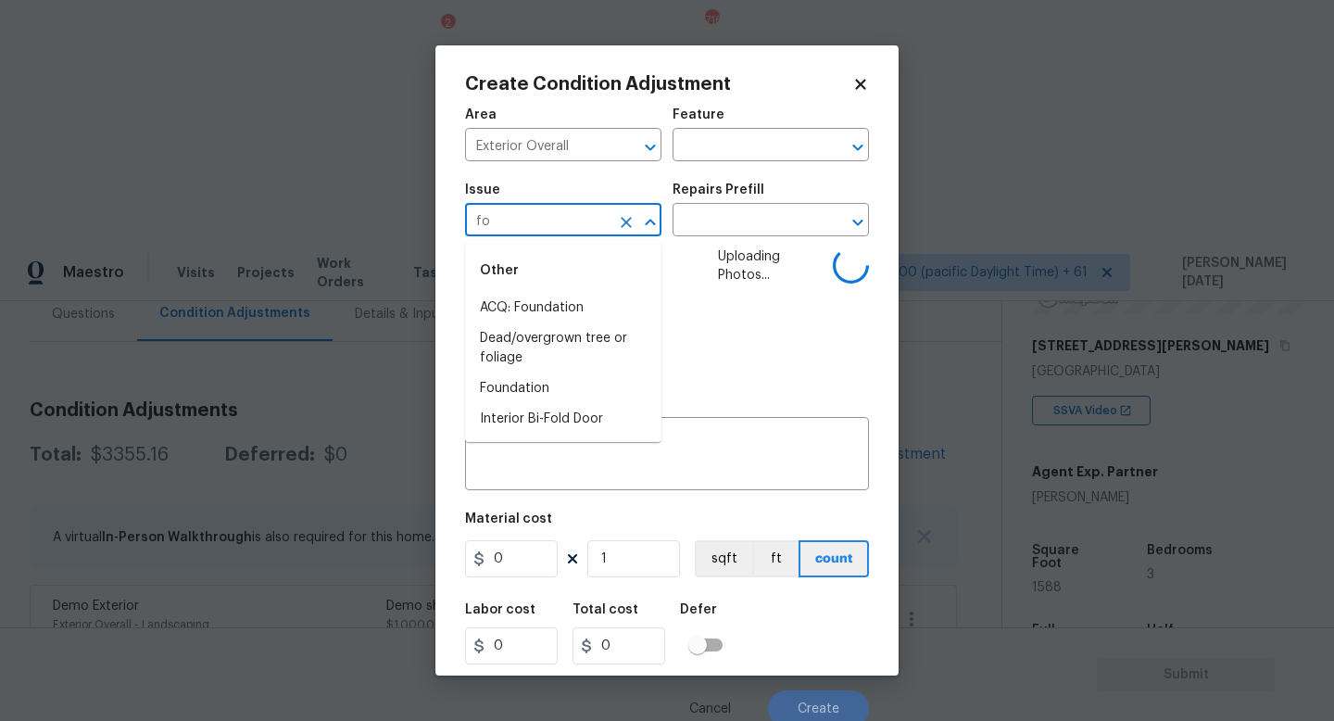
type input "fou"
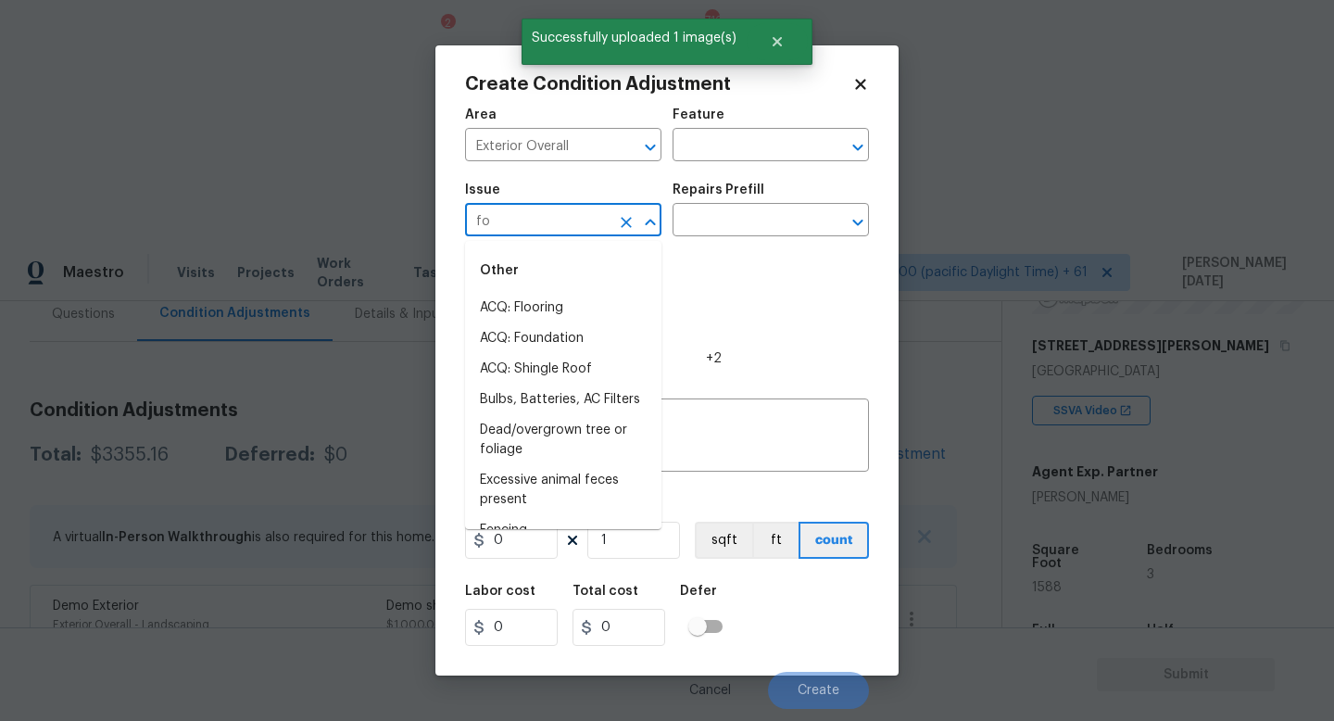
type input "fo7"
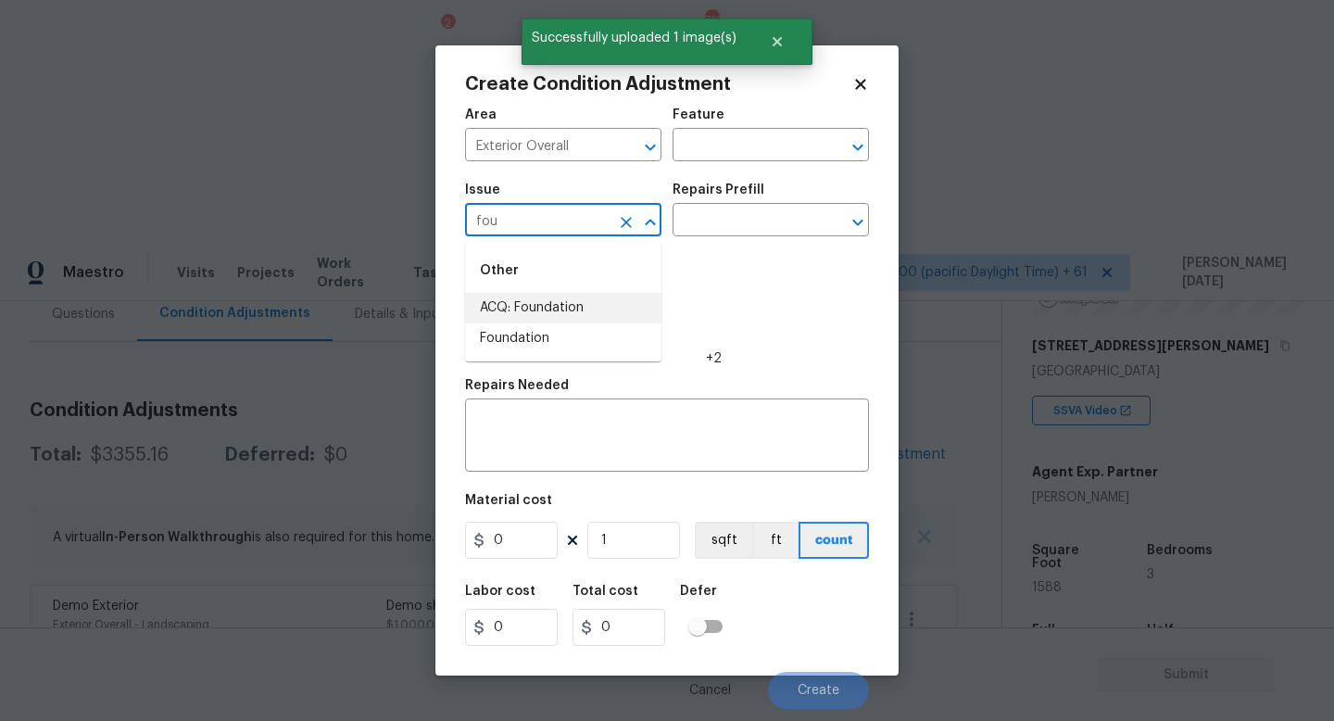
click at [600, 311] on li "ACQ: Foundation" at bounding box center [563, 308] width 196 height 31
type input "ACQ: Foundation"
click at [752, 209] on input "text" at bounding box center [745, 222] width 145 height 29
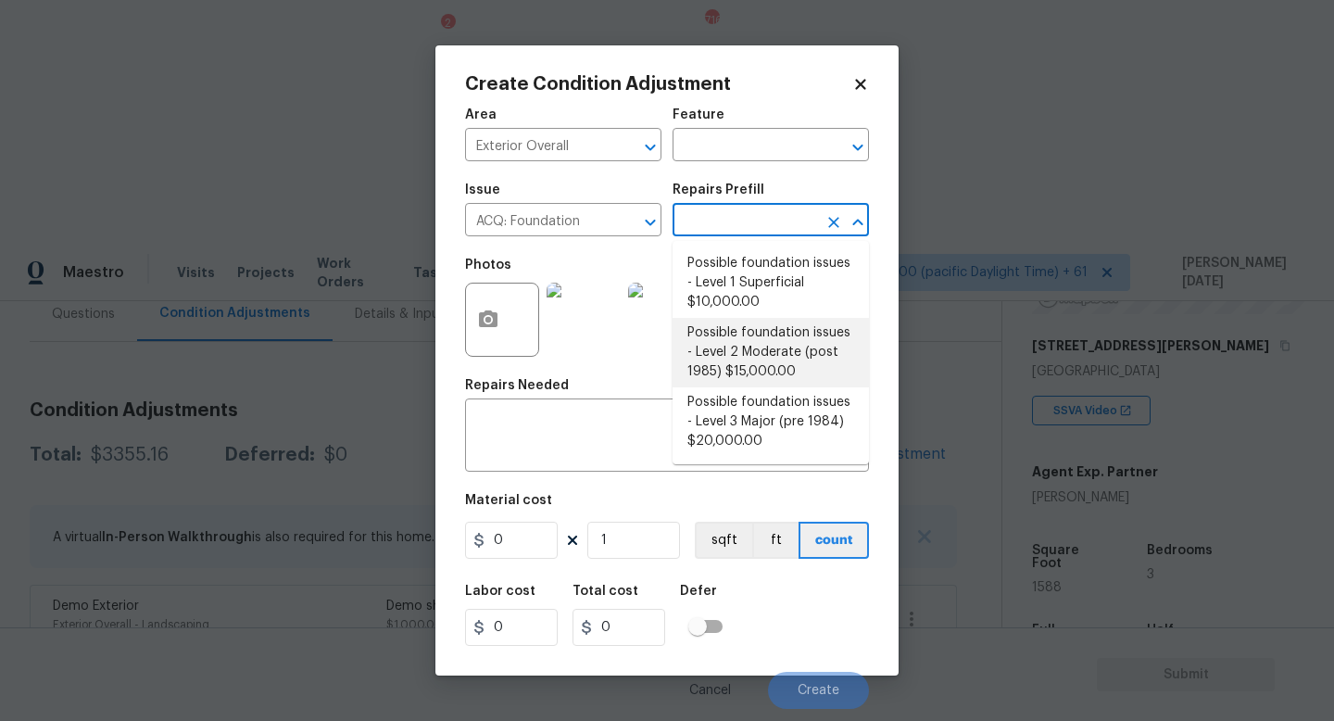
click at [755, 346] on li "Possible foundation issues - Level 2 Moderate (post 1985) $15,000.00" at bounding box center [771, 352] width 196 height 69
type input "Acquisition"
type textarea "Possible foundation issues - Level 2 Moderate: Disclaimer: This is NOT a techni…"
type input "15000"
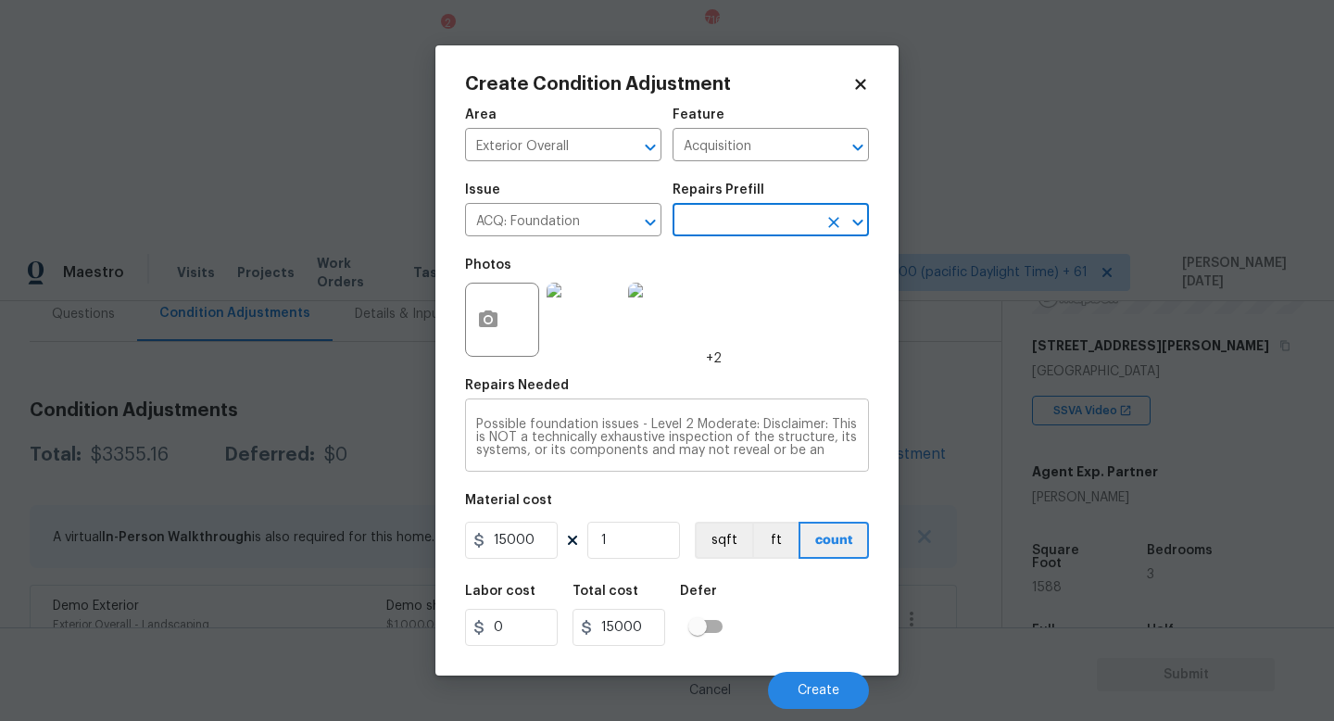
scroll to position [65, 0]
click at [802, 682] on button "Create" at bounding box center [818, 690] width 101 height 37
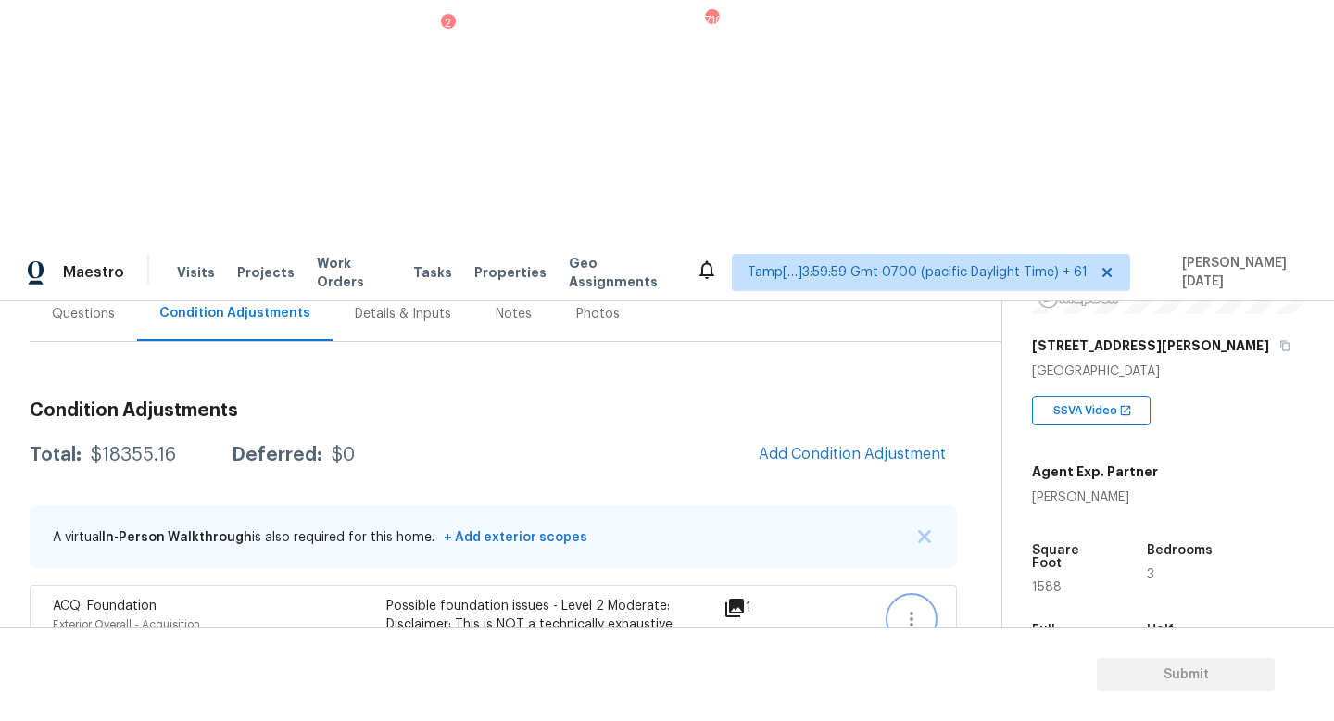
click at [915, 608] on icon "button" at bounding box center [912, 619] width 22 height 22
click at [1001, 372] on div "Edit" at bounding box center [1017, 372] width 145 height 19
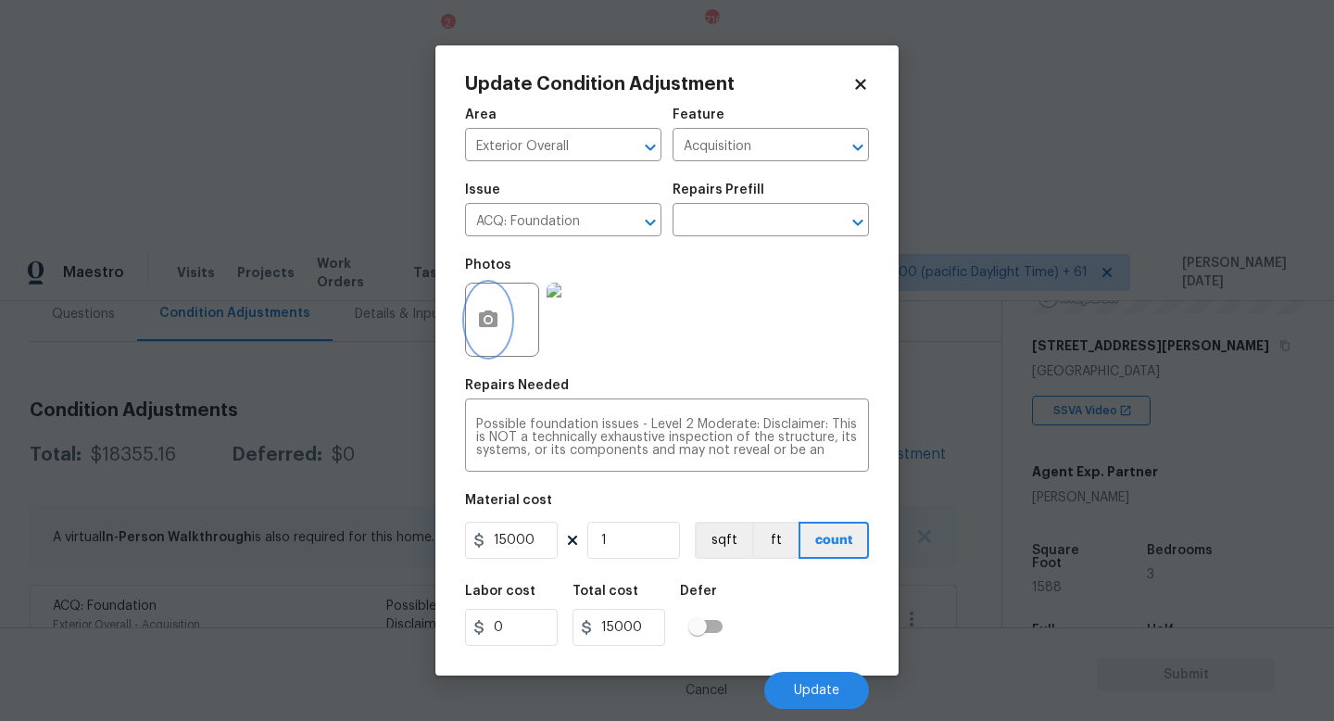
click at [469, 300] on button "button" at bounding box center [488, 320] width 44 height 72
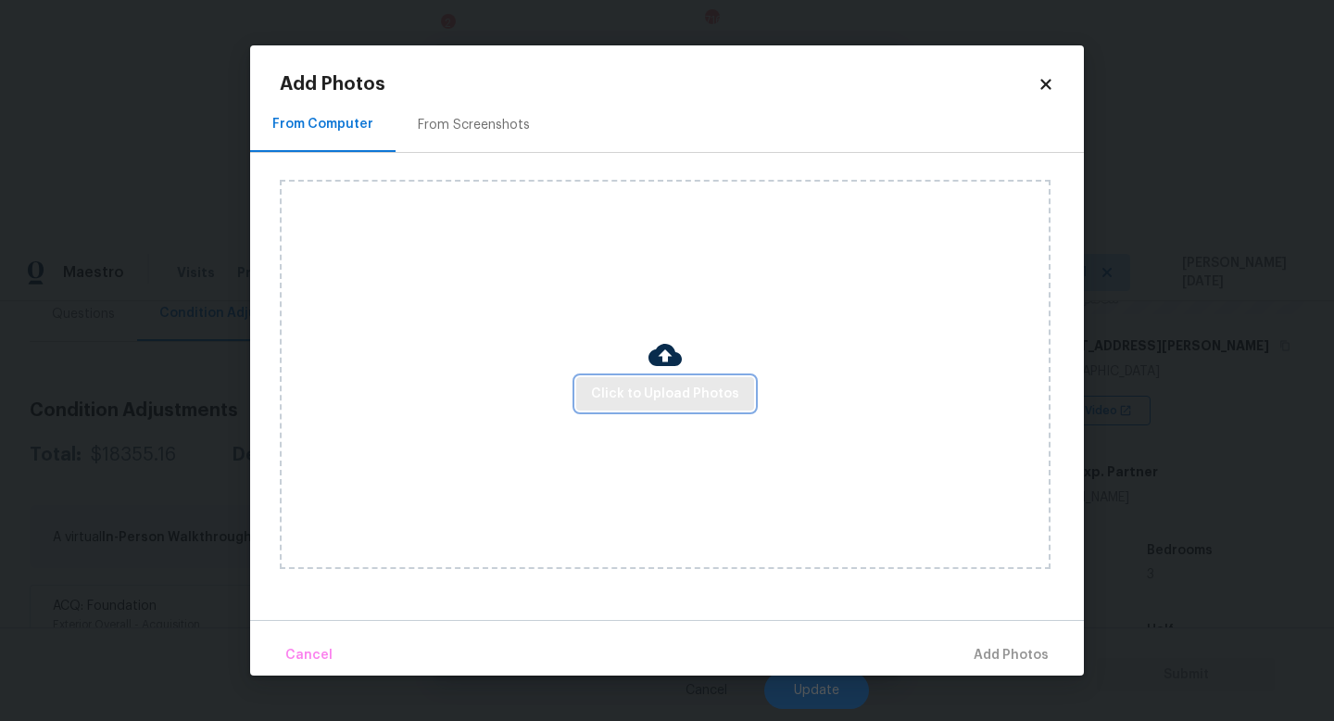
click at [645, 390] on span "Click to Upload Photos" at bounding box center [665, 394] width 148 height 23
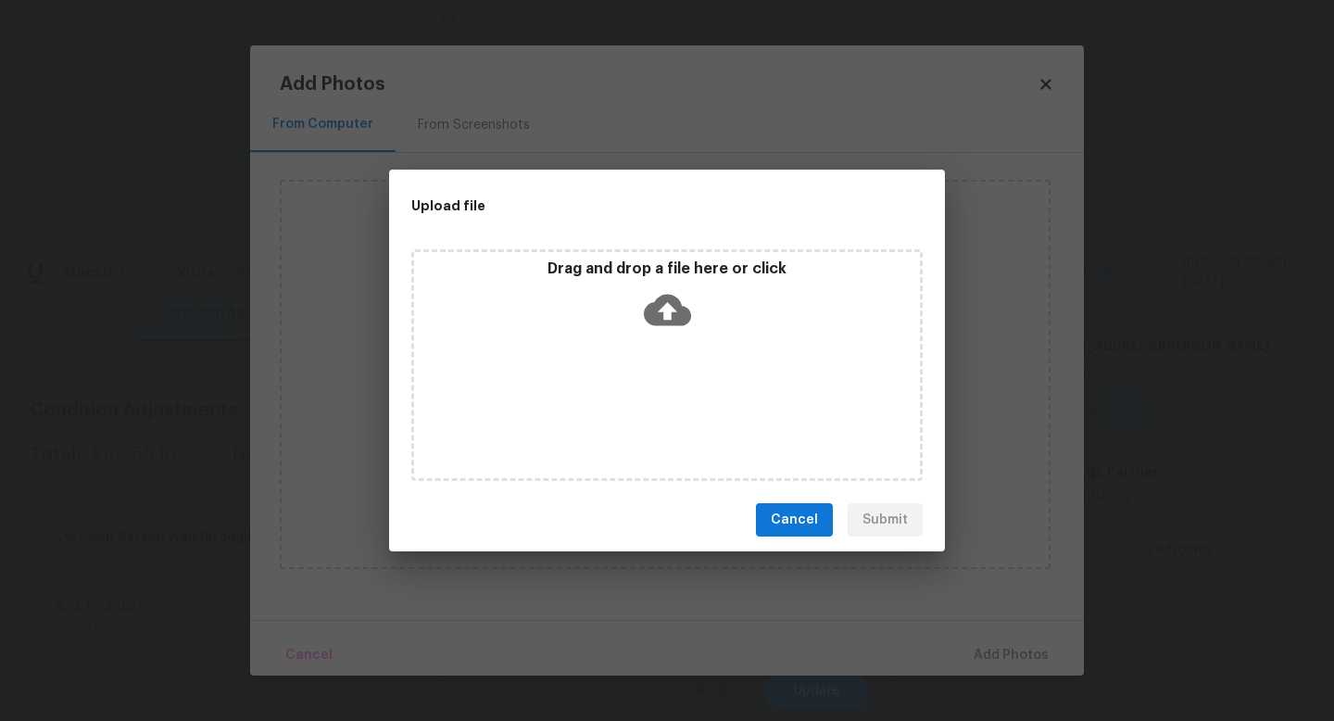
click at [645, 390] on div "Drag and drop a file here or click" at bounding box center [666, 365] width 511 height 232
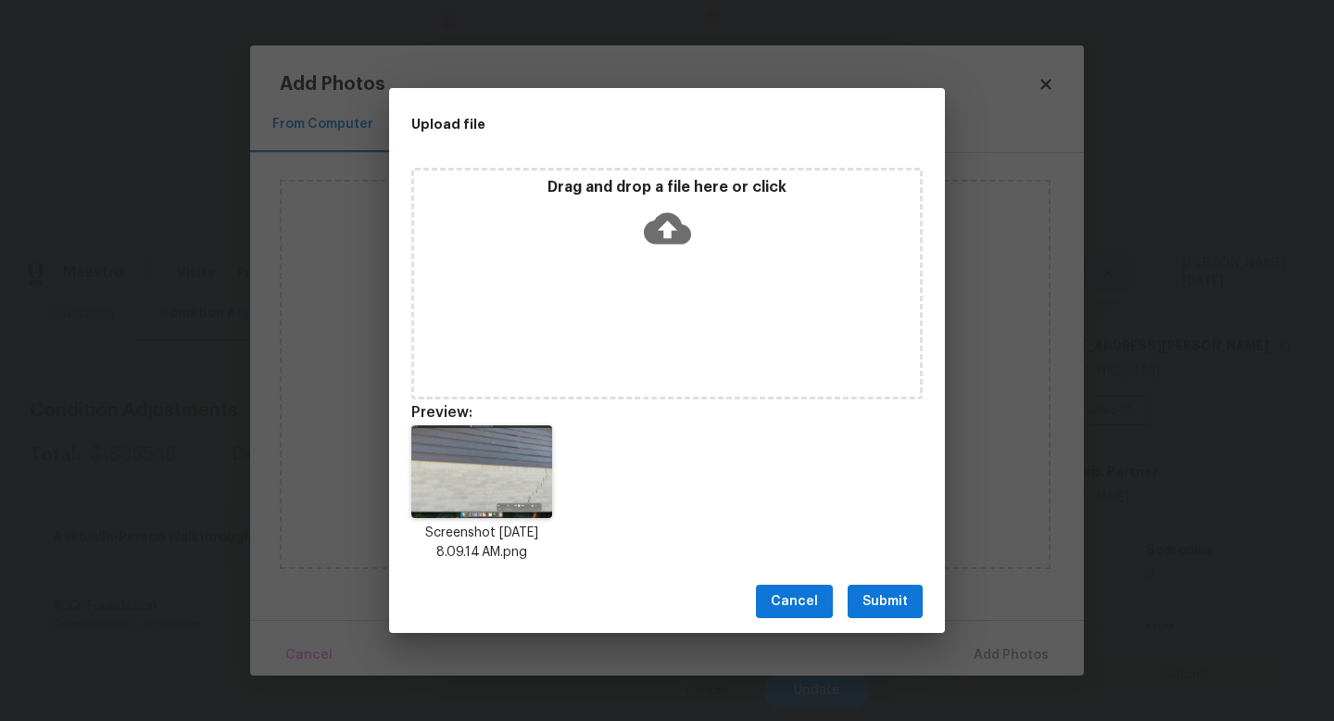
click at [902, 608] on span "Submit" at bounding box center [885, 601] width 45 height 23
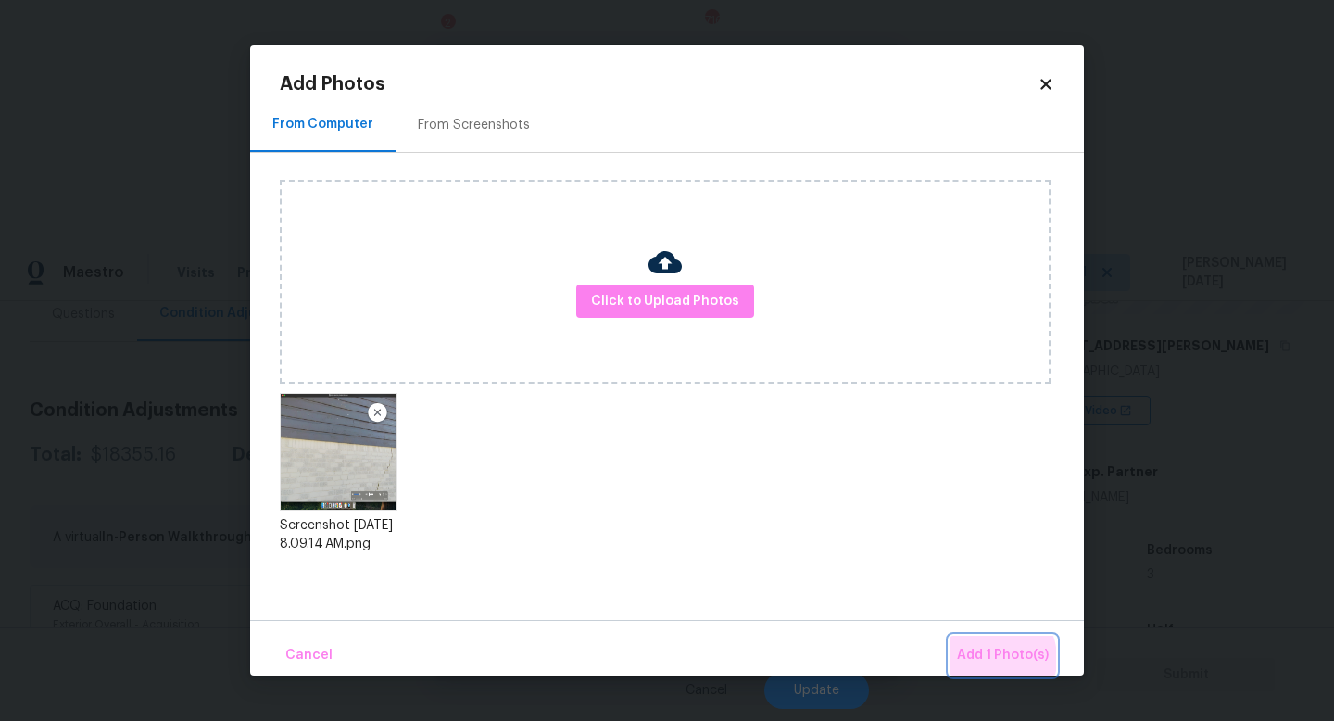
click at [987, 659] on span "Add 1 Photo(s)" at bounding box center [1003, 655] width 92 height 23
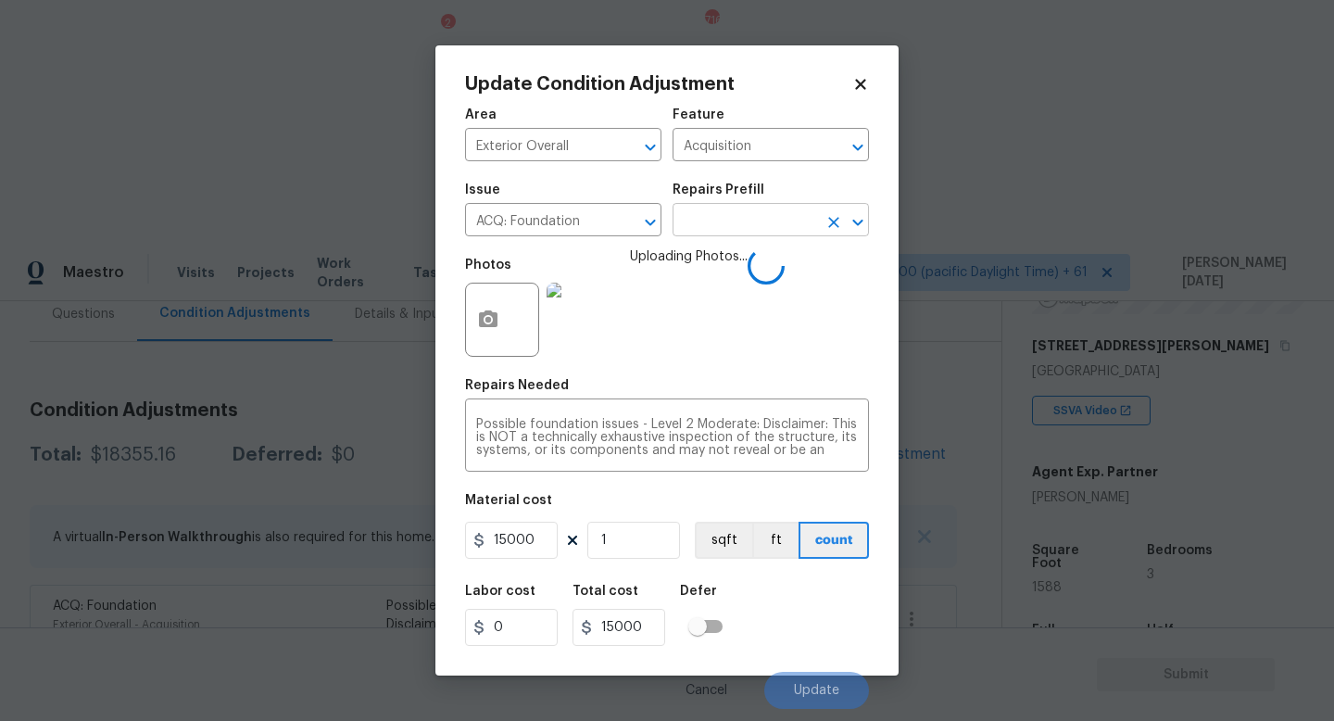
click at [813, 212] on input "text" at bounding box center [745, 222] width 145 height 29
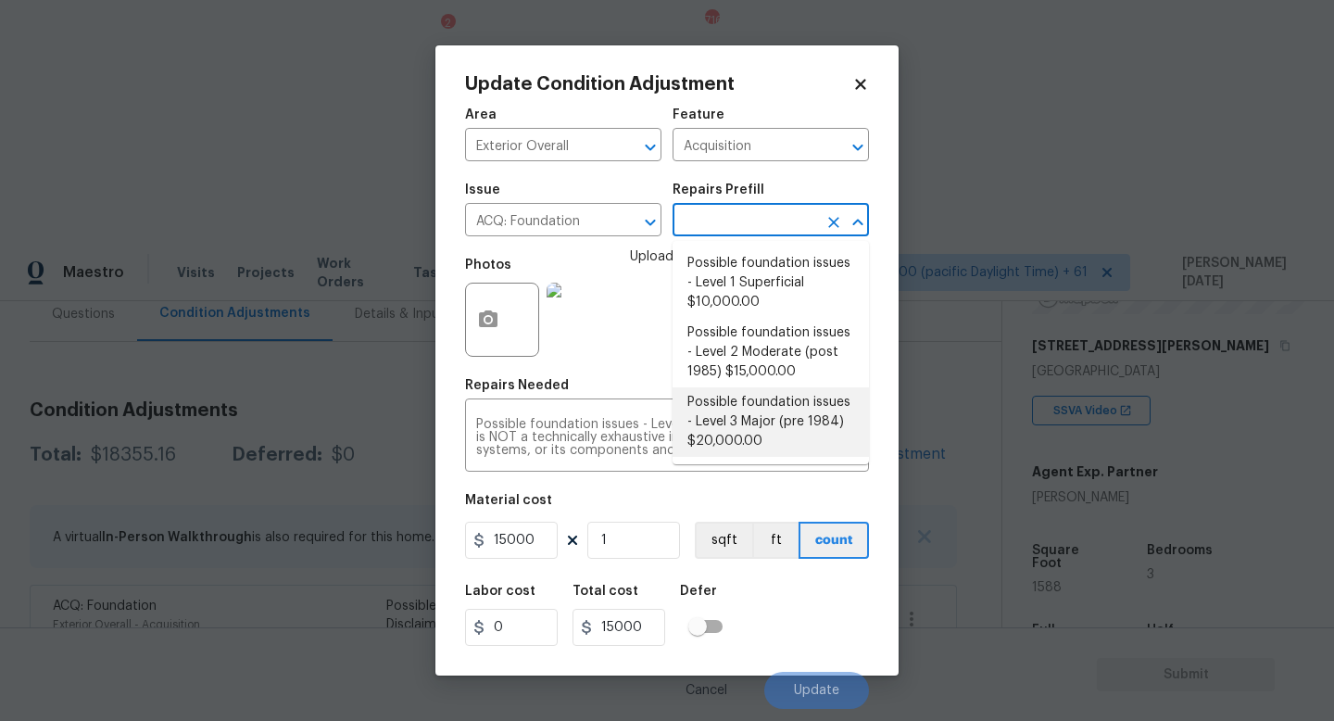
click at [788, 408] on li "Possible foundation issues - Level 3 Major (pre 1984) $20,000.00" at bounding box center [771, 421] width 196 height 69
type textarea "Possible foundation issues - Level 3 Major: Disclaimer: This is NOT a technical…"
type input "20000"
click at [792, 443] on li "Possible foundation issues - Level 3 Major (pre 1984) $20,000.00" at bounding box center [771, 421] width 196 height 69
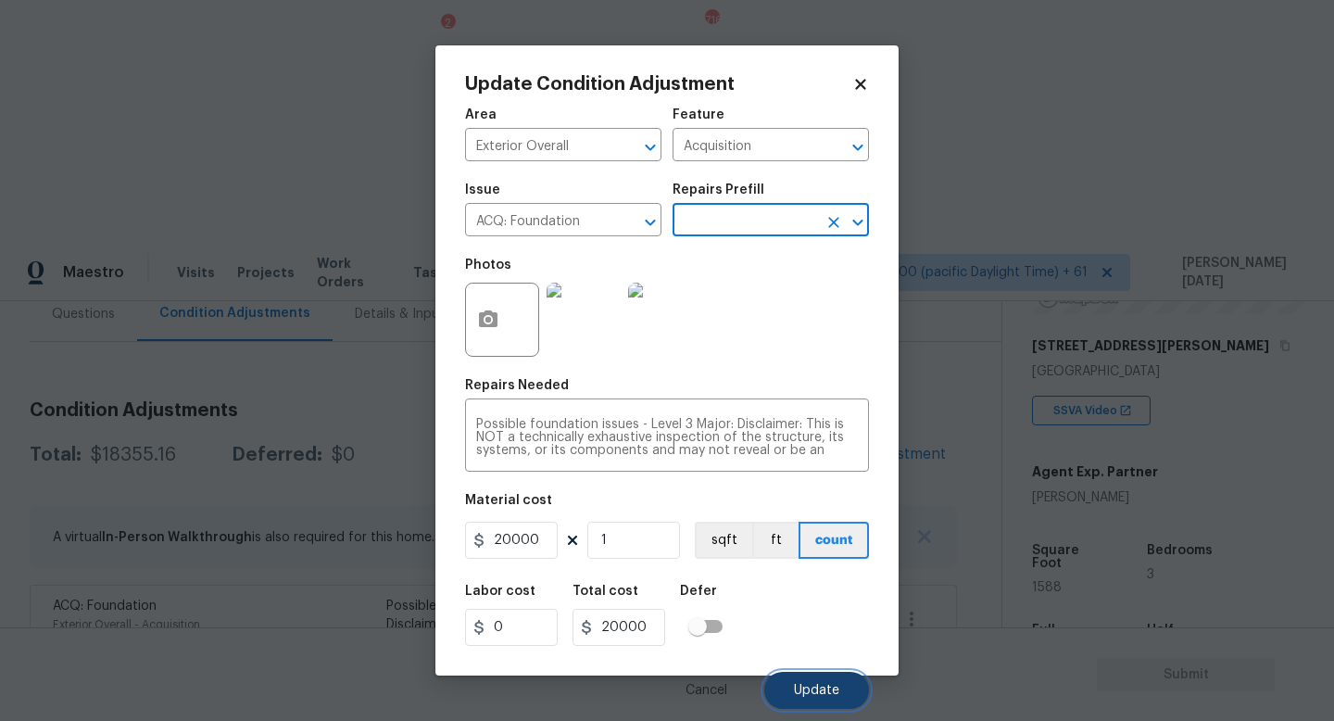
click at [819, 690] on span "Update" at bounding box center [816, 691] width 45 height 14
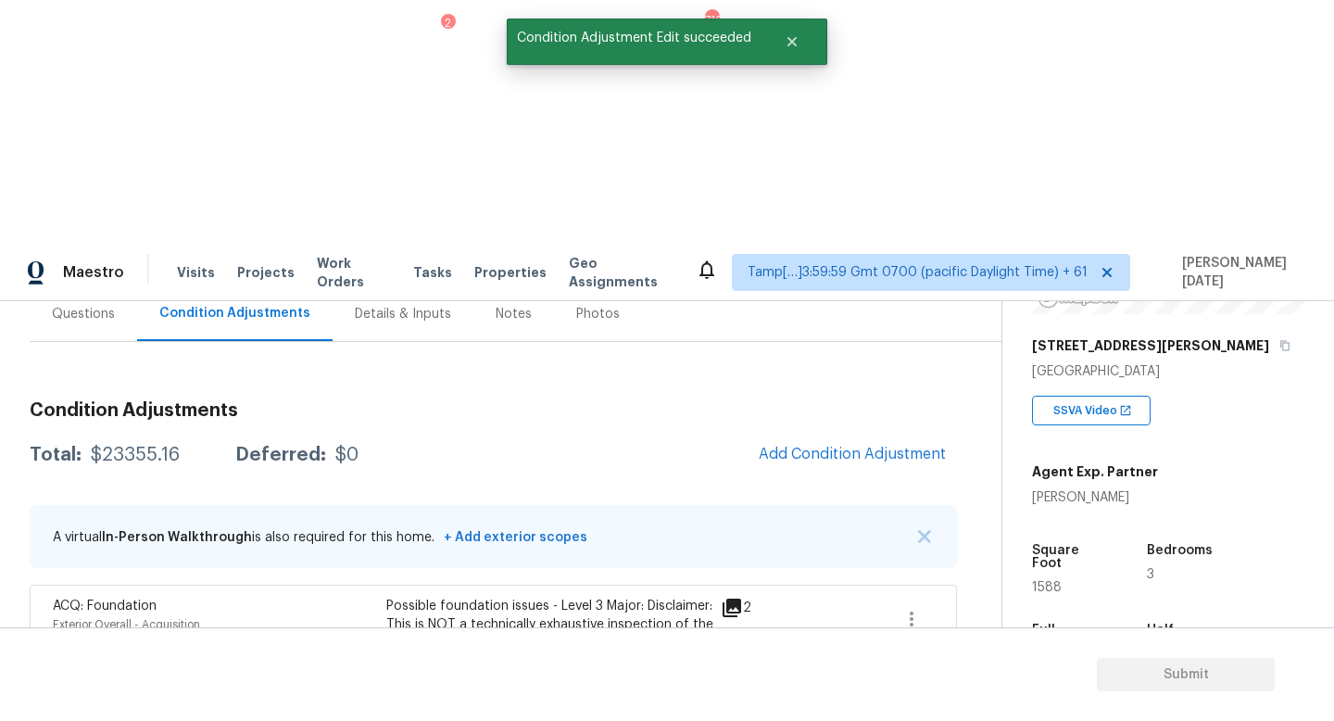
click at [875, 435] on span "Add Condition Adjustment" at bounding box center [852, 455] width 209 height 41
click at [883, 446] on span "Add Condition Adjustment" at bounding box center [852, 454] width 187 height 17
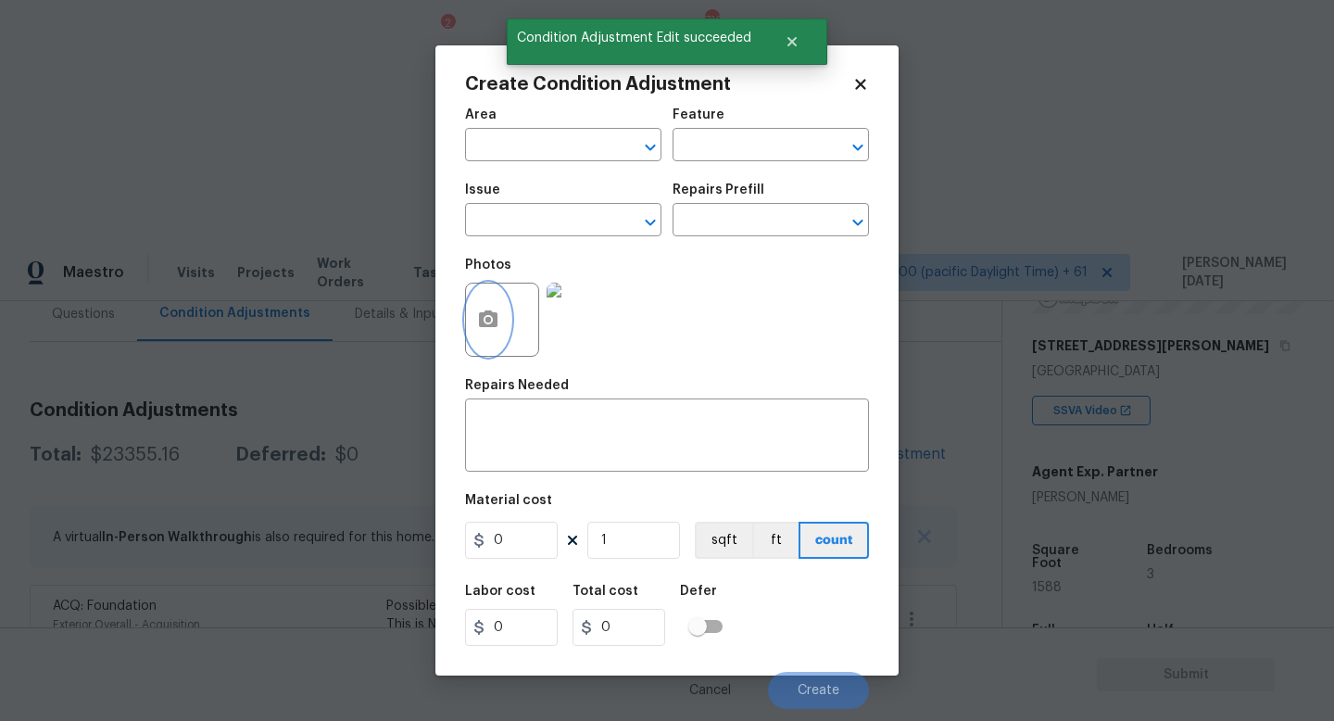
click at [475, 319] on button "button" at bounding box center [488, 320] width 44 height 72
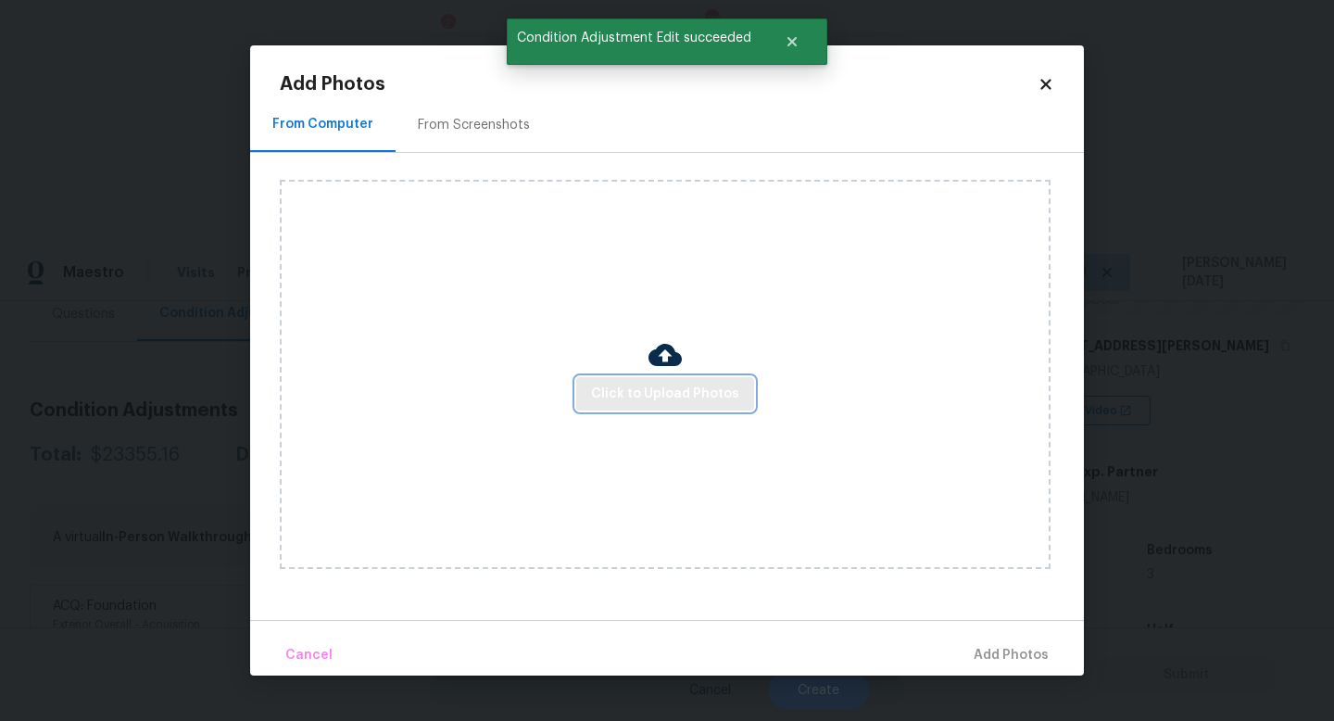
click at [633, 387] on span "Click to Upload Photos" at bounding box center [665, 394] width 148 height 23
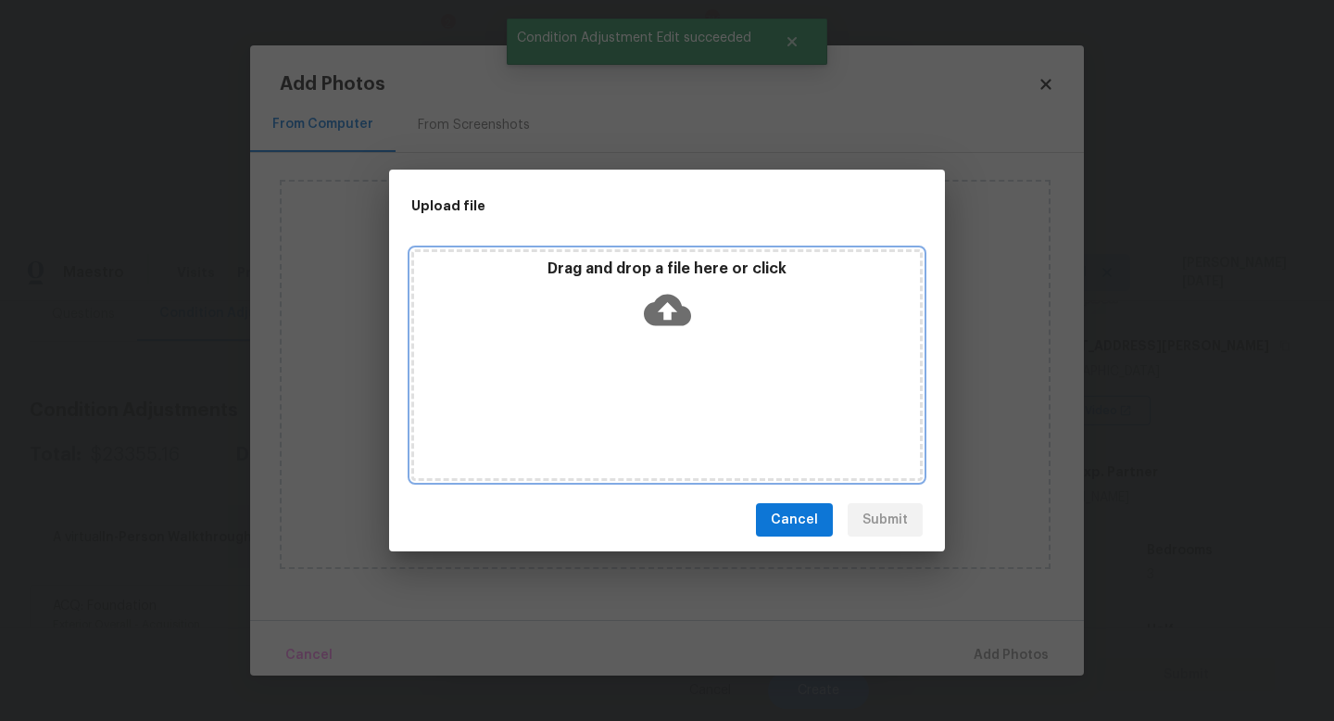
click at [633, 387] on div "Drag and drop a file here or click" at bounding box center [666, 365] width 511 height 232
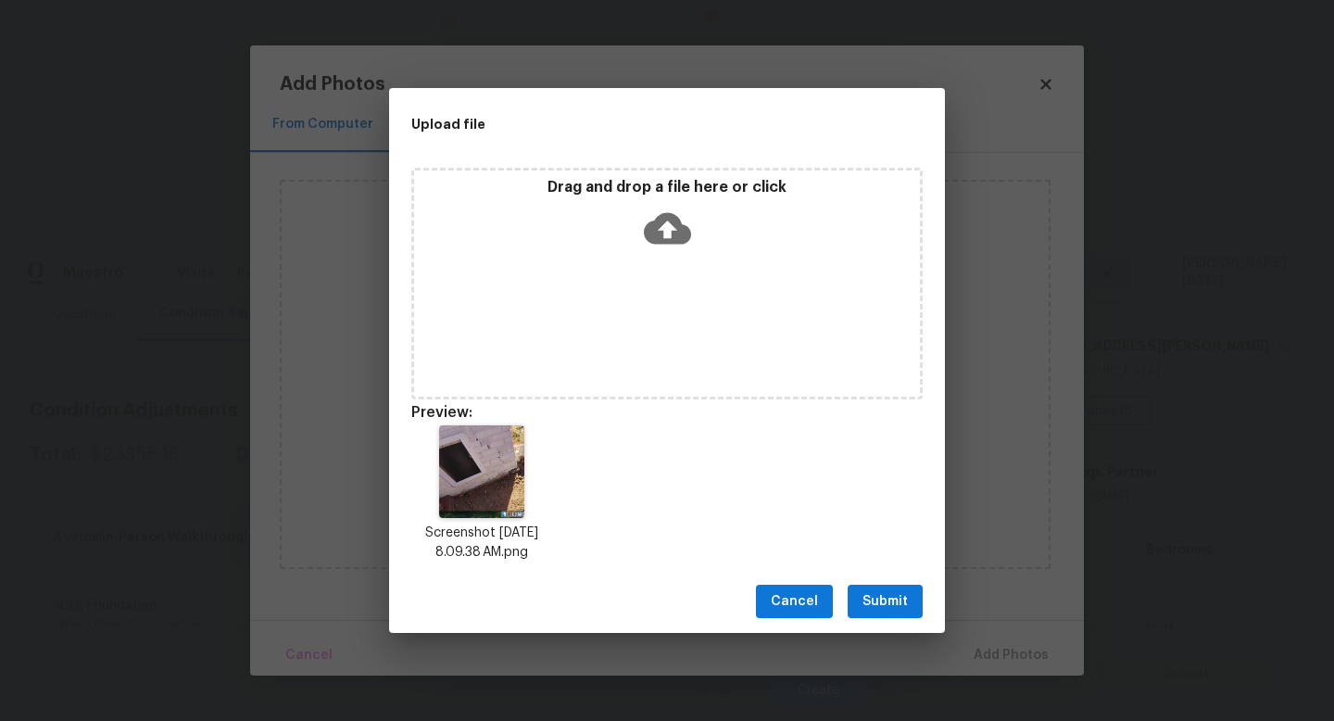
click at [877, 604] on span "Submit" at bounding box center [885, 601] width 45 height 23
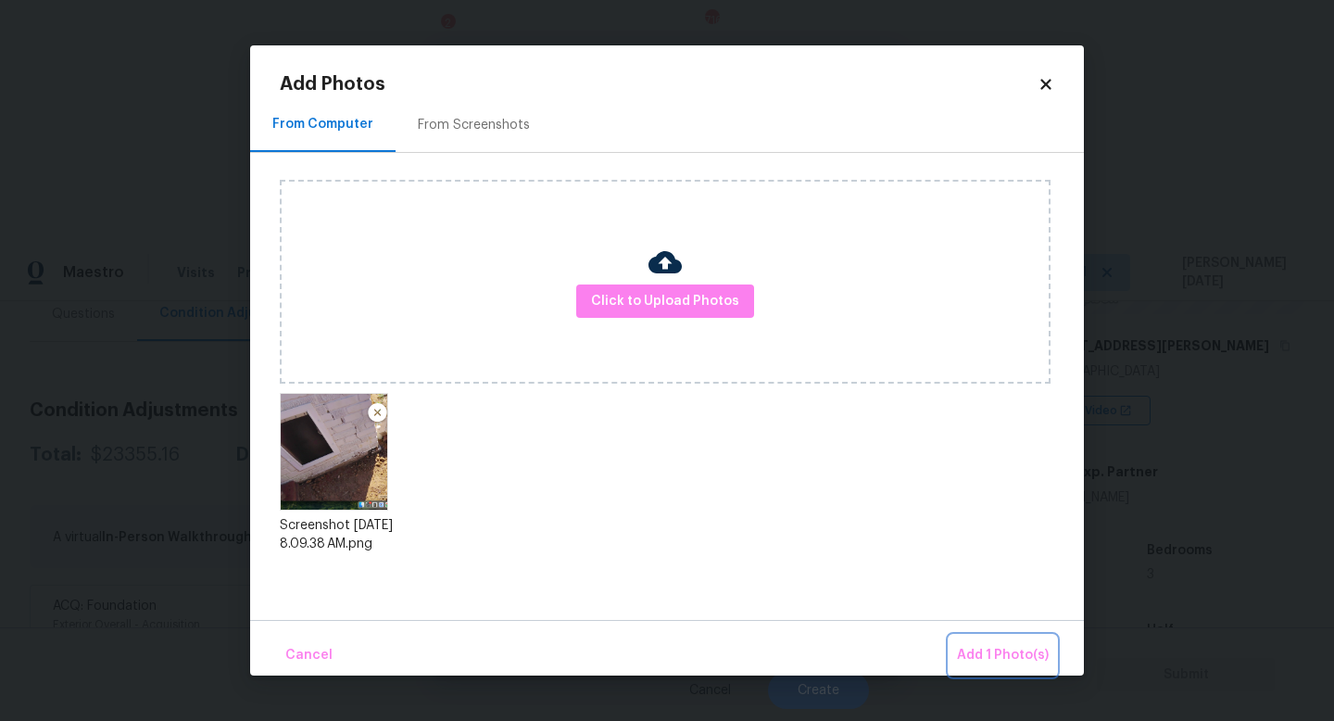
click at [976, 650] on span "Add 1 Photo(s)" at bounding box center [1003, 655] width 92 height 23
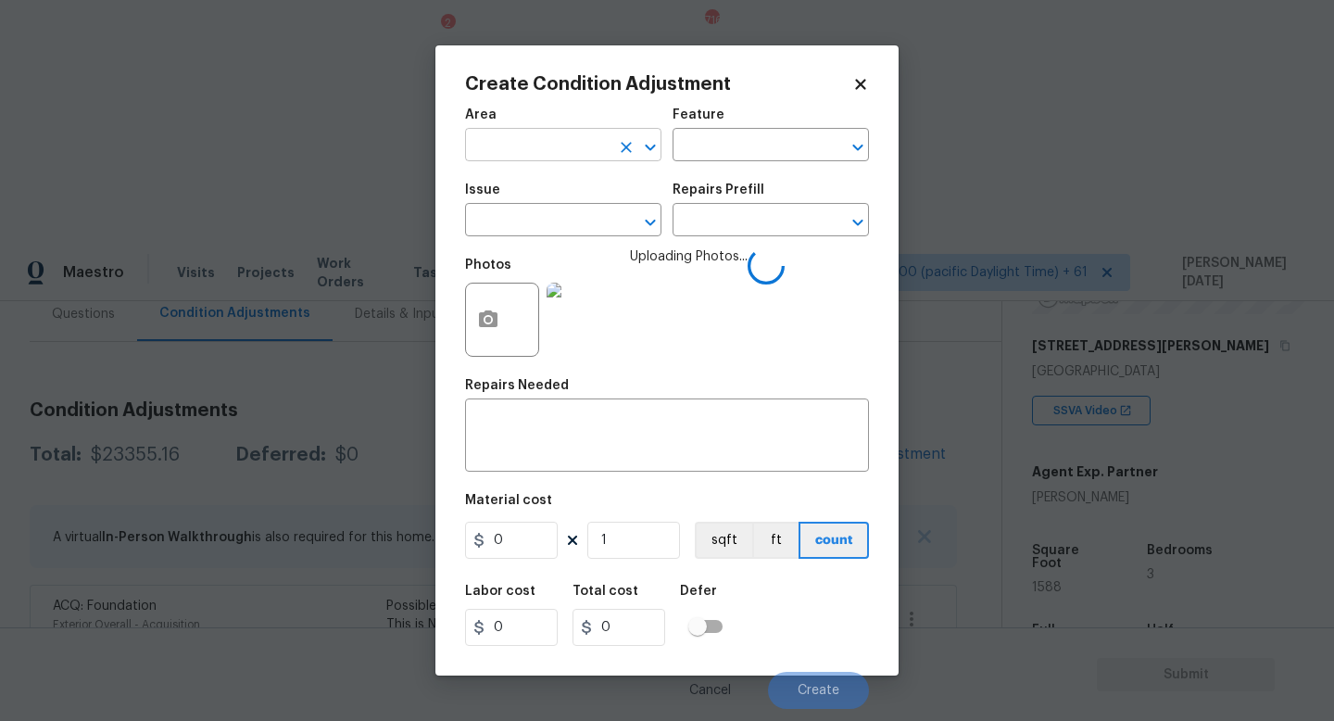
click at [513, 154] on input "text" at bounding box center [537, 146] width 145 height 29
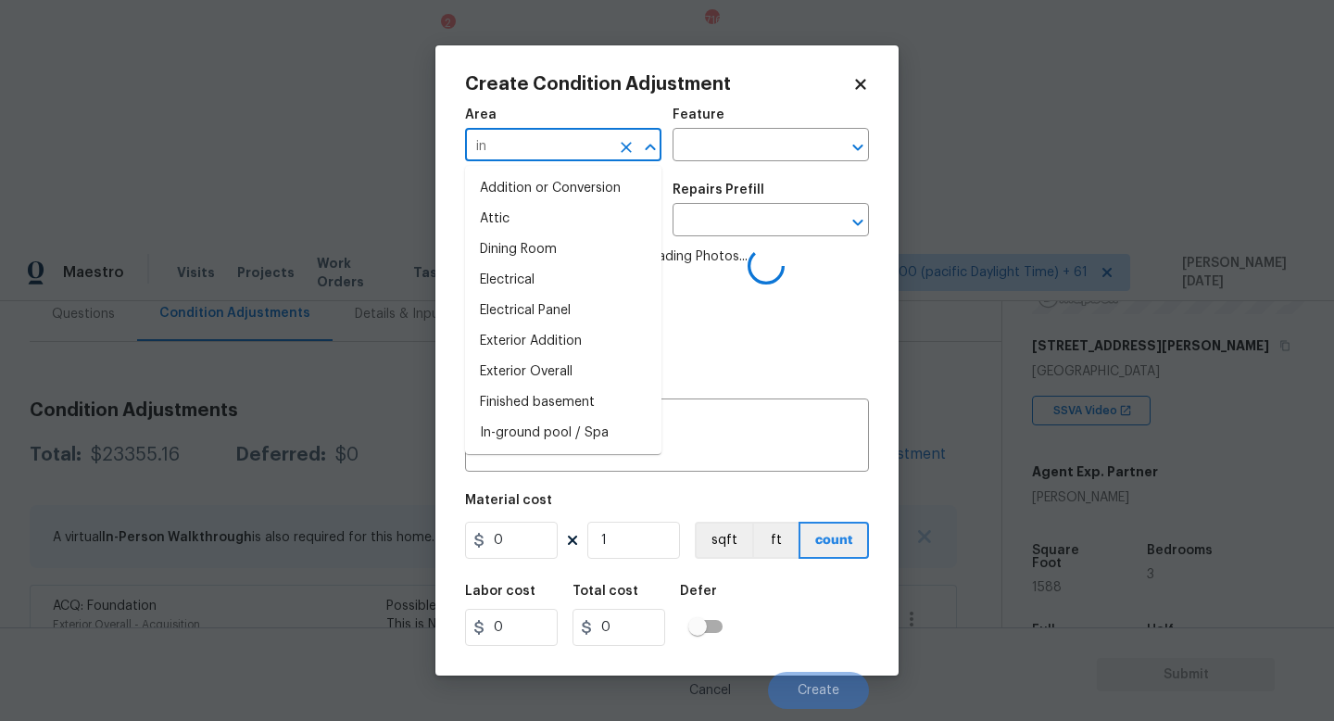
type input "int"
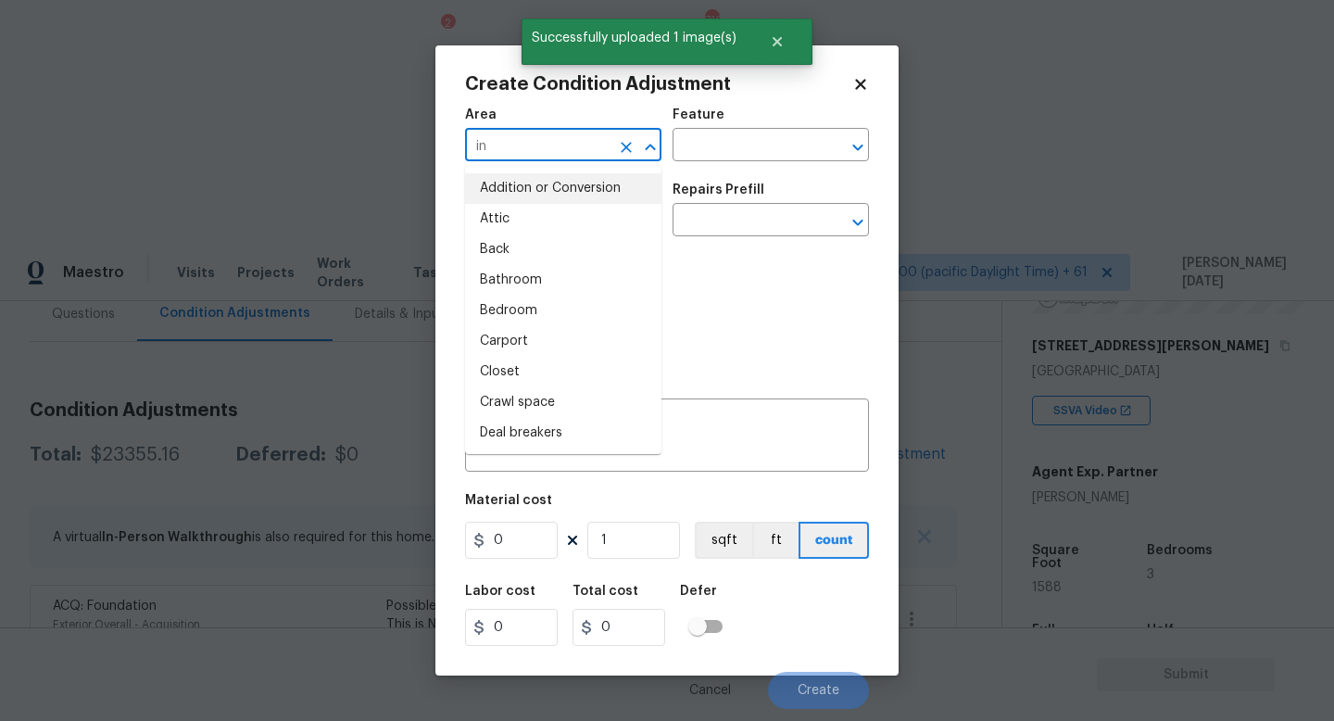
type input "int"
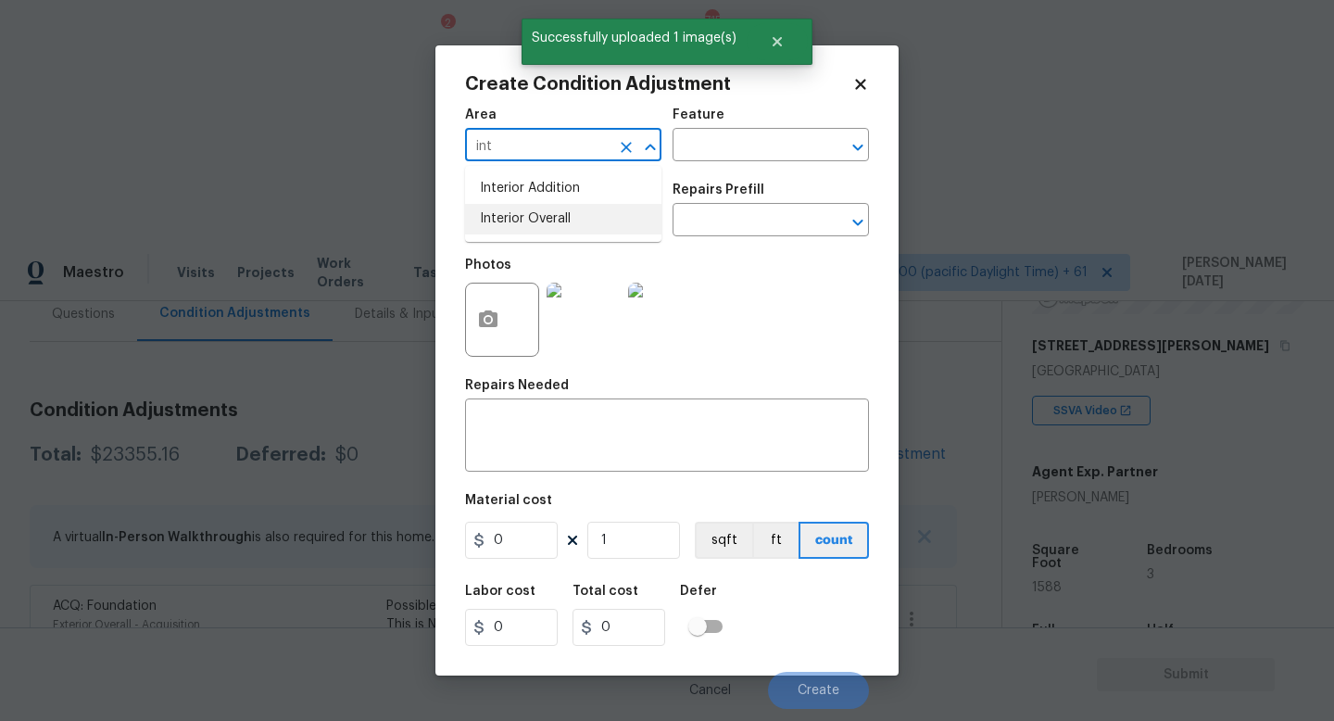
click at [548, 221] on li "Interior Overall" at bounding box center [563, 219] width 196 height 31
type input "Interior Overall"
click at [692, 159] on input "text" at bounding box center [745, 146] width 145 height 29
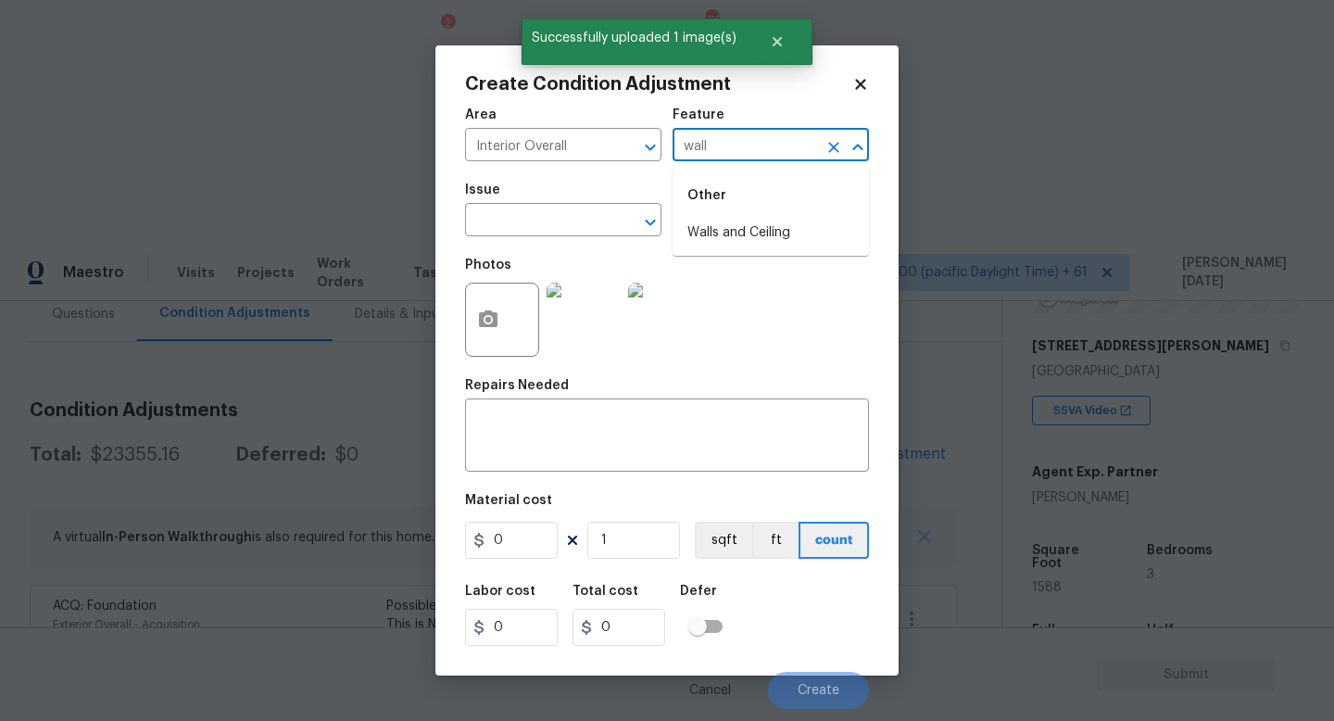
type input "walls"
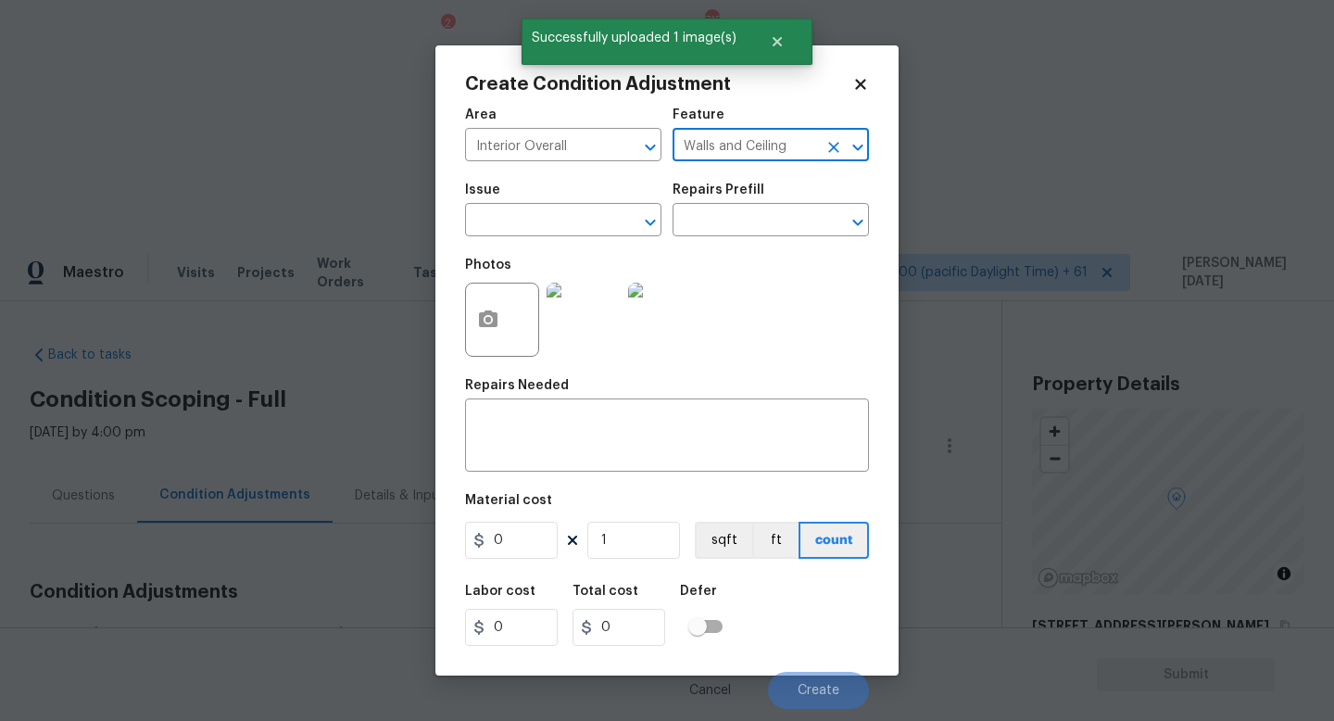
scroll to position [280, 0]
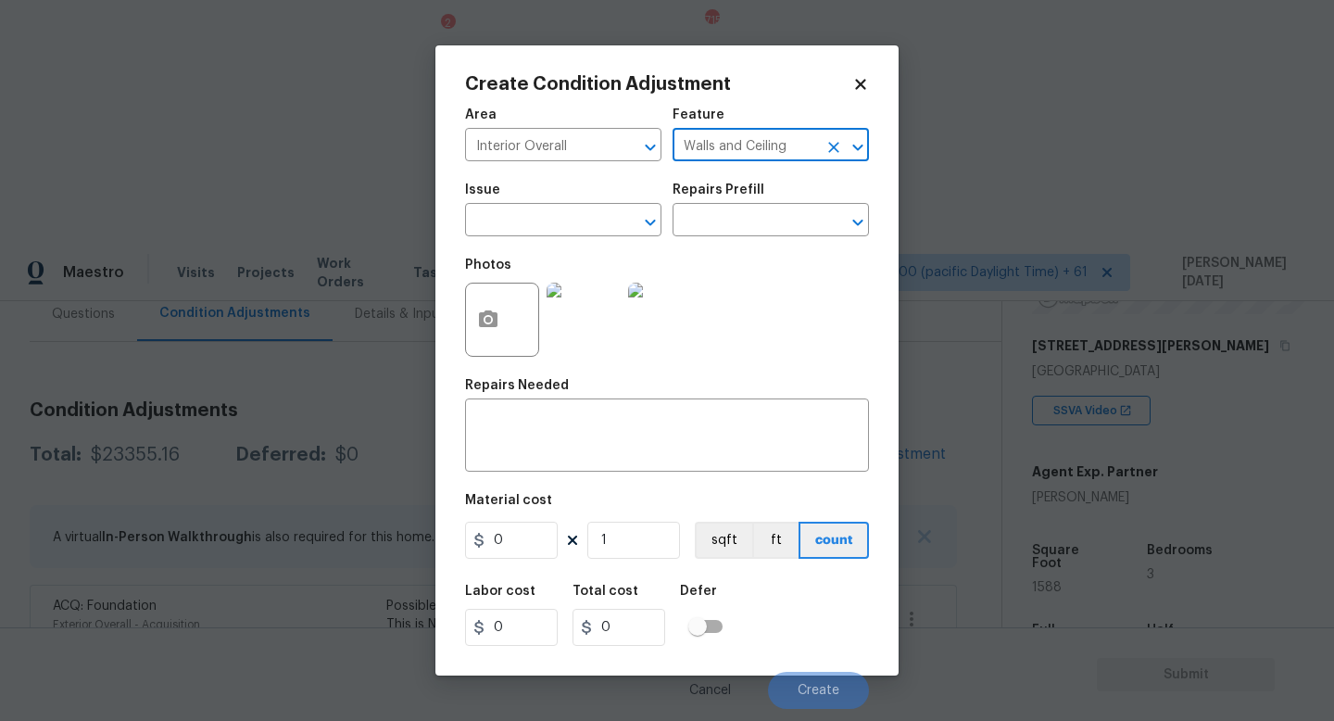
type input "Walls and Ceiling"
click at [552, 201] on div "Issue" at bounding box center [563, 195] width 196 height 24
click at [542, 214] on input "text" at bounding box center [537, 222] width 145 height 29
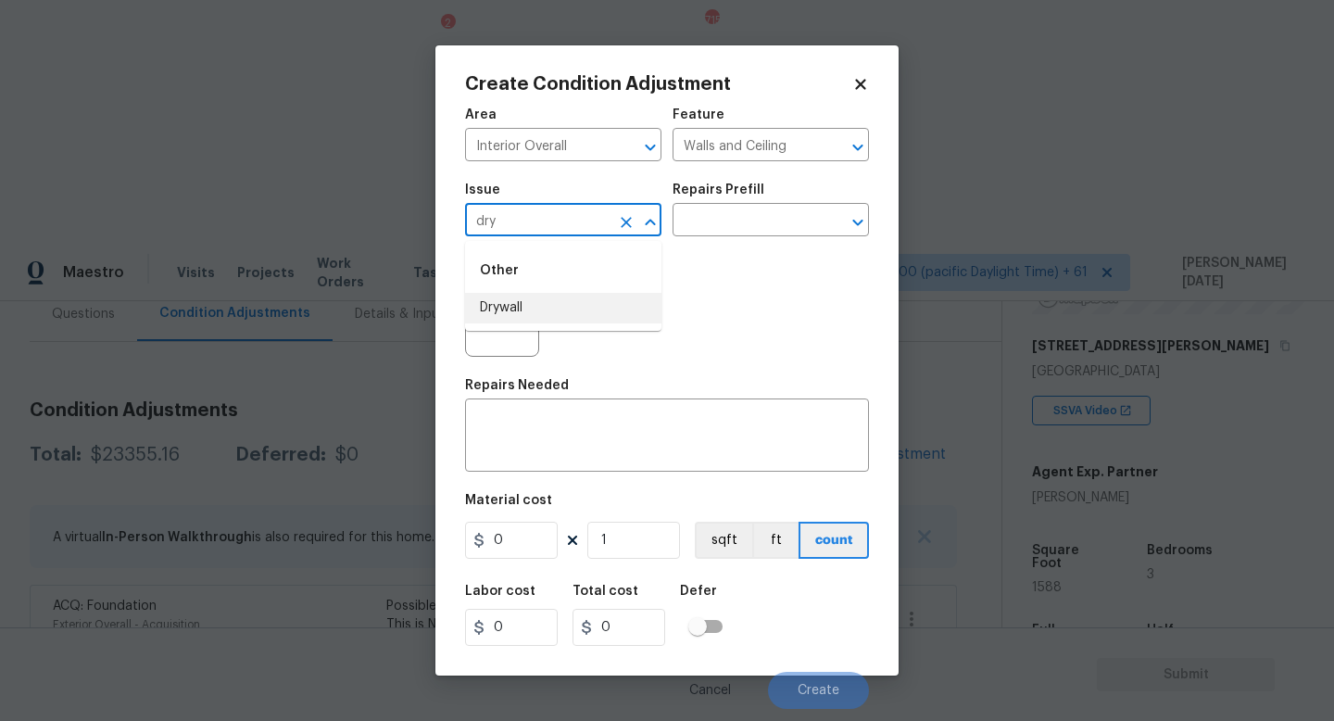
click at [527, 304] on li "Drywall" at bounding box center [563, 308] width 196 height 31
type input "Drywall"
click at [522, 551] on input "0" at bounding box center [511, 540] width 93 height 37
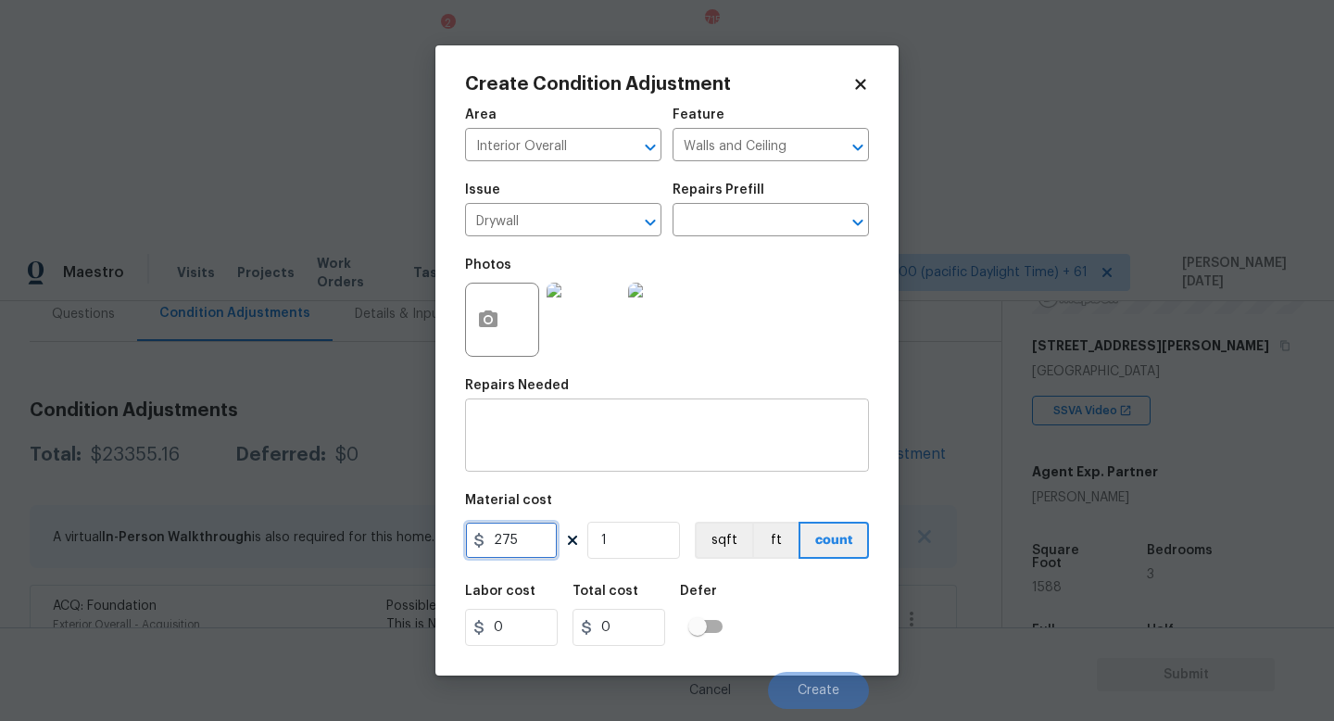
type input "275"
click at [554, 444] on textarea at bounding box center [667, 437] width 382 height 39
type input "275"
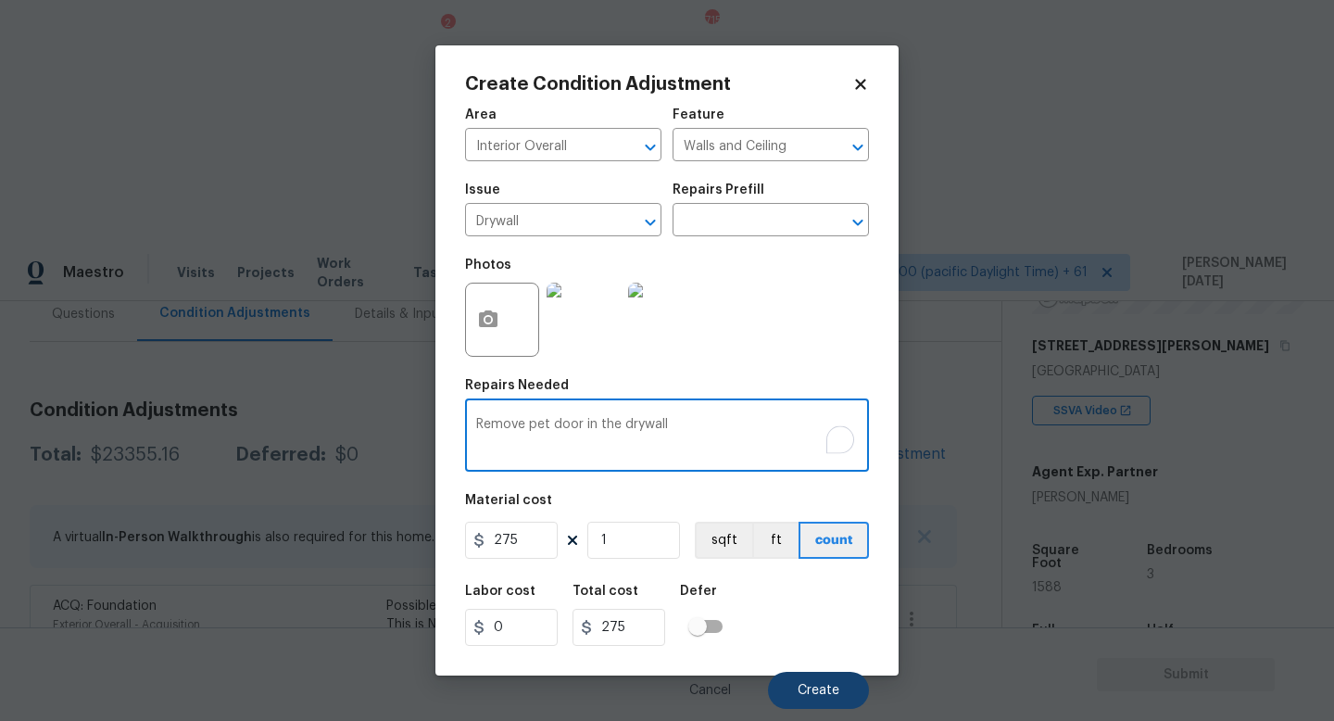
type textarea "Remove pet door in the drywall"
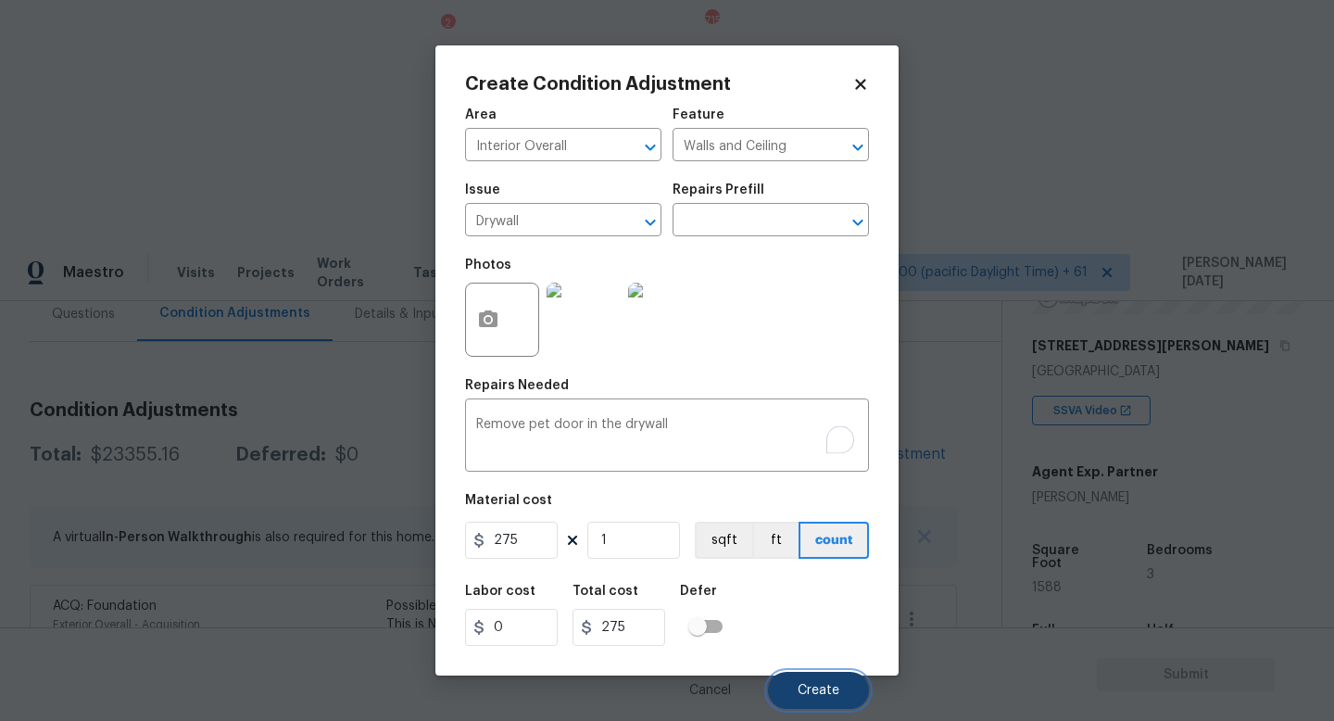
click at [802, 679] on button "Create" at bounding box center [818, 690] width 101 height 37
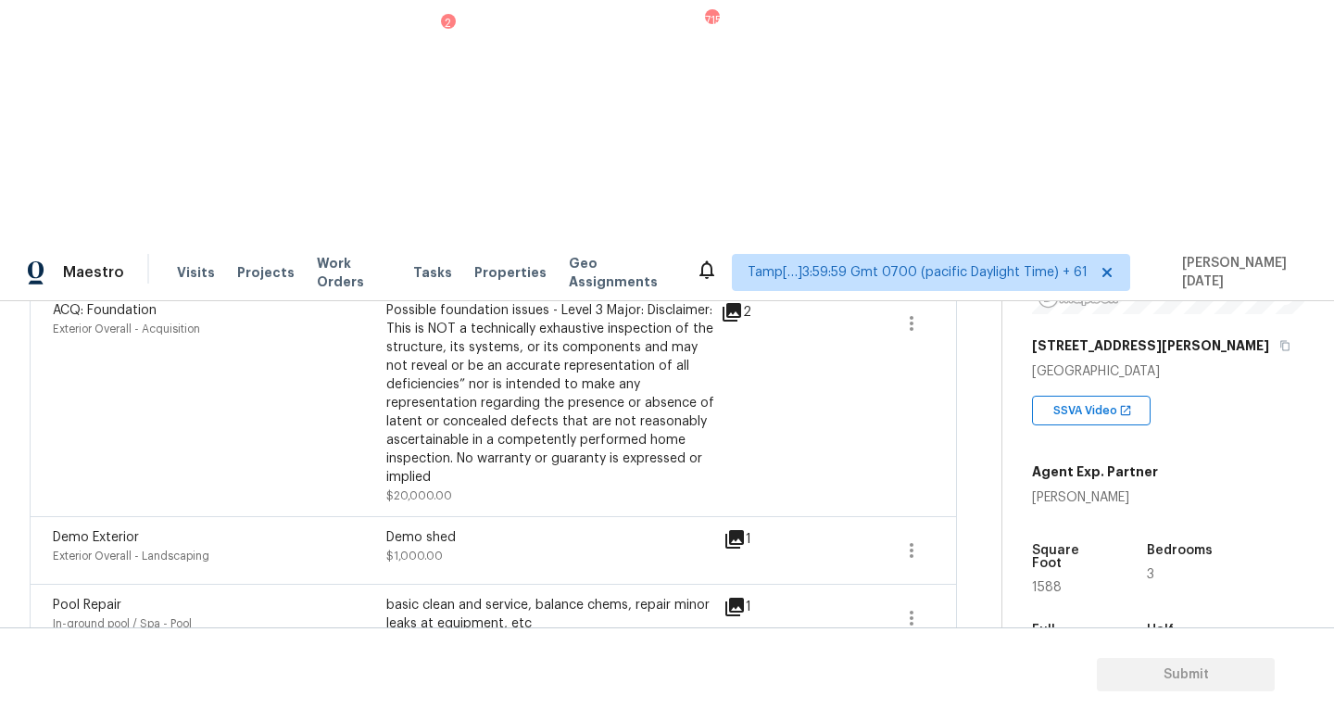
scroll to position [546, 0]
click at [921, 606] on icon "button" at bounding box center [912, 617] width 22 height 22
click at [998, 376] on div "Edit" at bounding box center [1017, 371] width 145 height 19
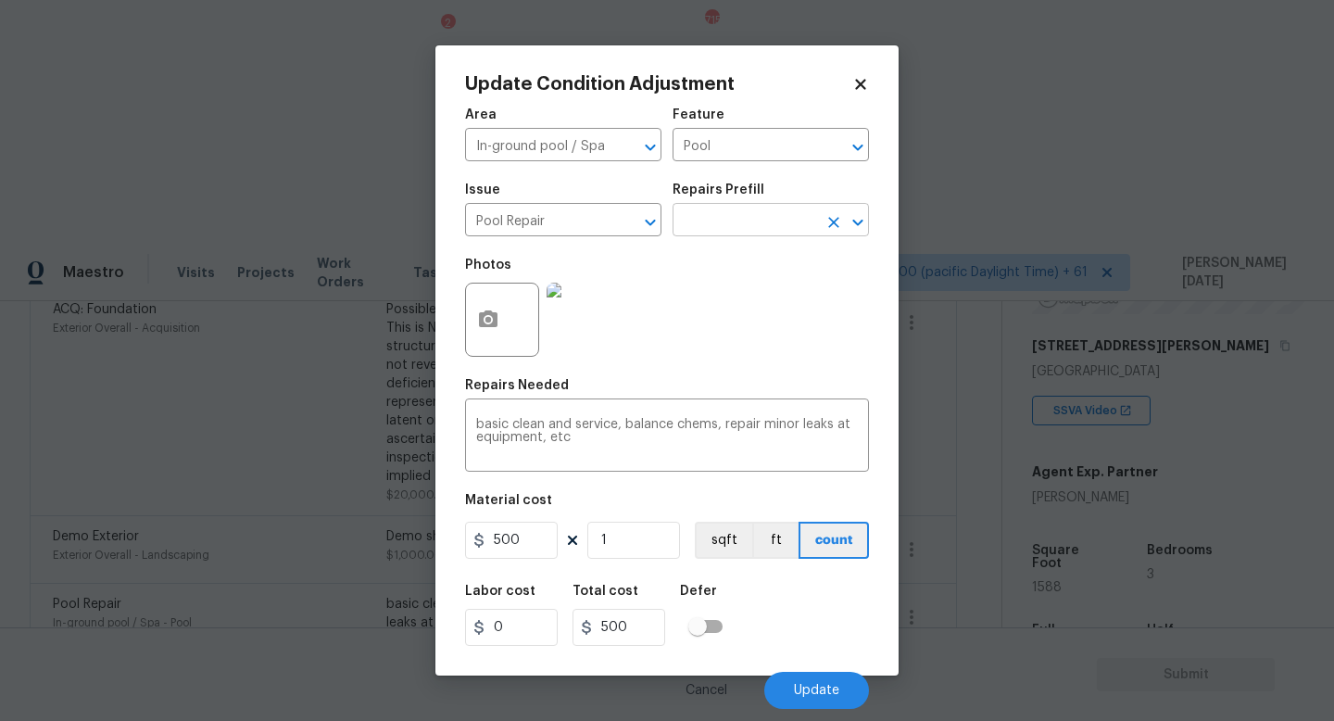
click at [726, 226] on input "text" at bounding box center [745, 222] width 145 height 29
type input "maj"
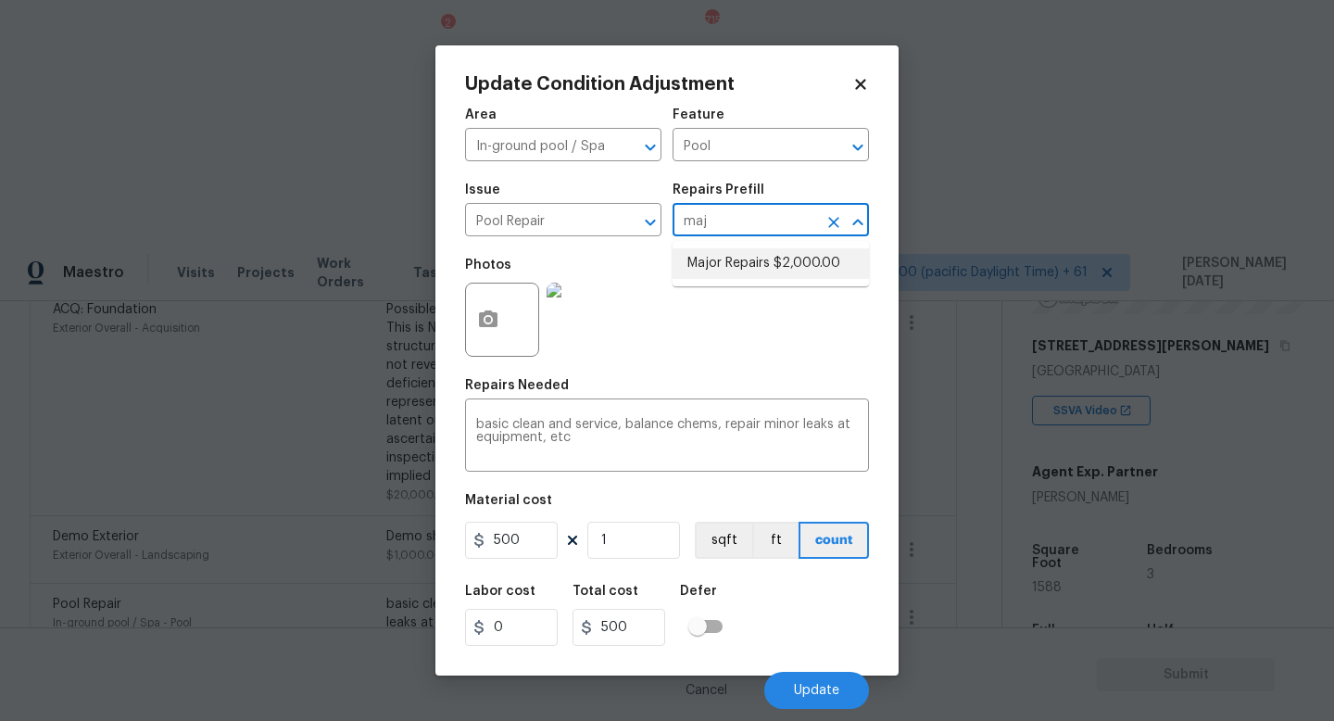
click at [725, 252] on li "Major Repairs $2,000.00" at bounding box center [771, 263] width 196 height 31
type textarea "large misc. repairs abandoned empty pool"
type input "2000"
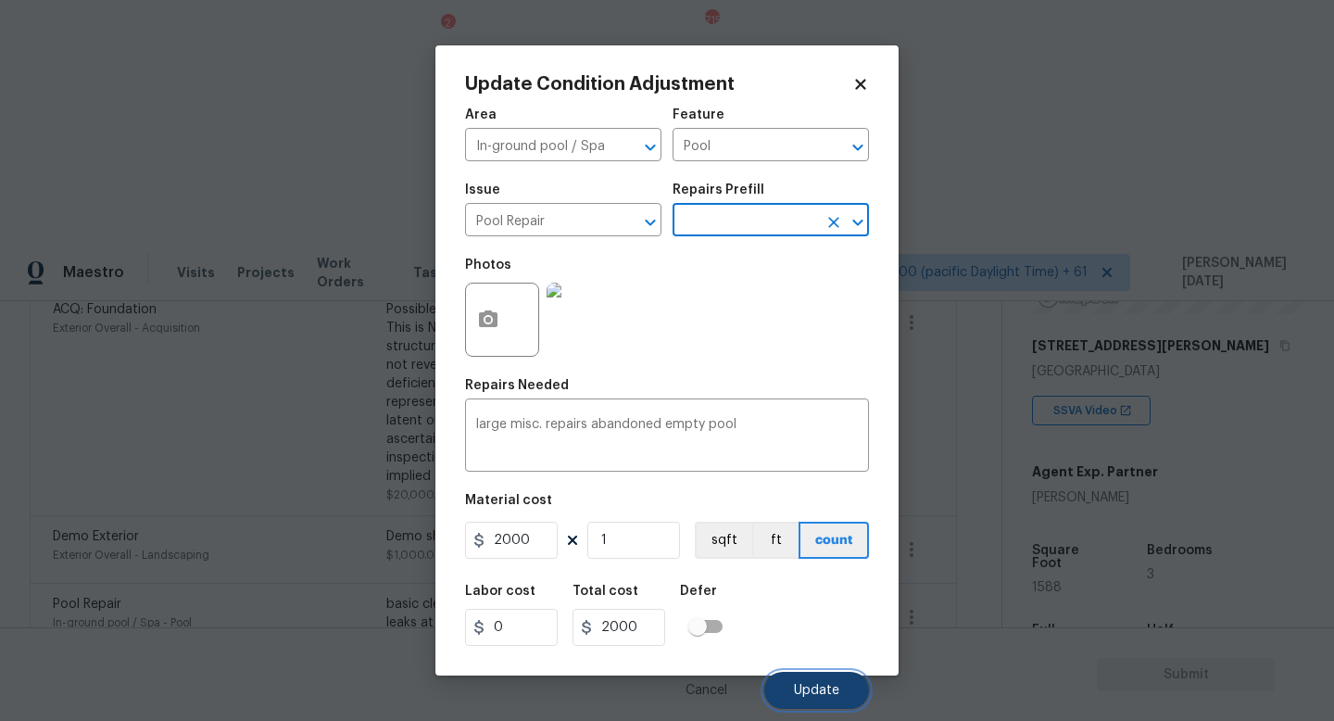
click at [794, 689] on button "Update" at bounding box center [816, 690] width 105 height 37
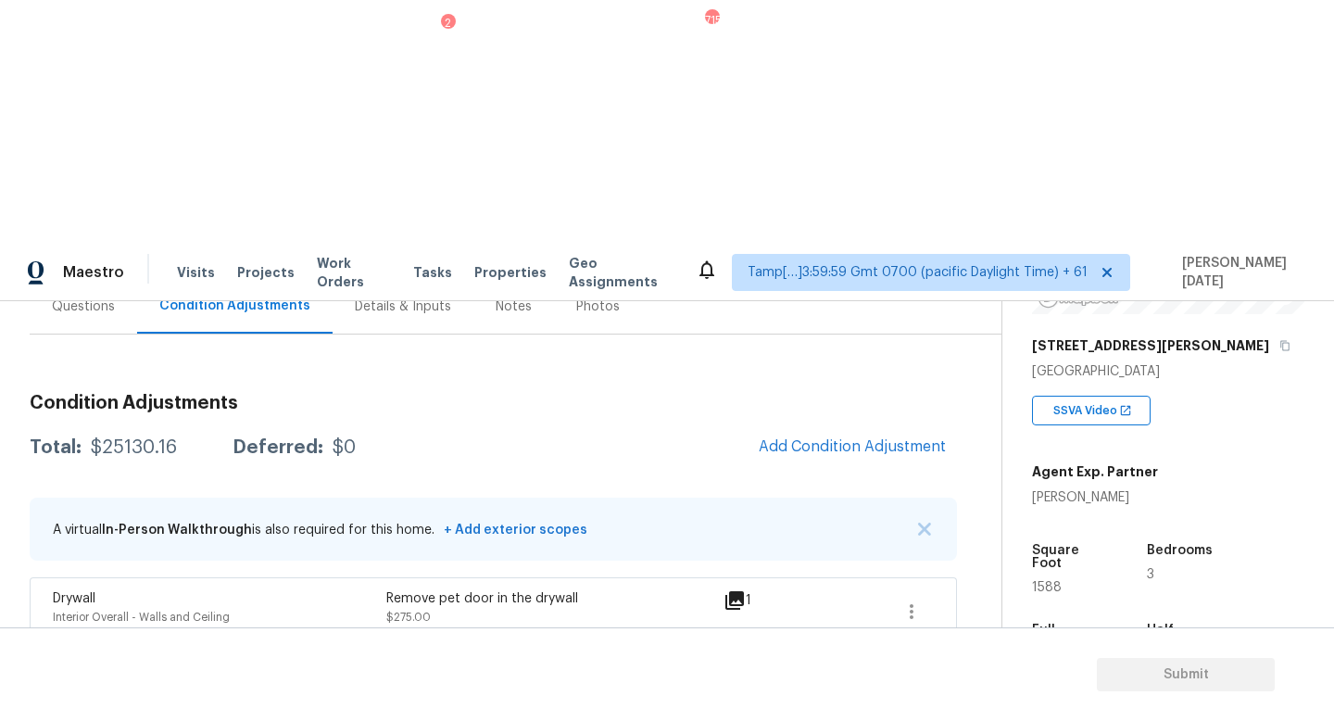
scroll to position [188, 0]
click at [875, 439] on span "Add Condition Adjustment" at bounding box center [852, 447] width 187 height 17
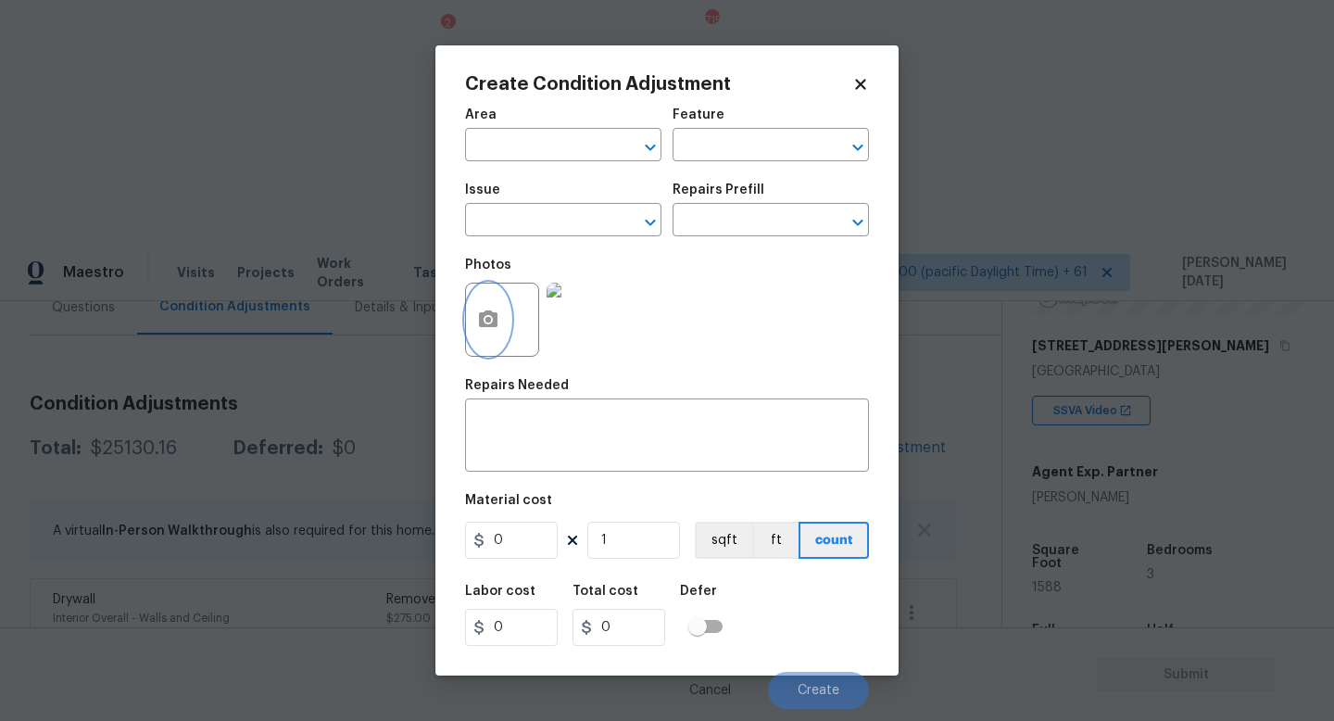
click at [467, 319] on button "button" at bounding box center [488, 320] width 44 height 72
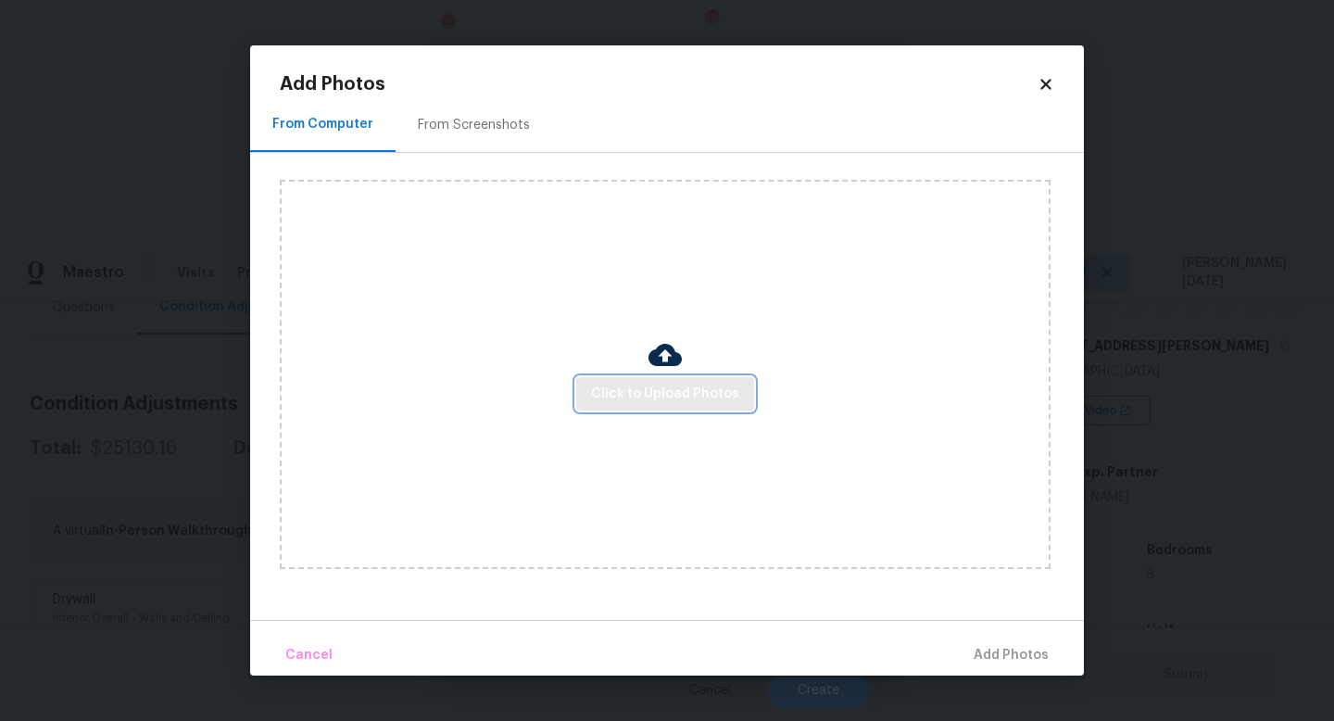
click at [685, 404] on span "Click to Upload Photos" at bounding box center [665, 394] width 148 height 23
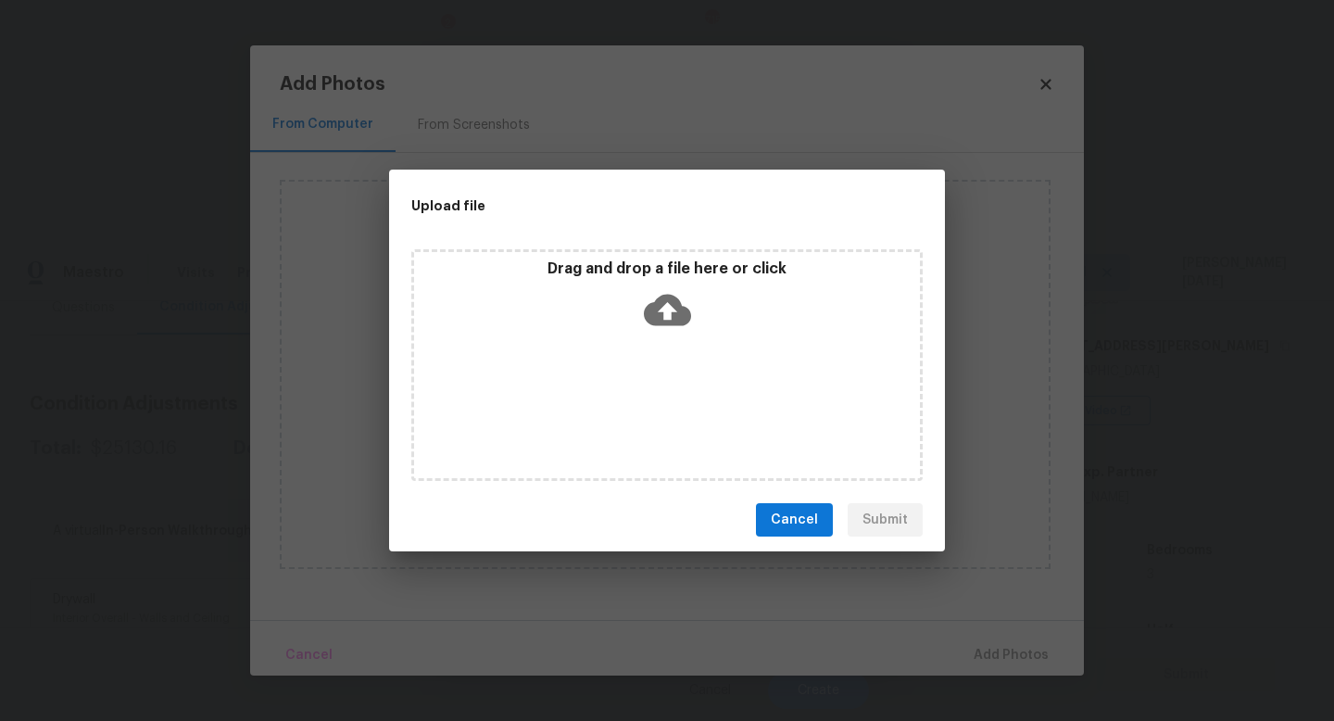
click at [685, 404] on div "Drag and drop a file here or click" at bounding box center [666, 365] width 511 height 232
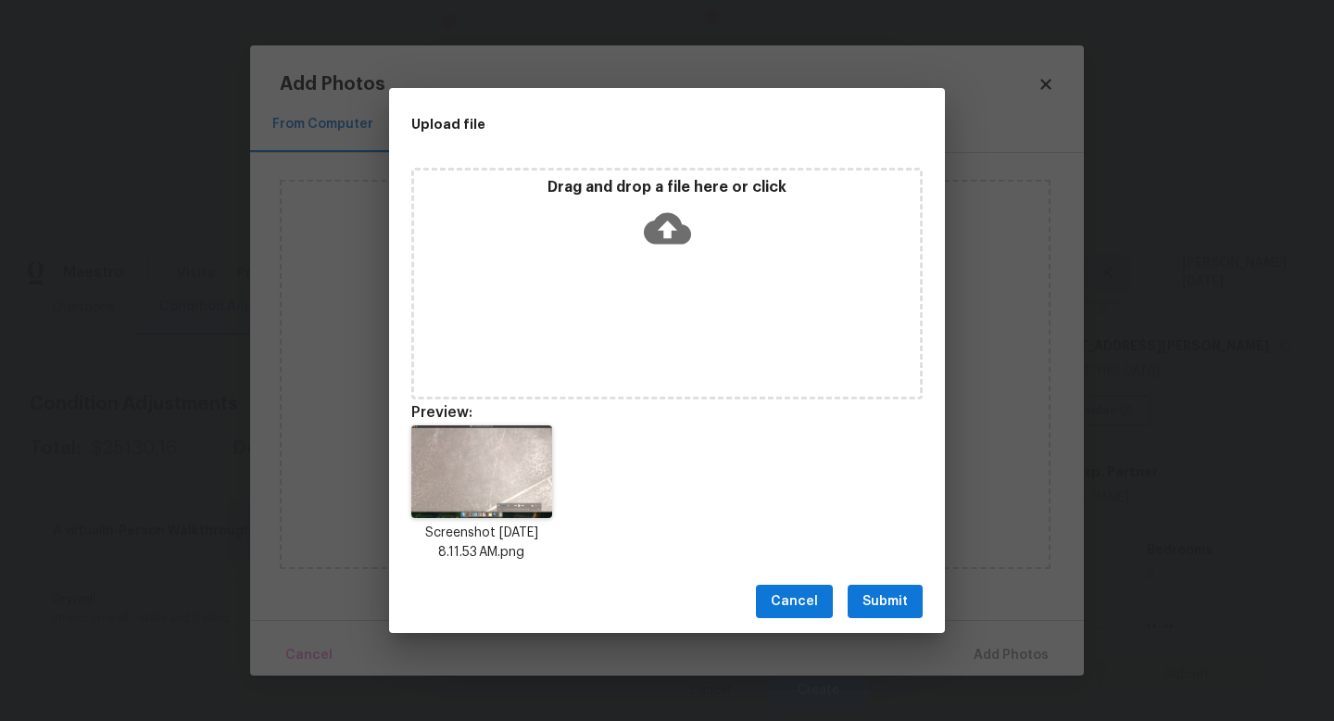
click at [896, 606] on span "Submit" at bounding box center [885, 601] width 45 height 23
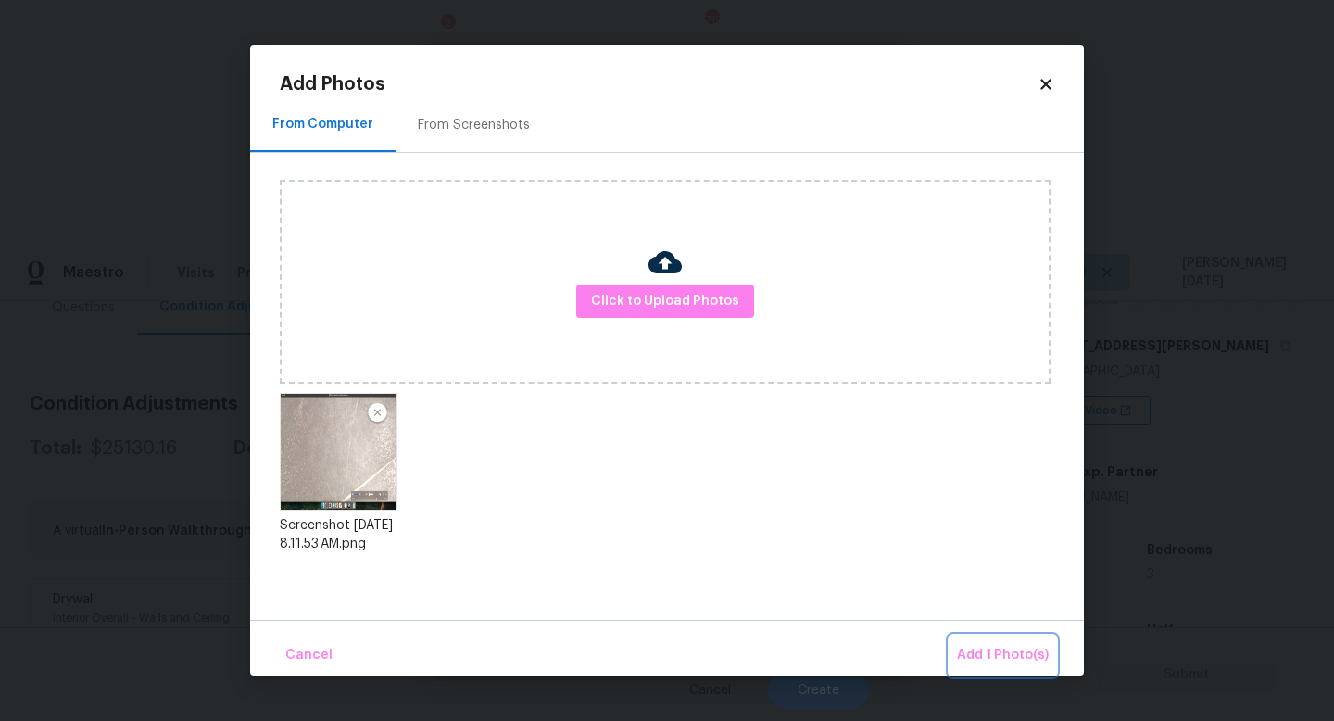
click at [969, 657] on span "Add 1 Photo(s)" at bounding box center [1003, 655] width 92 height 23
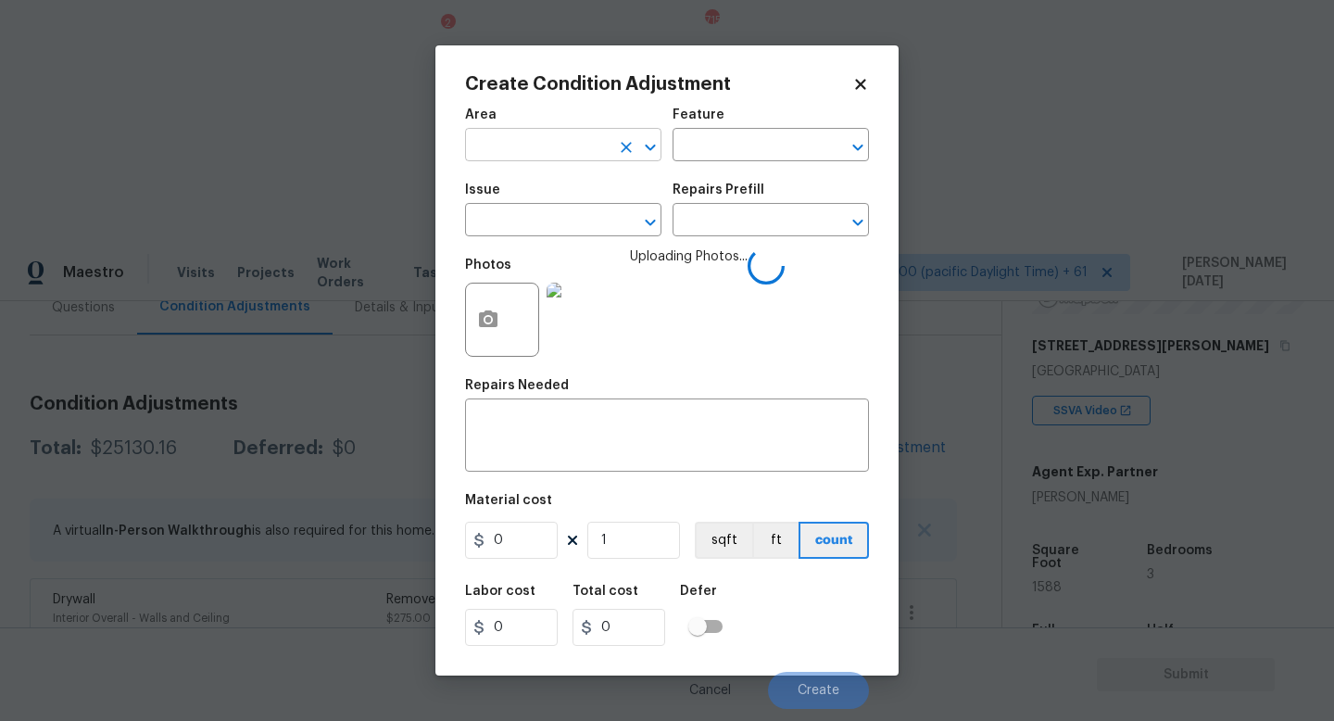
click at [521, 158] on input "text" at bounding box center [537, 146] width 145 height 29
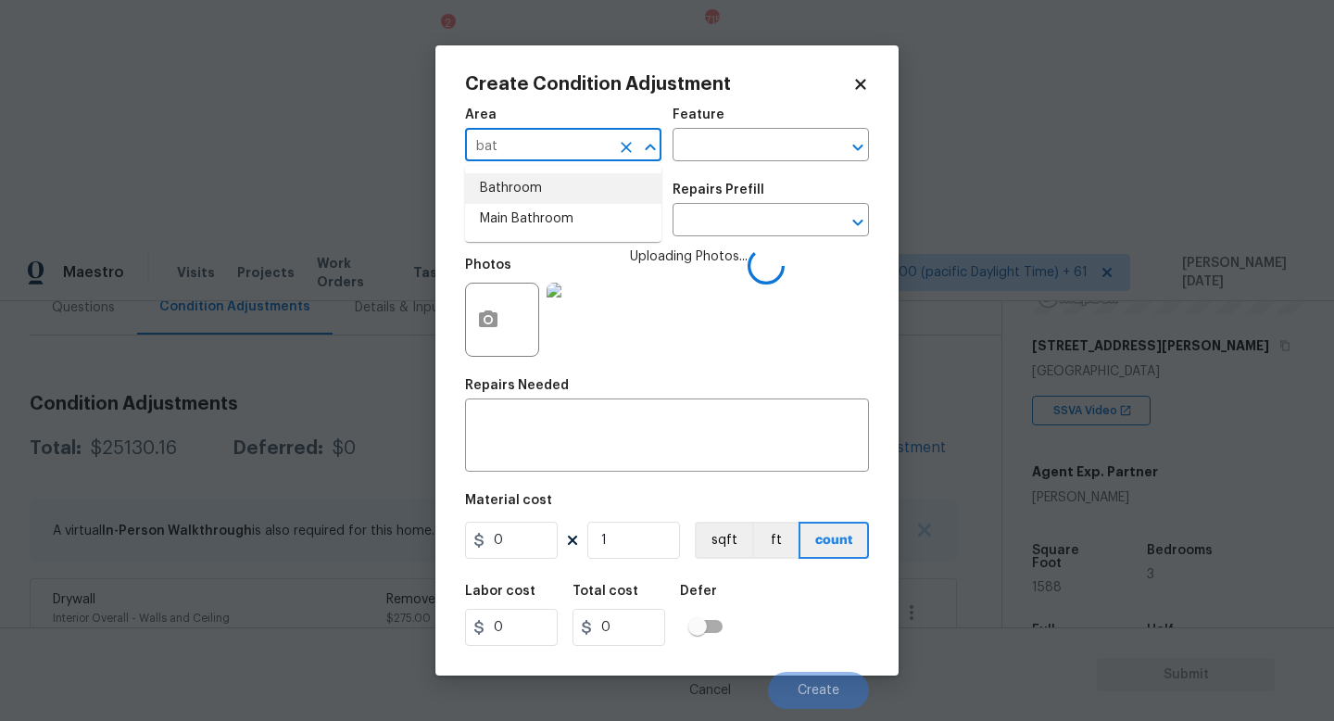
click at [521, 194] on li "Bathroom" at bounding box center [563, 188] width 196 height 31
type input "Bathroom"
click at [536, 226] on input "text" at bounding box center [537, 222] width 145 height 29
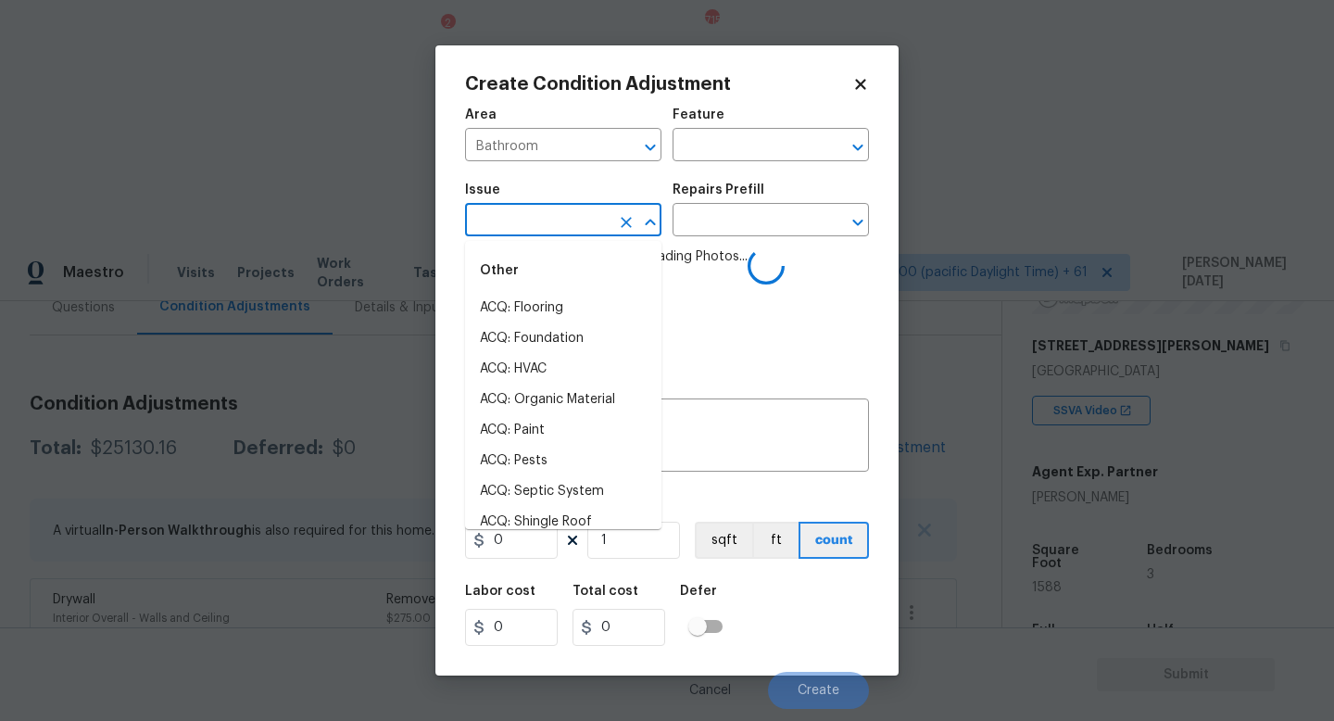
type input "t"
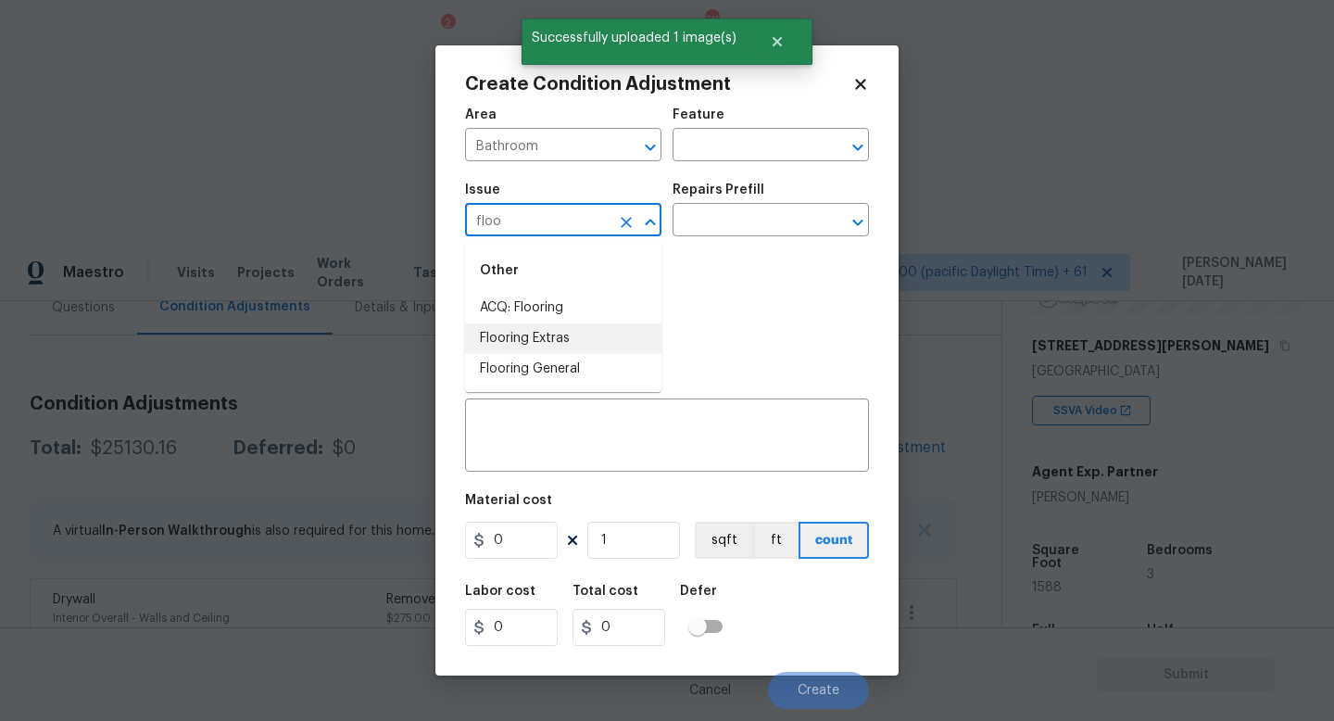
click at [542, 337] on li "Flooring Extras" at bounding box center [563, 338] width 196 height 31
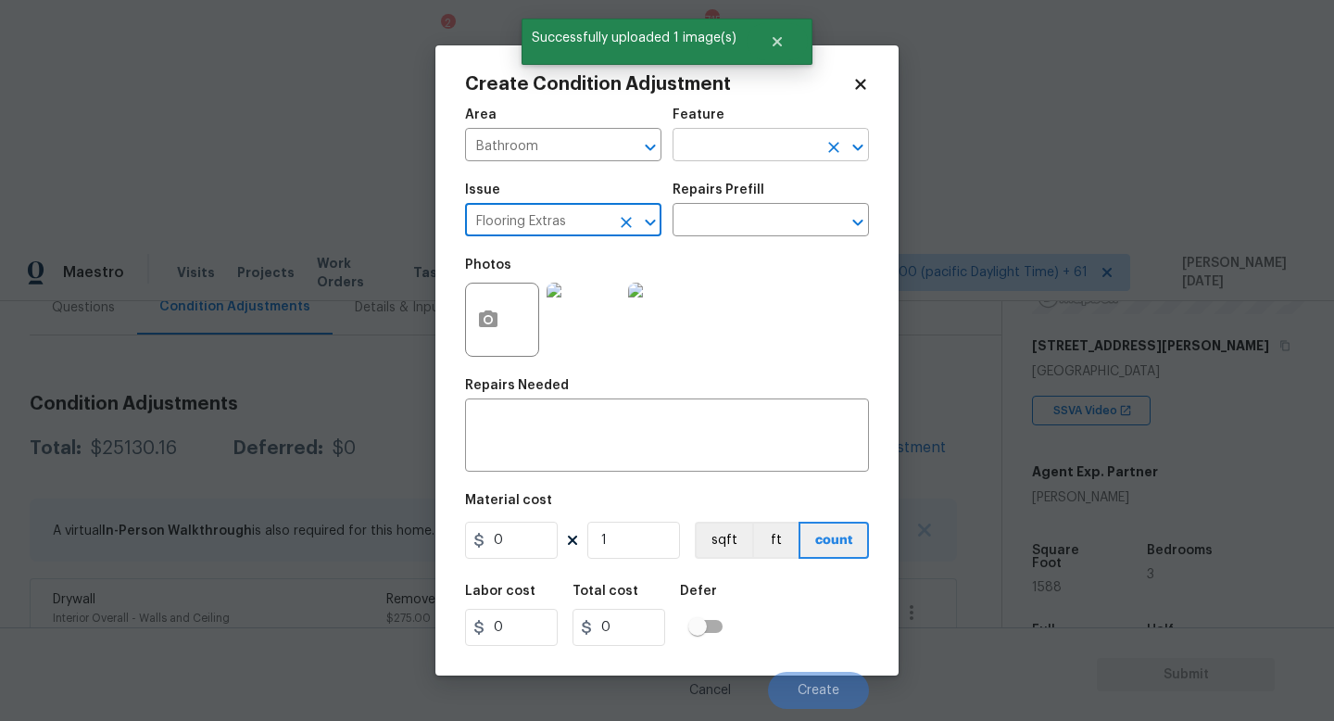
type input "Flooring Extras"
click at [720, 158] on input "text" at bounding box center [745, 146] width 145 height 29
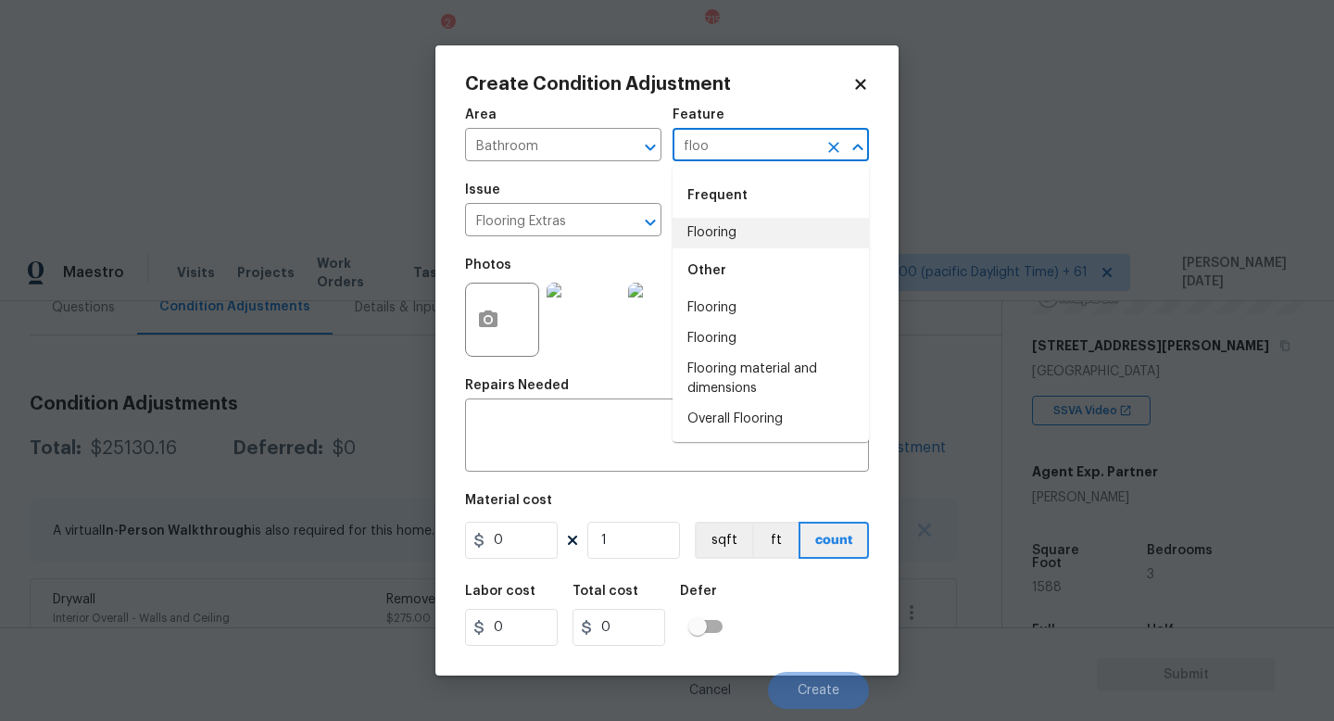
click at [730, 234] on li "Flooring" at bounding box center [771, 233] width 196 height 31
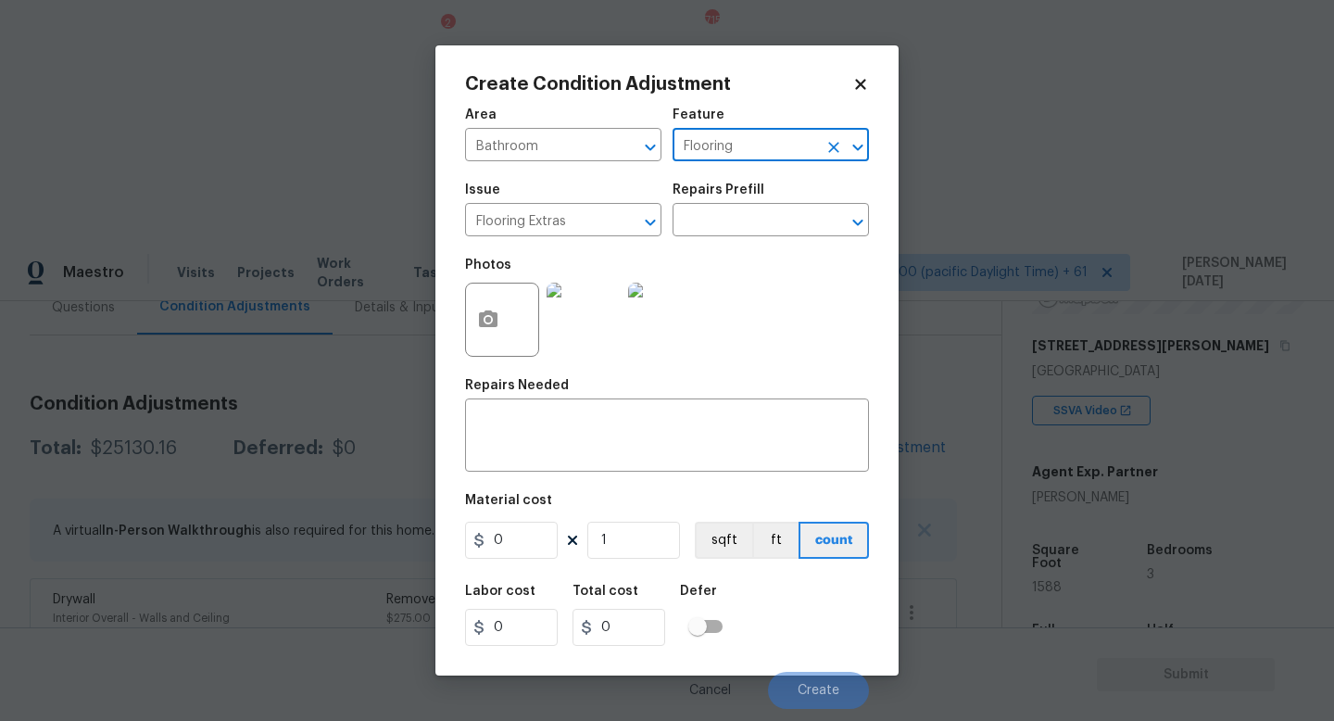
type input "Flooring"
click at [512, 543] on input "0" at bounding box center [511, 540] width 93 height 37
type input "250"
click at [561, 433] on textarea at bounding box center [667, 437] width 382 height 39
type input "250"
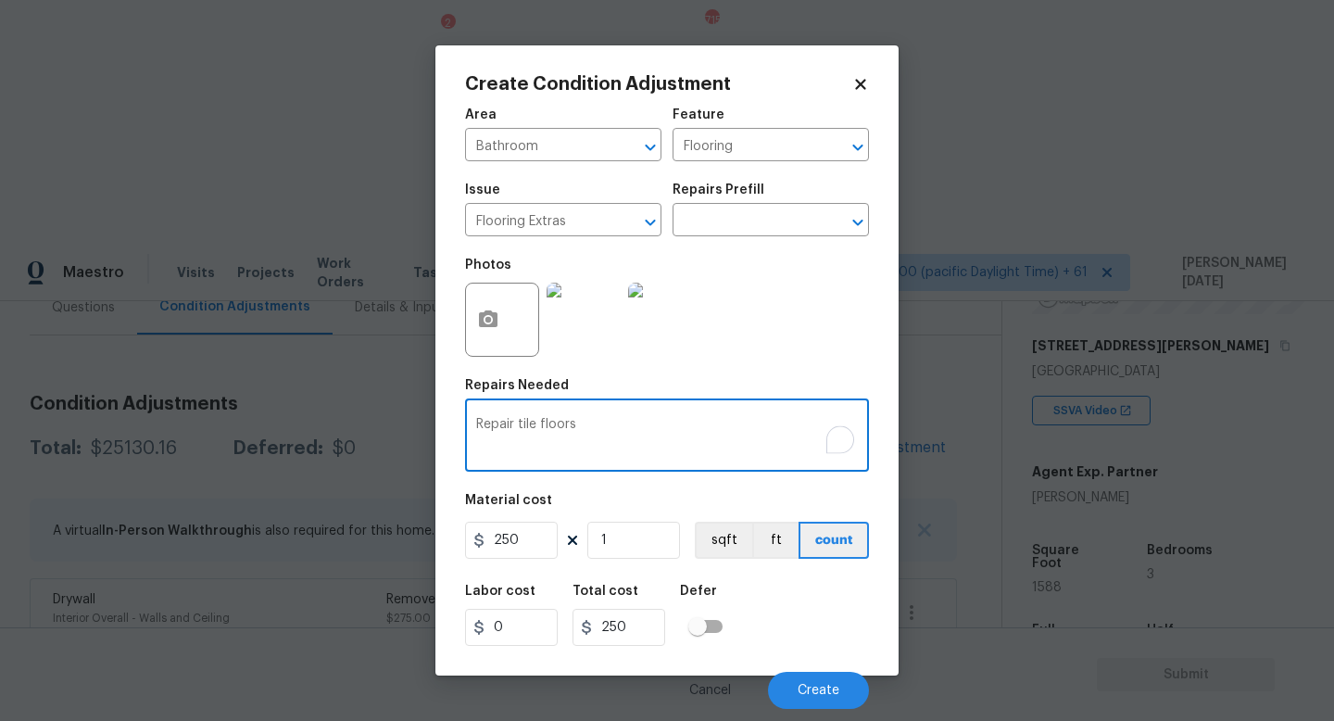
type textarea "Repair tile floors"
drag, startPoint x: 531, startPoint y: 542, endPoint x: 338, endPoint y: 553, distance: 193.0
click at [338, 553] on div "Create Condition Adjustment Area Bathroom ​ Feature Flooring ​ Issue Flooring E…" at bounding box center [667, 360] width 1334 height 721
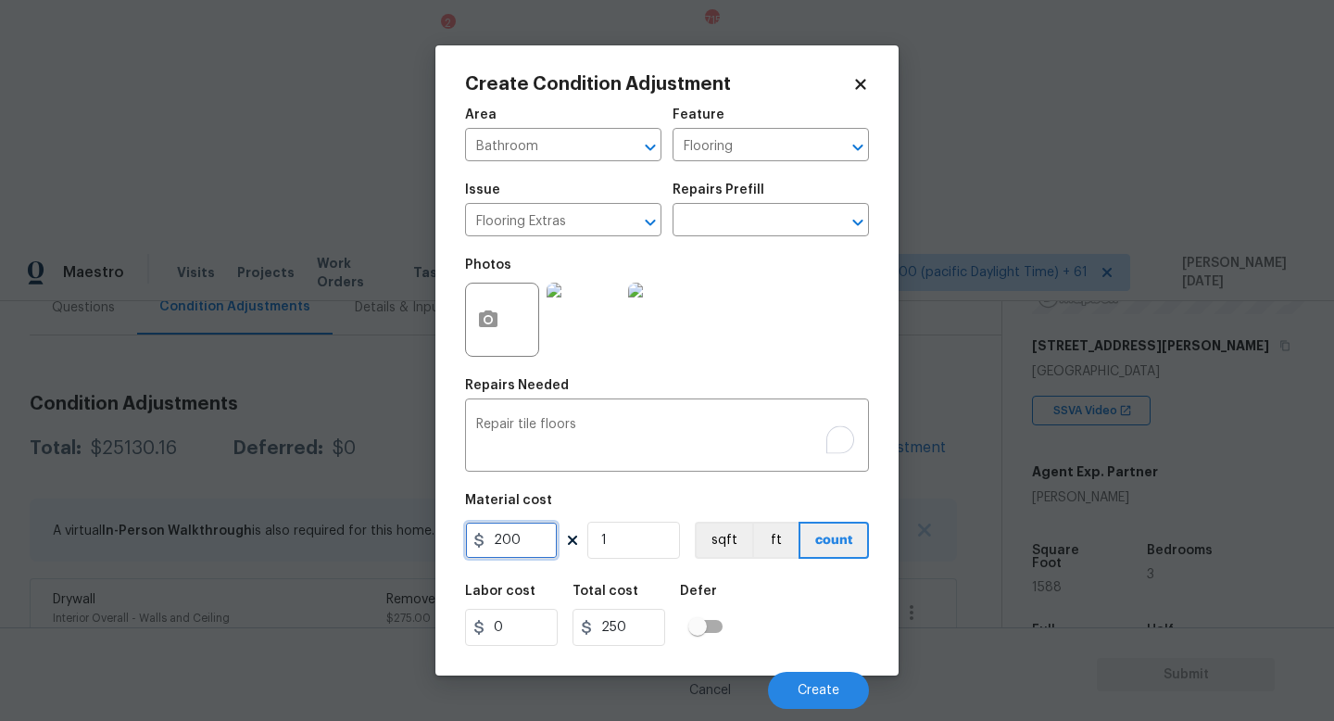
type input "200"
click at [809, 285] on div "Photos" at bounding box center [667, 307] width 404 height 120
click at [813, 686] on span "Create" at bounding box center [819, 691] width 42 height 14
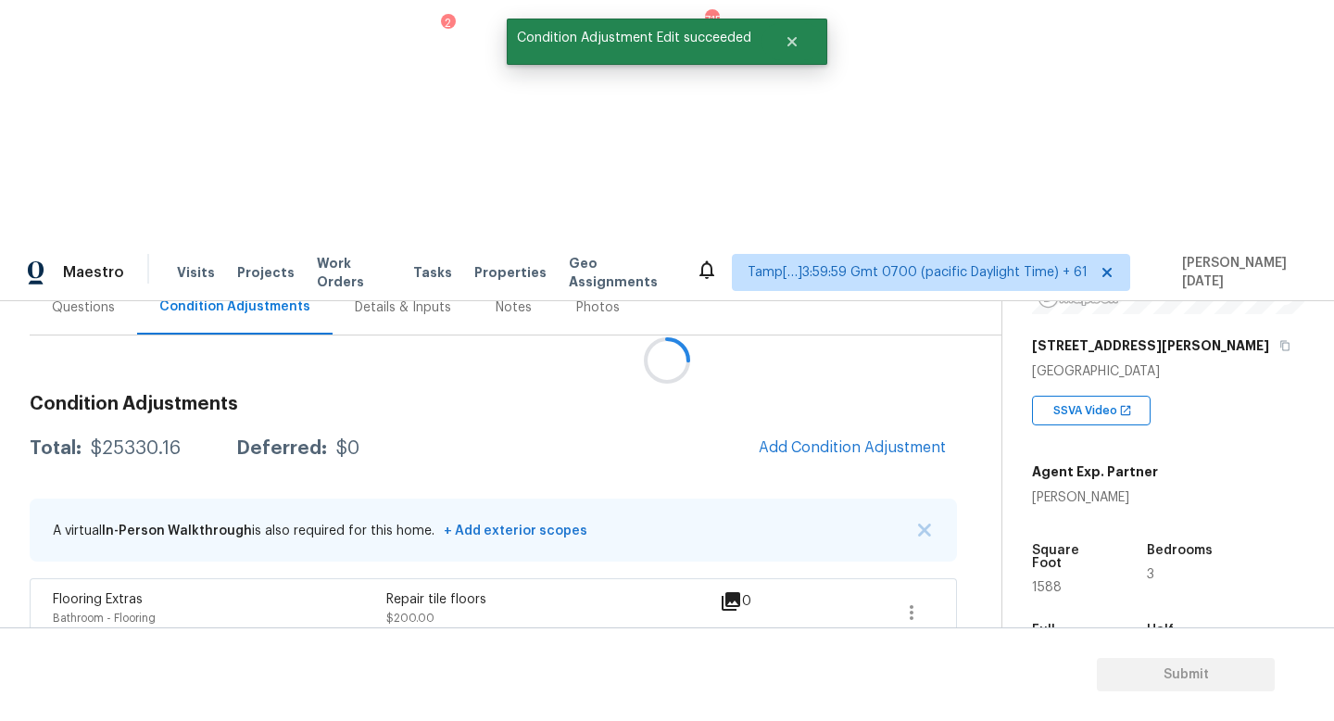
click at [1049, 581] on span "1588" at bounding box center [1047, 587] width 30 height 13
copy span "1588"
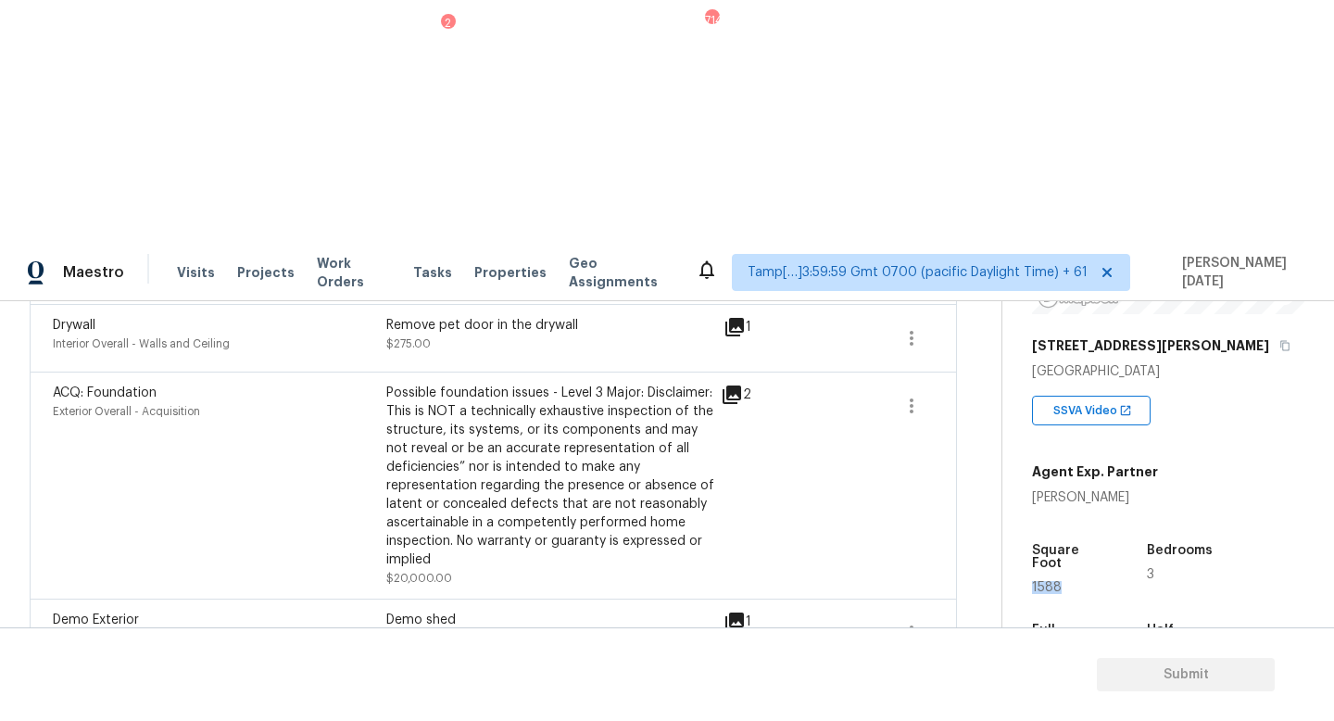
scroll to position [477, 0]
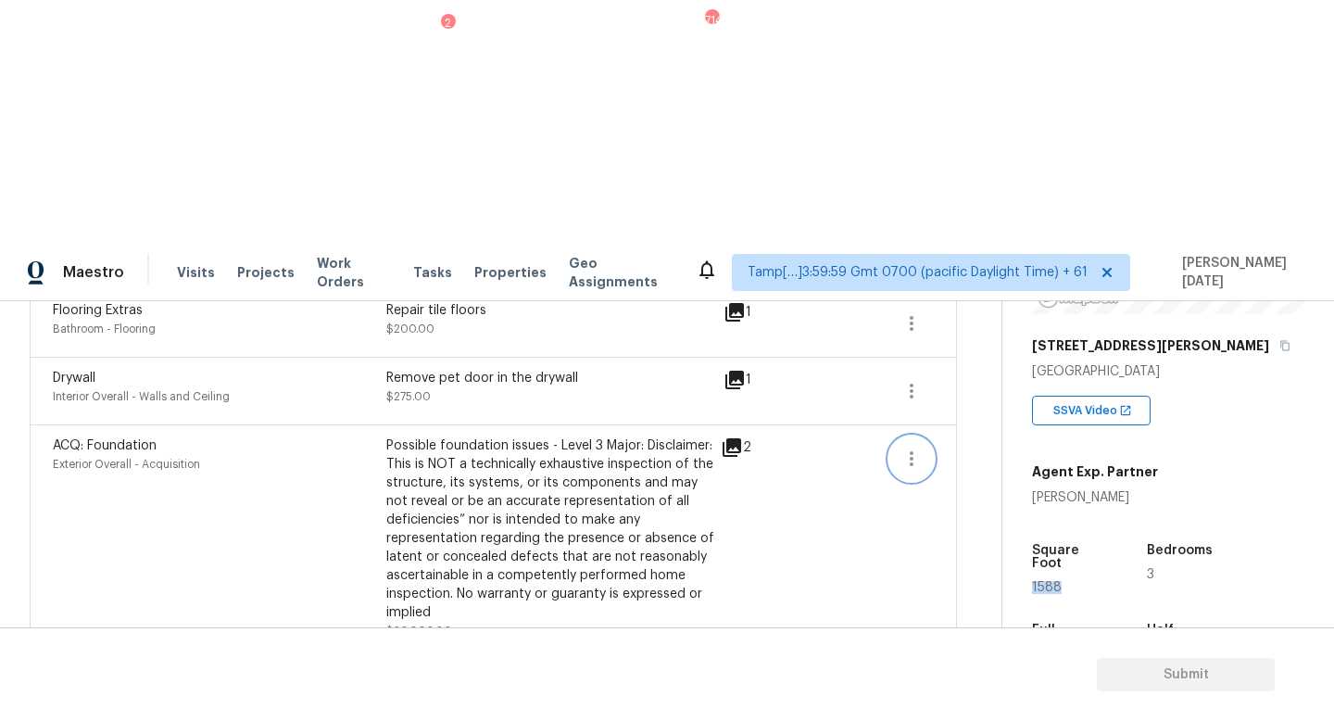
click at [913, 448] on icon "button" at bounding box center [912, 459] width 22 height 22
click at [976, 214] on div "Edit" at bounding box center [1017, 212] width 145 height 19
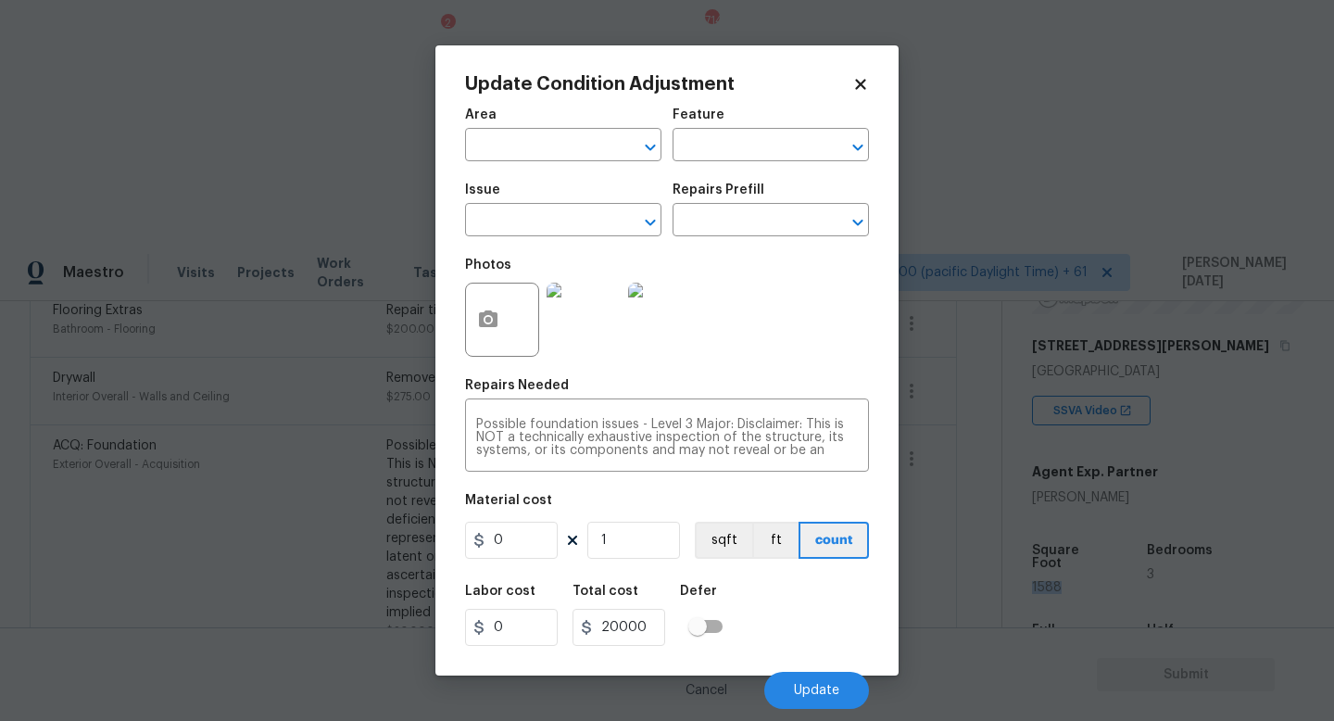
type input "Exterior Overall"
type input "Acquisition"
type input "ACQ: Foundation"
type input "20000"
click at [474, 323] on button "button" at bounding box center [488, 320] width 44 height 72
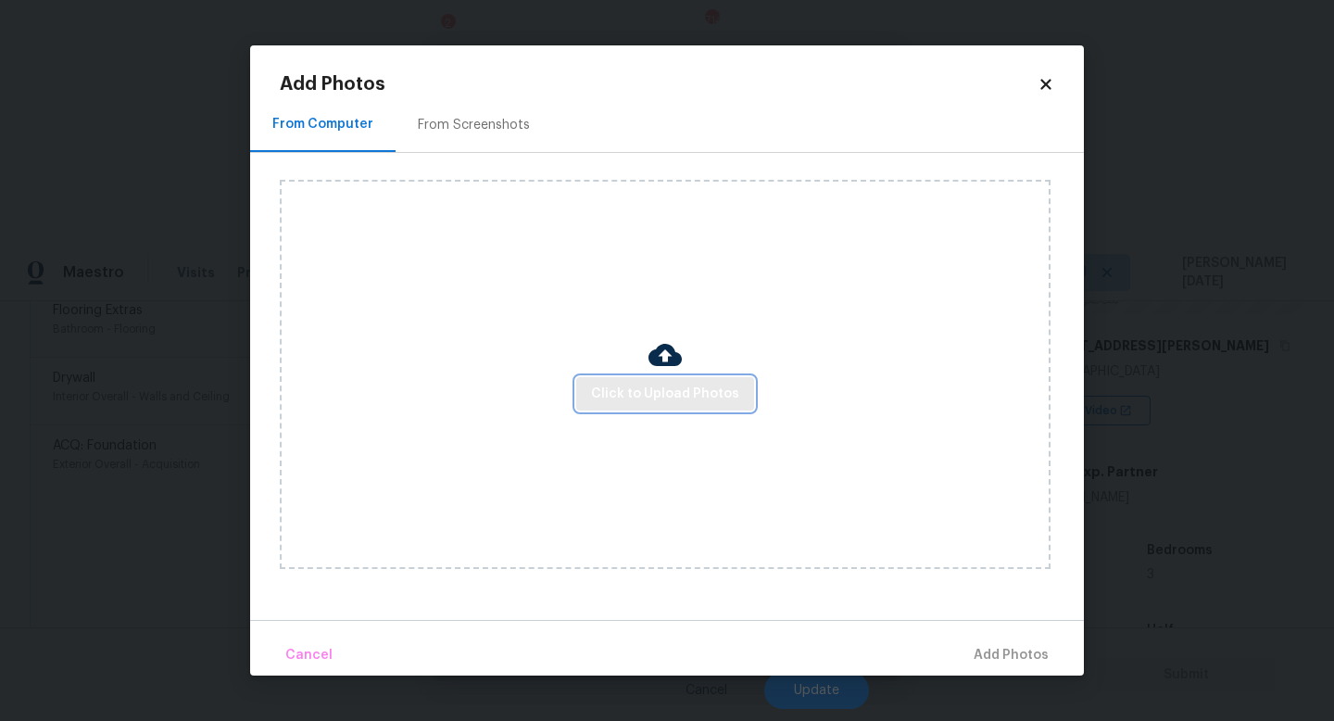
click at [646, 390] on span "Click to Upload Photos" at bounding box center [665, 394] width 148 height 23
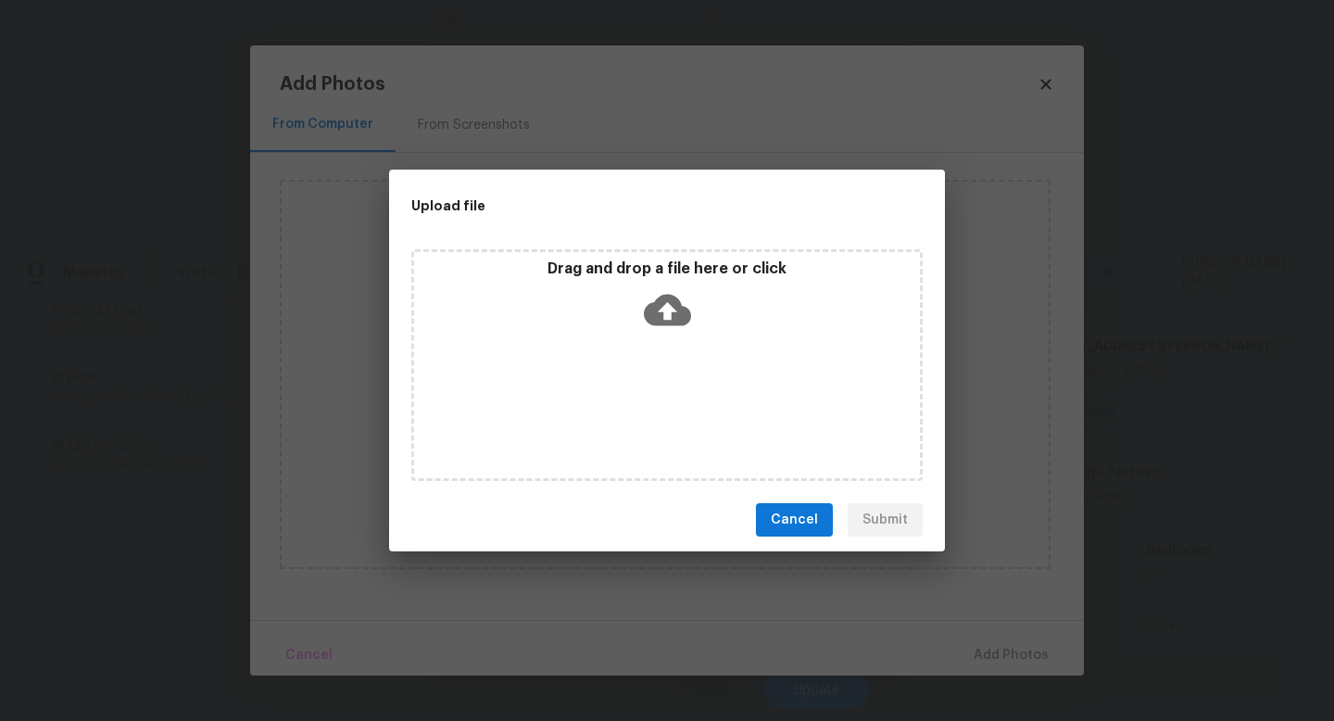
click at [646, 390] on div "Drag and drop a file here or click" at bounding box center [666, 365] width 511 height 232
